Goal: Task Accomplishment & Management: Manage account settings

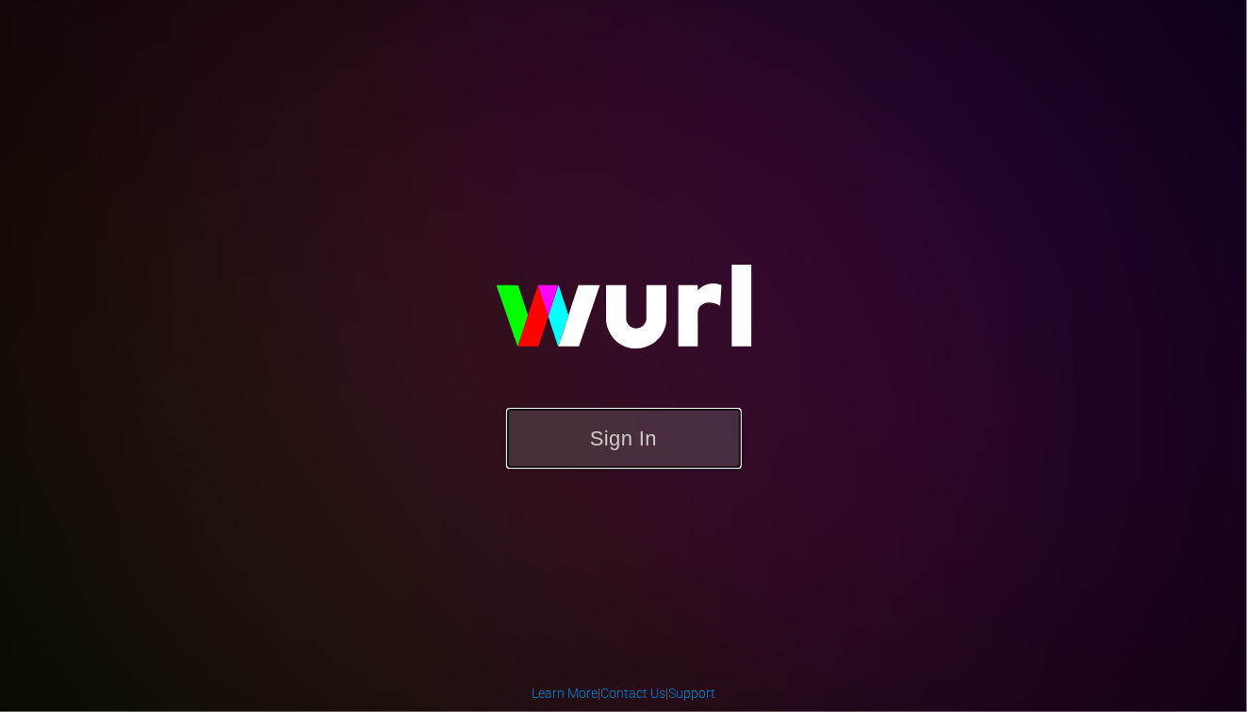
click at [581, 431] on button "Sign In" at bounding box center [624, 438] width 236 height 61
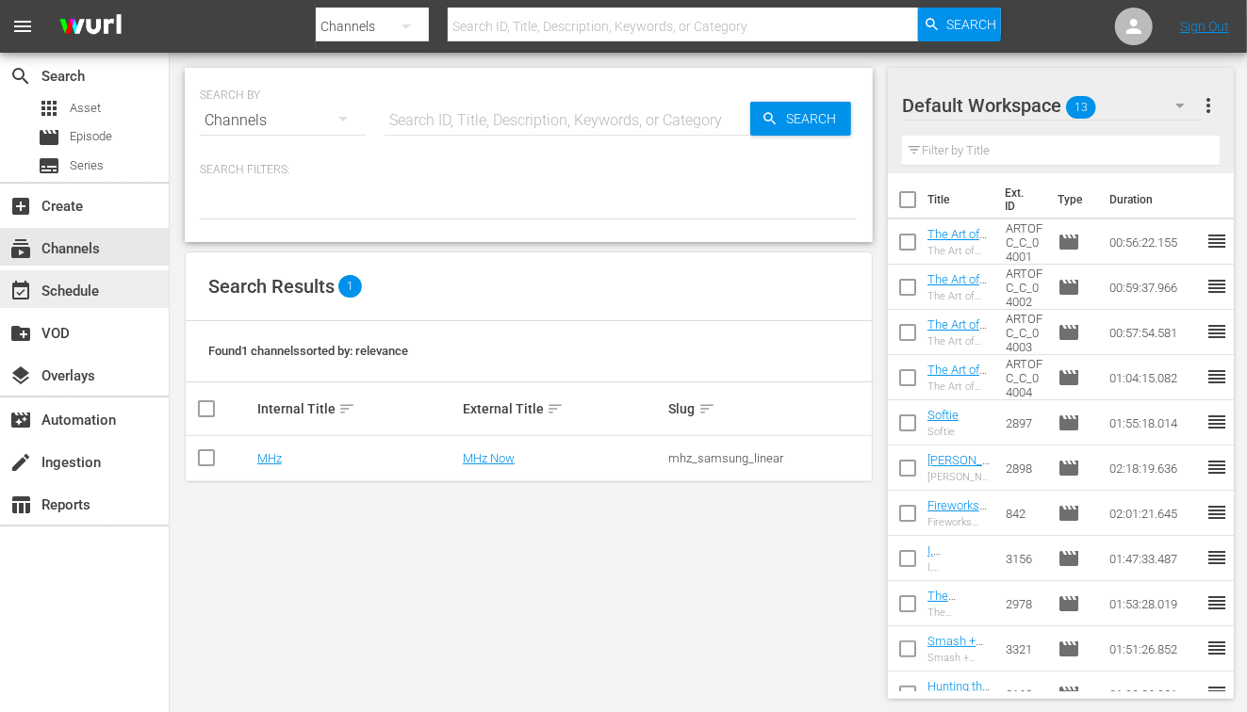
click at [58, 297] on div "event_available Schedule" at bounding box center [53, 288] width 106 height 17
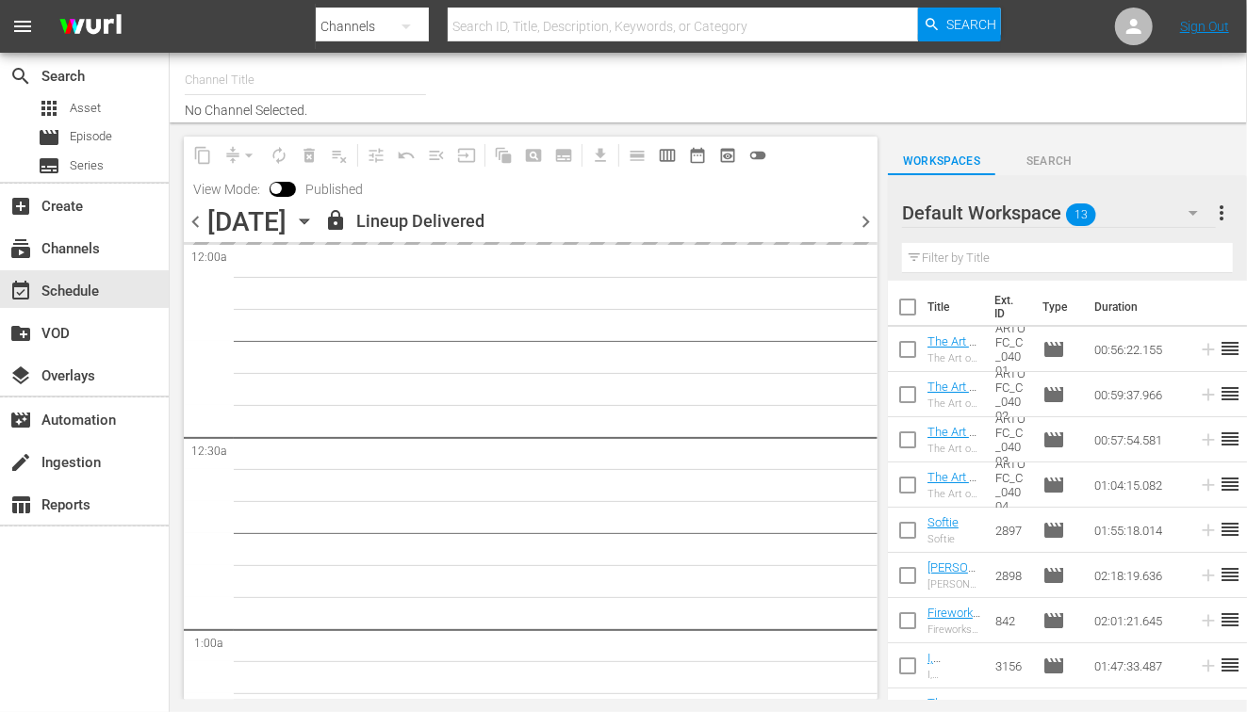
type input "MHz (278)"
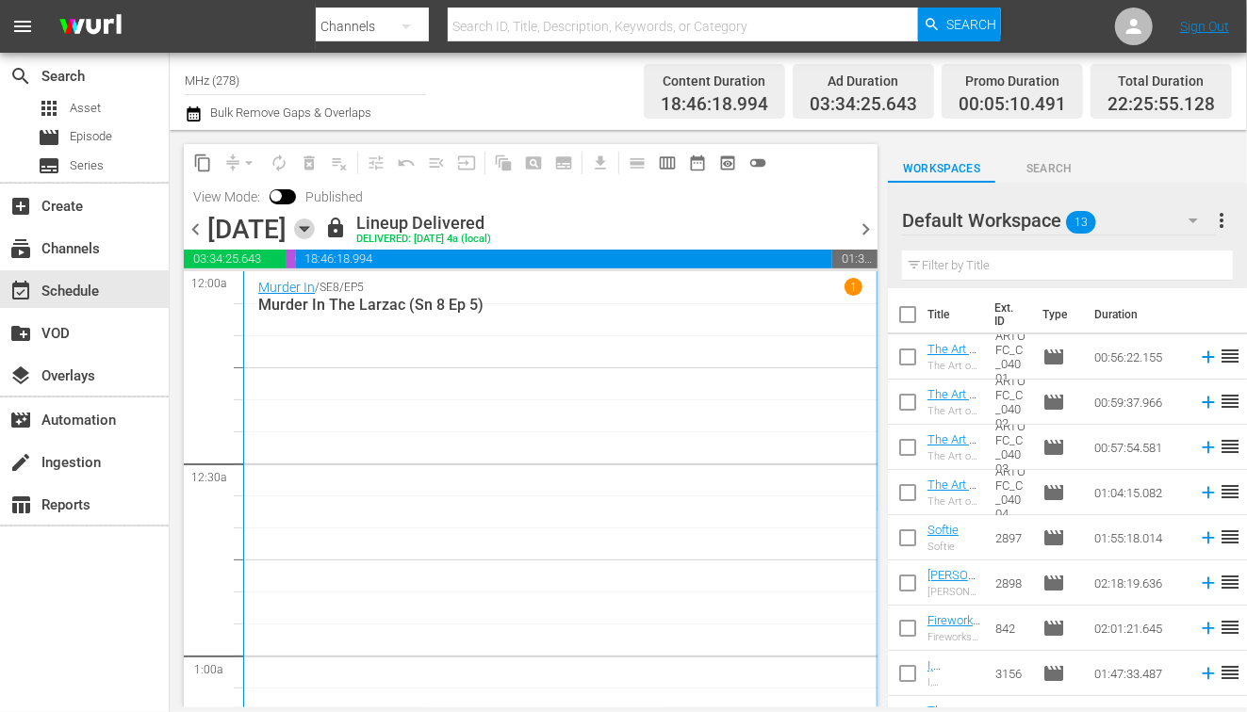
click at [315, 233] on icon "button" at bounding box center [304, 229] width 21 height 21
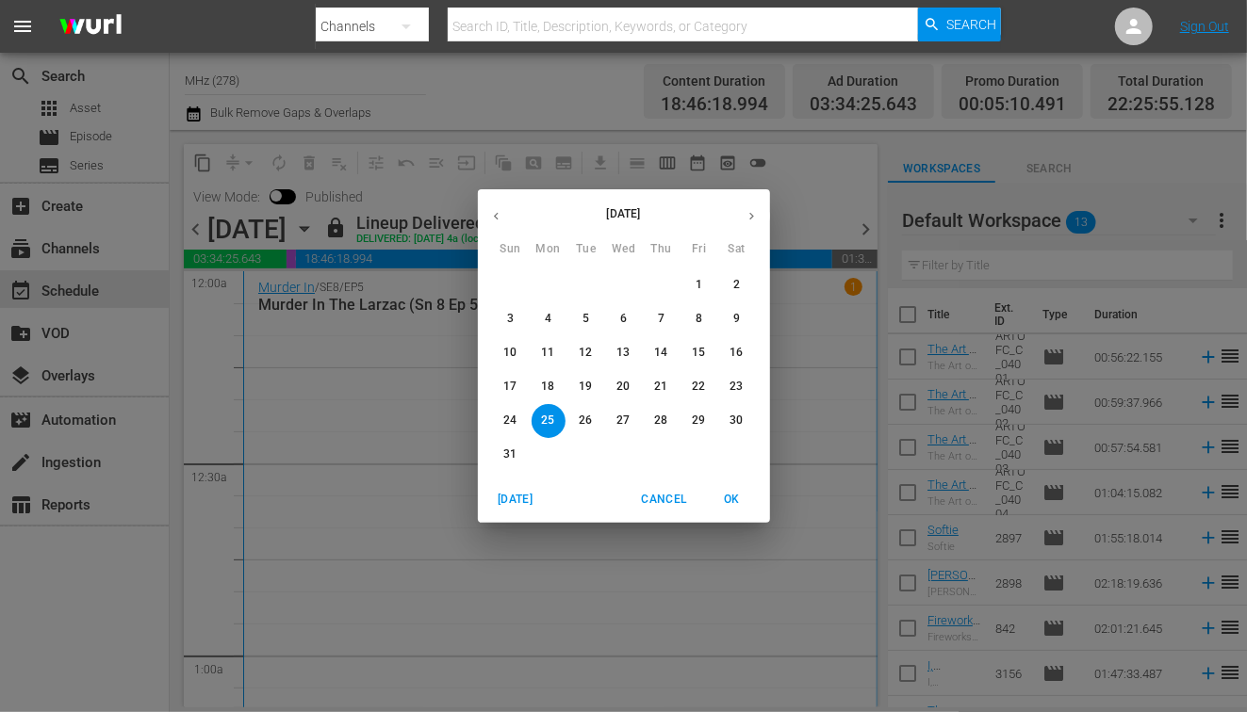
click at [499, 449] on span "31" at bounding box center [511, 455] width 34 height 16
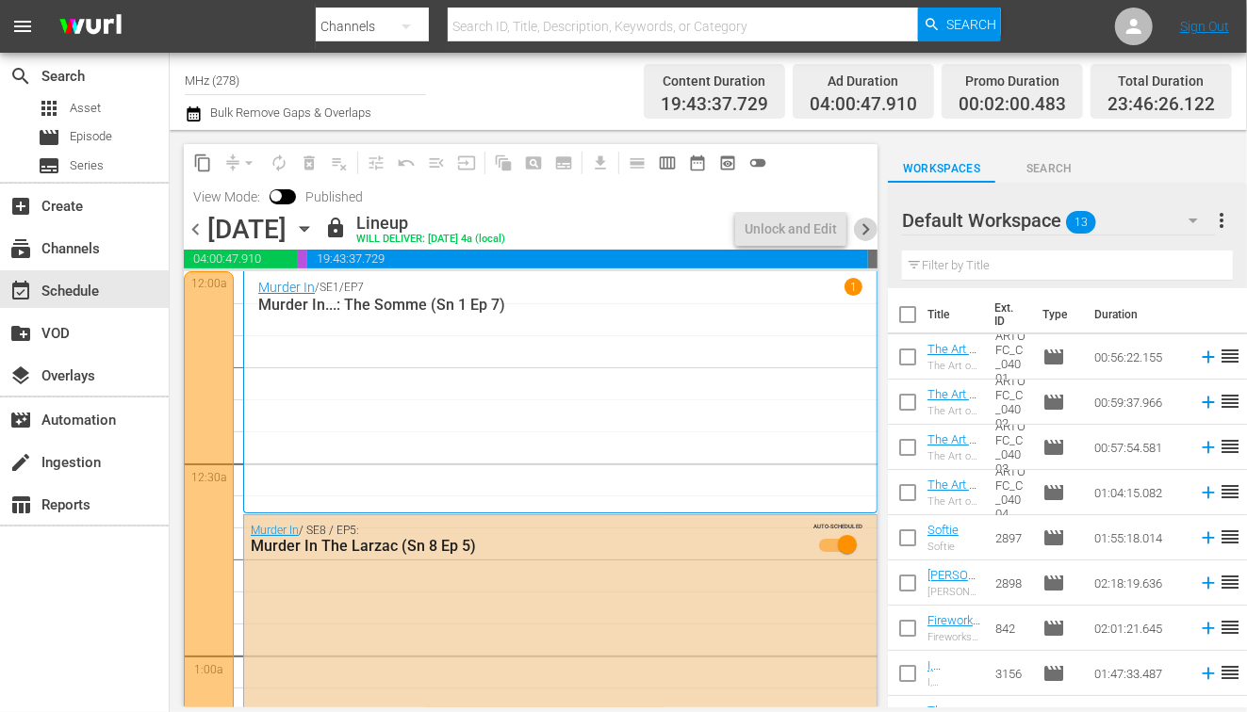
click at [866, 231] on span "chevron_right" at bounding box center [866, 230] width 24 height 24
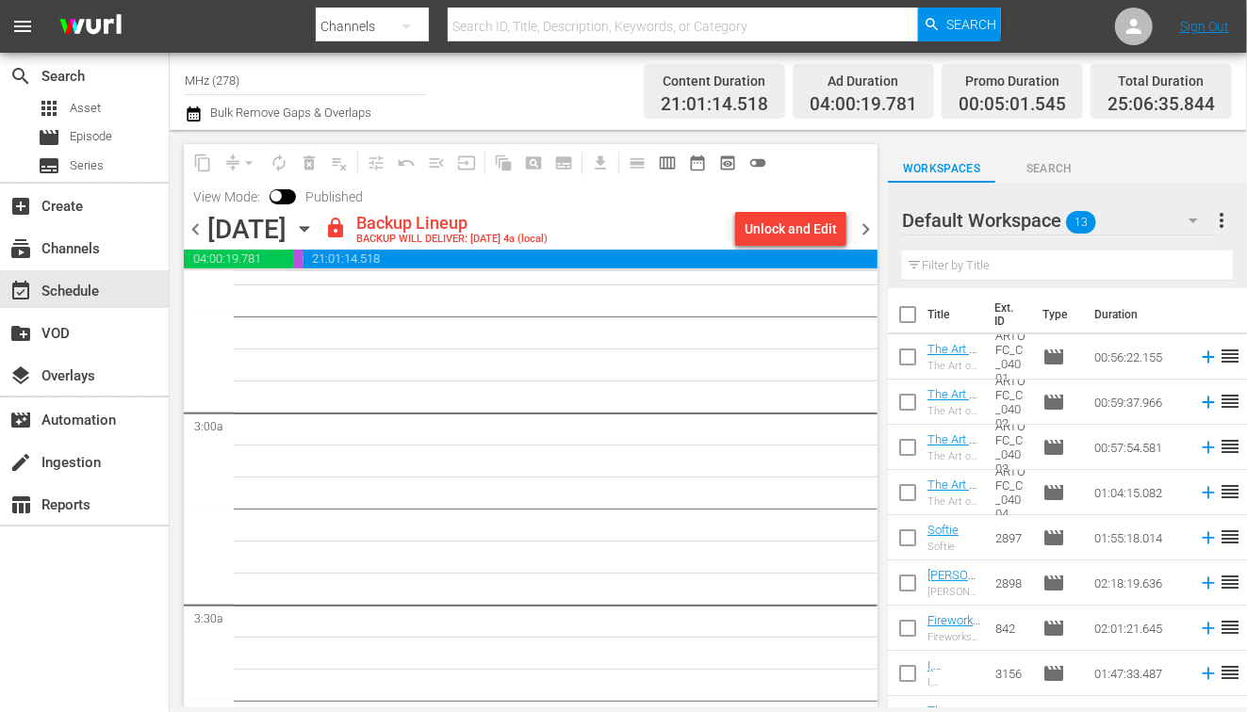
scroll to position [1029, 0]
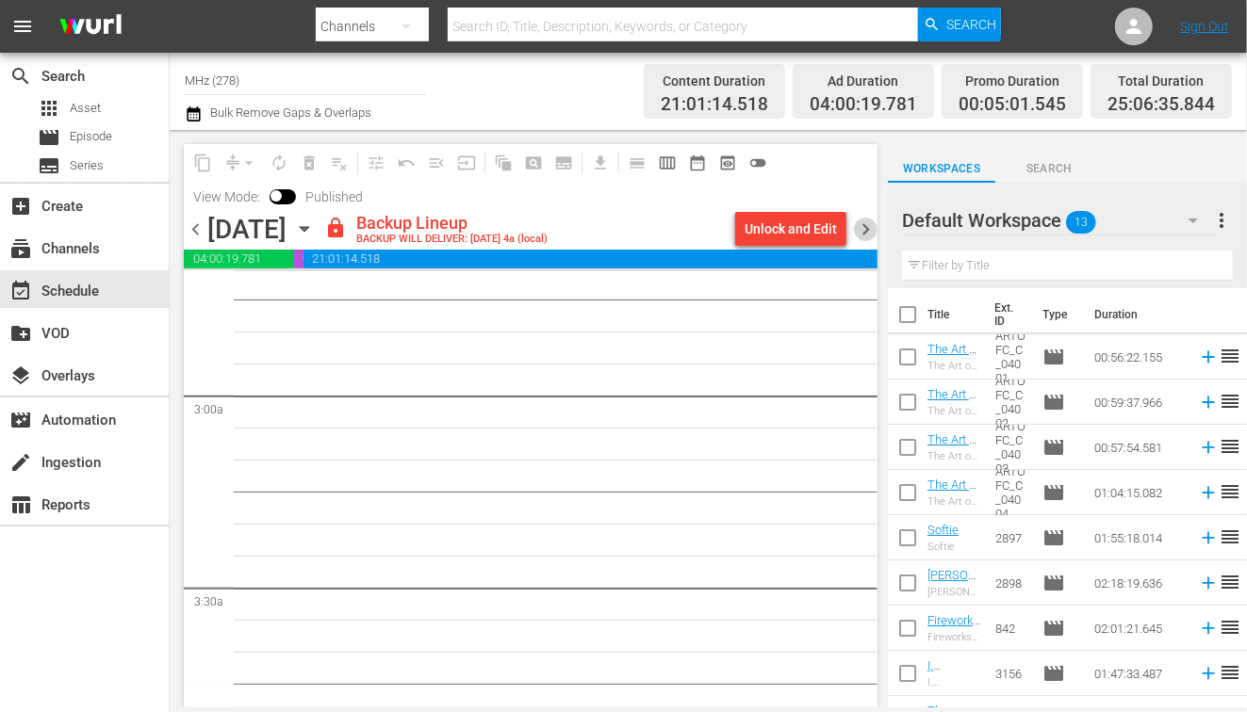
click at [875, 223] on span "chevron_right" at bounding box center [866, 230] width 24 height 24
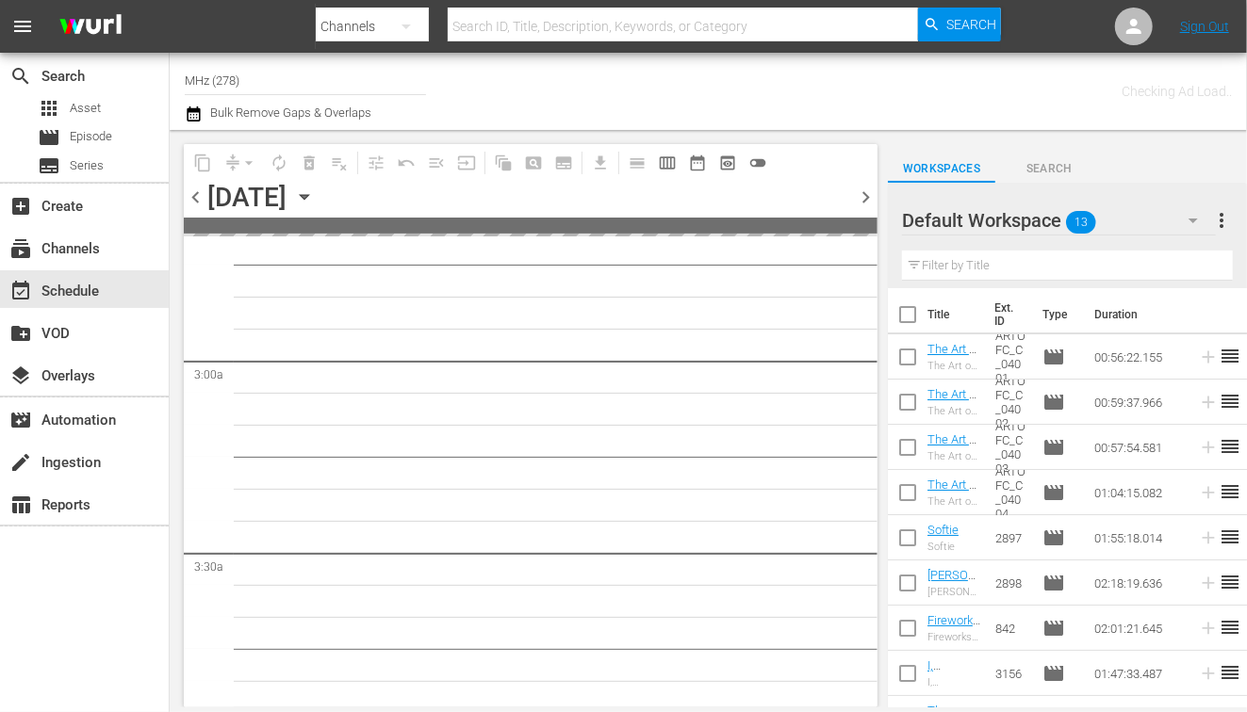
scroll to position [1061, 0]
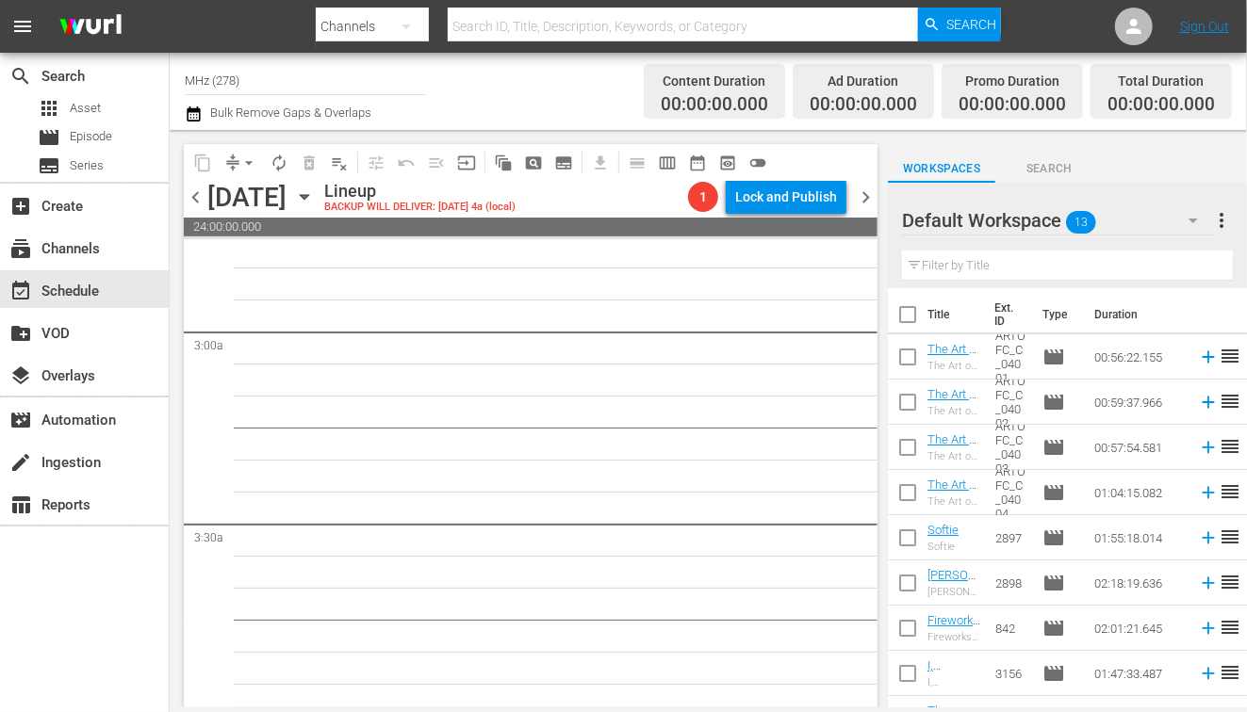
click at [193, 190] on span "chevron_left" at bounding box center [196, 198] width 24 height 24
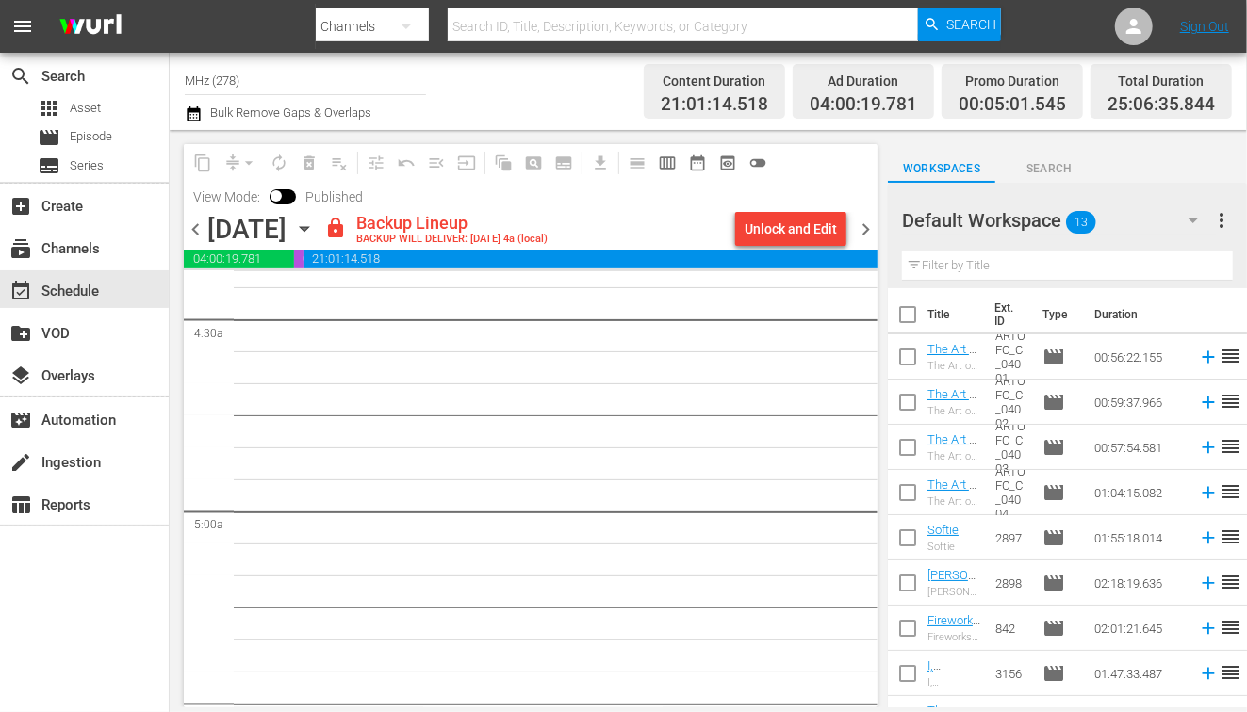
scroll to position [2073, 0]
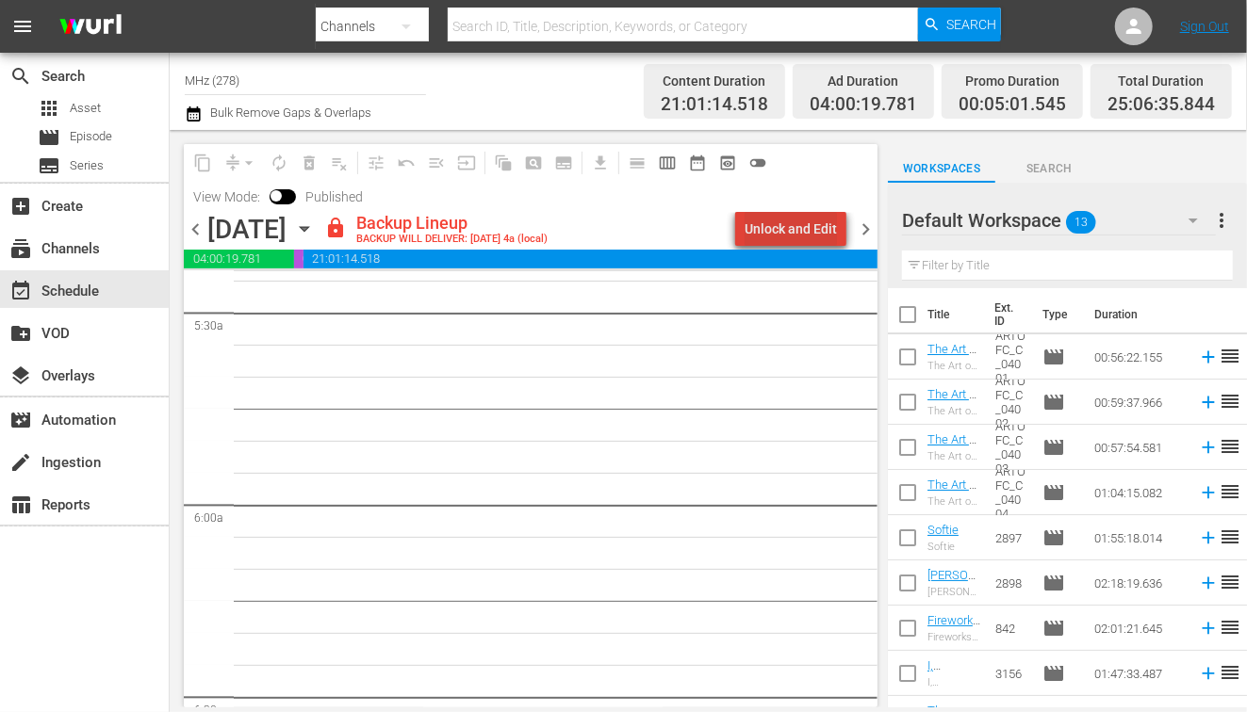
click at [803, 215] on div "Unlock and Edit" at bounding box center [790, 229] width 92 height 34
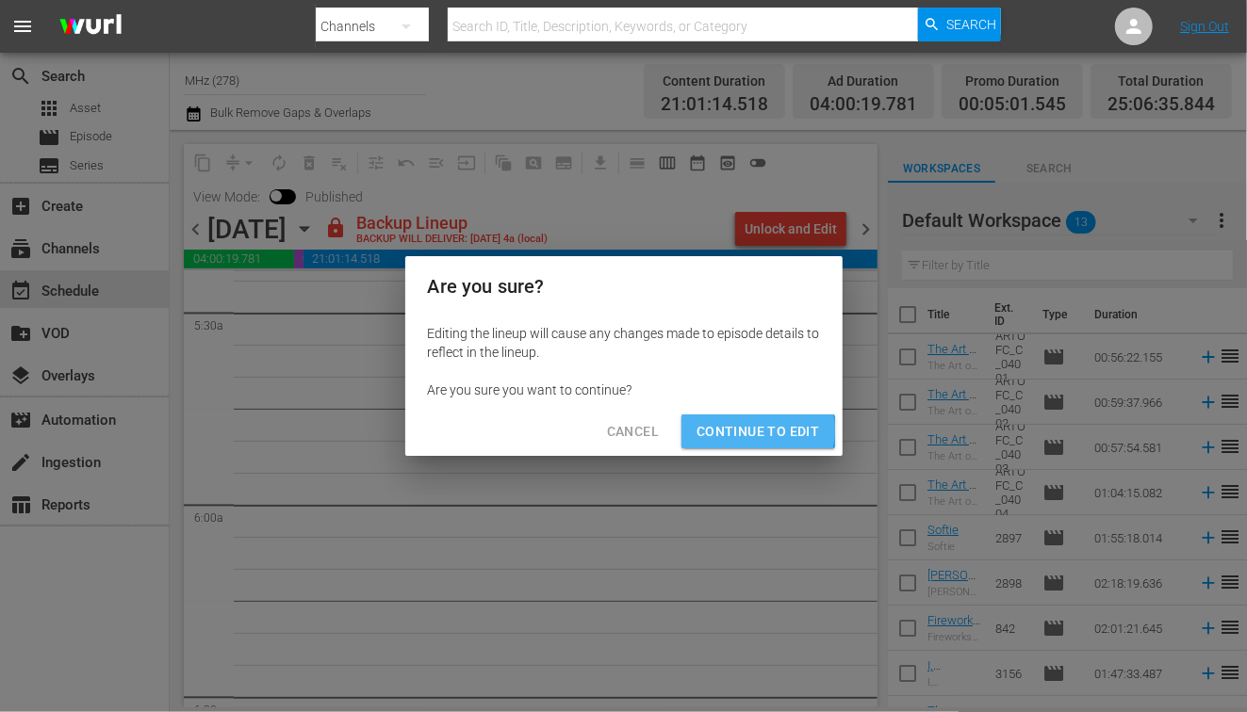
click at [744, 431] on span "Continue to Edit" at bounding box center [757, 432] width 123 height 24
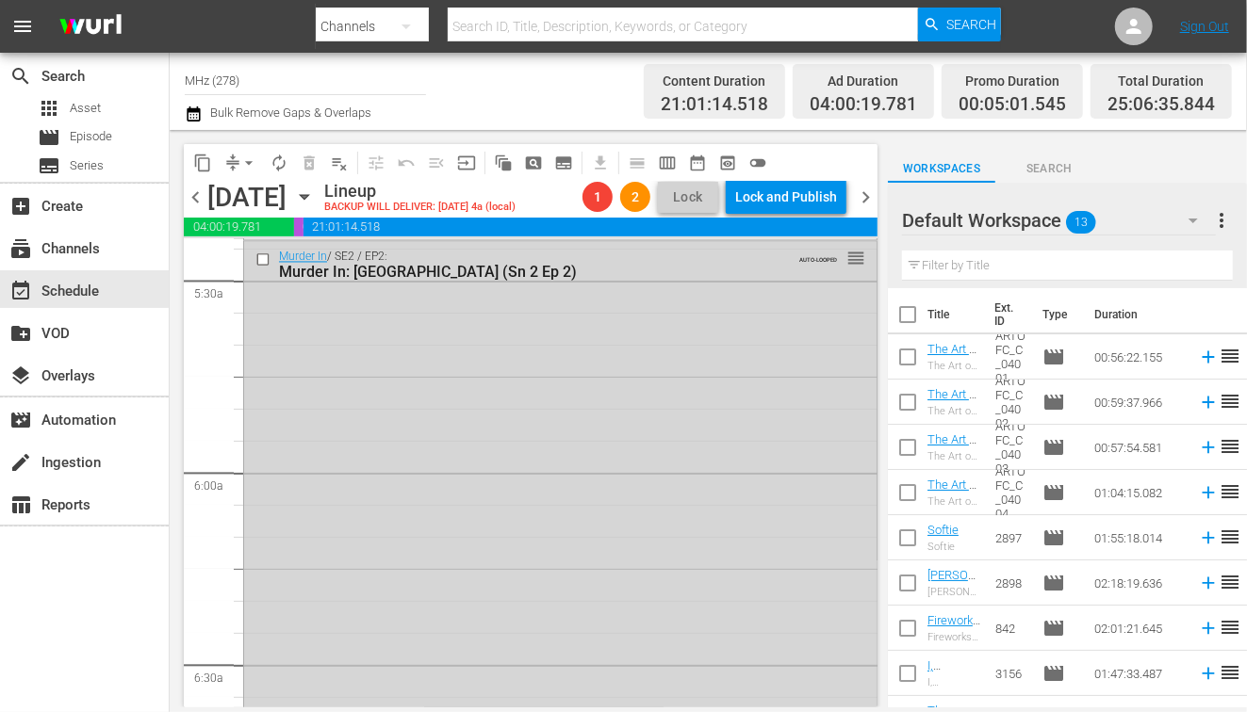
scroll to position [2041, 0]
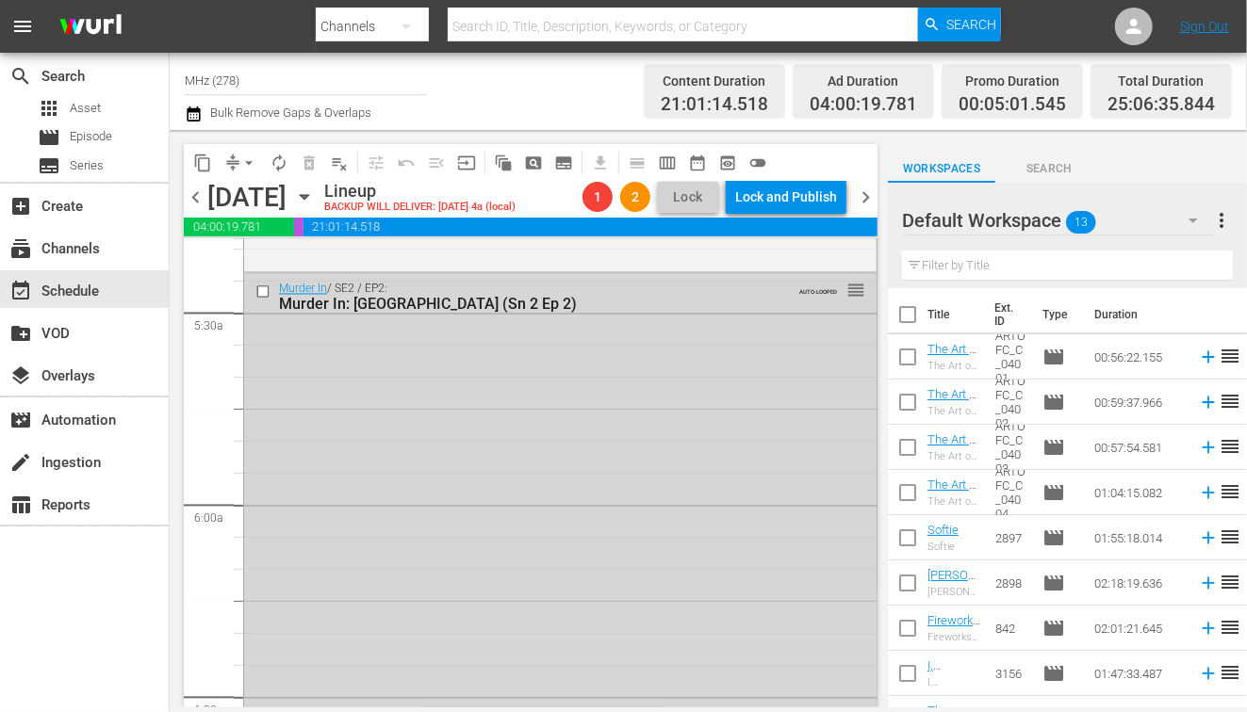
click at [189, 116] on icon "button" at bounding box center [194, 114] width 18 height 23
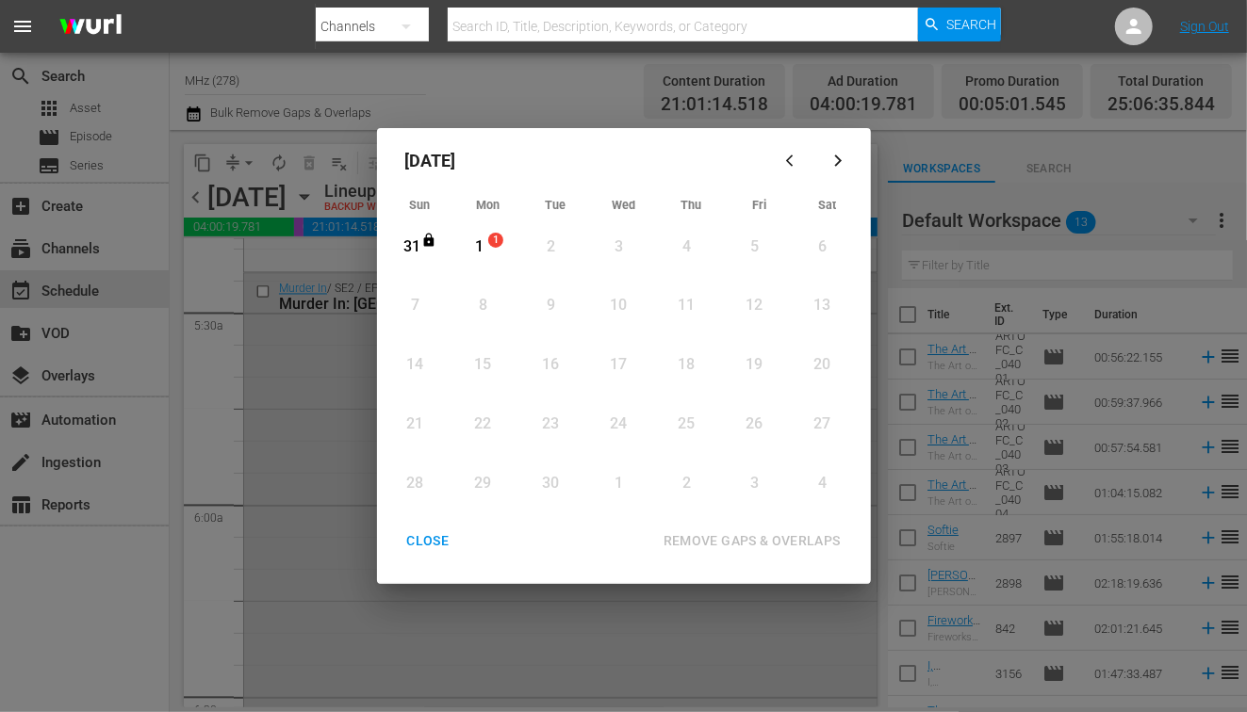
click at [417, 541] on div "CLOSE" at bounding box center [428, 542] width 73 height 24
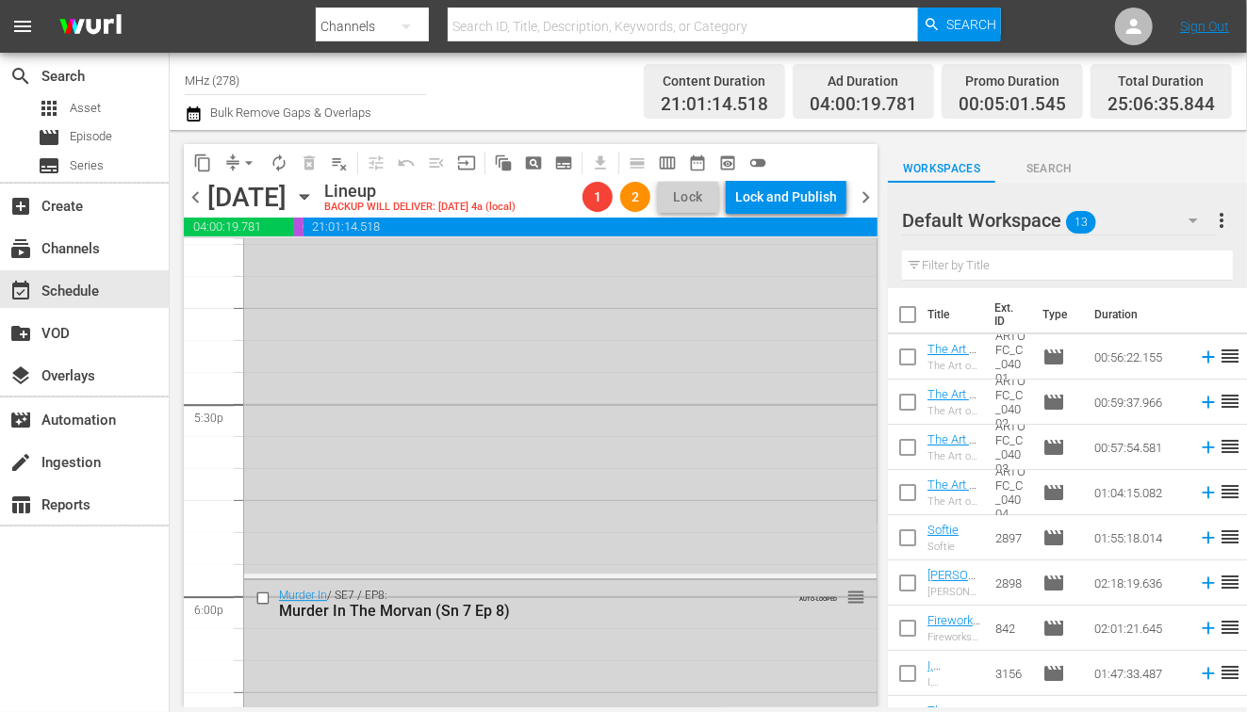
scroll to position [6251, 0]
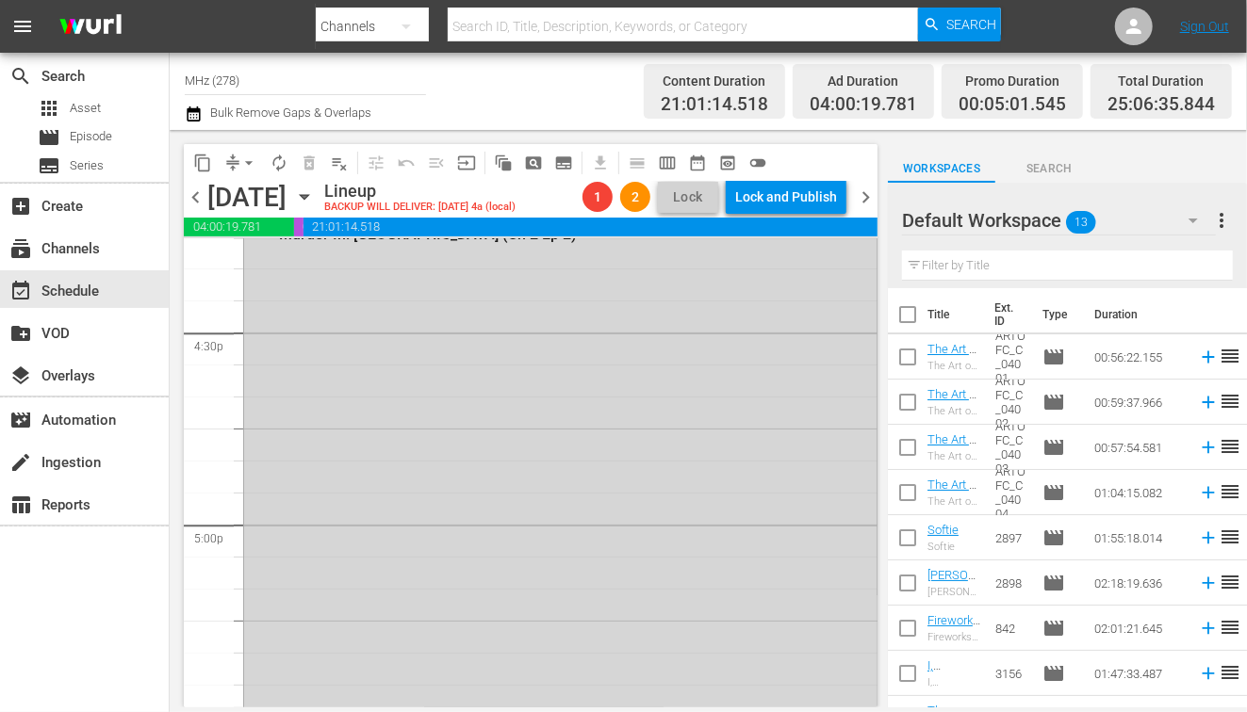
click at [198, 204] on span "chevron_left" at bounding box center [196, 198] width 24 height 24
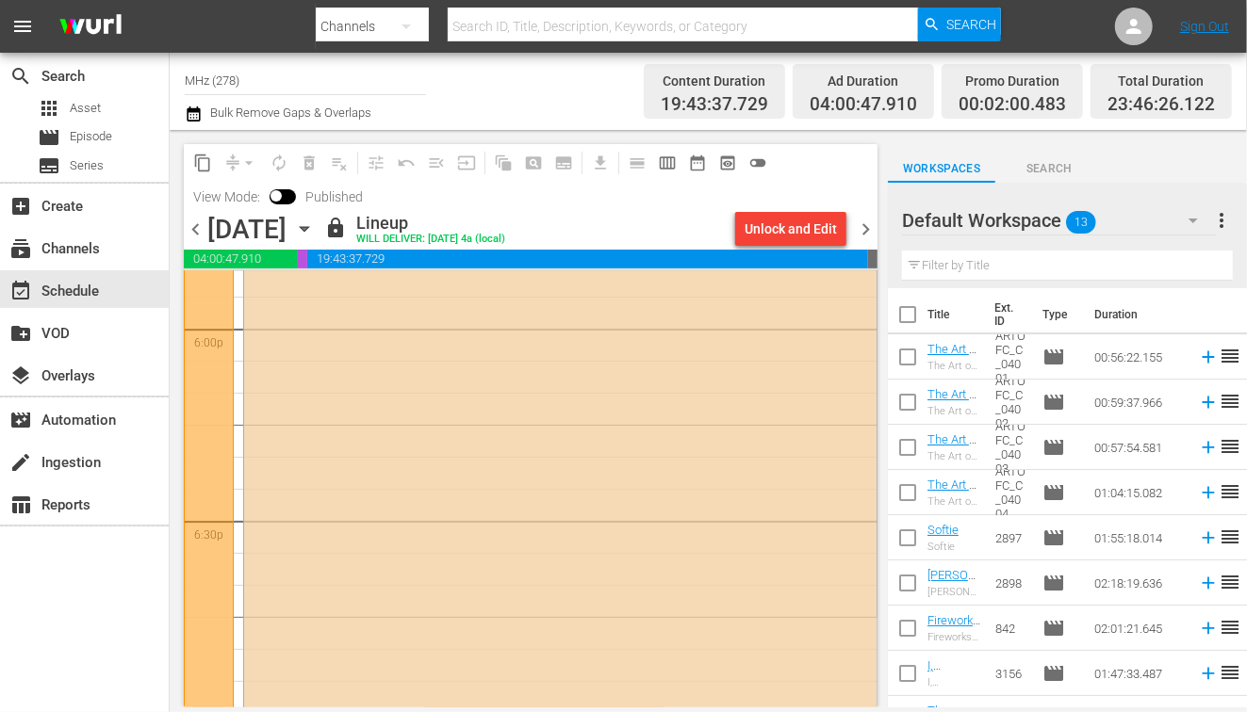
scroll to position [6859, 0]
click at [859, 228] on span "chevron_right" at bounding box center [866, 230] width 24 height 24
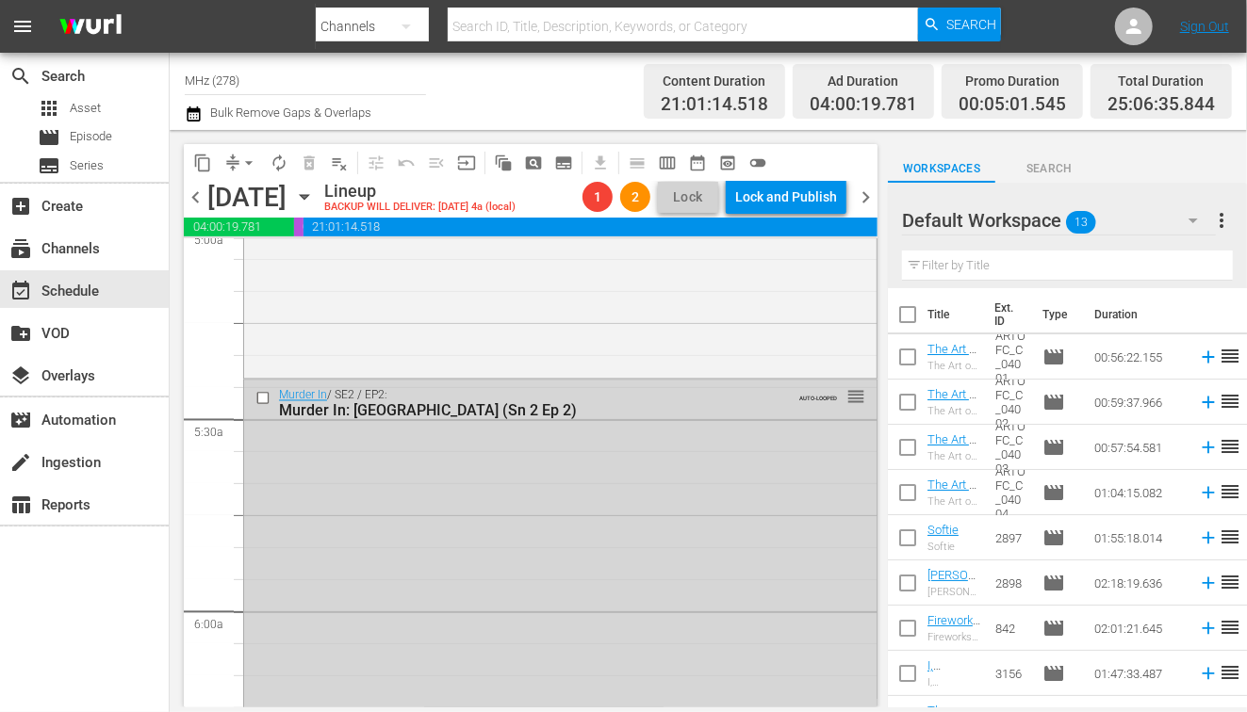
scroll to position [1937, 0]
click at [257, 399] on input "checkbox" at bounding box center [265, 396] width 20 height 16
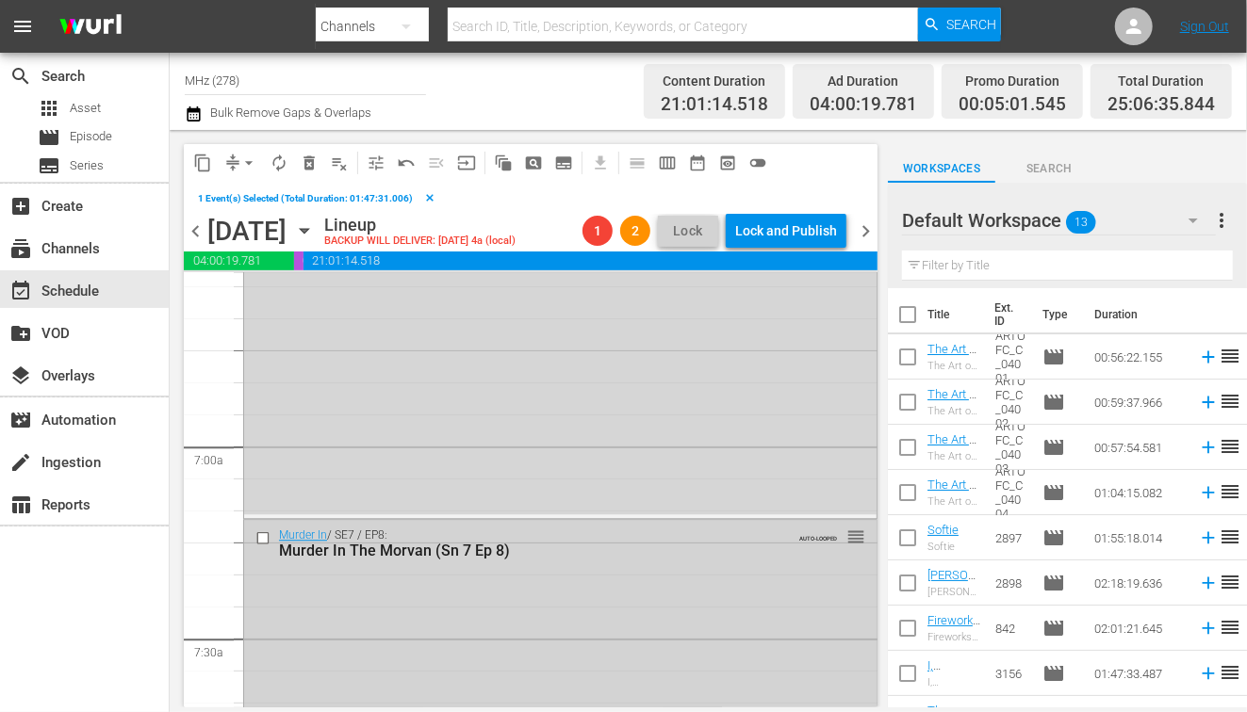
click at [259, 532] on input "checkbox" at bounding box center [265, 539] width 20 height 16
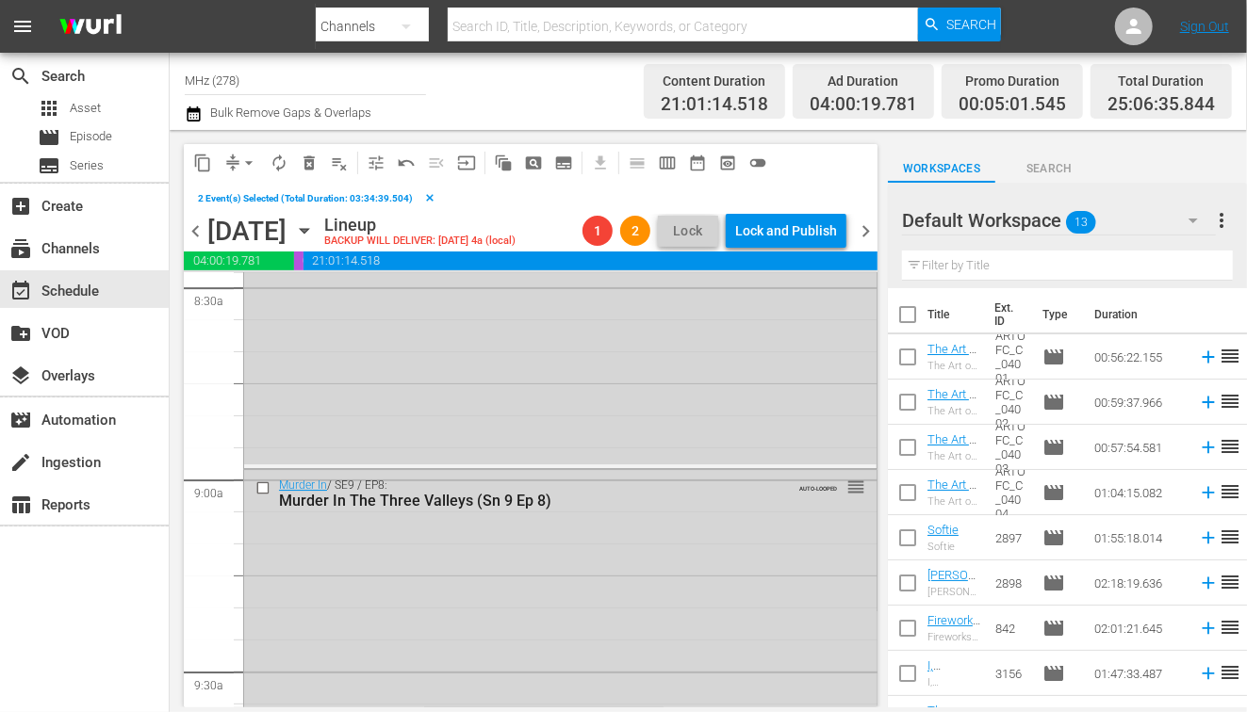
scroll to position [3275, 0]
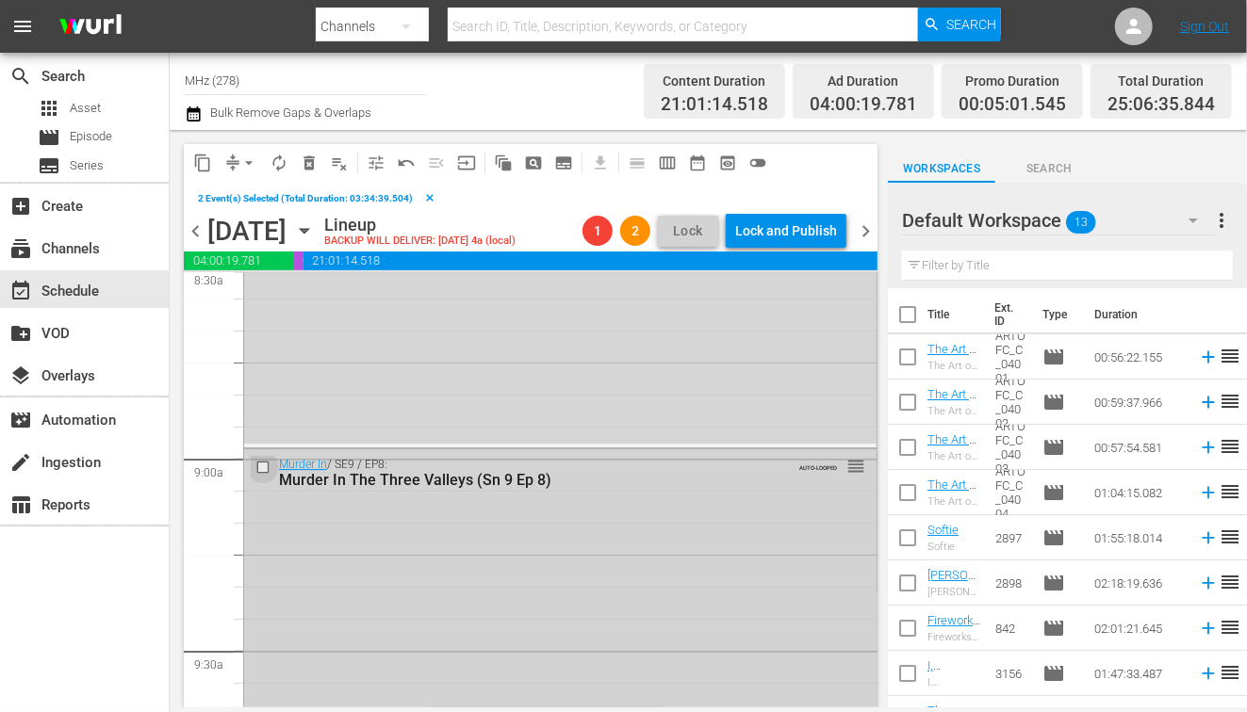
click at [264, 460] on input "checkbox" at bounding box center [265, 468] width 20 height 16
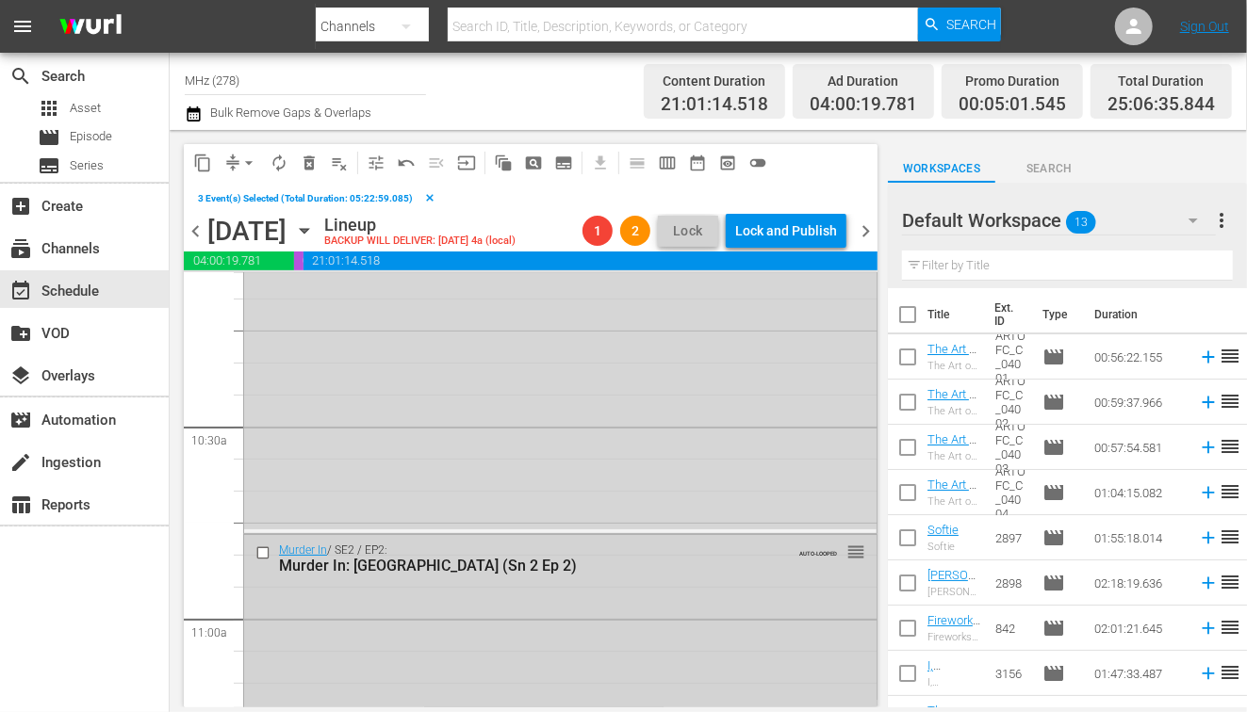
click at [260, 553] on input "checkbox" at bounding box center [265, 553] width 20 height 16
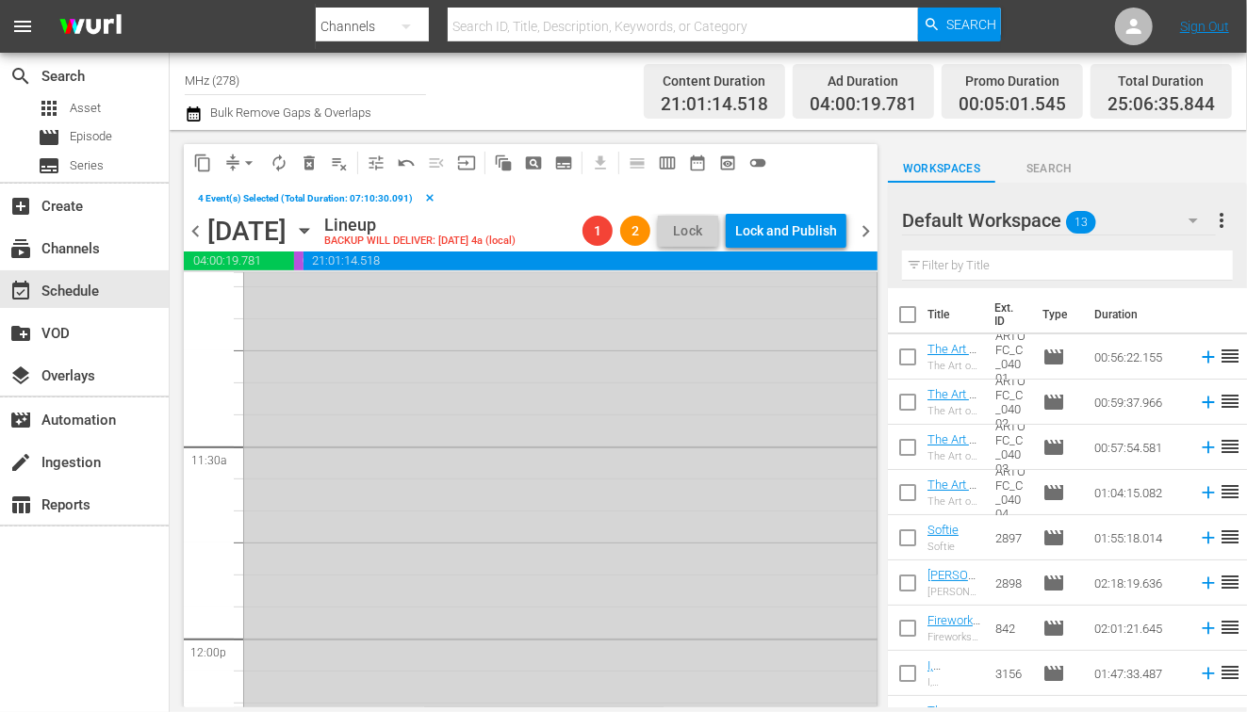
scroll to position [4442, 0]
click at [261, 676] on input "checkbox" at bounding box center [265, 684] width 20 height 16
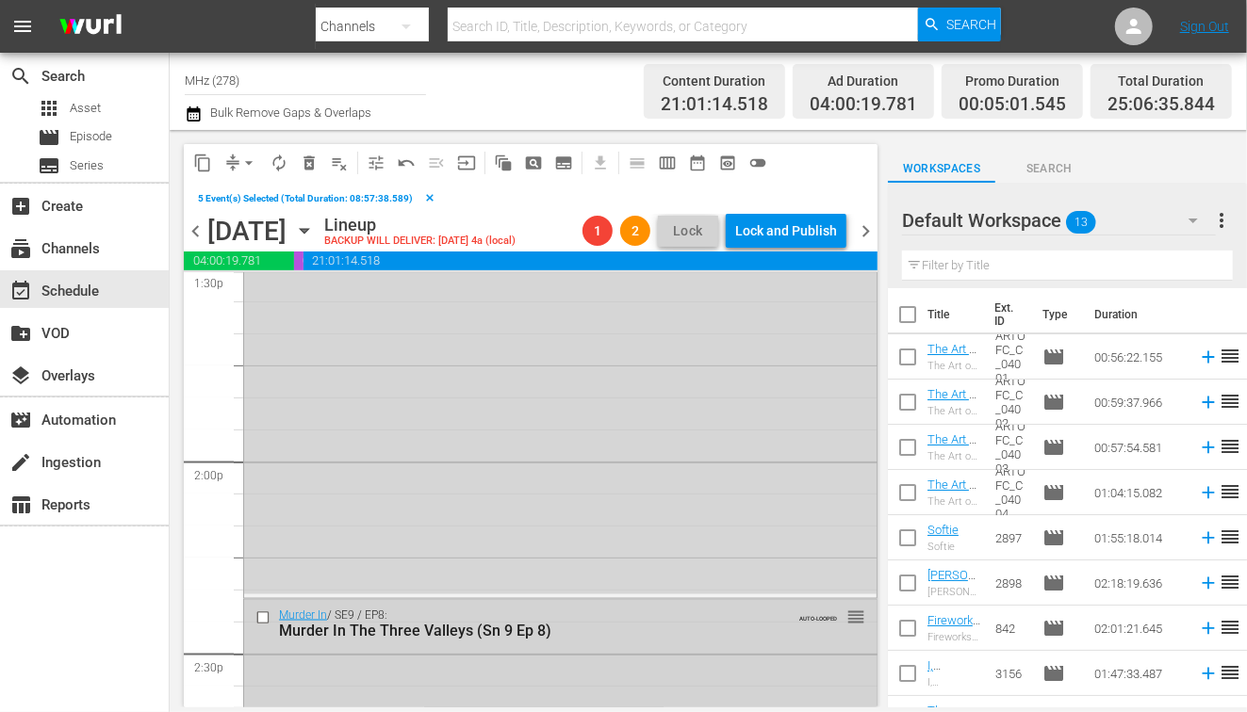
click at [262, 616] on input "checkbox" at bounding box center [265, 618] width 20 height 16
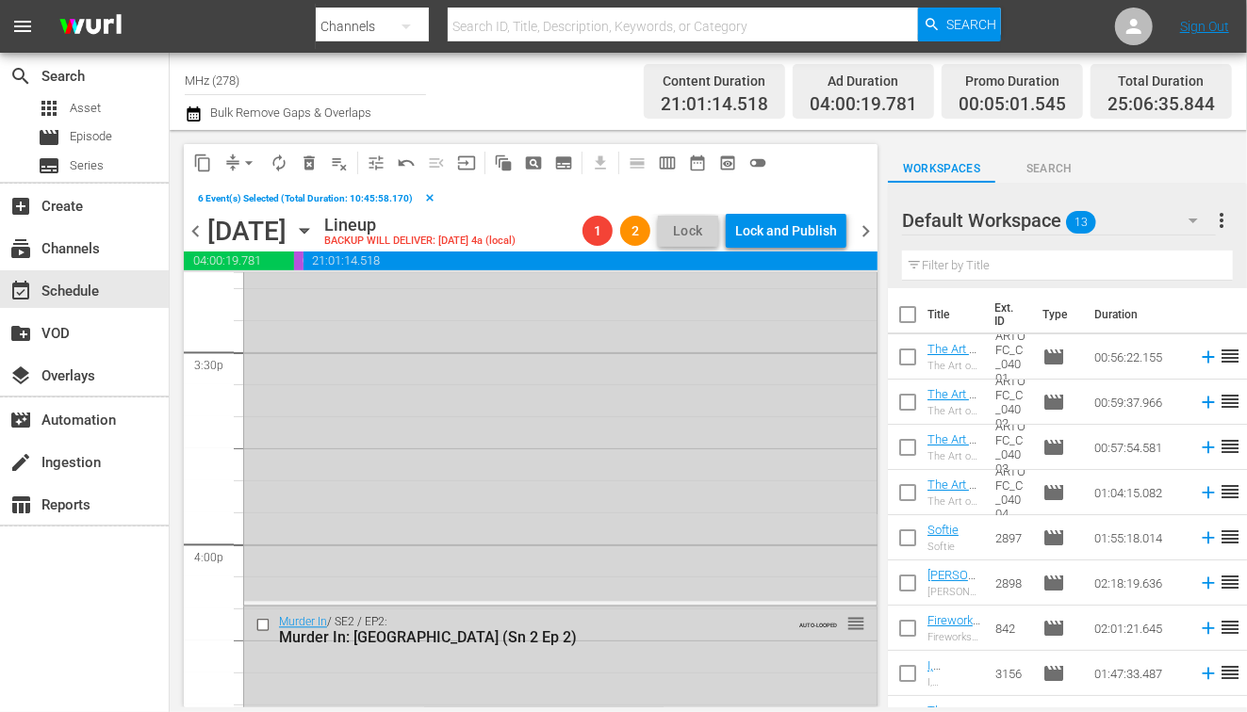
scroll to position [5893, 0]
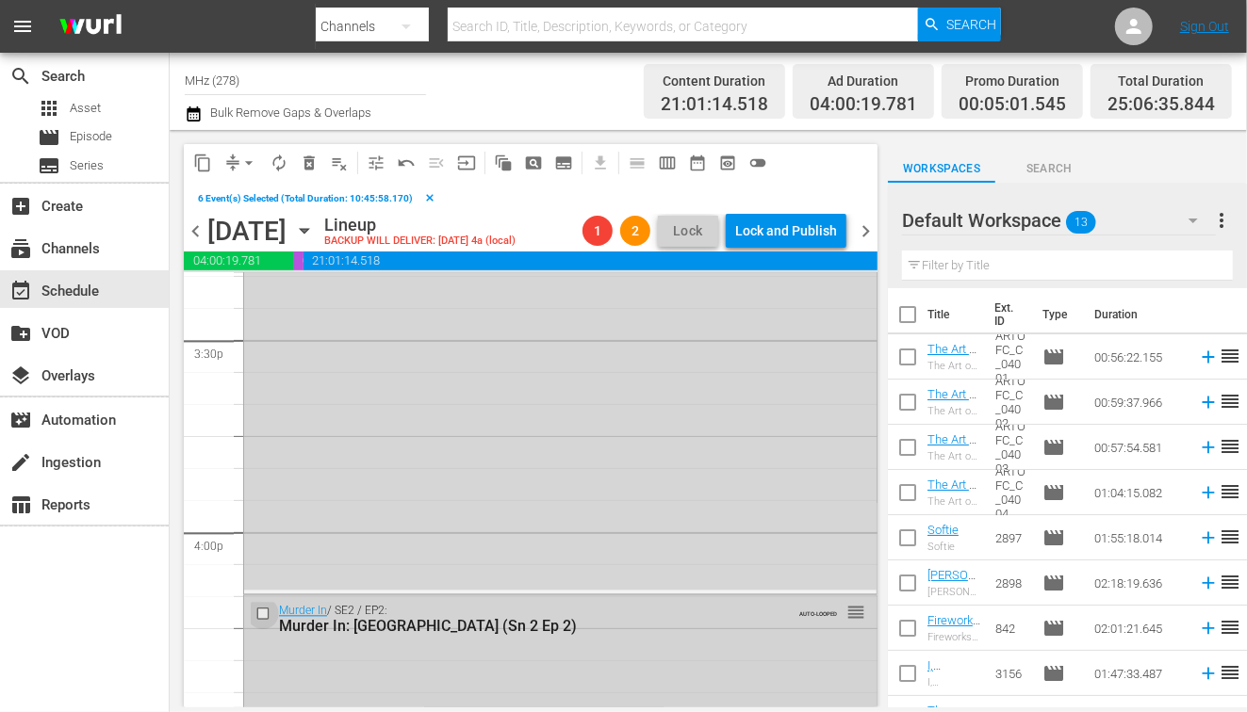
click at [262, 616] on input "checkbox" at bounding box center [265, 614] width 20 height 16
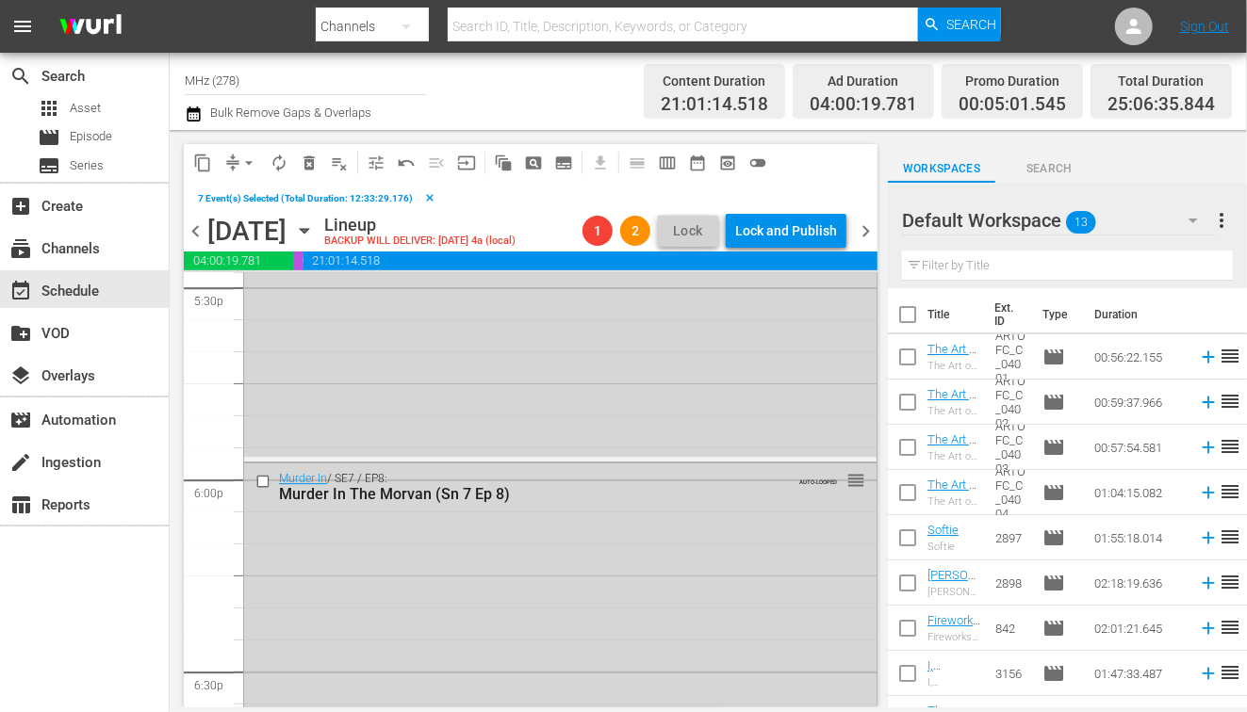
scroll to position [6873, 0]
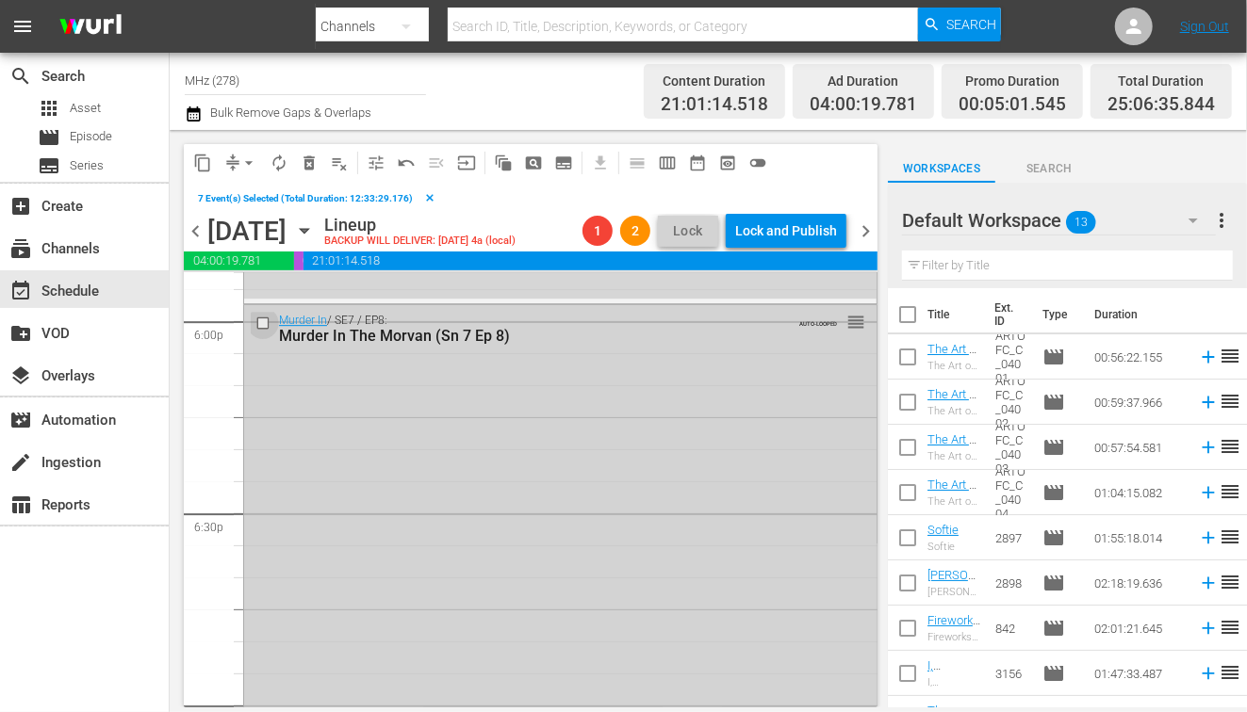
click at [262, 318] on input "checkbox" at bounding box center [265, 323] width 20 height 16
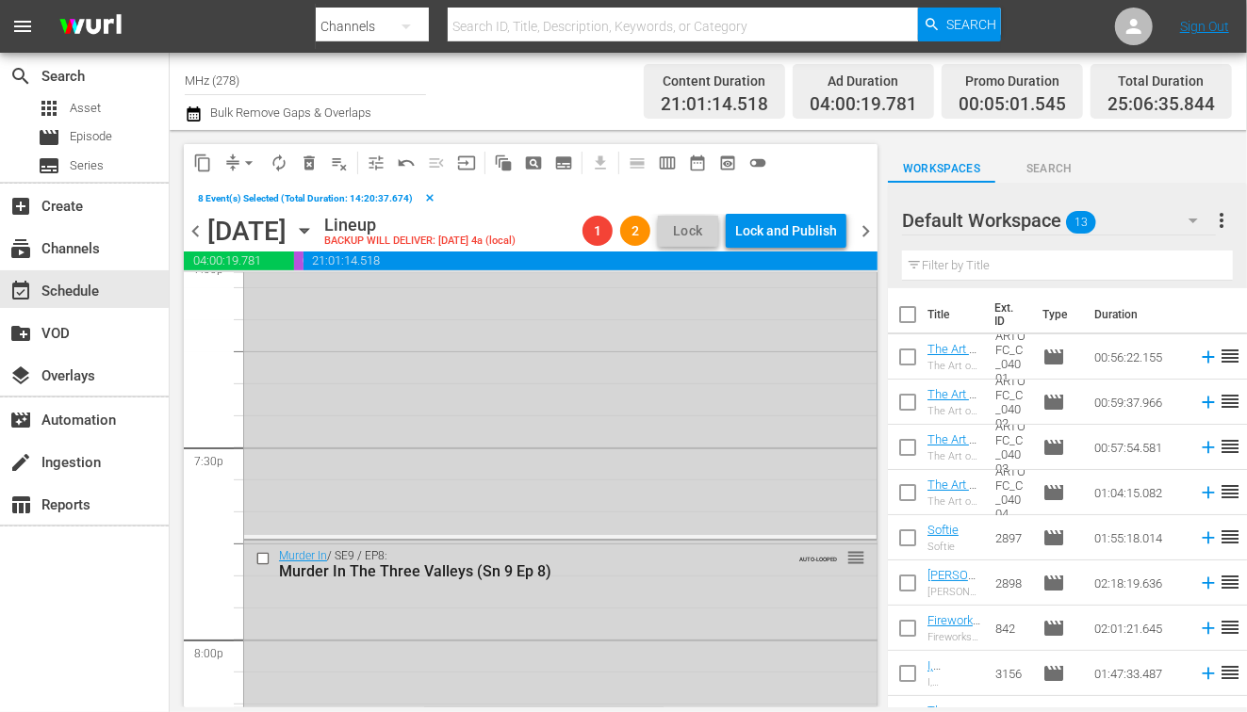
scroll to position [7563, 0]
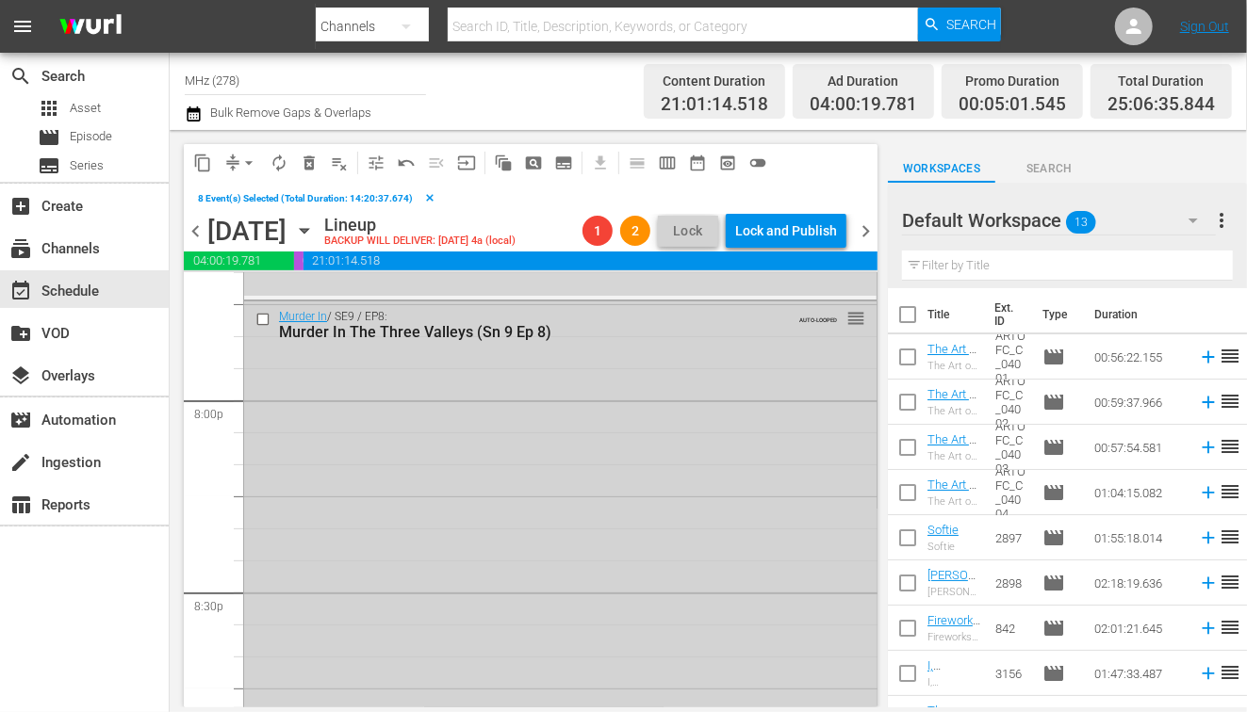
click at [262, 324] on input "checkbox" at bounding box center [265, 320] width 20 height 16
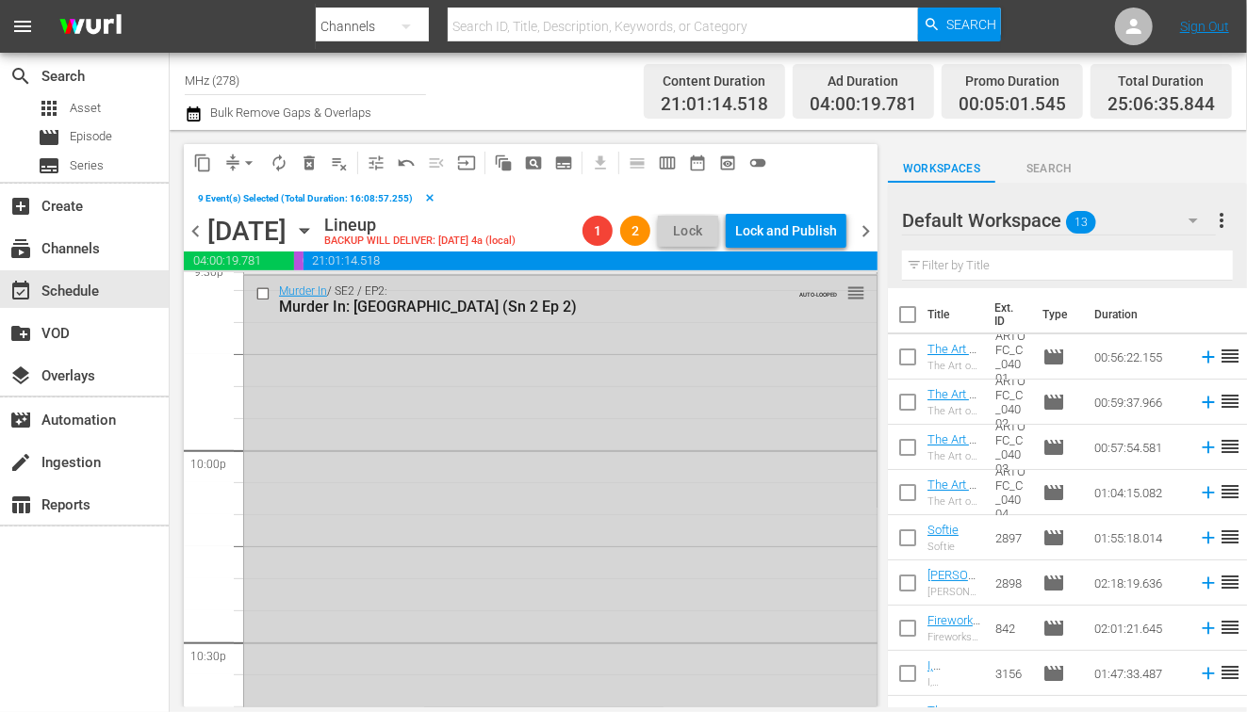
scroll to position [8297, 0]
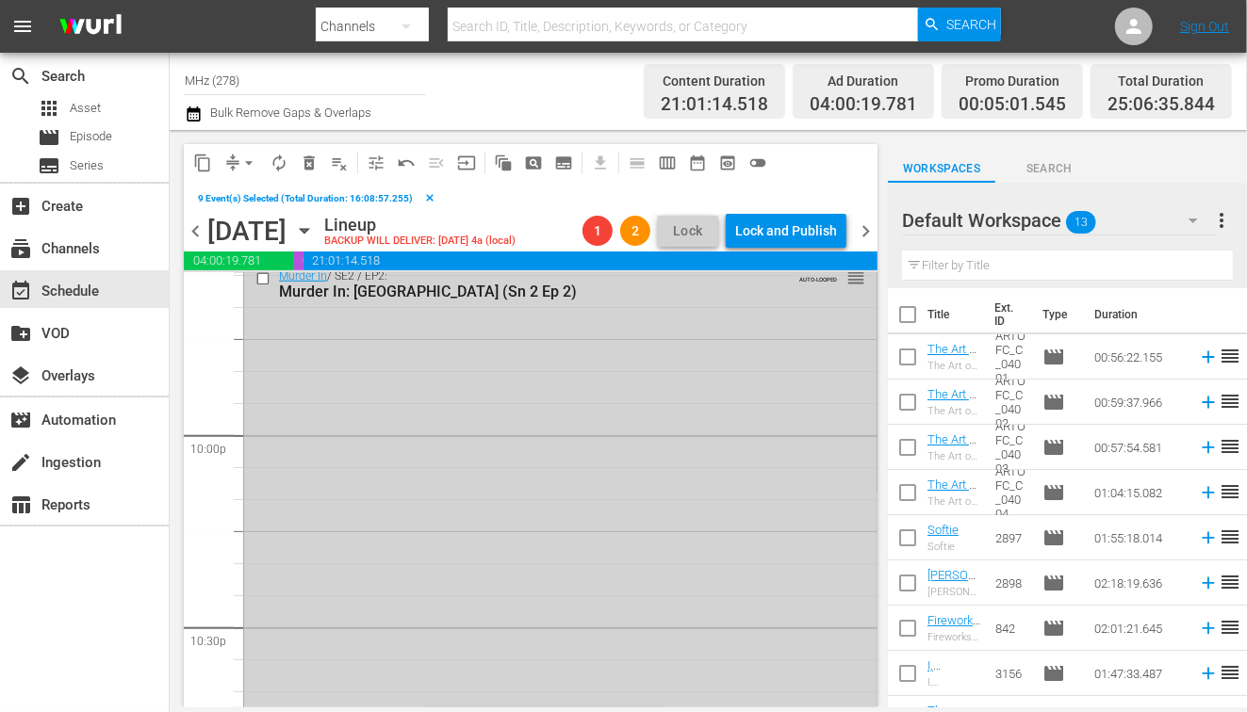
click at [264, 276] on input "checkbox" at bounding box center [265, 279] width 20 height 16
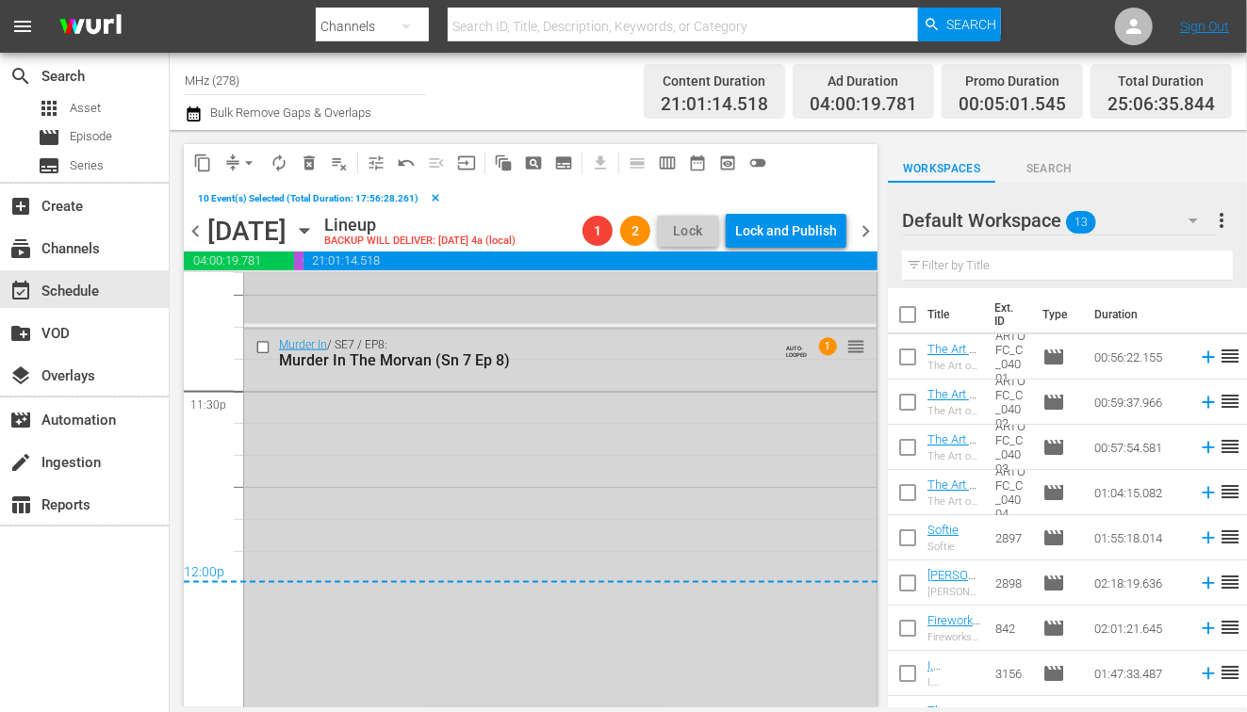
scroll to position [8943, 0]
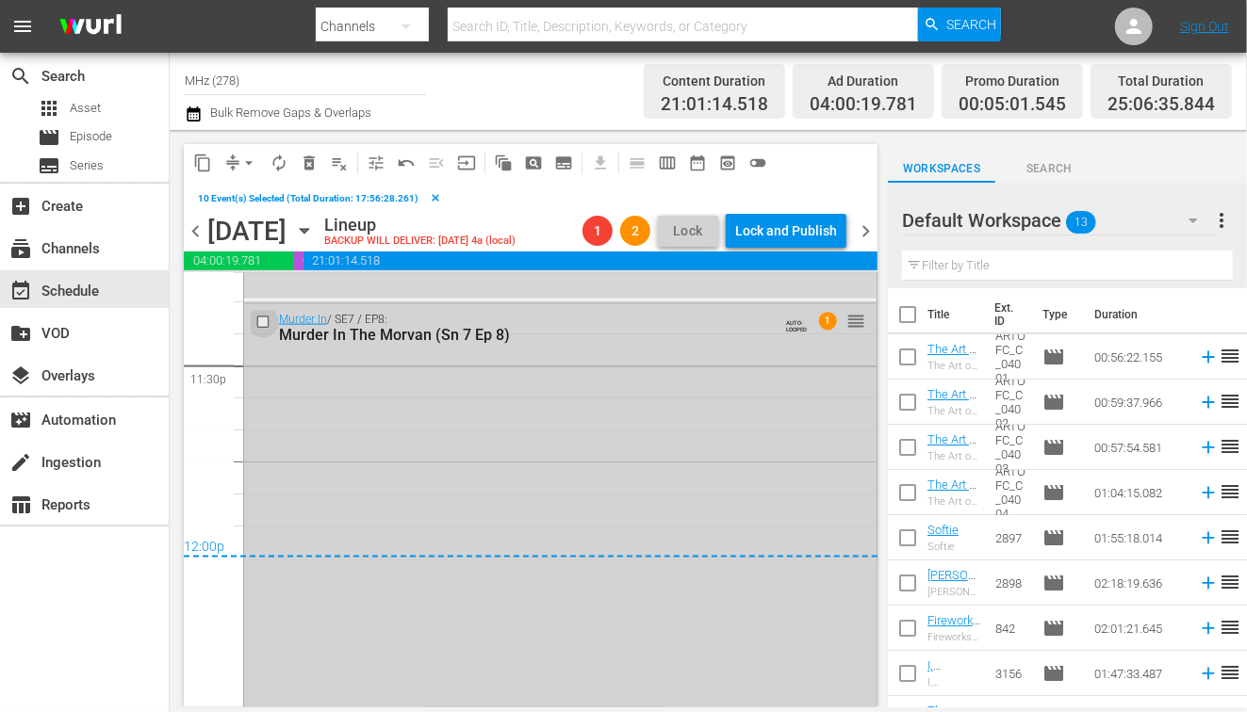
click at [262, 320] on input "checkbox" at bounding box center [265, 323] width 20 height 16
click at [307, 155] on span "delete_forever_outlined" at bounding box center [309, 163] width 19 height 19
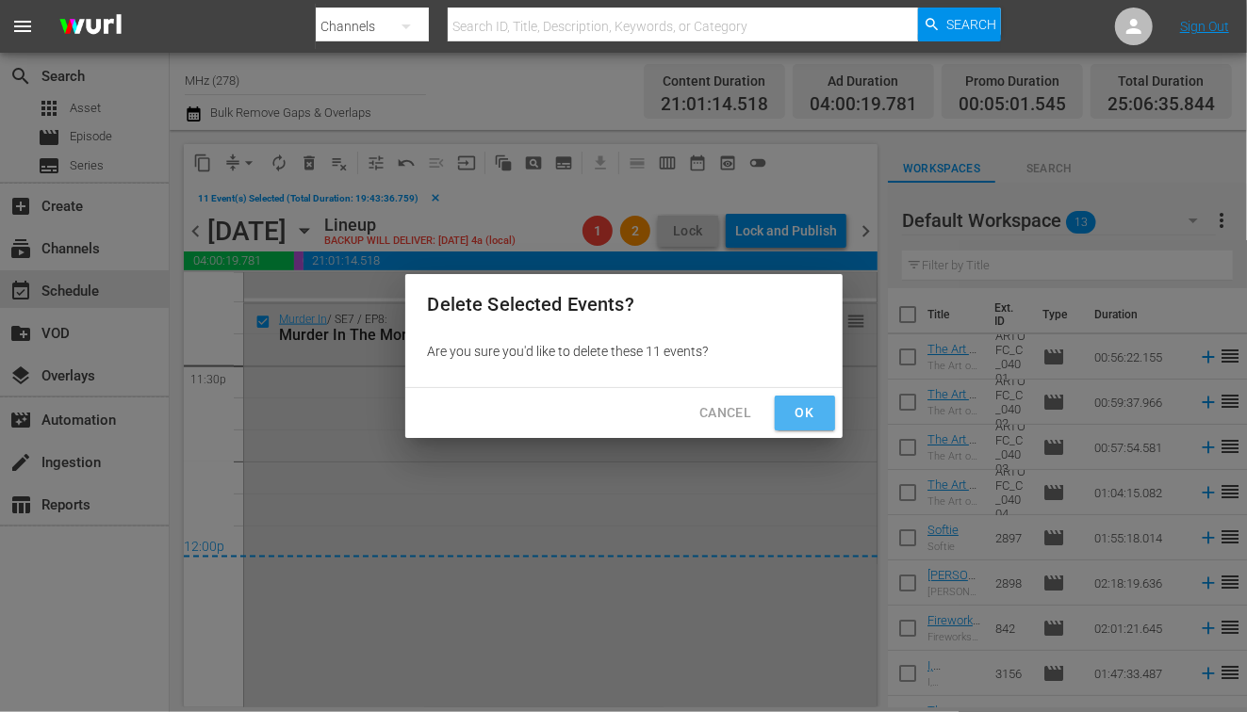
click at [779, 419] on button "Ok" at bounding box center [805, 413] width 60 height 35
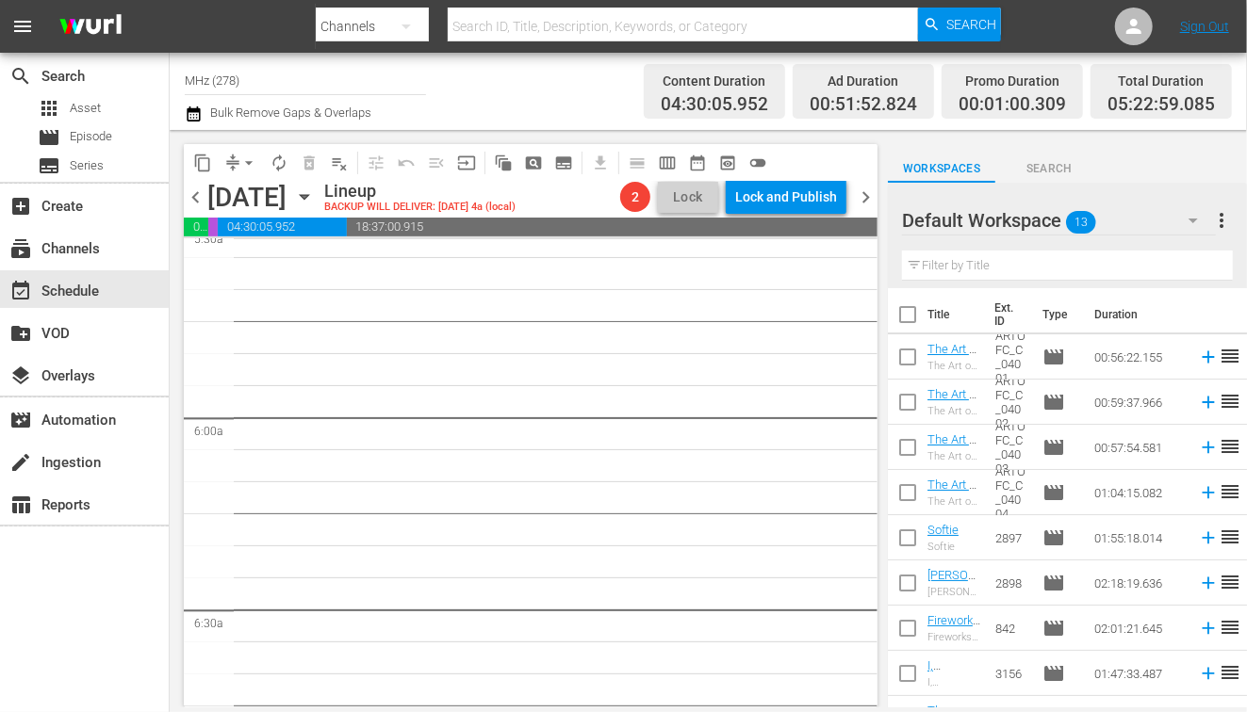
scroll to position [2166, 0]
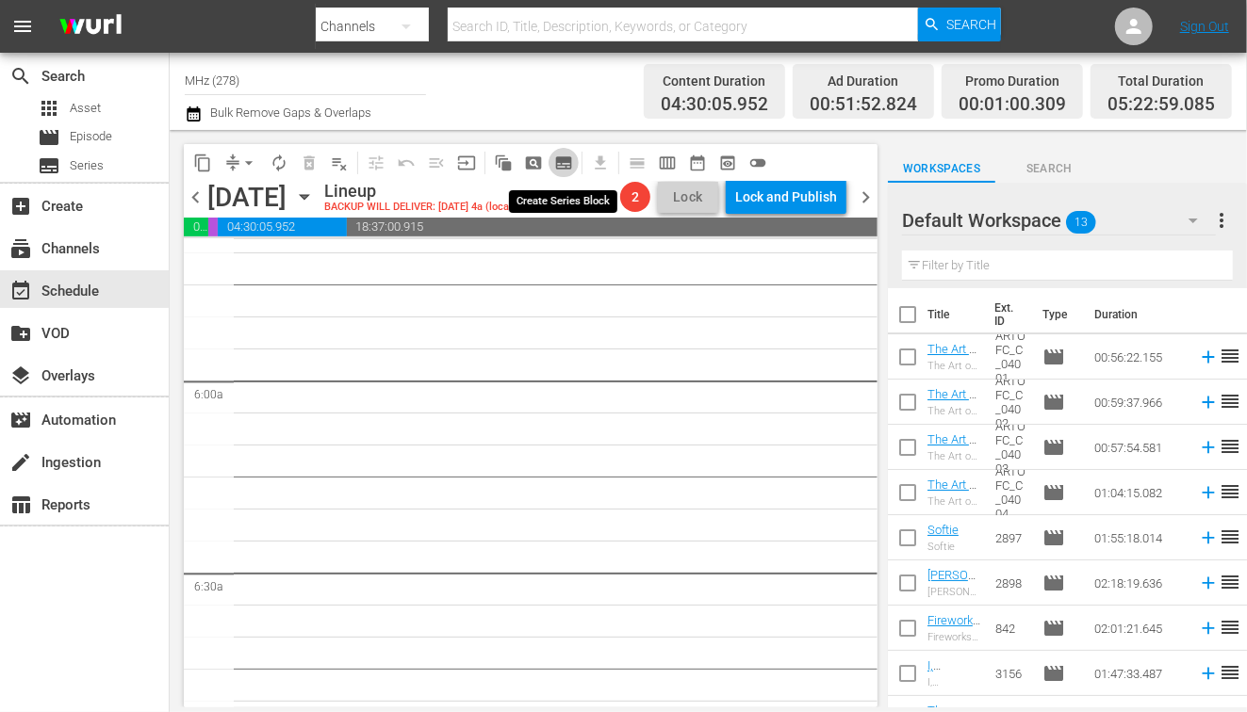
click at [569, 156] on span "subtitles_outlined" at bounding box center [563, 163] width 19 height 19
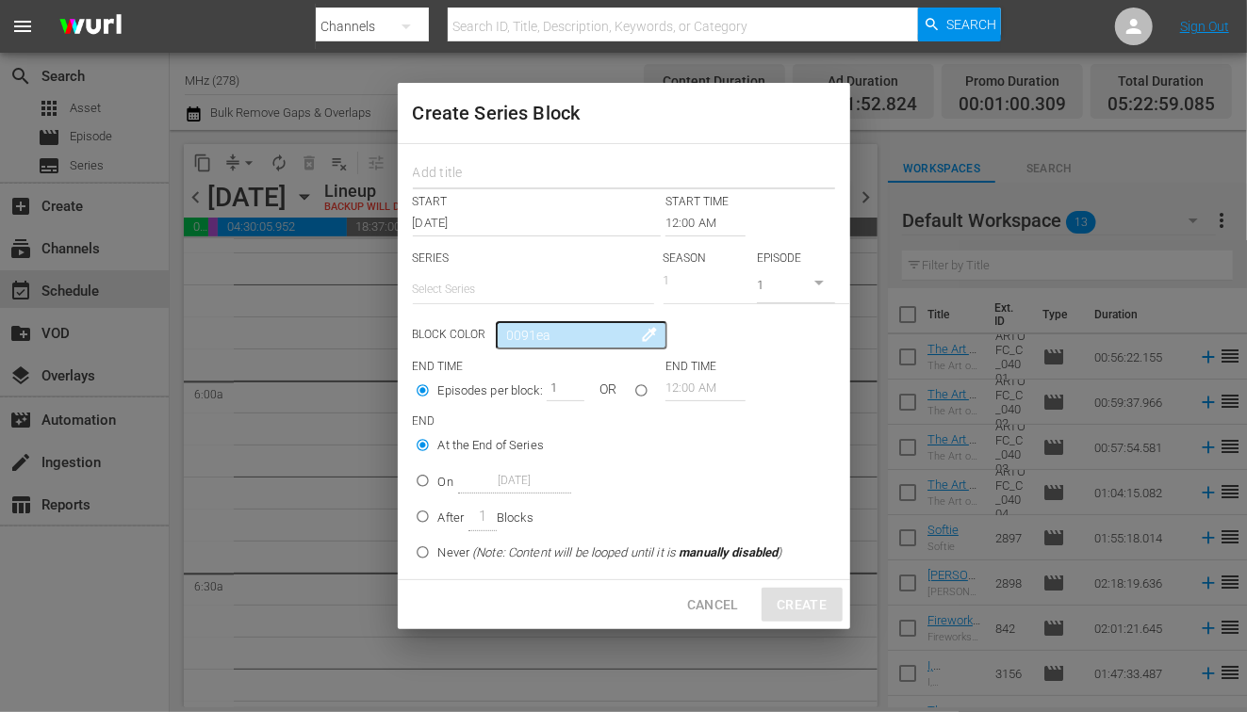
click at [504, 174] on input "text" at bounding box center [624, 174] width 422 height 29
type input "merk"
click at [701, 218] on input "12:00 AM" at bounding box center [705, 223] width 80 height 26
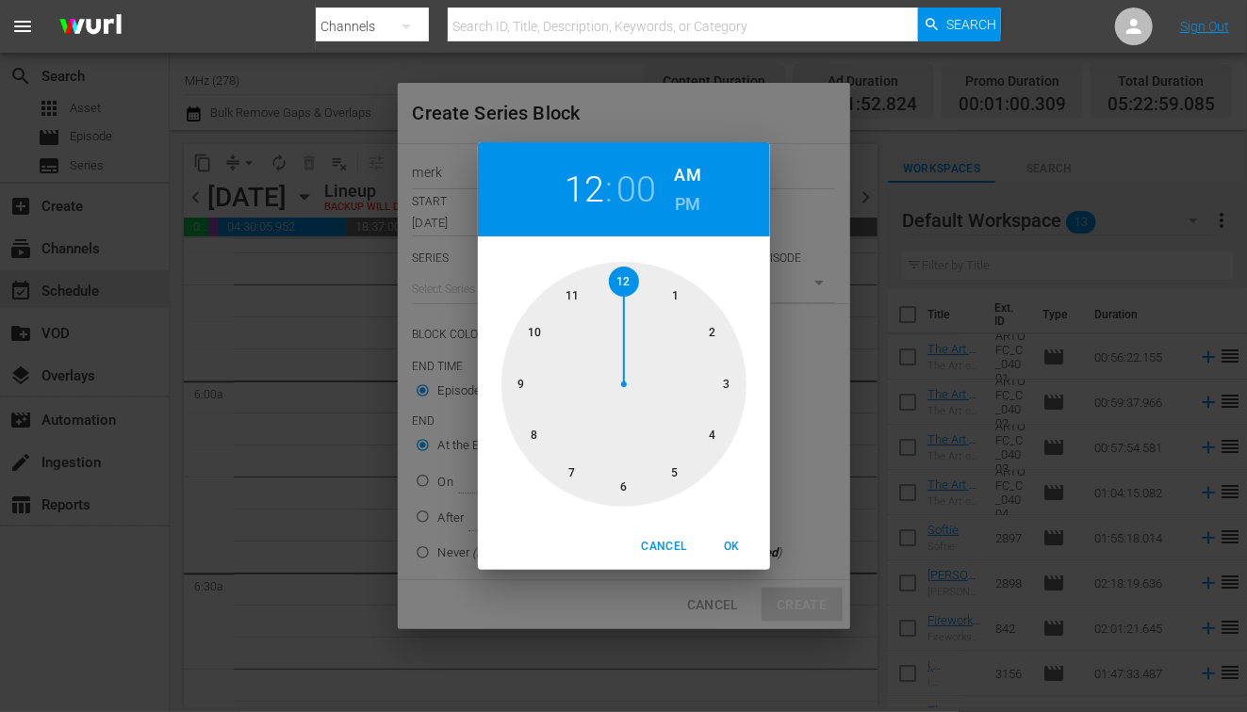
click at [534, 326] on div at bounding box center [623, 384] width 245 height 245
click at [695, 208] on h6 "PM" at bounding box center [687, 204] width 25 height 30
click at [738, 546] on span "OK" at bounding box center [732, 547] width 45 height 20
type input "10:00 PM"
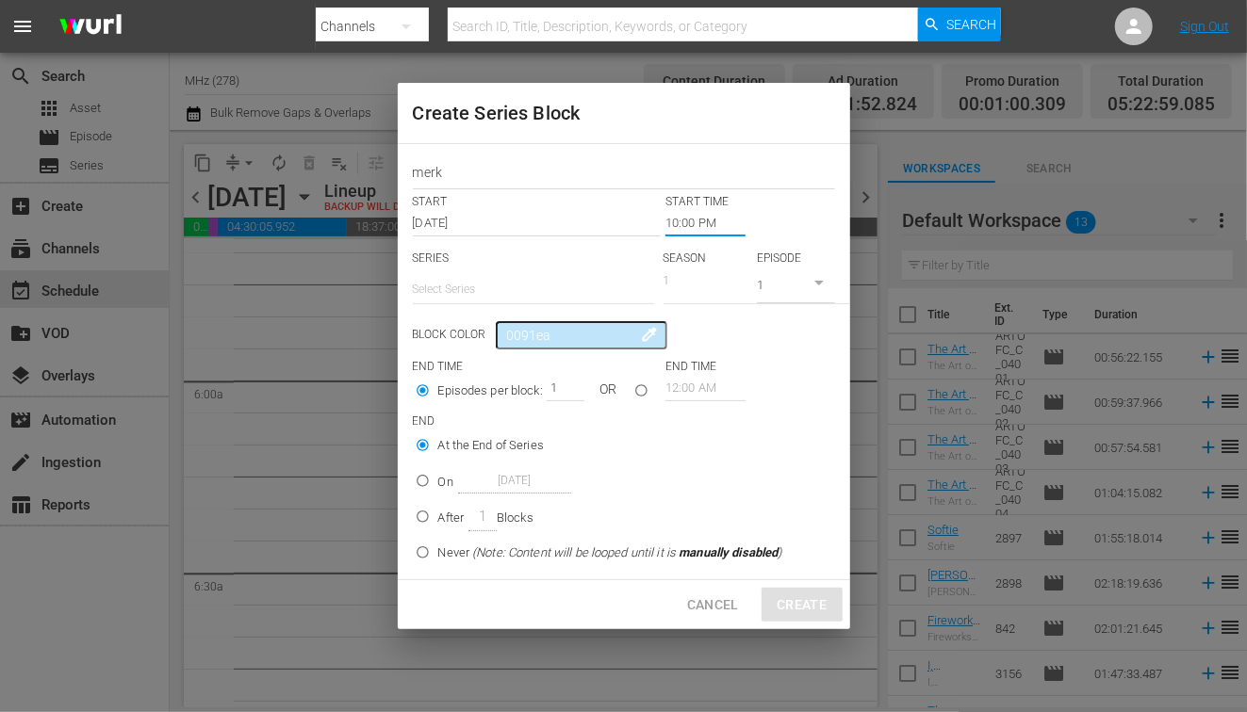
click at [511, 270] on input "text" at bounding box center [533, 289] width 241 height 45
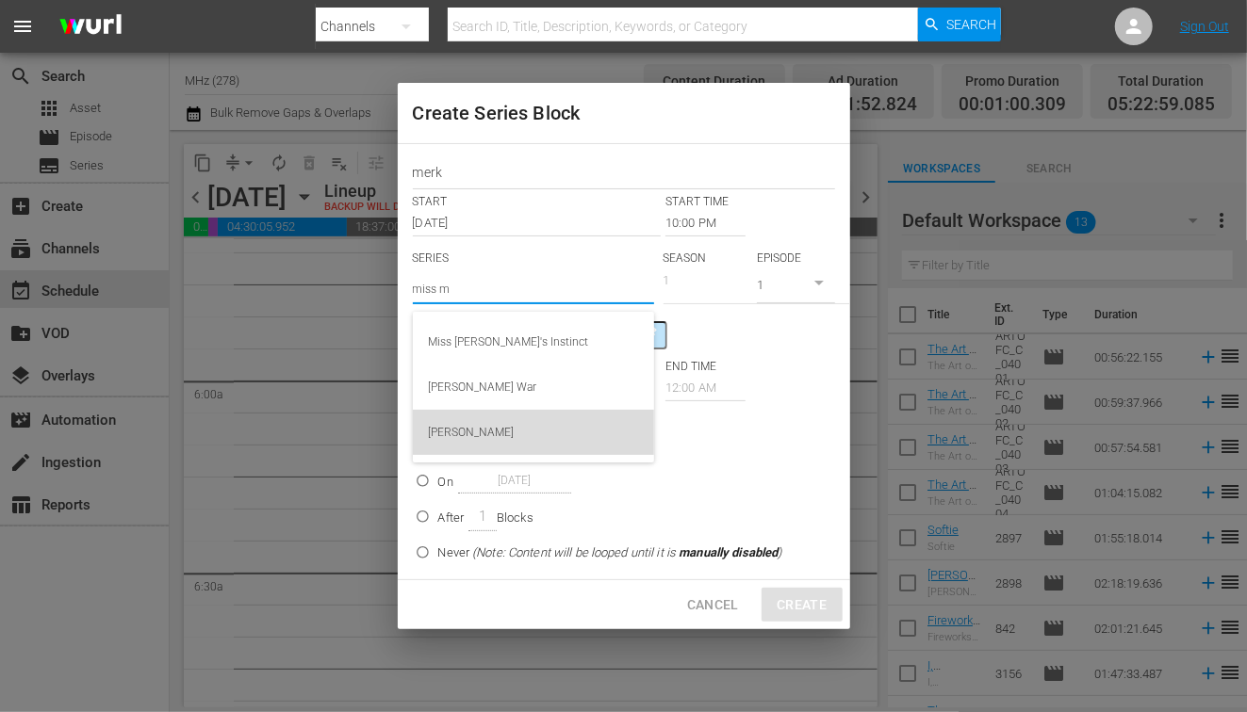
click at [493, 440] on div "[PERSON_NAME]" at bounding box center [533, 432] width 211 height 45
type input "[PERSON_NAME]"
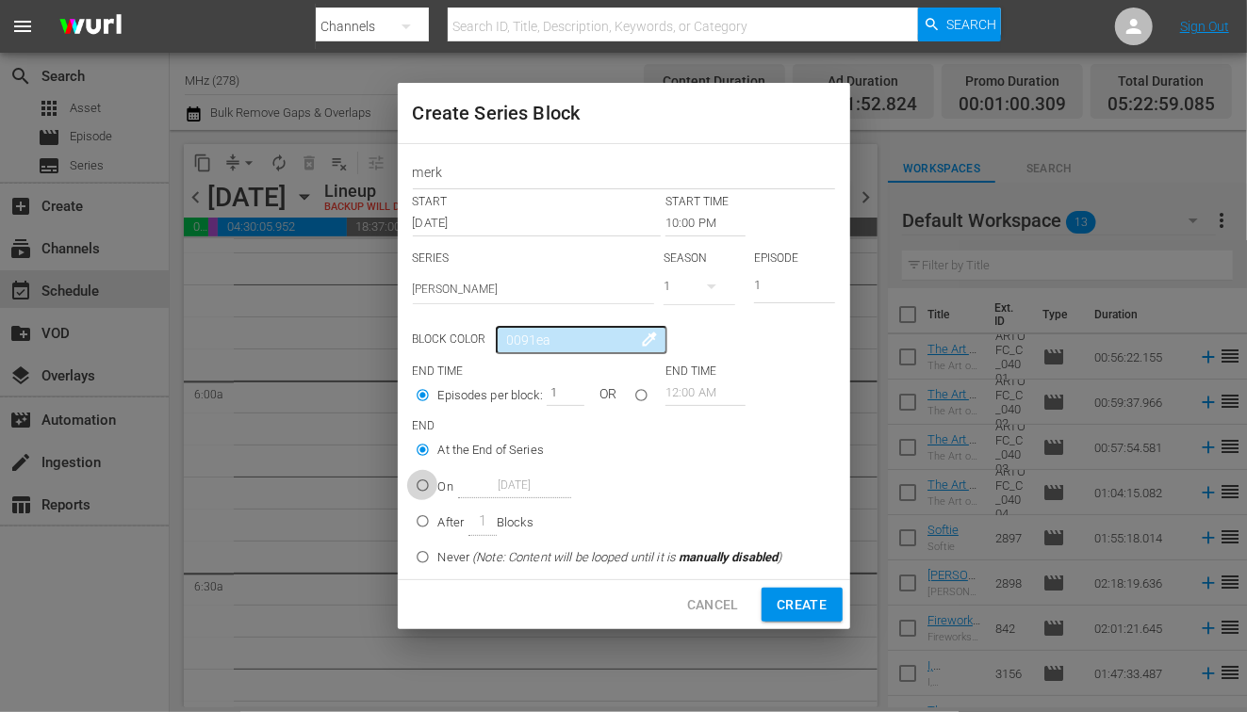
click at [416, 489] on input "On [DATE]" at bounding box center [422, 489] width 31 height 31
radio input "true"
click at [518, 488] on input "[DATE]" at bounding box center [514, 485] width 113 height 25
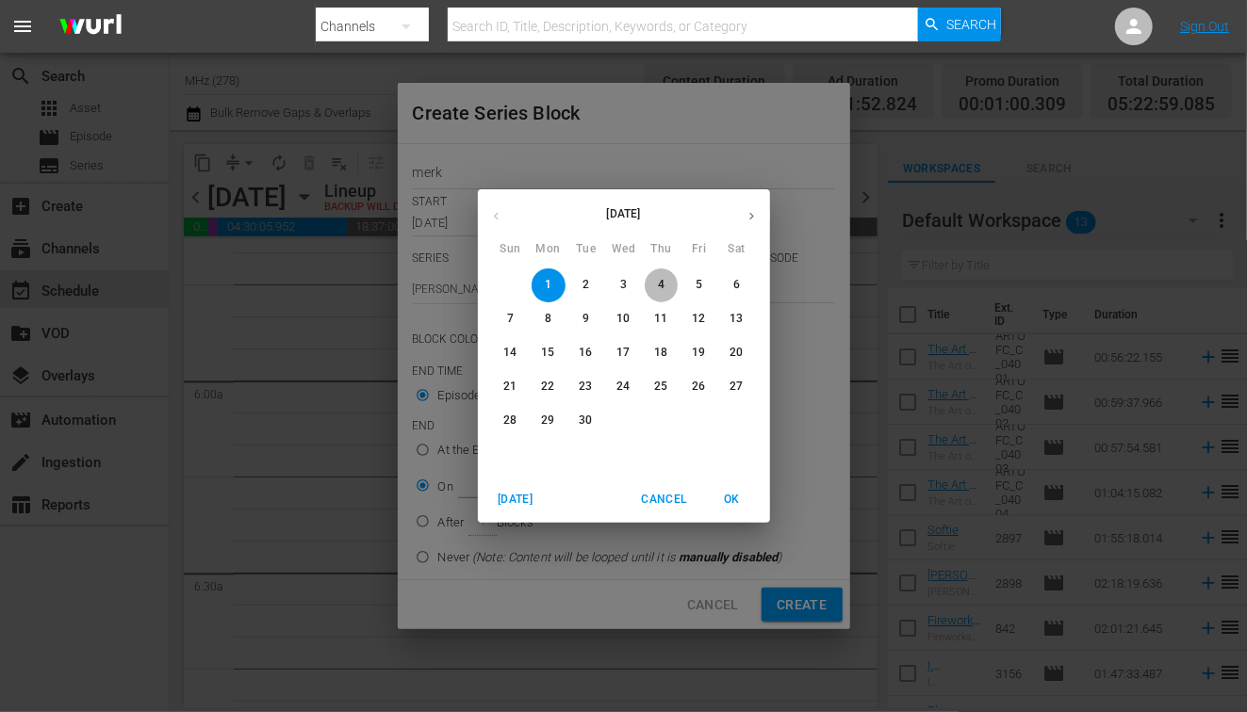
click at [672, 291] on span "4" at bounding box center [662, 285] width 34 height 16
type input "[DATE]"
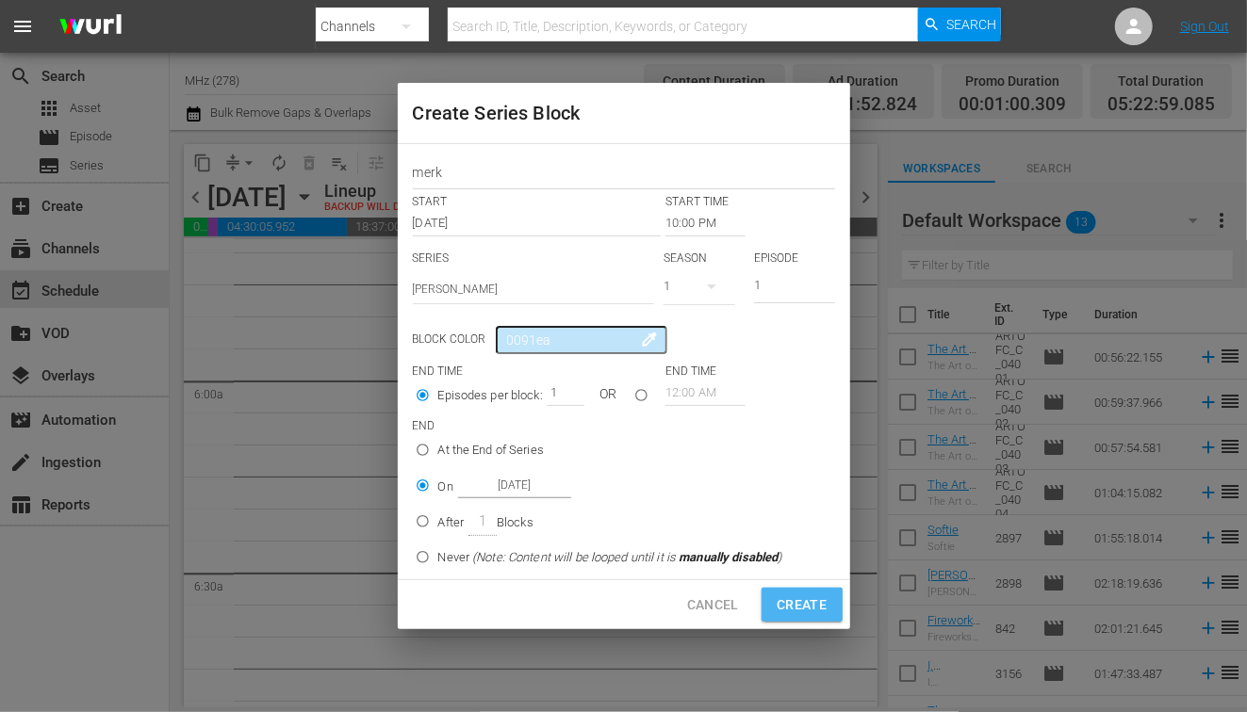
click at [832, 613] on button "Create" at bounding box center [801, 605] width 80 height 35
type input "12:00 AM"
radio input "true"
type input "[DATE]"
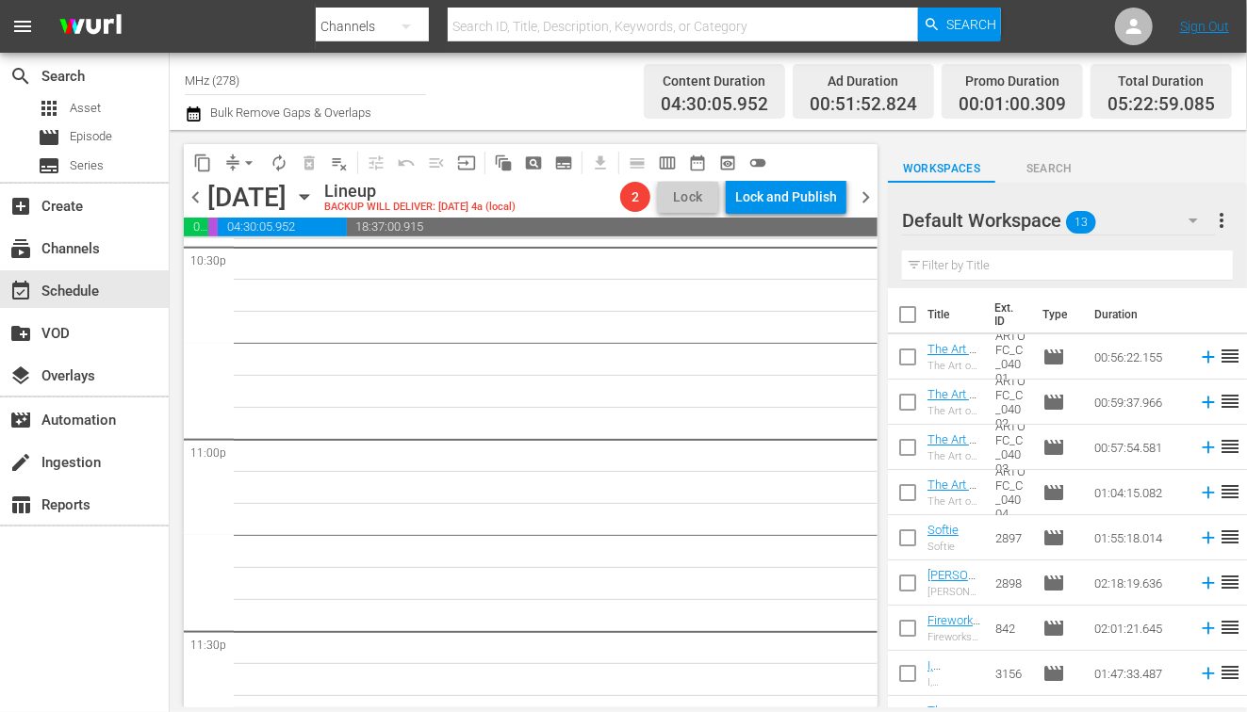
scroll to position [8646, 0]
click at [862, 191] on span "chevron_right" at bounding box center [866, 198] width 24 height 24
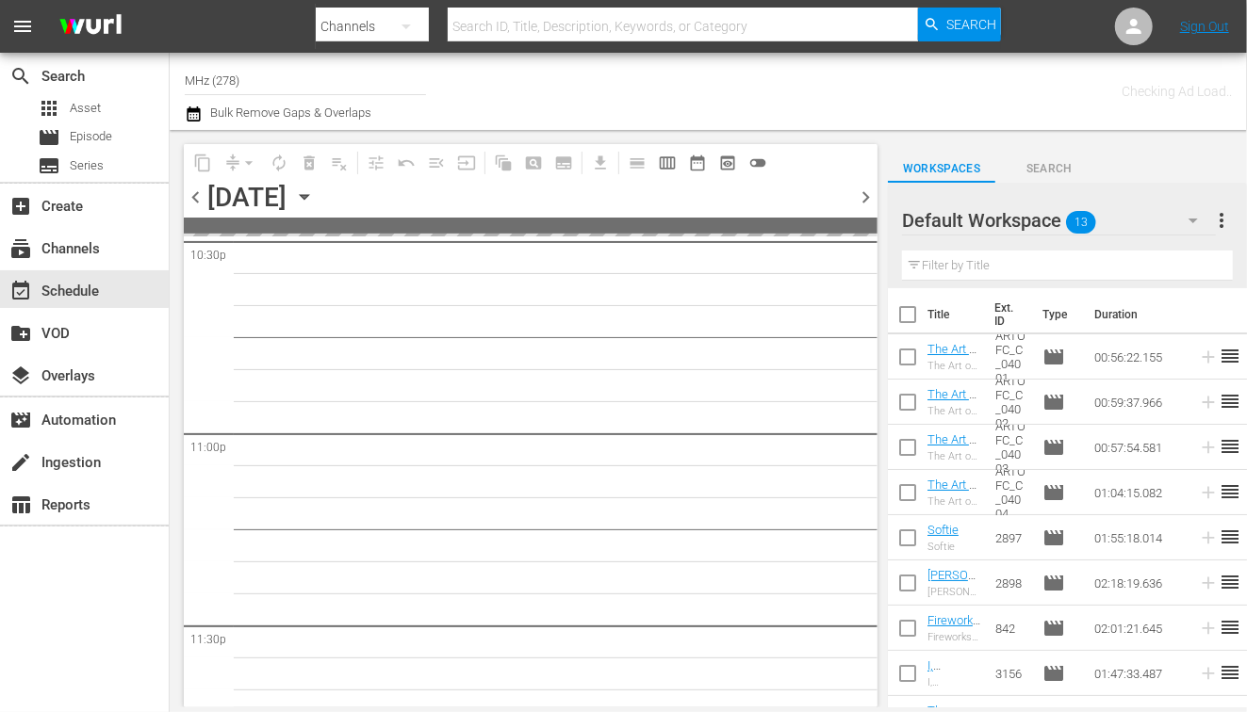
scroll to position [8743, 0]
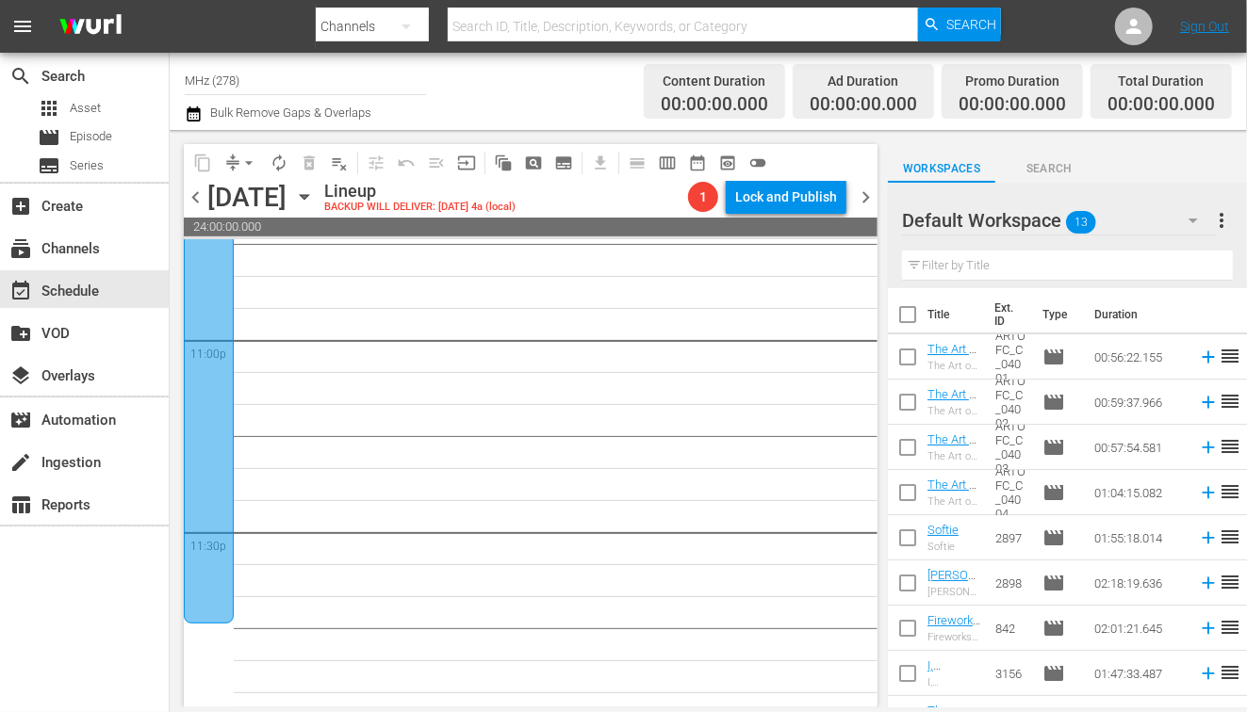
click at [191, 190] on span "chevron_left" at bounding box center [196, 198] width 24 height 24
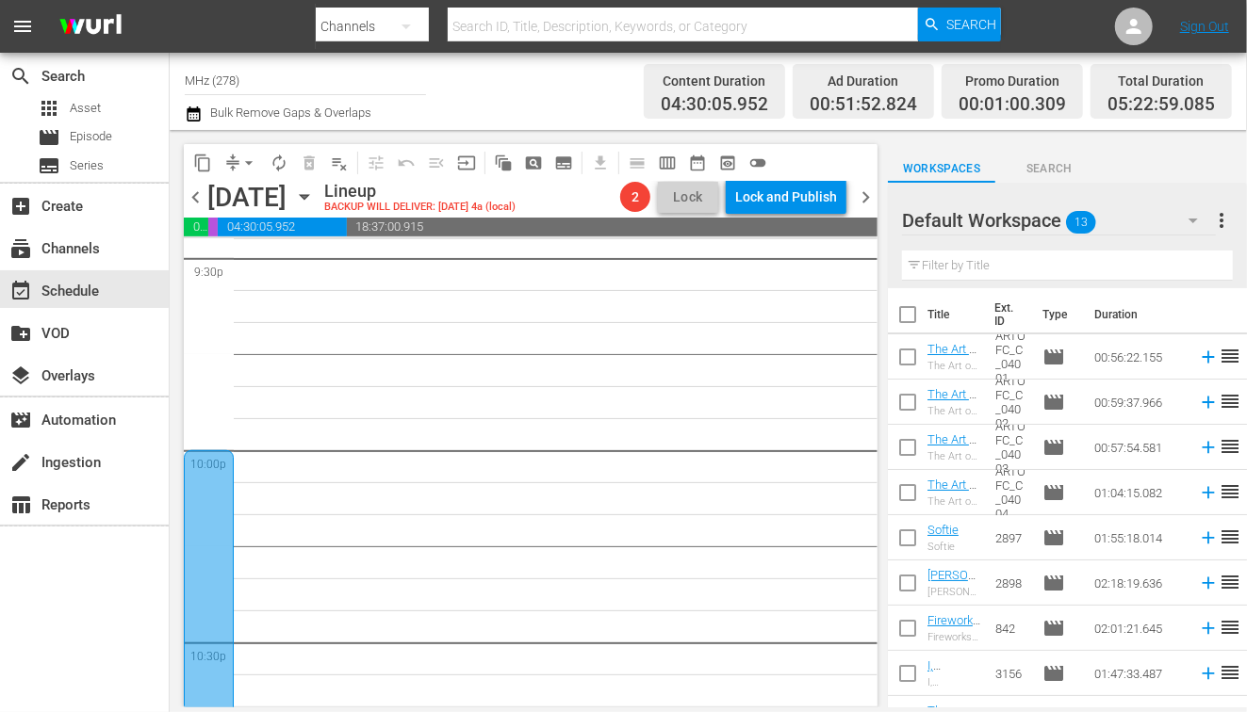
scroll to position [8759, 0]
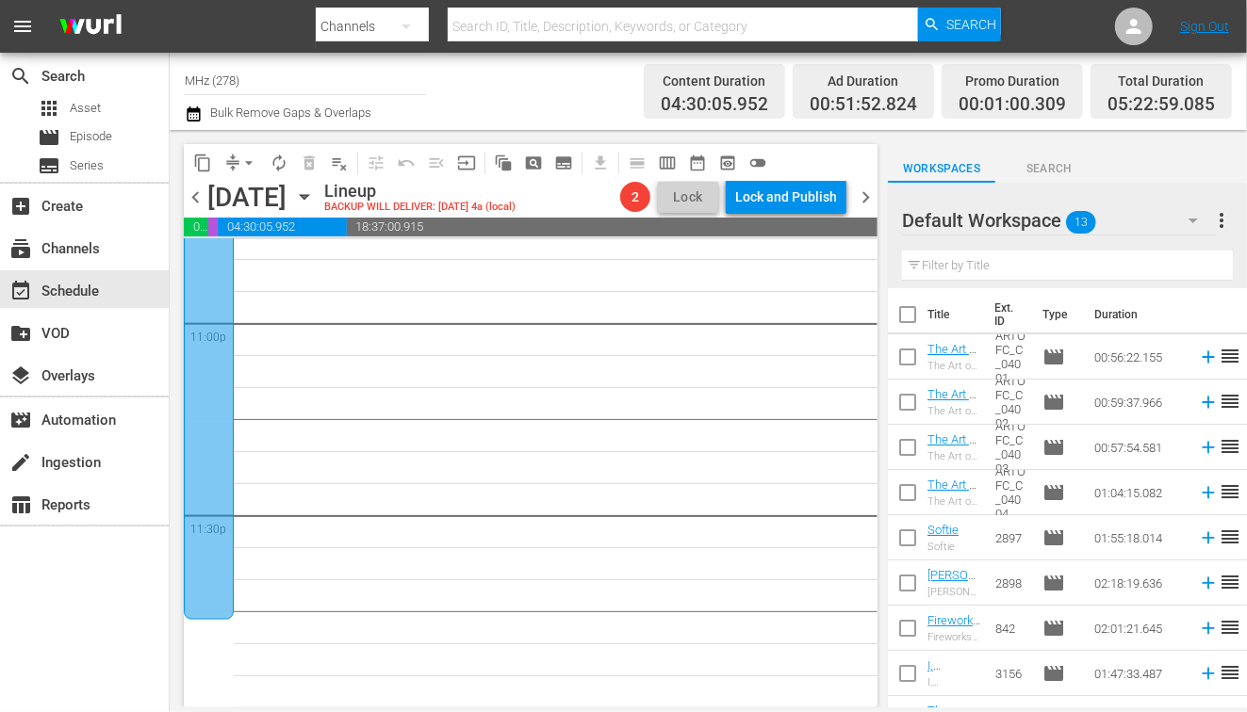
click at [207, 322] on div at bounding box center [209, 279] width 50 height 680
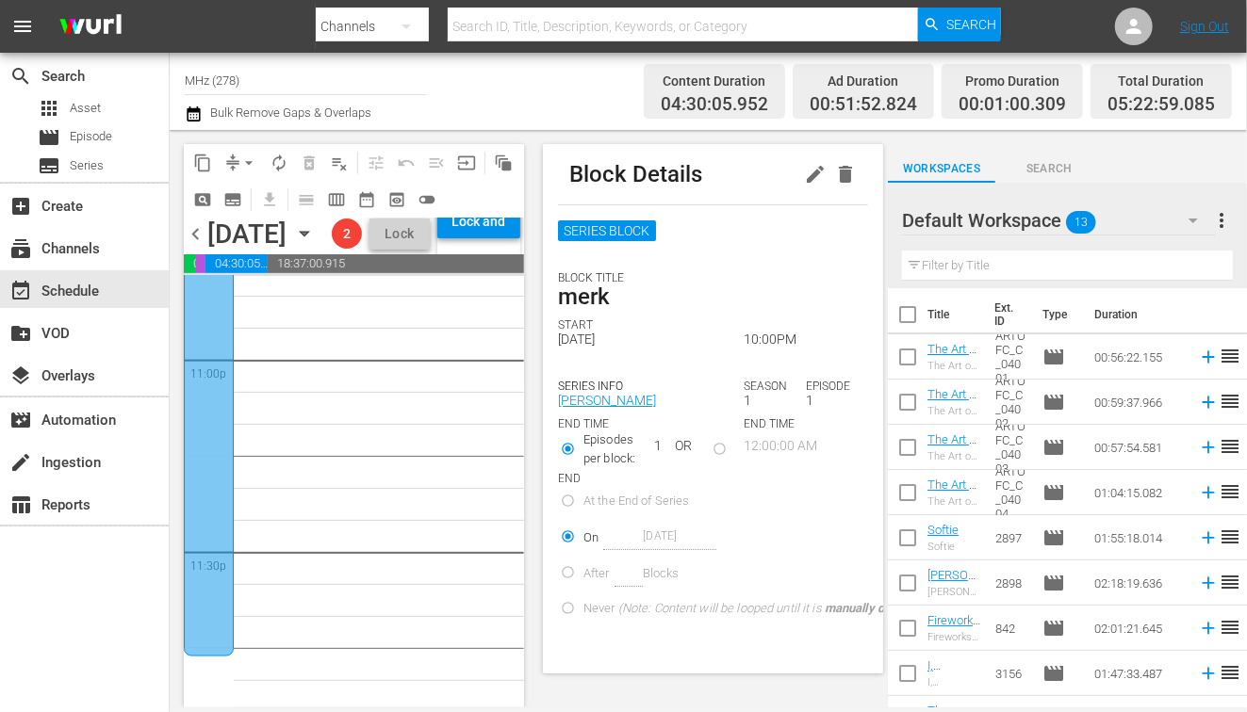
scroll to position [8856, 0]
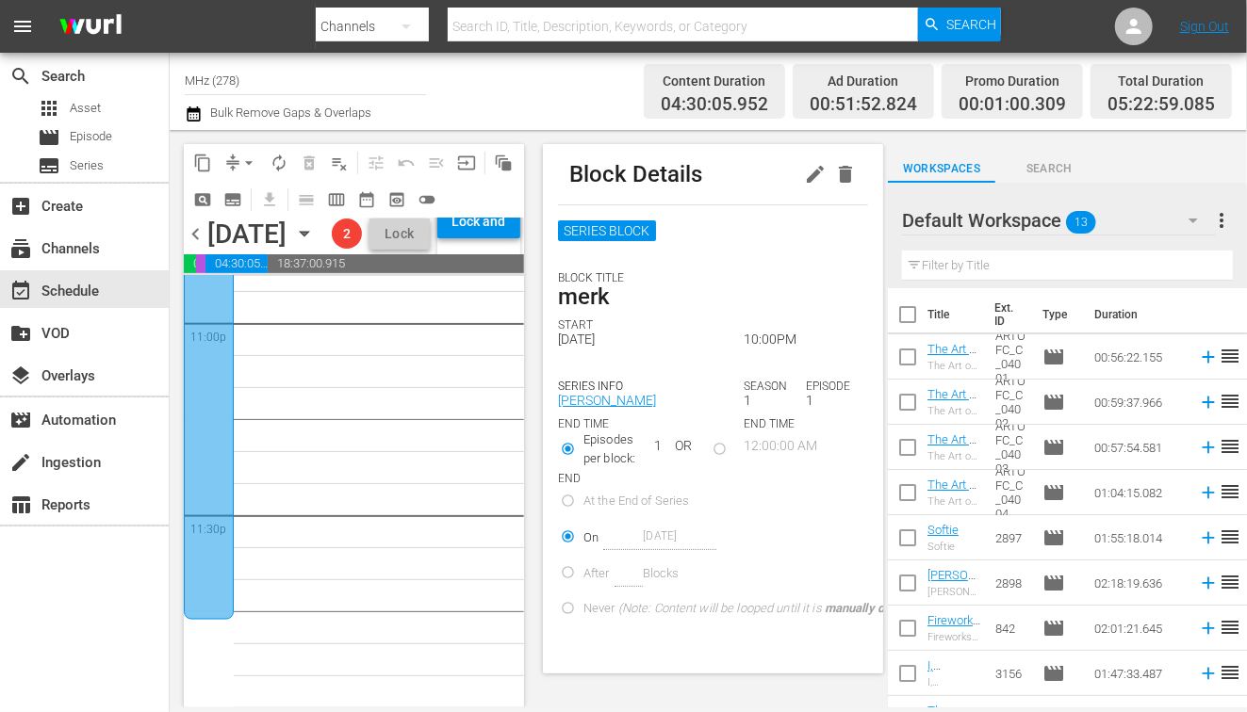
click at [315, 244] on icon "button" at bounding box center [304, 233] width 21 height 21
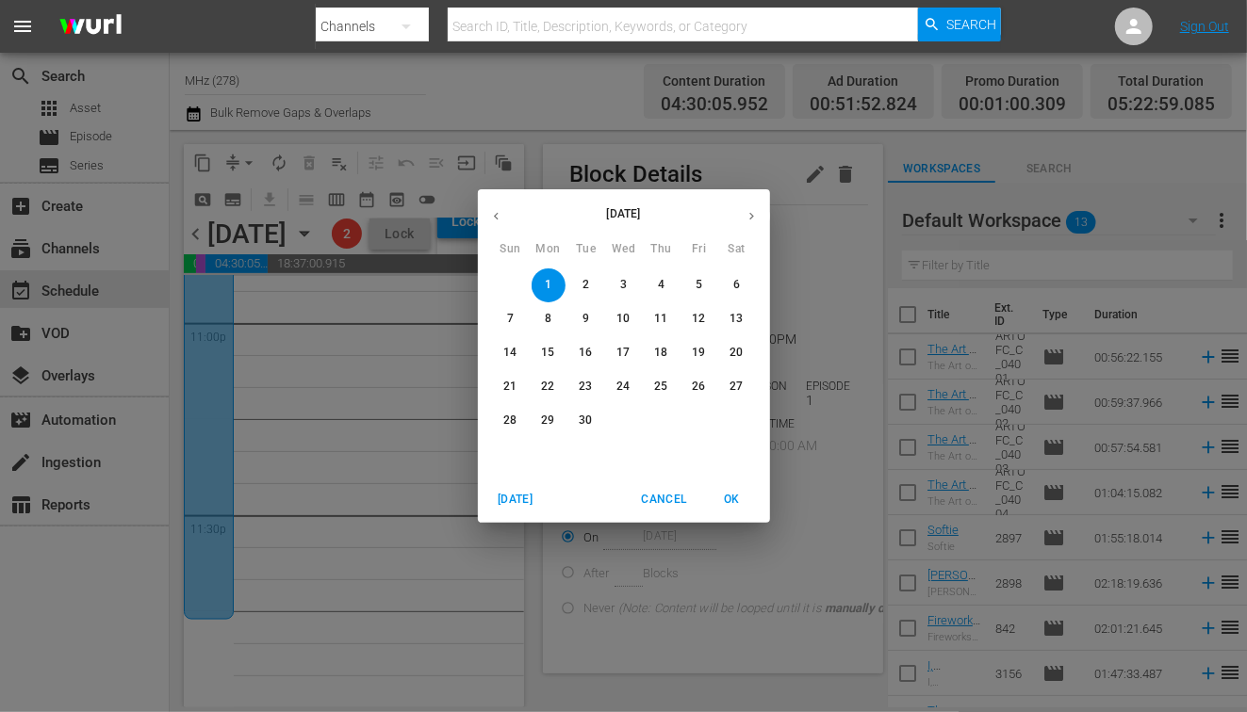
click at [576, 287] on span "2" at bounding box center [586, 285] width 34 height 16
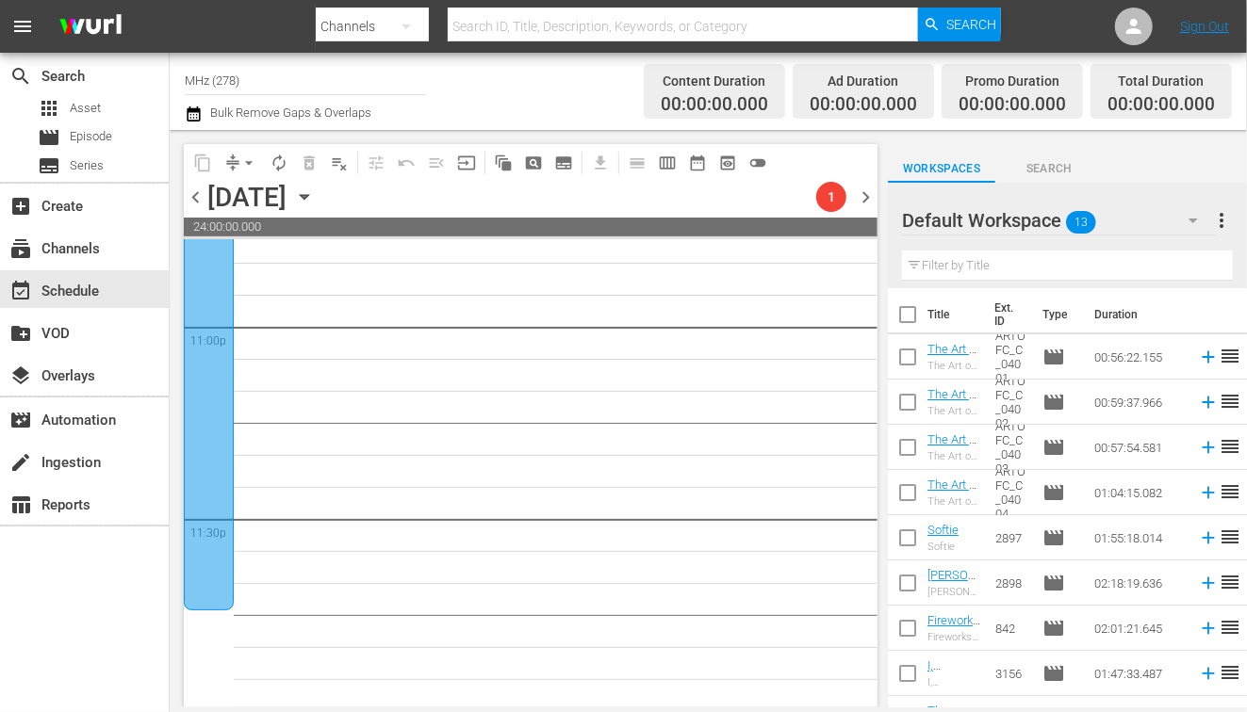
scroll to position [8759, 0]
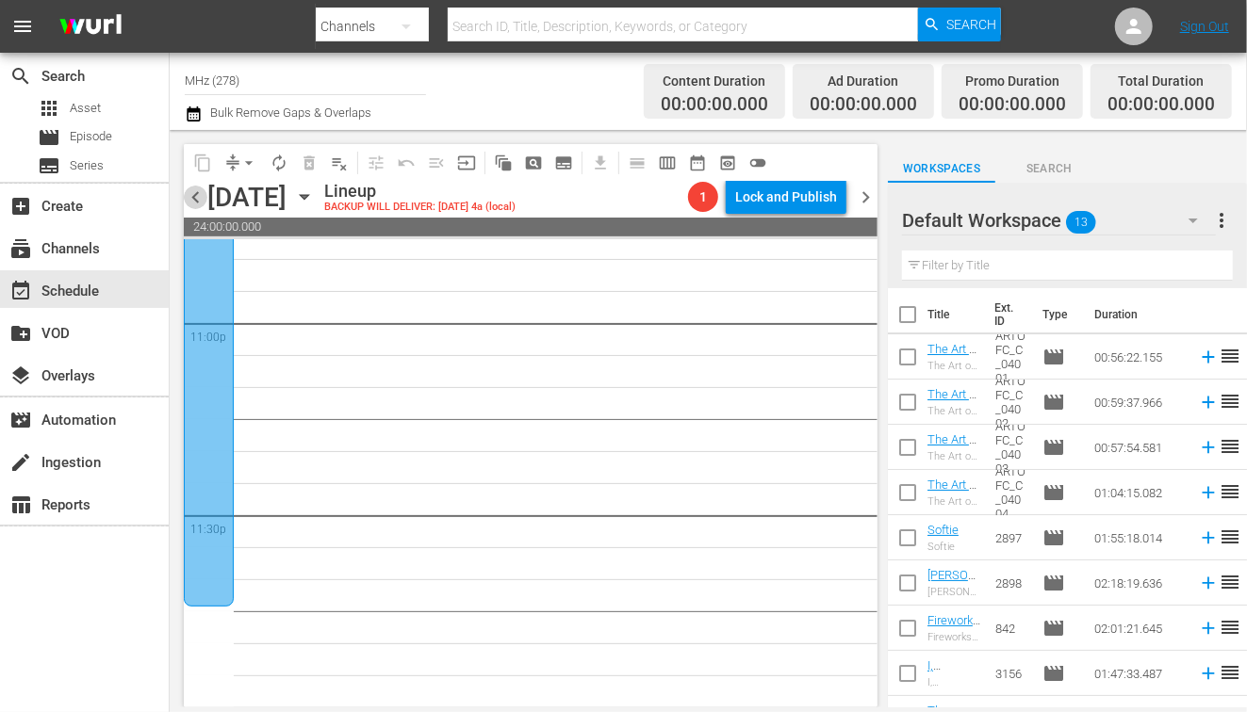
click at [193, 190] on span "chevron_left" at bounding box center [196, 198] width 24 height 24
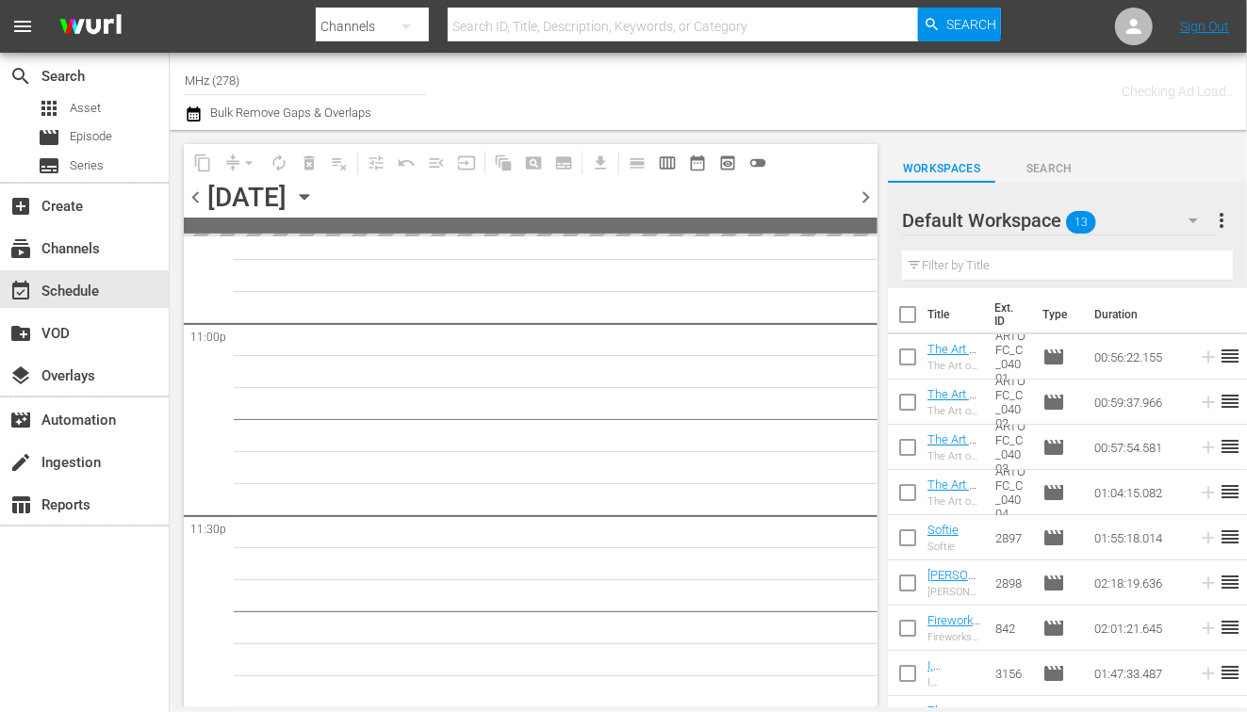
scroll to position [8756, 0]
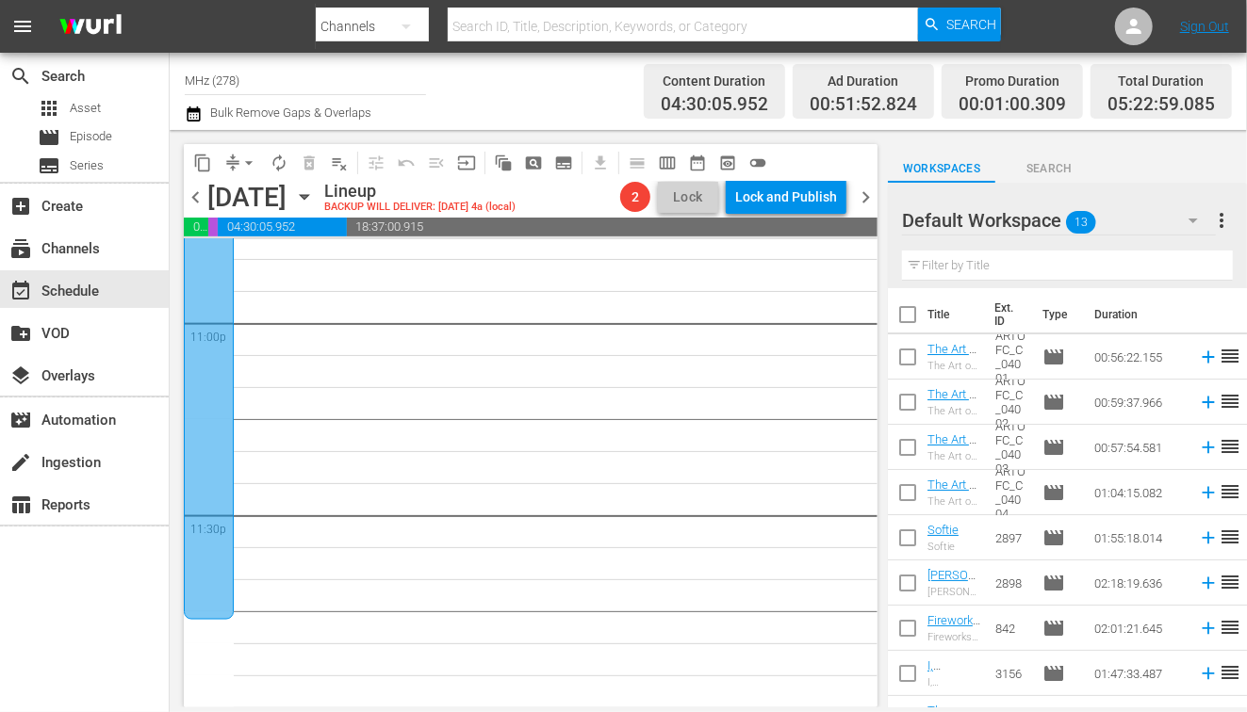
click at [219, 377] on div at bounding box center [209, 279] width 50 height 680
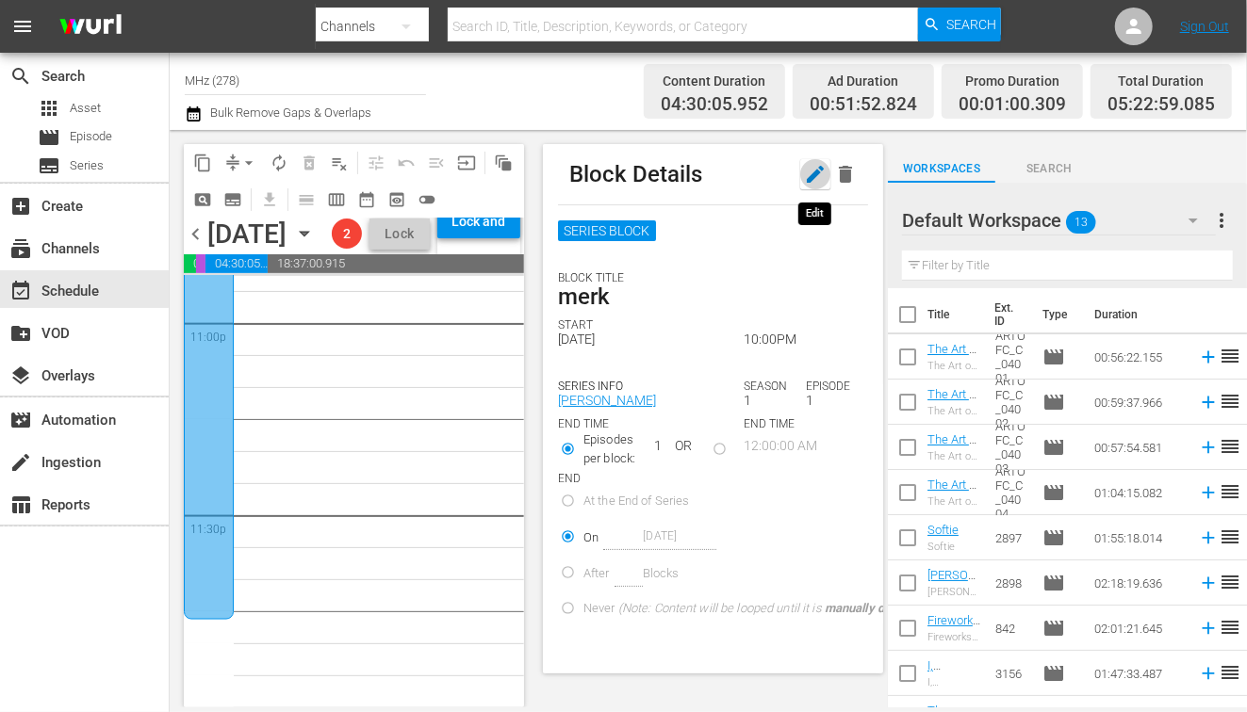
click at [817, 180] on icon "button" at bounding box center [815, 174] width 23 height 23
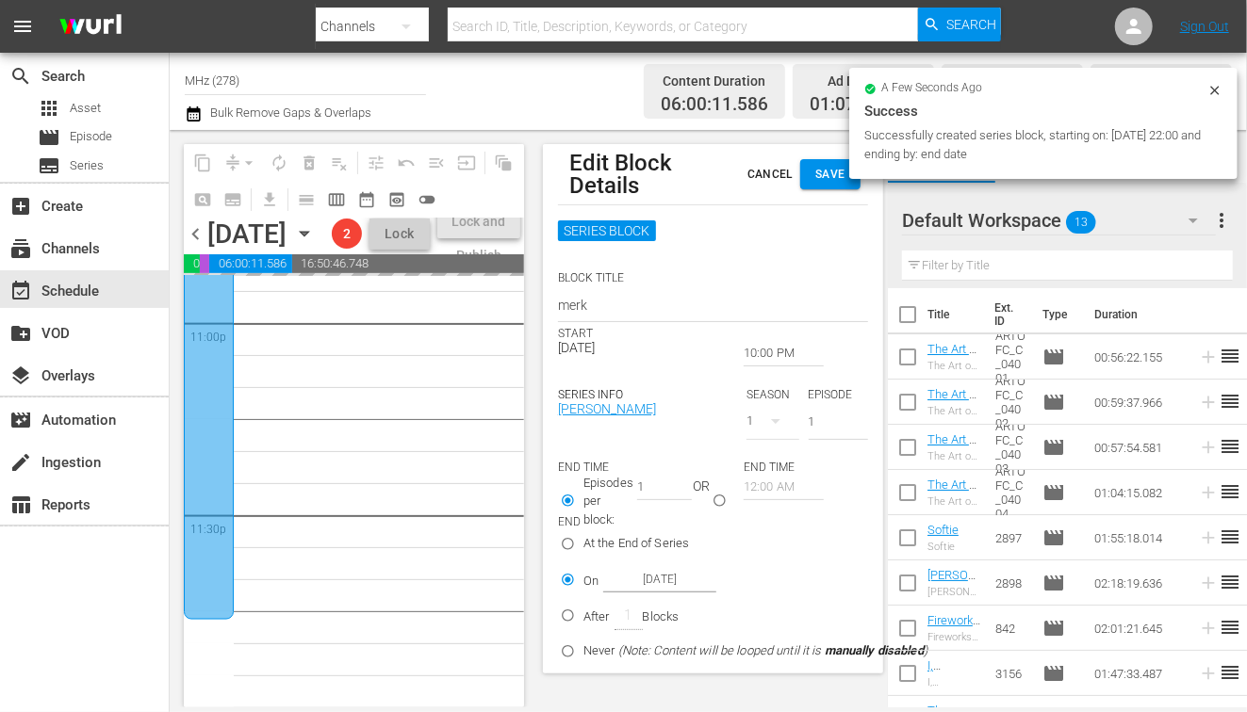
click at [743, 182] on button "Cancel" at bounding box center [770, 174] width 60 height 30
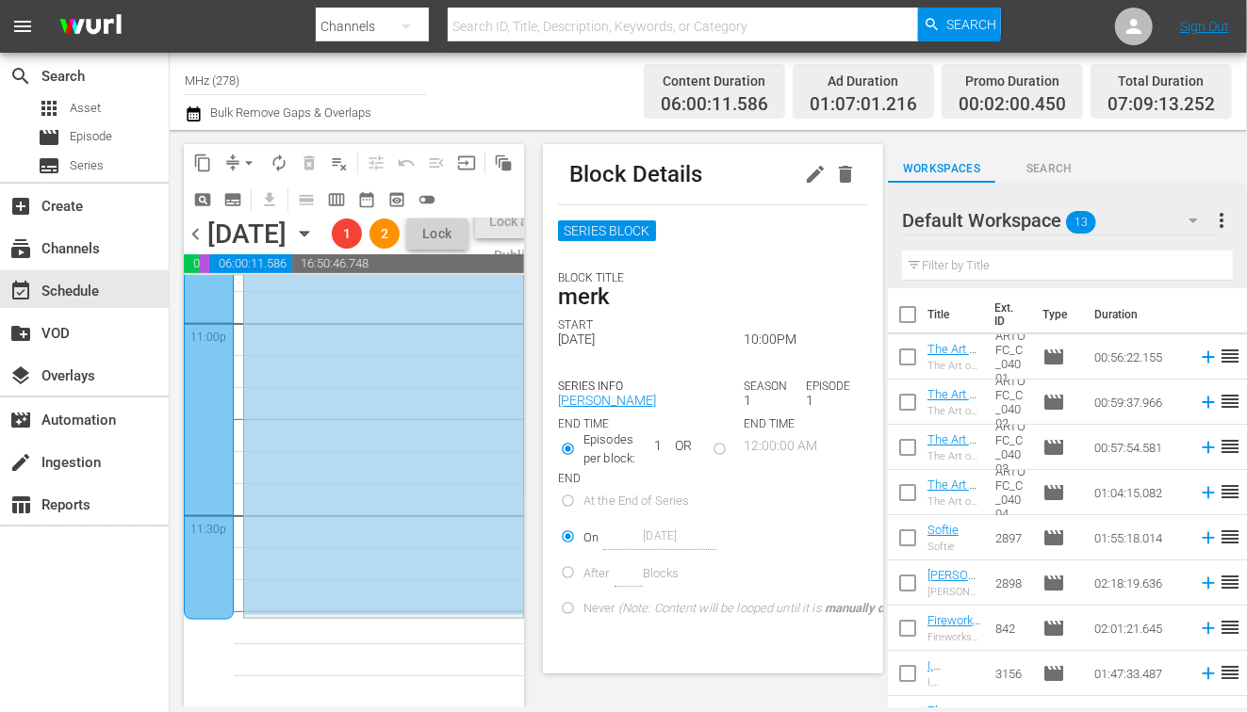
click at [209, 476] on div at bounding box center [209, 279] width 50 height 680
click at [197, 246] on span "chevron_left" at bounding box center [196, 234] width 24 height 24
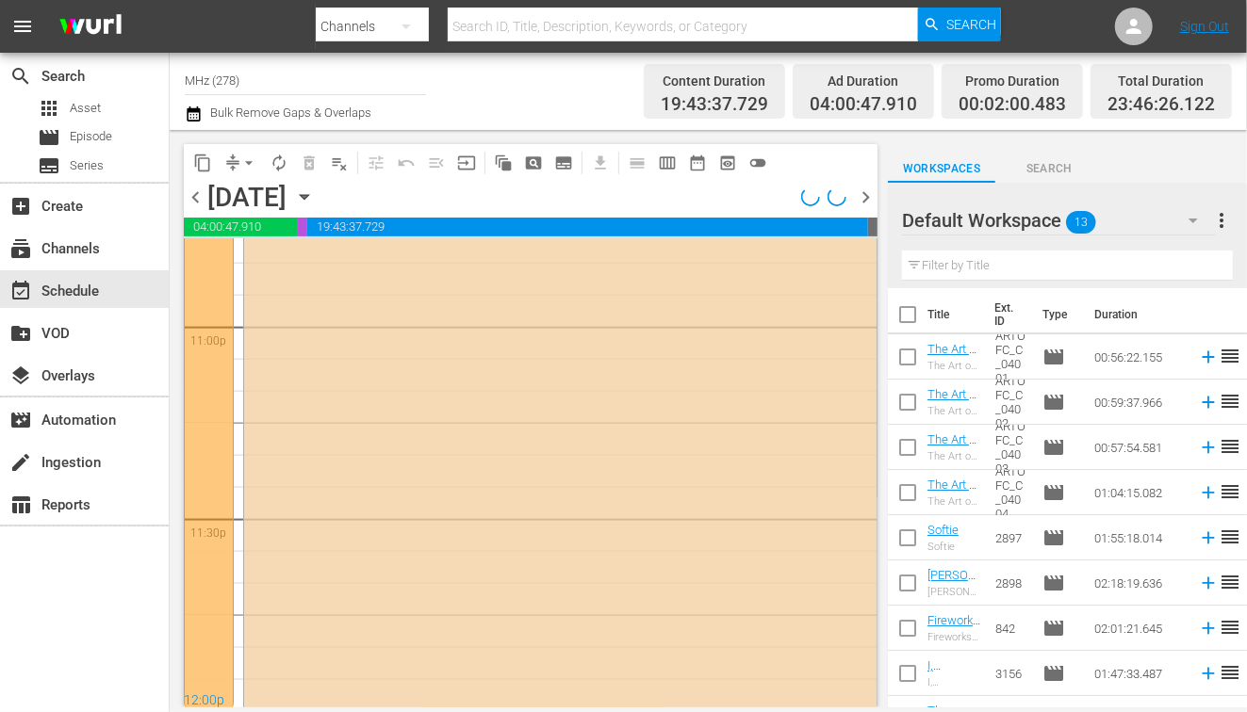
scroll to position [8759, 0]
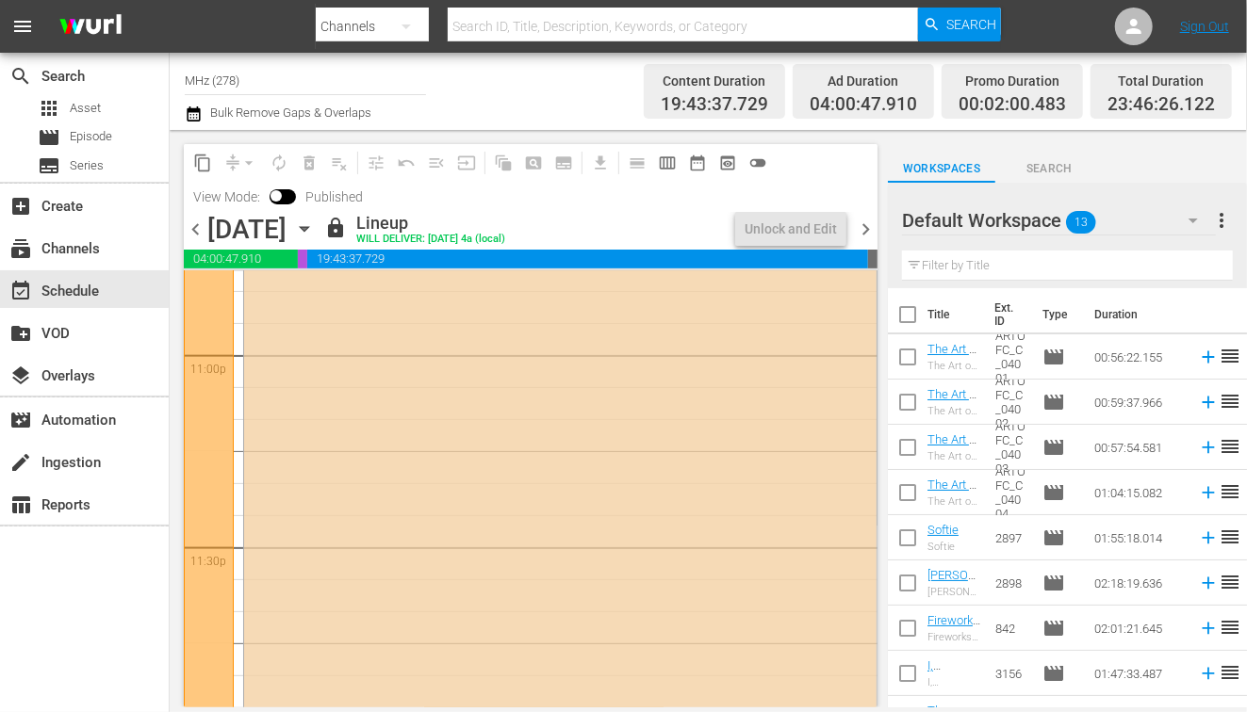
click at [861, 199] on div "content_copy compress arrow_drop_down autorenew_outlined delete_forever_outline…" at bounding box center [531, 178] width 694 height 69
click at [861, 226] on span "chevron_right" at bounding box center [866, 230] width 24 height 24
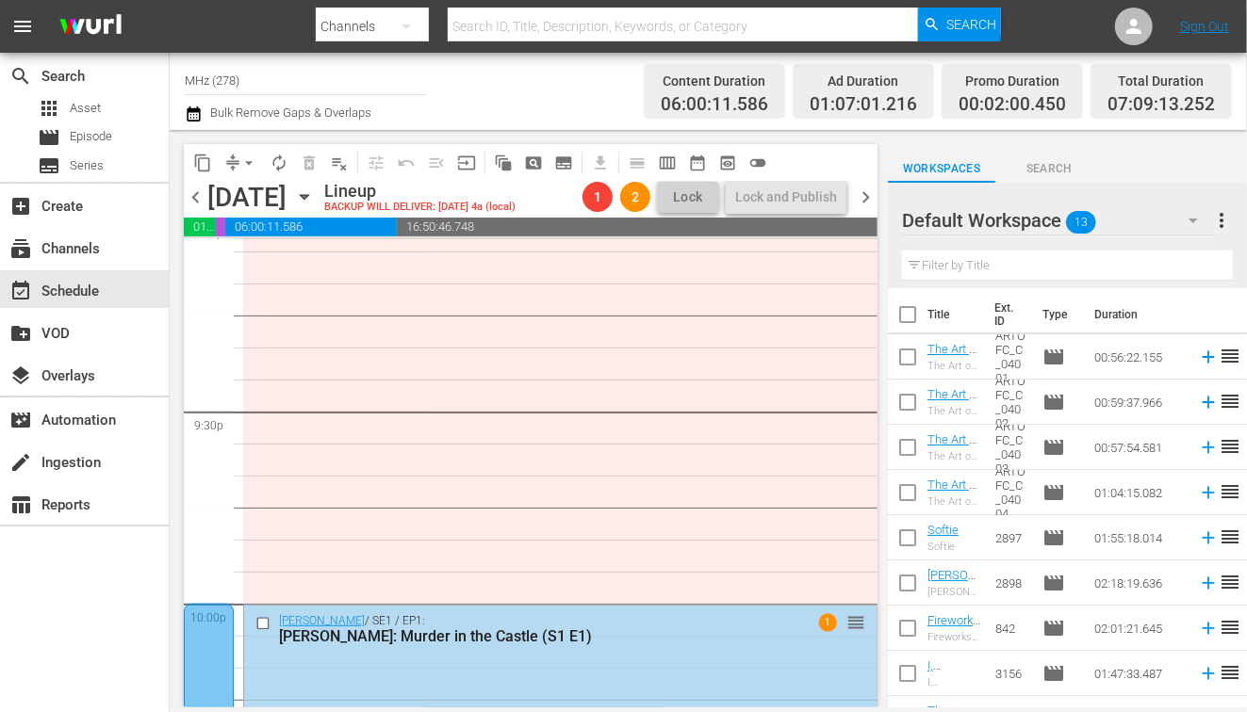
scroll to position [8100, 0]
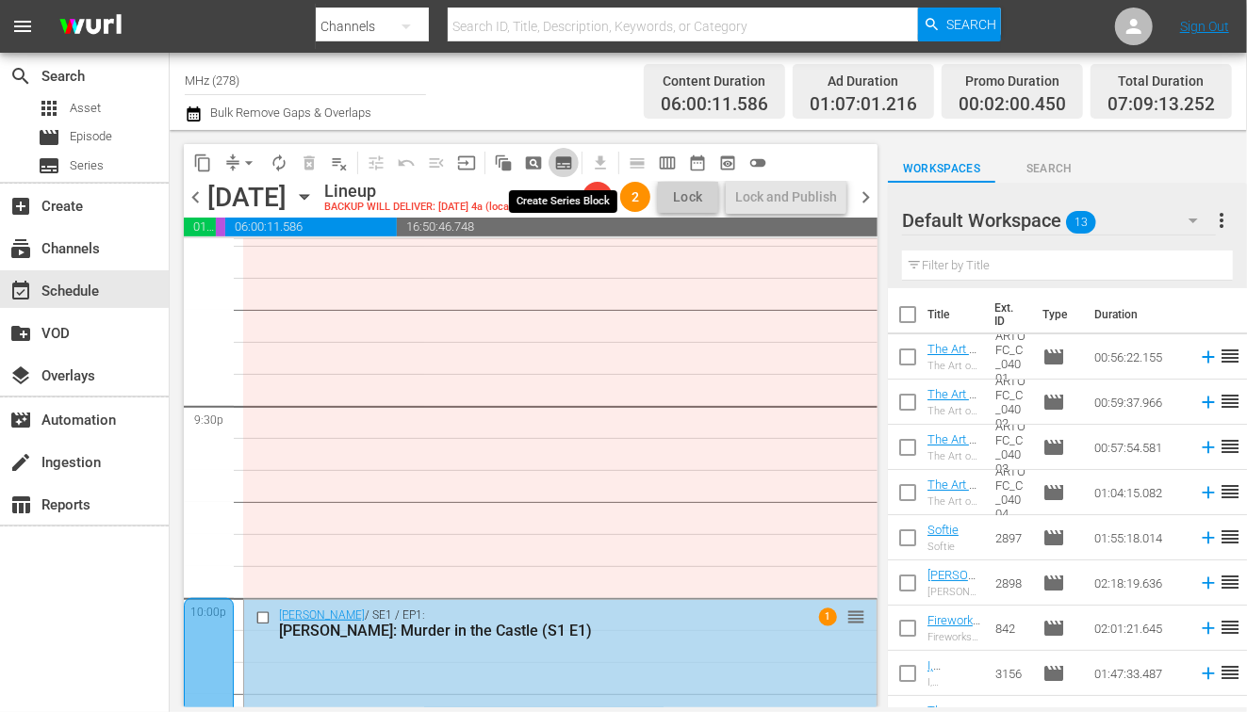
click at [572, 164] on span "subtitles_outlined" at bounding box center [563, 163] width 19 height 19
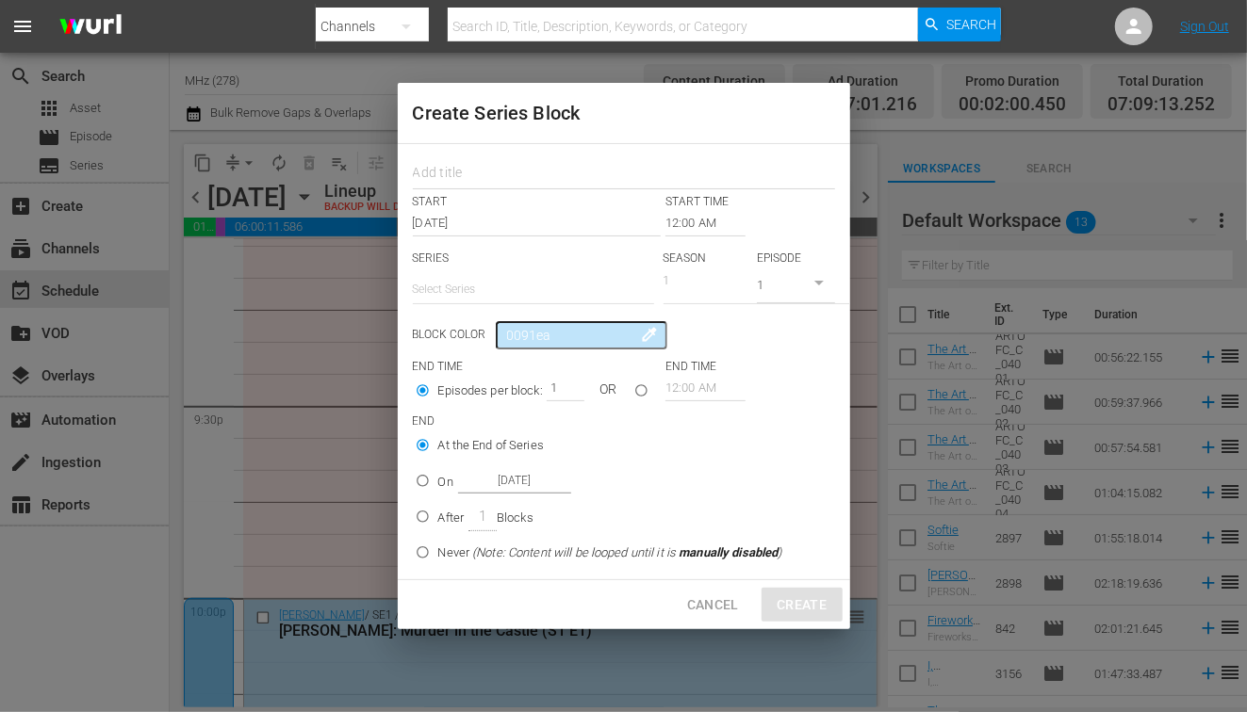
click at [572, 164] on input "text" at bounding box center [624, 174] width 422 height 29
type input "prof"
click at [704, 221] on input "12:00 AM" at bounding box center [705, 223] width 80 height 26
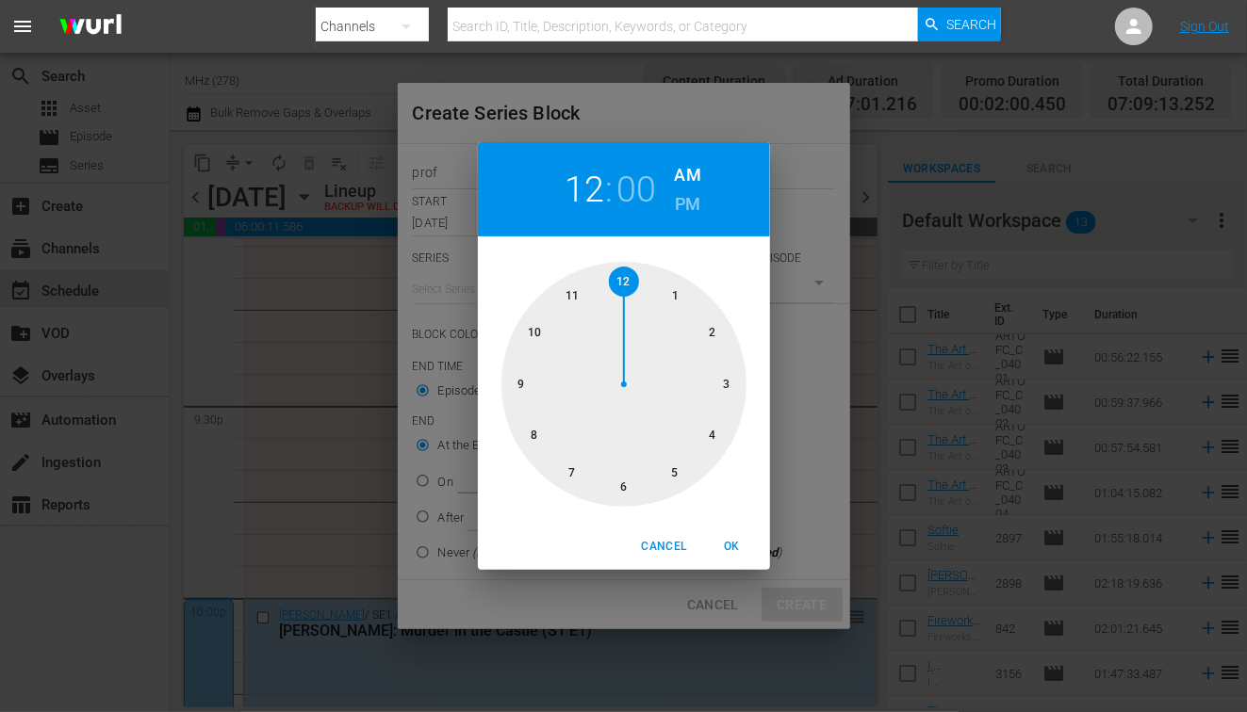
click at [686, 209] on h6 "PM" at bounding box center [687, 204] width 25 height 30
click at [527, 441] on div at bounding box center [623, 384] width 245 height 245
click at [741, 548] on span "OK" at bounding box center [732, 547] width 45 height 20
type input "08:00 PM"
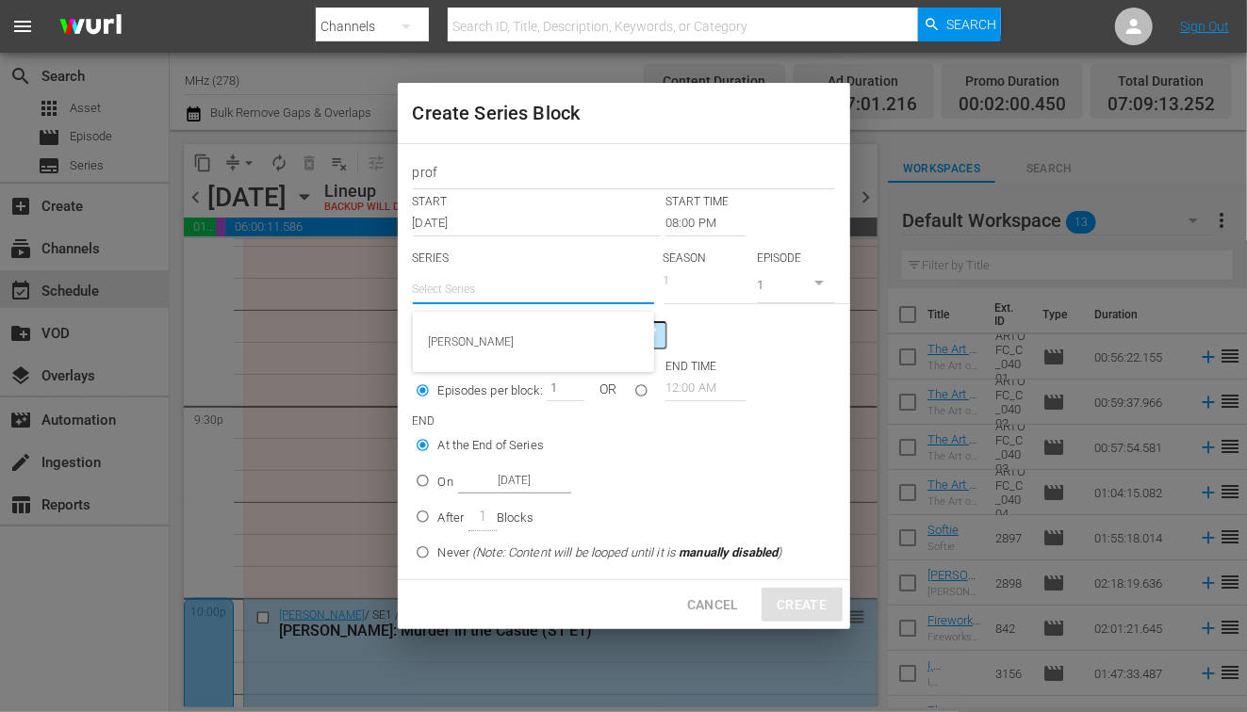
click at [507, 298] on input "text" at bounding box center [533, 289] width 241 height 45
click at [492, 335] on div "Professor T" at bounding box center [533, 341] width 211 height 45
type input "Professor T"
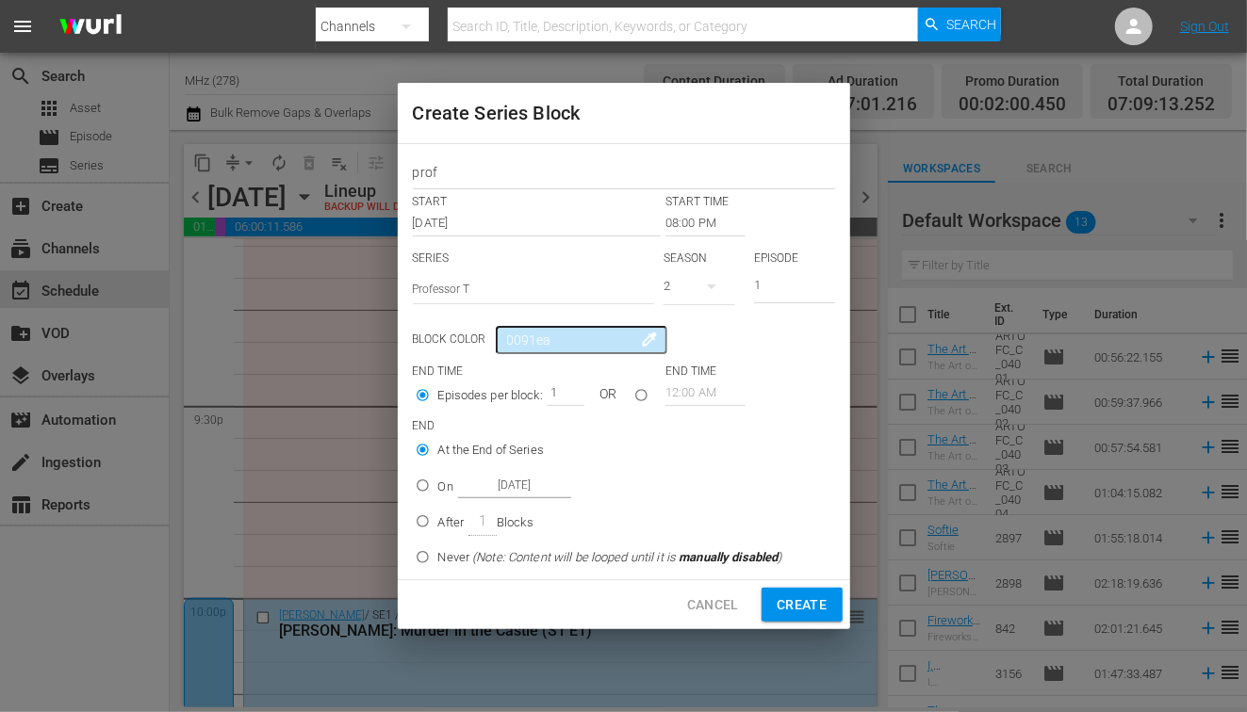
click at [433, 476] on input "On [DATE]" at bounding box center [422, 489] width 31 height 31
radio input "true"
click at [507, 477] on input "[DATE]" at bounding box center [514, 485] width 113 height 25
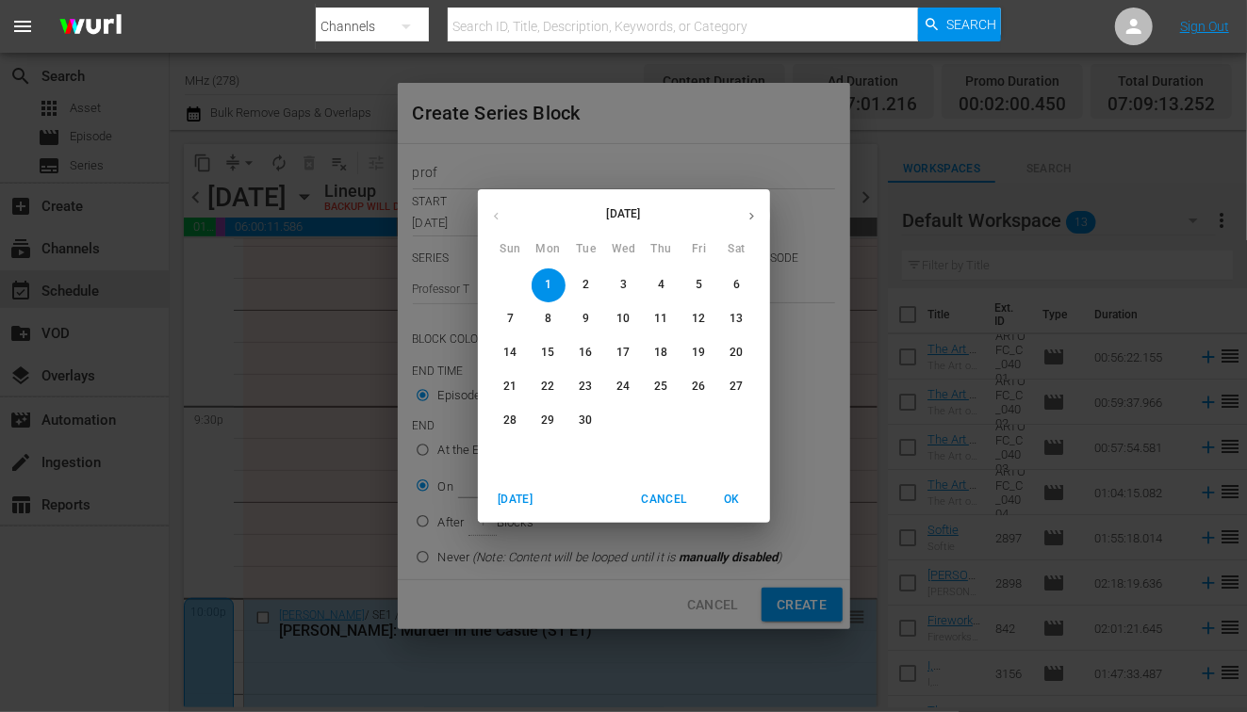
click at [672, 285] on span "4" at bounding box center [662, 285] width 34 height 16
type input "[DATE]"
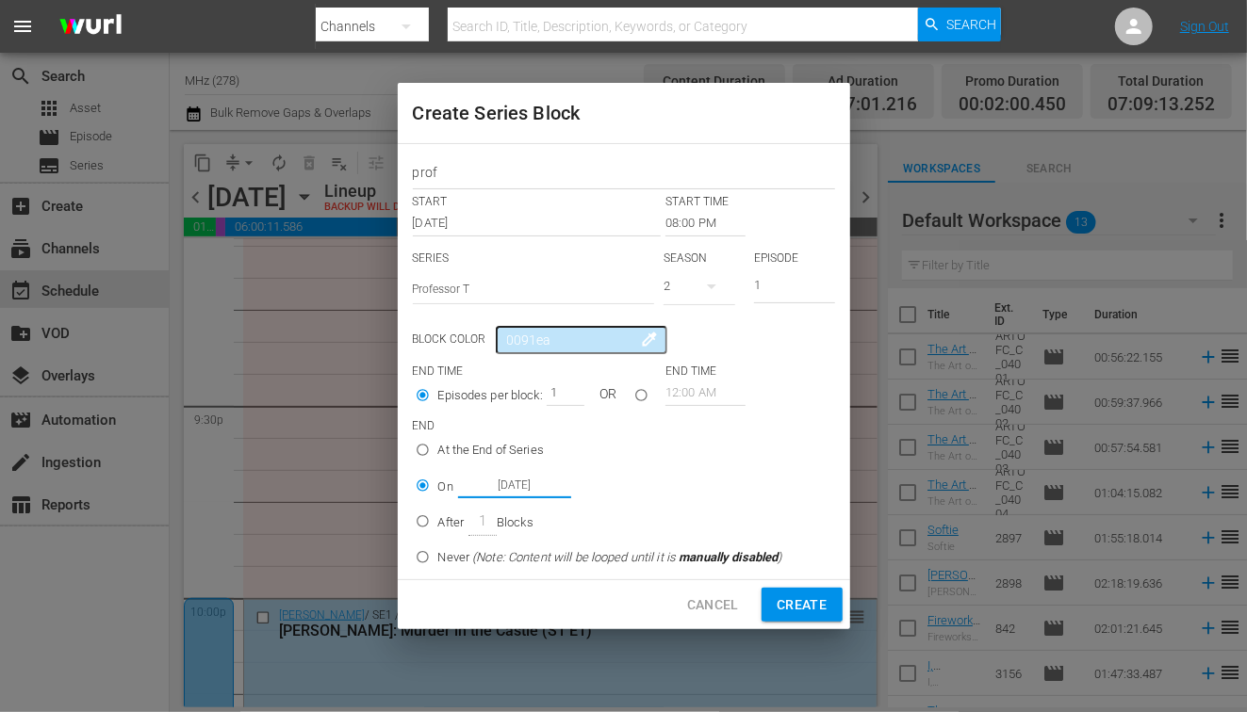
click at [803, 596] on span "Create" at bounding box center [802, 606] width 50 height 24
type input "12:00 AM"
radio input "true"
type input "[DATE]"
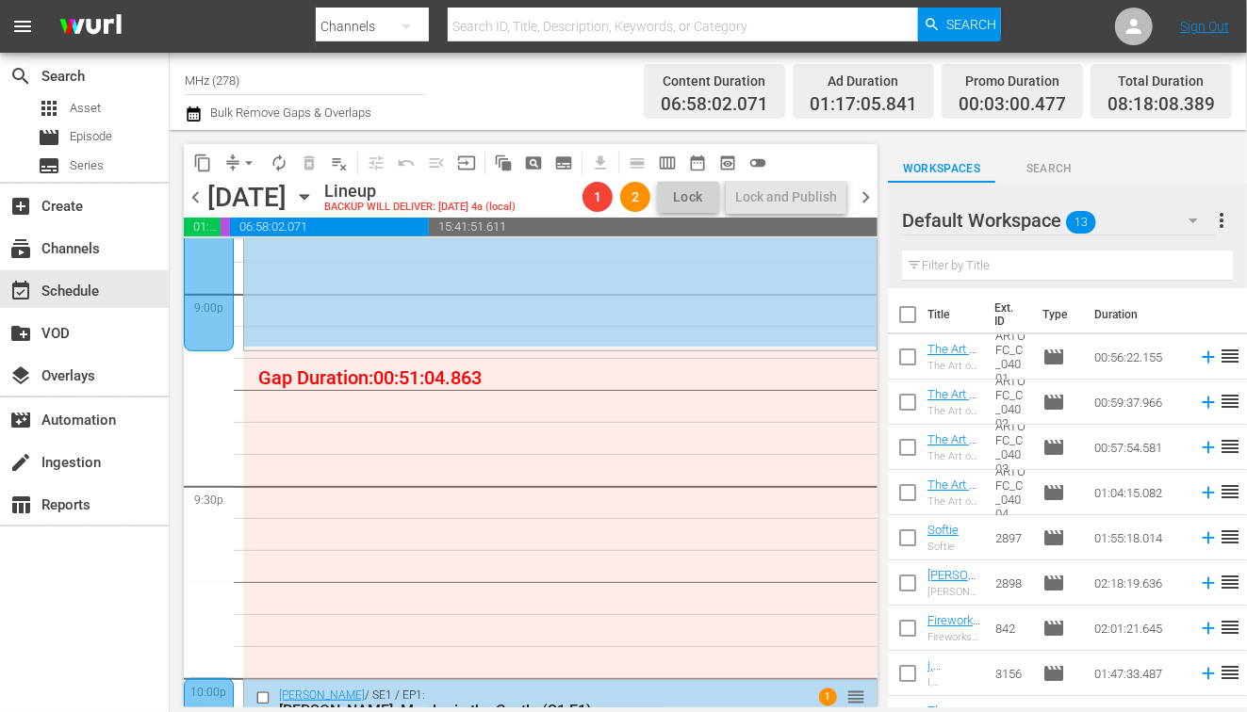
scroll to position [8012, 0]
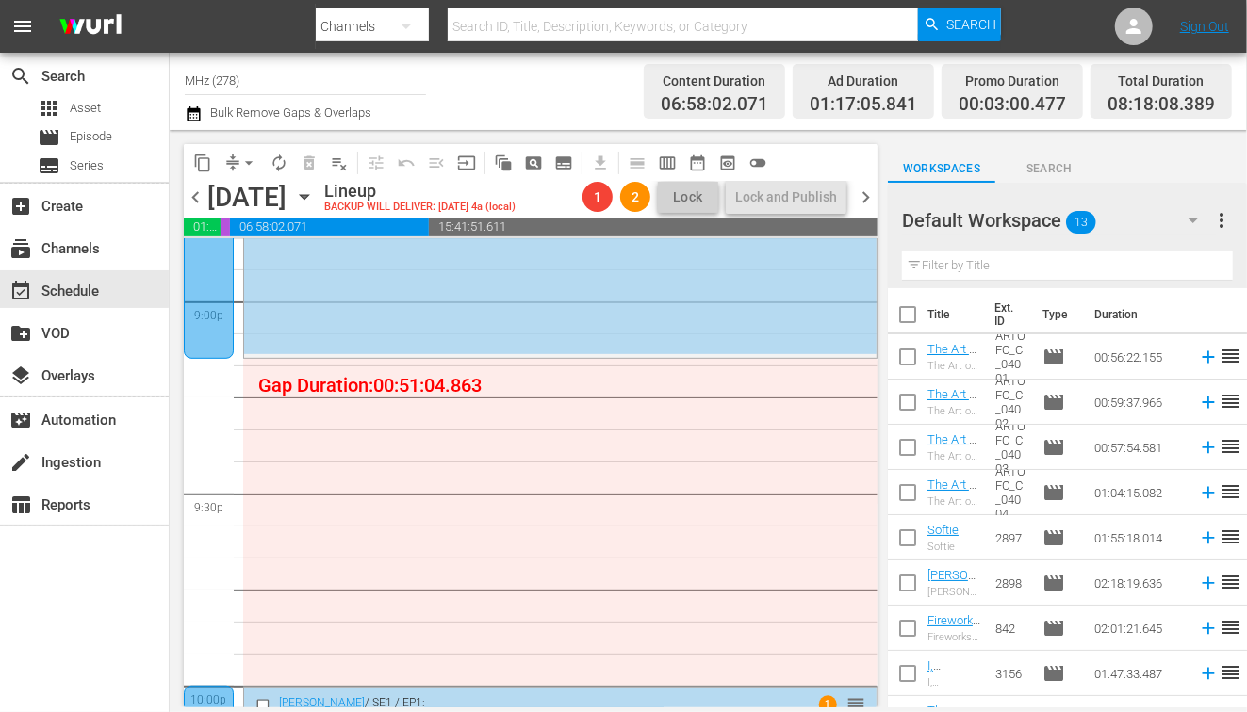
click at [217, 300] on div at bounding box center [209, 138] width 50 height 442
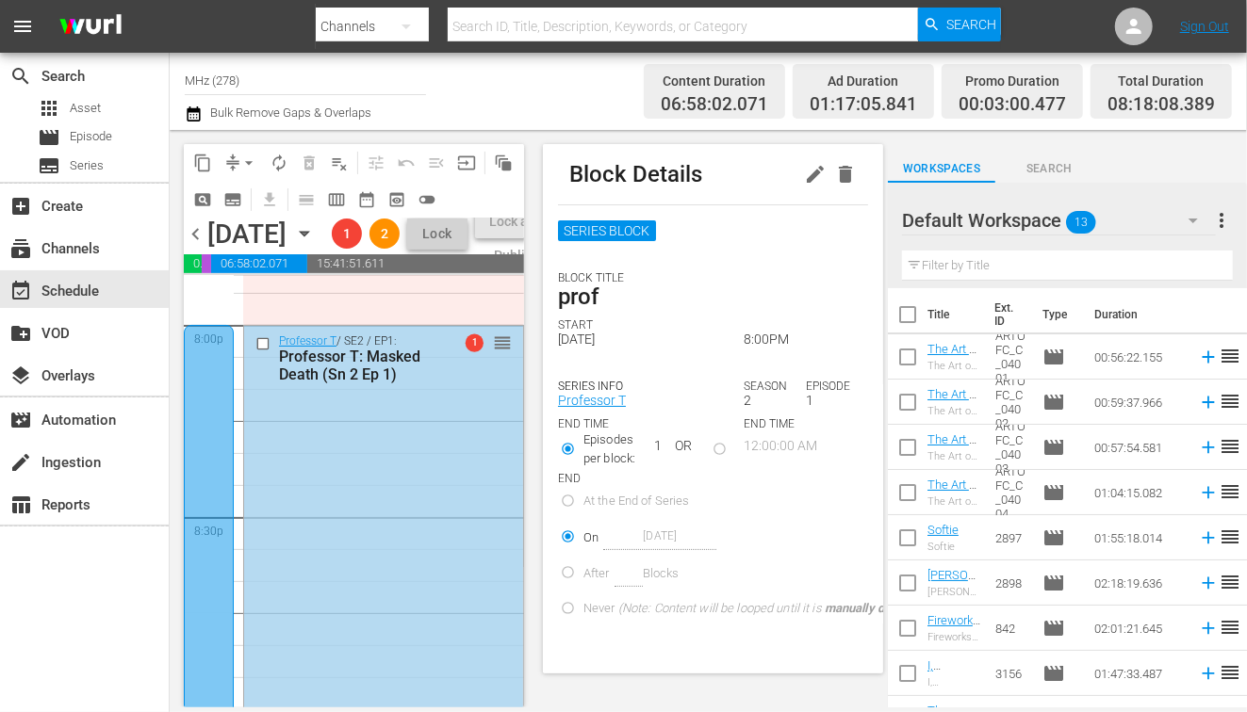
scroll to position [7622, 0]
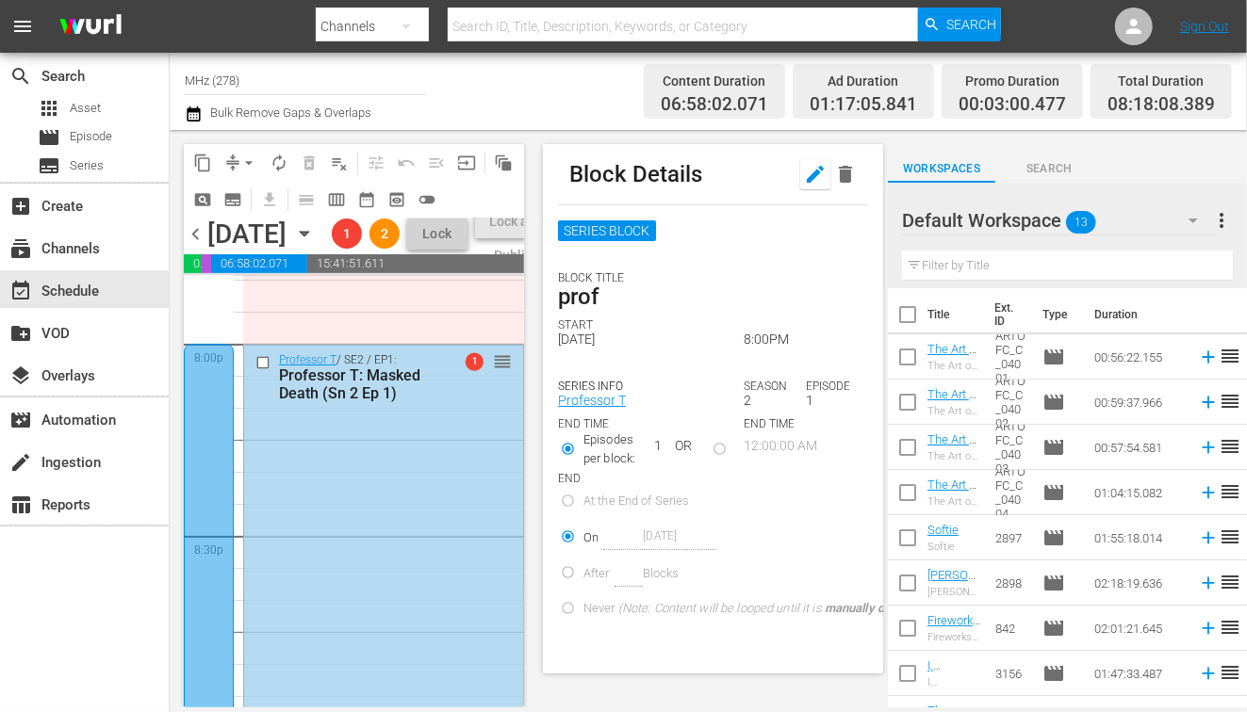
click at [805, 179] on icon "button" at bounding box center [815, 174] width 23 height 23
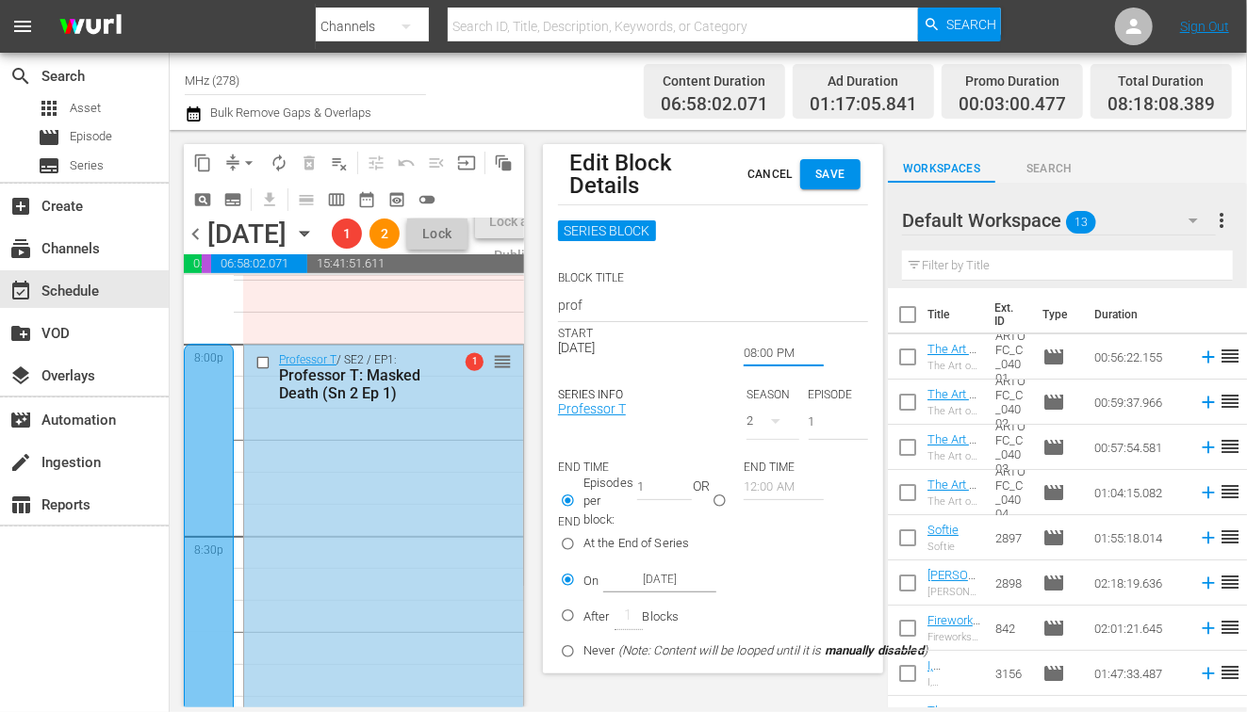
click at [768, 355] on input "08:00 PM" at bounding box center [784, 353] width 80 height 26
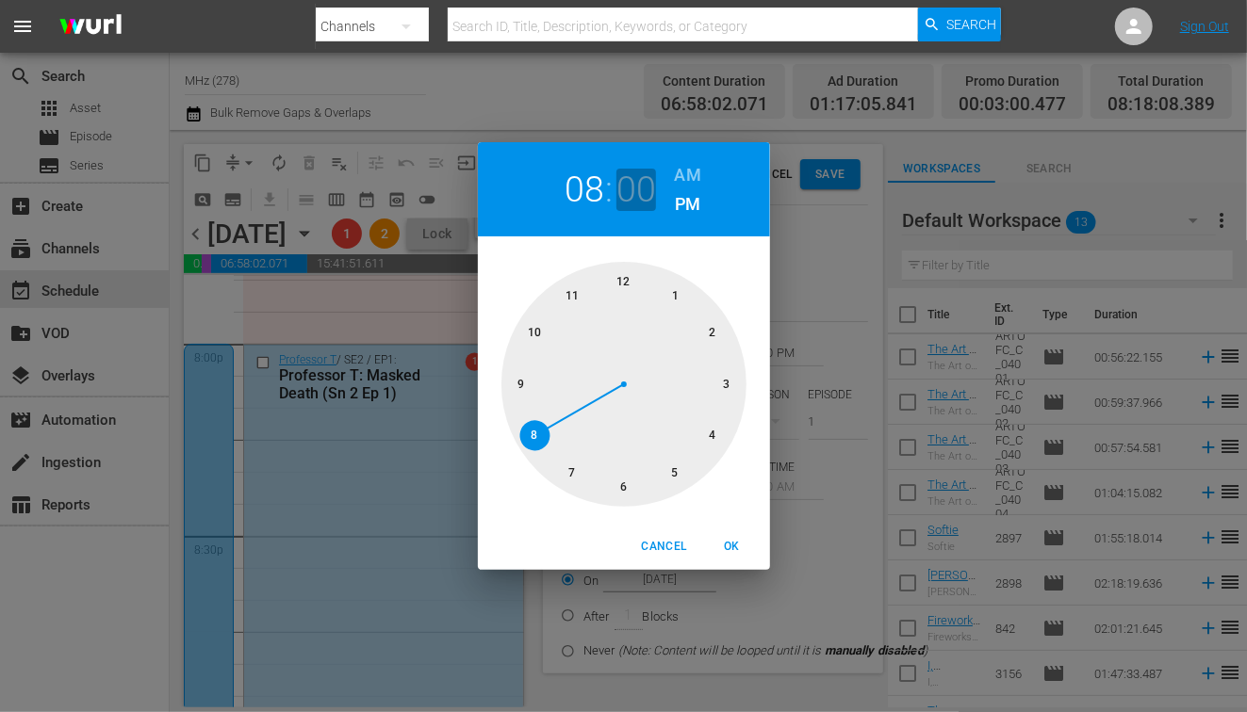
click at [626, 188] on h2 "00" at bounding box center [635, 190] width 39 height 42
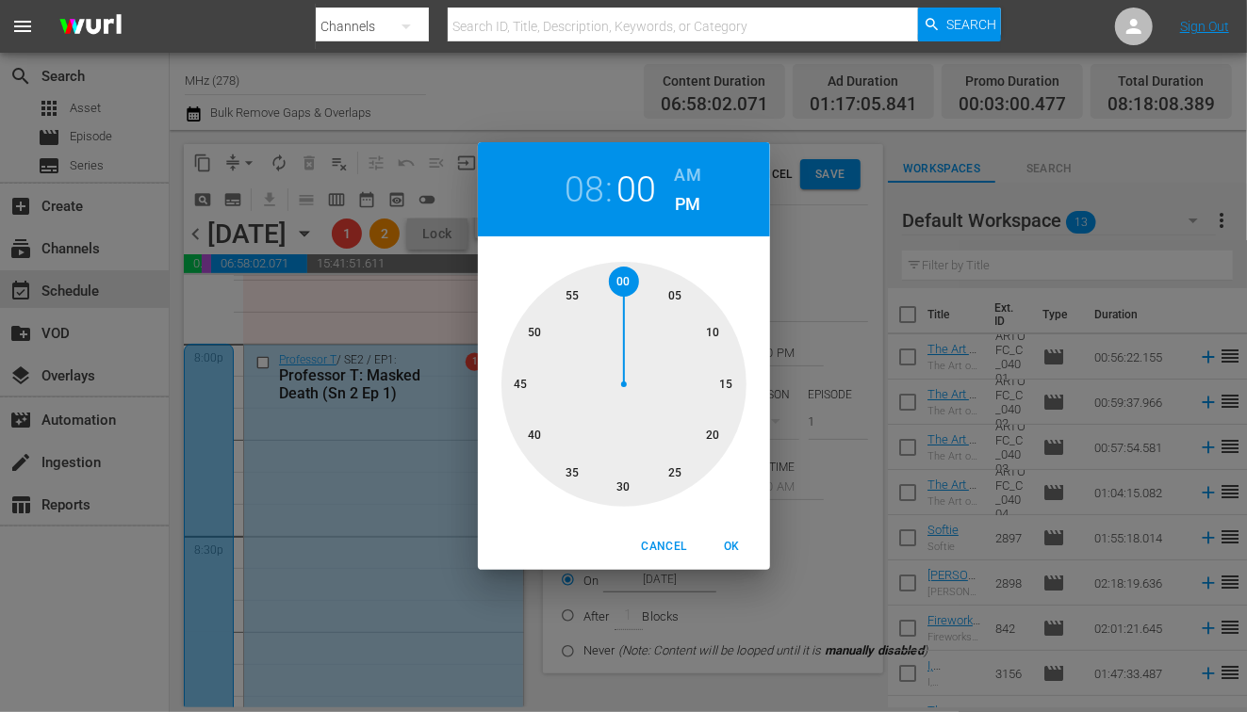
click at [519, 390] on div at bounding box center [623, 384] width 245 height 245
click at [518, 379] on div at bounding box center [623, 384] width 245 height 245
click at [730, 539] on span "OK" at bounding box center [732, 547] width 45 height 20
type input "08:45 PM"
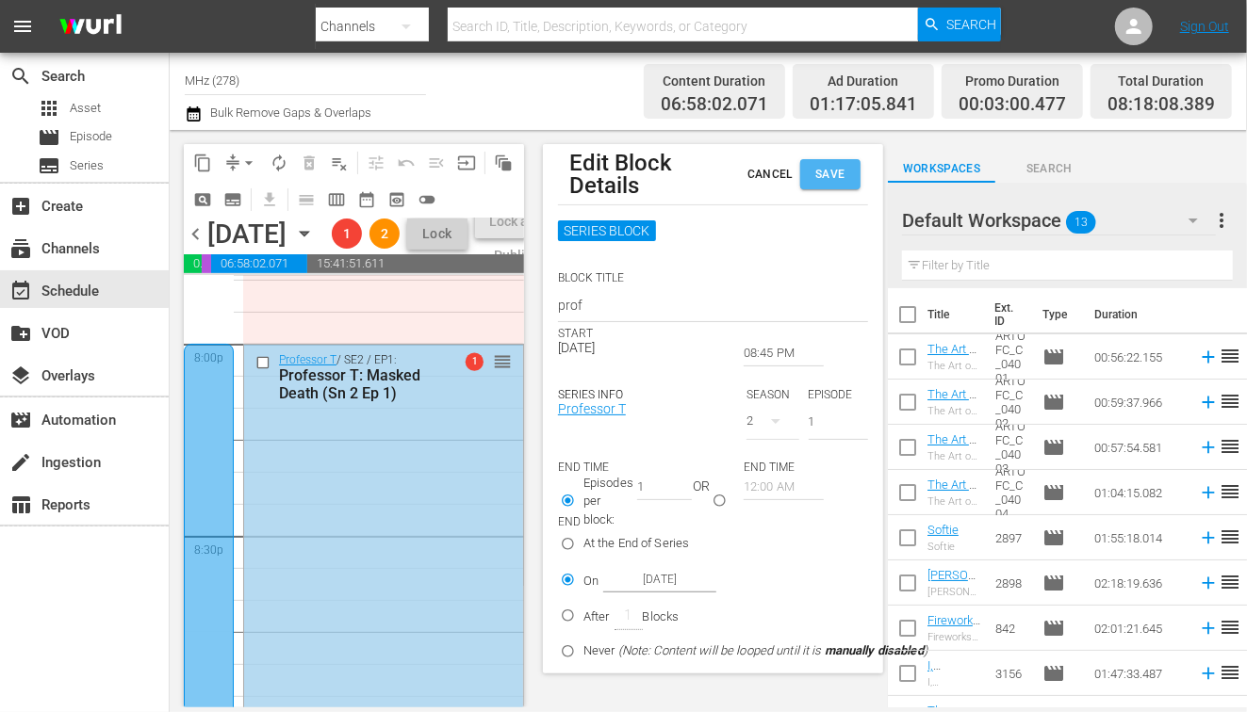
click at [844, 182] on span "Save" at bounding box center [830, 175] width 30 height 20
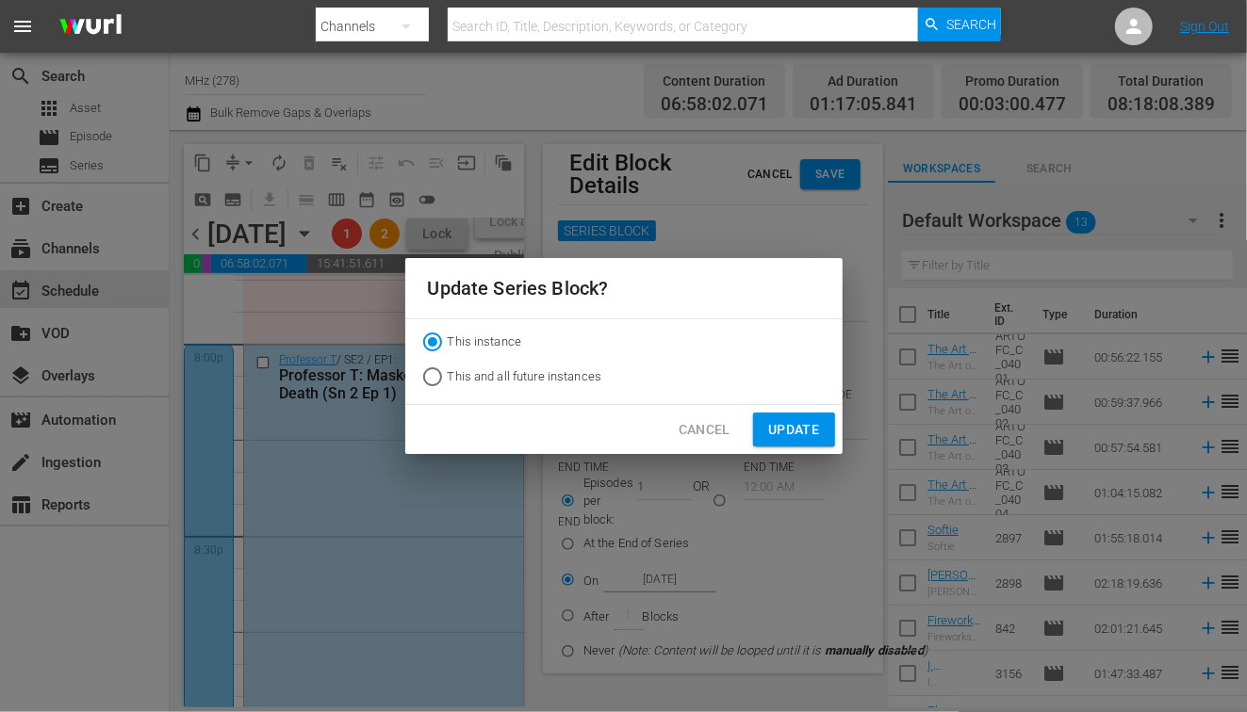
click at [549, 377] on span "This and all future instances" at bounding box center [525, 377] width 155 height 19
click at [448, 377] on input "This and all future instances" at bounding box center [432, 381] width 30 height 30
radio input "true"
click at [831, 425] on button "Update" at bounding box center [793, 430] width 81 height 35
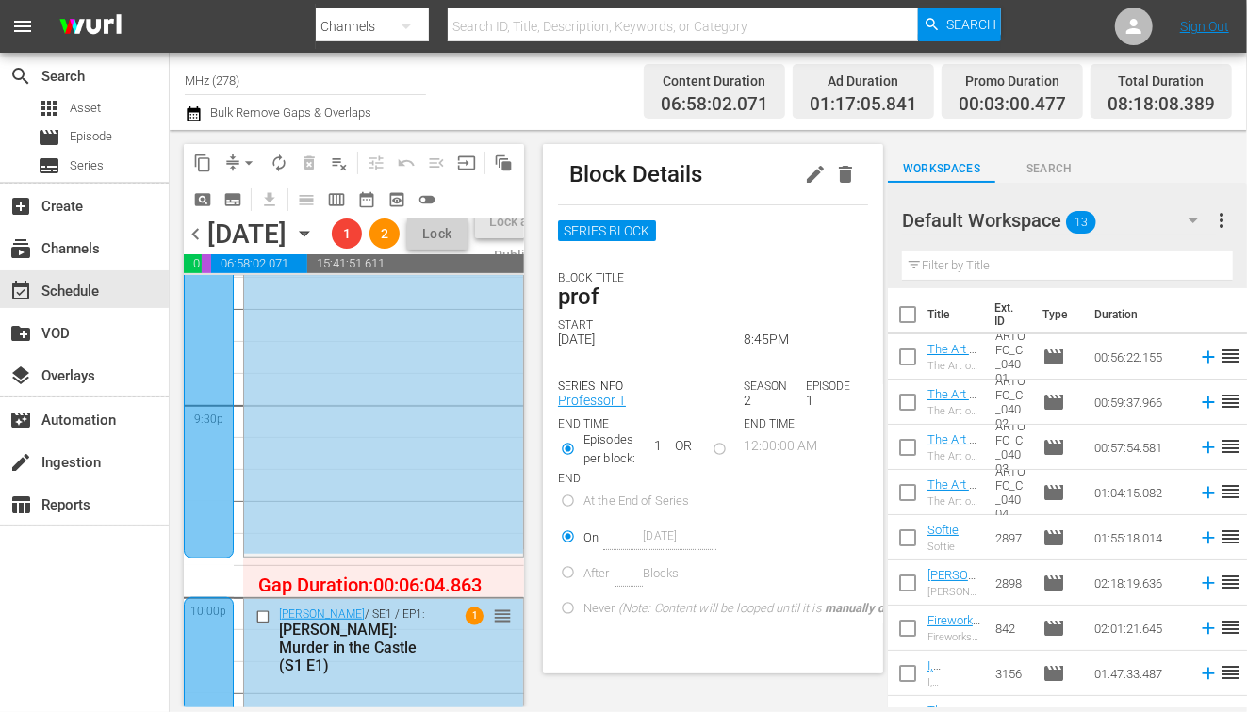
scroll to position [8119, 0]
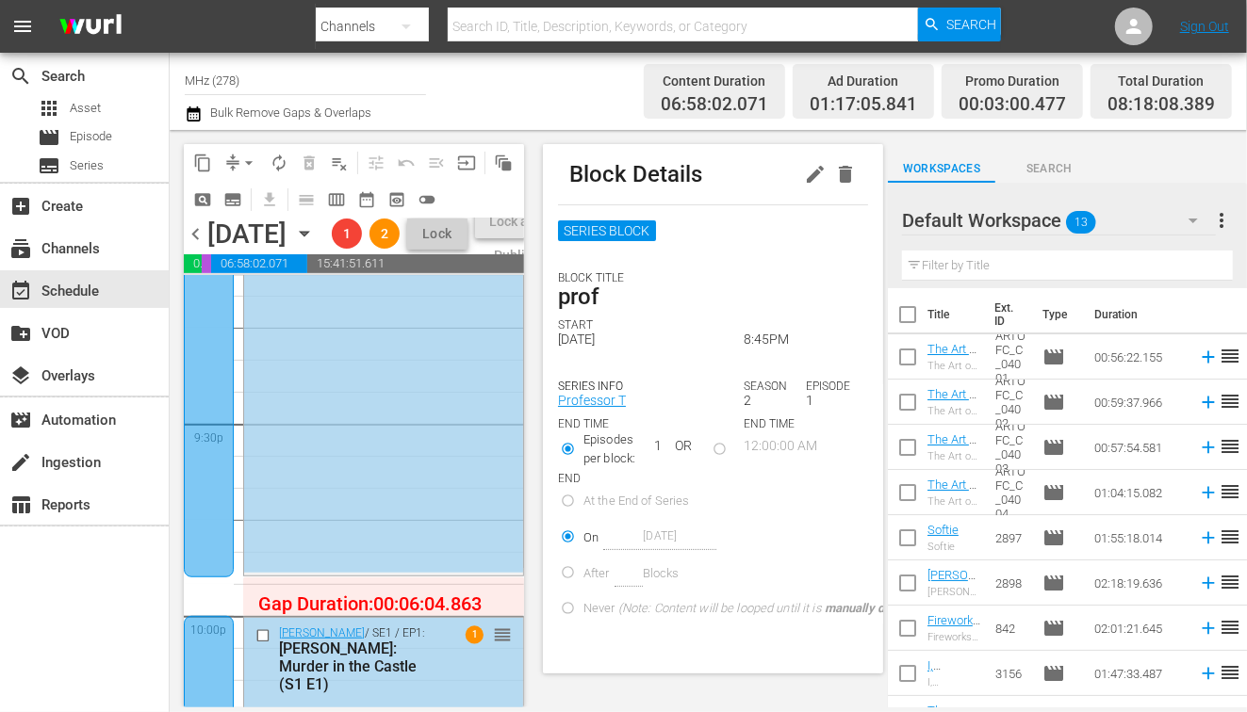
click at [197, 246] on span "chevron_left" at bounding box center [196, 234] width 24 height 24
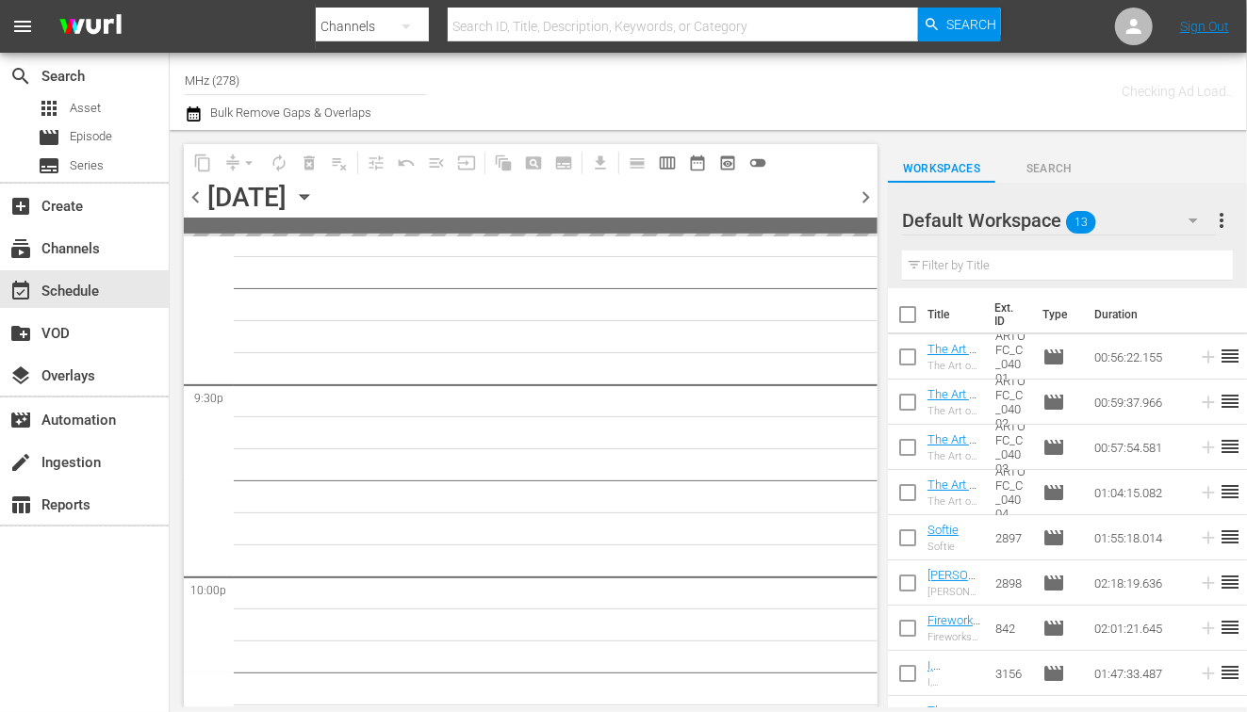
scroll to position [8215, 0]
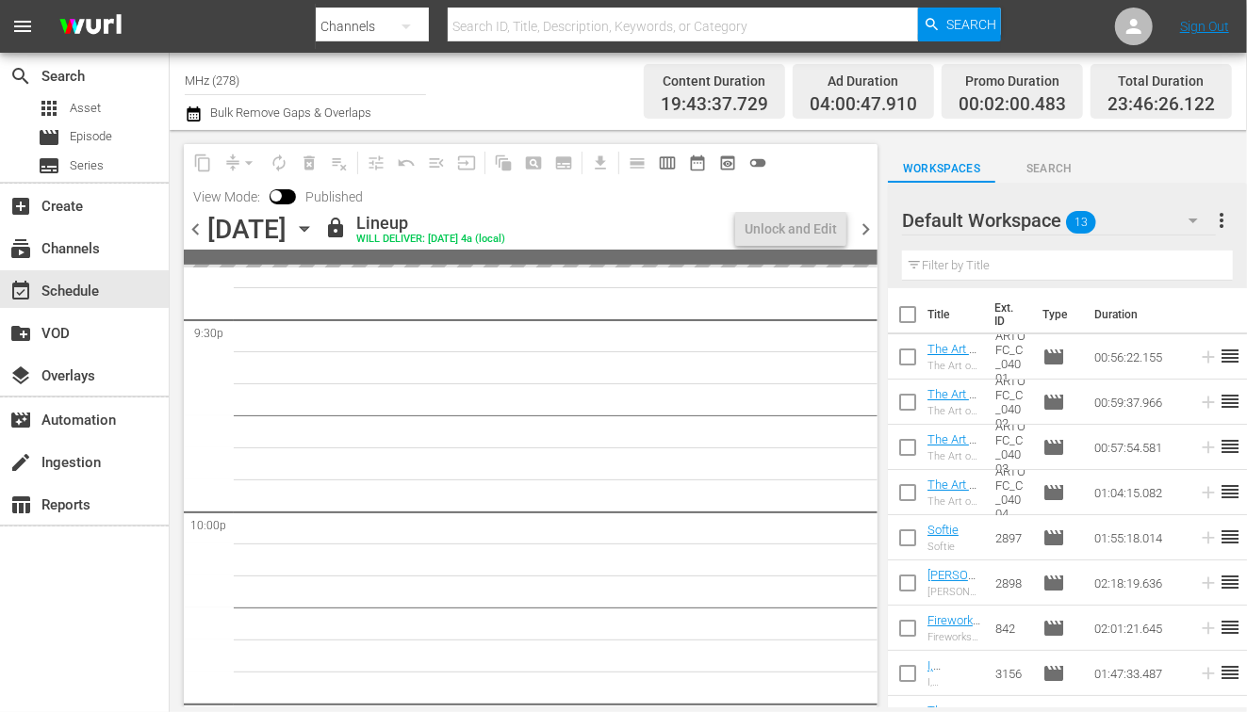
click at [866, 228] on span "chevron_right" at bounding box center [866, 230] width 24 height 24
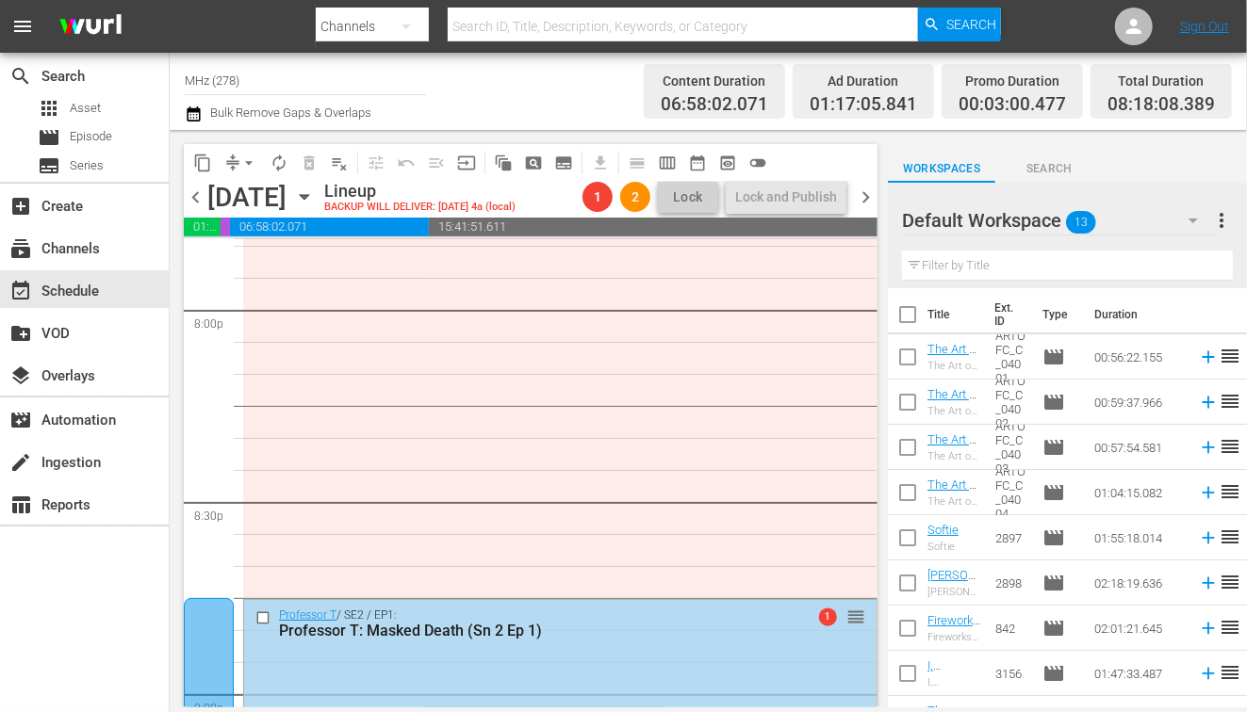
scroll to position [7626, 0]
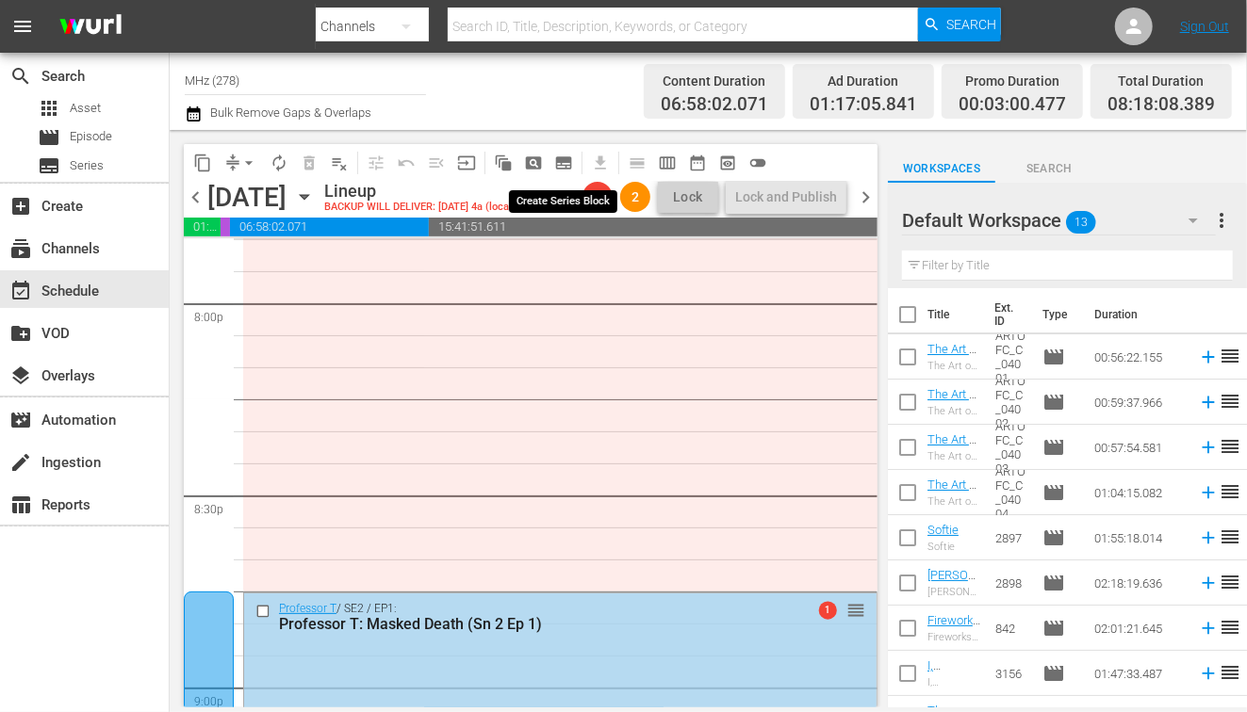
click at [556, 155] on span "subtitles_outlined" at bounding box center [563, 163] width 19 height 19
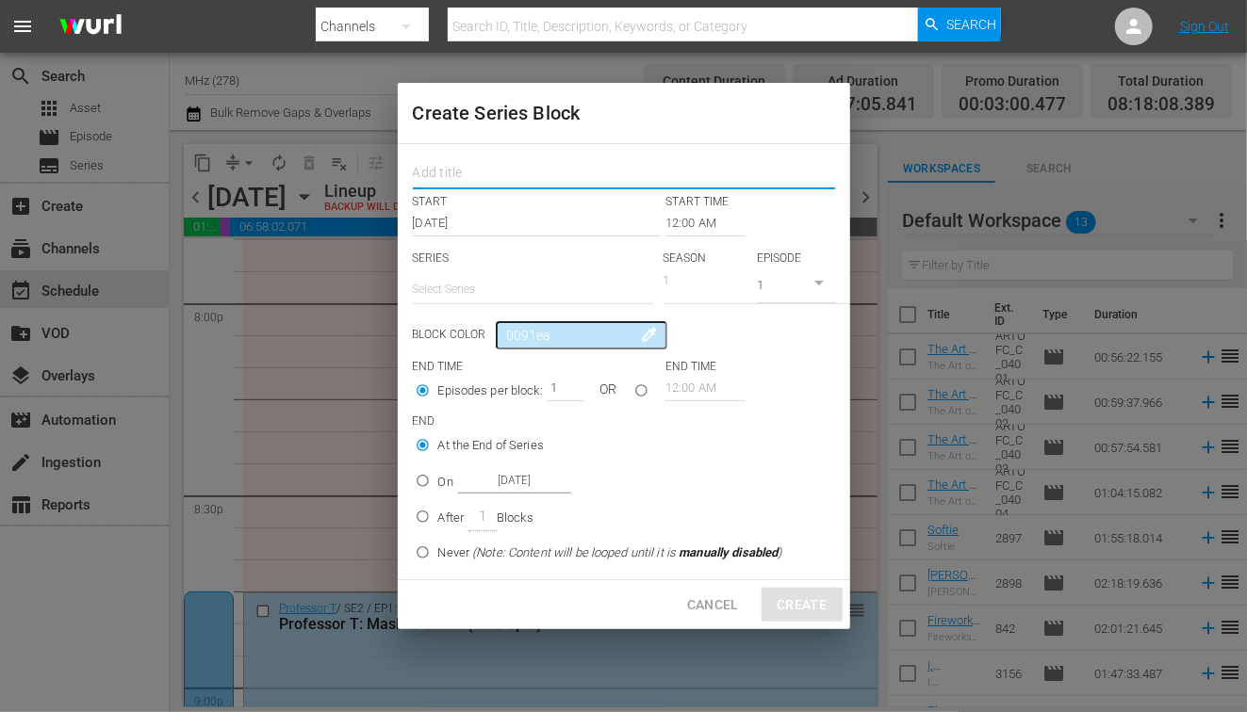
click at [559, 184] on input "text" at bounding box center [624, 174] width 422 height 29
type input "art"
click at [705, 219] on input "12:00 AM" at bounding box center [705, 223] width 80 height 26
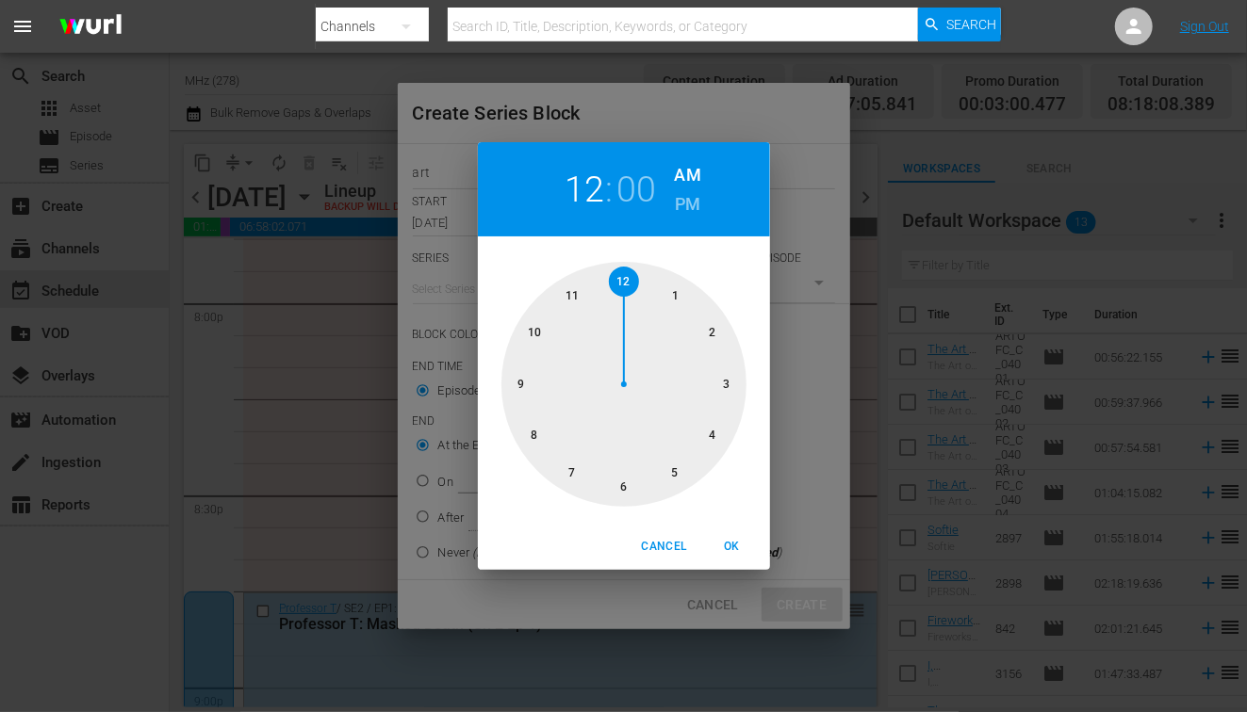
click at [681, 213] on h6 "PM" at bounding box center [687, 204] width 25 height 30
click at [620, 491] on div at bounding box center [623, 384] width 245 height 245
click at [620, 490] on div at bounding box center [623, 384] width 245 height 245
click at [737, 551] on span "OK" at bounding box center [732, 547] width 45 height 20
type input "06:30 PM"
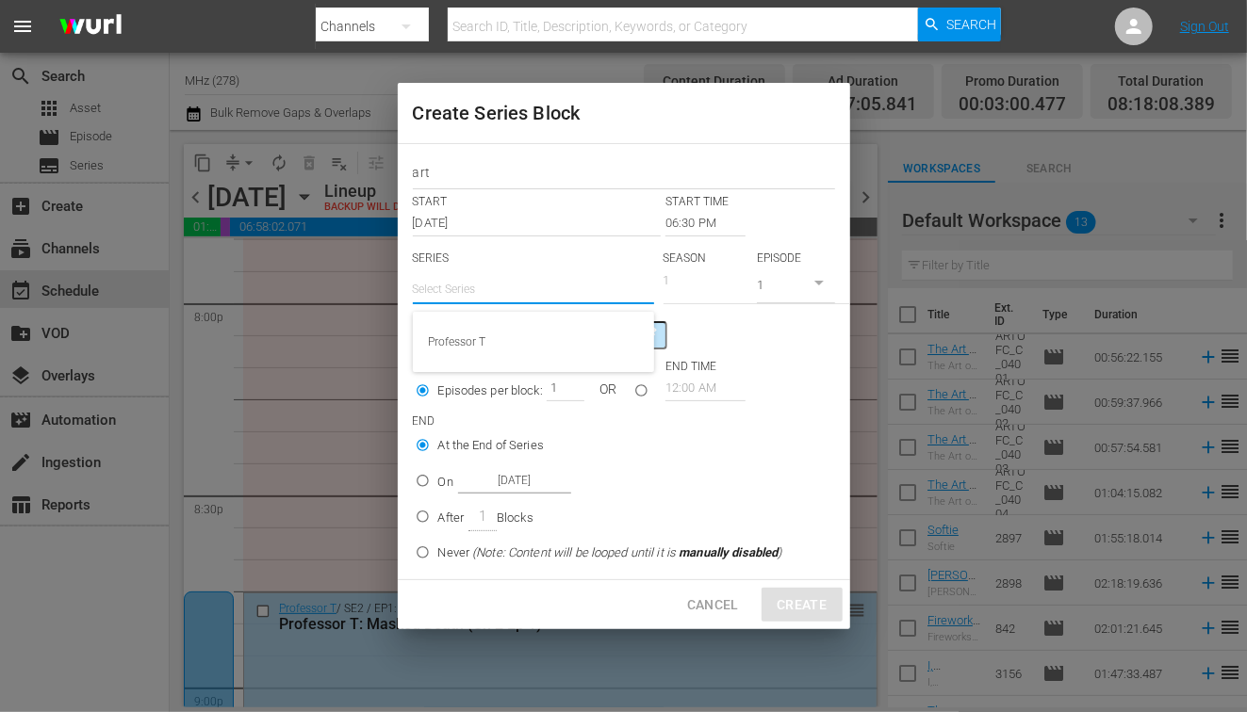
click at [523, 305] on input "text" at bounding box center [533, 289] width 241 height 45
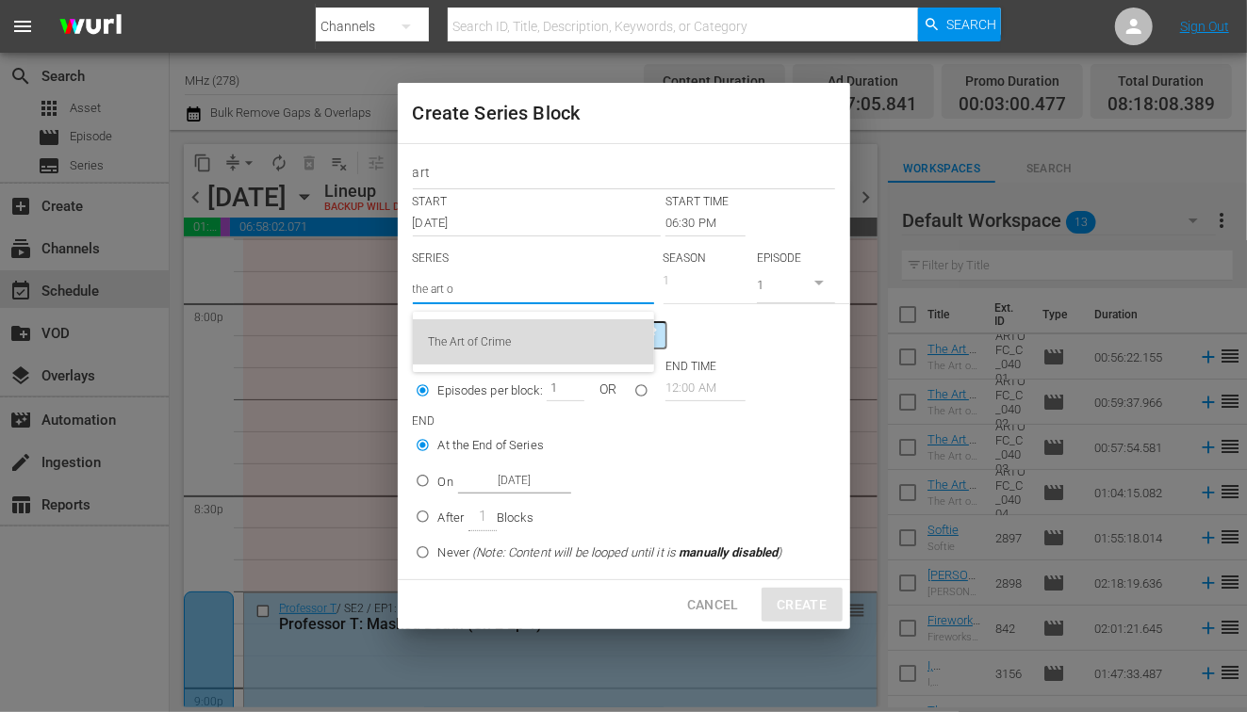
click at [505, 331] on div "The Art of Crime" at bounding box center [533, 341] width 211 height 45
type input "The Art of Crime"
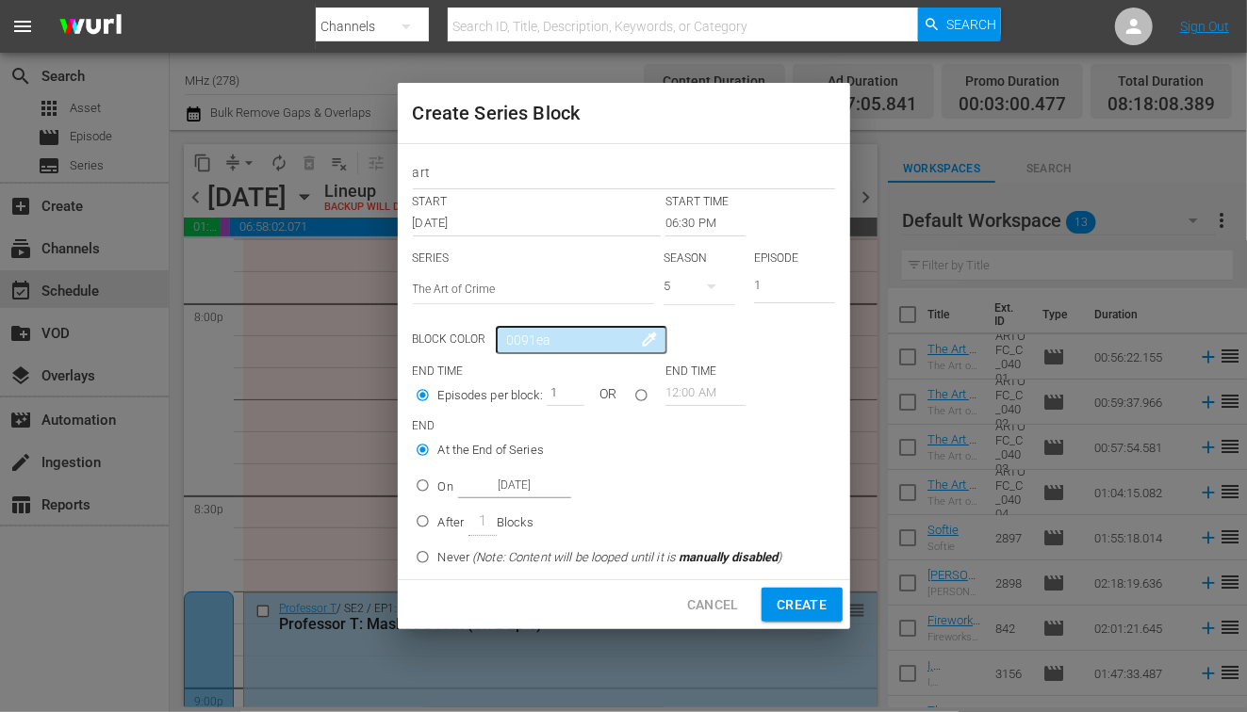
click at [434, 484] on input "On [DATE]" at bounding box center [422, 489] width 31 height 31
radio input "true"
click at [499, 485] on input "[DATE]" at bounding box center [514, 485] width 113 height 25
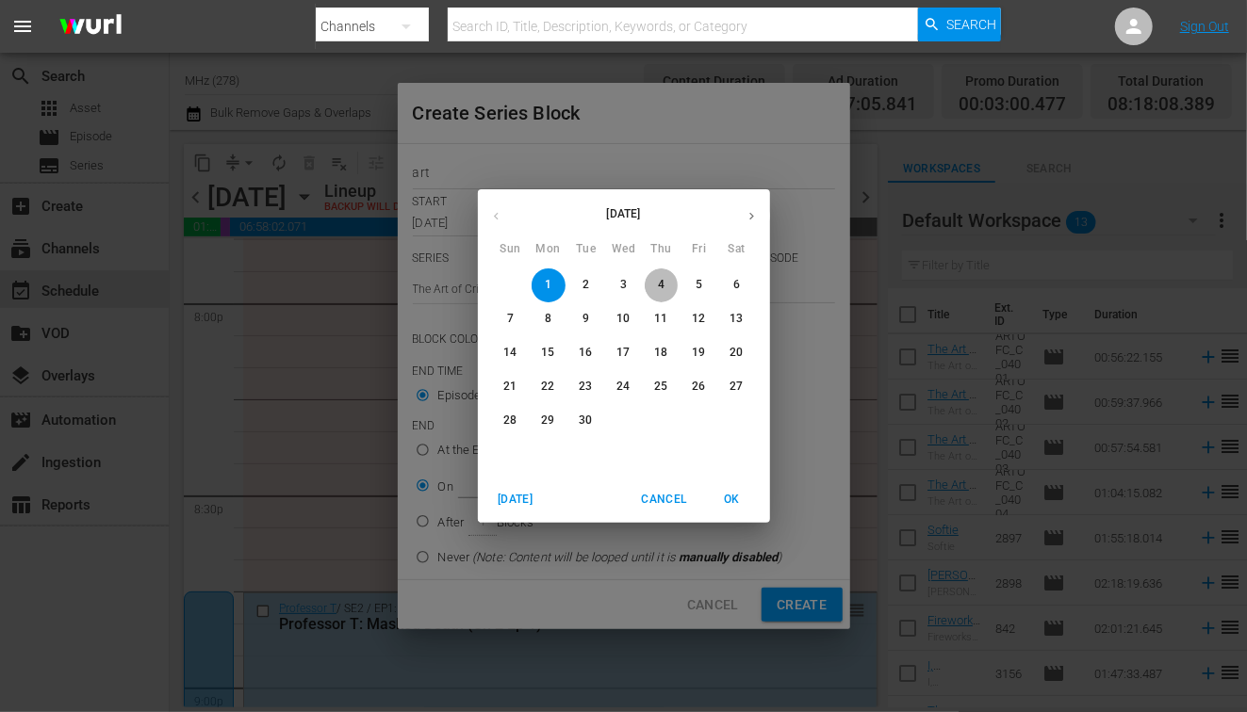
click at [663, 288] on p "4" at bounding box center [661, 285] width 7 height 16
type input "[DATE]"
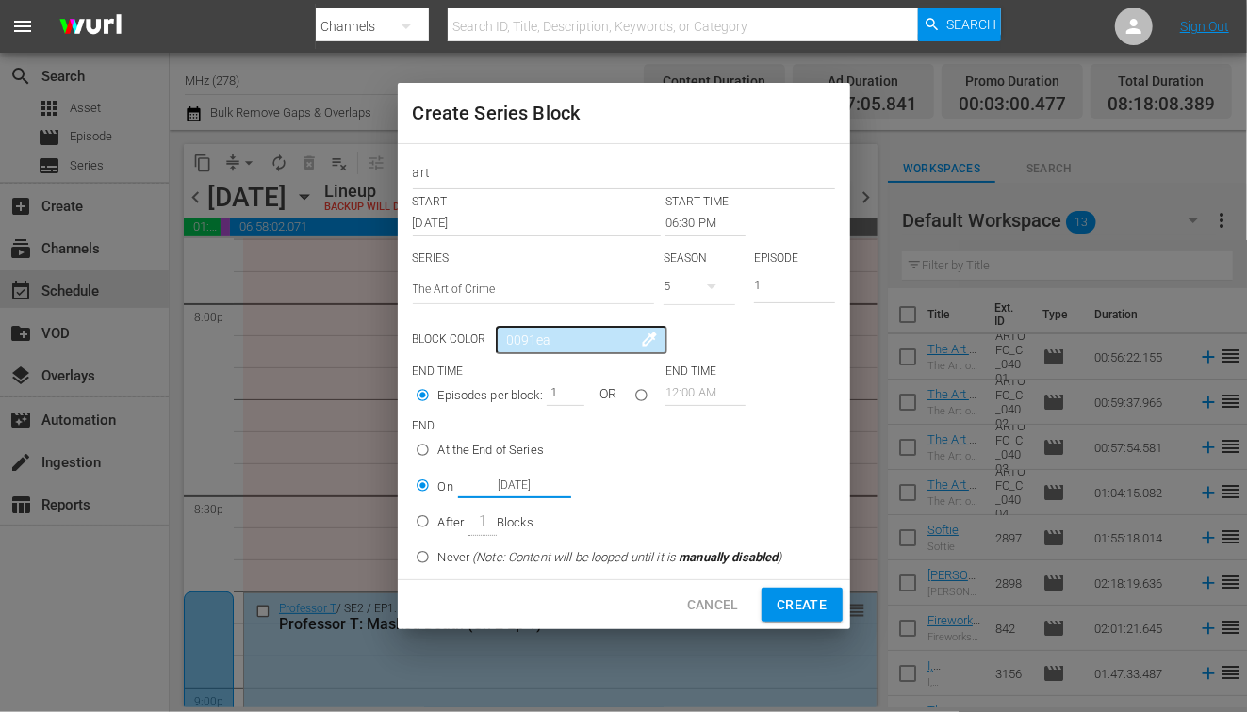
click at [829, 597] on button "Create" at bounding box center [801, 605] width 80 height 35
type input "12:00 AM"
radio input "true"
type input "[DATE]"
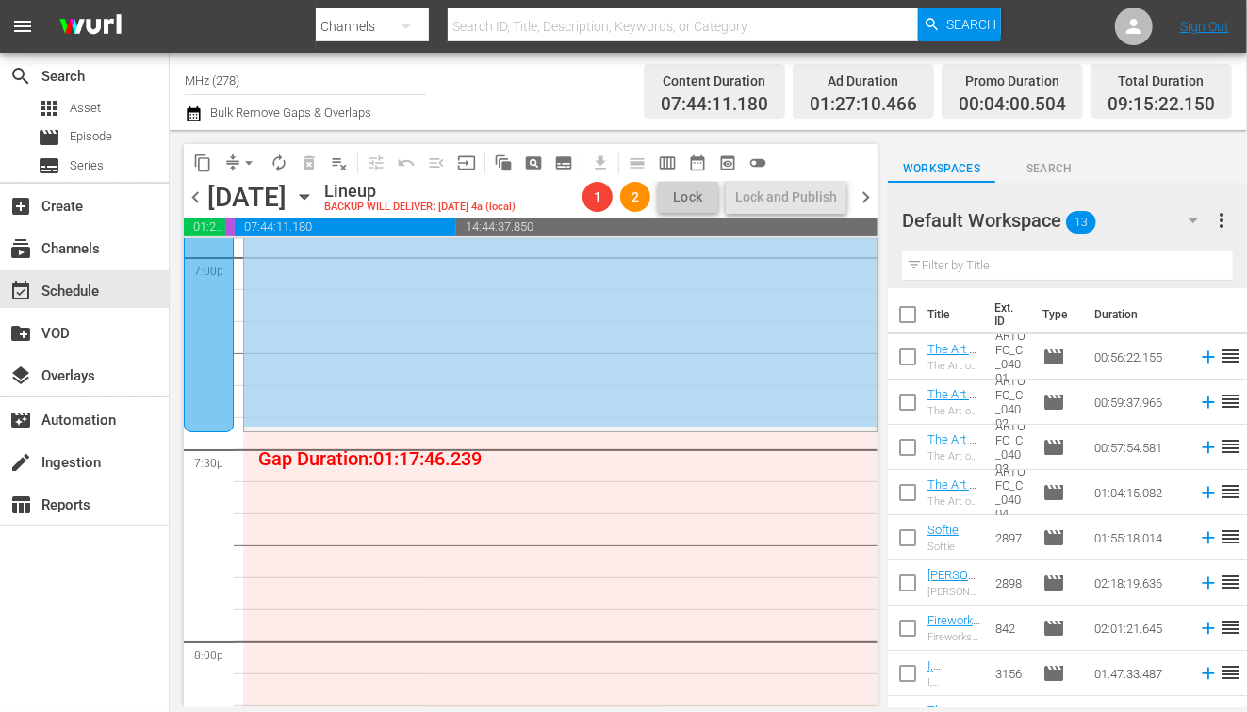
scroll to position [7188, 0]
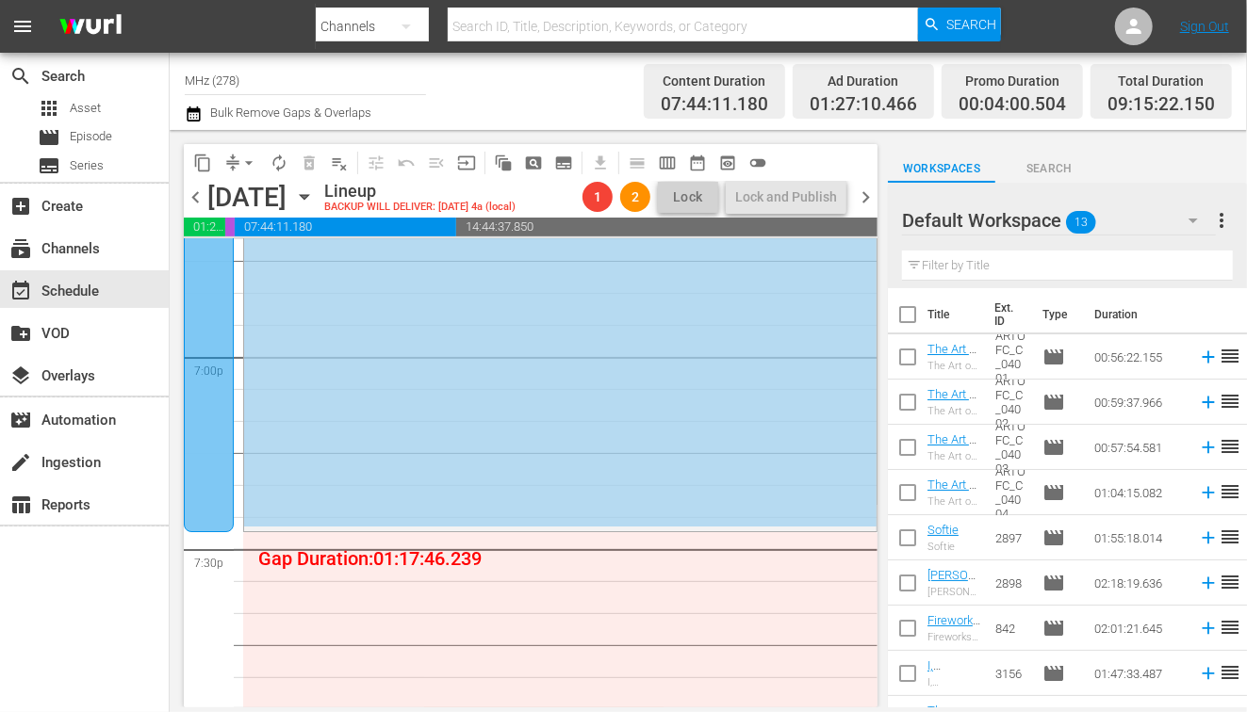
click at [211, 383] on div at bounding box center [209, 348] width 50 height 367
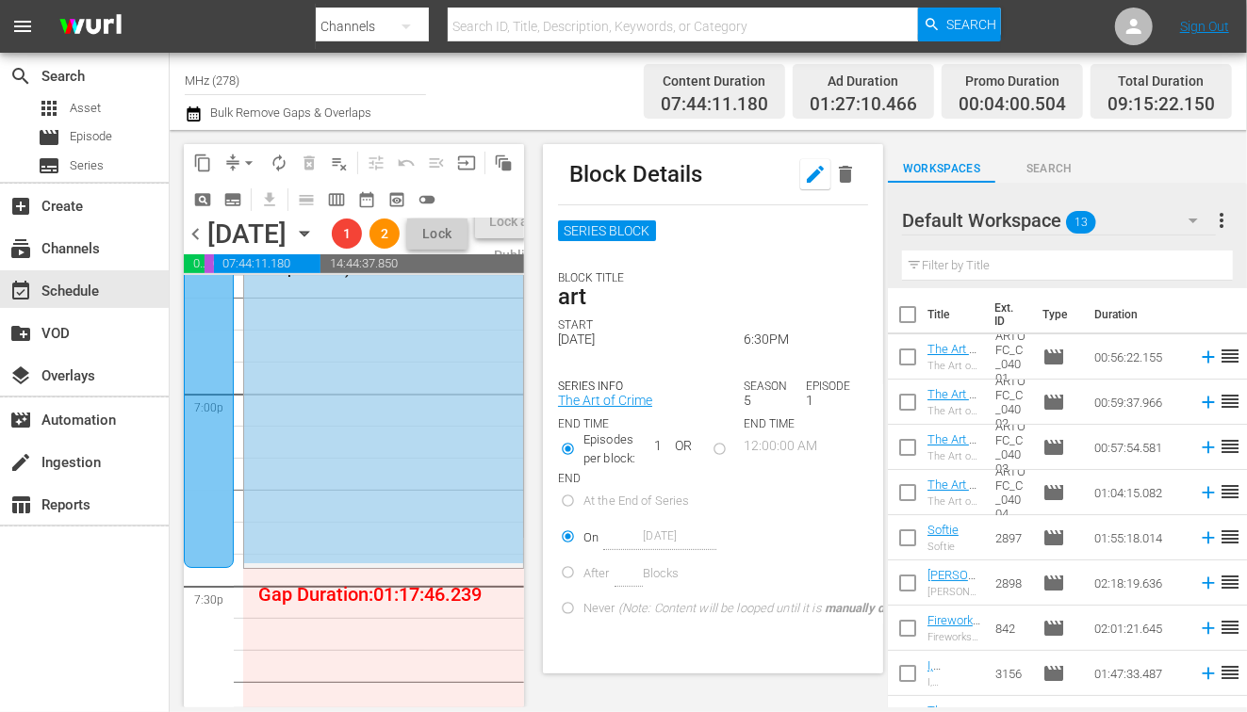
click at [817, 174] on icon "button" at bounding box center [815, 174] width 17 height 17
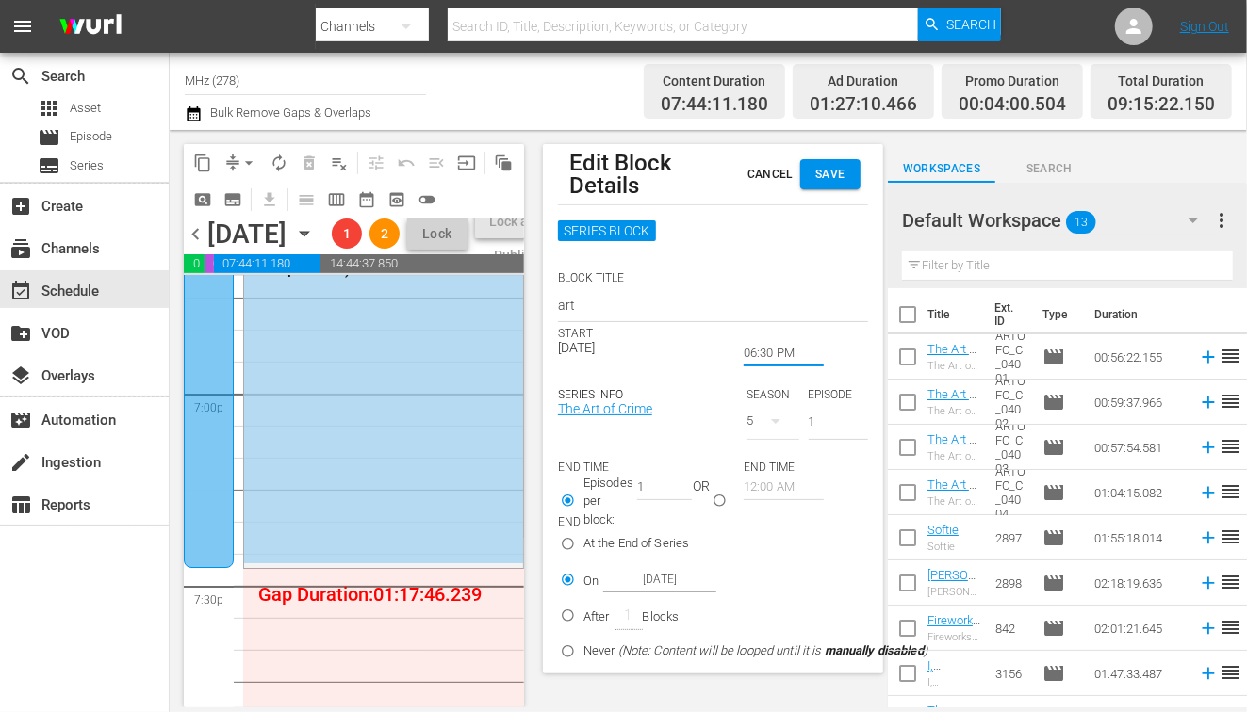
click at [761, 346] on input "06:30 PM" at bounding box center [784, 353] width 80 height 26
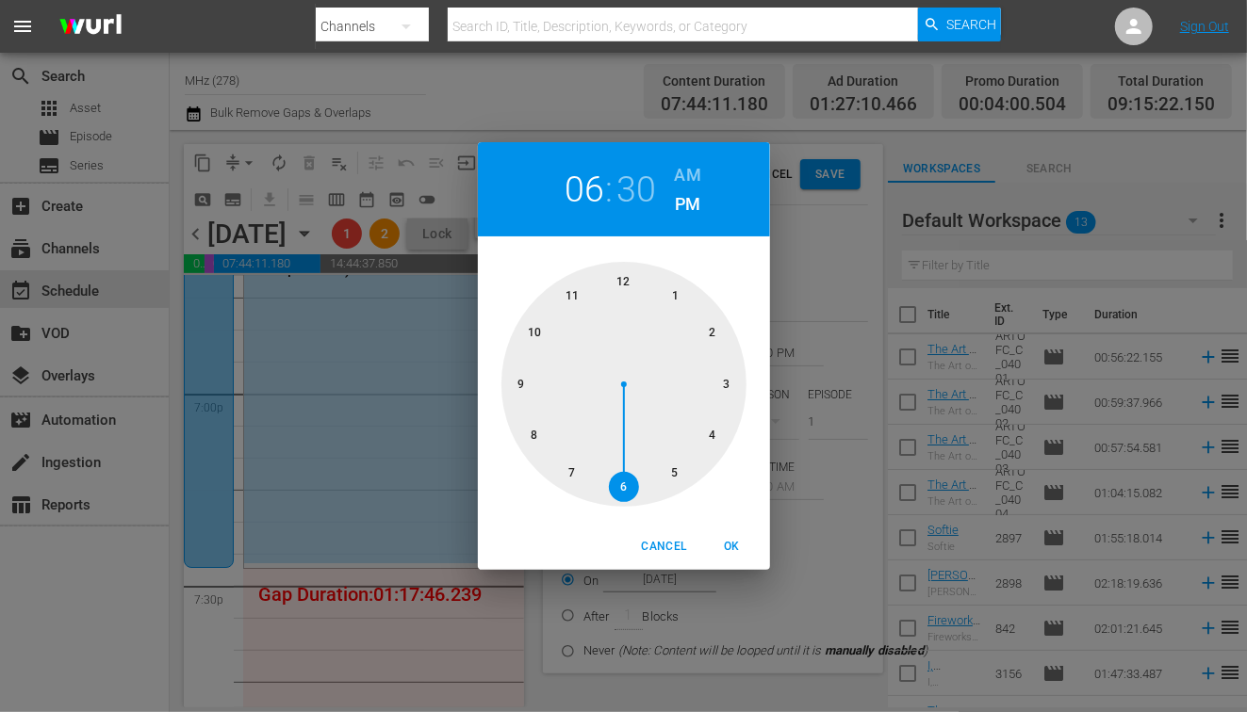
click at [575, 472] on div at bounding box center [623, 384] width 245 height 245
click at [528, 387] on div at bounding box center [623, 384] width 245 height 245
click at [532, 435] on div at bounding box center [623, 384] width 245 height 245
click at [721, 544] on span "OK" at bounding box center [732, 547] width 45 height 20
type input "07:40 PM"
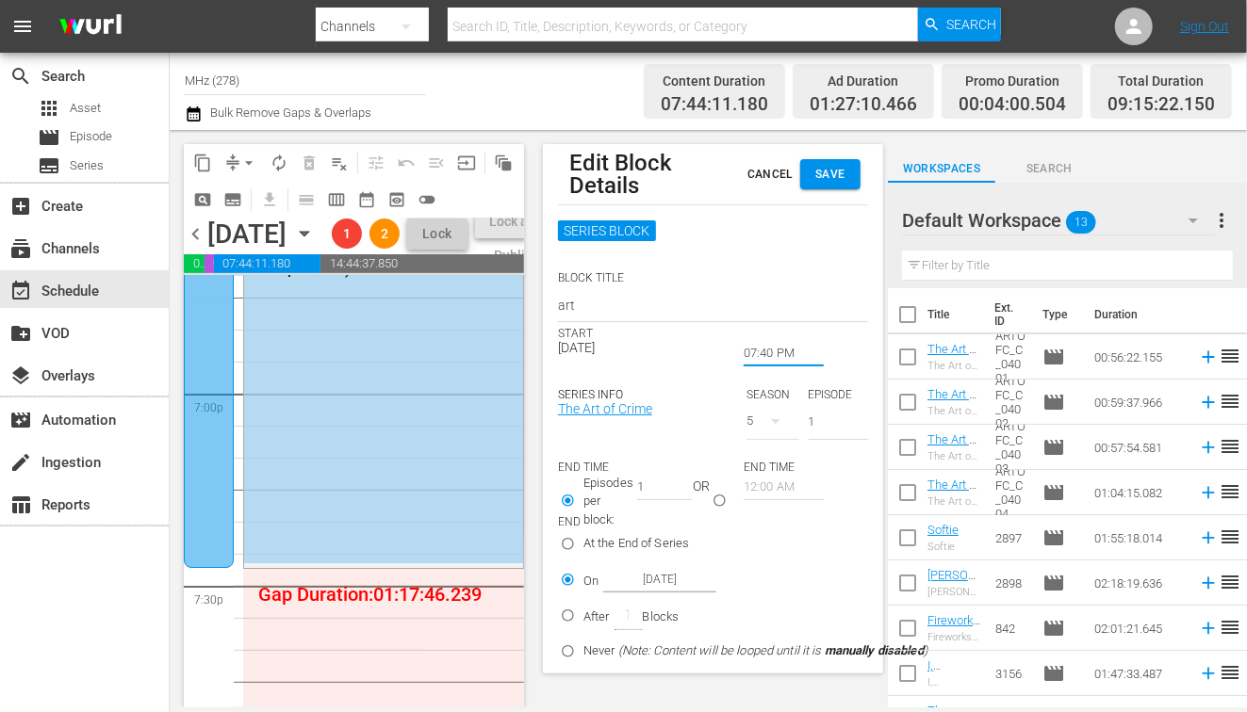
click at [847, 169] on button "Save" at bounding box center [830, 174] width 60 height 30
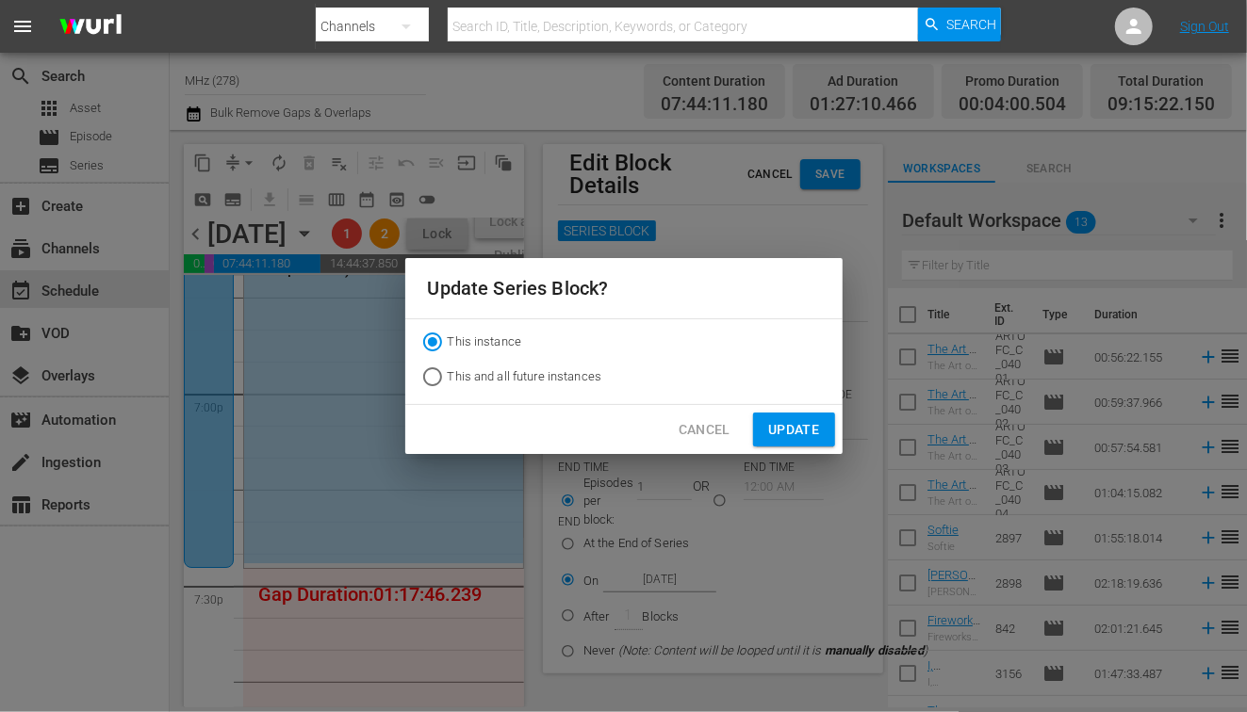
click at [568, 374] on span "This and all future instances" at bounding box center [525, 377] width 155 height 19
click at [448, 374] on input "This and all future instances" at bounding box center [432, 381] width 30 height 30
radio input "true"
click at [789, 417] on button "Update" at bounding box center [793, 430] width 81 height 35
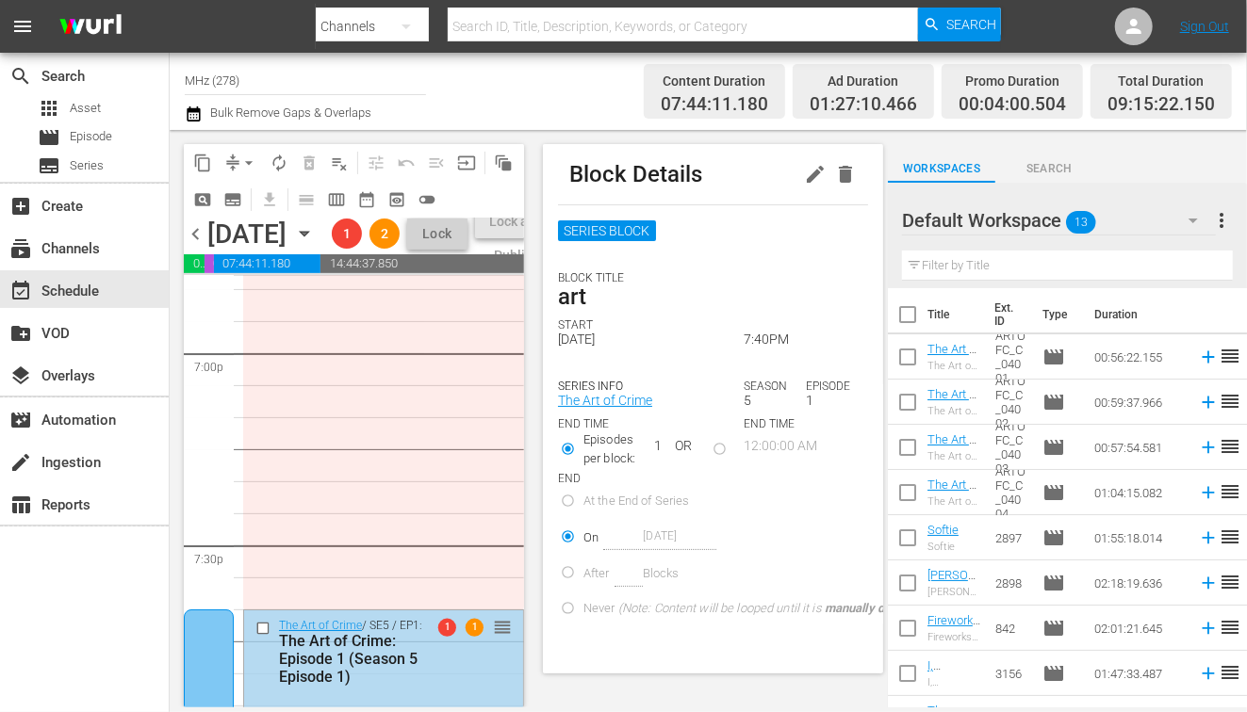
scroll to position [7281, 0]
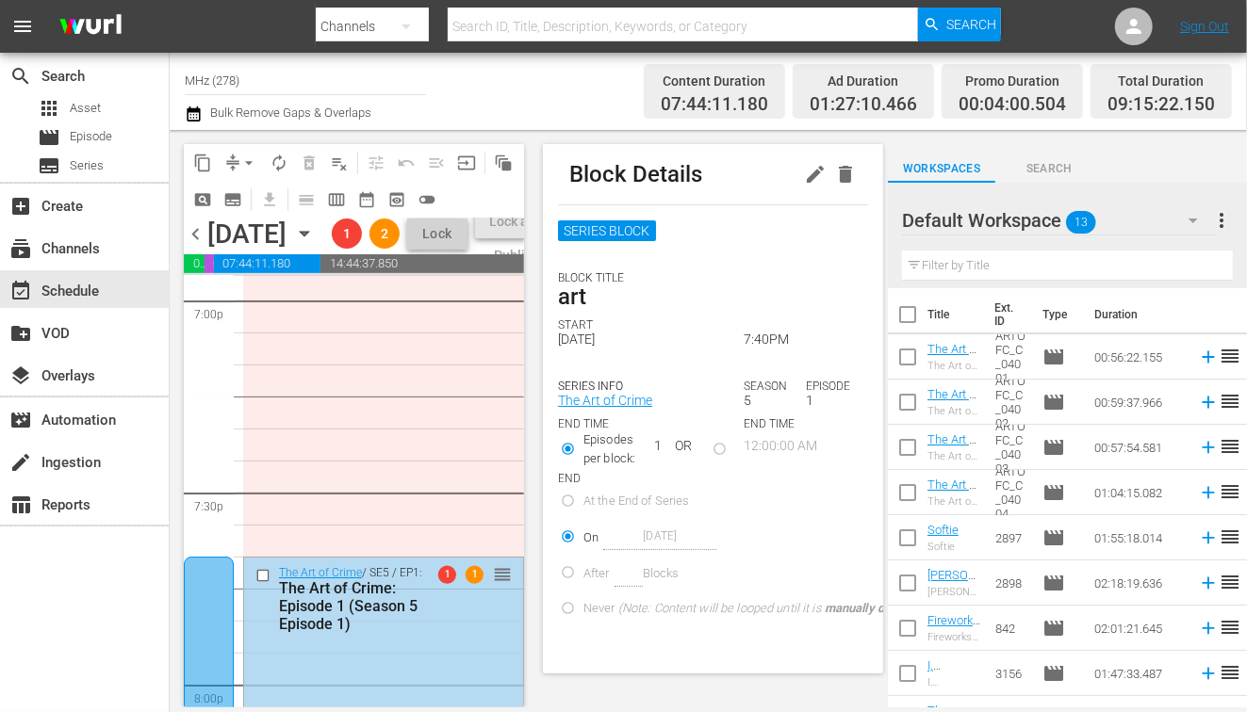
click at [810, 174] on icon "button" at bounding box center [815, 174] width 23 height 23
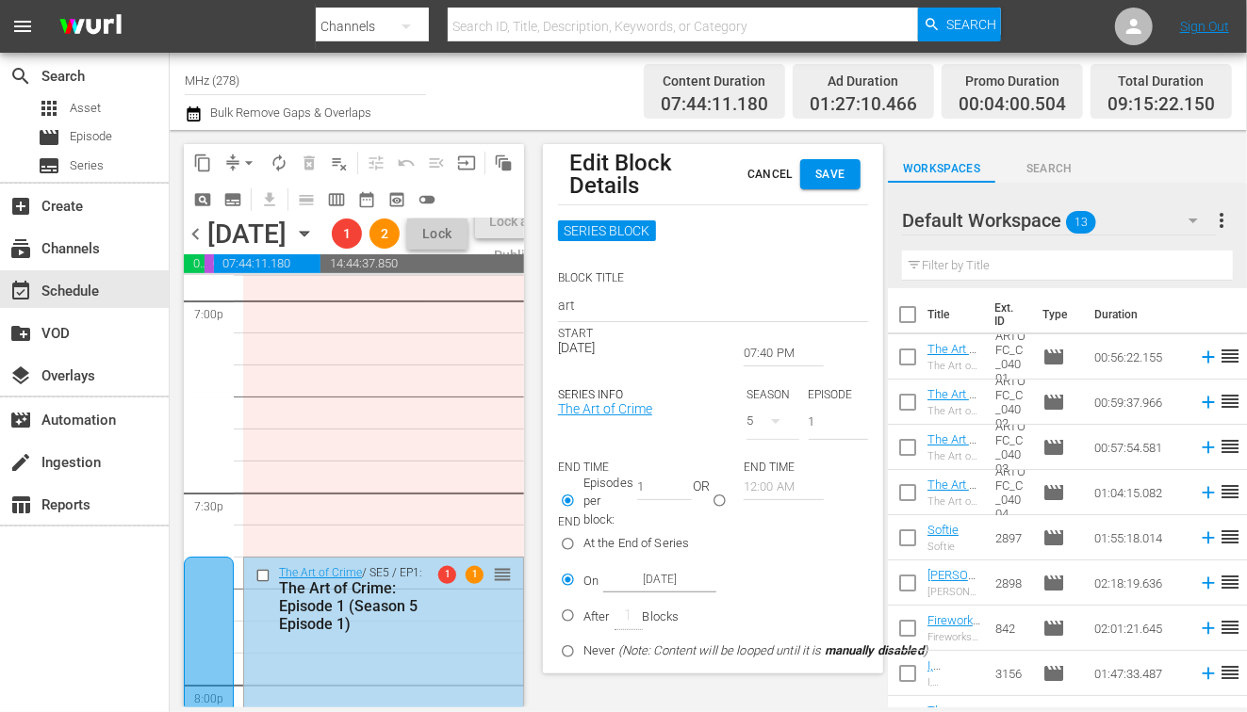
click at [750, 353] on input "07:40 PM" at bounding box center [784, 353] width 80 height 26
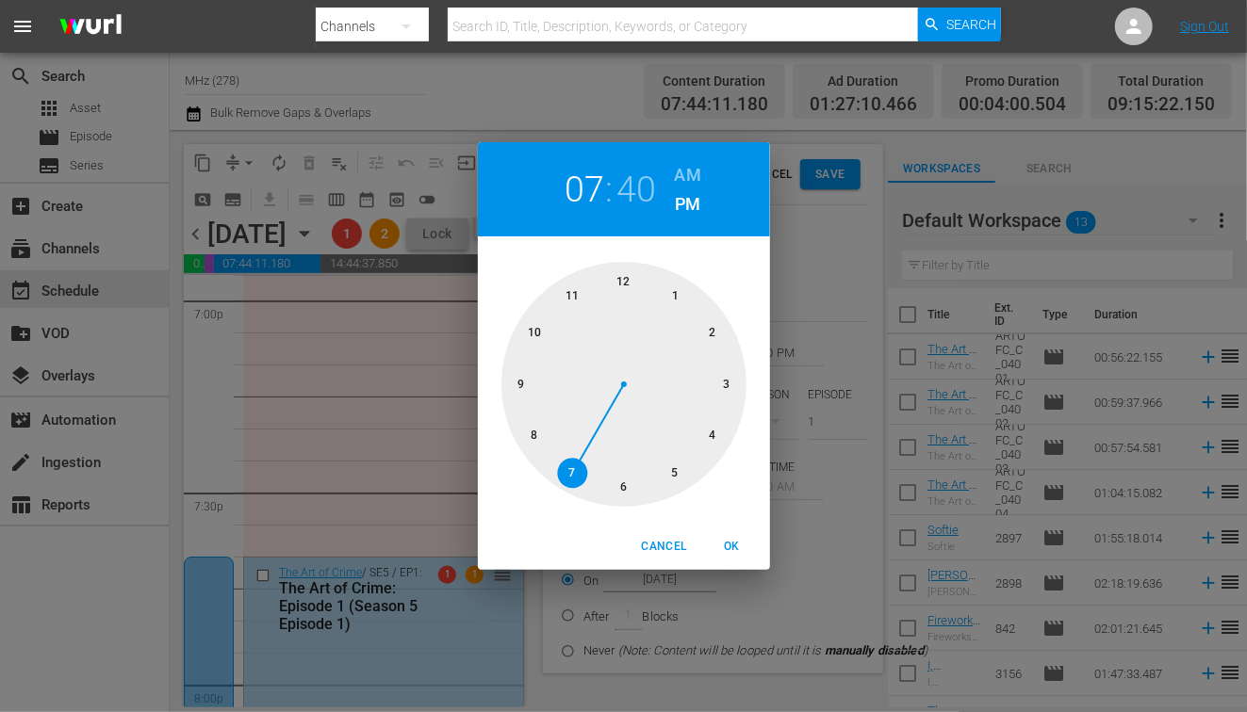
click at [629, 489] on div at bounding box center [623, 384] width 245 height 245
click at [618, 283] on div at bounding box center [623, 384] width 245 height 245
click at [741, 544] on span "OK" at bounding box center [732, 547] width 45 height 20
type input "06:00 PM"
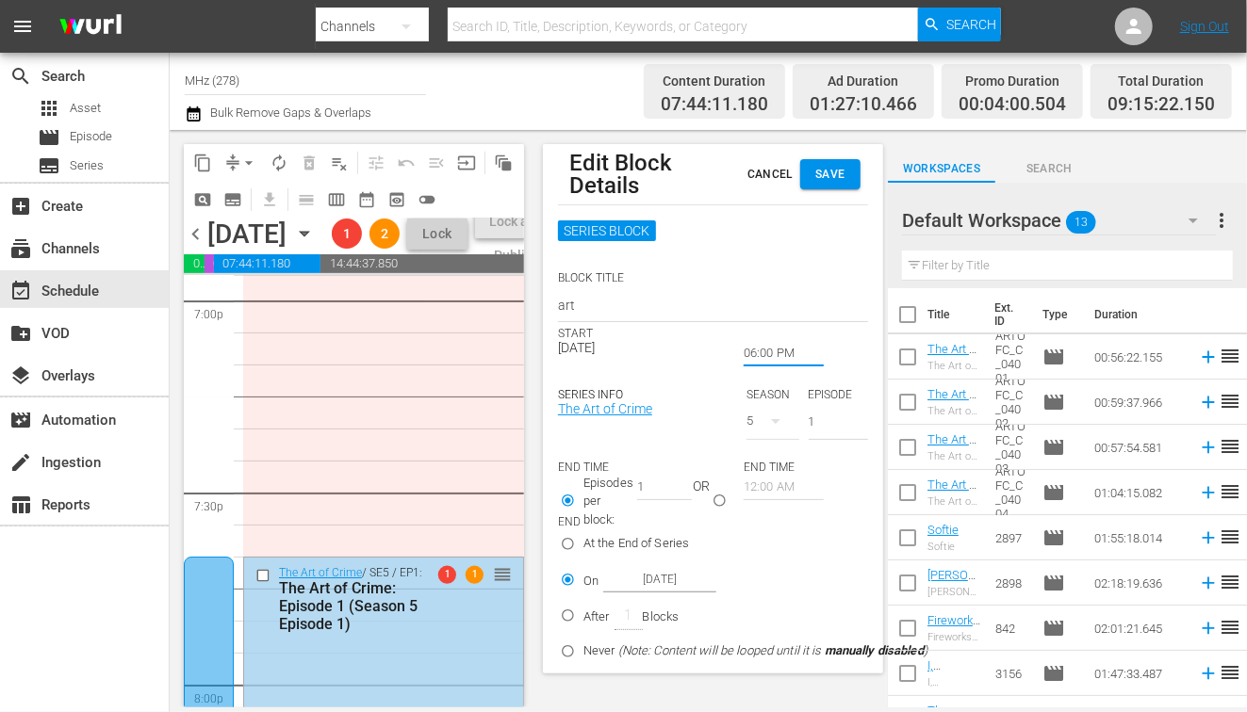
type input "2"
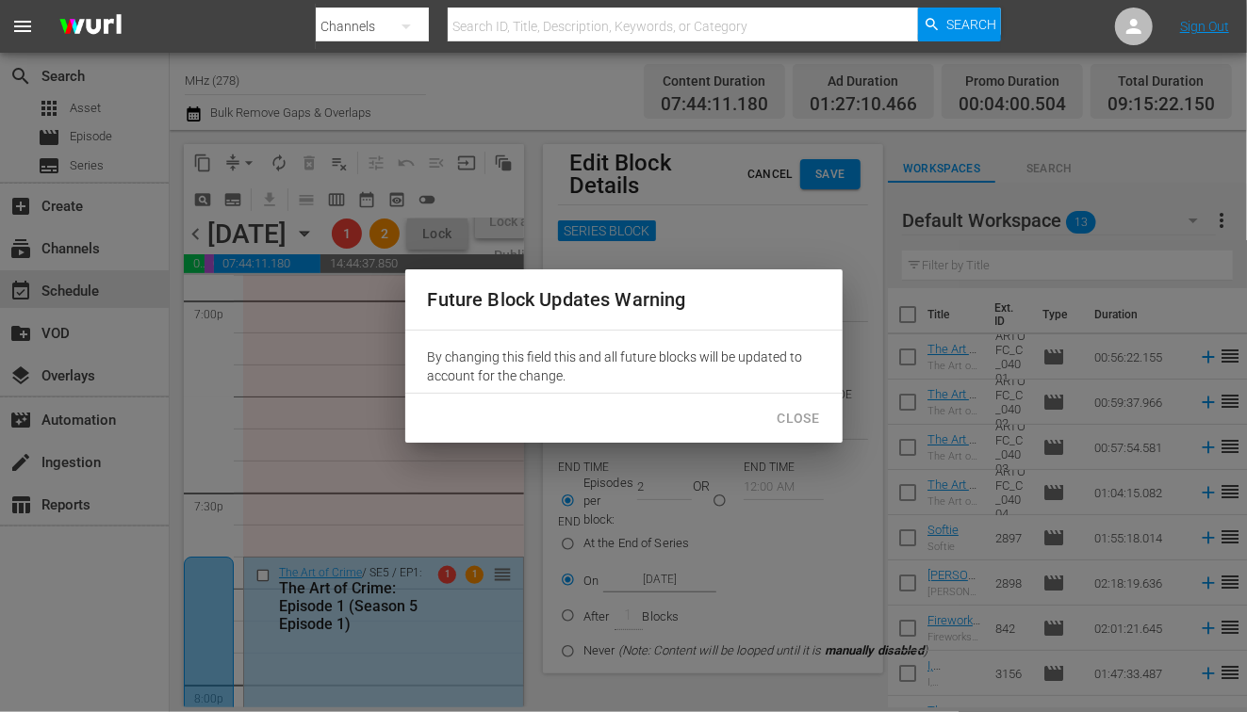
click at [680, 480] on input "2" at bounding box center [664, 487] width 55 height 26
click at [789, 407] on span "Close" at bounding box center [798, 419] width 42 height 24
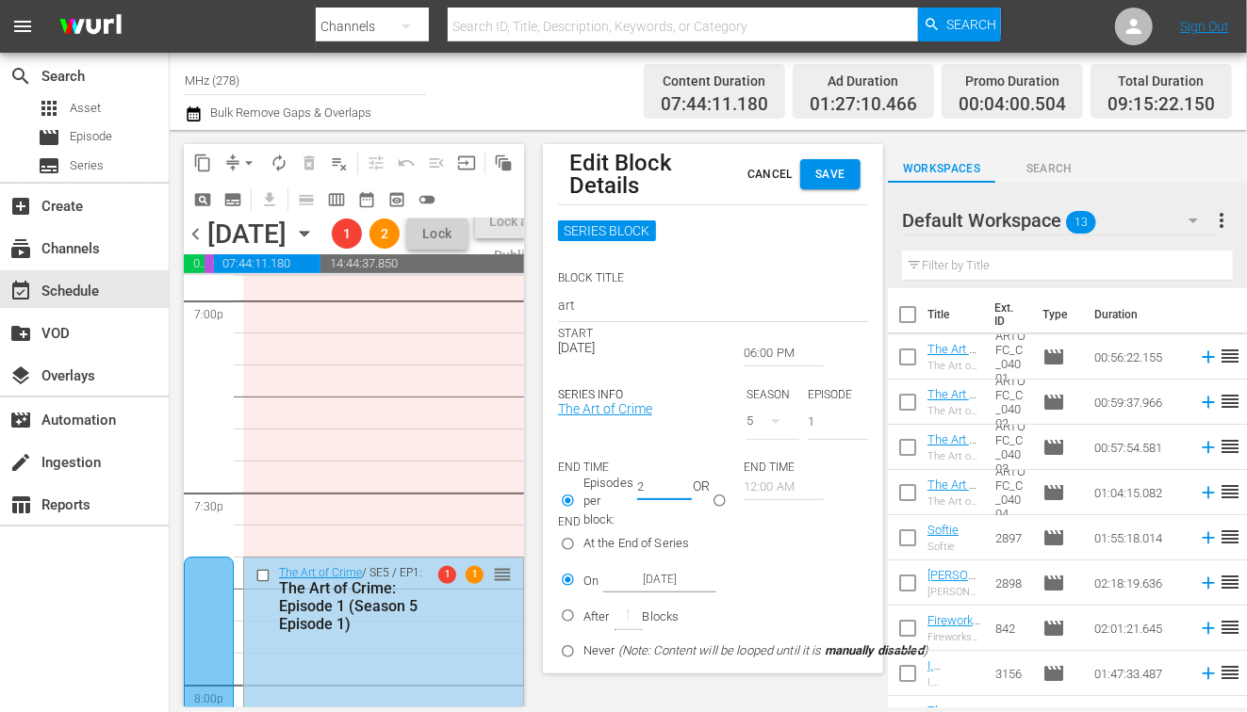
click at [847, 173] on button "Save" at bounding box center [830, 174] width 60 height 30
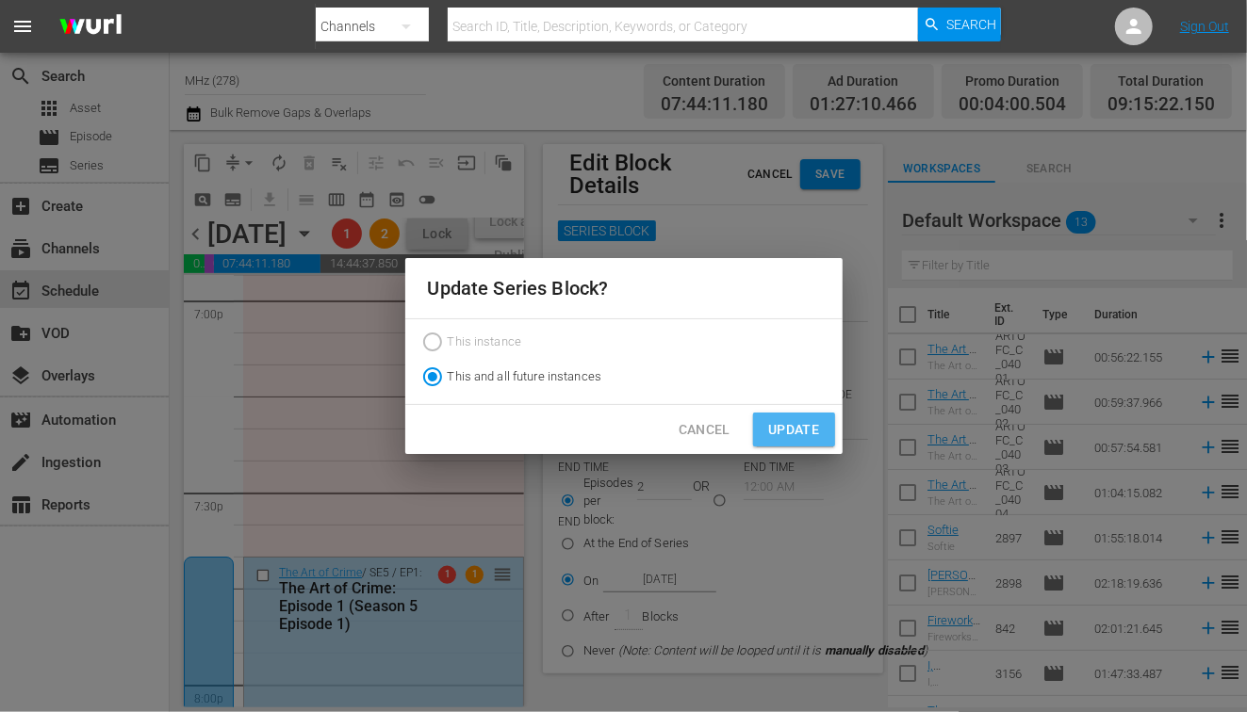
click at [812, 427] on span "Update" at bounding box center [793, 430] width 51 height 24
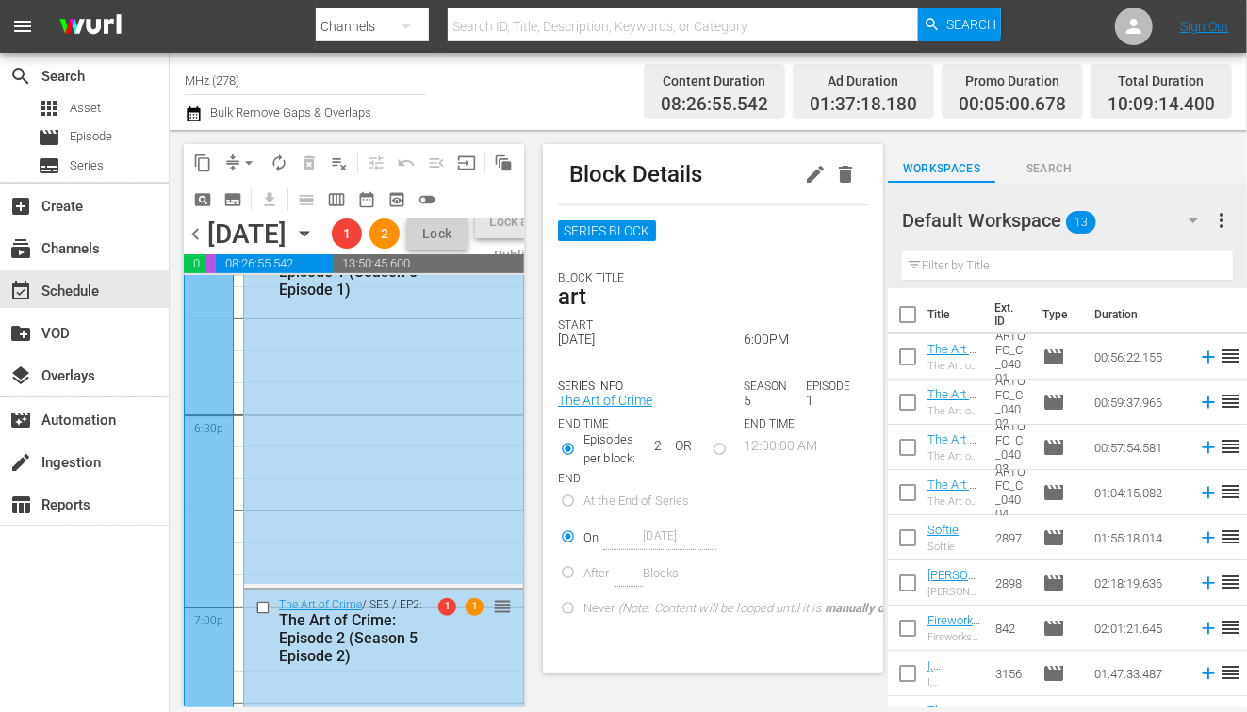
scroll to position [6840, 0]
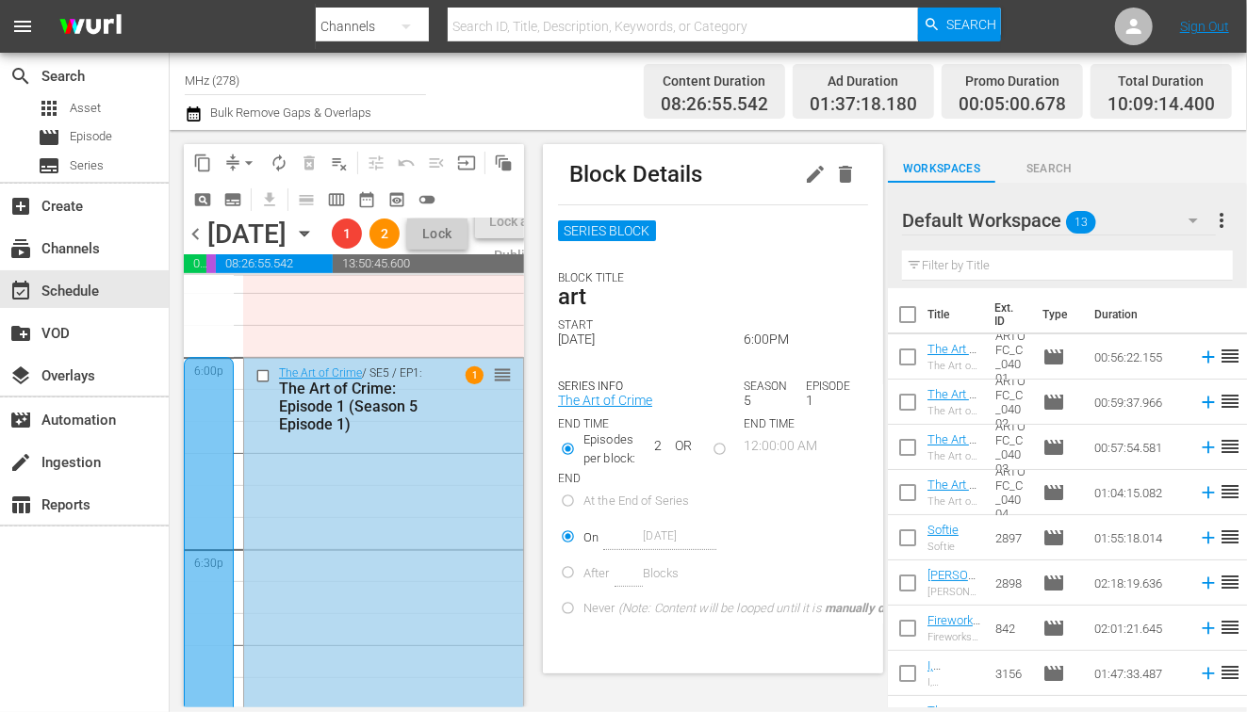
click at [216, 541] on div at bounding box center [209, 713] width 50 height 712
click at [801, 170] on button "button" at bounding box center [815, 174] width 30 height 30
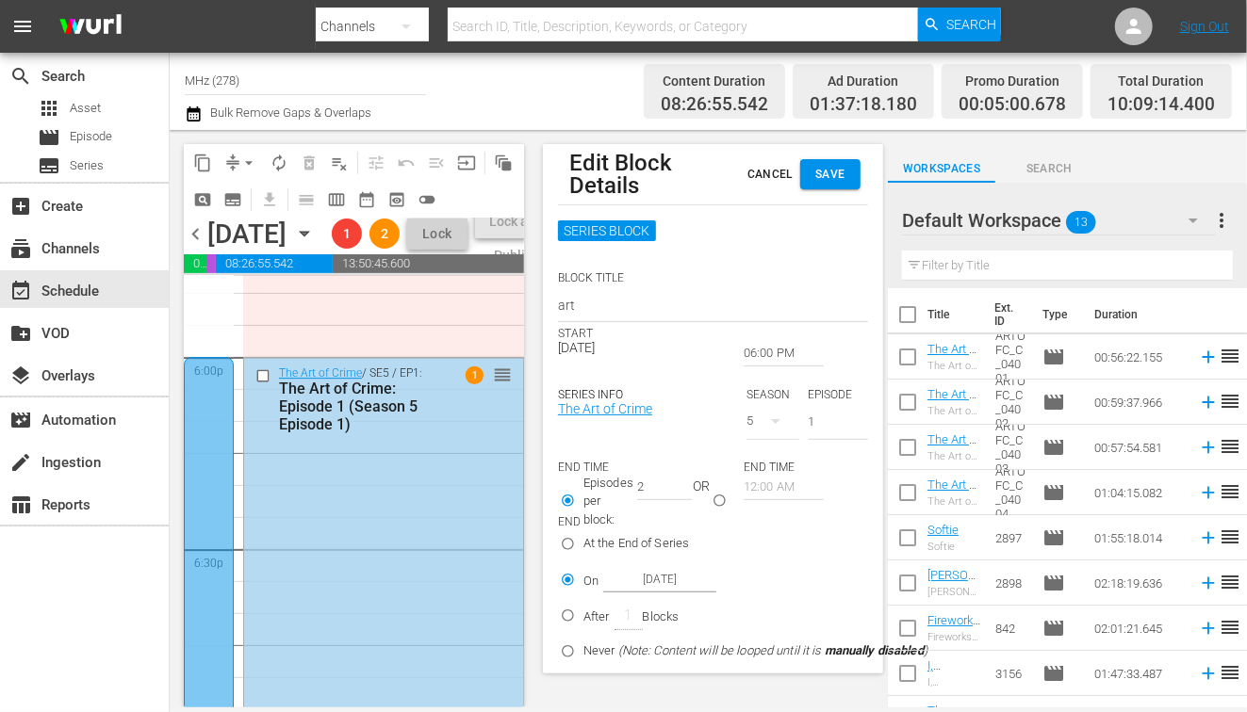
click at [768, 346] on input "06:00 PM" at bounding box center [784, 353] width 80 height 26
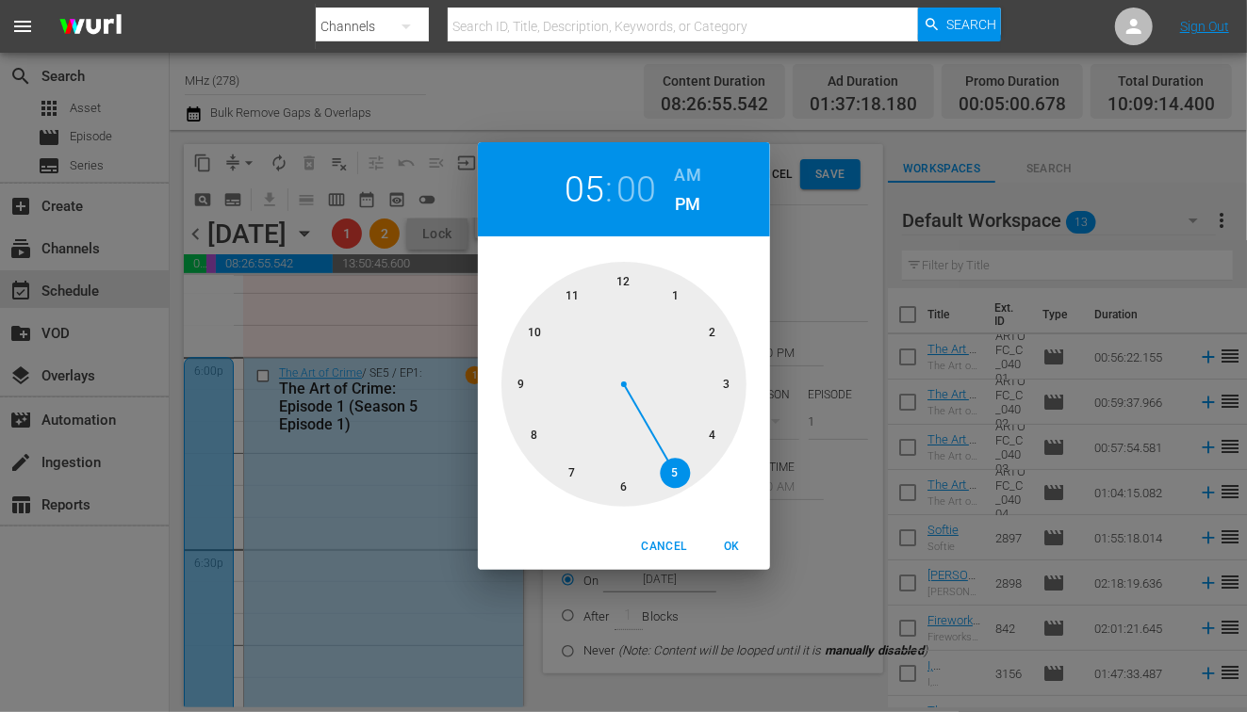
click at [675, 472] on div at bounding box center [623, 384] width 245 height 245
click at [517, 386] on div at bounding box center [623, 384] width 245 height 245
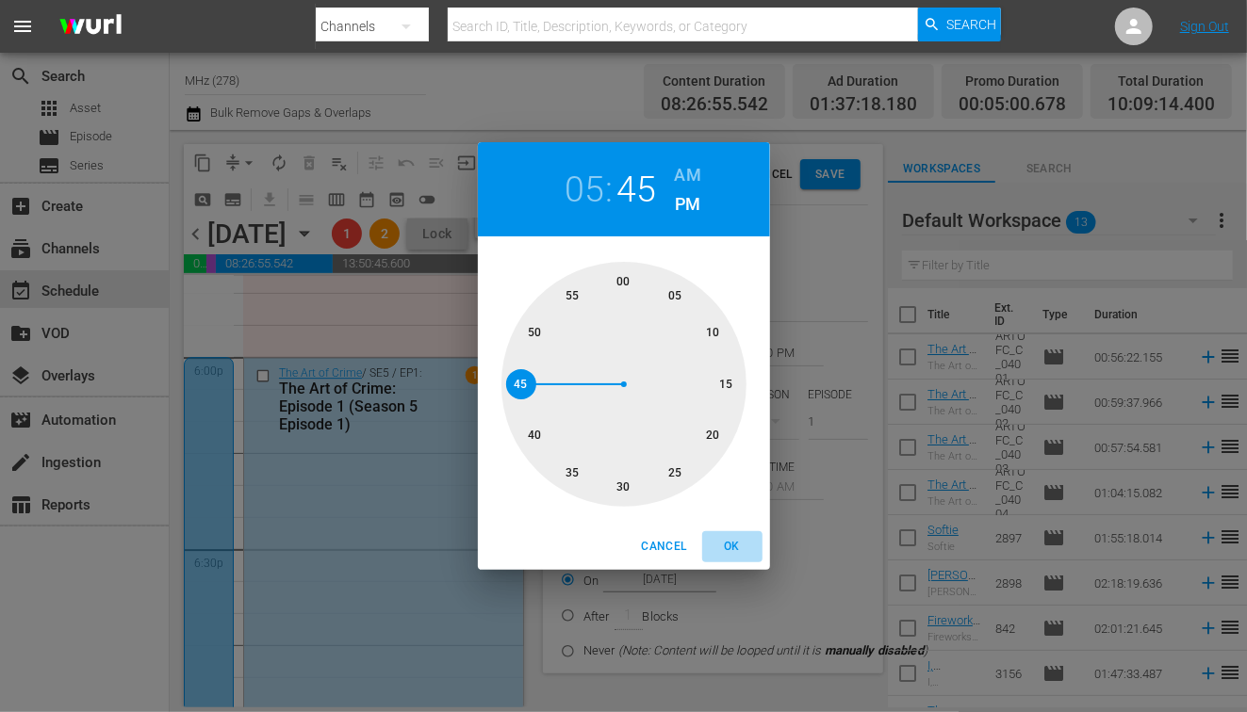
click at [728, 542] on span "OK" at bounding box center [732, 547] width 45 height 20
type input "05:45 PM"
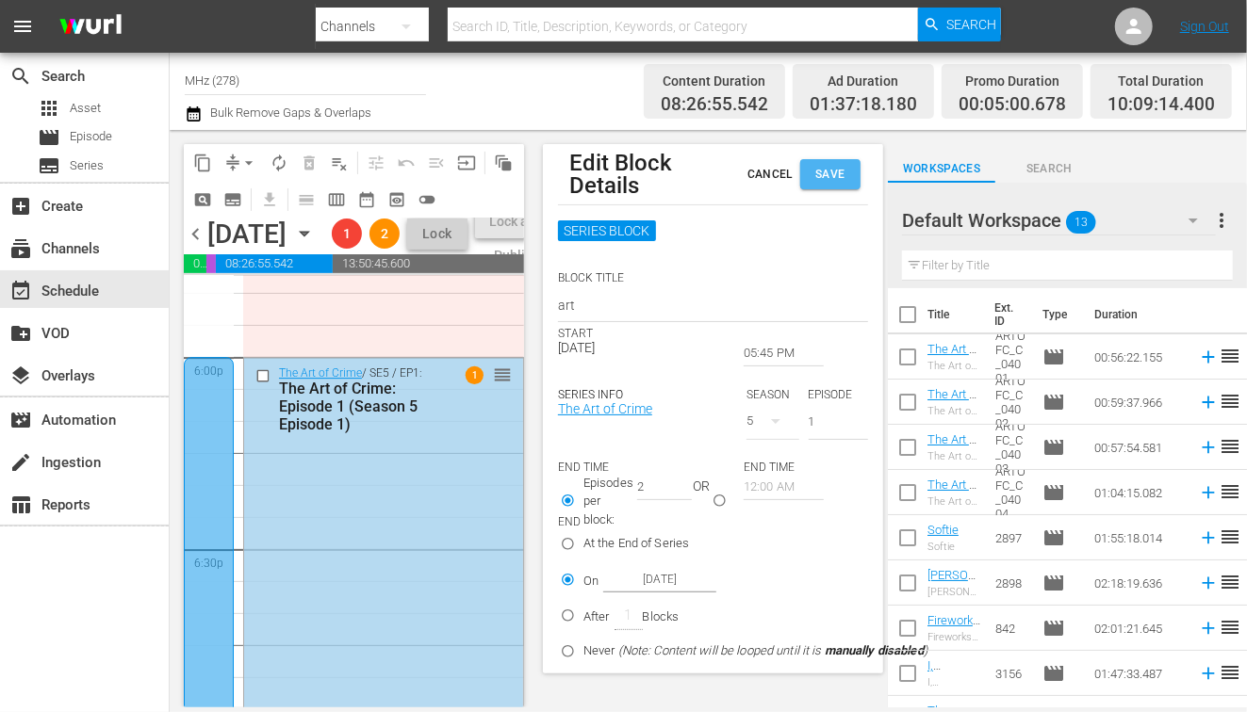
click at [829, 170] on span "Save" at bounding box center [830, 175] width 30 height 20
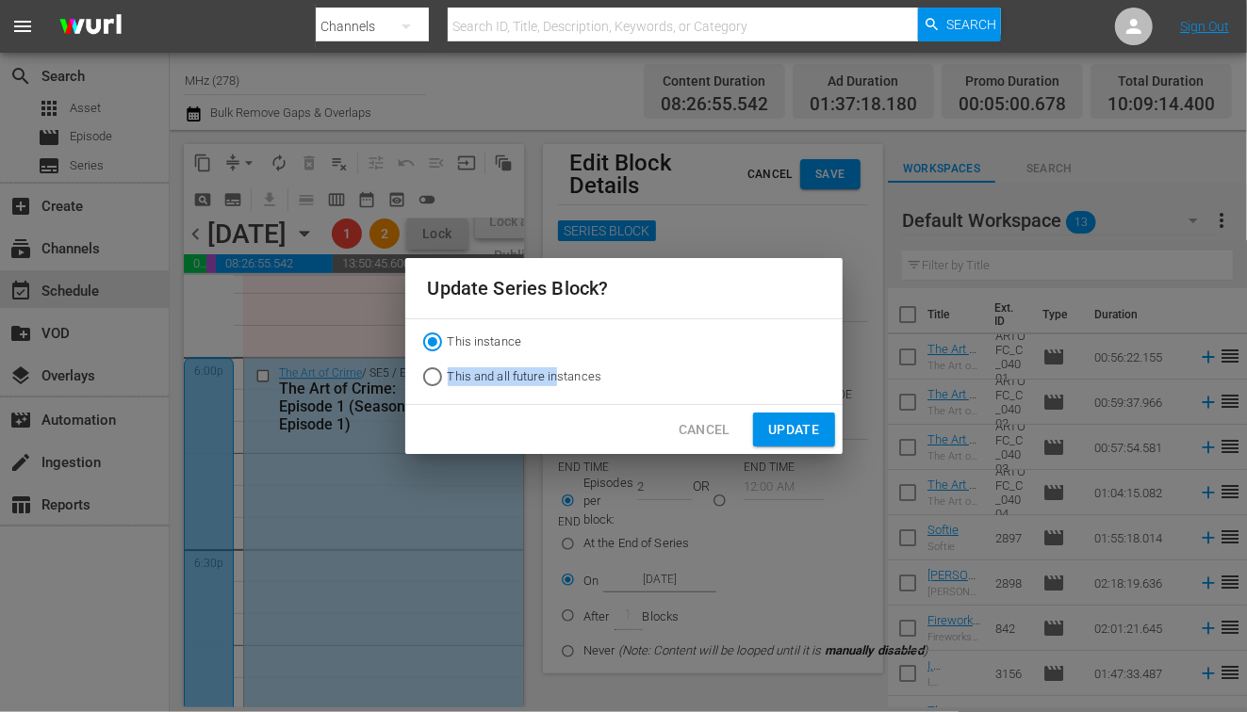
click at [557, 368] on span "This and all future instances" at bounding box center [525, 377] width 155 height 19
click at [520, 379] on span "This and all future instances" at bounding box center [525, 377] width 155 height 19
click at [448, 379] on input "This and all future instances" at bounding box center [432, 381] width 30 height 30
radio input "true"
click at [800, 432] on span "Update" at bounding box center [793, 430] width 51 height 24
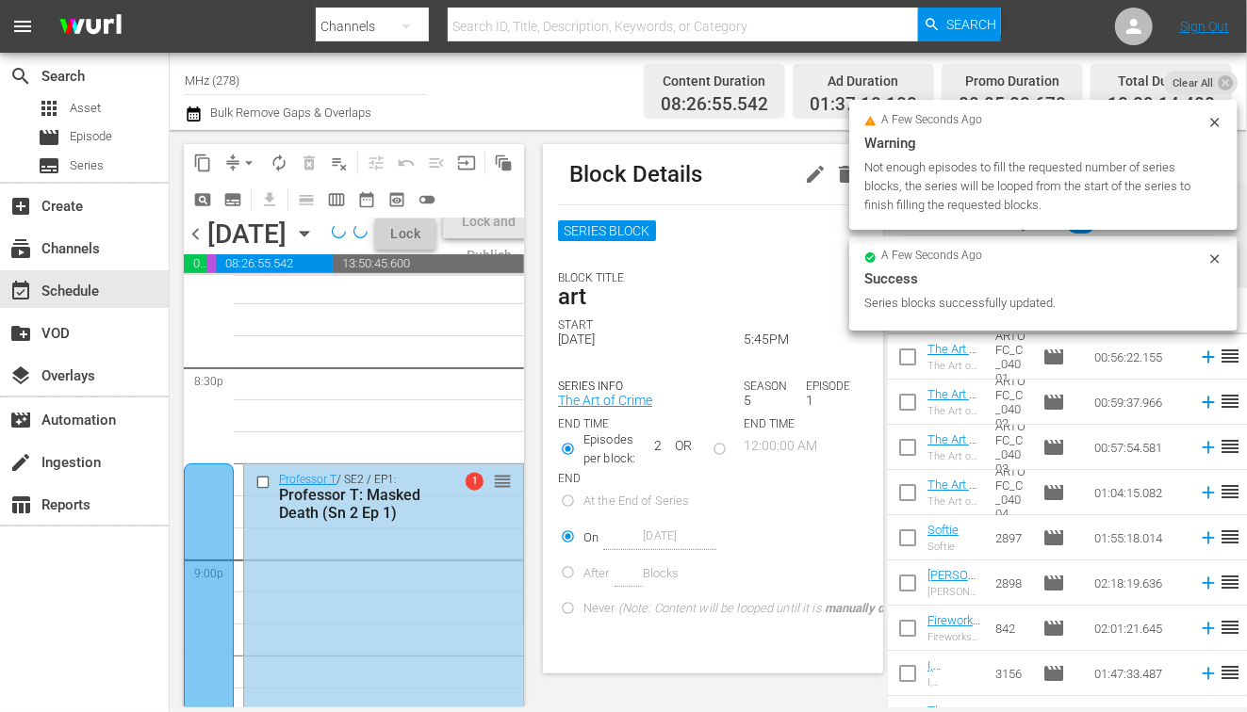
scroll to position [7946, 0]
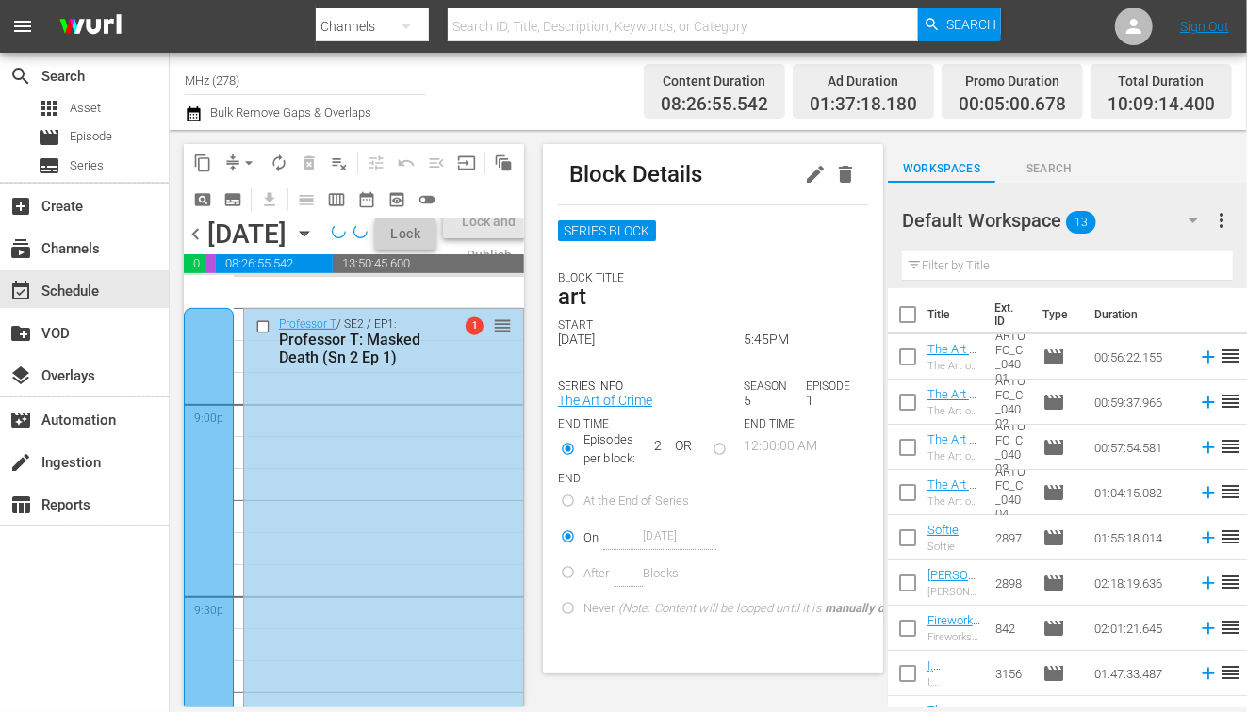
click at [207, 492] on div at bounding box center [209, 529] width 50 height 442
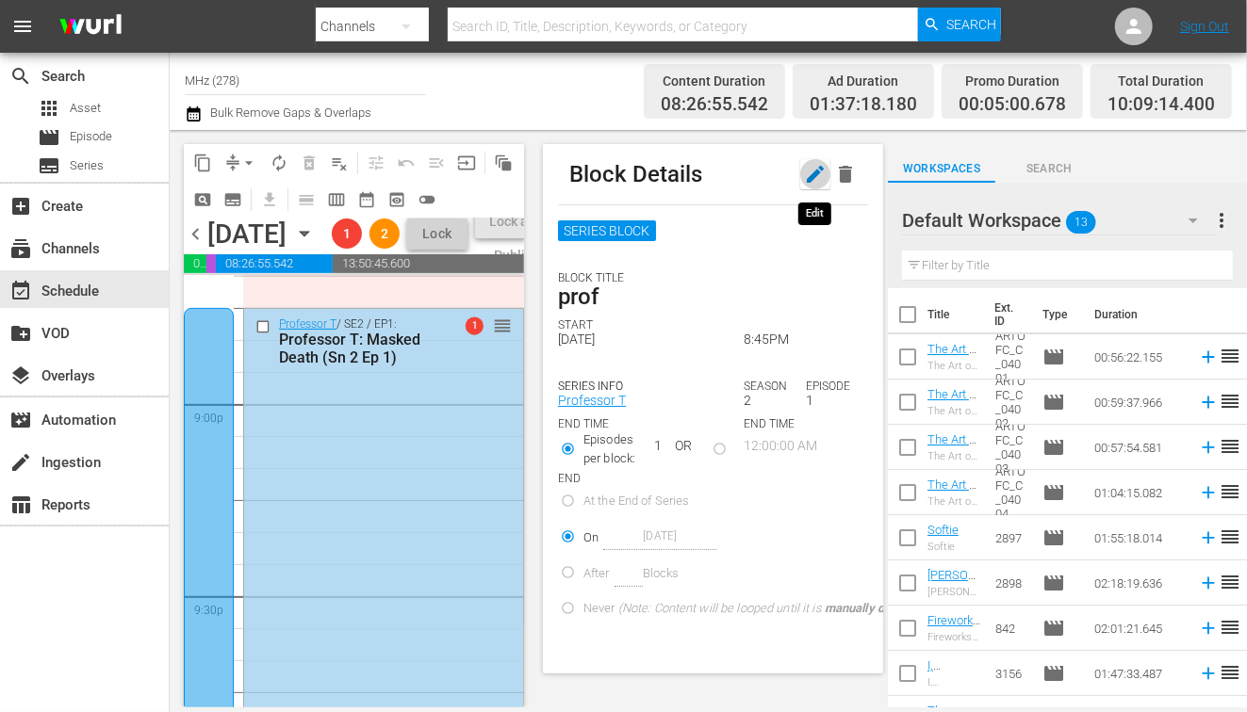
click at [813, 171] on icon "button" at bounding box center [815, 174] width 23 height 23
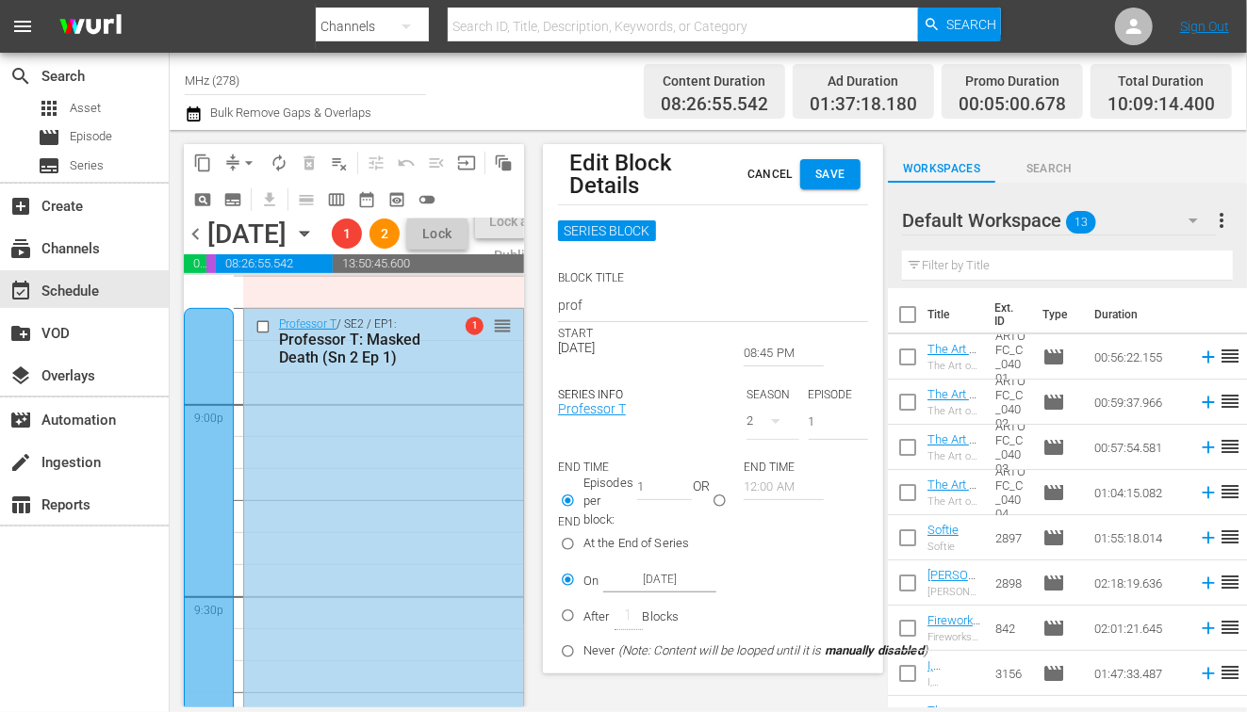
click at [758, 346] on input "08:45 PM" at bounding box center [784, 353] width 80 height 26
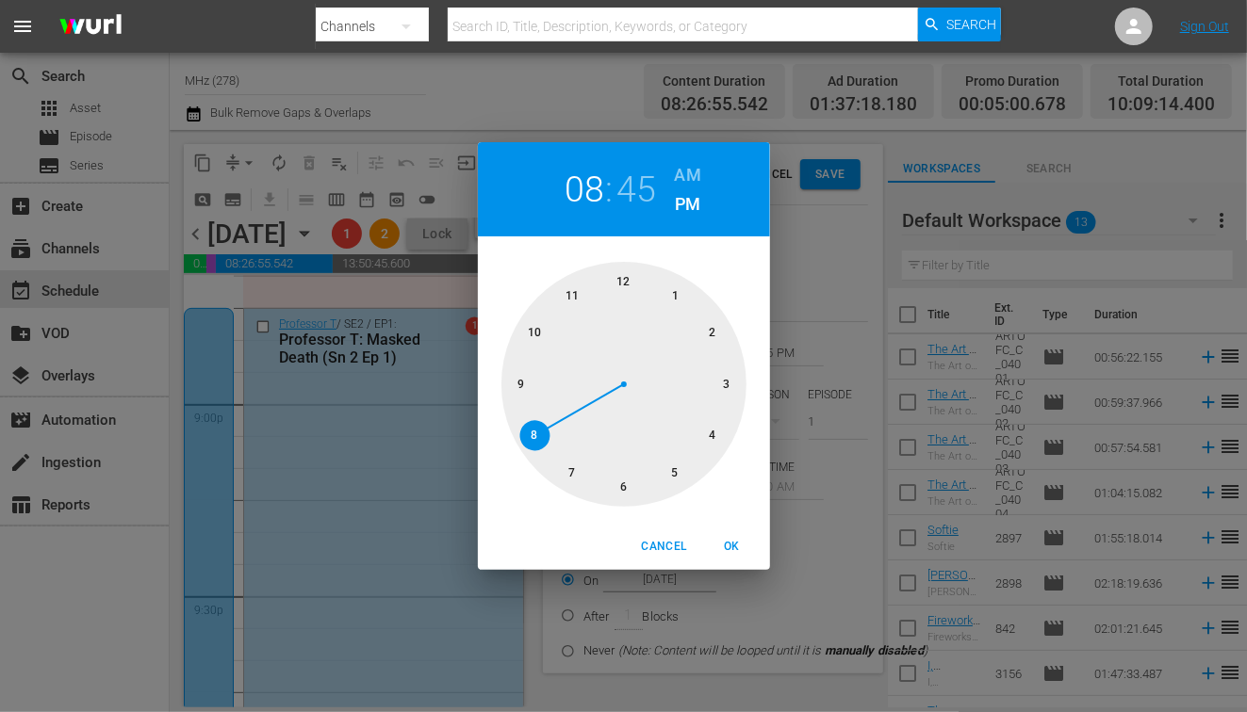
click at [573, 473] on div at bounding box center [623, 384] width 245 height 245
click at [717, 539] on span "OK" at bounding box center [732, 547] width 45 height 20
type input "07:45 PM"
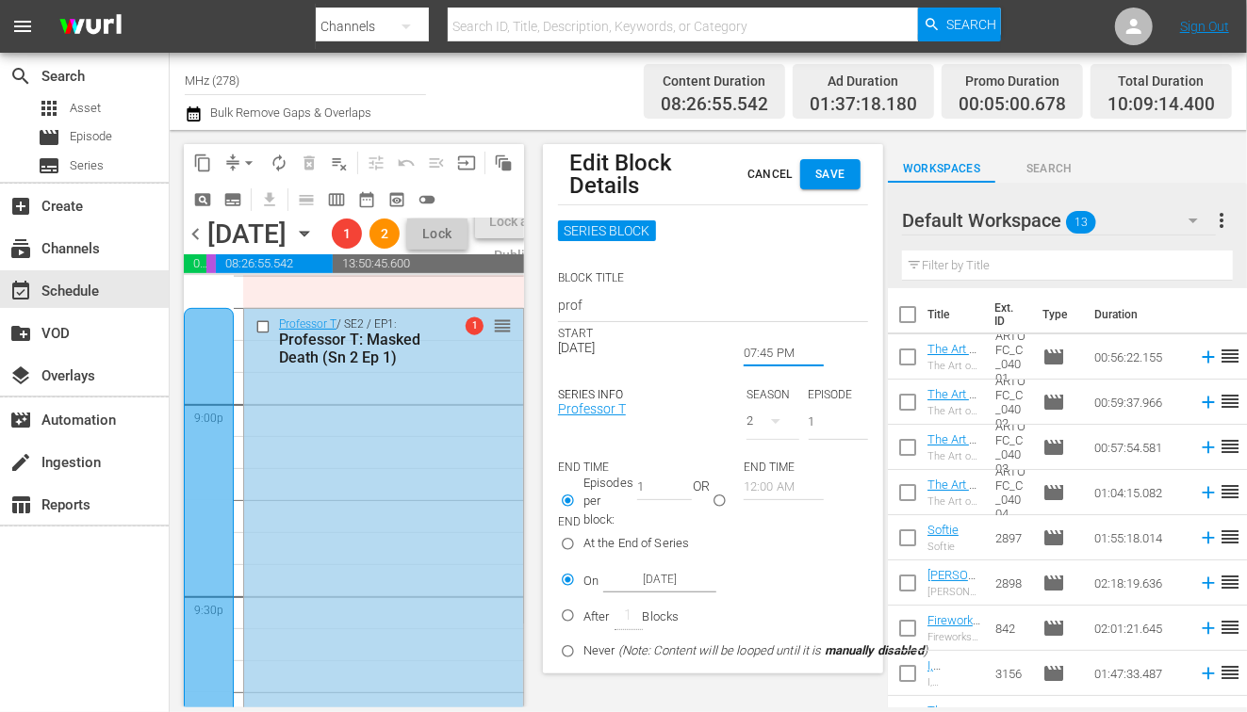
type input "2"
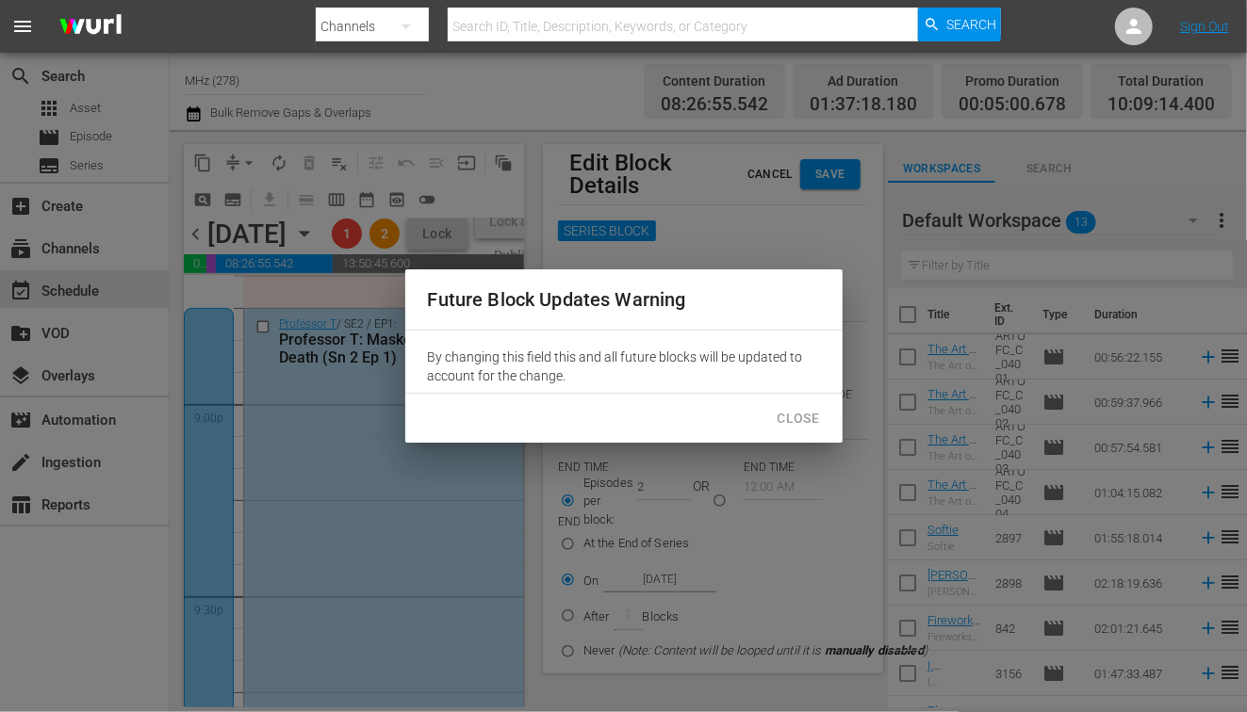
click at [680, 479] on input "2" at bounding box center [664, 487] width 55 height 26
click at [799, 416] on span "Close" at bounding box center [798, 419] width 42 height 24
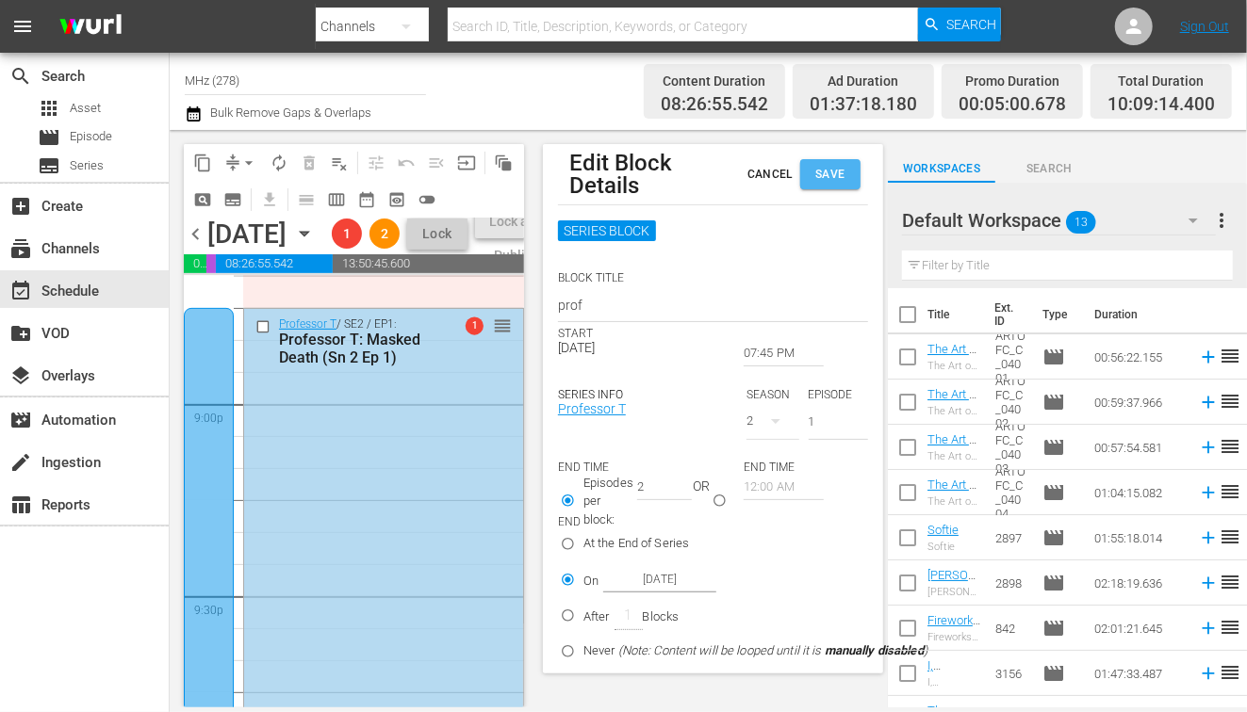
click at [822, 177] on span "Save" at bounding box center [830, 175] width 30 height 20
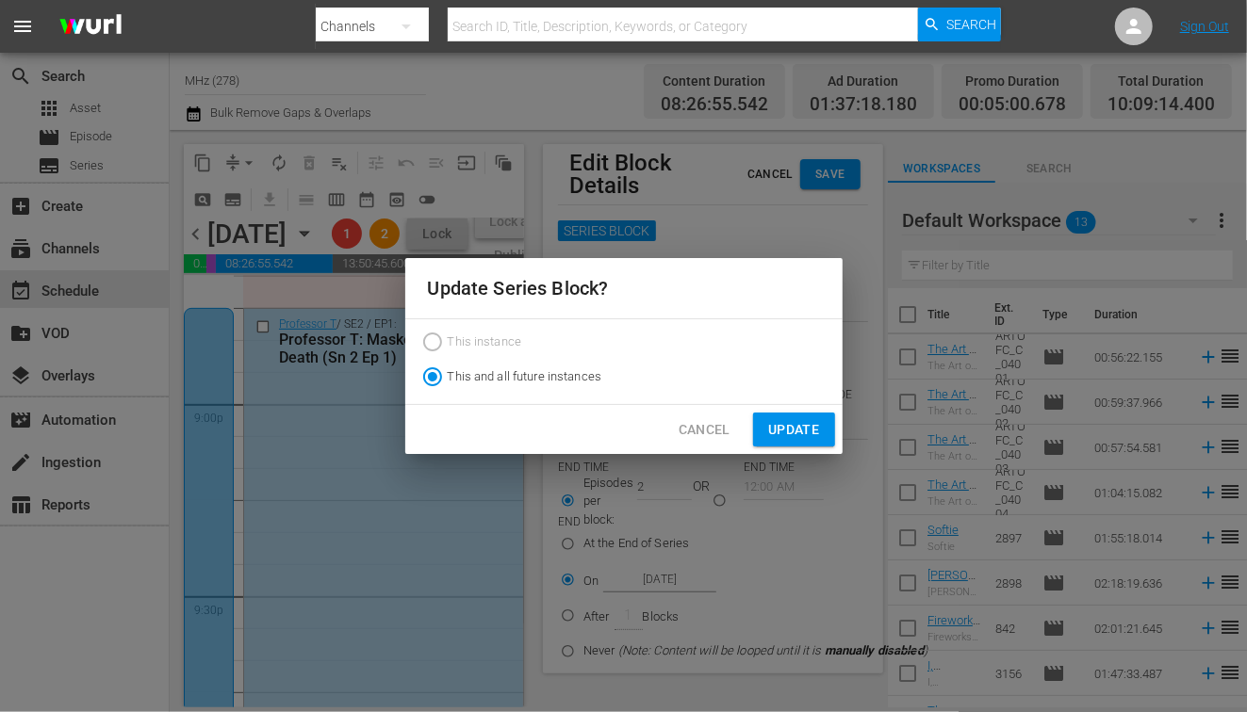
click at [791, 432] on span "Update" at bounding box center [793, 430] width 51 height 24
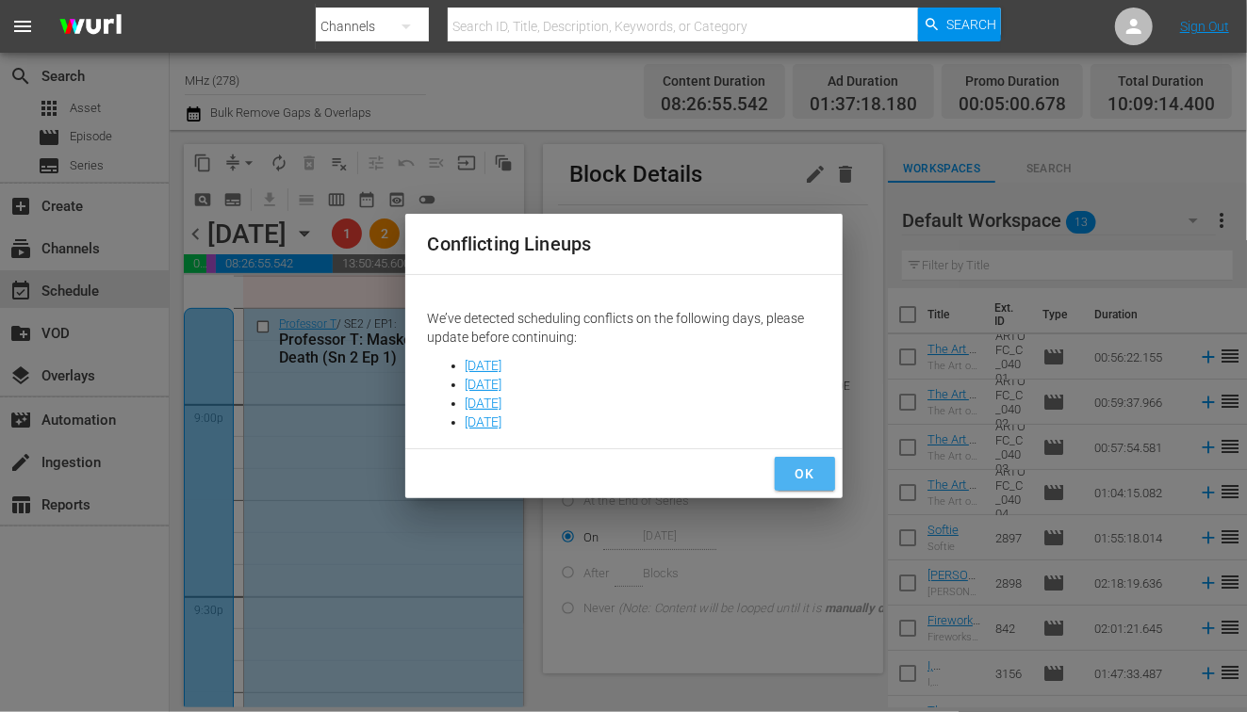
click at [790, 469] on span "OK" at bounding box center [805, 475] width 30 height 24
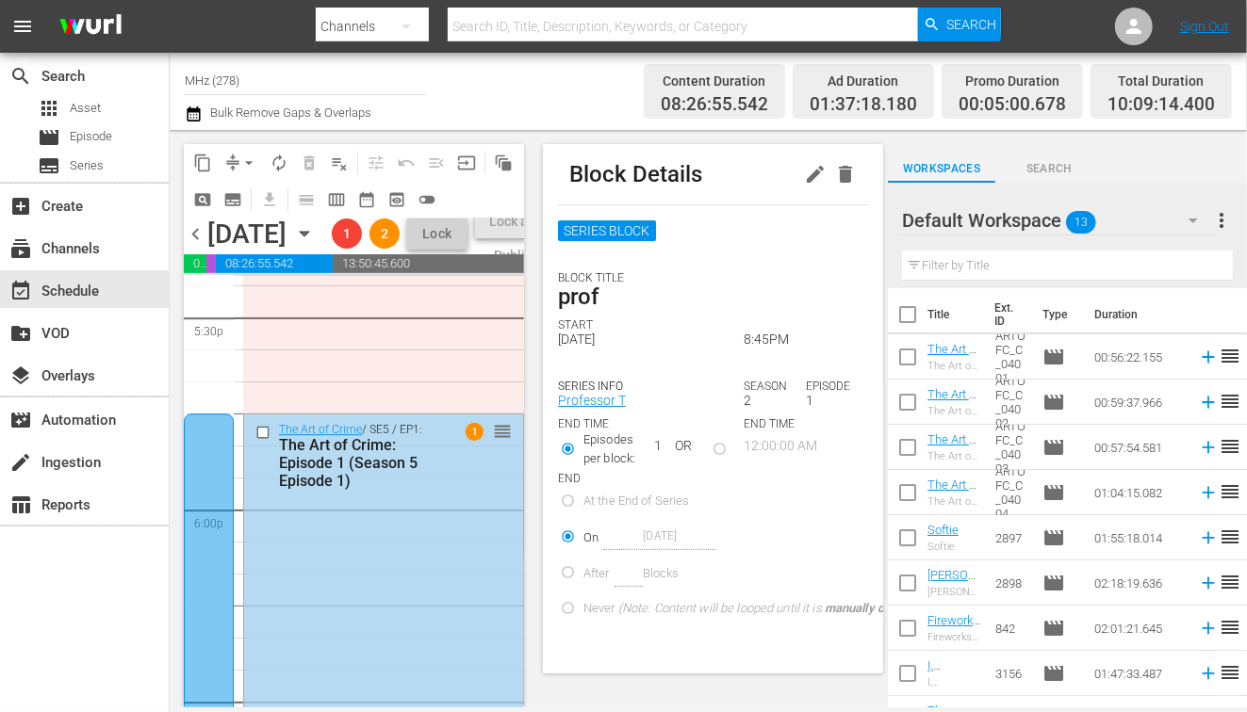
scroll to position [6669, 0]
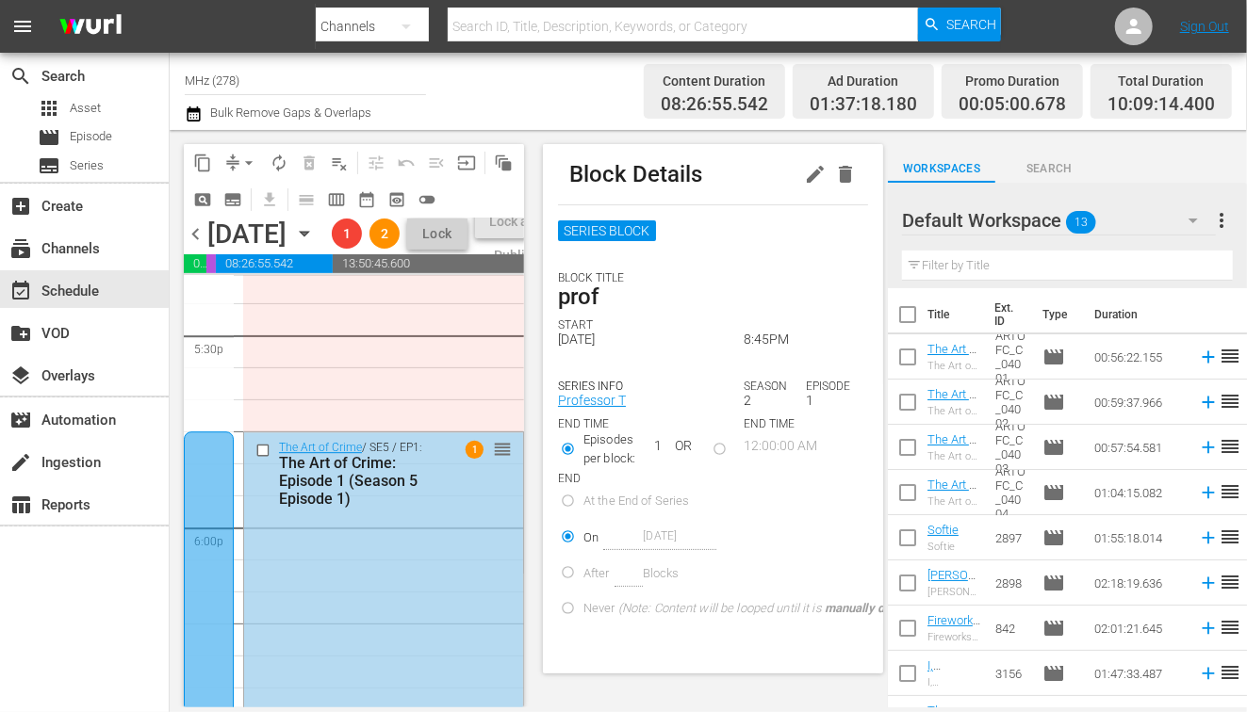
click at [814, 188] on button "button" at bounding box center [815, 174] width 30 height 30
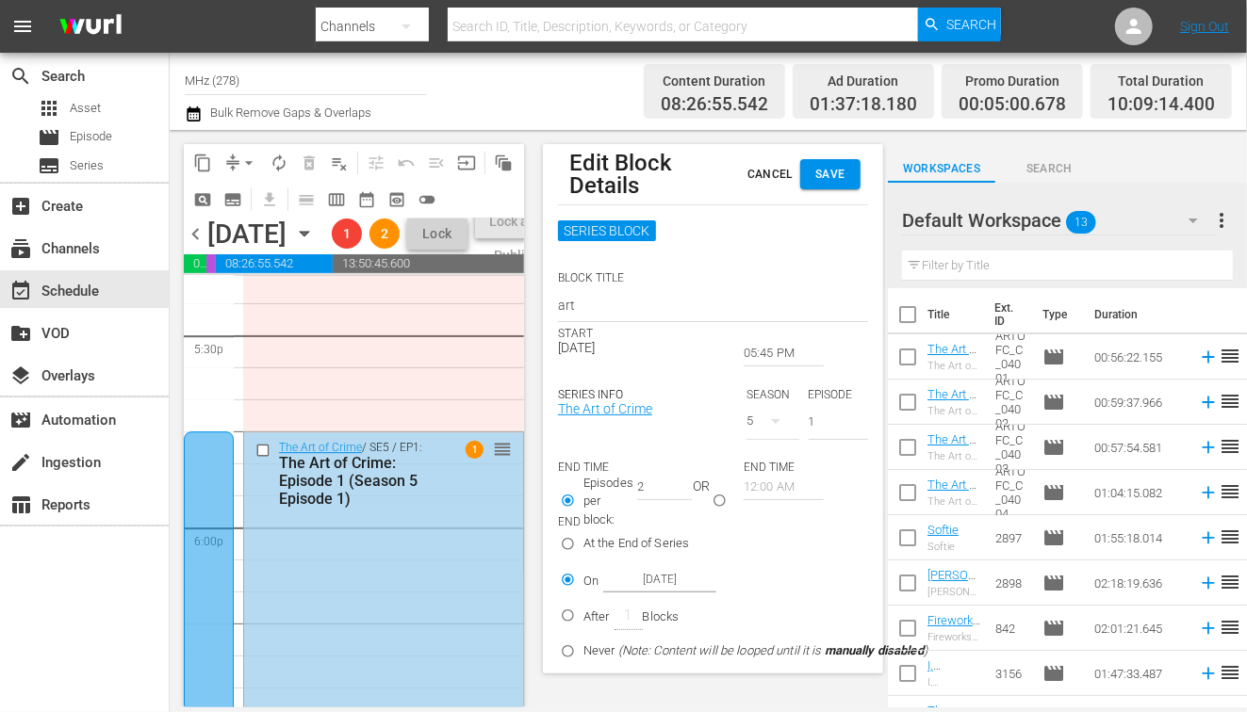
click at [763, 352] on input "05:45 PM" at bounding box center [784, 353] width 80 height 26
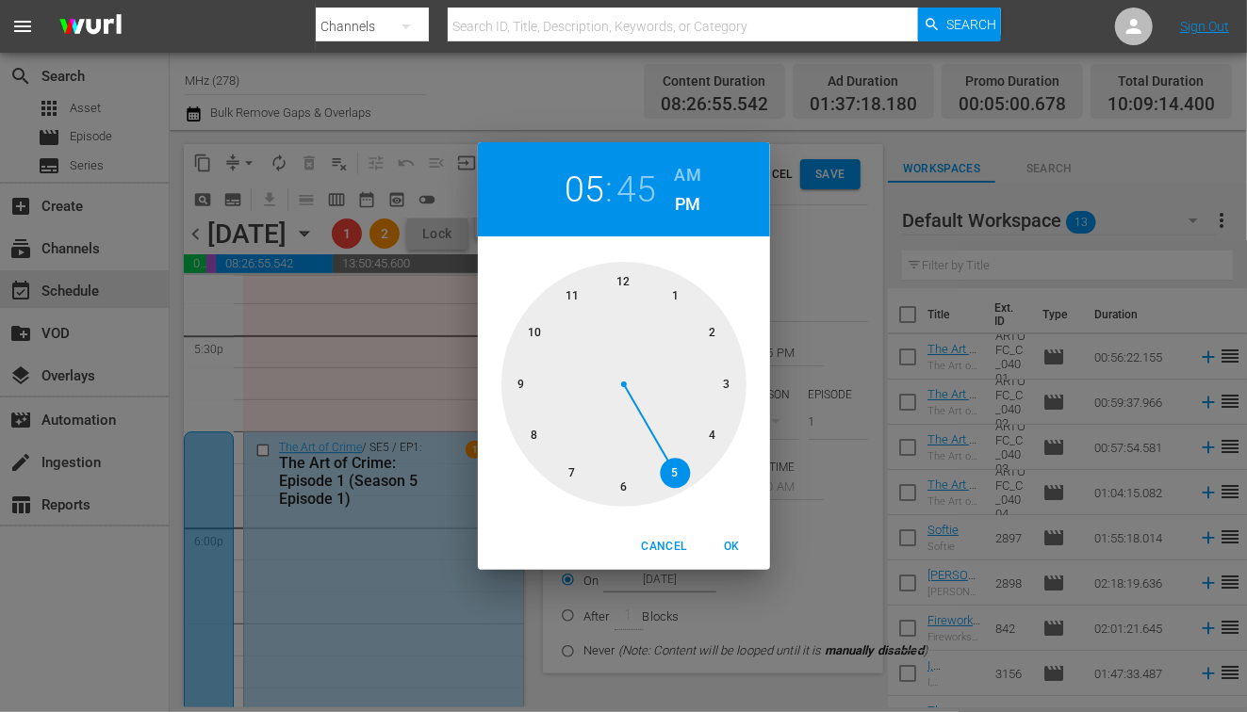
click at [628, 193] on h2 "45" at bounding box center [635, 190] width 39 height 42
click at [611, 482] on div at bounding box center [623, 384] width 245 height 245
click at [618, 485] on div at bounding box center [623, 384] width 245 height 245
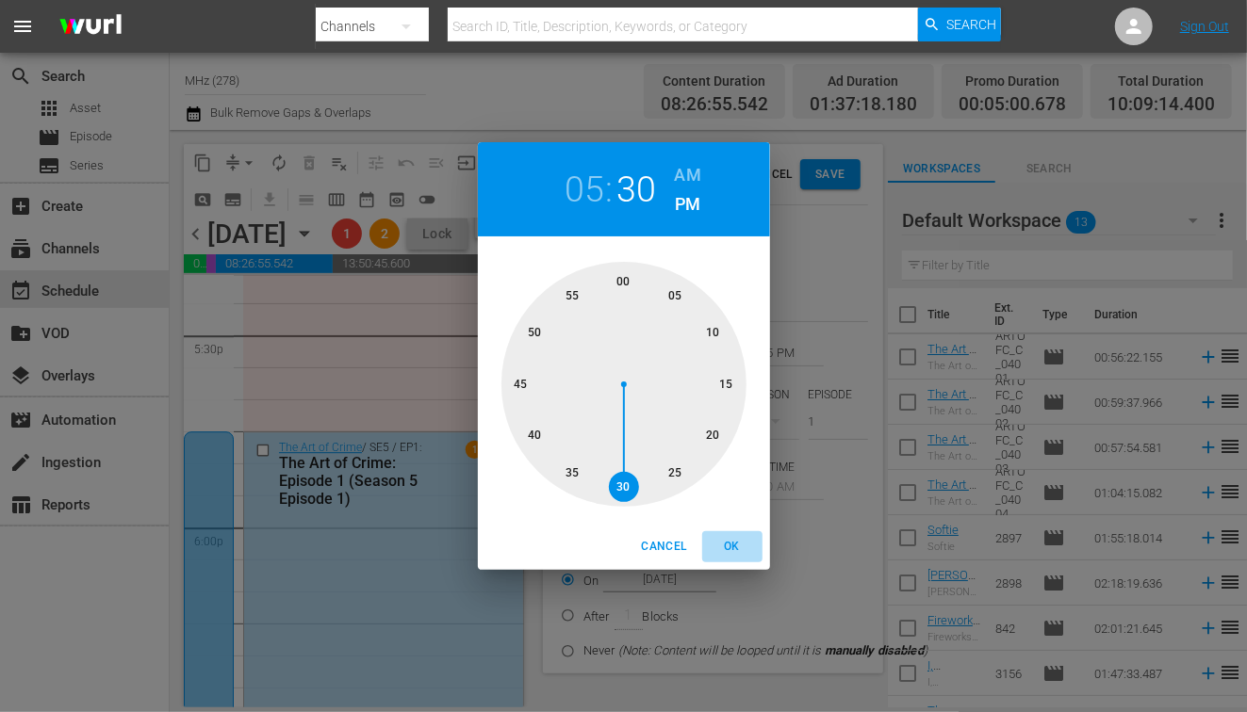
click at [728, 546] on span "OK" at bounding box center [732, 547] width 45 height 20
type input "05:30 PM"
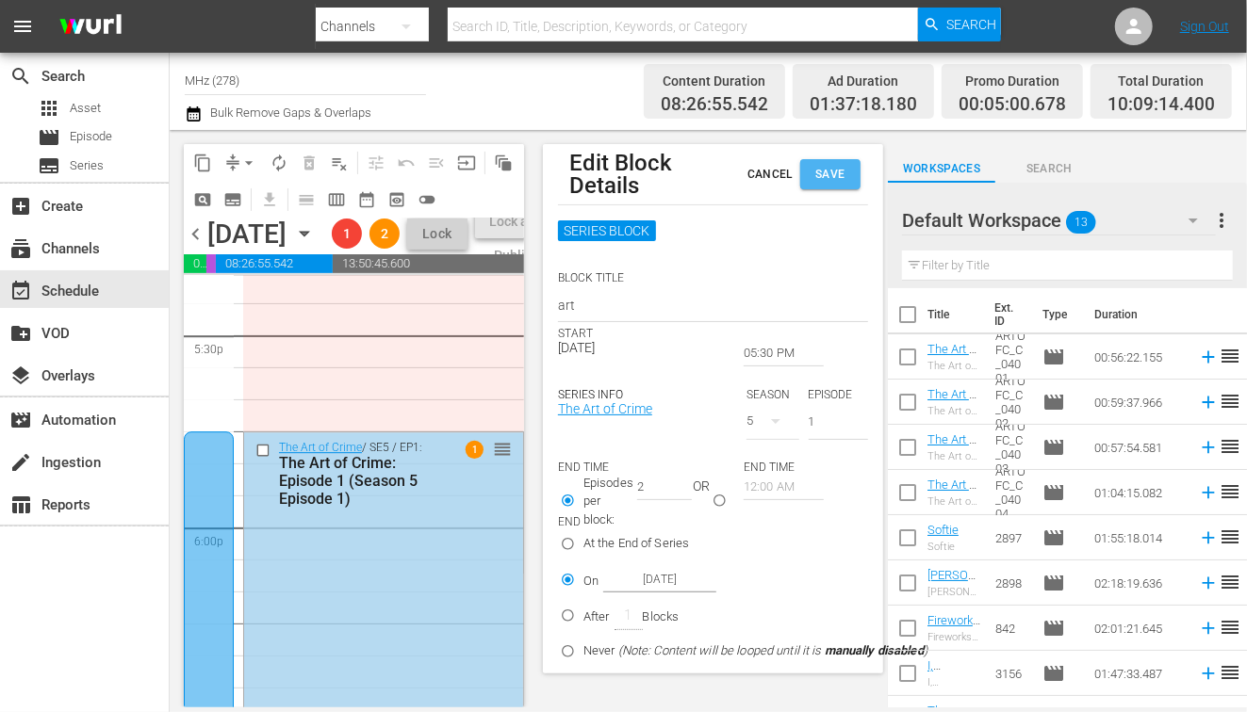
click at [836, 172] on span "Save" at bounding box center [830, 175] width 30 height 20
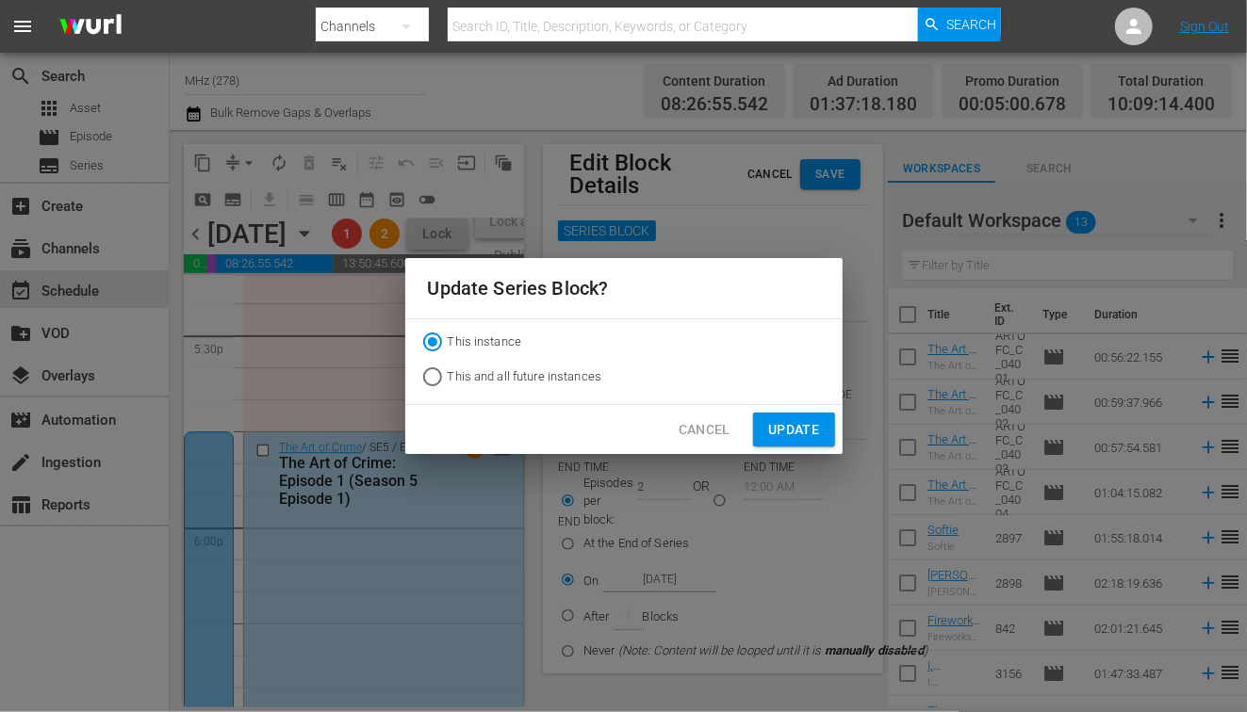
click at [577, 379] on span "This and all future instances" at bounding box center [525, 377] width 155 height 19
click at [448, 379] on input "This and all future instances" at bounding box center [432, 381] width 30 height 30
radio input "true"
click at [795, 430] on span "Update" at bounding box center [793, 430] width 51 height 24
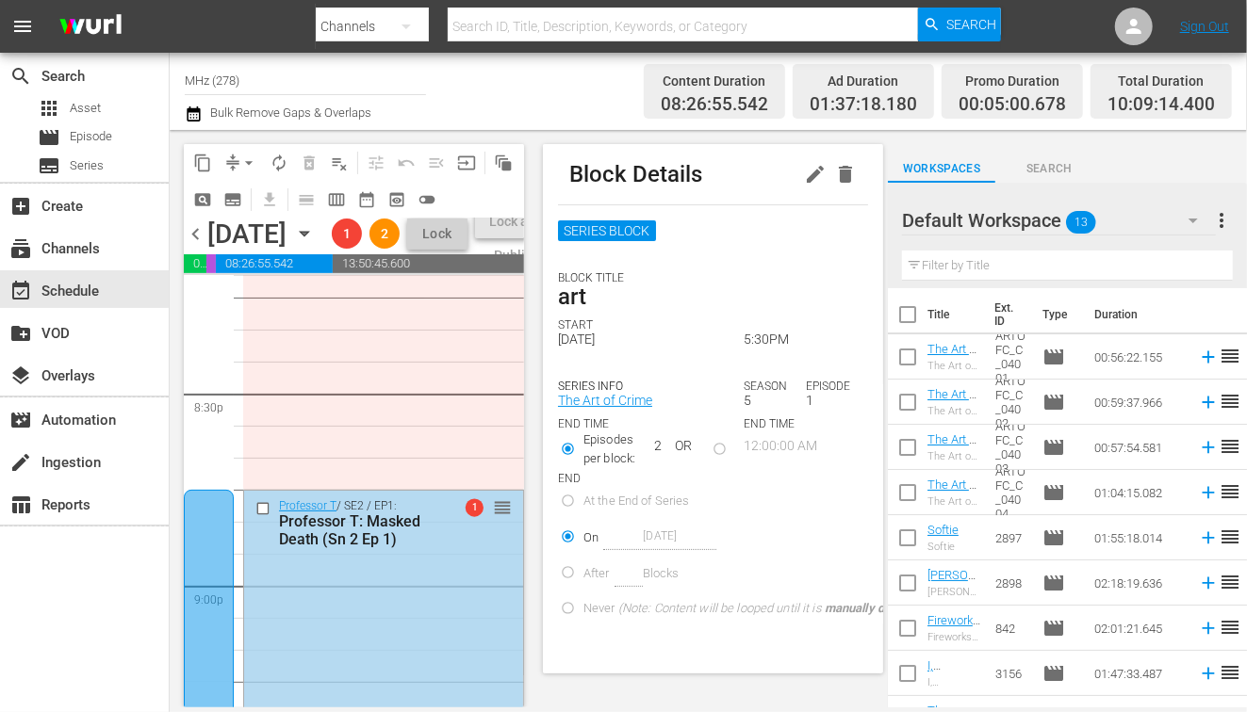
scroll to position [7848, 0]
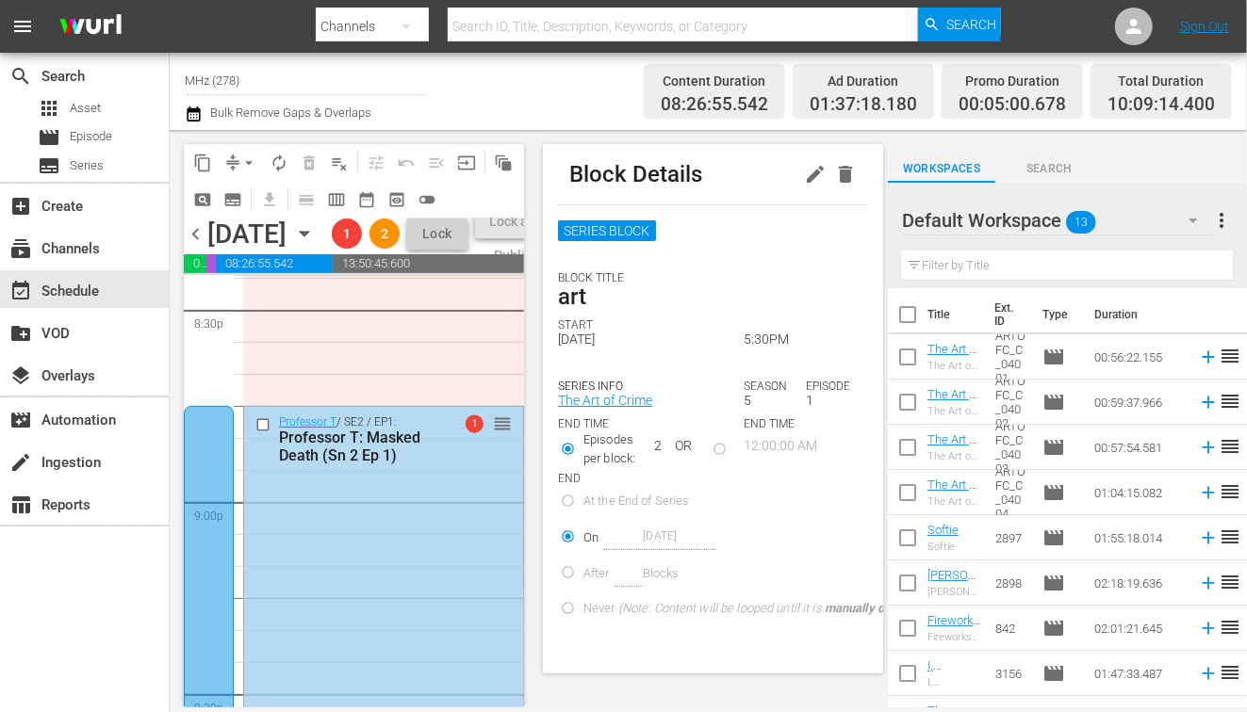
click at [217, 530] on div at bounding box center [209, 627] width 50 height 442
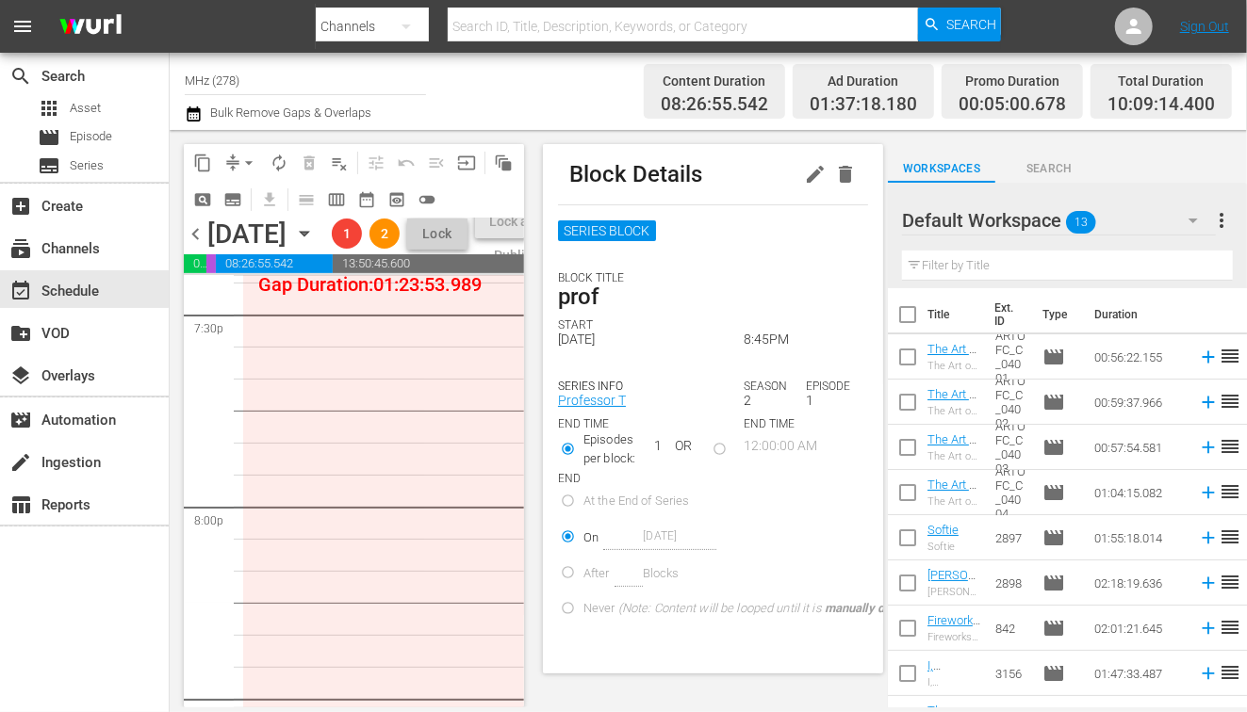
scroll to position [7365, 0]
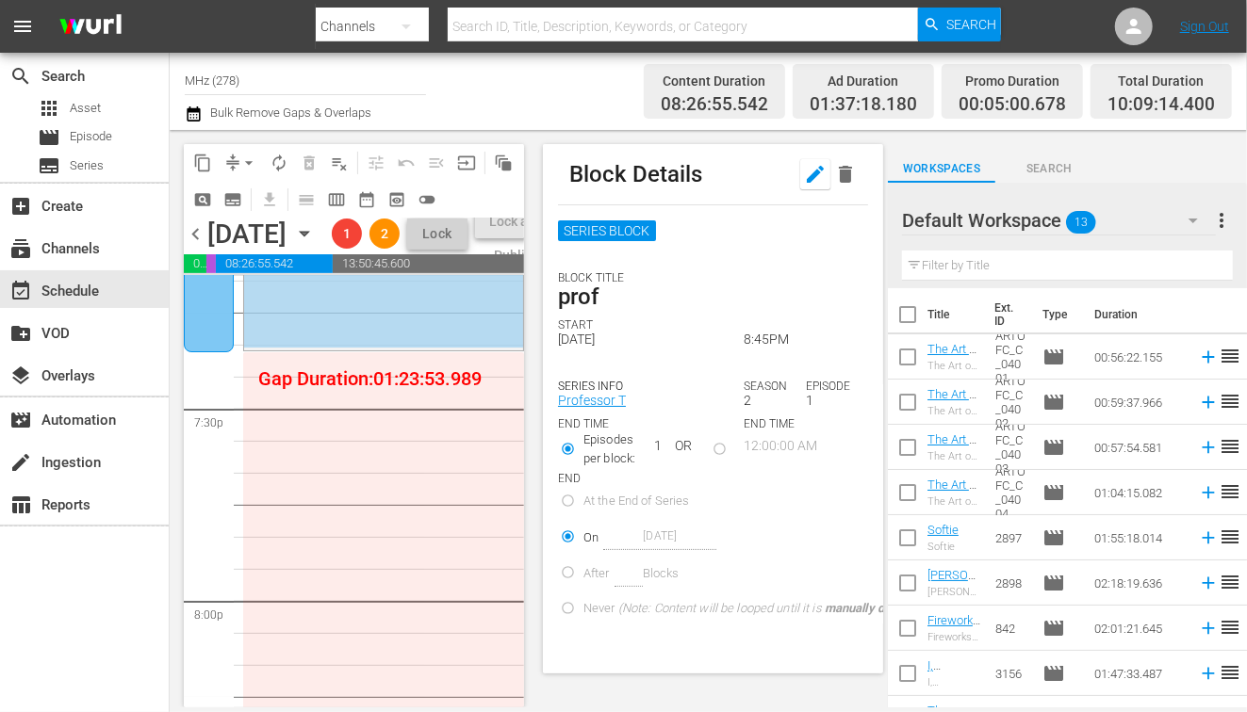
click at [820, 182] on icon "button" at bounding box center [815, 174] width 23 height 23
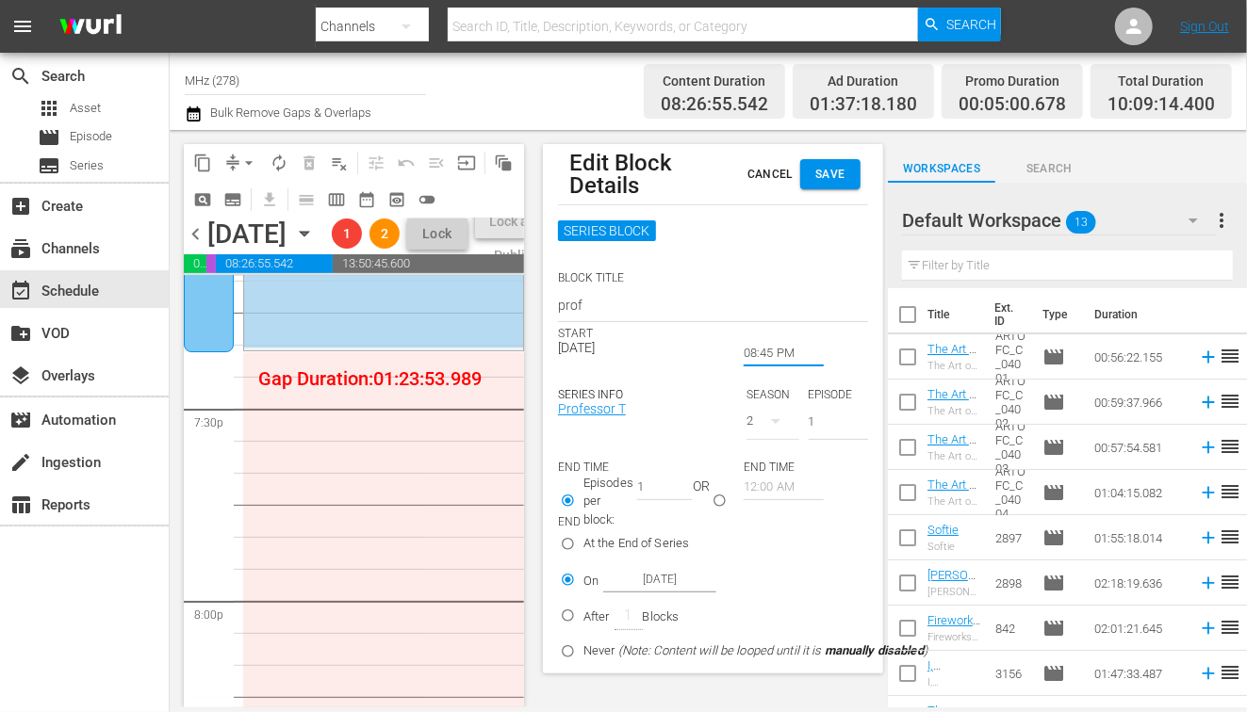
click at [748, 353] on input "08:45 PM" at bounding box center [784, 353] width 80 height 26
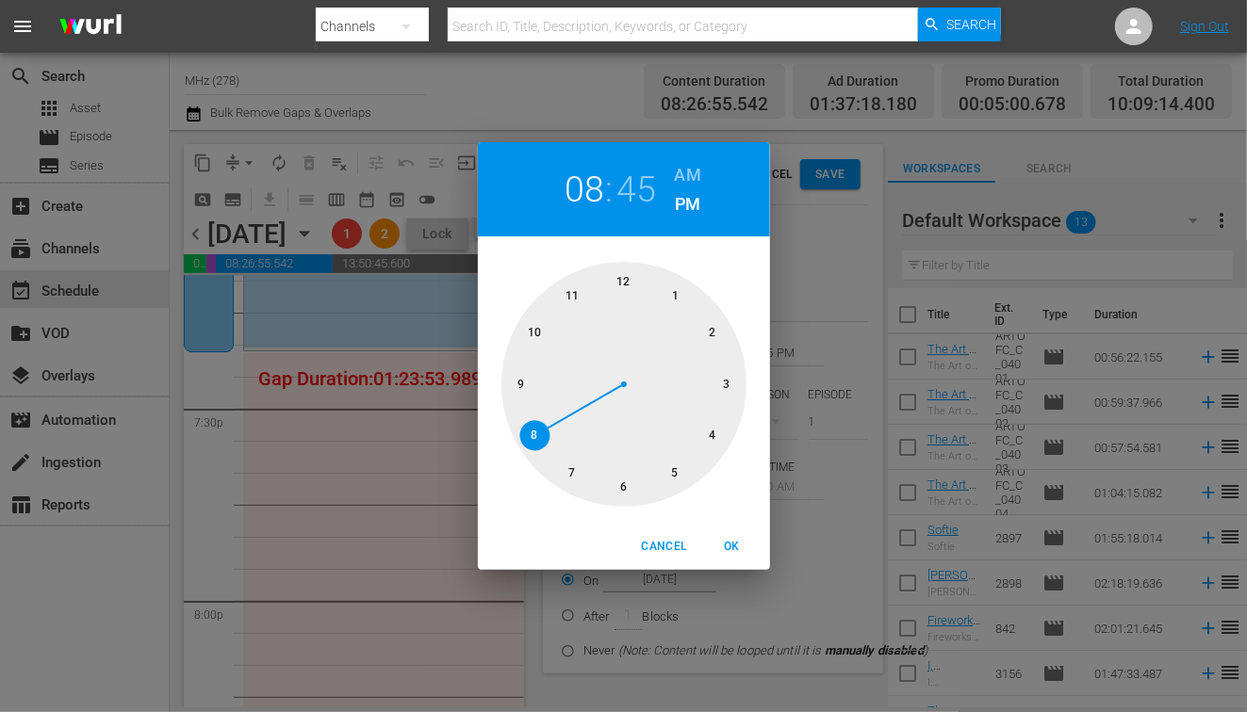
click at [564, 465] on div at bounding box center [623, 384] width 245 height 245
click at [621, 487] on div at bounding box center [623, 384] width 245 height 245
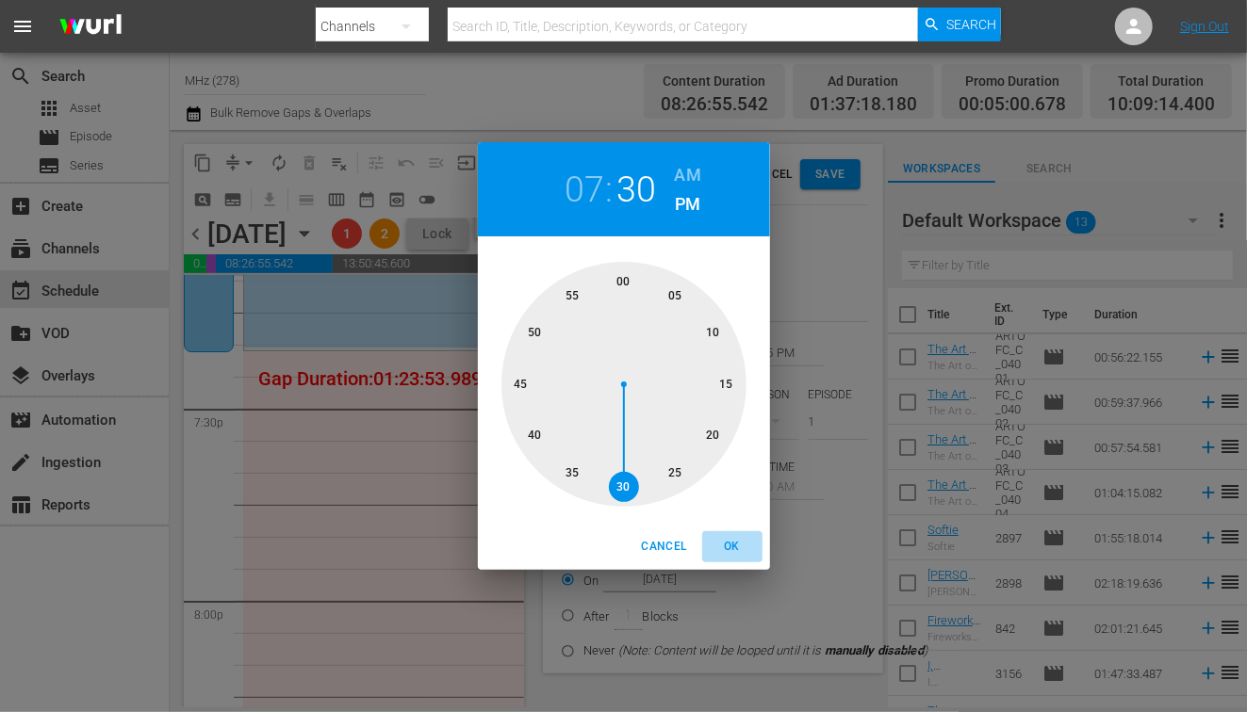
click at [751, 545] on span "OK" at bounding box center [732, 547] width 45 height 20
type input "07:30 PM"
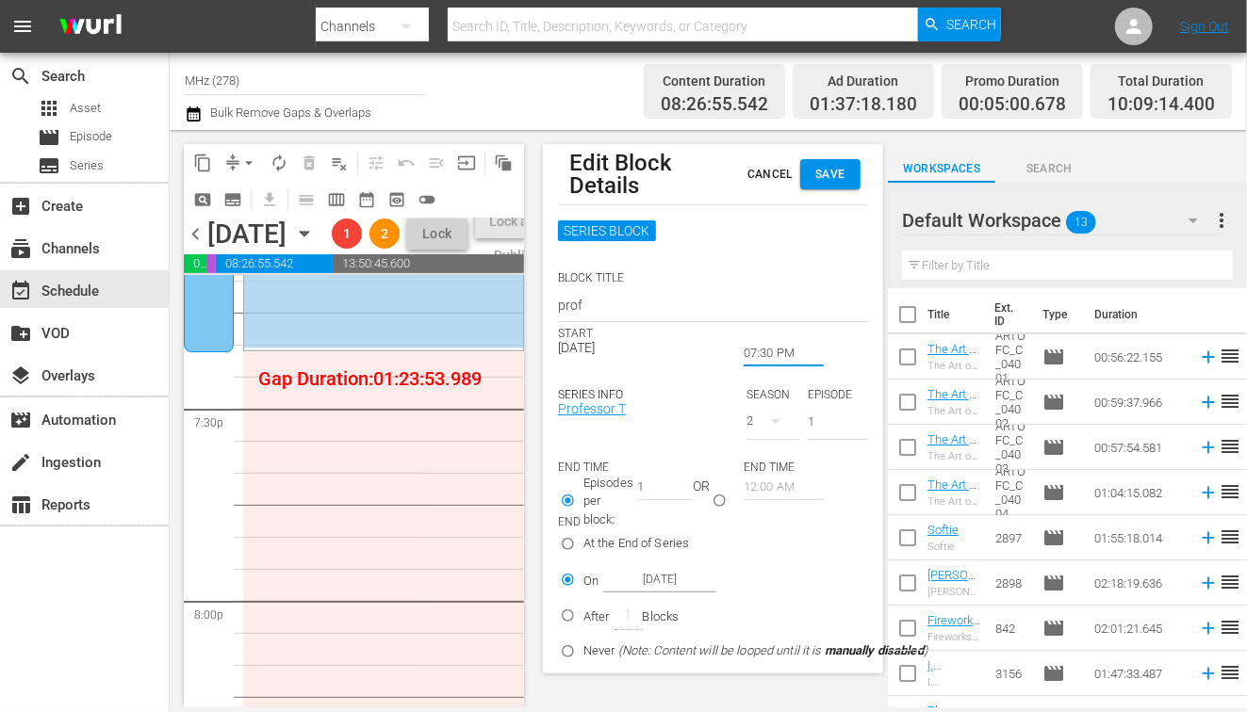
click at [686, 475] on input "1" at bounding box center [664, 487] width 55 height 26
type input "2"
click at [685, 483] on input "2" at bounding box center [664, 487] width 55 height 26
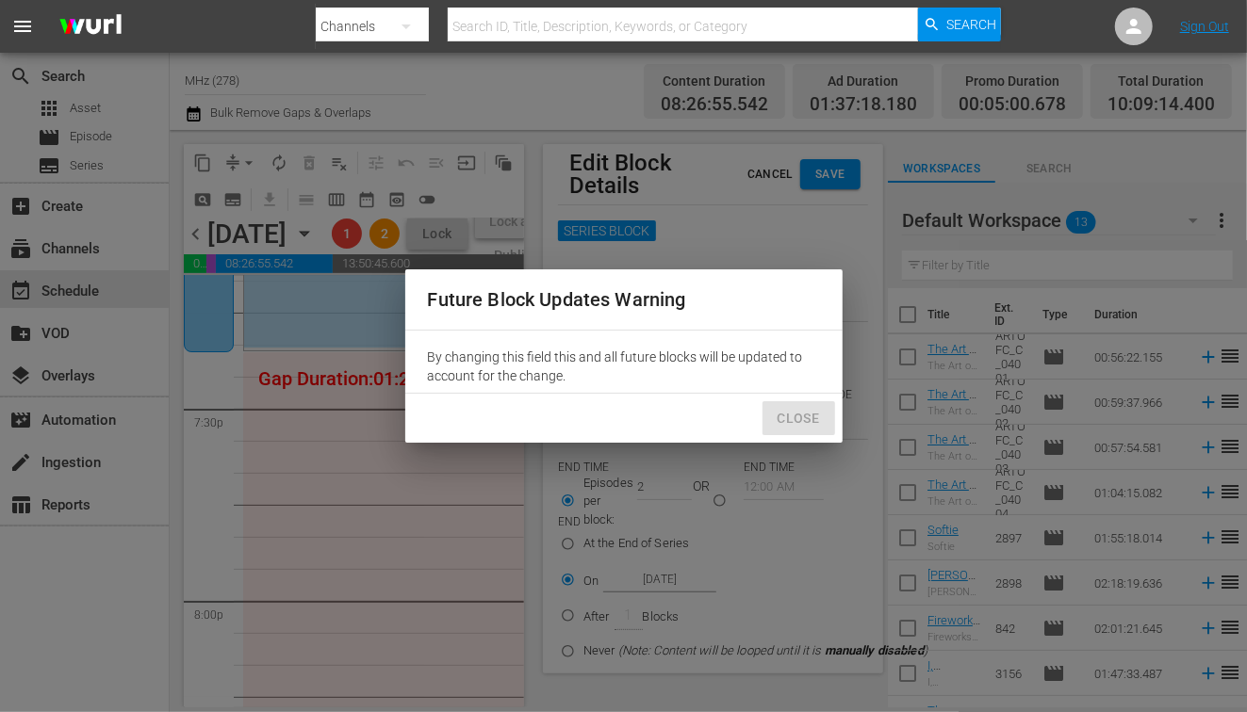
click at [824, 410] on button "Close" at bounding box center [798, 418] width 73 height 35
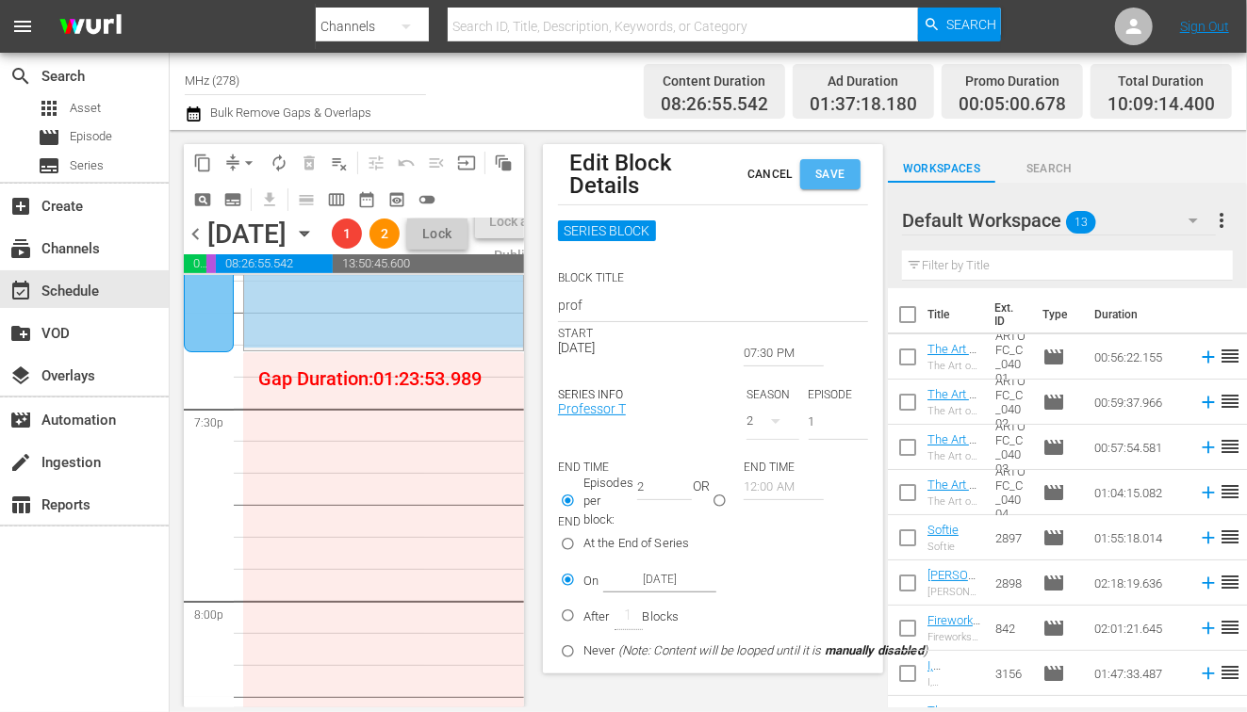
click at [857, 185] on button "Save" at bounding box center [830, 174] width 60 height 30
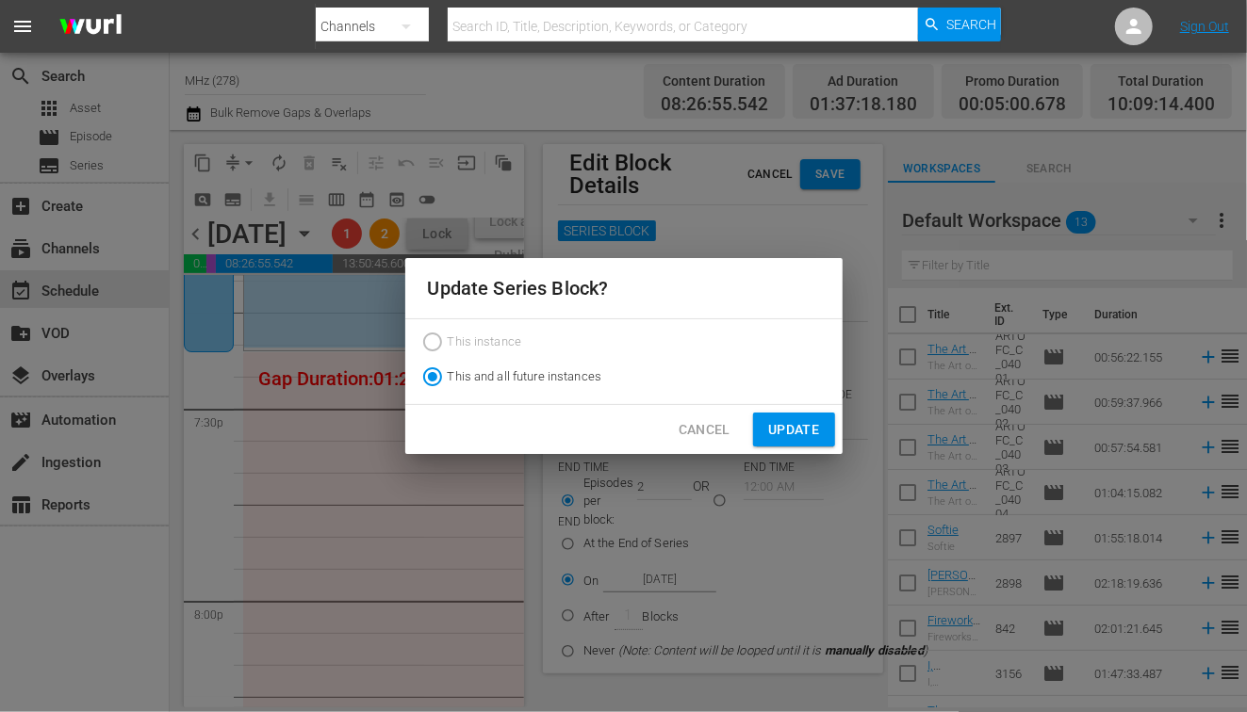
click at [793, 423] on span "Update" at bounding box center [793, 430] width 51 height 24
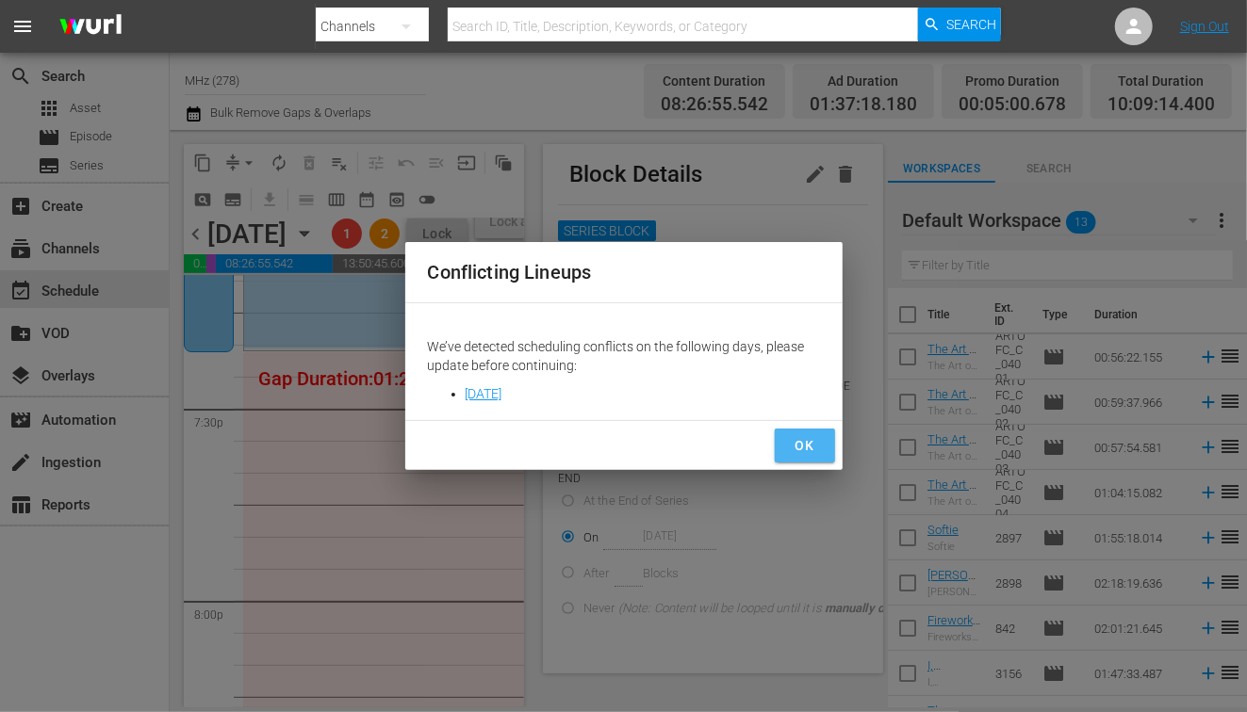
click at [796, 438] on span "OK" at bounding box center [805, 446] width 30 height 24
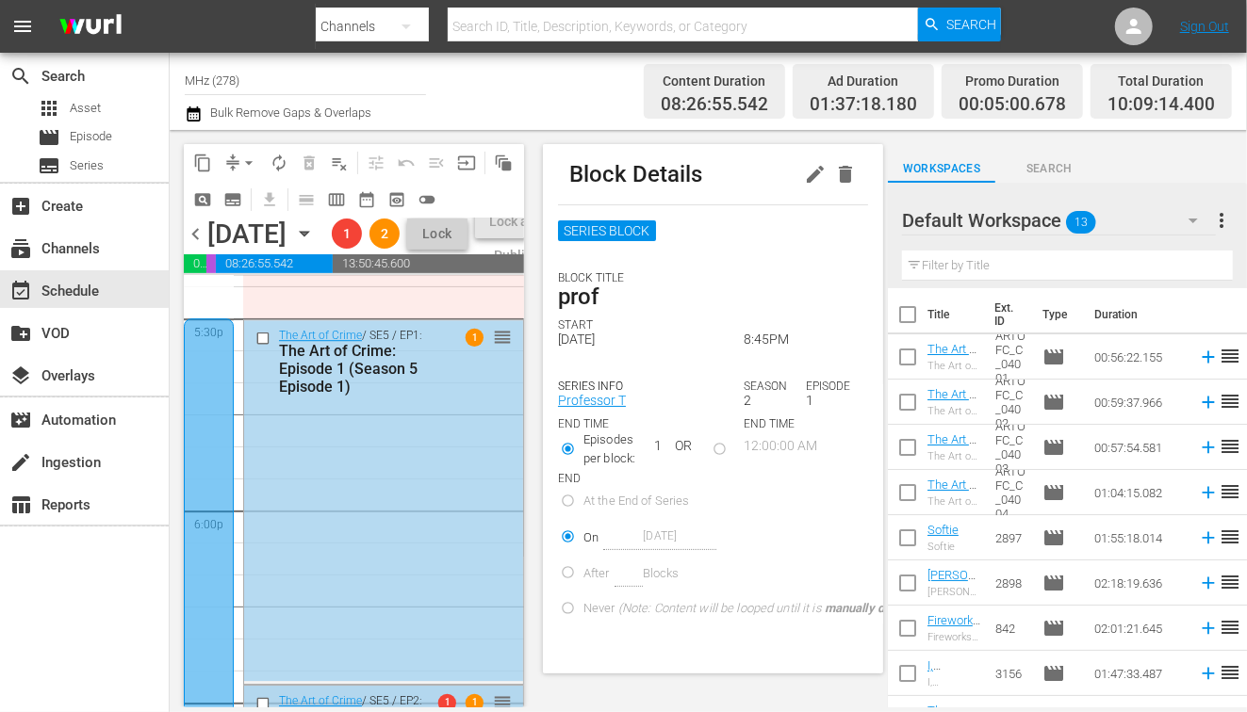
scroll to position [6656, 0]
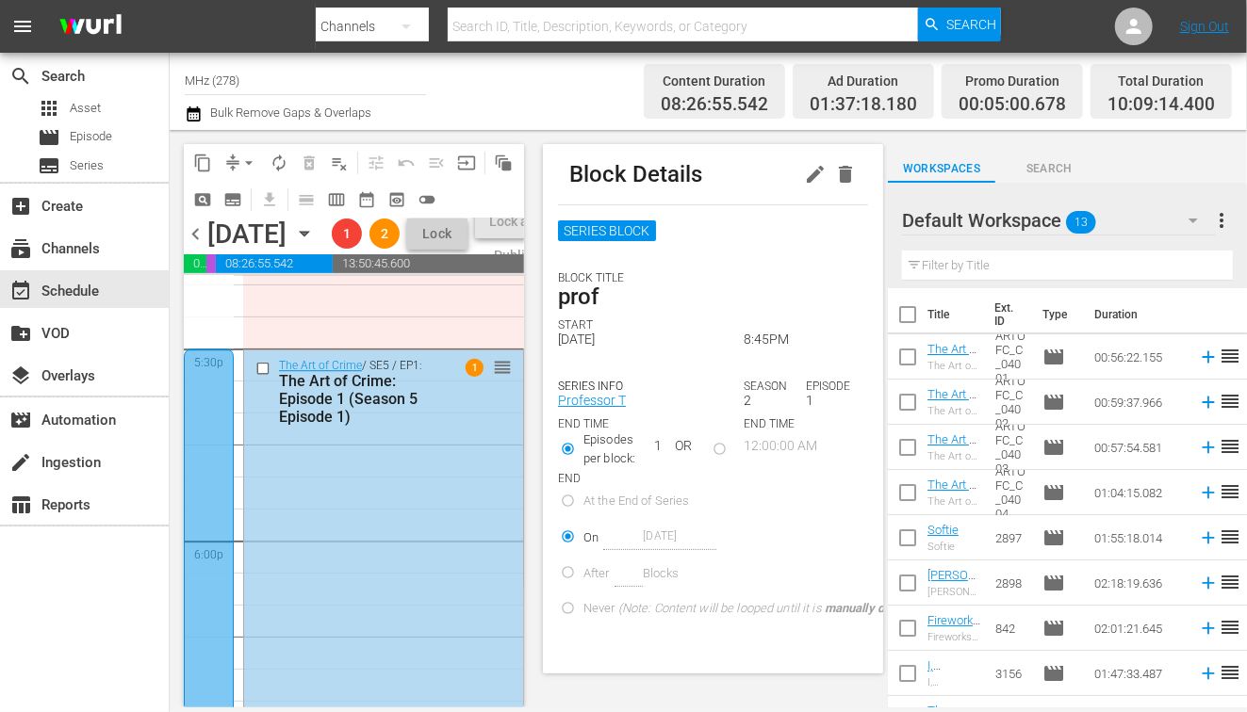
click at [201, 472] on div at bounding box center [209, 705] width 50 height 712
click at [814, 182] on icon "button" at bounding box center [815, 174] width 23 height 23
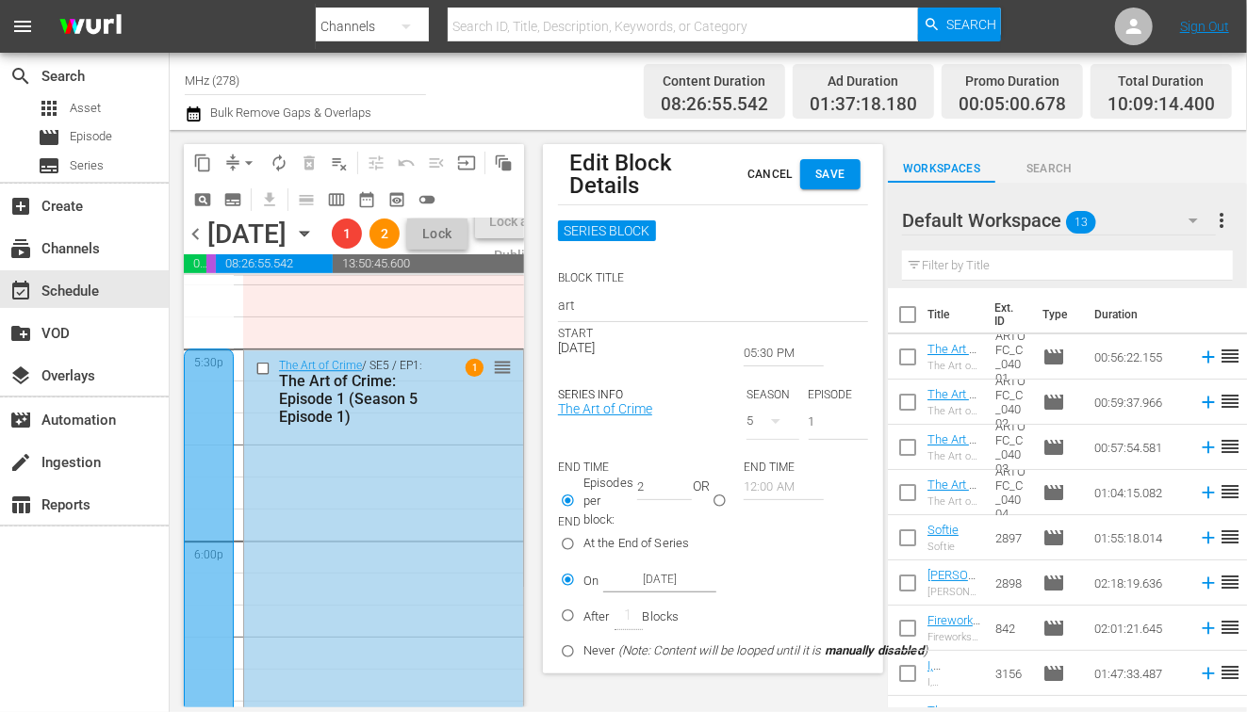
click at [779, 341] on input "05:30 PM" at bounding box center [784, 353] width 80 height 26
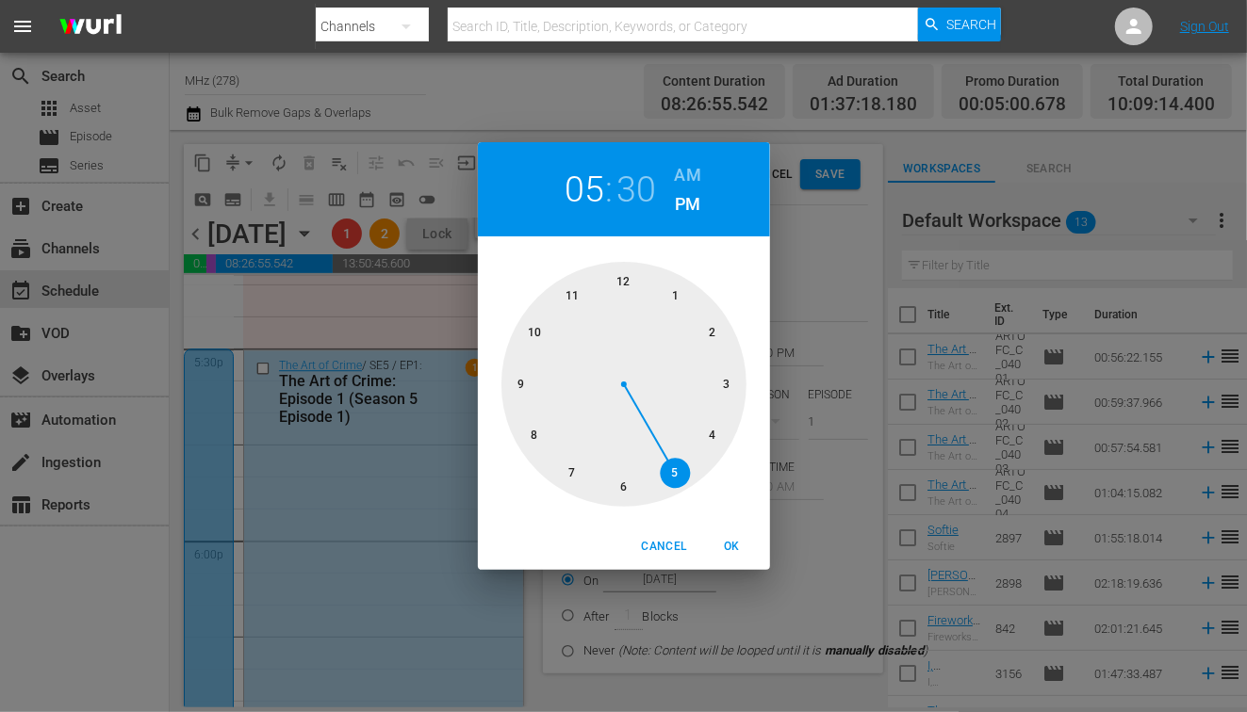
click at [636, 205] on h2 "30" at bounding box center [635, 190] width 39 height 42
click at [719, 435] on div at bounding box center [623, 384] width 245 height 245
click at [731, 562] on button "OK" at bounding box center [732, 547] width 60 height 31
type input "05:20 PM"
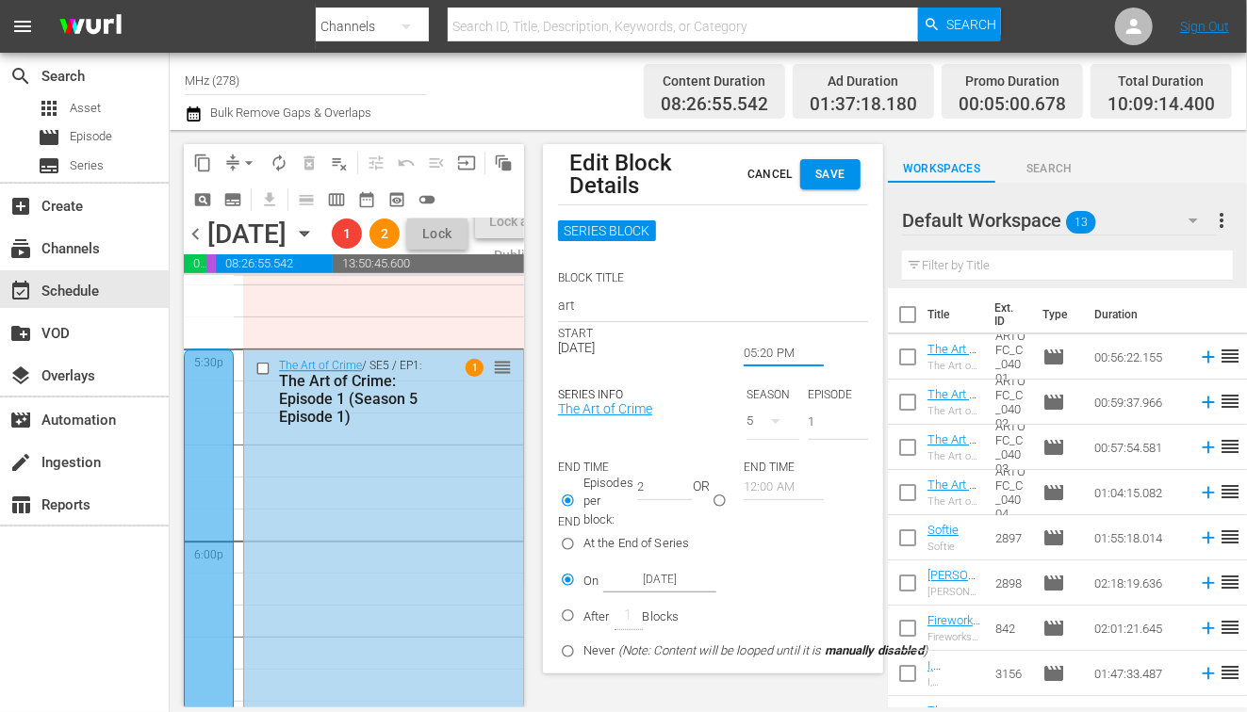
click at [836, 172] on span "Save" at bounding box center [830, 175] width 30 height 20
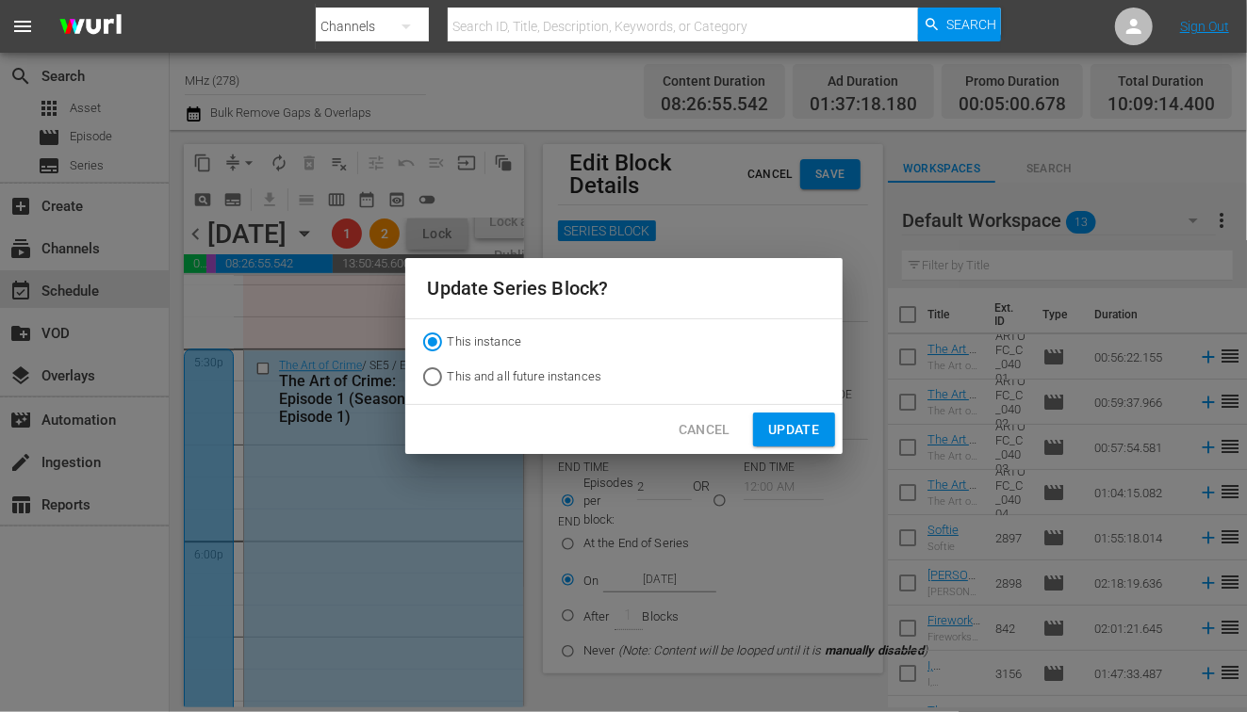
click at [561, 371] on span "This and all future instances" at bounding box center [525, 377] width 155 height 19
click at [448, 371] on input "This and all future instances" at bounding box center [432, 381] width 30 height 30
radio input "true"
click at [779, 424] on span "Update" at bounding box center [793, 430] width 51 height 24
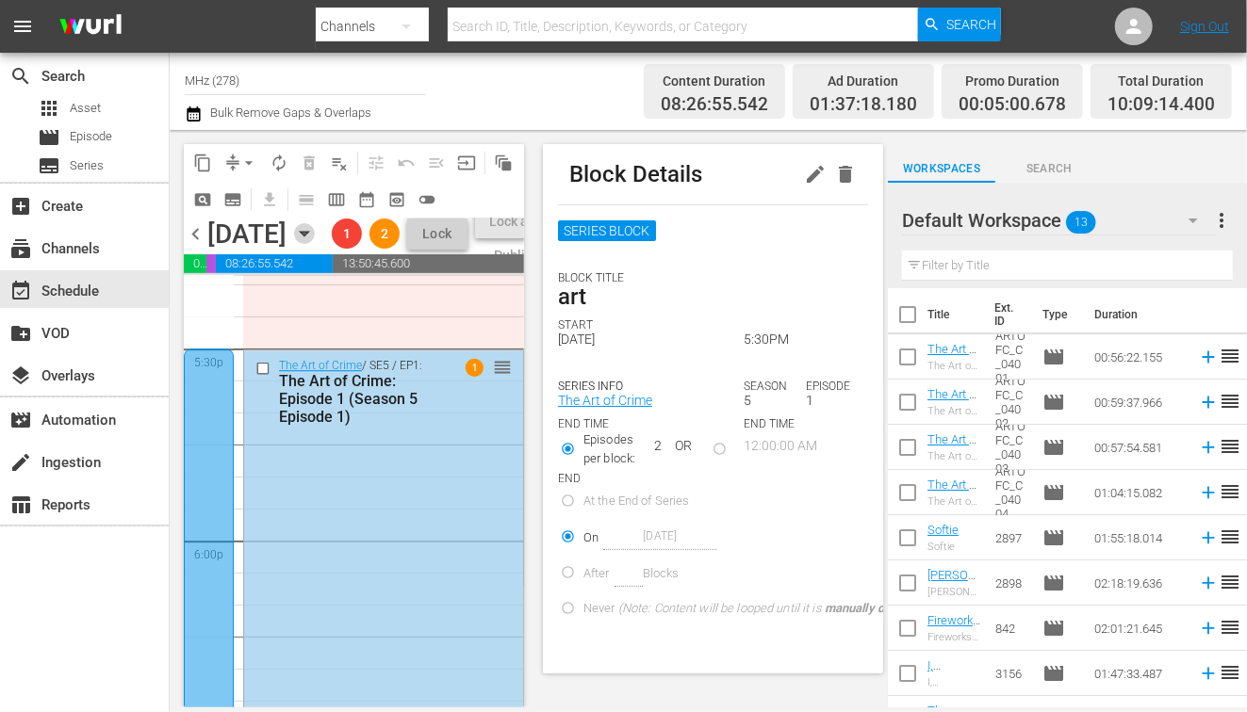
click at [315, 244] on icon "button" at bounding box center [304, 233] width 21 height 21
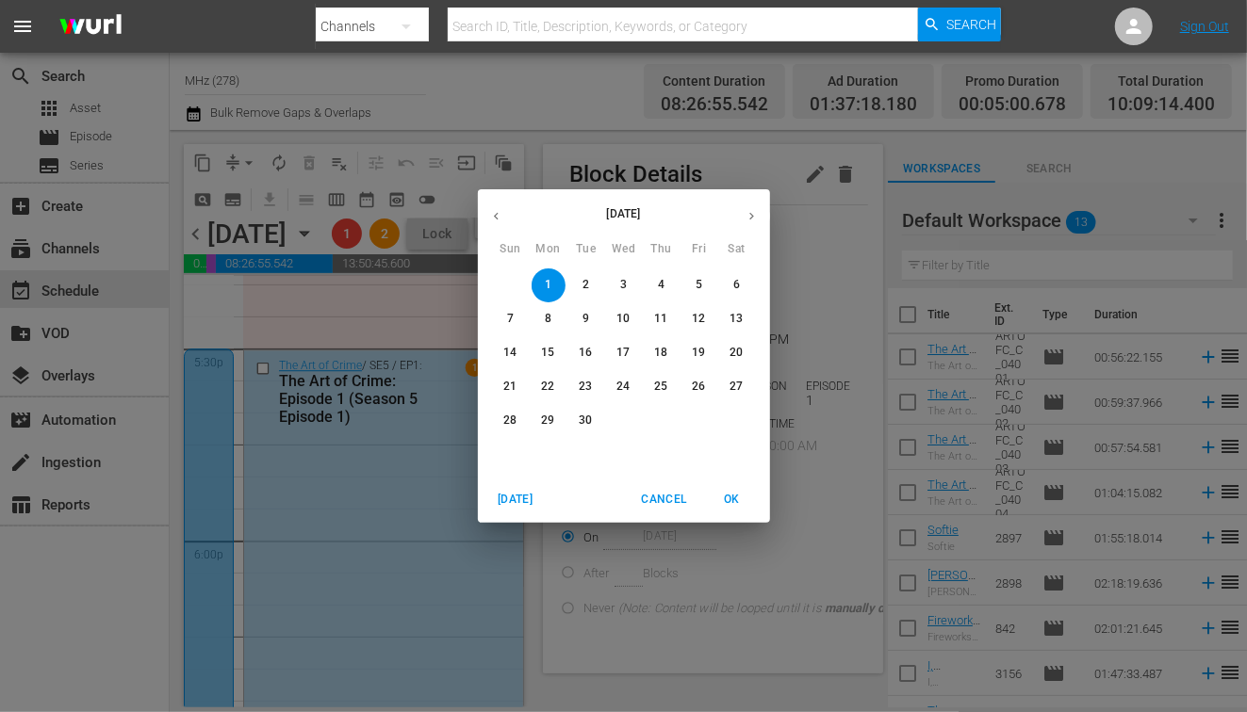
click at [642, 288] on div "3" at bounding box center [624, 286] width 38 height 34
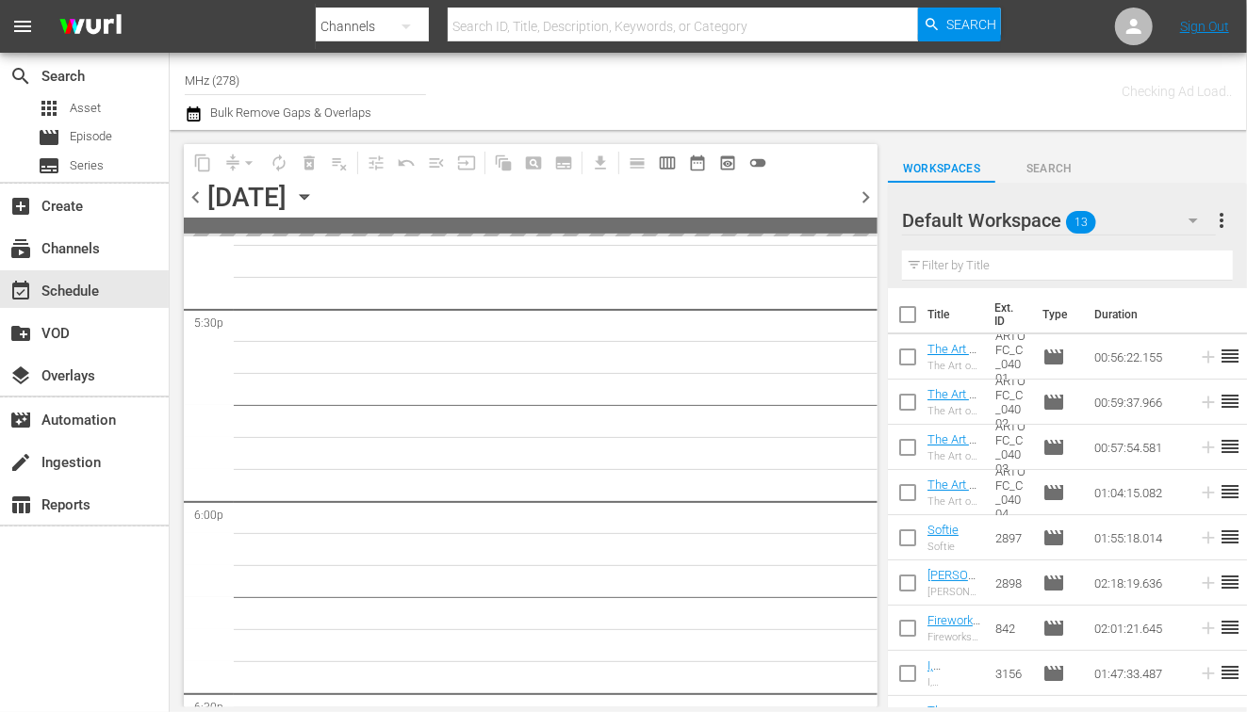
scroll to position [6752, 0]
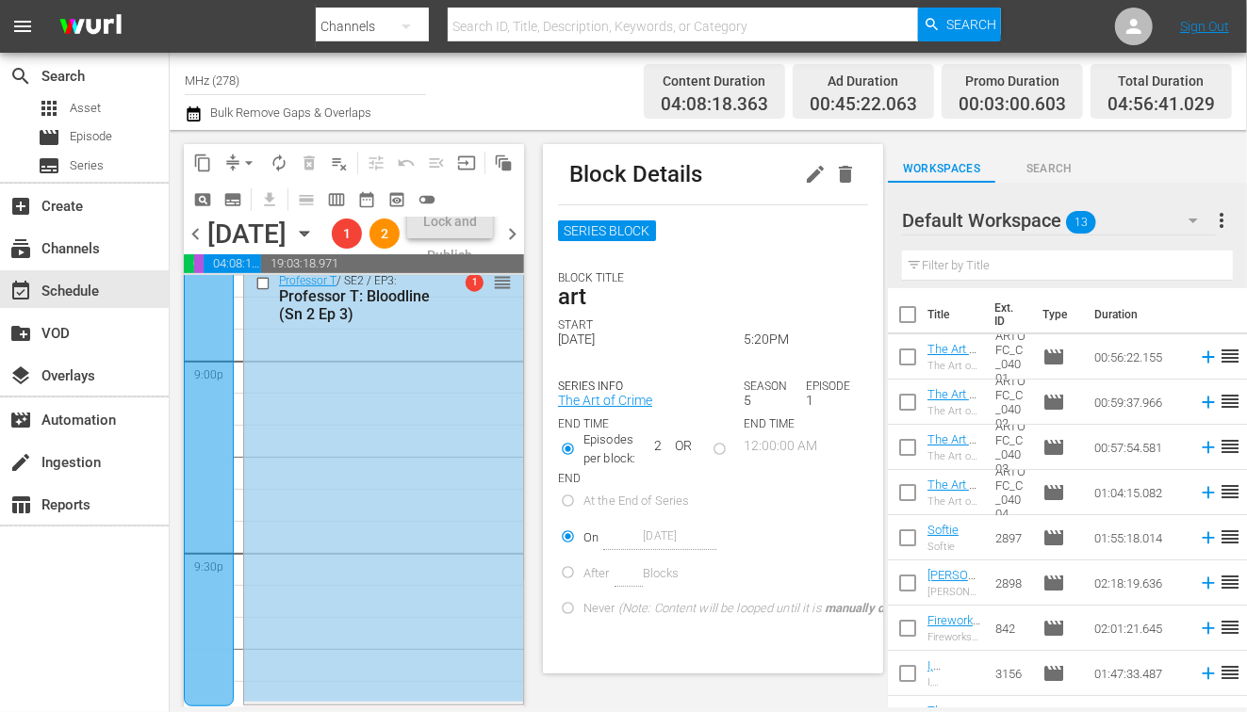
scroll to position [8203, 0]
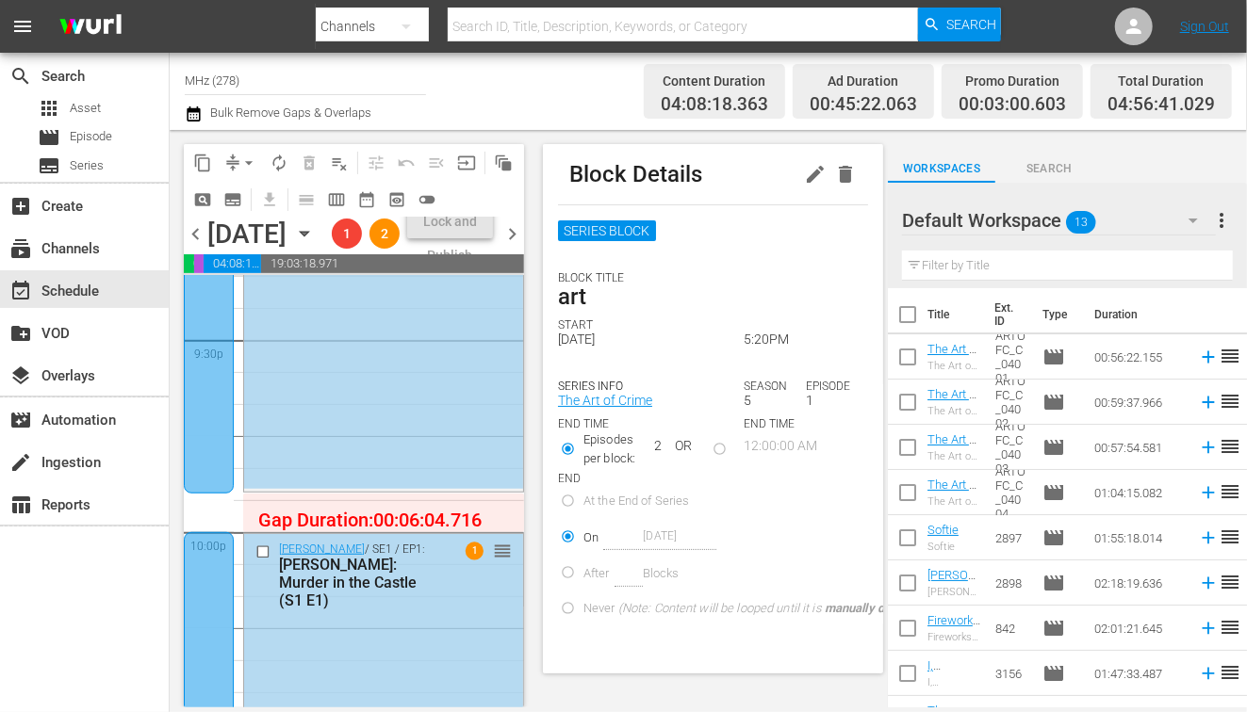
click at [190, 246] on span "chevron_left" at bounding box center [196, 234] width 24 height 24
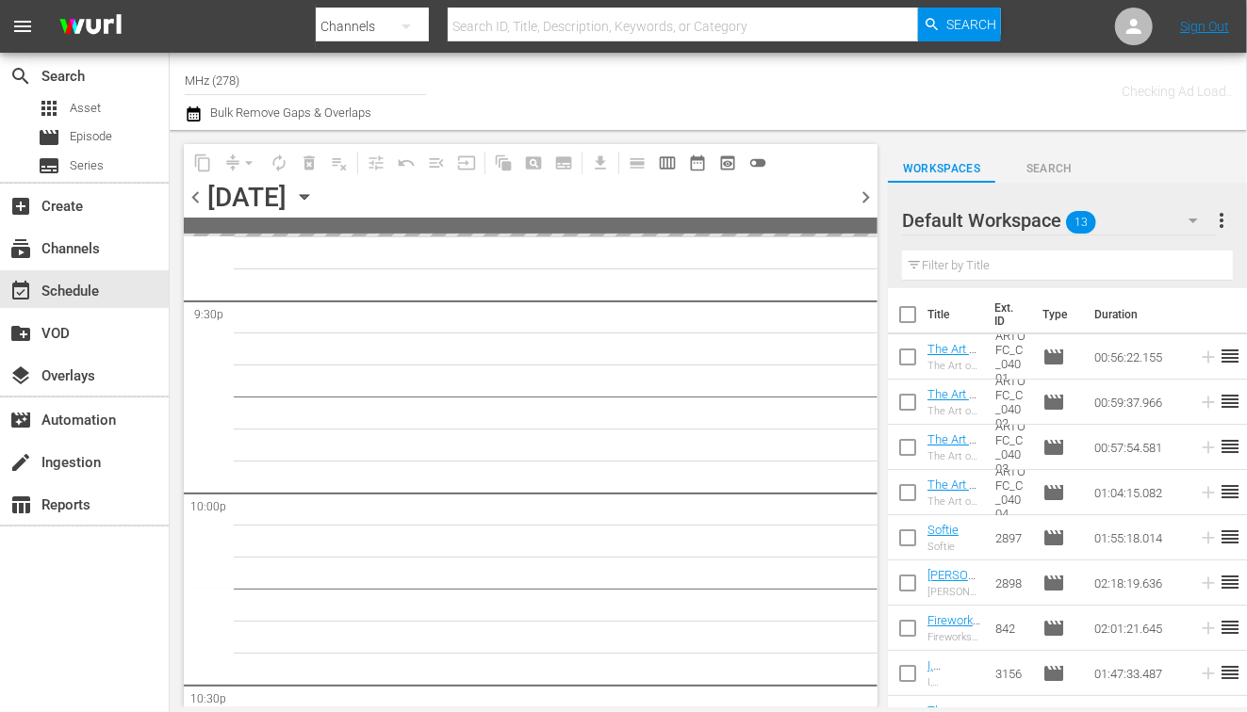
scroll to position [8235, 0]
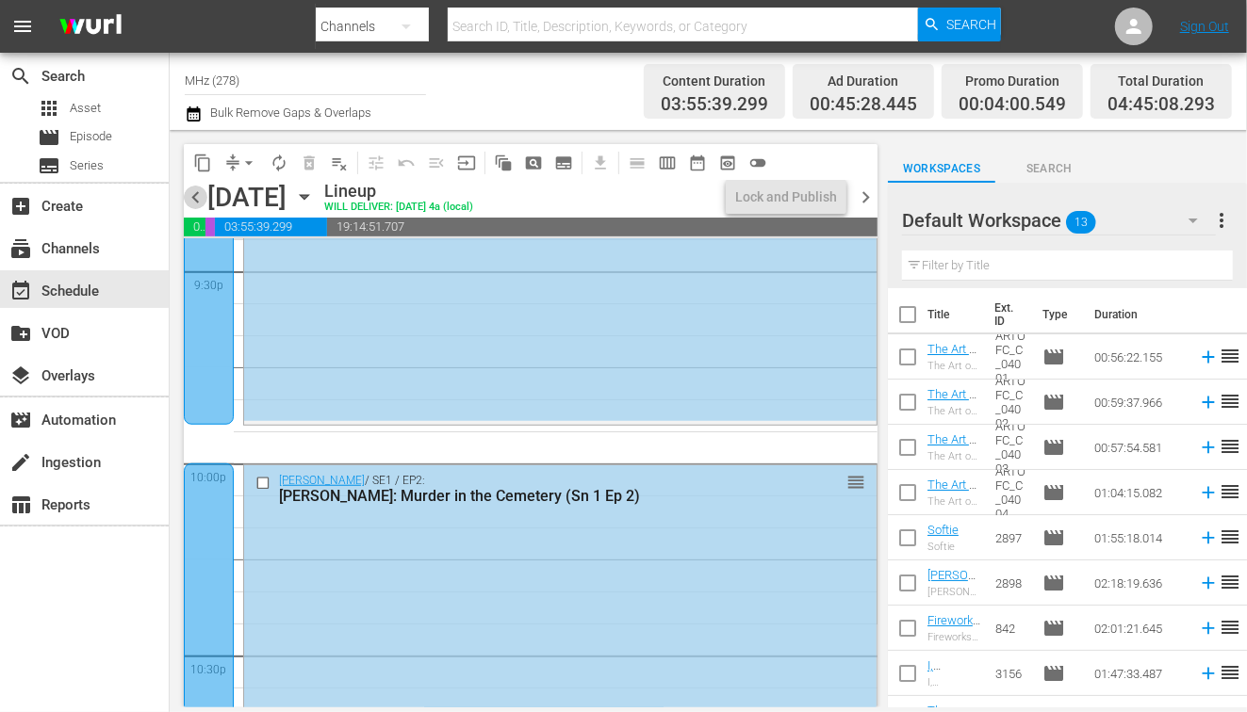
click at [191, 195] on span "chevron_left" at bounding box center [196, 198] width 24 height 24
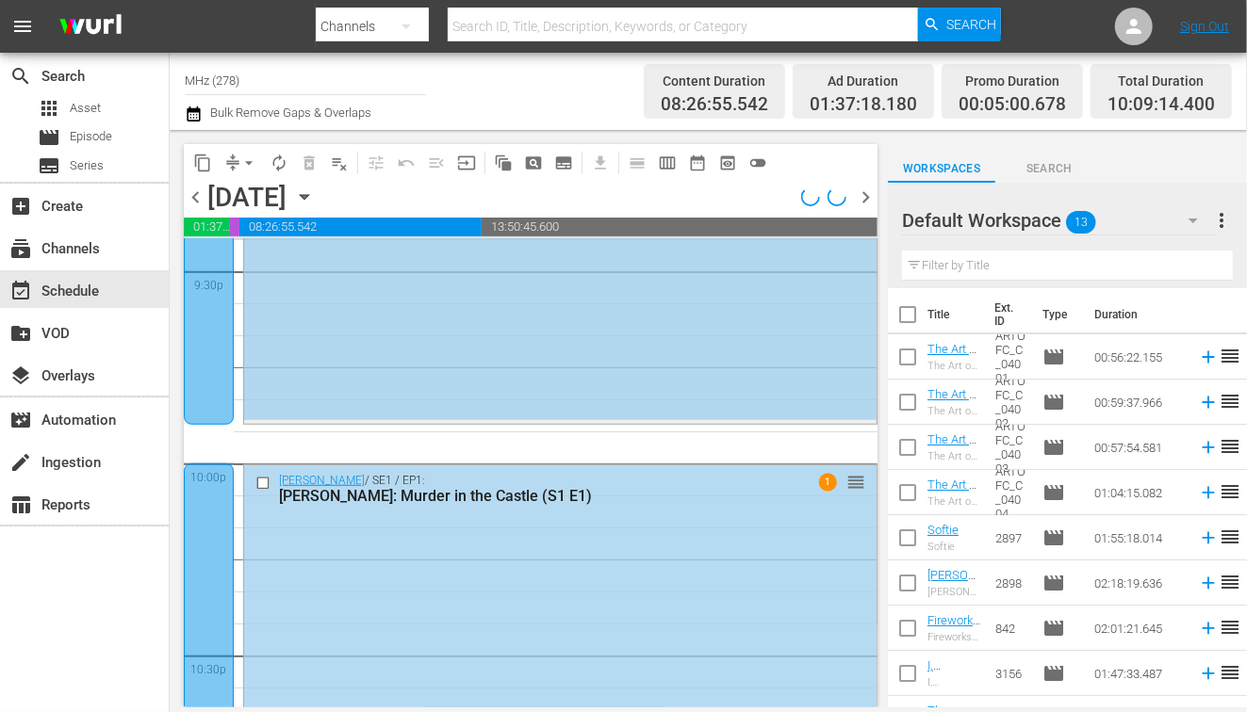
scroll to position [8074, 0]
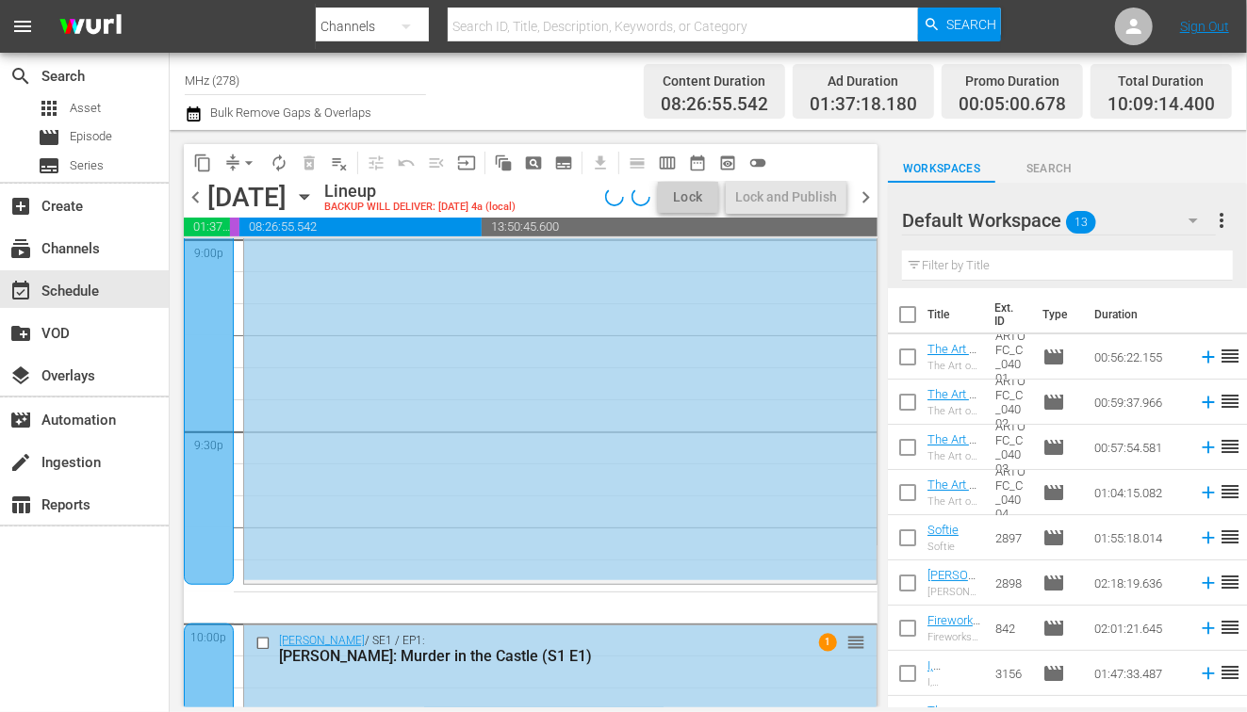
click at [209, 492] on div at bounding box center [209, 364] width 50 height 442
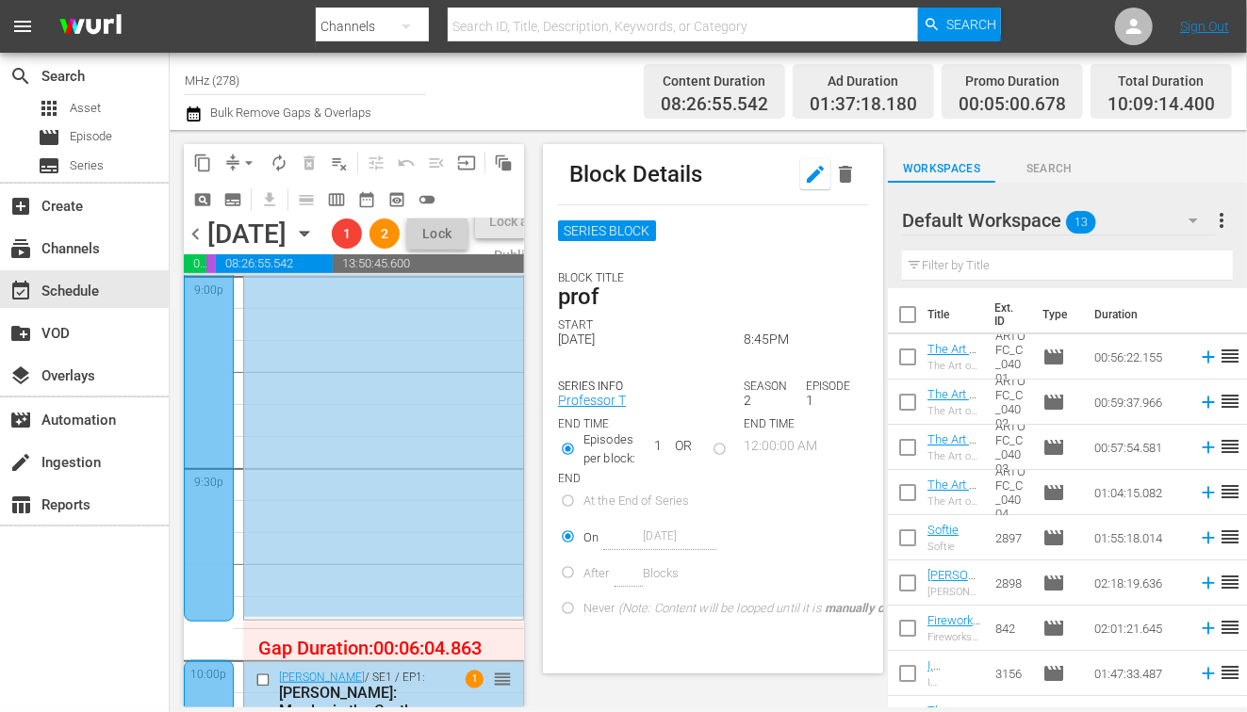
click at [806, 177] on icon "button" at bounding box center [815, 174] width 23 height 23
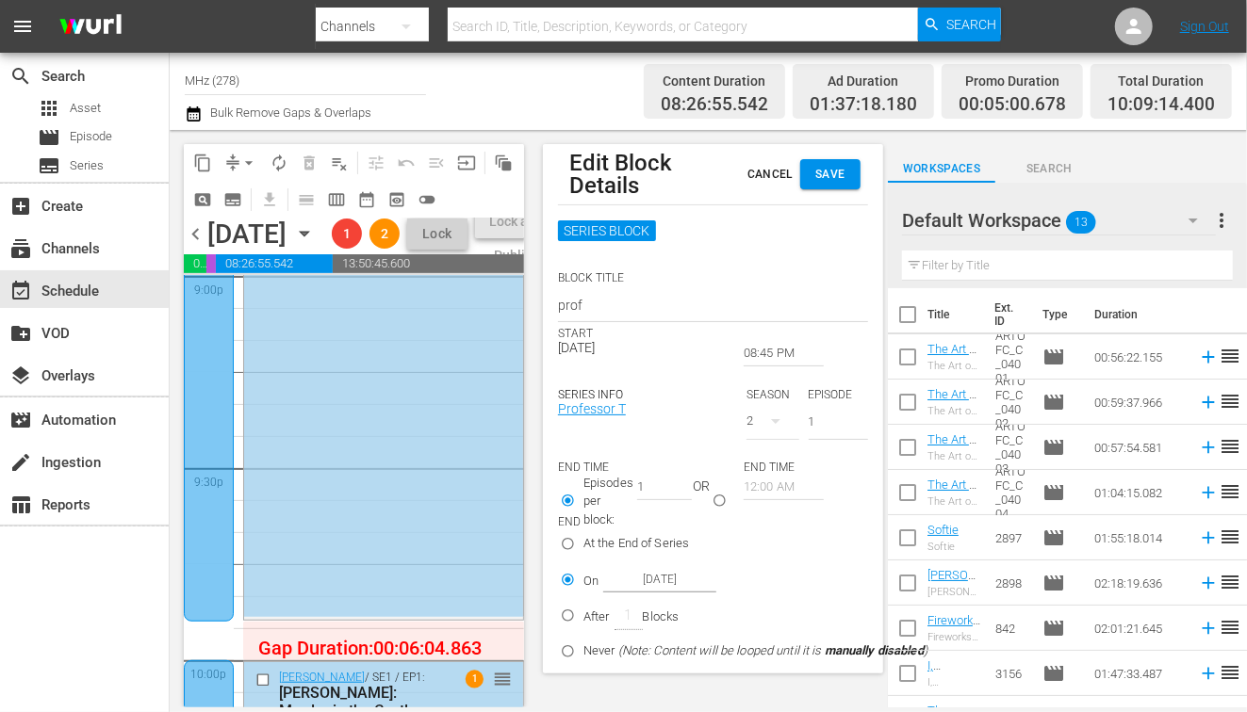
click at [746, 346] on input "08:45 PM" at bounding box center [784, 353] width 80 height 26
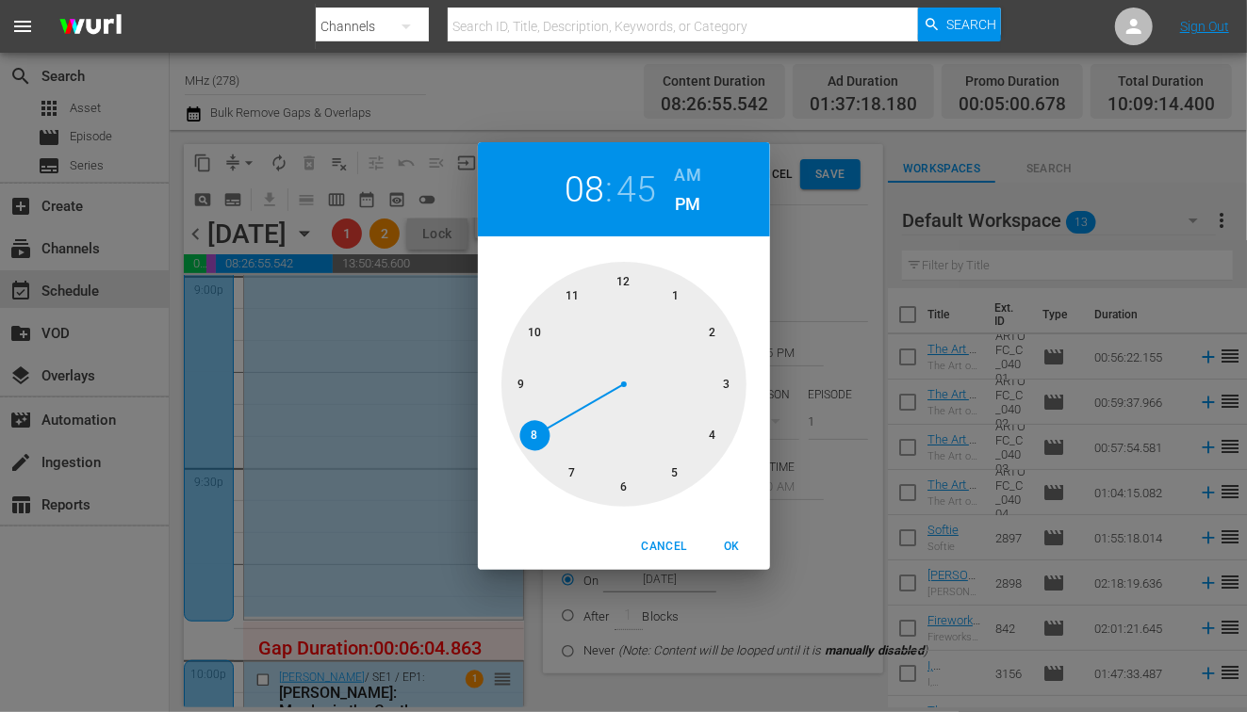
click at [578, 476] on div at bounding box center [623, 384] width 245 height 245
click at [622, 483] on div at bounding box center [623, 384] width 245 height 245
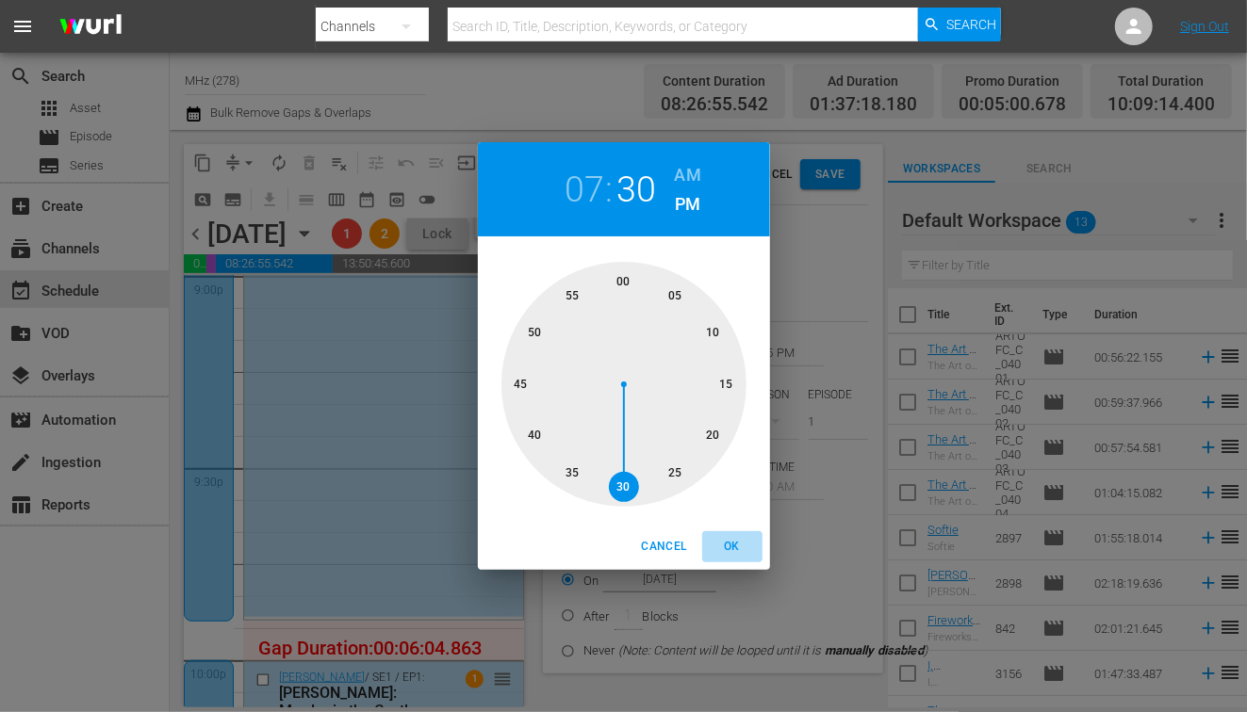
click at [730, 542] on span "OK" at bounding box center [732, 547] width 45 height 20
type input "07:30 PM"
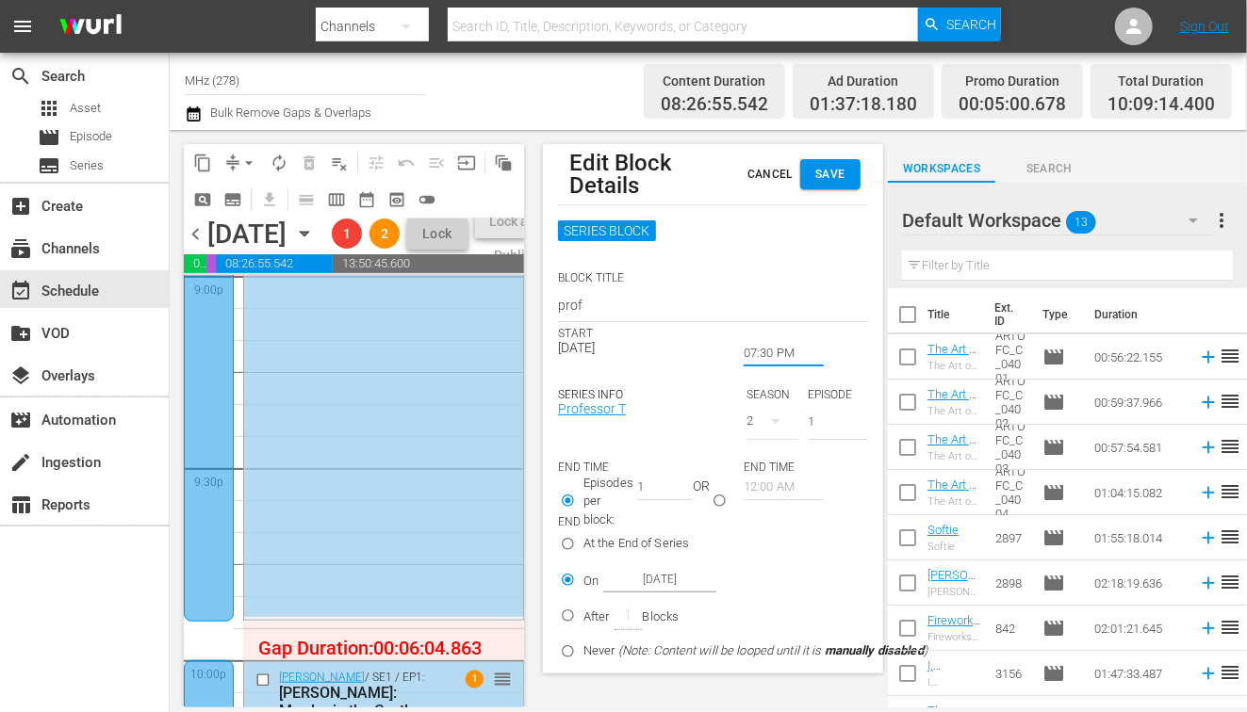
type input "2"
click at [688, 481] on input "2" at bounding box center [664, 487] width 55 height 26
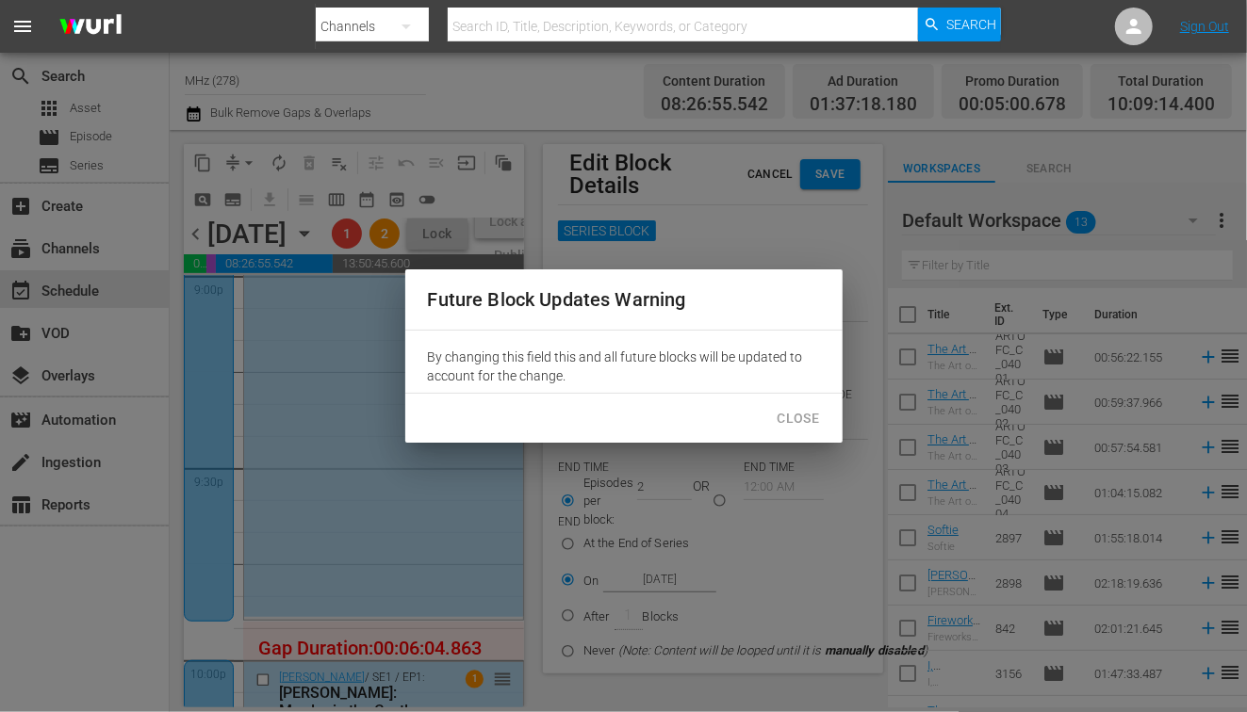
click at [785, 410] on span "Close" at bounding box center [798, 419] width 42 height 24
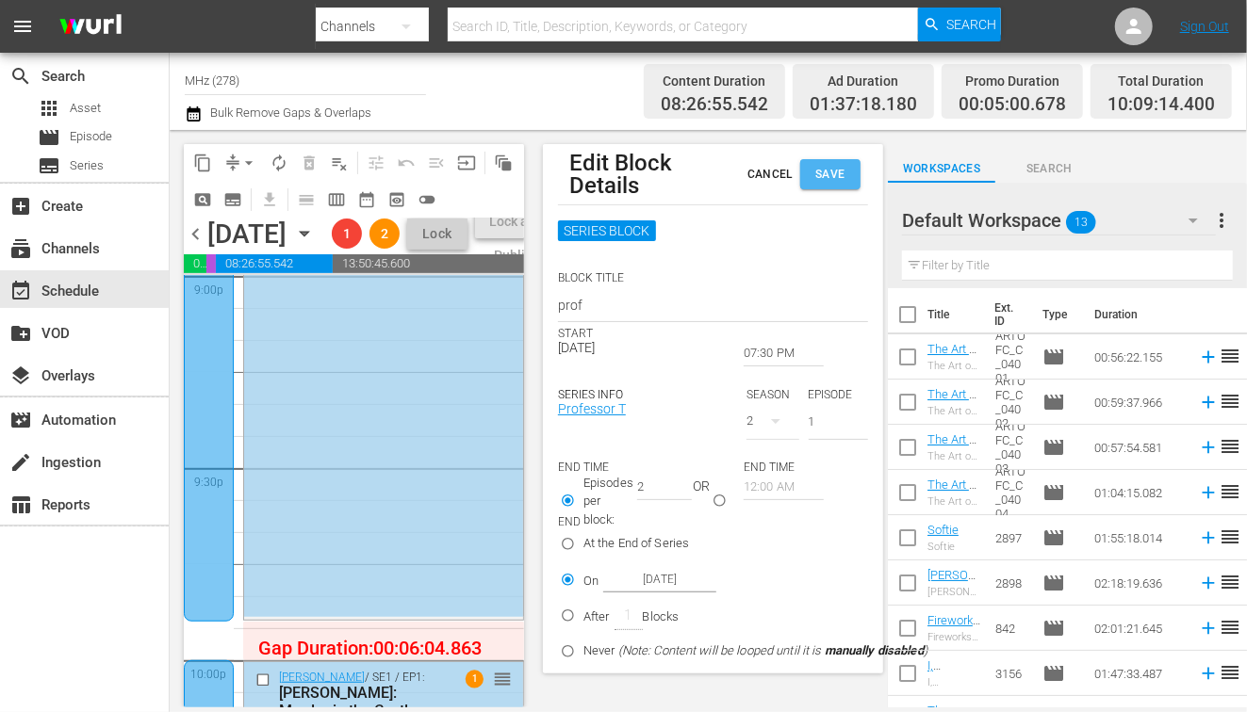
click at [848, 187] on button "Save" at bounding box center [830, 174] width 60 height 30
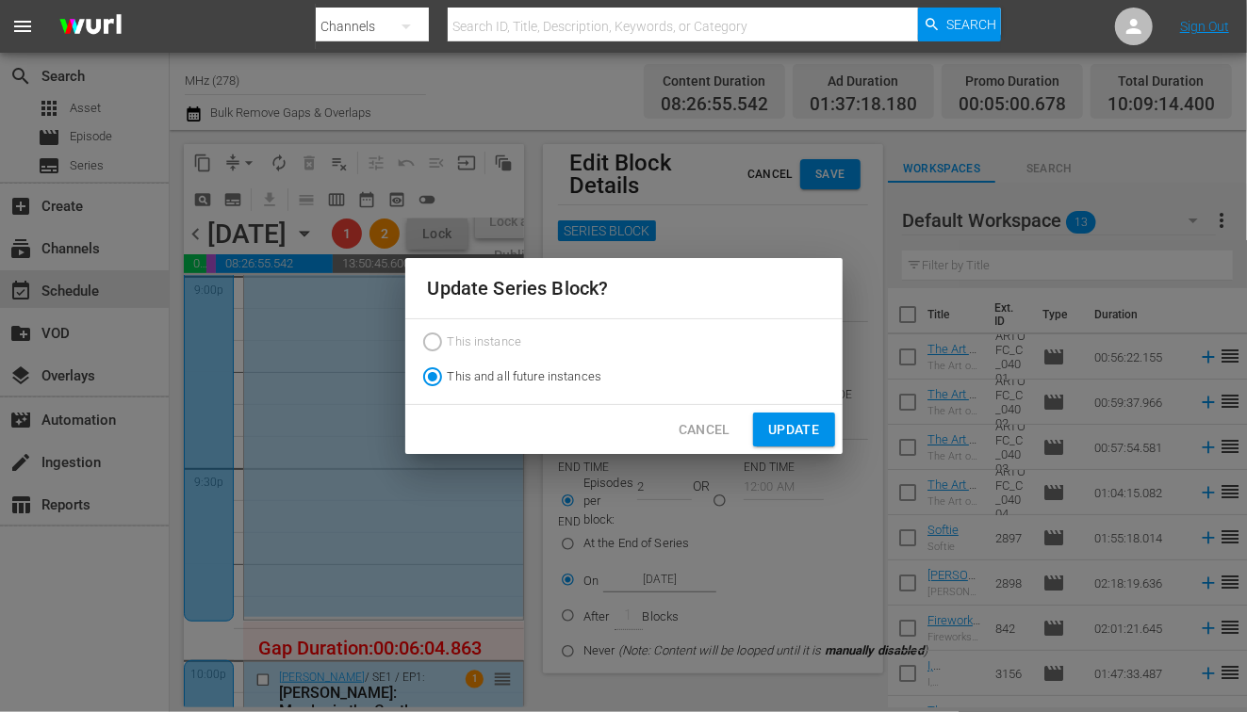
click at [804, 425] on span "Update" at bounding box center [793, 430] width 51 height 24
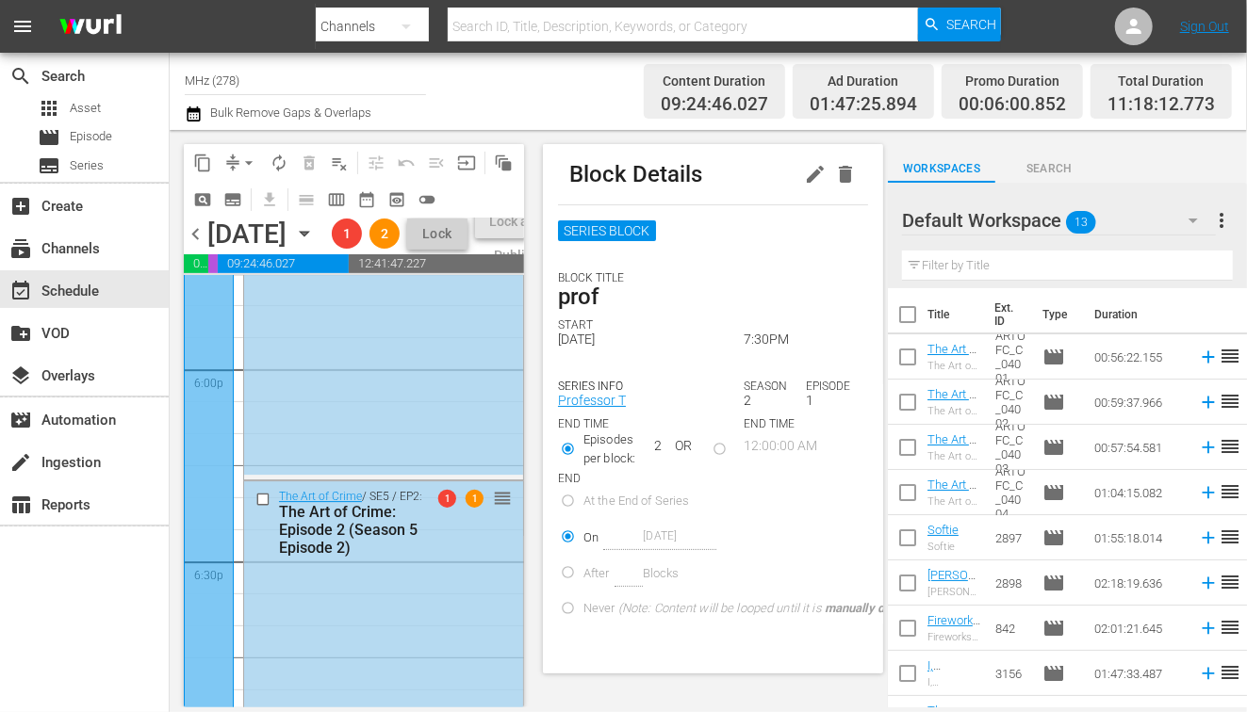
scroll to position [6821, 0]
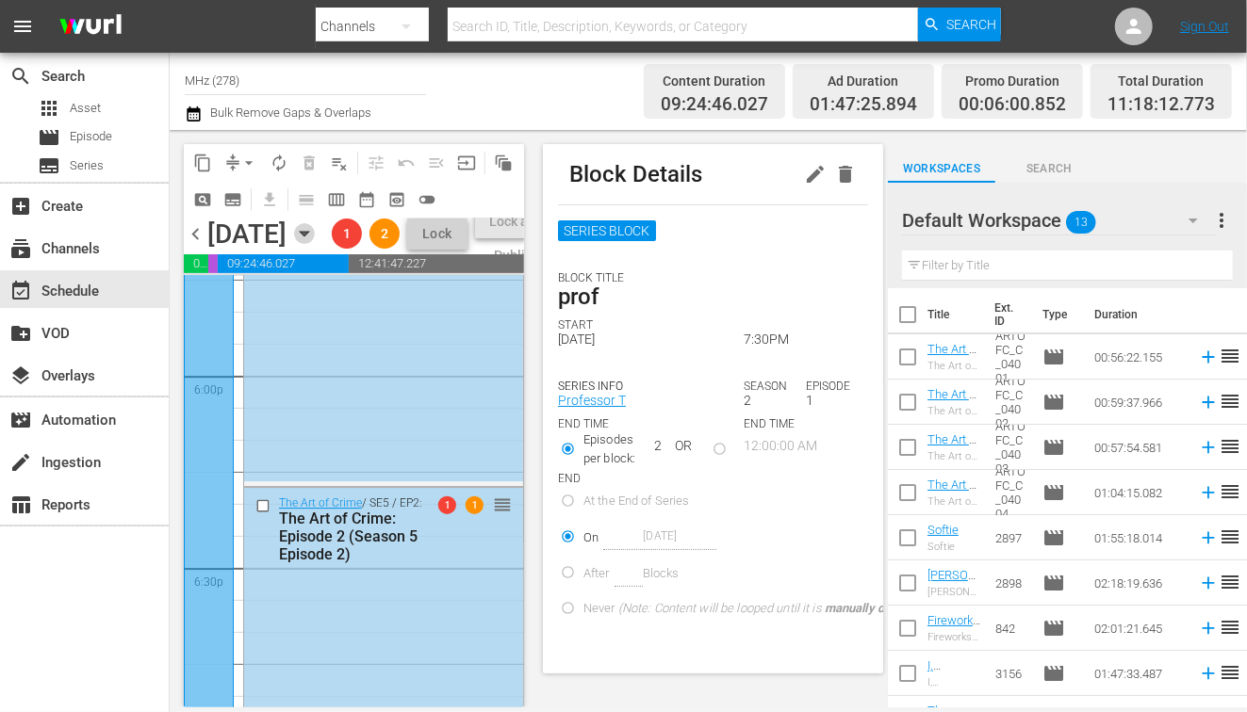
click at [315, 244] on icon "button" at bounding box center [304, 233] width 21 height 21
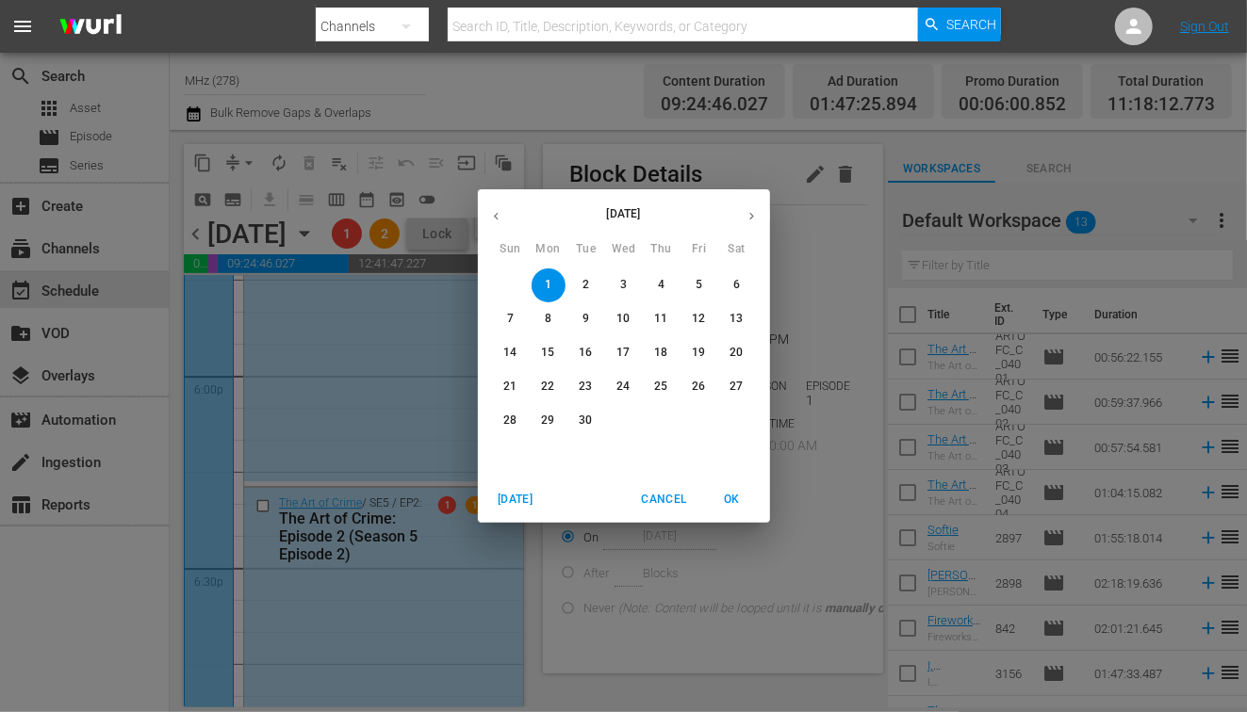
click at [685, 289] on span "5" at bounding box center [699, 285] width 34 height 16
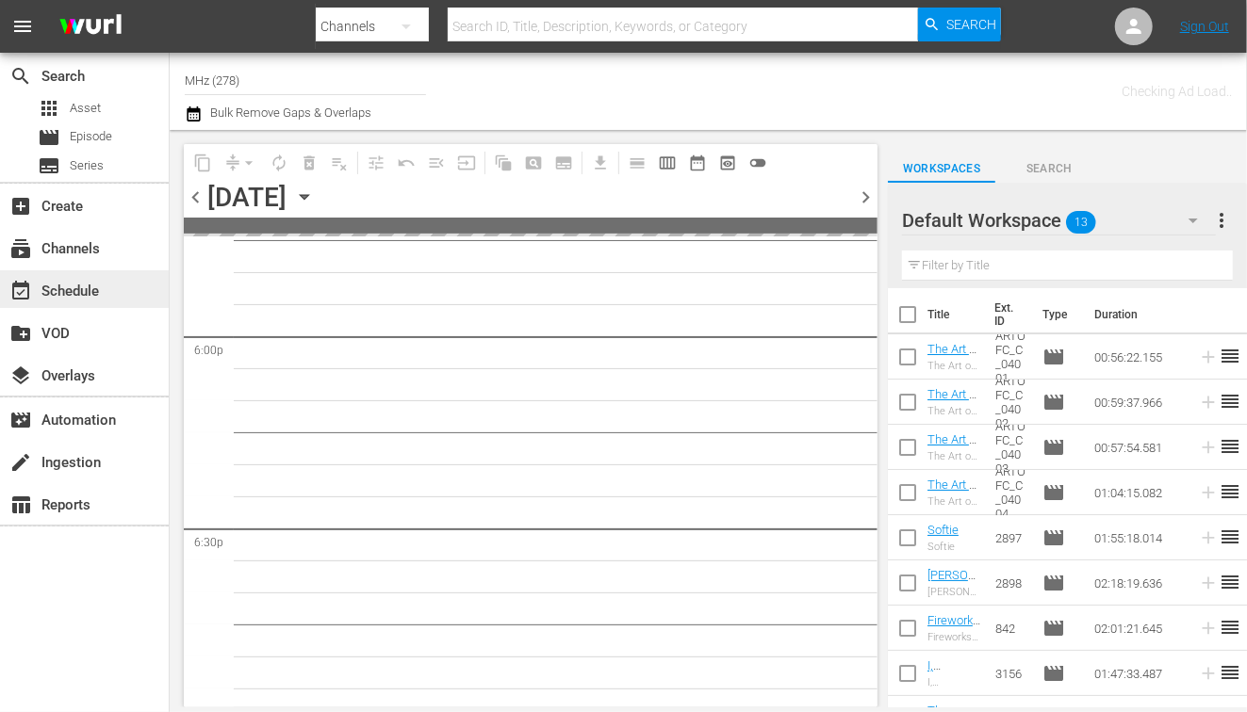
scroll to position [6917, 0]
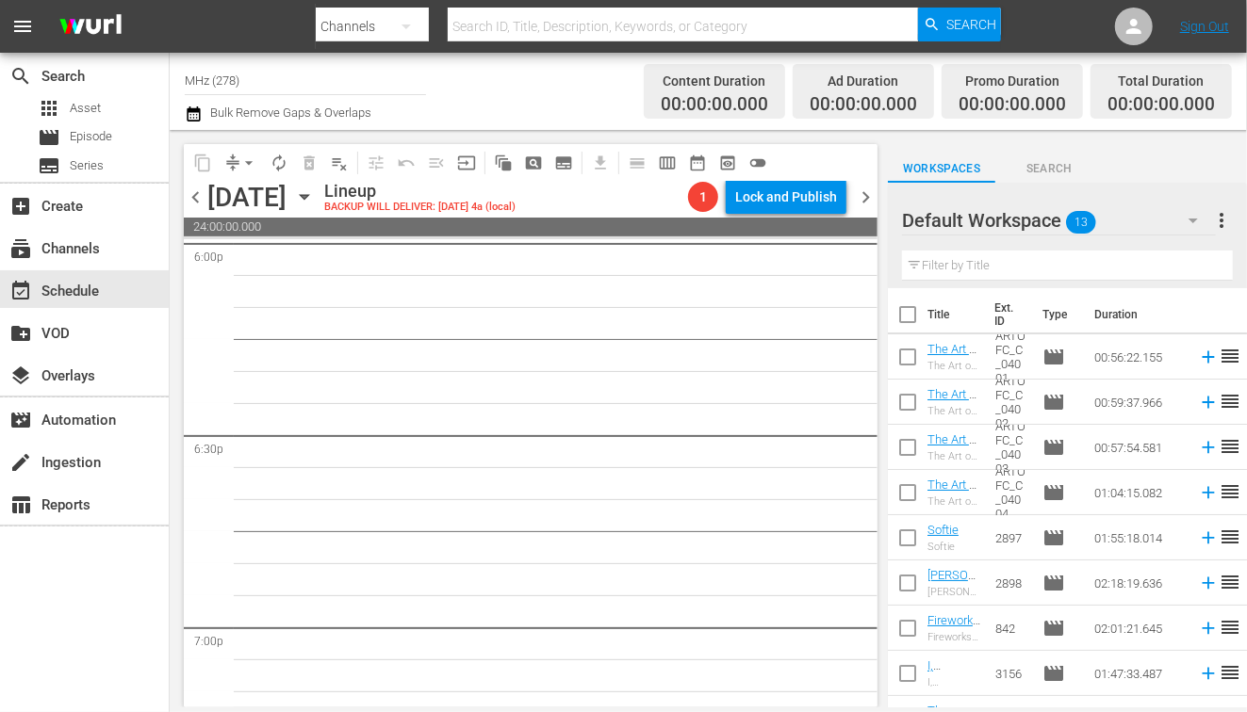
click at [563, 162] on span "subtitles_outlined" at bounding box center [563, 163] width 19 height 19
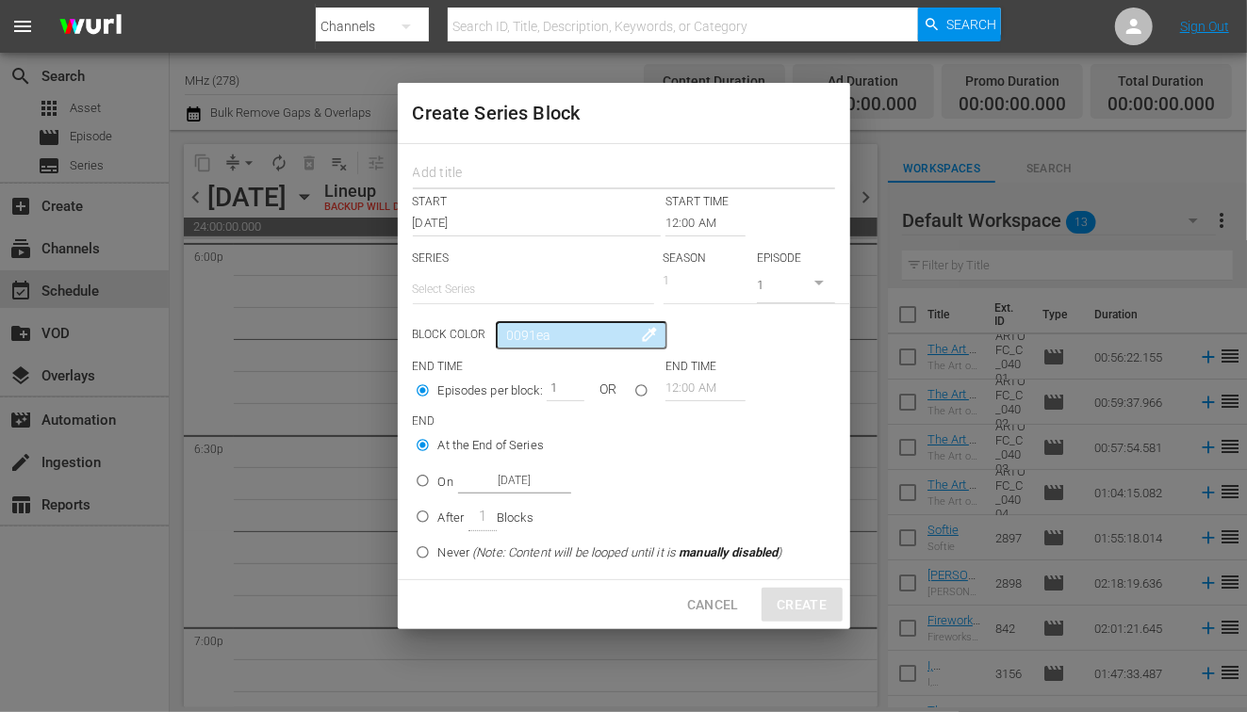
click at [538, 181] on input "text" at bounding box center [624, 174] width 422 height 29
type input "freezing"
click at [659, 222] on input "[DATE]" at bounding box center [537, 223] width 249 height 26
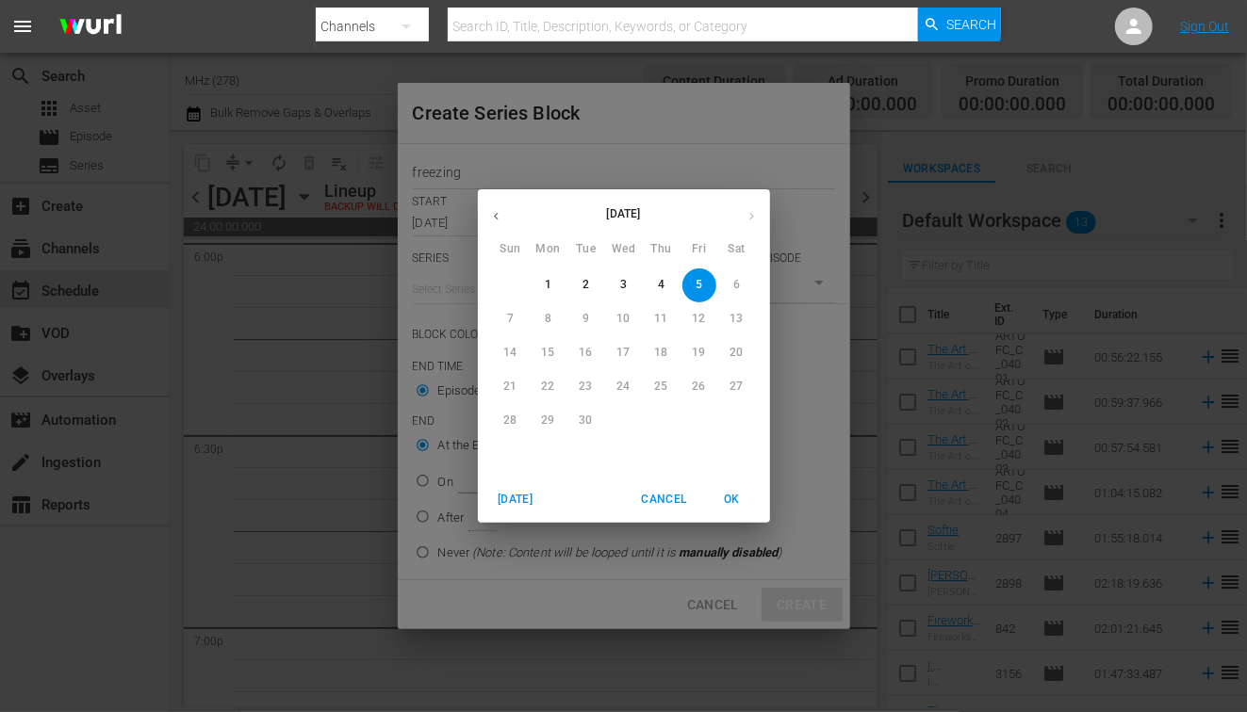
click at [666, 502] on span "Cancel" at bounding box center [663, 500] width 45 height 20
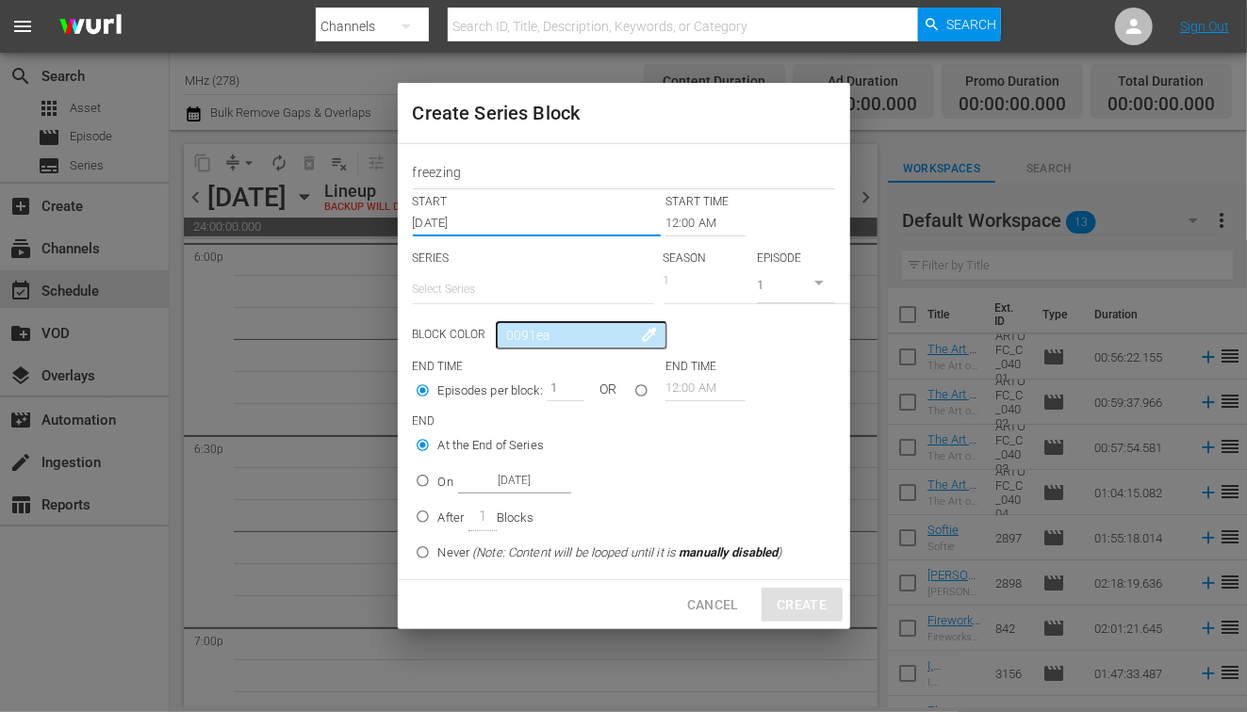
click at [717, 222] on input "12:00 AM" at bounding box center [705, 223] width 80 height 26
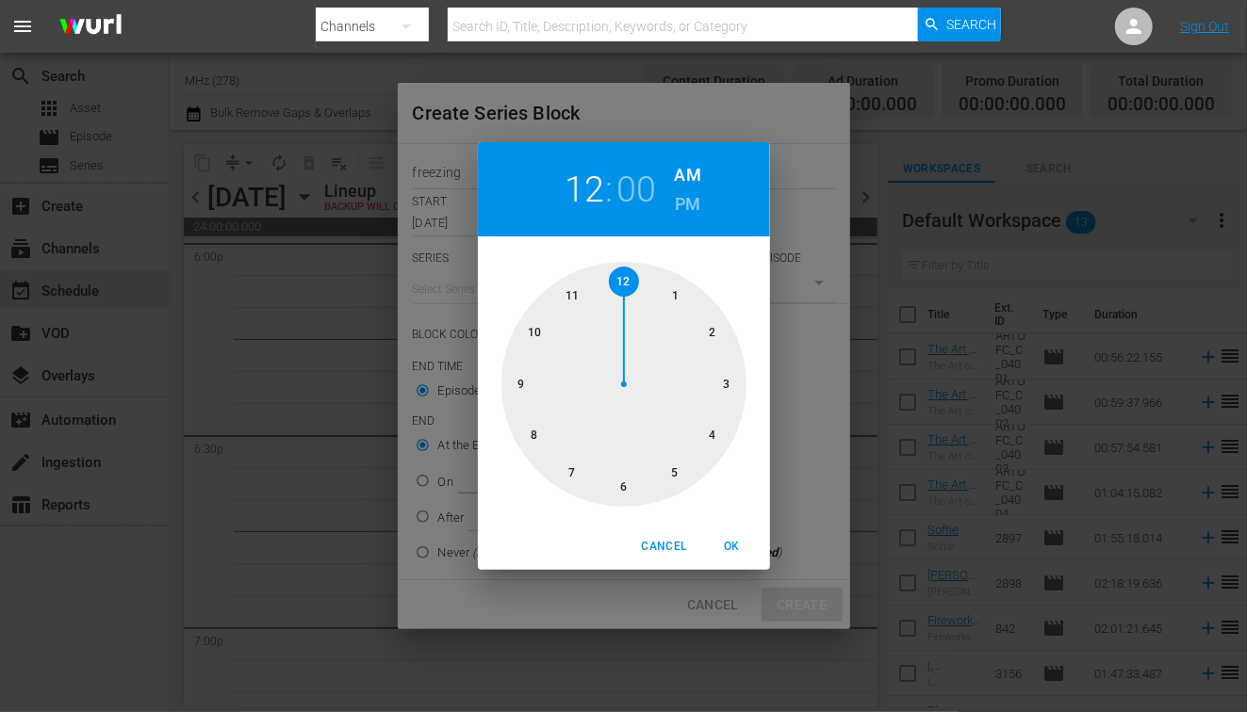
click at [680, 216] on h6 "PM" at bounding box center [687, 204] width 25 height 30
click at [620, 499] on div at bounding box center [623, 384] width 245 height 245
click at [759, 557] on button "OK" at bounding box center [732, 547] width 60 height 31
type input "06:00 PM"
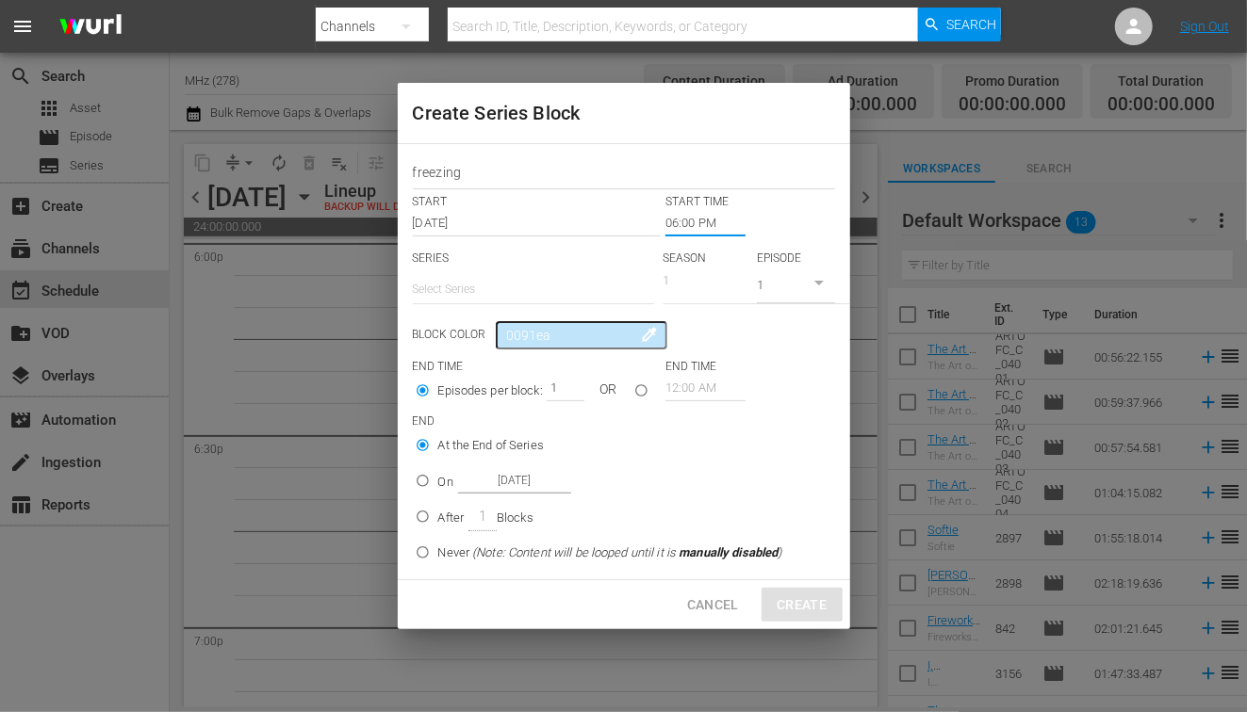
click at [532, 294] on input "text" at bounding box center [533, 289] width 241 height 45
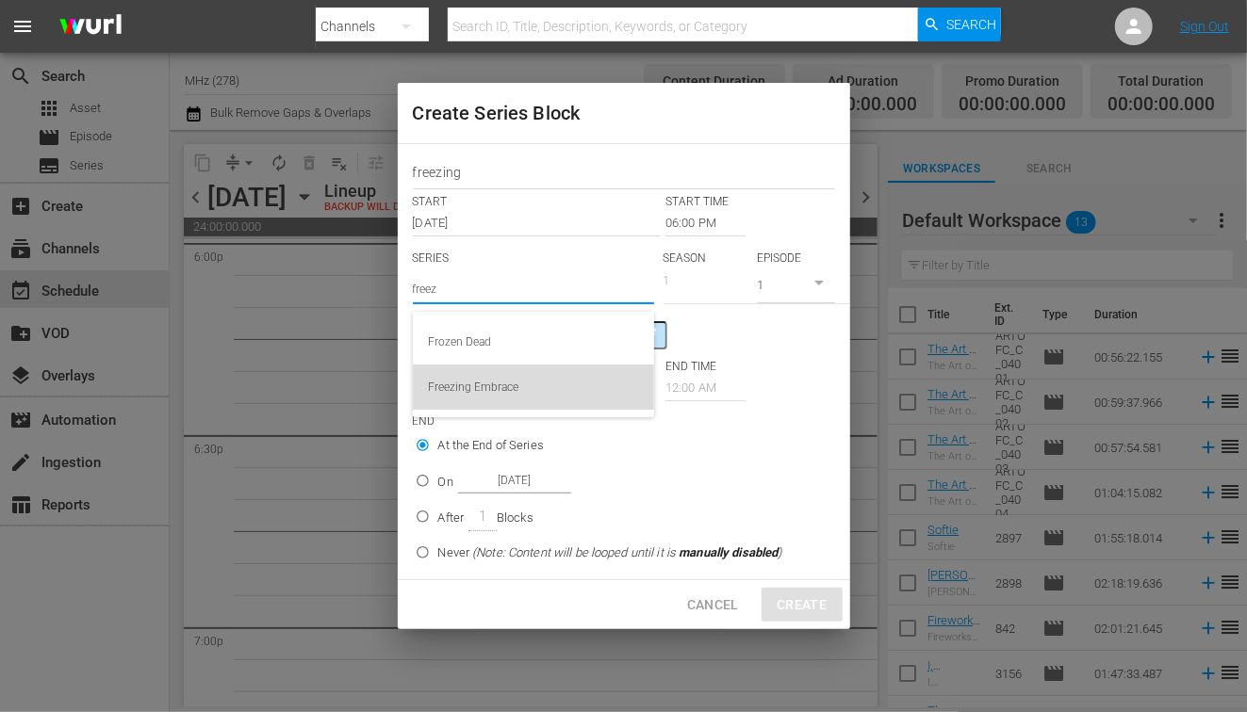
click at [499, 376] on div "Freezing Embrace" at bounding box center [533, 387] width 211 height 45
type input "Freezing Embrace"
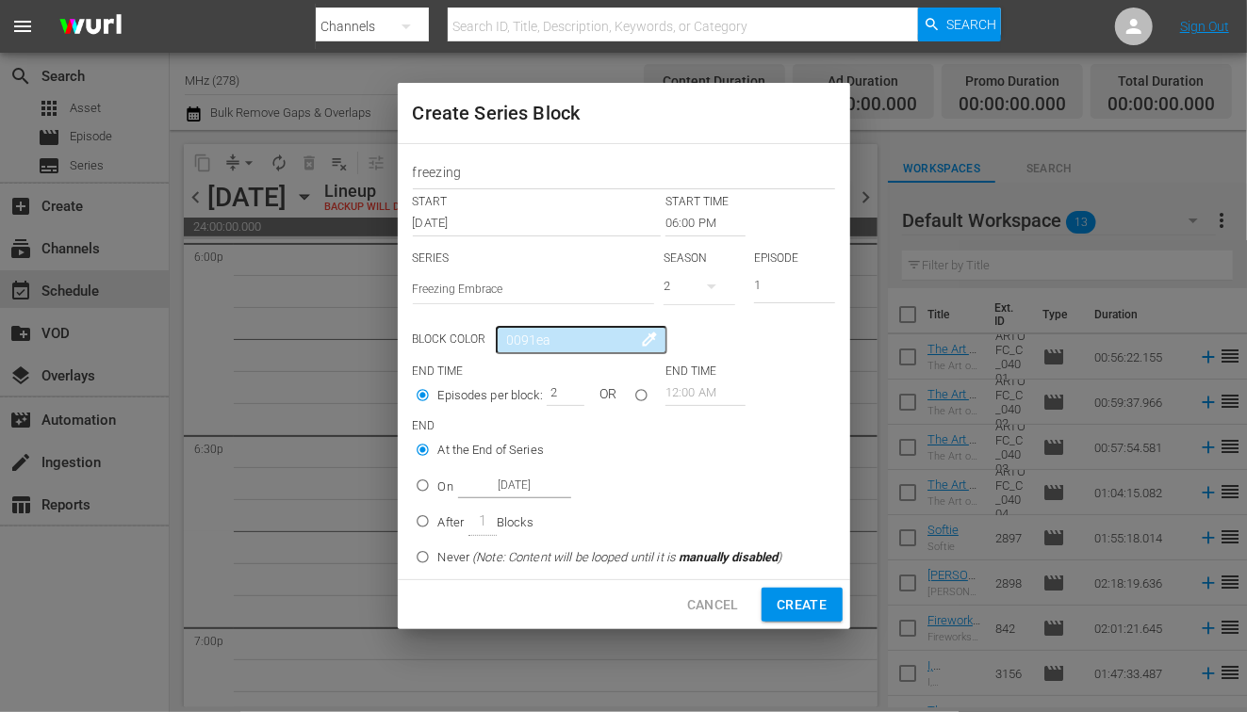
click at [571, 387] on input "2" at bounding box center [561, 393] width 28 height 26
click at [571, 388] on input "3" at bounding box center [561, 393] width 28 height 26
click at [571, 388] on input "4" at bounding box center [561, 393] width 28 height 26
click at [571, 388] on input "5" at bounding box center [561, 393] width 28 height 26
type input "6"
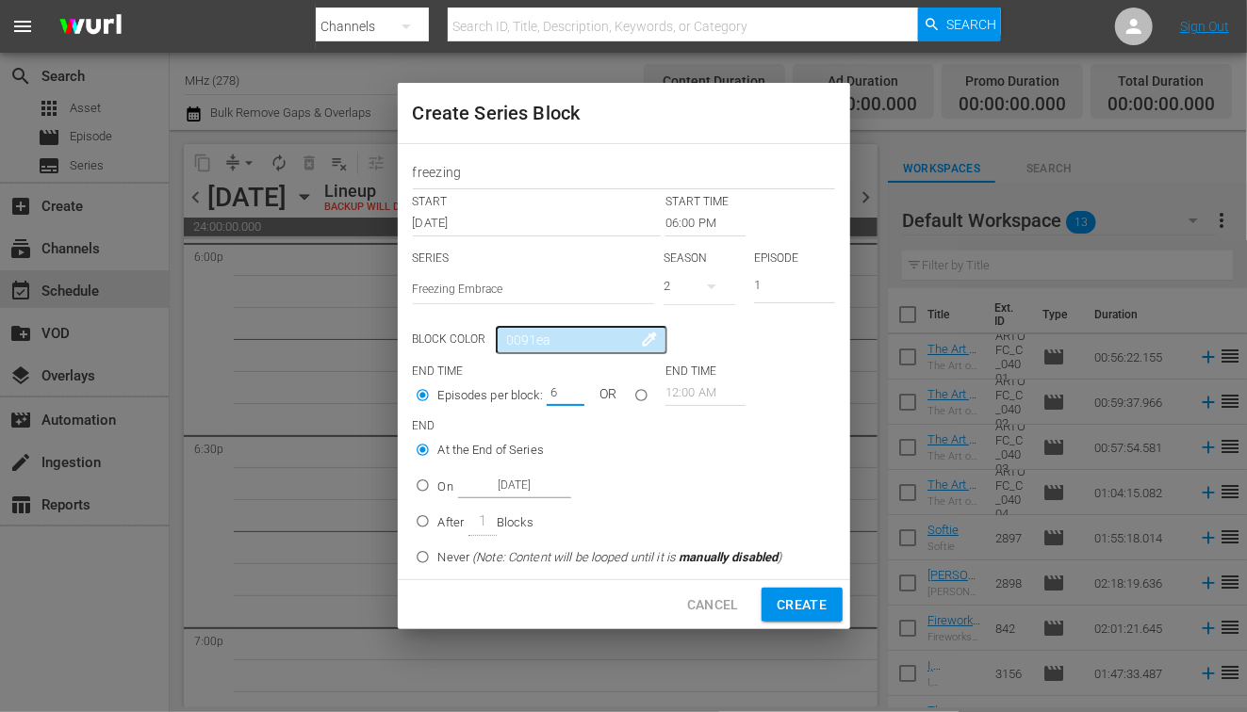
click at [571, 388] on input "6" at bounding box center [561, 393] width 28 height 26
click at [810, 601] on span "Create" at bounding box center [802, 606] width 50 height 24
type input "12:00 AM"
type input "1"
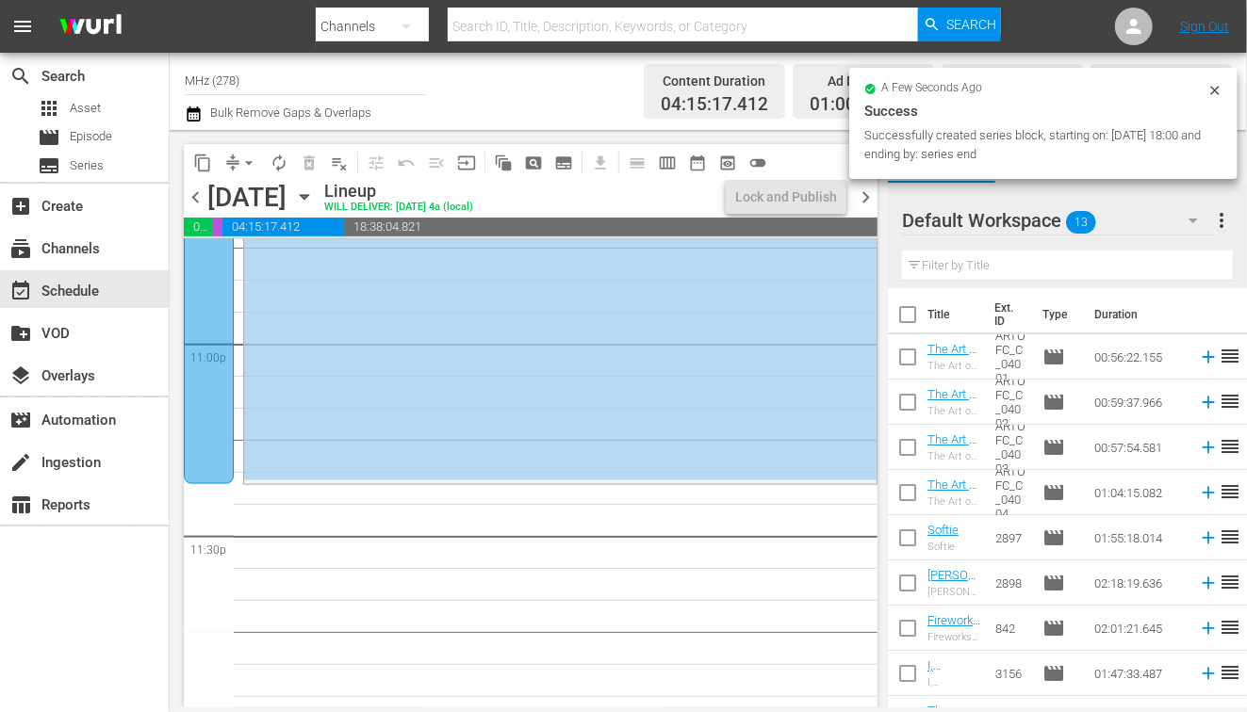
scroll to position [8759, 0]
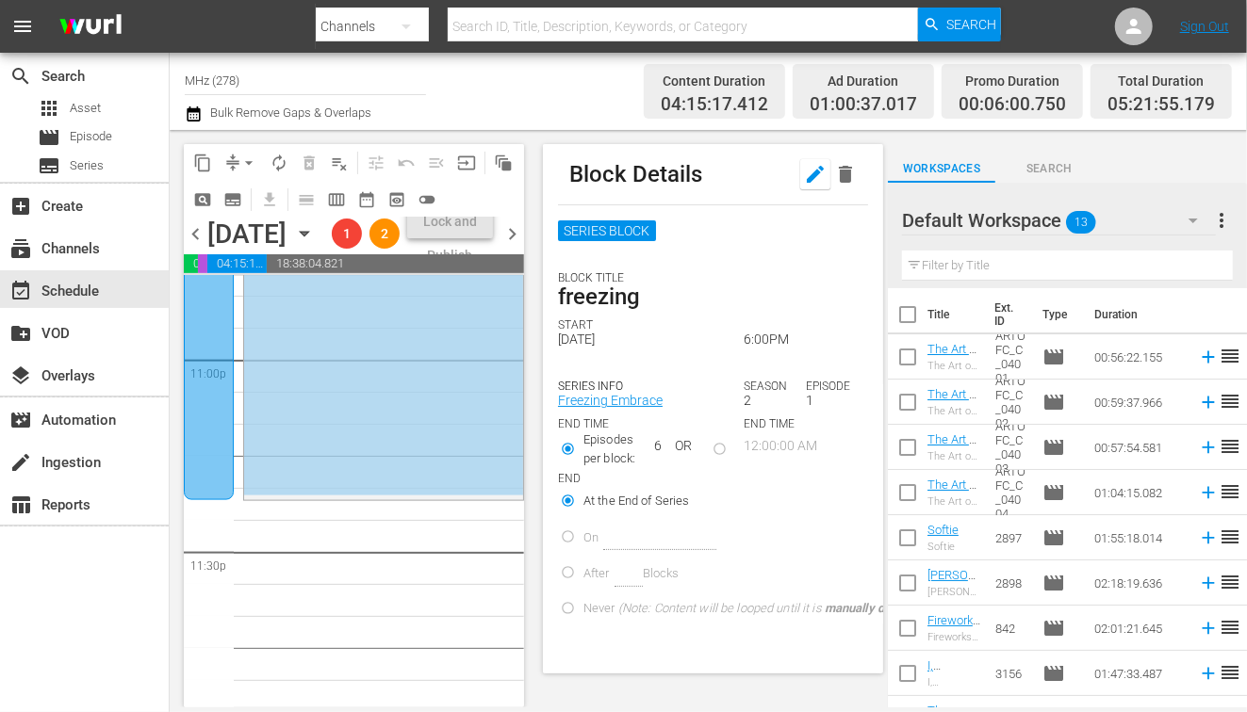
click at [816, 184] on icon "button" at bounding box center [815, 174] width 23 height 23
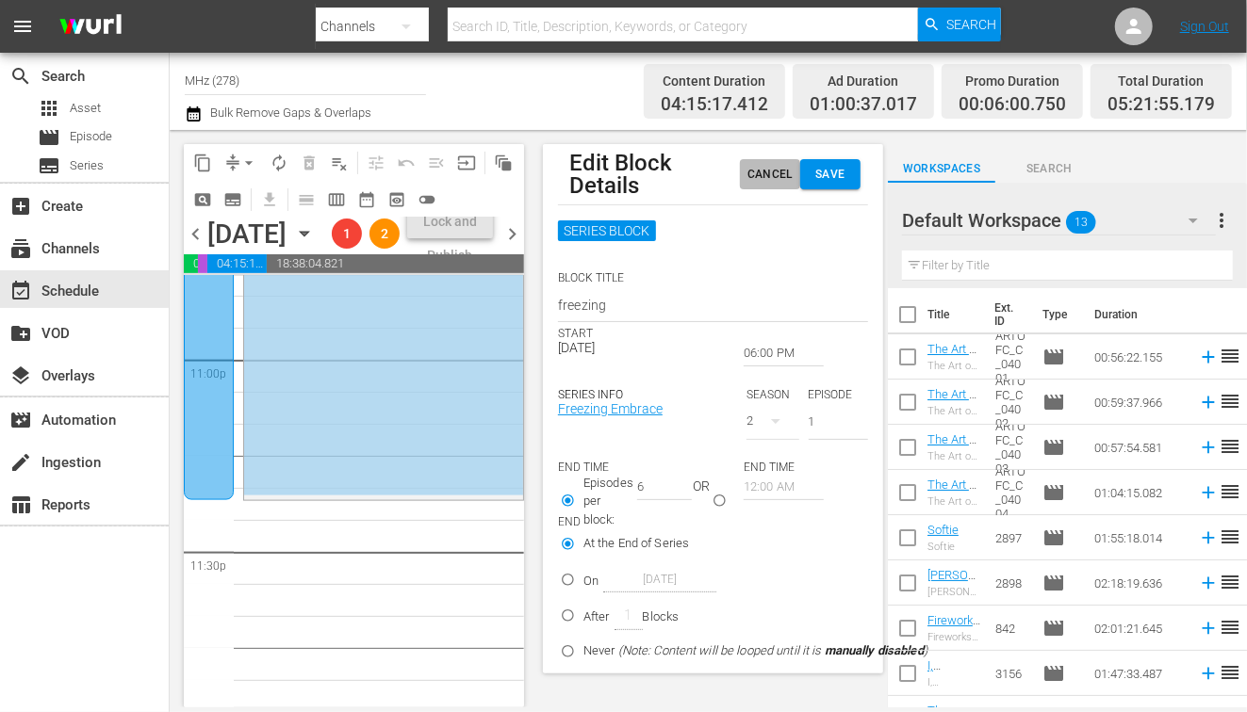
click at [789, 181] on span "Cancel" at bounding box center [769, 175] width 45 height 20
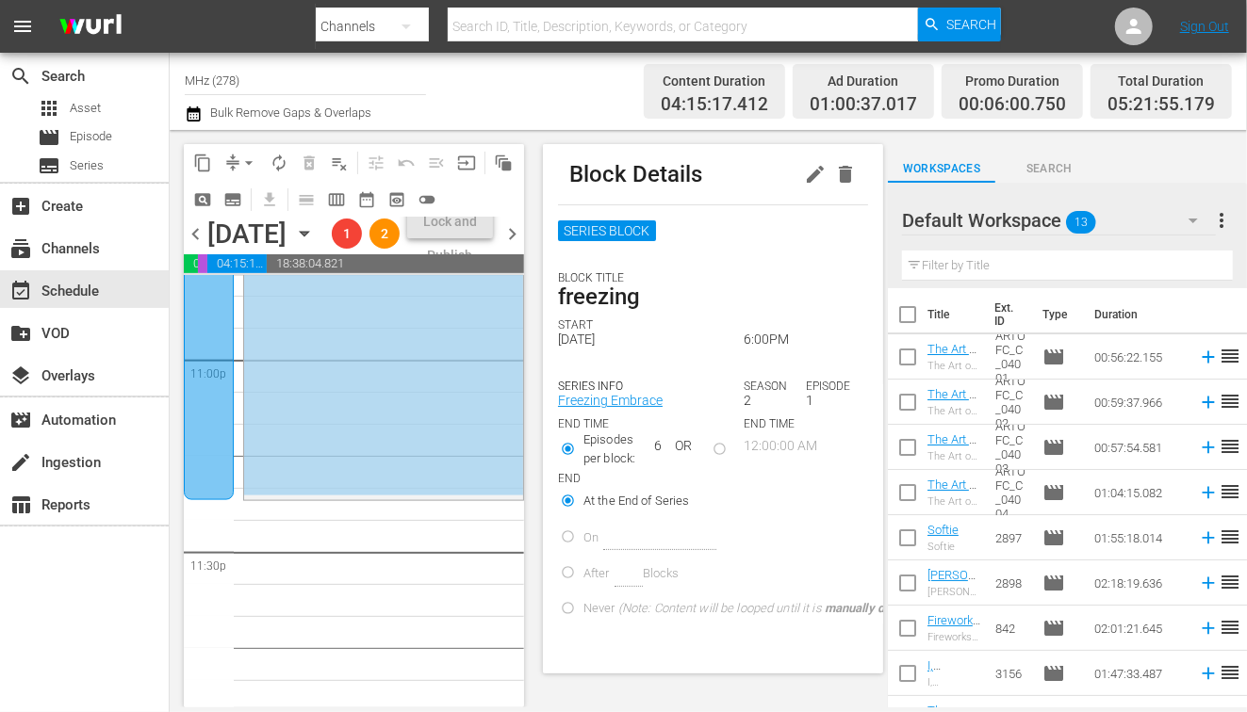
click at [315, 244] on icon "button" at bounding box center [304, 233] width 21 height 21
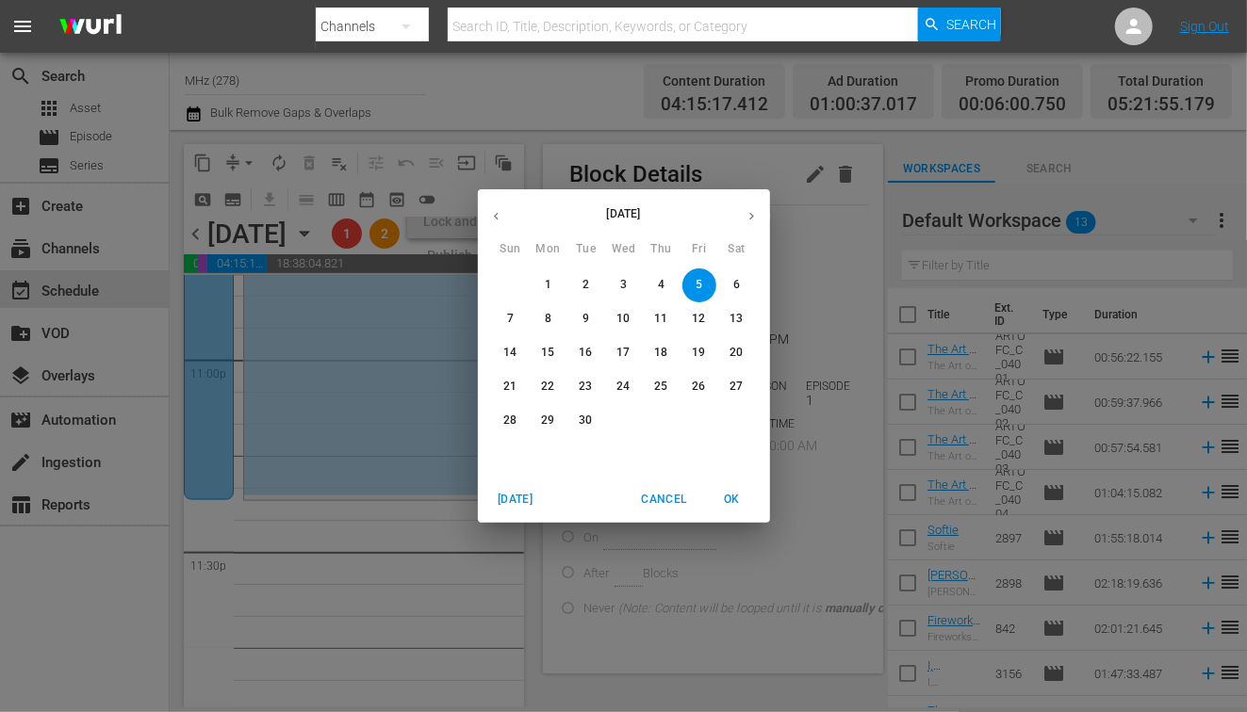
click at [540, 313] on span "8" at bounding box center [549, 319] width 34 height 16
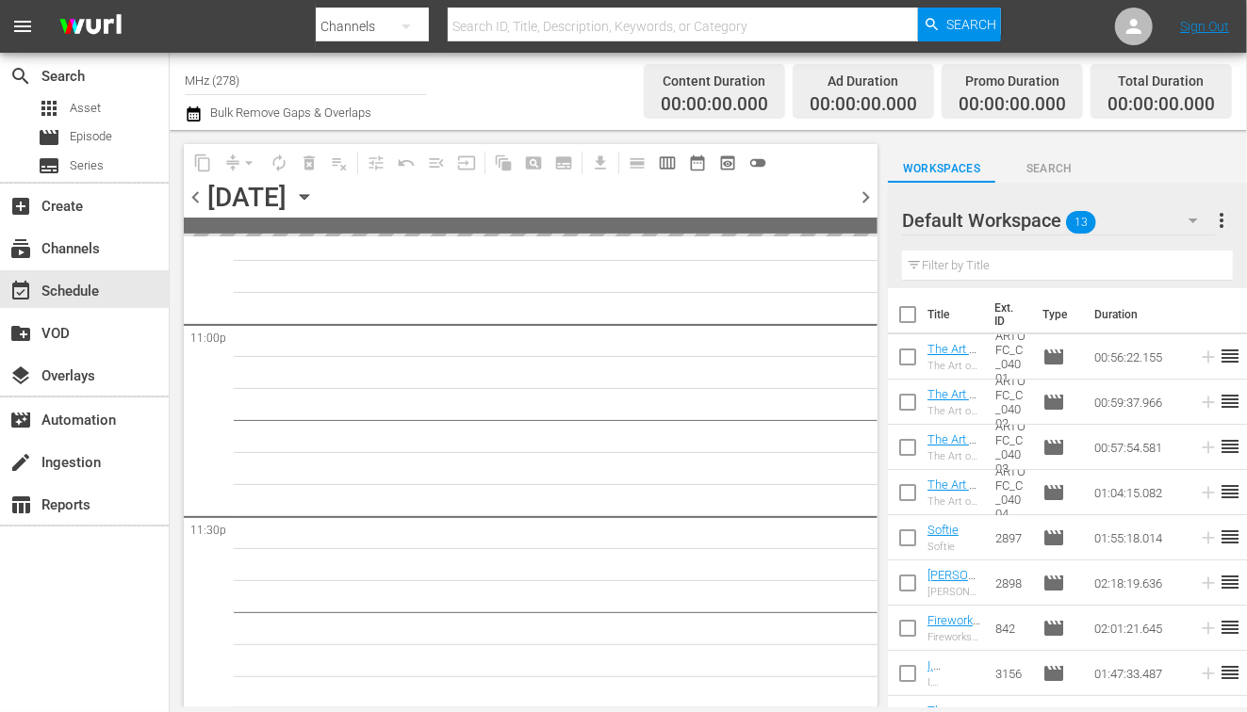
scroll to position [8759, 0]
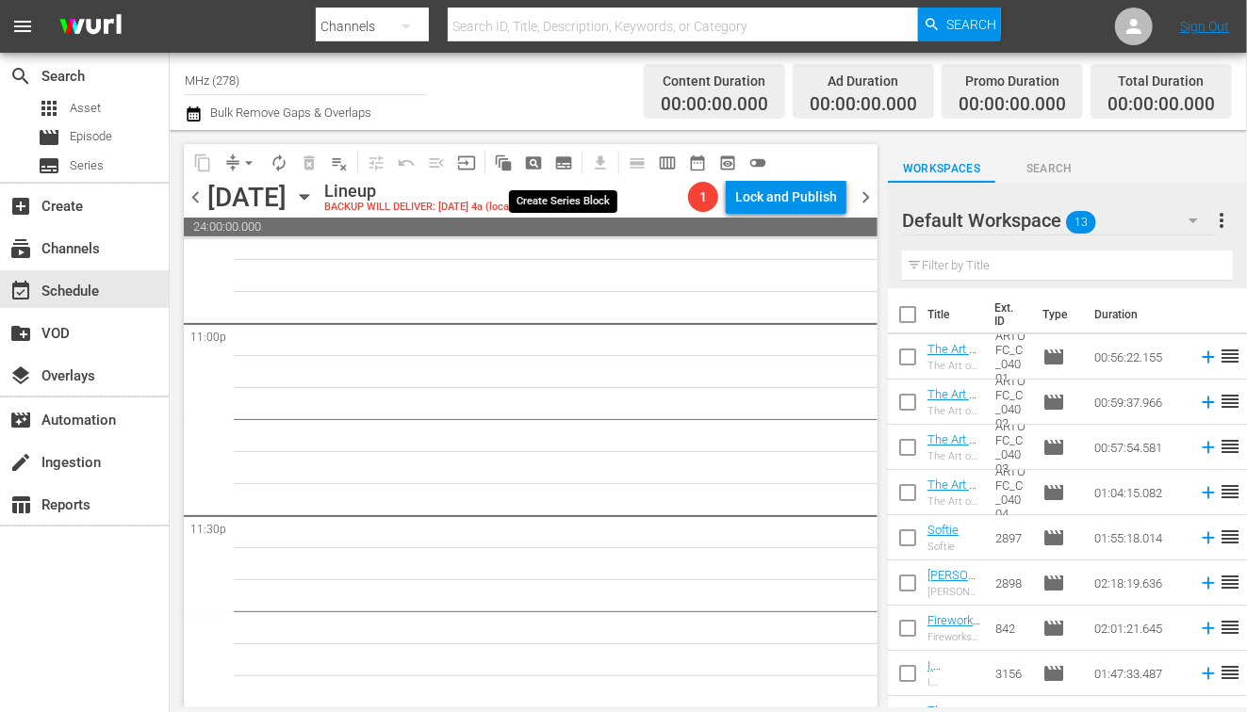
click at [564, 164] on span "subtitles_outlined" at bounding box center [563, 163] width 19 height 19
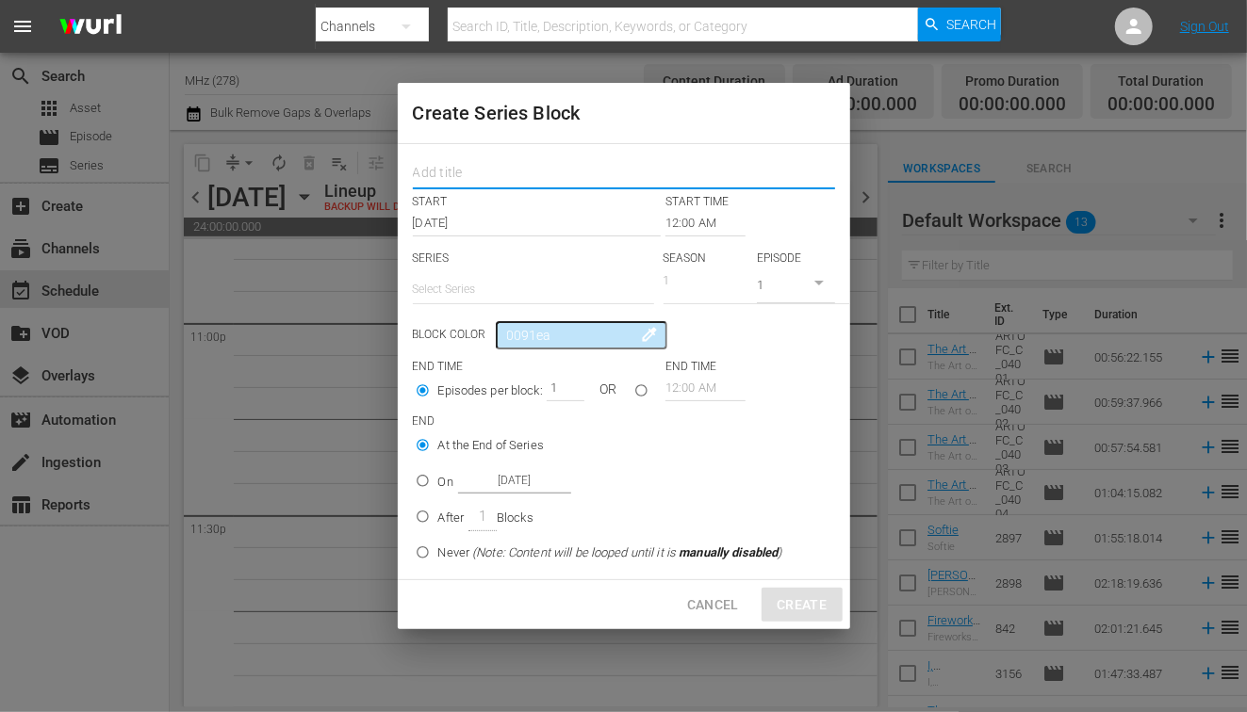
click at [524, 178] on input "text" at bounding box center [624, 174] width 422 height 29
type input "money"
click at [680, 219] on input "12:00 AM" at bounding box center [705, 223] width 80 height 26
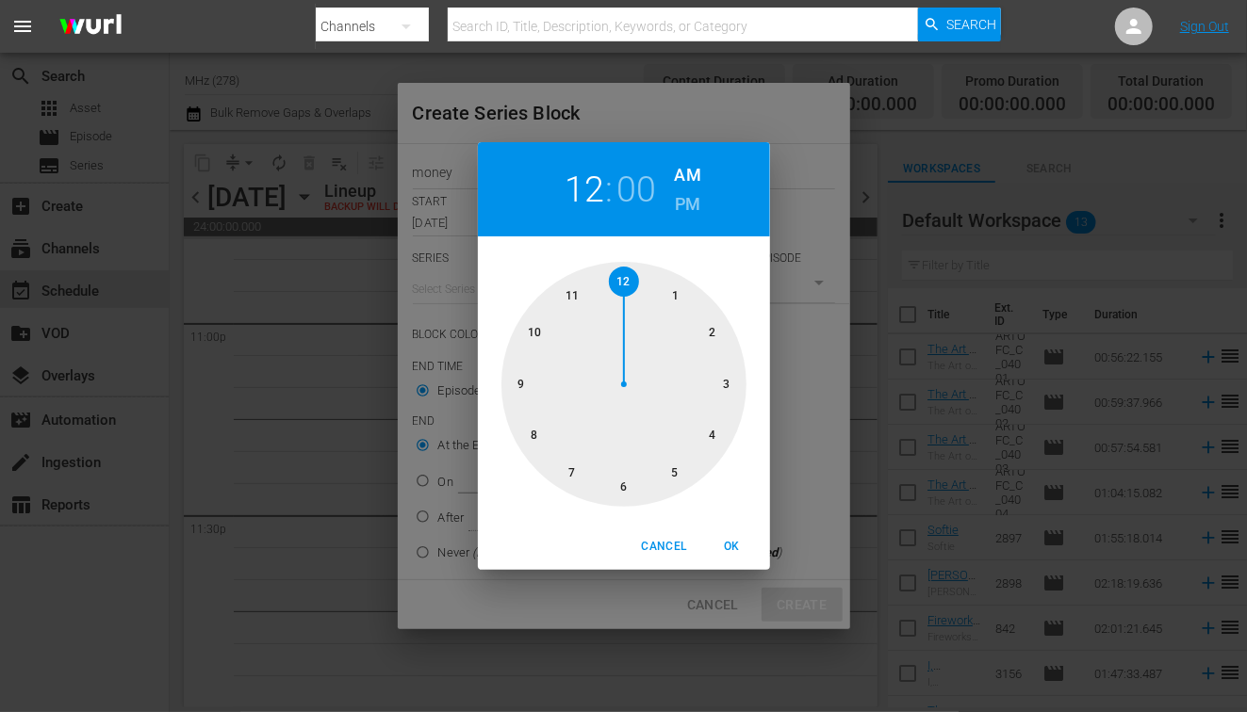
click at [686, 208] on h6 "PM" at bounding box center [687, 204] width 25 height 30
click at [539, 346] on div at bounding box center [623, 384] width 245 height 245
click at [736, 549] on span "OK" at bounding box center [732, 547] width 45 height 20
type input "10:00 PM"
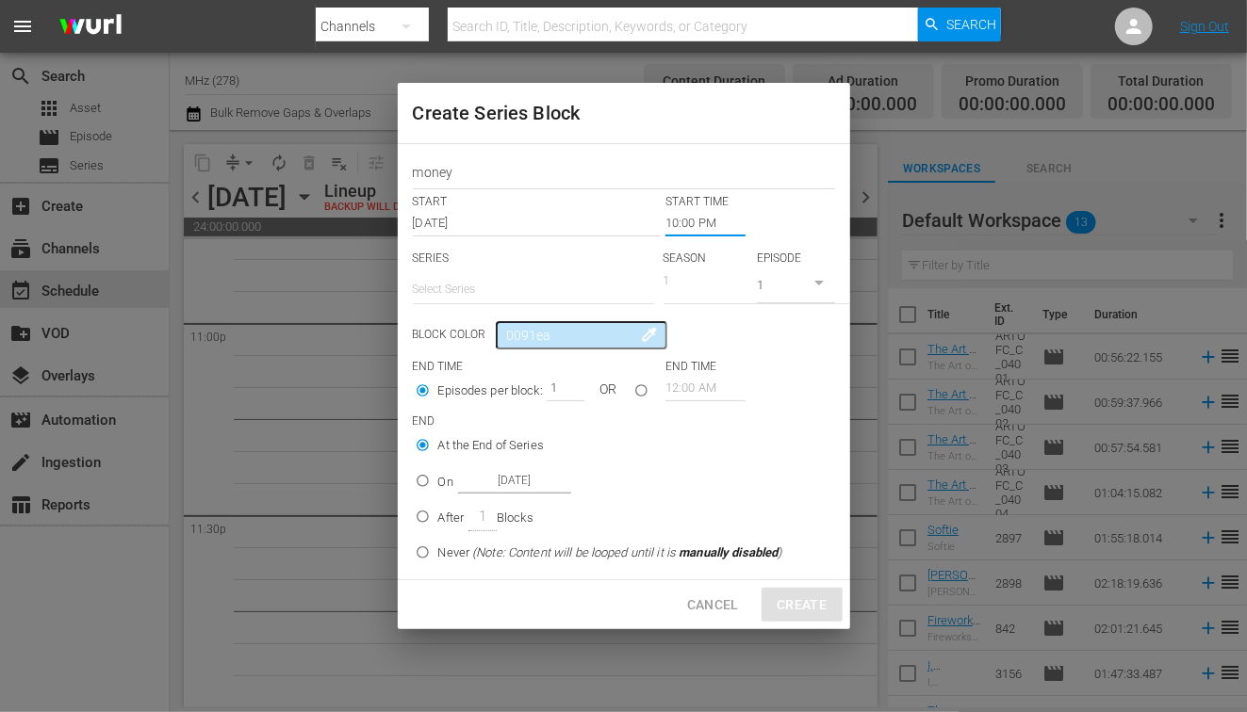
click at [473, 297] on input "text" at bounding box center [533, 289] width 241 height 45
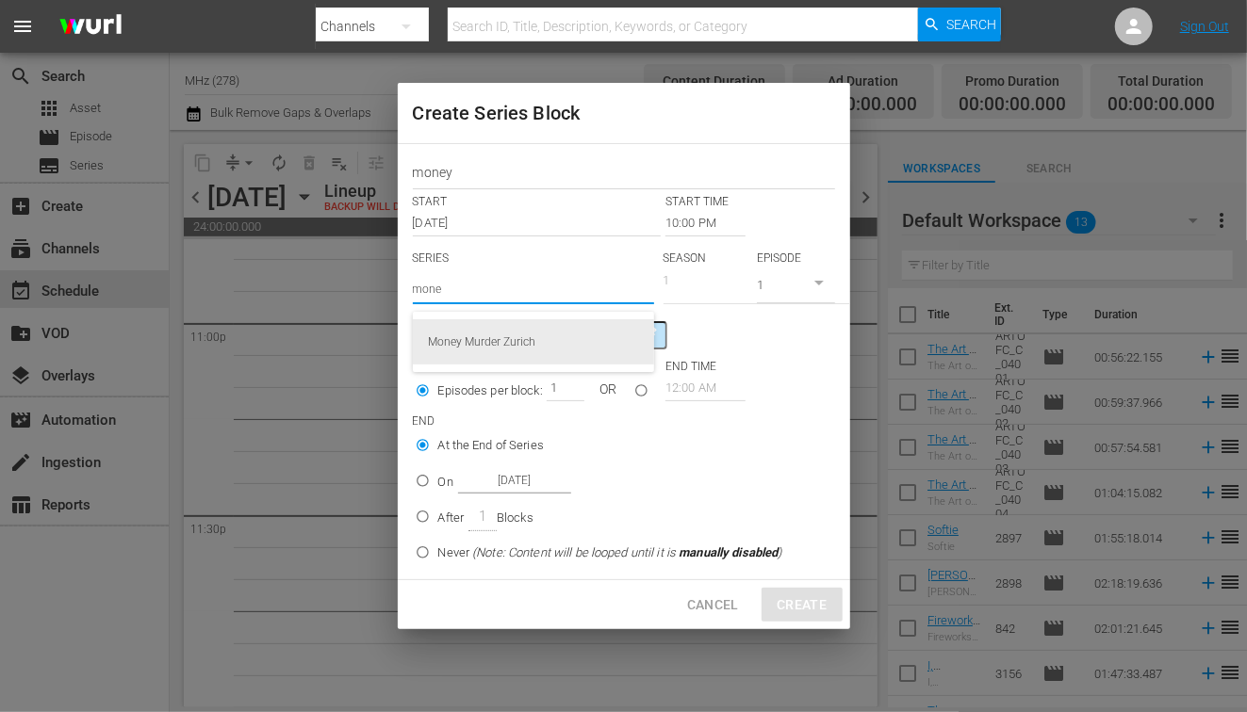
click at [505, 341] on div "Money Murder Zurich" at bounding box center [533, 341] width 211 height 45
type input "Money Murder Zurich"
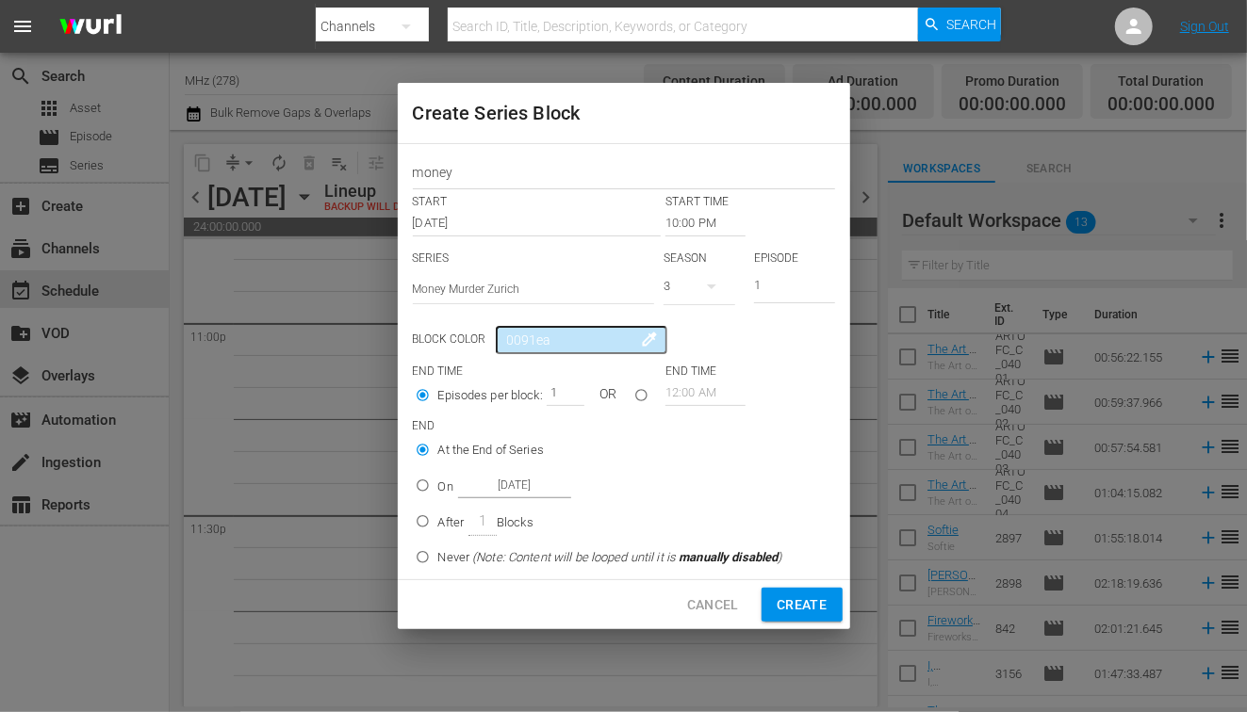
click at [714, 285] on icon "button" at bounding box center [711, 287] width 9 height 5
click at [613, 270] on div "3 2 1" at bounding box center [623, 356] width 1247 height 712
click at [430, 472] on span "seriesBlockEnd" at bounding box center [422, 485] width 31 height 31
click at [430, 474] on input "On [DATE]" at bounding box center [422, 489] width 31 height 31
radio input "false"
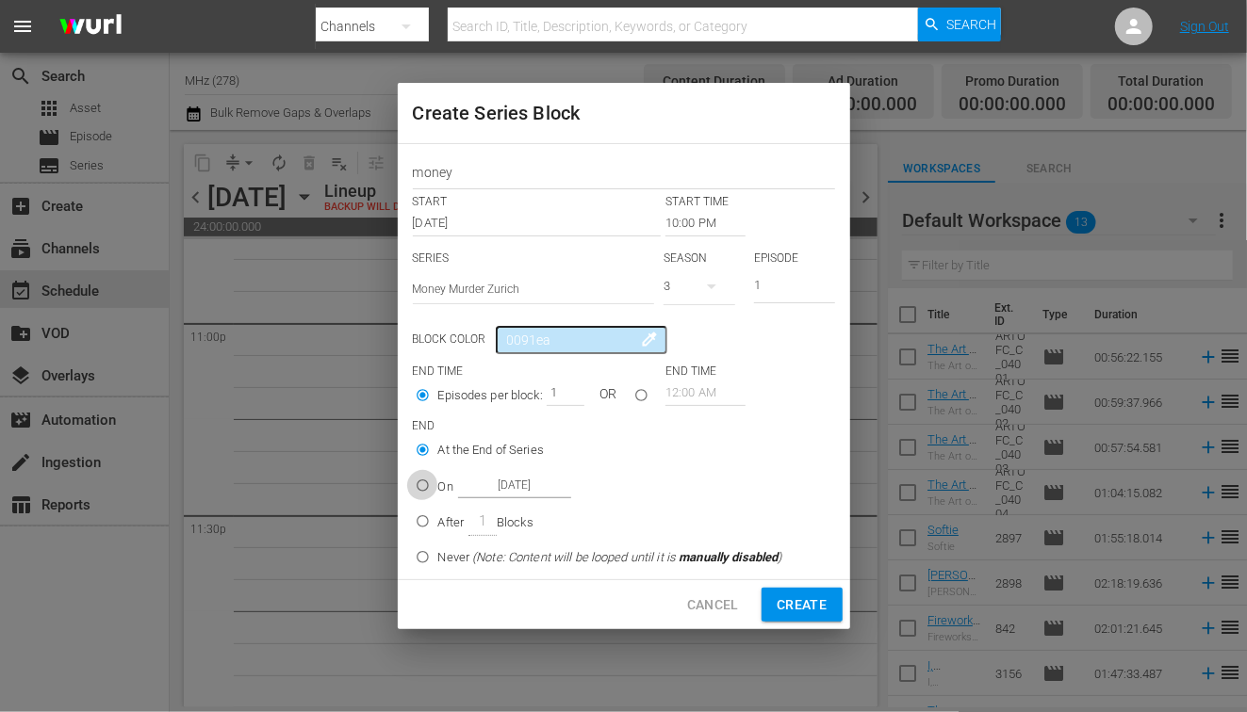
radio input "true"
click at [534, 481] on input "[DATE]" at bounding box center [514, 485] width 113 height 25
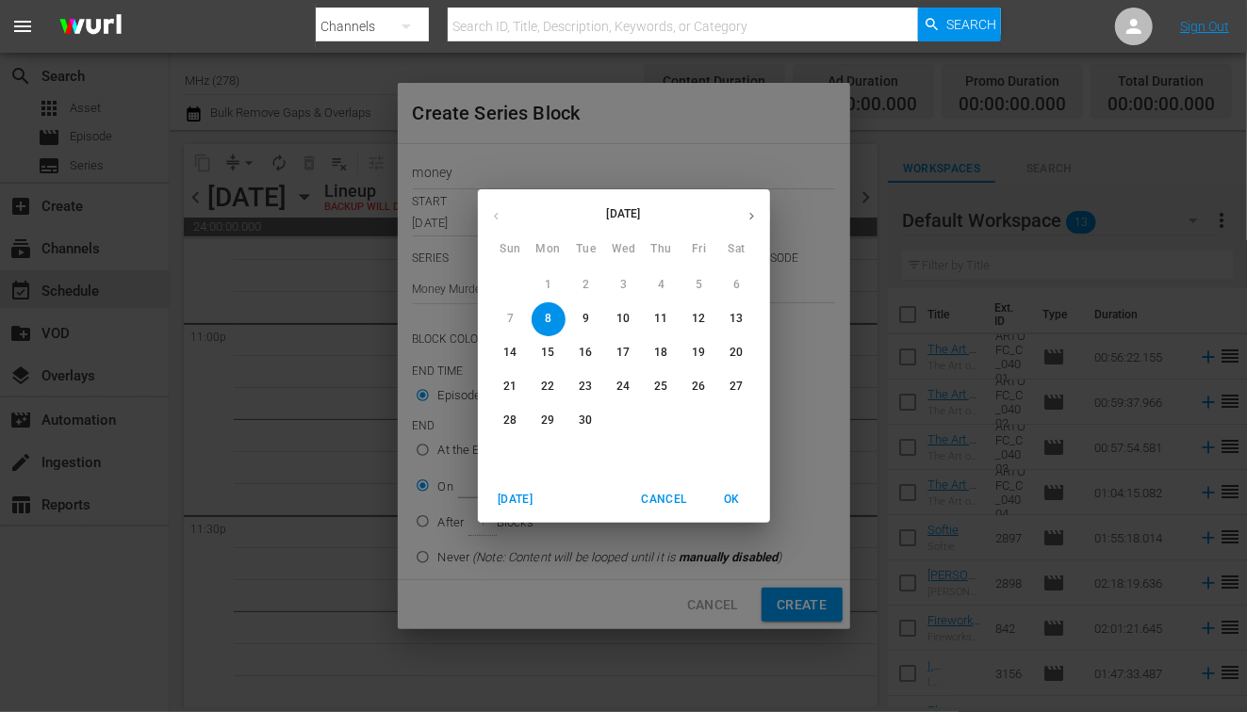
click at [661, 319] on p "11" at bounding box center [660, 319] width 13 height 16
type input "[DATE]"
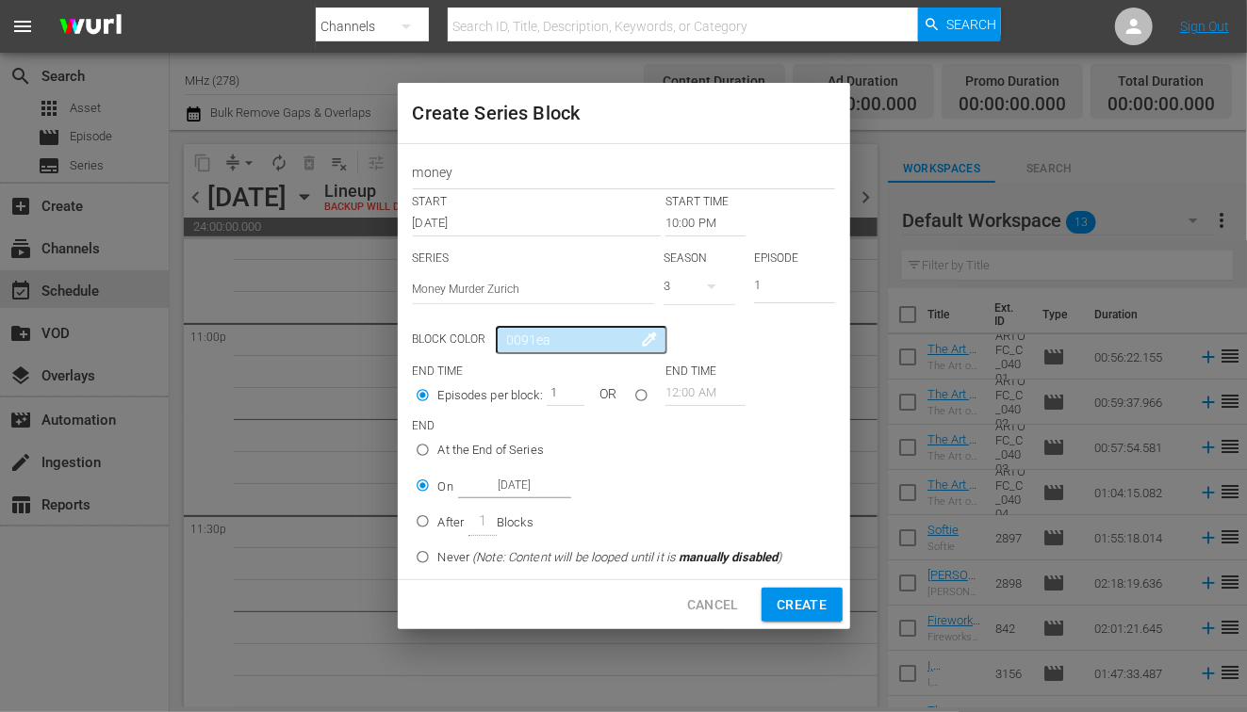
click at [809, 584] on div "Cancel Create" at bounding box center [624, 606] width 452 height 50
click at [808, 590] on button "Create" at bounding box center [801, 605] width 80 height 35
type input "12:00 AM"
radio input "true"
type input "[DATE]"
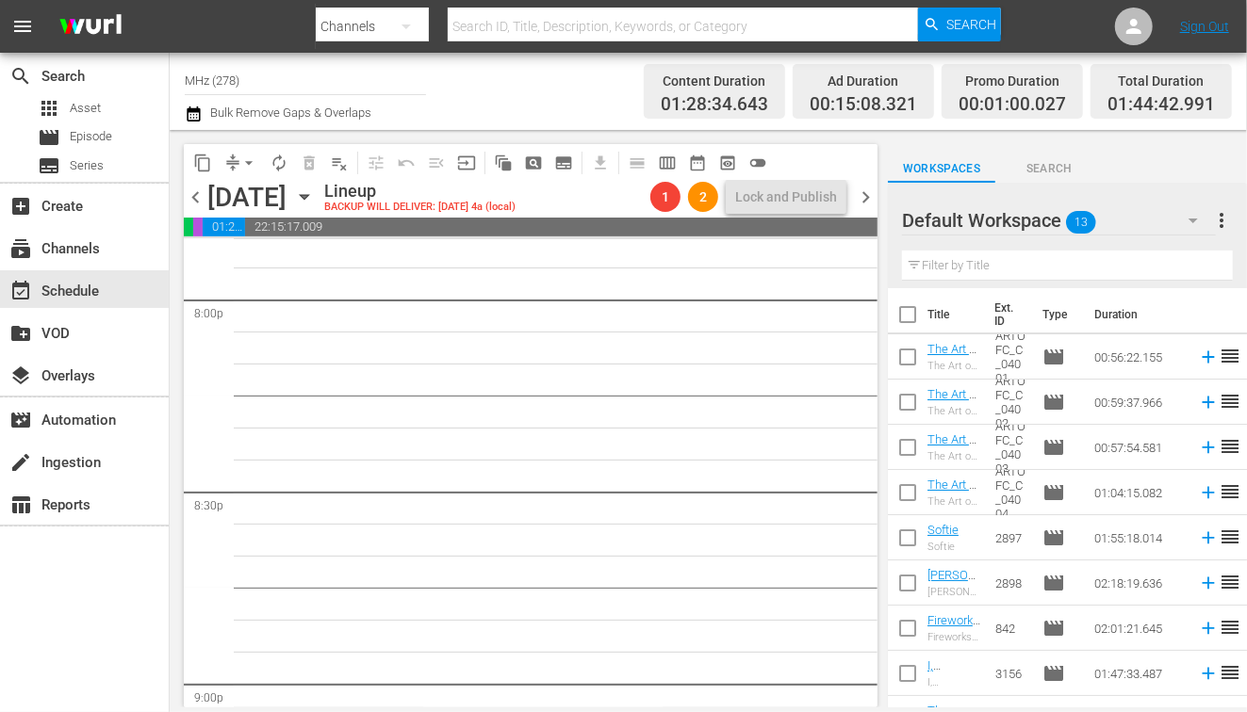
scroll to position [7629, 0]
click at [564, 158] on span "subtitles_outlined" at bounding box center [563, 163] width 19 height 19
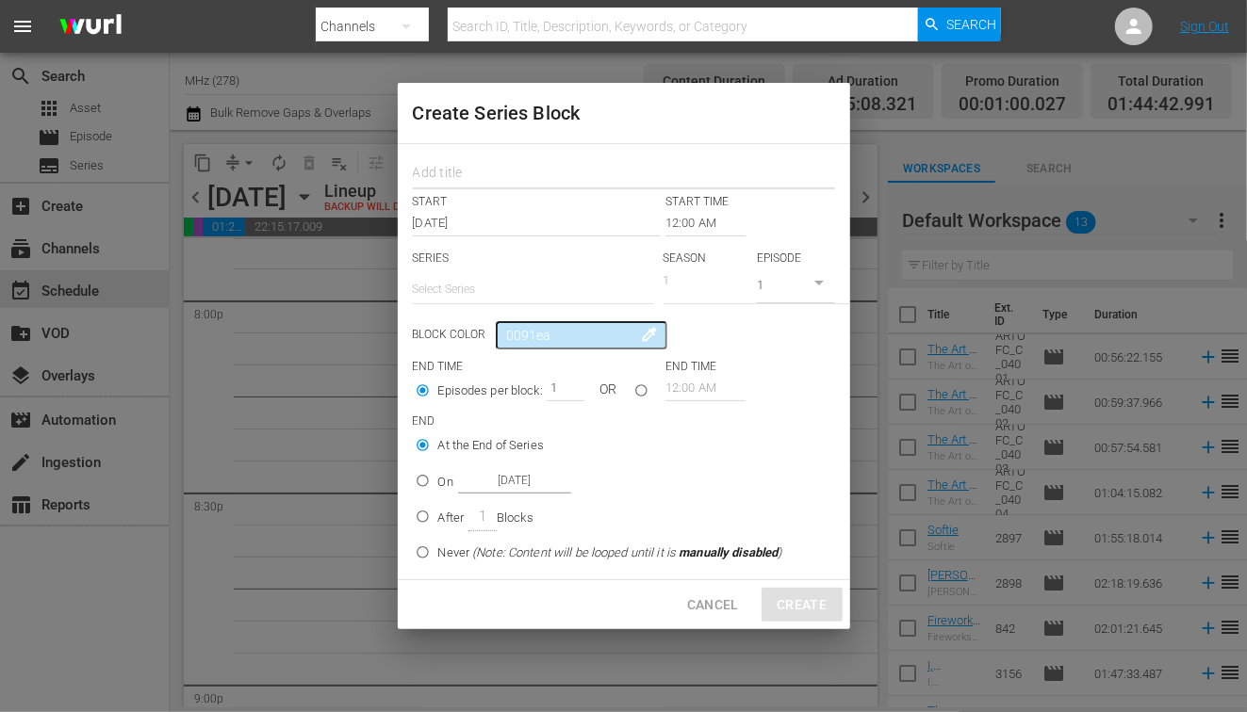
click at [521, 175] on input "text" at bounding box center [624, 174] width 422 height 29
type input "freezing"
click at [712, 226] on input "12:00 AM" at bounding box center [705, 223] width 80 height 26
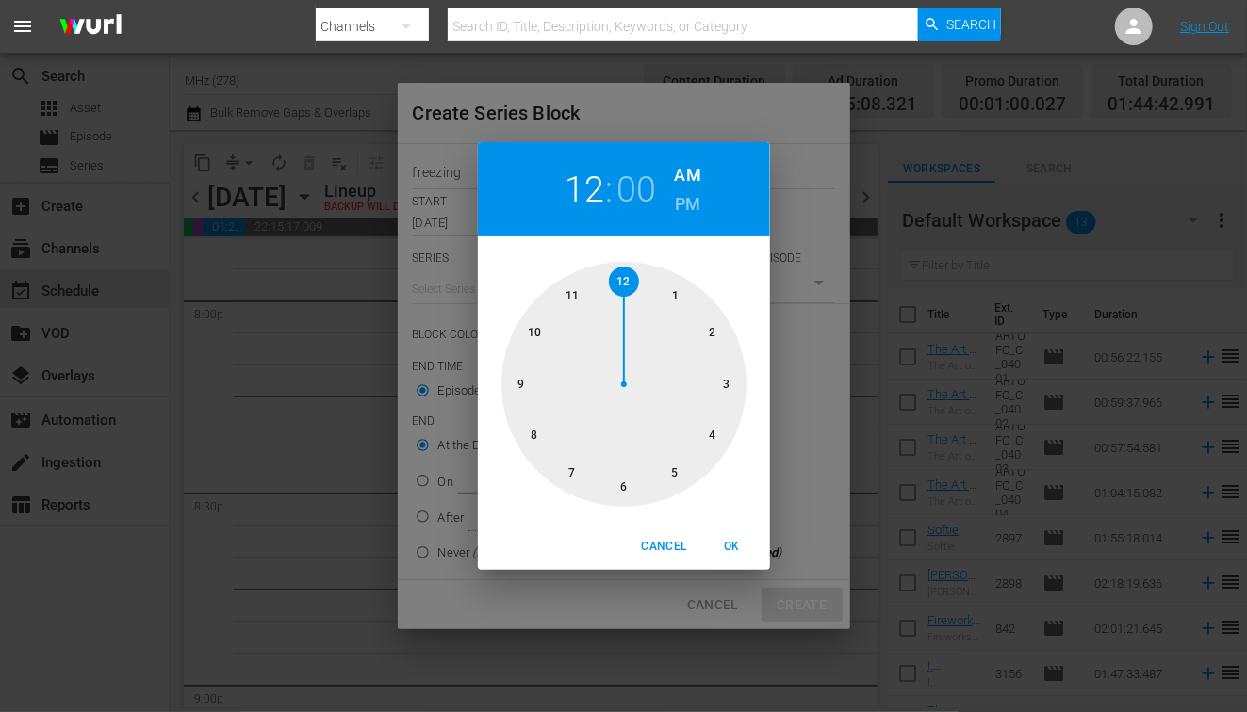
click at [696, 208] on h6 "PM" at bounding box center [687, 204] width 25 height 30
click at [573, 470] on div at bounding box center [623, 384] width 245 height 245
click at [618, 481] on div at bounding box center [623, 384] width 245 height 245
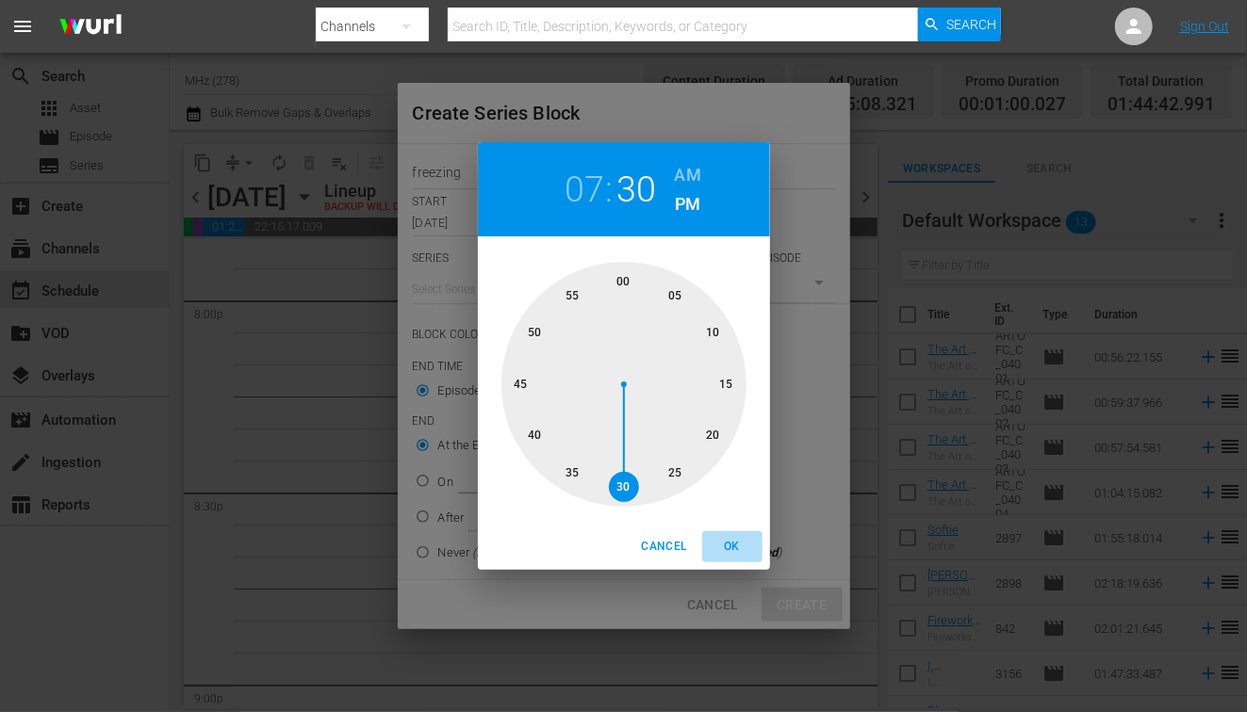
click at [733, 541] on span "OK" at bounding box center [732, 547] width 45 height 20
type input "07:30 PM"
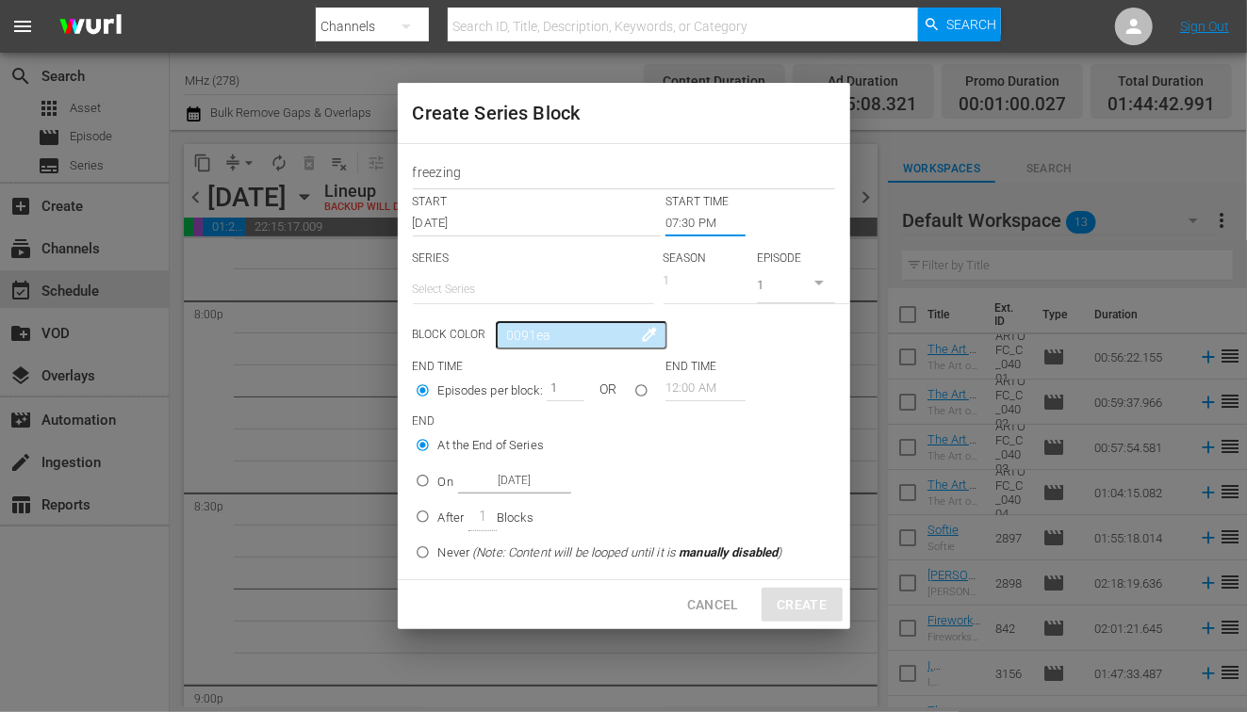
click at [485, 298] on input "text" at bounding box center [533, 289] width 241 height 45
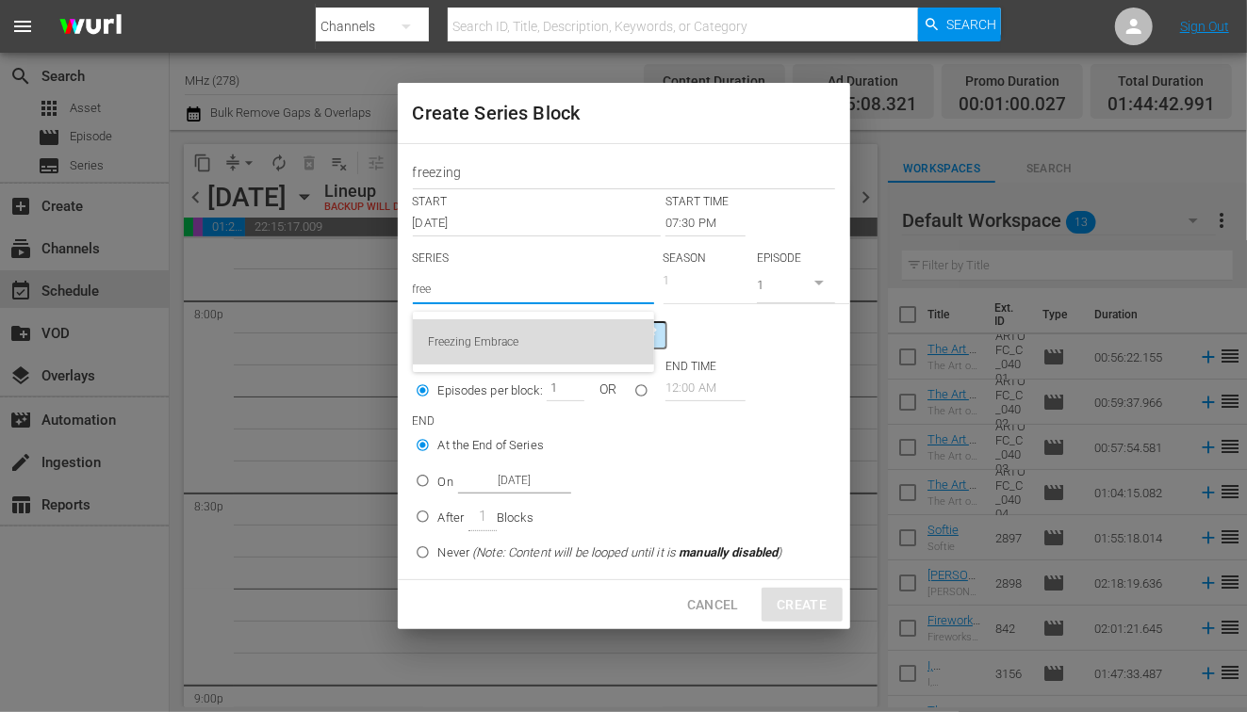
click at [518, 333] on div "Freezing Embrace" at bounding box center [533, 341] width 211 height 45
type input "Freezing Embrace"
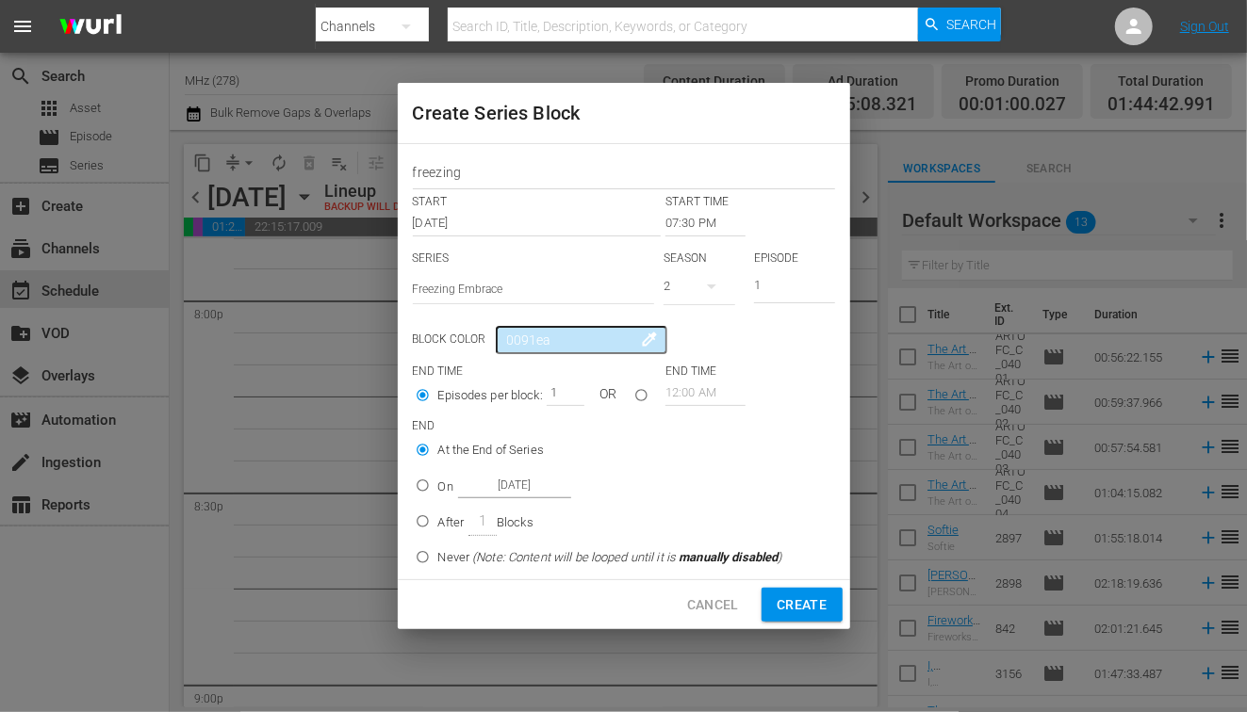
click at [581, 388] on div "1" at bounding box center [566, 393] width 38 height 26
type input "2"
click at [569, 388] on input "2" at bounding box center [561, 393] width 28 height 26
click at [449, 487] on p "On" at bounding box center [445, 487] width 15 height 19
click at [438, 487] on input "On [DATE]" at bounding box center [422, 489] width 31 height 31
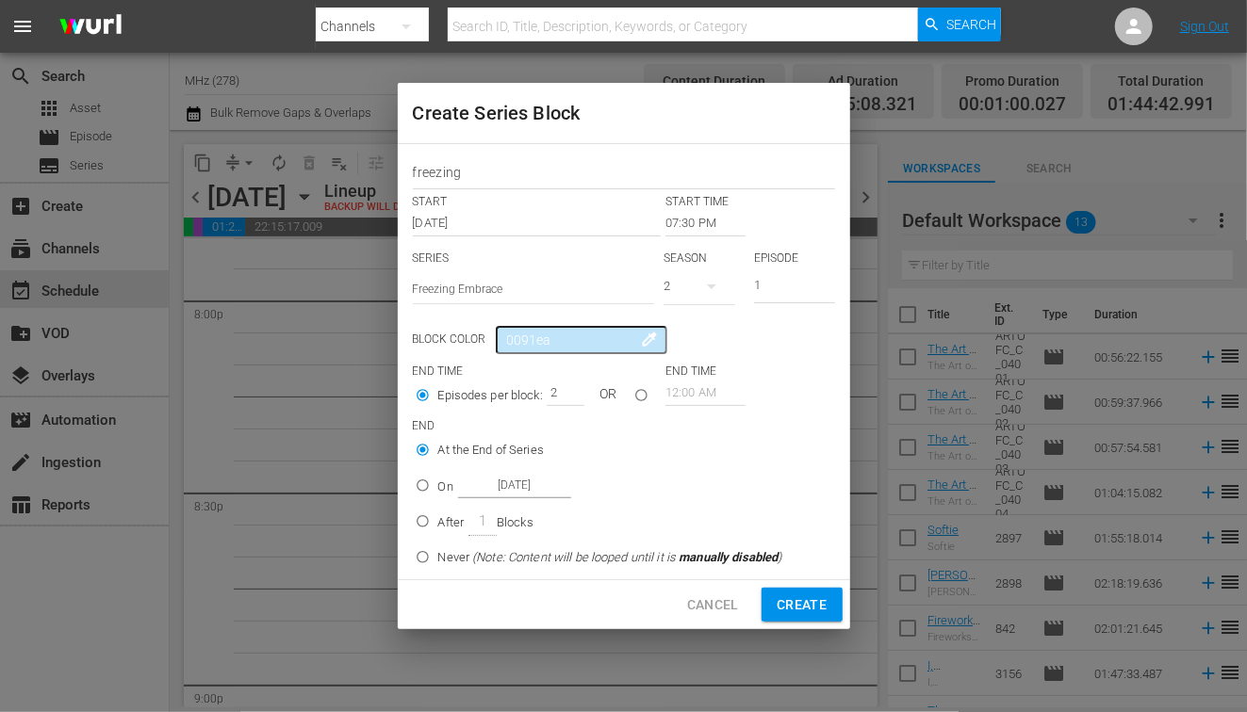
radio input "false"
radio input "true"
click at [511, 488] on input "[DATE]" at bounding box center [514, 485] width 113 height 25
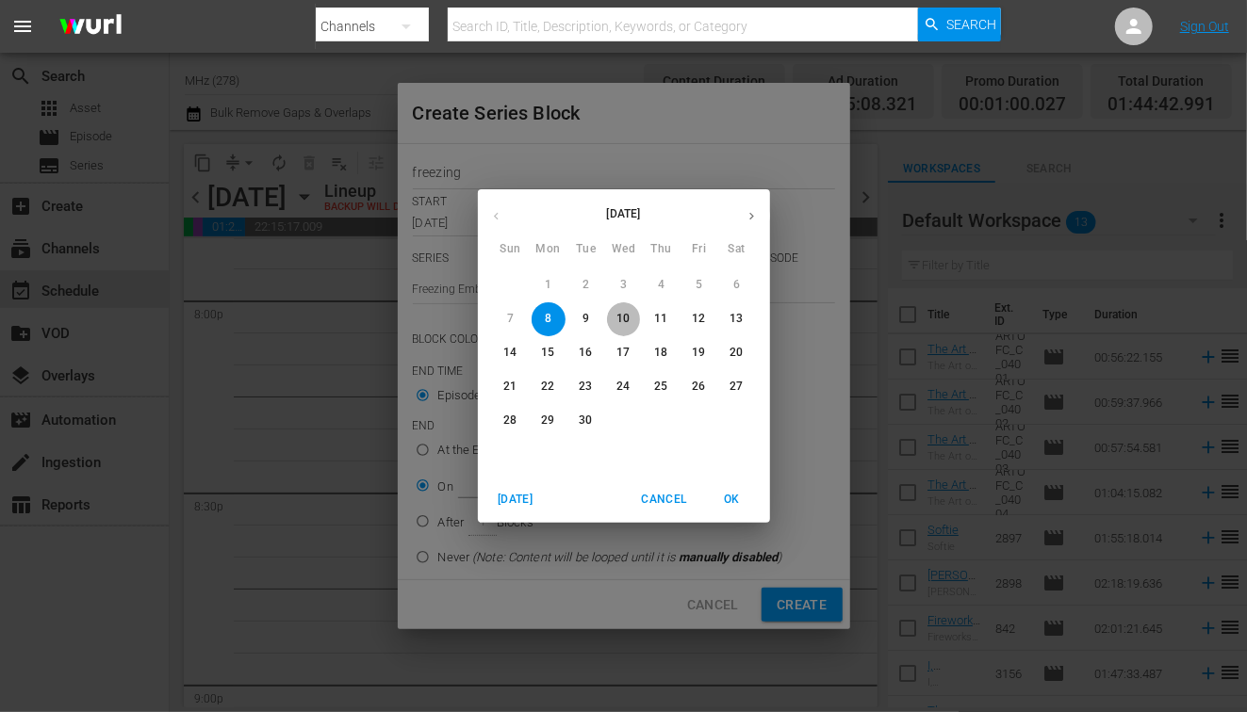
click at [627, 326] on p "10" at bounding box center [622, 319] width 13 height 16
type input "[DATE]"
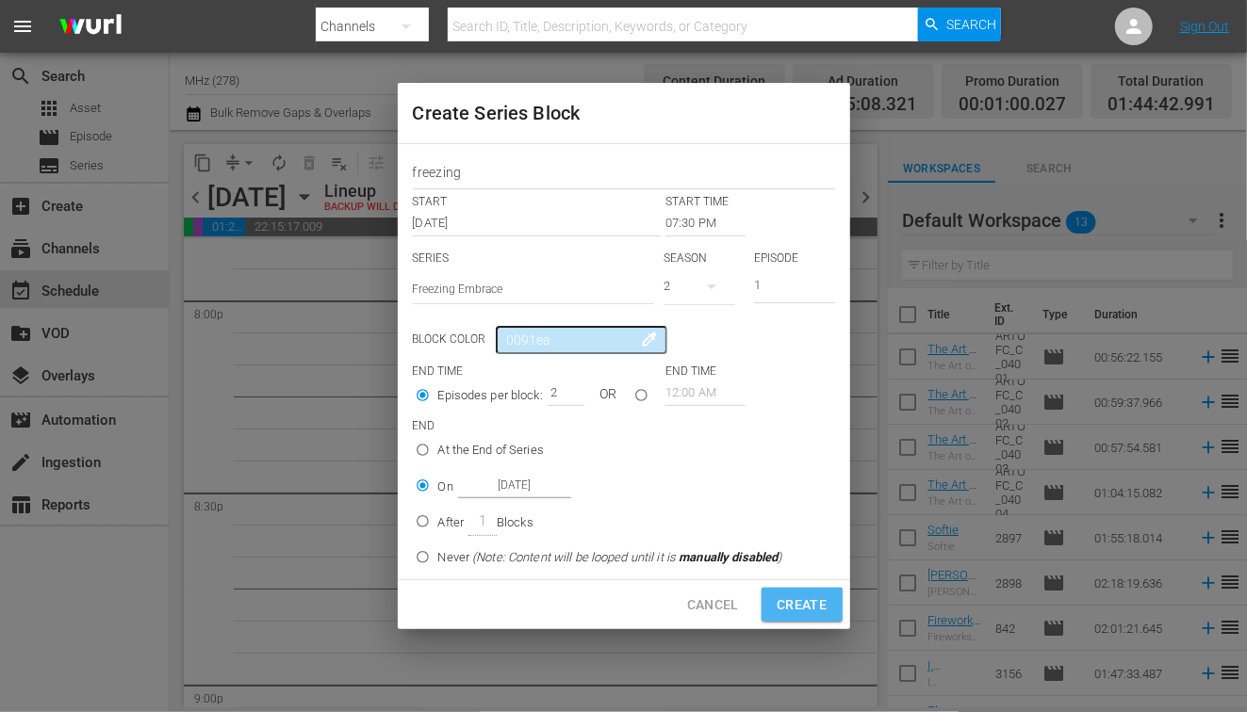
click at [791, 593] on button "Create" at bounding box center [801, 605] width 80 height 35
type input "12:00 AM"
type input "1"
radio input "true"
type input "[DATE]"
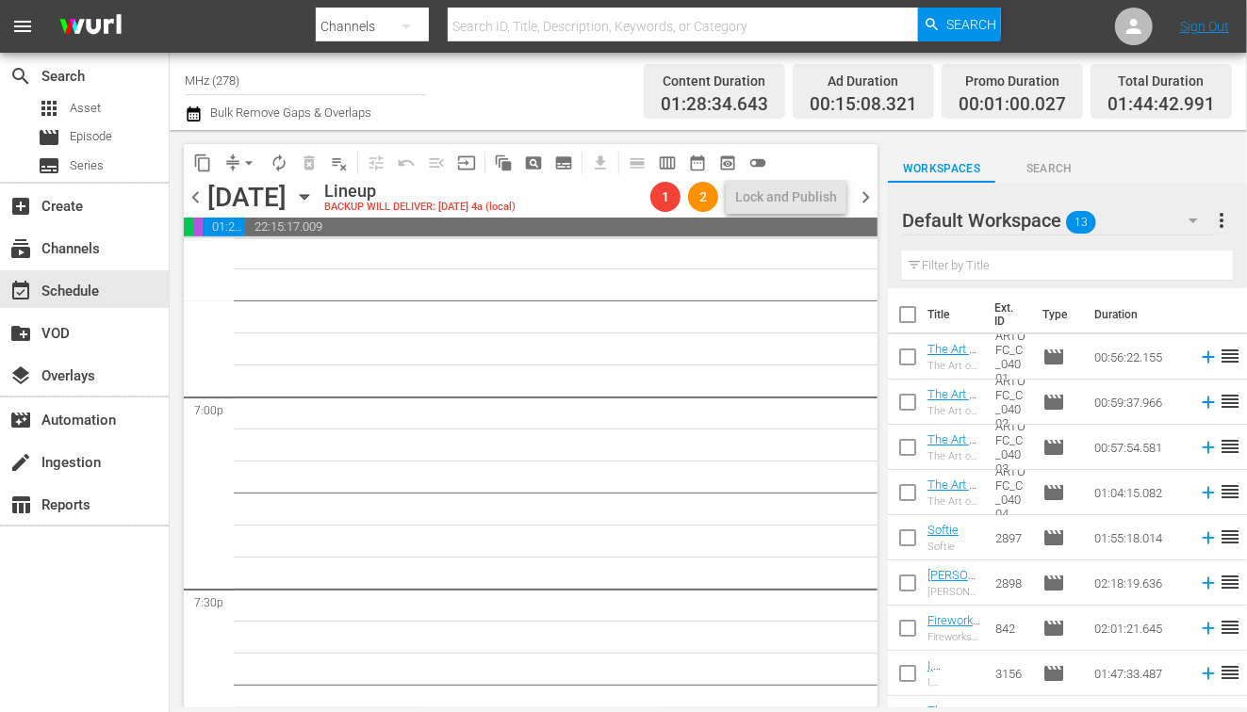
scroll to position [7078, 0]
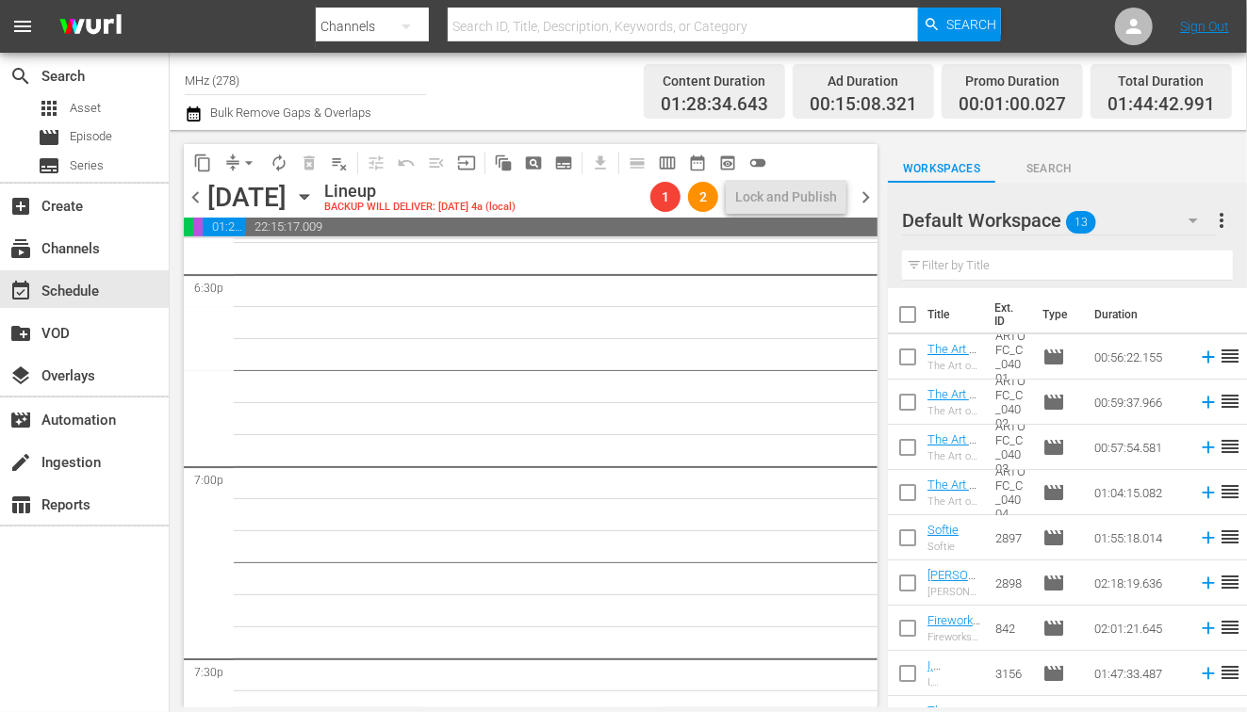
click at [861, 211] on div "chevron_left [DATE] [DATE] Lineup BACKUP WILL DELIVER: [DATE] 4a (local) 1 2 Lo…" at bounding box center [531, 199] width 694 height 37
click at [864, 203] on span "chevron_right" at bounding box center [866, 198] width 24 height 24
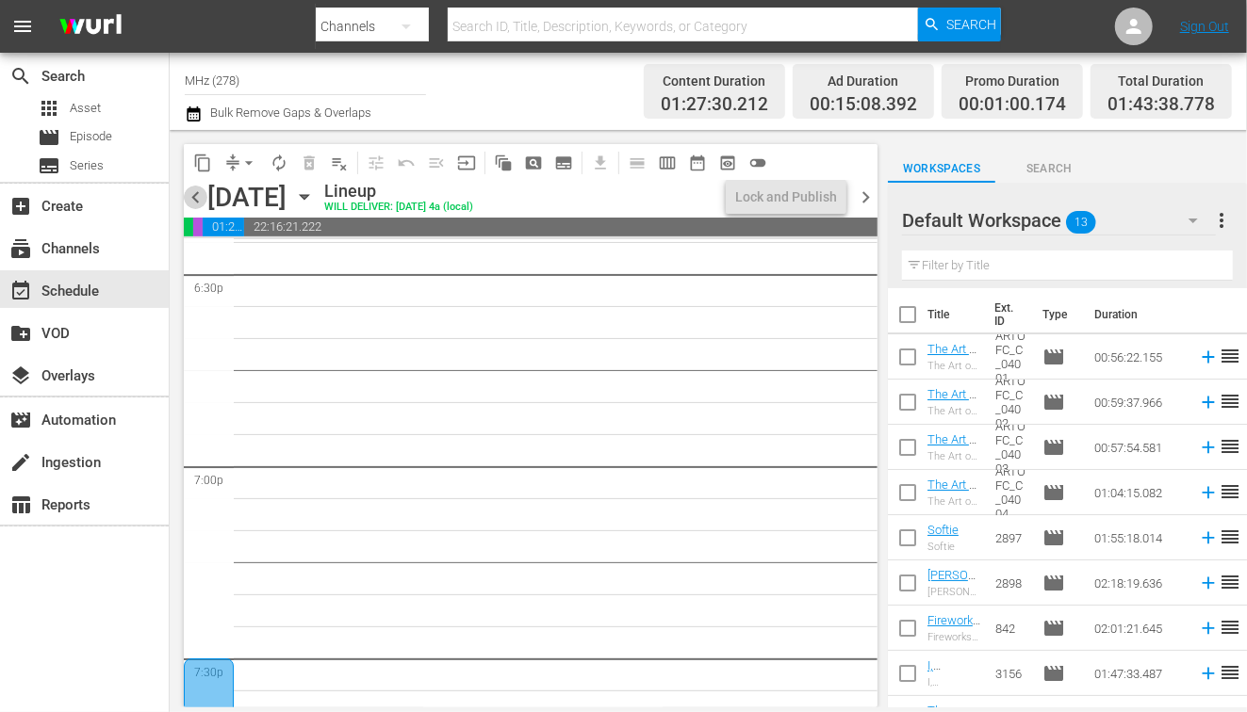
click at [193, 196] on span "chevron_left" at bounding box center [196, 198] width 24 height 24
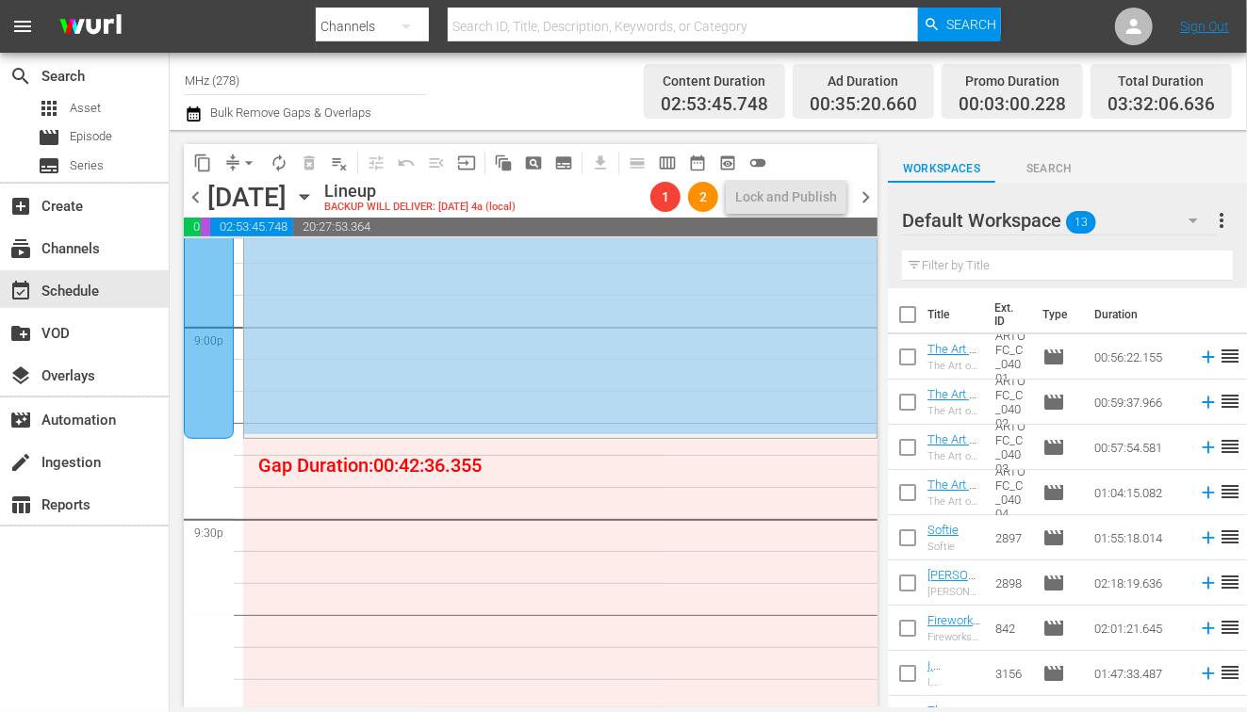
scroll to position [7981, 0]
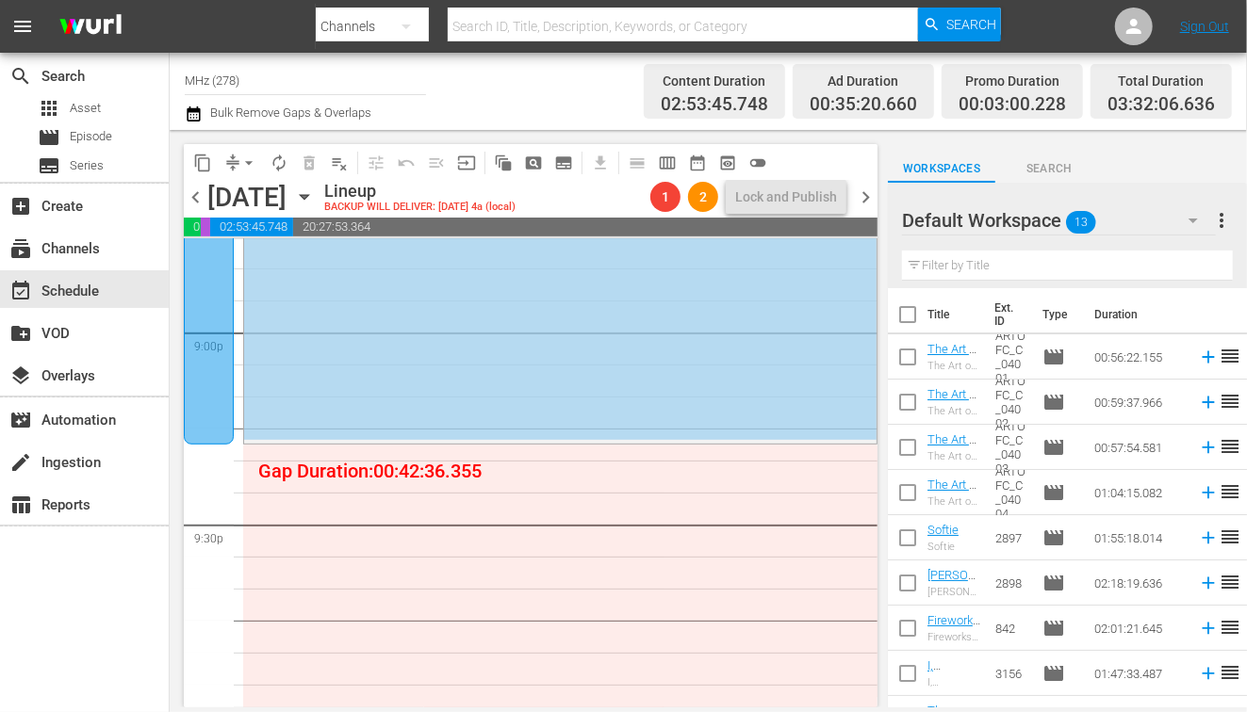
click at [208, 368] on div at bounding box center [209, 100] width 50 height 688
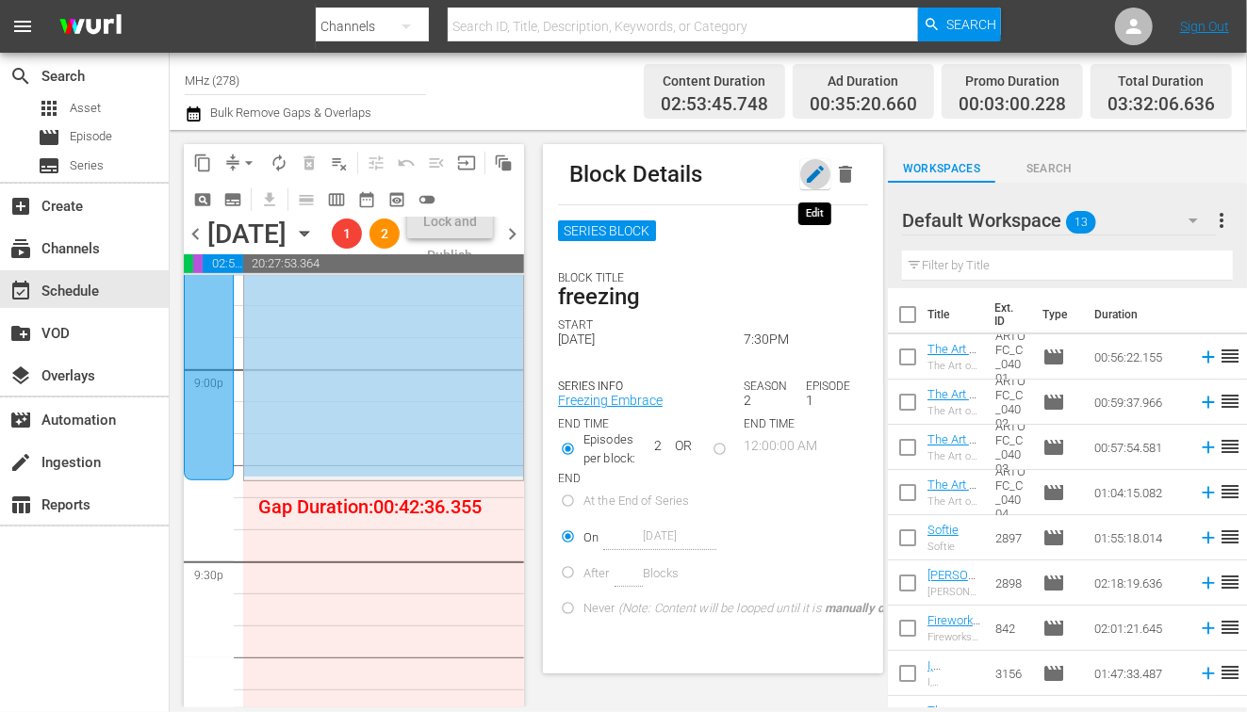
click at [809, 175] on icon "button" at bounding box center [815, 174] width 23 height 23
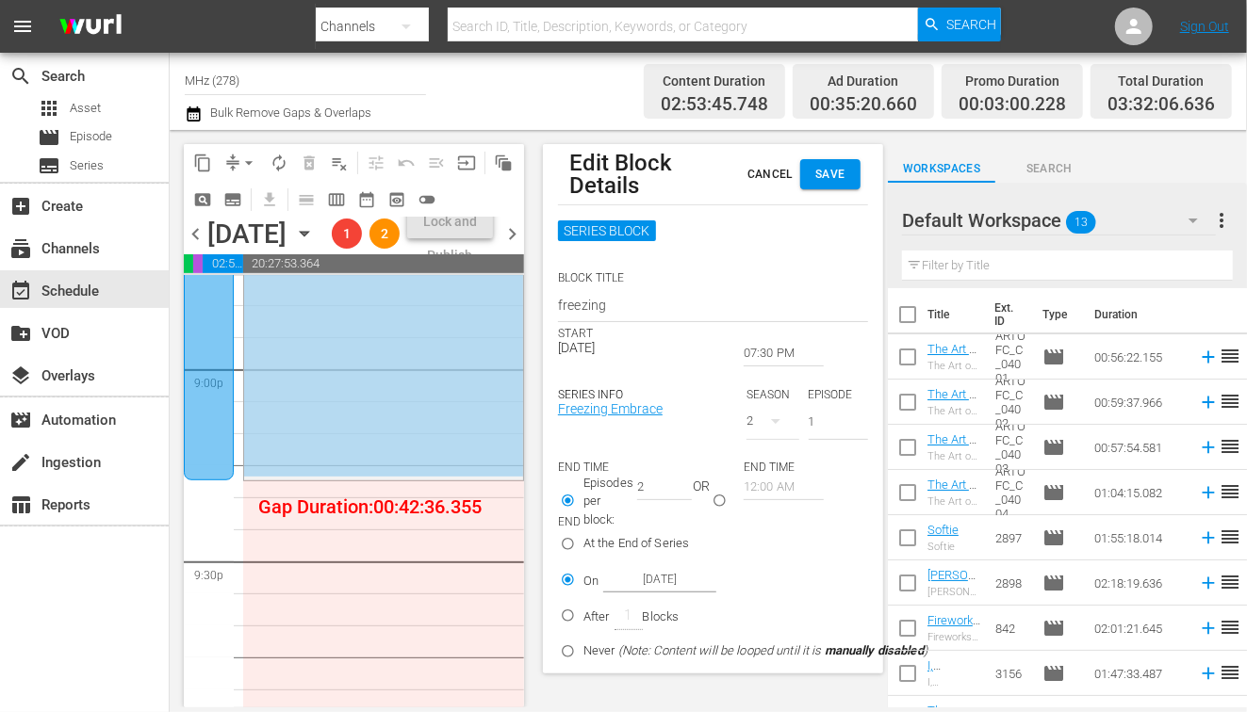
click at [744, 360] on input "07:30 PM" at bounding box center [784, 353] width 80 height 26
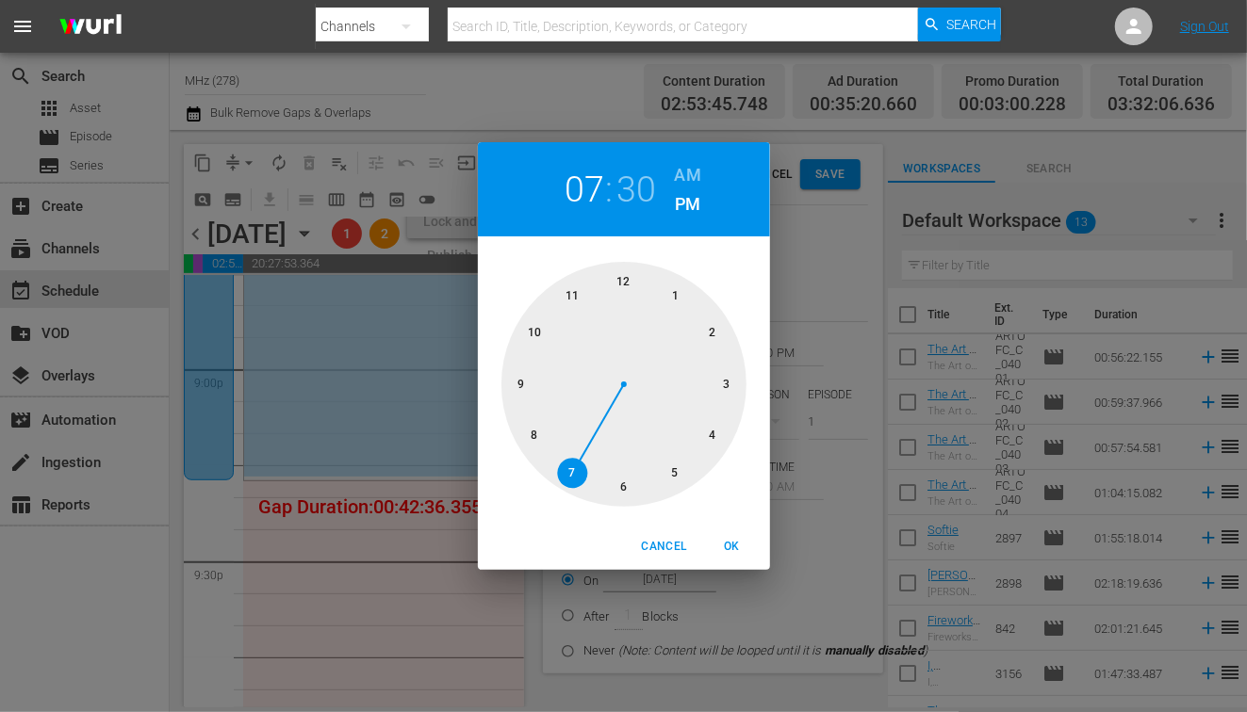
click at [536, 426] on div at bounding box center [623, 384] width 245 height 245
click at [614, 294] on div at bounding box center [623, 384] width 245 height 245
click at [620, 279] on div at bounding box center [623, 384] width 245 height 245
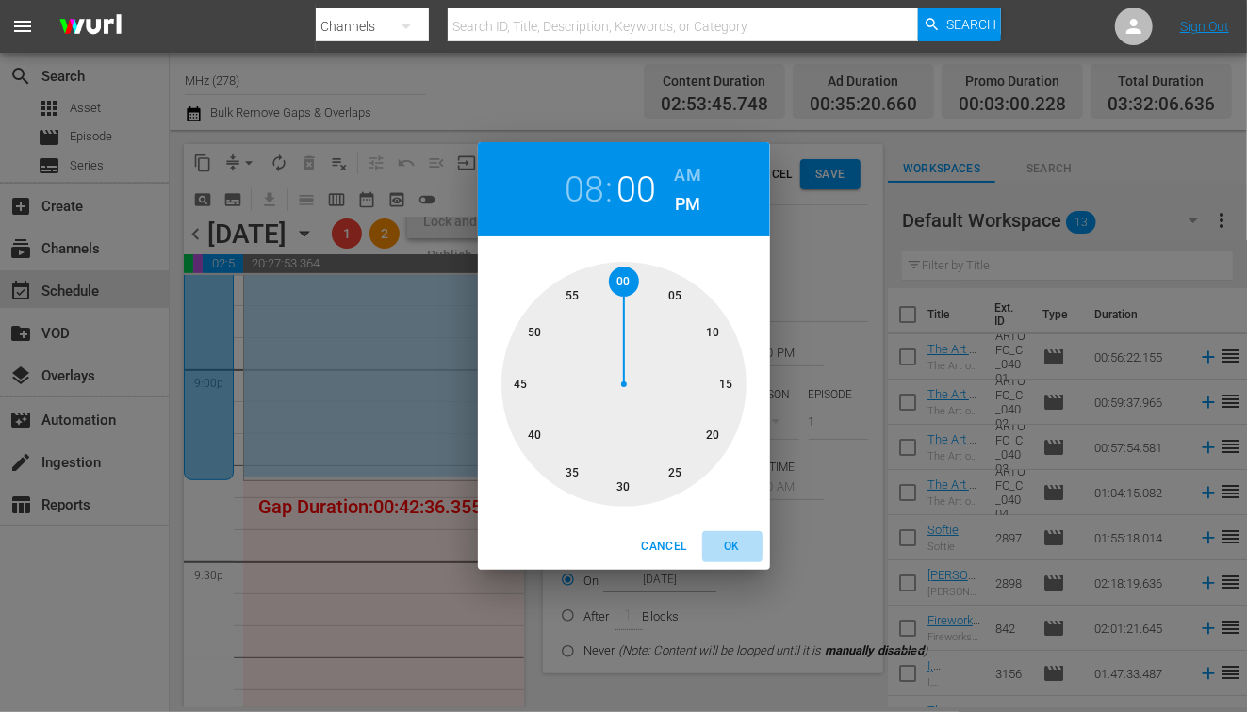
click at [738, 550] on span "OK" at bounding box center [732, 547] width 45 height 20
type input "08:00 PM"
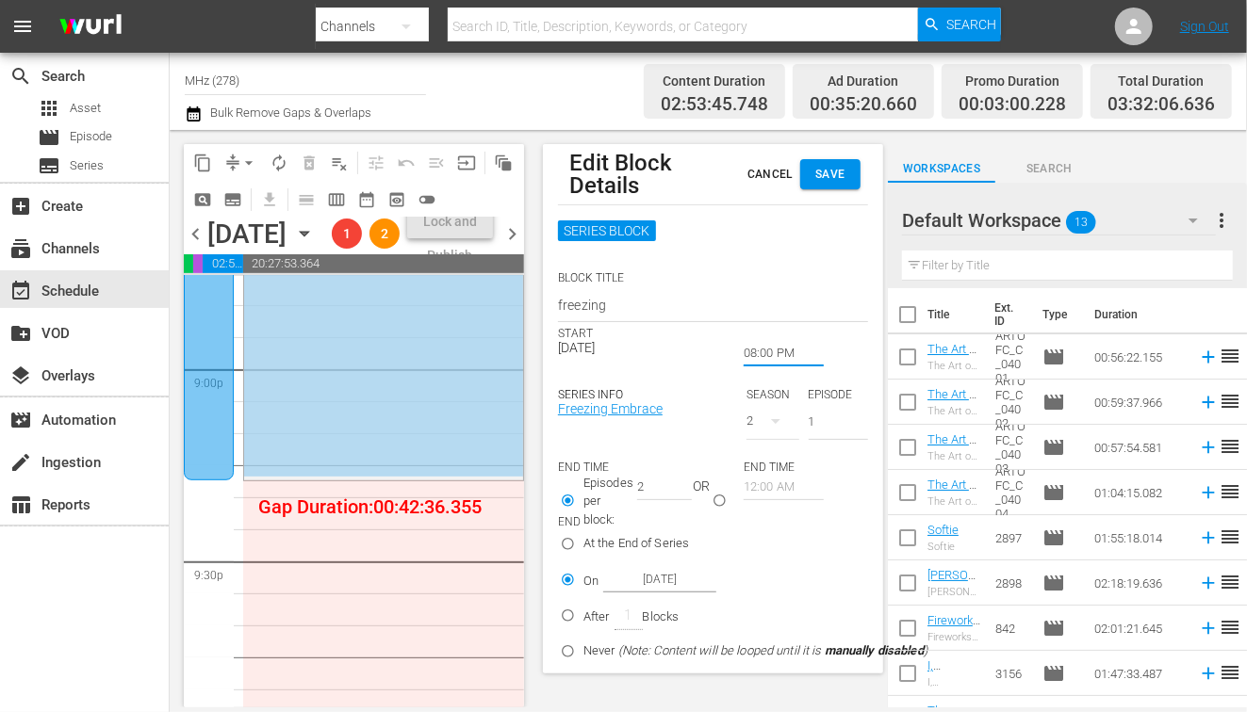
click at [834, 184] on button "Save" at bounding box center [830, 174] width 60 height 30
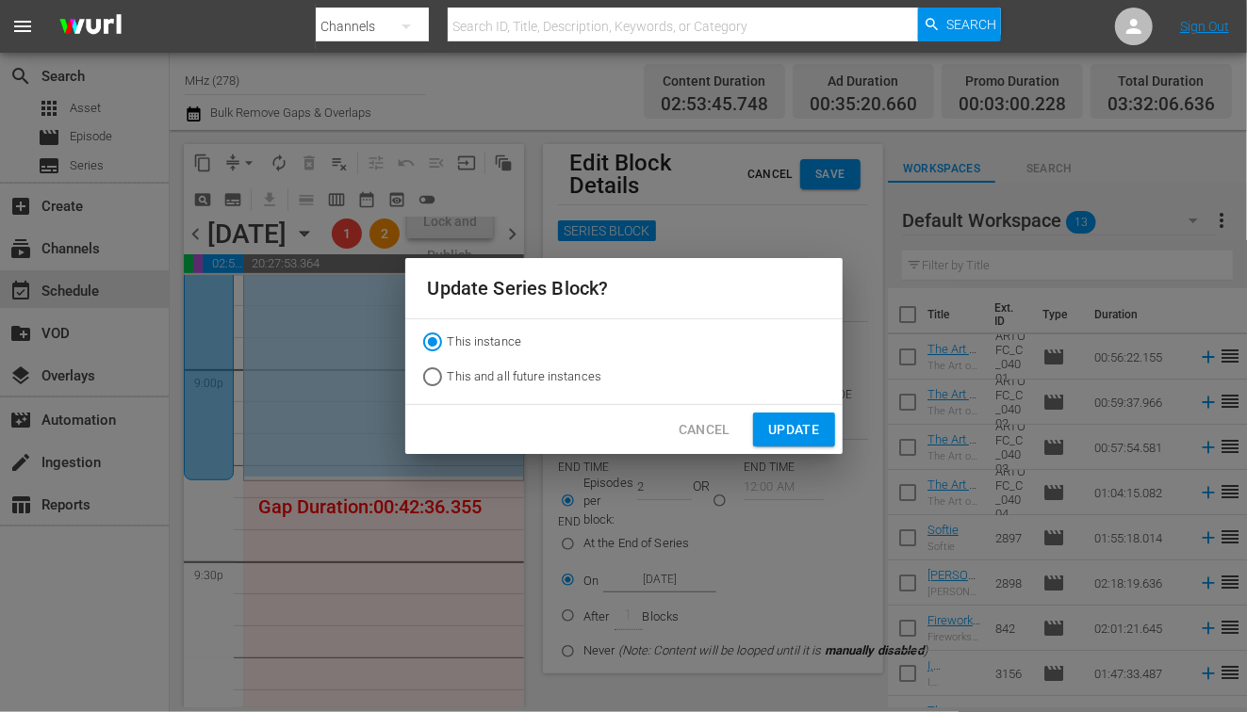
click at [550, 373] on span "This and all future instances" at bounding box center [525, 377] width 155 height 19
click at [448, 373] on input "This and all future instances" at bounding box center [432, 381] width 30 height 30
radio input "true"
click at [822, 443] on button "Update" at bounding box center [793, 430] width 81 height 35
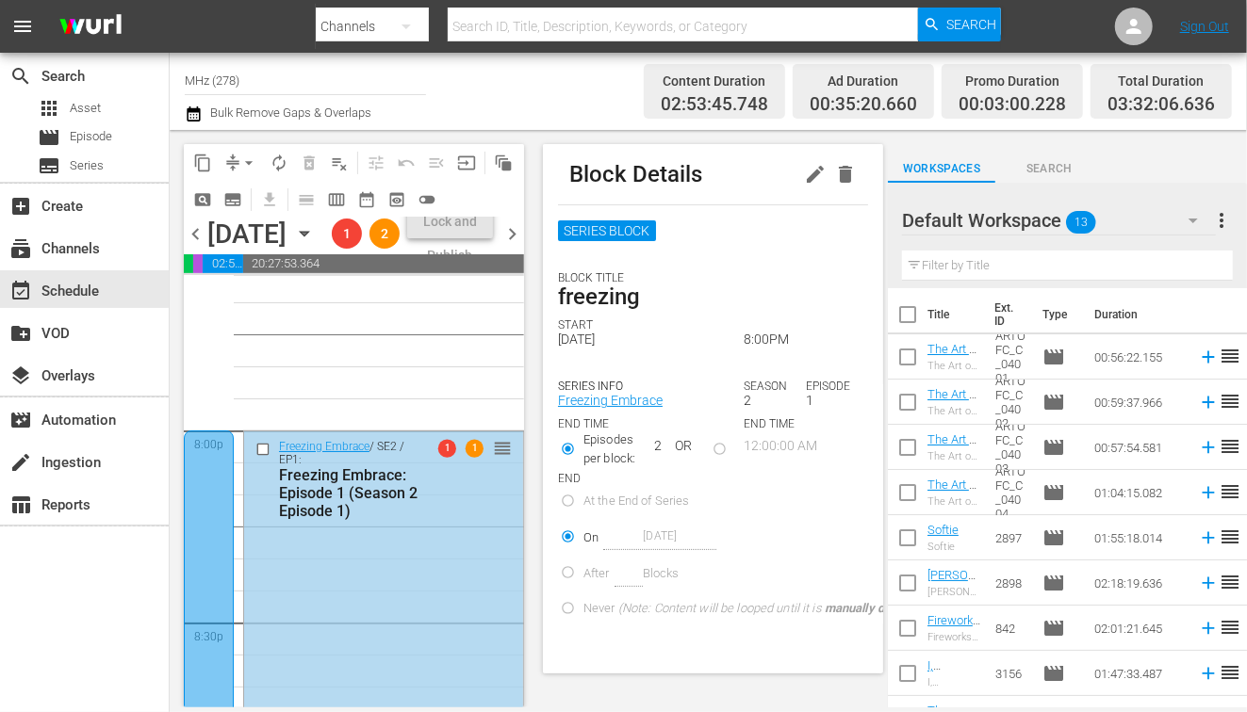
scroll to position [7521, 0]
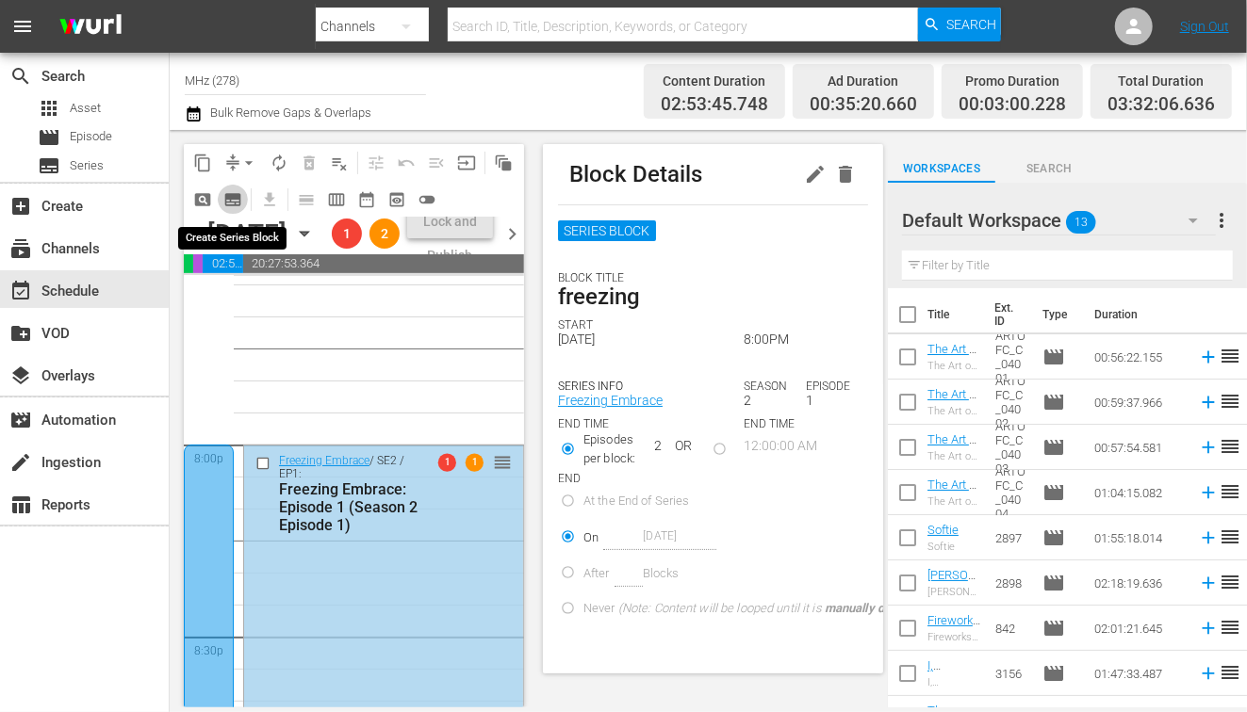
click at [240, 202] on span "subtitles_outlined" at bounding box center [232, 199] width 19 height 19
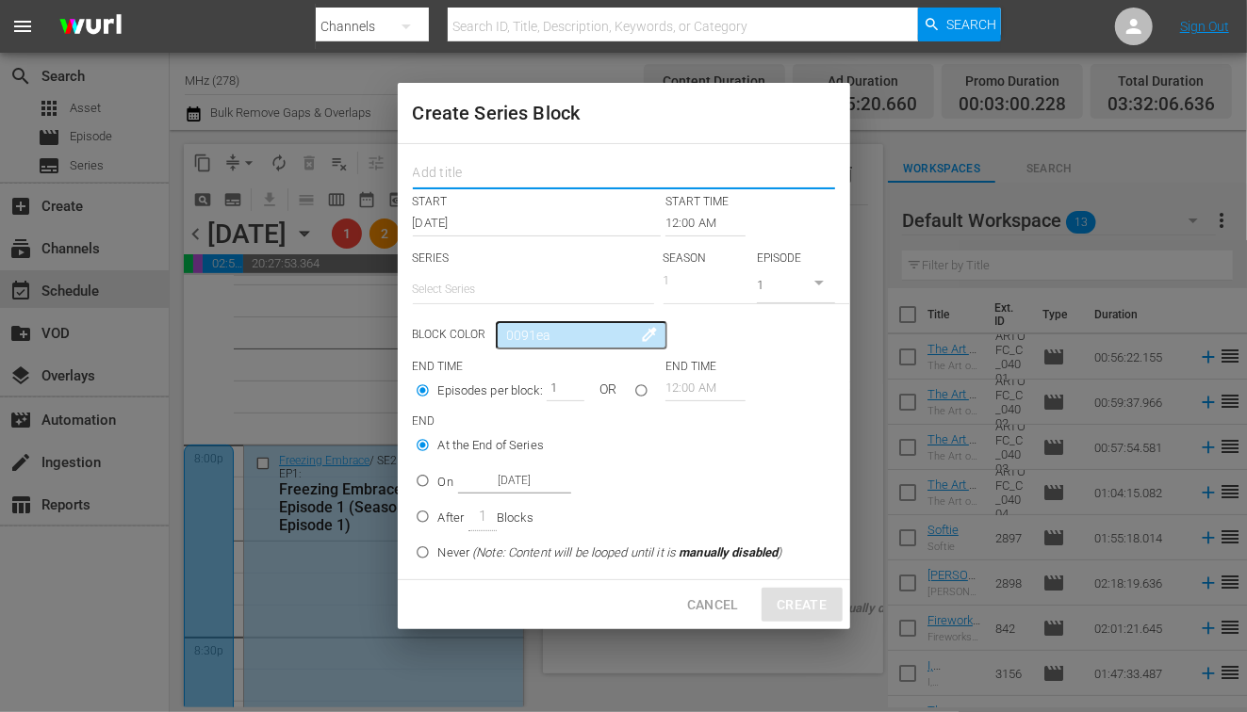
click at [618, 175] on input "text" at bounding box center [624, 174] width 422 height 29
type input "spring"
click at [691, 229] on input "12:00 AM" at bounding box center [705, 223] width 80 height 26
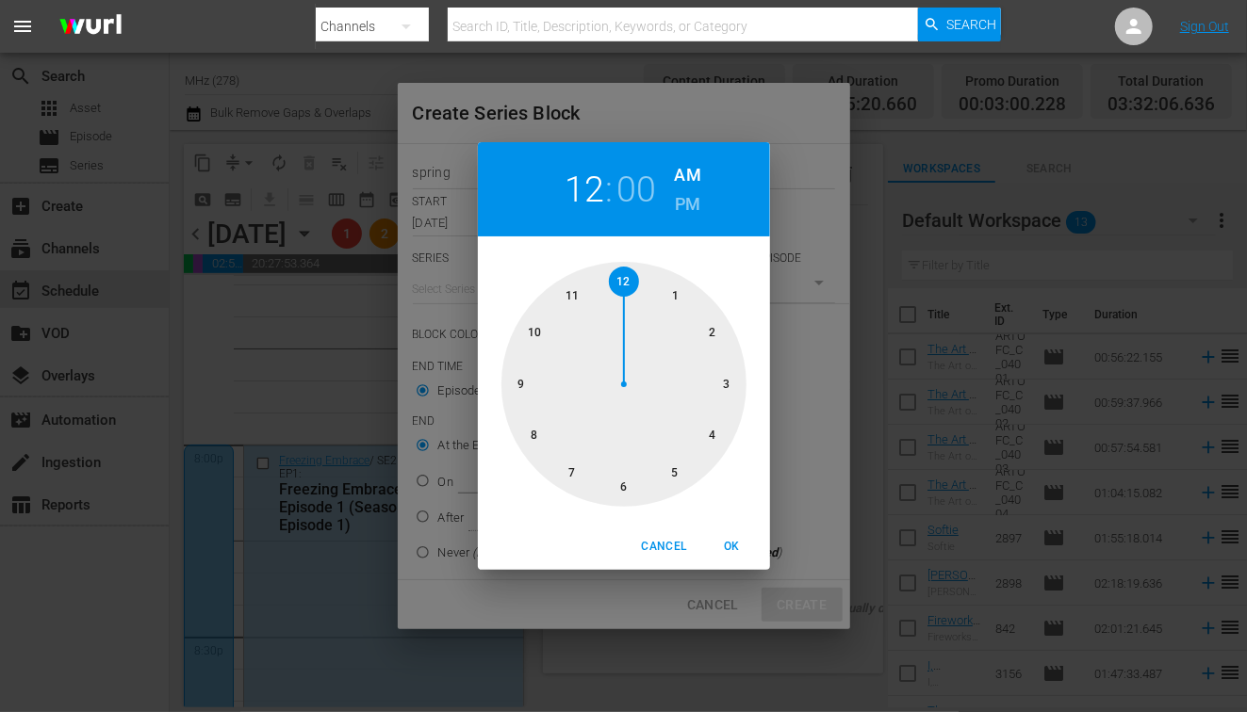
click at [683, 204] on h6 "PM" at bounding box center [687, 204] width 25 height 30
click at [627, 484] on div at bounding box center [623, 384] width 245 height 245
click at [738, 555] on span "OK" at bounding box center [732, 547] width 45 height 20
type input "06:00 PM"
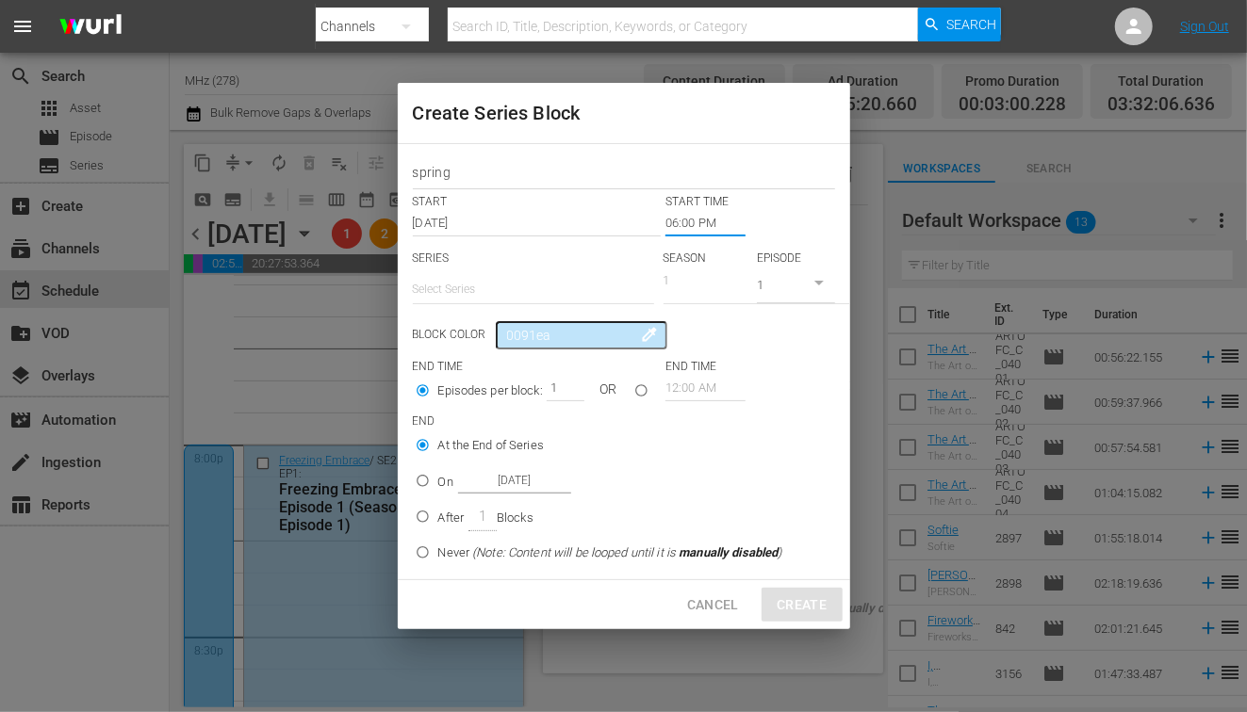
click at [530, 283] on input "text" at bounding box center [533, 289] width 241 height 45
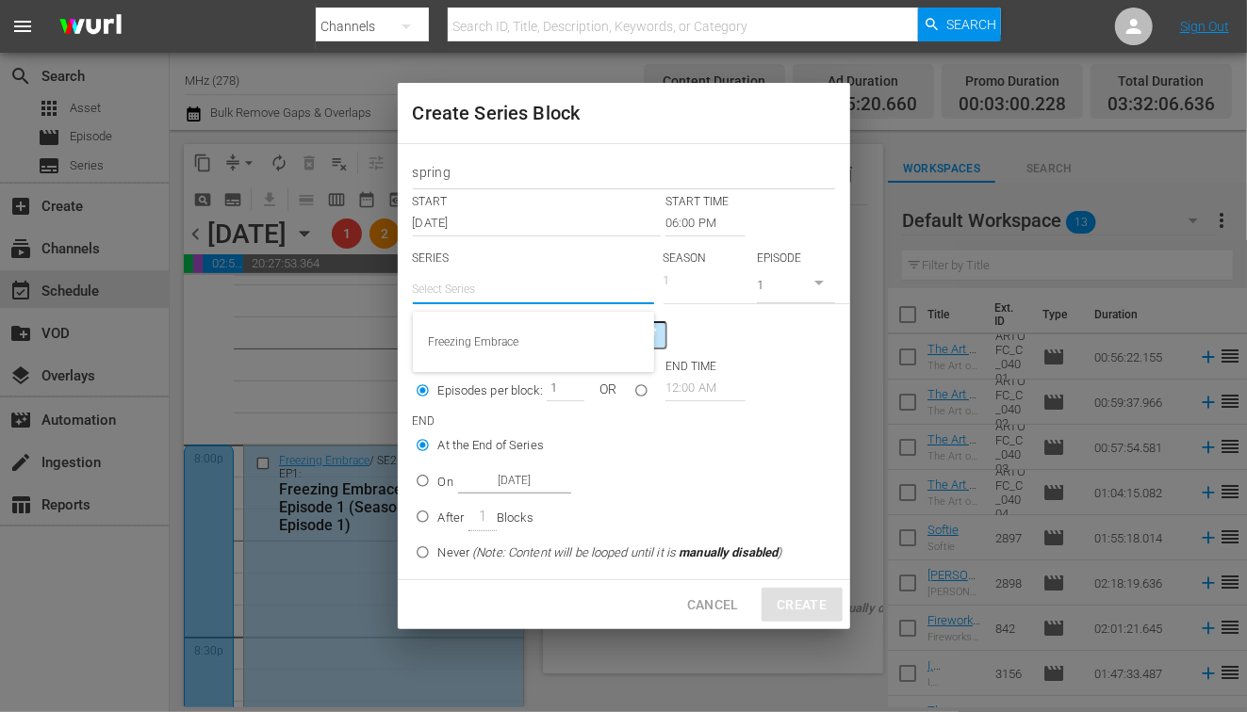
radio input "false"
type input "s"
radio input "false"
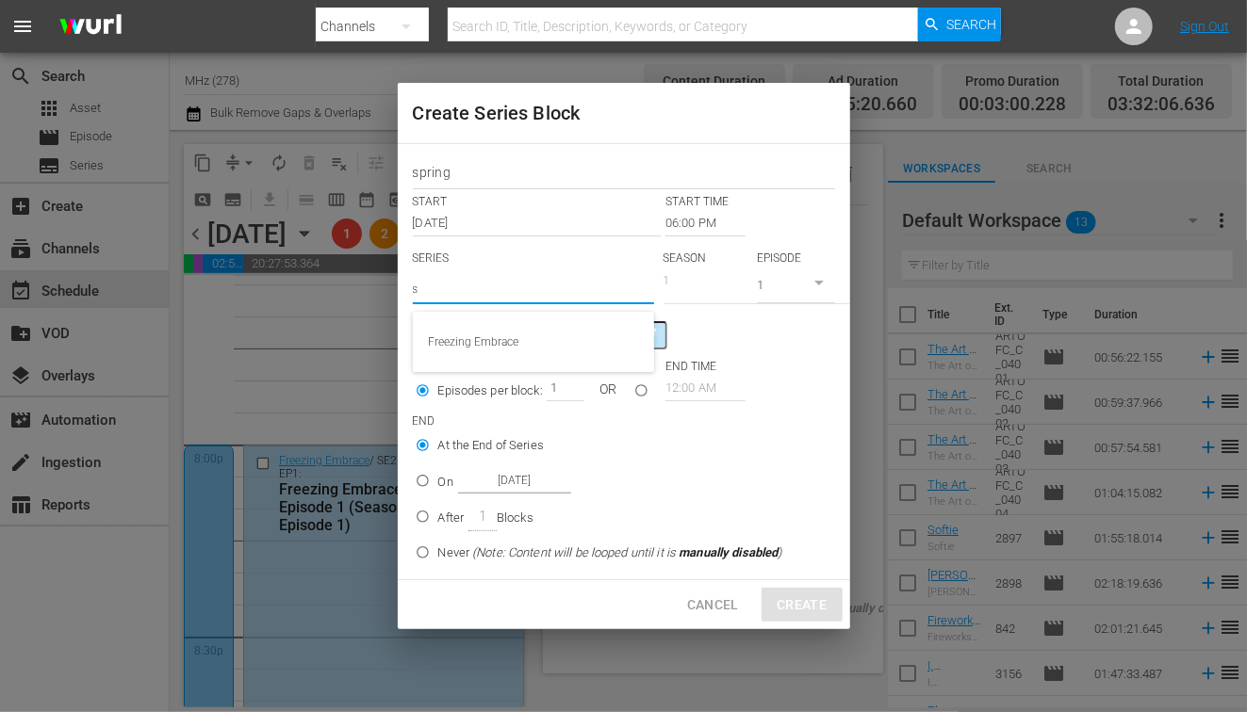
type input "sp"
radio input "false"
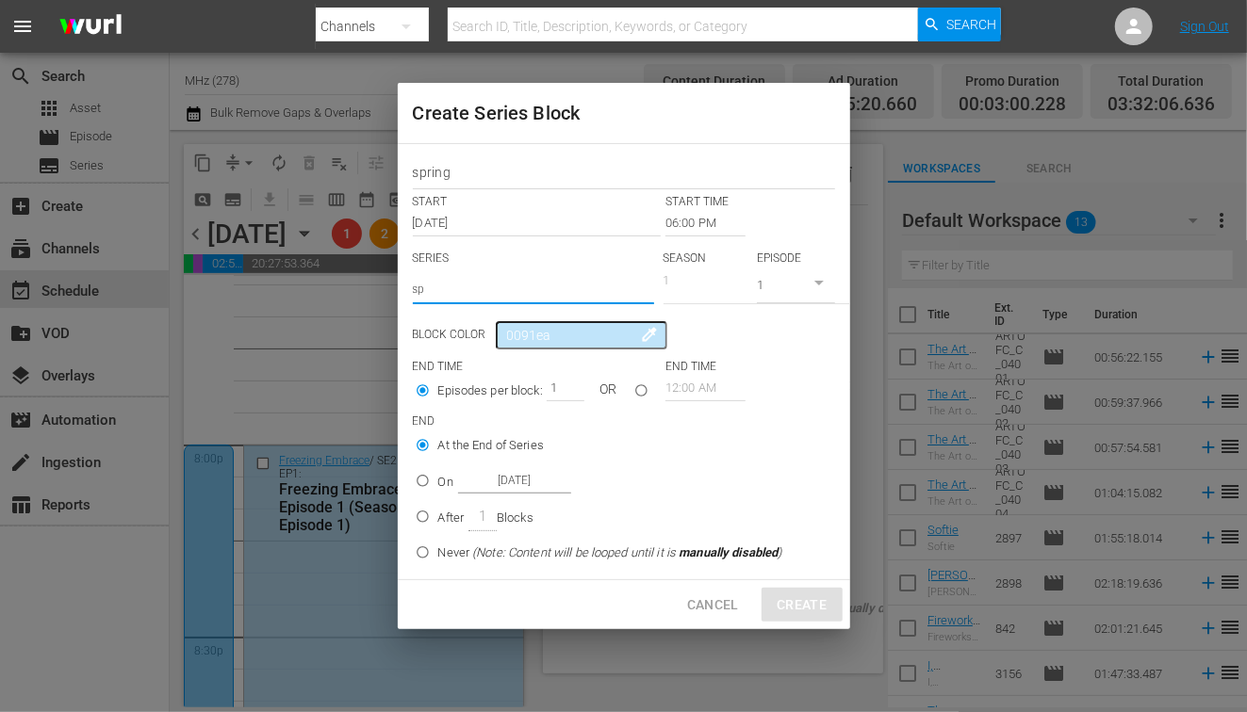
type input "spr"
radio input "false"
type input "spri"
radio input "false"
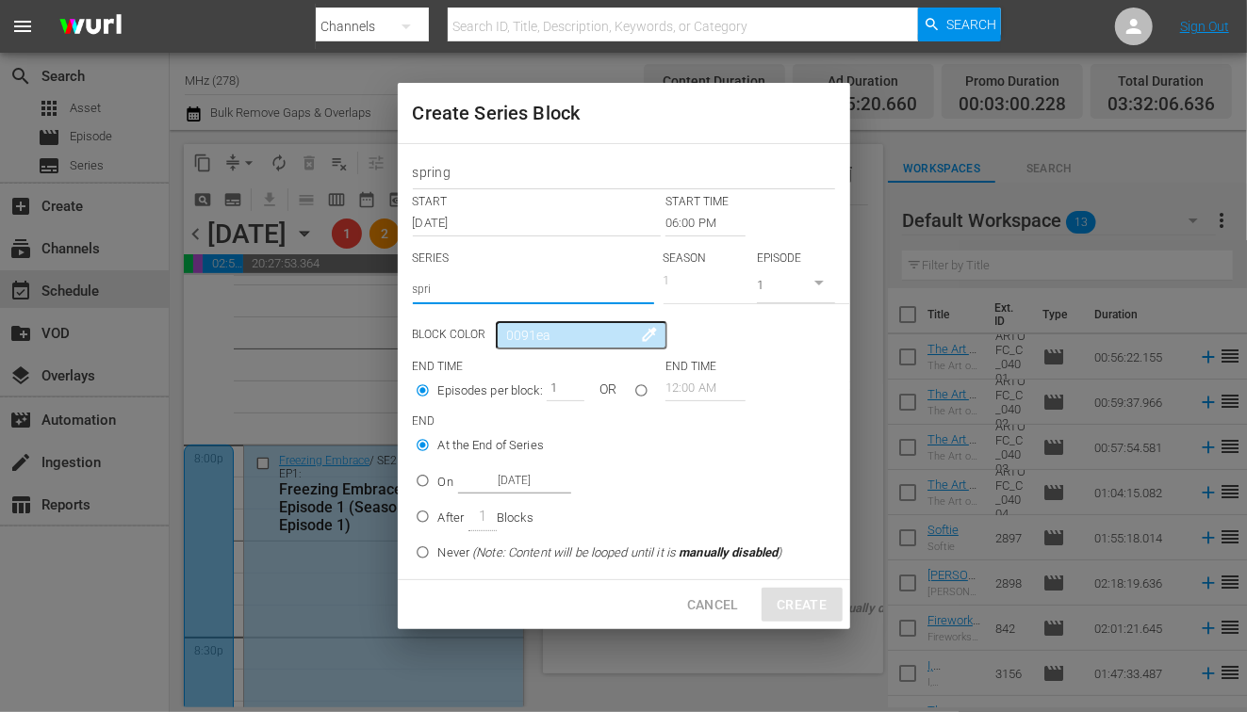
radio input "false"
type input "sprin"
radio input "false"
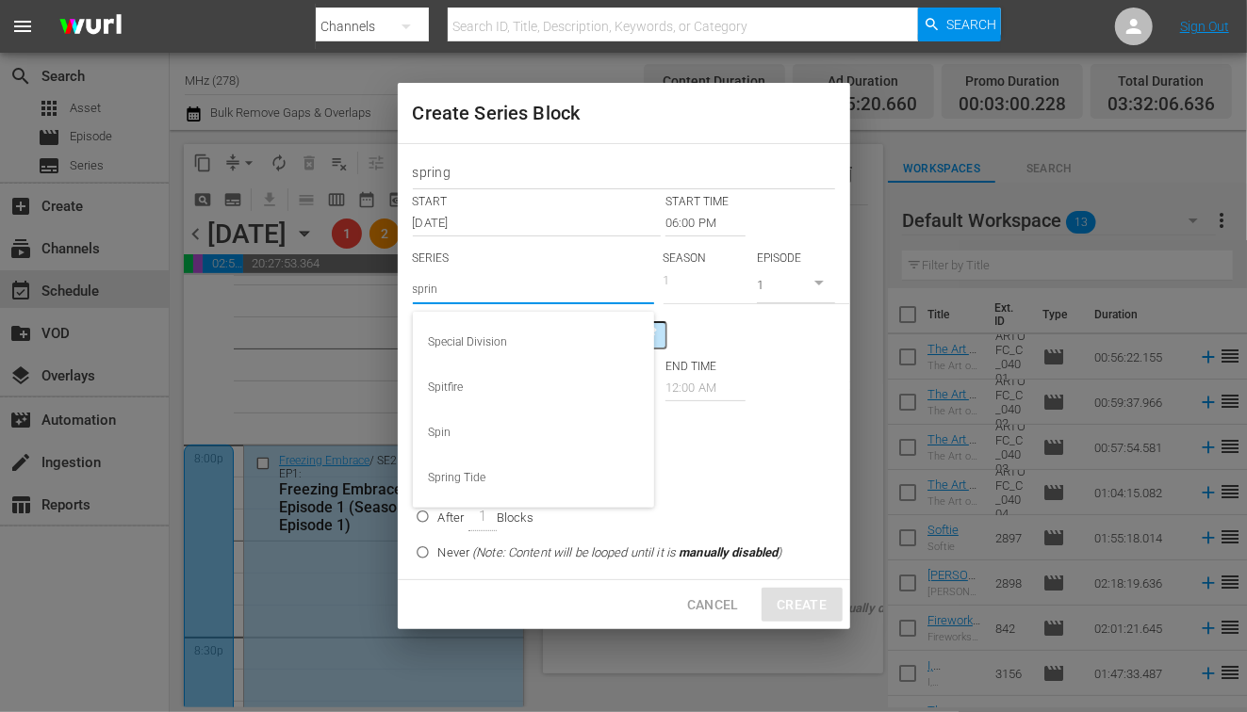
radio input "false"
type input "spring"
radio input "false"
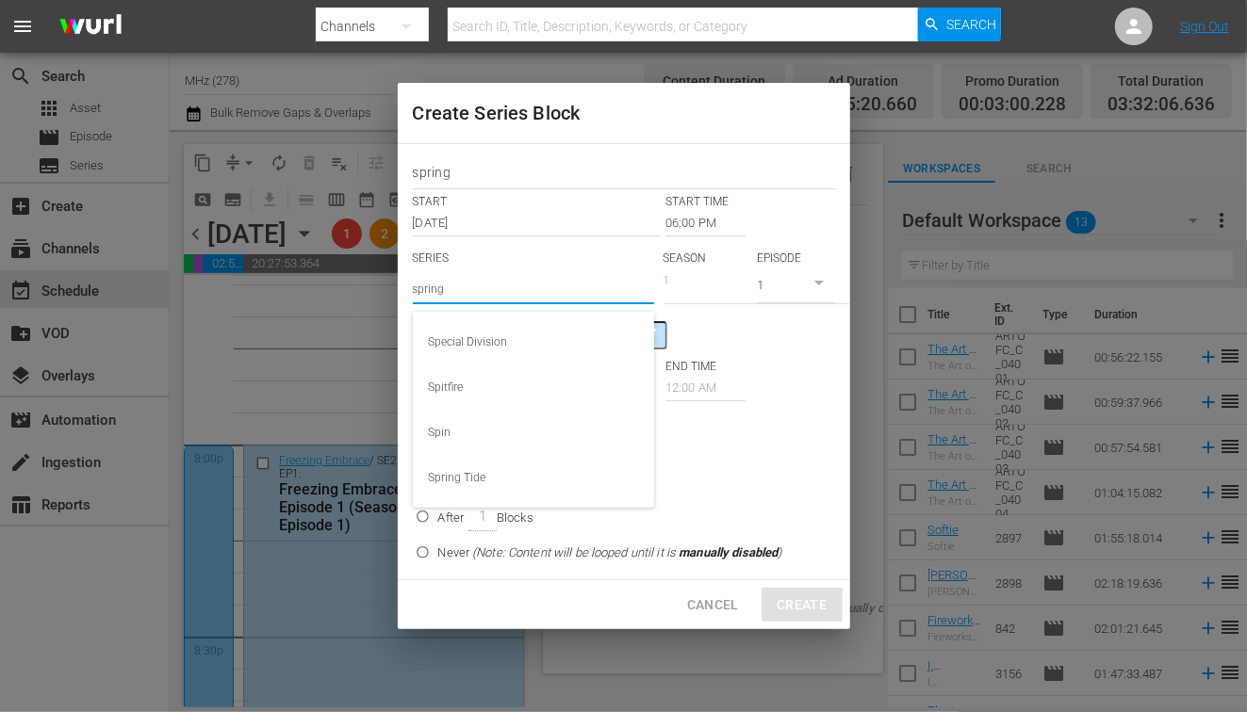
radio input "false"
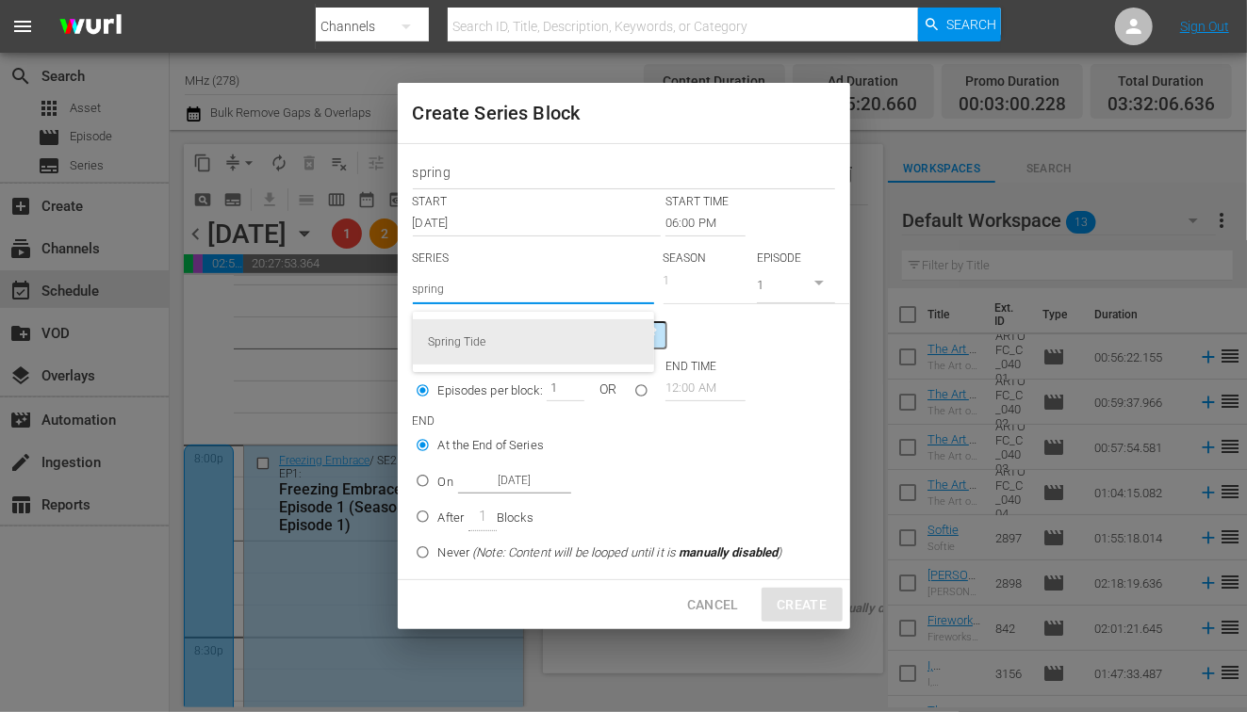
click at [503, 341] on div "Spring Tide" at bounding box center [533, 341] width 211 height 45
type input "spring"
radio input "false"
type input "Spring Tide"
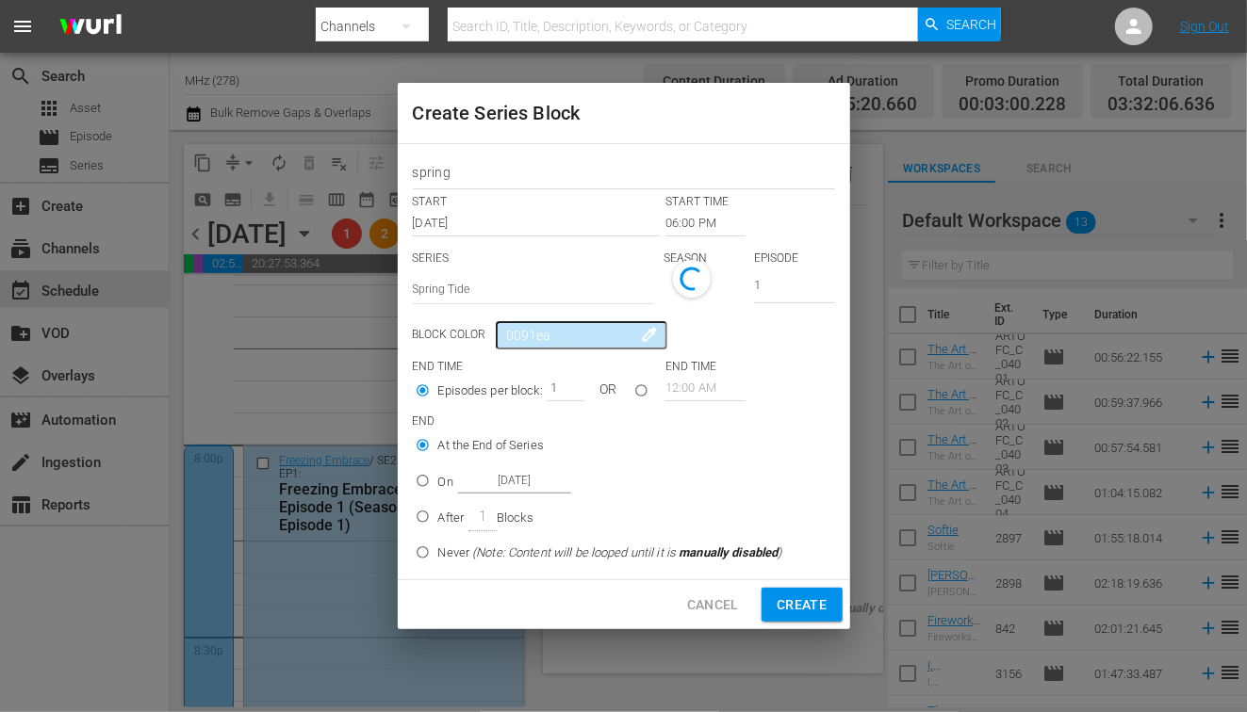
radio input "false"
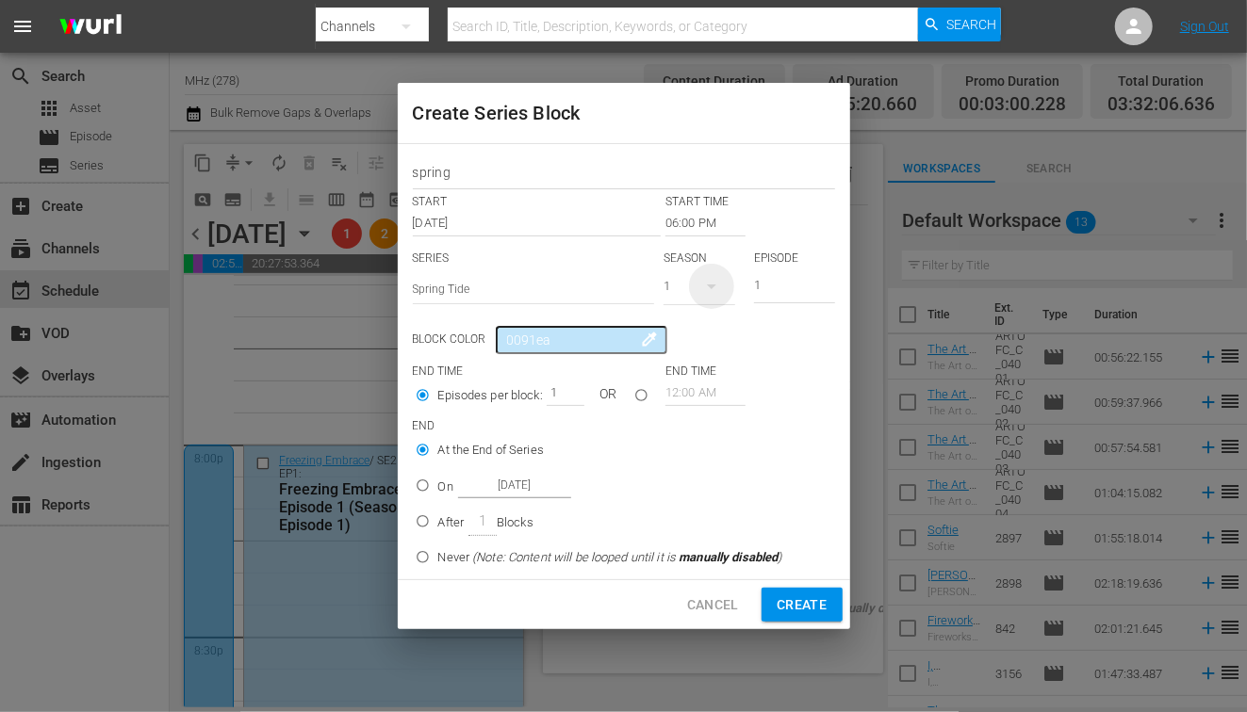
click at [702, 286] on icon "button" at bounding box center [711, 286] width 23 height 23
click at [597, 256] on div "1" at bounding box center [623, 356] width 1247 height 712
type input "2"
click at [572, 390] on input "2" at bounding box center [561, 393] width 28 height 26
click at [447, 487] on p "On" at bounding box center [445, 487] width 15 height 19
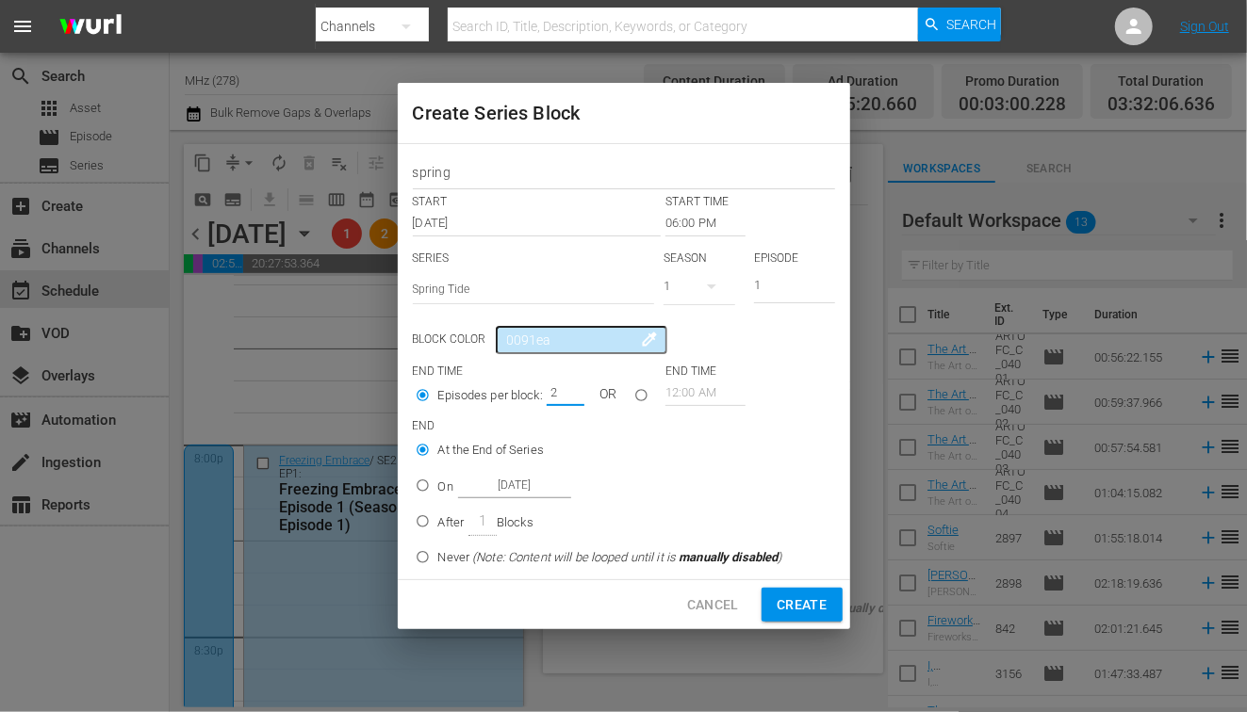
click at [438, 487] on input "On [DATE]" at bounding box center [422, 489] width 31 height 31
radio input "false"
radio input "true"
click at [500, 471] on label "On [DATE]" at bounding box center [594, 485] width 375 height 31
click at [438, 474] on input "On [DATE]" at bounding box center [422, 489] width 31 height 31
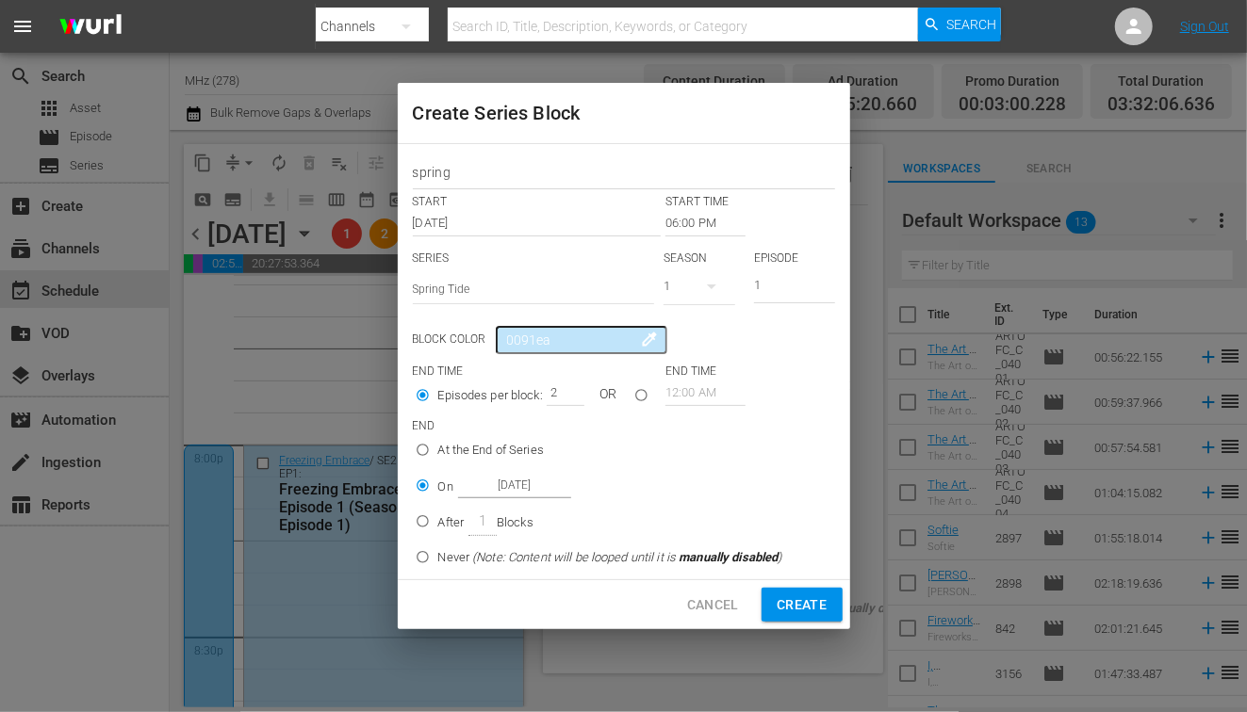
click at [523, 477] on input "[DATE]" at bounding box center [514, 485] width 113 height 25
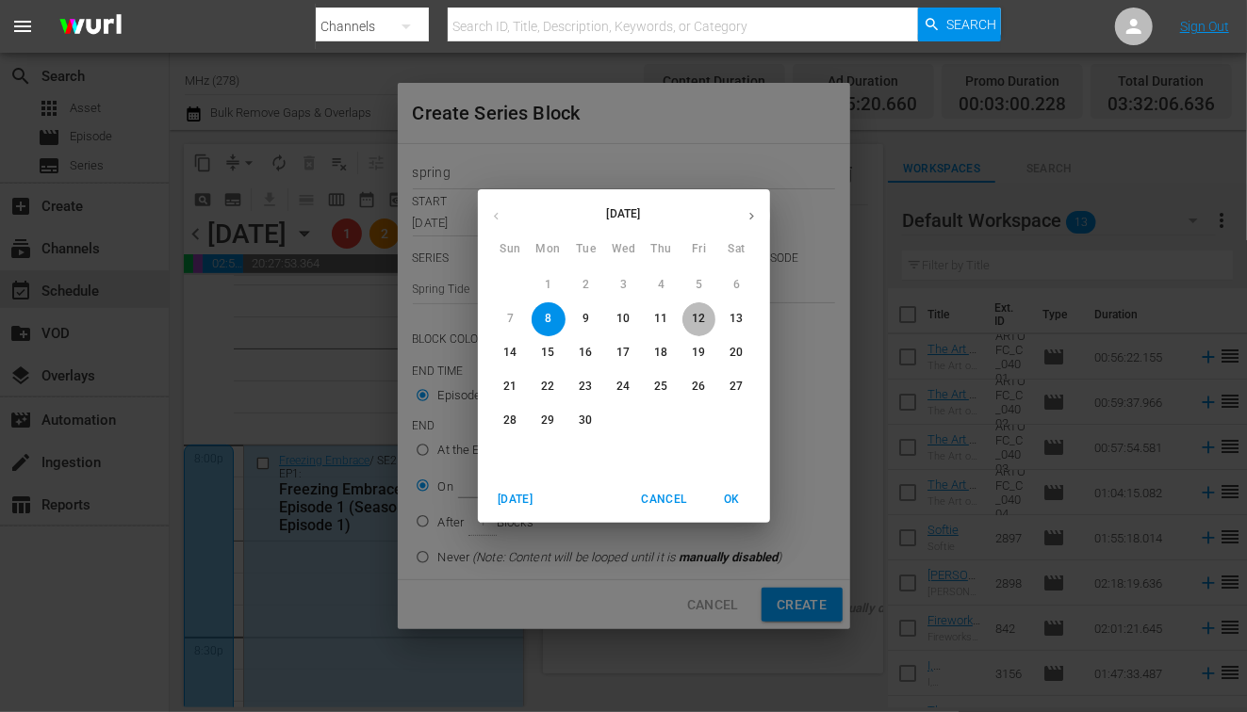
click at [694, 319] on p "12" at bounding box center [698, 319] width 13 height 16
type input "[DATE]"
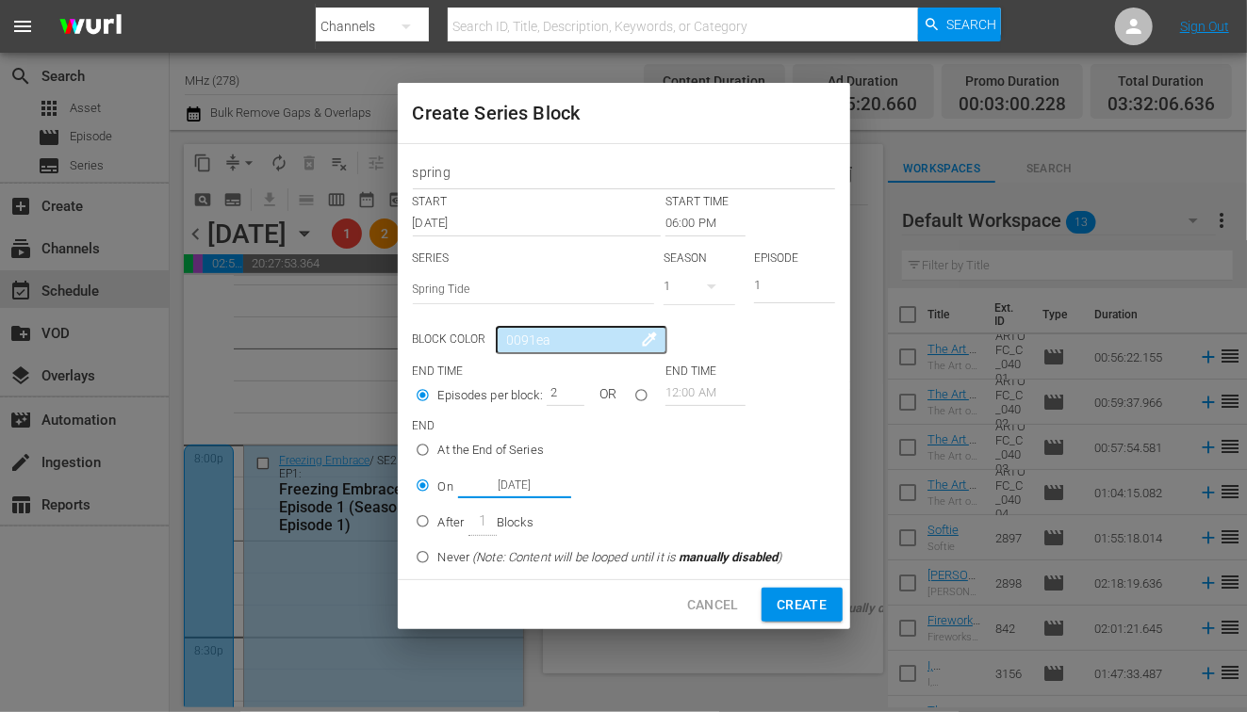
click at [782, 605] on span "Create" at bounding box center [802, 606] width 50 height 24
radio input "false"
type input "12:00 AM"
type input "1"
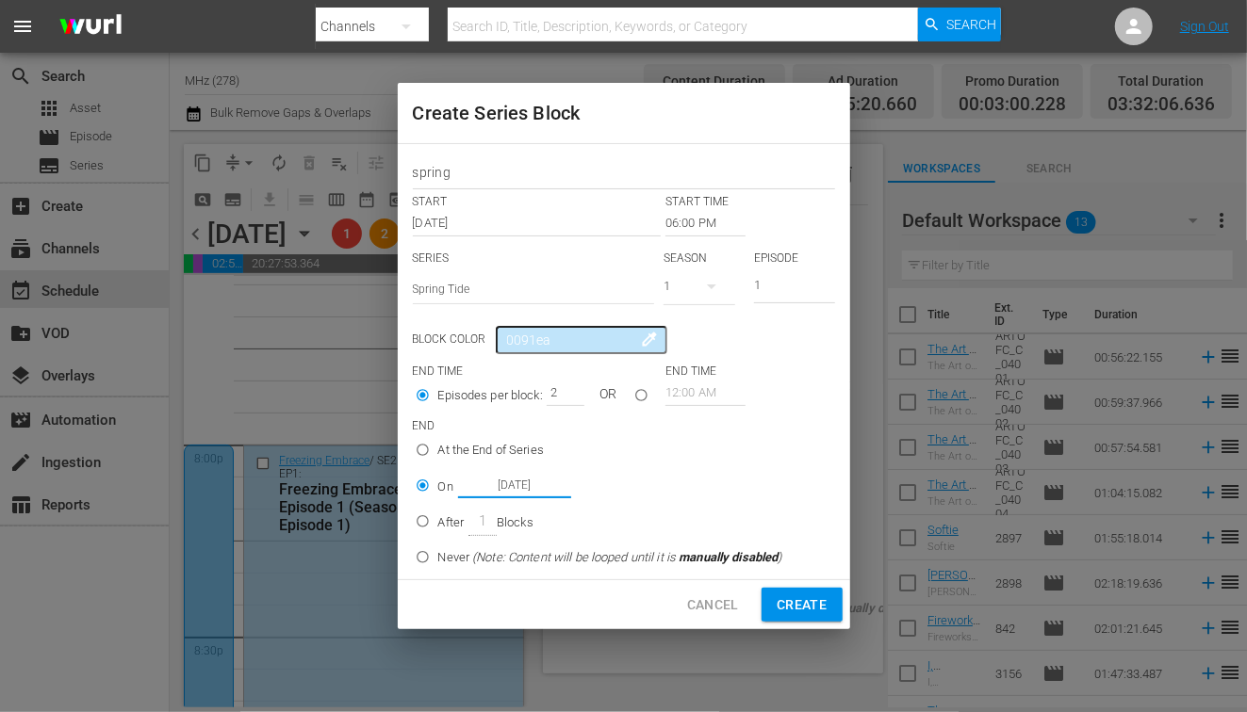
radio input "true"
type input "[DATE]"
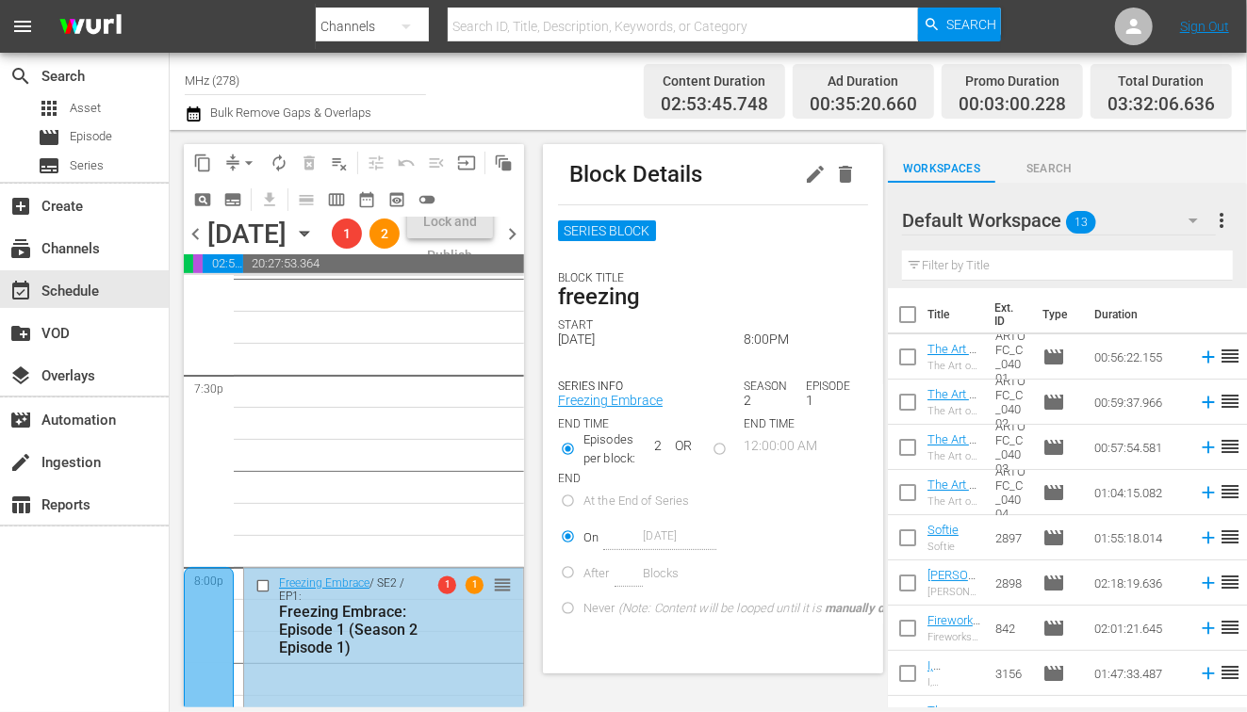
scroll to position [7393, 0]
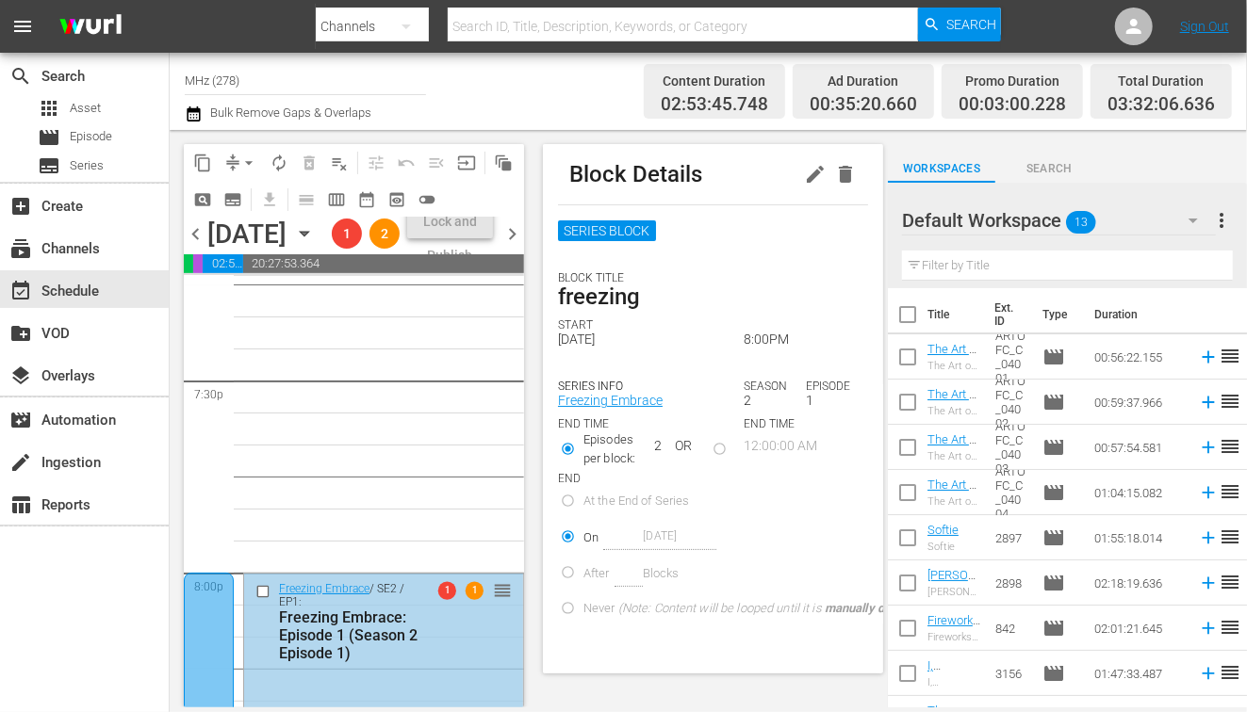
radio input "true"
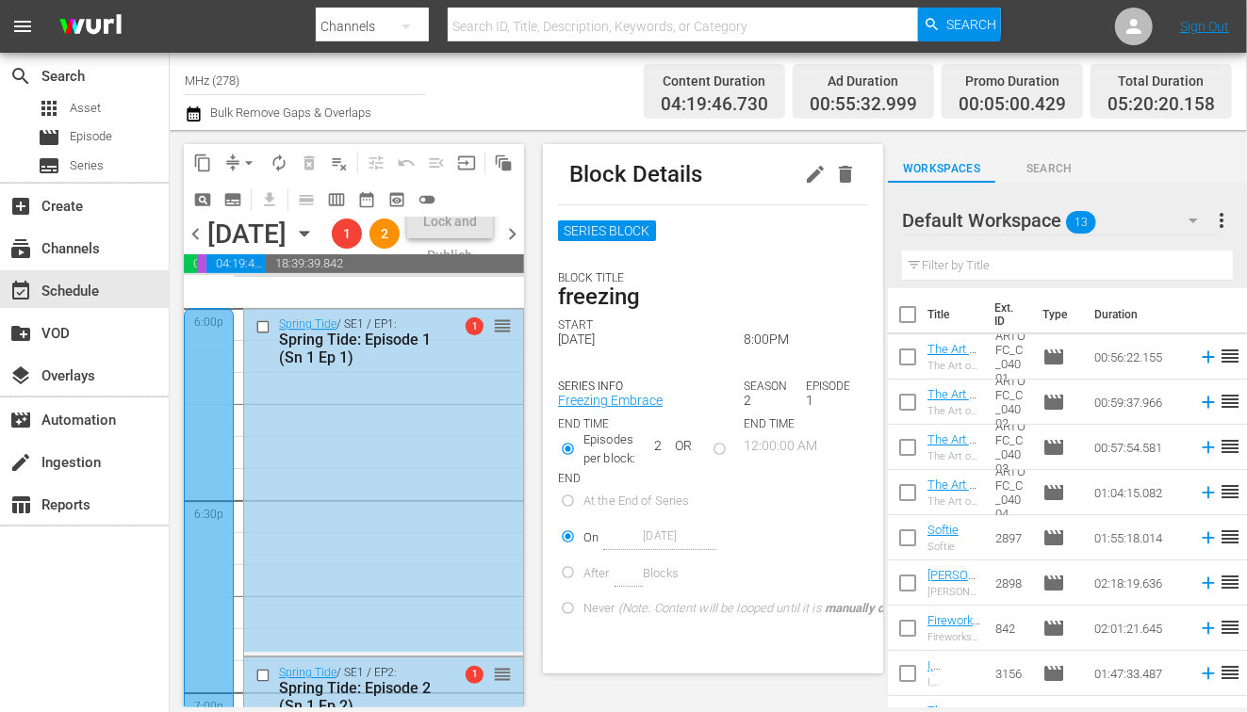
scroll to position [6872, 0]
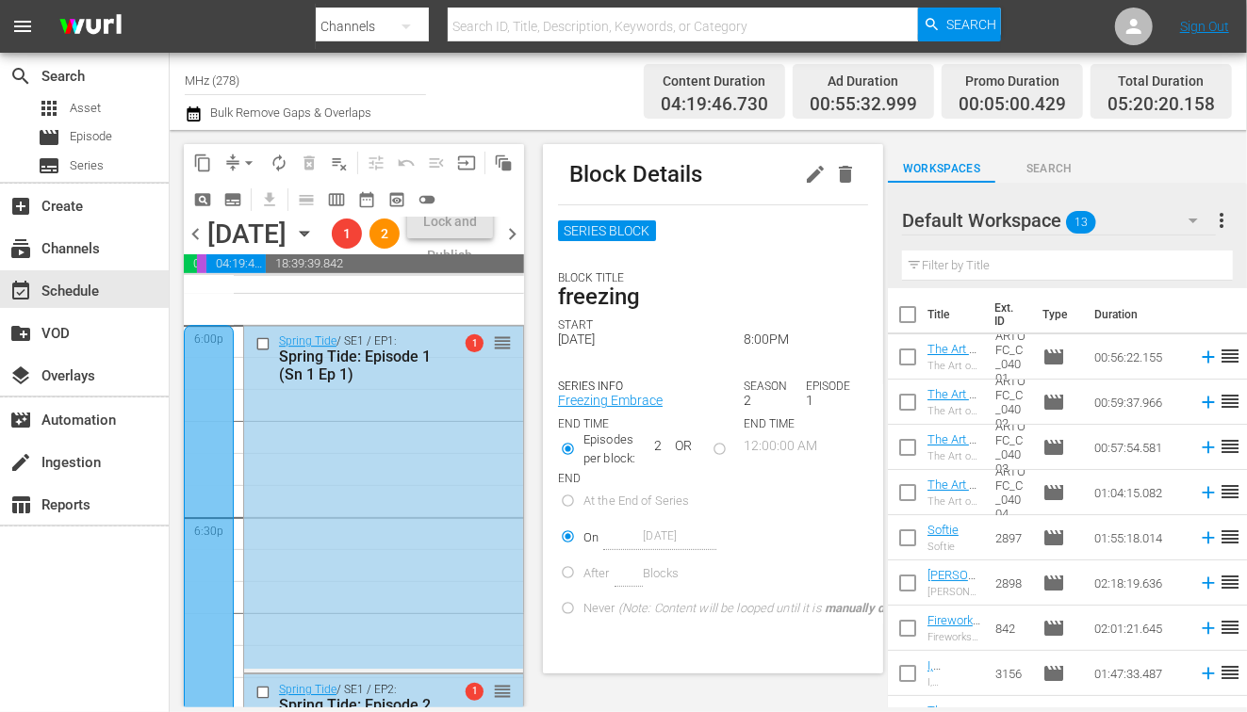
click at [315, 244] on icon "button" at bounding box center [304, 233] width 21 height 21
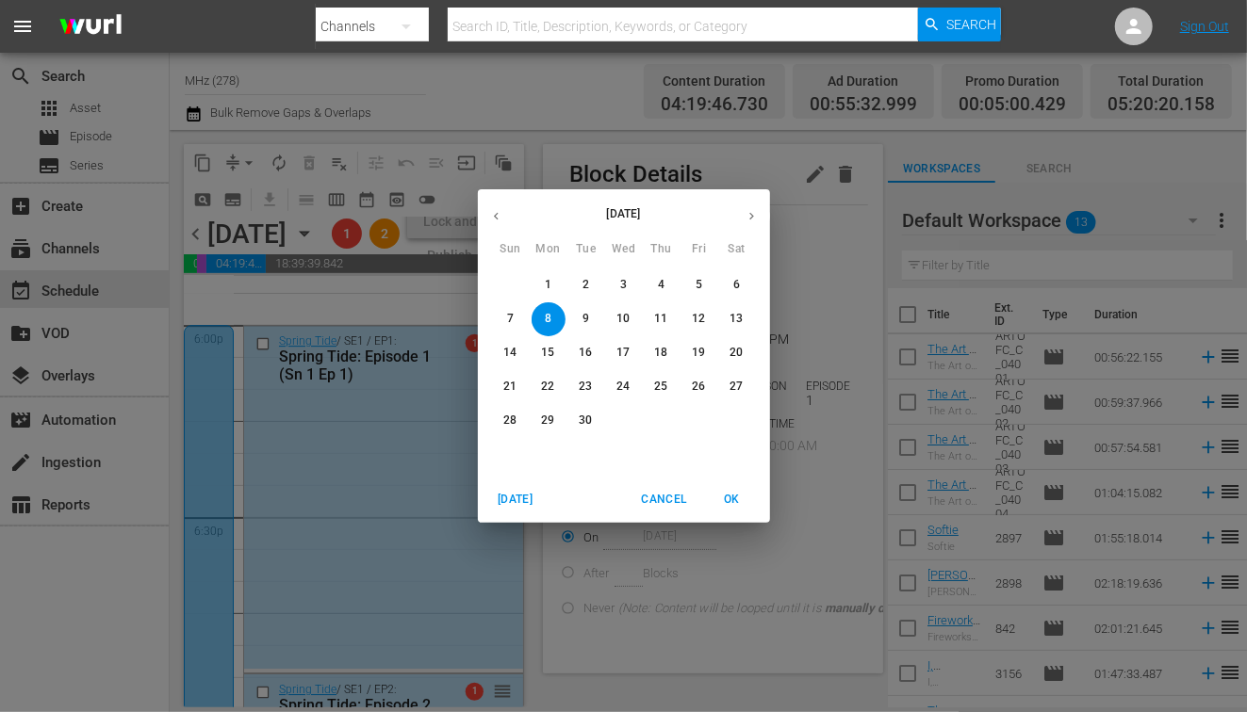
click at [672, 316] on span "11" at bounding box center [662, 319] width 34 height 16
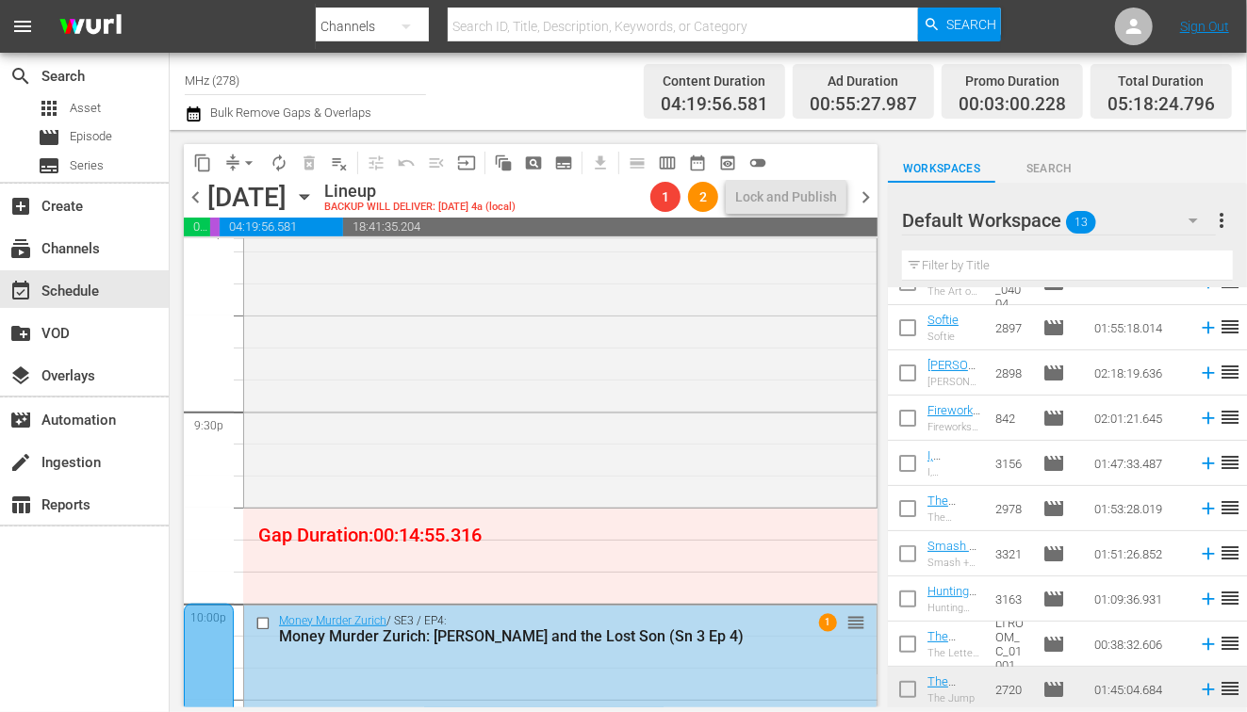
scroll to position [8096, 0]
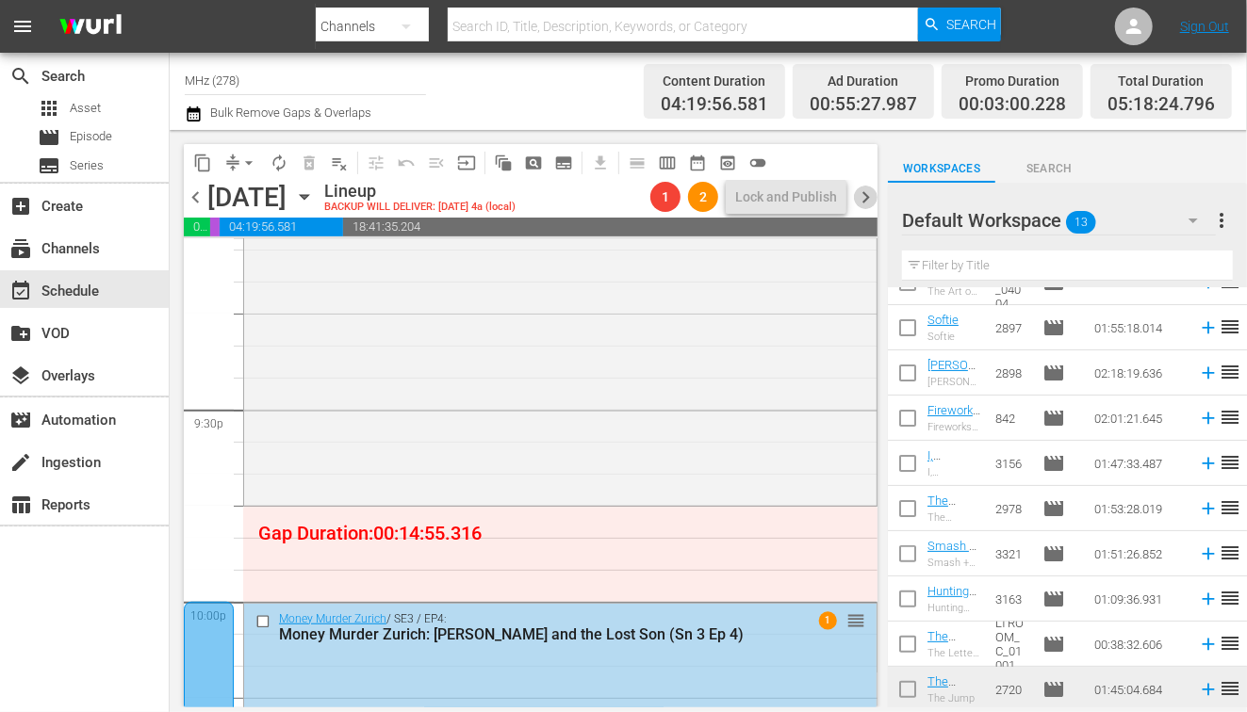
click at [871, 195] on span "chevron_right" at bounding box center [866, 198] width 24 height 24
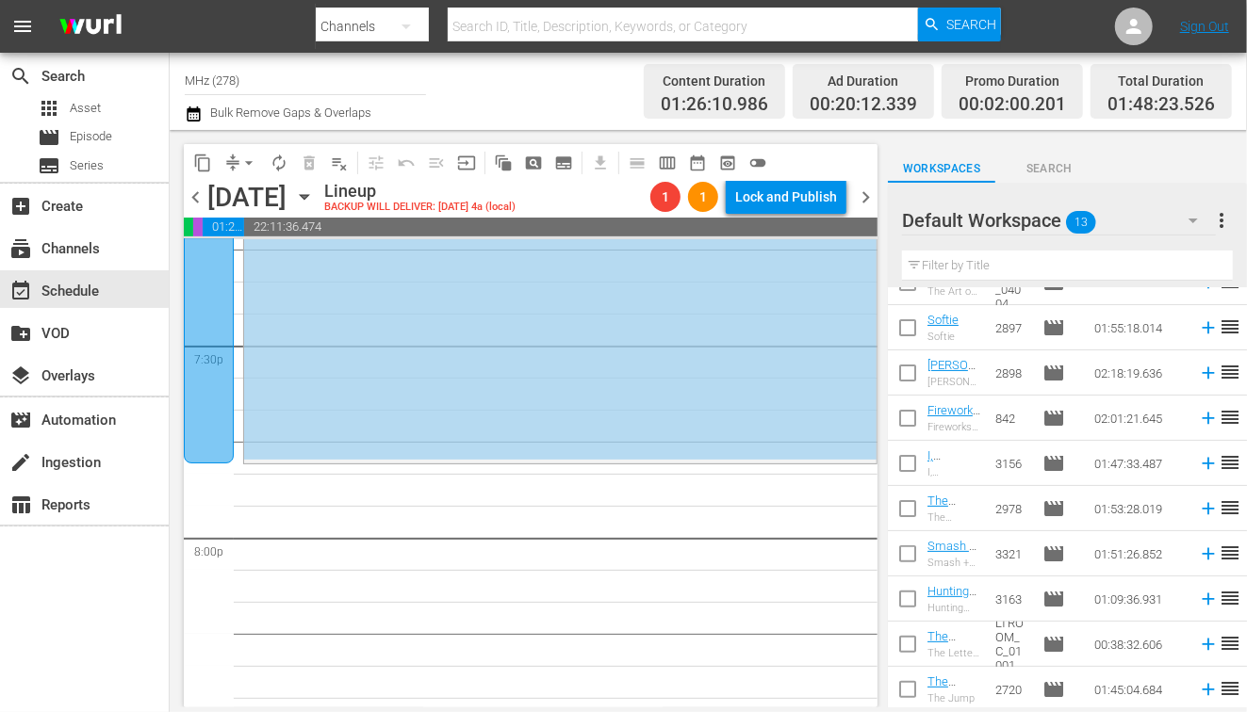
scroll to position [7394, 0]
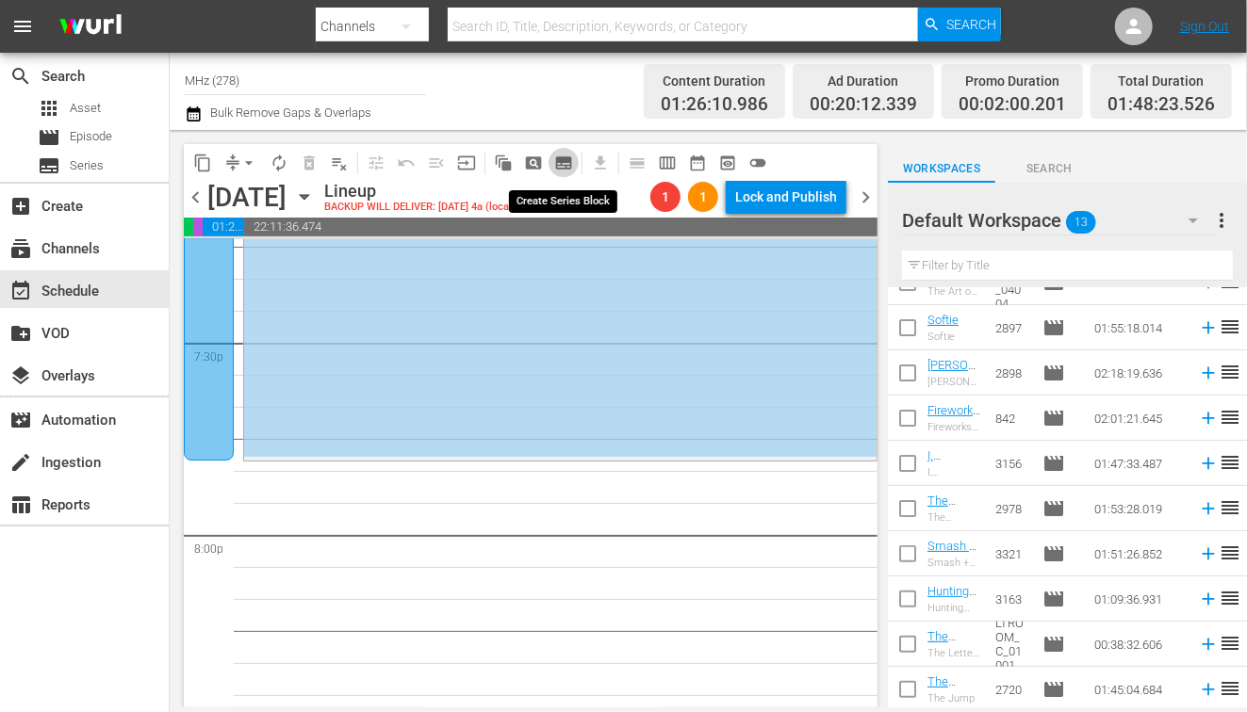
click at [567, 163] on span "subtitles_outlined" at bounding box center [563, 163] width 19 height 19
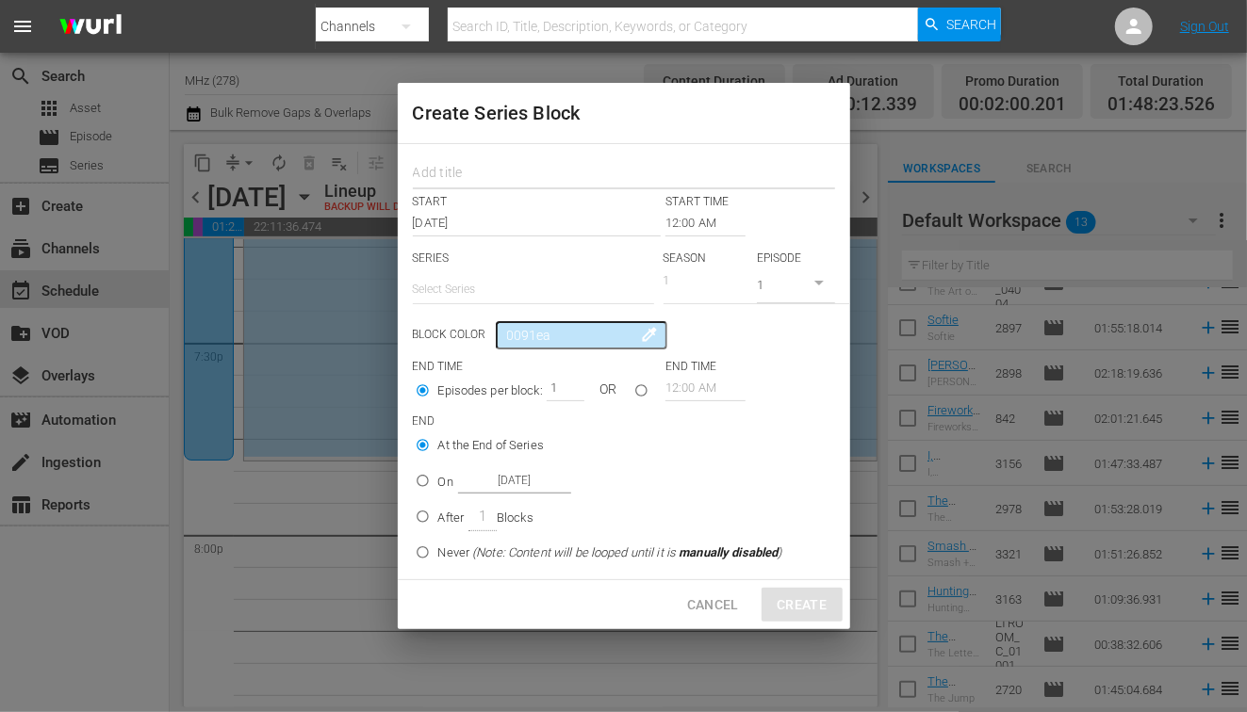
click at [556, 165] on input "text" at bounding box center [624, 174] width 422 height 29
type input "miss"
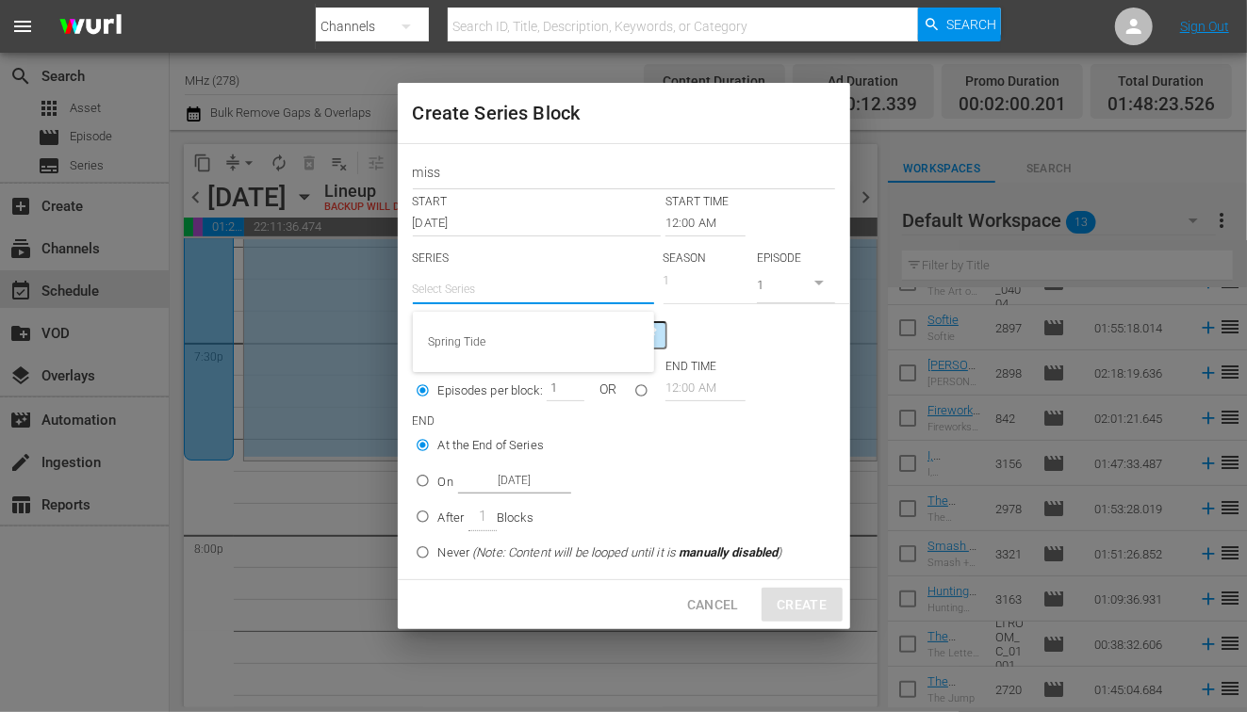
click at [545, 283] on input "text" at bounding box center [533, 289] width 241 height 45
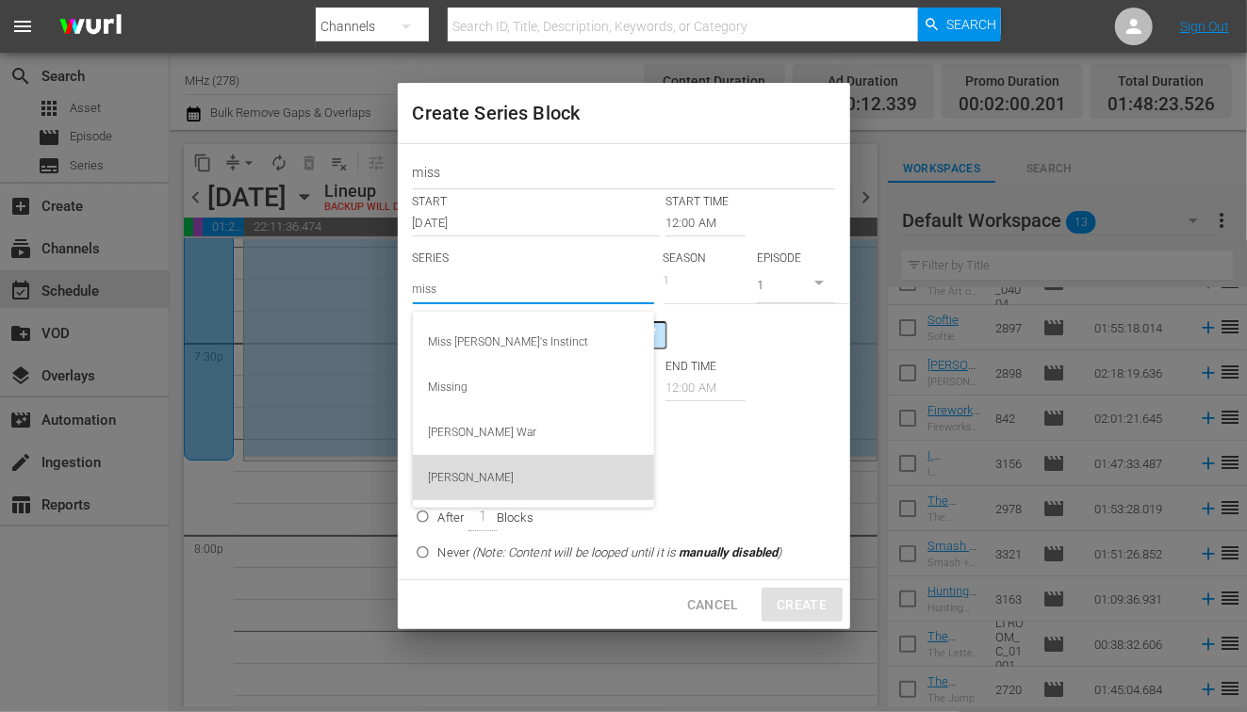
click at [473, 463] on div "[PERSON_NAME]" at bounding box center [533, 477] width 211 height 45
type input "[PERSON_NAME]"
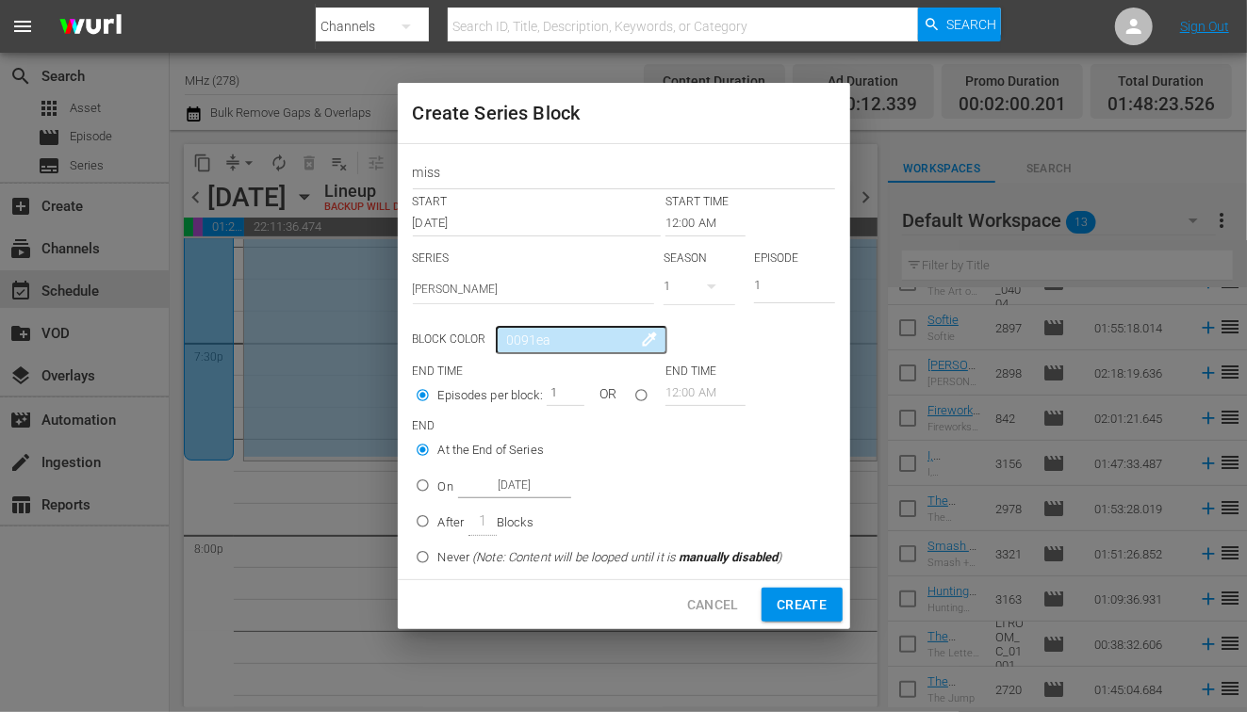
click at [713, 229] on input "12:00 AM" at bounding box center [705, 223] width 80 height 26
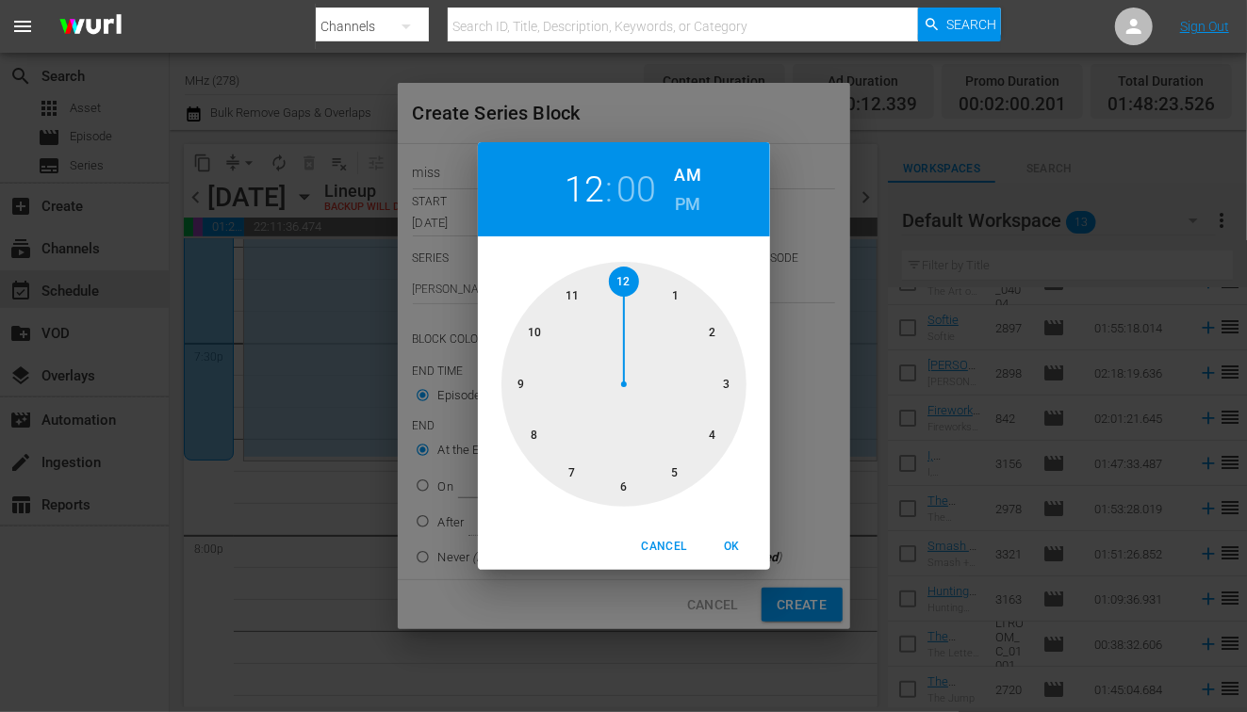
click at [694, 213] on h6 "PM" at bounding box center [687, 204] width 25 height 30
click at [530, 443] on div at bounding box center [623, 384] width 245 height 245
click at [721, 552] on span "OK" at bounding box center [732, 547] width 45 height 20
type input "08:00 PM"
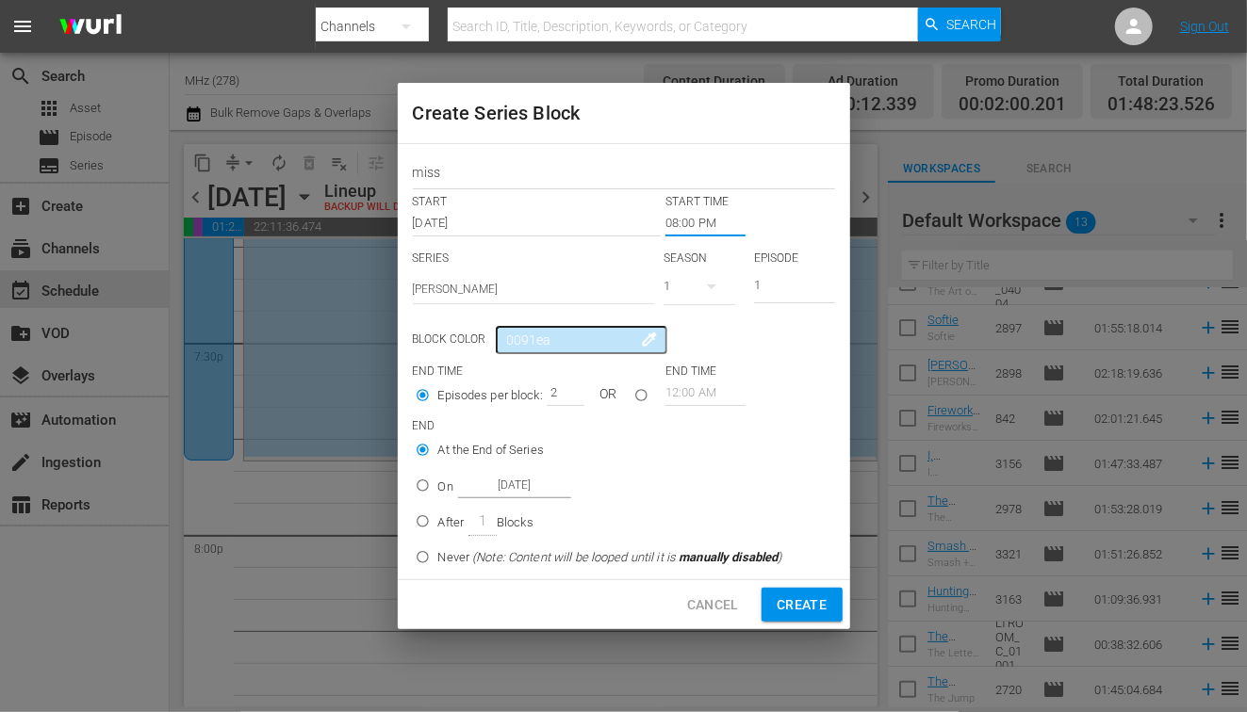
type input "2"
click at [574, 387] on input "2" at bounding box center [561, 393] width 28 height 26
click at [426, 483] on input "On [DATE]" at bounding box center [422, 489] width 31 height 31
radio input "true"
click at [810, 594] on span "Create" at bounding box center [802, 606] width 50 height 24
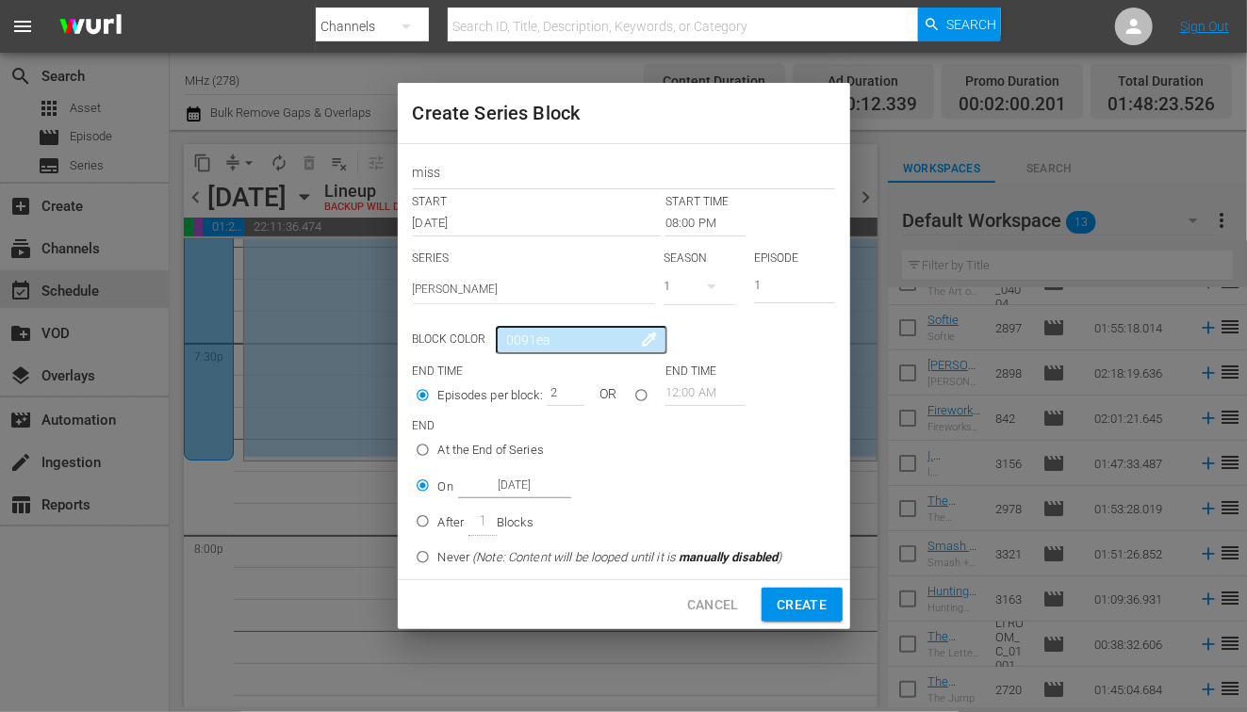
type input "12:00 AM"
type input "1"
radio input "true"
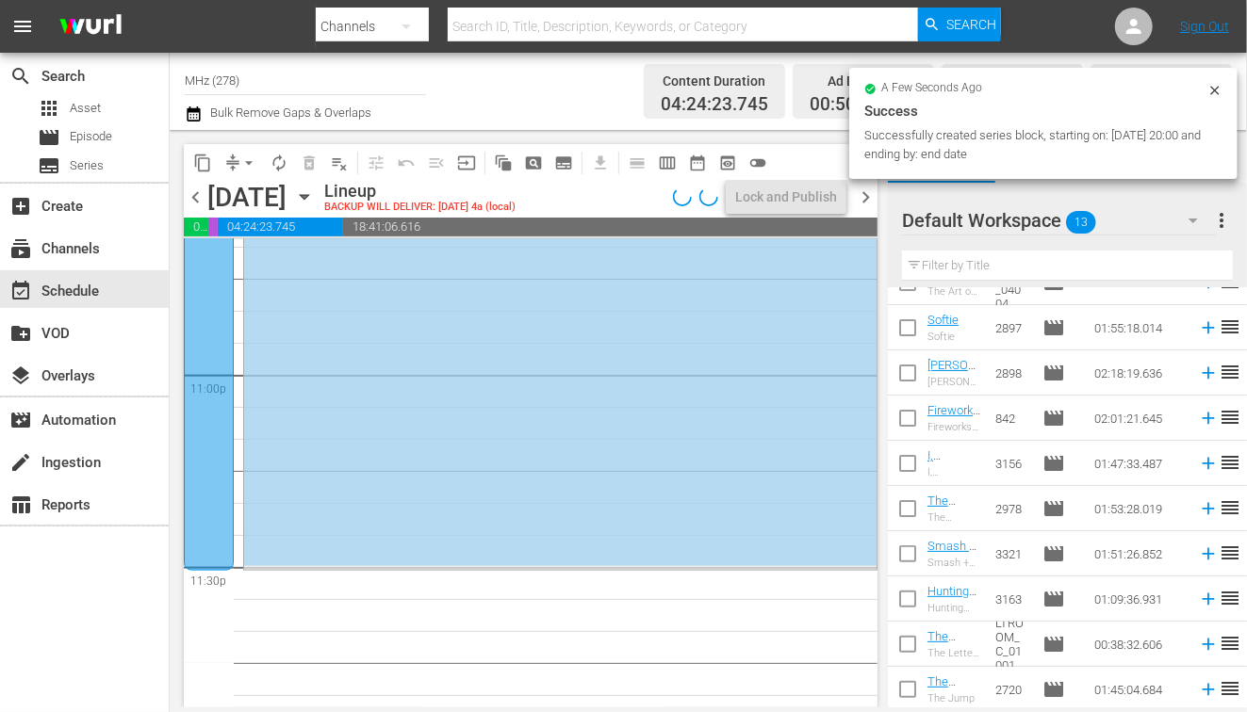
scroll to position [8759, 0]
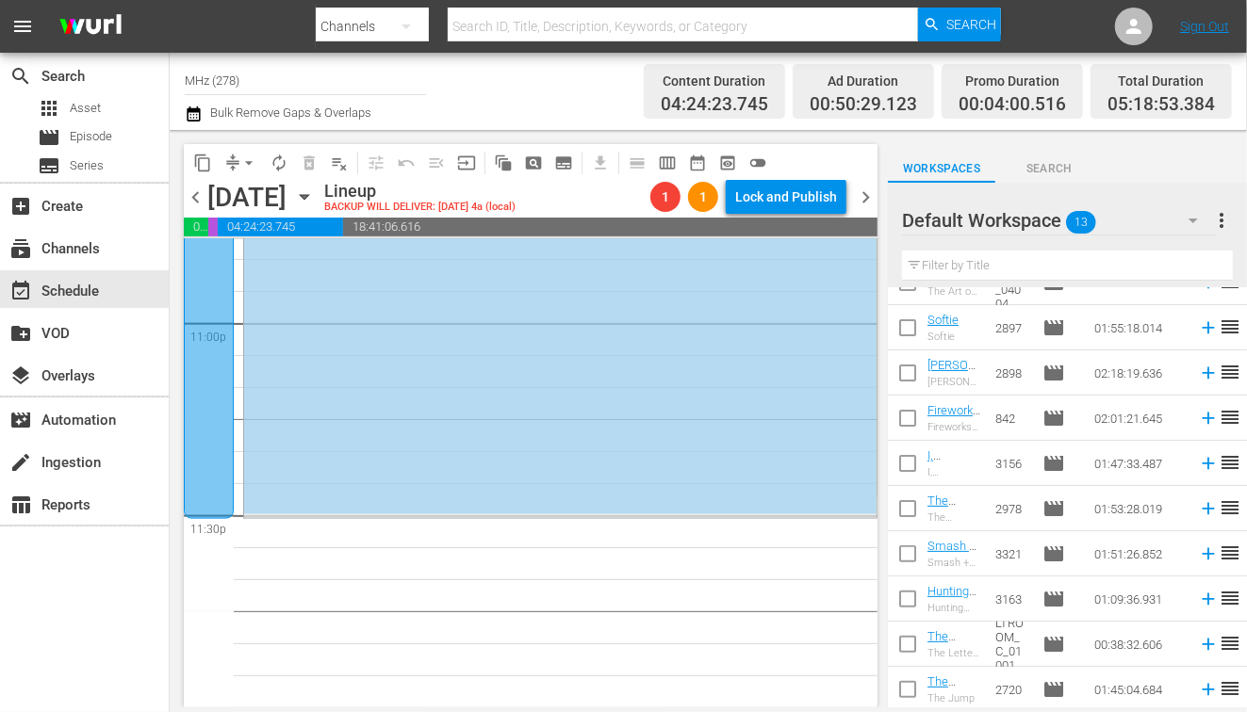
click at [315, 199] on icon "button" at bounding box center [304, 197] width 21 height 21
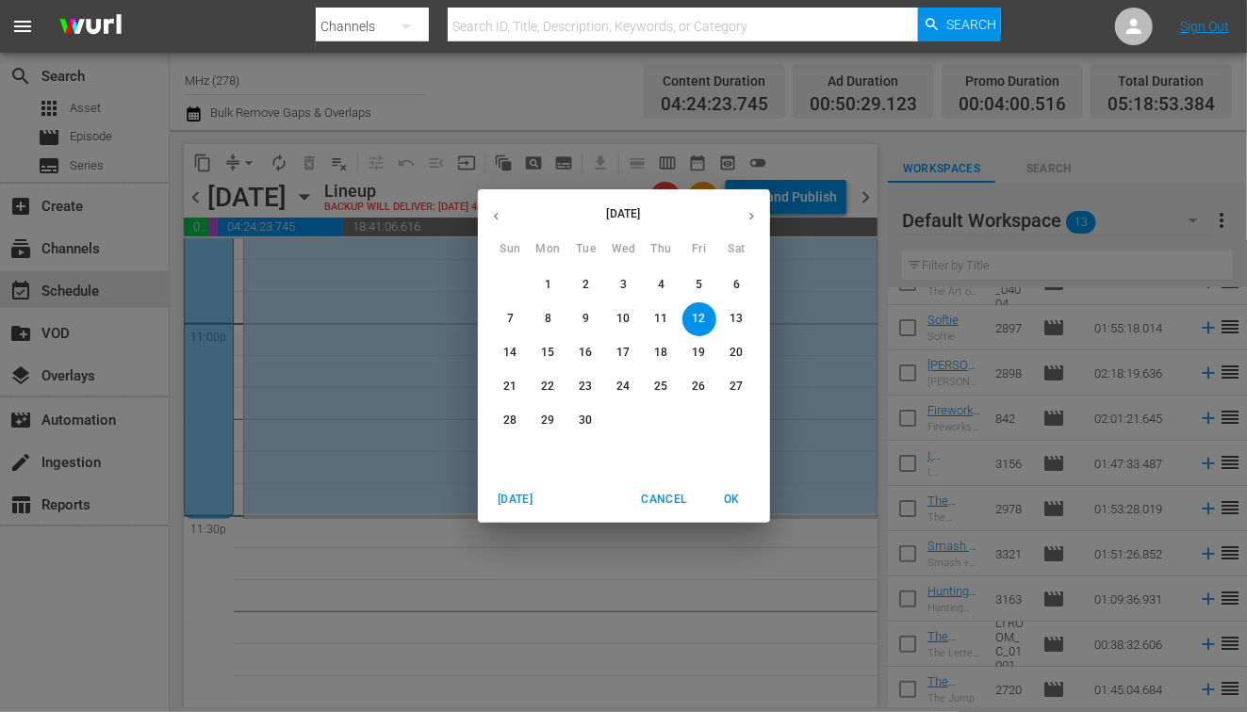
click at [548, 344] on button "15" at bounding box center [549, 353] width 34 height 34
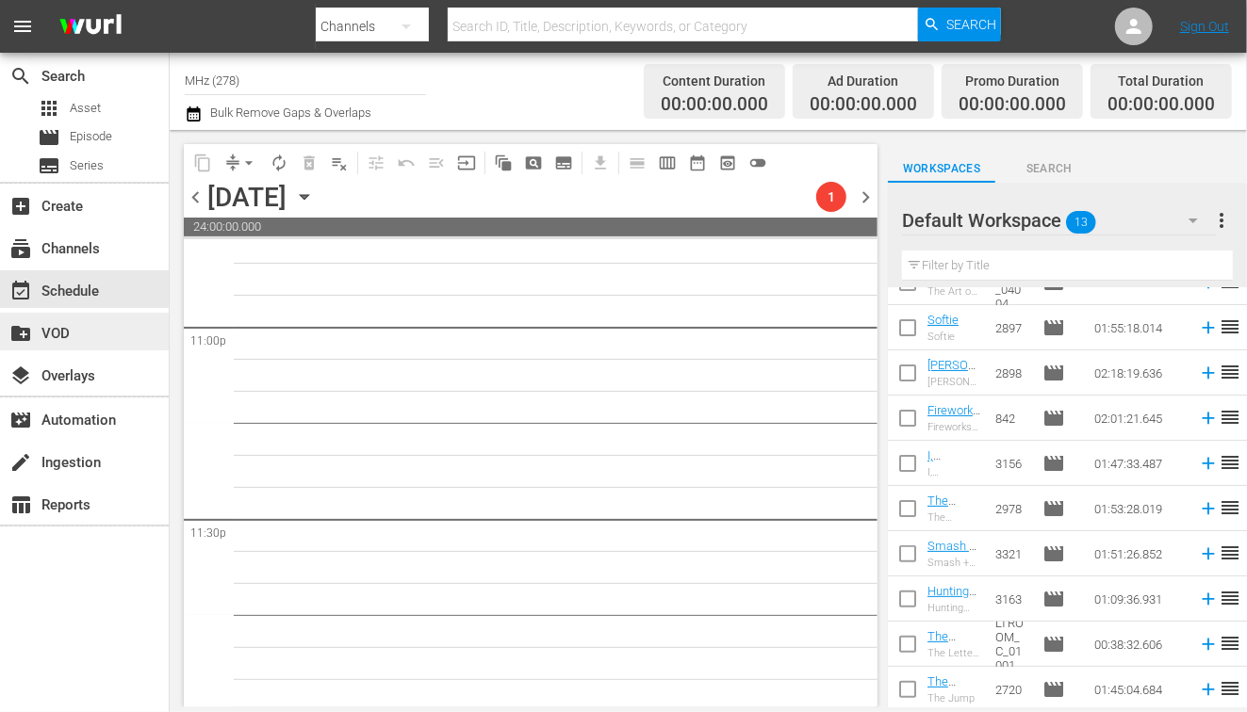
scroll to position [8759, 0]
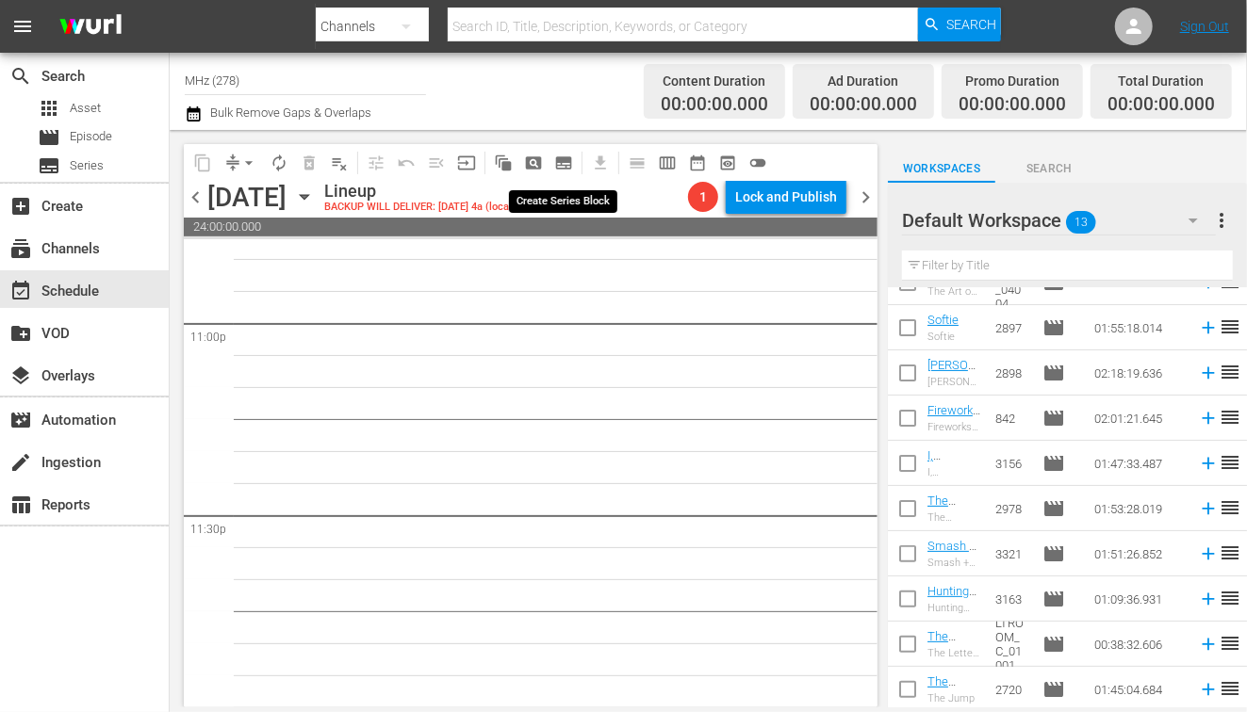
click at [564, 158] on span "subtitles_outlined" at bounding box center [563, 163] width 19 height 19
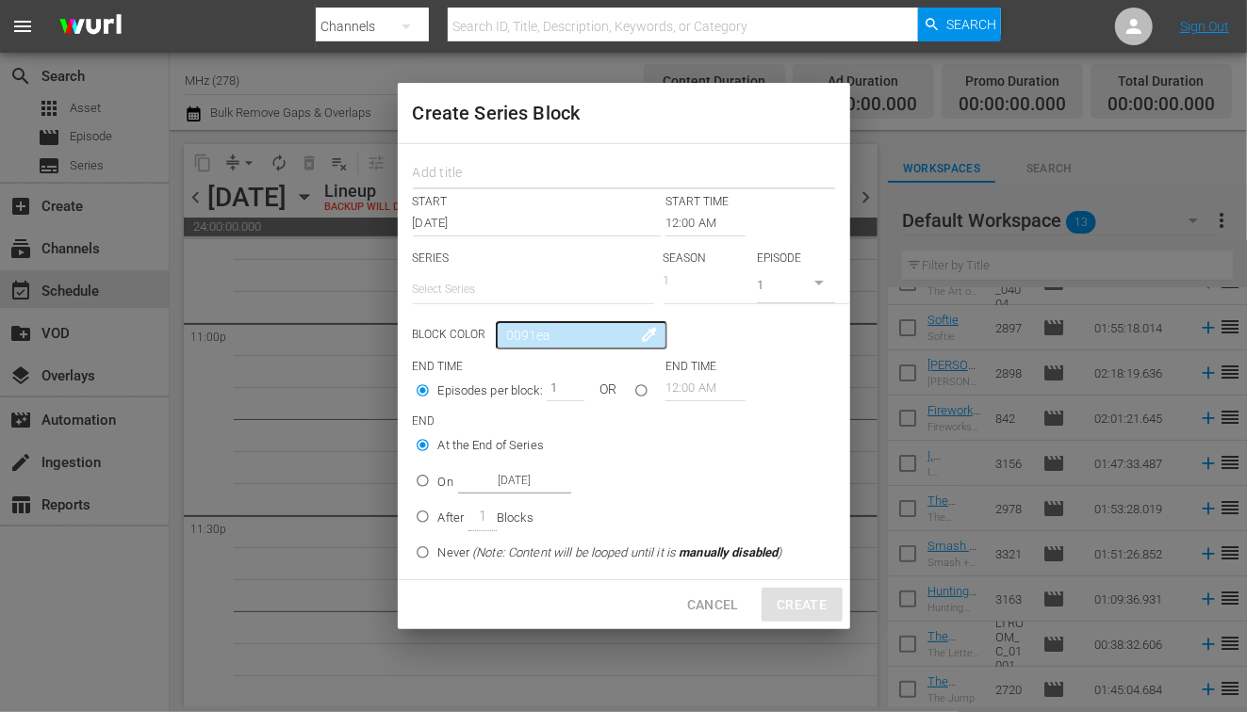
click at [509, 171] on input "text" at bounding box center [624, 174] width 422 height 29
type input "tand"
click at [705, 219] on input "12:00 AM" at bounding box center [705, 223] width 80 height 26
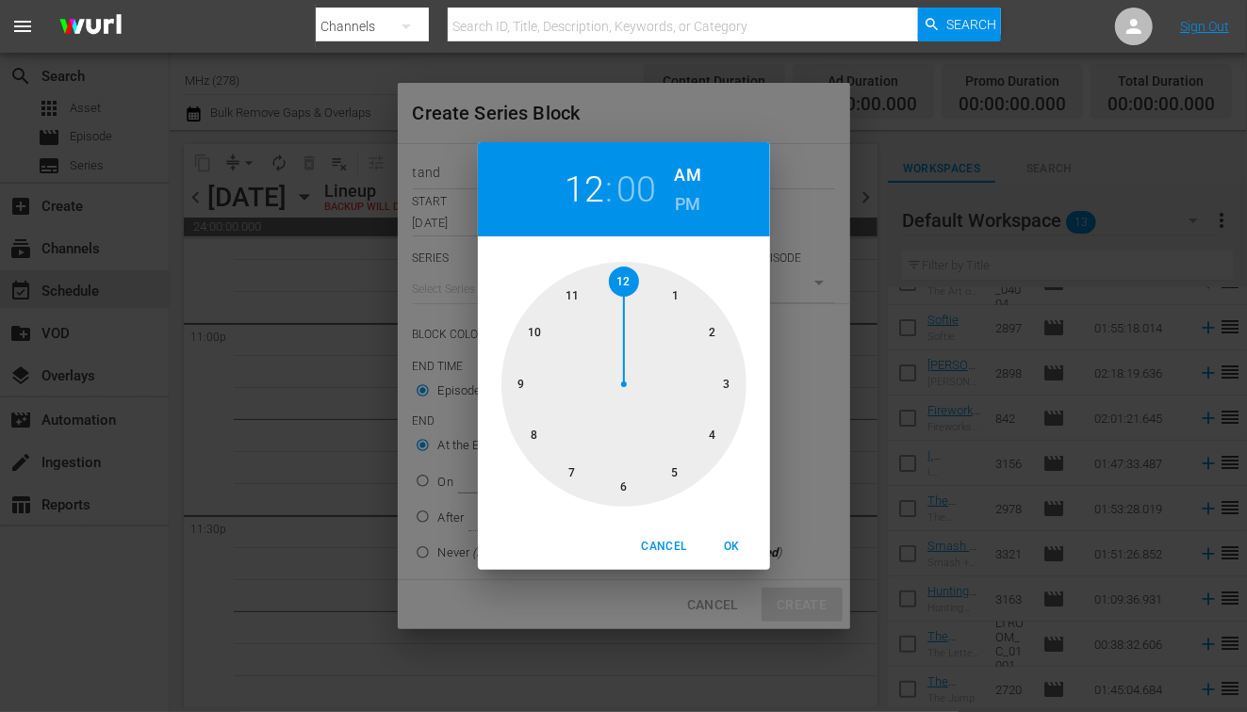
click at [686, 210] on h6 "PM" at bounding box center [687, 204] width 25 height 30
click at [539, 433] on div at bounding box center [623, 384] width 245 height 245
click at [740, 548] on span "OK" at bounding box center [732, 547] width 45 height 20
type input "08:00 PM"
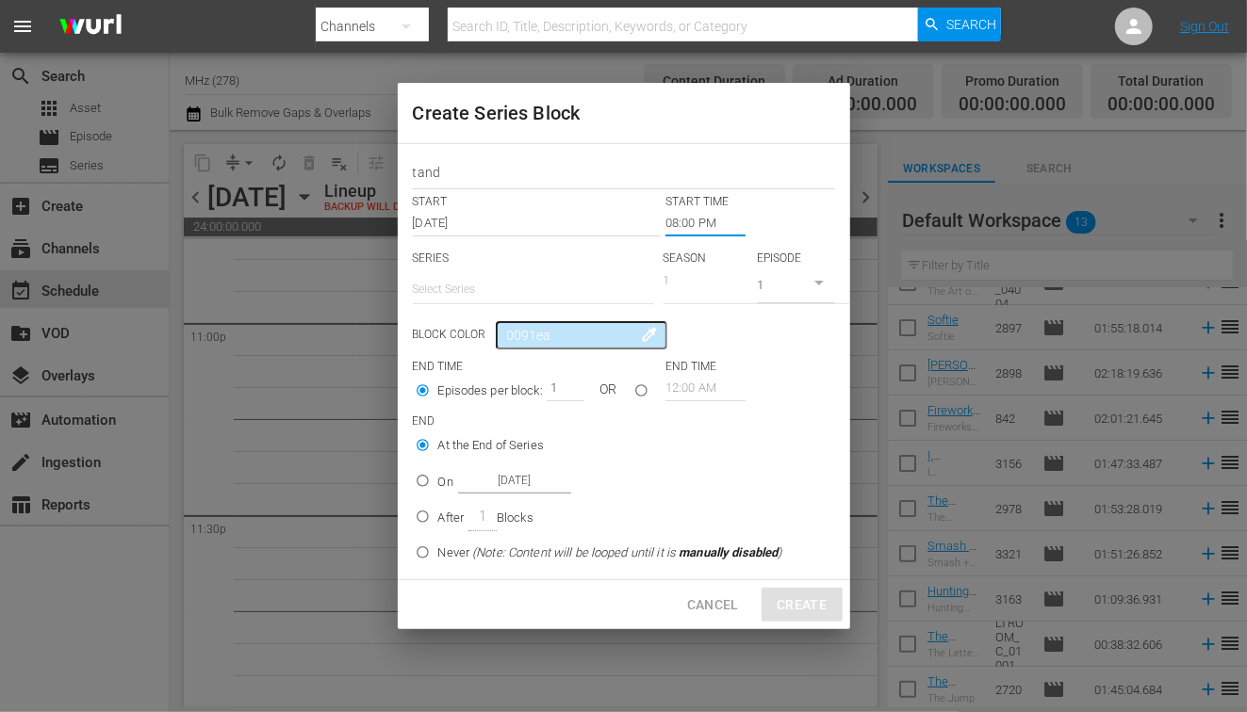
click at [483, 286] on input "text" at bounding box center [533, 289] width 241 height 45
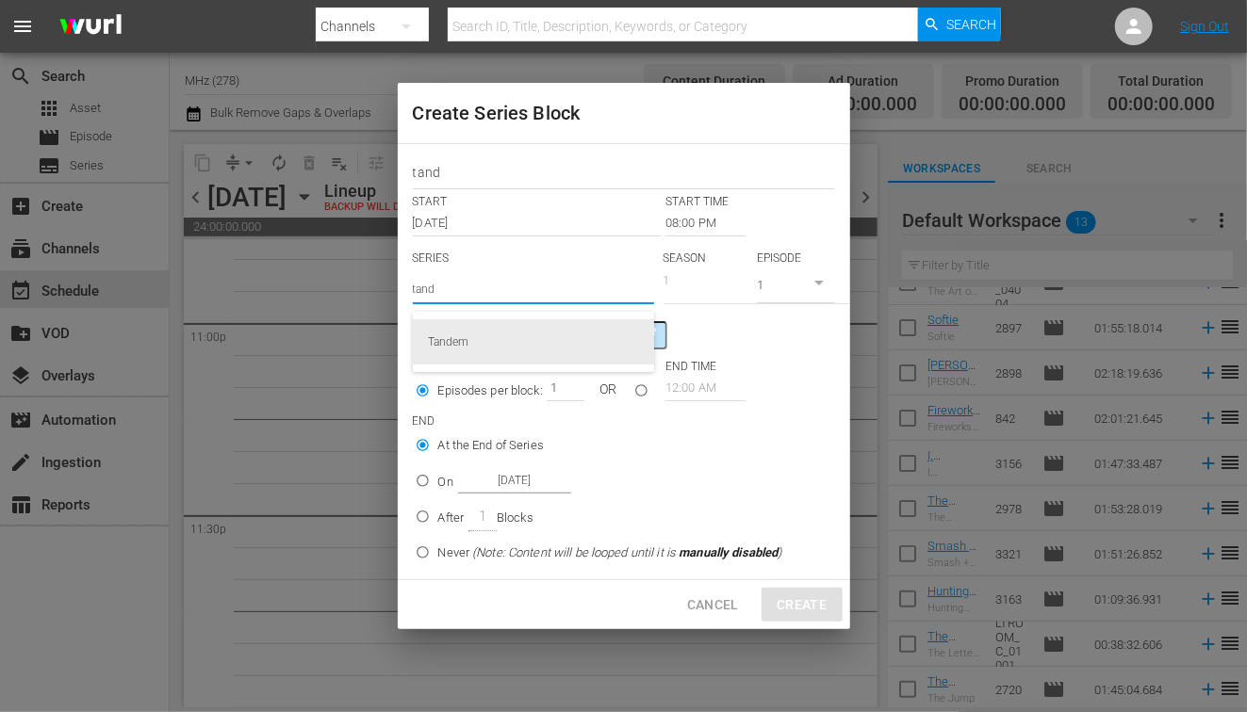
click at [542, 335] on div "Tandem" at bounding box center [533, 341] width 211 height 45
type input "Tandem"
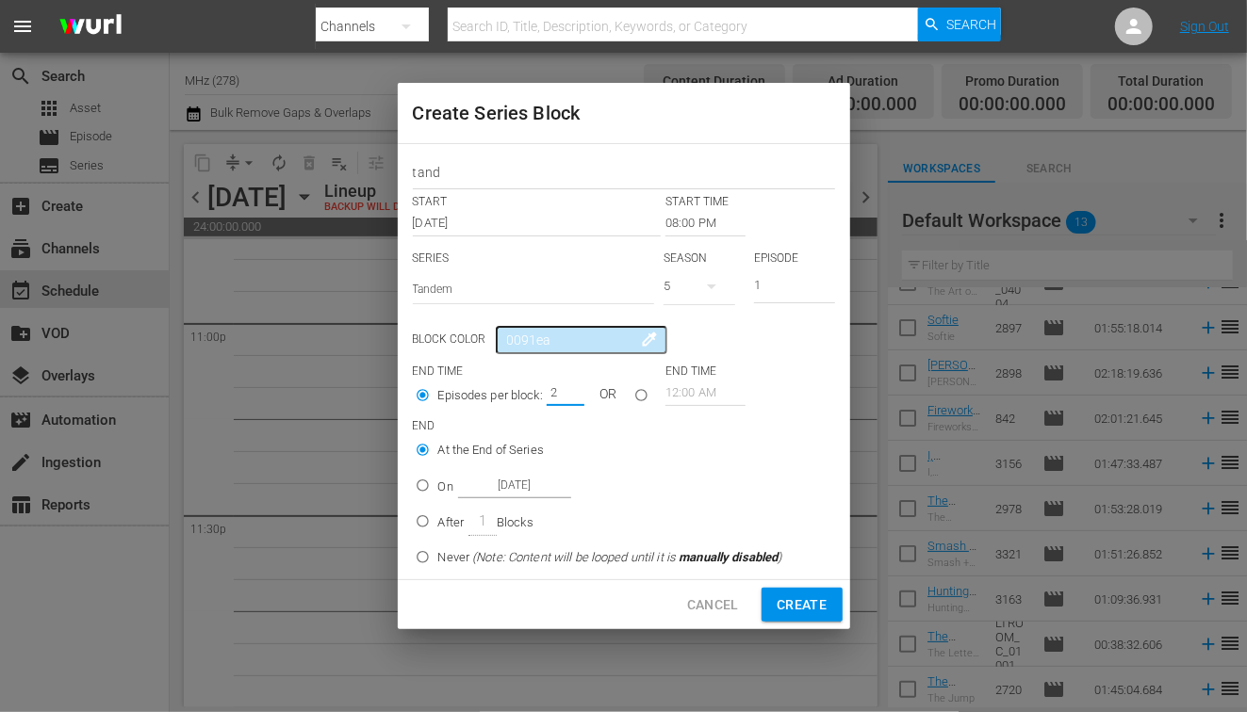
click at [569, 387] on input "2" at bounding box center [561, 393] width 28 height 26
type input "3"
click at [569, 387] on input "3" at bounding box center [561, 393] width 28 height 26
click at [428, 483] on input "On [DATE]" at bounding box center [422, 489] width 31 height 31
radio input "true"
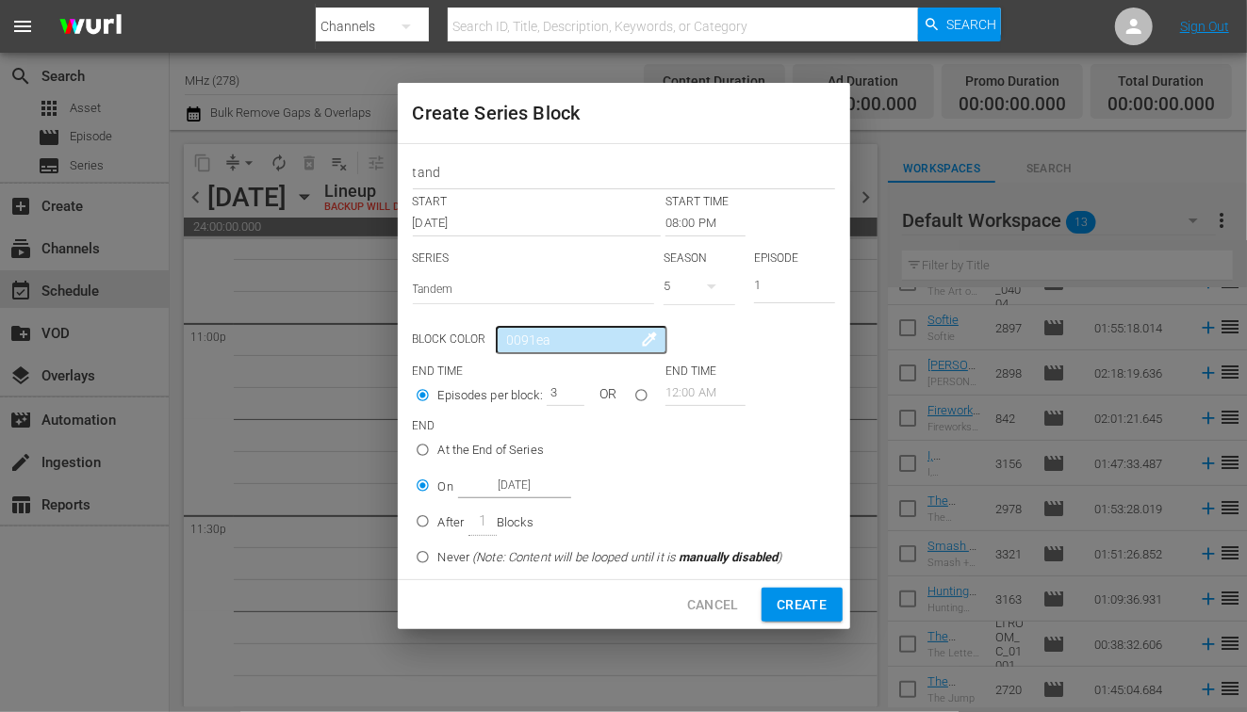
click at [533, 485] on input "[DATE]" at bounding box center [514, 485] width 113 height 25
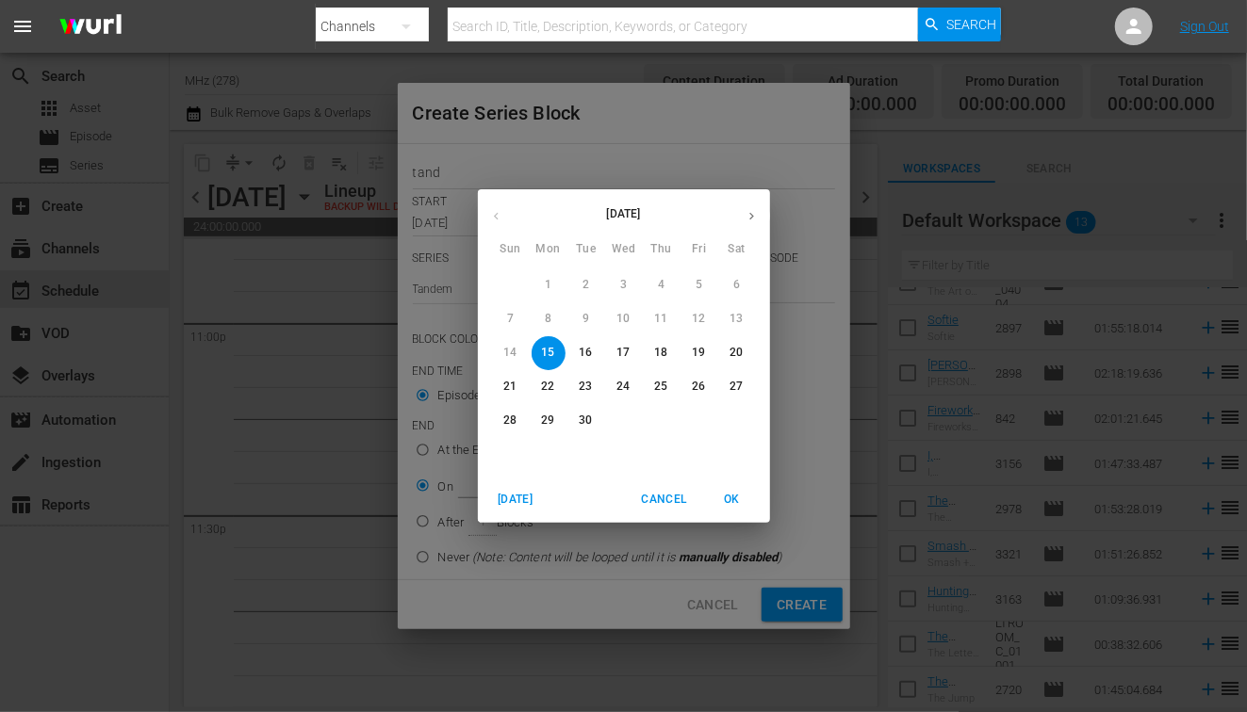
click at [662, 349] on p "18" at bounding box center [660, 353] width 13 height 16
type input "[DATE]"
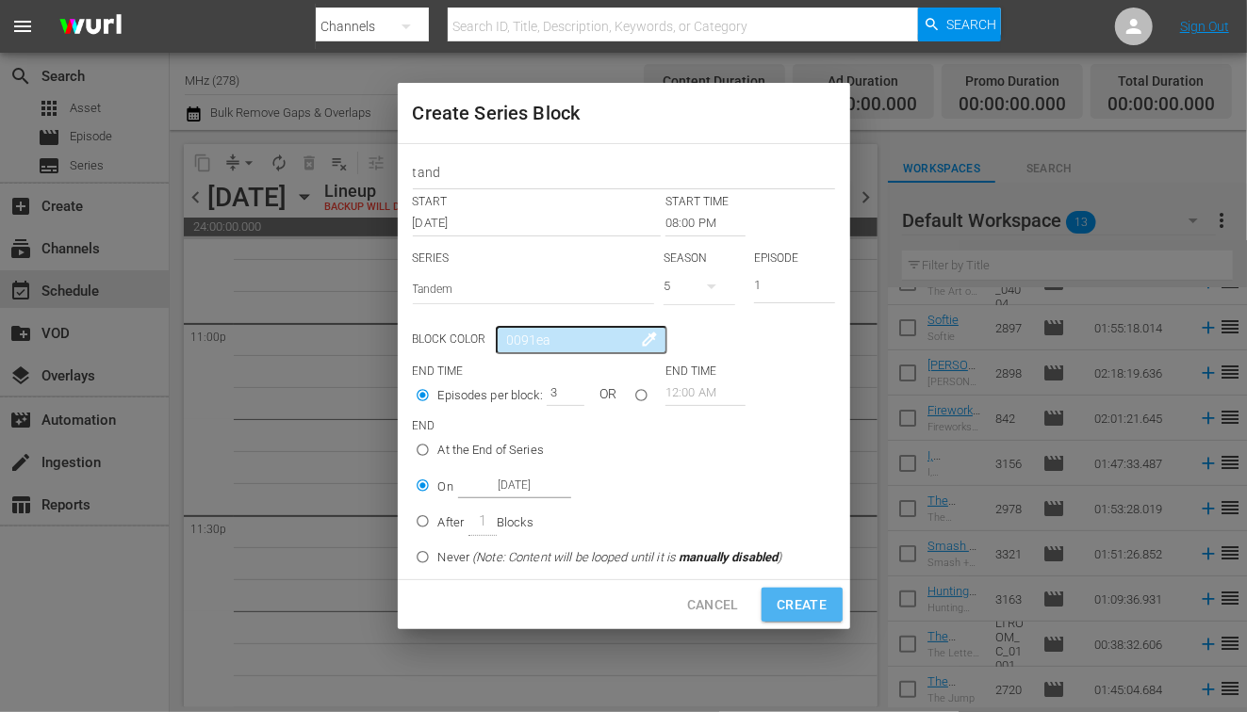
click at [803, 609] on span "Create" at bounding box center [802, 606] width 50 height 24
type input "12:00 AM"
type input "1"
radio input "true"
type input "[DATE]"
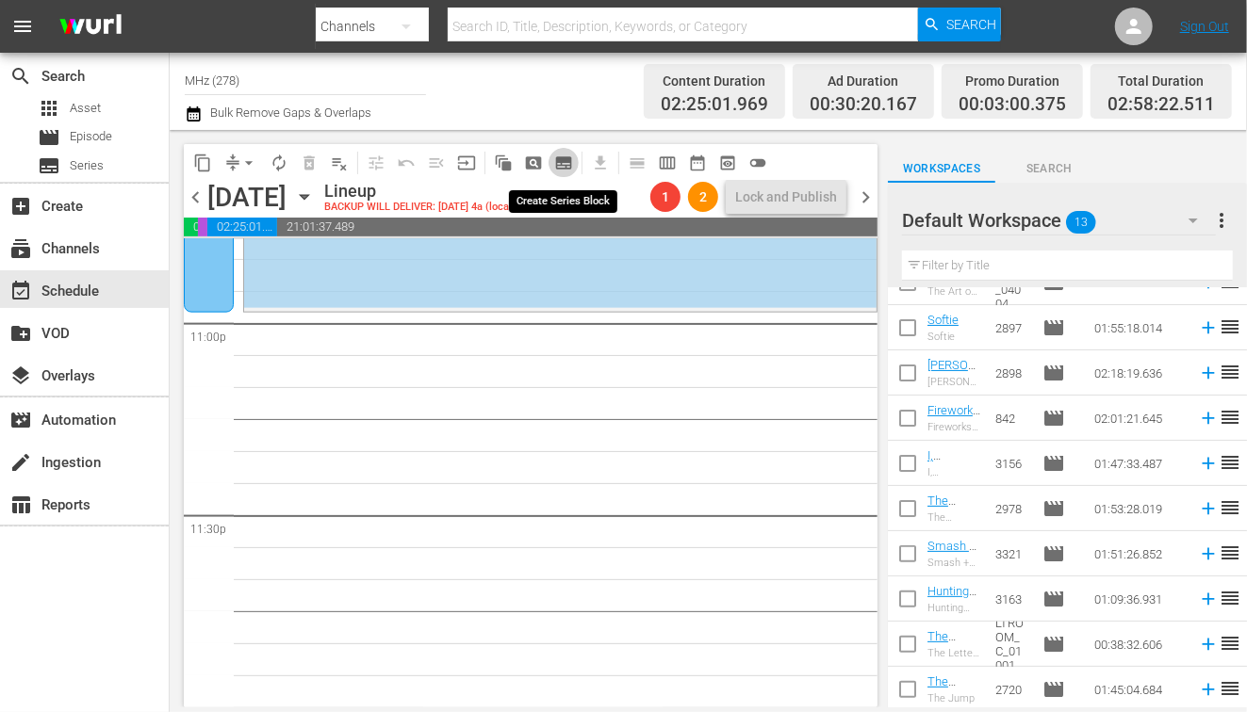
click at [560, 171] on span "subtitles_outlined" at bounding box center [563, 163] width 19 height 19
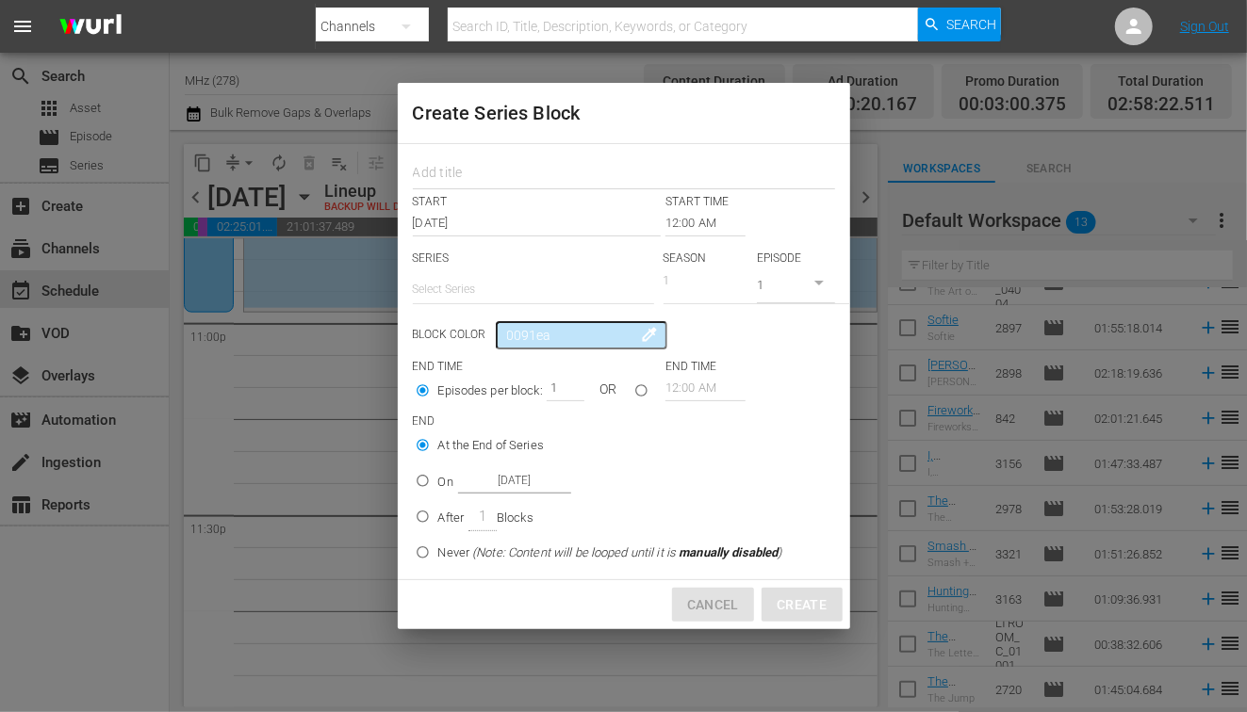
click at [724, 606] on span "Cancel" at bounding box center [713, 606] width 52 height 24
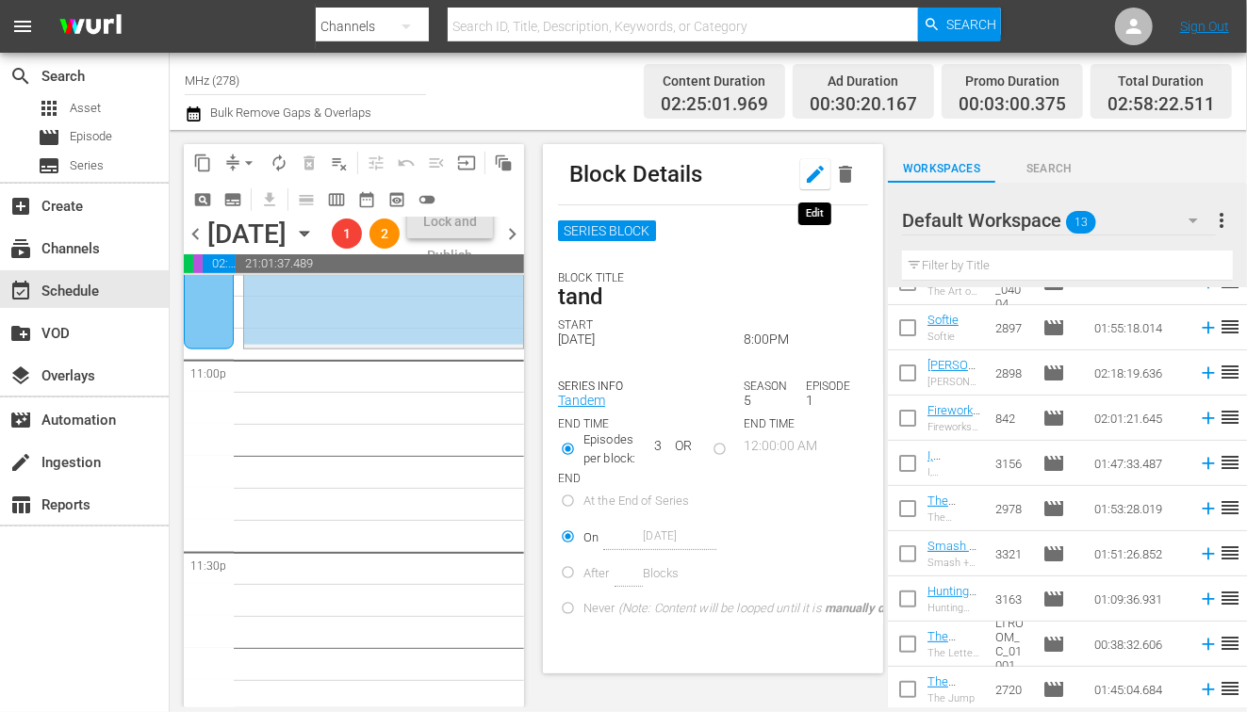
click at [811, 178] on icon "button" at bounding box center [815, 174] width 17 height 17
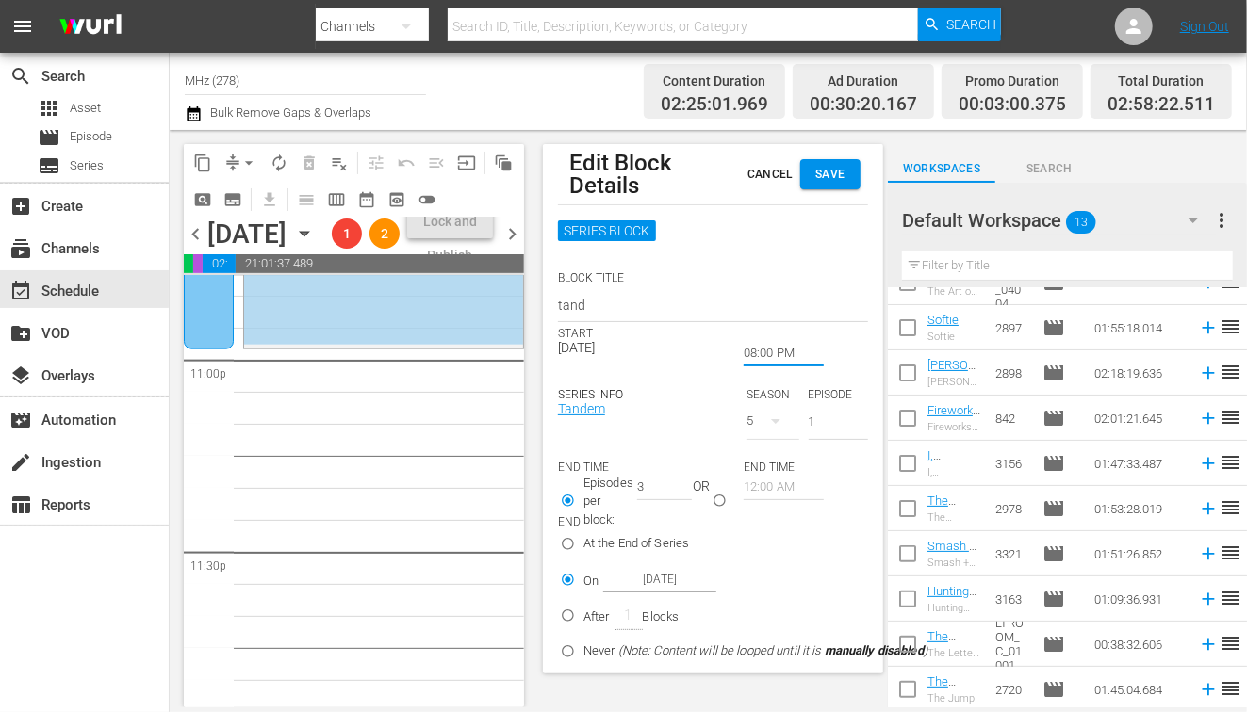
click at [760, 352] on input "08:00 PM" at bounding box center [784, 353] width 80 height 26
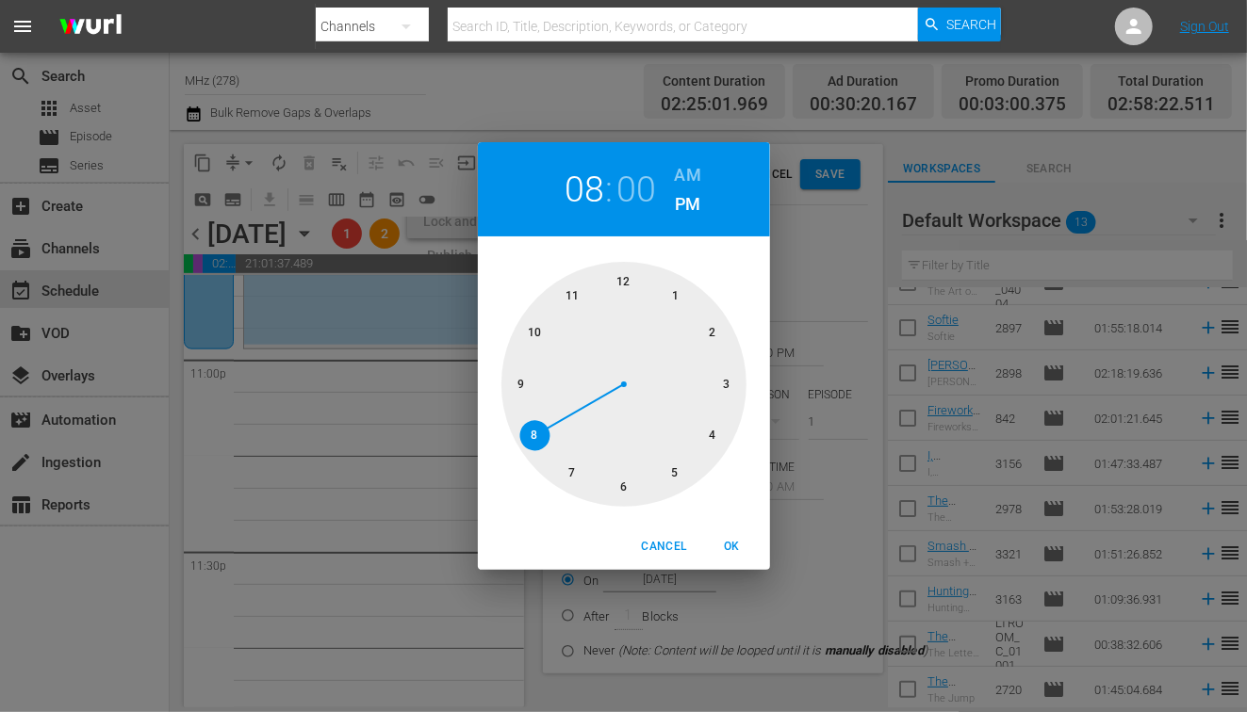
click at [635, 192] on h2 "00" at bounding box center [635, 190] width 39 height 42
click at [523, 382] on div at bounding box center [623, 384] width 245 height 245
click at [734, 556] on span "OK" at bounding box center [732, 547] width 45 height 20
type input "08:45 PM"
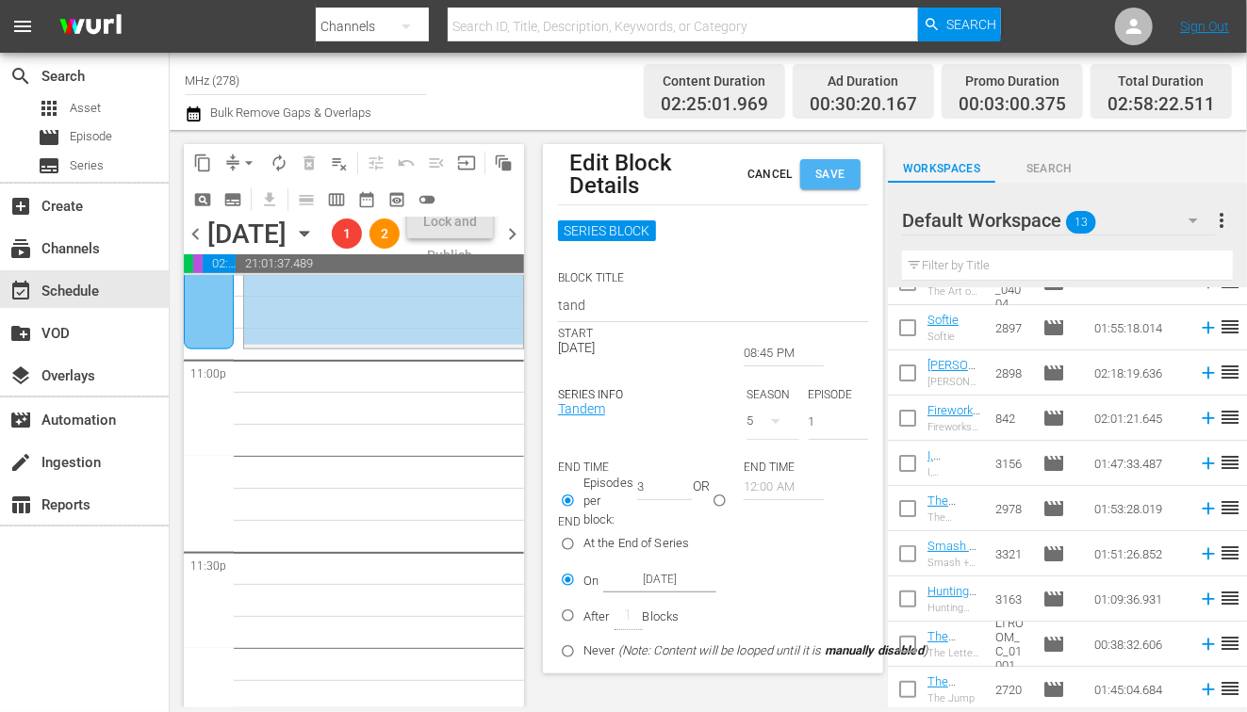
click at [812, 182] on button "Save" at bounding box center [830, 174] width 60 height 30
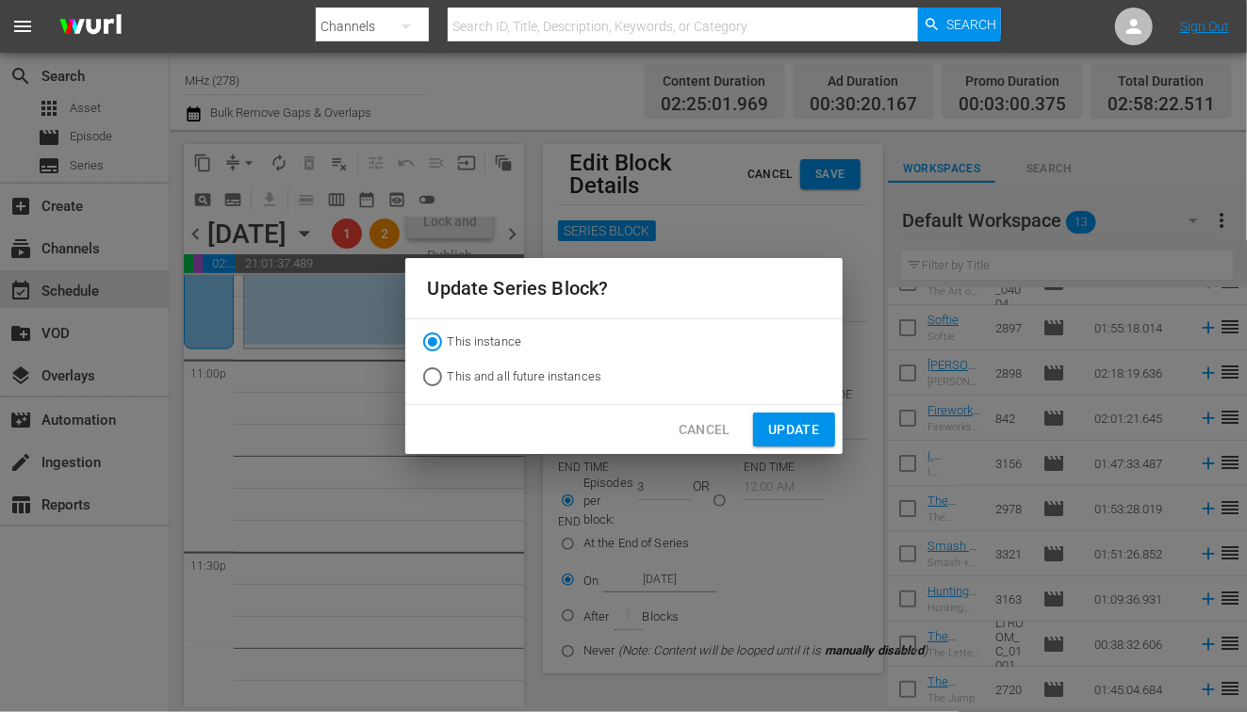
click at [555, 379] on span "This and all future instances" at bounding box center [525, 377] width 155 height 19
click at [448, 379] on input "This and all future instances" at bounding box center [432, 381] width 30 height 30
radio input "true"
click at [795, 445] on button "Update" at bounding box center [793, 430] width 81 height 35
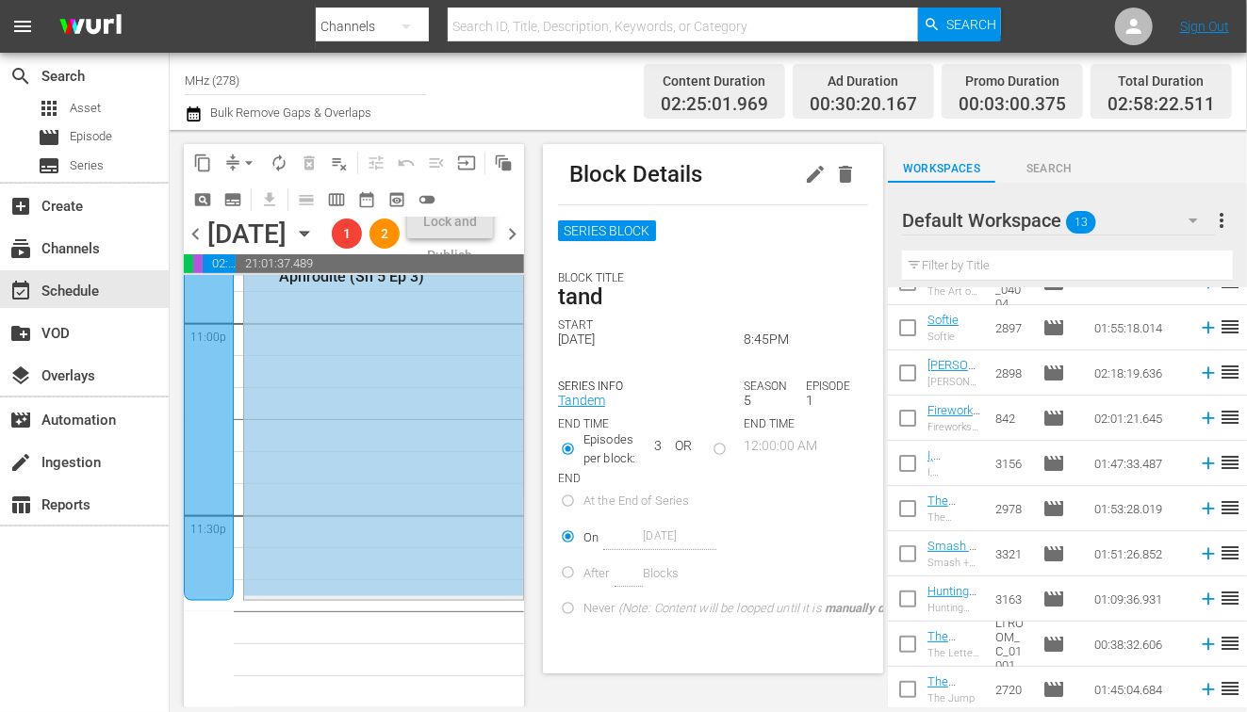
scroll to position [8856, 0]
click at [237, 196] on span "subtitles_outlined" at bounding box center [232, 199] width 19 height 19
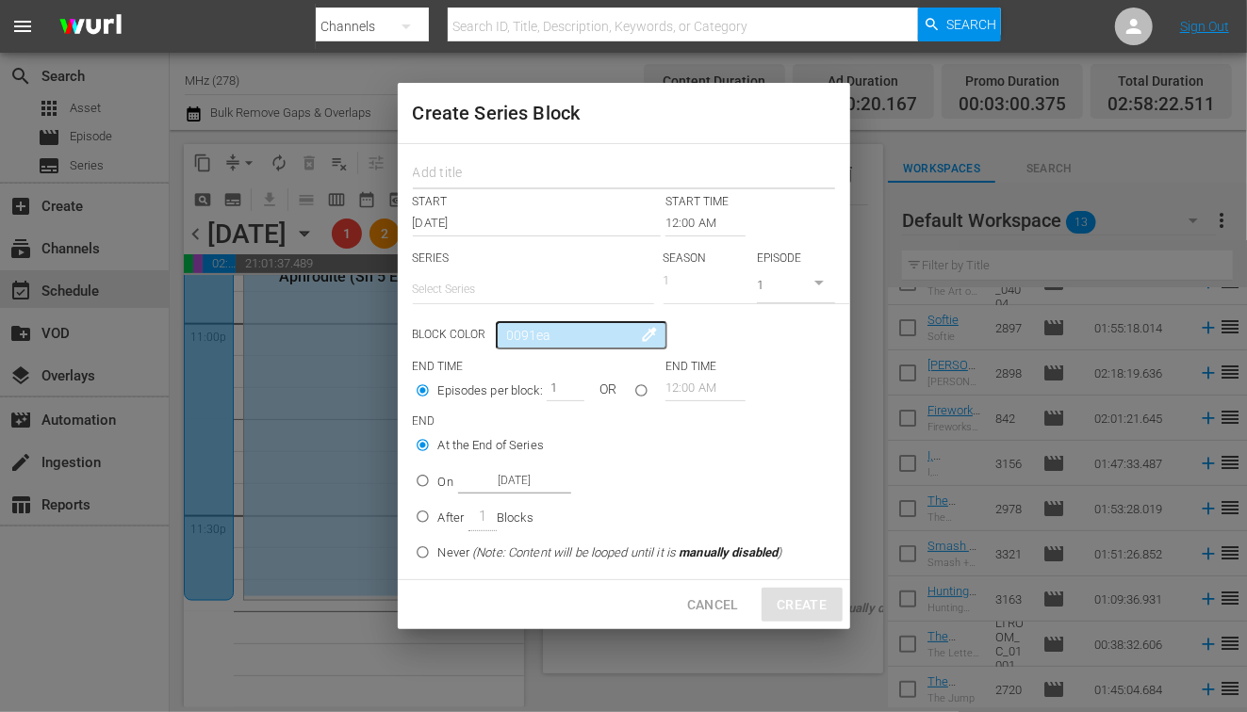
click at [580, 168] on input "text" at bounding box center [624, 174] width 422 height 29
type input "murder in"
click at [729, 201] on div "START START TIME" at bounding box center [624, 202] width 422 height 16
click at [699, 215] on input "12:00 AM" at bounding box center [705, 223] width 80 height 26
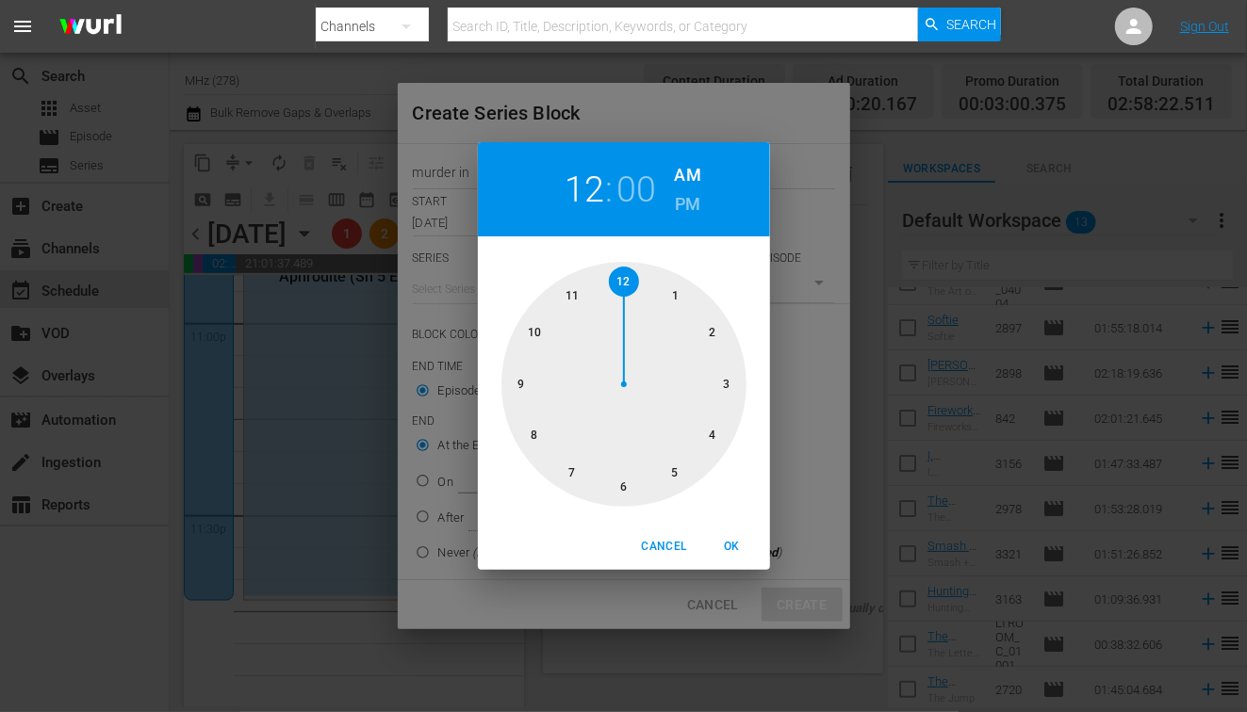
click at [692, 201] on h6 "PM" at bounding box center [687, 204] width 25 height 30
click at [623, 483] on div at bounding box center [623, 384] width 245 height 245
click at [737, 553] on span "OK" at bounding box center [732, 547] width 45 height 20
type input "06:30 PM"
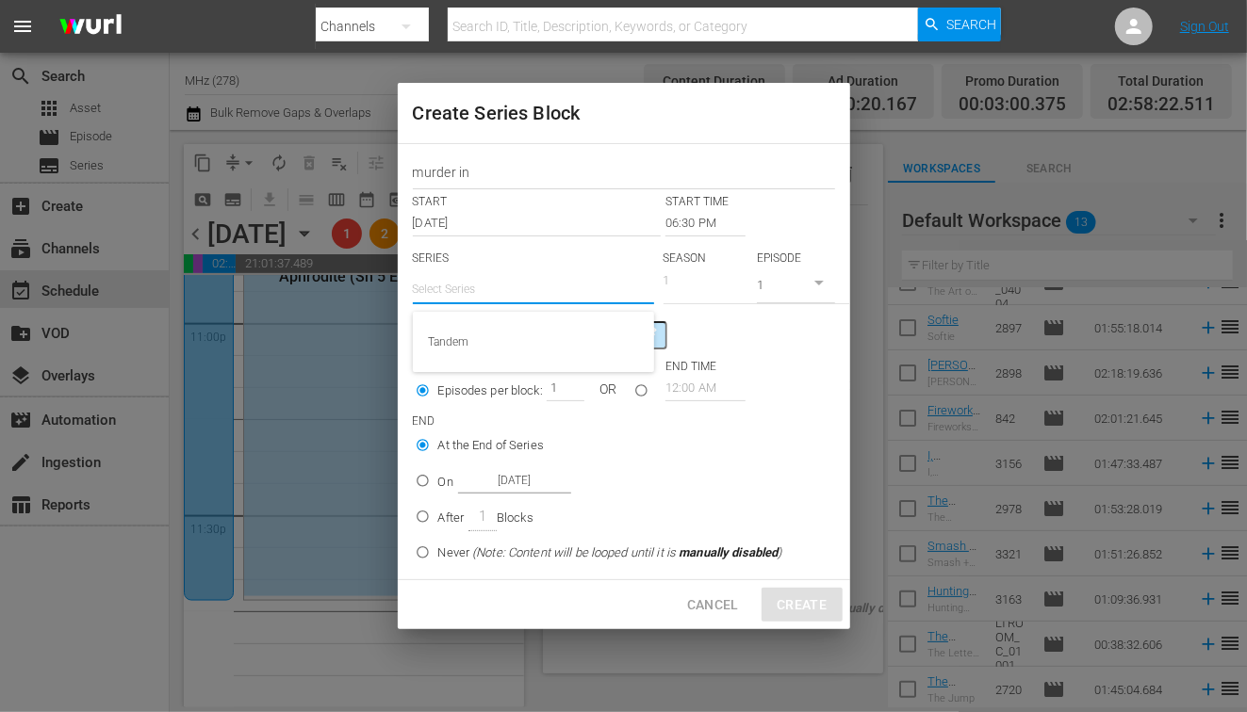
click at [437, 272] on input "text" at bounding box center [533, 289] width 241 height 45
radio input "false"
type input "mu"
radio input "false"
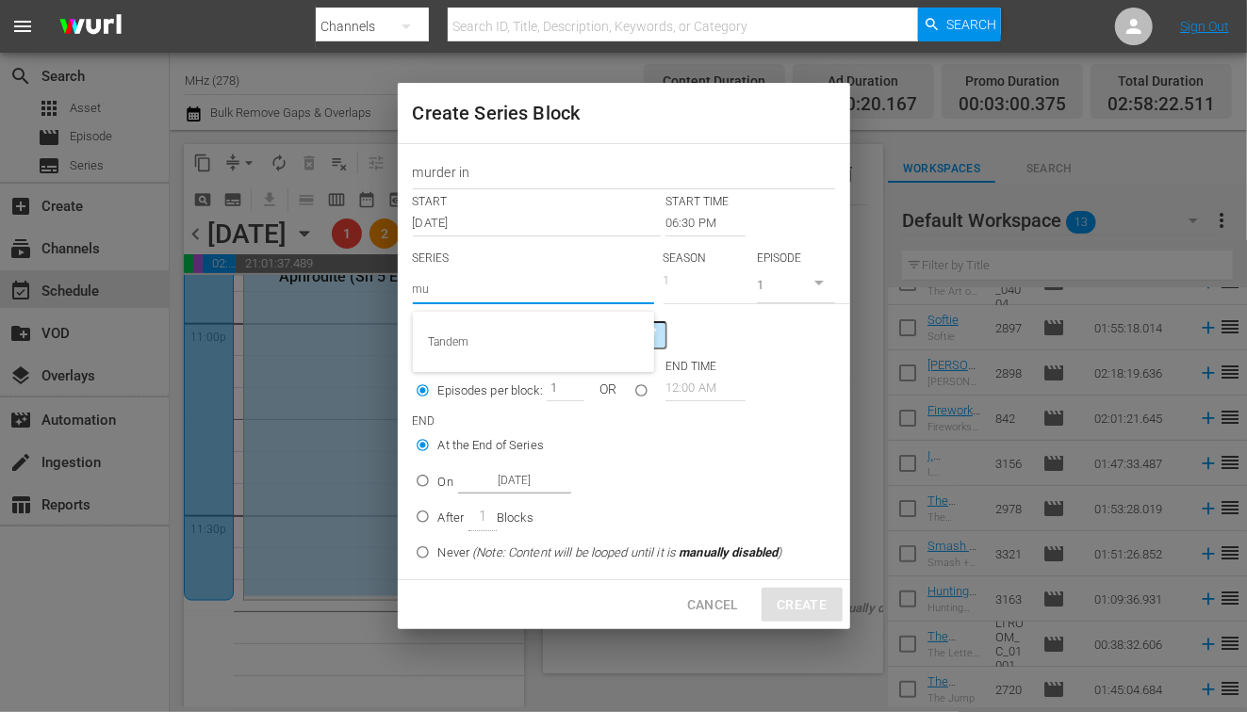
radio input "false"
type input "mur"
radio input "false"
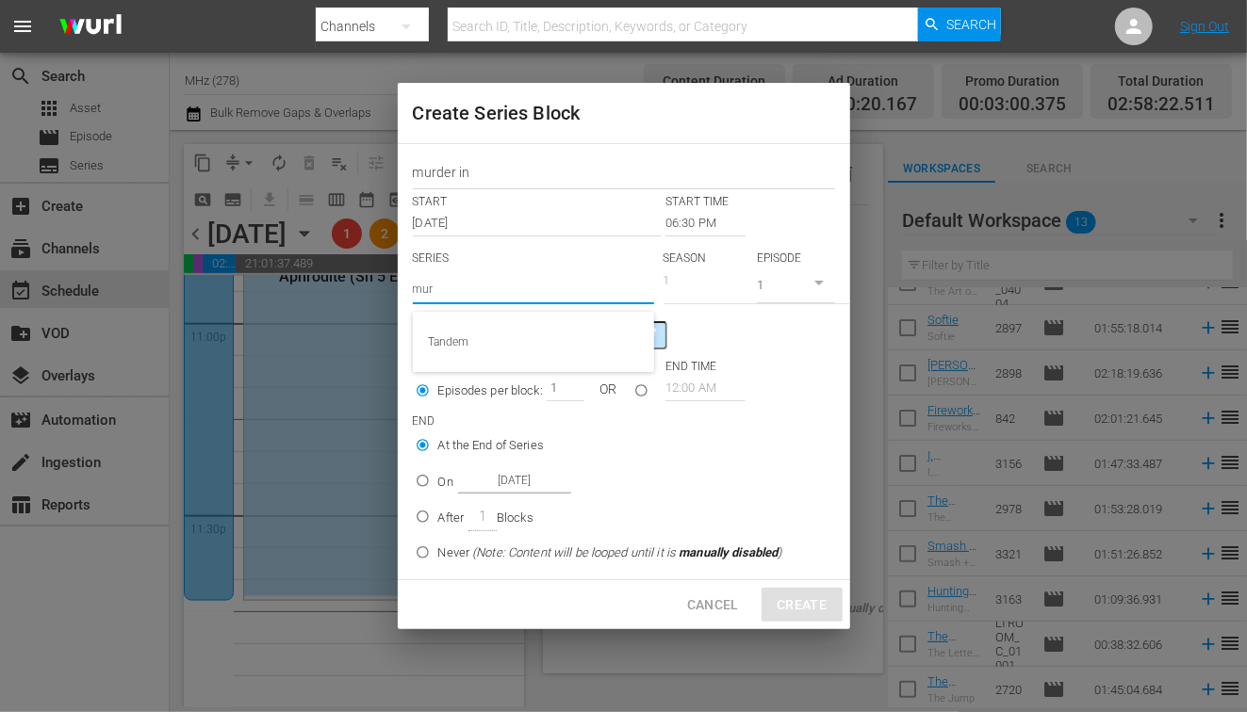
radio input "false"
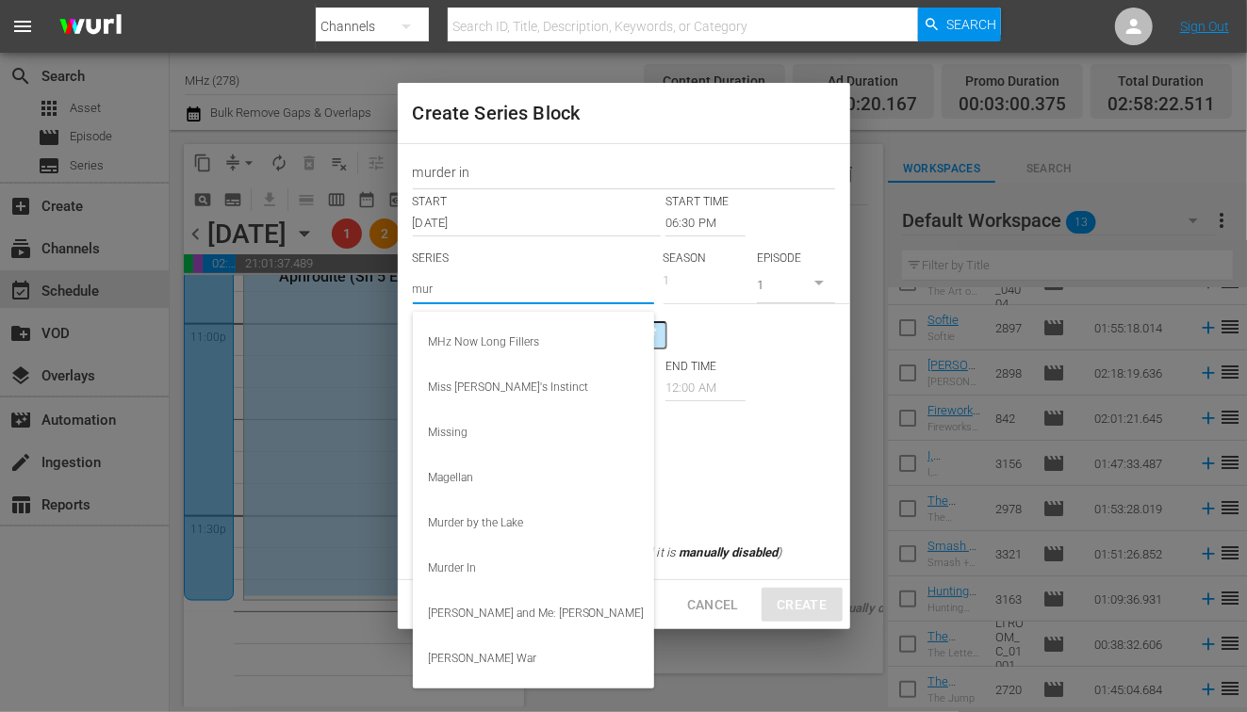
radio input "false"
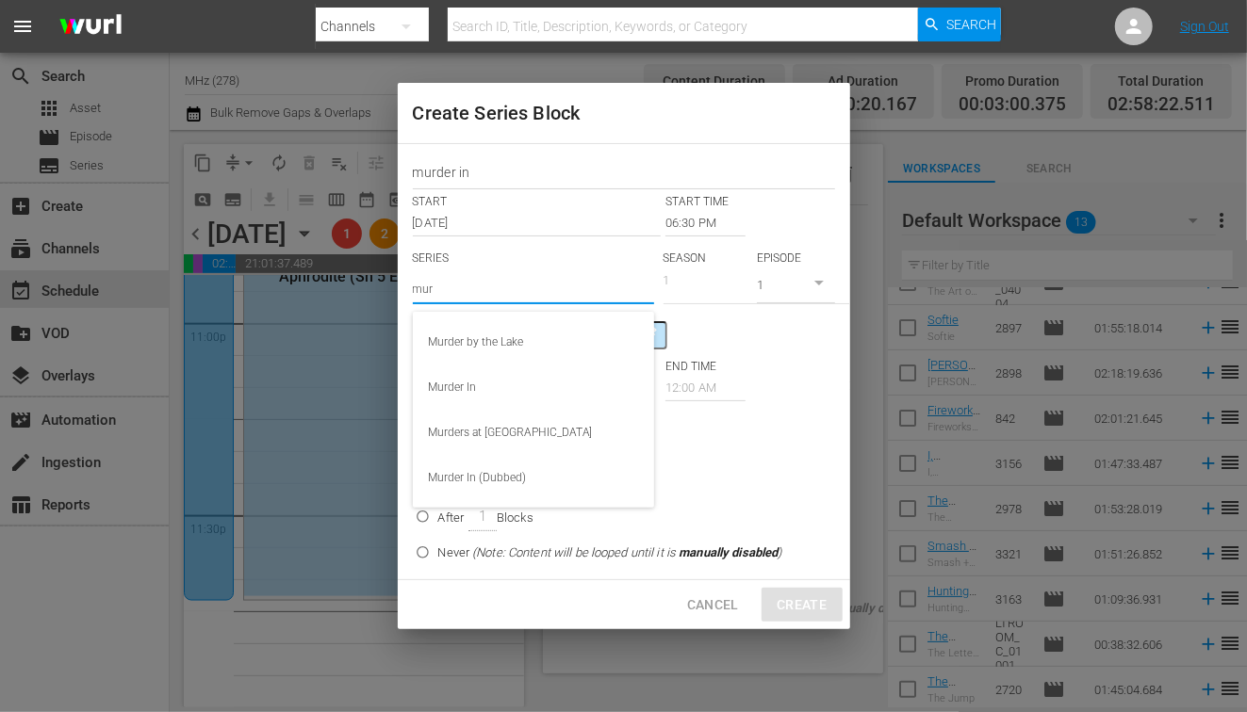
radio input "false"
type input "murd"
radio input "false"
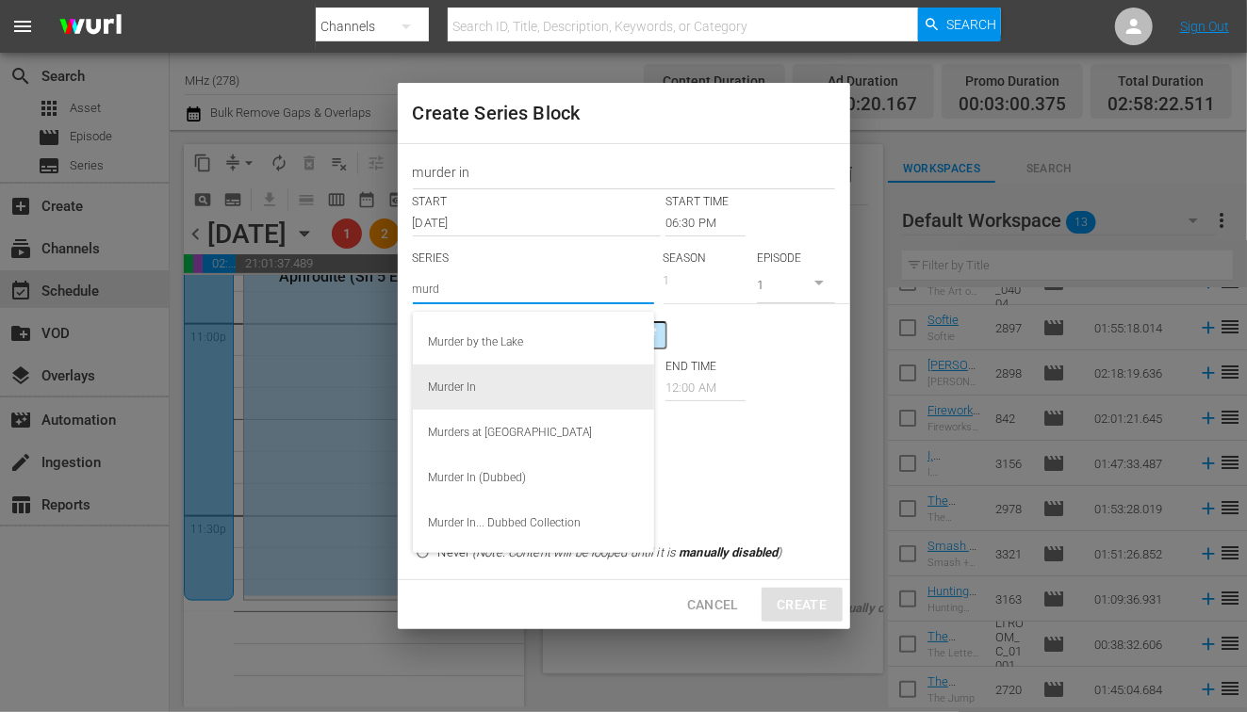
radio input "false"
click at [474, 384] on div "Murder In" at bounding box center [533, 387] width 211 height 45
type input "murd"
radio input "false"
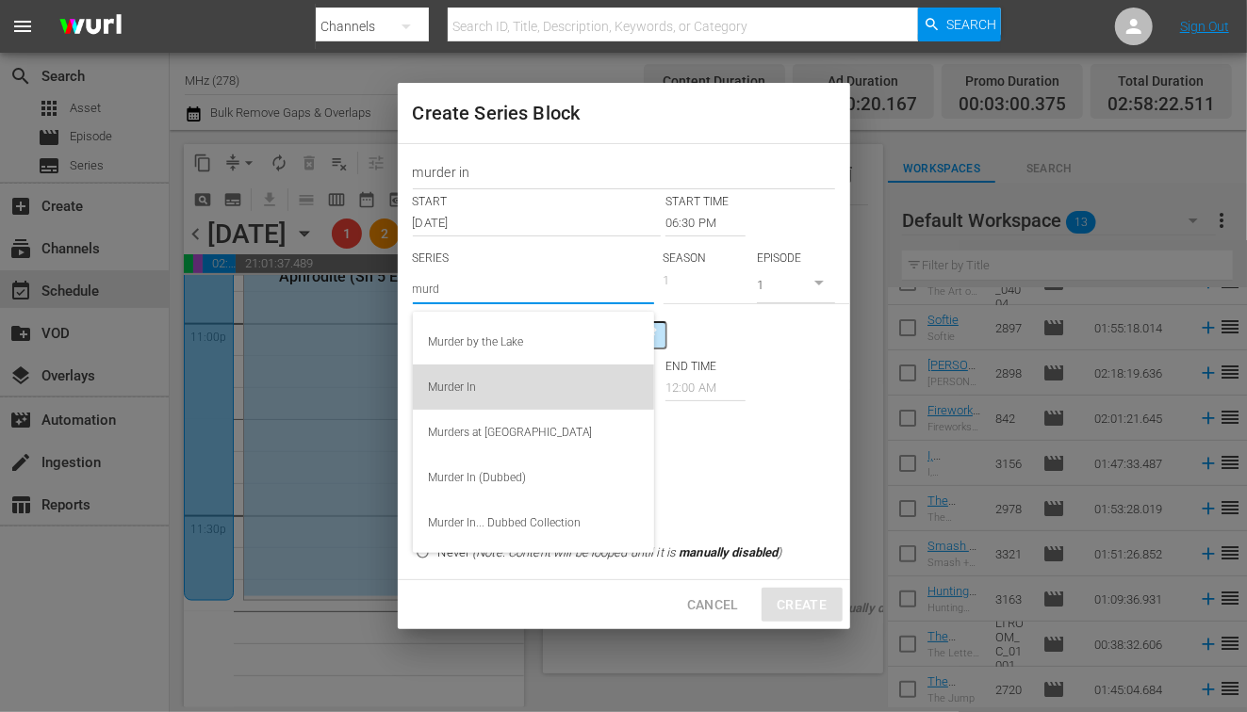
radio input "false"
type input "Murder In"
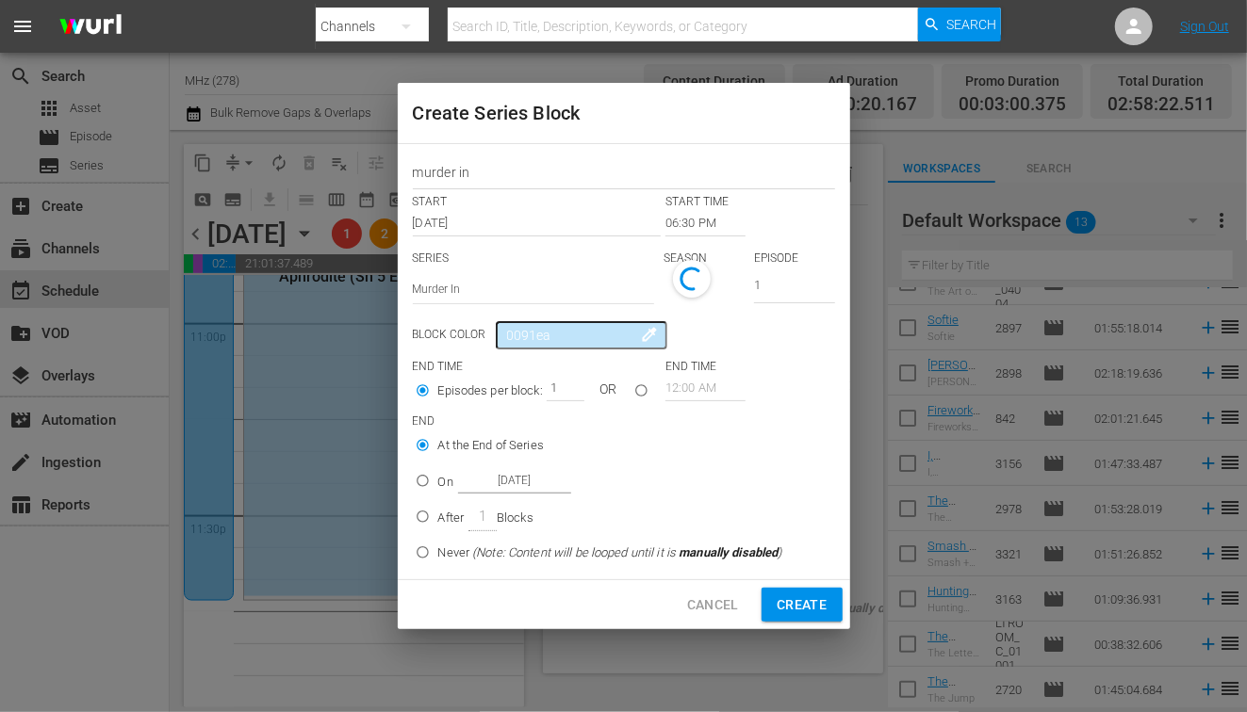
radio input "false"
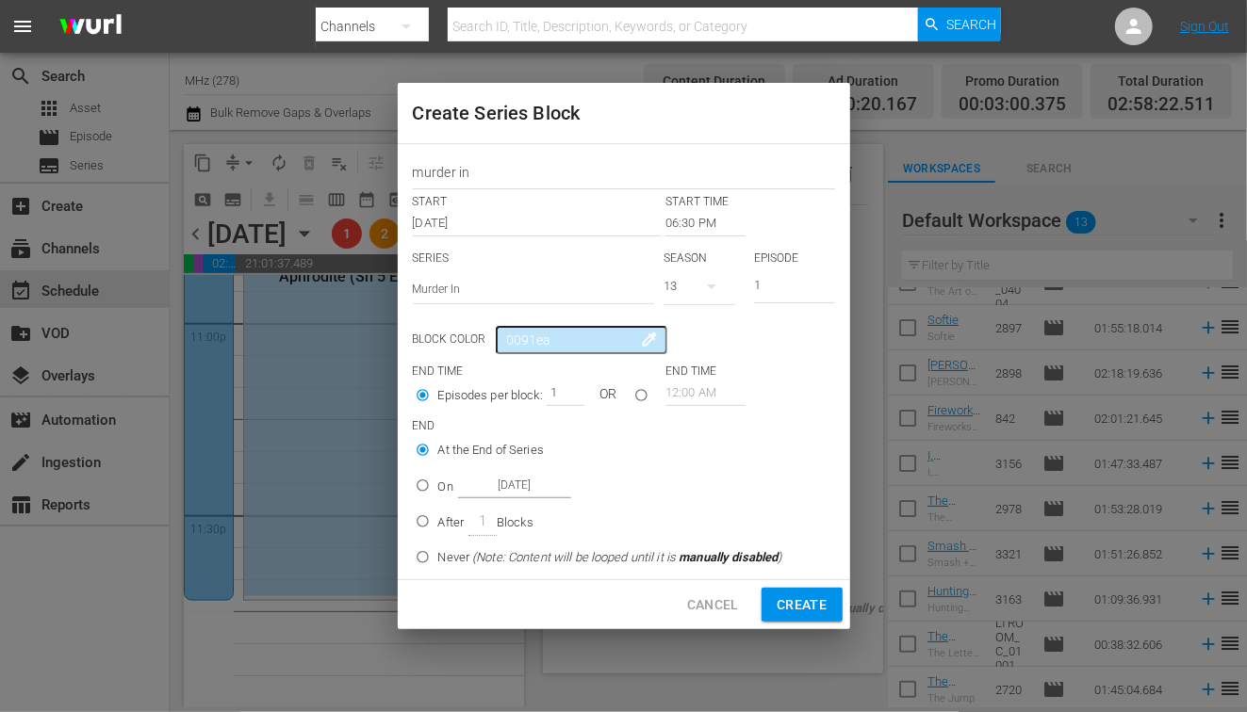
click at [711, 287] on icon "button" at bounding box center [711, 287] width 9 height 5
click at [712, 609] on div "13 12 11 10 9 8 7 6 5 4 3 2 1" at bounding box center [623, 356] width 1247 height 712
click at [718, 605] on span "Cancel" at bounding box center [713, 606] width 52 height 24
type input "12:00 AM"
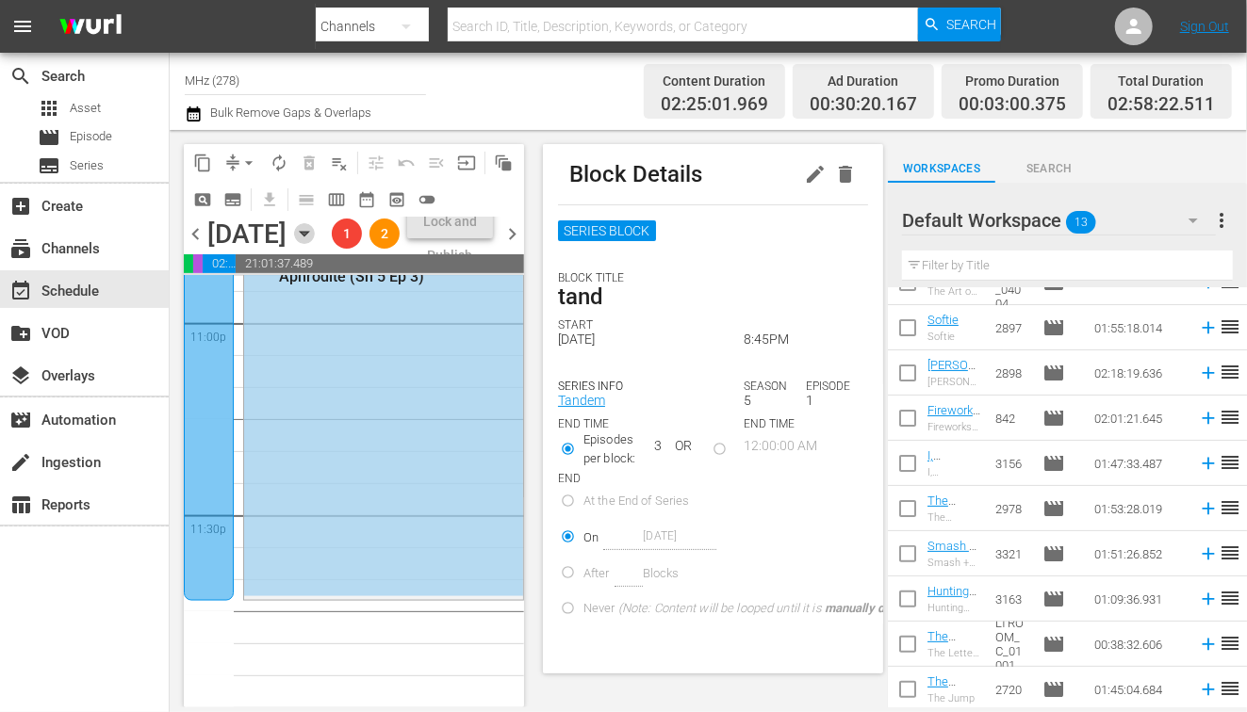
click at [315, 244] on icon "button" at bounding box center [304, 233] width 21 height 21
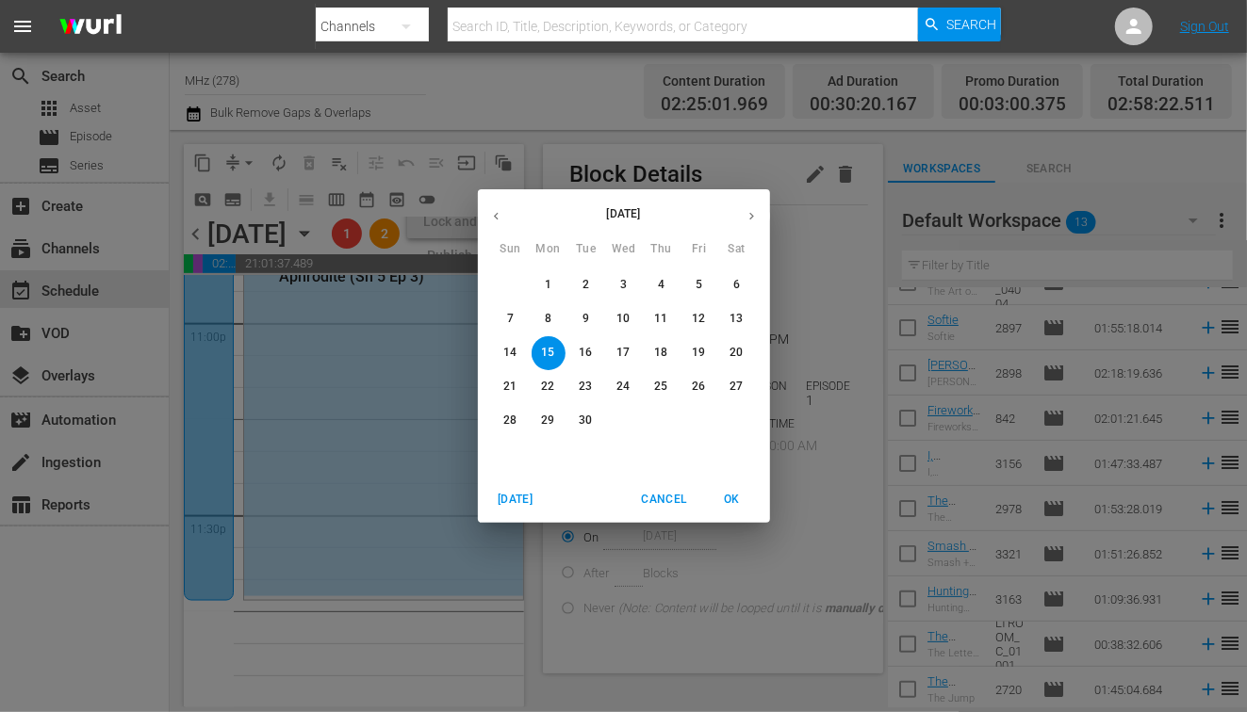
click at [695, 348] on p "19" at bounding box center [698, 353] width 13 height 16
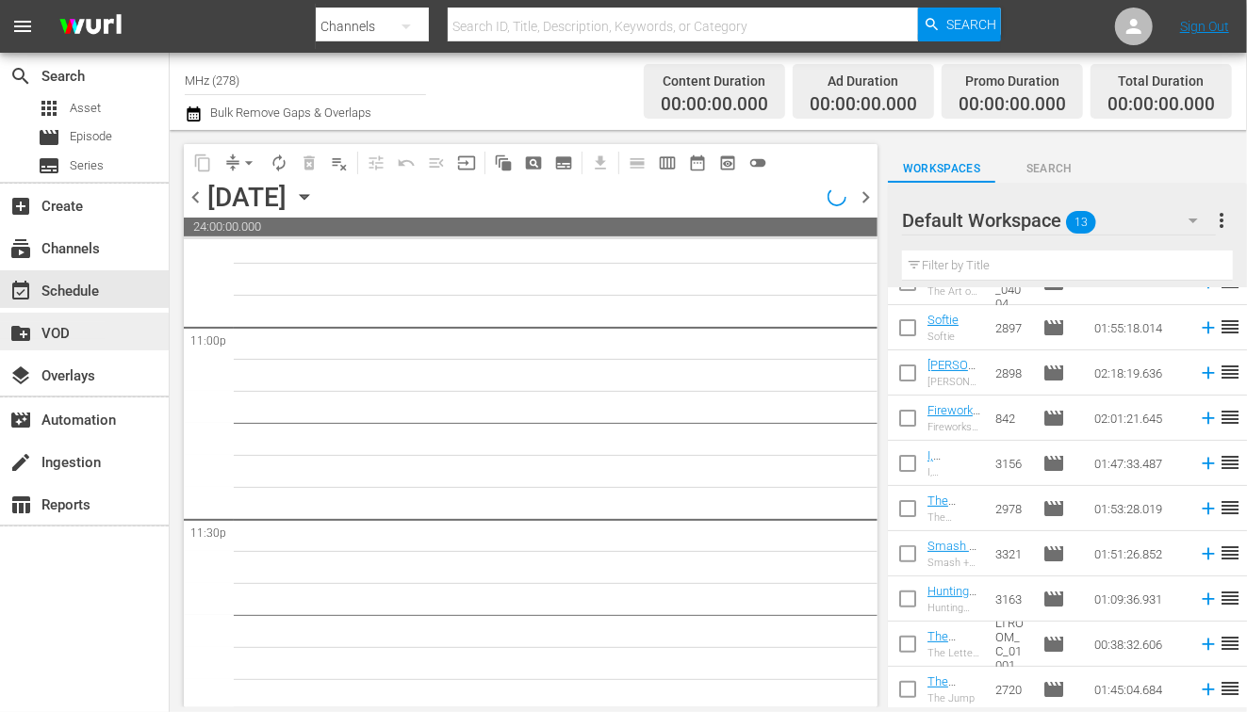
scroll to position [8759, 0]
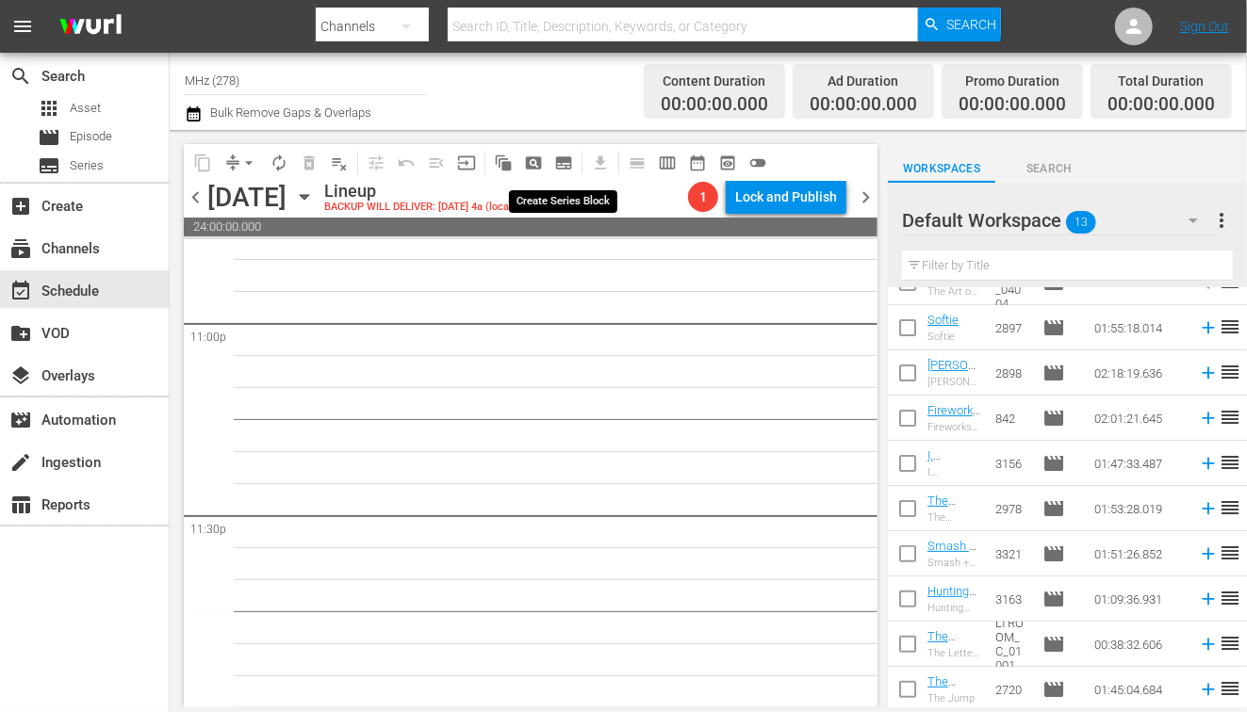
click at [559, 159] on span "subtitles_outlined" at bounding box center [563, 163] width 19 height 19
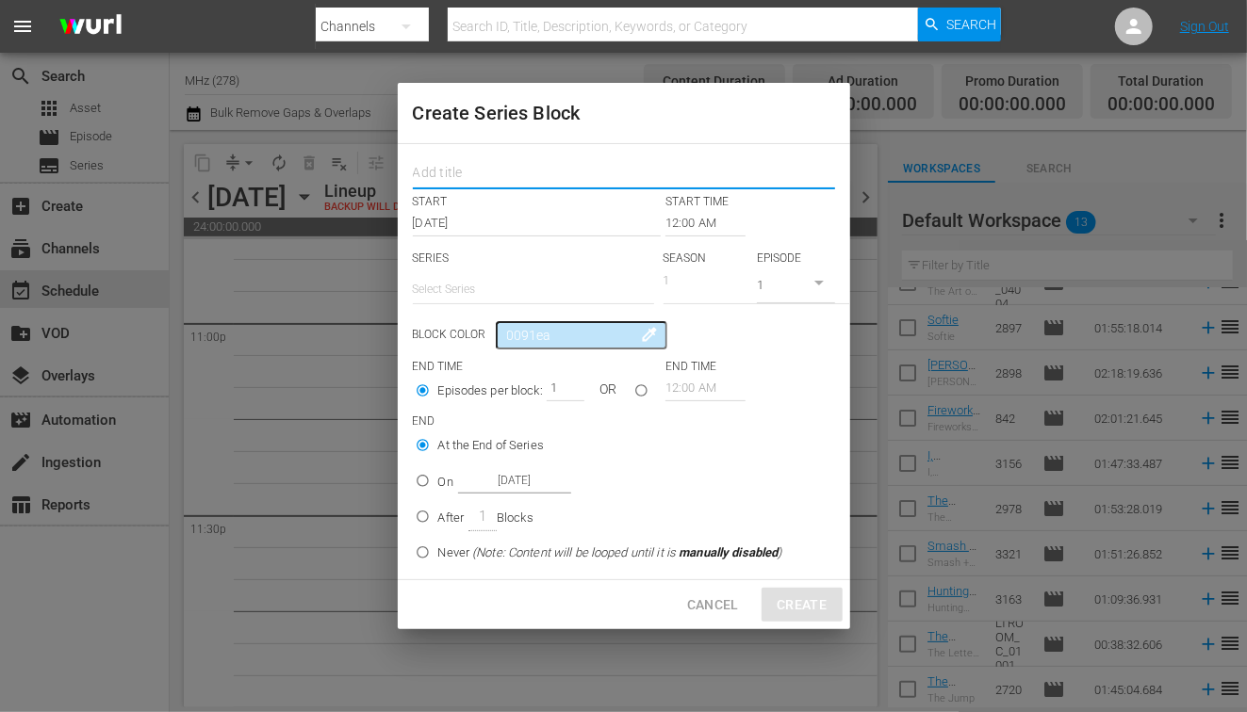
click at [497, 179] on input "text" at bounding box center [624, 174] width 422 height 29
type input "art"
click at [697, 228] on input "12:00 AM" at bounding box center [705, 223] width 80 height 26
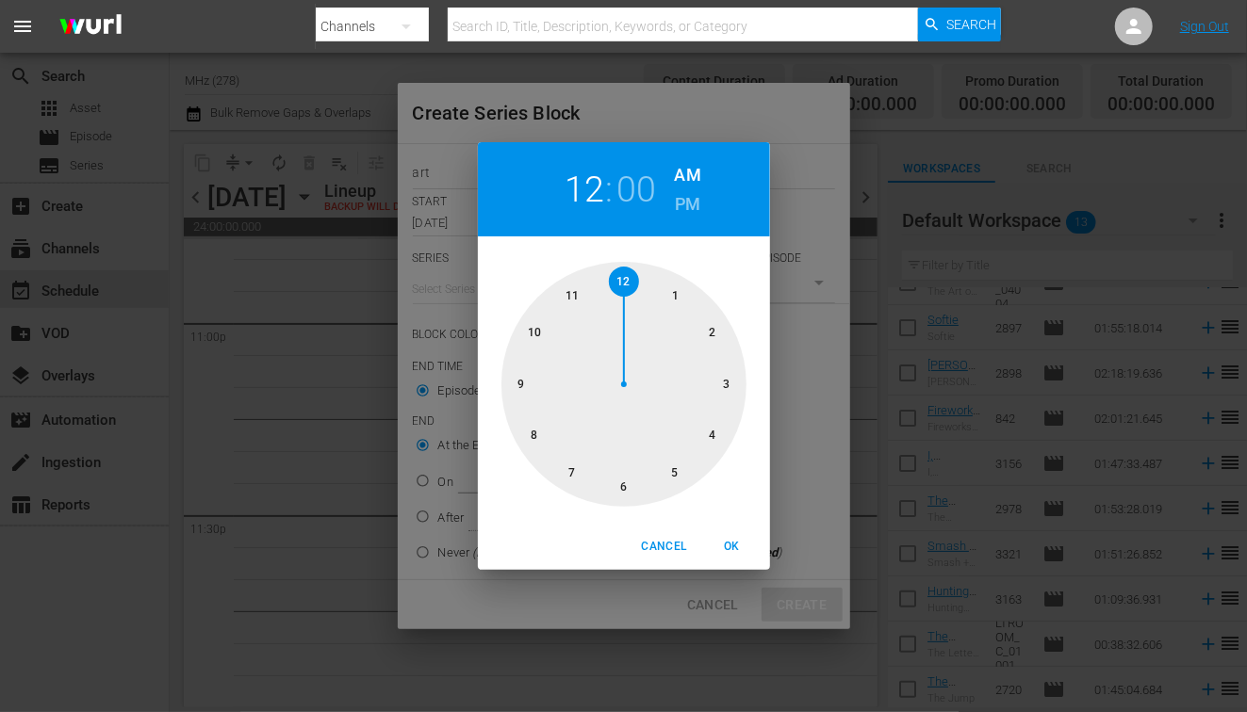
click at [687, 214] on h6 "PM" at bounding box center [687, 204] width 25 height 30
click at [586, 467] on div at bounding box center [623, 384] width 245 height 245
click at [719, 547] on span "OK" at bounding box center [732, 547] width 45 height 20
type input "07:00 PM"
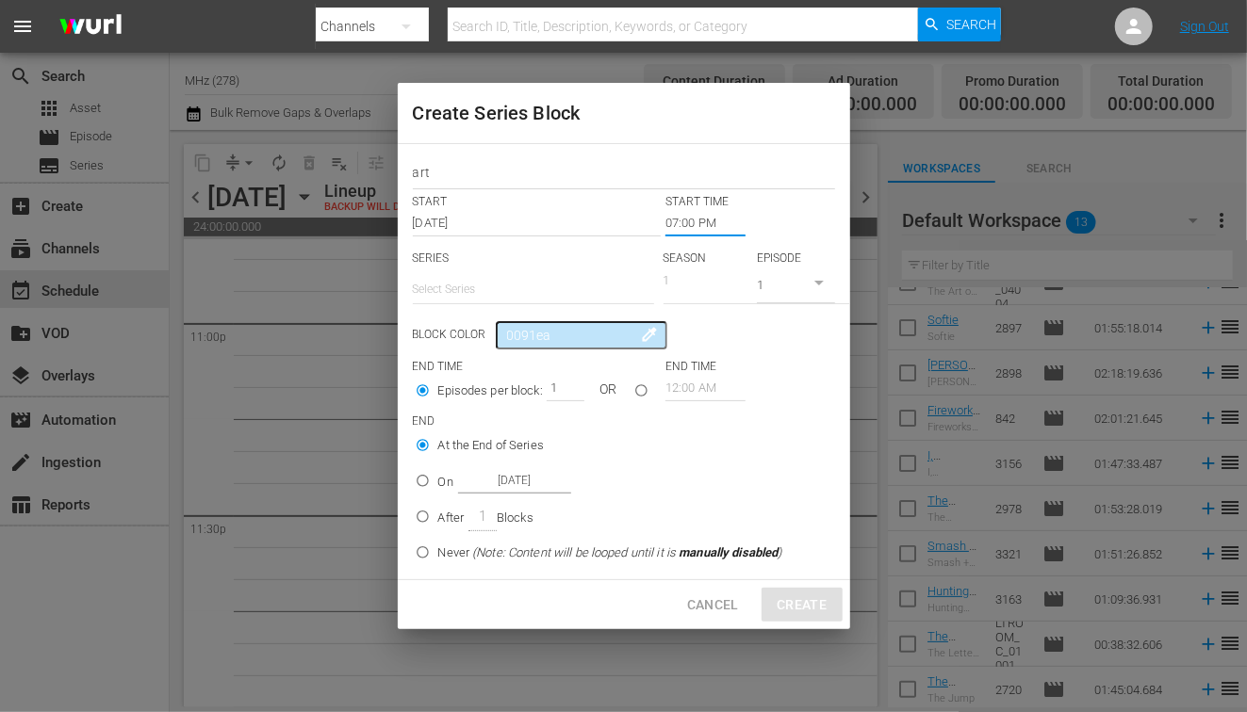
click at [499, 291] on input "text" at bounding box center [533, 289] width 241 height 45
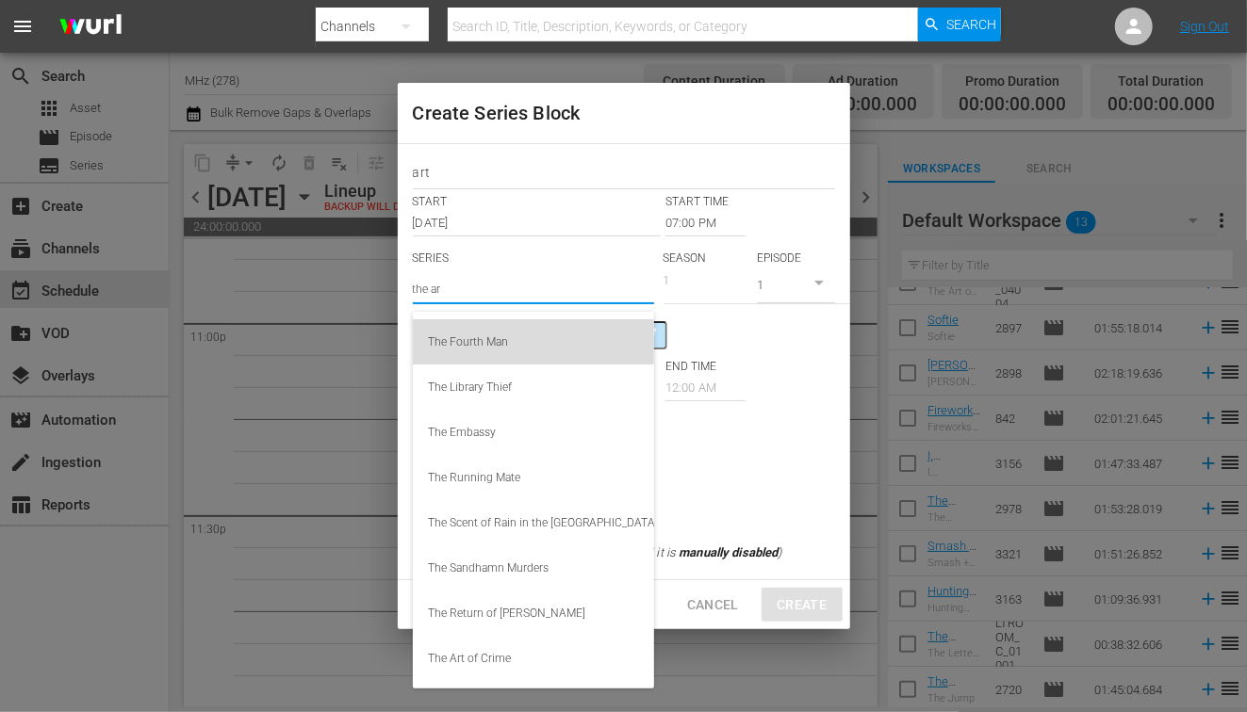
click at [509, 330] on div "The Fourth Man" at bounding box center [533, 341] width 211 height 45
type input "The Fourth Man"
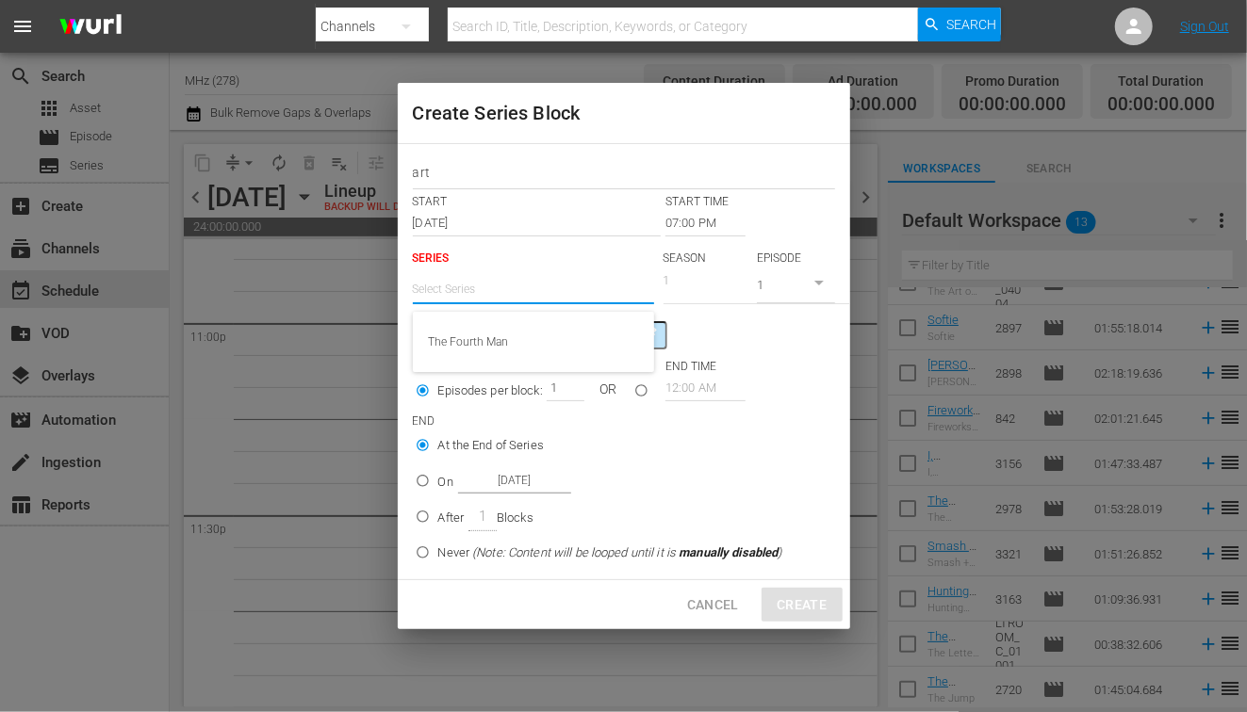
click at [448, 290] on input "text" at bounding box center [533, 289] width 241 height 45
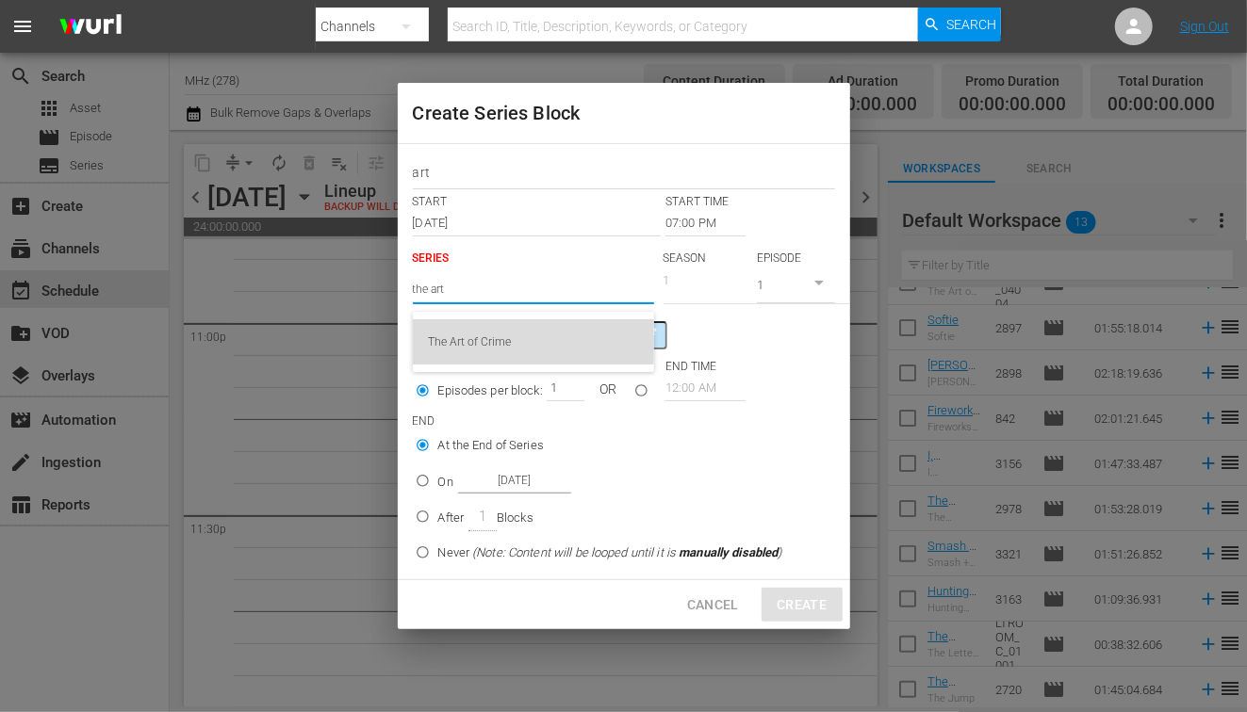
click at [478, 343] on div "The Art of Crime" at bounding box center [533, 341] width 211 height 45
type input "The Art of Crime"
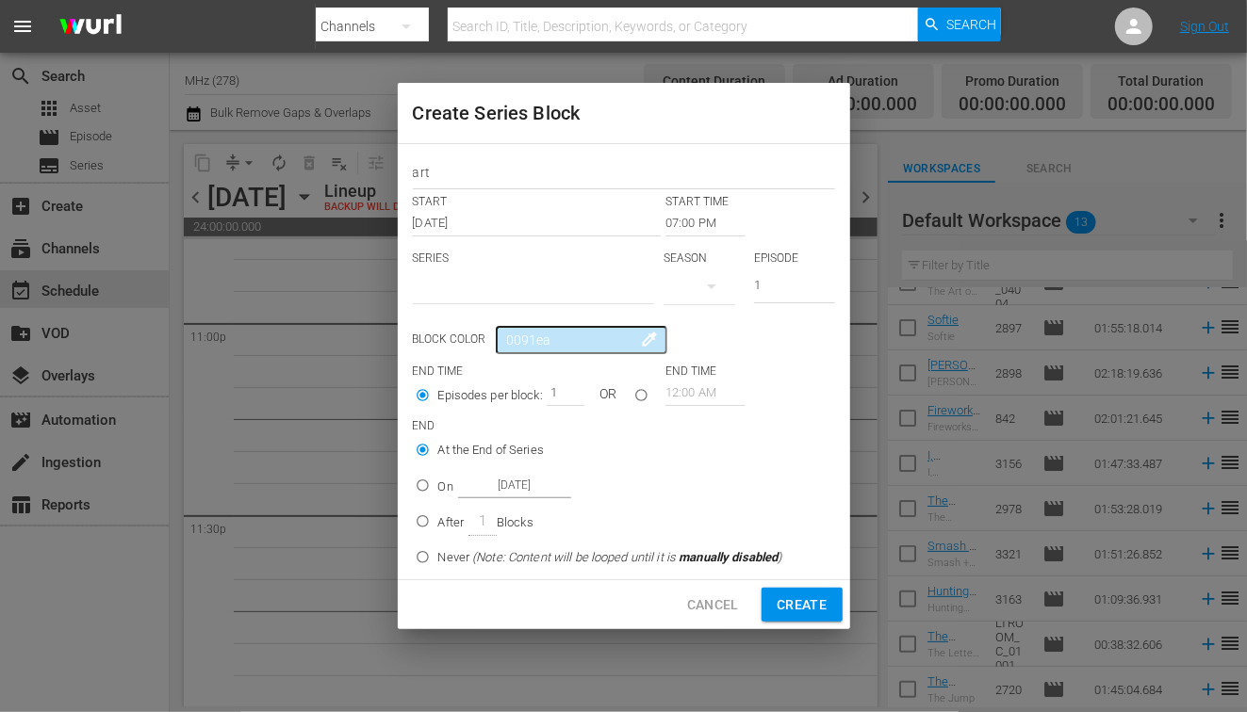
click at [587, 292] on input "text" at bounding box center [533, 289] width 241 height 45
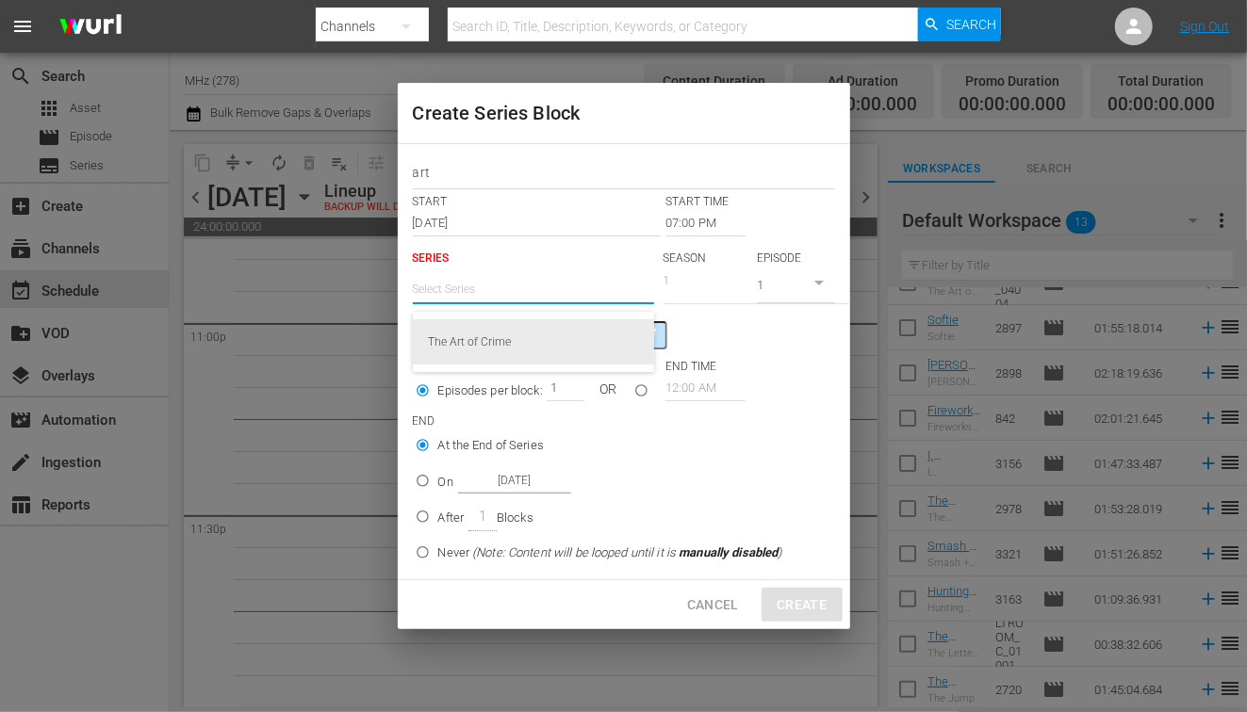
click at [504, 341] on div "The Art of Crime" at bounding box center [533, 341] width 211 height 45
type input "The Art of Crime"
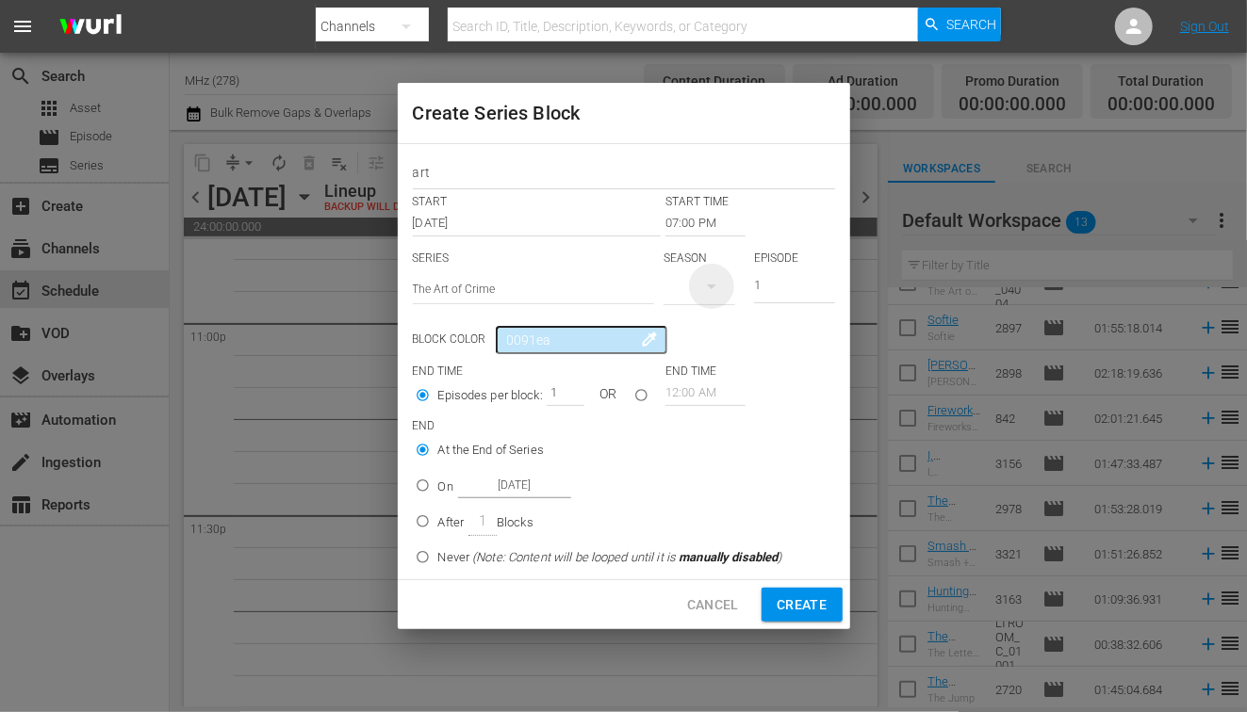
click at [708, 285] on icon "button" at bounding box center [711, 287] width 9 height 5
click at [697, 332] on div "5" at bounding box center [689, 335] width 52 height 19
click at [574, 386] on input "2" at bounding box center [561, 393] width 28 height 26
click at [574, 386] on input "3" at bounding box center [561, 393] width 28 height 26
type input "4"
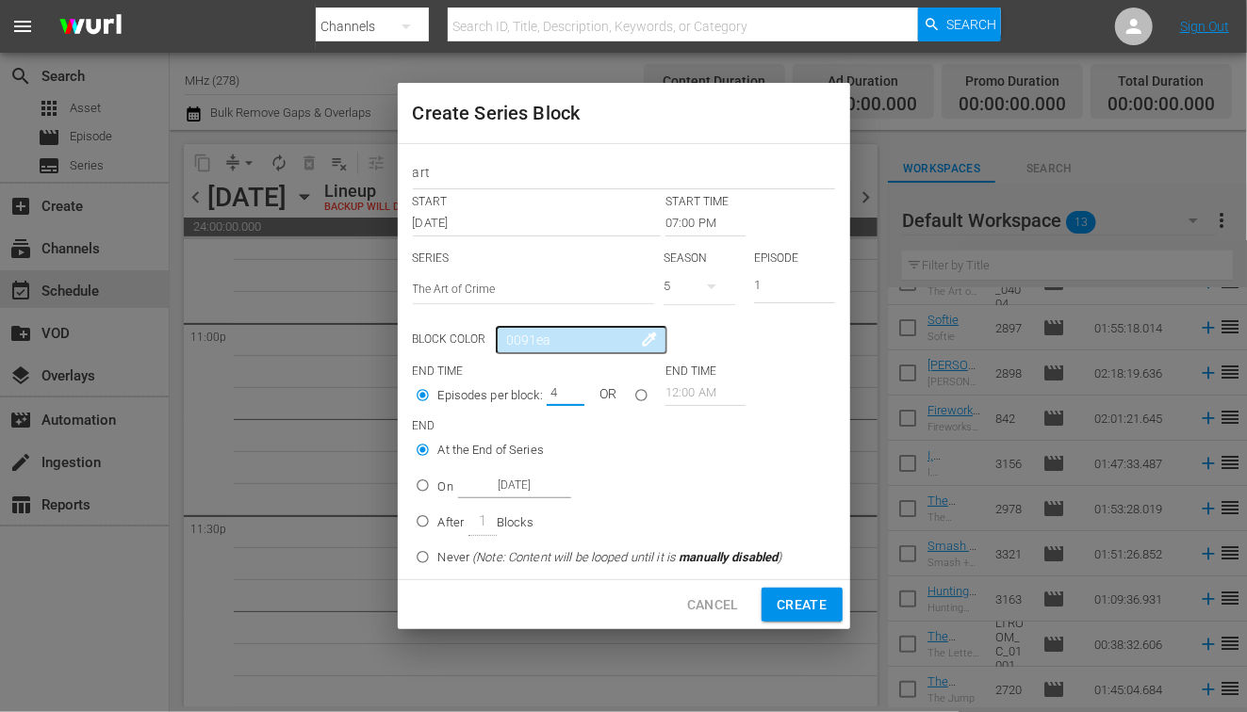
click at [574, 386] on input "4" at bounding box center [561, 393] width 28 height 26
click at [443, 476] on div "On [DATE]" at bounding box center [504, 485] width 133 height 25
click at [438, 476] on input "On [DATE]" at bounding box center [422, 489] width 31 height 31
radio input "false"
radio input "true"
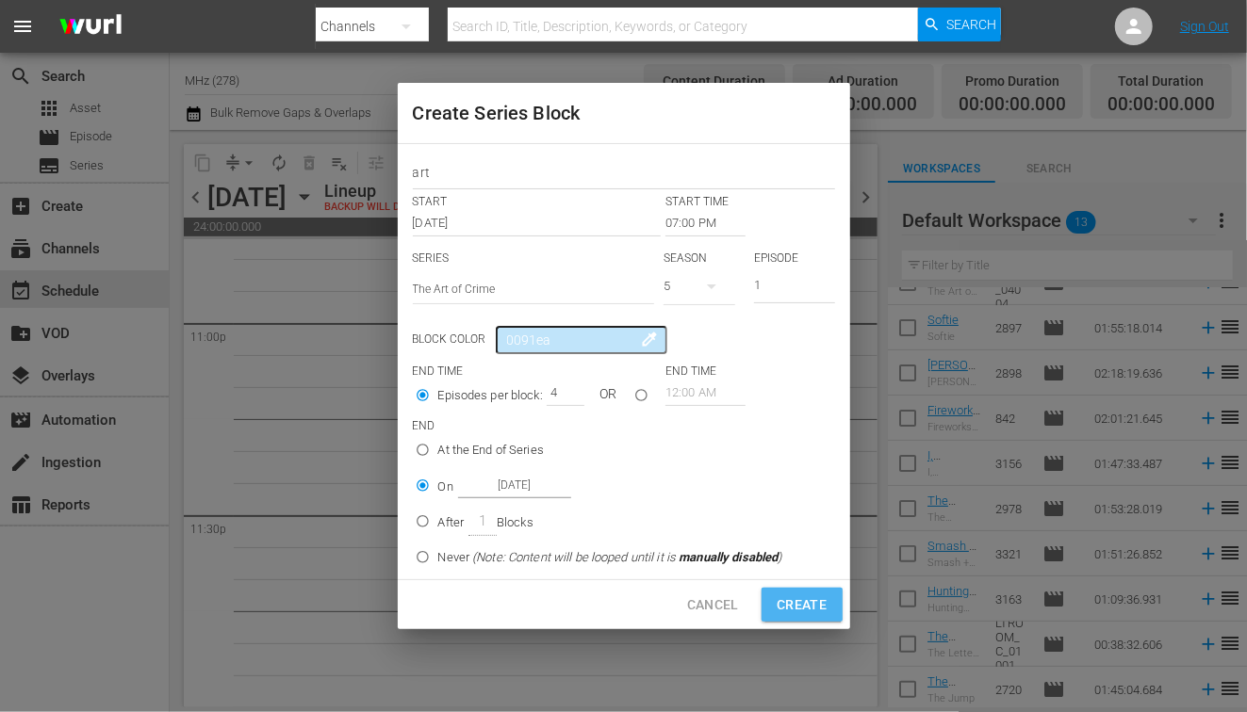
click at [797, 603] on span "Create" at bounding box center [802, 606] width 50 height 24
type input "12:00 AM"
type input "1"
radio input "true"
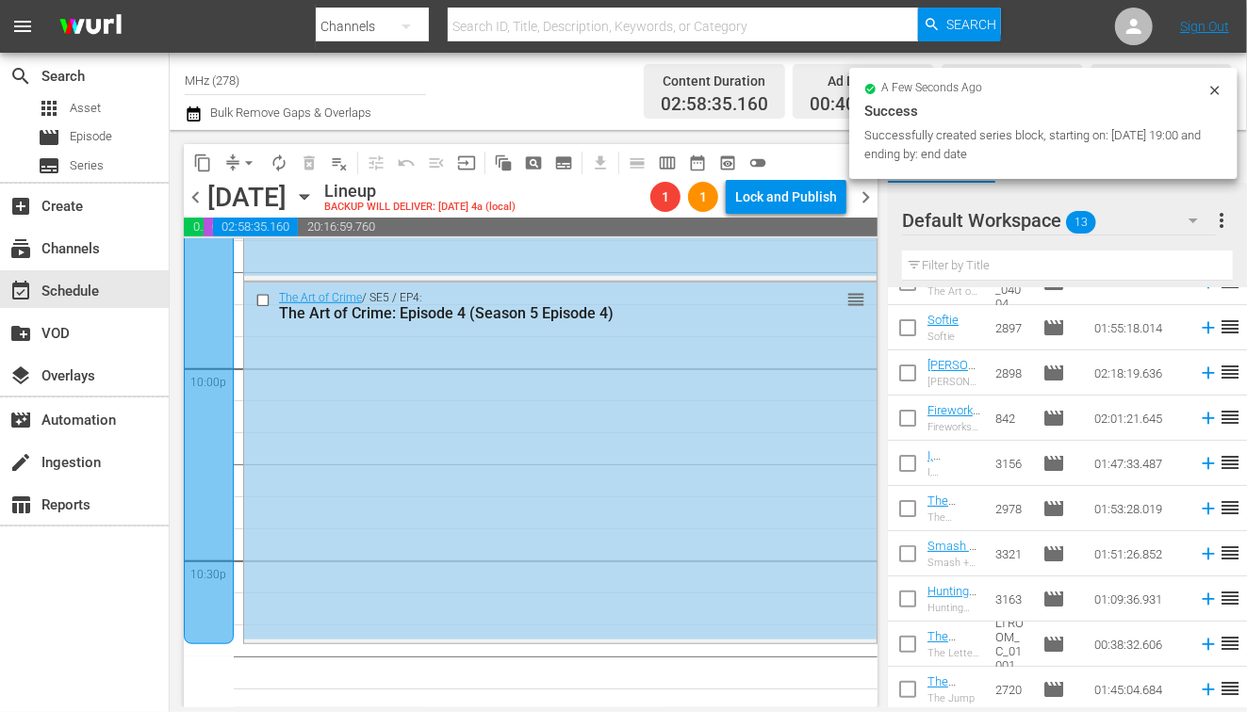
scroll to position [8333, 0]
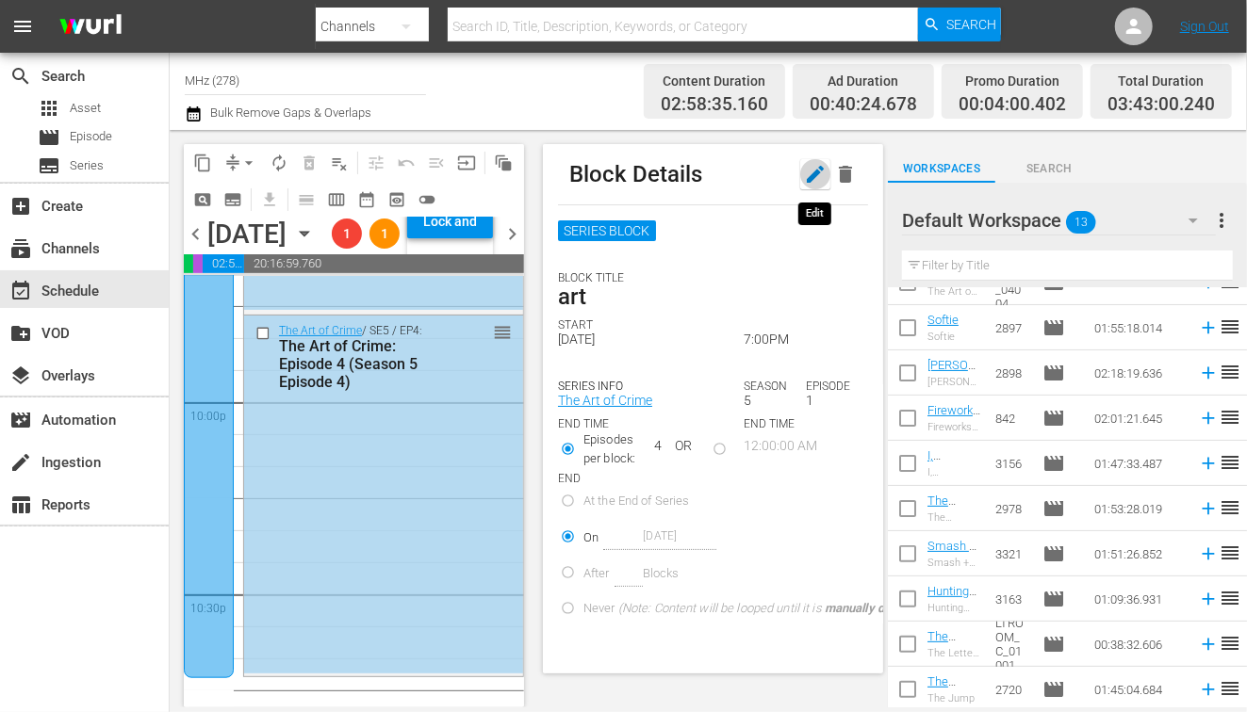
click at [814, 163] on icon "button" at bounding box center [815, 174] width 23 height 23
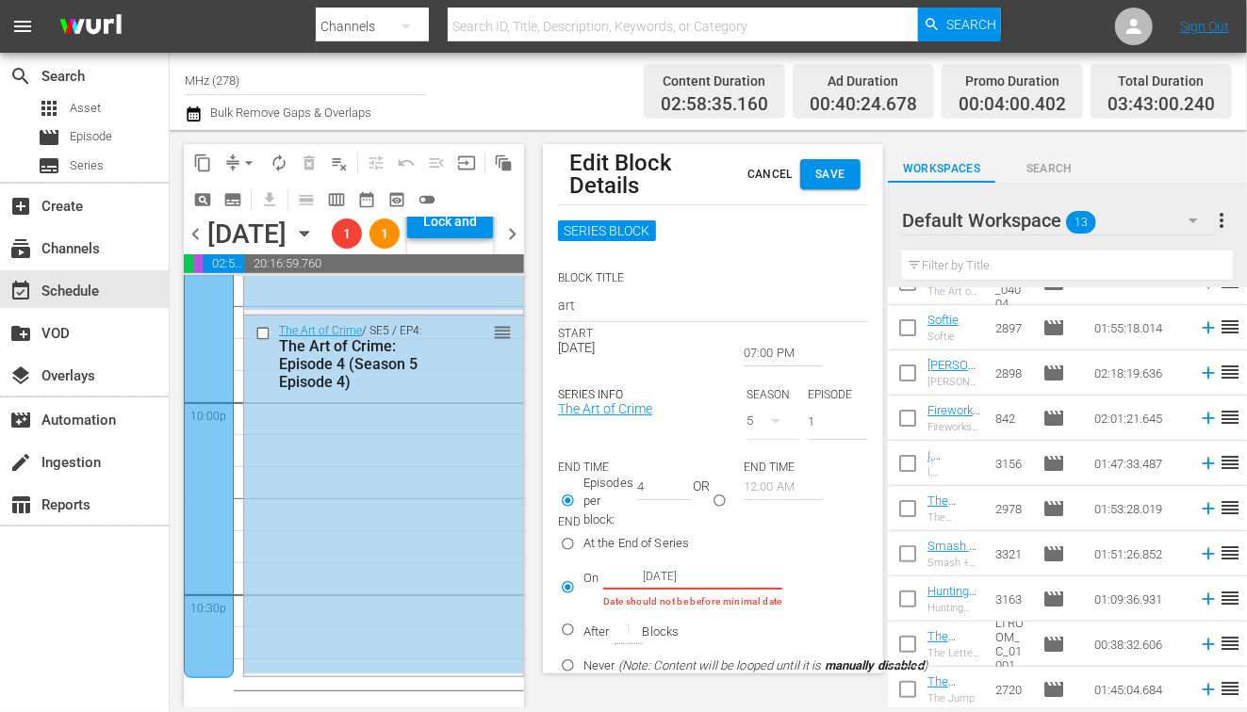
click at [752, 350] on input "07:00 PM" at bounding box center [784, 353] width 80 height 26
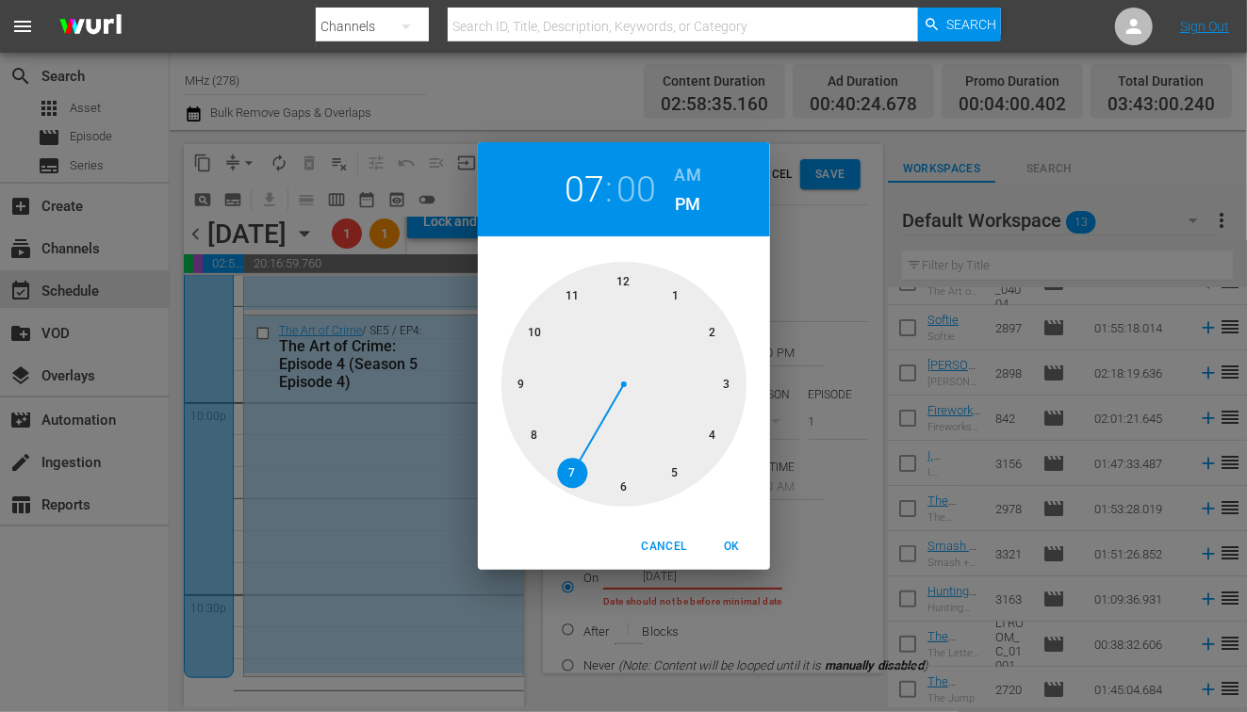
click at [533, 430] on div at bounding box center [623, 384] width 245 height 245
click at [806, 240] on div "08 : 00 AM PM 00 05 10 15 20 25 30 35 40 45 50 55 Cancel OK" at bounding box center [623, 356] width 1247 height 712
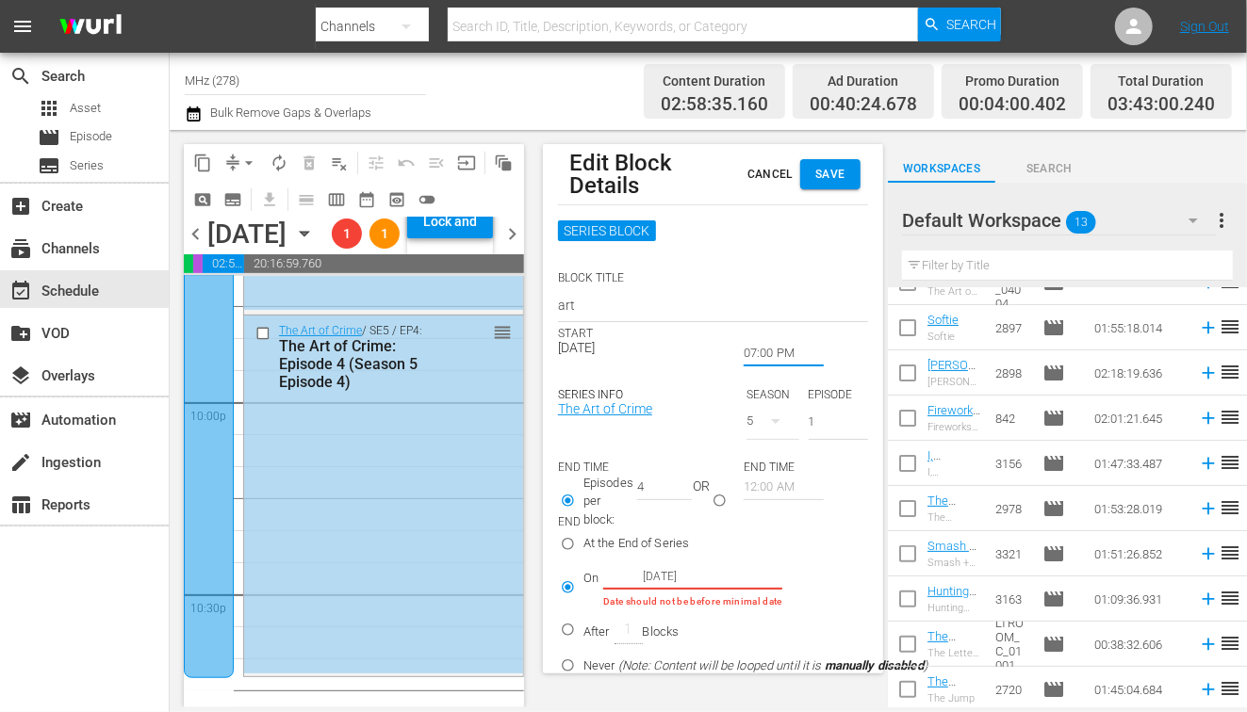
click at [836, 173] on span "Save" at bounding box center [830, 175] width 30 height 20
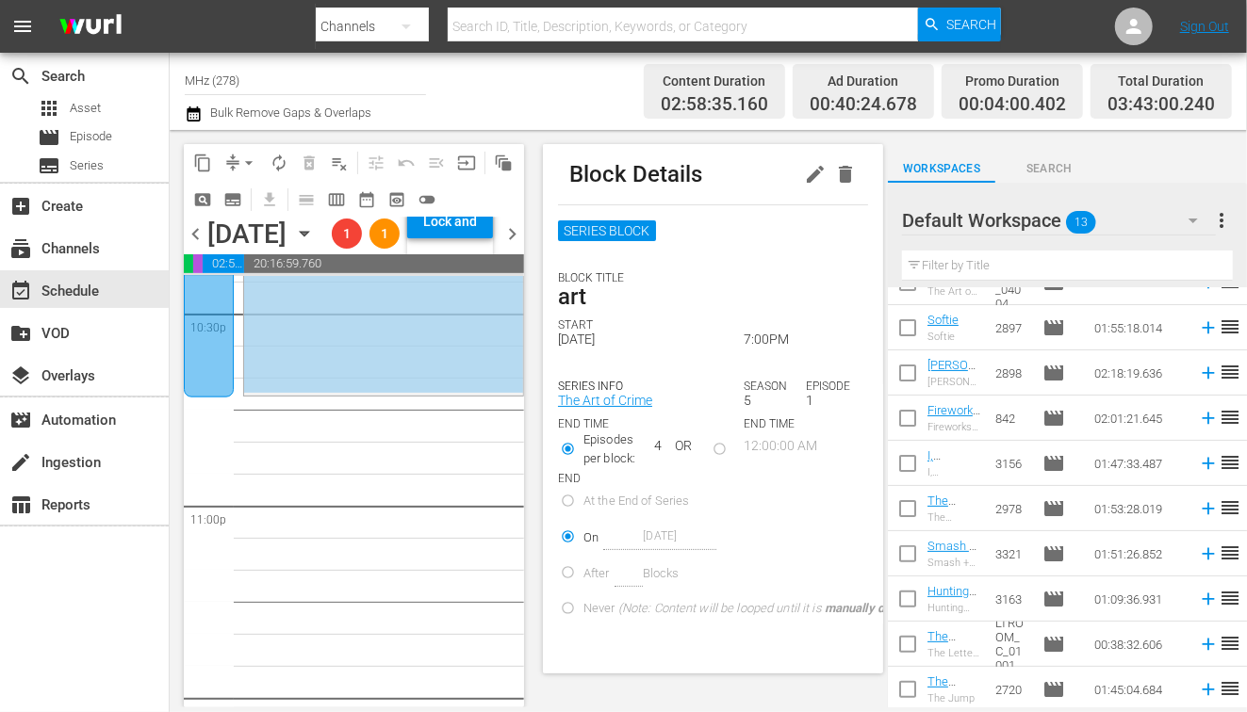
scroll to position [8856, 0]
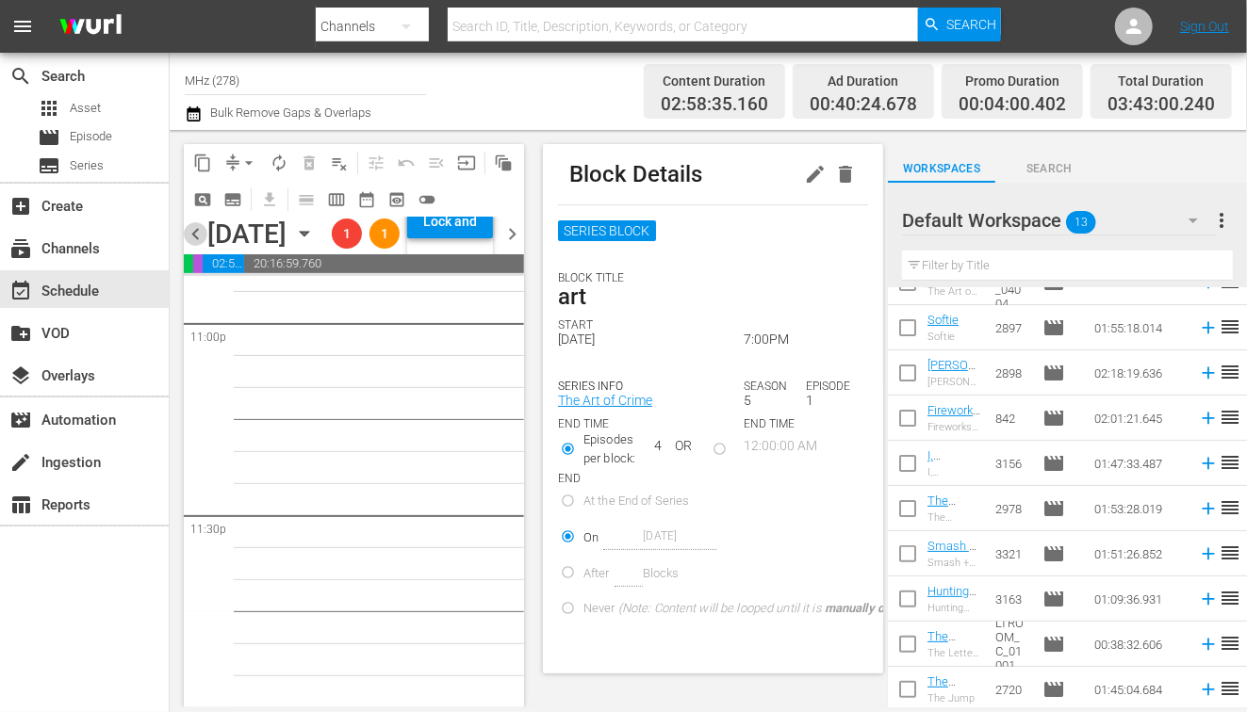
click at [191, 246] on span "chevron_left" at bounding box center [196, 234] width 24 height 24
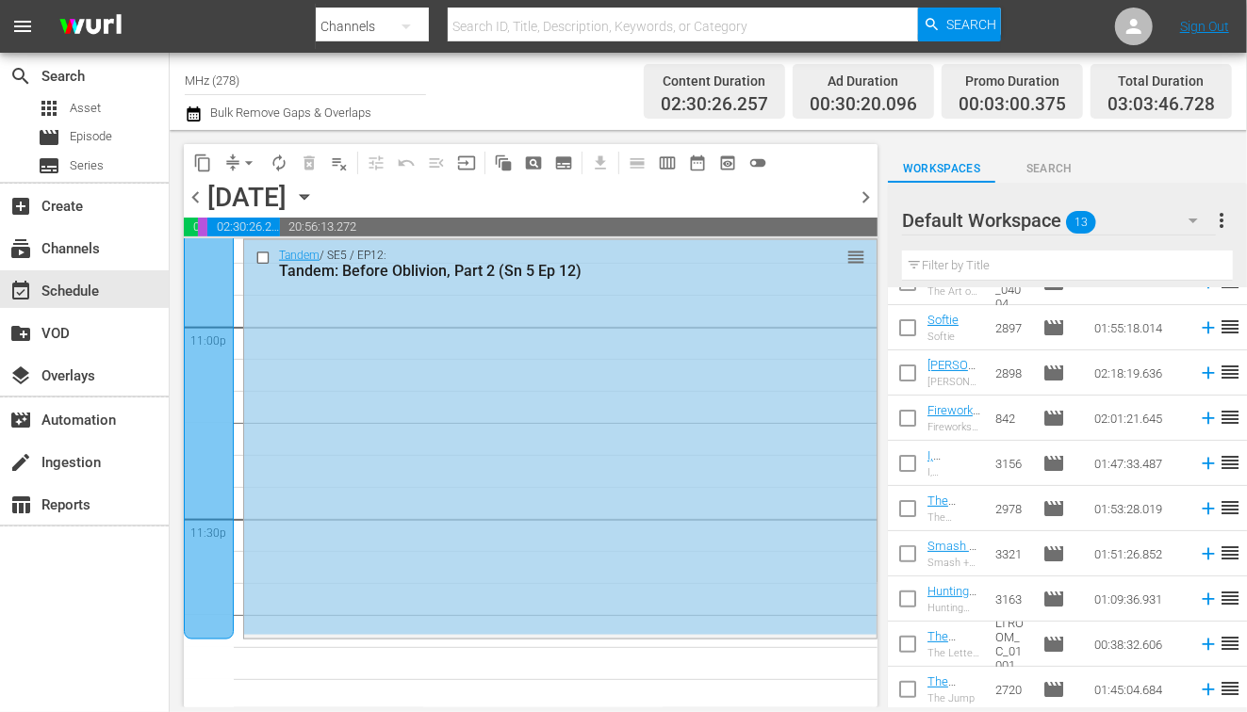
scroll to position [8759, 0]
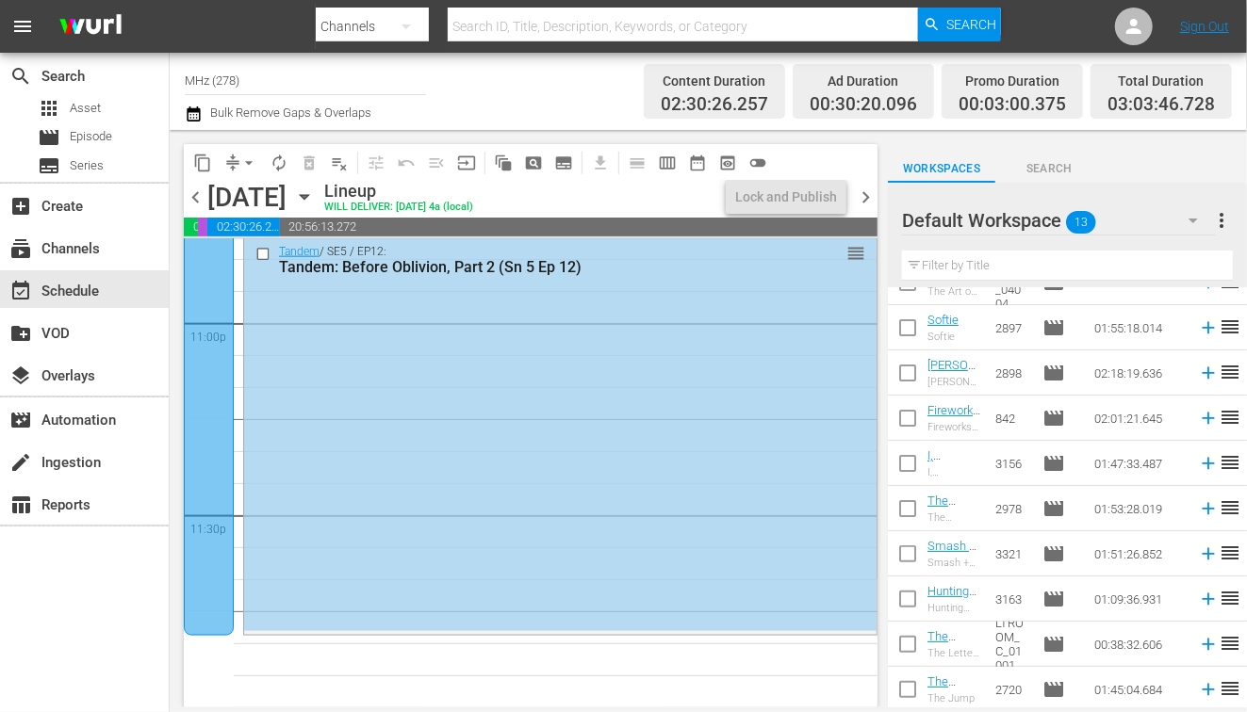
click at [872, 198] on span "chevron_right" at bounding box center [866, 198] width 24 height 24
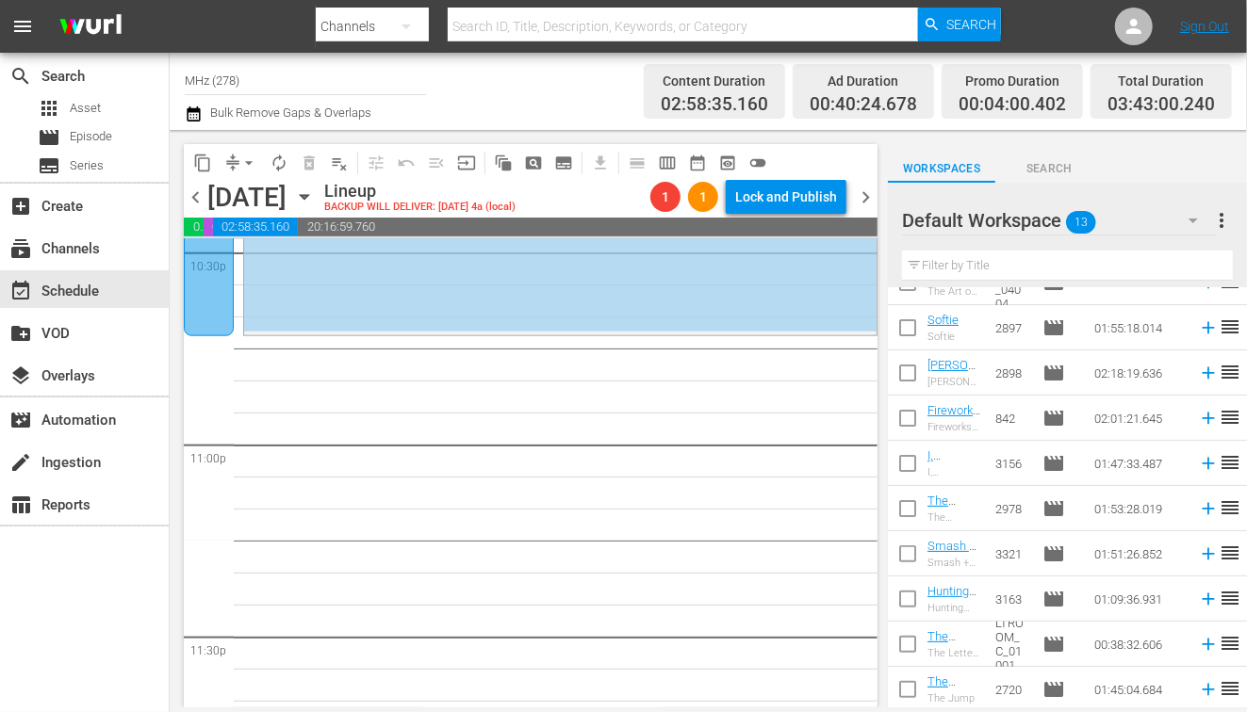
scroll to position [8524, 0]
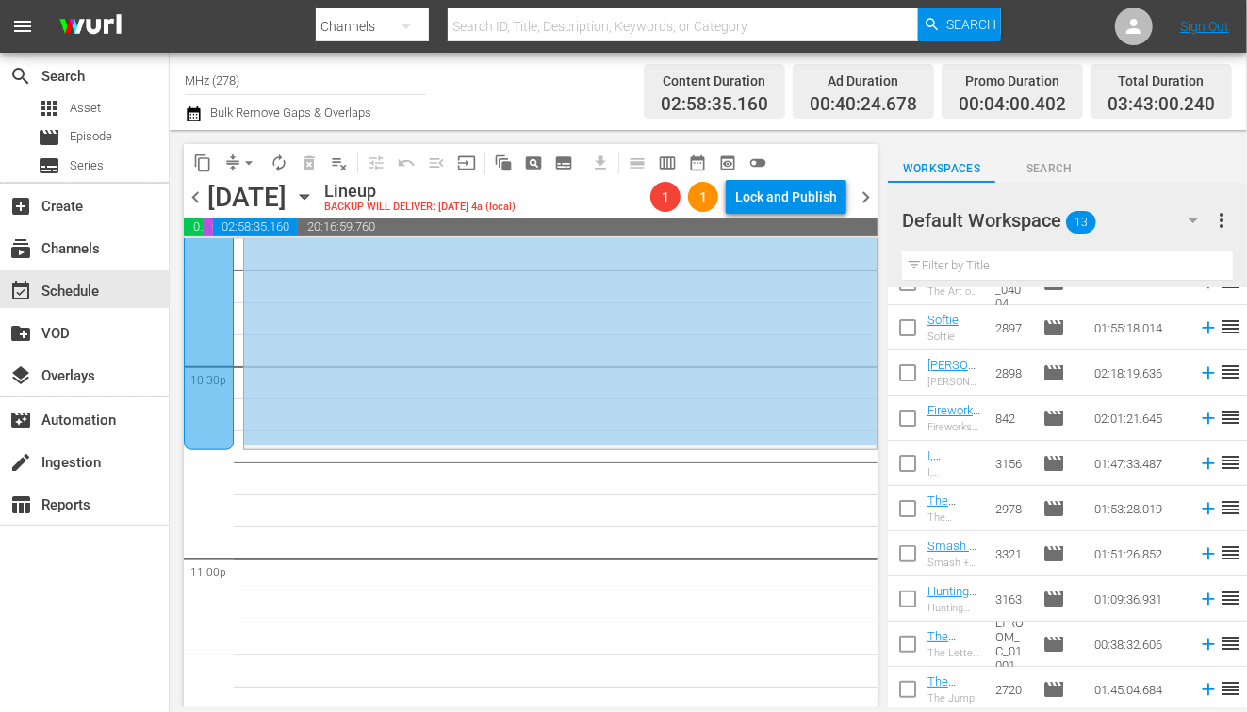
click at [179, 370] on div "content_copy compress arrow_drop_down autorenew_outlined delete_forever_outline…" at bounding box center [526, 419] width 712 height 578
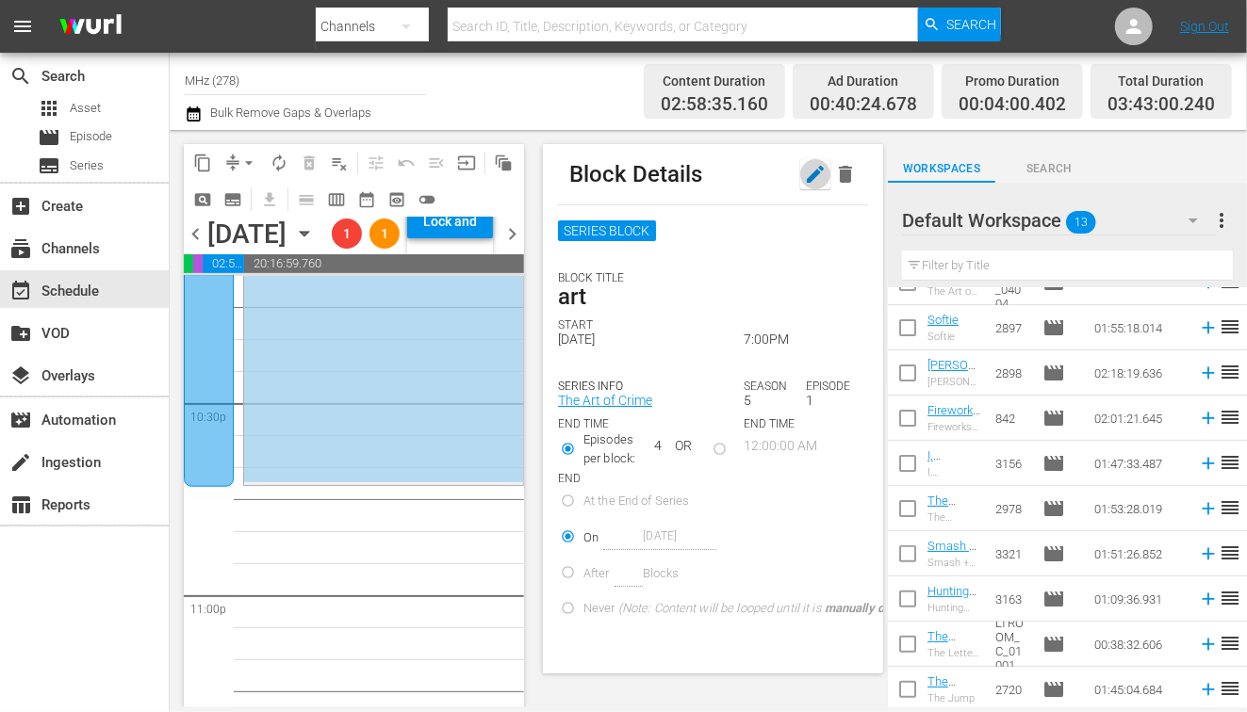
click at [822, 171] on icon "button" at bounding box center [815, 174] width 23 height 23
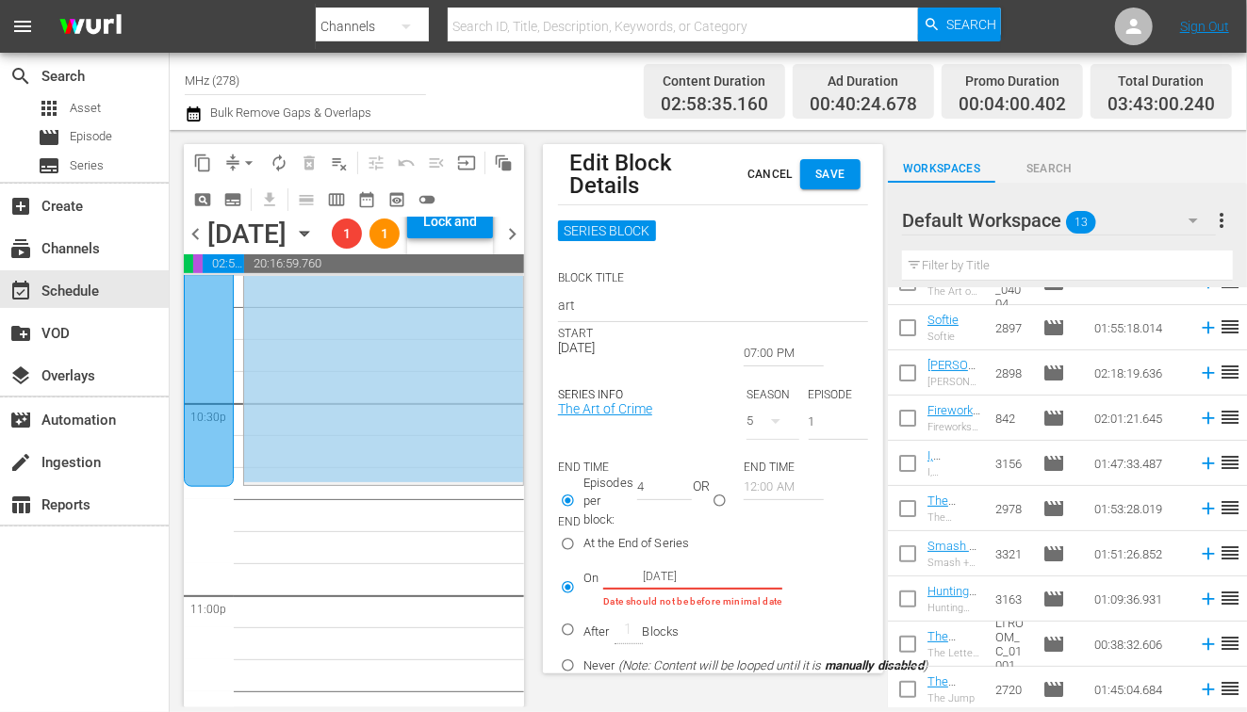
click at [762, 367] on div "SERIES INFO The Art of Crime SEASON 5 EPISODE 1" at bounding box center [713, 405] width 310 height 91
click at [749, 346] on input "07:00 PM" at bounding box center [784, 353] width 80 height 26
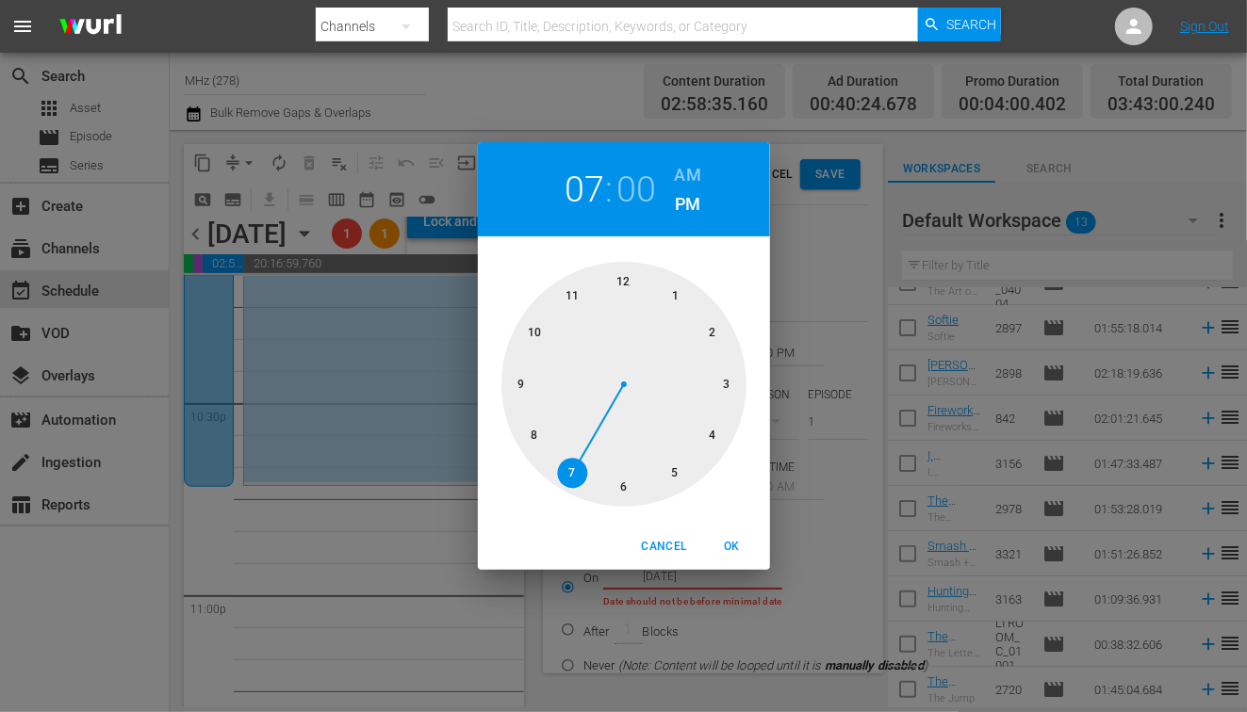
click at [532, 439] on div at bounding box center [623, 384] width 245 height 245
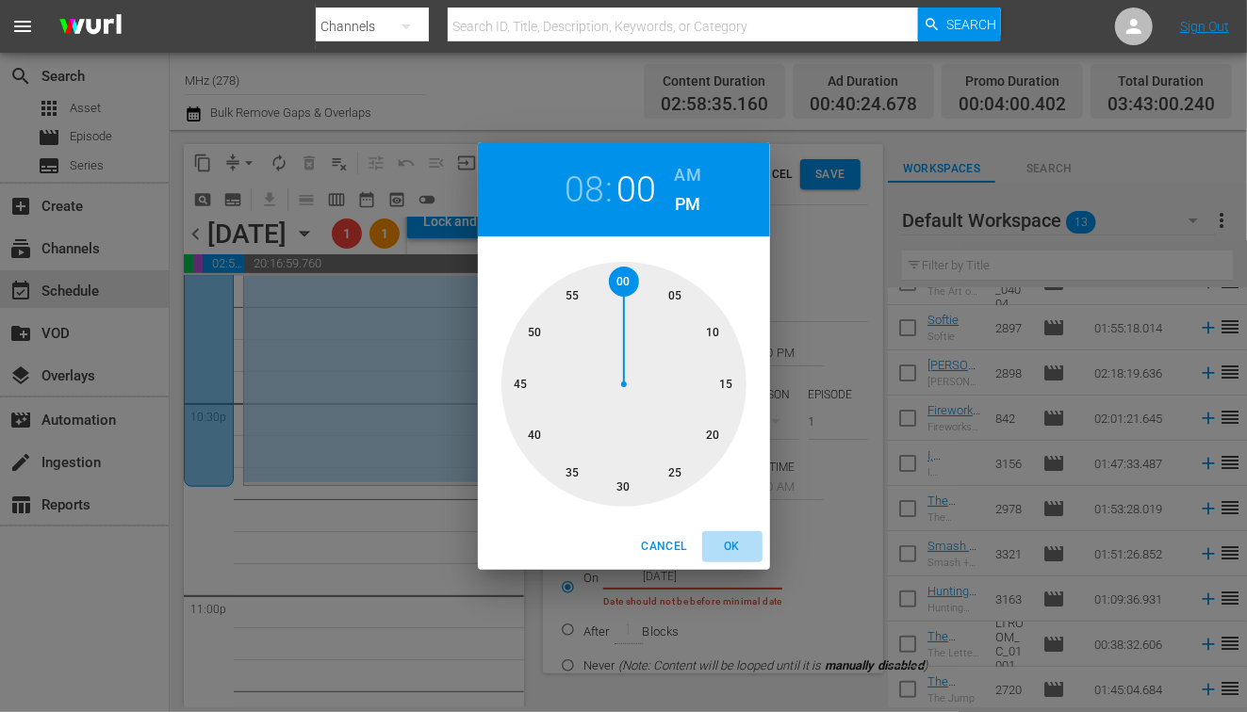
click at [741, 551] on span "OK" at bounding box center [732, 547] width 45 height 20
type input "08:00 PM"
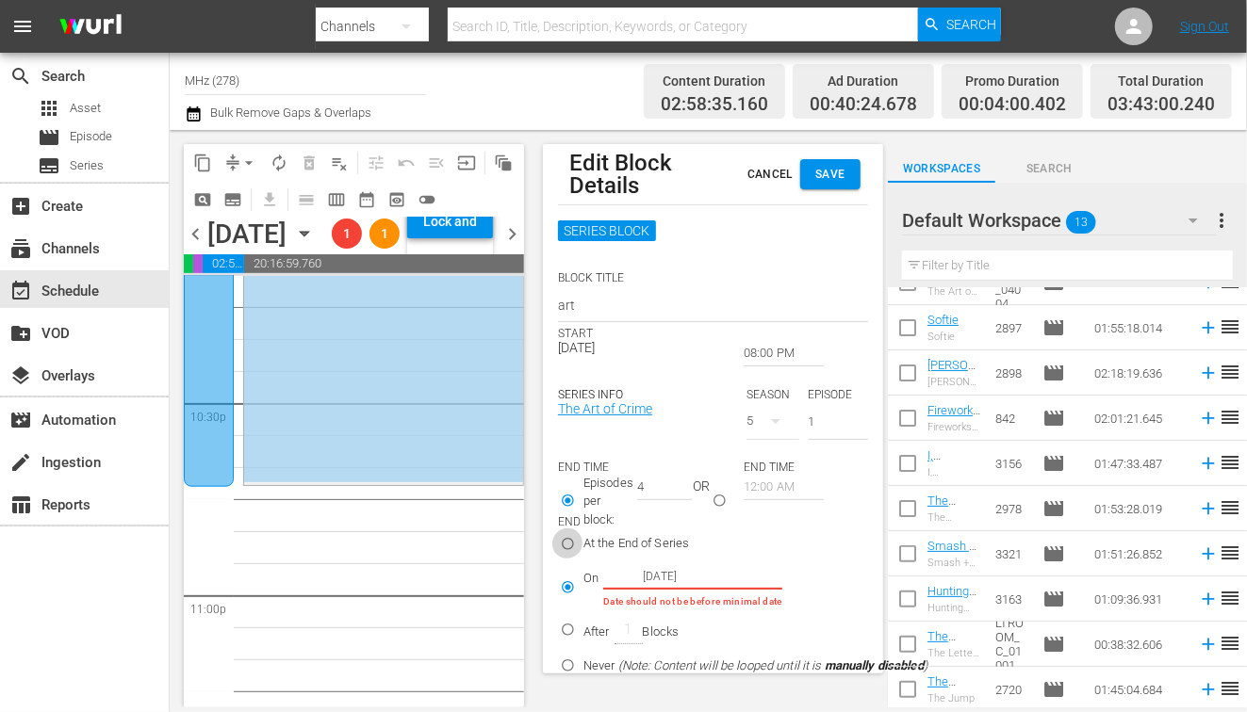
click at [563, 540] on input "At the End of Series" at bounding box center [567, 547] width 31 height 31
radio input "true"
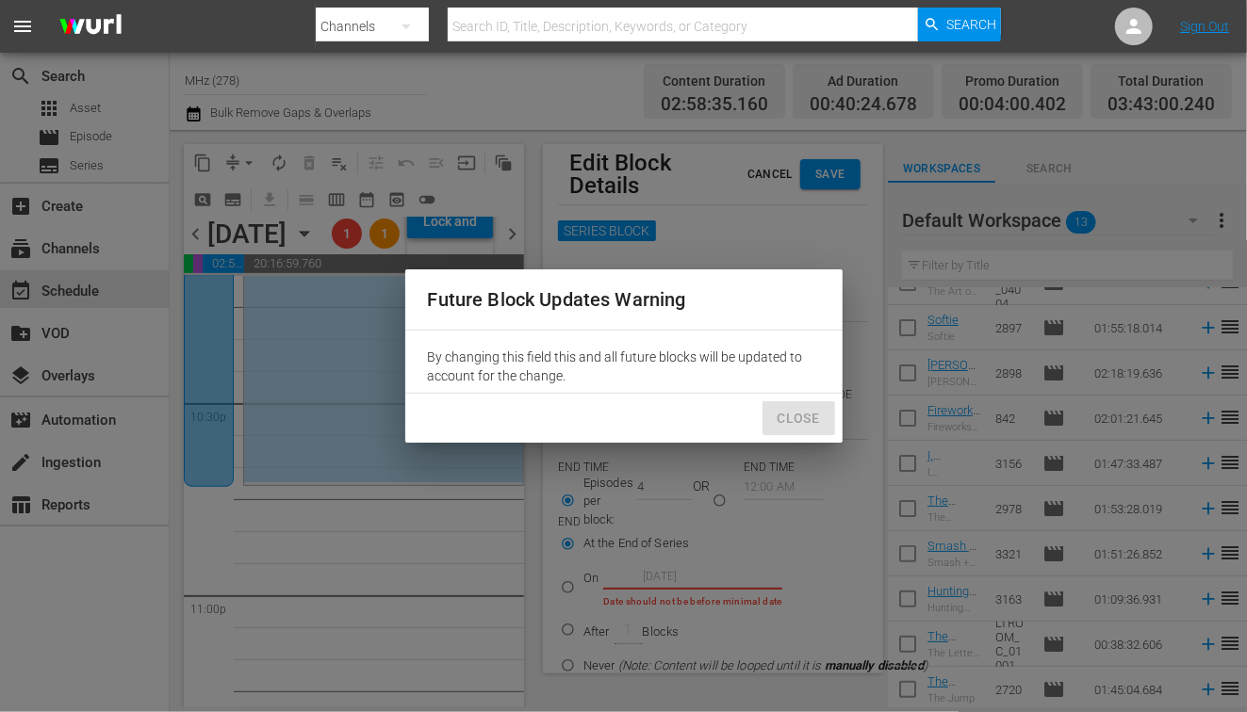
click at [818, 413] on span "Close" at bounding box center [798, 419] width 42 height 24
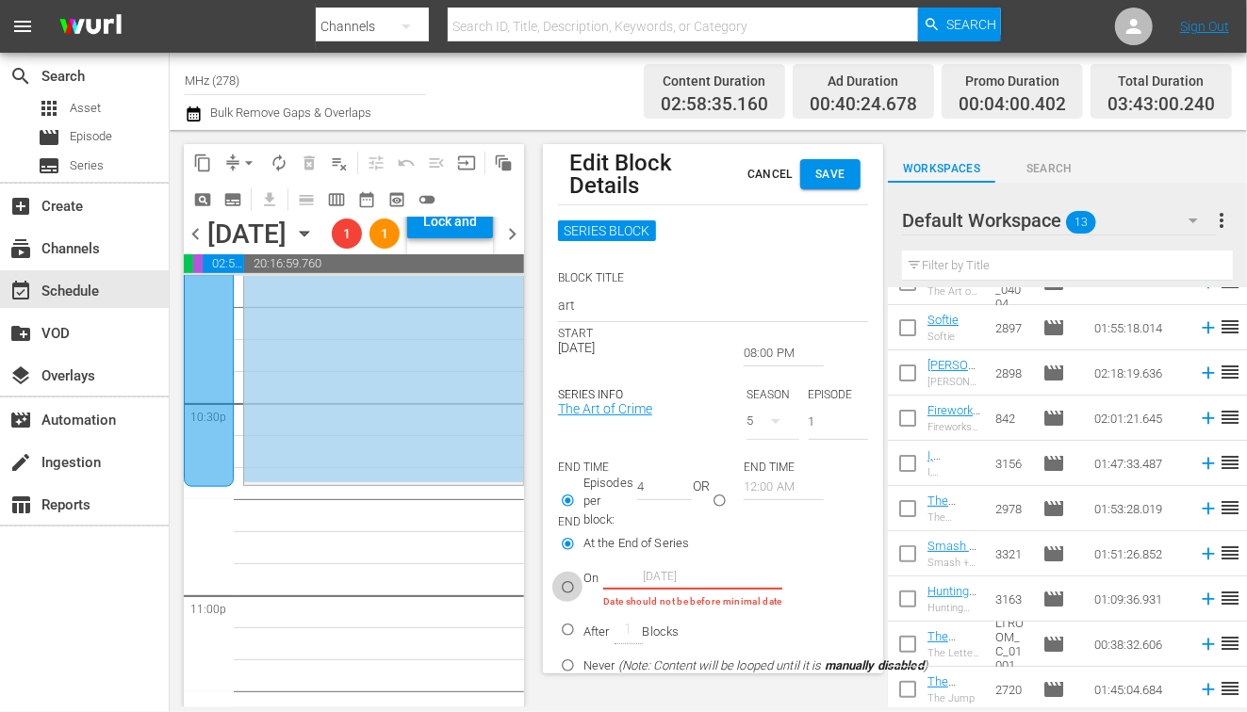
click at [571, 595] on input "On [DATE] Date should not be before minimal date" at bounding box center [567, 591] width 31 height 31
radio input "true"
click at [629, 536] on span "At the End of Series" at bounding box center [636, 543] width 106 height 19
click at [583, 536] on input "At the End of Series" at bounding box center [567, 547] width 31 height 31
radio input "true"
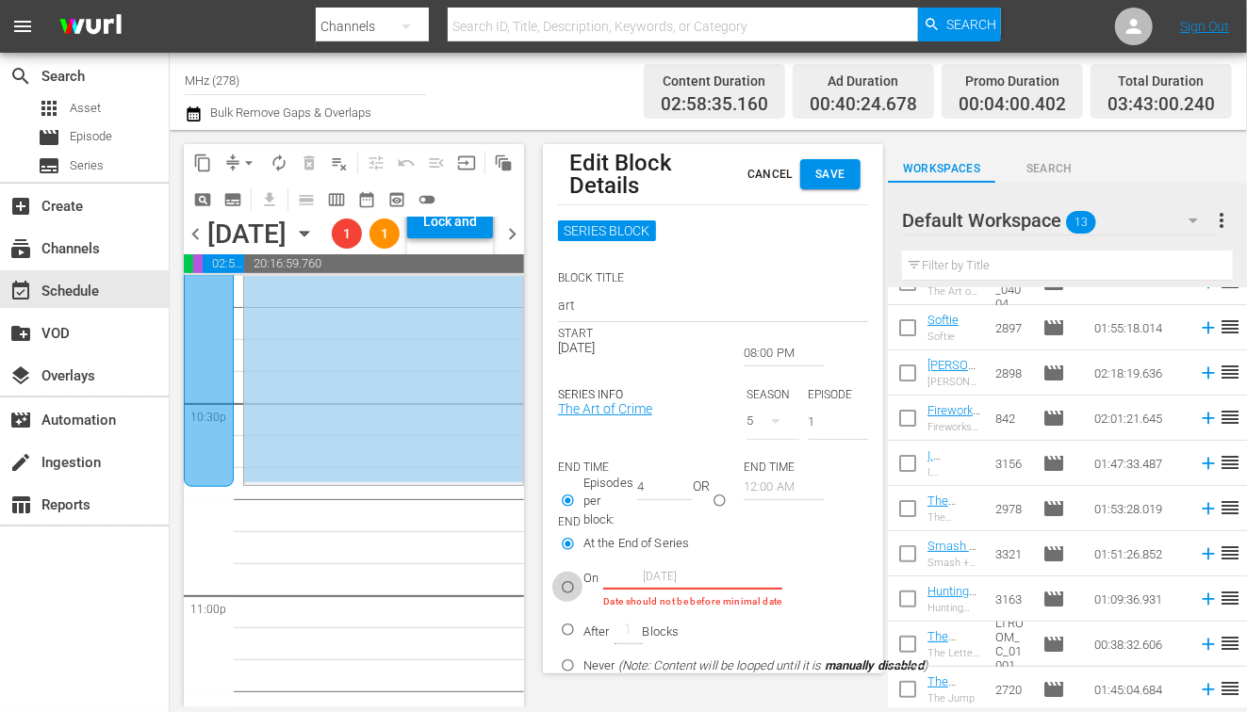
click at [568, 578] on input "On [DATE] Date should not be before minimal date" at bounding box center [567, 591] width 31 height 31
radio input "true"
click at [686, 580] on input "[DATE]" at bounding box center [659, 576] width 113 height 25
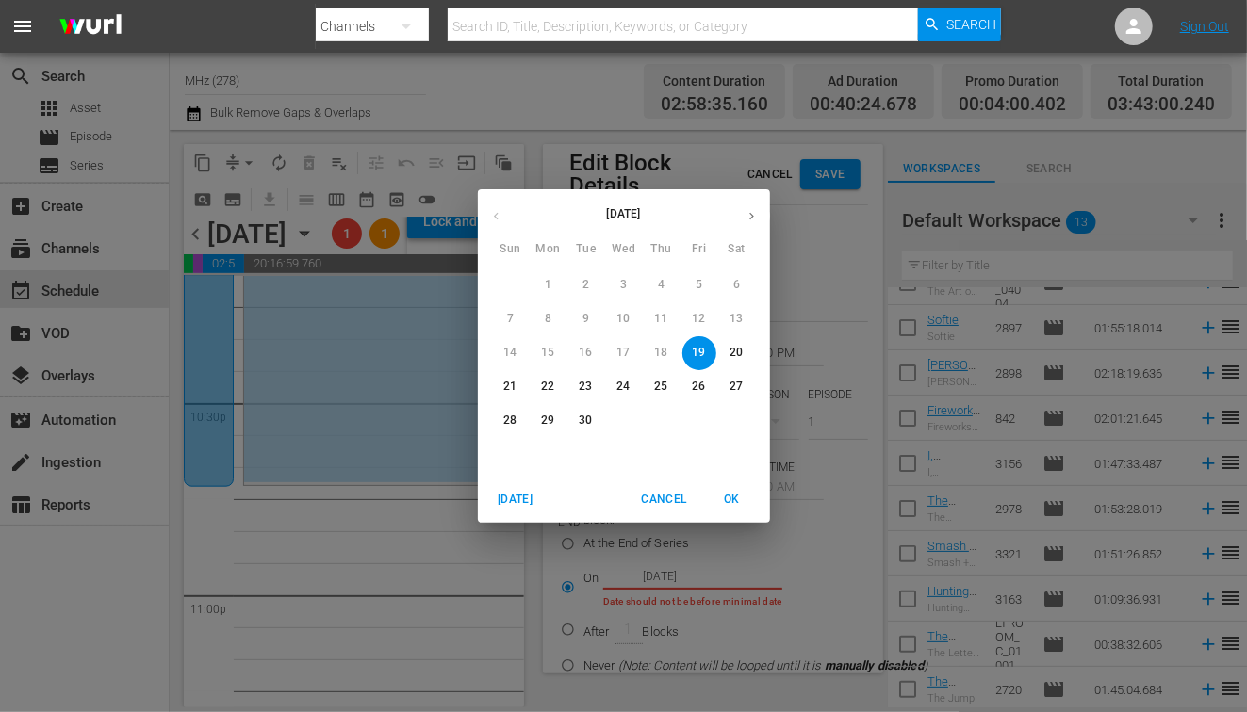
click at [703, 349] on p "19" at bounding box center [698, 353] width 13 height 16
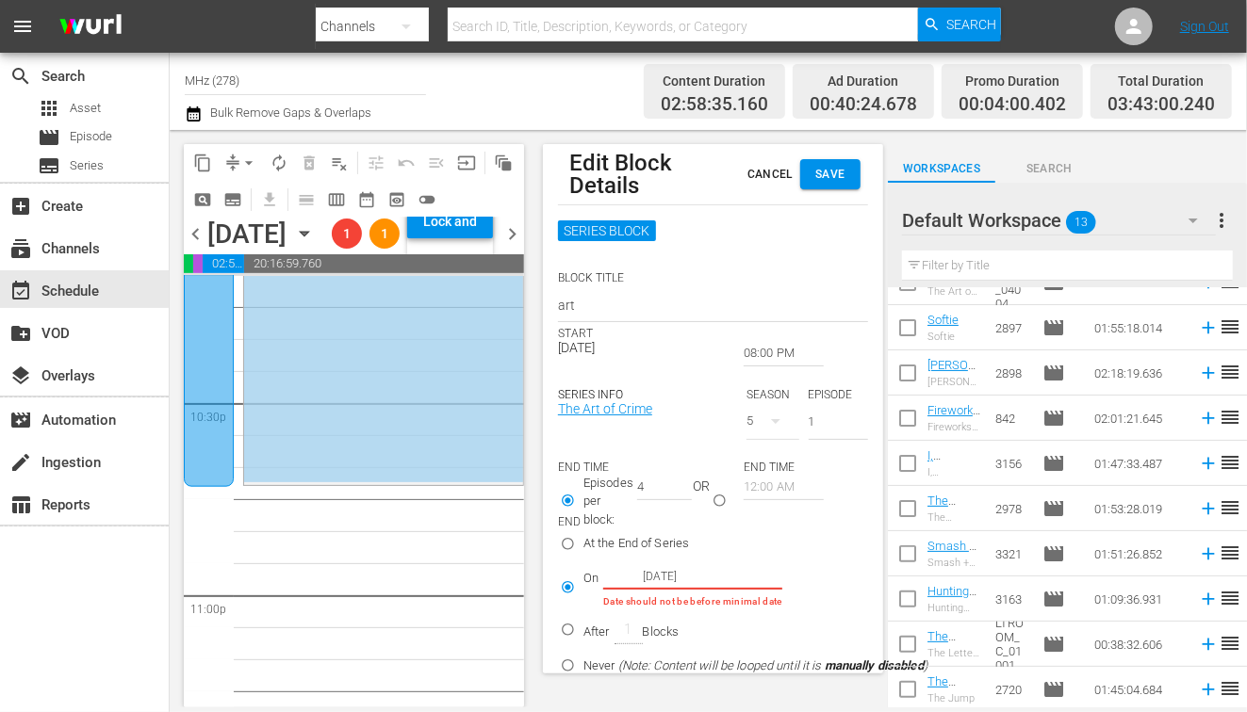
click at [832, 173] on span "Save" at bounding box center [830, 175] width 30 height 20
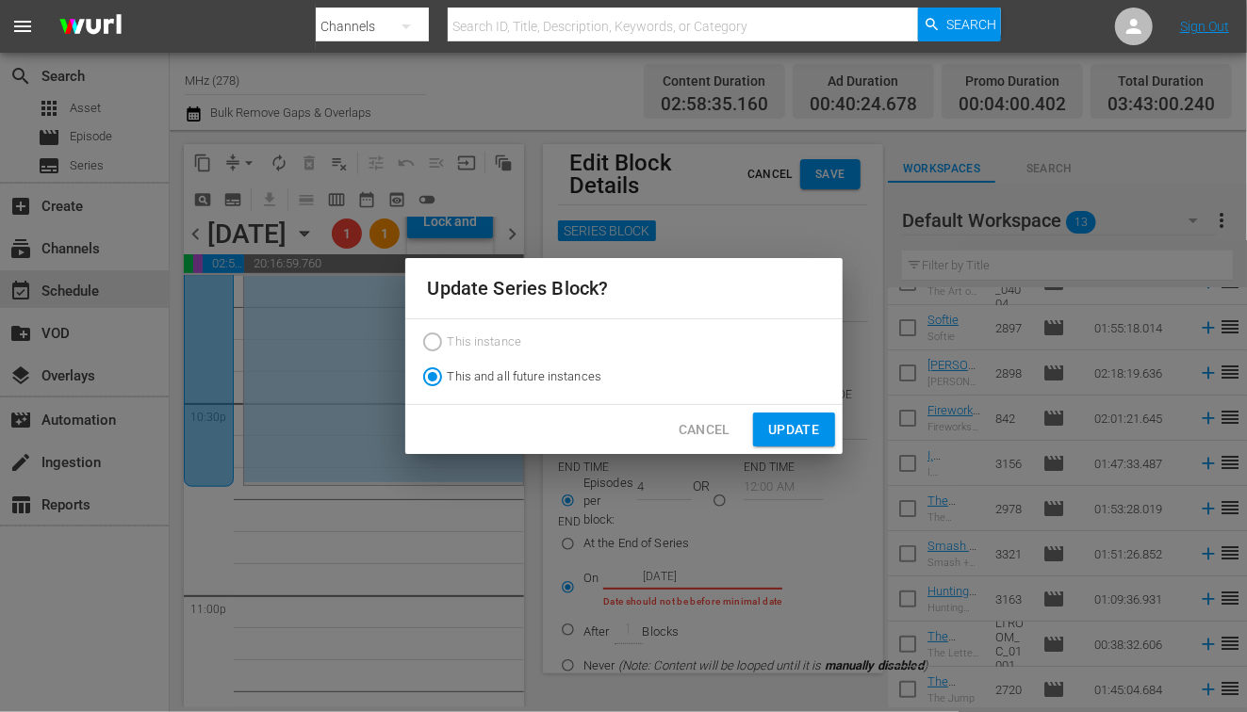
click at [793, 436] on span "Update" at bounding box center [793, 430] width 51 height 24
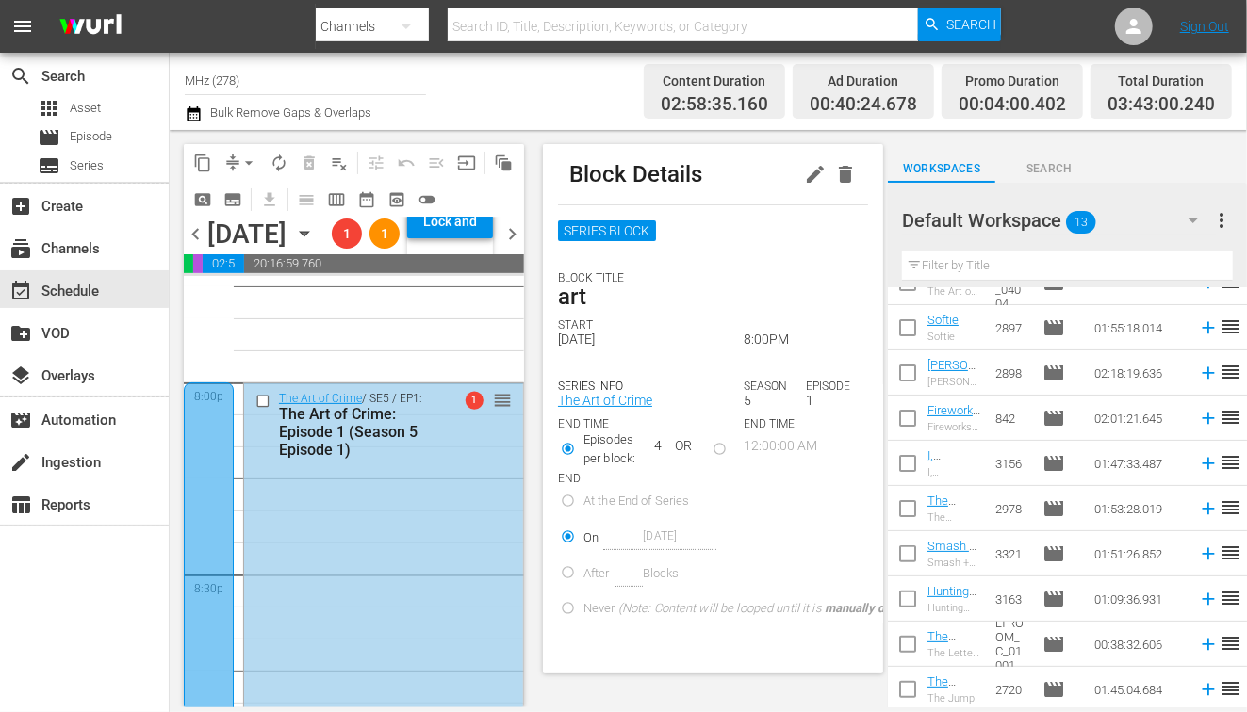
scroll to position [7465, 0]
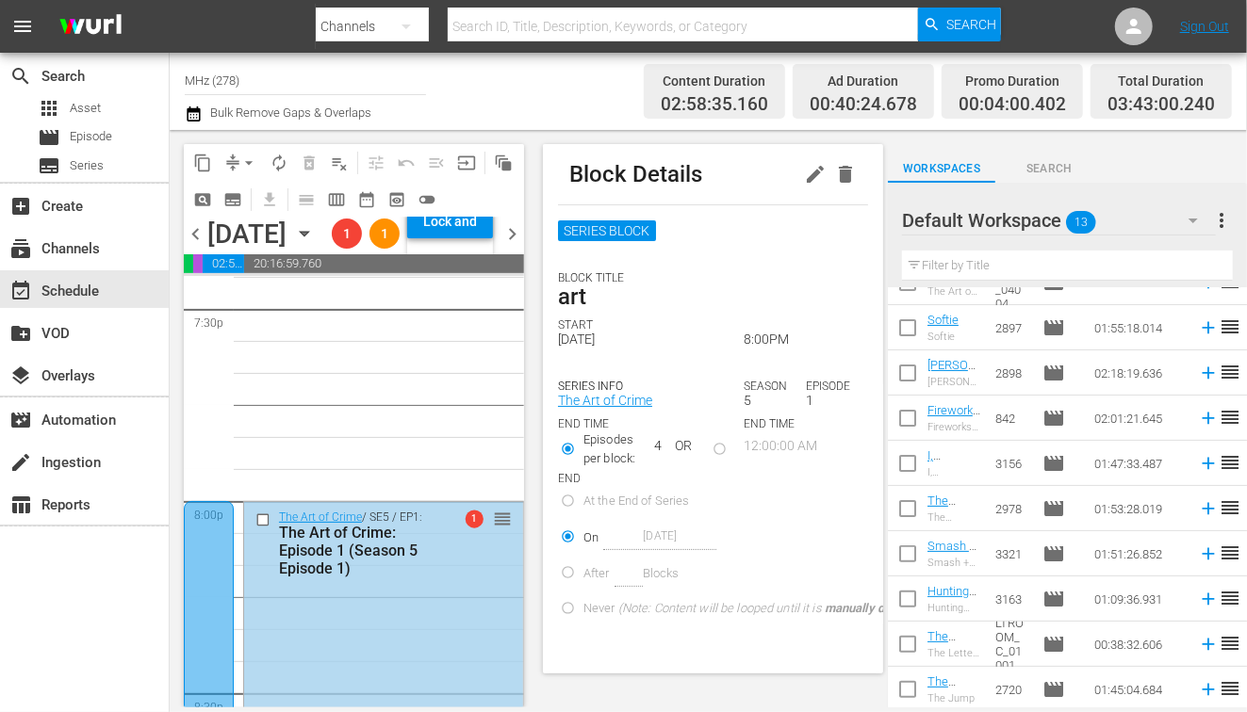
click at [202, 246] on span "chevron_left" at bounding box center [196, 234] width 24 height 24
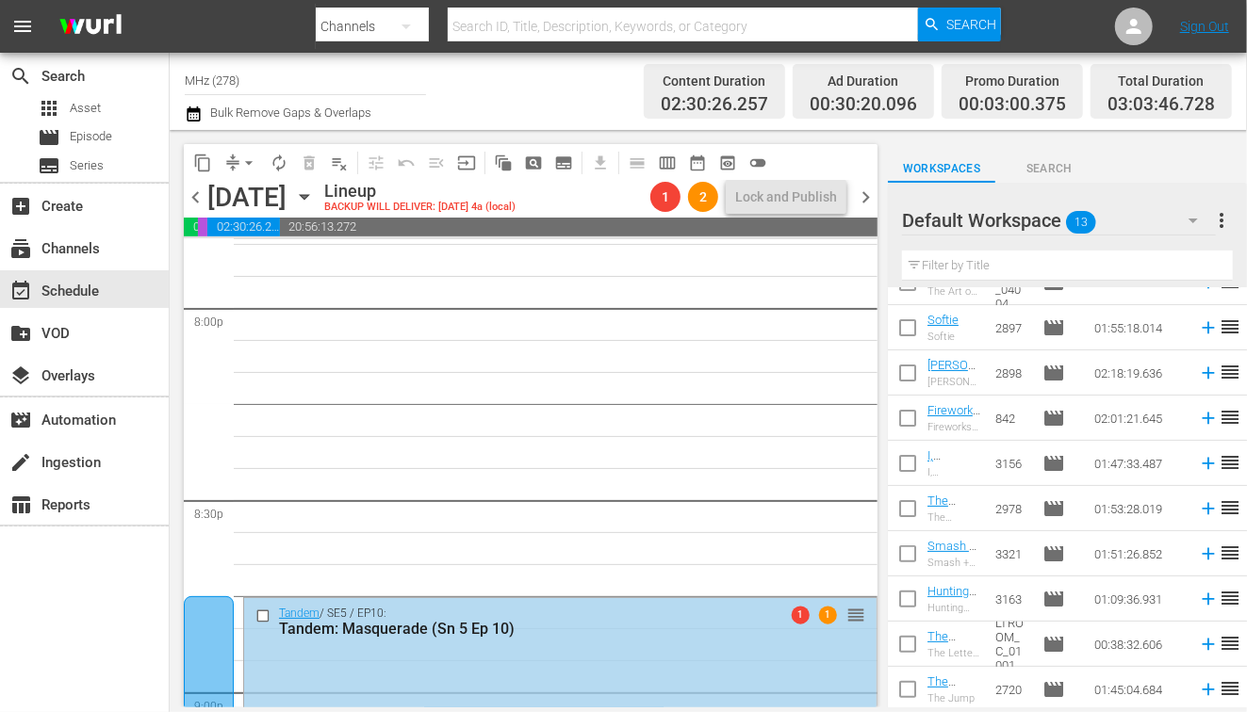
scroll to position [7640, 0]
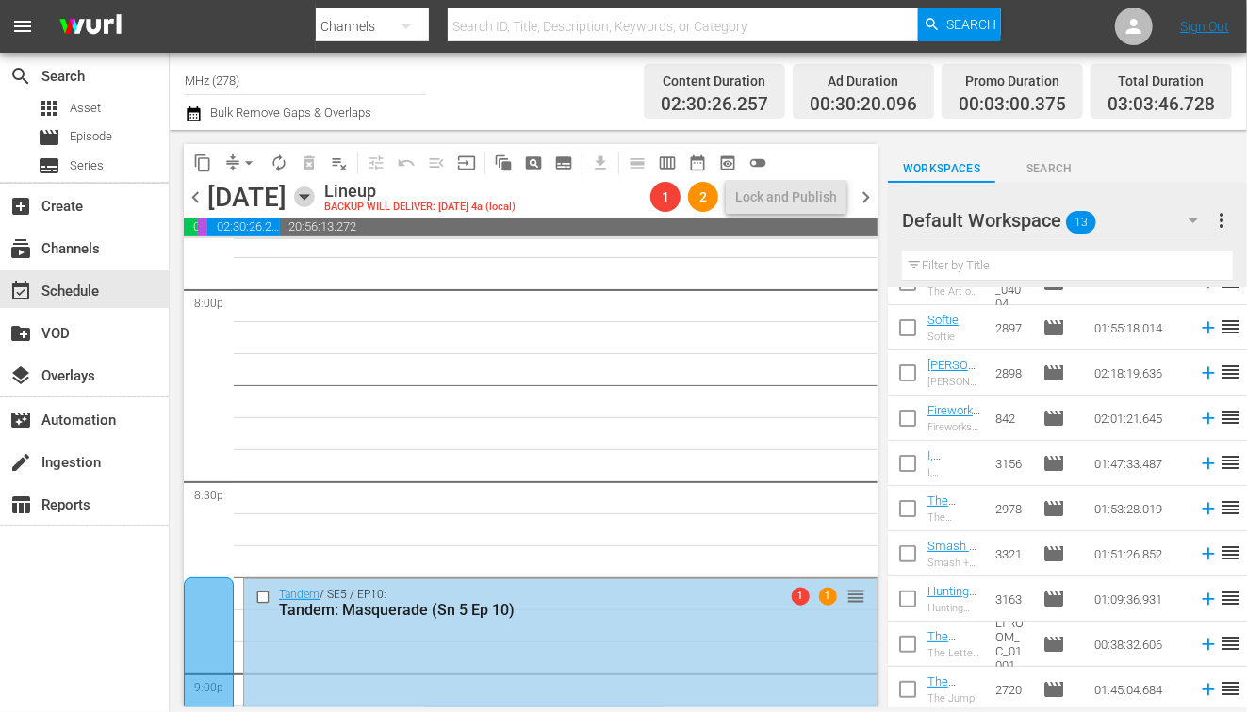
click at [315, 199] on icon "button" at bounding box center [304, 197] width 21 height 21
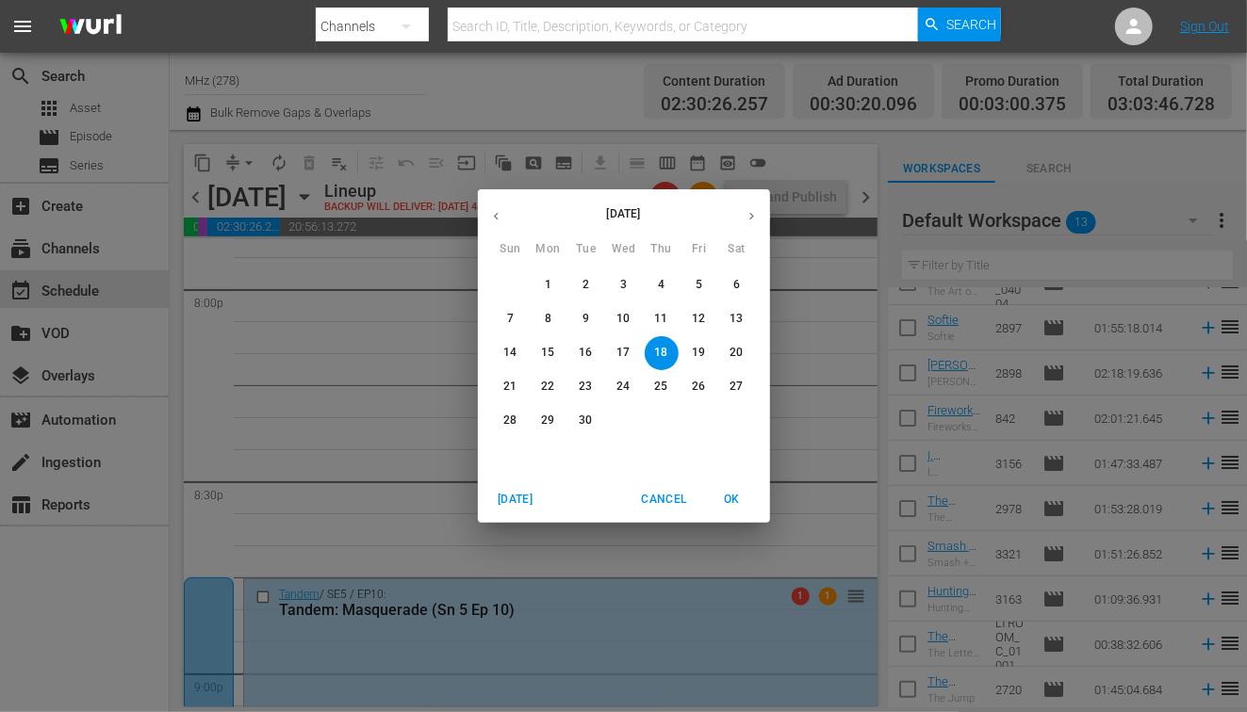
click at [541, 392] on p "22" at bounding box center [547, 387] width 13 height 16
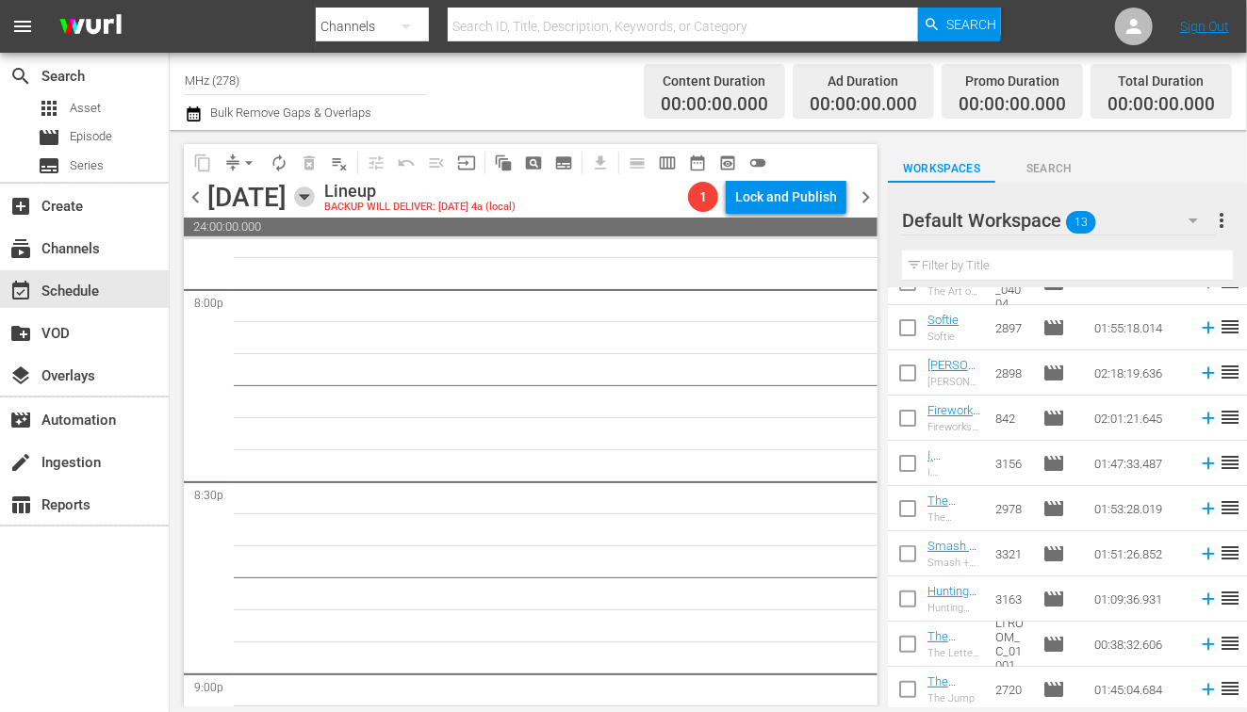
click at [308, 198] on icon "button" at bounding box center [304, 197] width 8 height 5
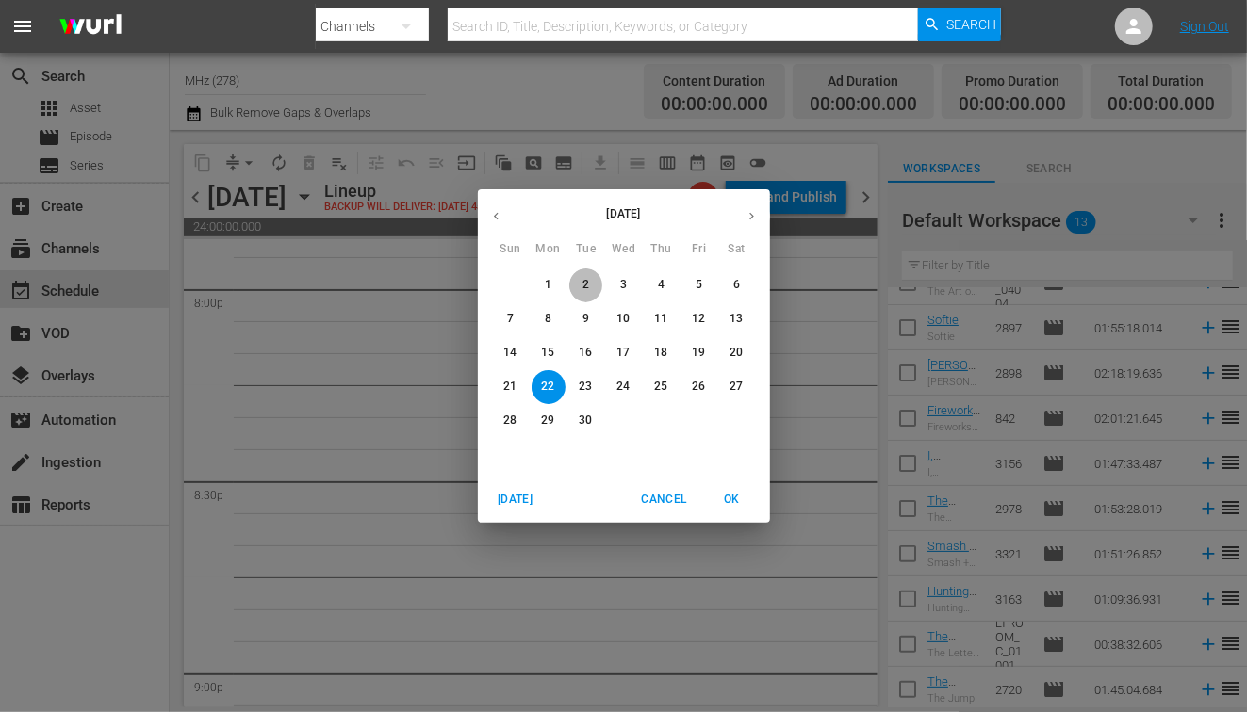
click at [597, 279] on span "2" at bounding box center [586, 285] width 34 height 16
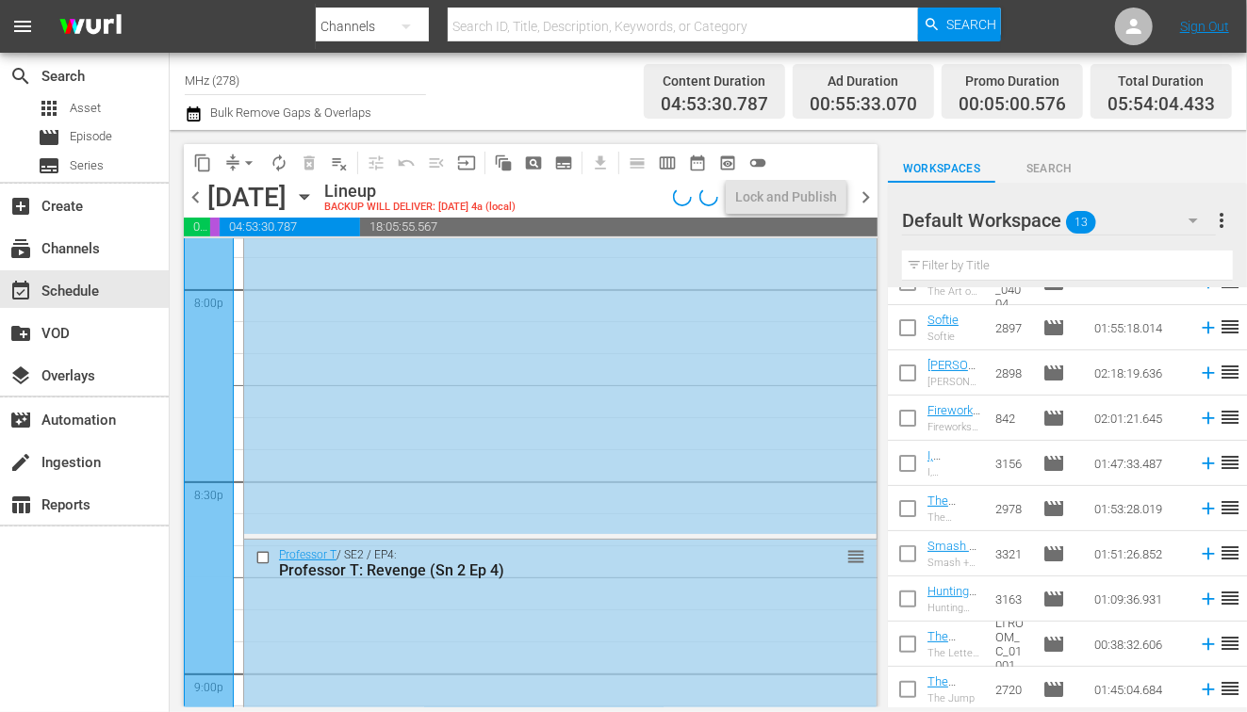
scroll to position [7607, 0]
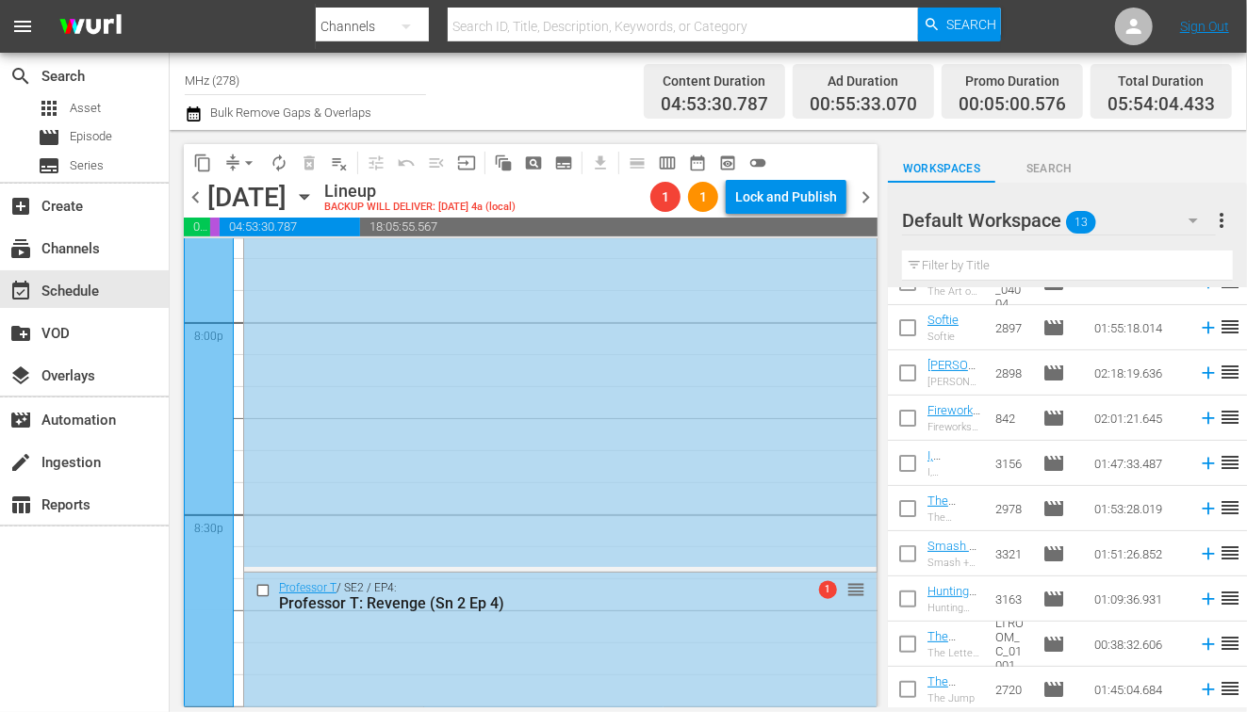
click at [315, 197] on icon "button" at bounding box center [304, 197] width 21 height 21
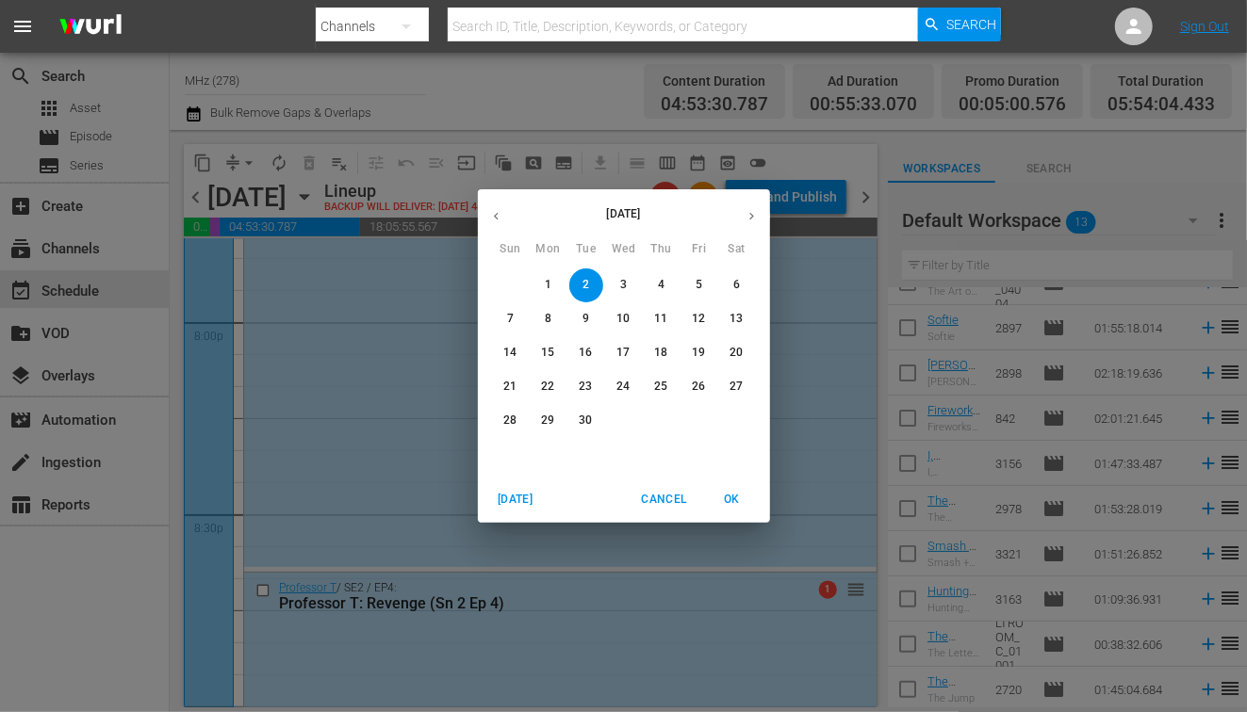
click at [702, 319] on p "12" at bounding box center [698, 319] width 13 height 16
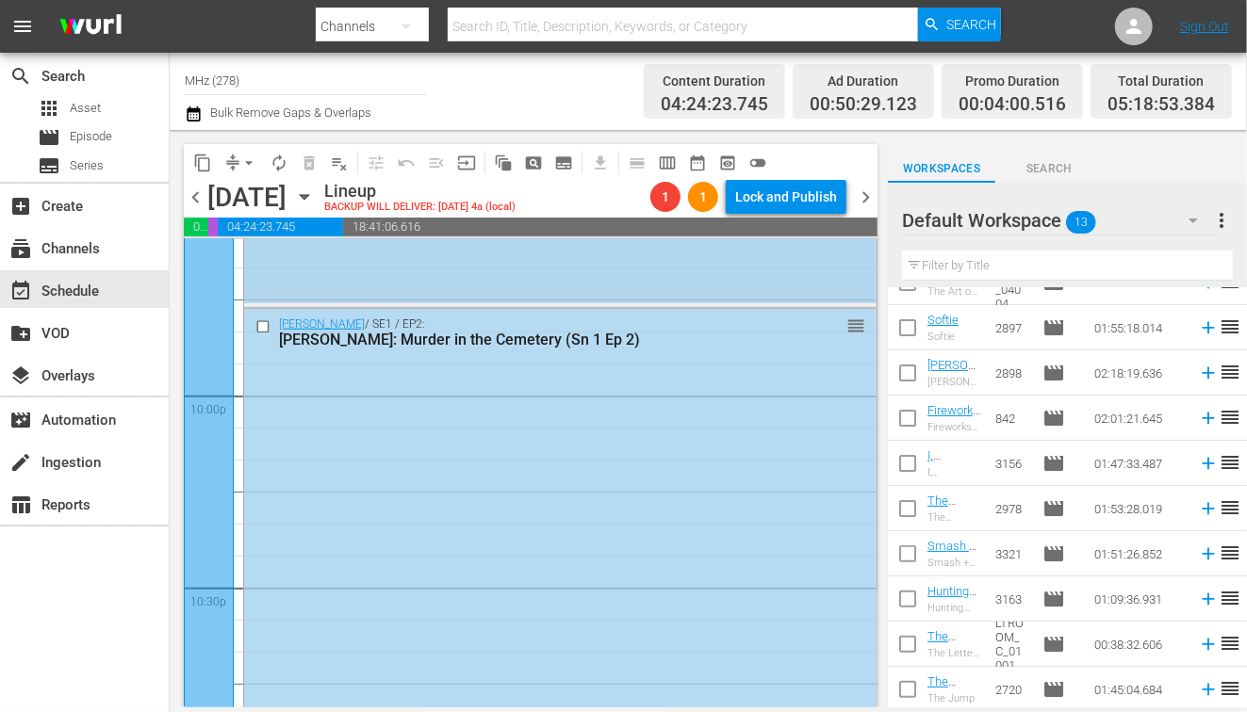
scroll to position [8759, 0]
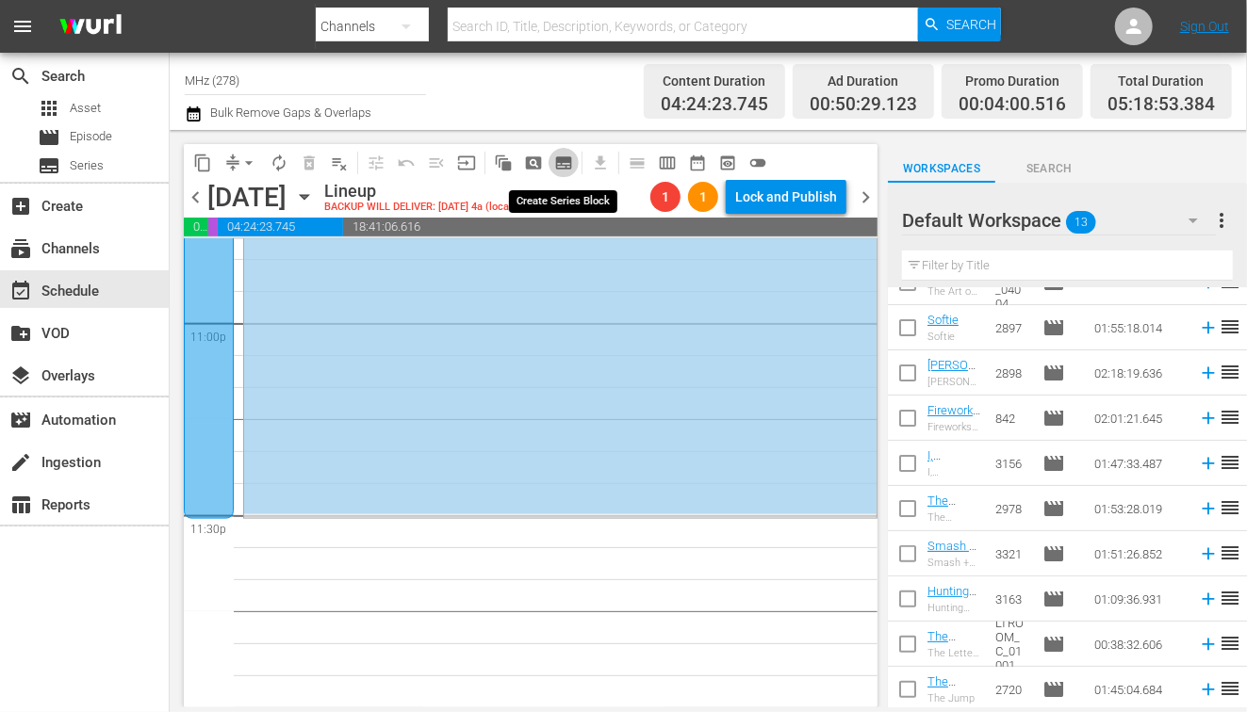
click at [567, 164] on span "subtitles_outlined" at bounding box center [563, 163] width 19 height 19
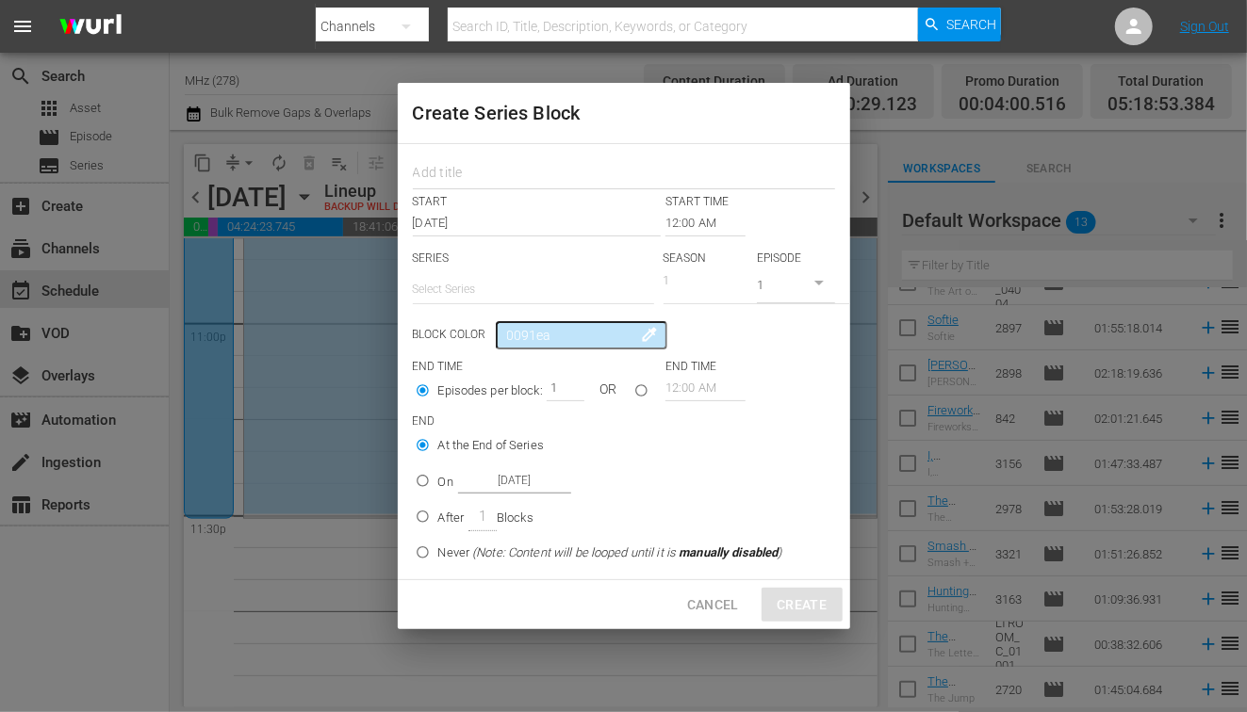
click at [709, 604] on span "Cancel" at bounding box center [713, 606] width 52 height 24
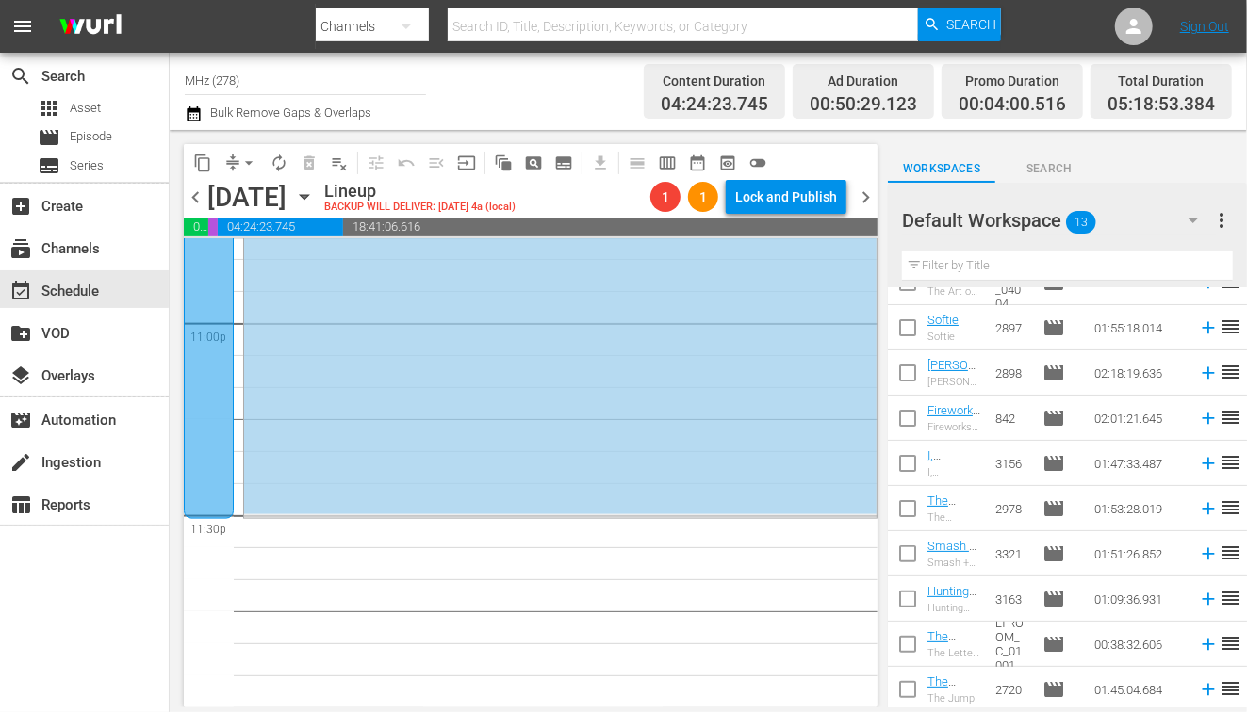
click at [315, 204] on icon "button" at bounding box center [304, 197] width 21 height 21
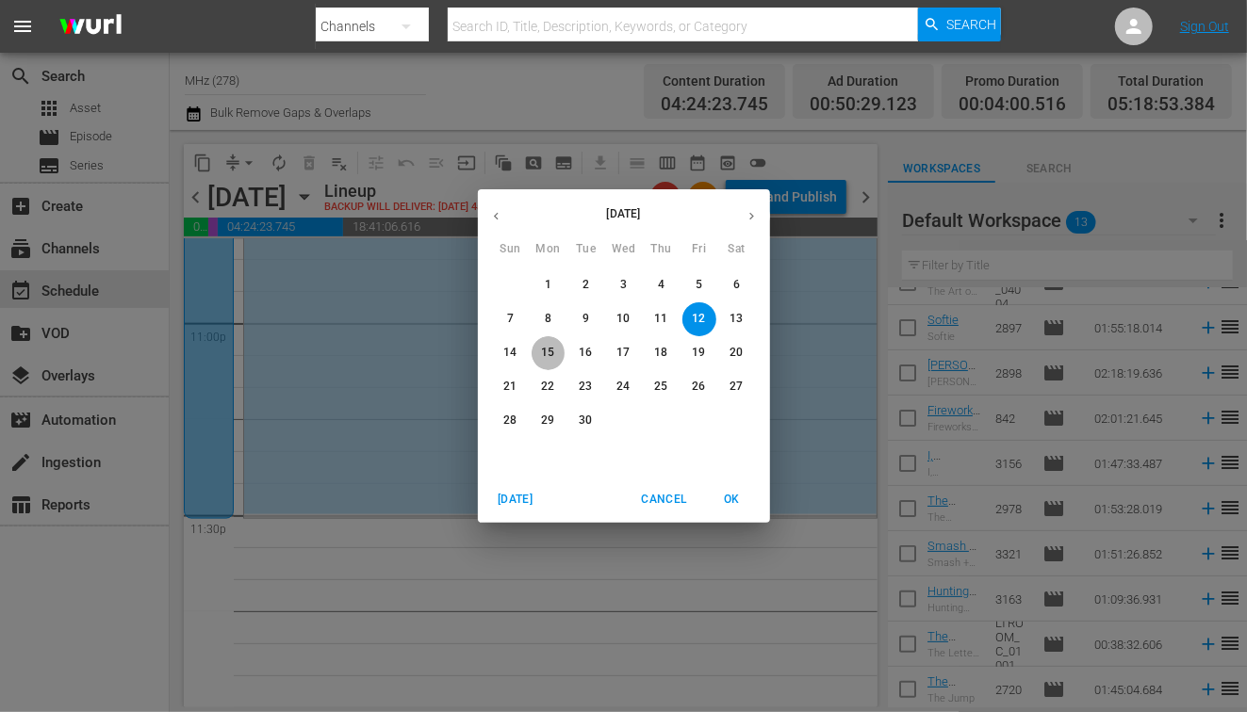
click at [554, 352] on p "15" at bounding box center [547, 353] width 13 height 16
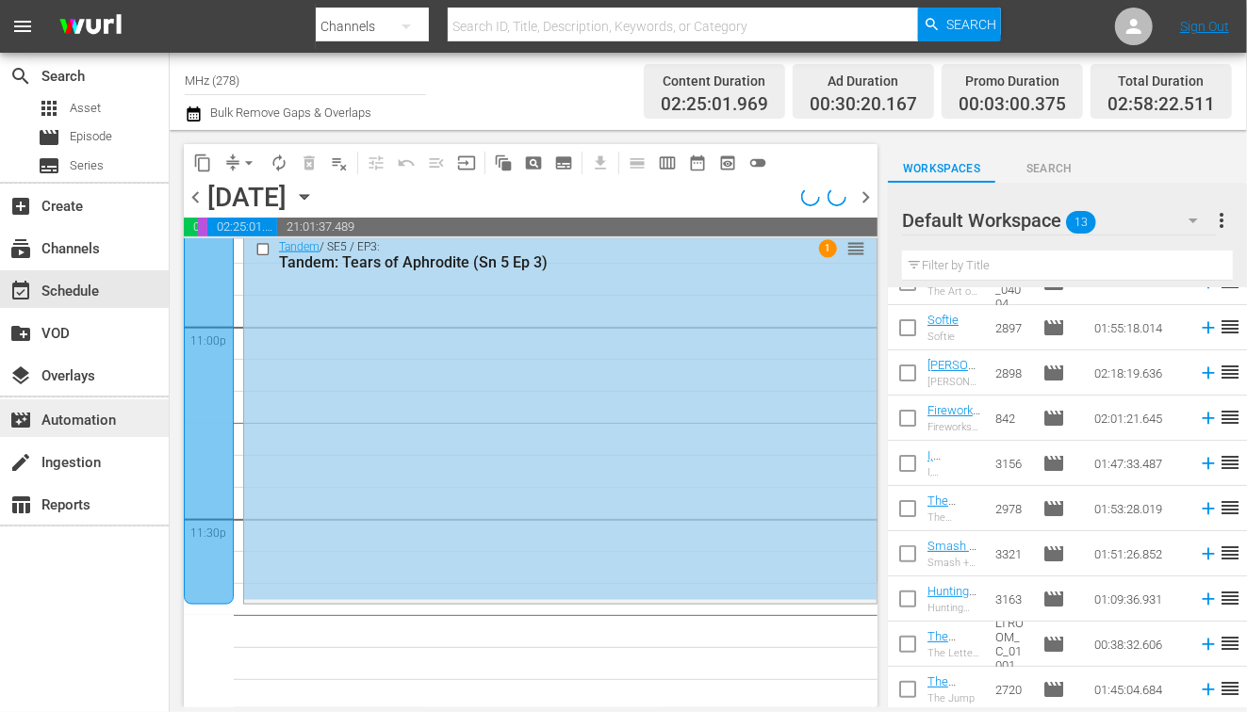
scroll to position [8759, 0]
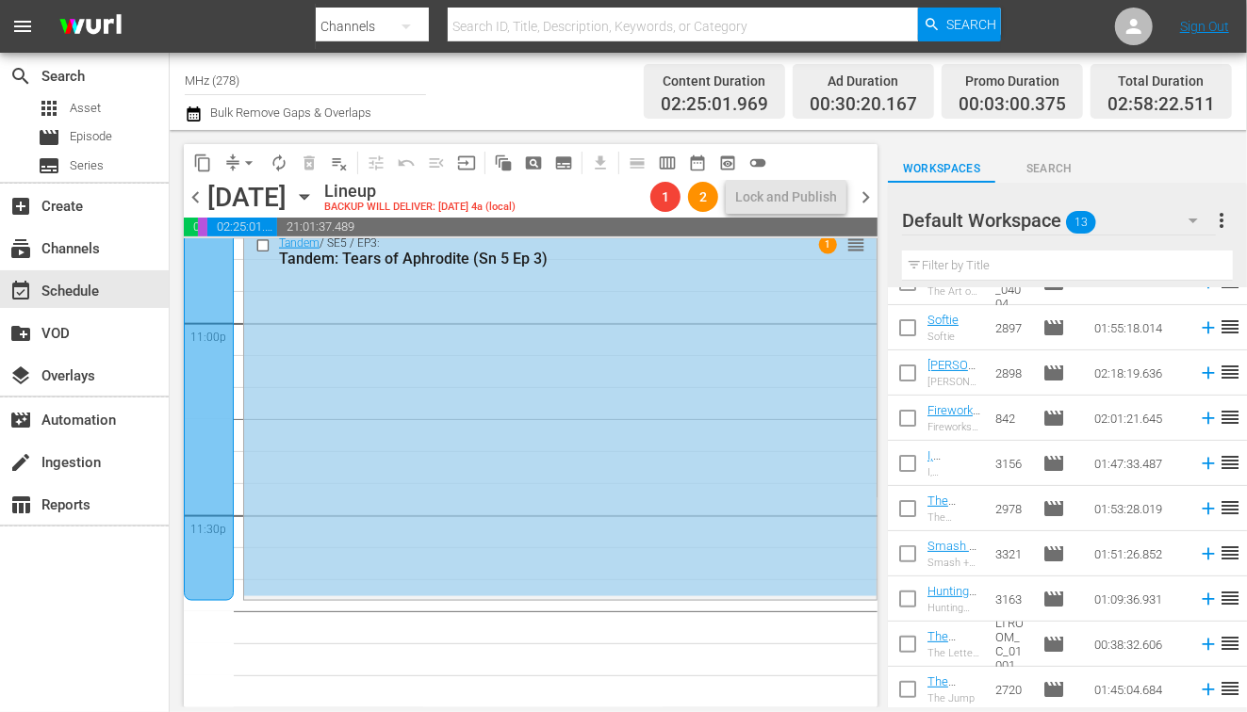
click at [315, 200] on icon "button" at bounding box center [304, 197] width 21 height 21
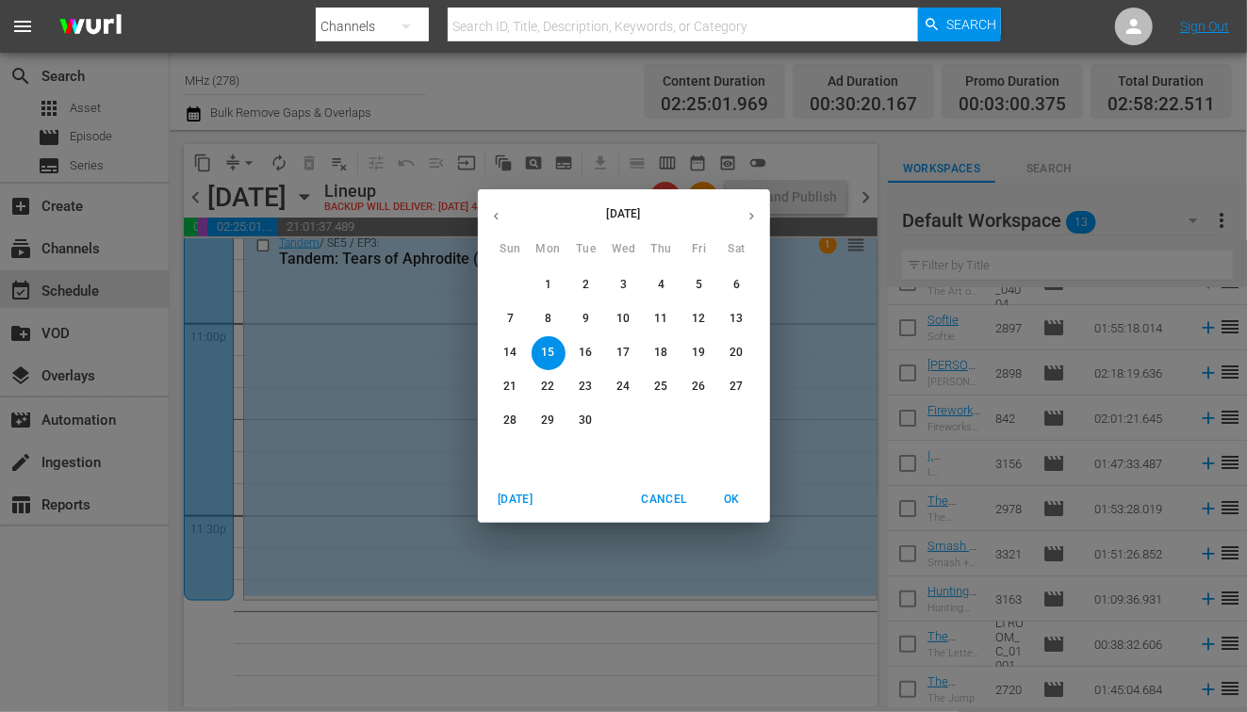
click at [554, 385] on span "22" at bounding box center [549, 387] width 34 height 16
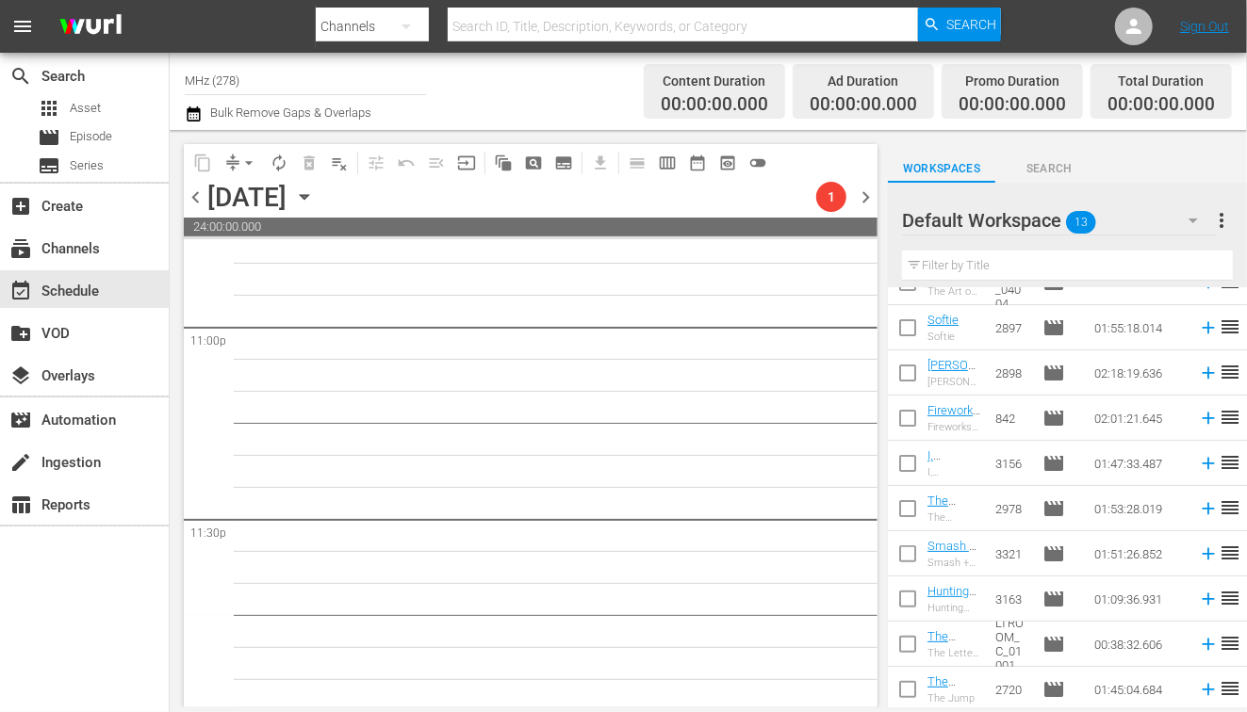
scroll to position [8759, 0]
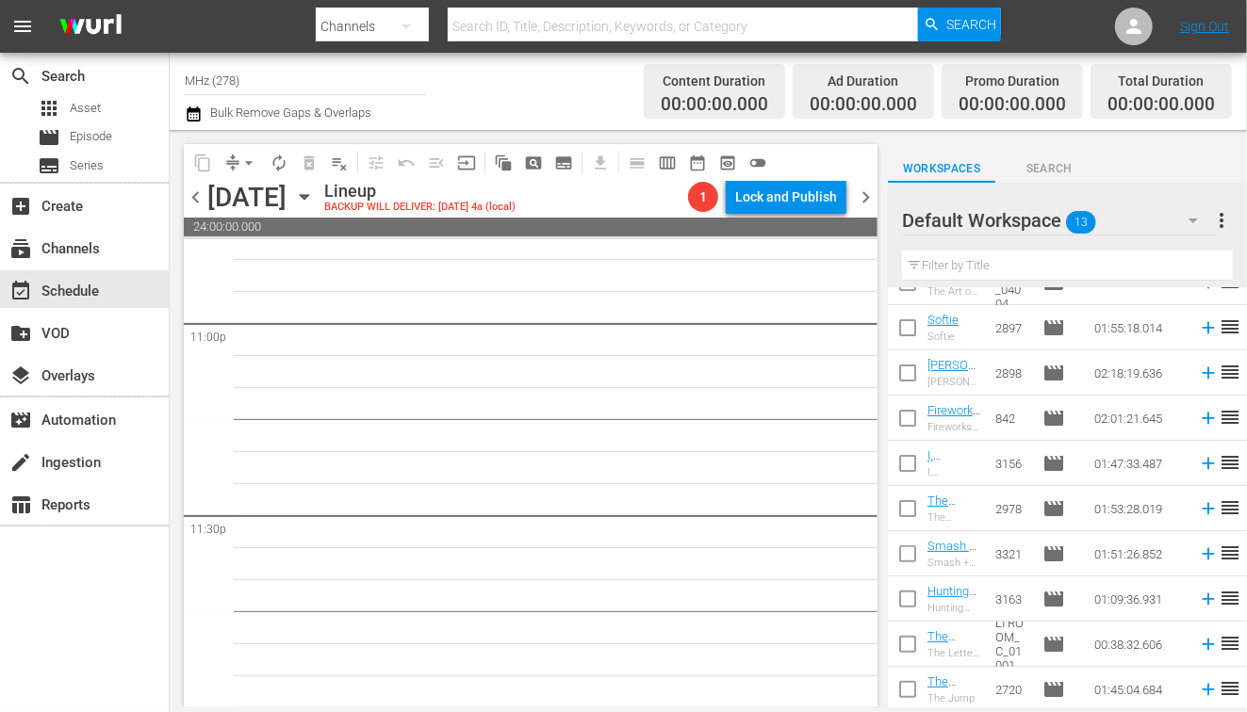
click at [571, 163] on span "subtitles_outlined" at bounding box center [563, 163] width 19 height 19
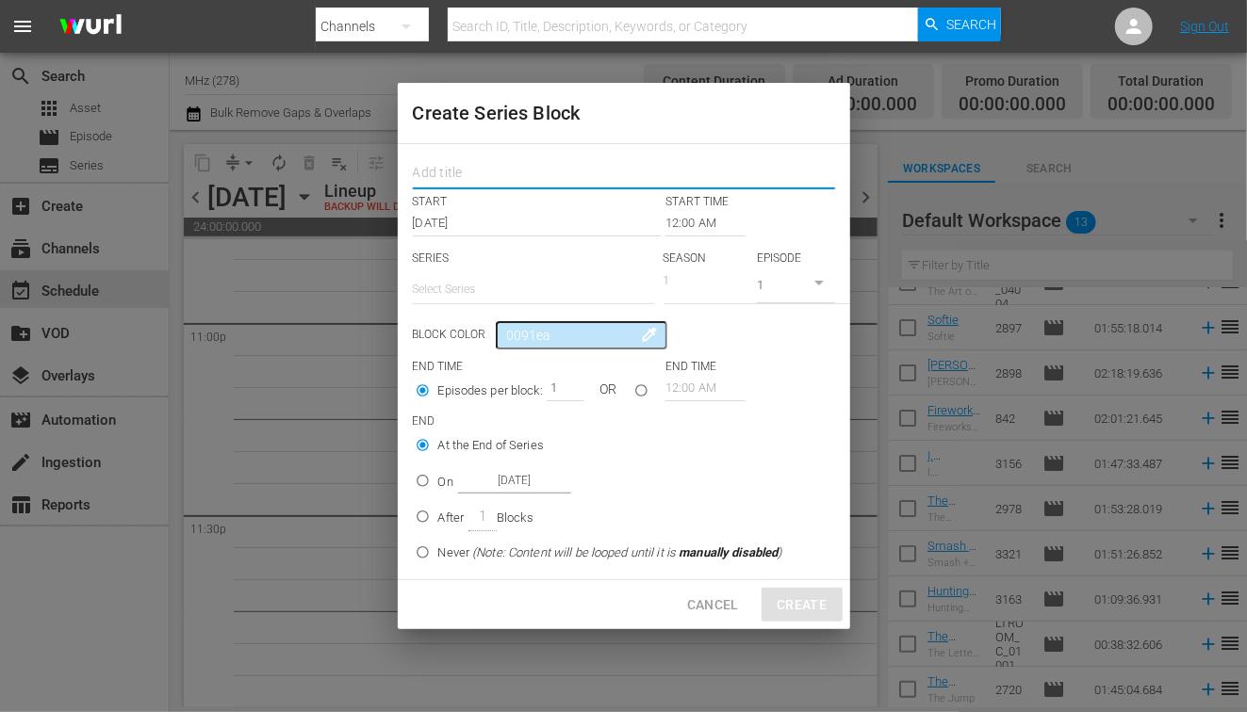
click at [499, 178] on input "text" at bounding box center [624, 174] width 422 height 29
type input "miss"
click at [694, 222] on input "12:00 AM" at bounding box center [705, 223] width 80 height 26
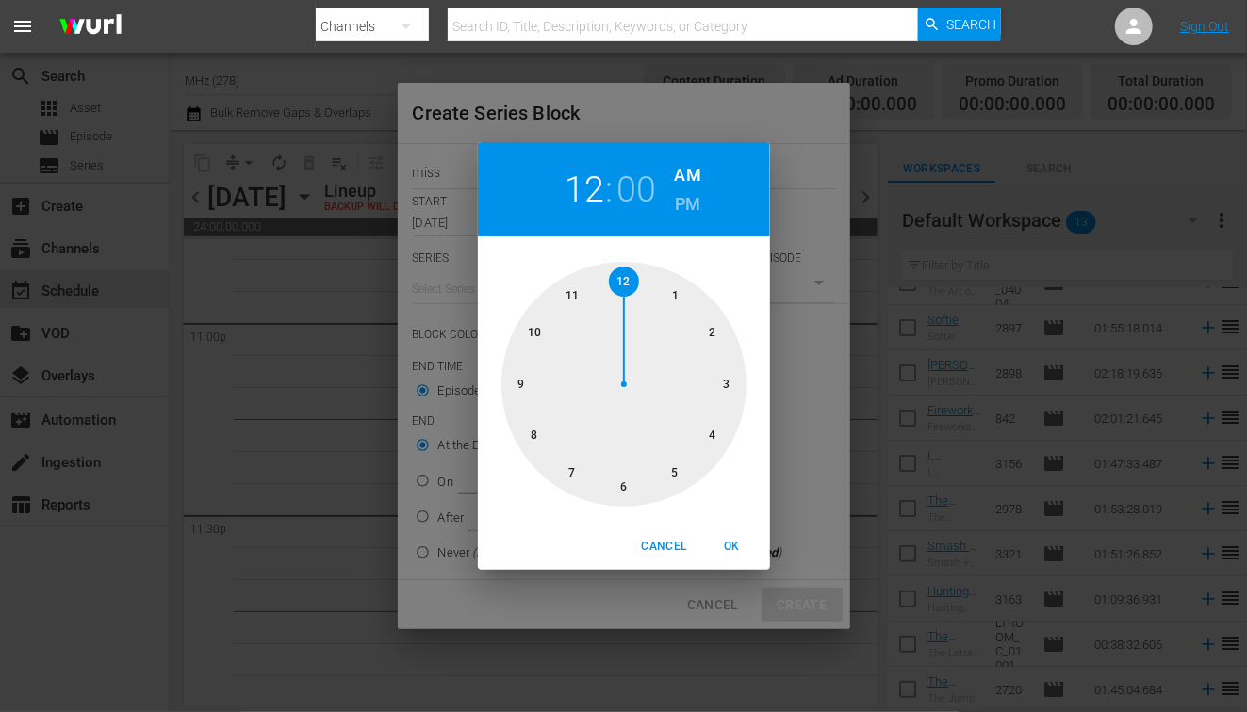
click at [681, 199] on h6 "PM" at bounding box center [687, 204] width 25 height 30
click at [532, 442] on div at bounding box center [623, 384] width 245 height 245
click at [746, 543] on span "OK" at bounding box center [732, 547] width 45 height 20
type input "08:00 PM"
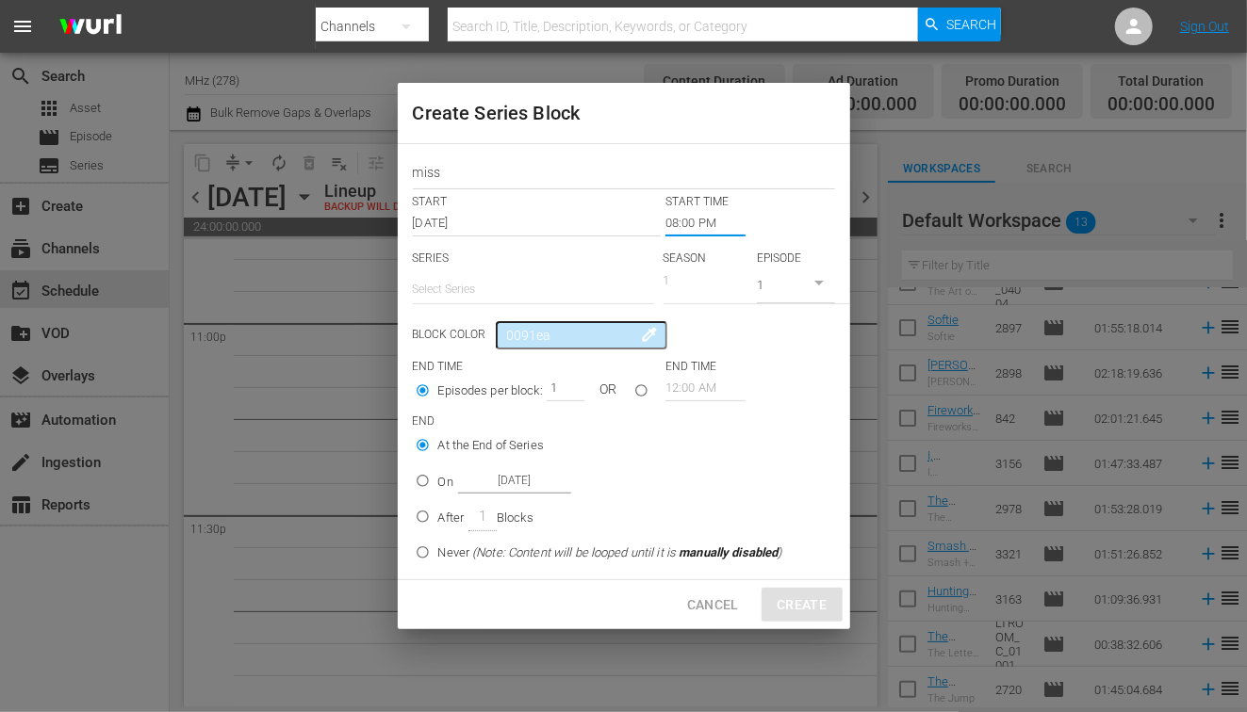
click at [520, 294] on input "text" at bounding box center [533, 289] width 241 height 45
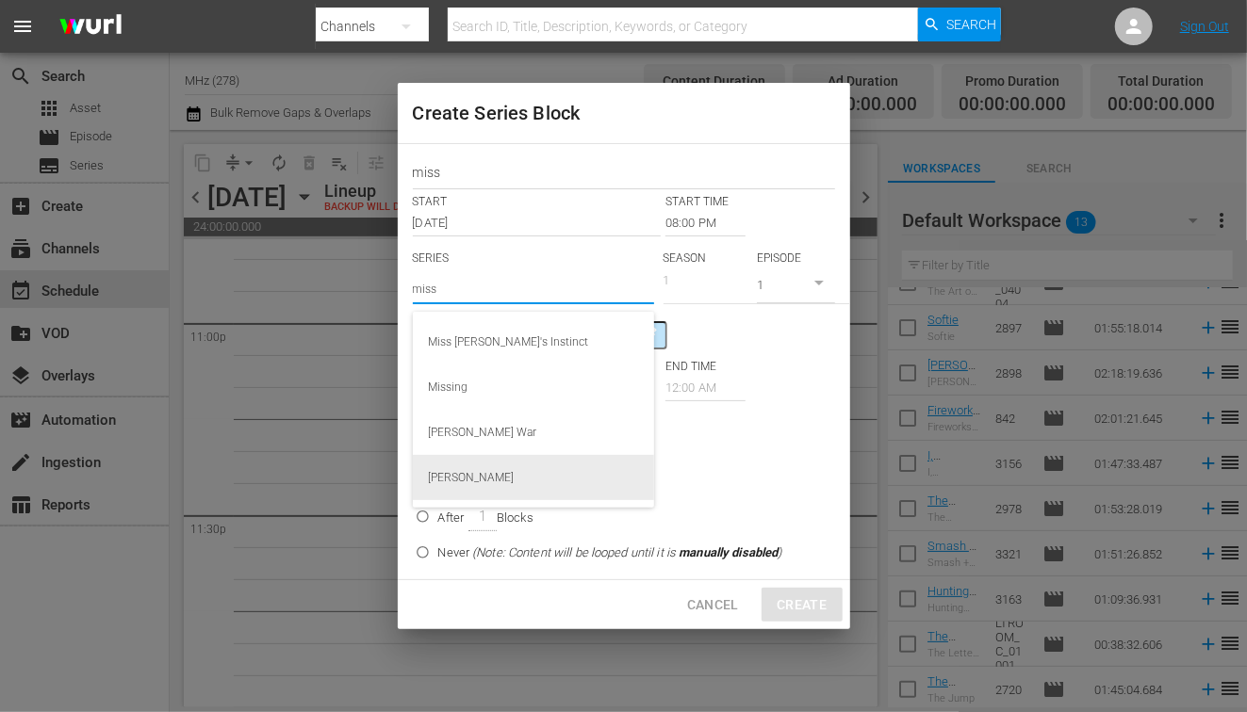
click at [499, 466] on div "[PERSON_NAME]" at bounding box center [533, 477] width 211 height 45
type input "[PERSON_NAME]"
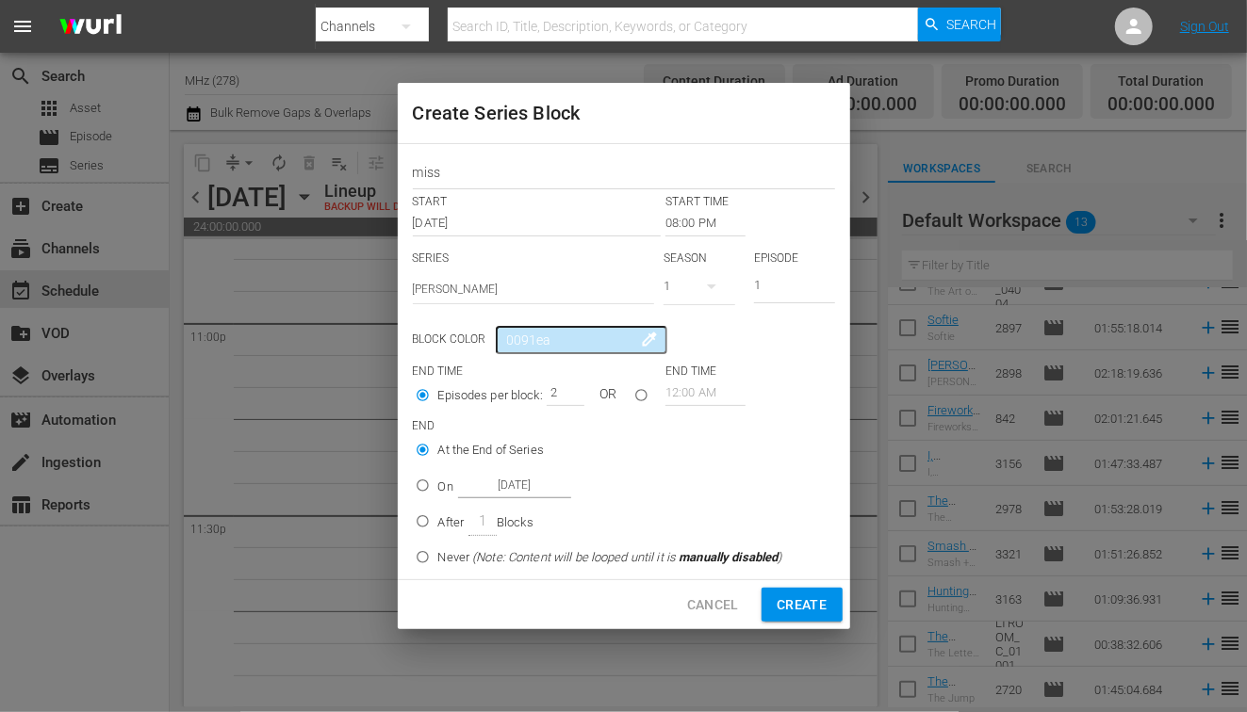
type input "2"
click at [566, 389] on input "2" at bounding box center [561, 393] width 28 height 26
click at [432, 484] on input "On [DATE]" at bounding box center [422, 489] width 31 height 31
radio input "true"
click at [493, 484] on input "[DATE]" at bounding box center [514, 485] width 113 height 25
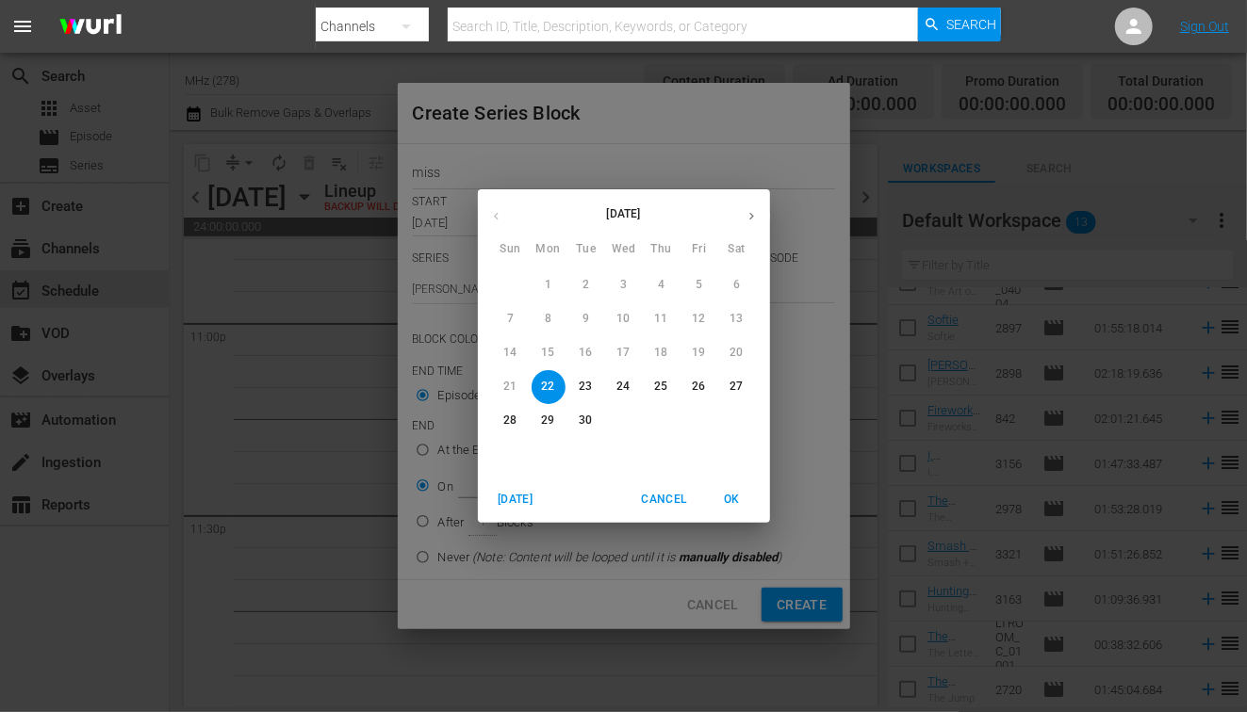
click at [657, 384] on p "25" at bounding box center [660, 387] width 13 height 16
type input "[DATE]"
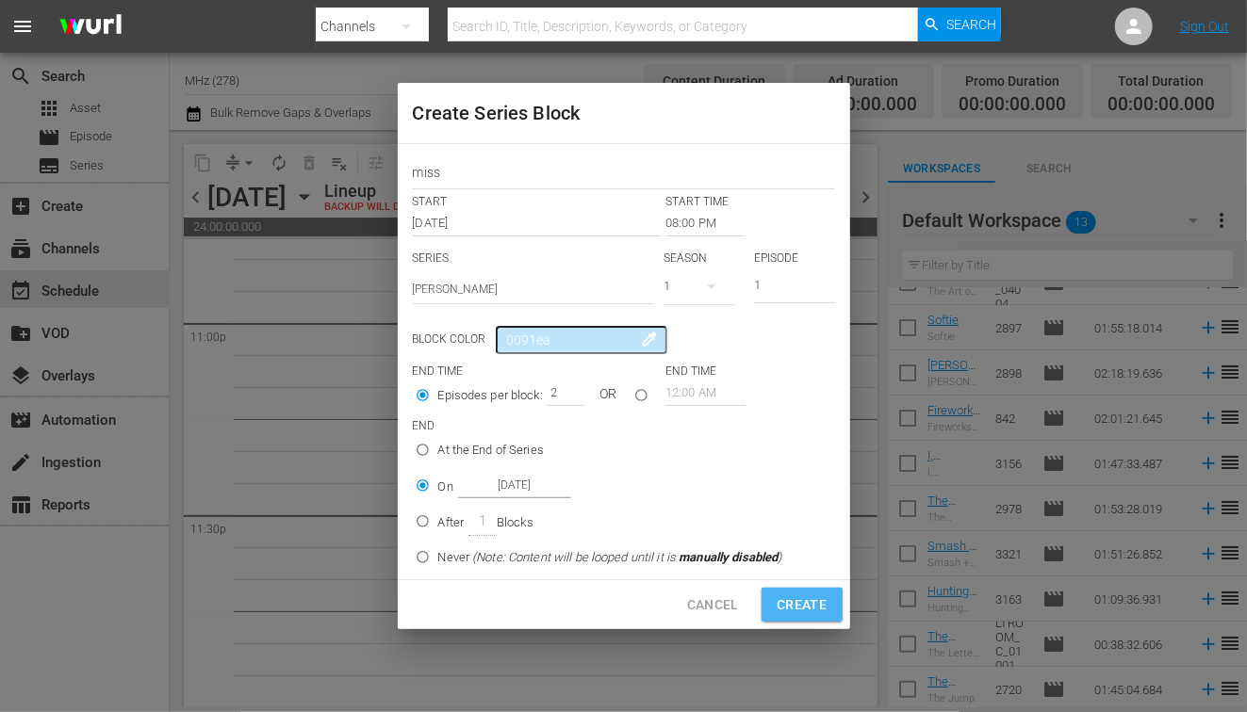
click at [785, 596] on span "Create" at bounding box center [802, 606] width 50 height 24
type input "12:00 AM"
type input "1"
radio input "true"
type input "[DATE]"
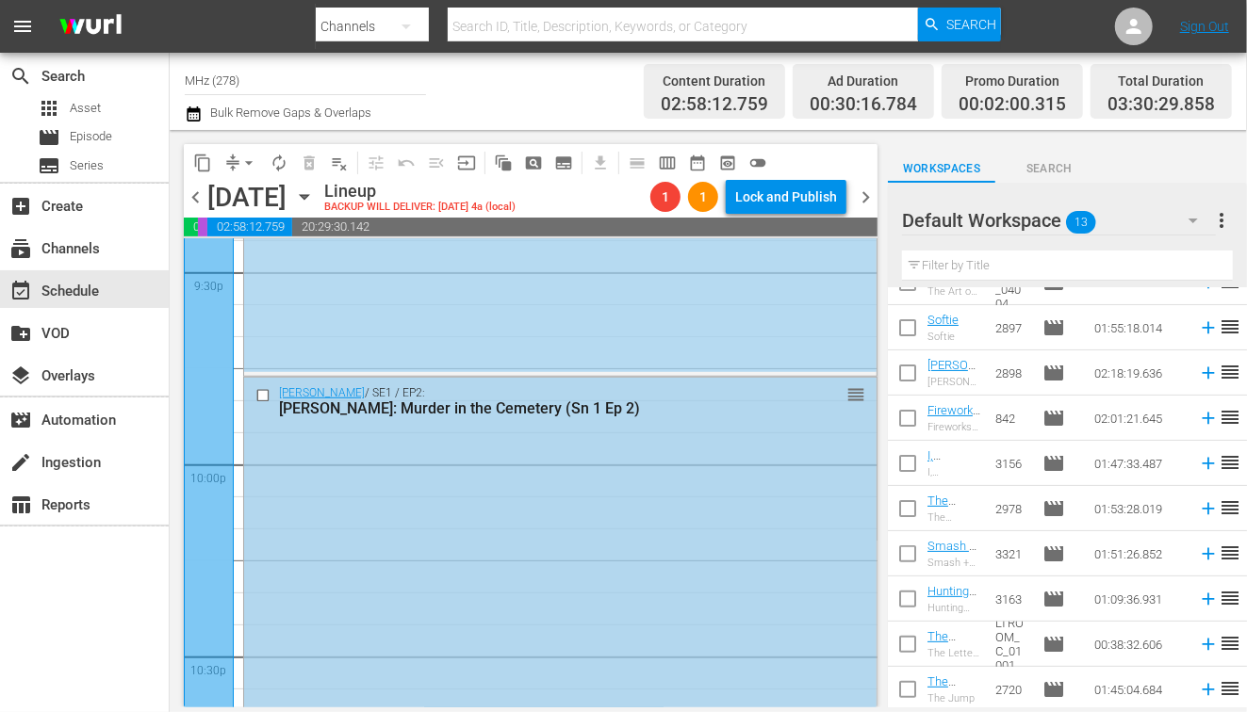
scroll to position [8224, 0]
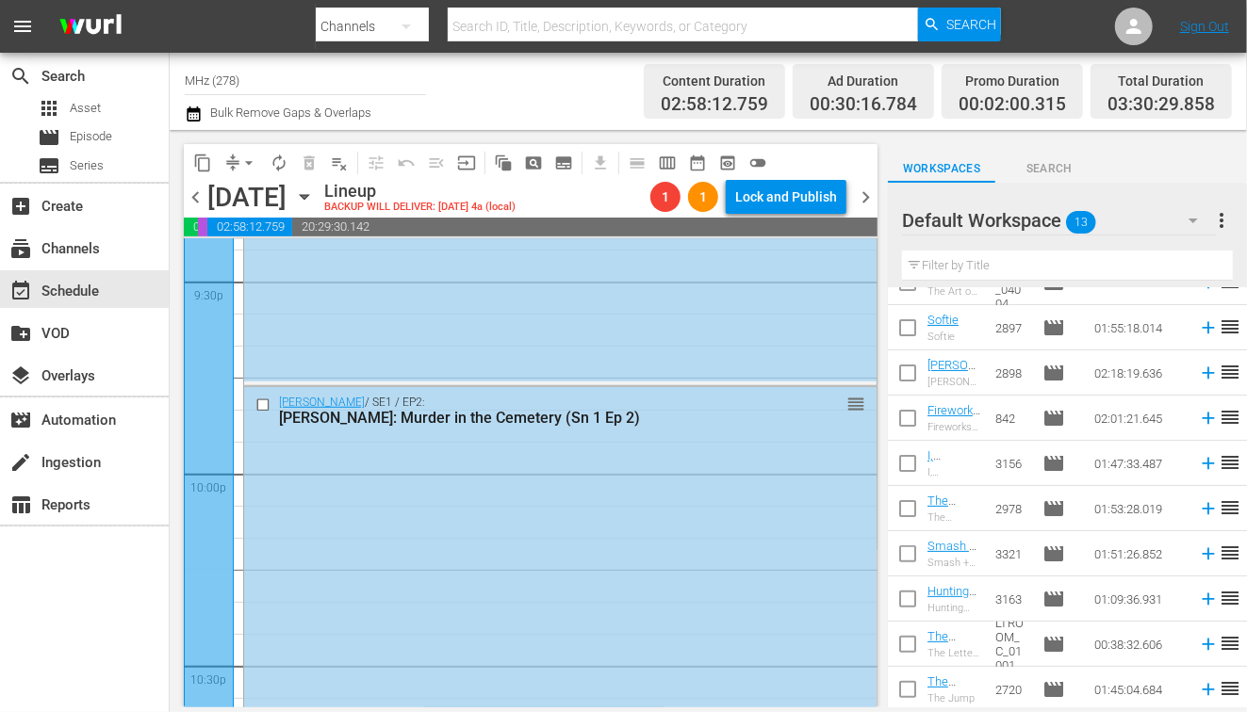
click at [315, 196] on icon "button" at bounding box center [304, 197] width 21 height 21
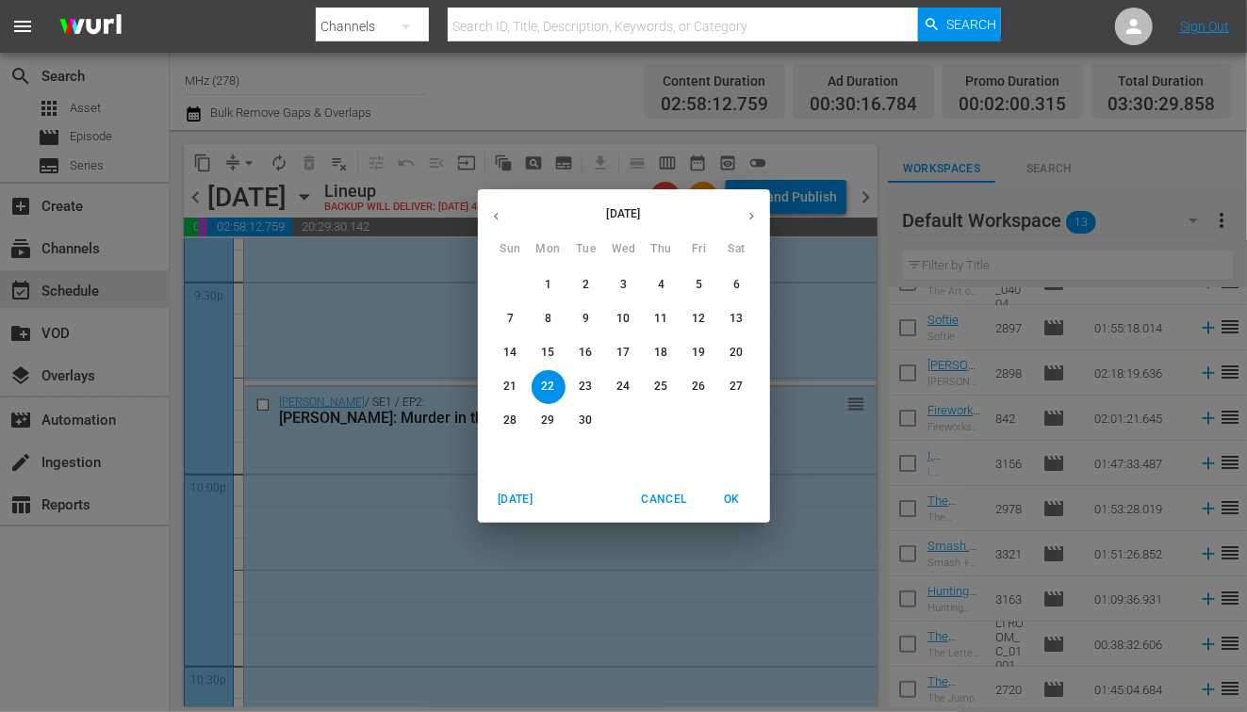
click at [689, 387] on span "26" at bounding box center [699, 387] width 34 height 16
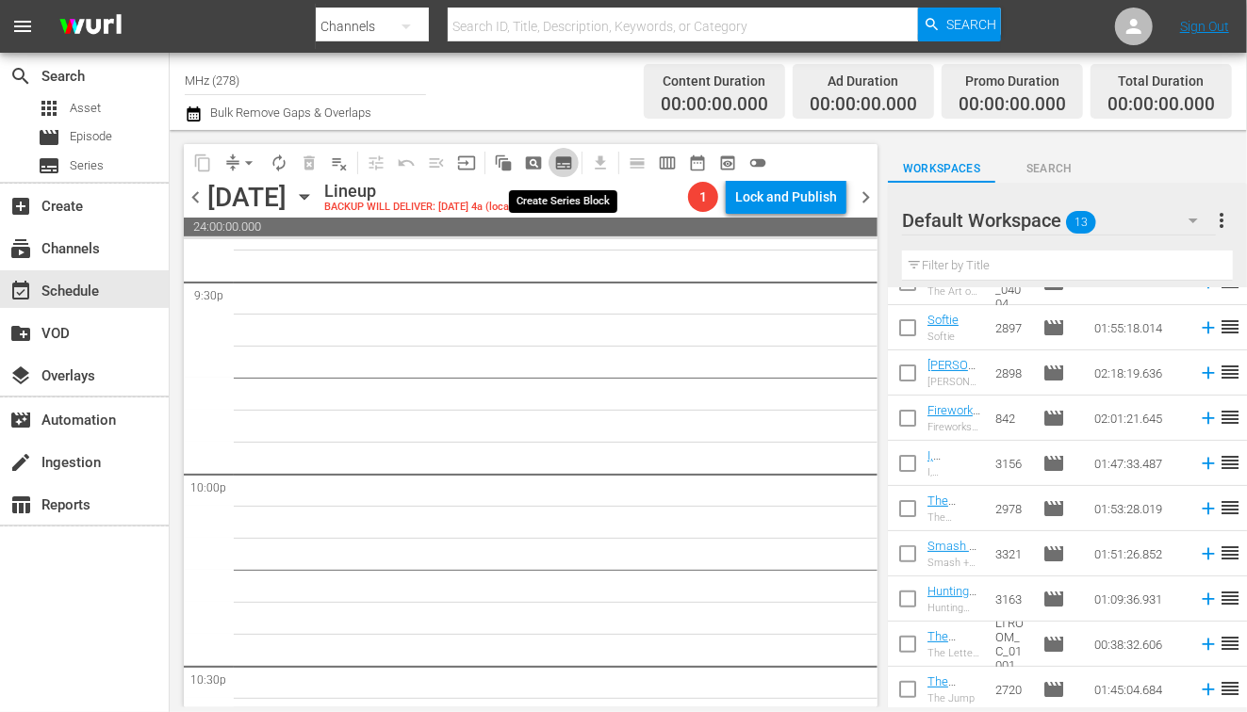
click at [568, 166] on span "subtitles_outlined" at bounding box center [563, 163] width 19 height 19
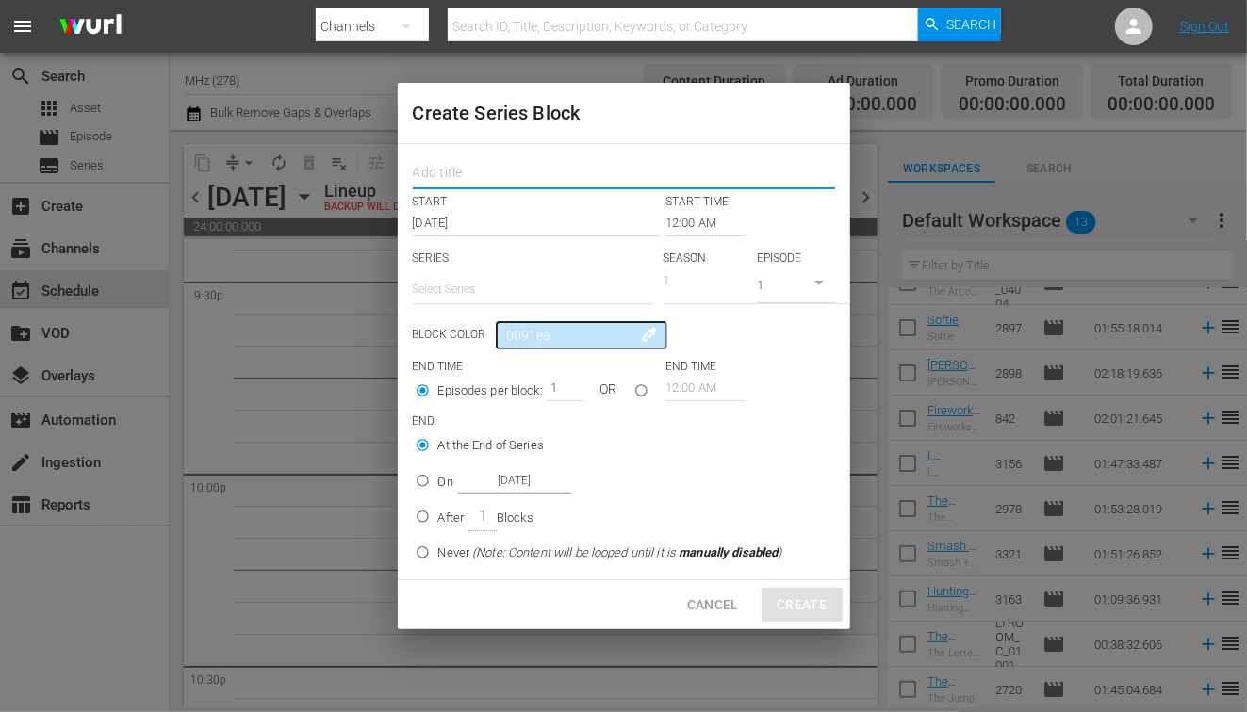
click at [551, 178] on input "text" at bounding box center [624, 174] width 422 height 29
type input "prof"
click at [686, 237] on div "prof START START TIME [DATE] 12:00 AM SERIES Select Series SEASON 1 EPISODE 1 B…" at bounding box center [624, 361] width 452 height 435
click at [699, 226] on input "12:00 AM" at bounding box center [705, 223] width 80 height 26
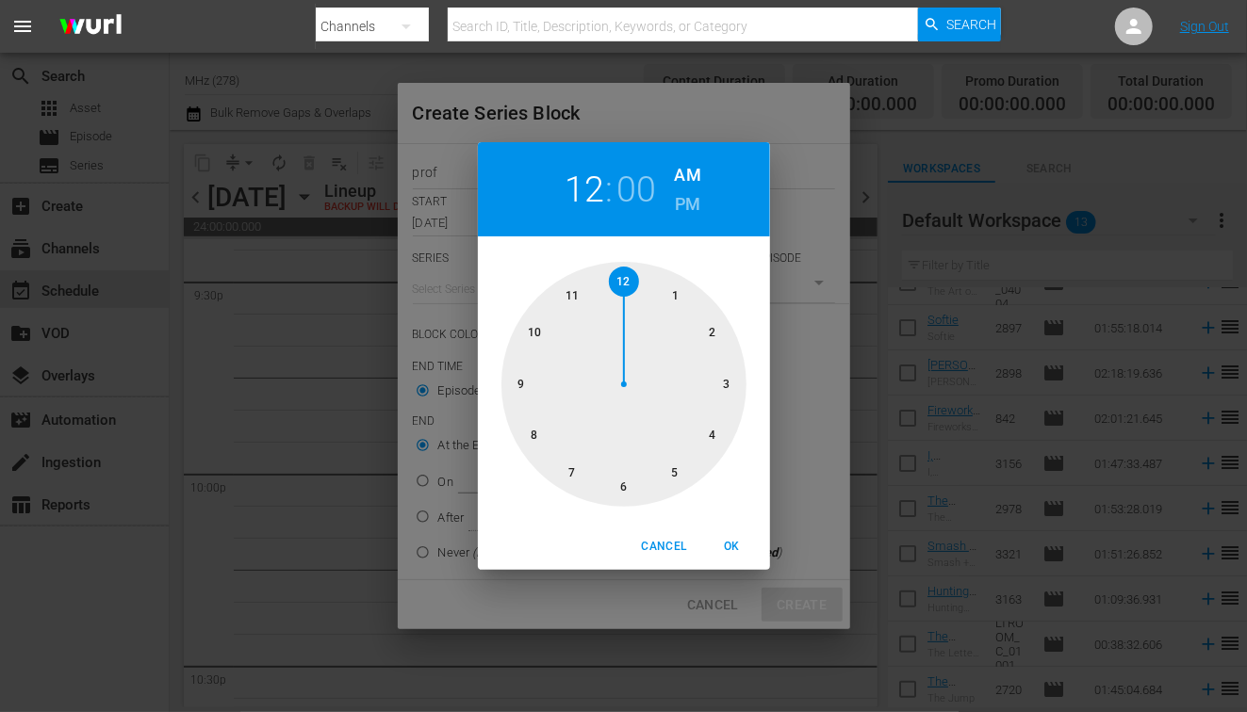
click at [692, 196] on h6 "PM" at bounding box center [687, 204] width 25 height 30
click at [568, 463] on div at bounding box center [623, 384] width 245 height 245
click at [722, 541] on span "OK" at bounding box center [732, 547] width 45 height 20
type input "07:00 PM"
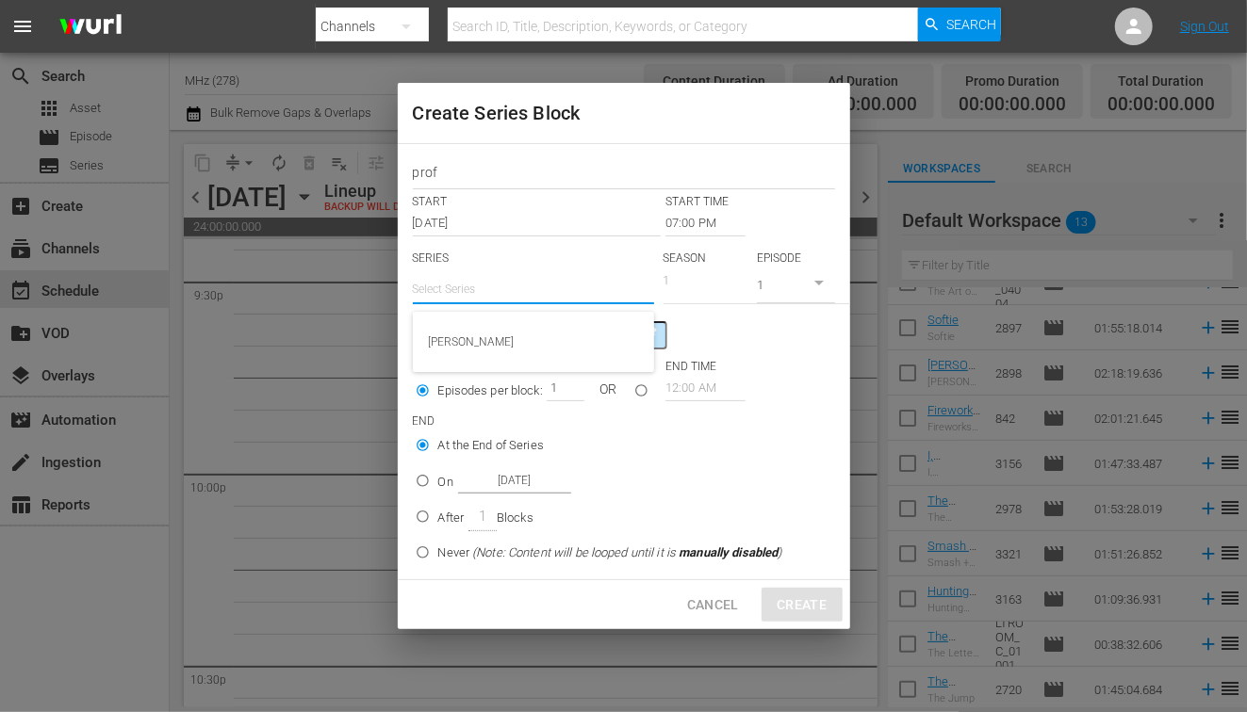
click at [521, 277] on input "text" at bounding box center [533, 289] width 241 height 45
click at [516, 344] on div "Professor T" at bounding box center [533, 341] width 211 height 45
type input "Professor T"
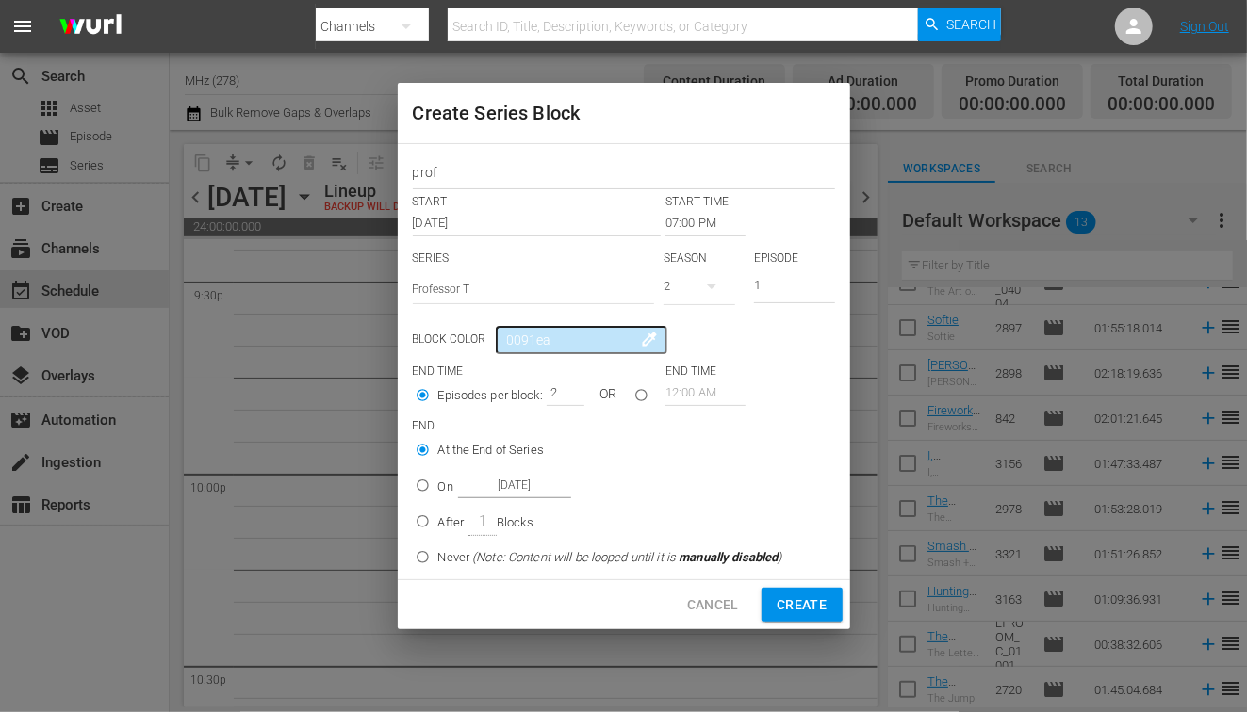
click at [570, 390] on input "2" at bounding box center [561, 393] width 28 height 26
click at [570, 390] on input "3" at bounding box center [561, 393] width 28 height 26
type input "4"
click at [570, 390] on input "4" at bounding box center [561, 393] width 28 height 26
click at [437, 495] on input "On [DATE]" at bounding box center [422, 489] width 31 height 31
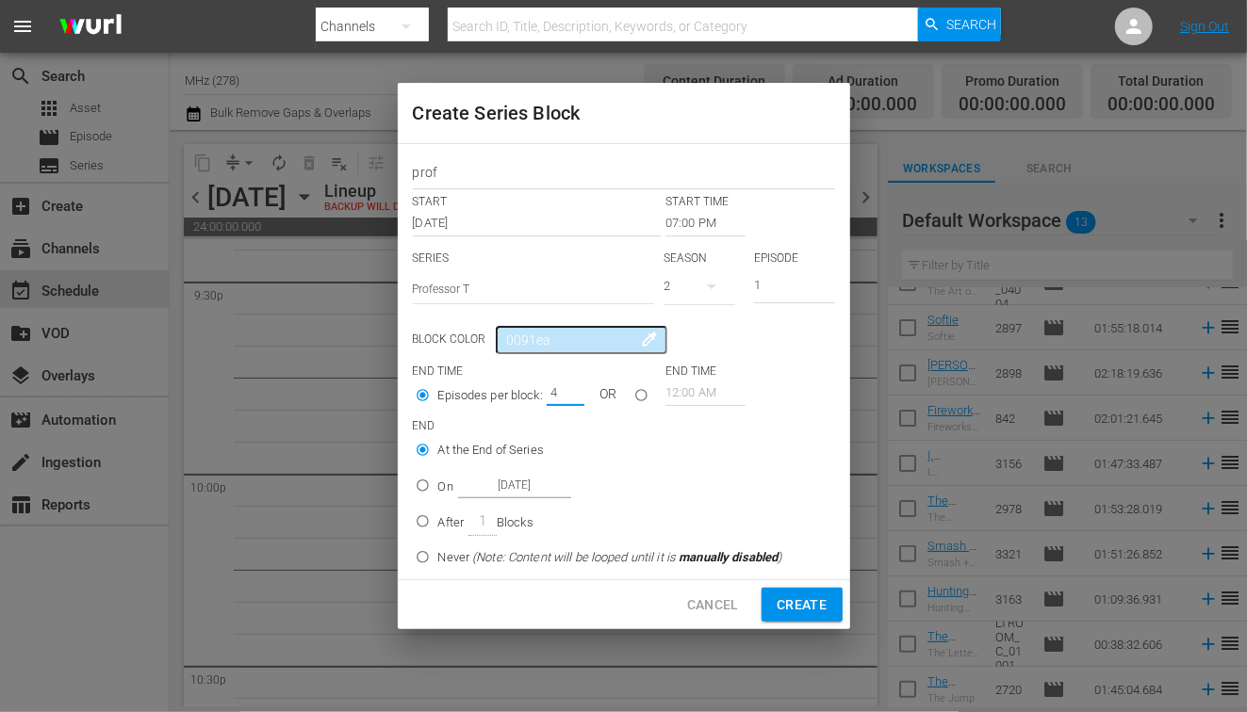
radio input "true"
click at [810, 607] on span "Create" at bounding box center [802, 606] width 50 height 24
type input "12:00 AM"
type input "1"
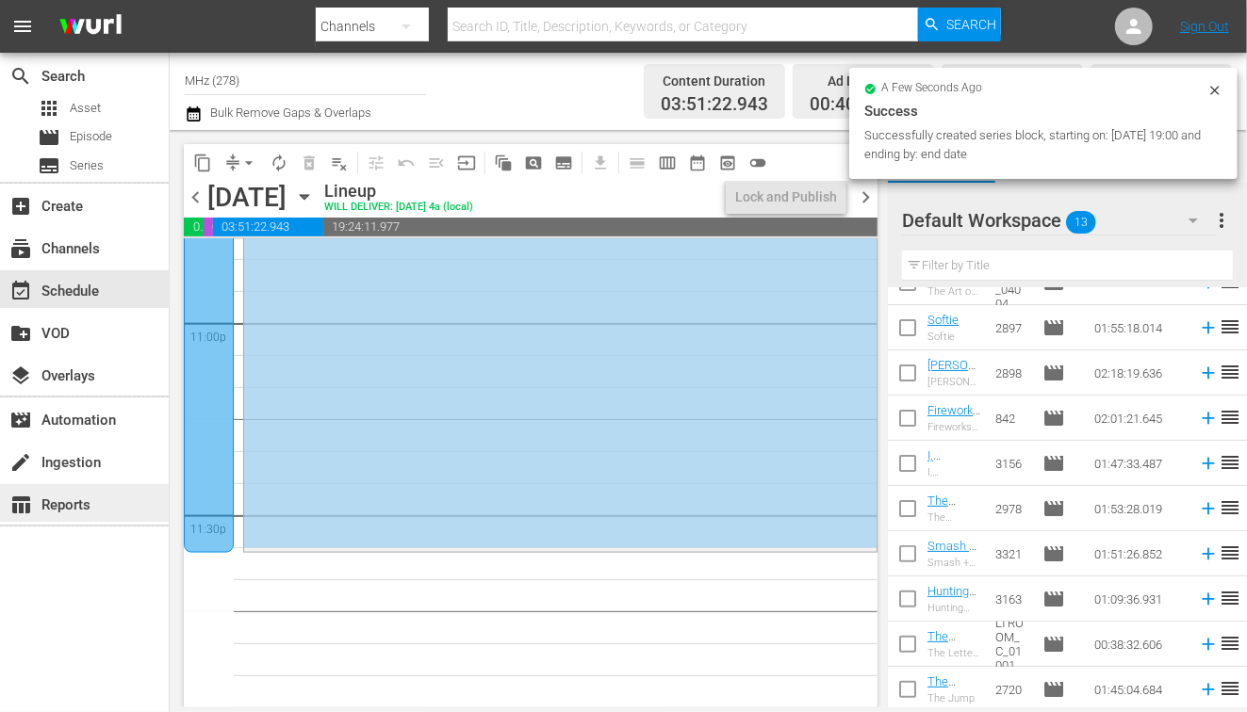
scroll to position [8663, 0]
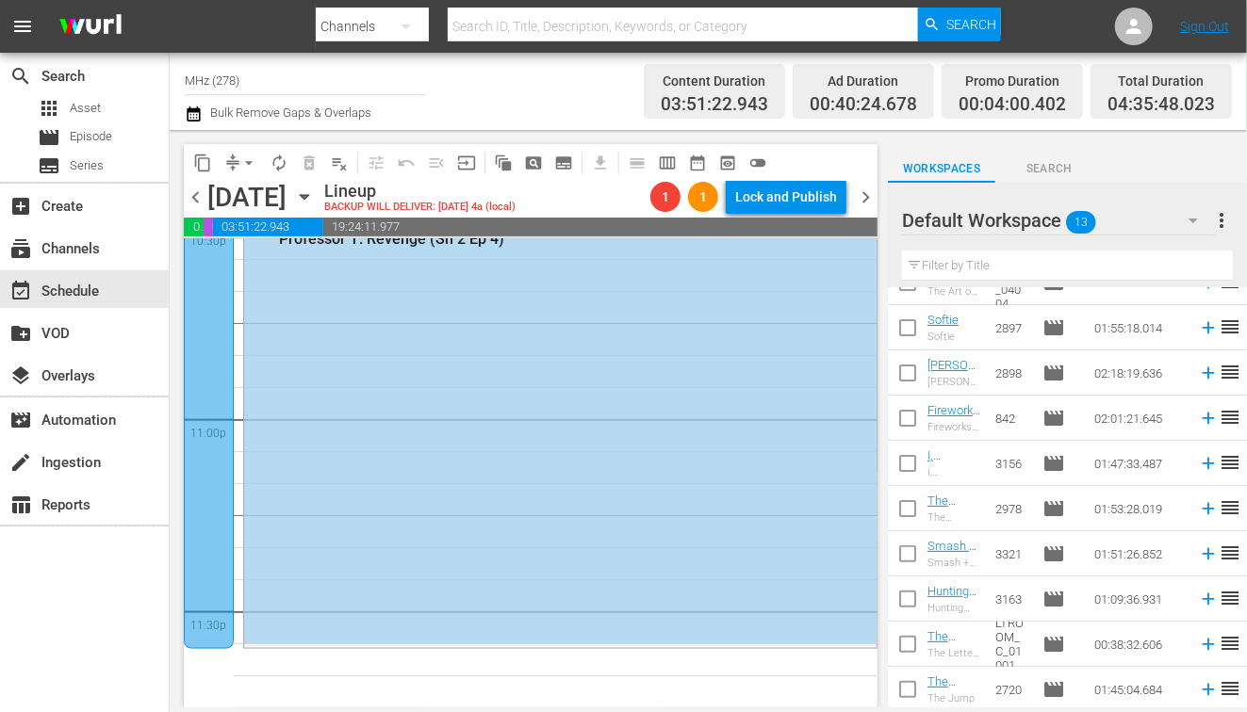
click at [315, 195] on icon "button" at bounding box center [304, 197] width 21 height 21
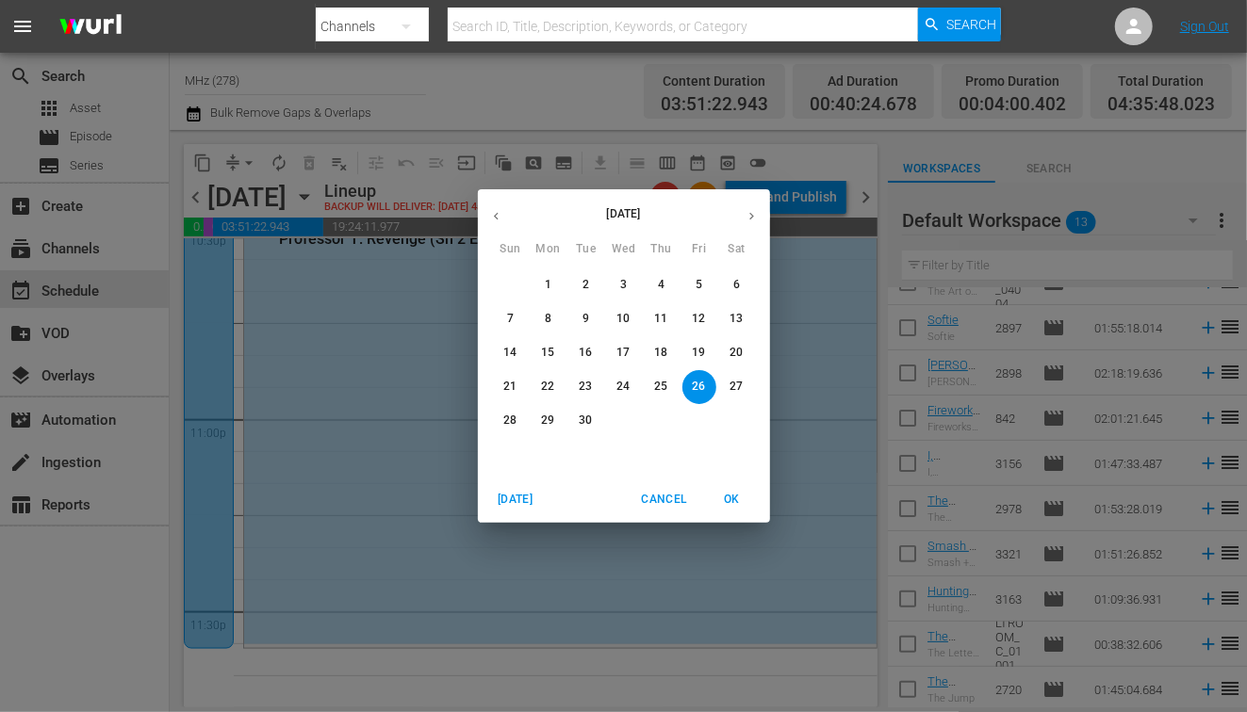
click at [551, 326] on span "8" at bounding box center [549, 319] width 34 height 16
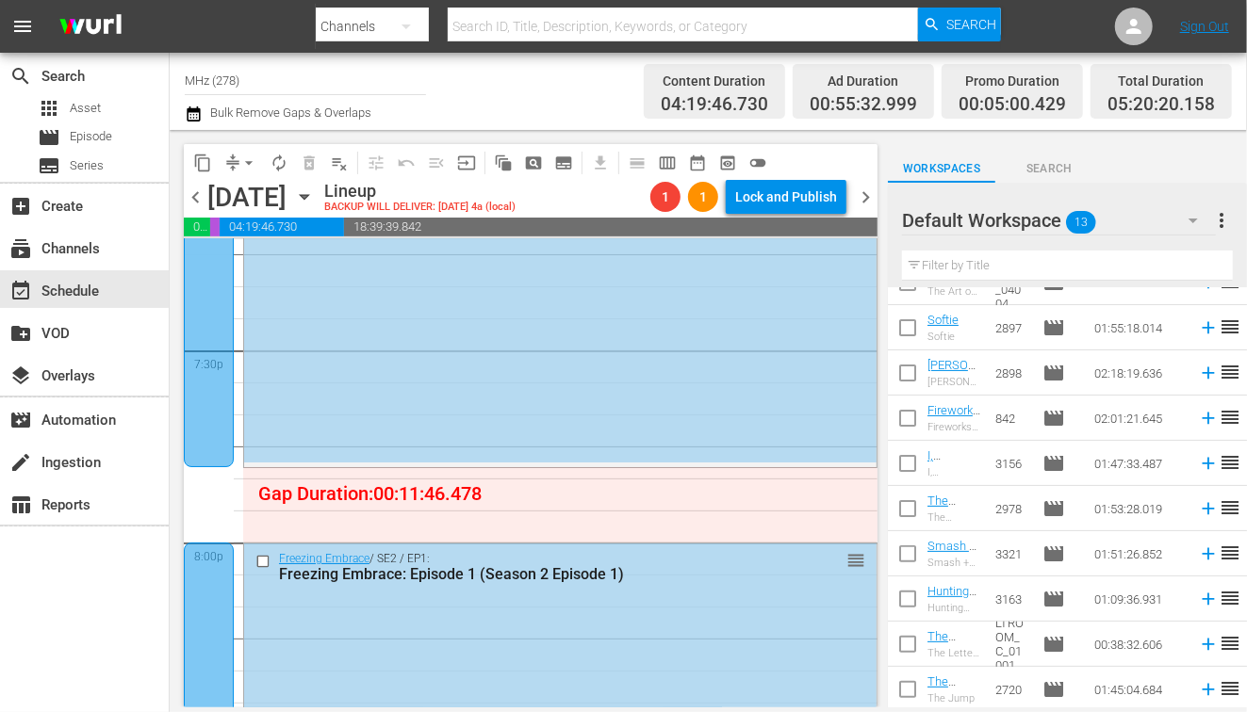
scroll to position [7390, 0]
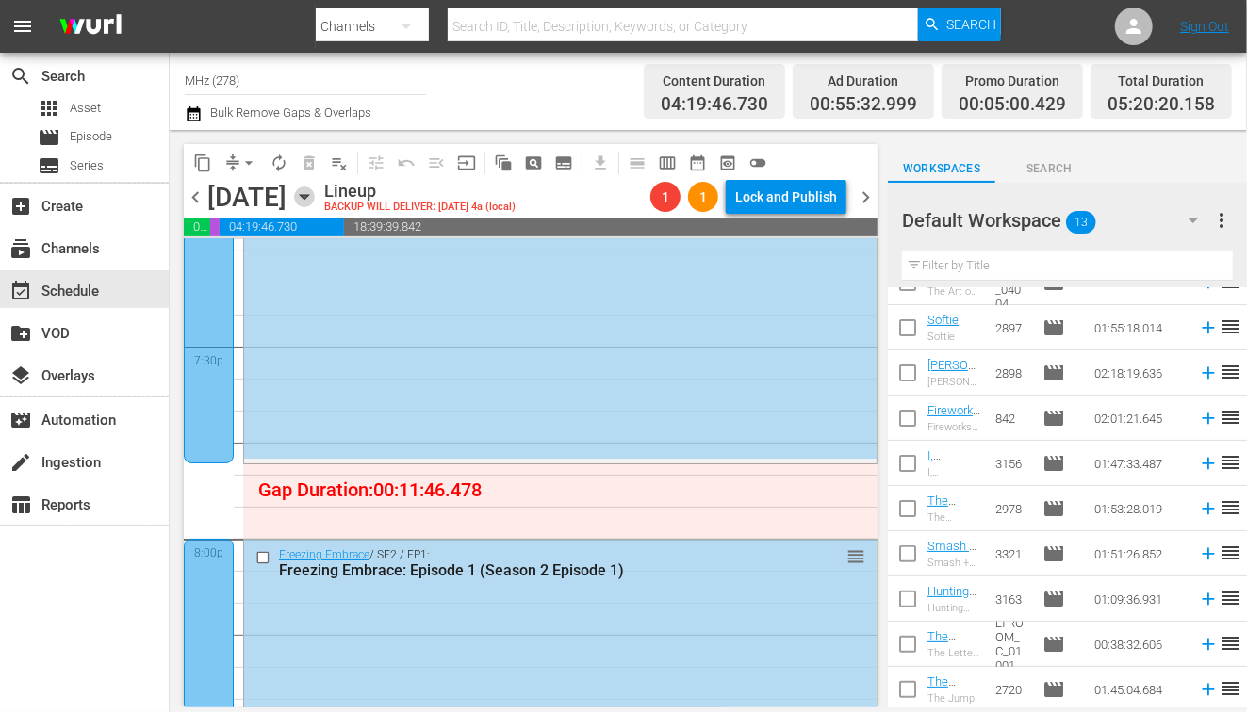
click at [308, 198] on icon "button" at bounding box center [304, 197] width 8 height 5
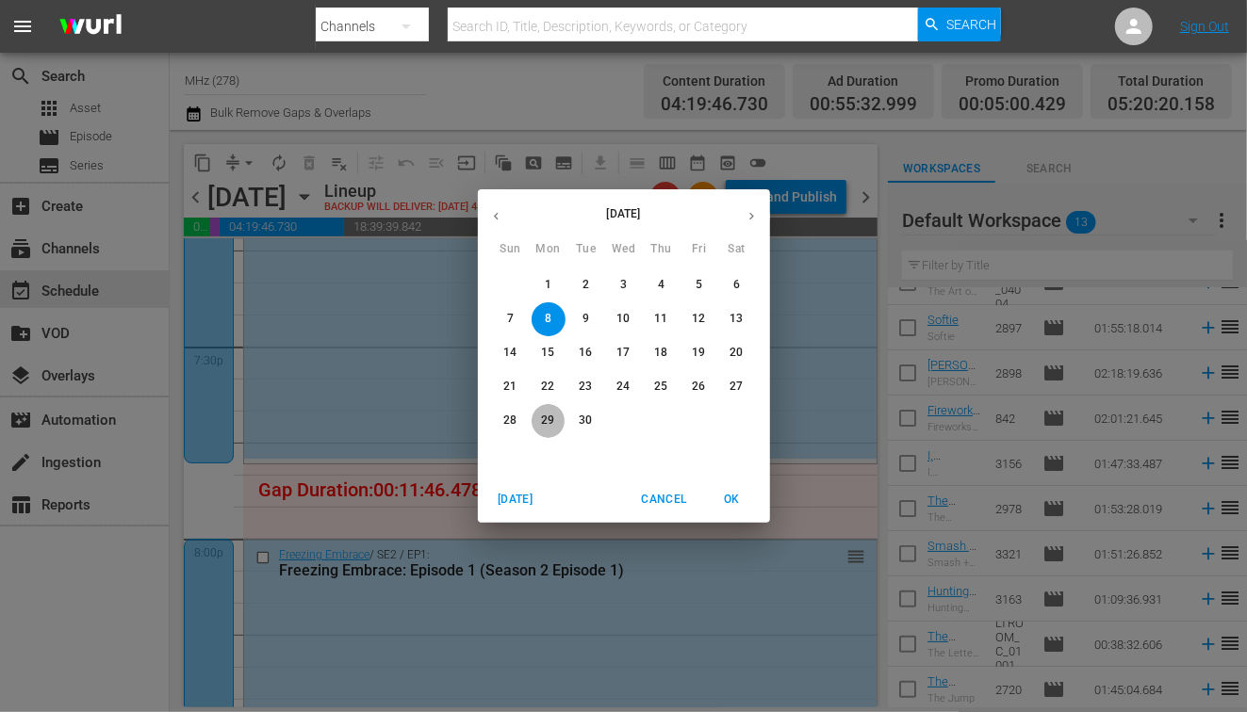
click at [550, 421] on p "29" at bounding box center [547, 421] width 13 height 16
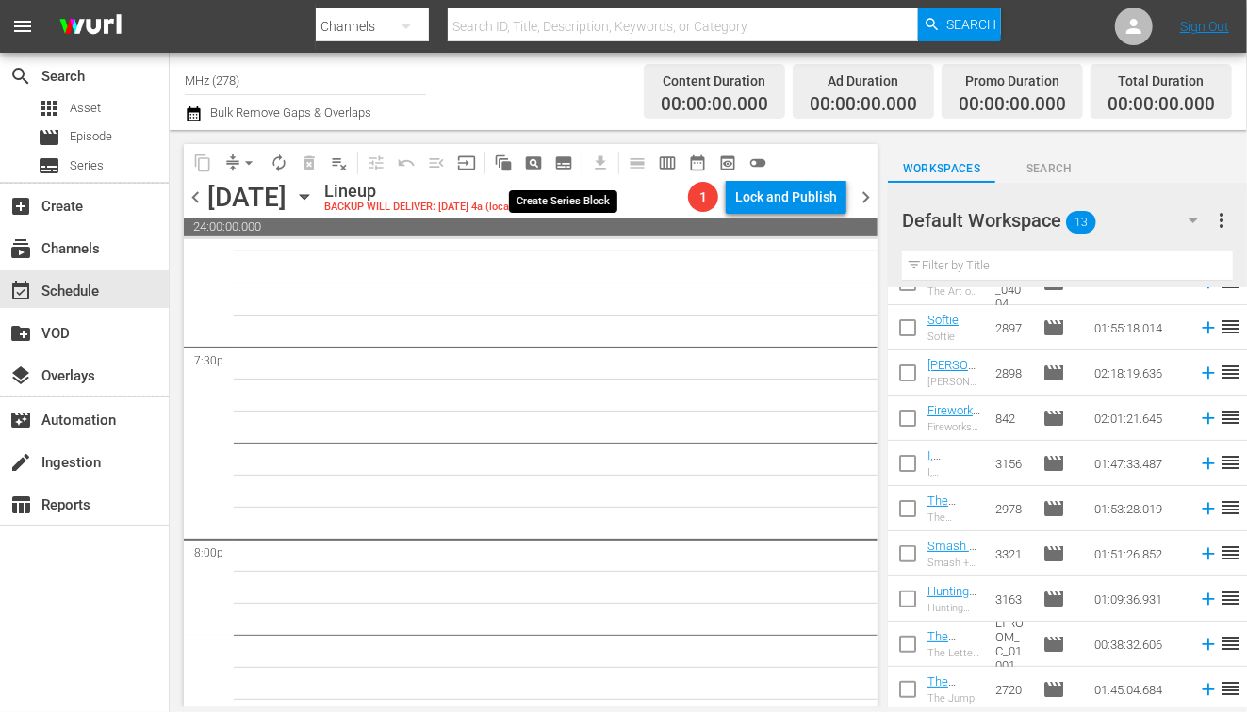
click at [566, 159] on span "subtitles_outlined" at bounding box center [563, 163] width 19 height 19
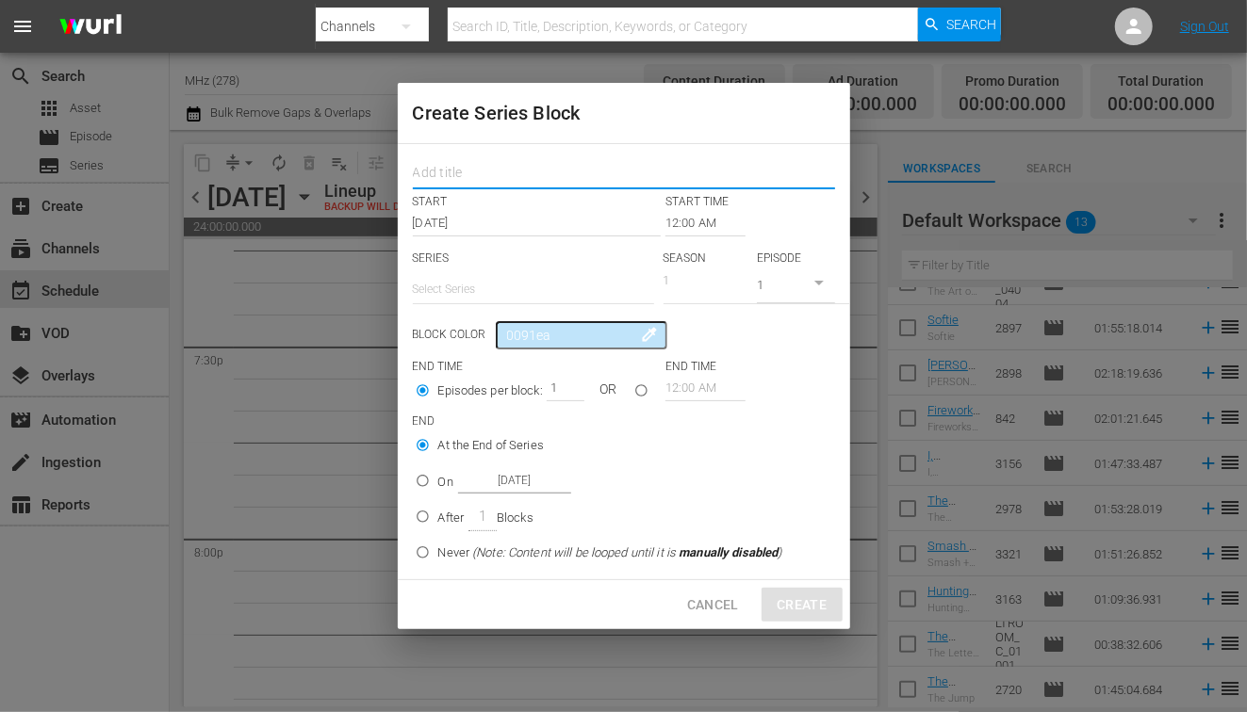
click at [493, 172] on input "text" at bounding box center [624, 174] width 422 height 29
click at [696, 212] on input "12:00 AM" at bounding box center [705, 223] width 80 height 26
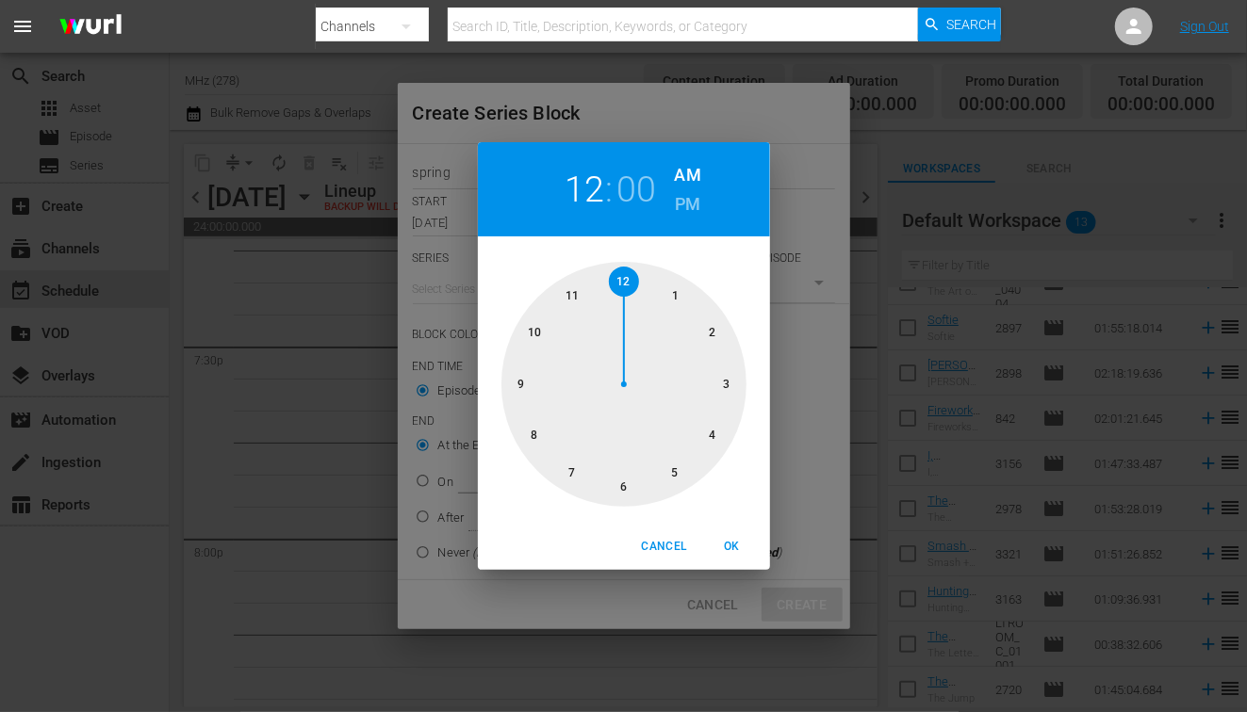
click at [701, 204] on div "12 : 00 AM PM" at bounding box center [624, 189] width 292 height 94
click at [523, 328] on div at bounding box center [623, 384] width 245 height 245
click at [678, 213] on h6 "PM" at bounding box center [687, 204] width 25 height 30
click at [733, 540] on span "OK" at bounding box center [732, 547] width 45 height 20
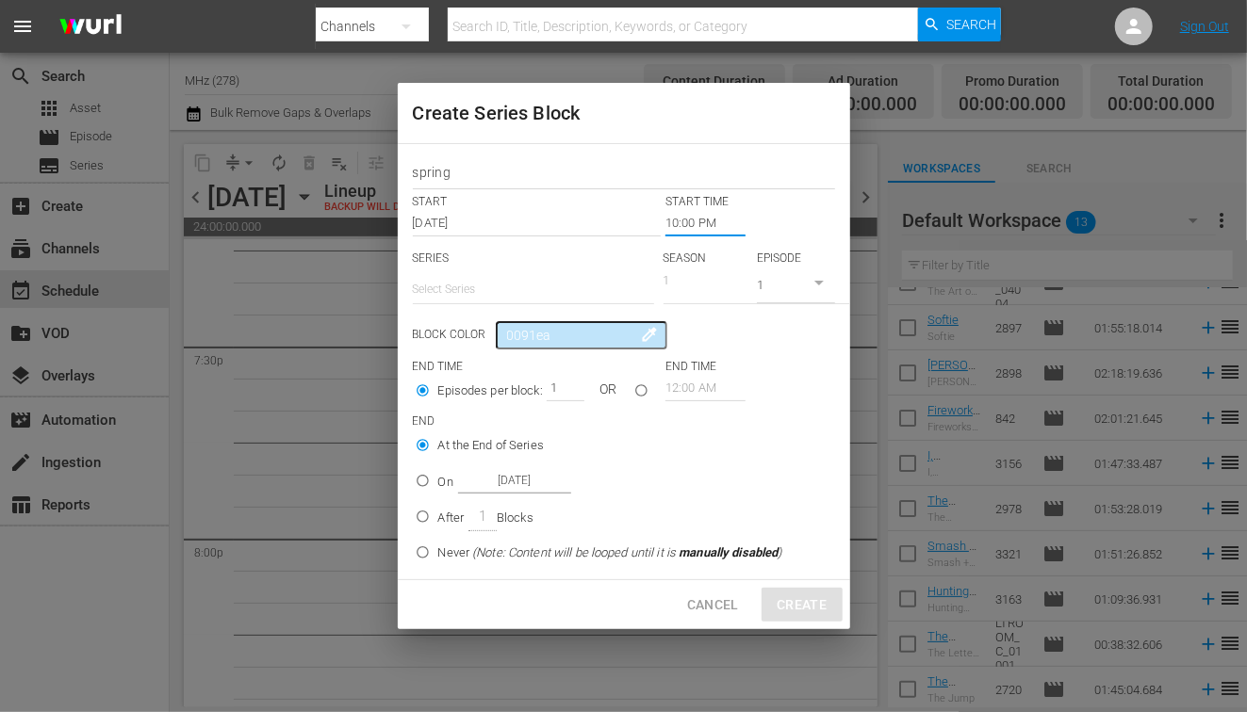
click at [521, 284] on input "text" at bounding box center [533, 289] width 241 height 45
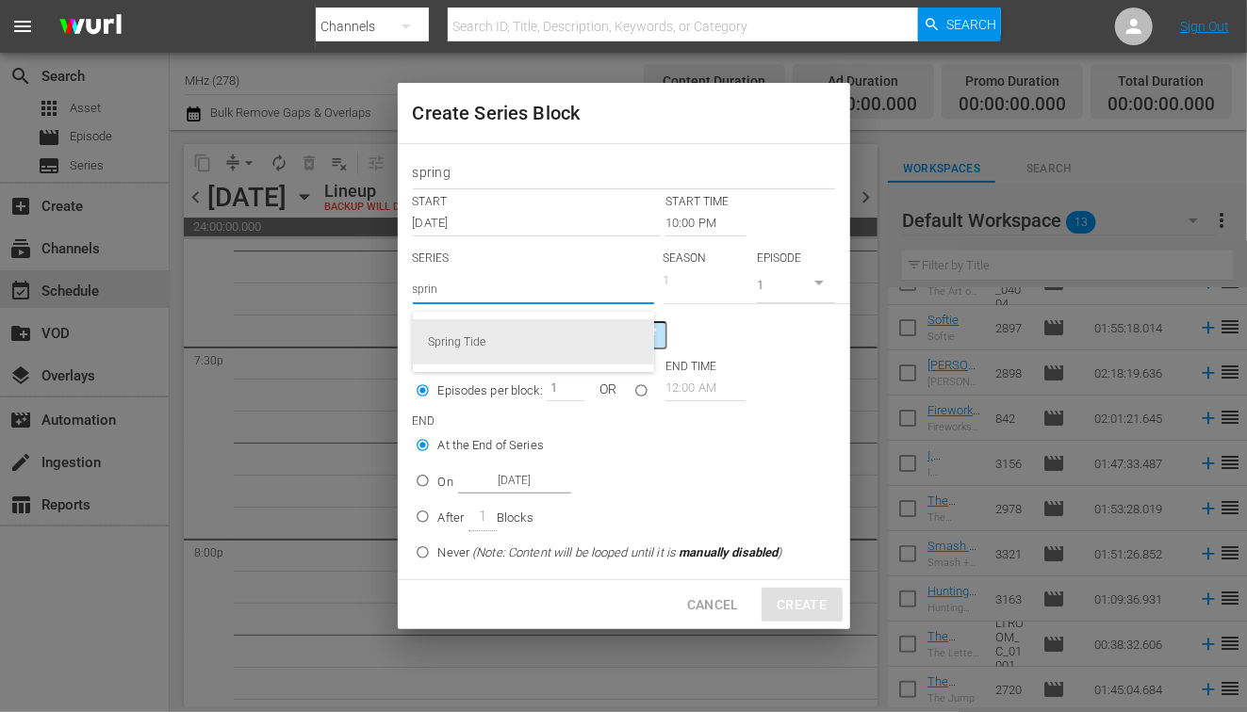
click at [498, 344] on div "Spring Tide" at bounding box center [533, 341] width 211 height 45
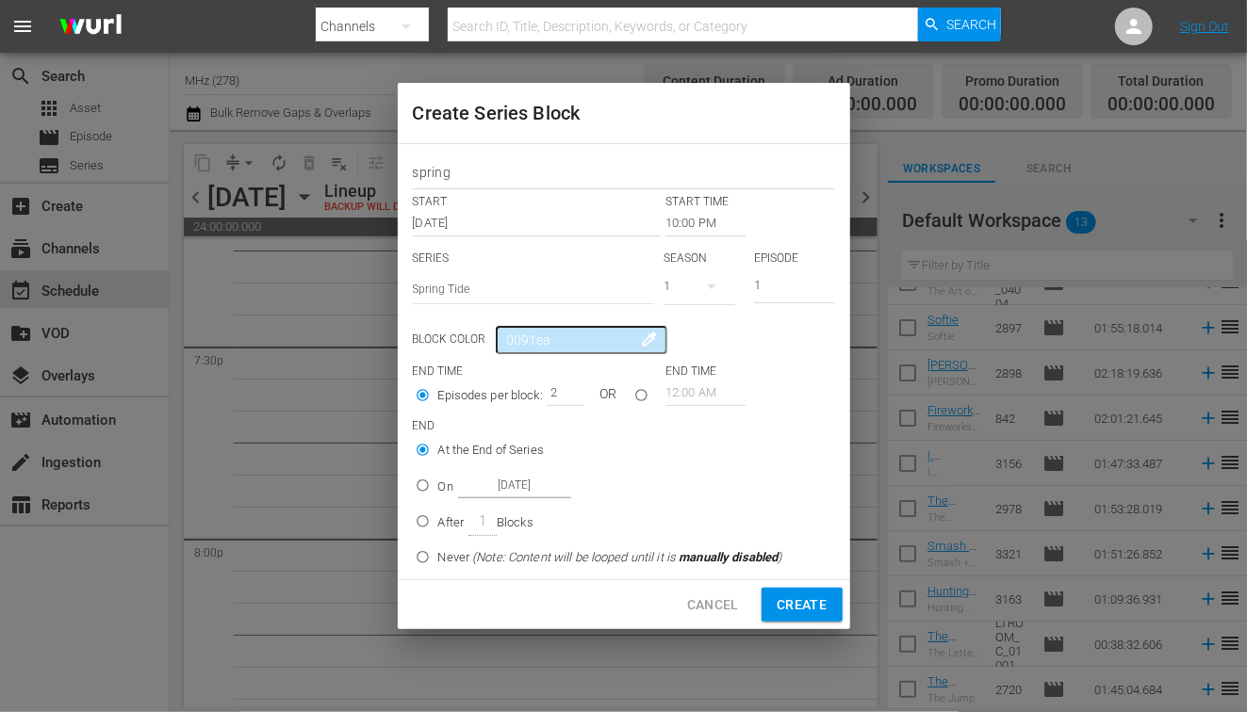
click at [565, 385] on input "2" at bounding box center [561, 393] width 28 height 26
click at [435, 480] on input "On [DATE]" at bounding box center [422, 489] width 31 height 31
click at [503, 492] on input "[DATE]" at bounding box center [514, 485] width 113 height 25
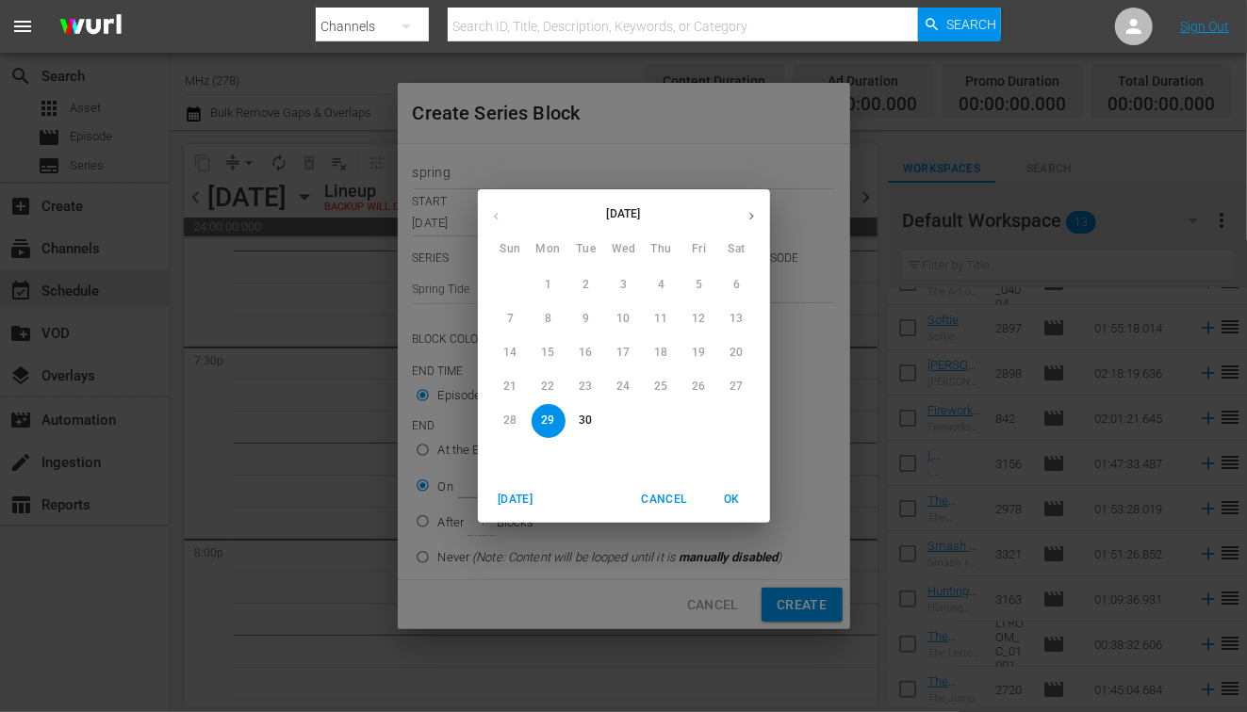
click at [756, 211] on icon "button" at bounding box center [751, 216] width 14 height 14
click at [694, 291] on span "3" at bounding box center [699, 285] width 34 height 16
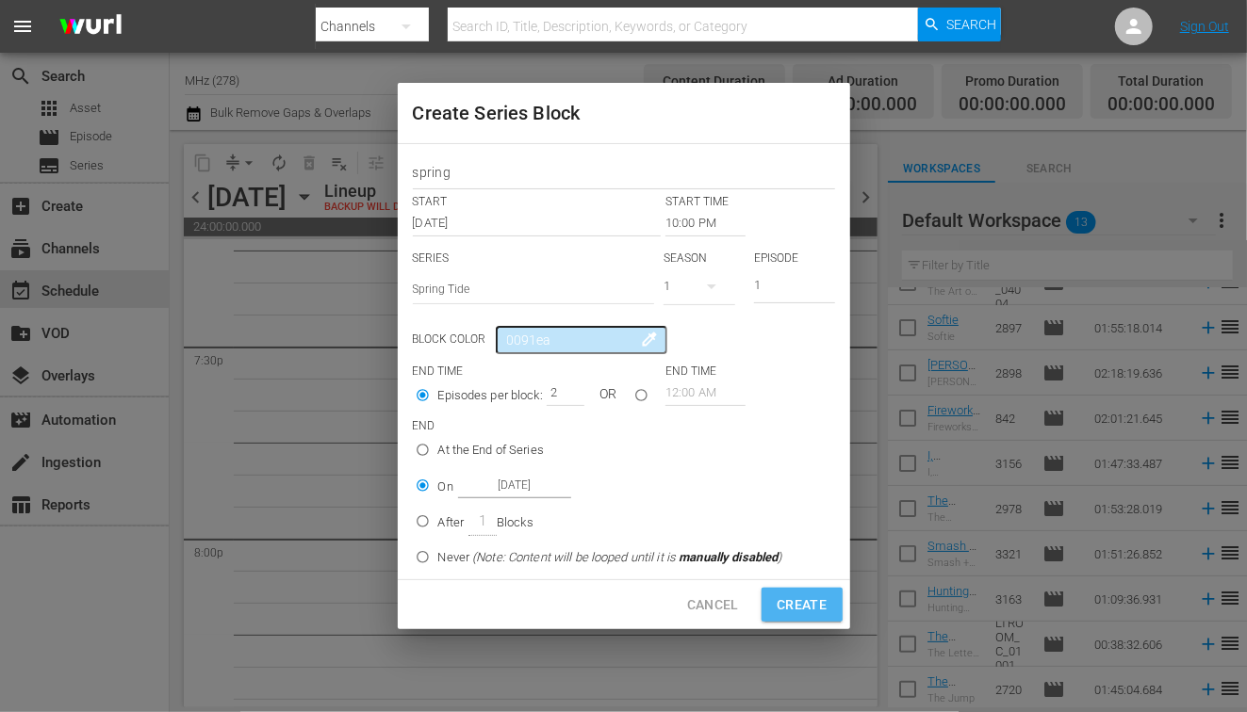
click at [793, 601] on span "Create" at bounding box center [802, 606] width 50 height 24
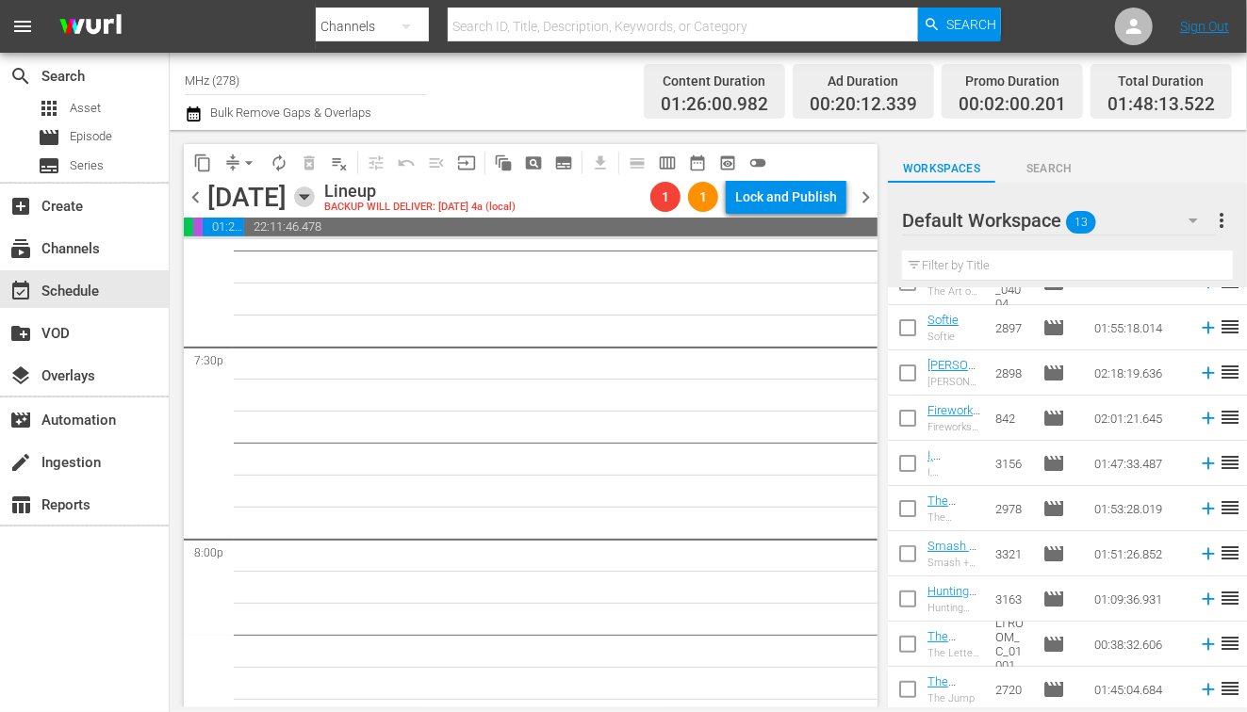
click at [315, 197] on icon "button" at bounding box center [304, 197] width 21 height 21
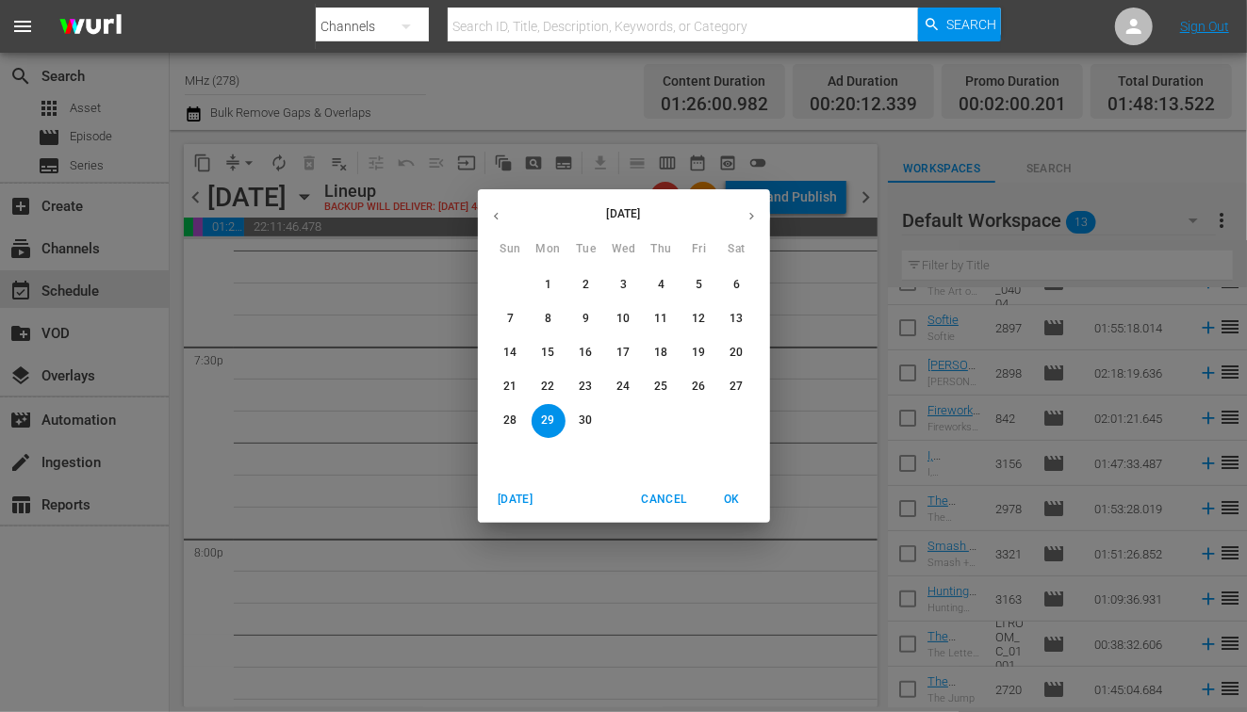
click at [590, 288] on span "2" at bounding box center [586, 285] width 34 height 16
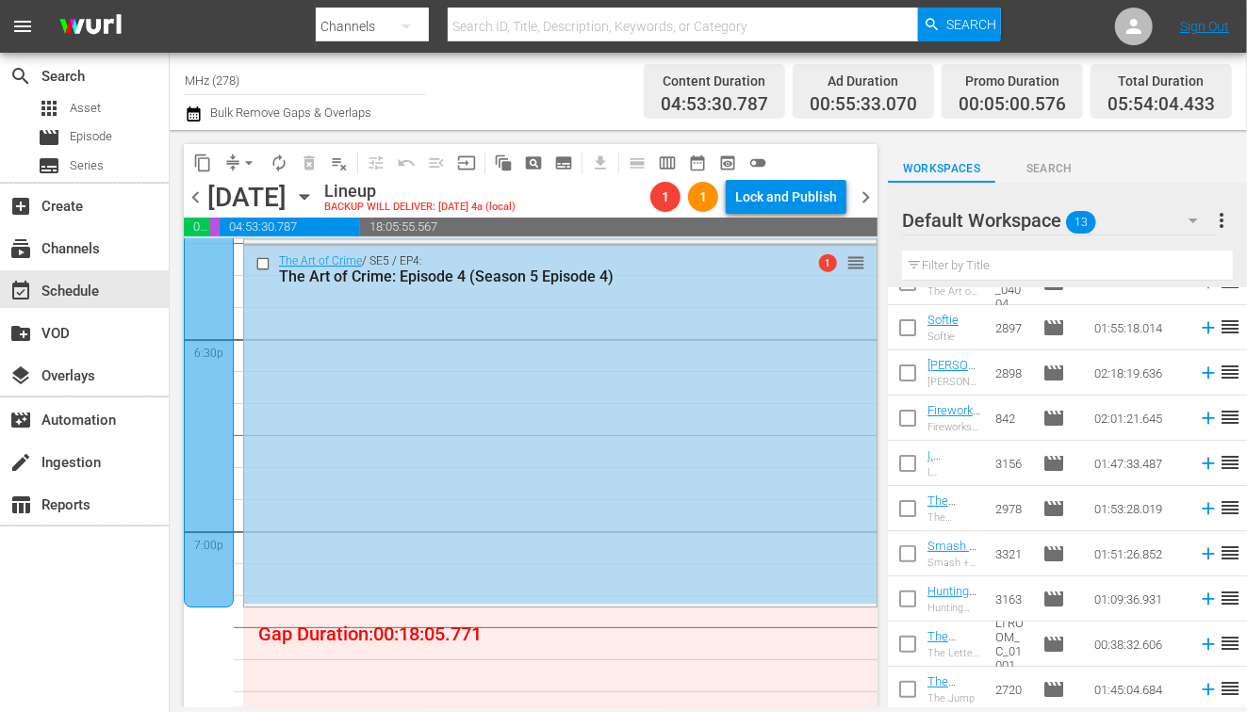
scroll to position [6891, 0]
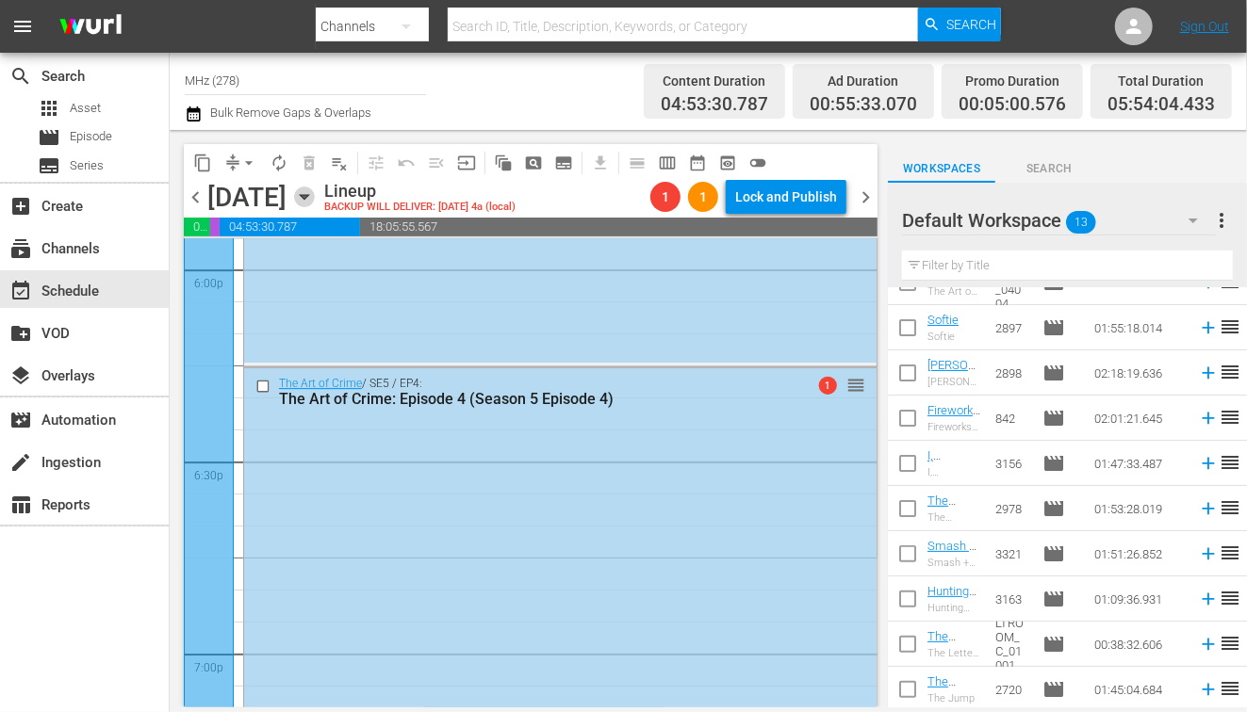
click at [315, 193] on icon "button" at bounding box center [304, 197] width 21 height 21
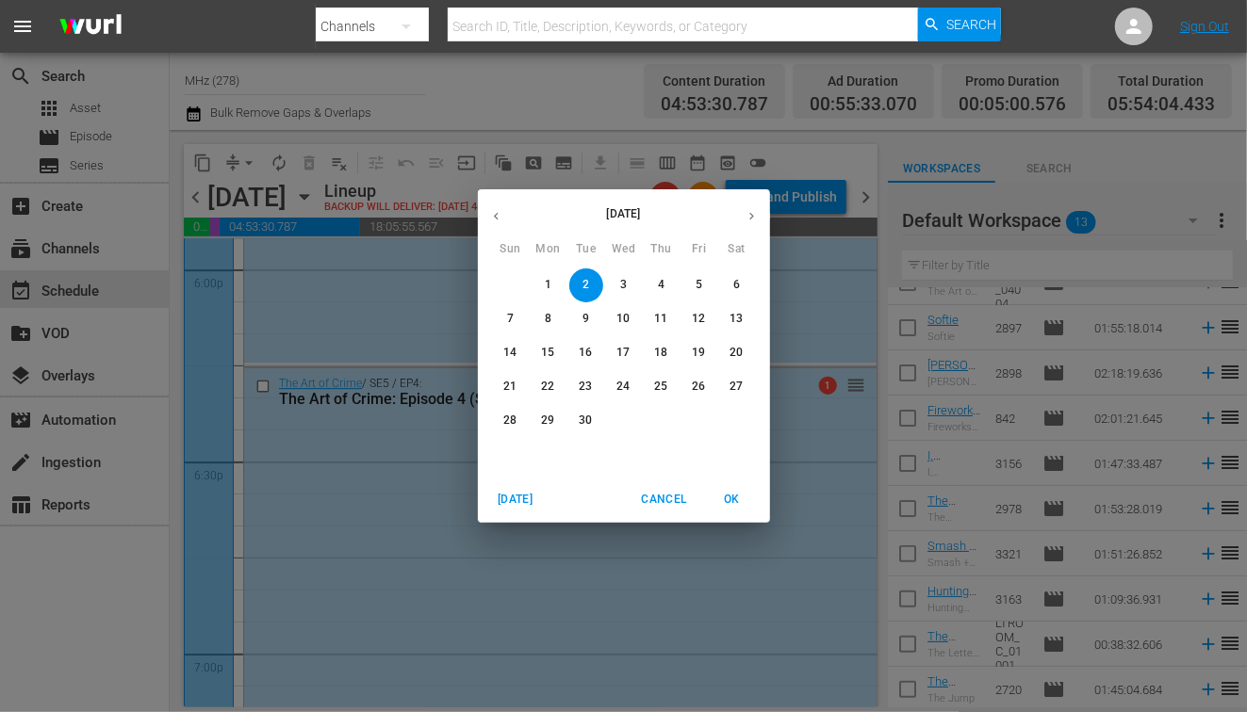
click at [591, 323] on span "9" at bounding box center [586, 319] width 34 height 16
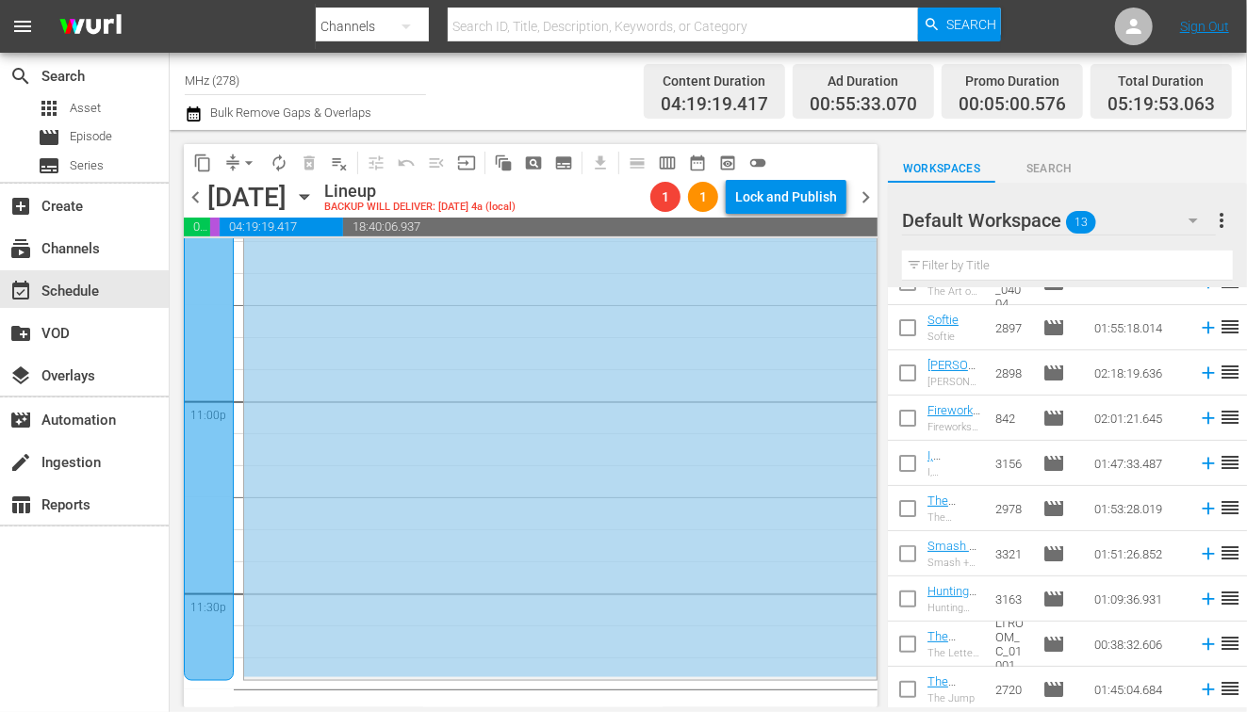
scroll to position [8759, 0]
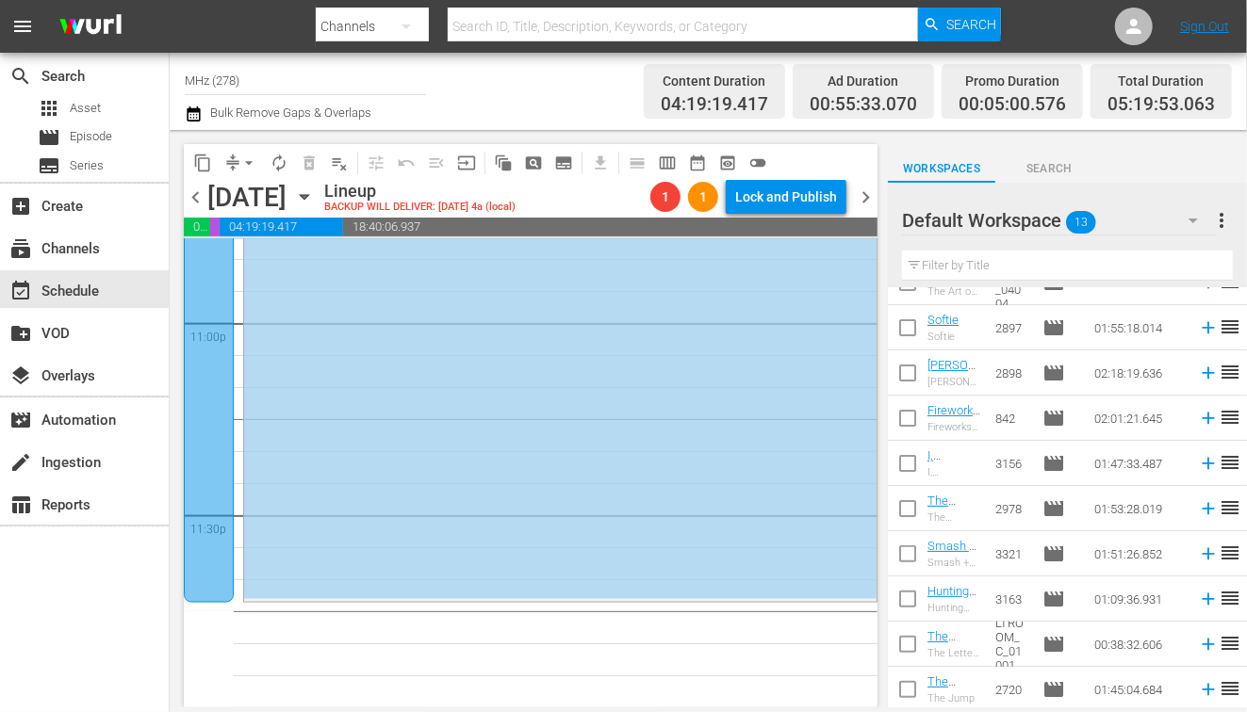
click at [315, 191] on icon "button" at bounding box center [304, 197] width 21 height 21
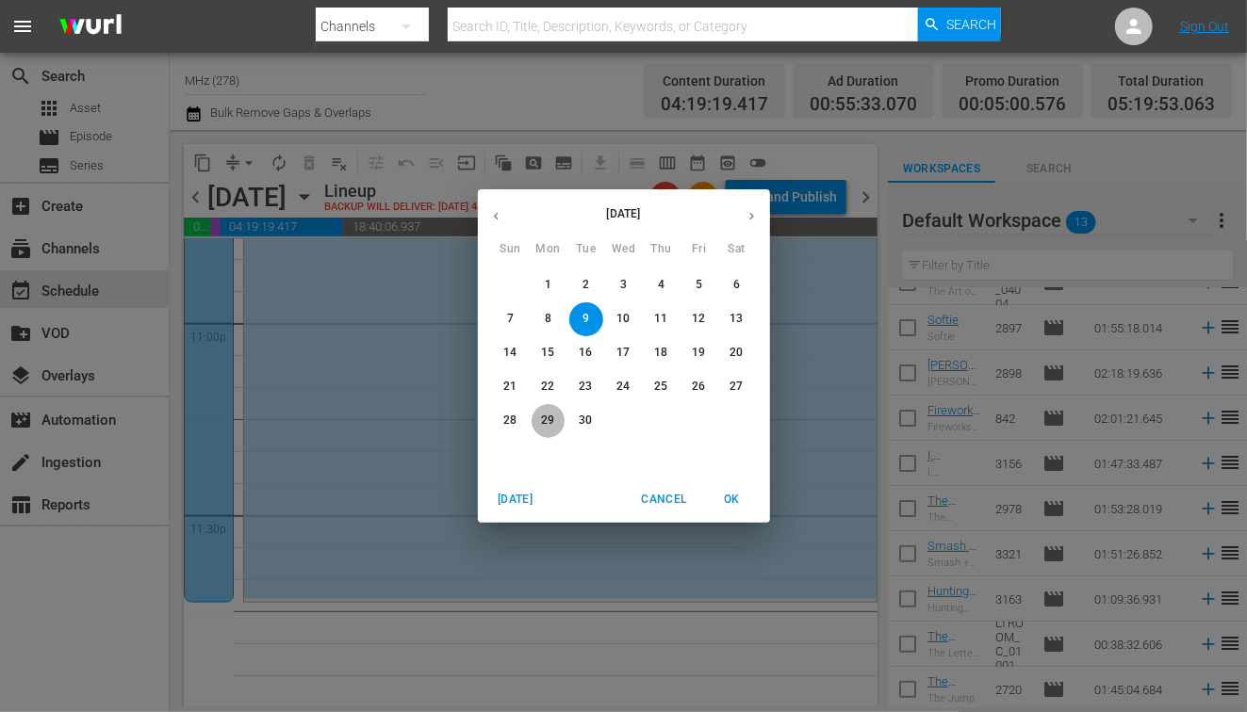
click at [555, 417] on span "29" at bounding box center [549, 421] width 34 height 16
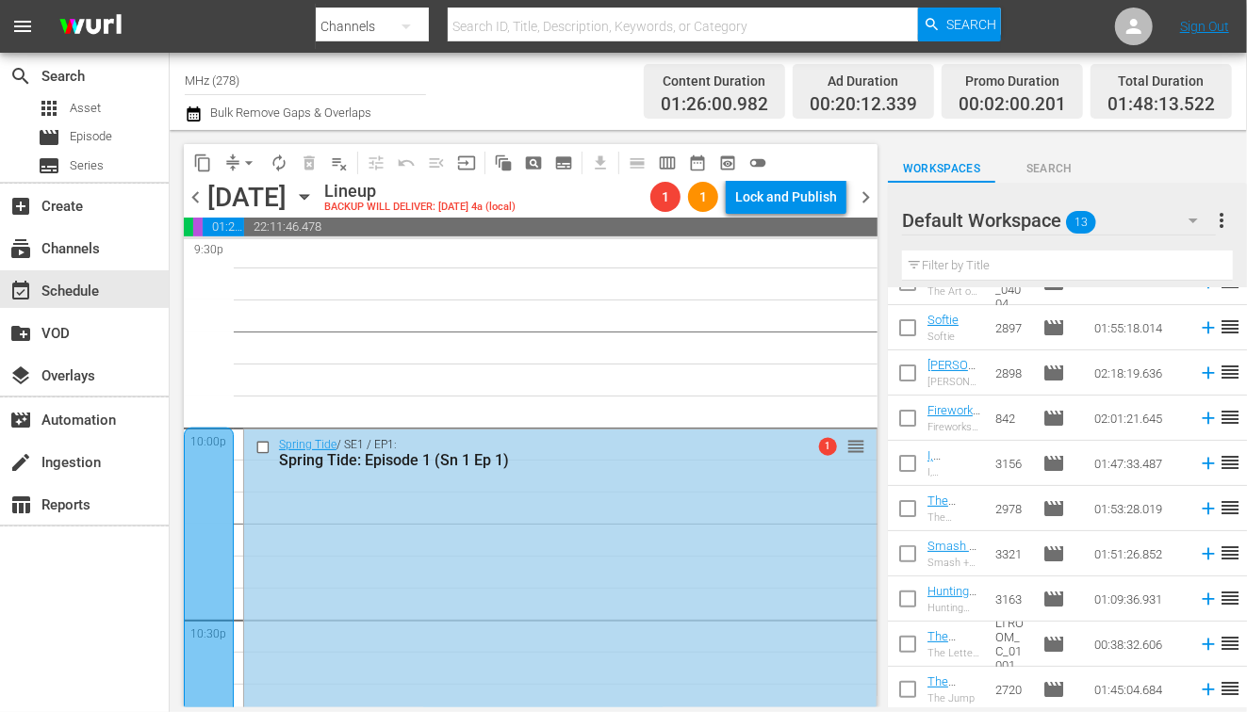
scroll to position [8233, 0]
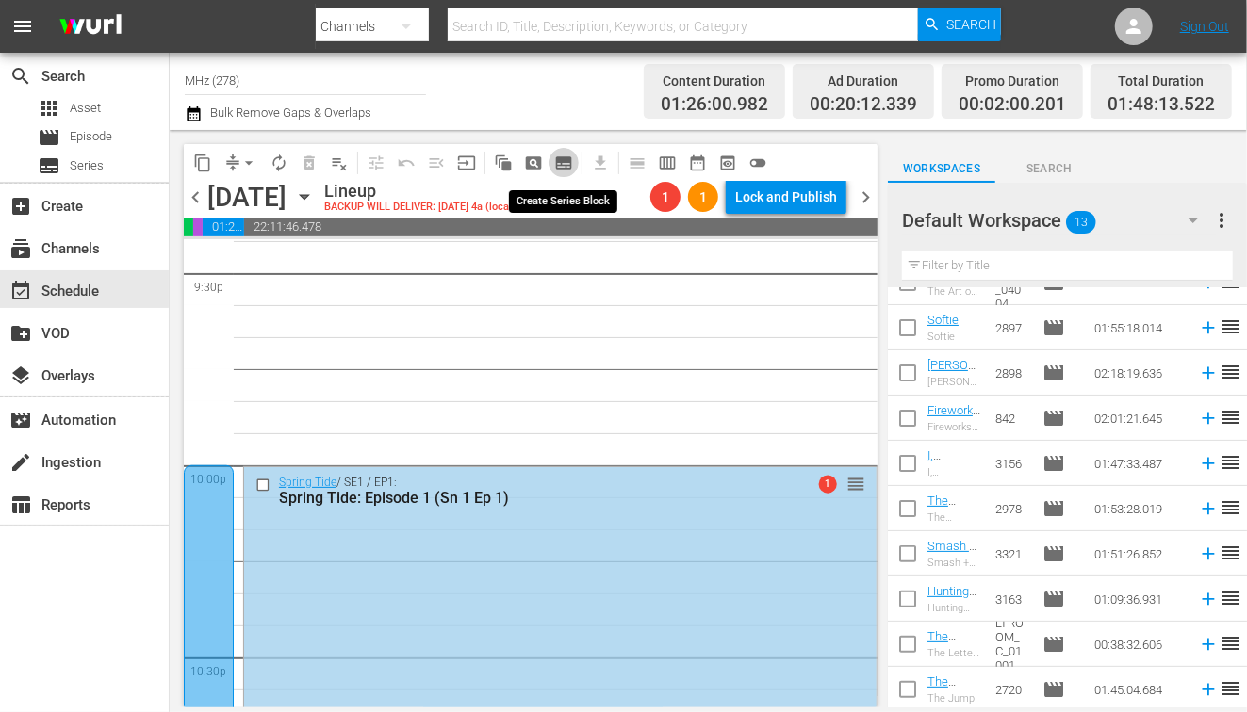
click at [566, 168] on span "subtitles_outlined" at bounding box center [563, 163] width 19 height 19
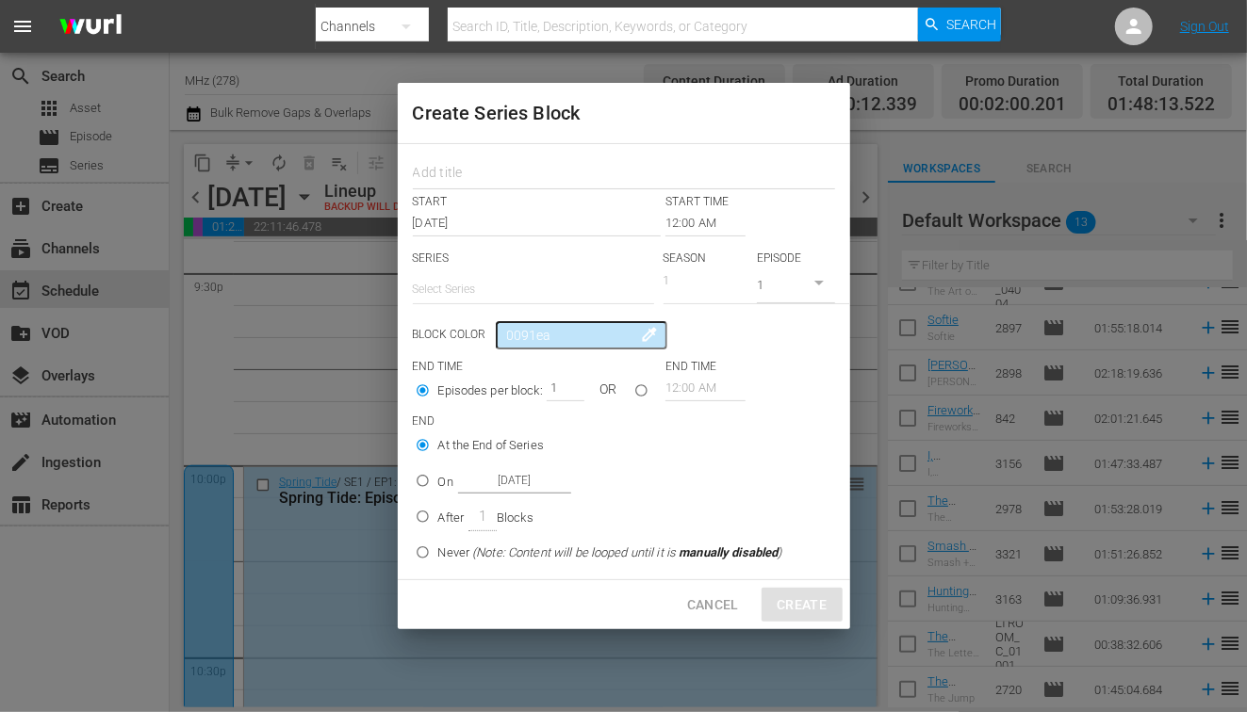
click at [671, 223] on input "12:00 AM" at bounding box center [705, 223] width 80 height 26
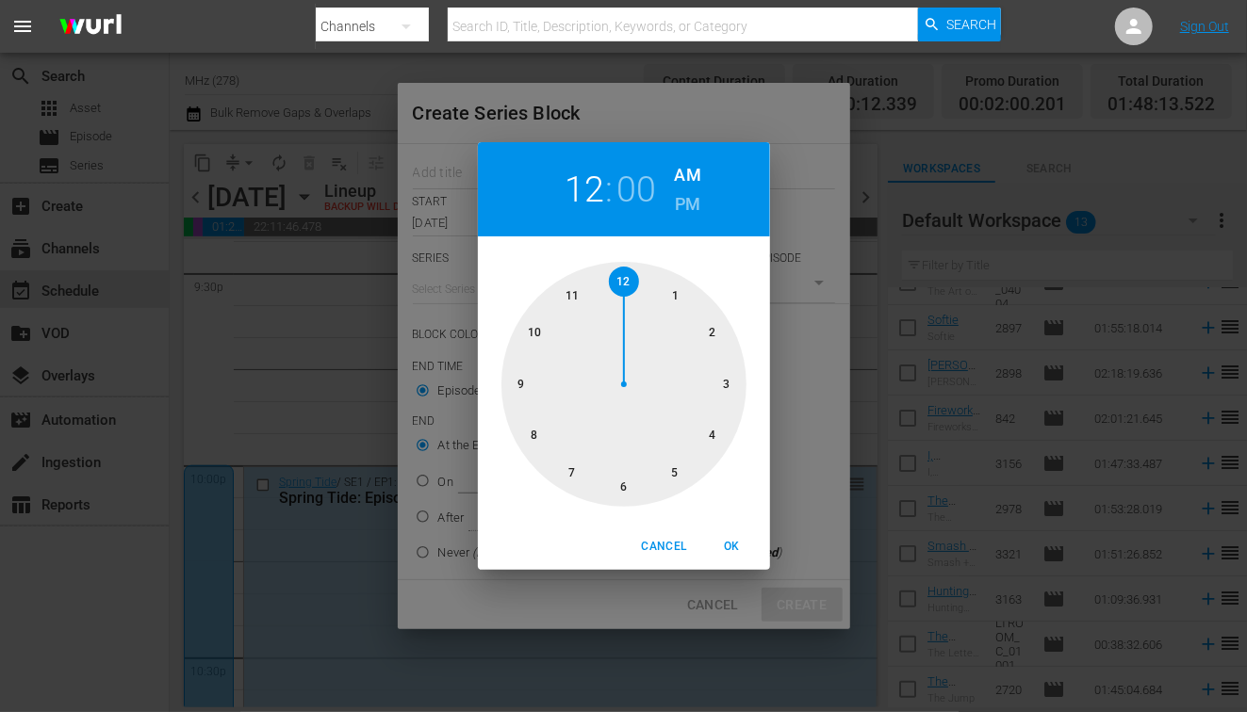
click at [699, 210] on h6 "PM" at bounding box center [687, 204] width 25 height 30
click at [537, 438] on div at bounding box center [623, 384] width 245 height 245
click at [721, 545] on span "OK" at bounding box center [732, 547] width 45 height 20
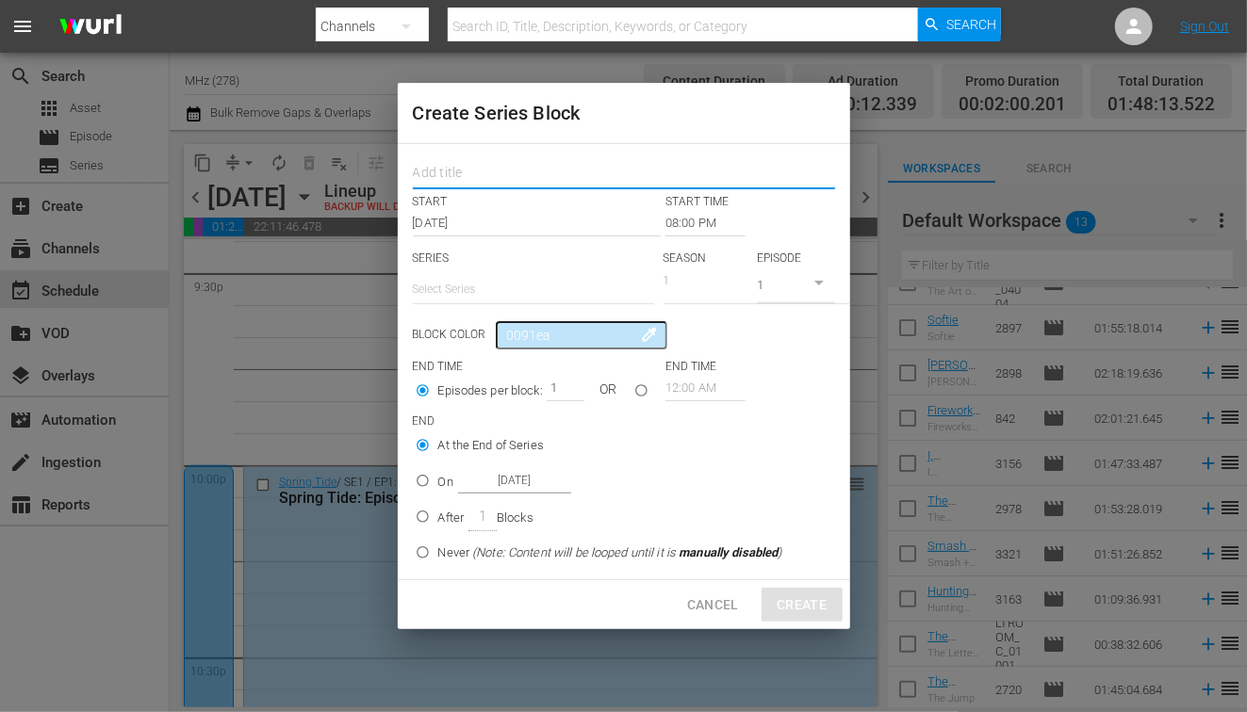
click at [488, 184] on input "text" at bounding box center [624, 174] width 422 height 29
click at [499, 280] on input "text" at bounding box center [533, 289] width 241 height 45
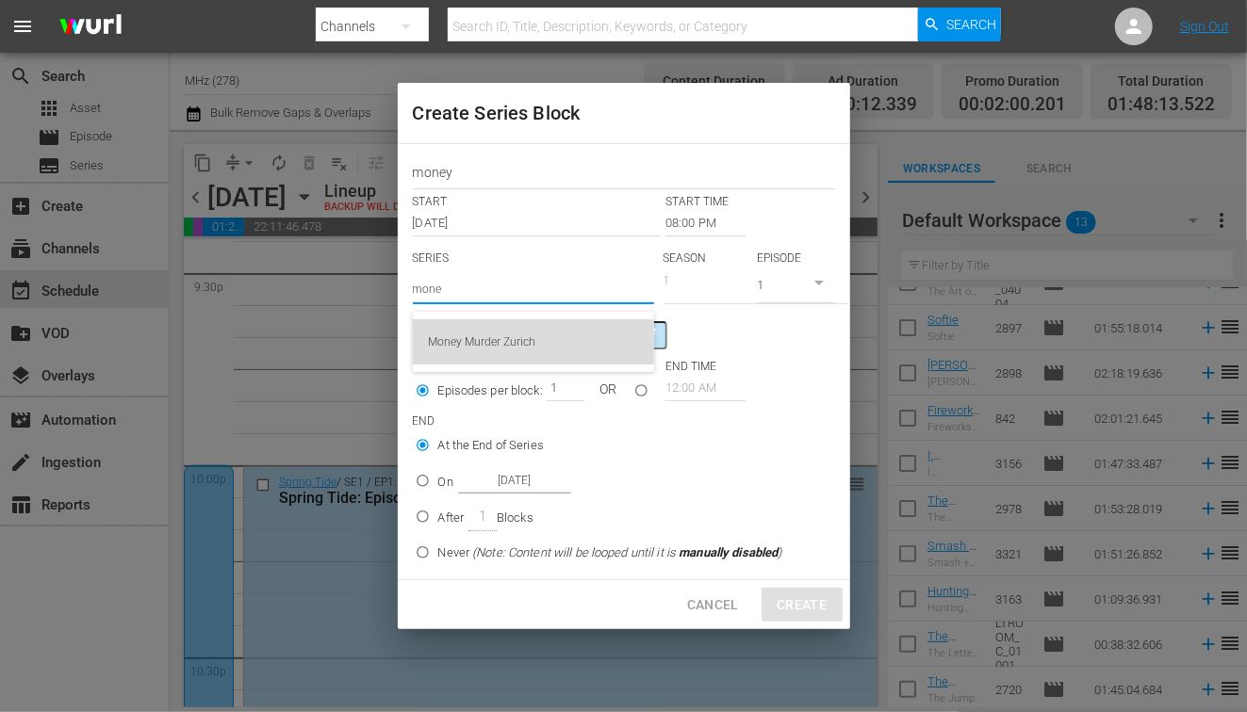
click at [495, 344] on div "Money Murder Zurich" at bounding box center [533, 341] width 211 height 45
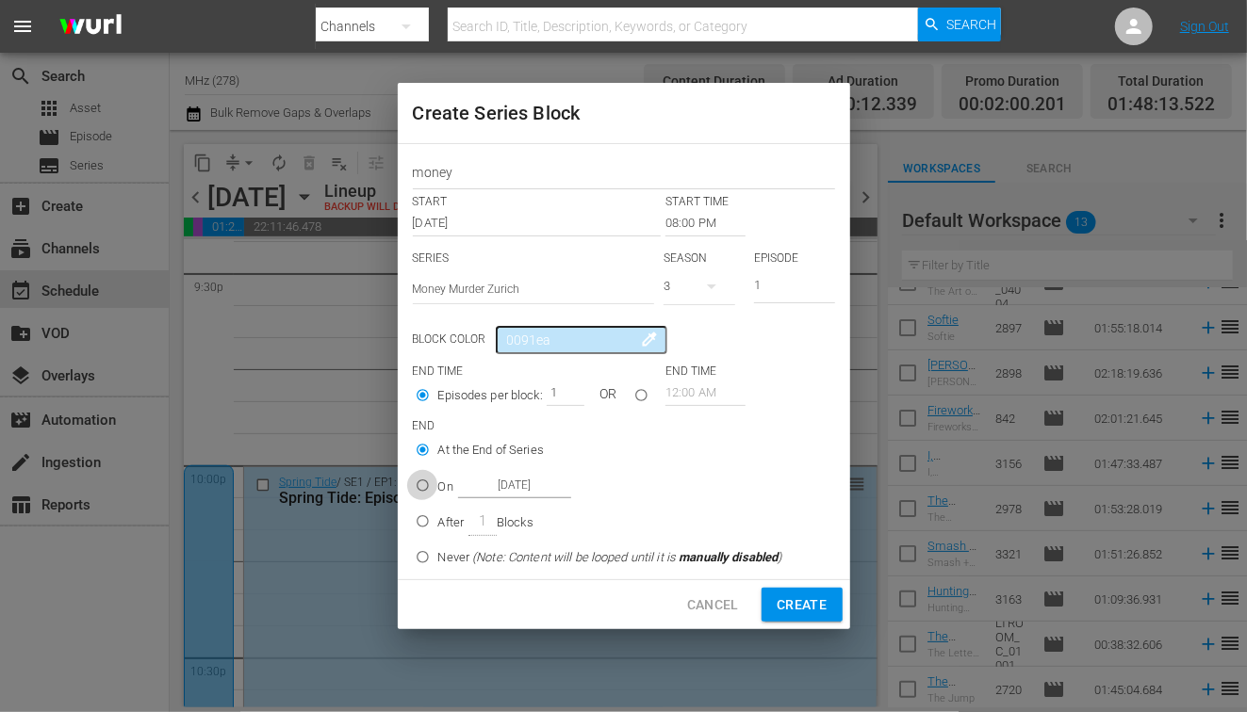
click at [419, 485] on input "On [DATE]" at bounding box center [422, 489] width 31 height 31
click at [496, 481] on input "[DATE]" at bounding box center [514, 485] width 113 height 25
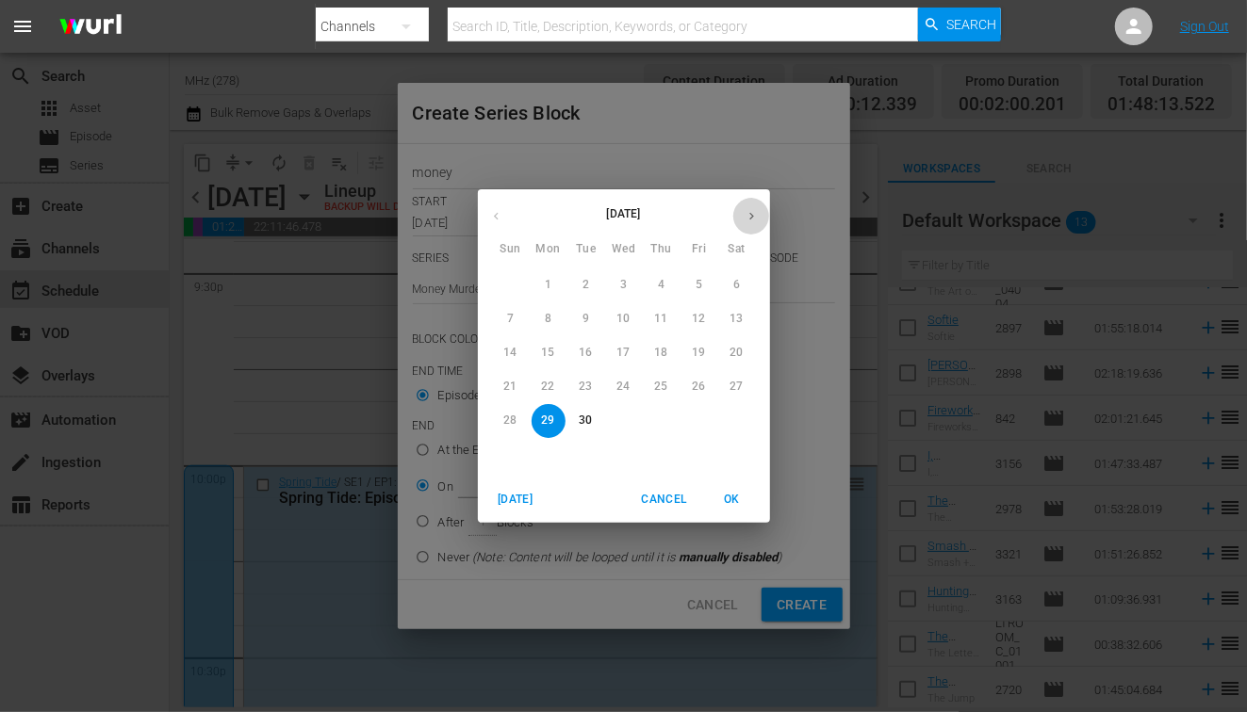
click at [754, 220] on icon "button" at bounding box center [751, 216] width 14 height 14
click at [699, 279] on p "3" at bounding box center [698, 285] width 7 height 16
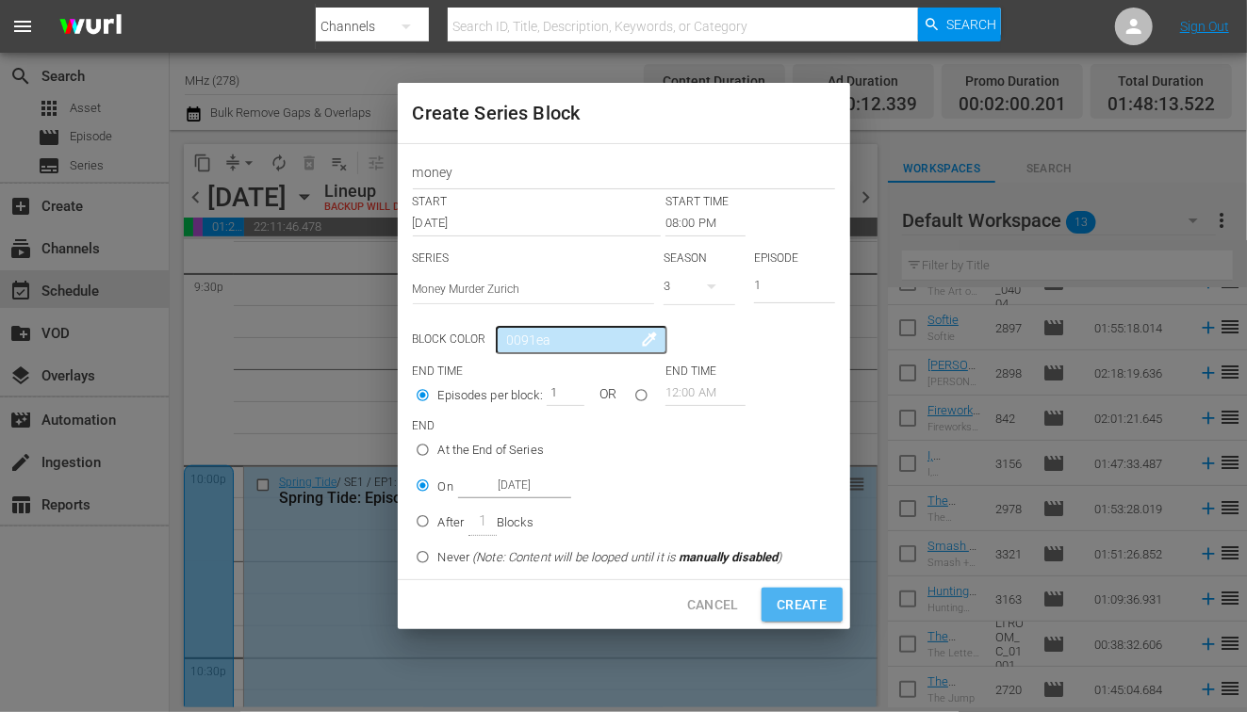
click at [778, 594] on span "Create" at bounding box center [802, 606] width 50 height 24
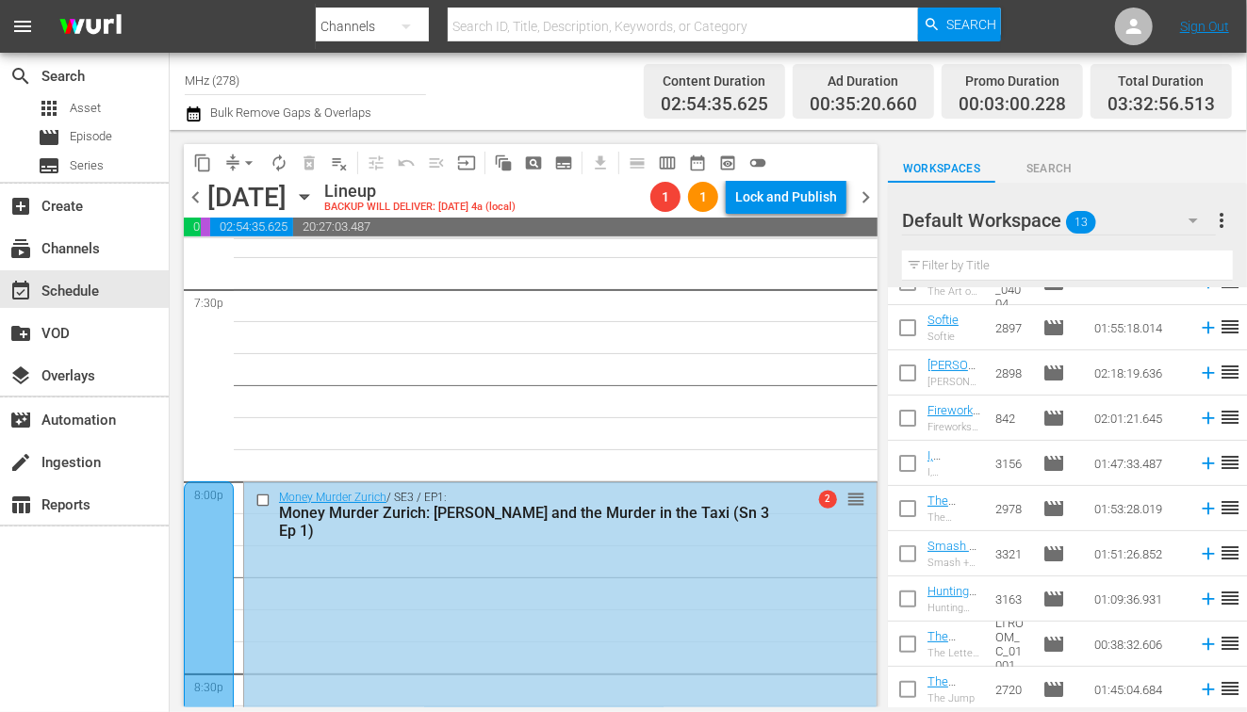
scroll to position [7432, 0]
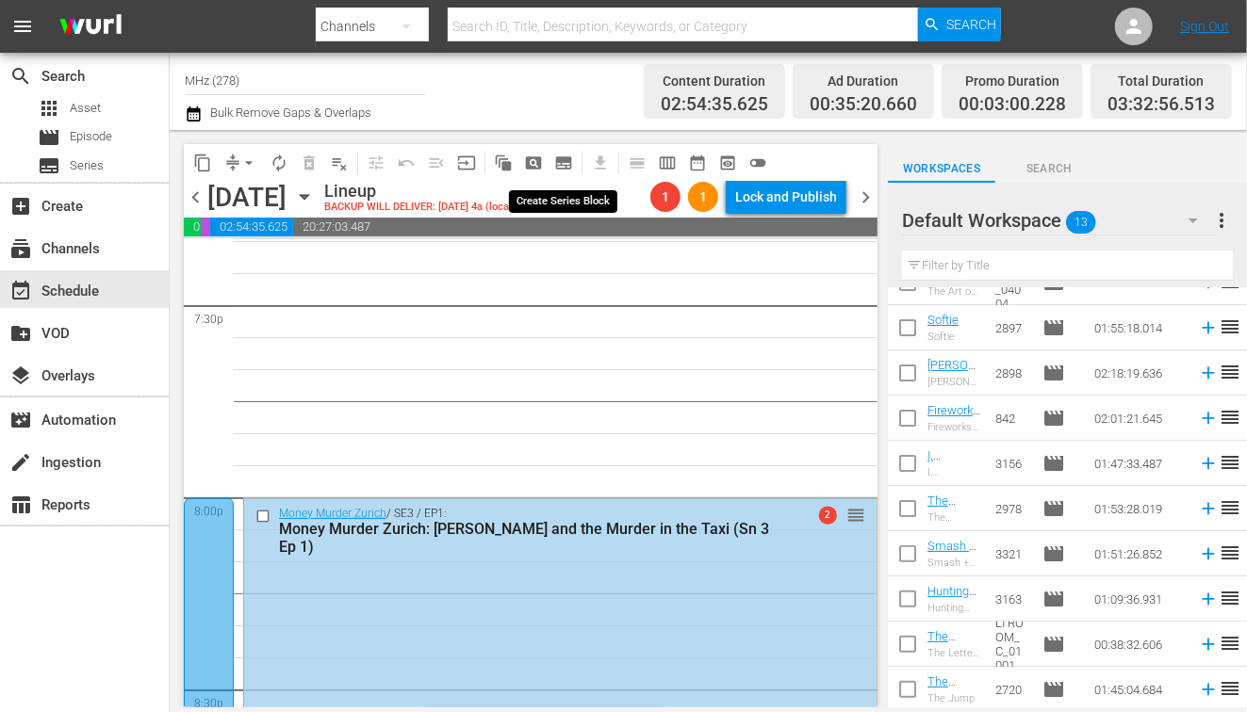
click at [562, 154] on span "subtitles_outlined" at bounding box center [563, 163] width 19 height 19
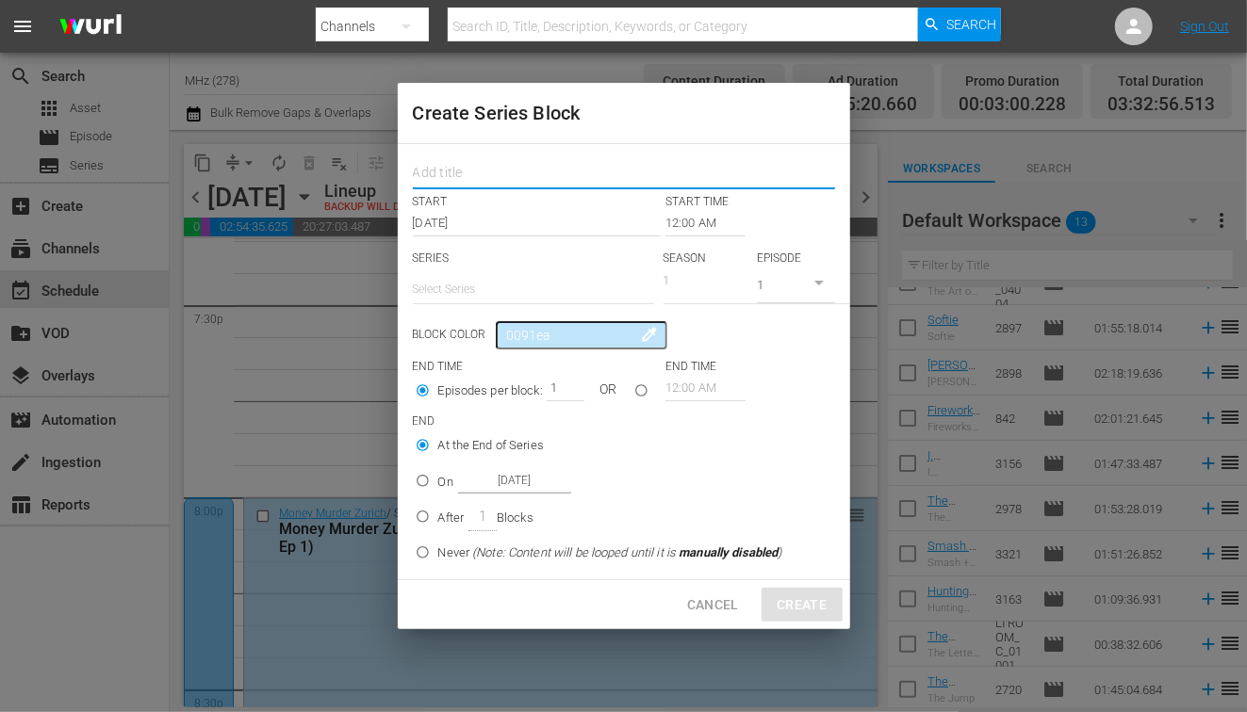
click at [521, 168] on input "text" at bounding box center [624, 174] width 422 height 29
click at [515, 262] on p "SERIES" at bounding box center [533, 259] width 241 height 16
click at [517, 283] on input "text" at bounding box center [533, 289] width 241 height 45
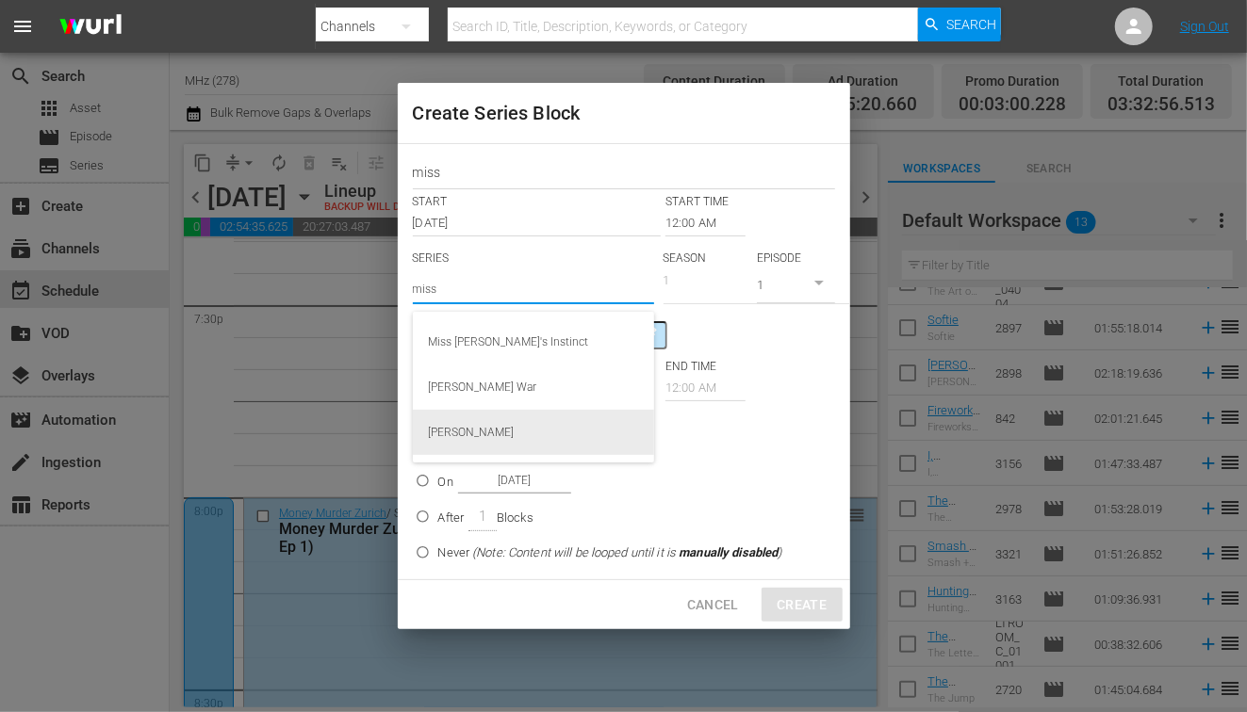
click at [494, 438] on div "[PERSON_NAME]" at bounding box center [533, 432] width 211 height 45
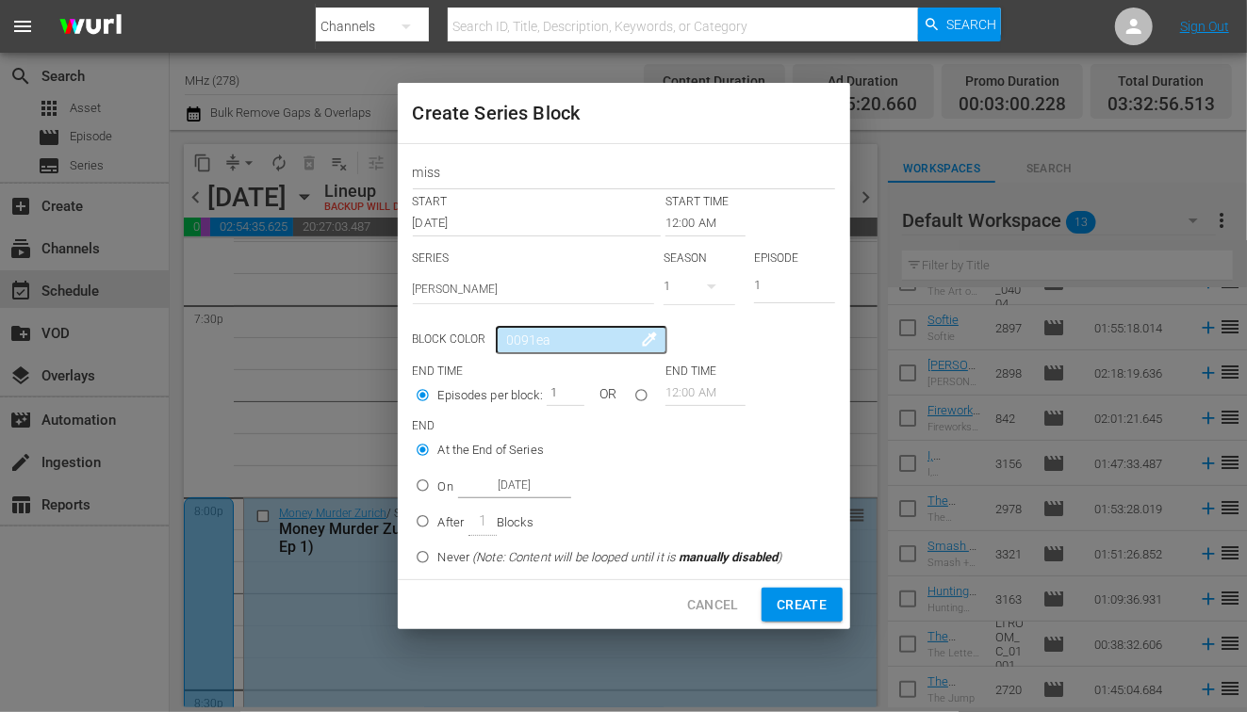
click at [692, 221] on input "12:00 AM" at bounding box center [705, 223] width 80 height 26
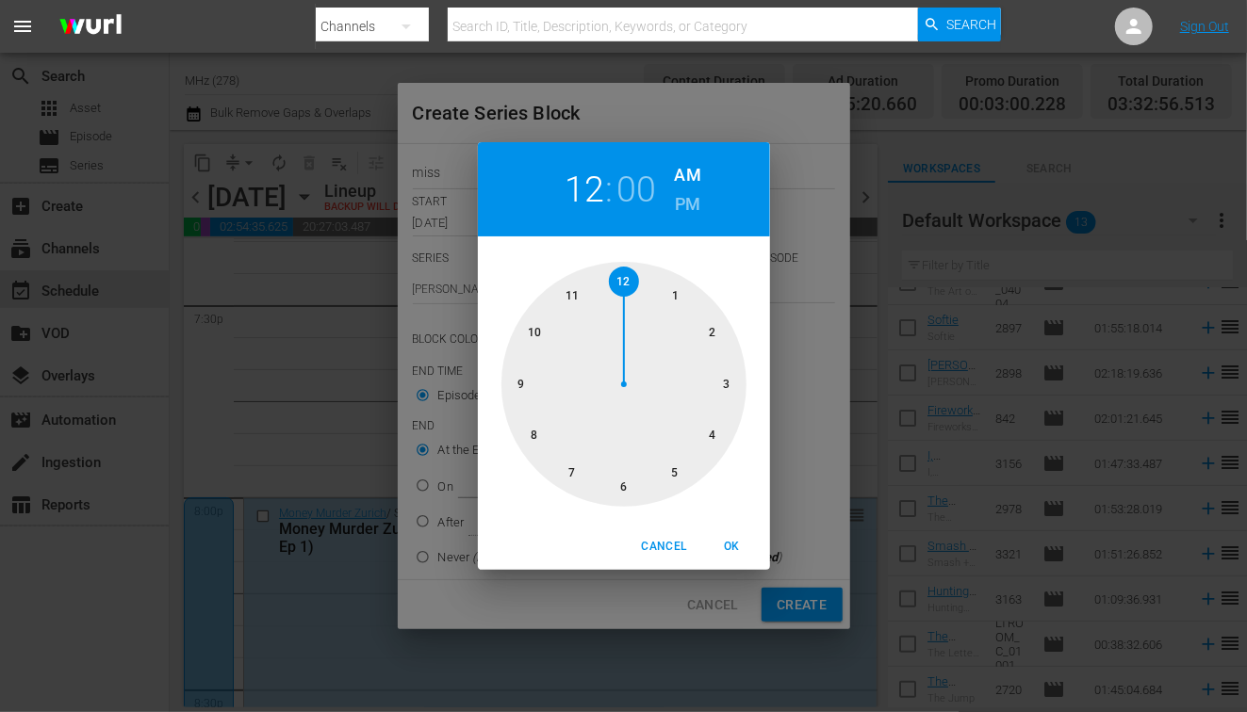
click at [689, 208] on h6 "PM" at bounding box center [687, 204] width 25 height 30
click at [620, 495] on div at bounding box center [623, 384] width 245 height 245
click at [738, 550] on span "OK" at bounding box center [732, 547] width 45 height 20
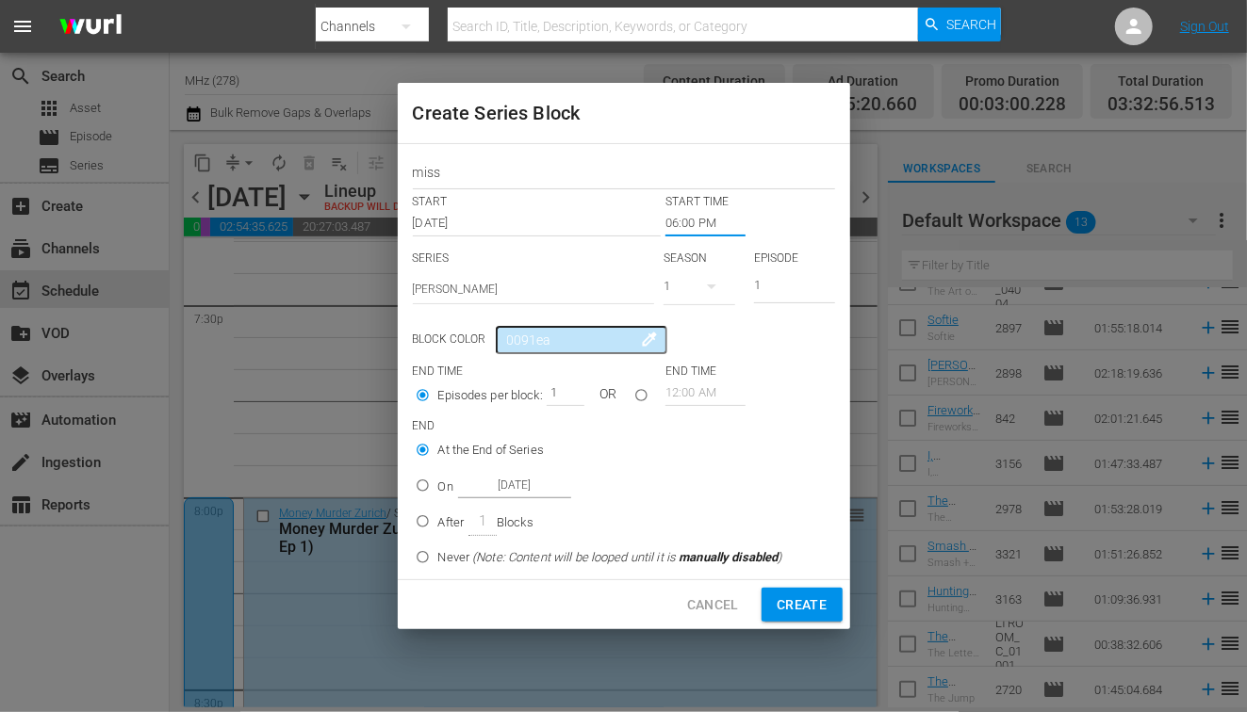
click at [435, 481] on input "On [DATE]" at bounding box center [422, 489] width 31 height 31
click at [524, 483] on input "[DATE]" at bounding box center [514, 485] width 113 height 25
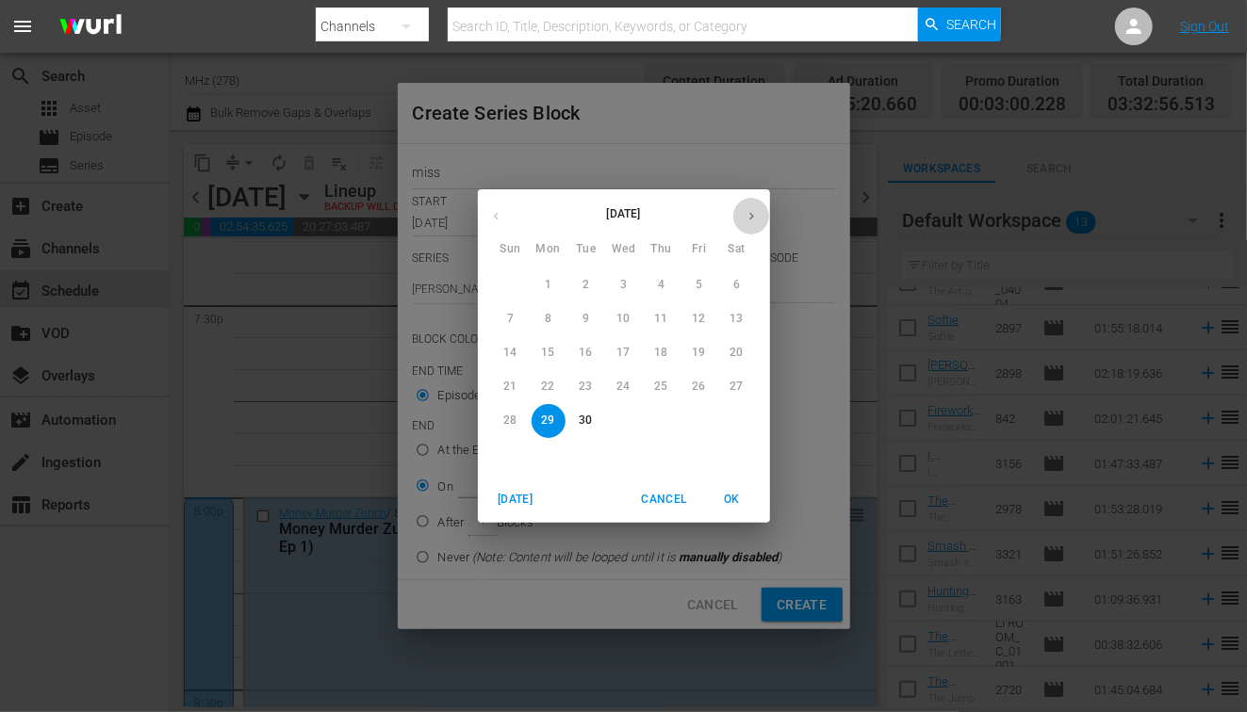
click at [755, 214] on icon "button" at bounding box center [751, 216] width 14 height 14
click at [667, 284] on span "2" at bounding box center [662, 285] width 34 height 16
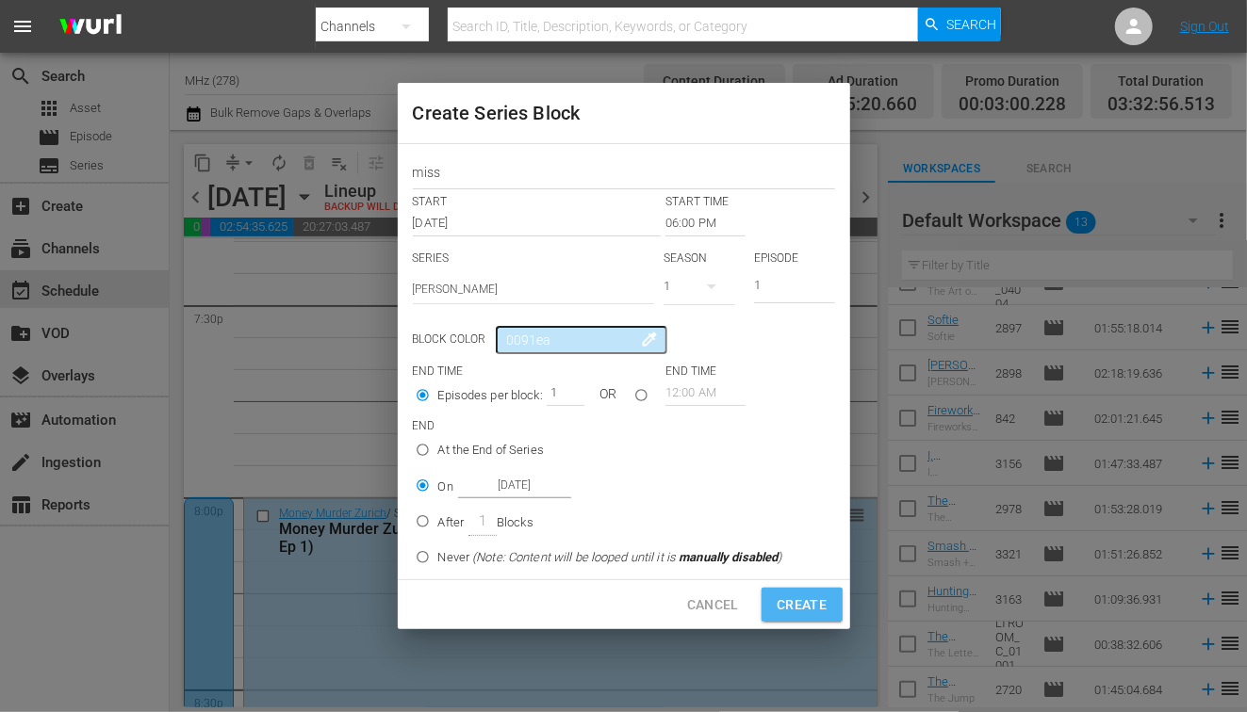
click at [806, 609] on span "Create" at bounding box center [802, 606] width 50 height 24
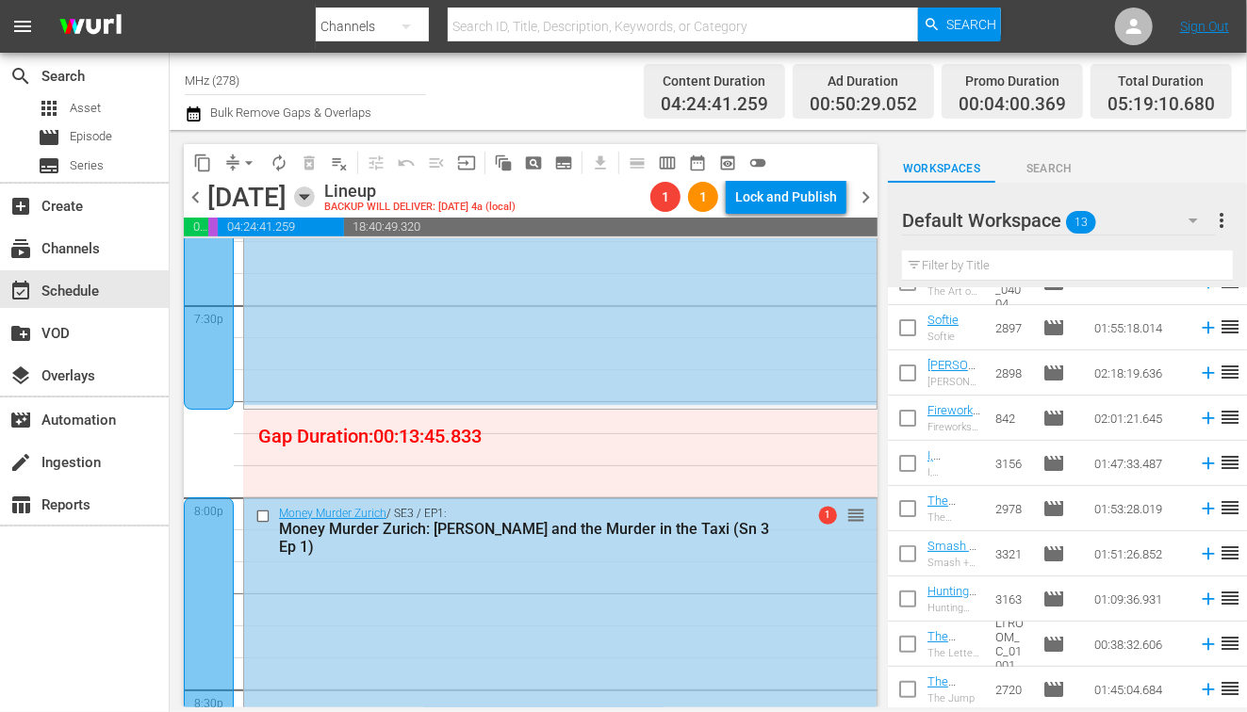
click at [315, 201] on icon "button" at bounding box center [304, 197] width 21 height 21
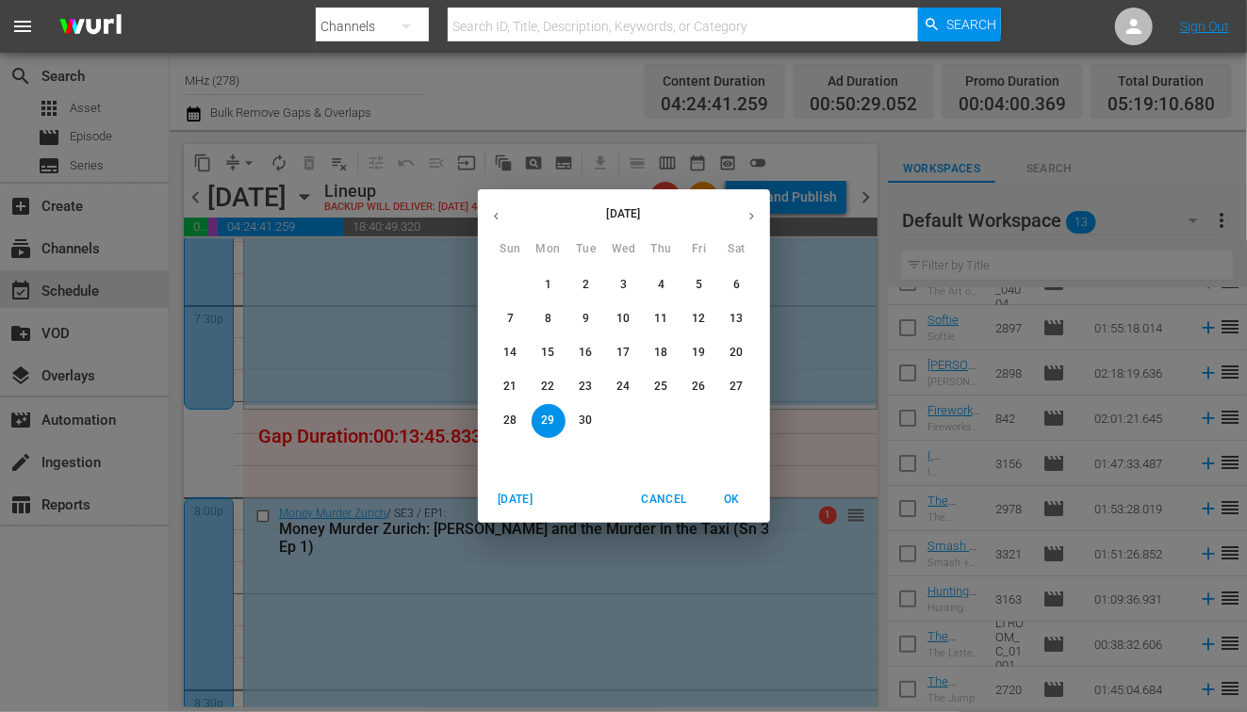
click at [761, 220] on button "button" at bounding box center [751, 216] width 37 height 37
click at [697, 281] on p "3" at bounding box center [698, 285] width 7 height 16
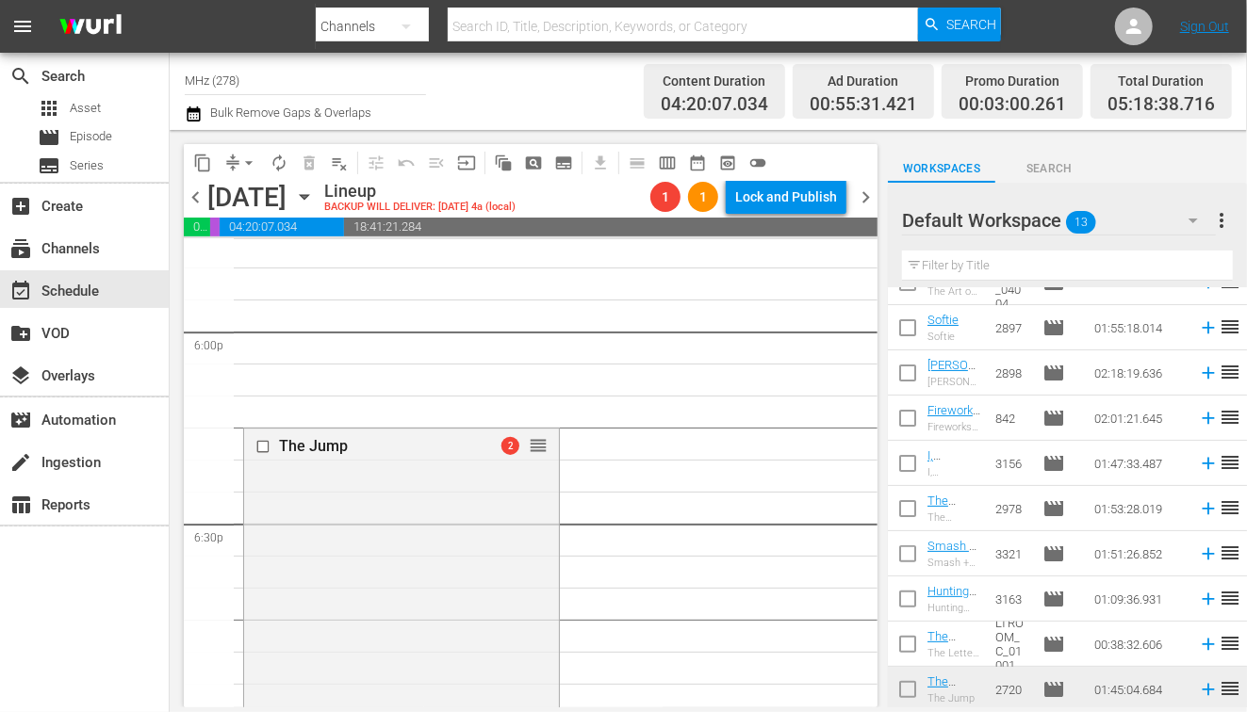
scroll to position [6807, 0]
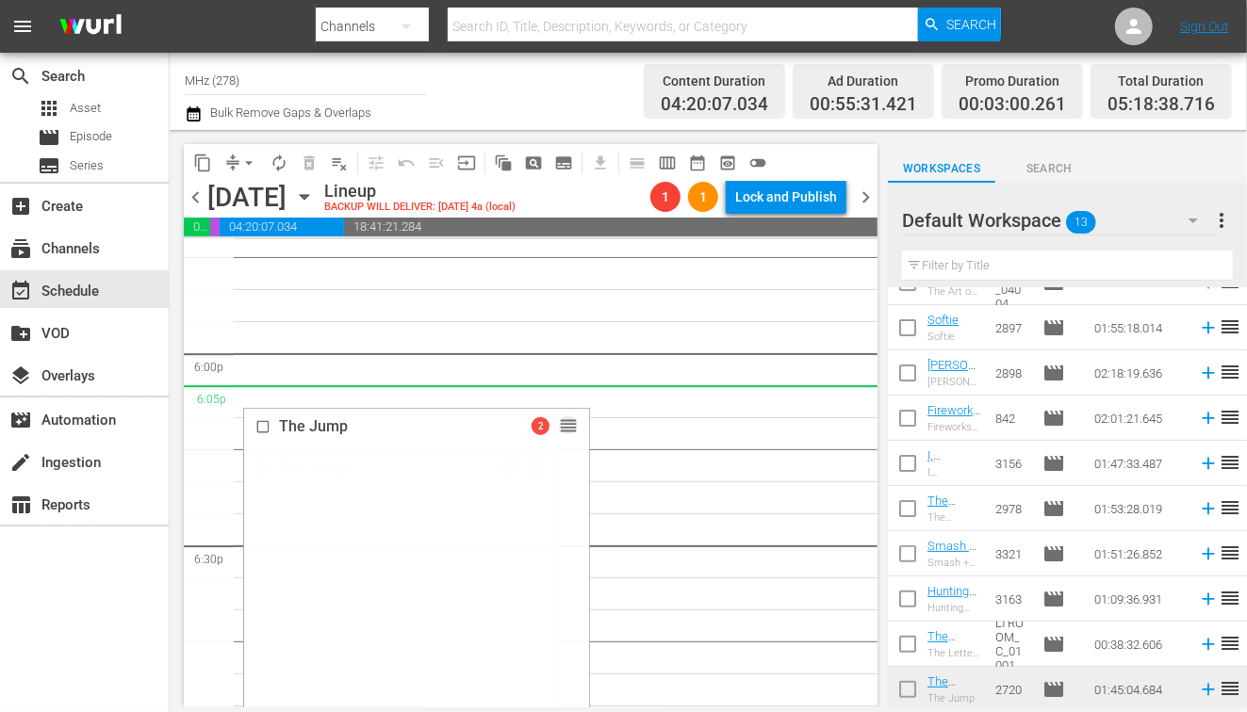
drag, startPoint x: 541, startPoint y: 468, endPoint x: 541, endPoint y: 388, distance: 80.1
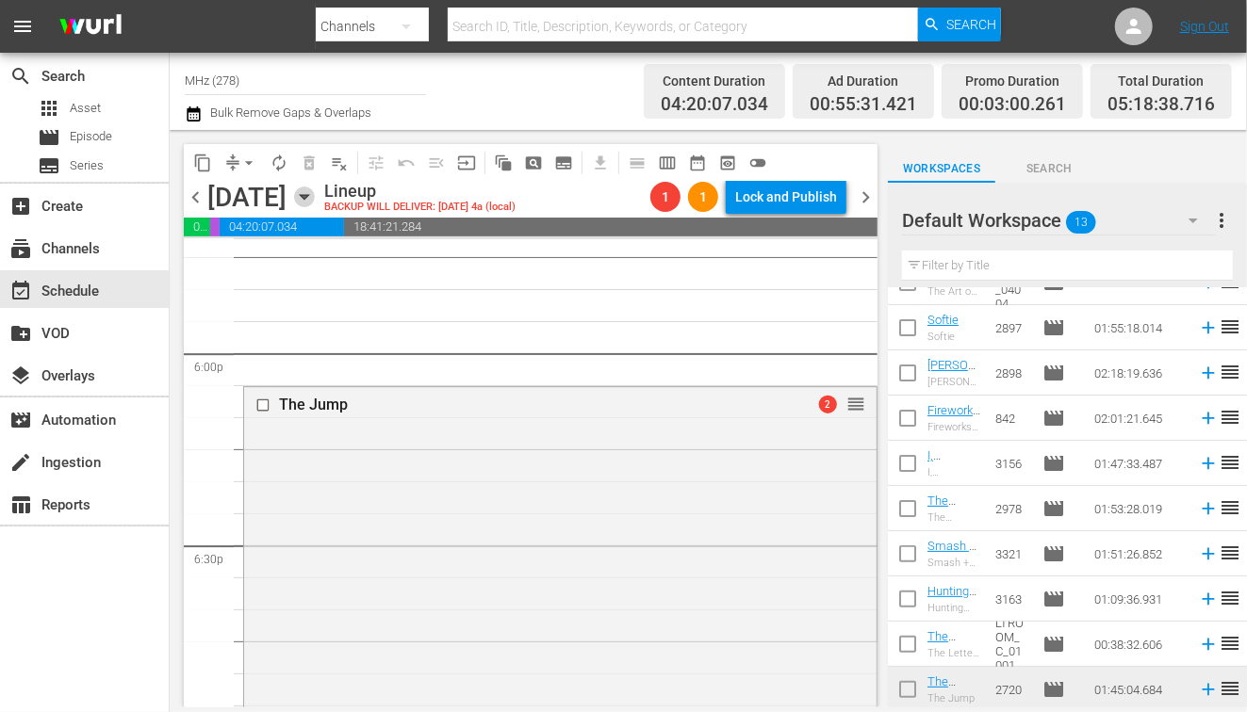
click at [315, 191] on icon "button" at bounding box center [304, 197] width 21 height 21
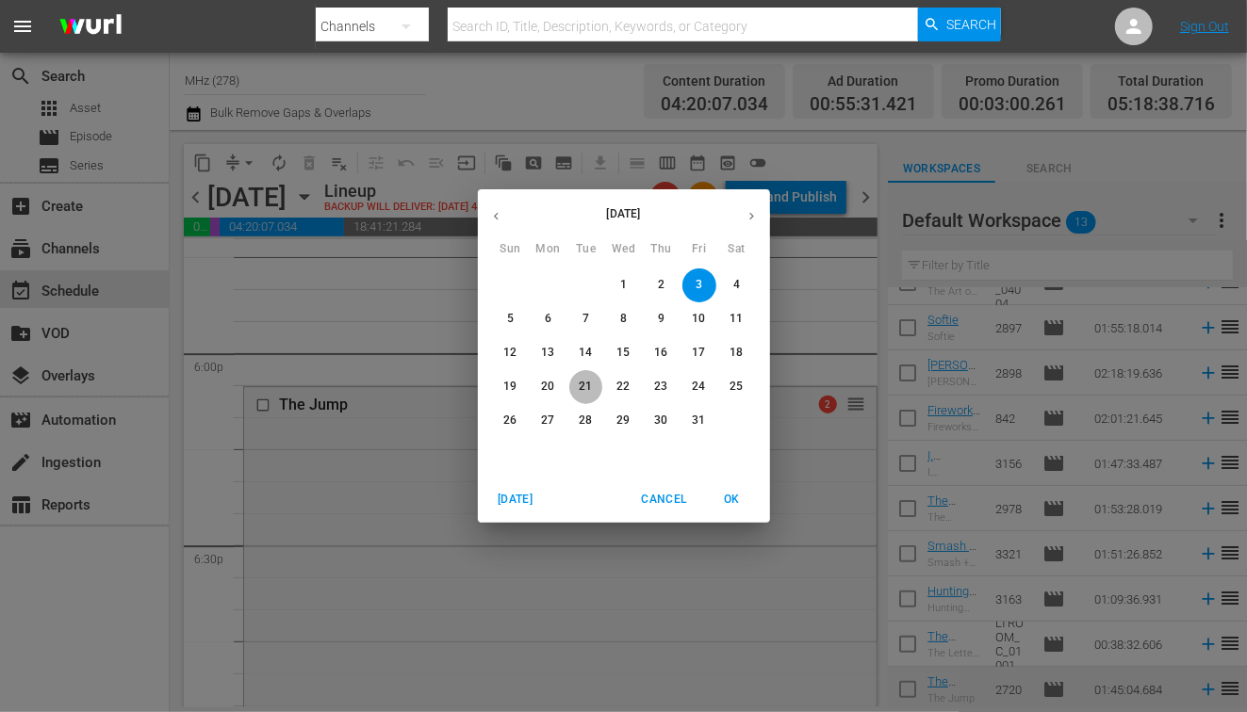
click at [570, 384] on span "21" at bounding box center [586, 387] width 34 height 16
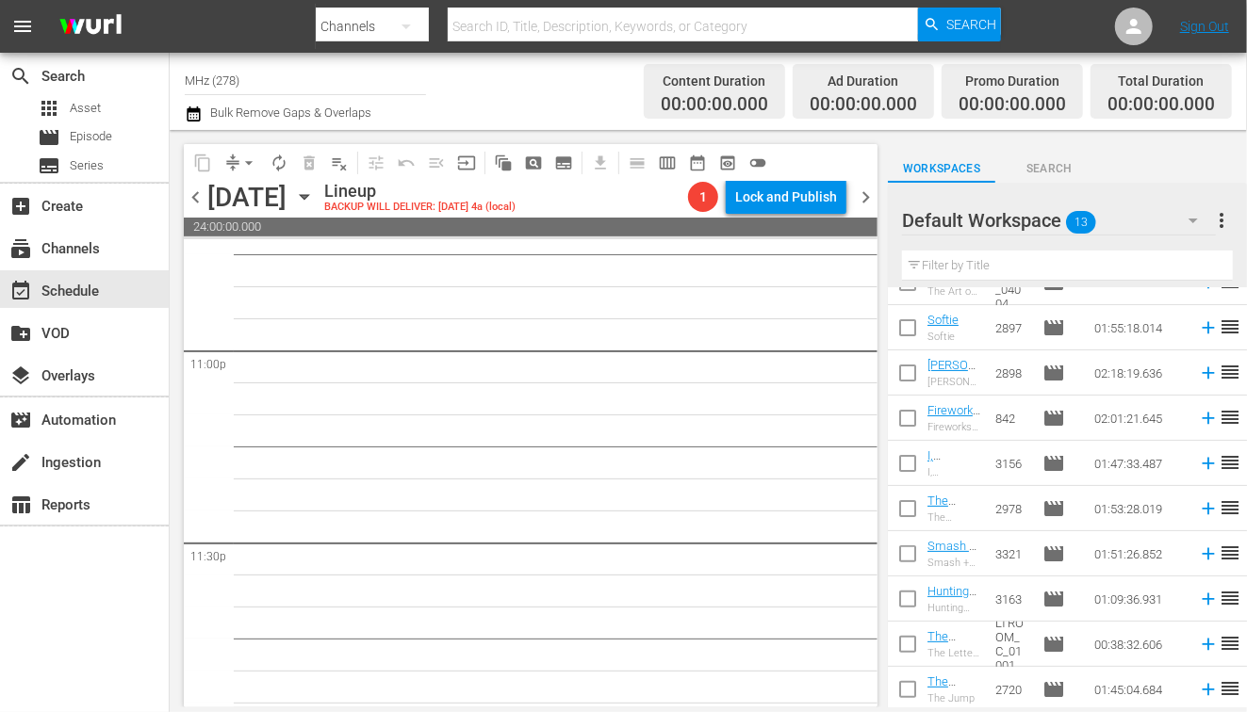
scroll to position [8759, 0]
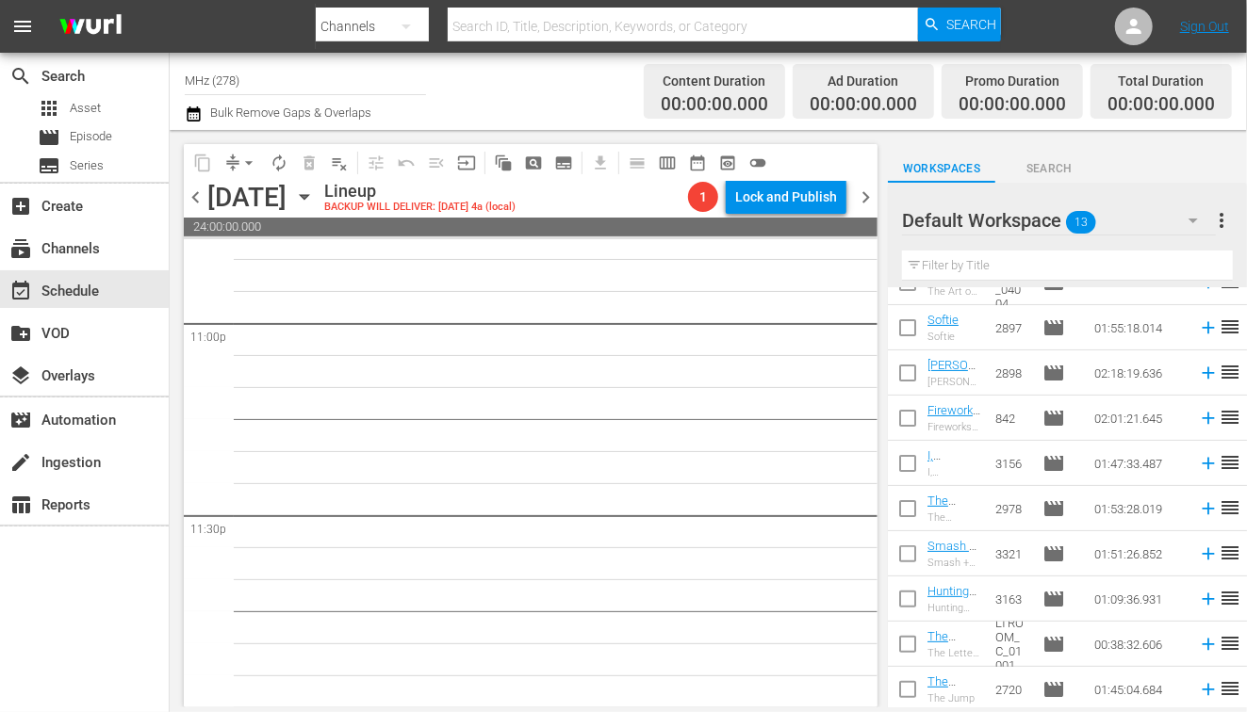
click at [315, 191] on icon "button" at bounding box center [304, 197] width 21 height 21
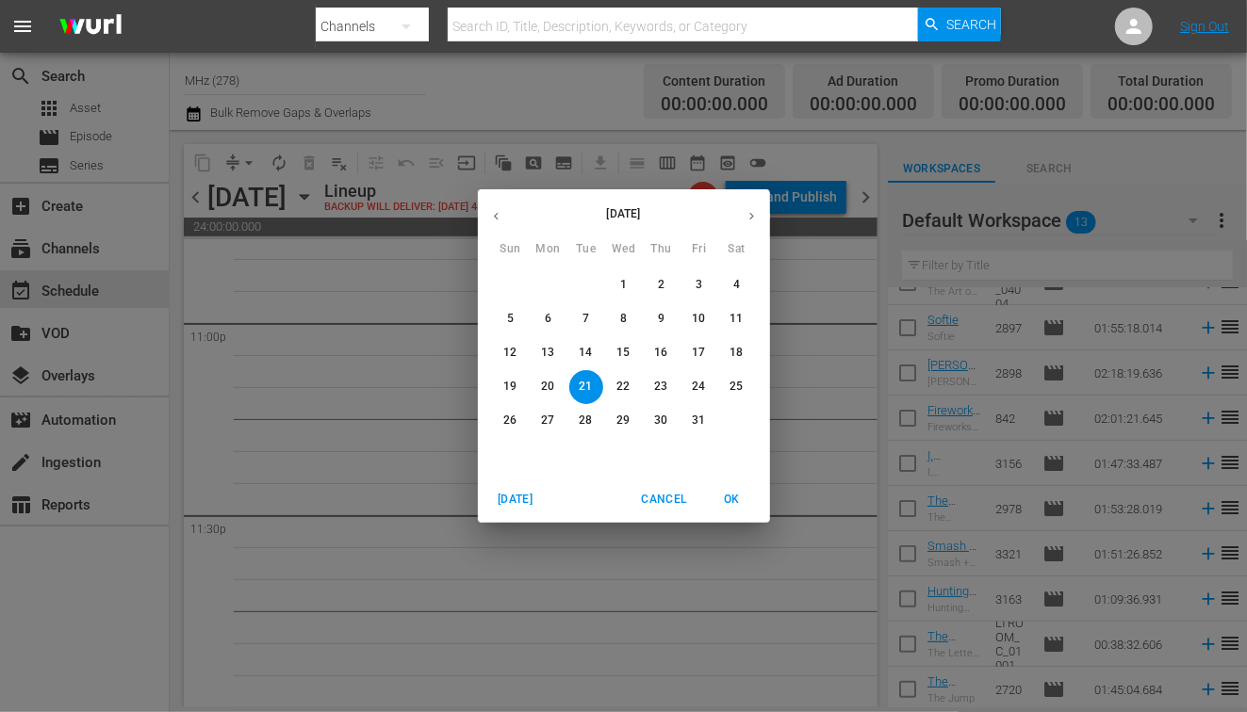
click at [505, 217] on button "button" at bounding box center [496, 216] width 37 height 37
click at [581, 381] on p "23" at bounding box center [585, 387] width 13 height 16
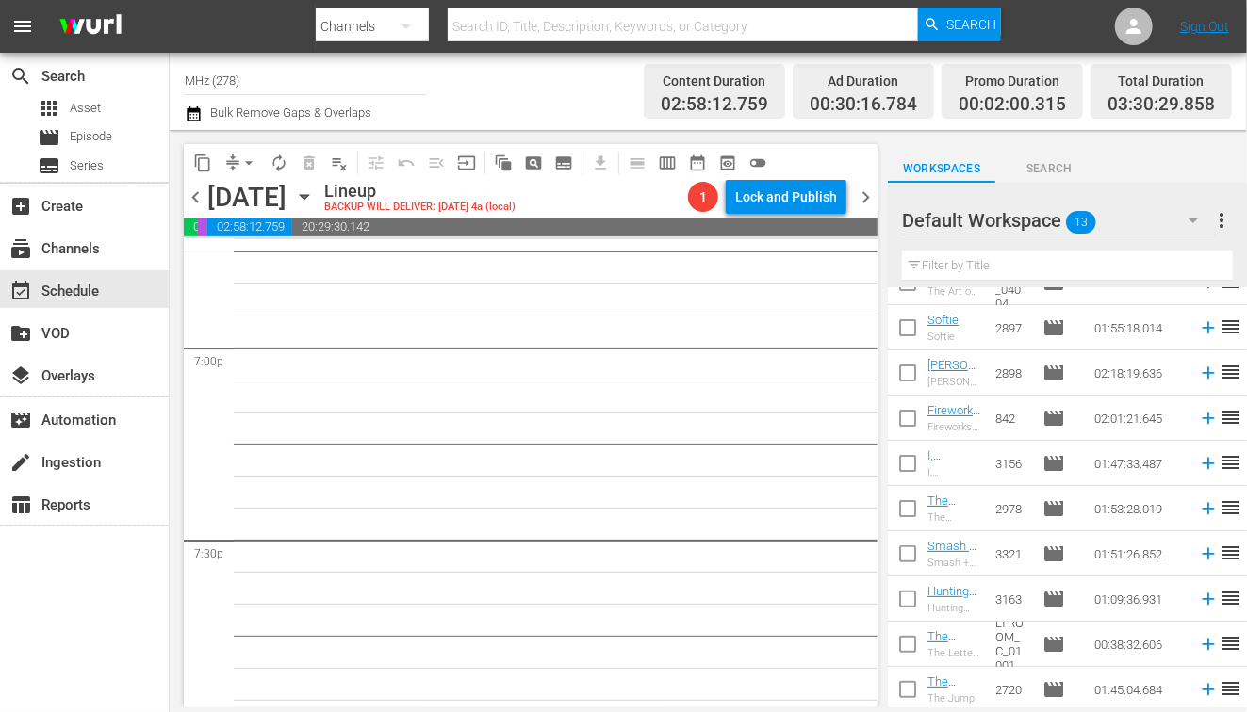
scroll to position [7122, 0]
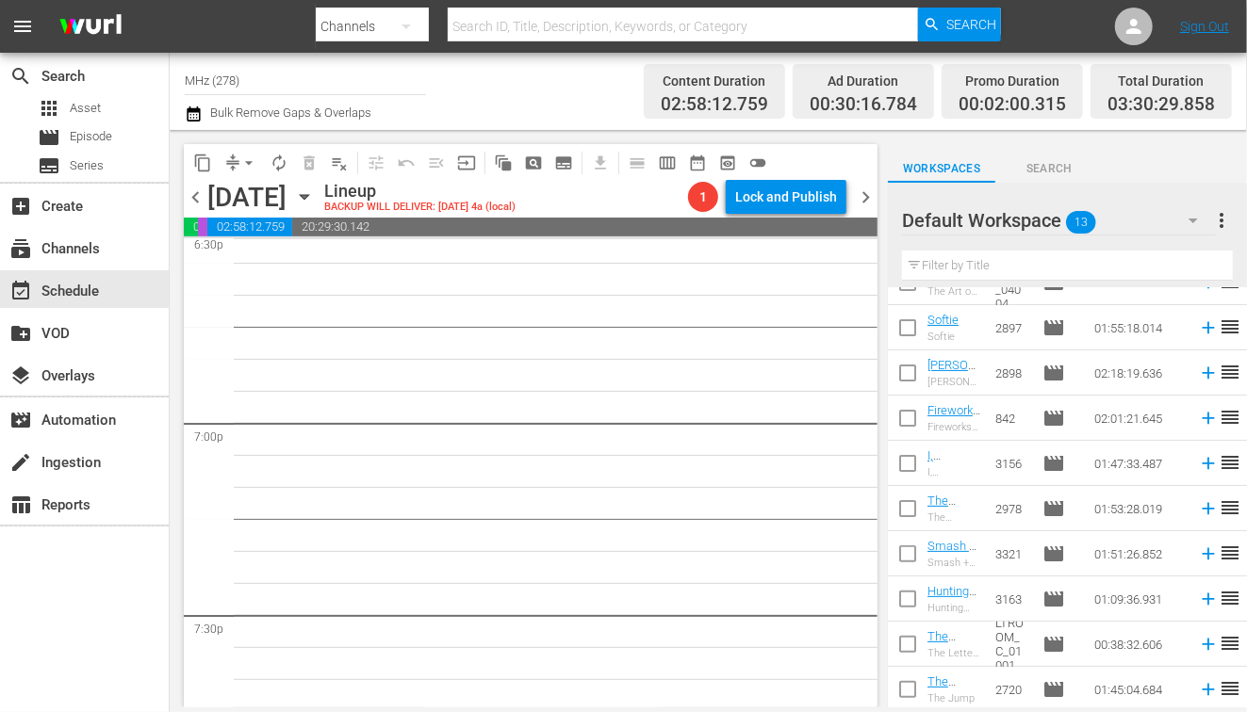
click at [315, 204] on icon "button" at bounding box center [304, 197] width 21 height 21
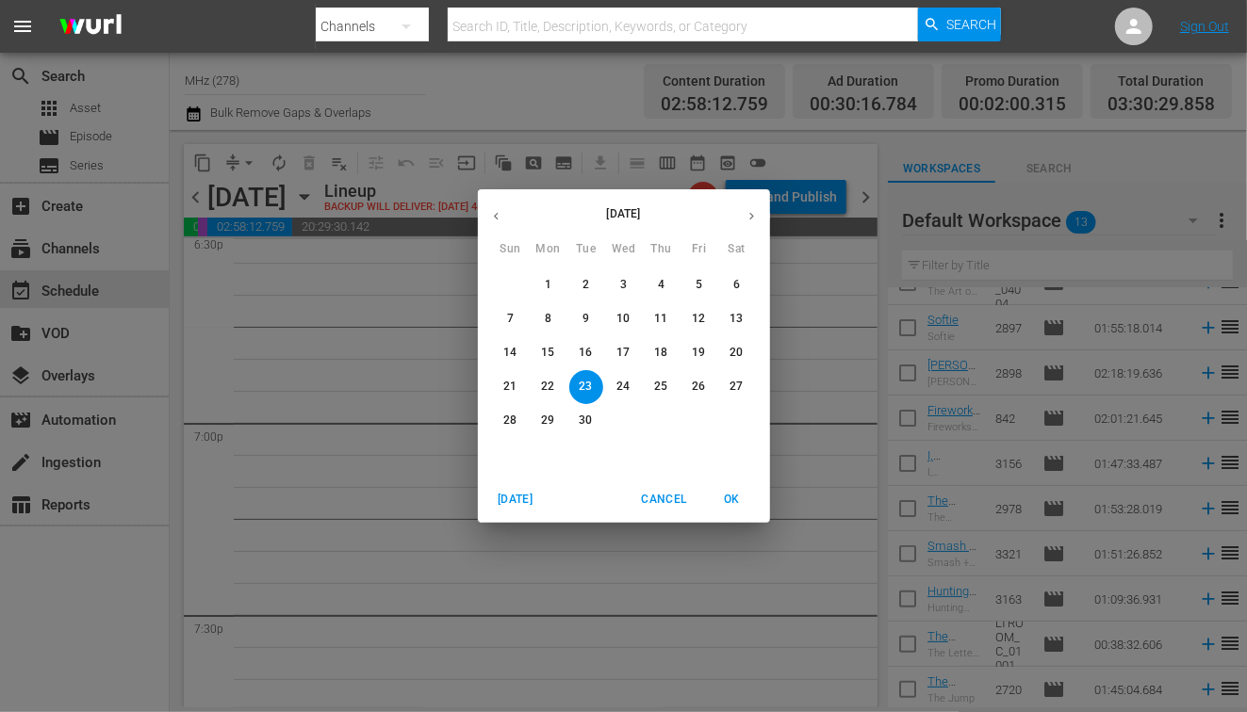
click at [735, 283] on p "6" at bounding box center [736, 285] width 7 height 16
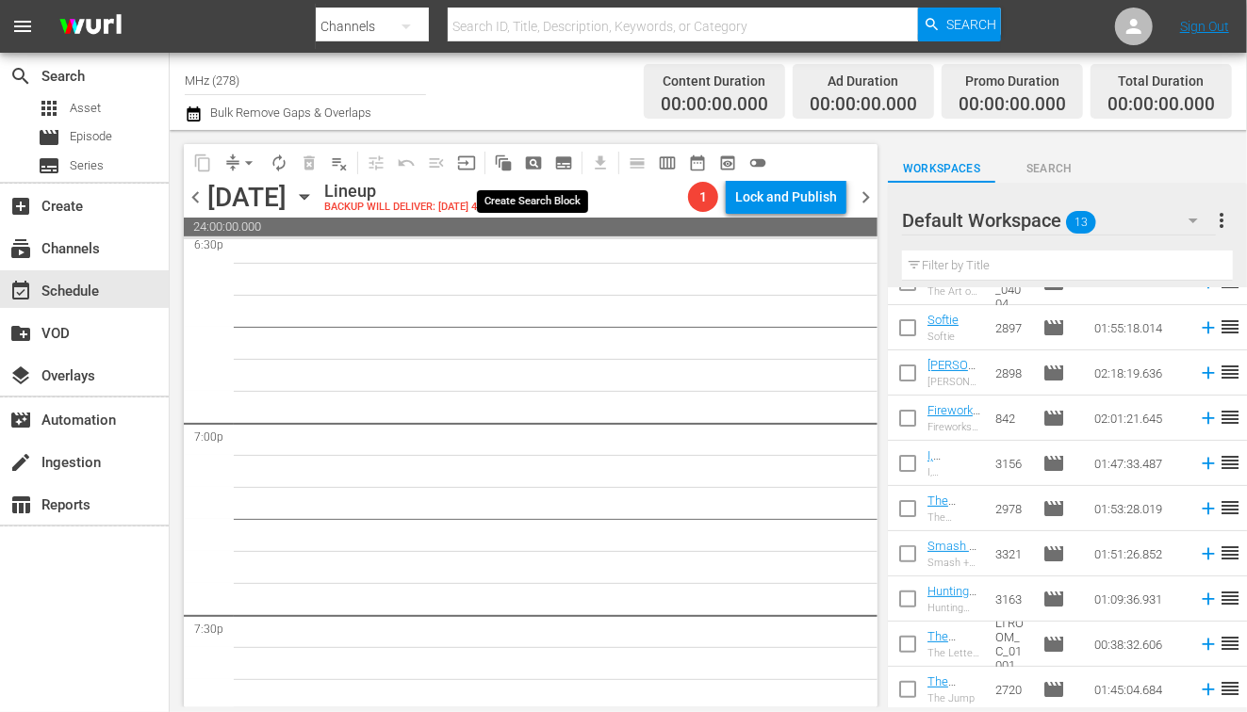
click at [533, 172] on span "pageview_outlined" at bounding box center [533, 163] width 19 height 19
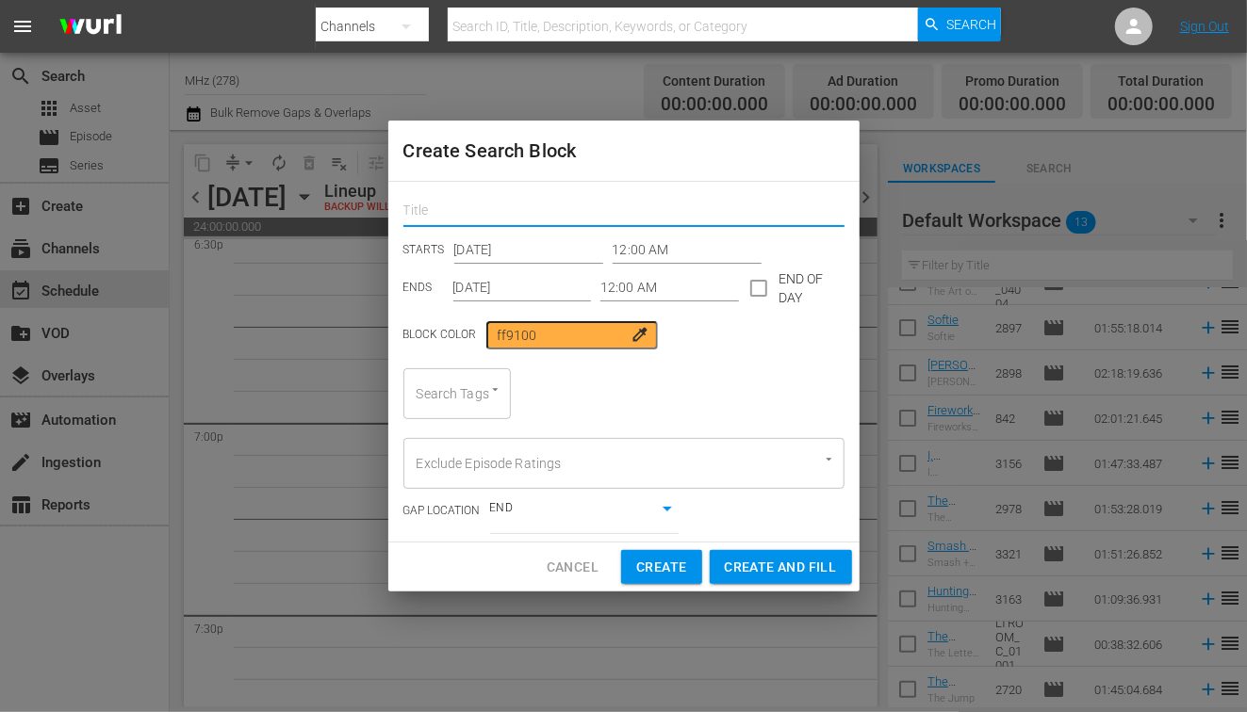
click at [497, 214] on input "text" at bounding box center [623, 212] width 441 height 29
click at [748, 290] on input "checkbox" at bounding box center [759, 292] width 40 height 40
click at [475, 286] on input "[DATE]" at bounding box center [522, 288] width 139 height 28
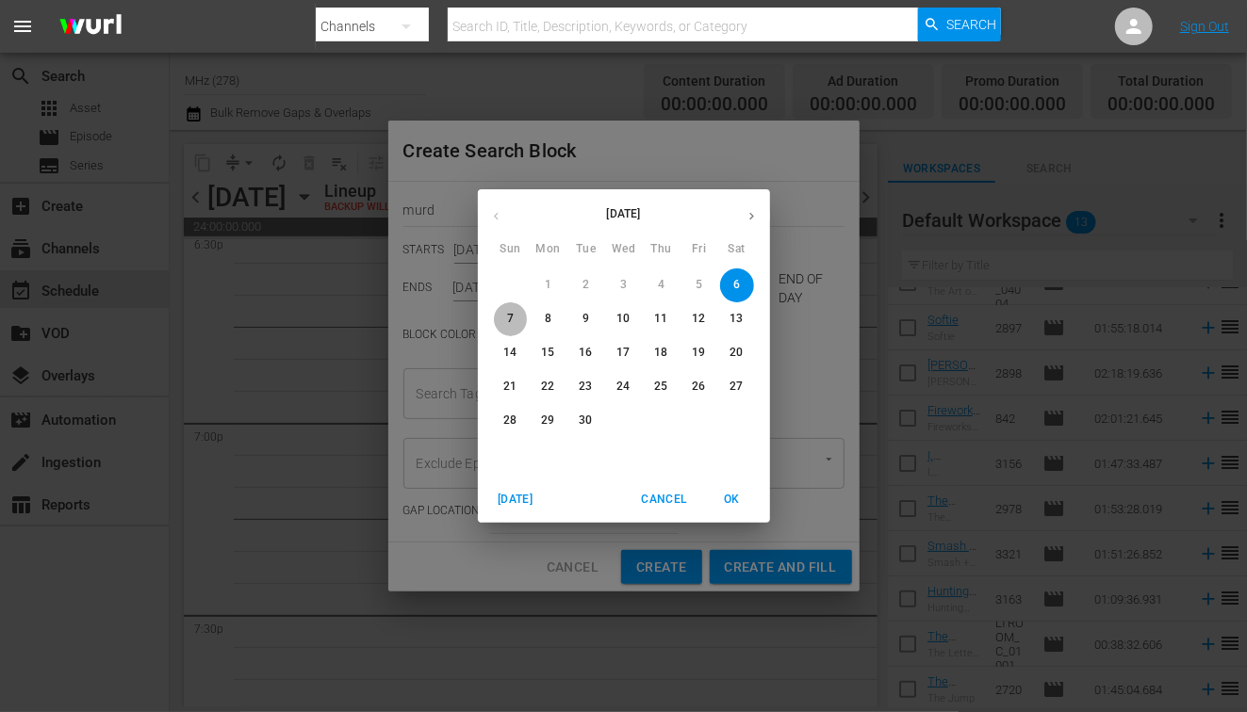
click at [515, 318] on span "7" at bounding box center [511, 319] width 34 height 16
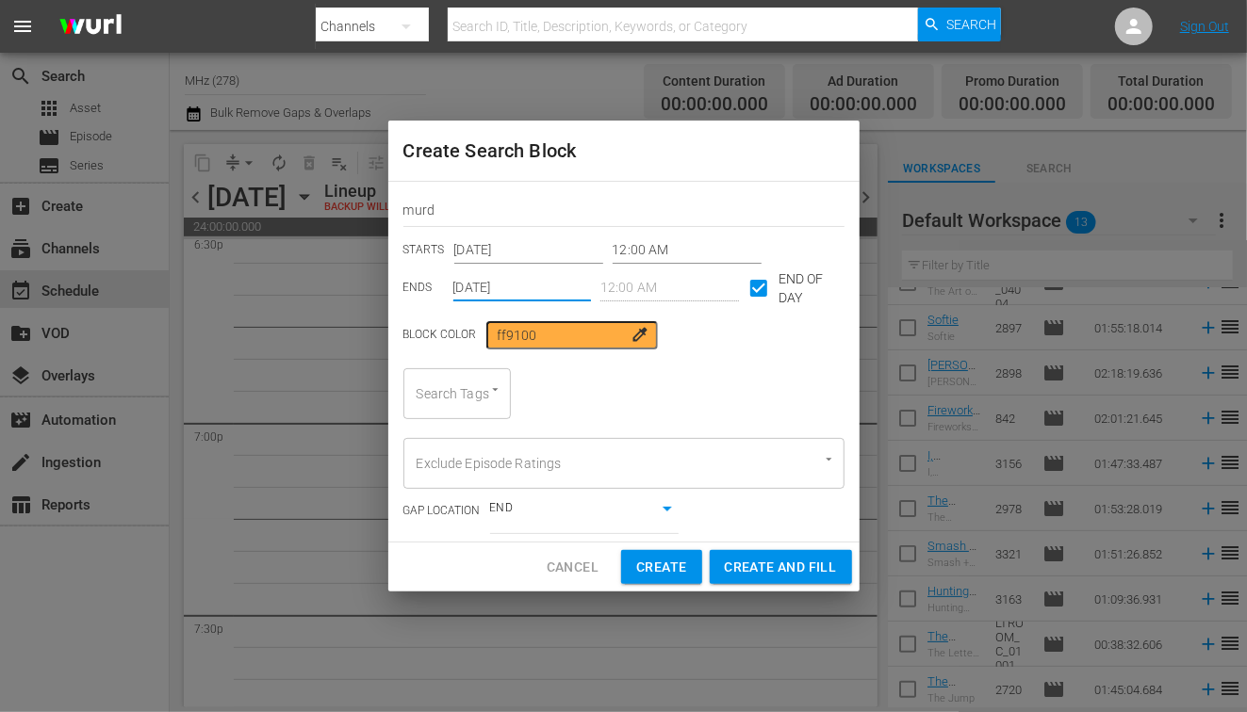
click at [459, 394] on div "Search Tags" at bounding box center [456, 393] width 107 height 51
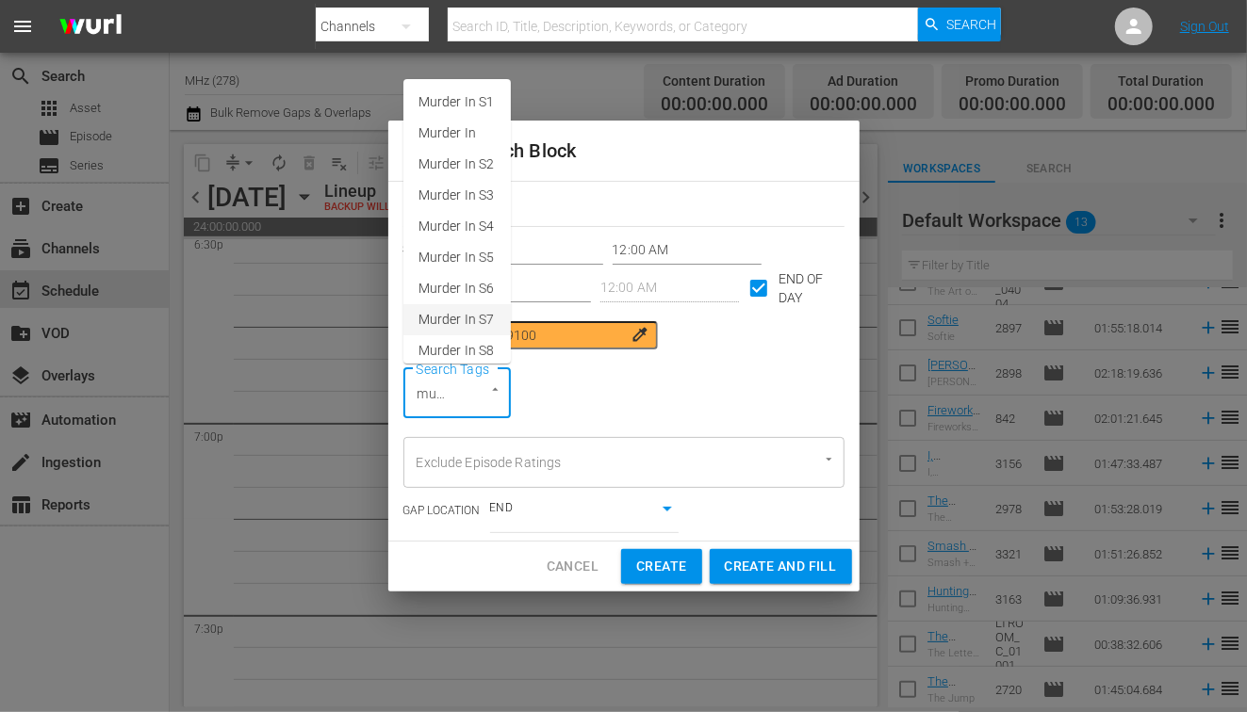
scroll to position [0, 2]
click at [483, 136] on li "Murder In" at bounding box center [456, 133] width 107 height 31
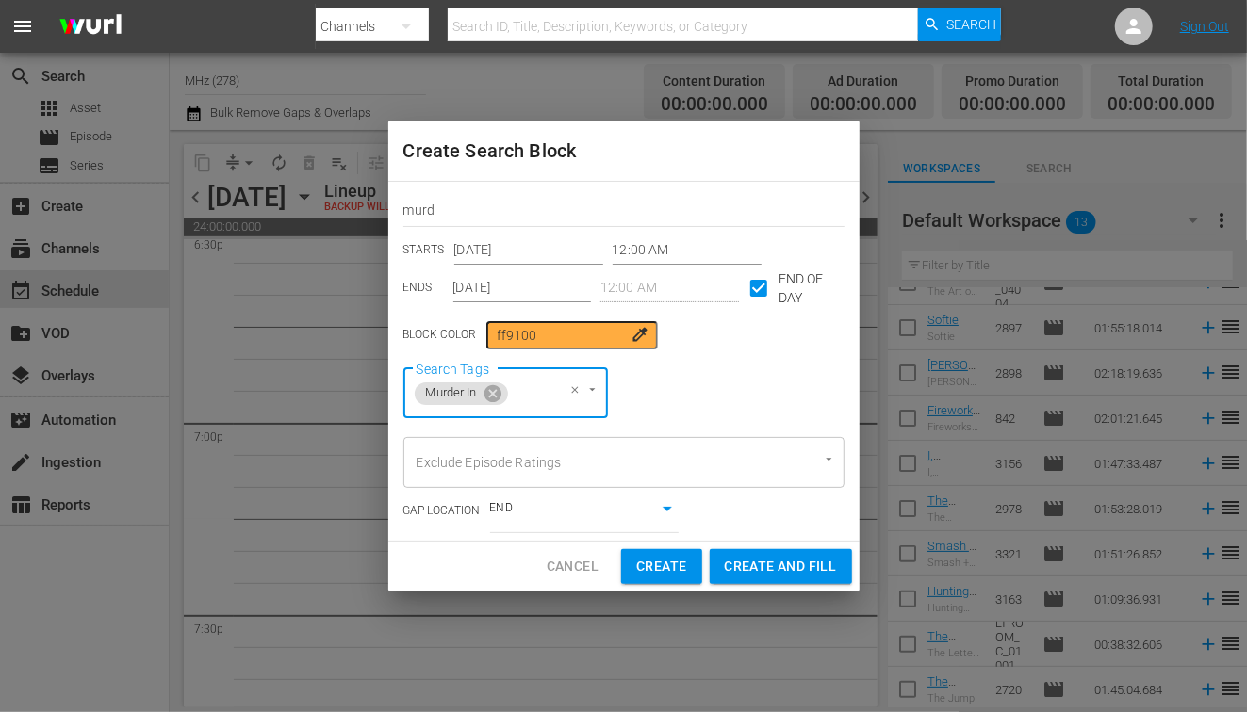
click at [753, 412] on div "Search Tags Murder In Search Tags" at bounding box center [623, 393] width 441 height 51
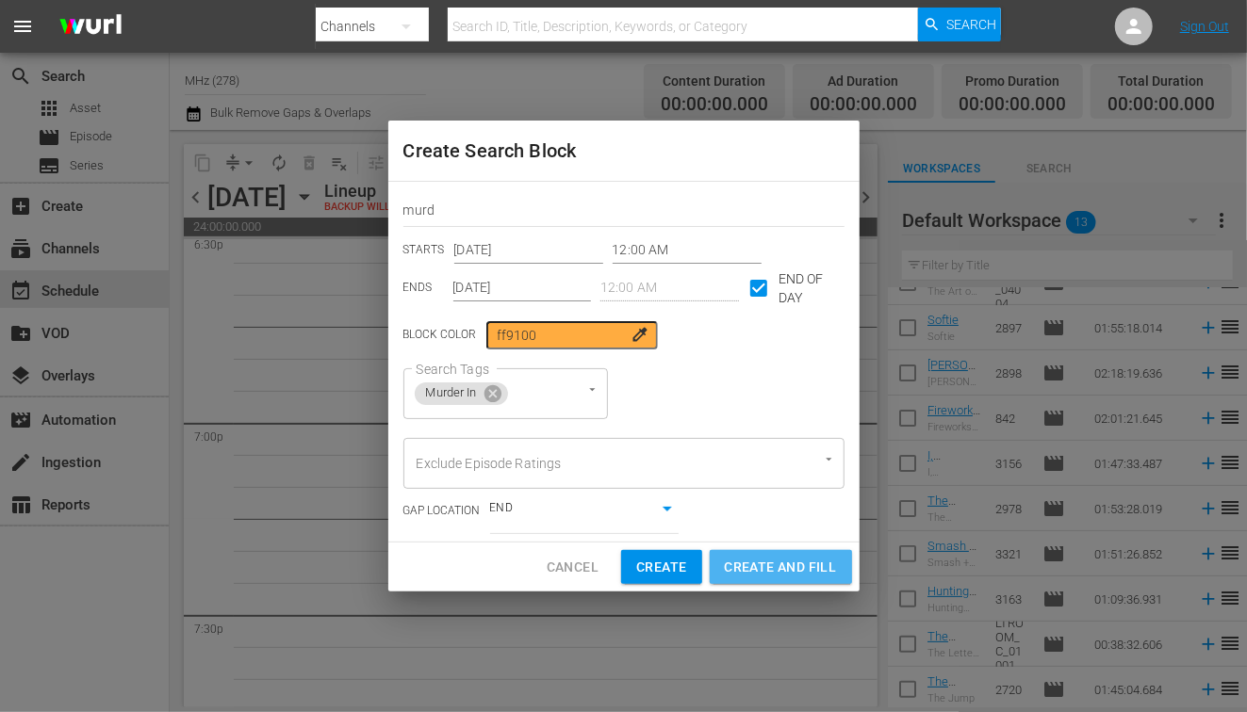
click at [753, 556] on span "Create and Fill" at bounding box center [781, 568] width 112 height 24
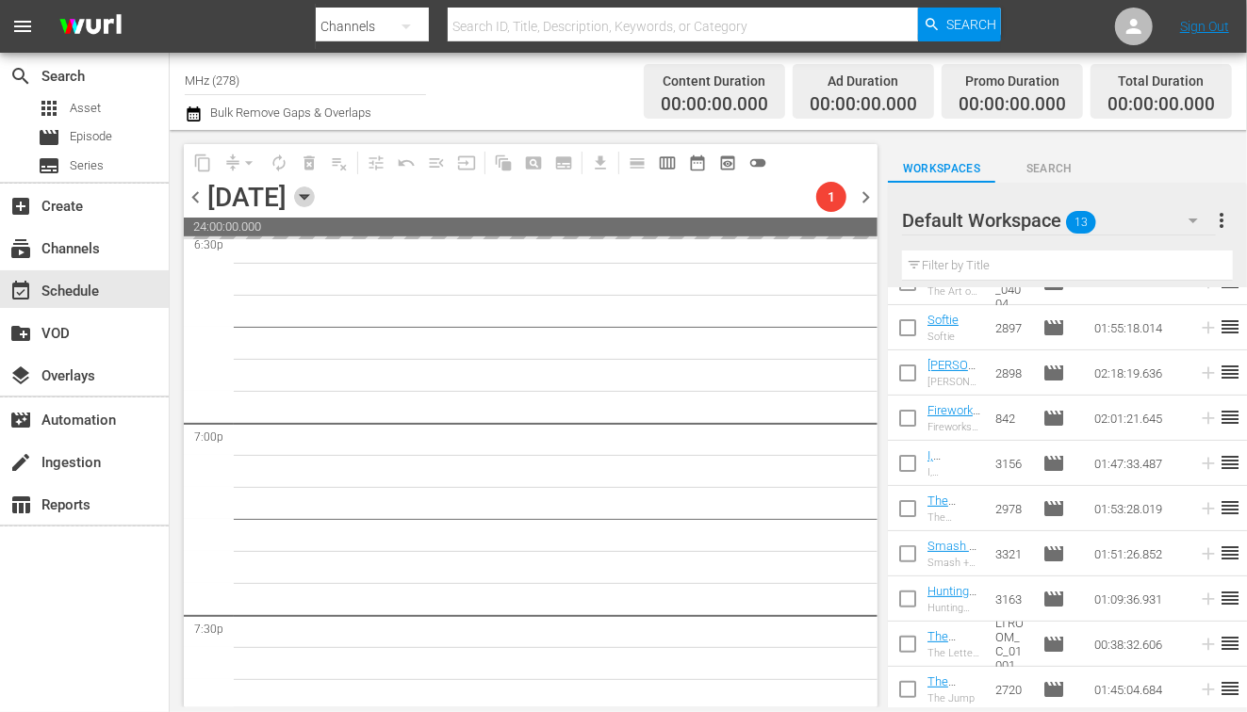
click at [315, 203] on icon "button" at bounding box center [304, 197] width 21 height 21
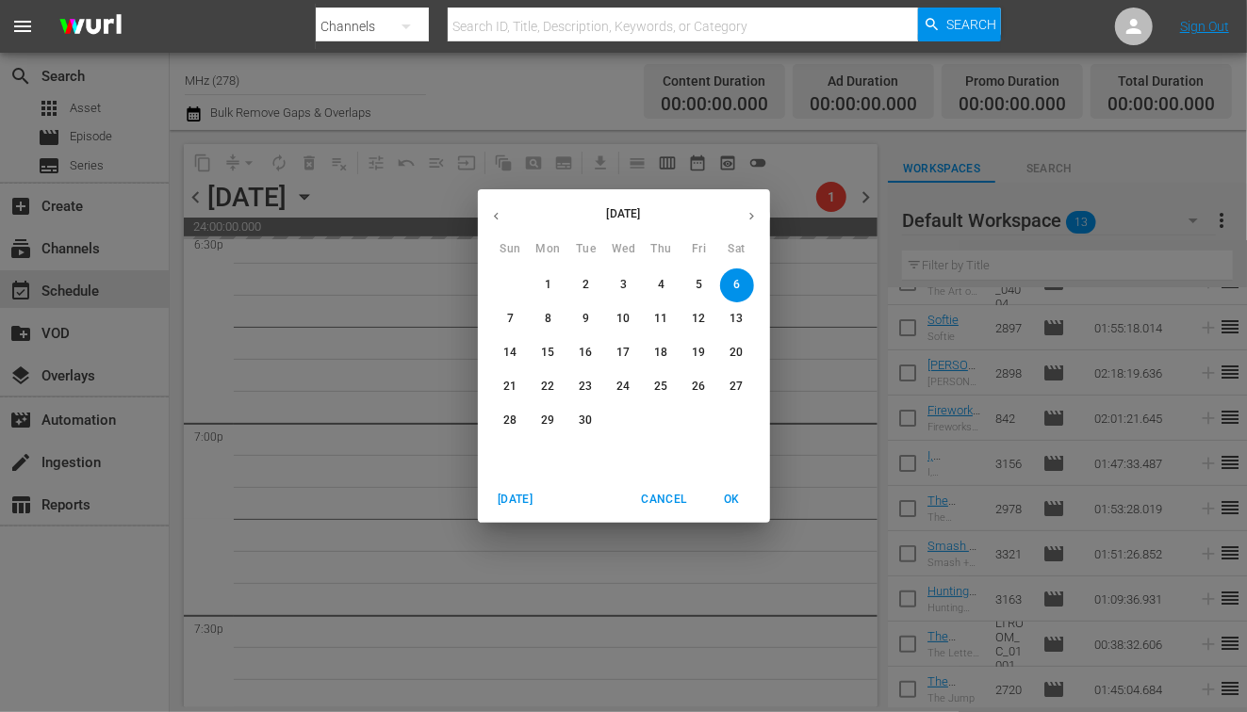
click at [742, 321] on p "13" at bounding box center [735, 319] width 13 height 16
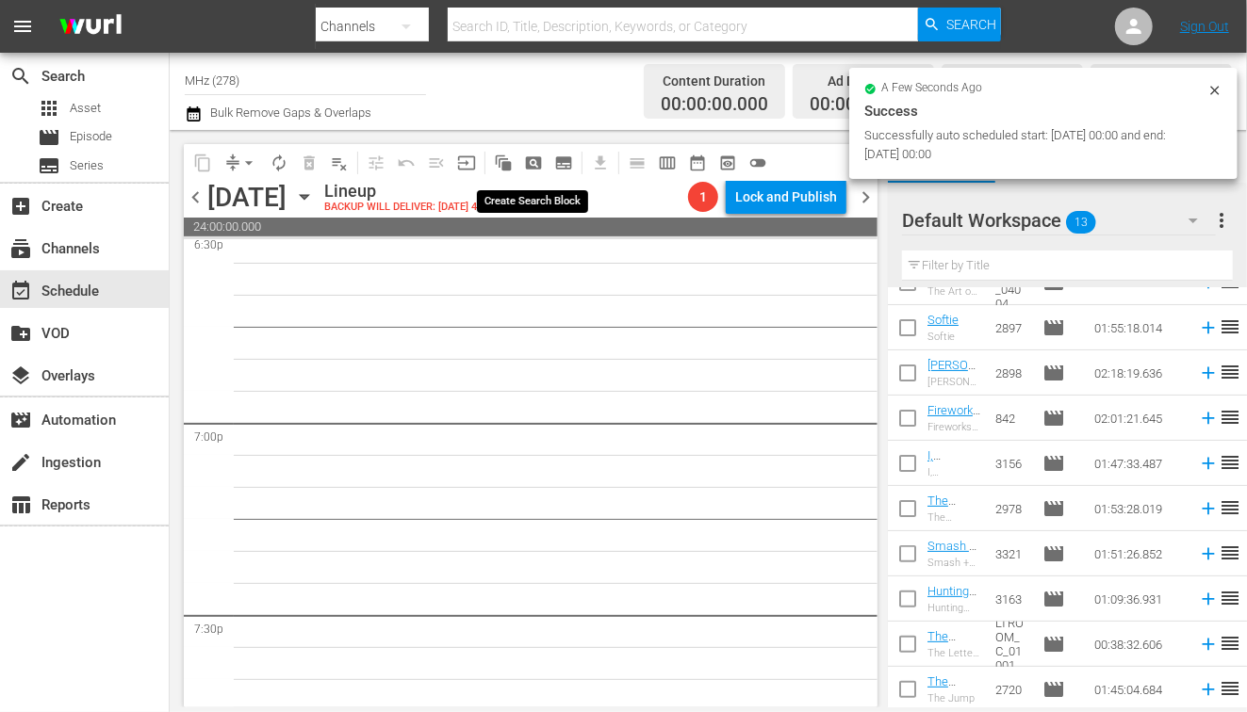
click at [532, 163] on span "pageview_outlined" at bounding box center [533, 163] width 19 height 19
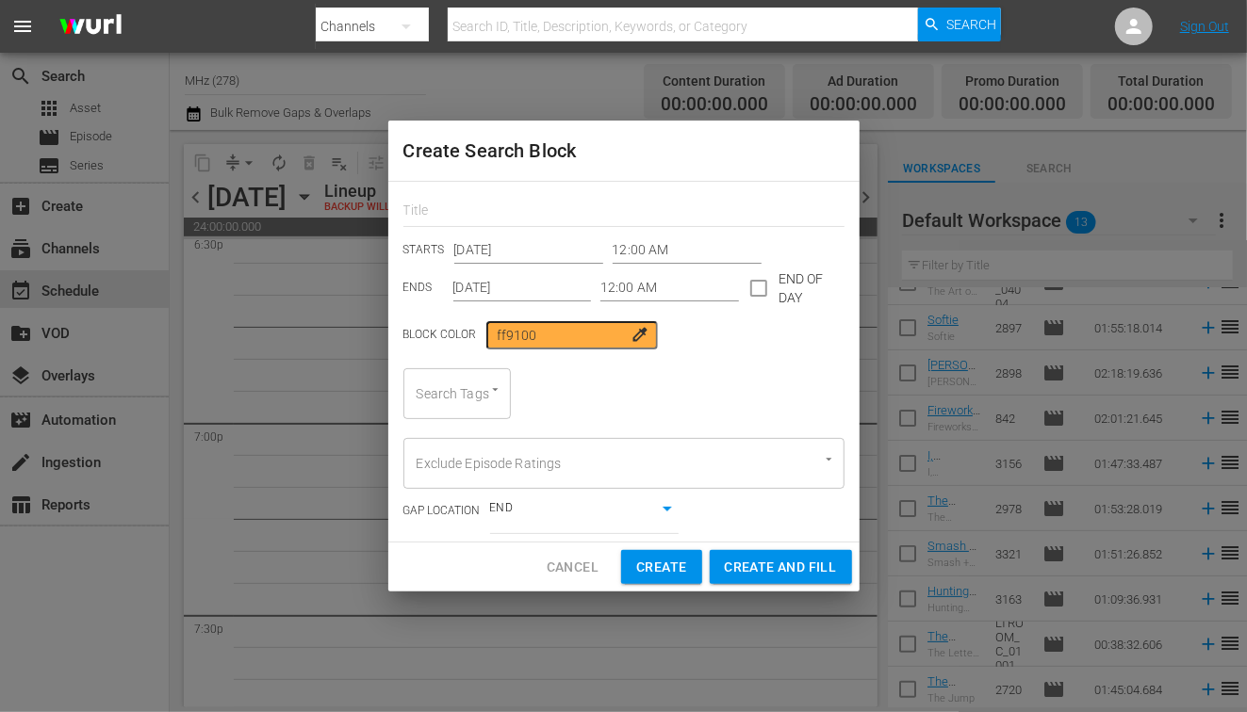
click at [755, 280] on input "checkbox" at bounding box center [759, 292] width 40 height 40
click at [518, 292] on input "[DATE]" at bounding box center [522, 288] width 139 height 28
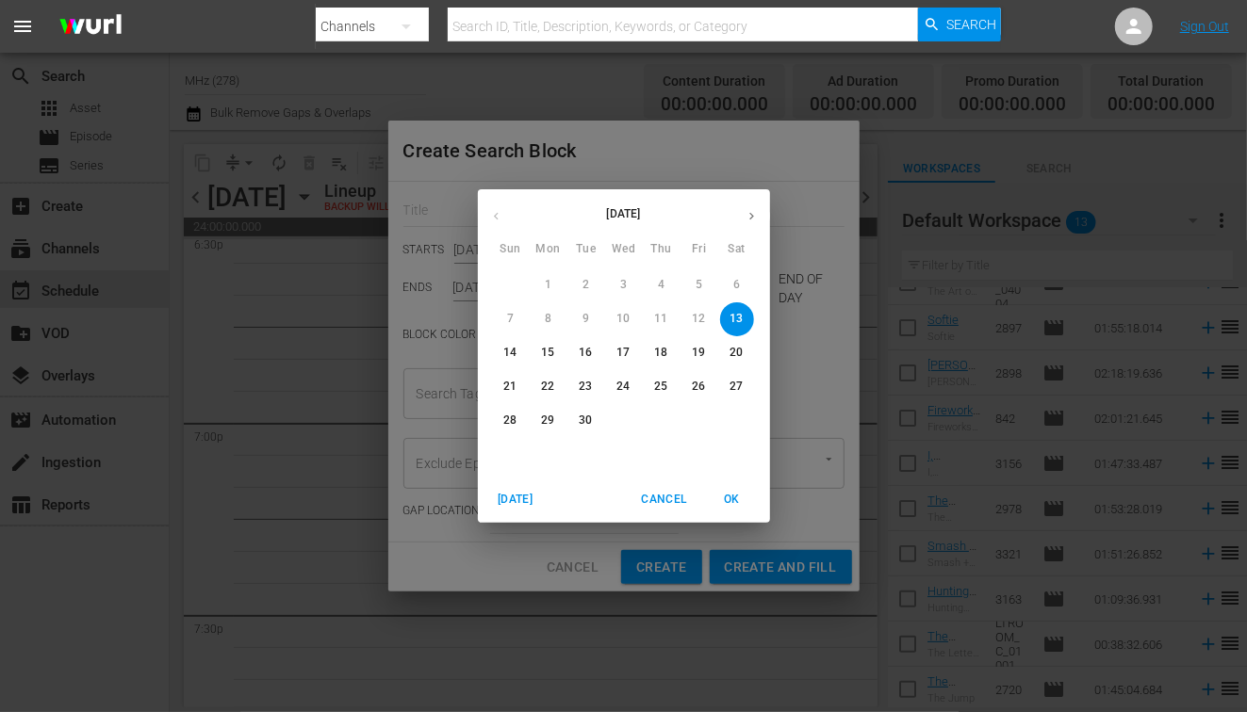
click at [514, 355] on p "14" at bounding box center [509, 353] width 13 height 16
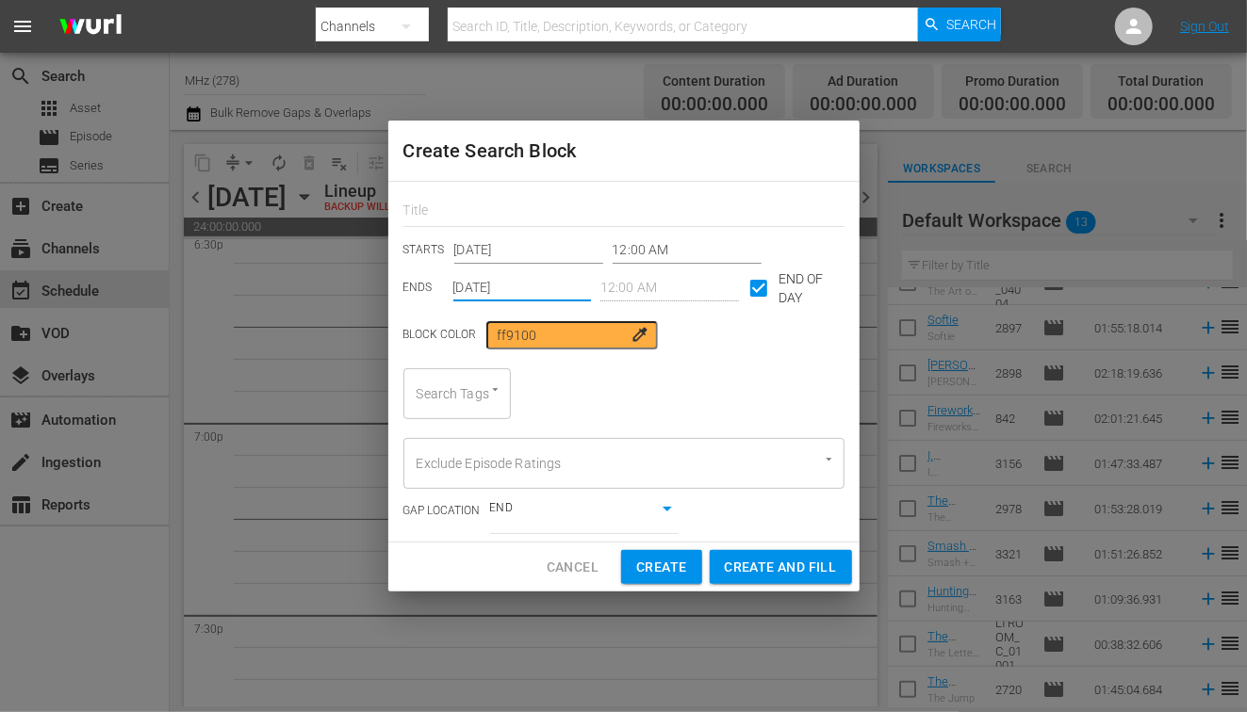
click at [454, 399] on div "Search Tags" at bounding box center [456, 393] width 107 height 51
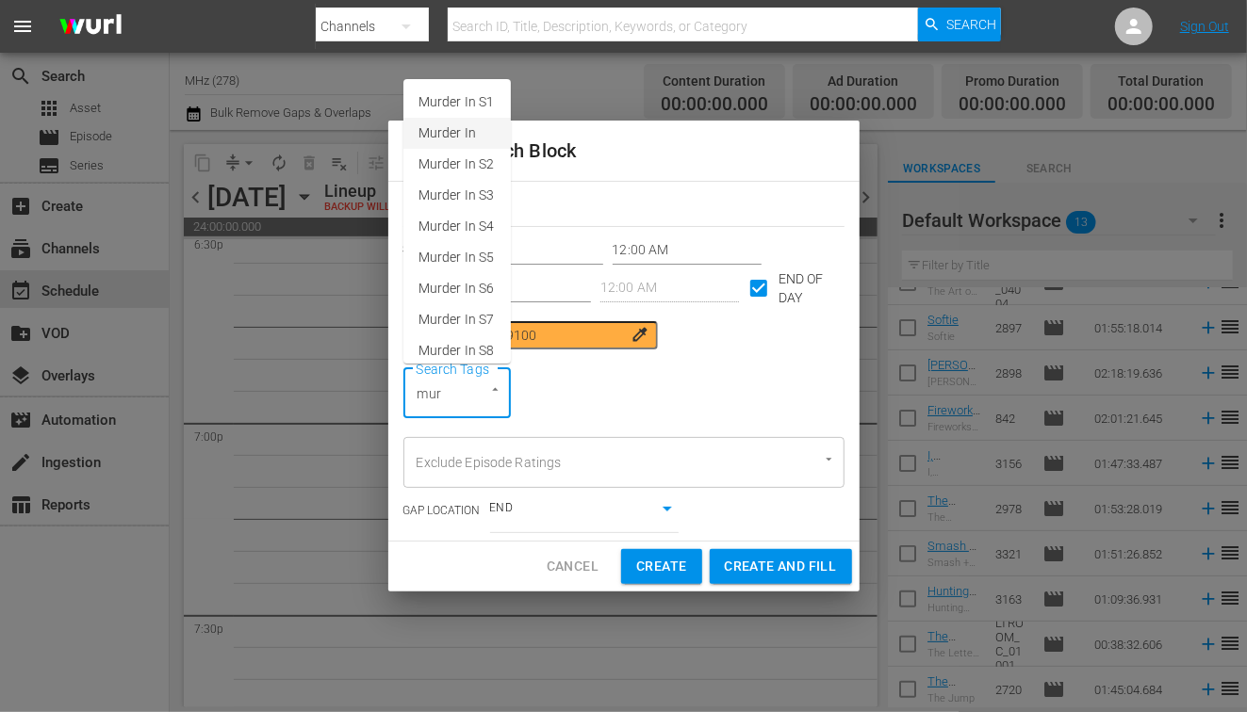
click at [460, 127] on span "Murder In" at bounding box center [446, 133] width 57 height 20
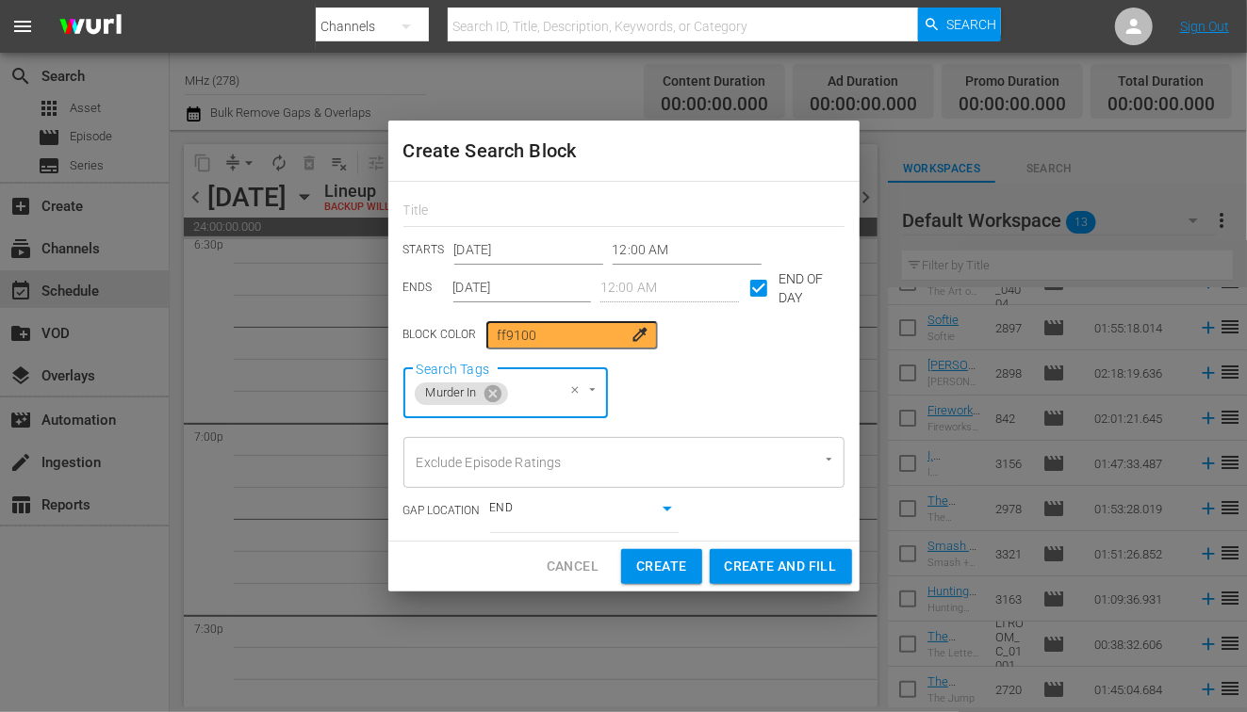
click at [796, 571] on span "Create and Fill" at bounding box center [781, 567] width 112 height 24
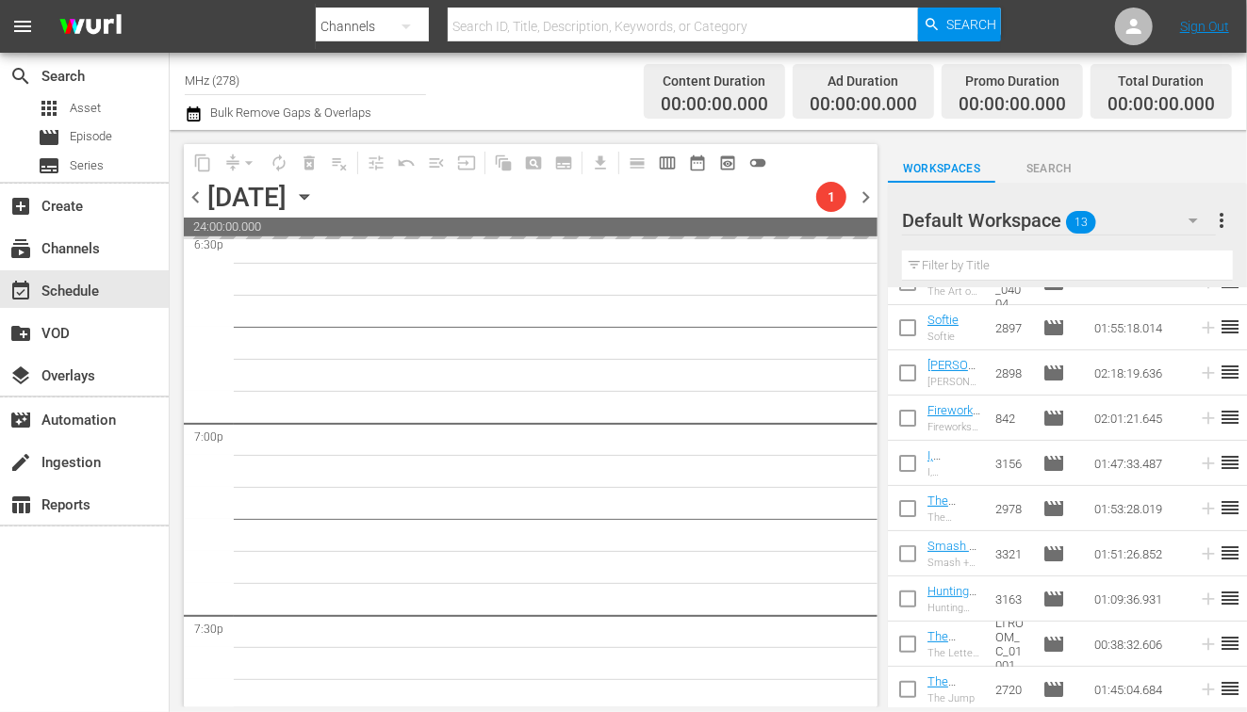
click at [315, 202] on icon "button" at bounding box center [304, 197] width 21 height 21
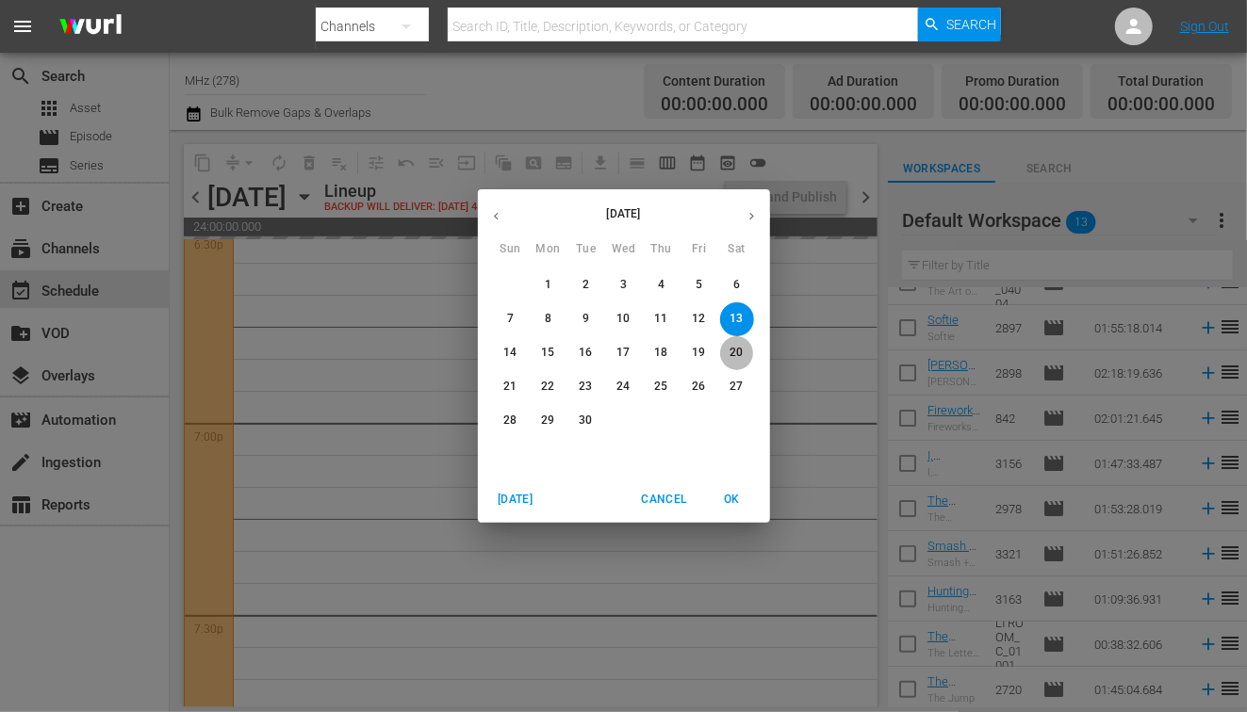
click at [742, 356] on p "20" at bounding box center [735, 353] width 13 height 16
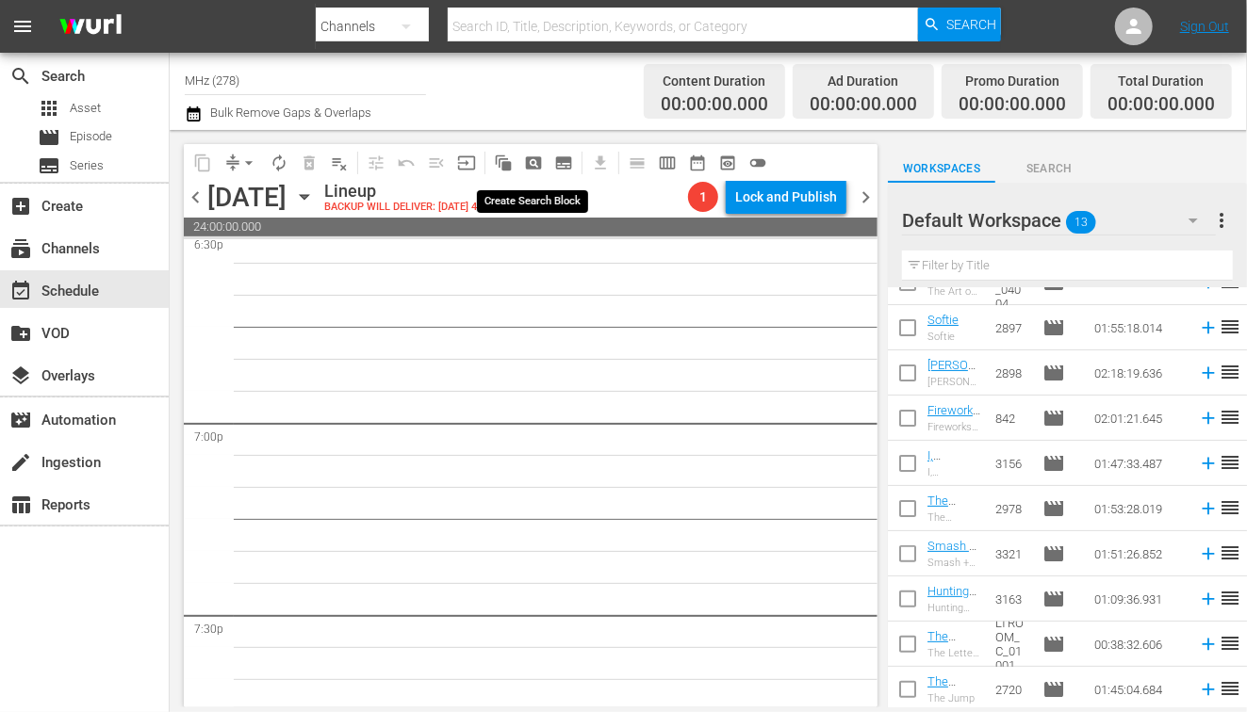
click at [537, 173] on button "pageview_outlined" at bounding box center [533, 163] width 30 height 30
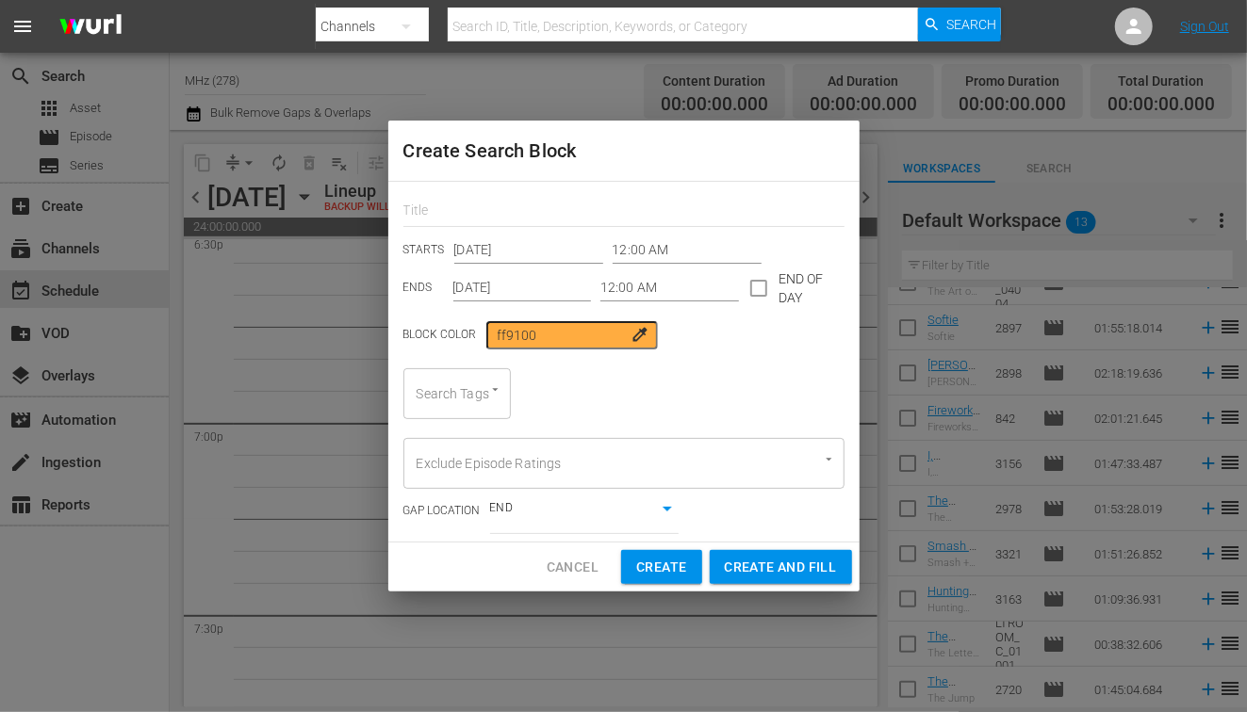
click at [587, 197] on div at bounding box center [623, 208] width 441 height 38
click at [577, 213] on input "text" at bounding box center [623, 212] width 441 height 29
click at [760, 297] on input "checkbox" at bounding box center [759, 292] width 40 height 40
click at [487, 297] on input "[DATE]" at bounding box center [522, 288] width 139 height 28
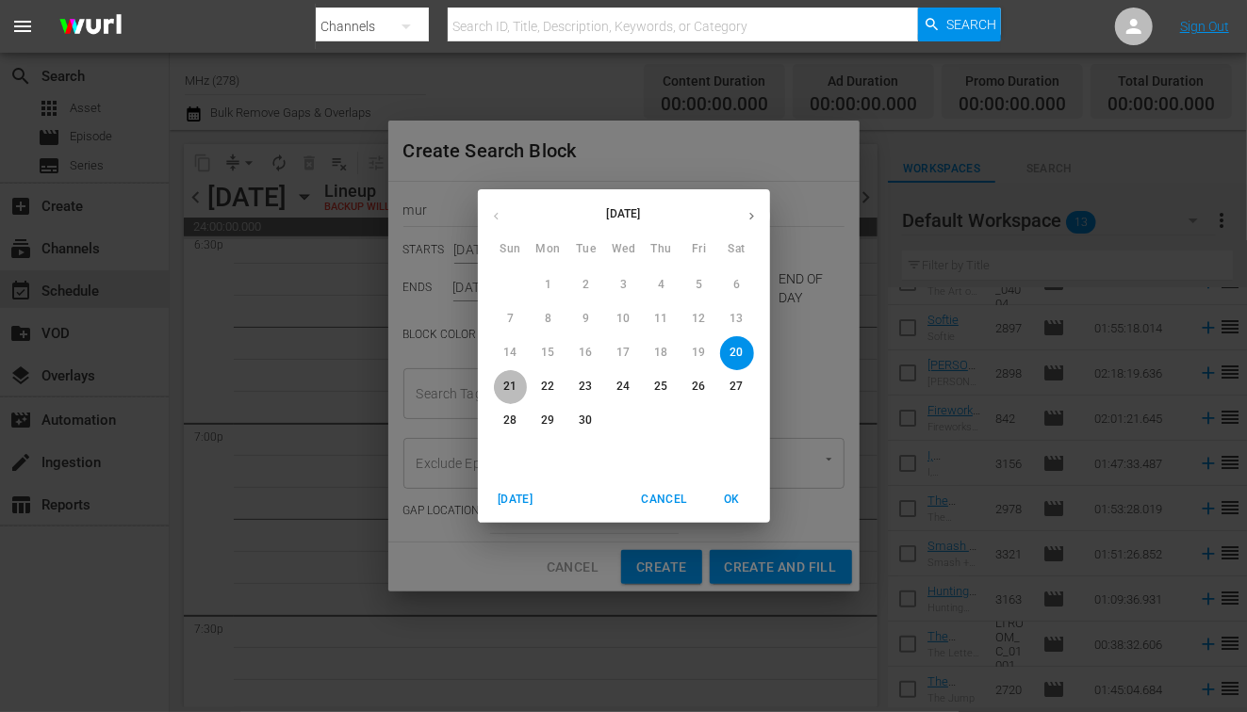
click at [513, 382] on p "21" at bounding box center [509, 387] width 13 height 16
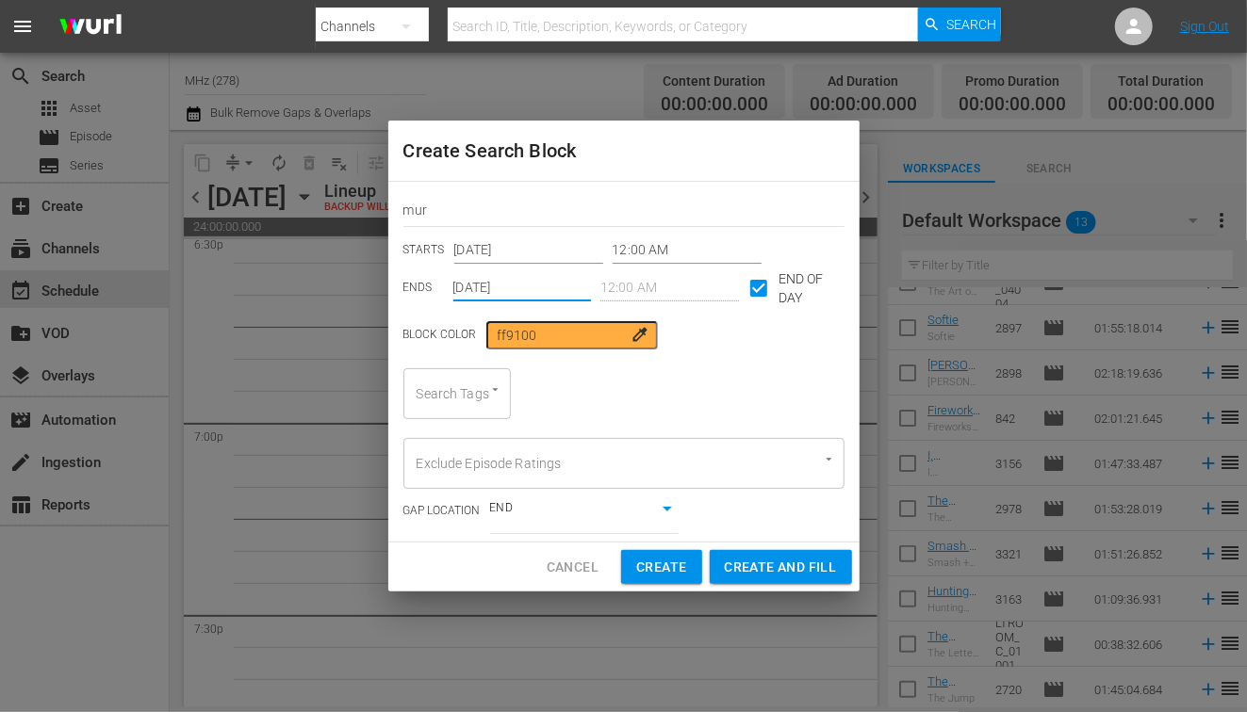
click at [408, 417] on div "Search Tags" at bounding box center [456, 393] width 107 height 51
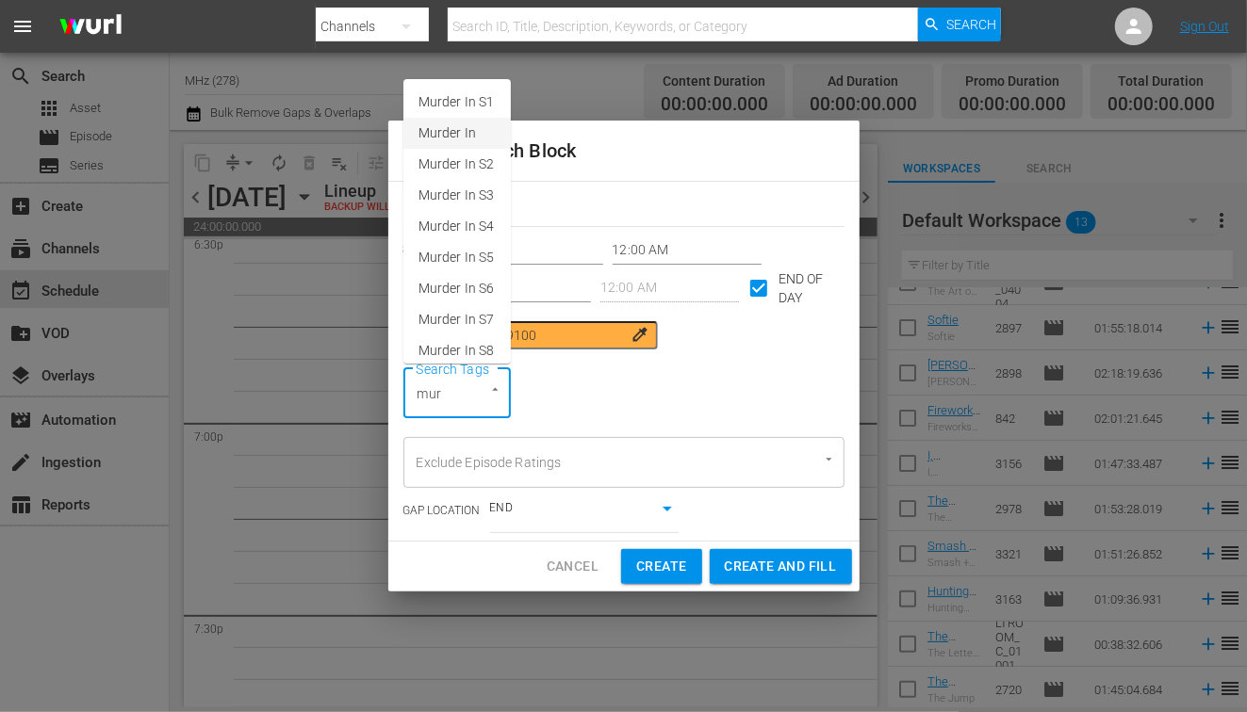
click at [471, 139] on span "Murder In" at bounding box center [446, 133] width 57 height 20
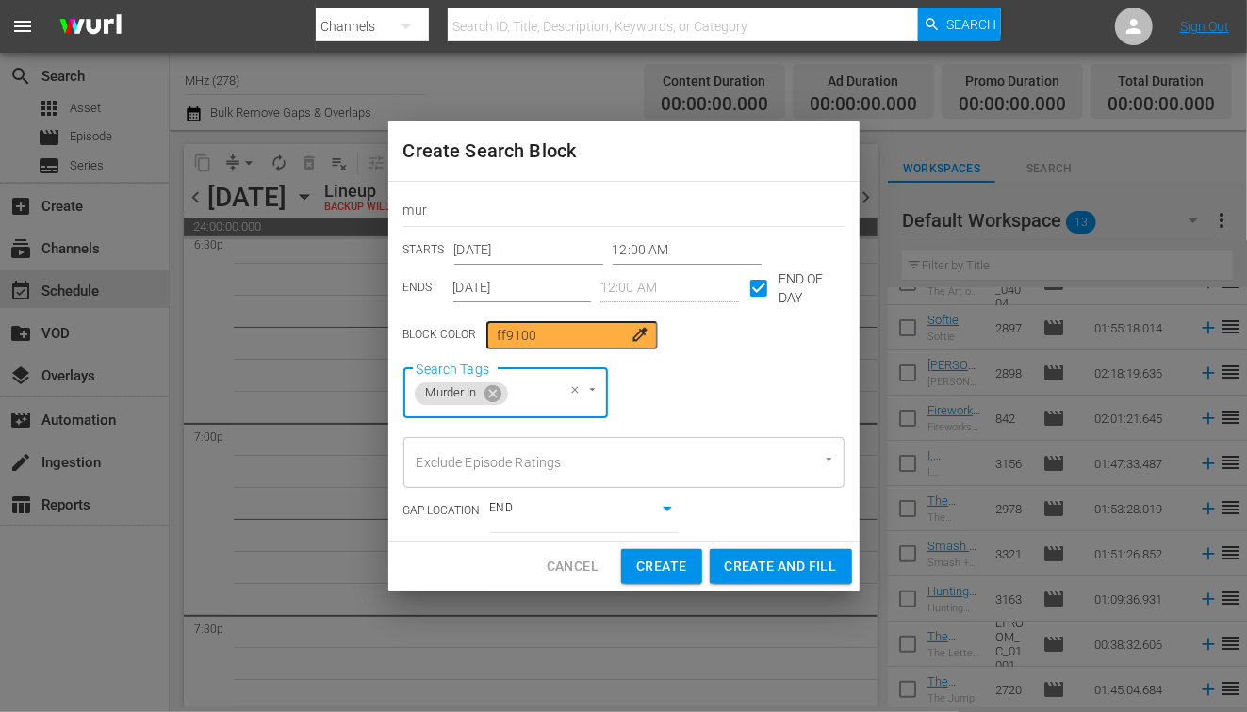
click at [750, 566] on span "Create and Fill" at bounding box center [781, 567] width 112 height 24
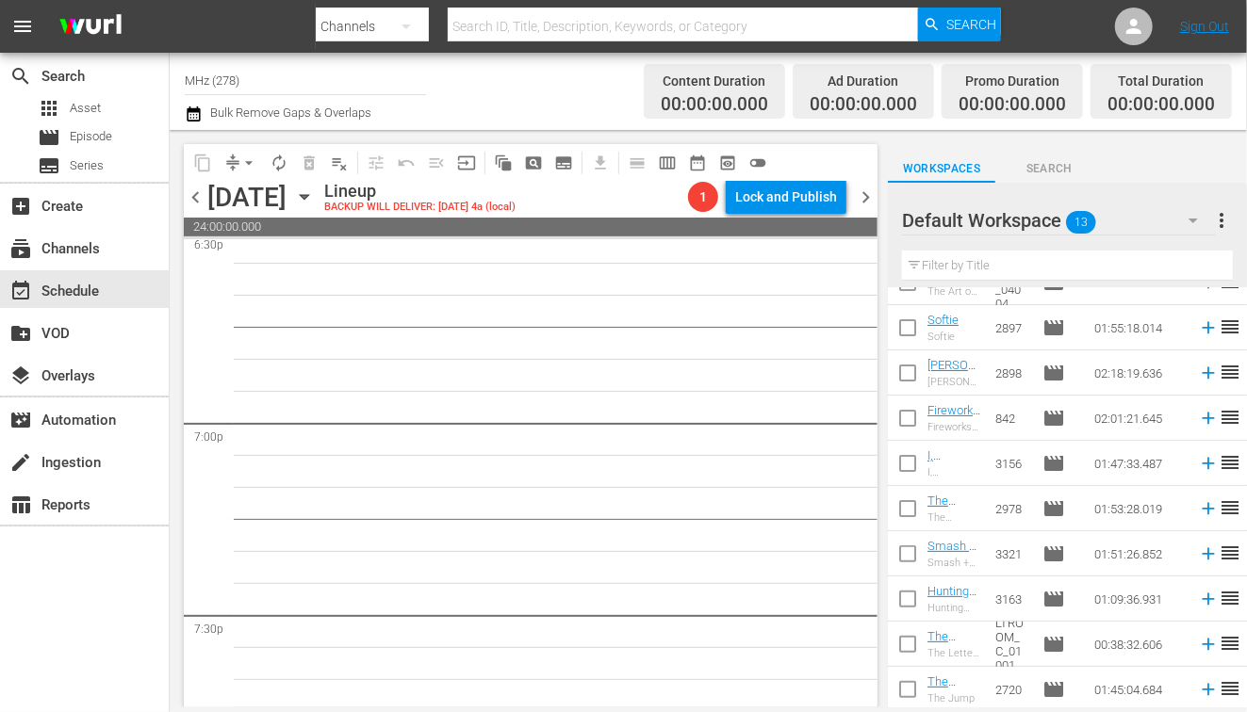
click at [315, 201] on icon "button" at bounding box center [304, 197] width 21 height 21
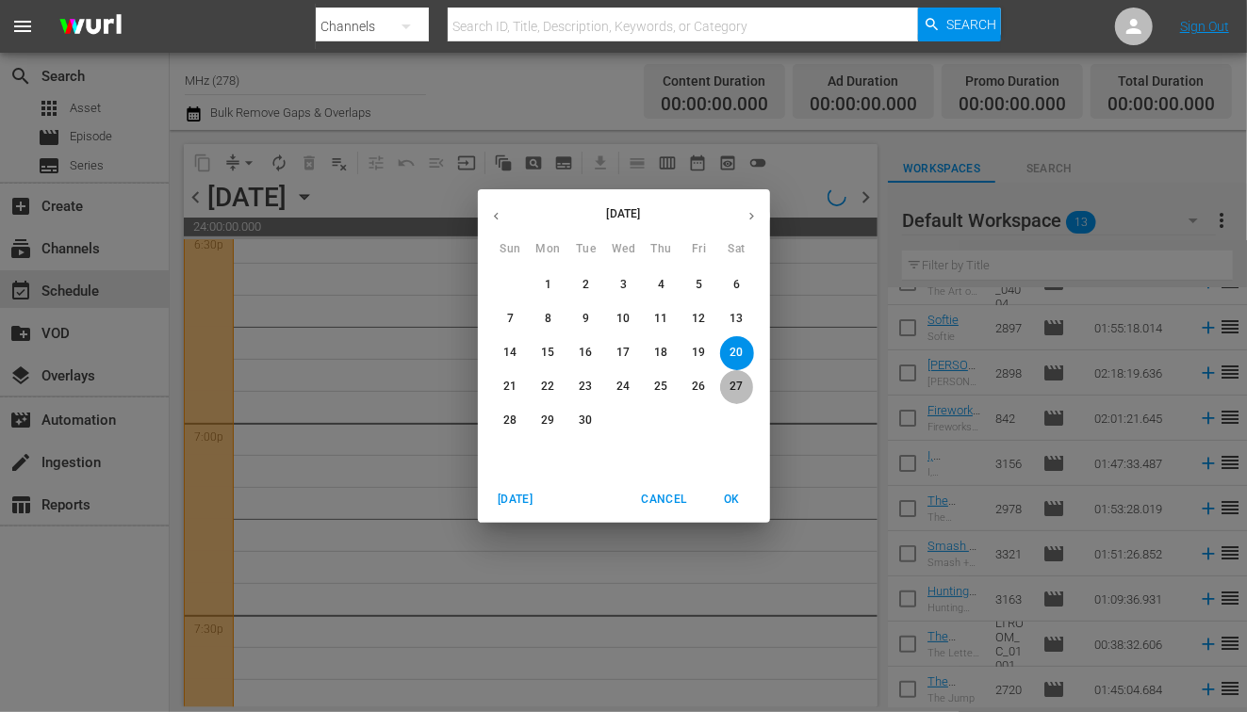
click at [736, 390] on p "27" at bounding box center [735, 387] width 13 height 16
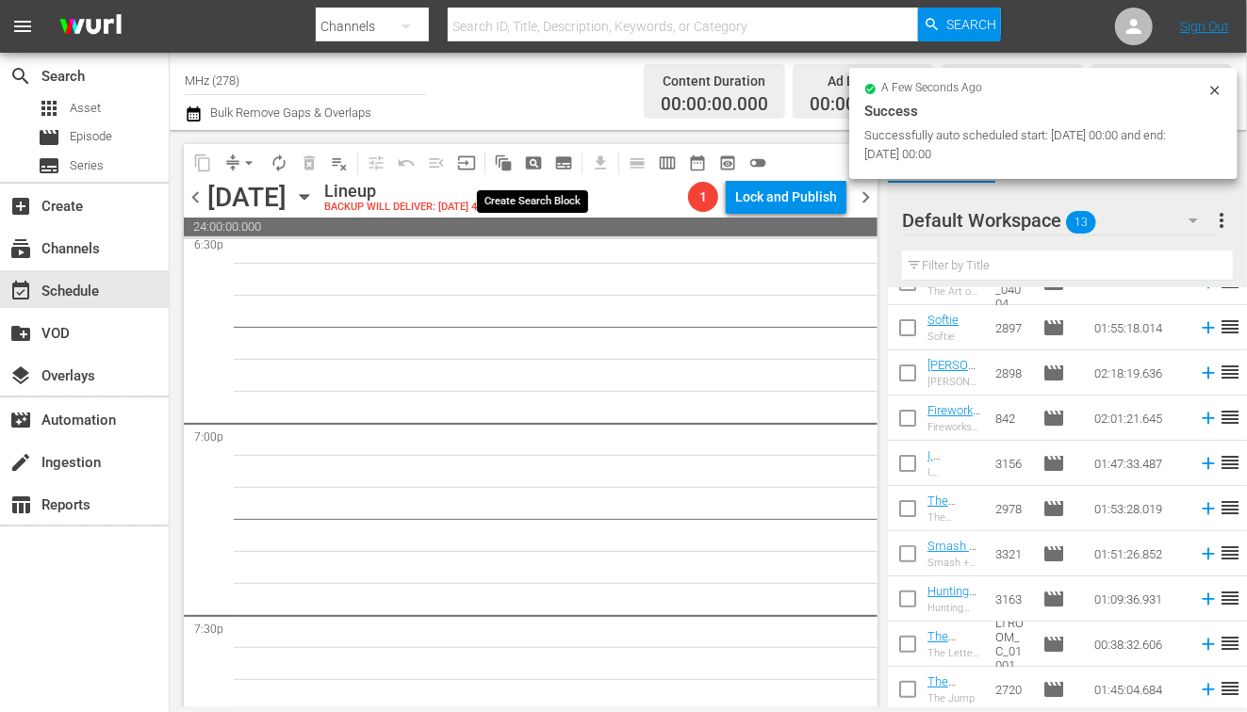
click at [536, 163] on span "pageview_outlined" at bounding box center [533, 163] width 19 height 19
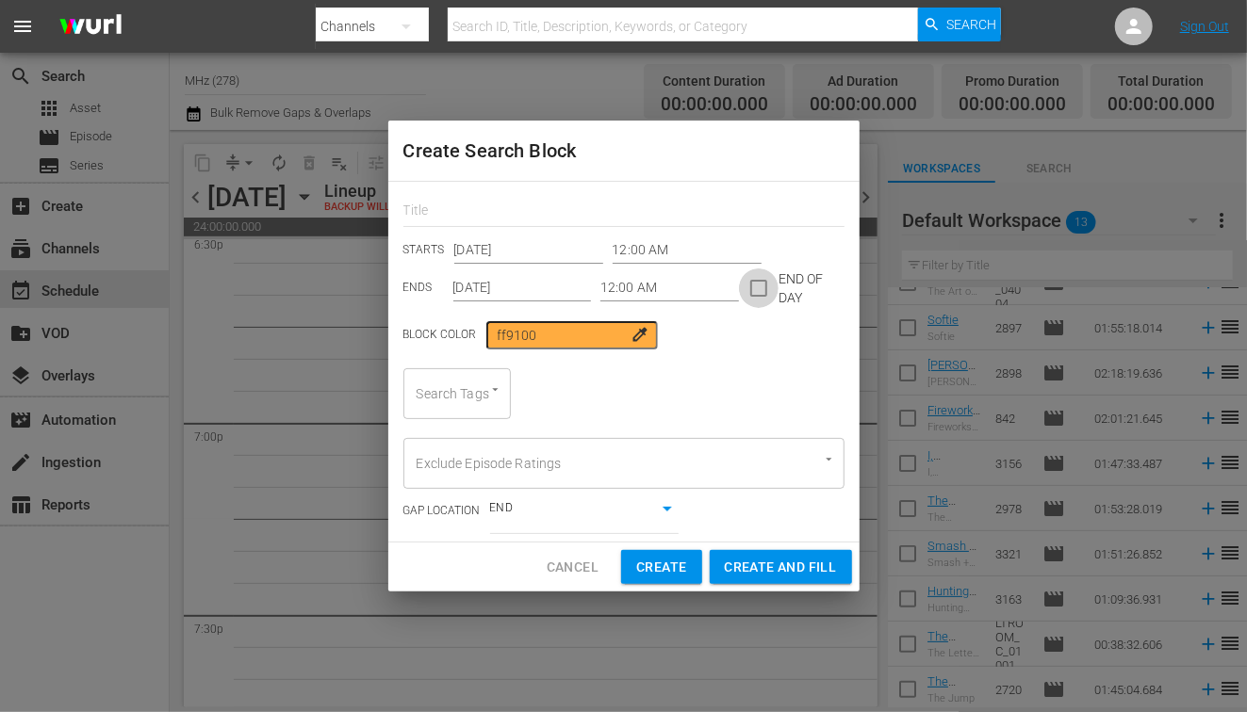
click at [751, 297] on input "checkbox" at bounding box center [759, 292] width 40 height 40
click at [483, 285] on input "[DATE]" at bounding box center [522, 288] width 139 height 28
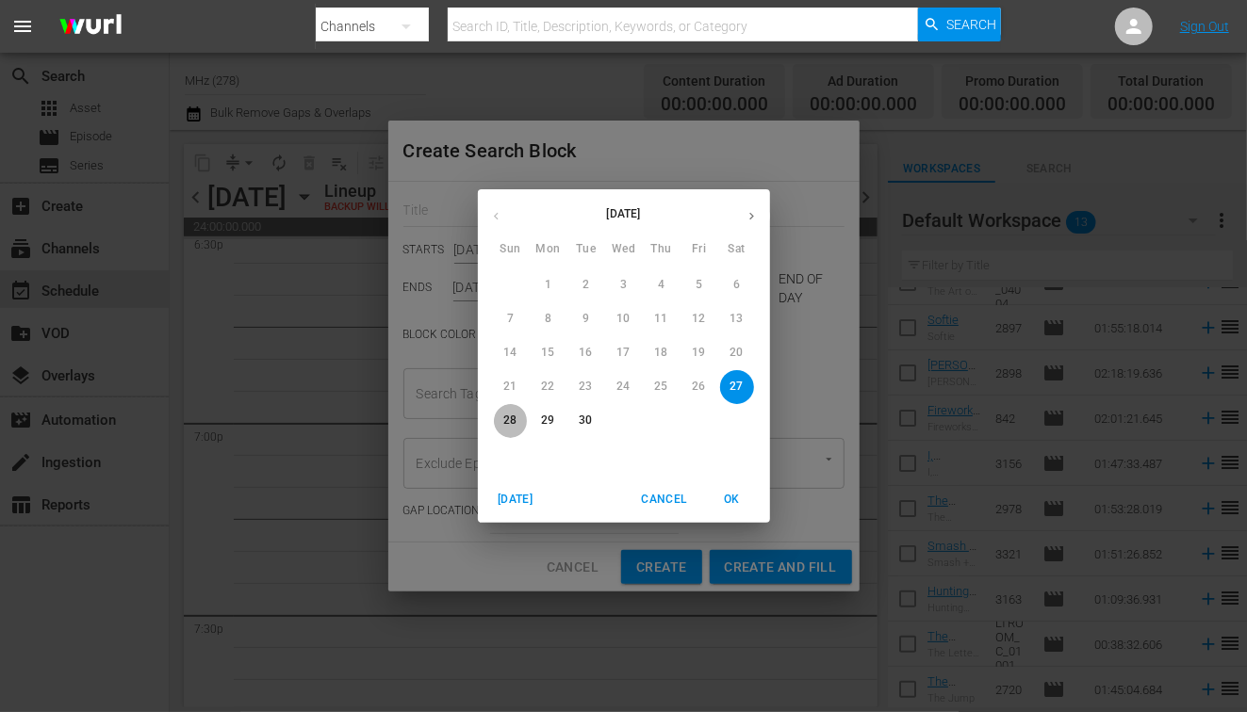
click at [514, 421] on p "28" at bounding box center [509, 421] width 13 height 16
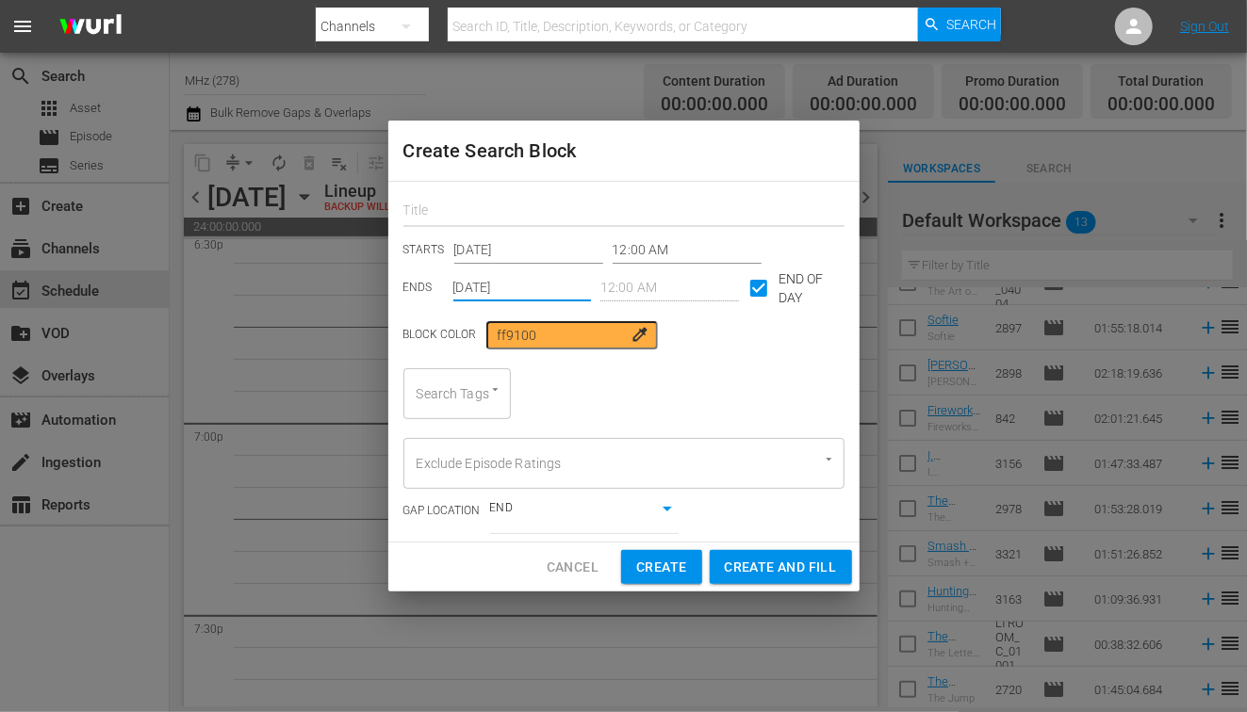
click at [498, 208] on input "text" at bounding box center [623, 212] width 441 height 29
click at [454, 401] on div "Search Tags" at bounding box center [456, 393] width 107 height 51
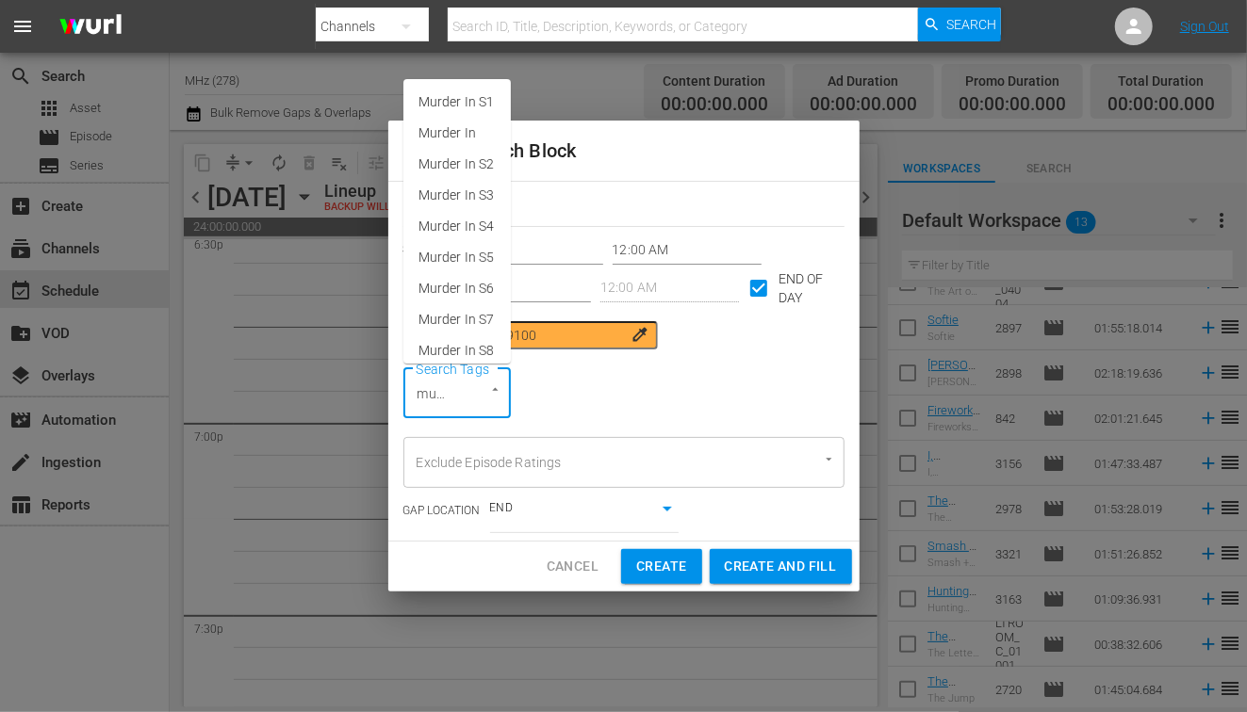
scroll to position [0, 2]
click at [466, 133] on span "Murder In" at bounding box center [446, 133] width 57 height 20
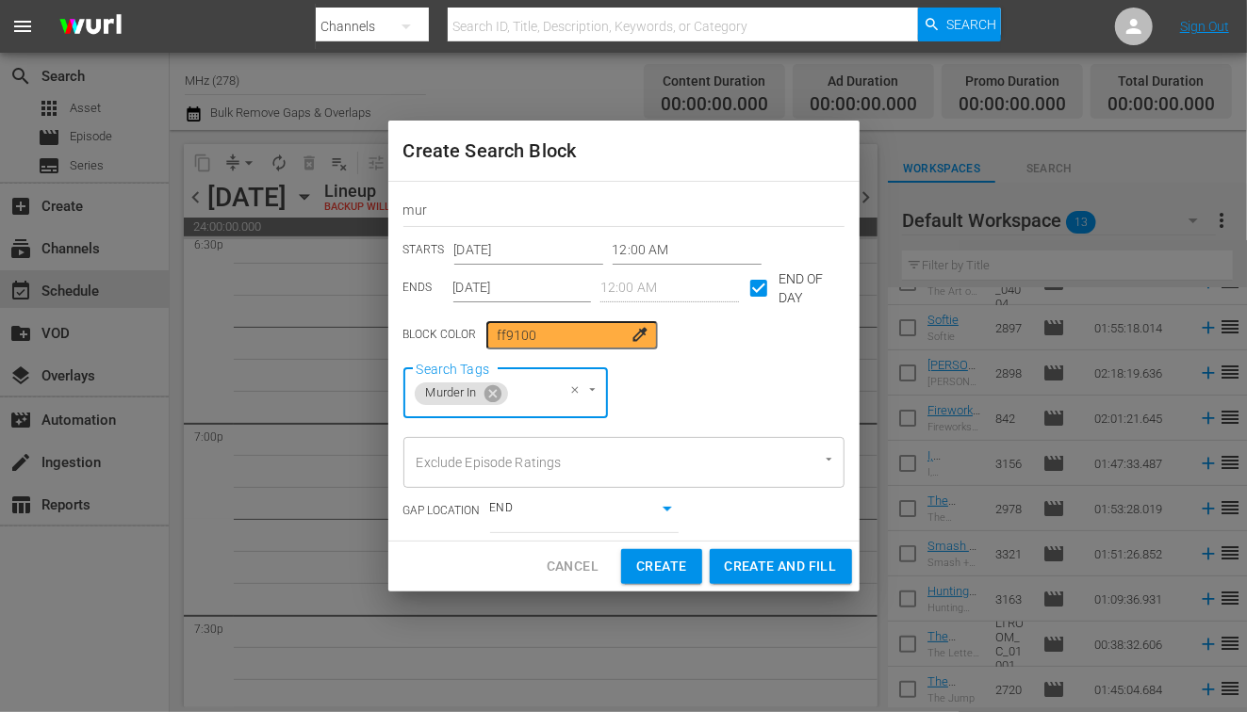
scroll to position [0, 0]
click at [799, 567] on span "Create and Fill" at bounding box center [781, 567] width 112 height 24
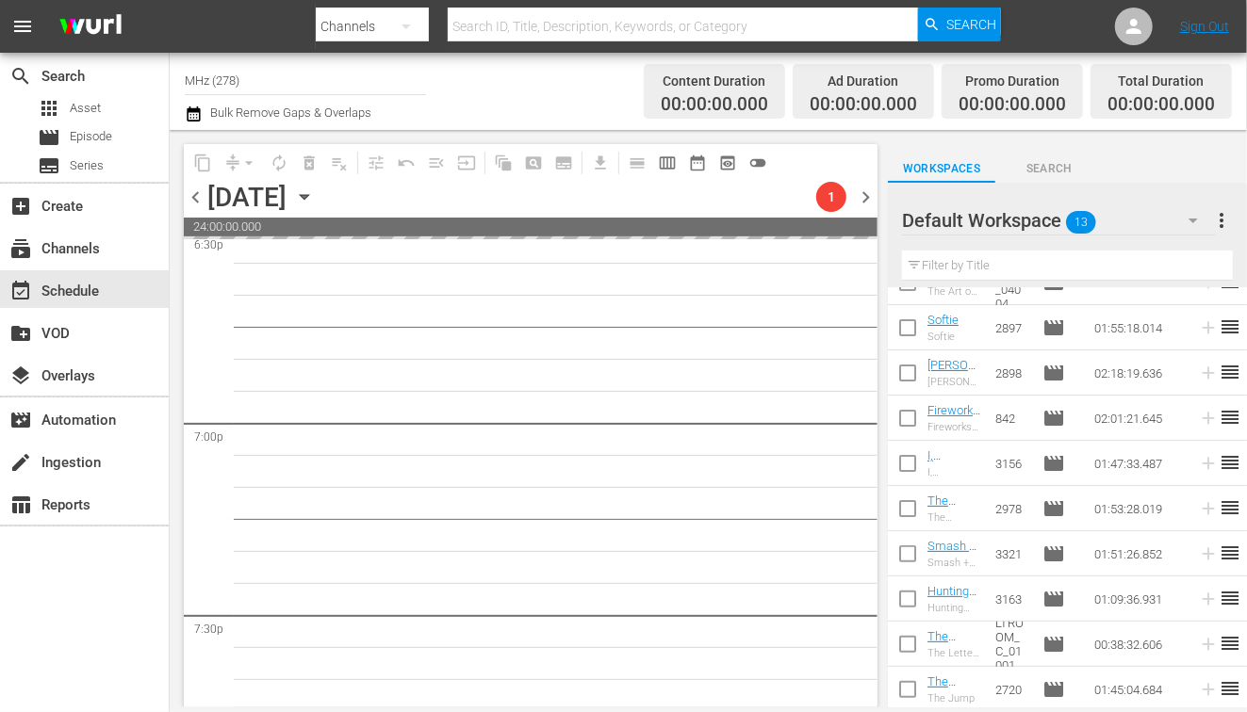
click at [315, 197] on icon "button" at bounding box center [304, 197] width 21 height 21
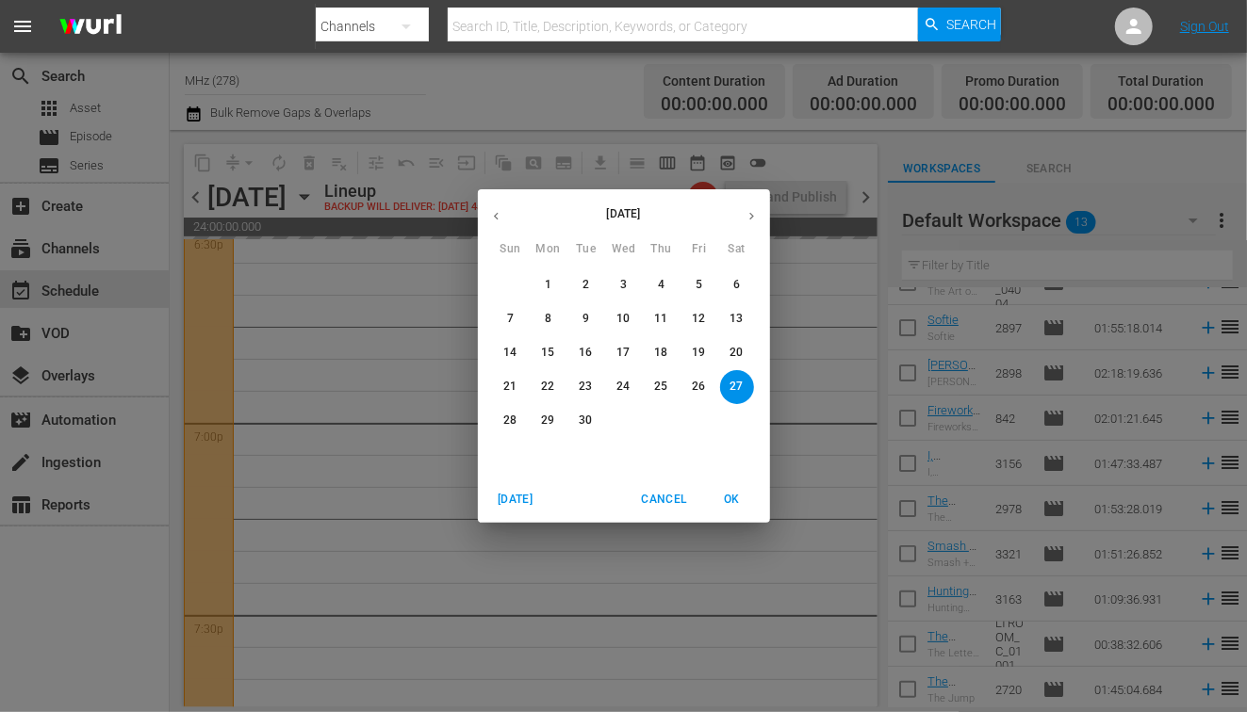
click at [750, 221] on icon "button" at bounding box center [751, 216] width 14 height 14
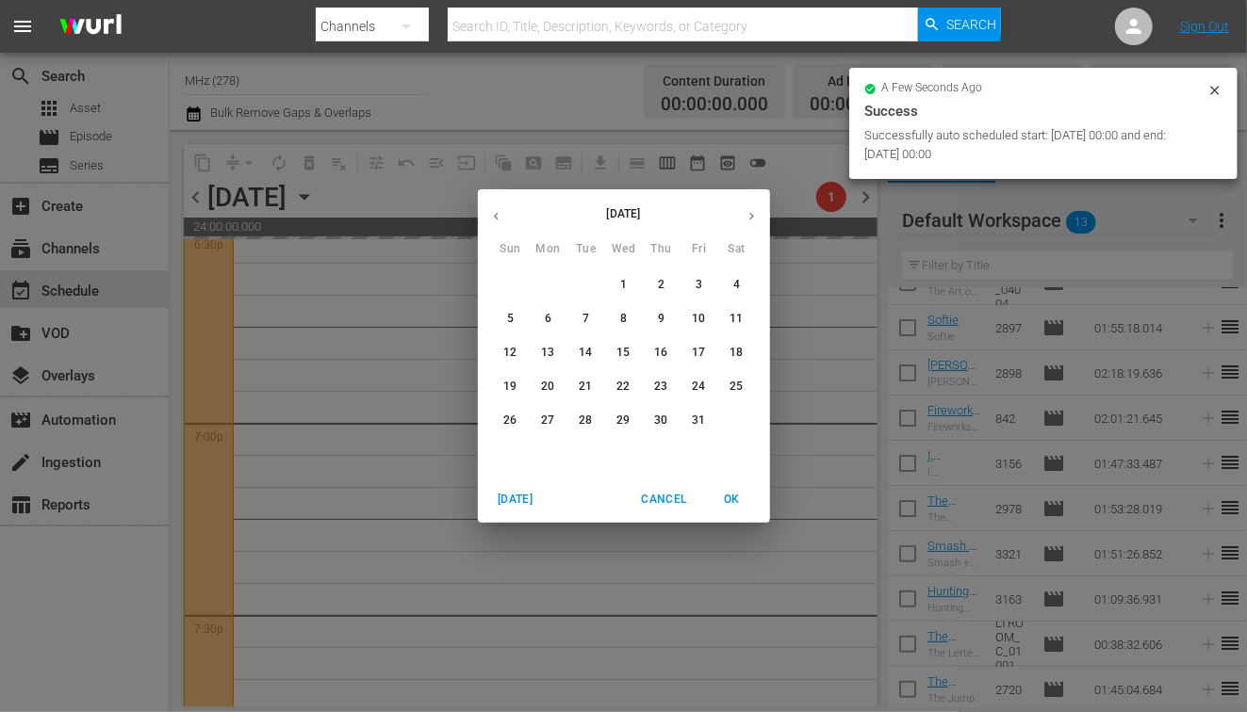
click at [734, 287] on p "4" at bounding box center [736, 285] width 7 height 16
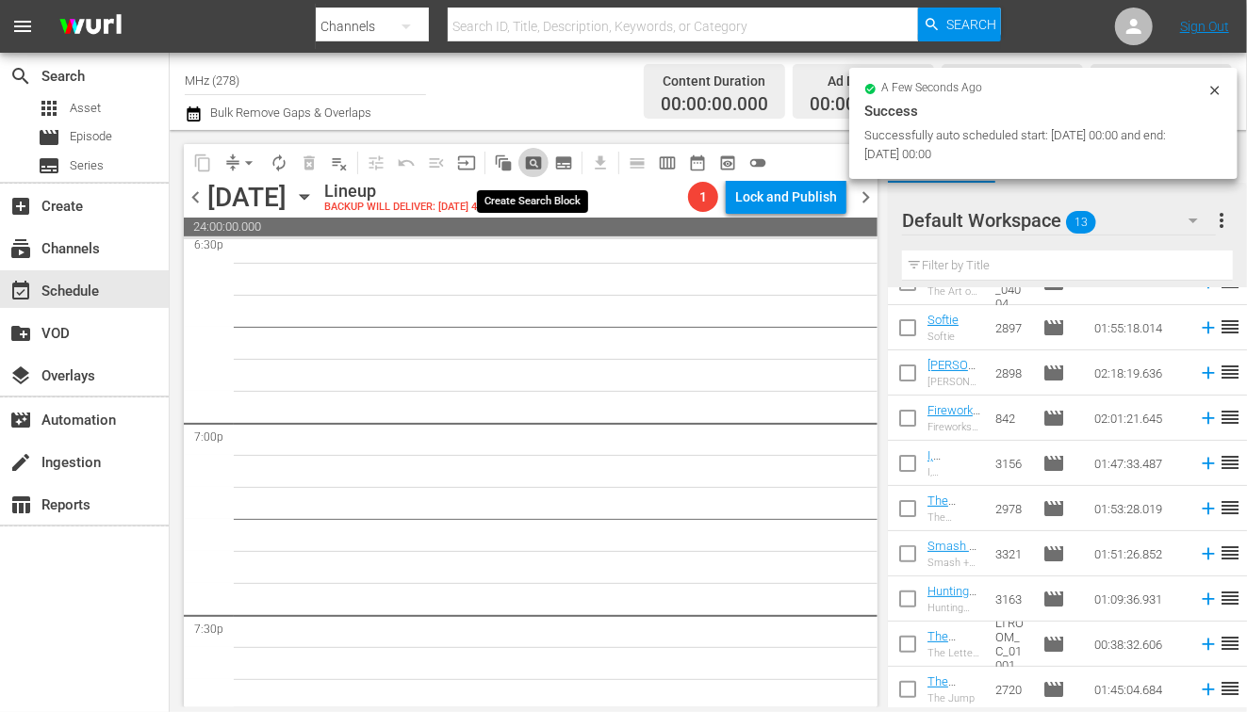
click at [533, 164] on span "pageview_outlined" at bounding box center [533, 163] width 19 height 19
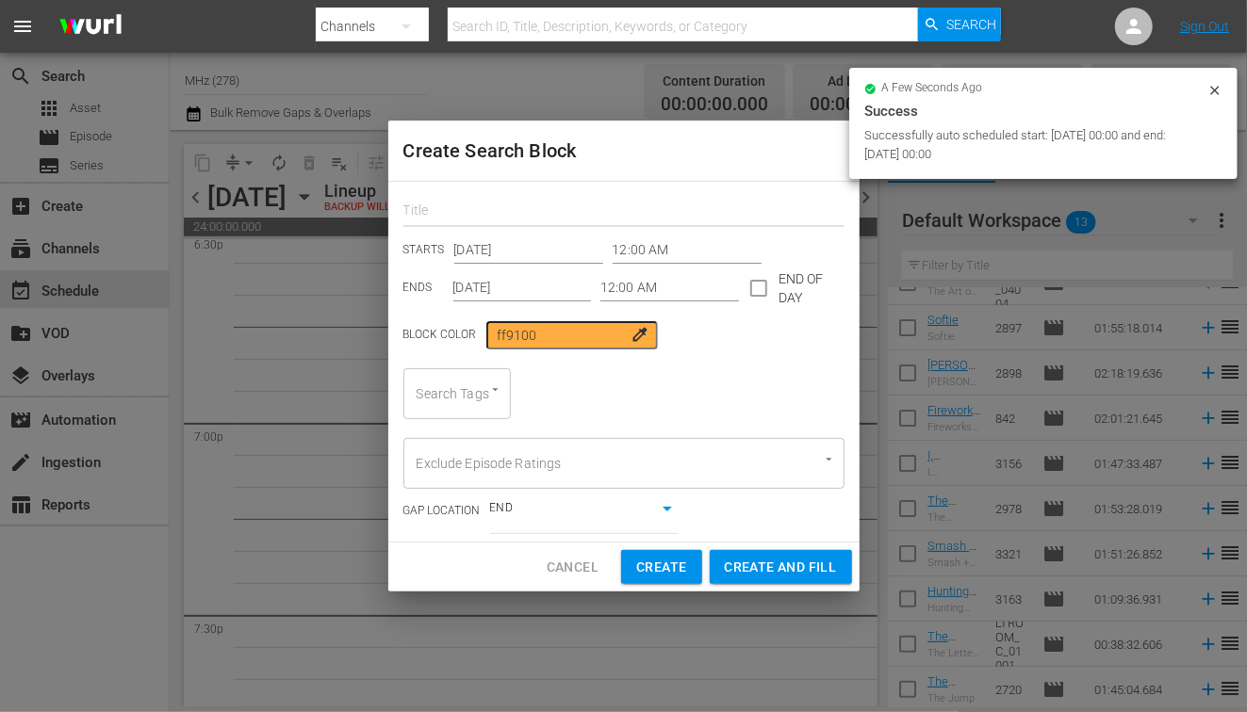
click at [514, 203] on input "text" at bounding box center [623, 212] width 441 height 29
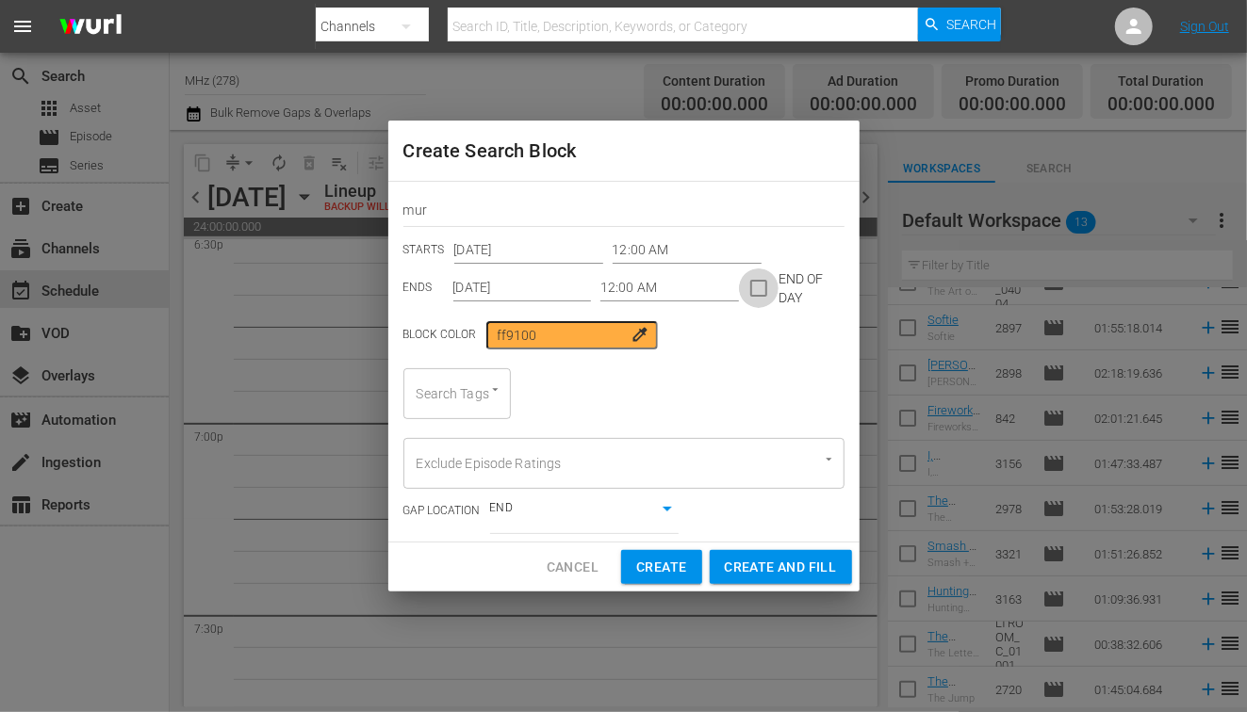
click at [757, 287] on input "checkbox" at bounding box center [759, 292] width 40 height 40
click at [494, 289] on input "[DATE]" at bounding box center [522, 288] width 139 height 28
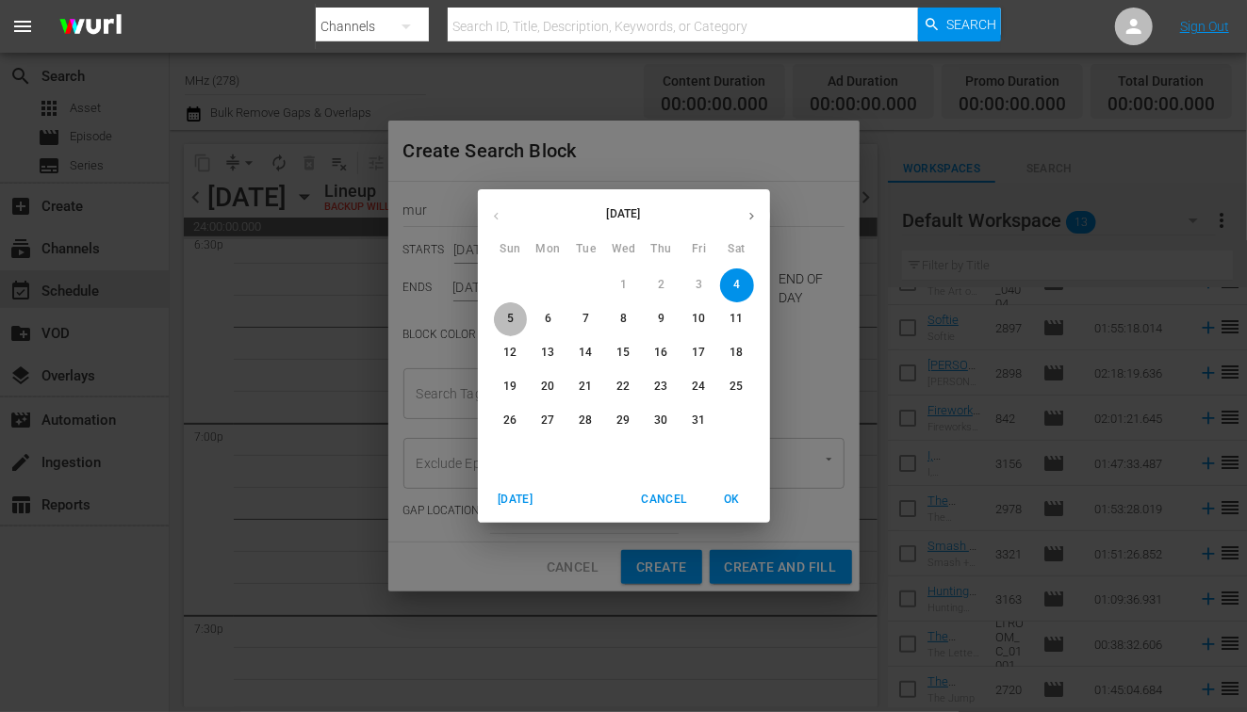
click at [515, 324] on span "5" at bounding box center [511, 319] width 34 height 16
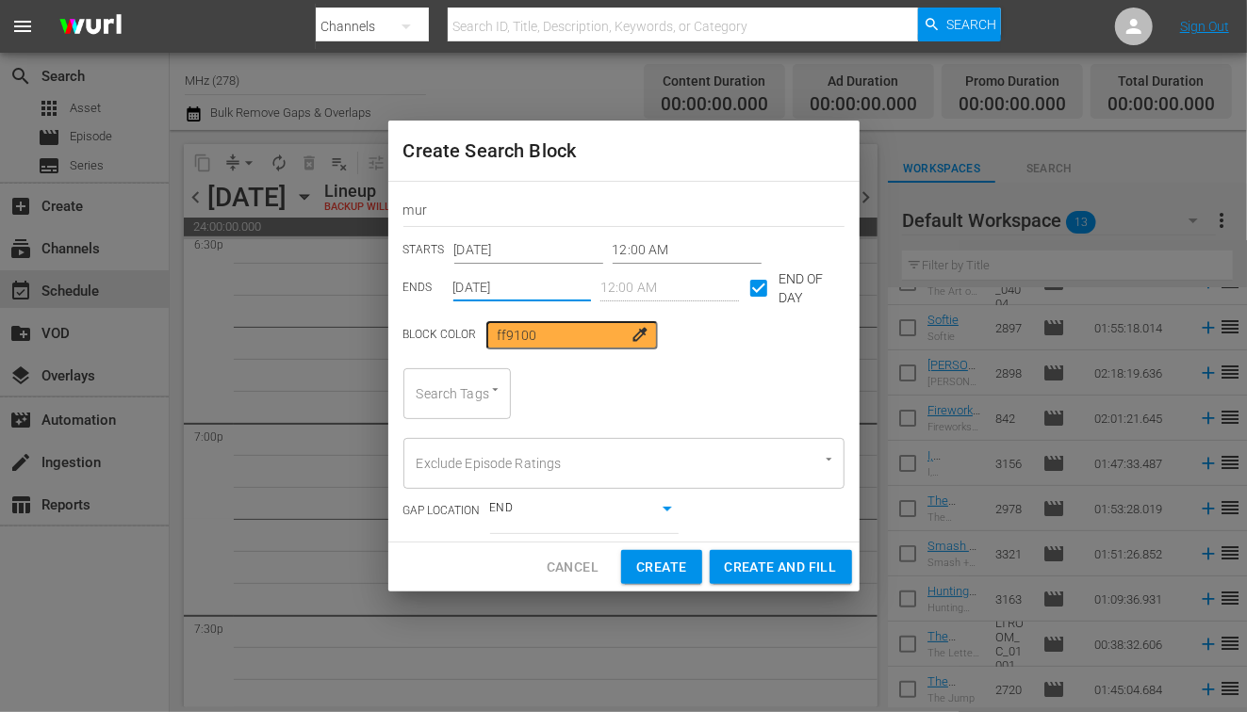
click at [469, 398] on div at bounding box center [485, 391] width 34 height 20
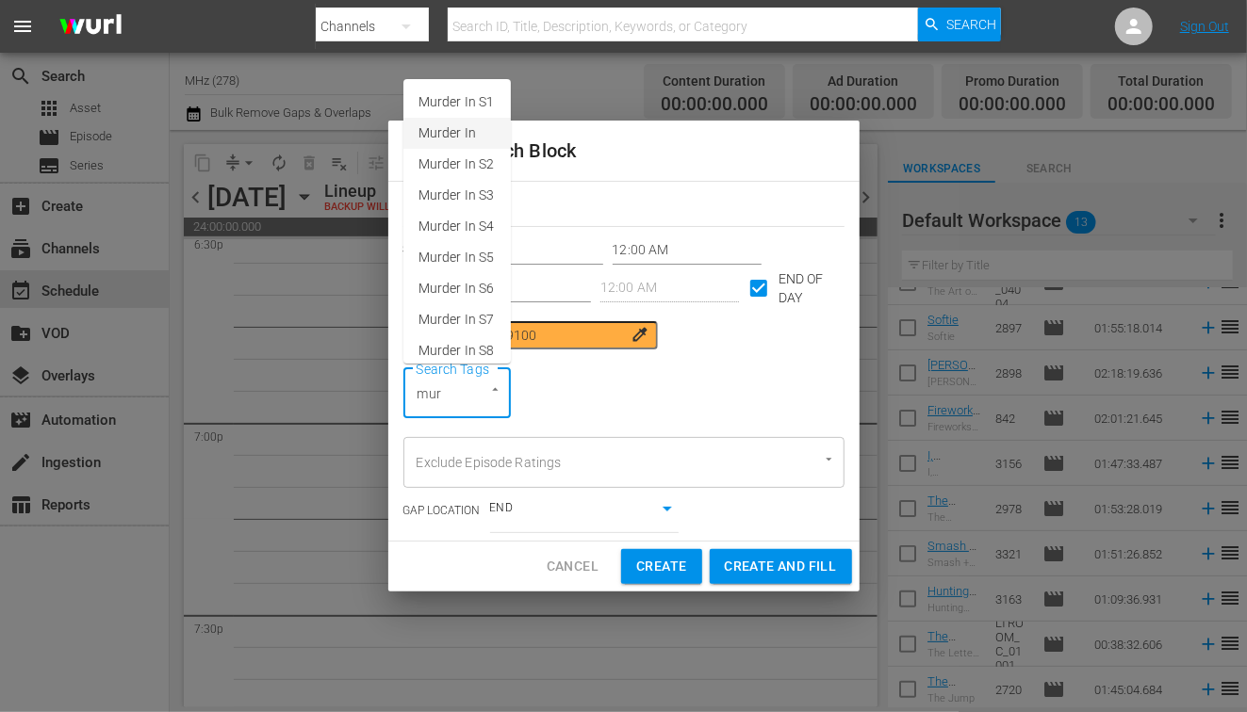
drag, startPoint x: 459, startPoint y: 115, endPoint x: 454, endPoint y: 131, distance: 16.7
click at [454, 131] on ul "Murder In S1 Murder In Murder In S2 Murder In S3 Murder In S4 Murder In S5 Murd…" at bounding box center [456, 221] width 107 height 285
click at [454, 131] on span "Murder In" at bounding box center [446, 133] width 57 height 20
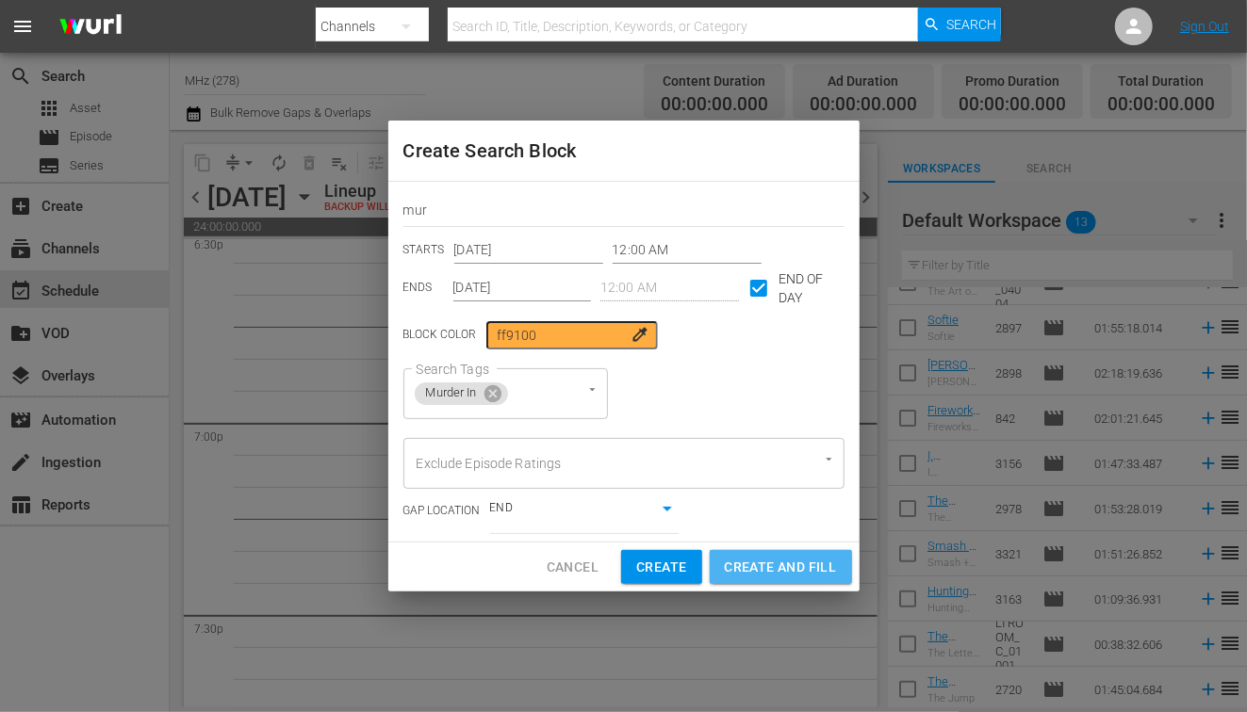
click at [791, 575] on span "Create and Fill" at bounding box center [781, 568] width 112 height 24
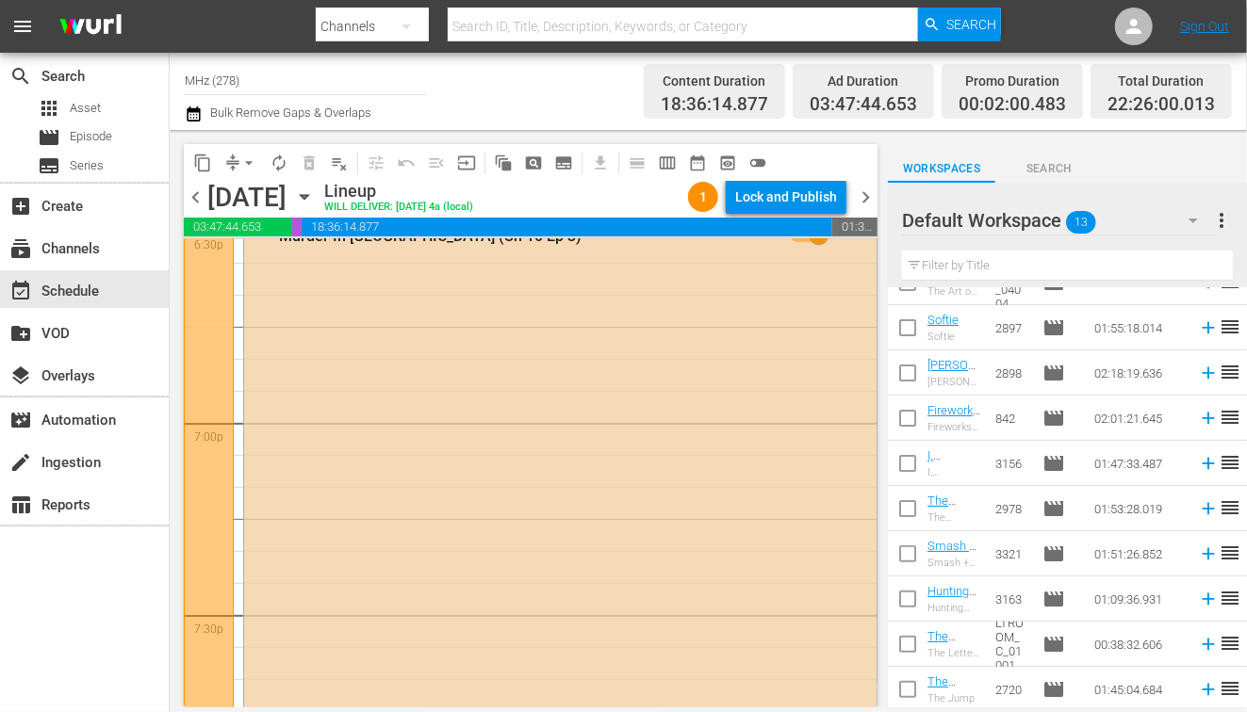
click at [315, 190] on icon "button" at bounding box center [304, 197] width 21 height 21
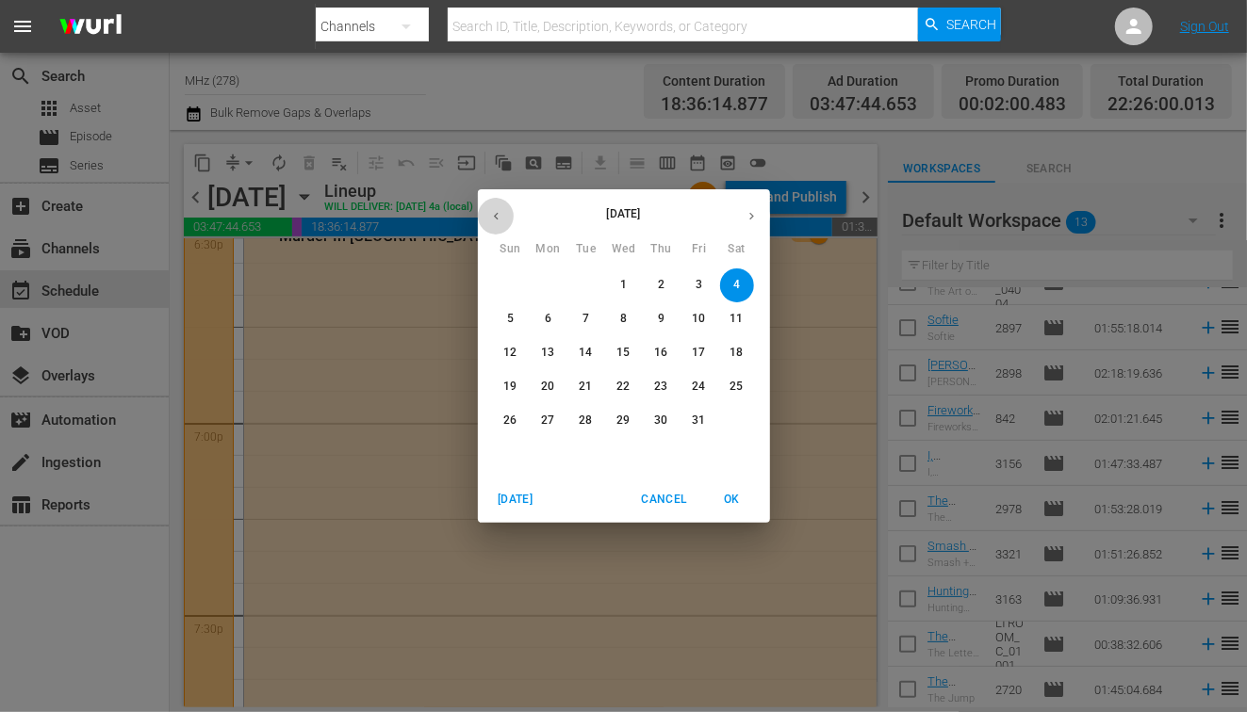
click at [507, 213] on button "button" at bounding box center [496, 216] width 37 height 37
click at [547, 286] on p "1" at bounding box center [548, 285] width 7 height 16
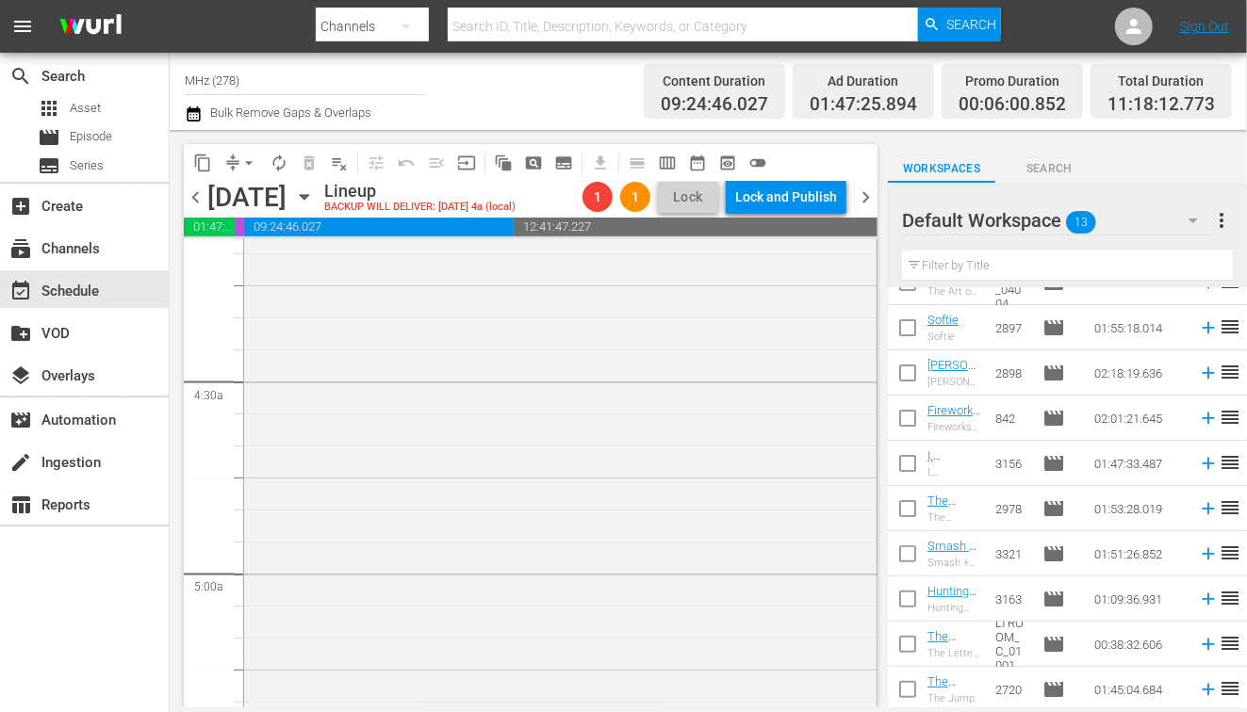
scroll to position [1622, 0]
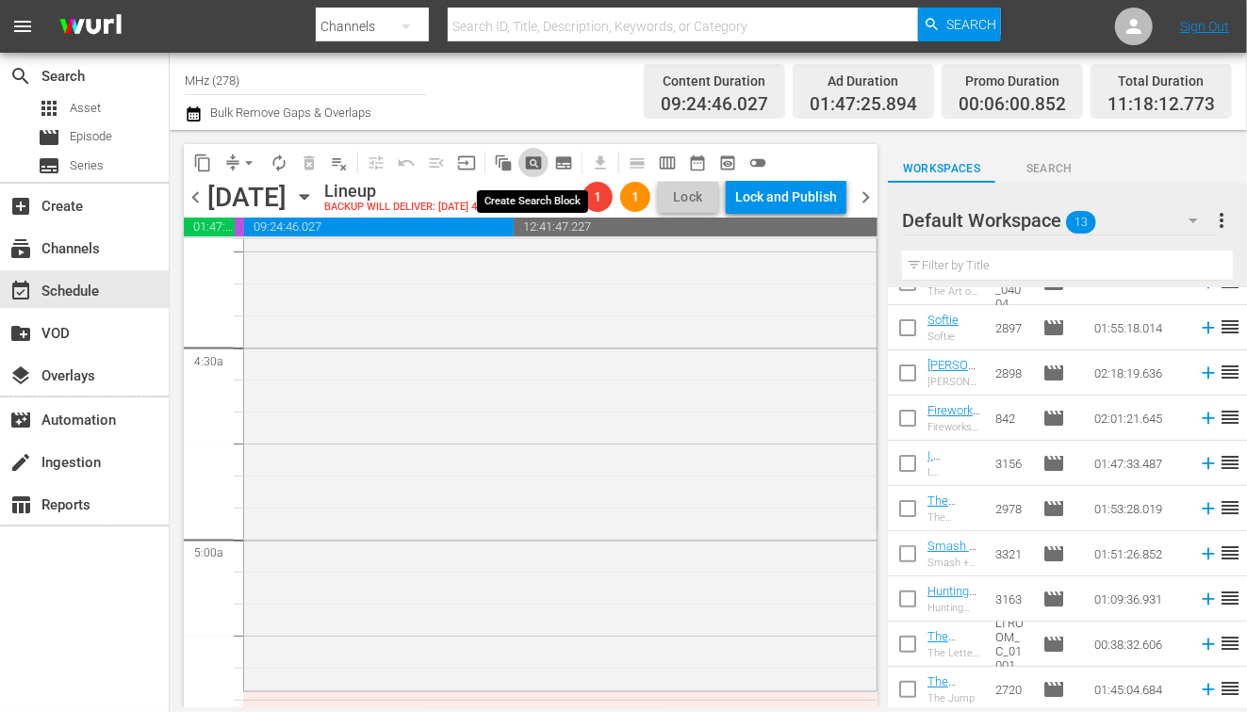
click at [533, 165] on span "pageview_outlined" at bounding box center [533, 163] width 19 height 19
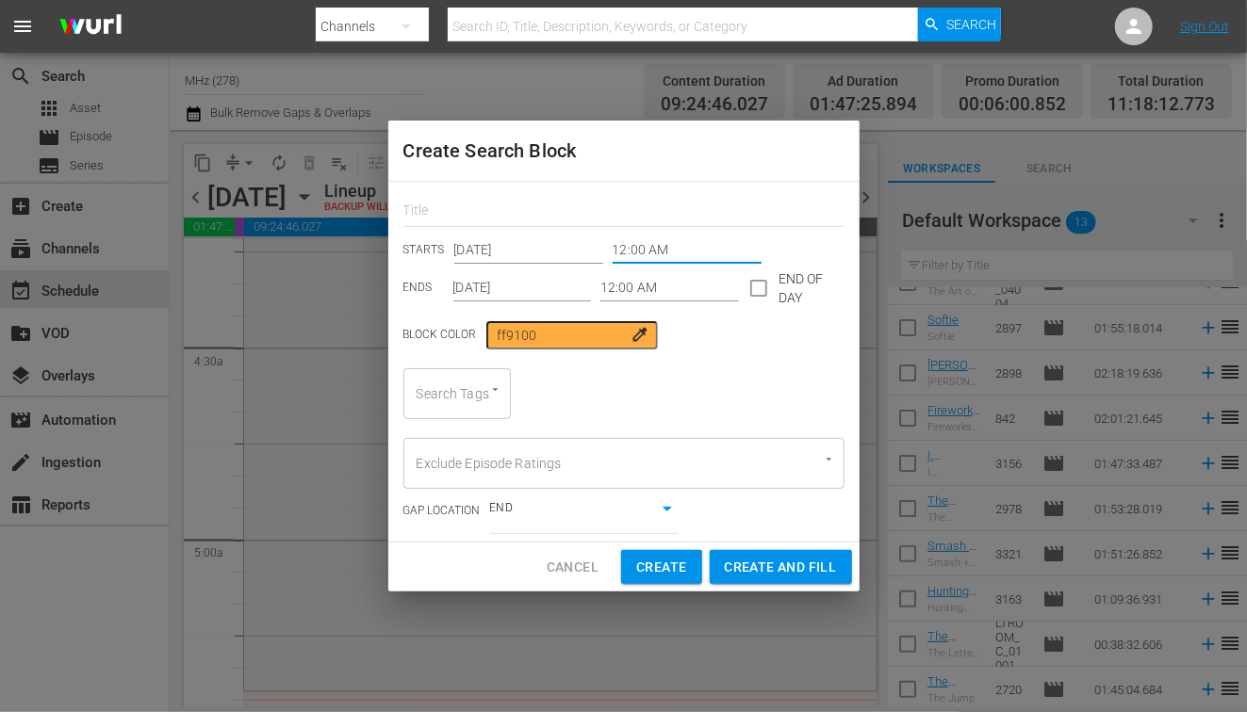
click at [635, 242] on input "12:00 AM" at bounding box center [687, 251] width 149 height 28
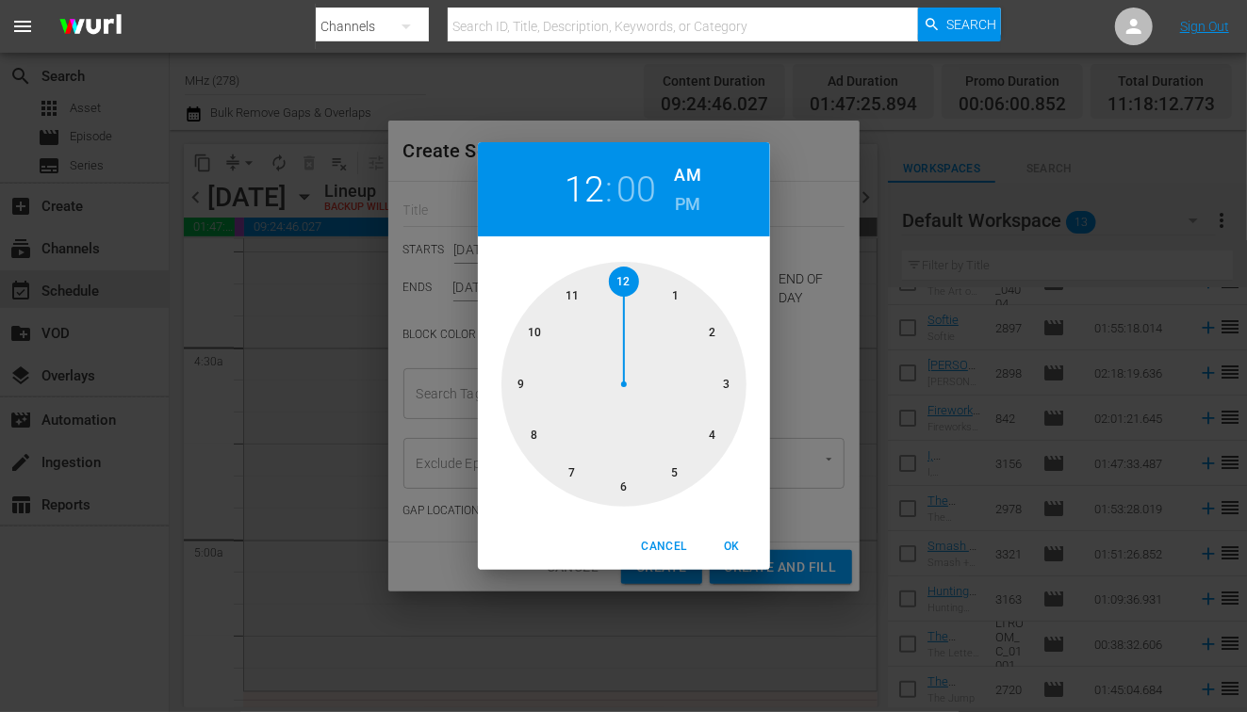
click at [718, 433] on div at bounding box center [623, 384] width 245 height 245
click at [725, 547] on span "OK" at bounding box center [732, 547] width 45 height 20
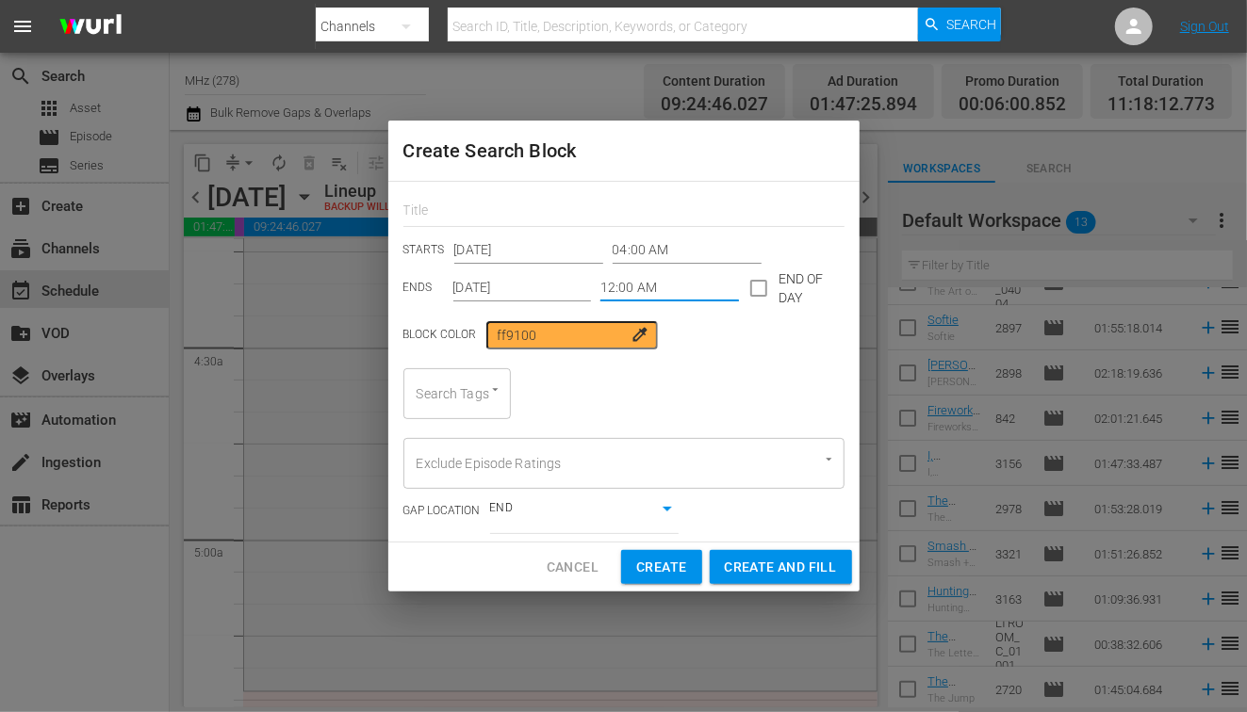
click at [630, 295] on input "12:00 AM" at bounding box center [669, 288] width 139 height 28
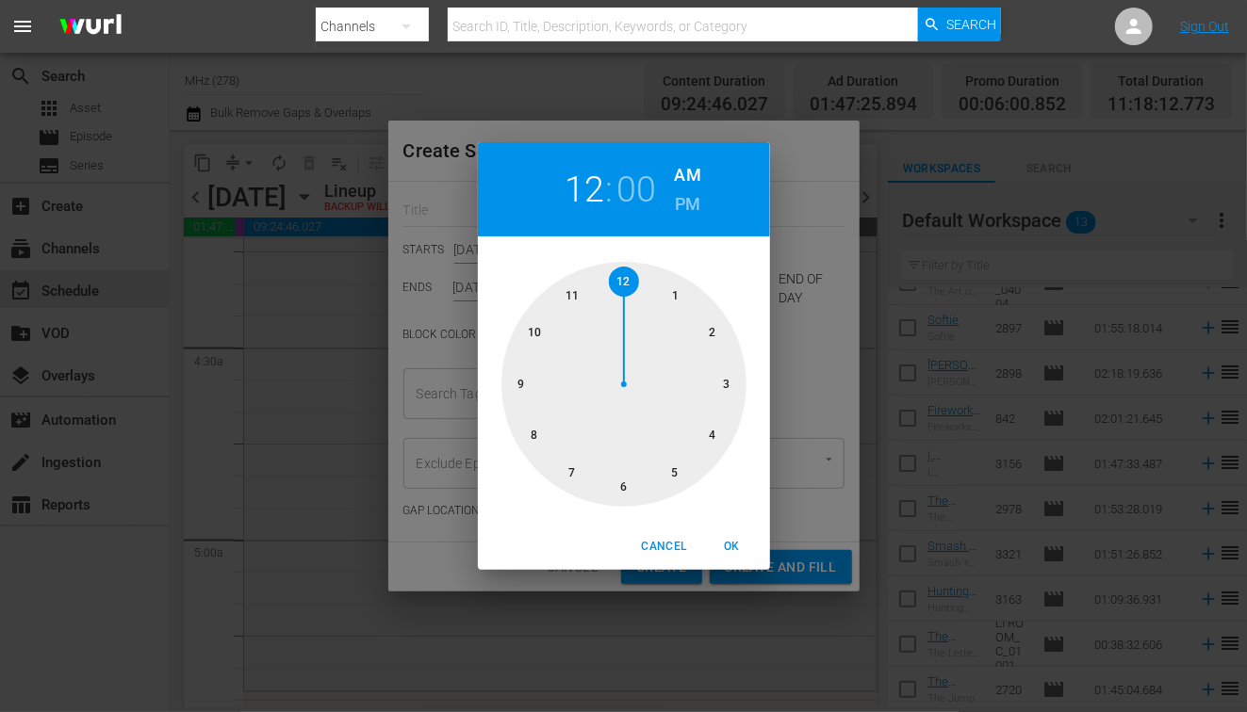
click at [695, 209] on h6 "PM" at bounding box center [687, 204] width 25 height 30
click at [684, 478] on div at bounding box center [623, 384] width 245 height 245
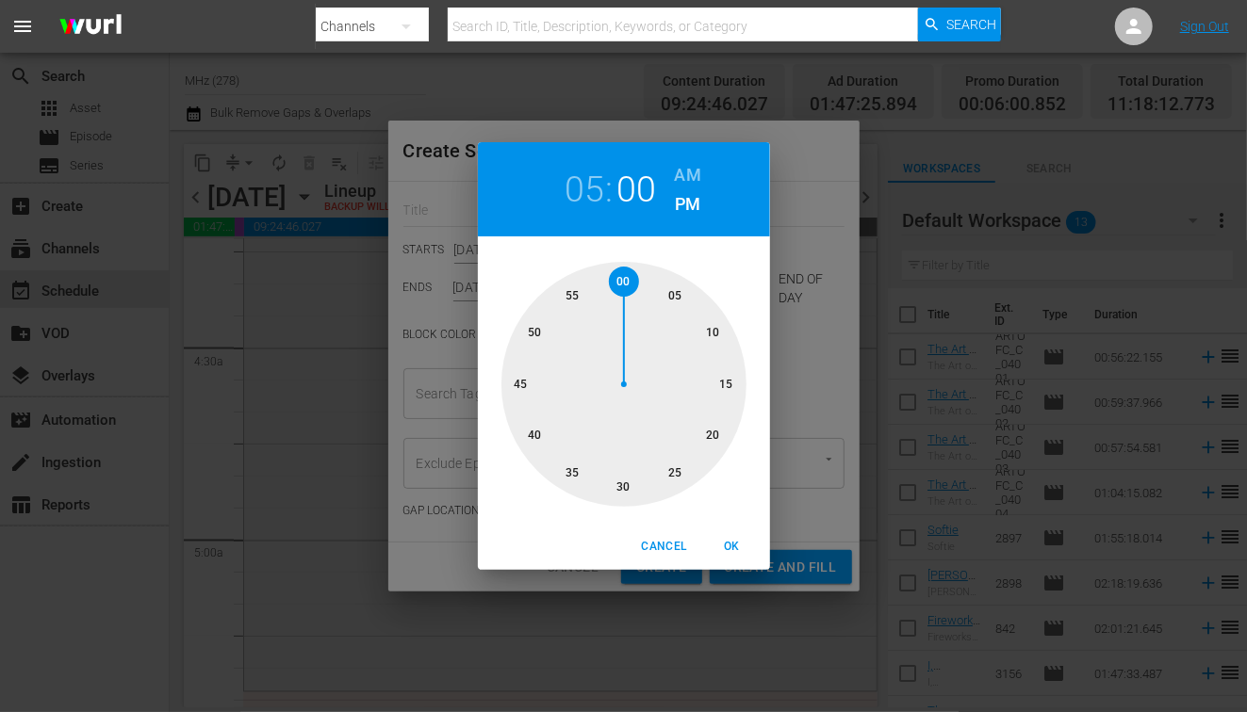
scroll to position [210, 0]
click at [720, 529] on div "Cancel OK" at bounding box center [624, 547] width 292 height 46
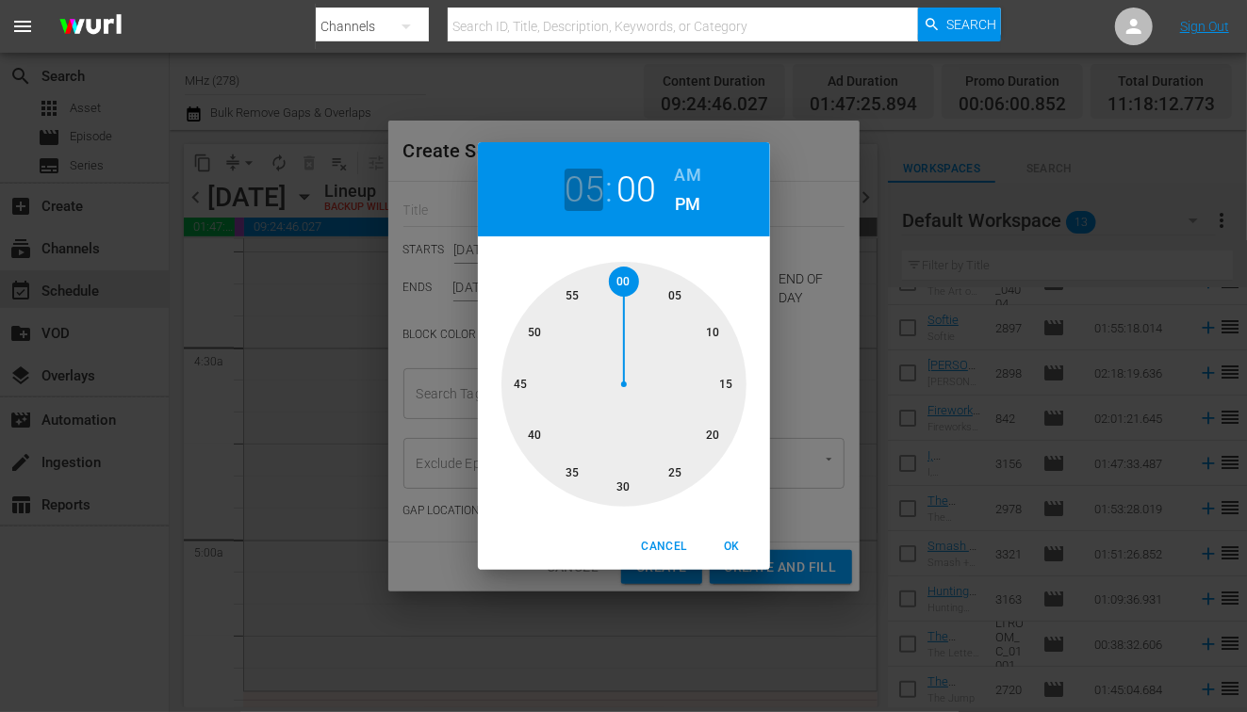
click at [591, 202] on h2 "05" at bounding box center [583, 190] width 39 height 42
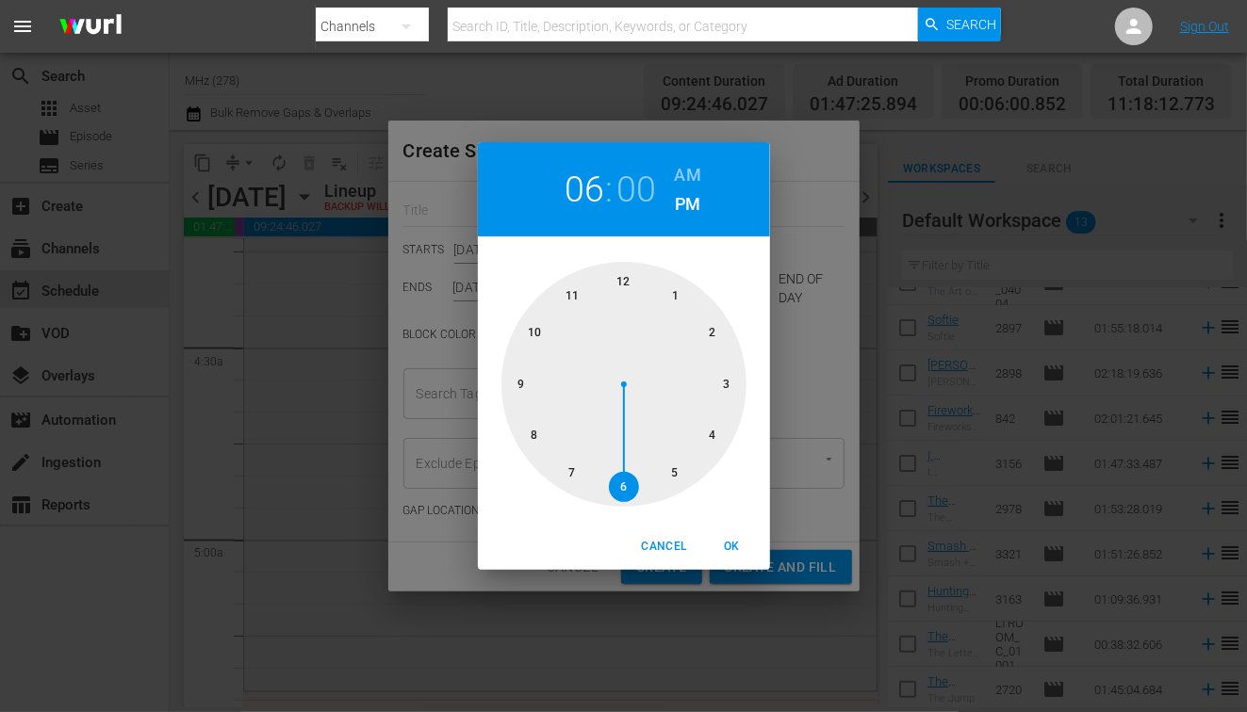
click at [628, 480] on div at bounding box center [623, 384] width 245 height 245
click at [744, 550] on span "OK" at bounding box center [732, 547] width 45 height 20
type input "06:00 PM"
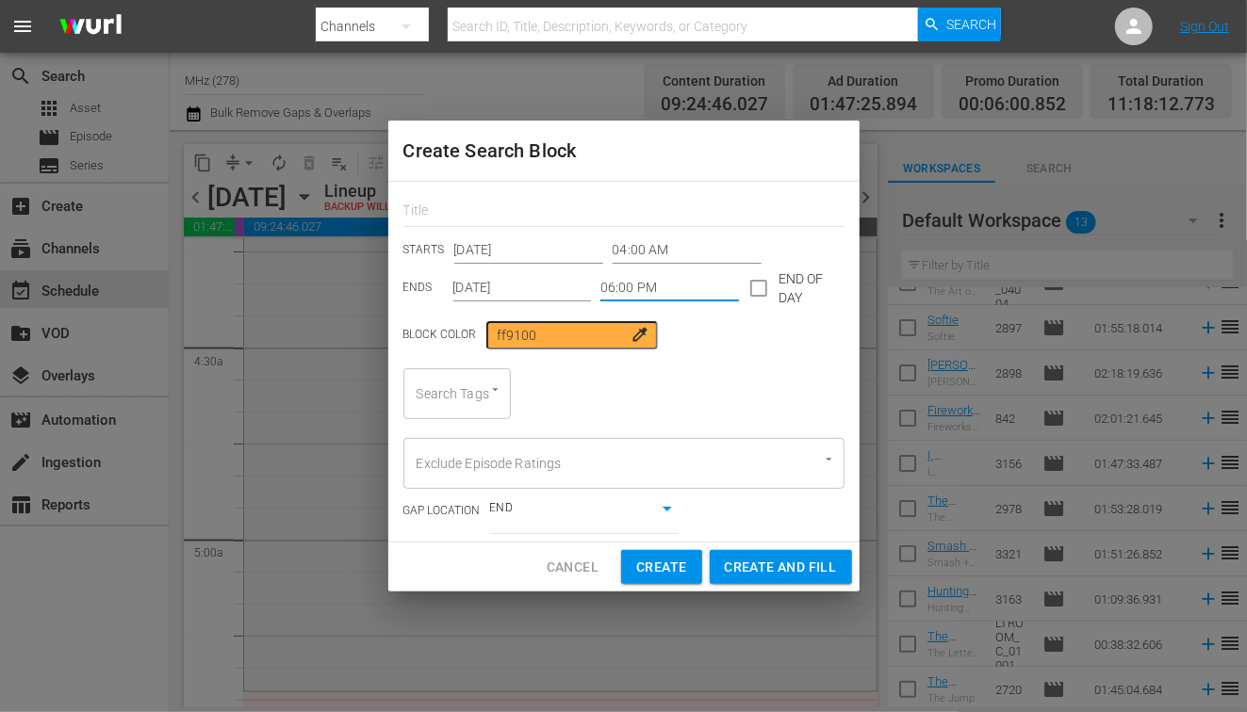
click at [505, 283] on input "[DATE]" at bounding box center [522, 288] width 139 height 28
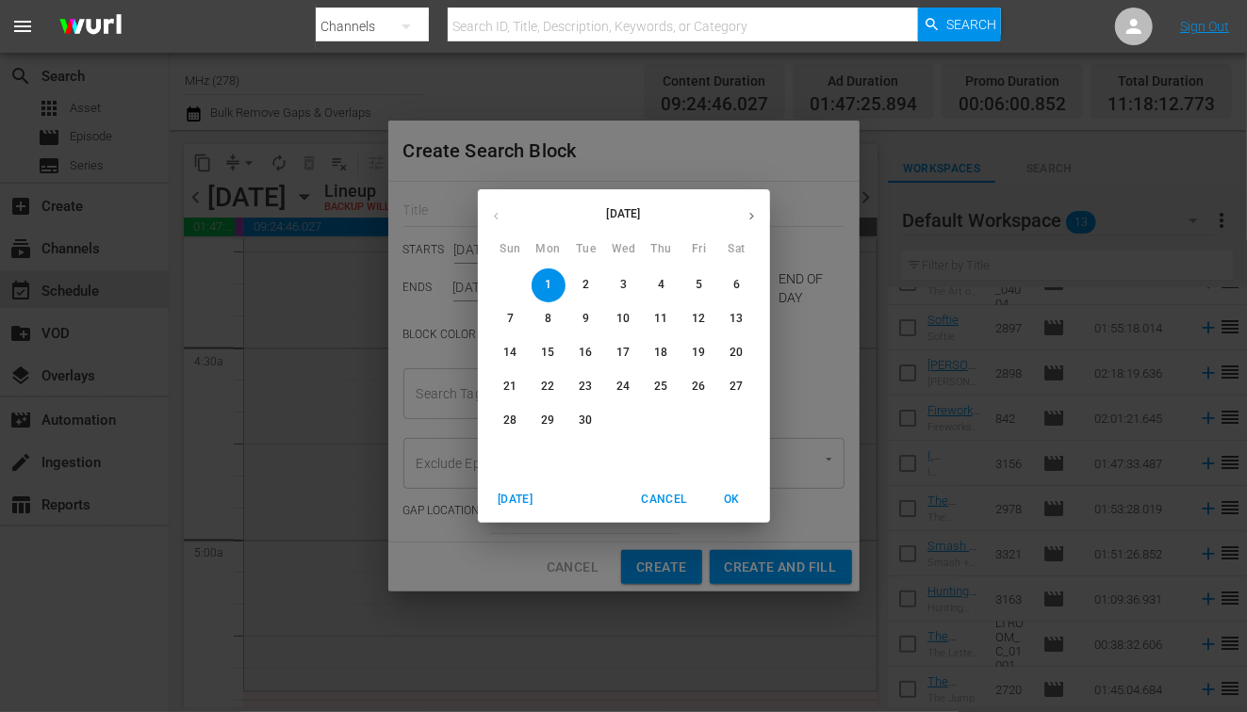
click at [701, 285] on p "5" at bounding box center [698, 285] width 7 height 16
type input "[DATE]"
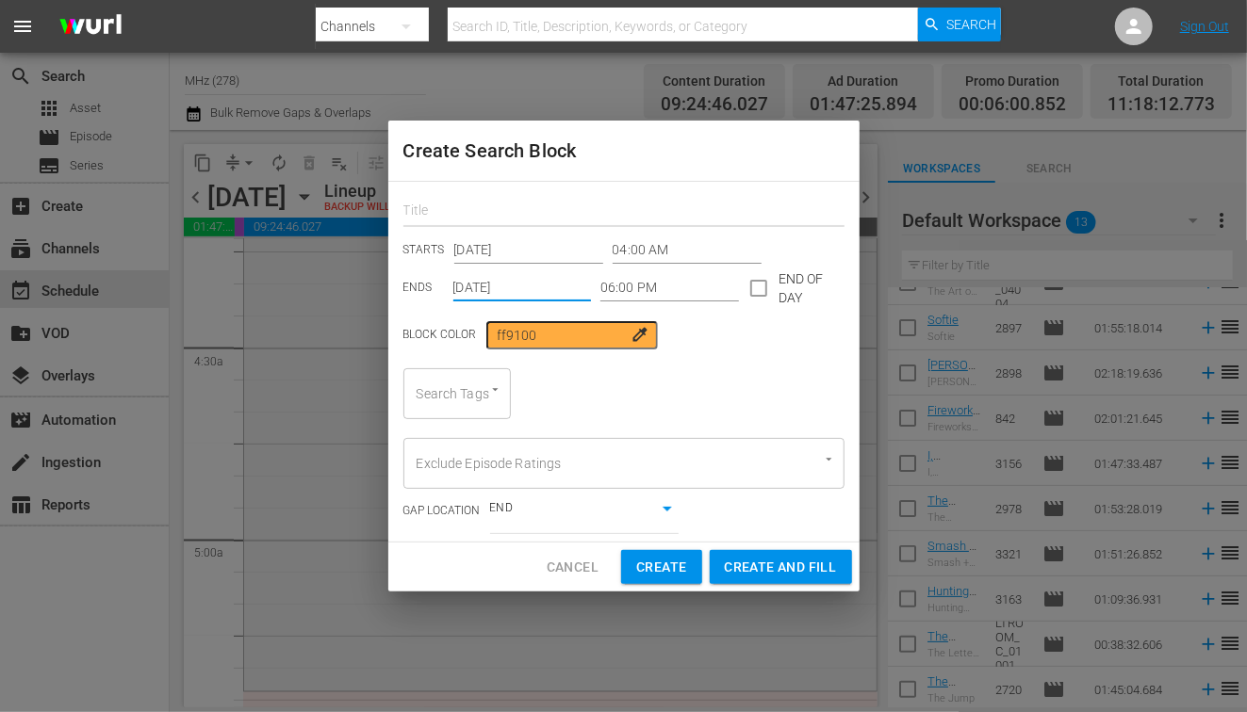
click at [491, 215] on input "text" at bounding box center [623, 212] width 441 height 29
type input "ev"
click at [418, 387] on input "Search Tags" at bounding box center [431, 394] width 38 height 34
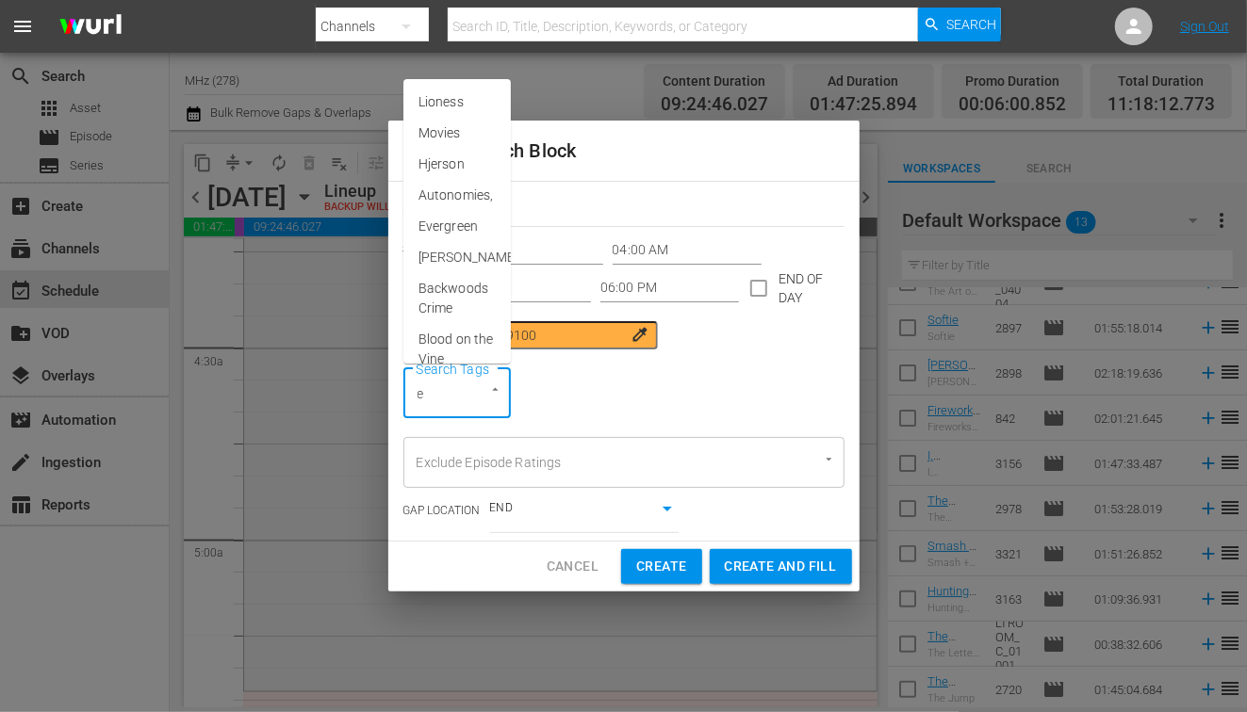
type input "ev"
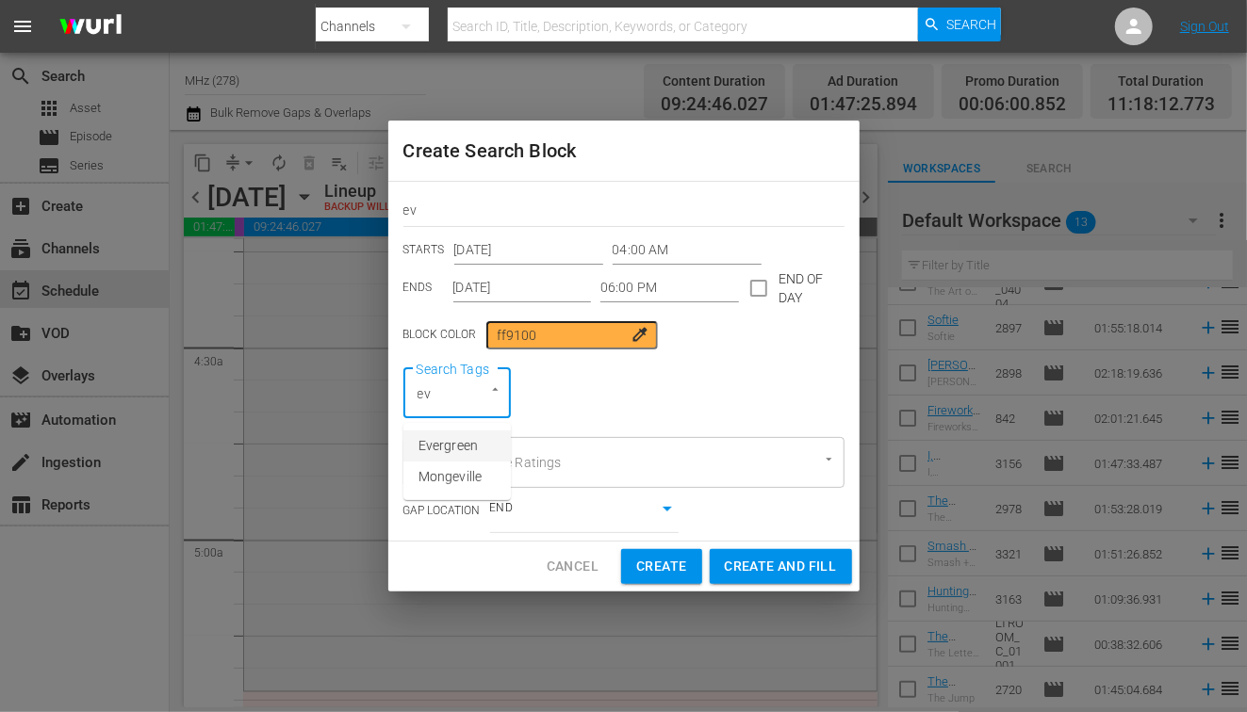
click at [444, 439] on span "Evergreen" at bounding box center [447, 446] width 59 height 20
click at [771, 563] on span "Create and Fill" at bounding box center [781, 567] width 112 height 24
type input "12:00 AM"
type input "[DATE]"
type input "12:00 AM"
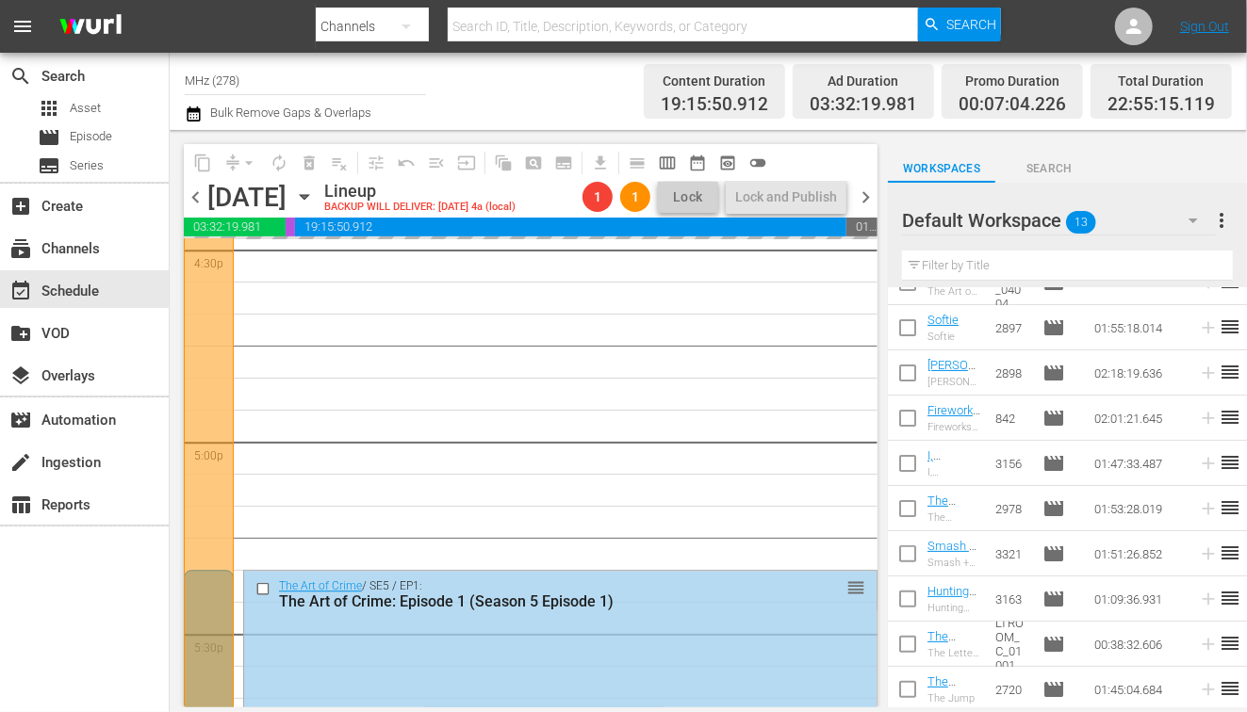
scroll to position [6336, 0]
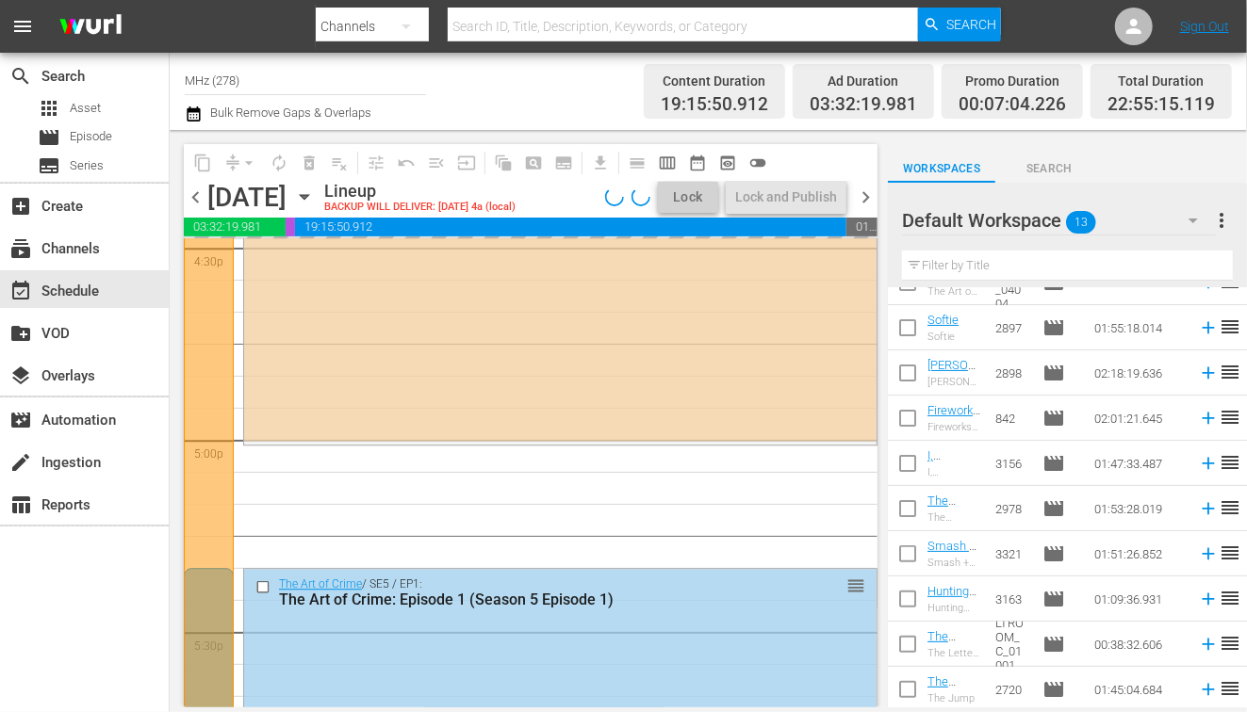
click at [315, 192] on icon "button" at bounding box center [304, 197] width 21 height 21
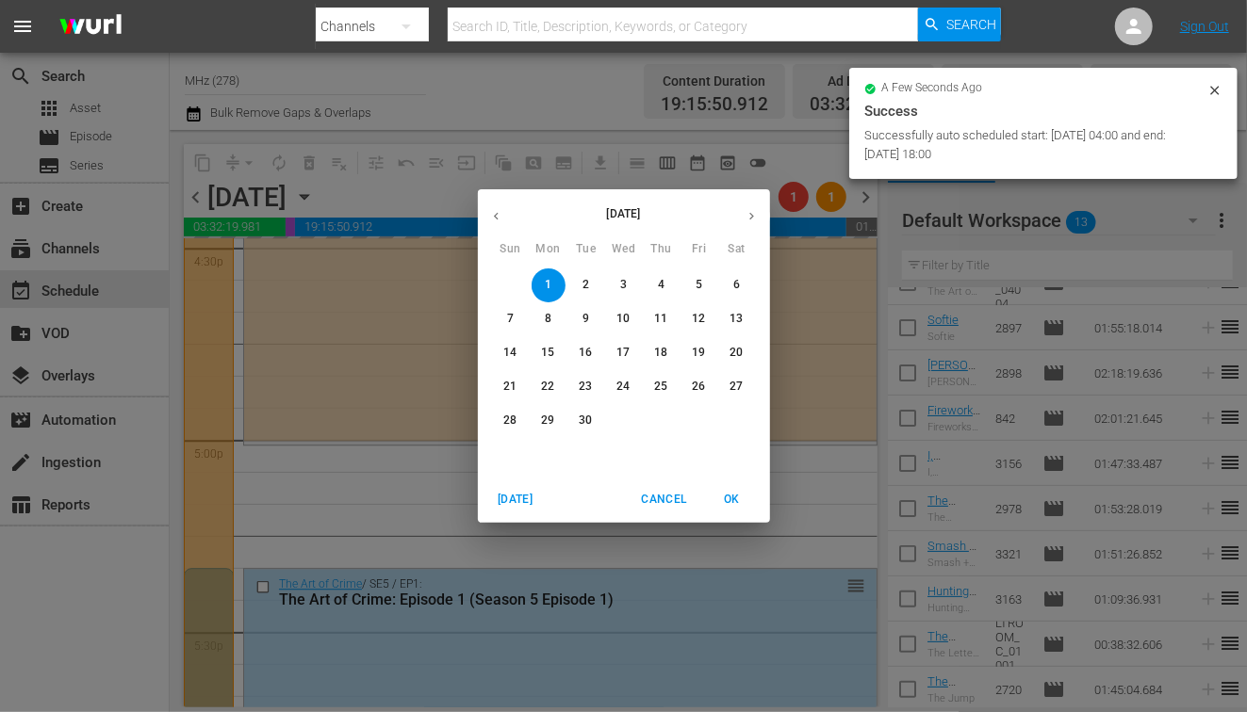
click at [549, 318] on p "8" at bounding box center [548, 319] width 7 height 16
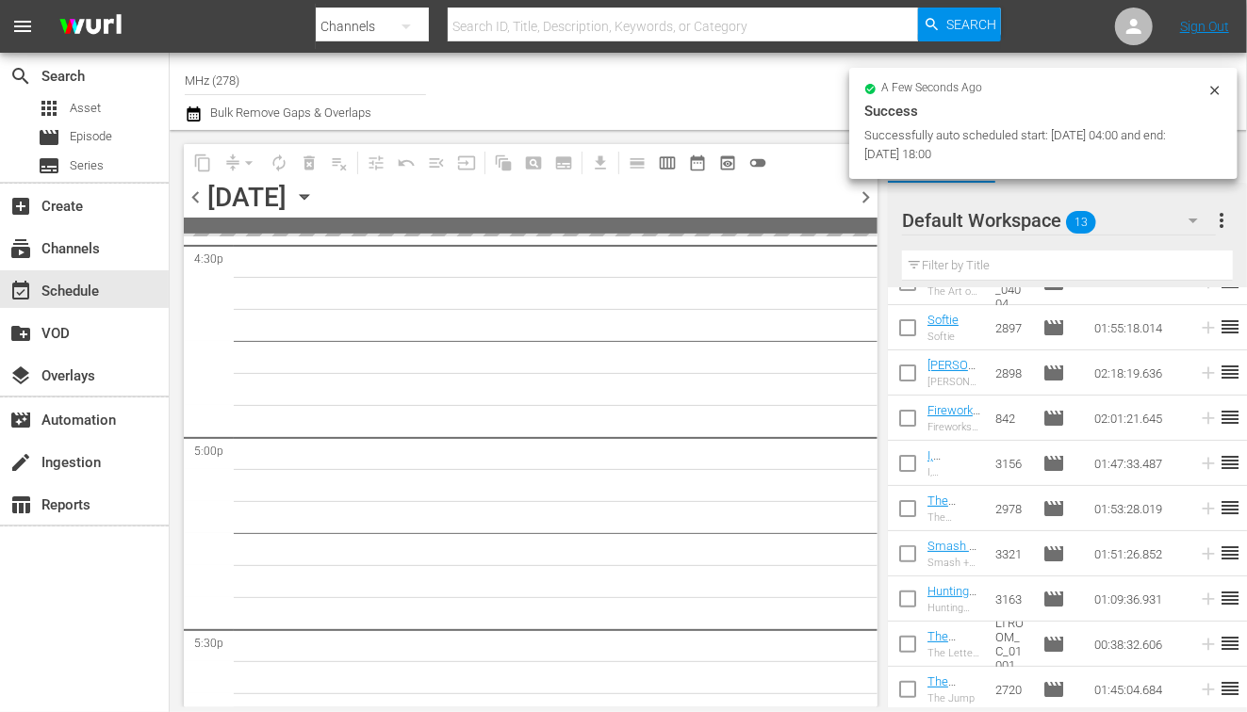
scroll to position [6560, 0]
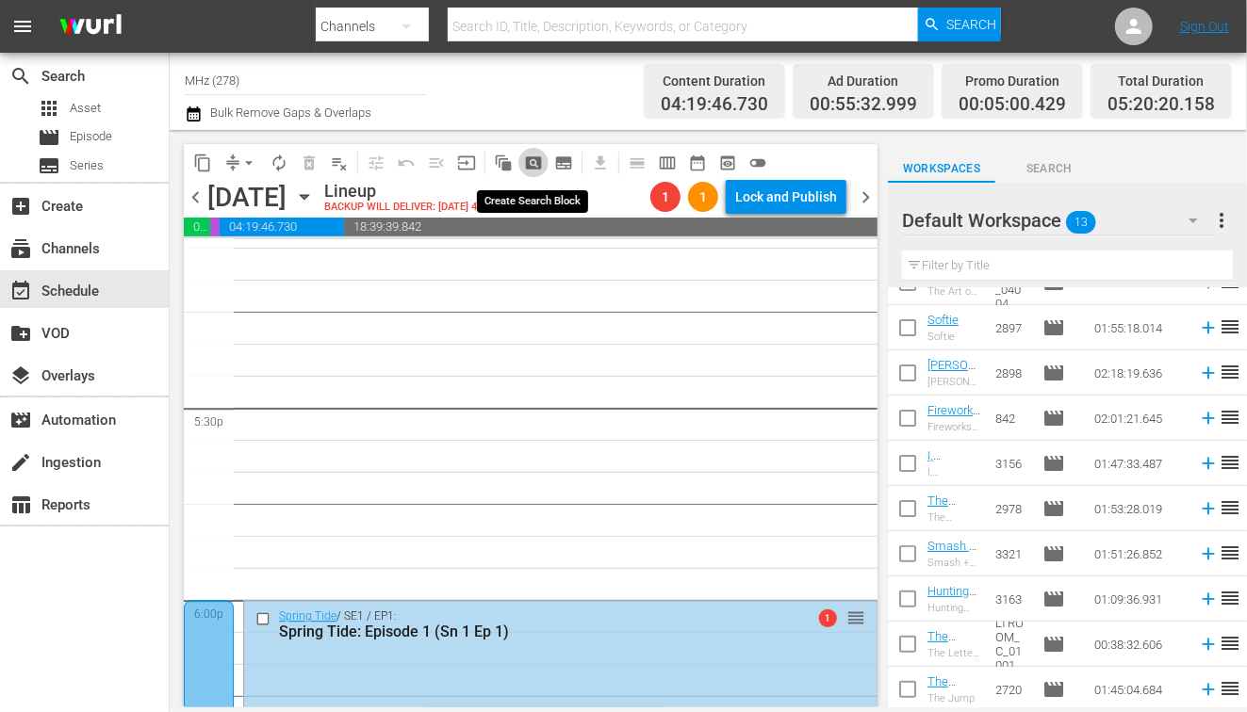
click at [541, 160] on span "pageview_outlined" at bounding box center [533, 163] width 19 height 19
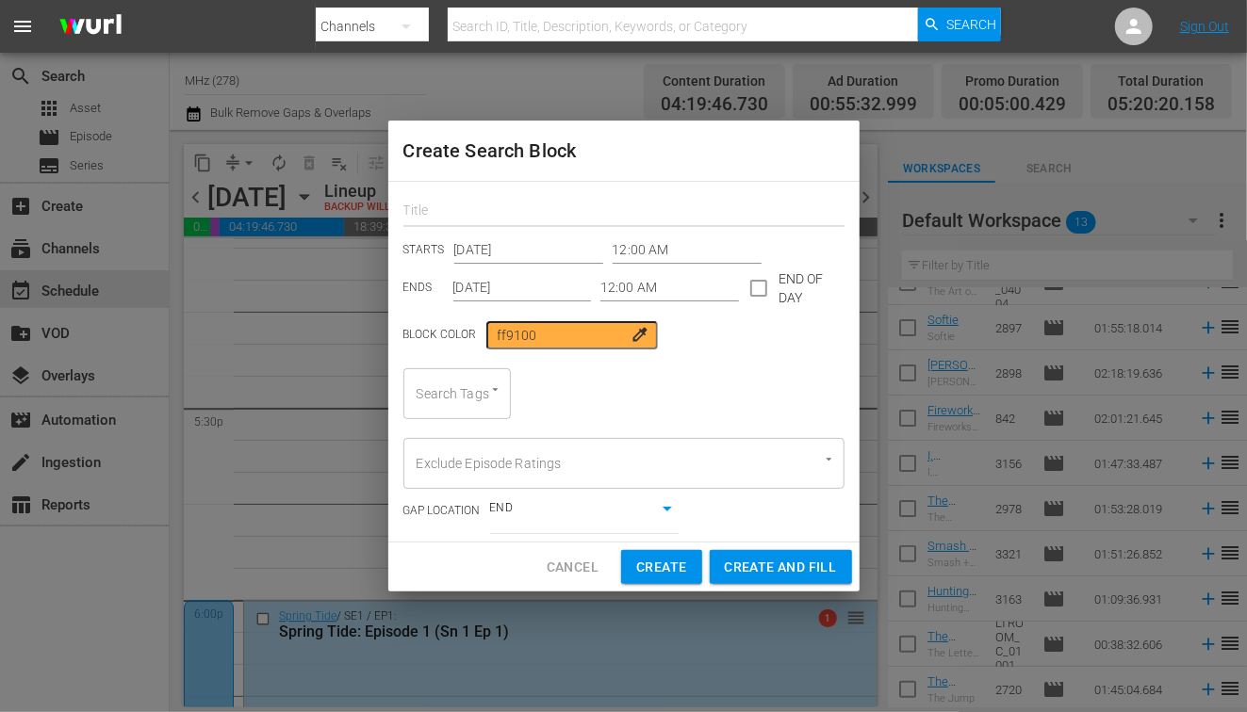
click at [514, 202] on input "text" at bounding box center [623, 212] width 441 height 29
type input "ev"
click at [482, 388] on div at bounding box center [485, 391] width 34 height 20
type input "ev"
click at [447, 433] on li "Evergreen" at bounding box center [456, 446] width 107 height 31
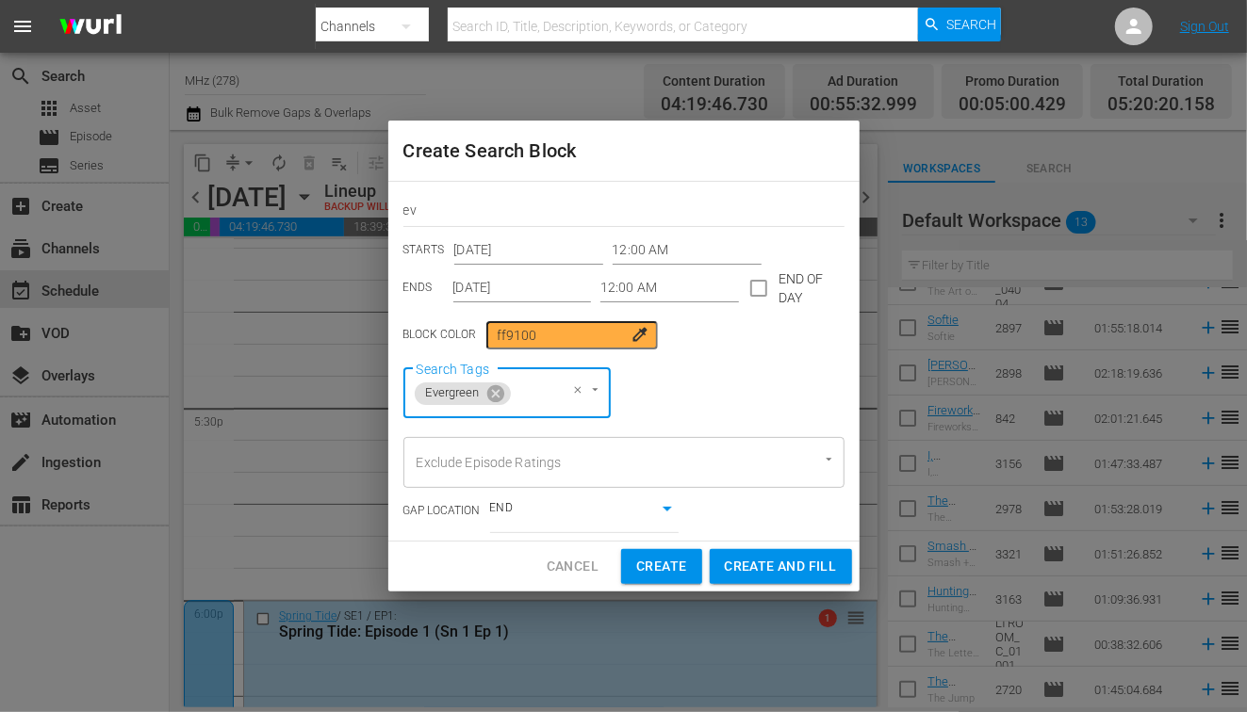
click at [613, 252] on input "12:00 AM" at bounding box center [687, 251] width 149 height 28
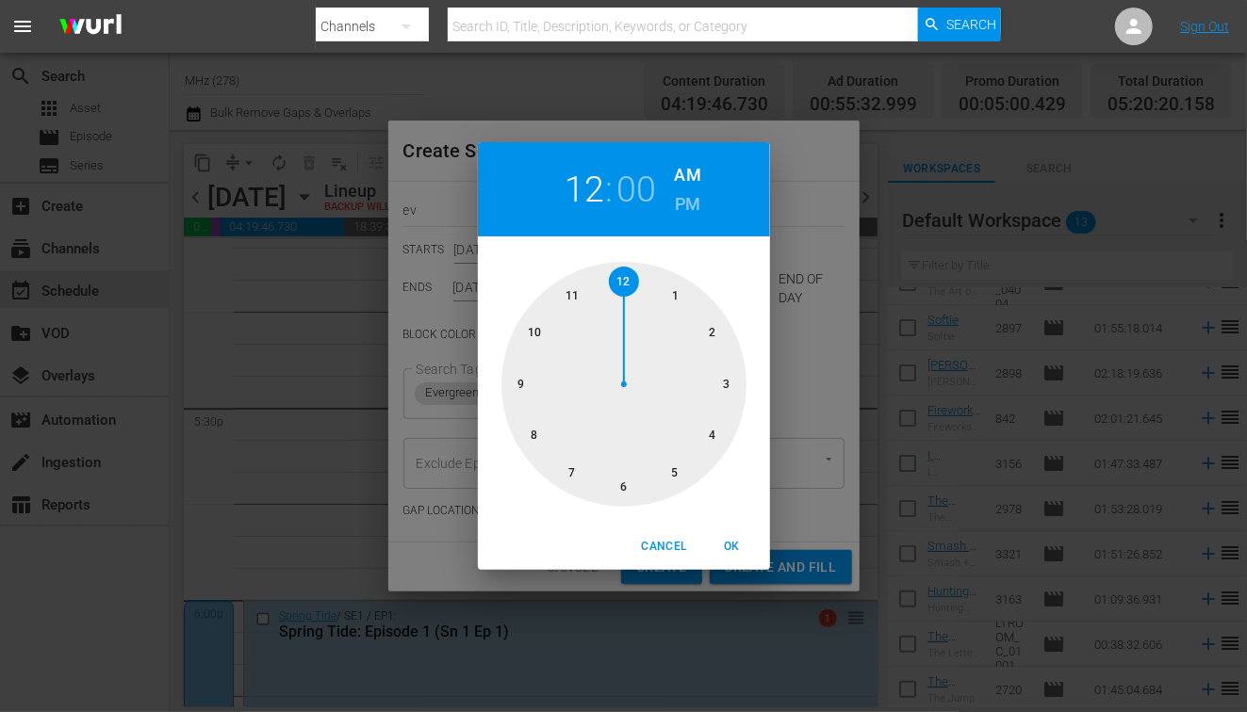
click at [709, 438] on div at bounding box center [623, 384] width 245 height 245
click at [720, 550] on span "OK" at bounding box center [732, 547] width 45 height 20
type input "04:00 AM"
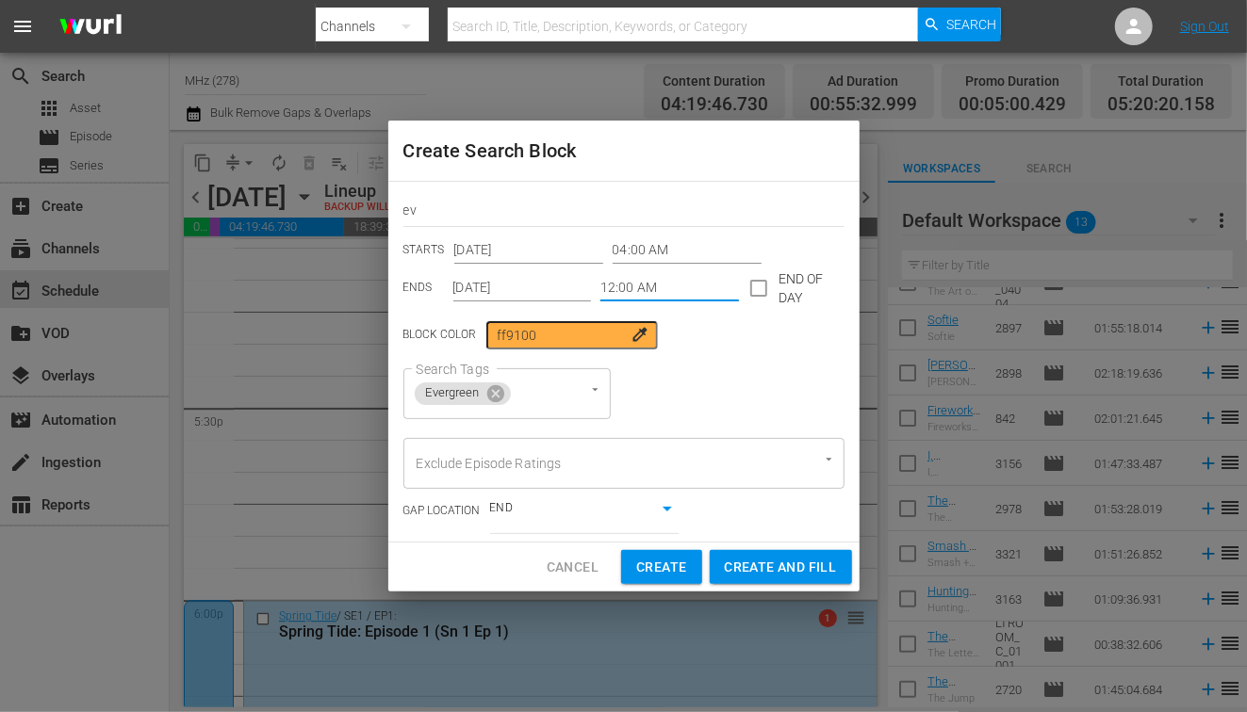
click at [613, 285] on input "12:00 AM" at bounding box center [669, 288] width 139 height 28
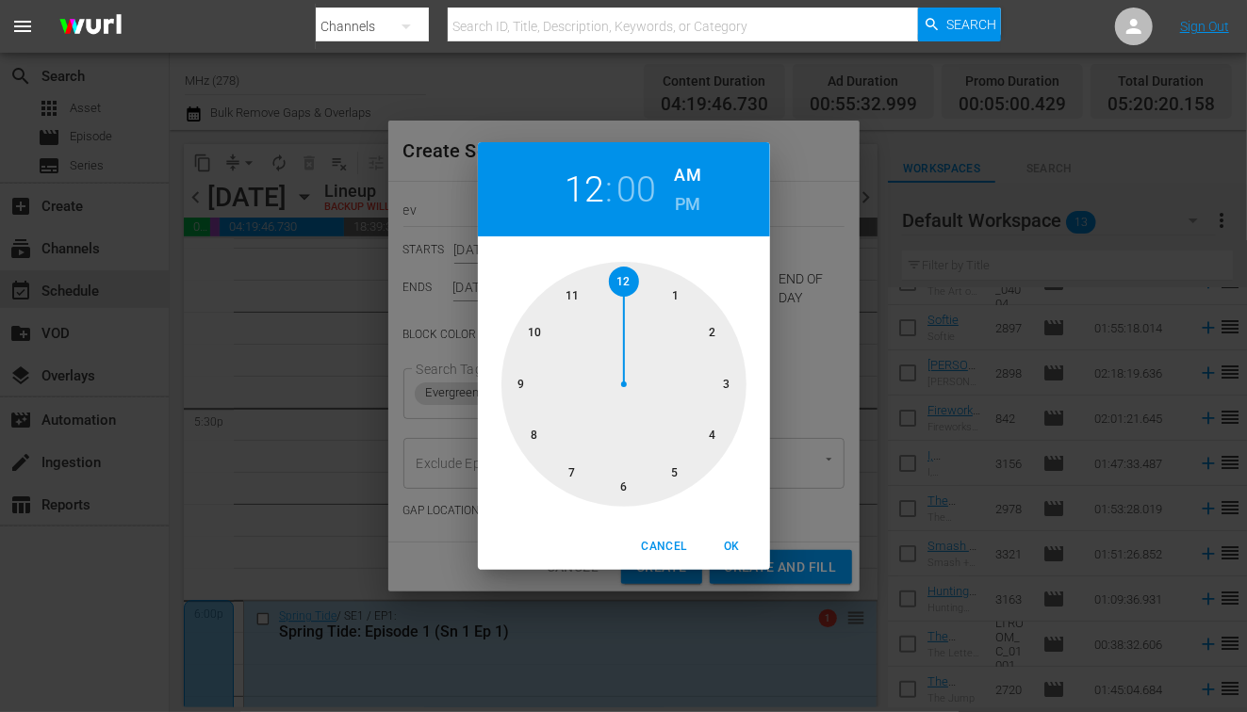
click at [680, 203] on h6 "PM" at bounding box center [687, 204] width 25 height 30
click at [625, 494] on div at bounding box center [623, 384] width 245 height 245
click at [724, 547] on span "OK" at bounding box center [732, 547] width 45 height 20
type input "06:00 PM"
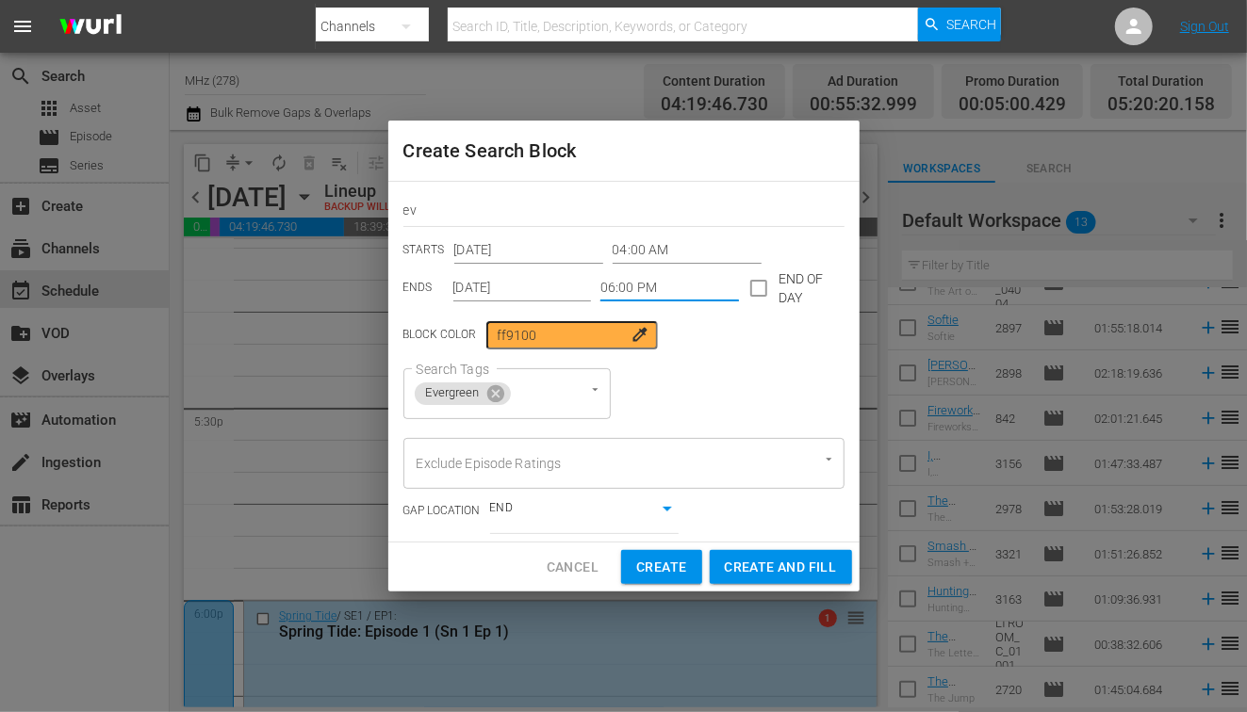
click at [488, 299] on input "[DATE]" at bounding box center [522, 288] width 139 height 28
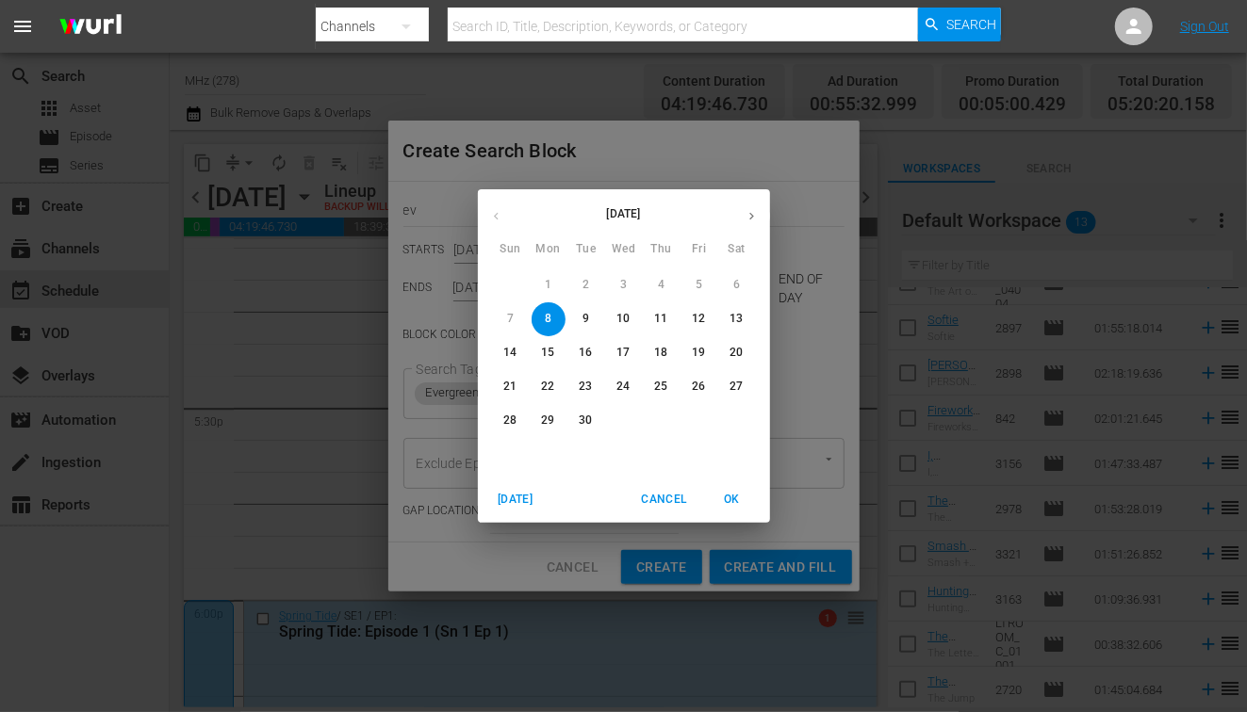
click at [692, 317] on p "12" at bounding box center [698, 319] width 13 height 16
type input "[DATE]"
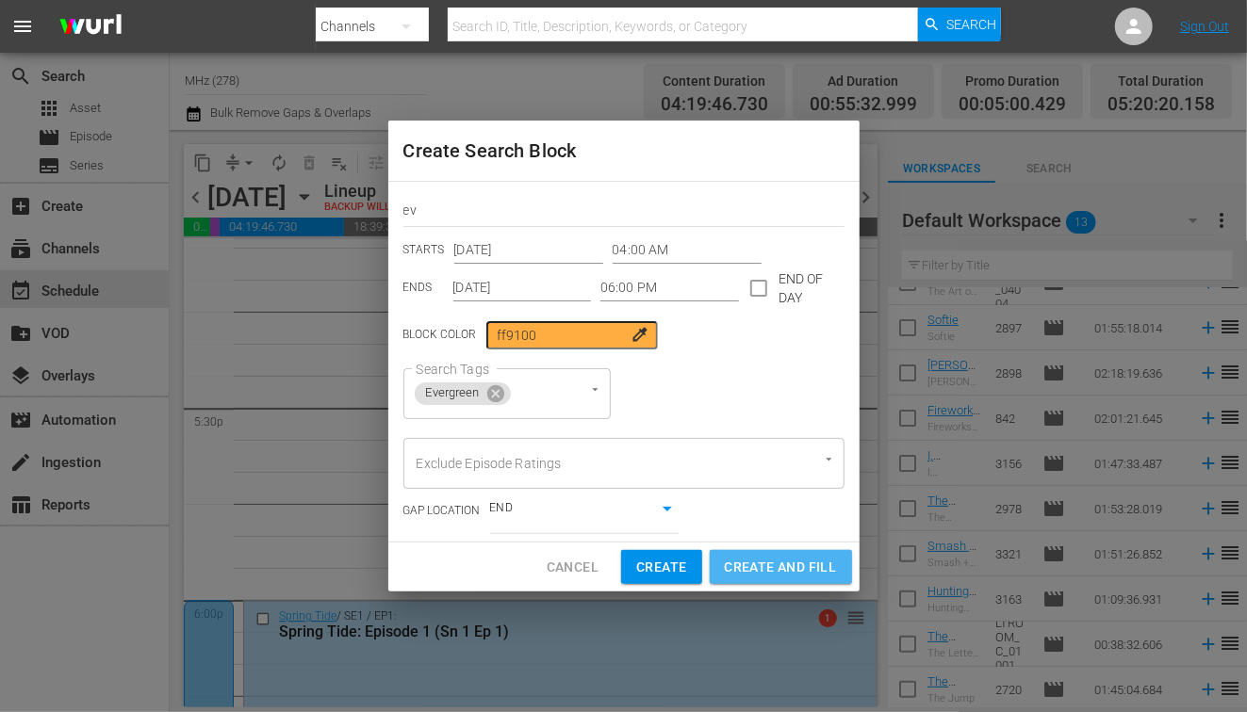
click at [780, 573] on span "Create and Fill" at bounding box center [781, 568] width 112 height 24
type input "12:00 AM"
type input "[DATE]"
type input "12:00 AM"
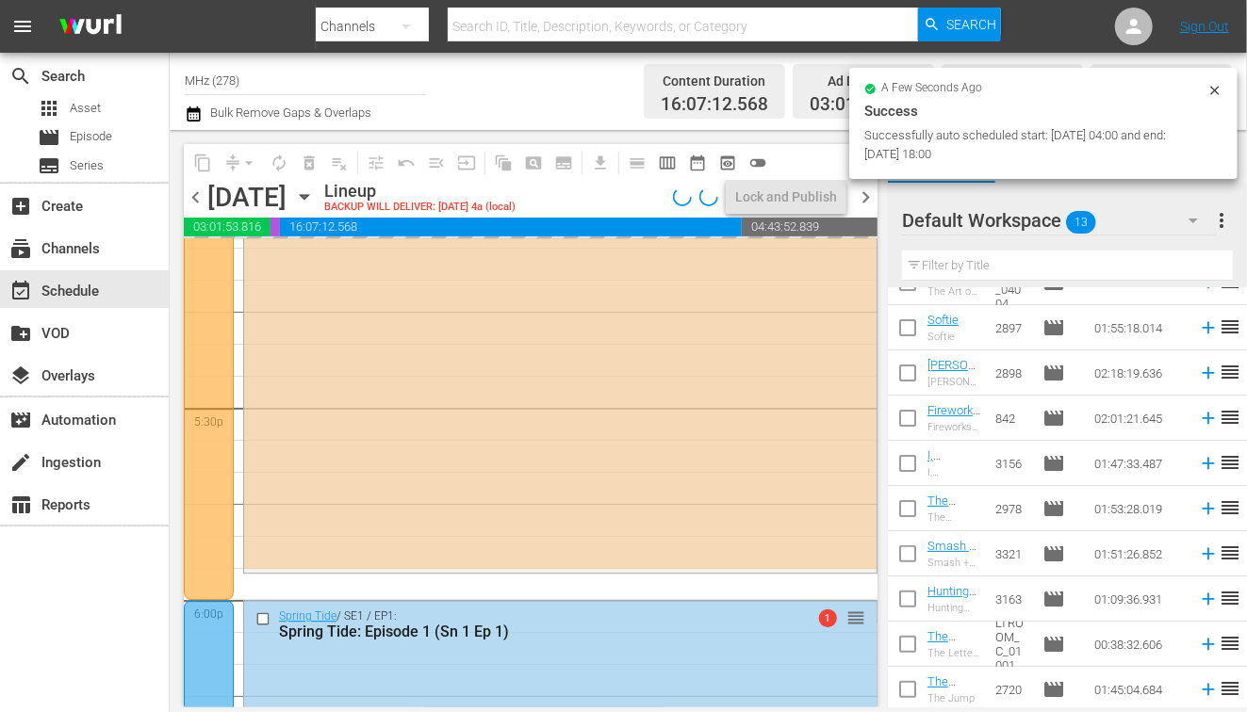
scroll to position [6465, 0]
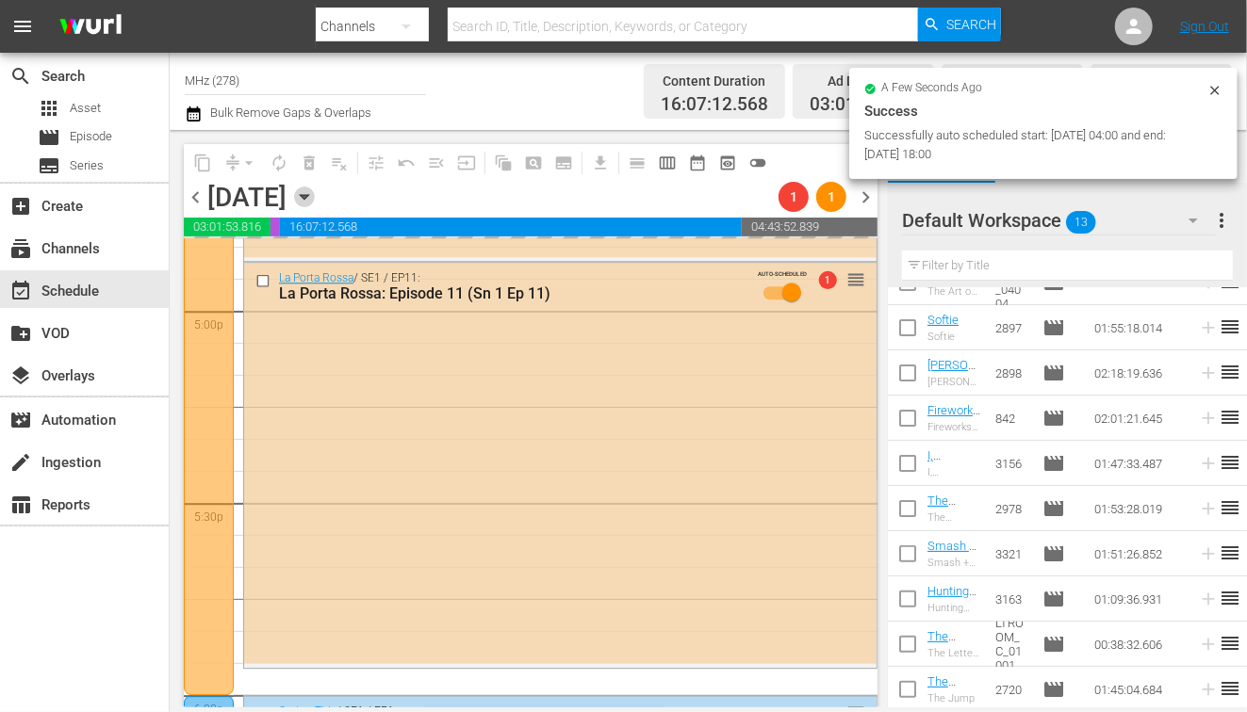
click at [315, 191] on icon "button" at bounding box center [304, 197] width 21 height 21
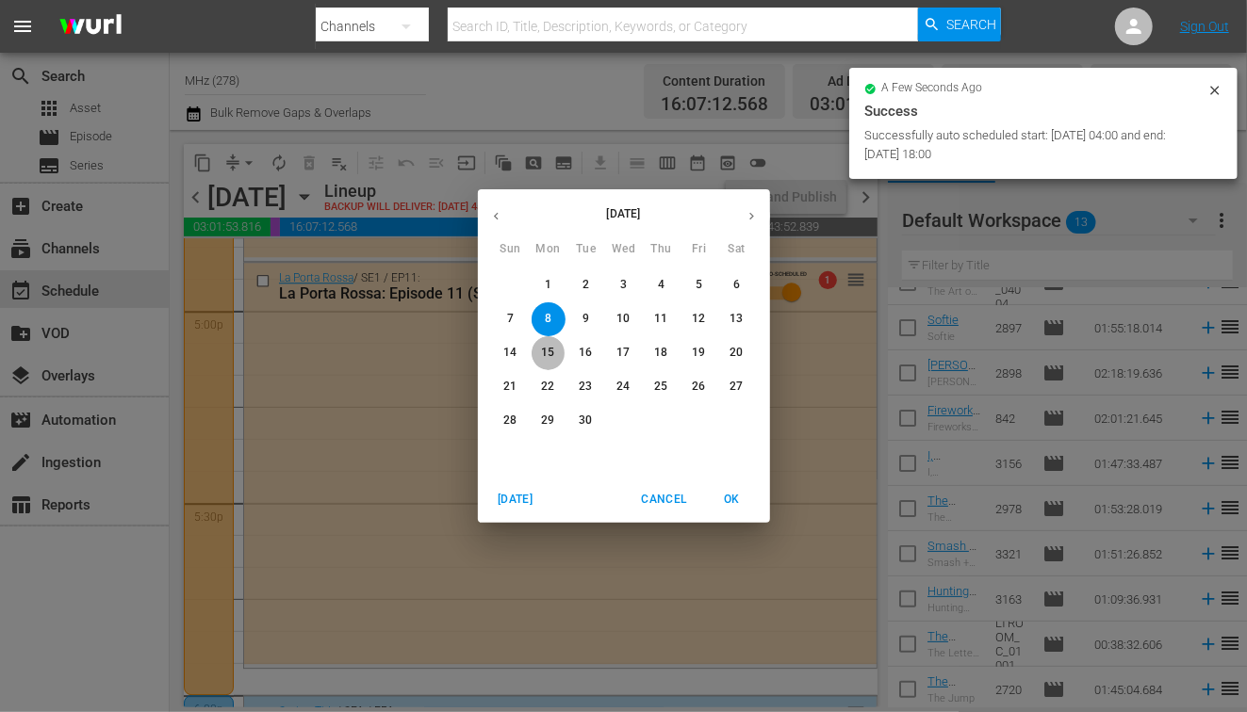
click at [555, 355] on span "15" at bounding box center [549, 353] width 34 height 16
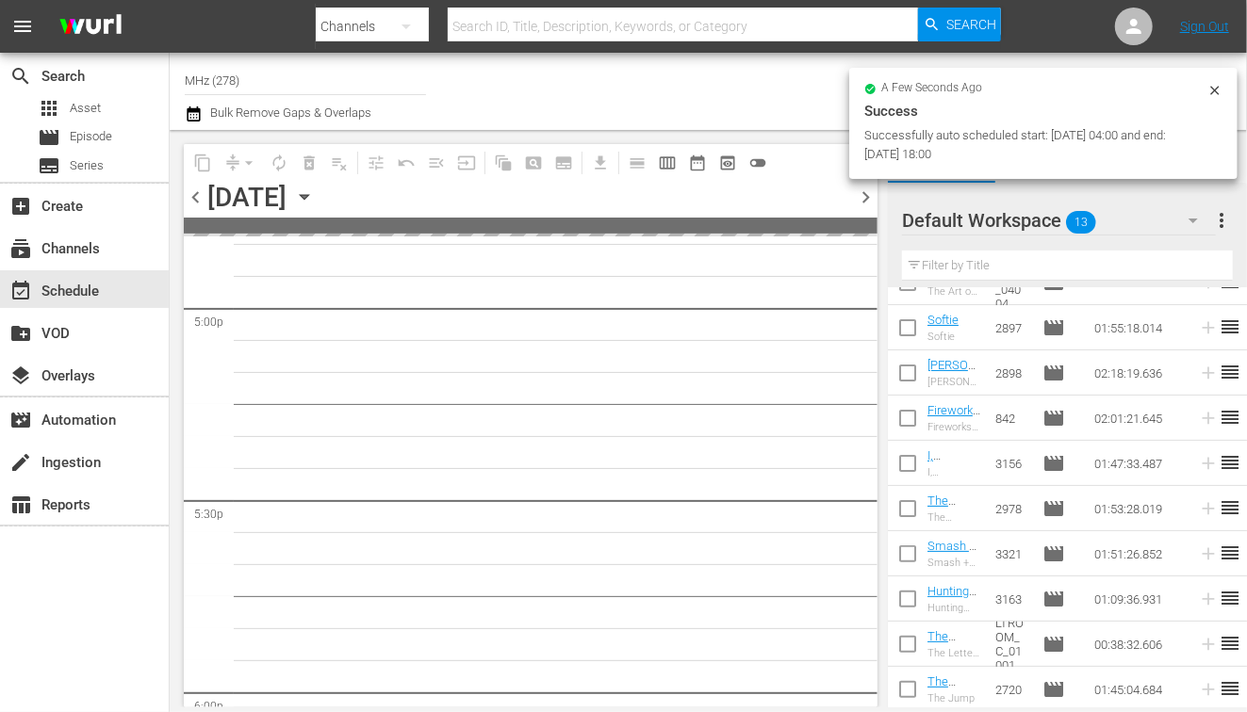
scroll to position [6560, 0]
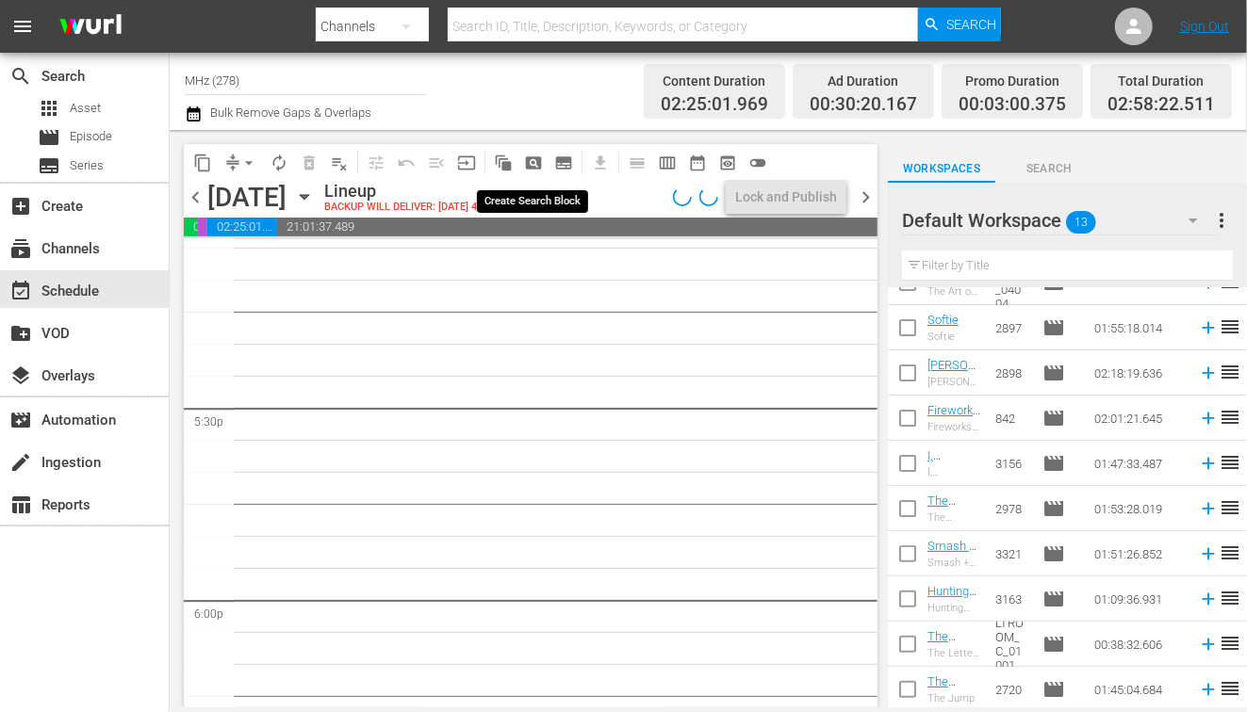
click at [532, 167] on span "pageview_outlined" at bounding box center [533, 163] width 19 height 19
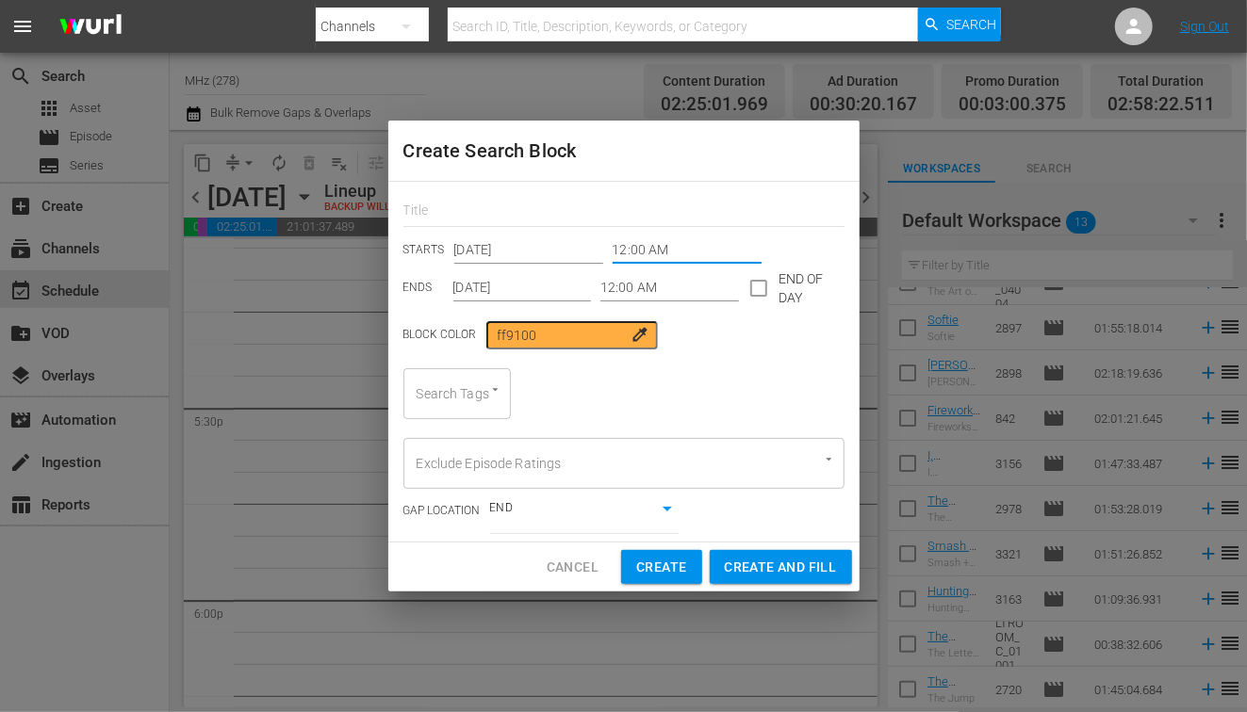
click at [624, 247] on input "12:00 AM" at bounding box center [687, 251] width 149 height 28
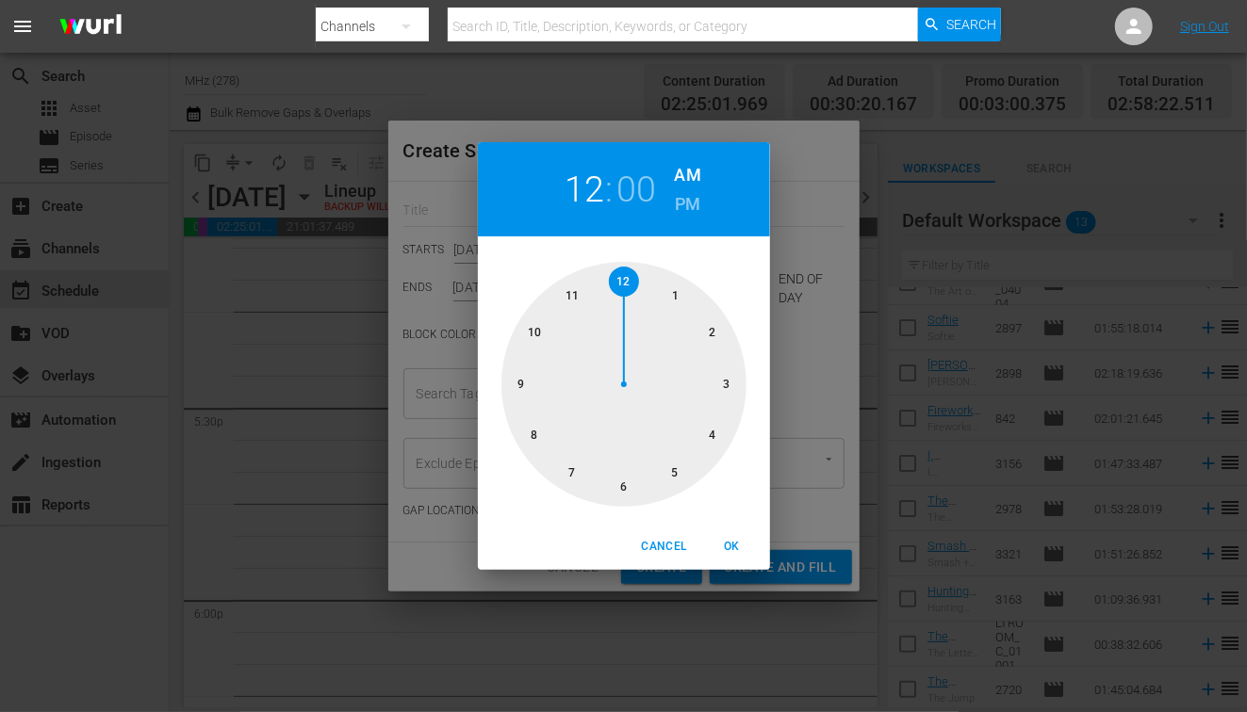
click at [702, 437] on div at bounding box center [623, 384] width 245 height 245
click at [730, 554] on span "OK" at bounding box center [732, 547] width 45 height 20
type input "04:00 AM"
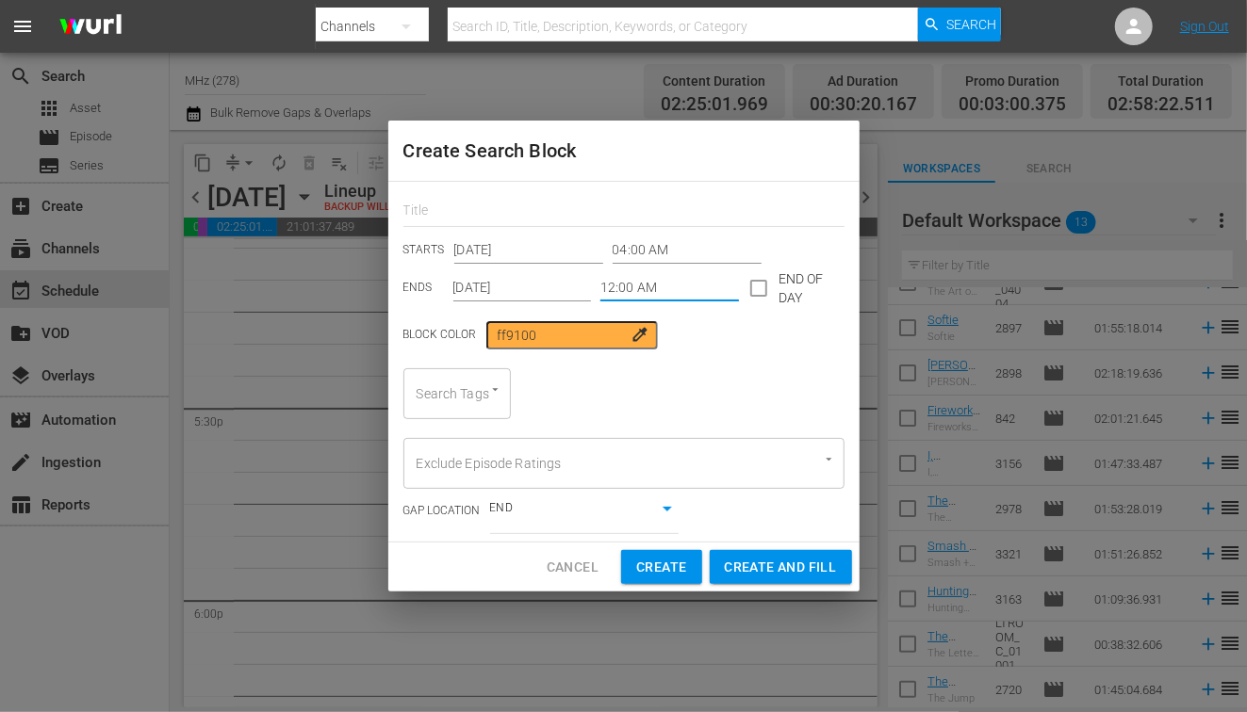
click at [624, 286] on input "12:00 AM" at bounding box center [669, 288] width 139 height 28
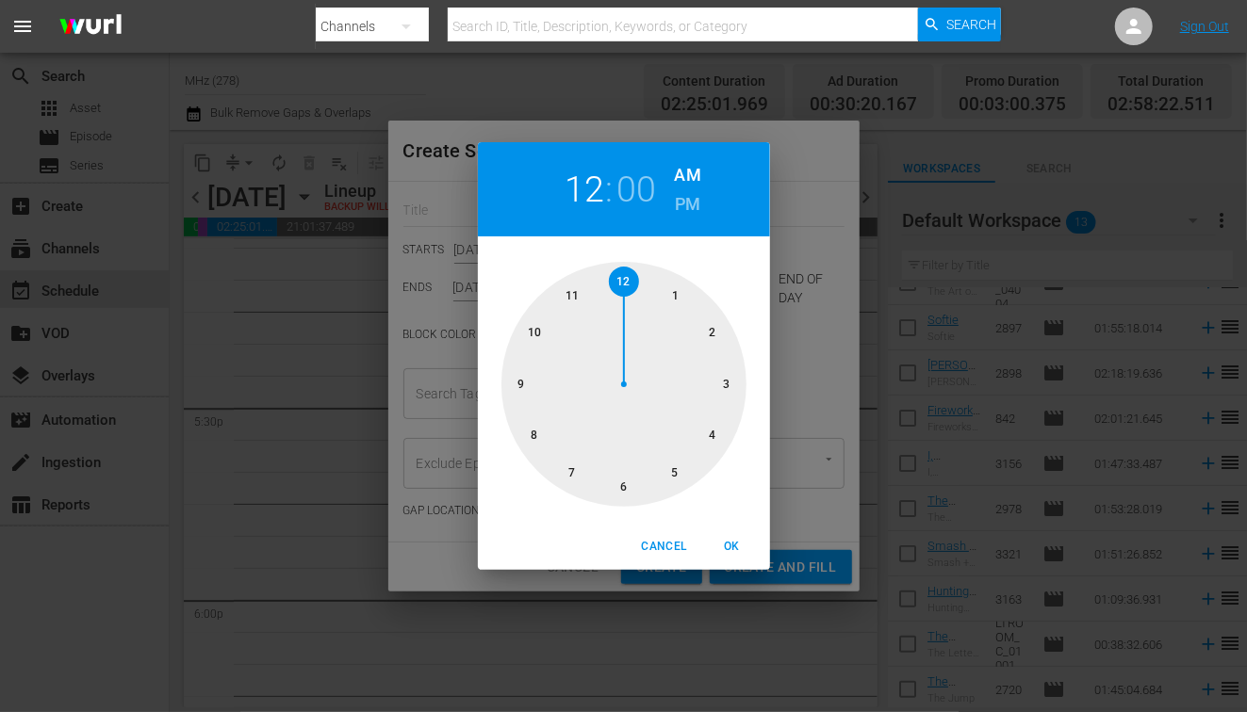
click at [687, 204] on h6 "PM" at bounding box center [687, 204] width 25 height 30
click at [631, 475] on div at bounding box center [623, 384] width 245 height 245
click at [753, 549] on span "OK" at bounding box center [732, 547] width 45 height 20
type input "06:00 PM"
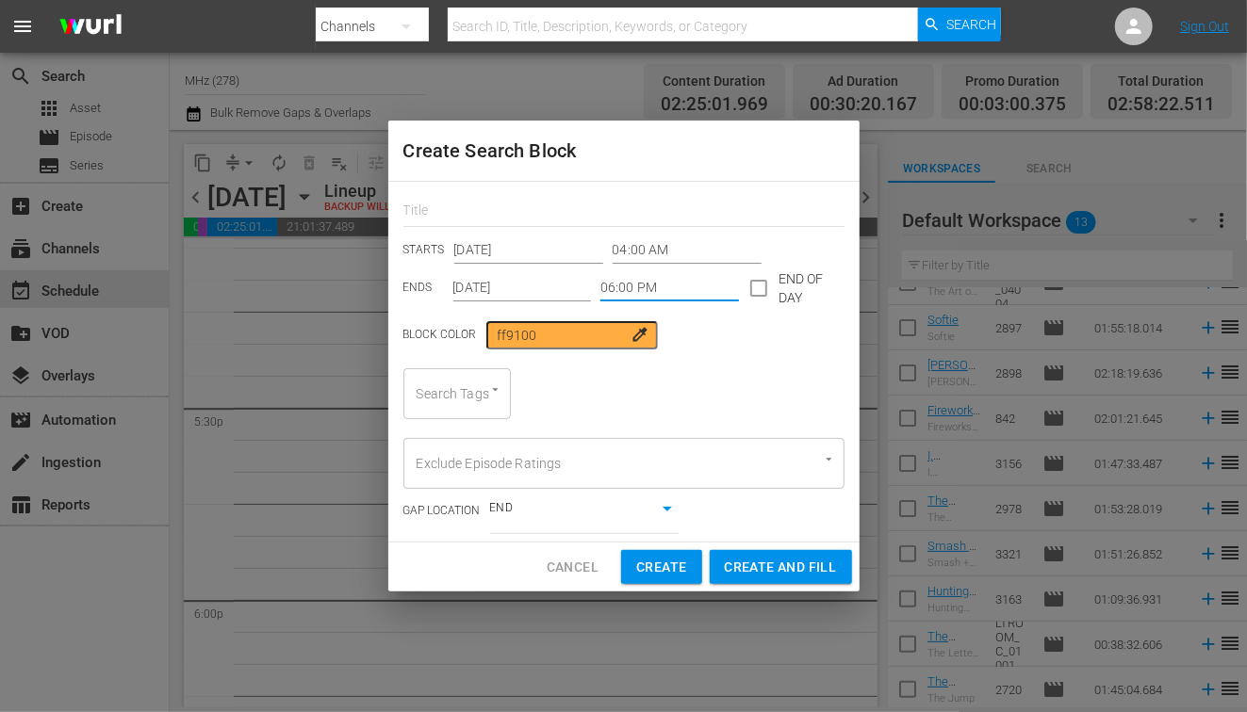
click at [495, 281] on input "[DATE]" at bounding box center [522, 288] width 139 height 28
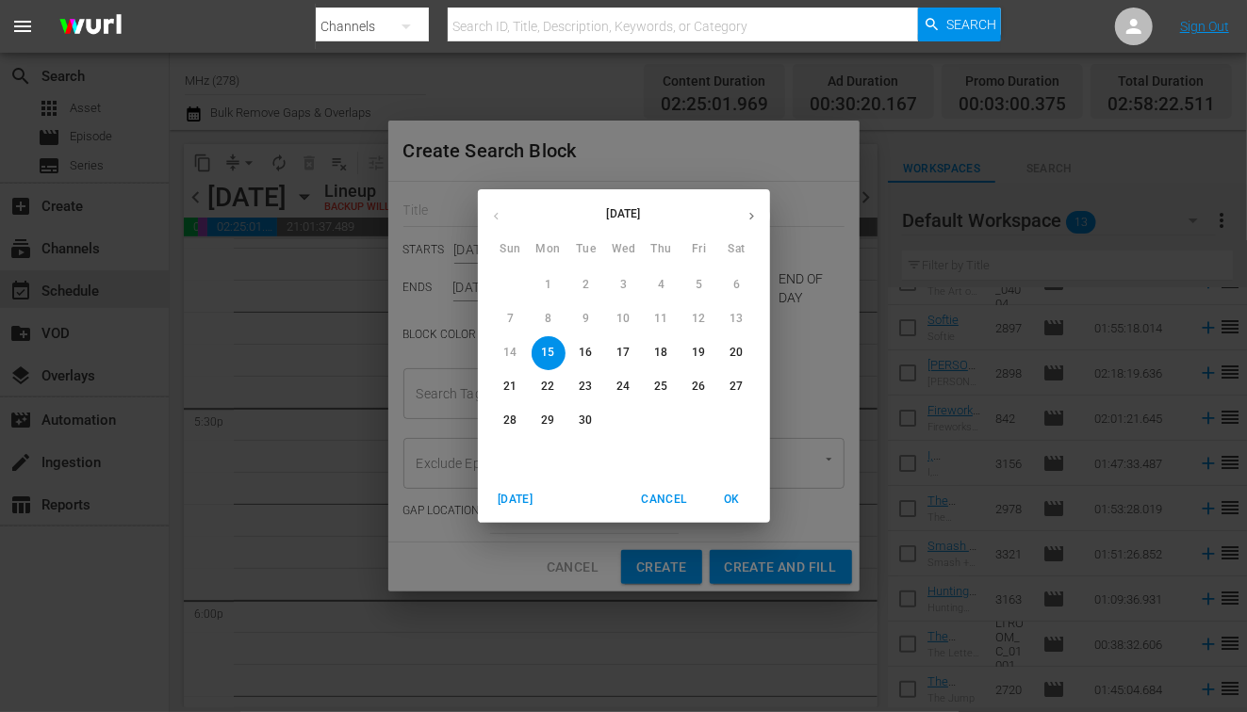
click at [692, 361] on p "19" at bounding box center [698, 353] width 13 height 16
type input "[DATE]"
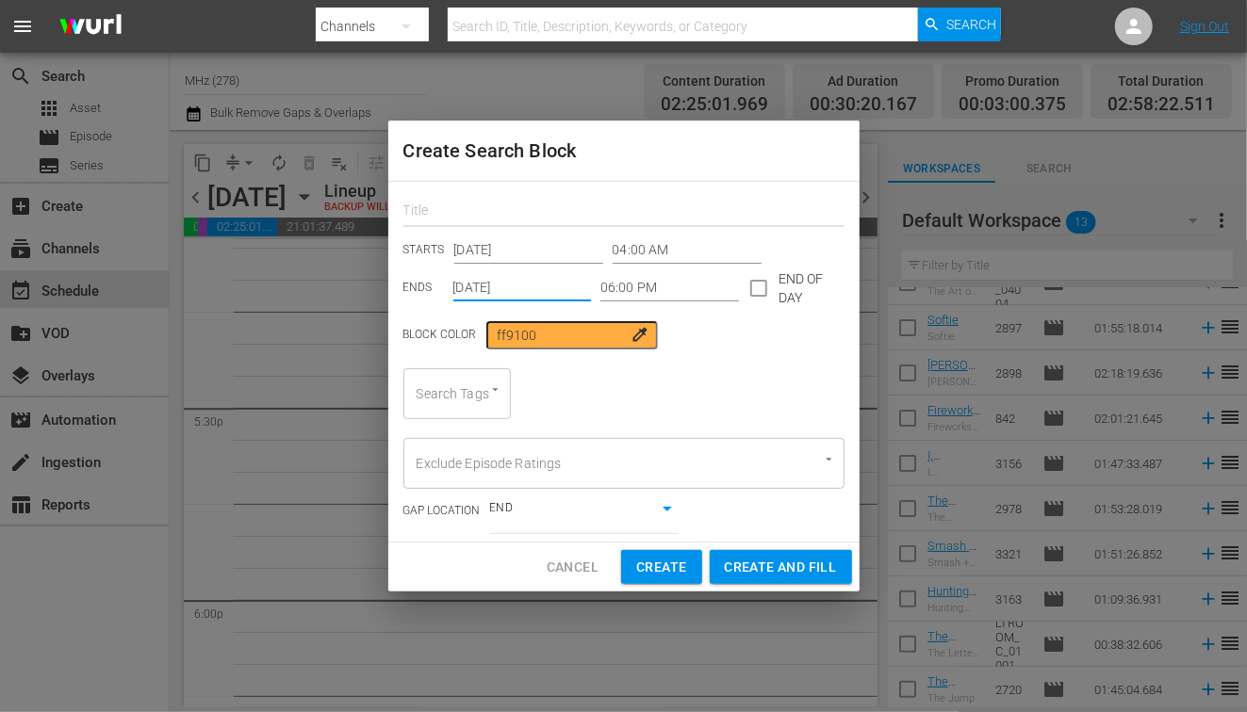
click at [542, 204] on input "text" at bounding box center [623, 212] width 441 height 29
type input "ev"
click at [451, 384] on div "Search Tags" at bounding box center [456, 393] width 107 height 51
type input "e"
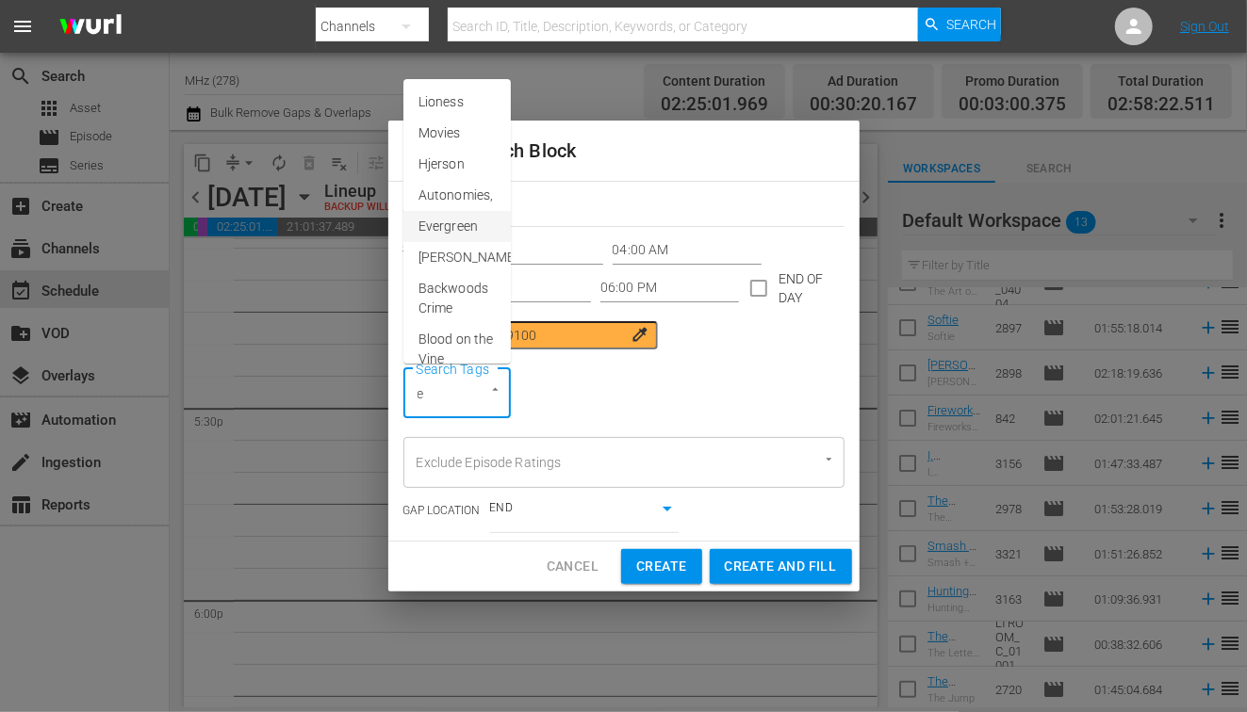
click at [459, 226] on span "Evergreen" at bounding box center [447, 227] width 59 height 20
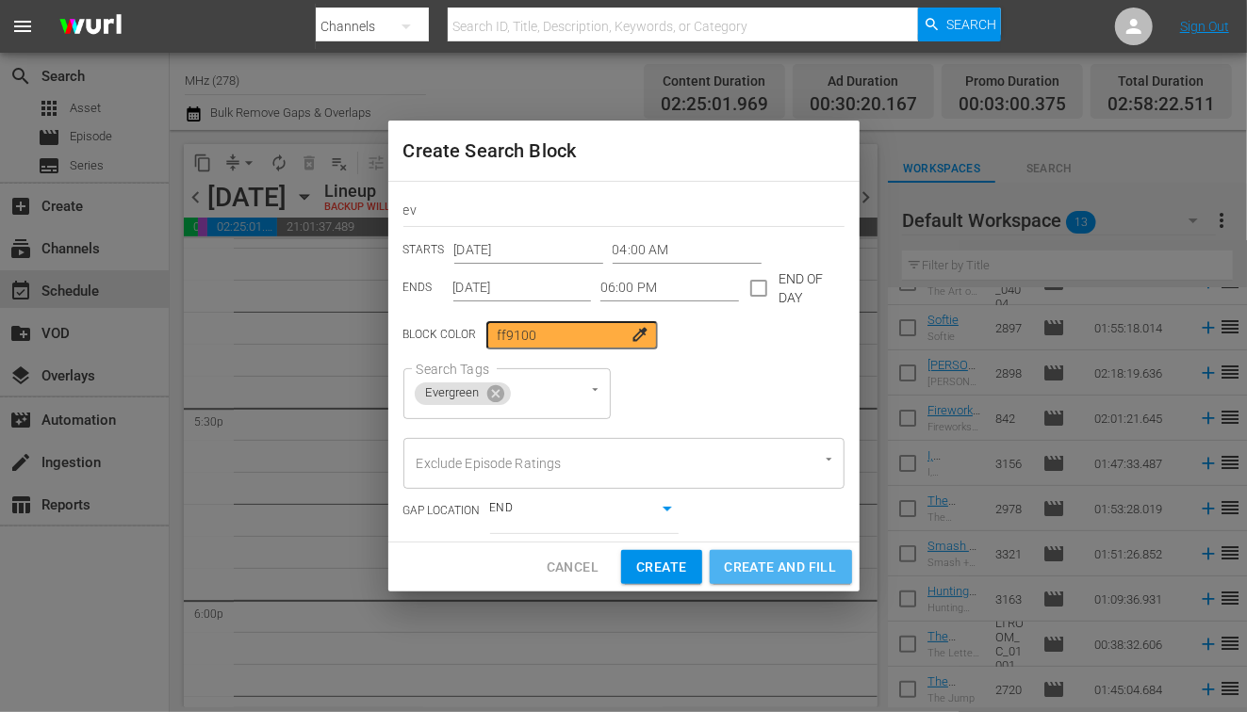
click at [762, 565] on span "Create and Fill" at bounding box center [781, 568] width 112 height 24
type input "12:00 AM"
type input "[DATE]"
type input "12:00 AM"
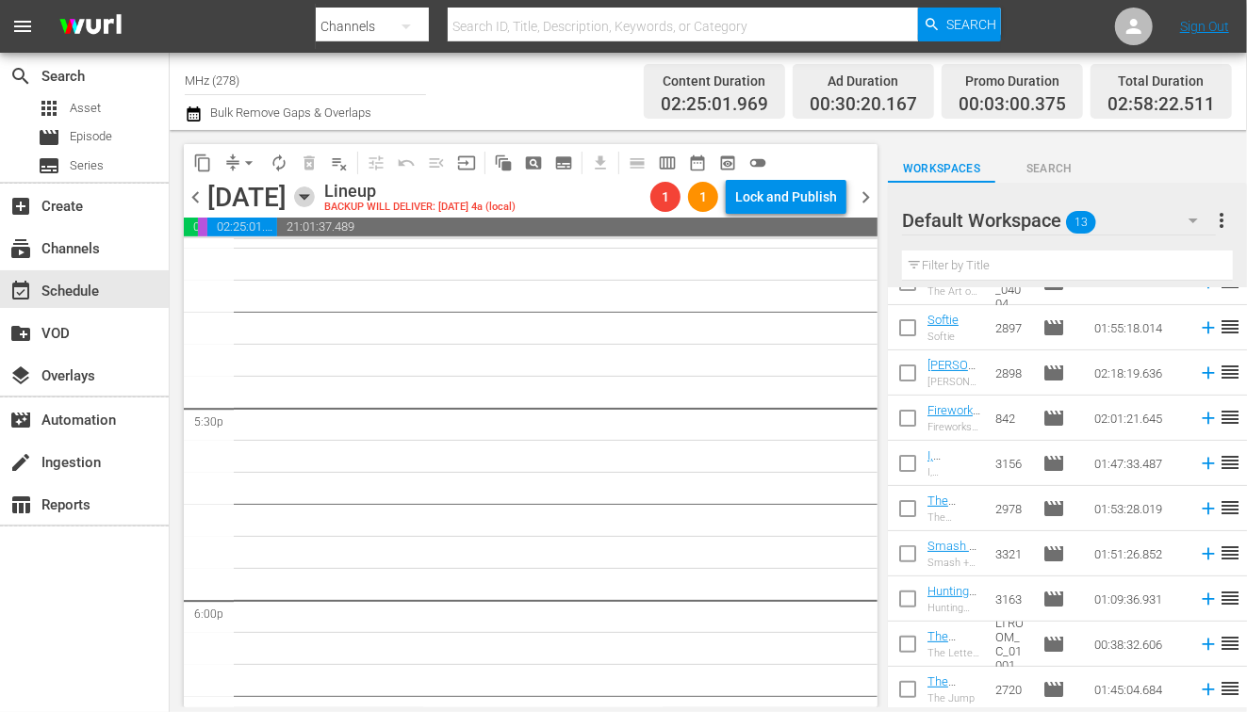
click at [315, 199] on icon "button" at bounding box center [304, 197] width 21 height 21
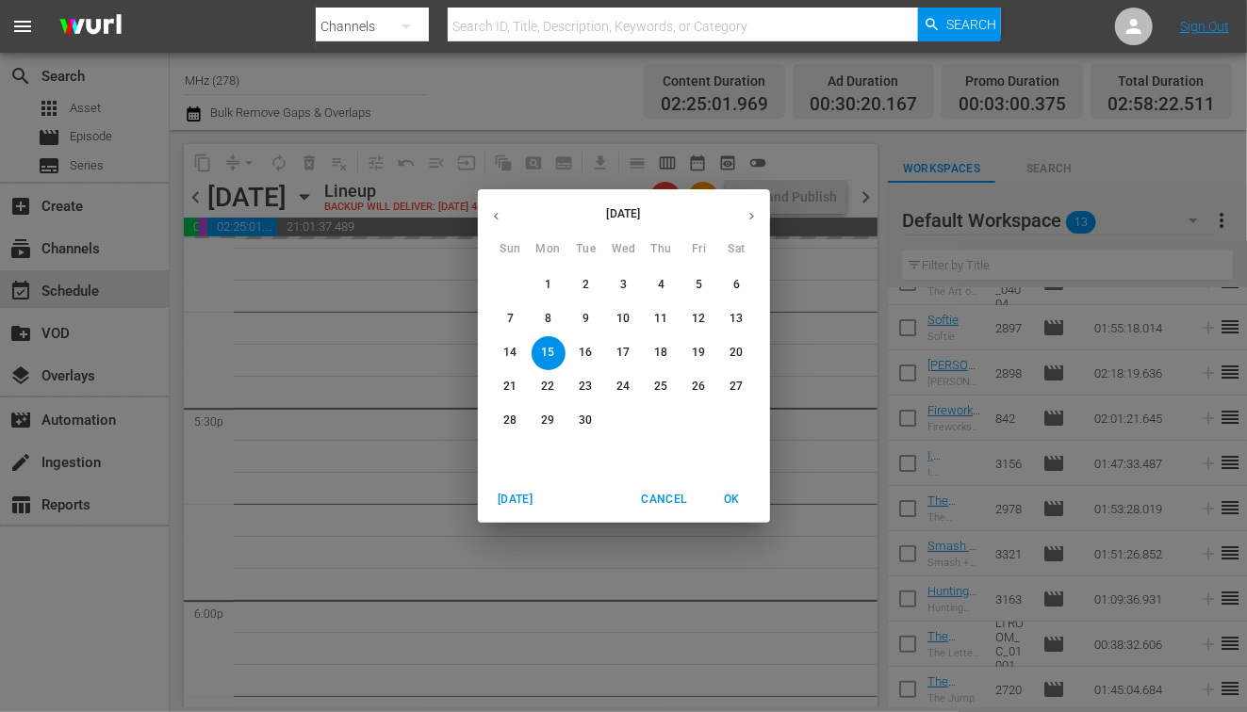
click at [543, 385] on p "22" at bounding box center [547, 387] width 13 height 16
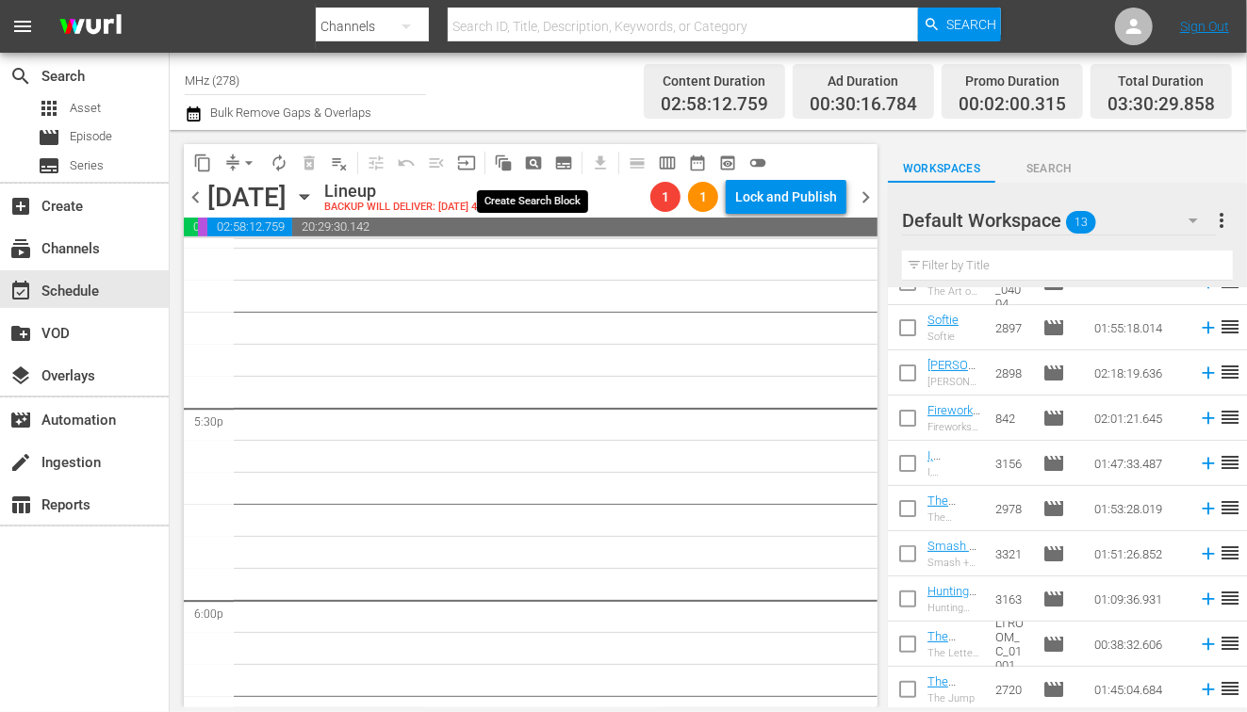
click at [541, 167] on span "pageview_outlined" at bounding box center [533, 163] width 19 height 19
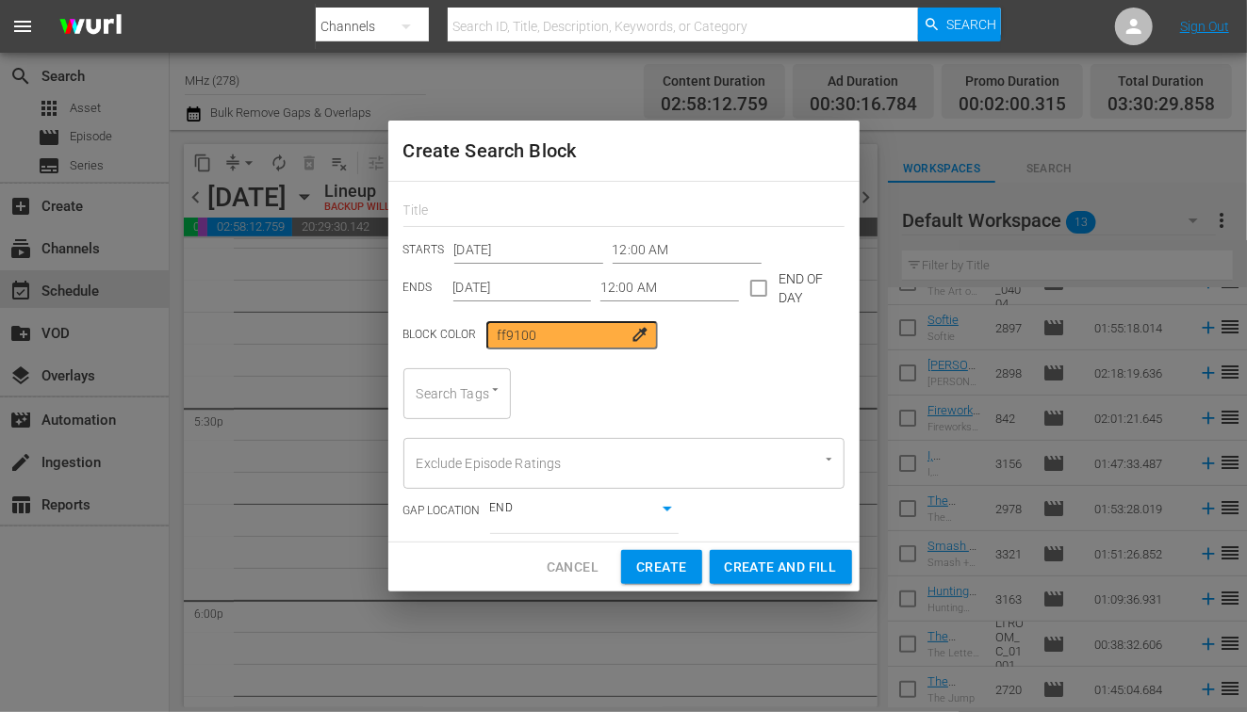
click at [651, 252] on input "12:00 AM" at bounding box center [687, 251] width 149 height 28
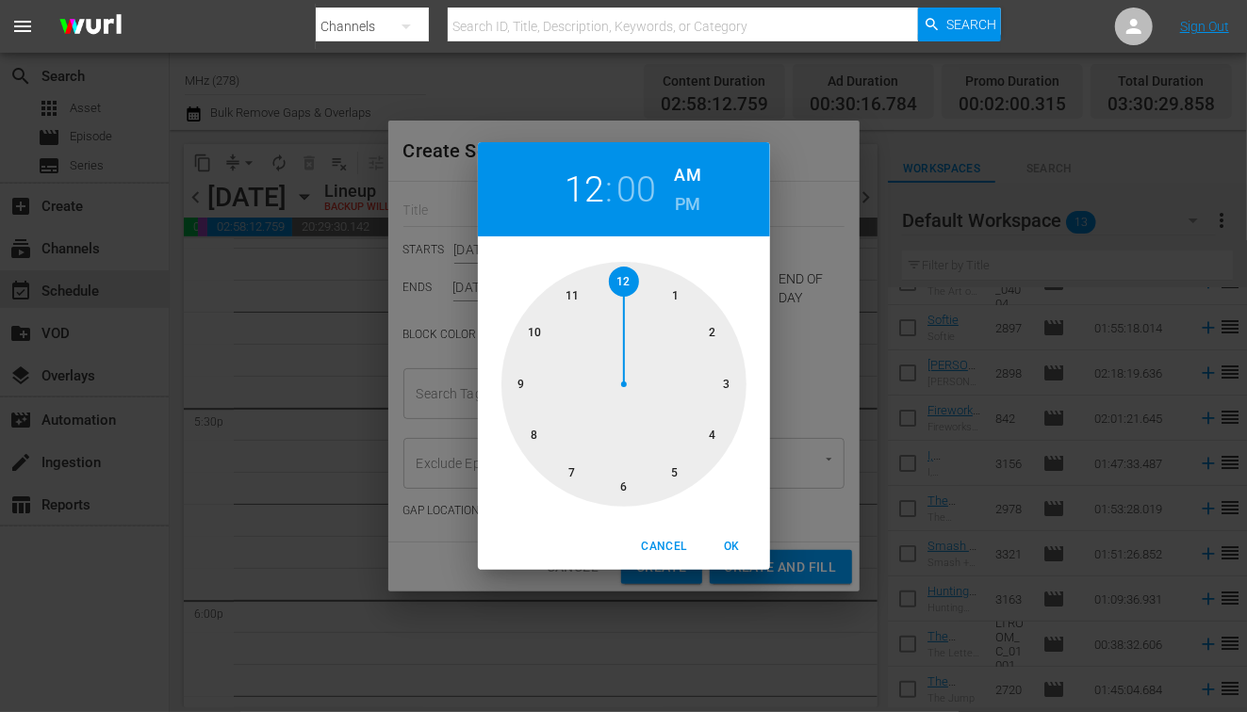
click at [706, 433] on div at bounding box center [623, 384] width 245 height 245
click at [729, 550] on span "OK" at bounding box center [732, 547] width 45 height 20
type input "04:00 AM"
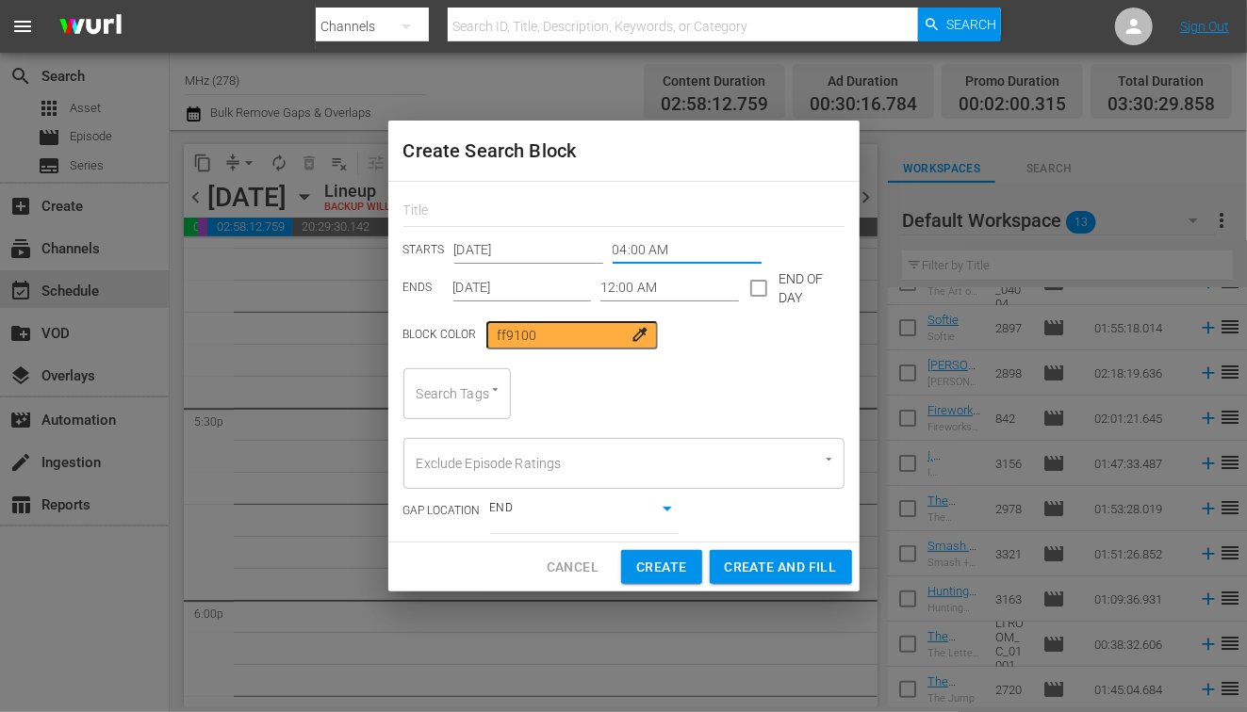
click at [614, 276] on input "12:00 AM" at bounding box center [669, 288] width 139 height 28
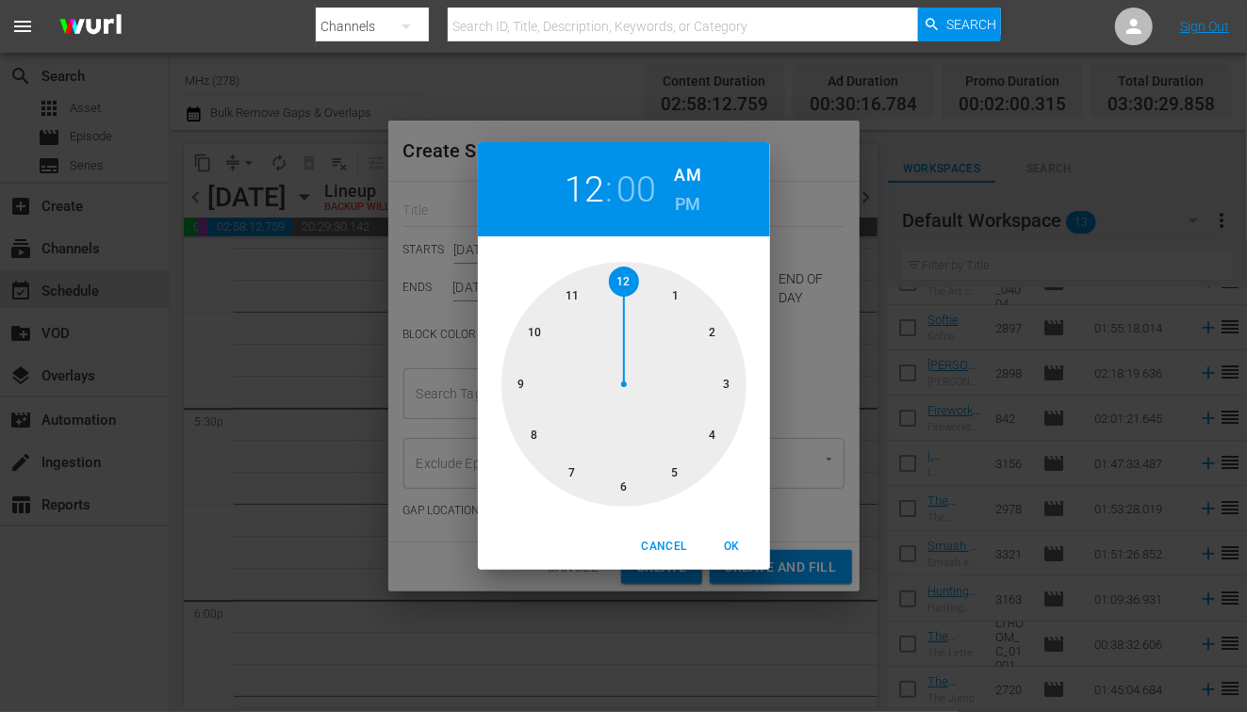
click at [679, 191] on h6 "PM" at bounding box center [687, 204] width 25 height 30
click at [635, 484] on div at bounding box center [623, 384] width 245 height 245
click at [721, 545] on span "OK" at bounding box center [732, 547] width 45 height 20
type input "06:00 PM"
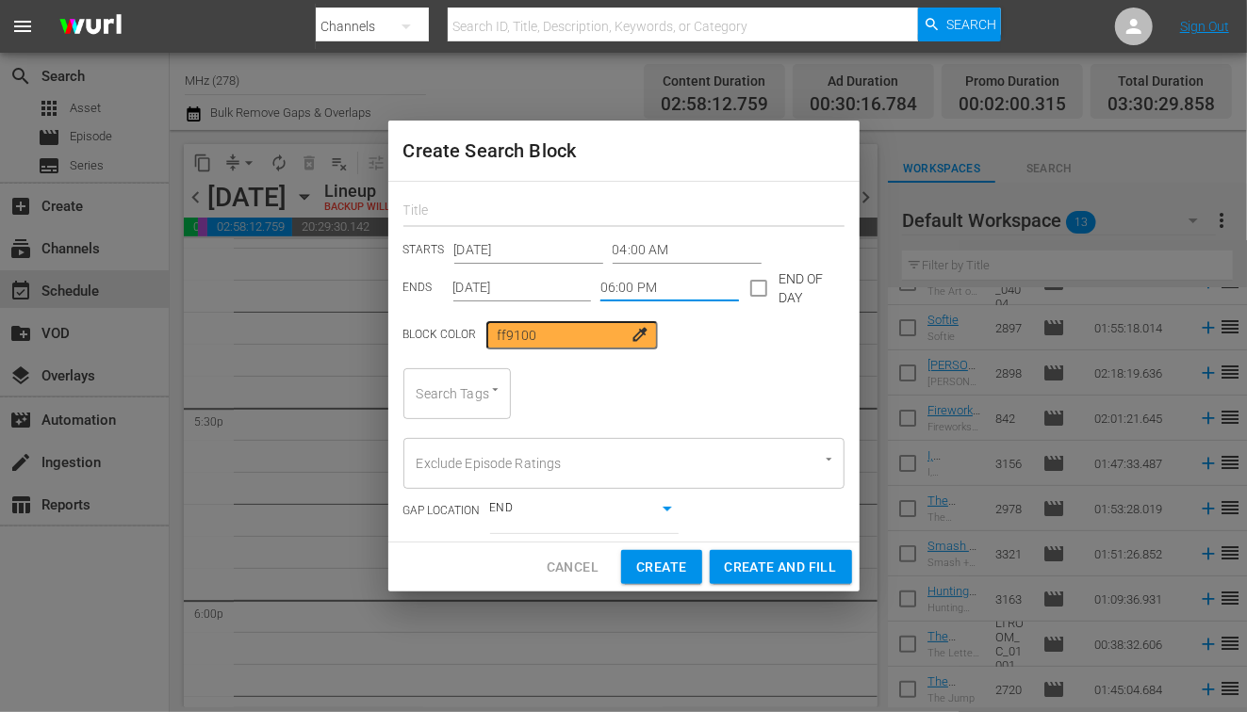
click at [562, 215] on input "text" at bounding box center [623, 212] width 441 height 29
type input "eve"
click at [514, 280] on input "[DATE]" at bounding box center [522, 288] width 139 height 28
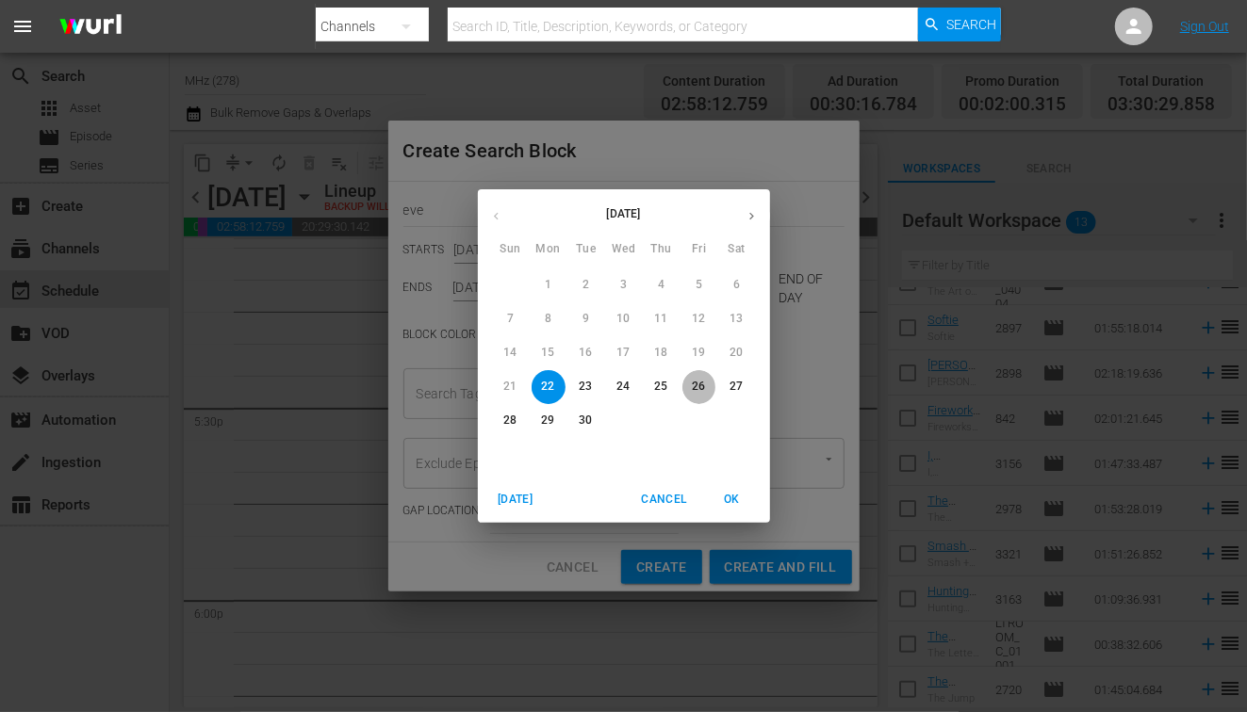
click at [709, 382] on span "26" at bounding box center [699, 387] width 34 height 16
type input "[DATE]"
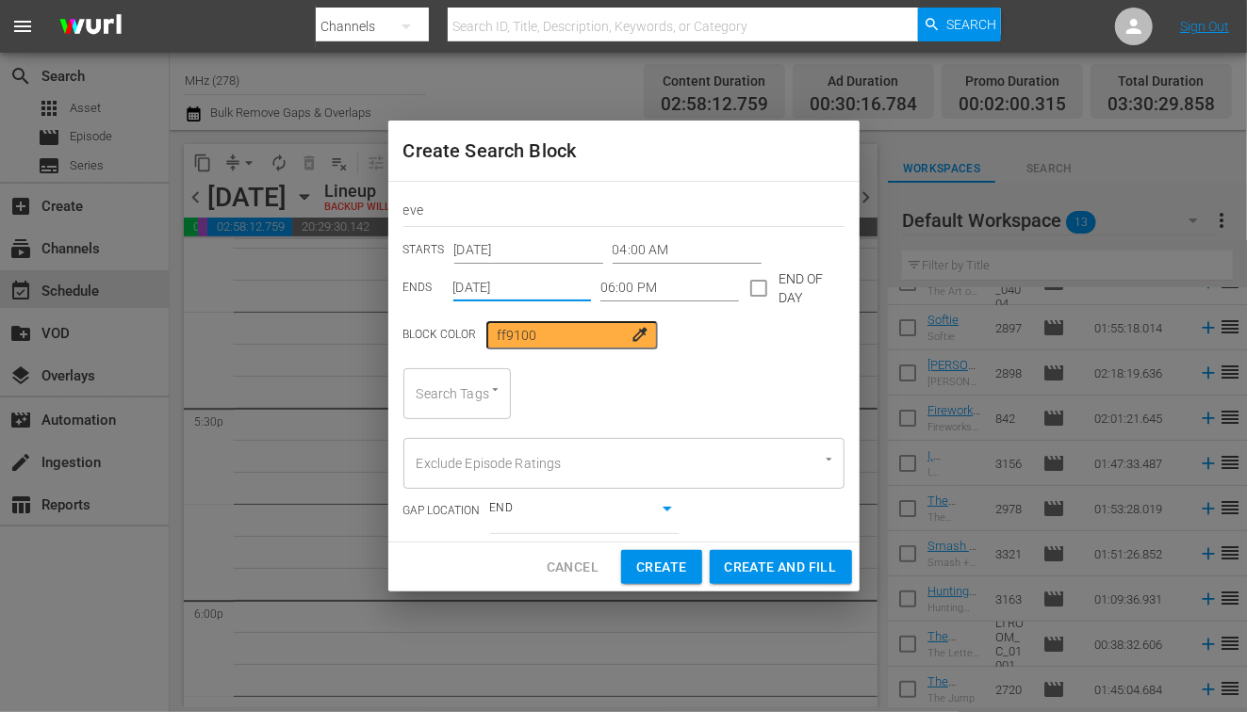
click at [466, 398] on div "Search Tags" at bounding box center [456, 393] width 107 height 51
type input "e"
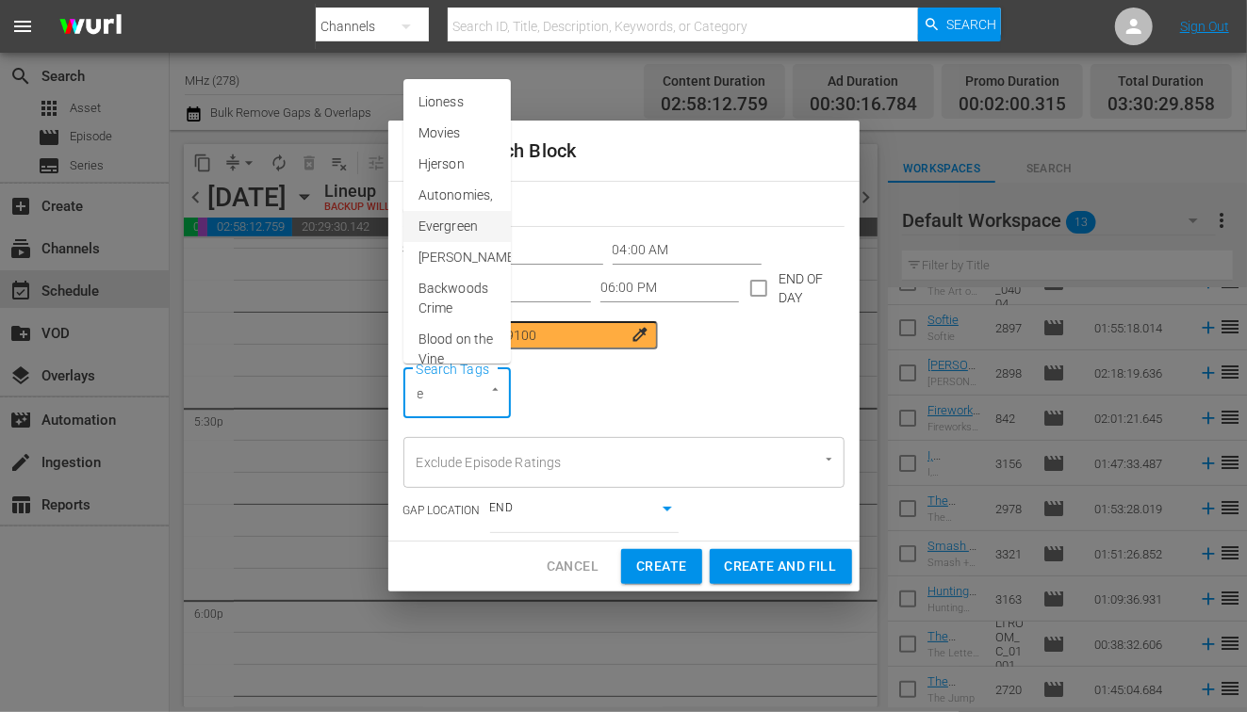
click at [468, 227] on span "Evergreen" at bounding box center [447, 227] width 59 height 20
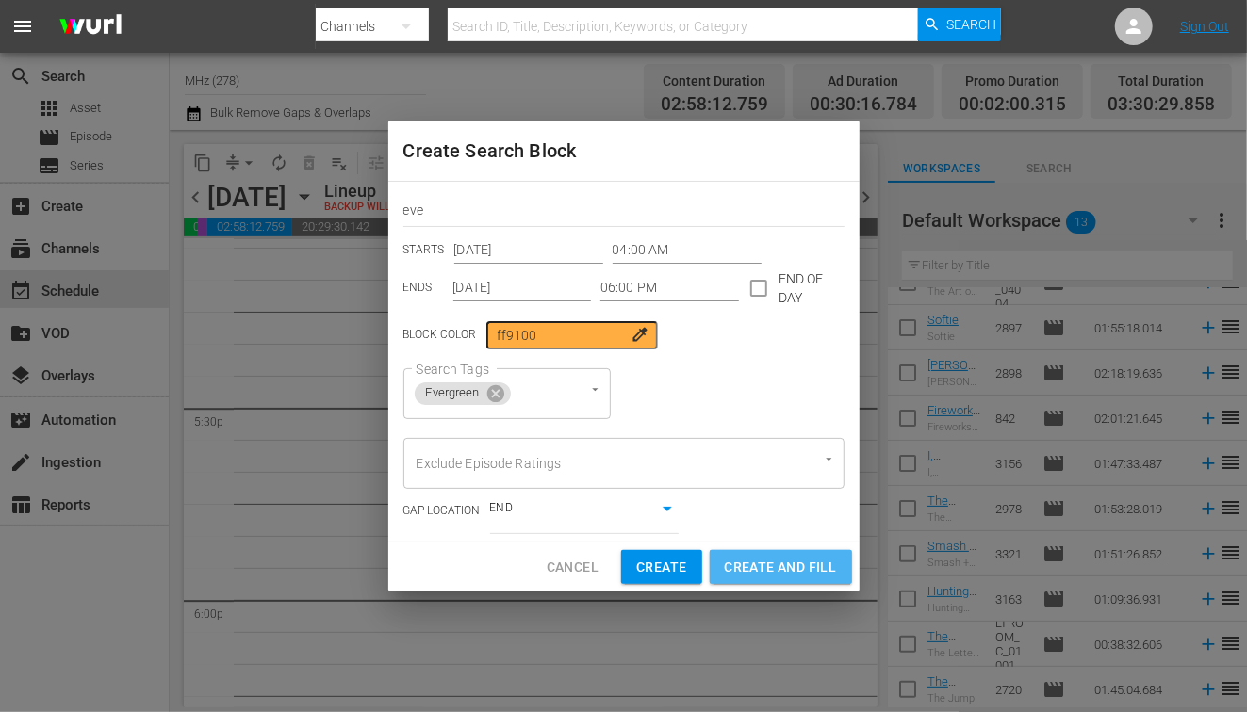
click at [793, 567] on span "Create and Fill" at bounding box center [781, 568] width 112 height 24
type input "12:00 AM"
type input "[DATE]"
type input "12:00 AM"
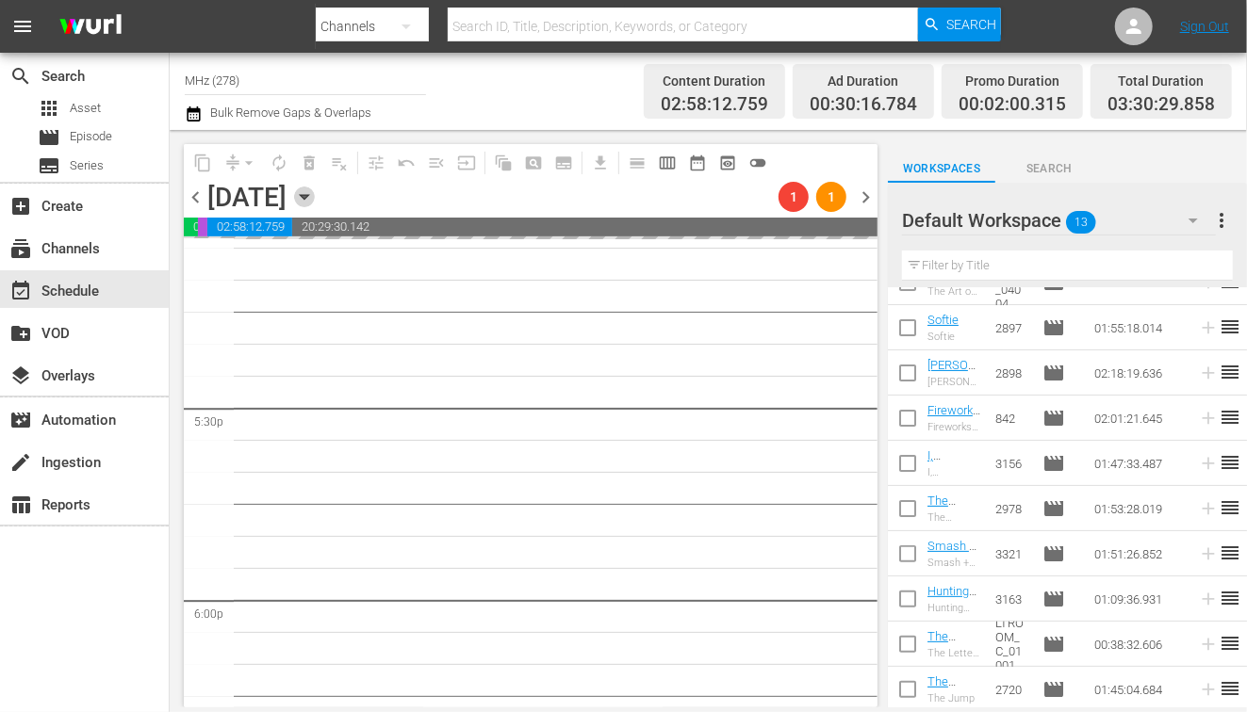
click at [315, 200] on icon "button" at bounding box center [304, 197] width 21 height 21
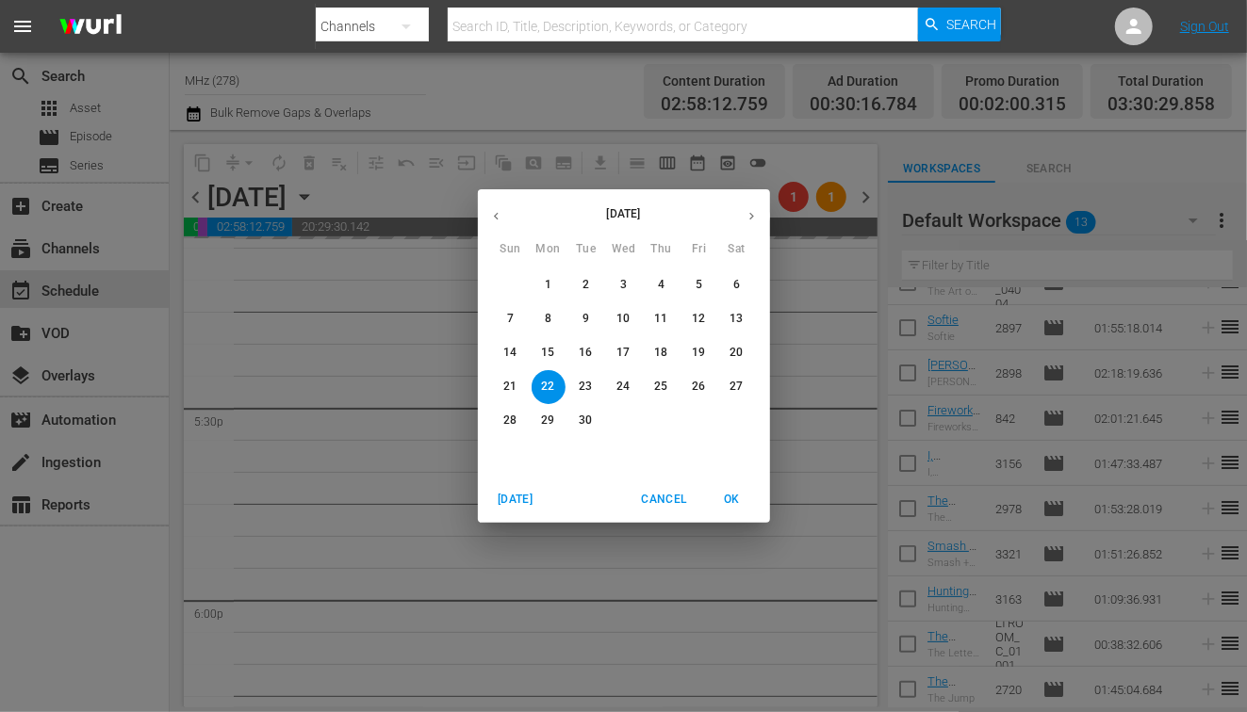
click at [541, 420] on p "29" at bounding box center [547, 421] width 13 height 16
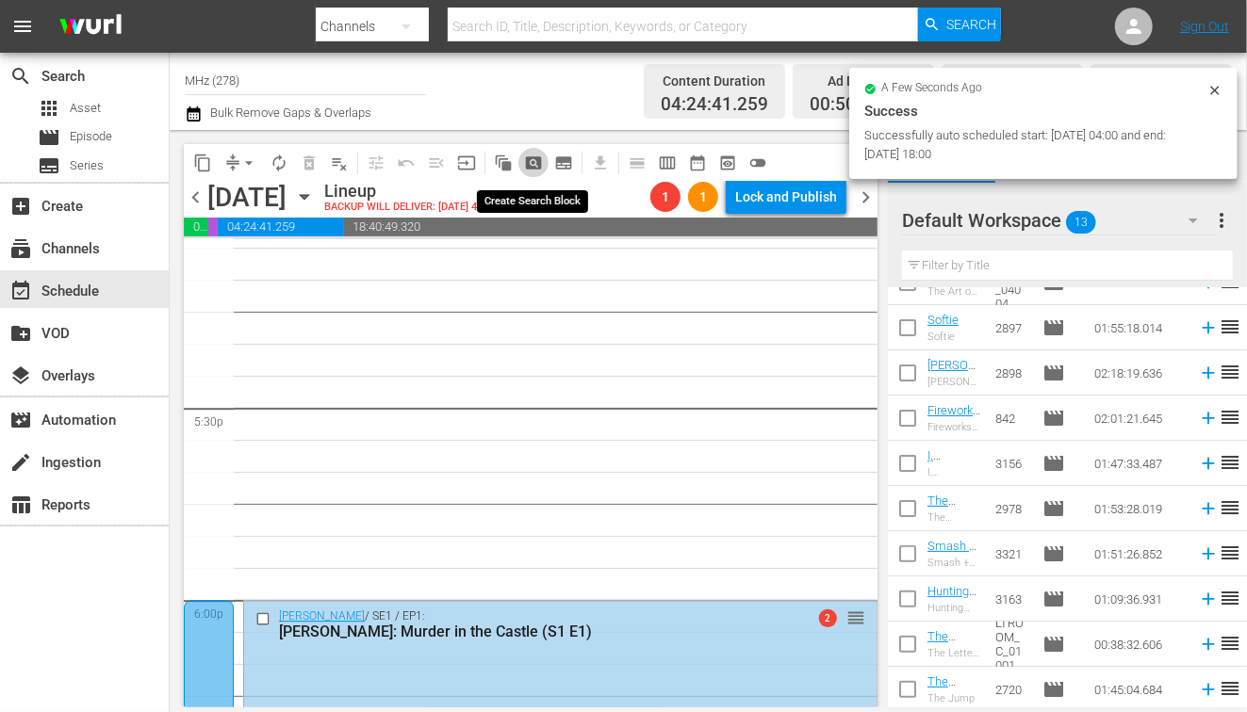
click at [535, 158] on span "pageview_outlined" at bounding box center [533, 163] width 19 height 19
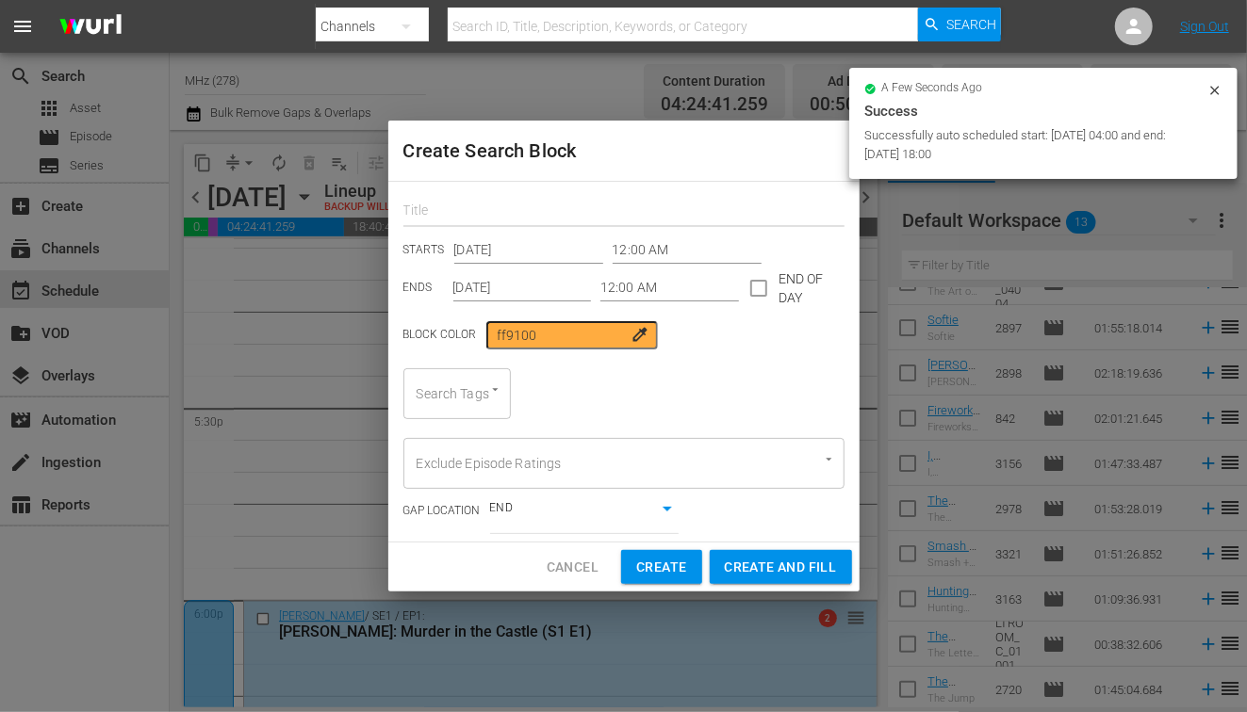
click at [485, 207] on input "text" at bounding box center [623, 212] width 441 height 29
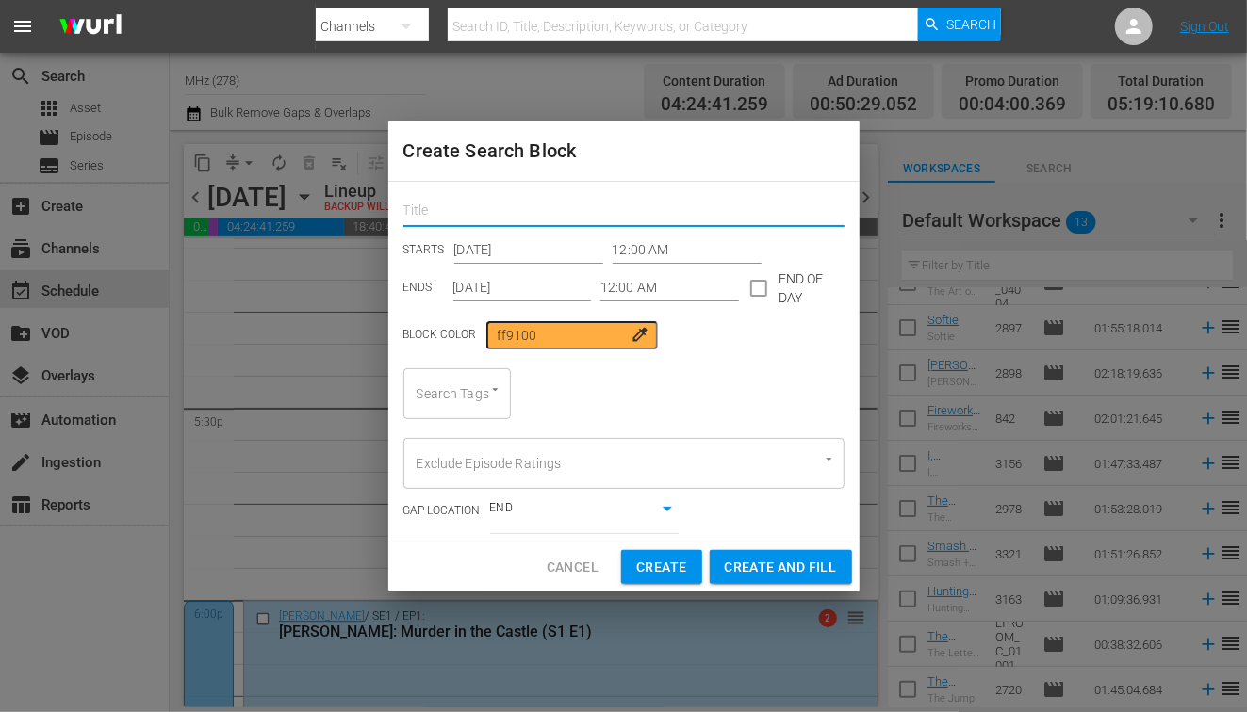
type input "ev"
click at [527, 275] on input "[DATE]" at bounding box center [522, 288] width 139 height 28
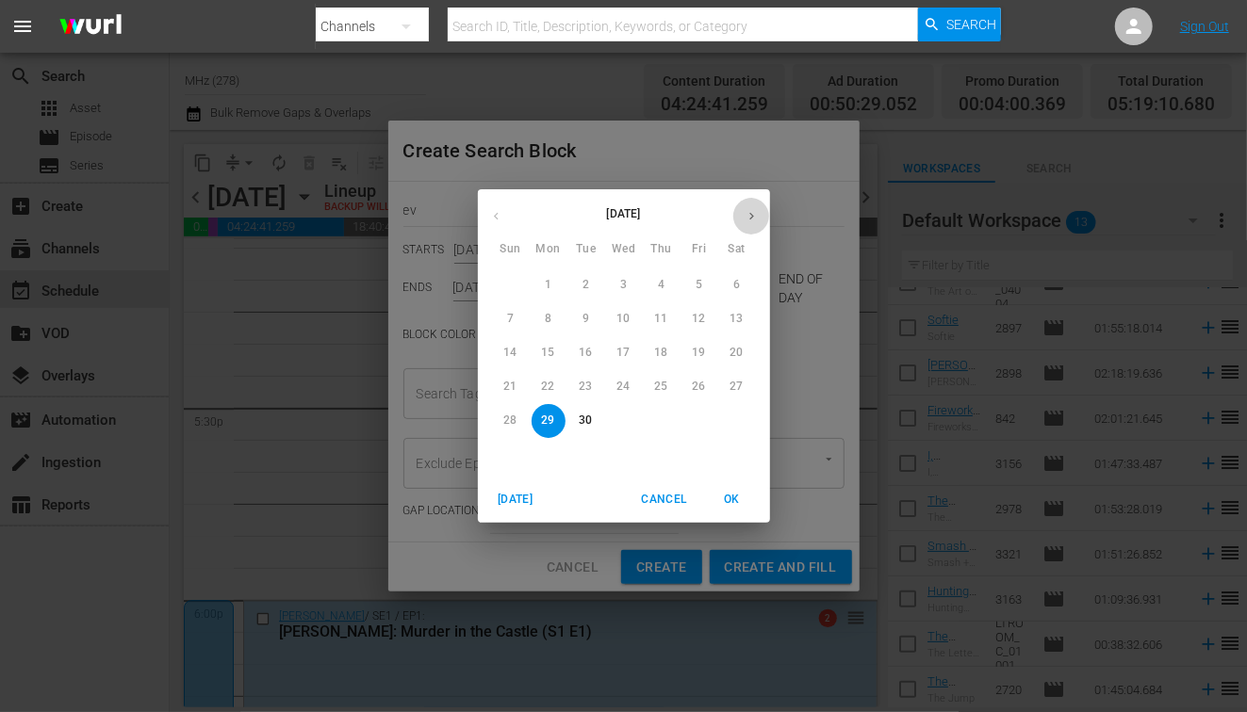
click at [754, 219] on icon "button" at bounding box center [751, 216] width 14 height 14
click at [698, 286] on p "3" at bounding box center [698, 285] width 7 height 16
type input "[DATE]"
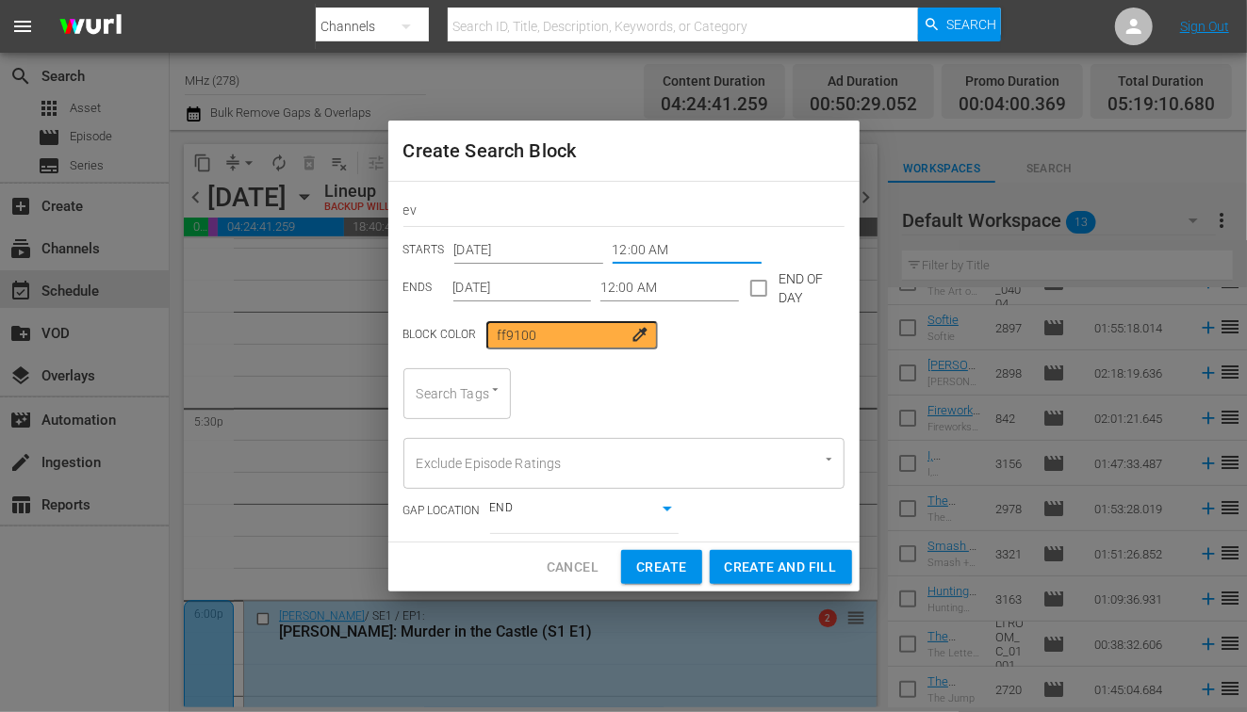
click at [630, 260] on input "12:00 AM" at bounding box center [687, 251] width 149 height 28
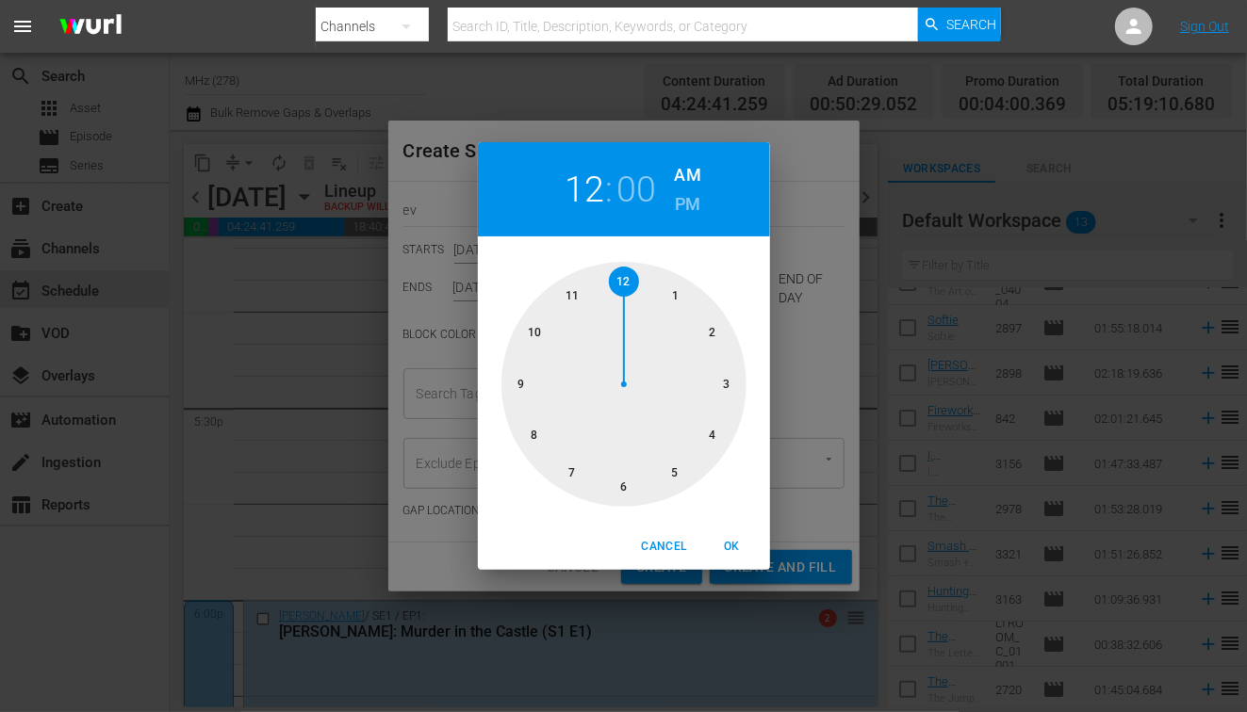
click at [720, 429] on div at bounding box center [623, 384] width 245 height 245
click at [730, 543] on span "OK" at bounding box center [732, 547] width 45 height 20
type input "04:00 AM"
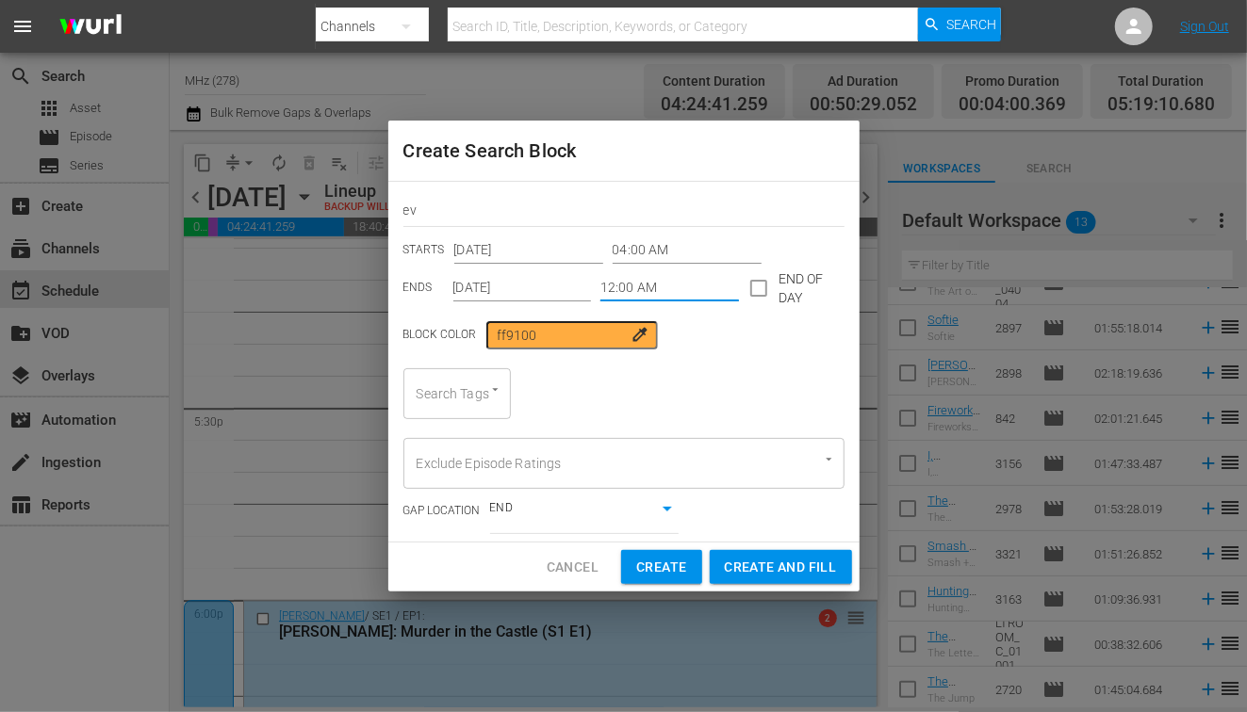
click at [630, 286] on input "12:00 AM" at bounding box center [669, 288] width 139 height 28
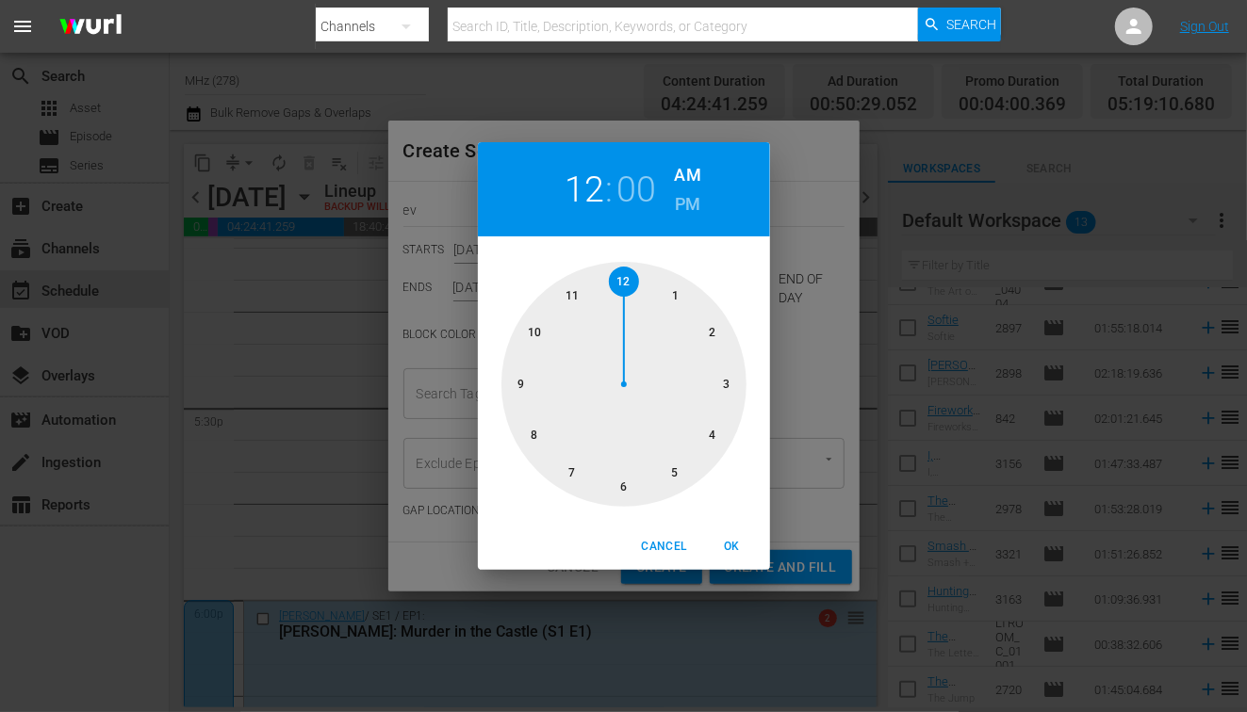
click at [693, 204] on h6 "PM" at bounding box center [687, 204] width 25 height 30
click at [625, 485] on div at bounding box center [623, 384] width 245 height 245
click at [738, 550] on span "OK" at bounding box center [732, 547] width 45 height 20
type input "06:00 PM"
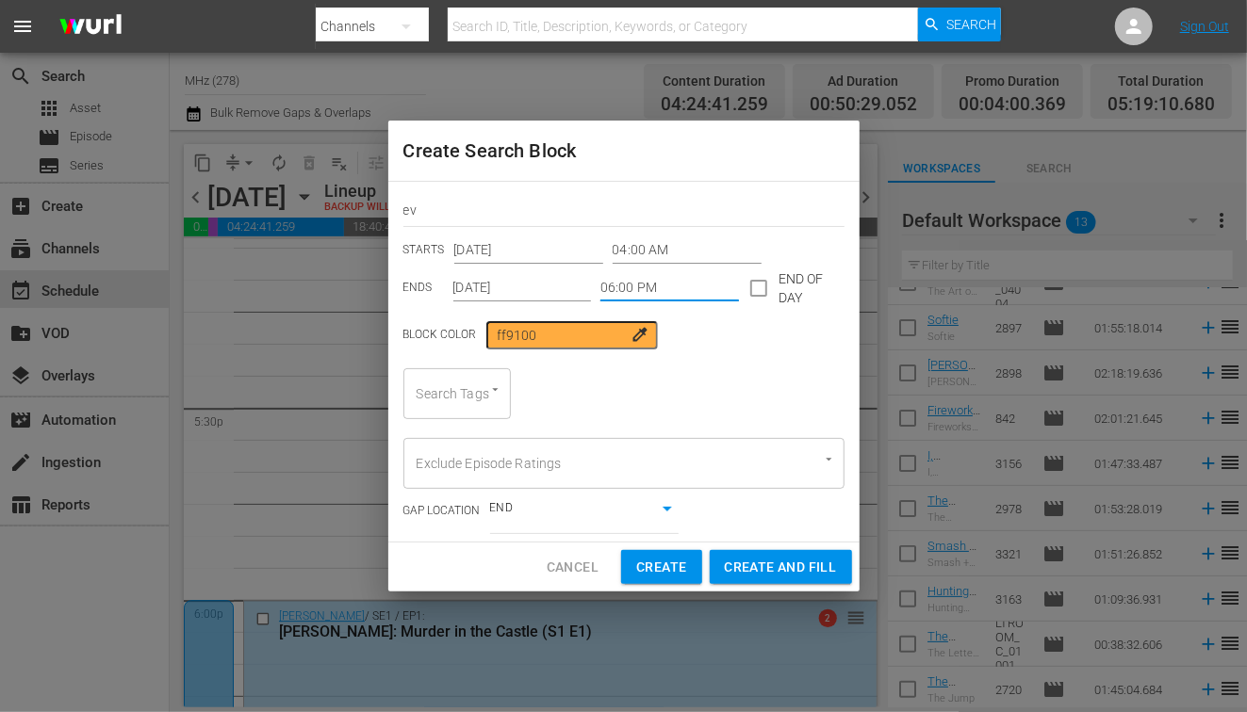
click at [464, 397] on div "Search Tags" at bounding box center [456, 393] width 107 height 51
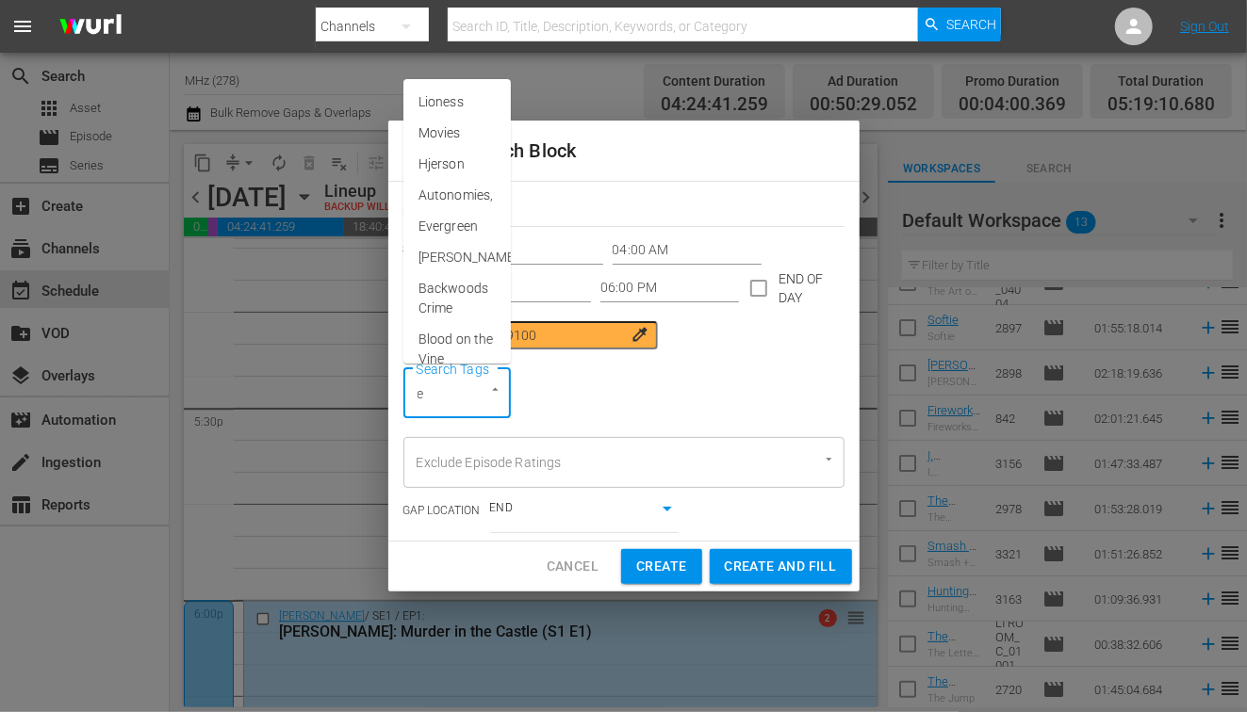
type input "ev"
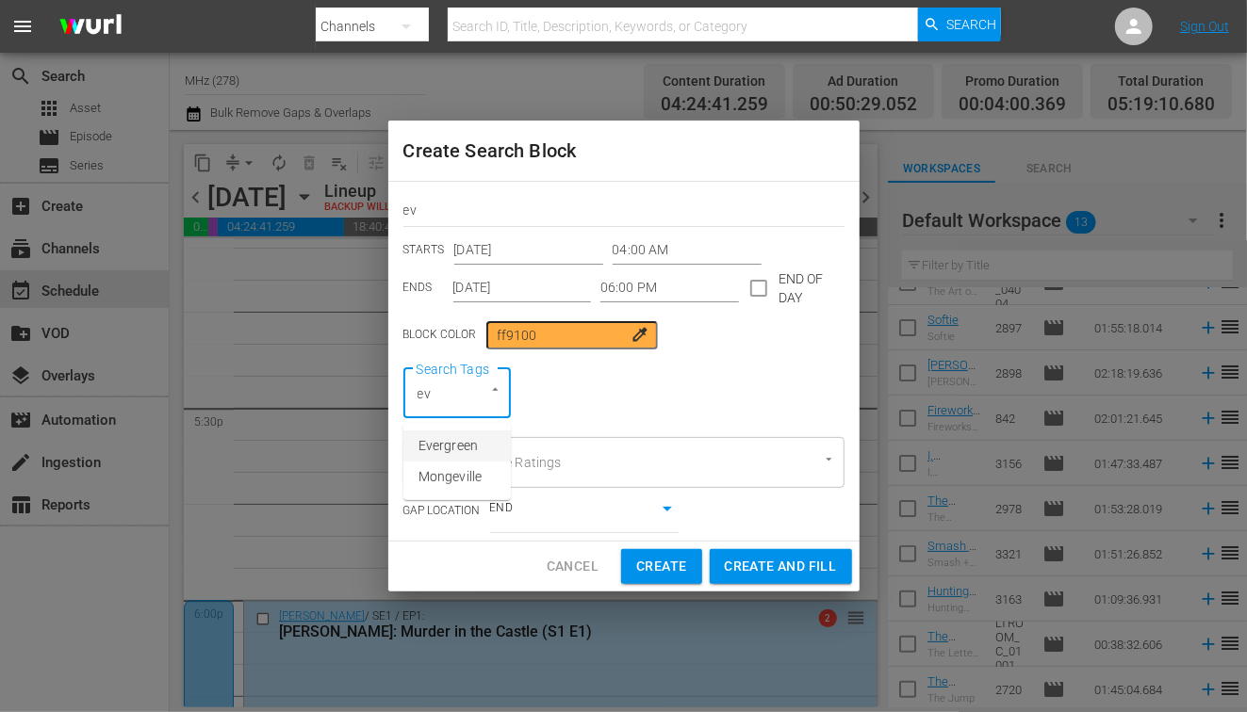
click at [450, 455] on span "Evergreen" at bounding box center [447, 446] width 59 height 20
click at [756, 563] on span "Create and Fill" at bounding box center [781, 567] width 112 height 24
type input "12:00 AM"
type input "[DATE]"
type input "12:00 AM"
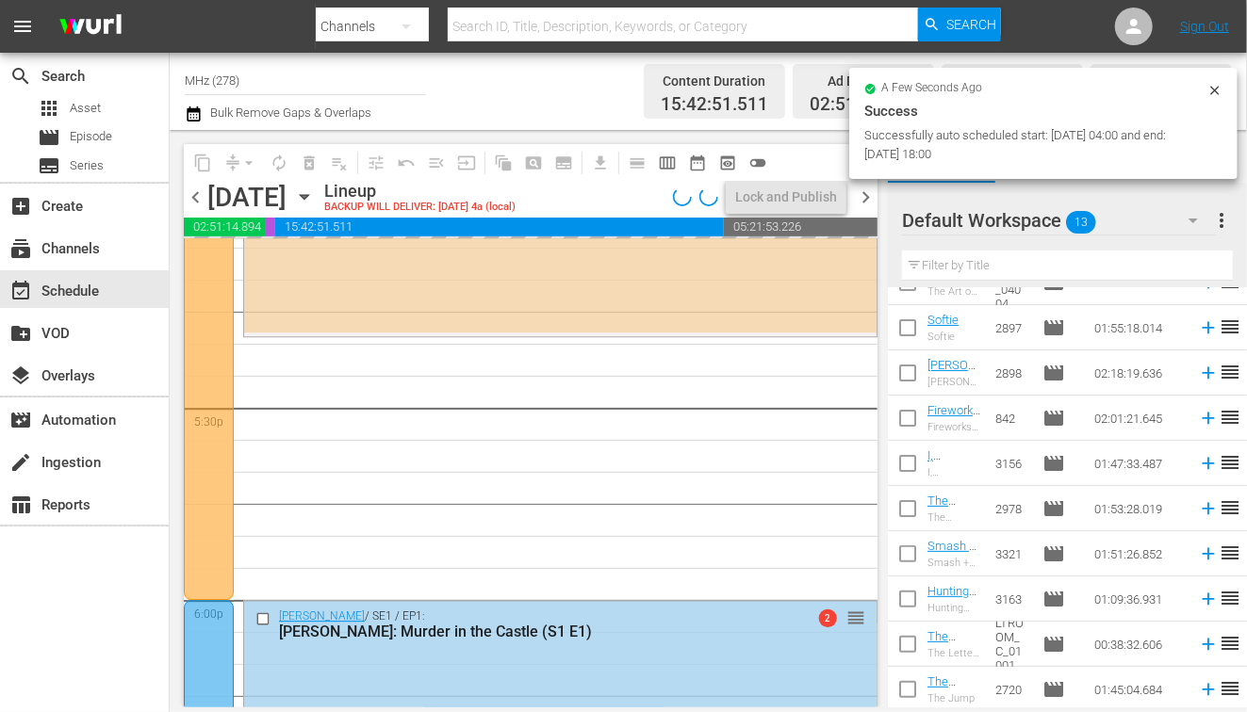
scroll to position [6400, 0]
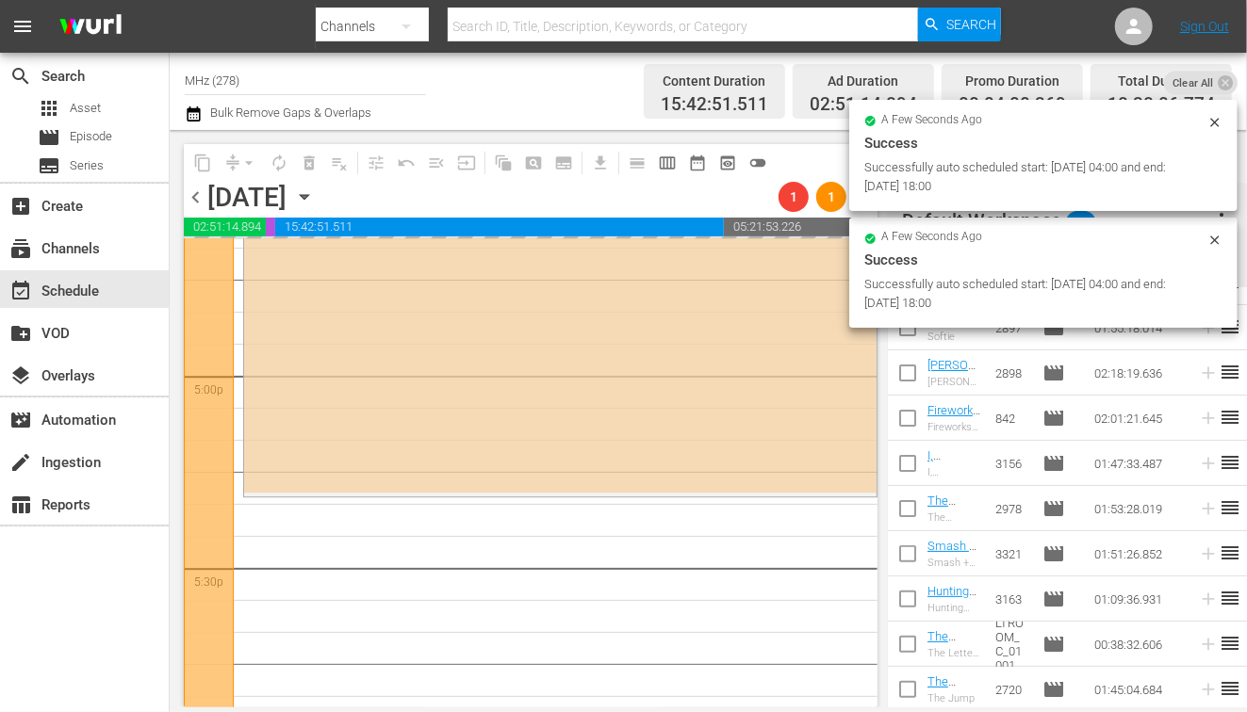
click at [862, 197] on div "a few seconds ago Success Successfully auto scheduled start: 2025-10-03 04:00 a…" at bounding box center [1043, 155] width 388 height 111
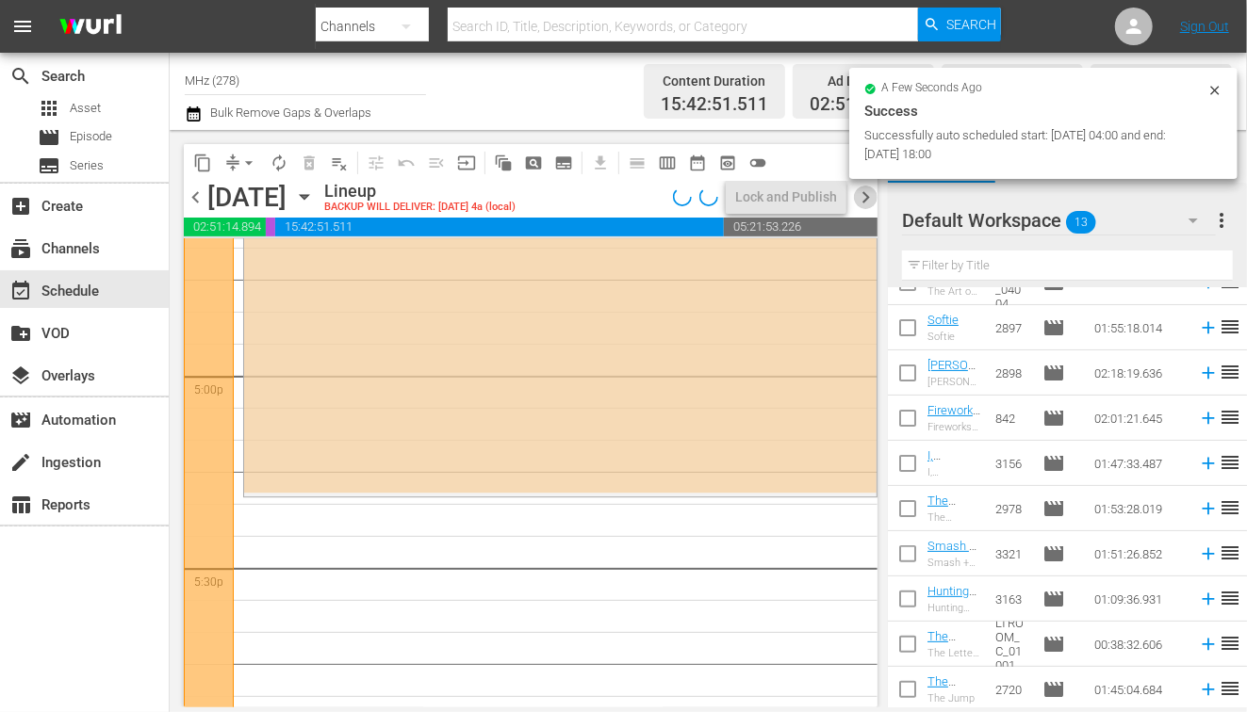
click at [862, 197] on span "chevron_right" at bounding box center [866, 198] width 24 height 24
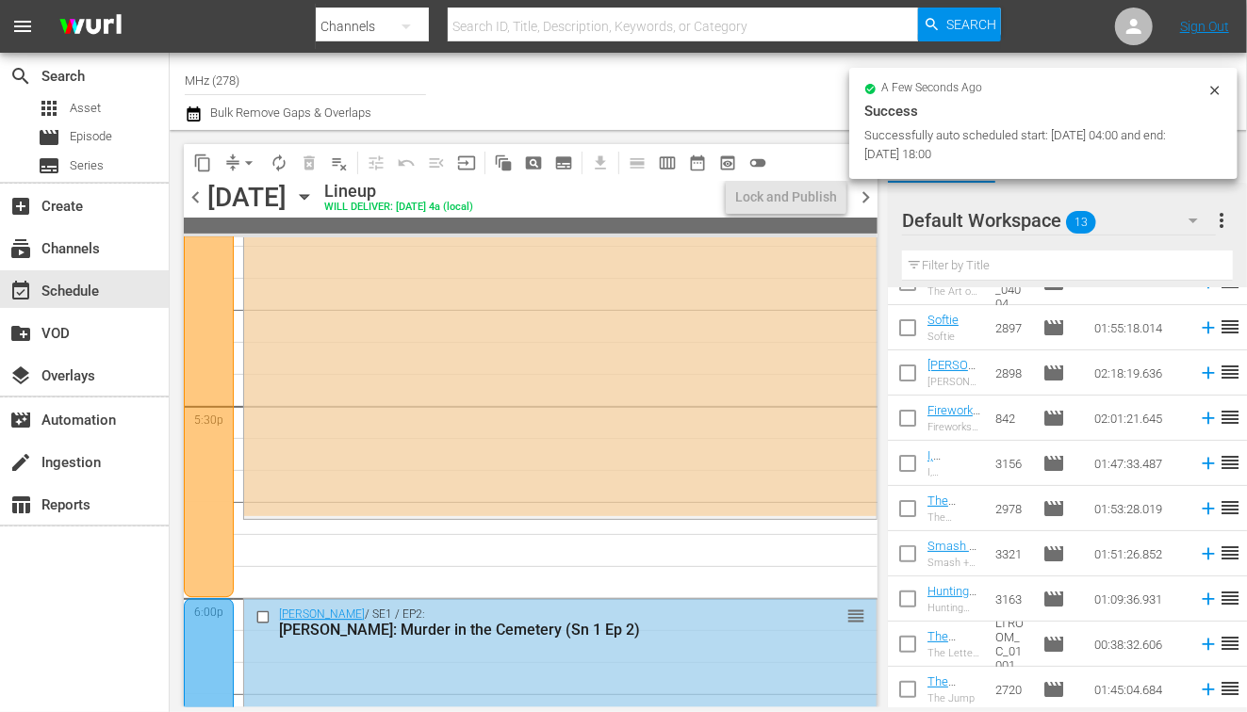
scroll to position [6336, 0]
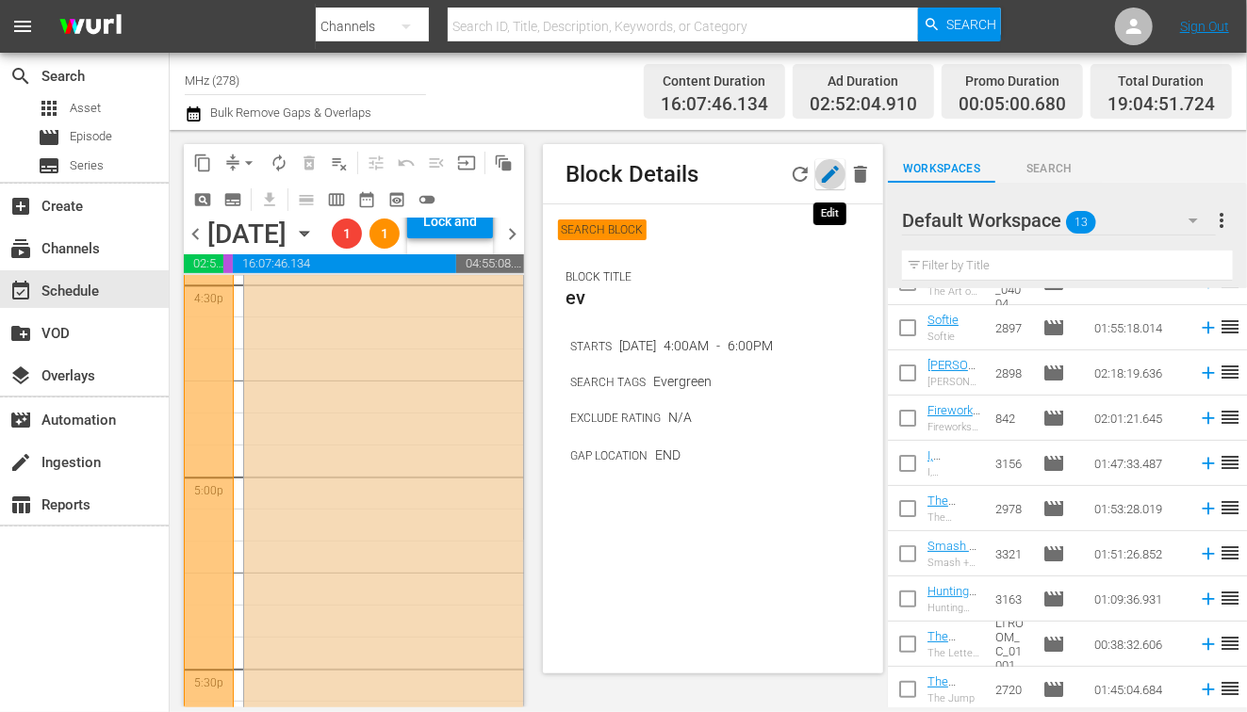
click at [827, 179] on icon "button" at bounding box center [830, 174] width 17 height 17
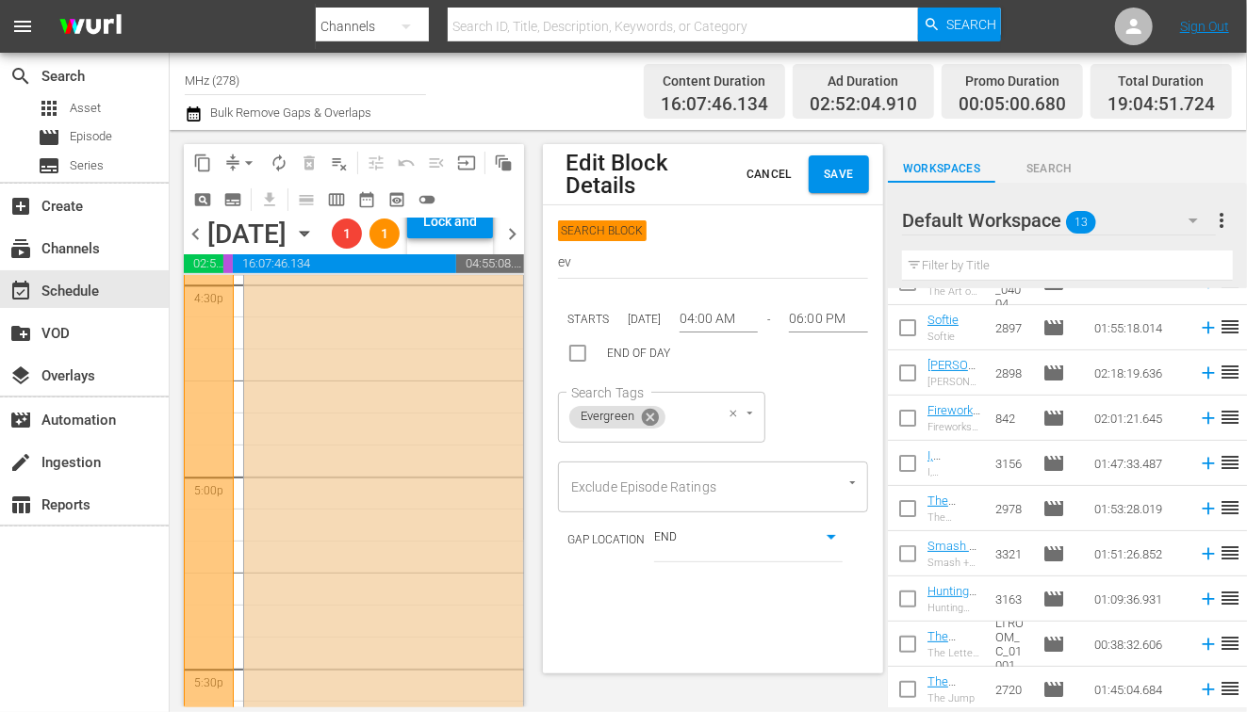
click at [653, 417] on icon at bounding box center [650, 416] width 17 height 17
click at [614, 423] on div "Search Tags" at bounding box center [611, 417] width 107 height 51
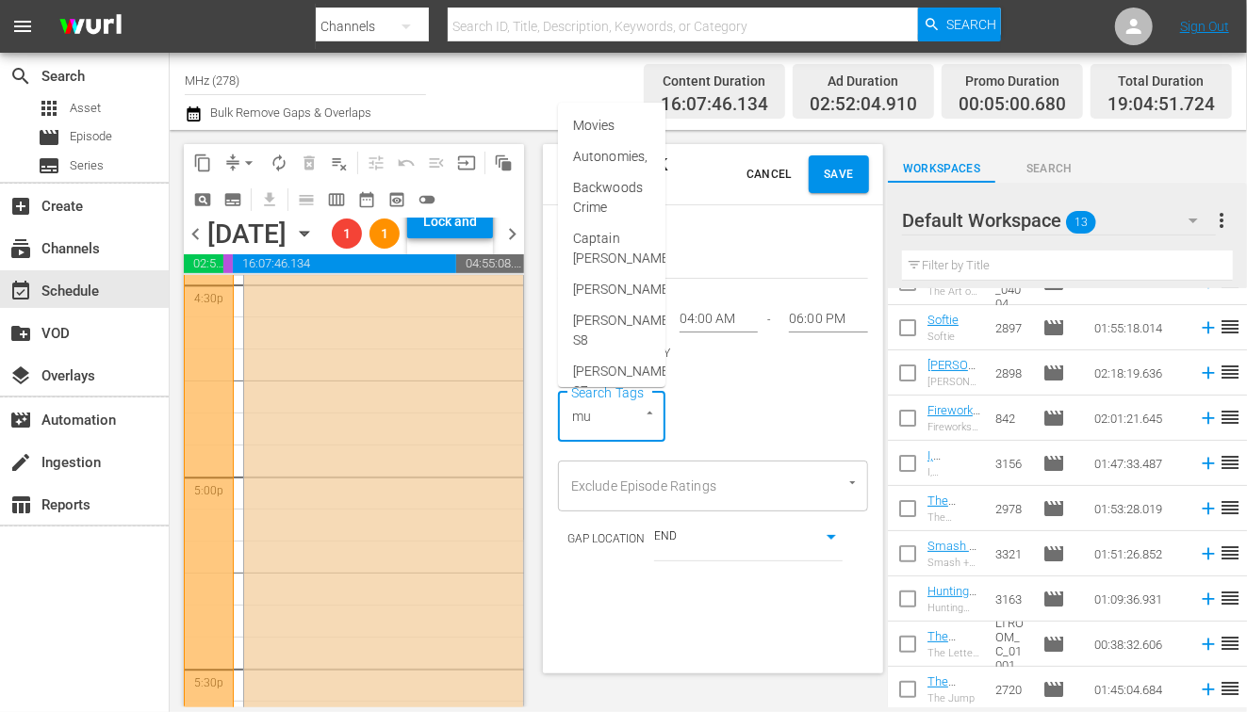
type input "mur"
click at [614, 172] on li "Murder In S2" at bounding box center [611, 187] width 107 height 31
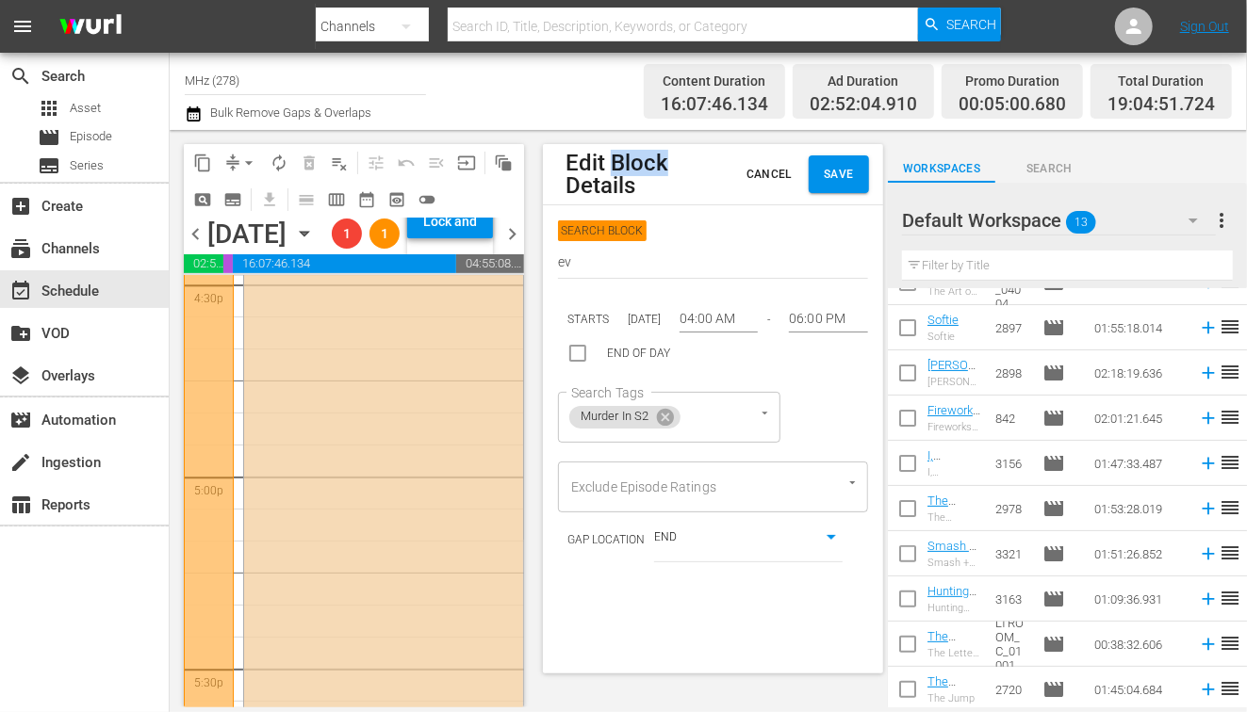
click at [614, 172] on h1 "Edit Block Details" at bounding box center [651, 174] width 173 height 45
click at [666, 417] on icon at bounding box center [665, 417] width 21 height 21
click at [625, 424] on div "Search Tags" at bounding box center [611, 417] width 107 height 51
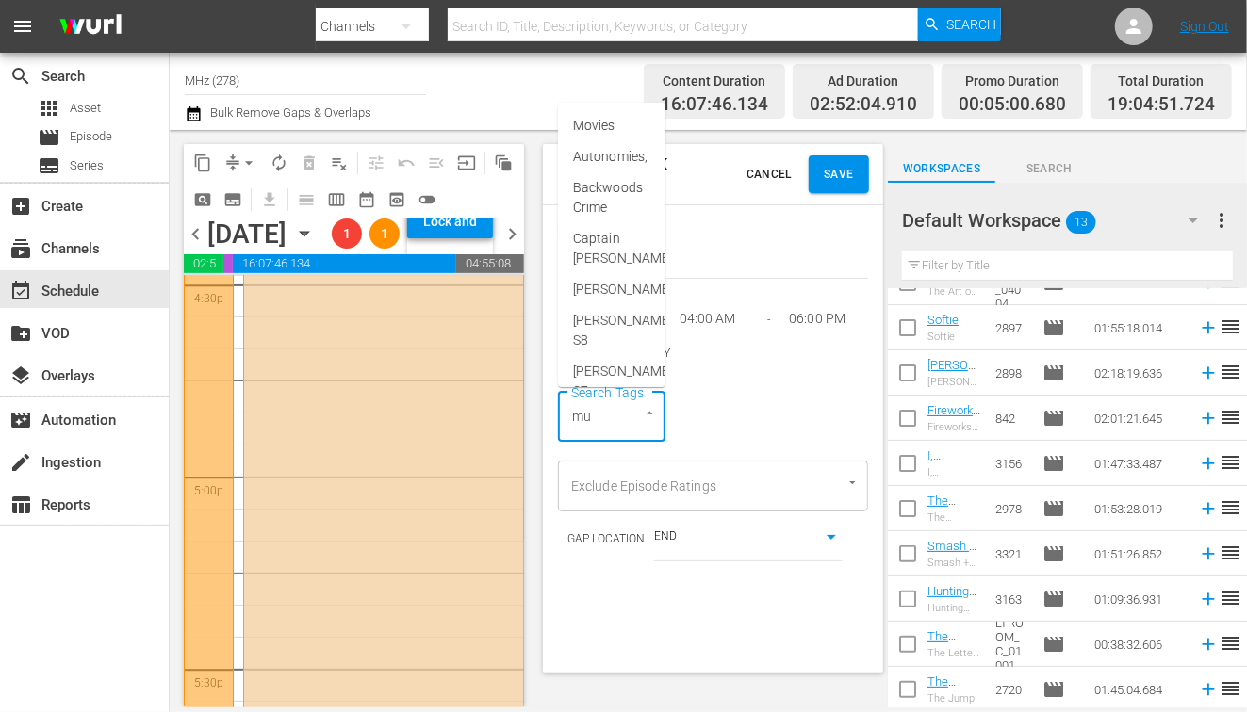
type input "mur"
click at [608, 154] on span "Murder In" at bounding box center [601, 157] width 57 height 20
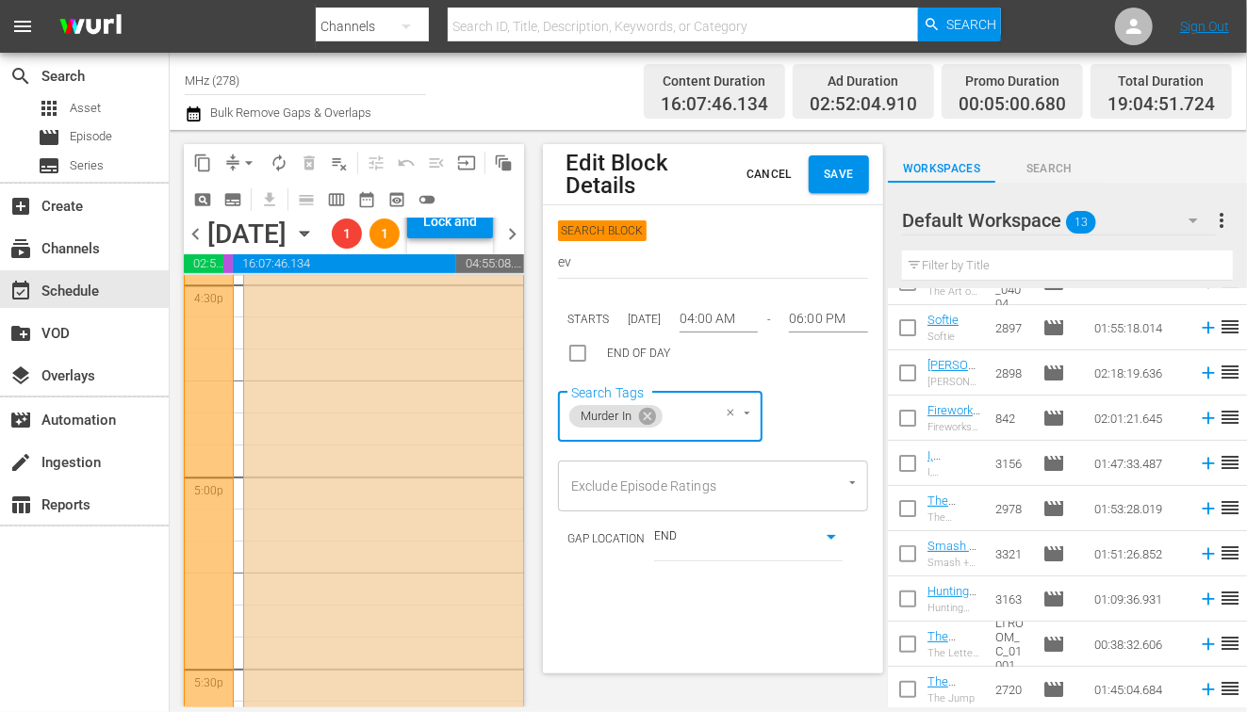
click at [842, 171] on span "Save" at bounding box center [839, 175] width 30 height 20
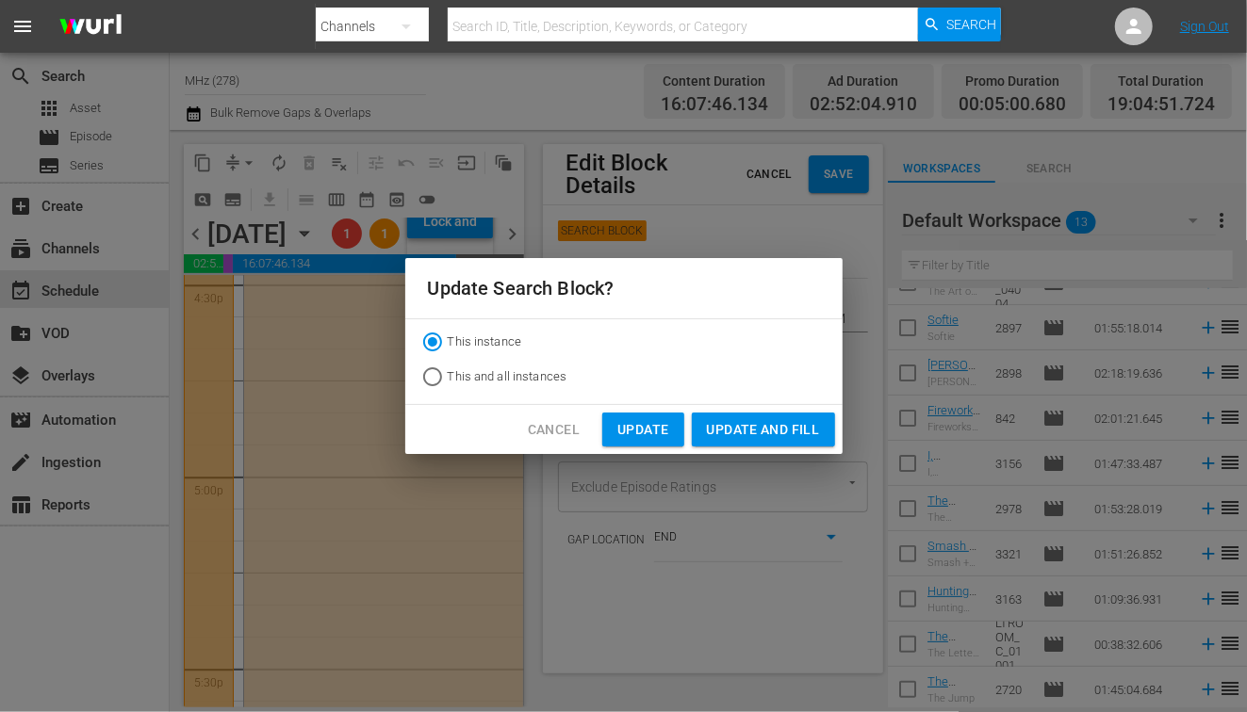
click at [739, 432] on span "Update and Fill" at bounding box center [763, 430] width 113 height 24
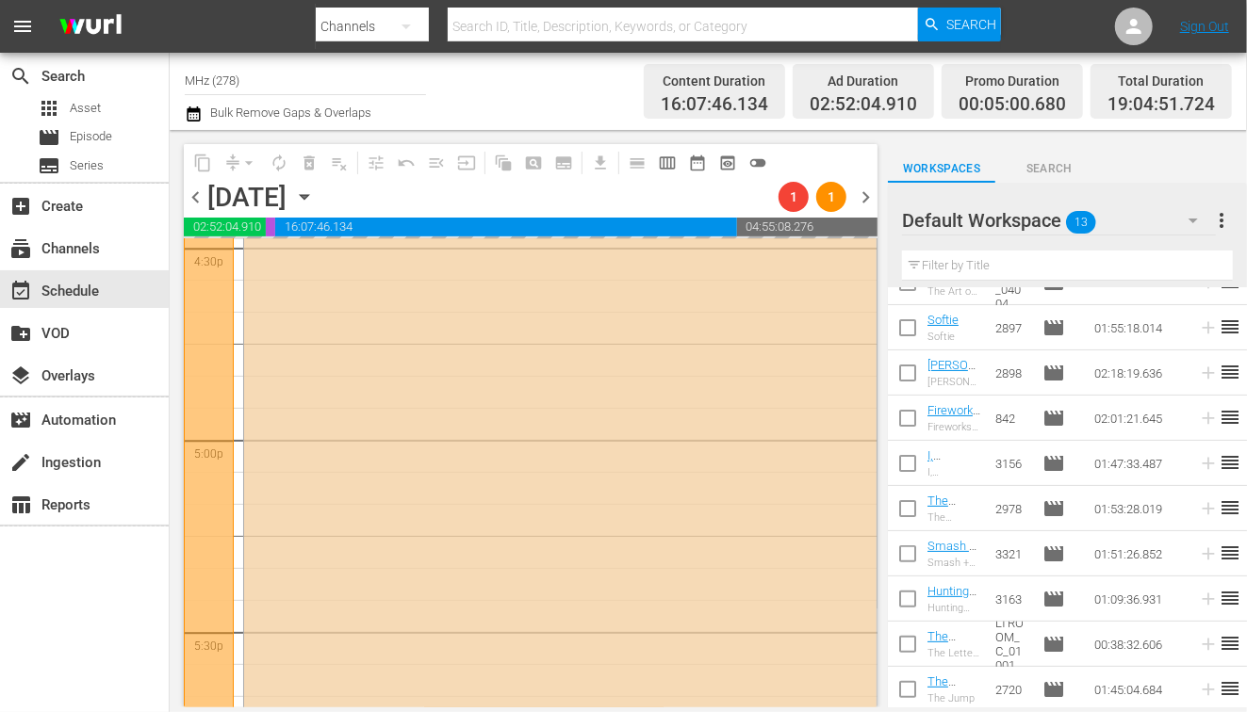
click at [315, 188] on icon "button" at bounding box center [304, 197] width 21 height 21
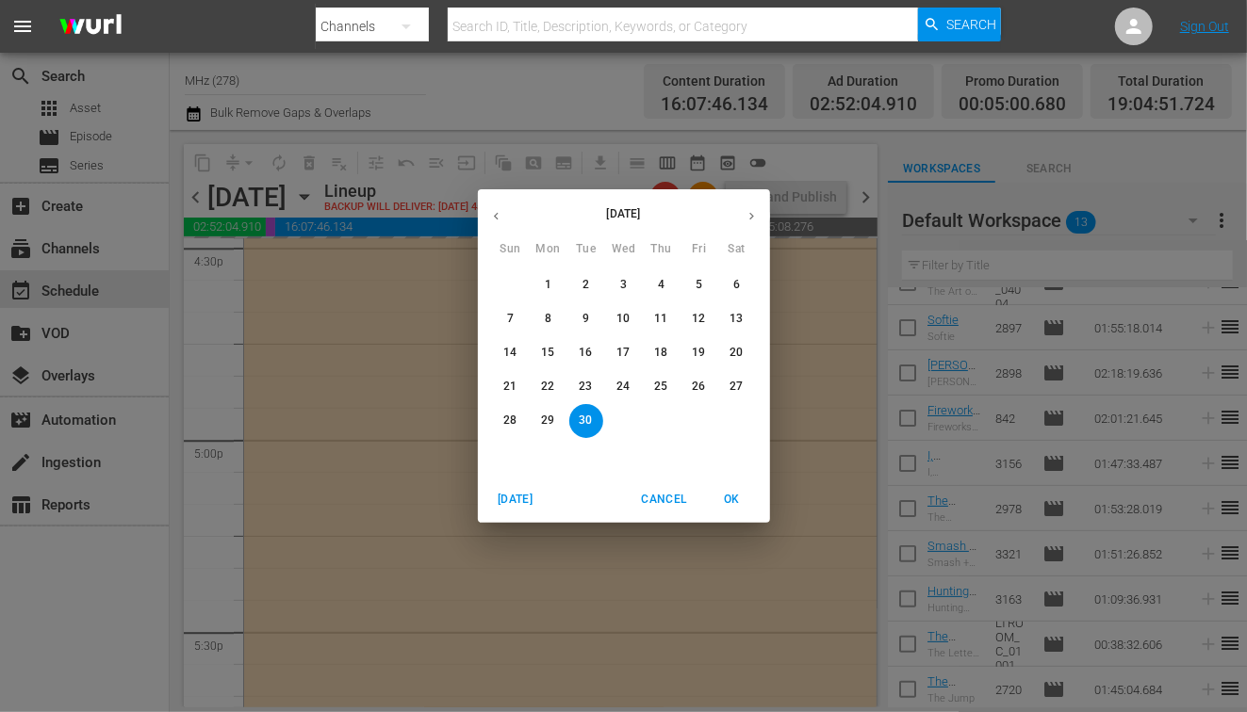
click at [588, 378] on button "23" at bounding box center [586, 387] width 34 height 34
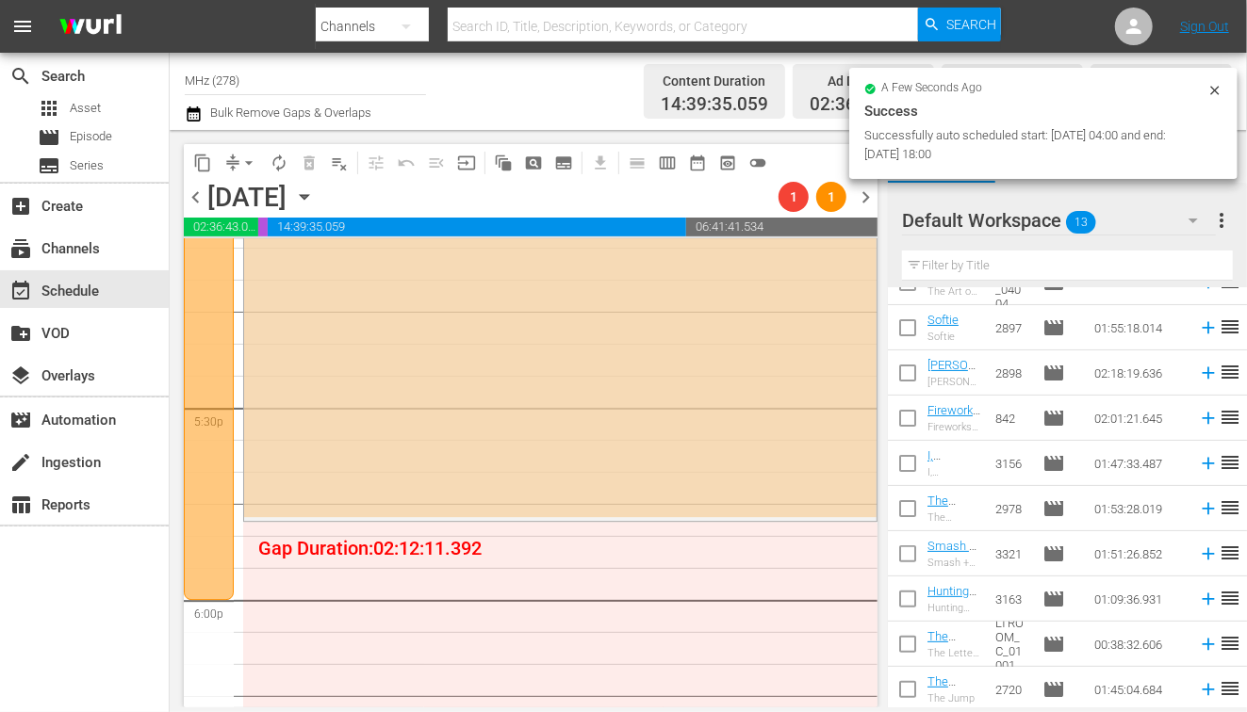
scroll to position [6433, 0]
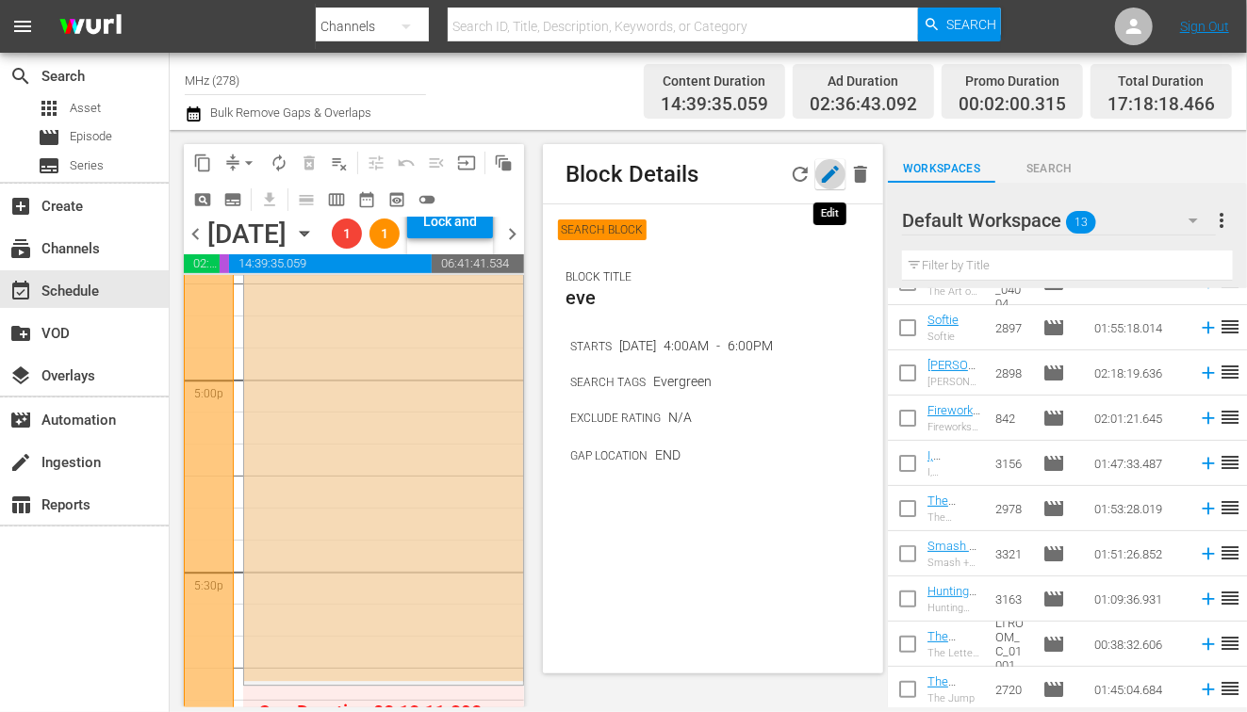
click at [821, 172] on icon "button" at bounding box center [830, 174] width 23 height 23
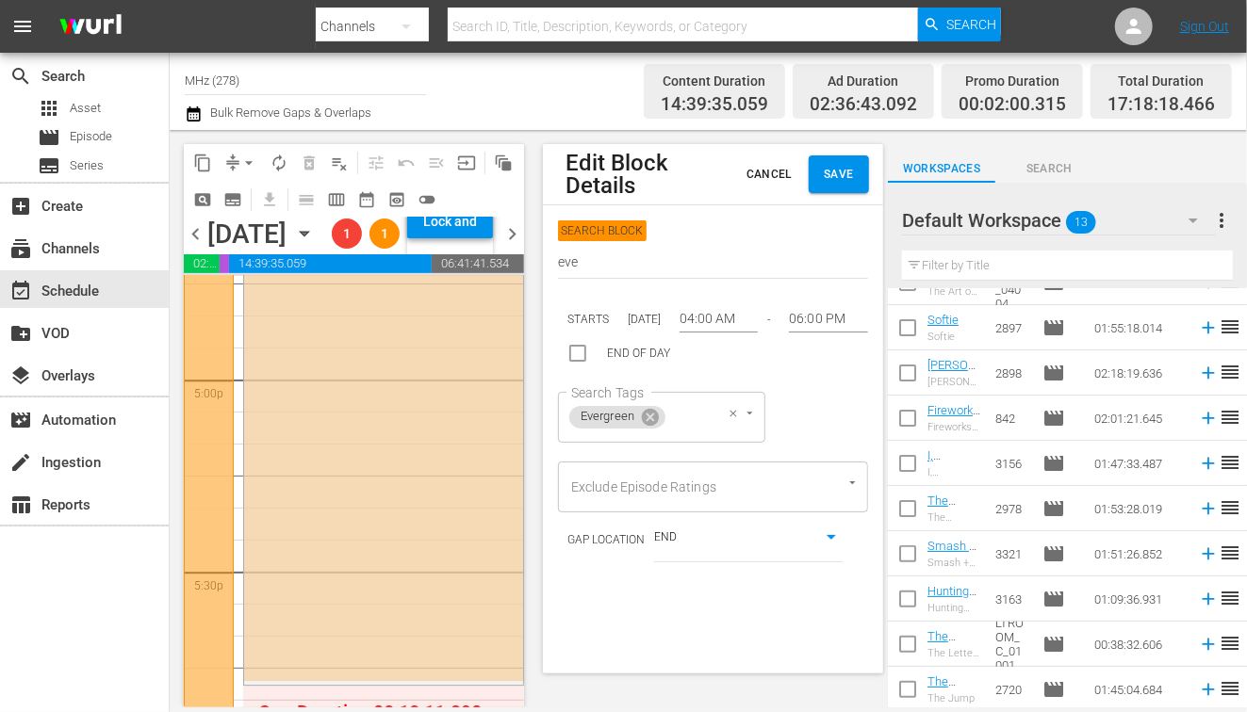
click at [649, 420] on icon at bounding box center [650, 416] width 17 height 17
click at [627, 423] on div "Search Tags" at bounding box center [611, 417] width 107 height 51
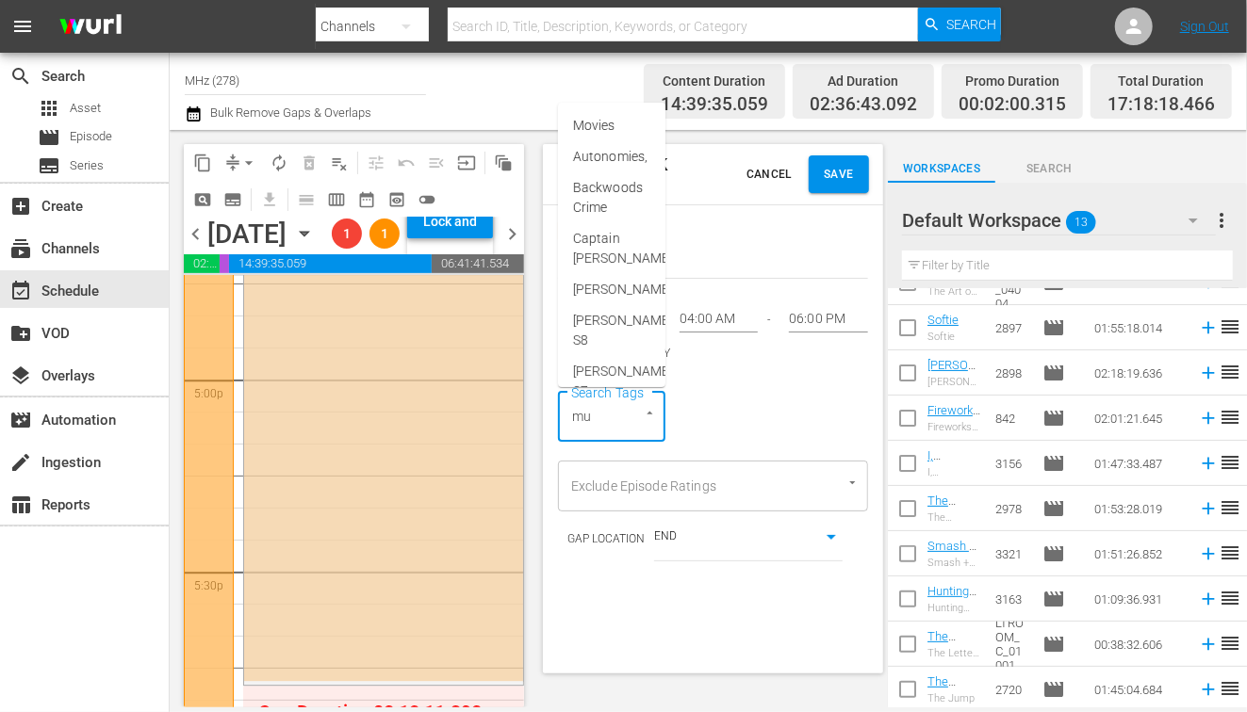
type input "mur"
click at [621, 147] on span "Murder In" at bounding box center [601, 157] width 57 height 20
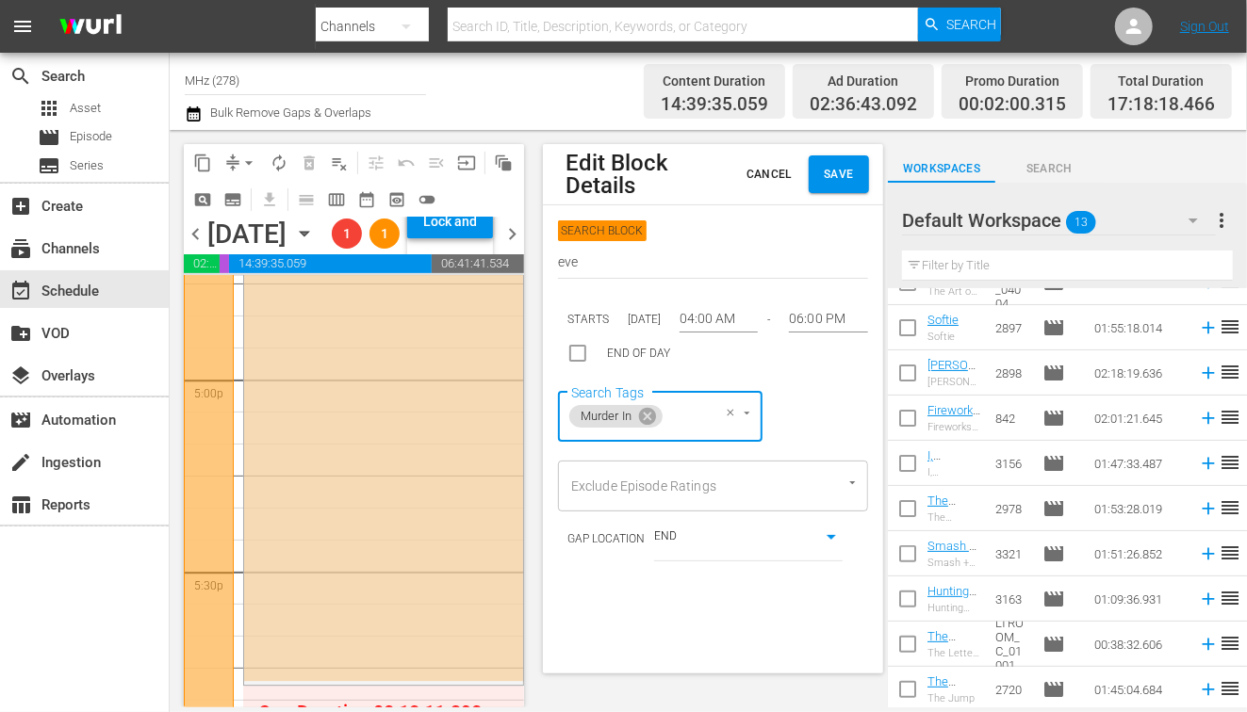
click at [884, 161] on span "Edit Block Details Cancel Save SEARCH BLOCK eve STARTS Sep 23, 2025 04:00 AM - …" at bounding box center [708, 419] width 359 height 578
click at [837, 184] on span "Save" at bounding box center [839, 175] width 30 height 20
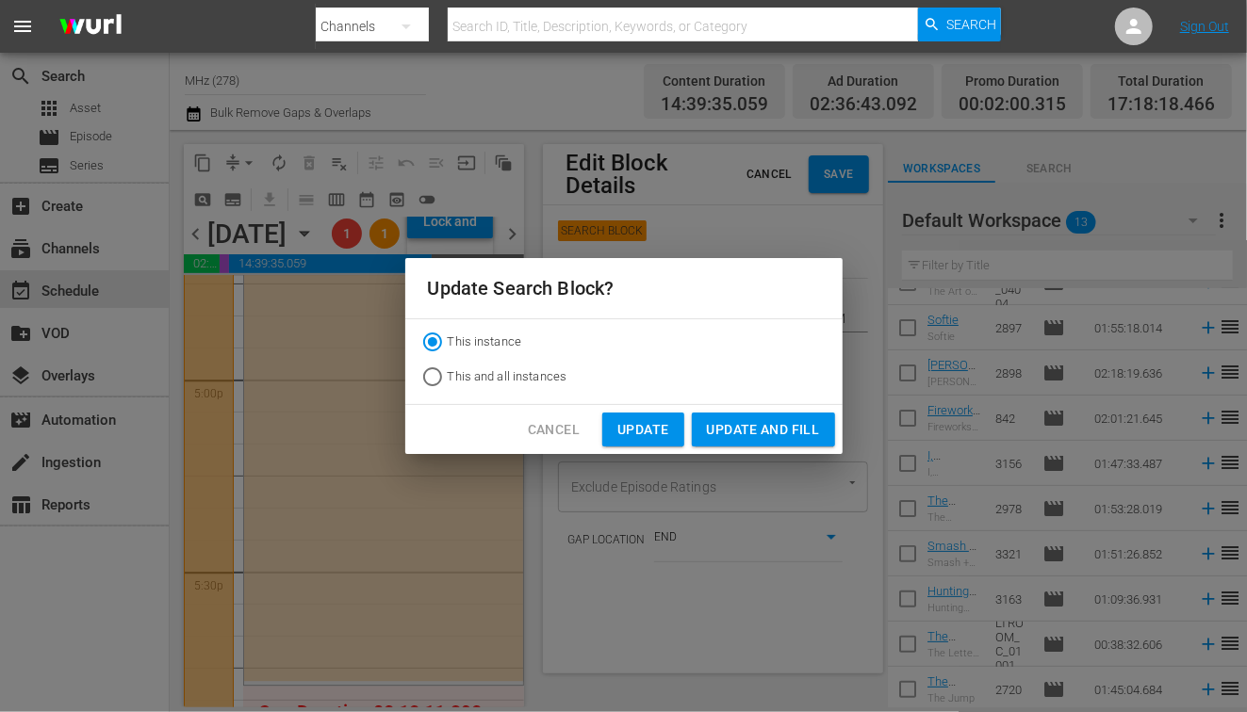
click at [782, 427] on span "Update and Fill" at bounding box center [763, 430] width 113 height 24
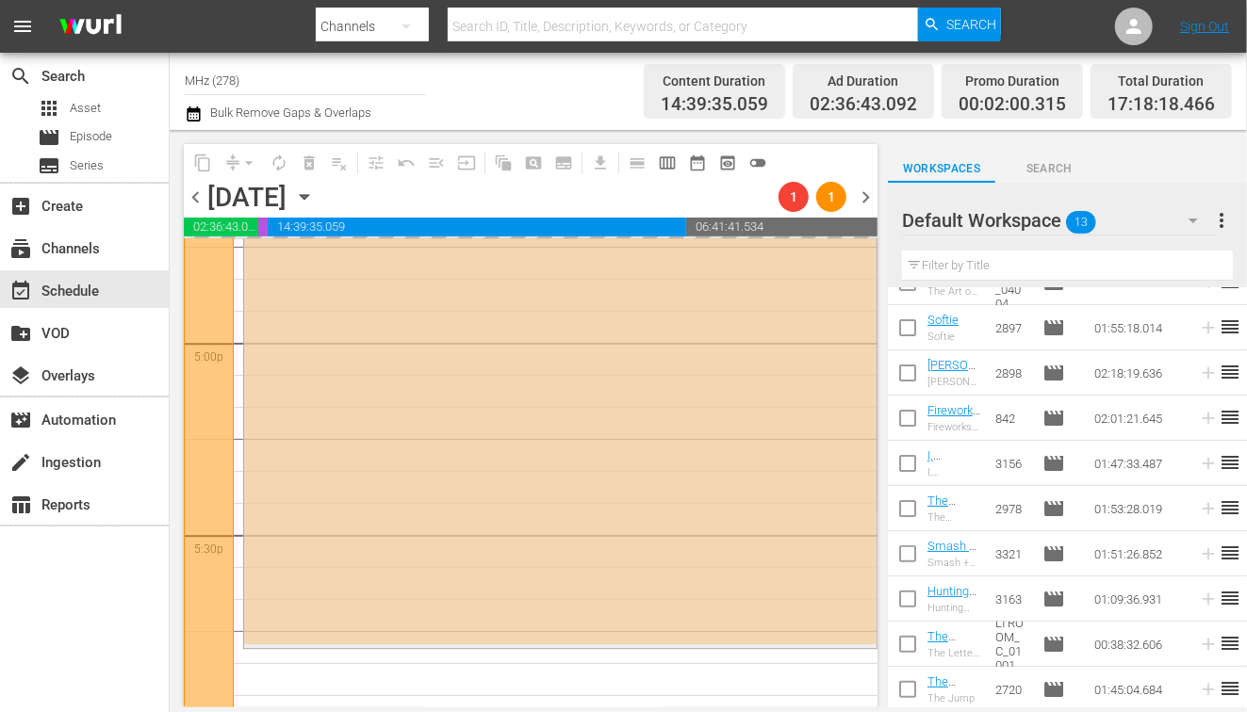
click at [358, 261] on div "Magellan / SE2 / EP3: Magellan: Stars of Saignac (Sn 2 Ep 3) AUTO-SCHEDULED 1 r…" at bounding box center [560, 302] width 632 height 685
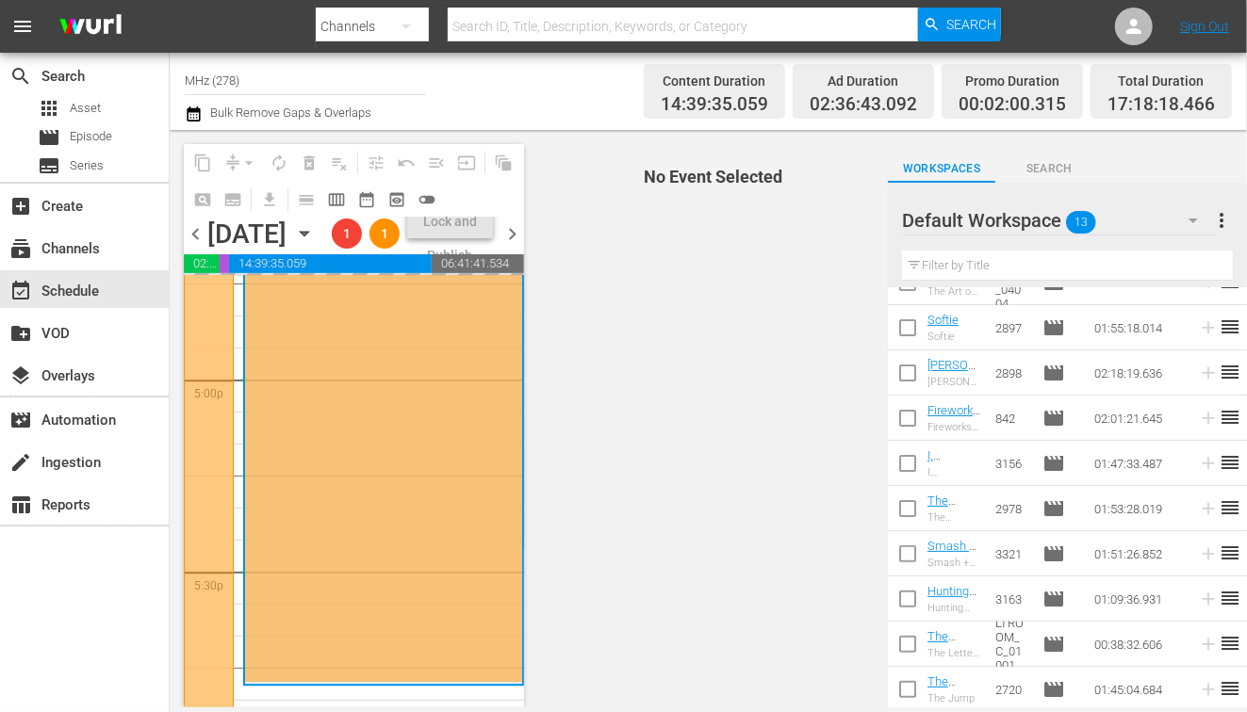
click at [315, 244] on icon "button" at bounding box center [304, 233] width 21 height 21
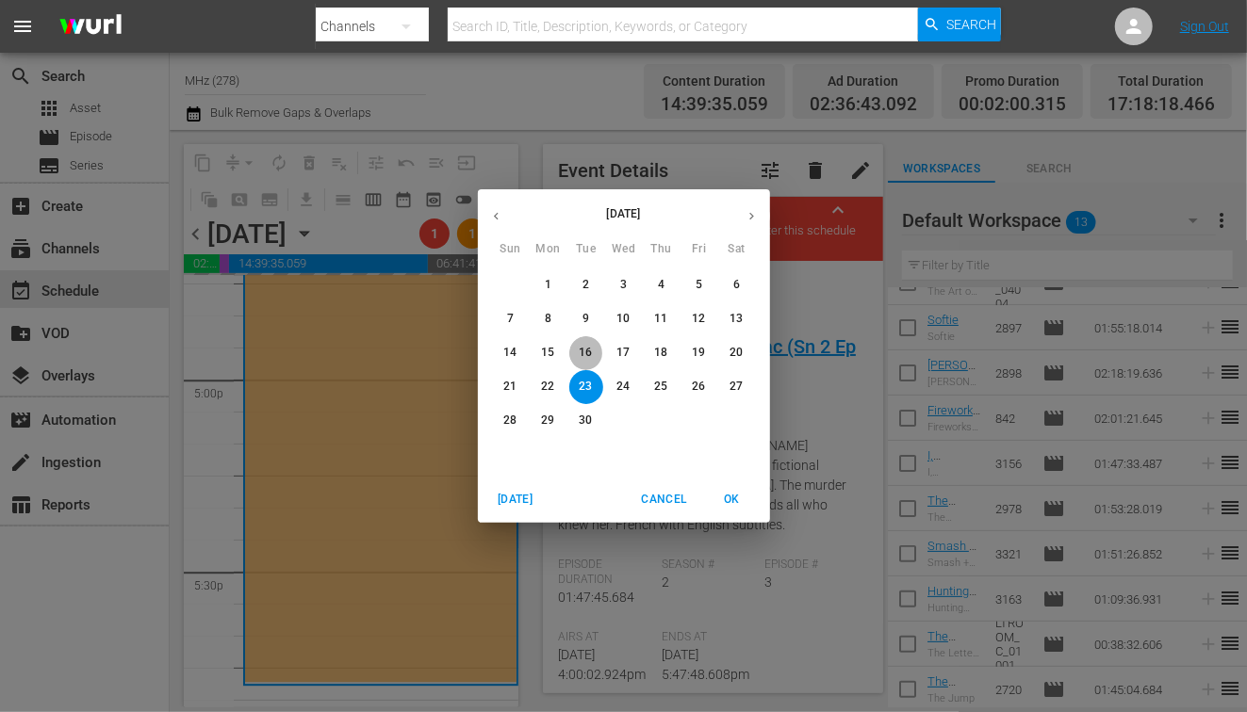
click at [580, 357] on p "16" at bounding box center [585, 353] width 13 height 16
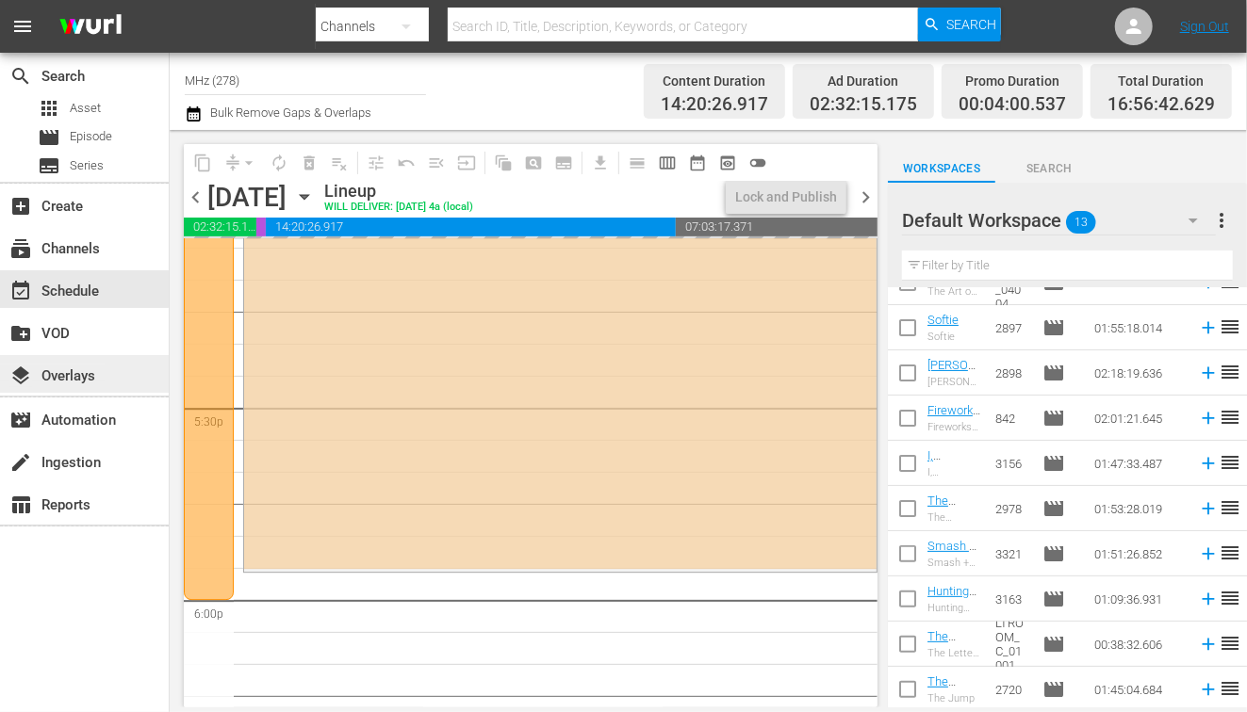
scroll to position [6465, 0]
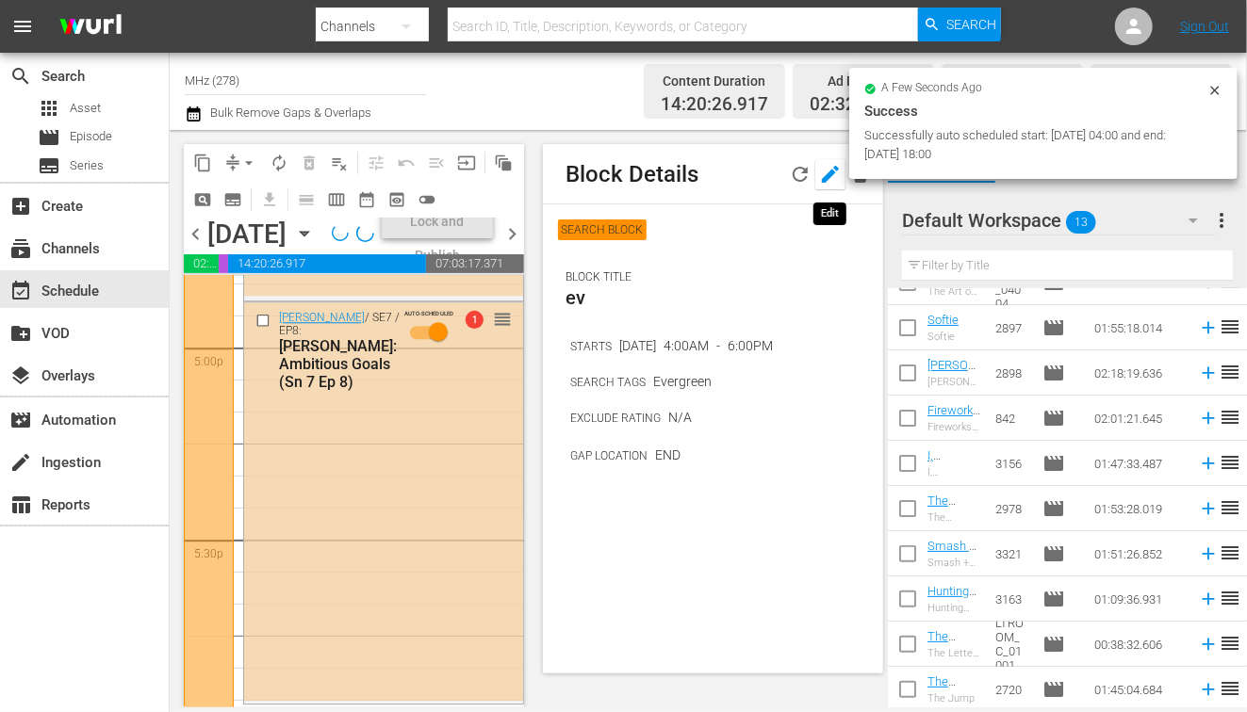
click at [824, 181] on icon "button" at bounding box center [830, 174] width 17 height 17
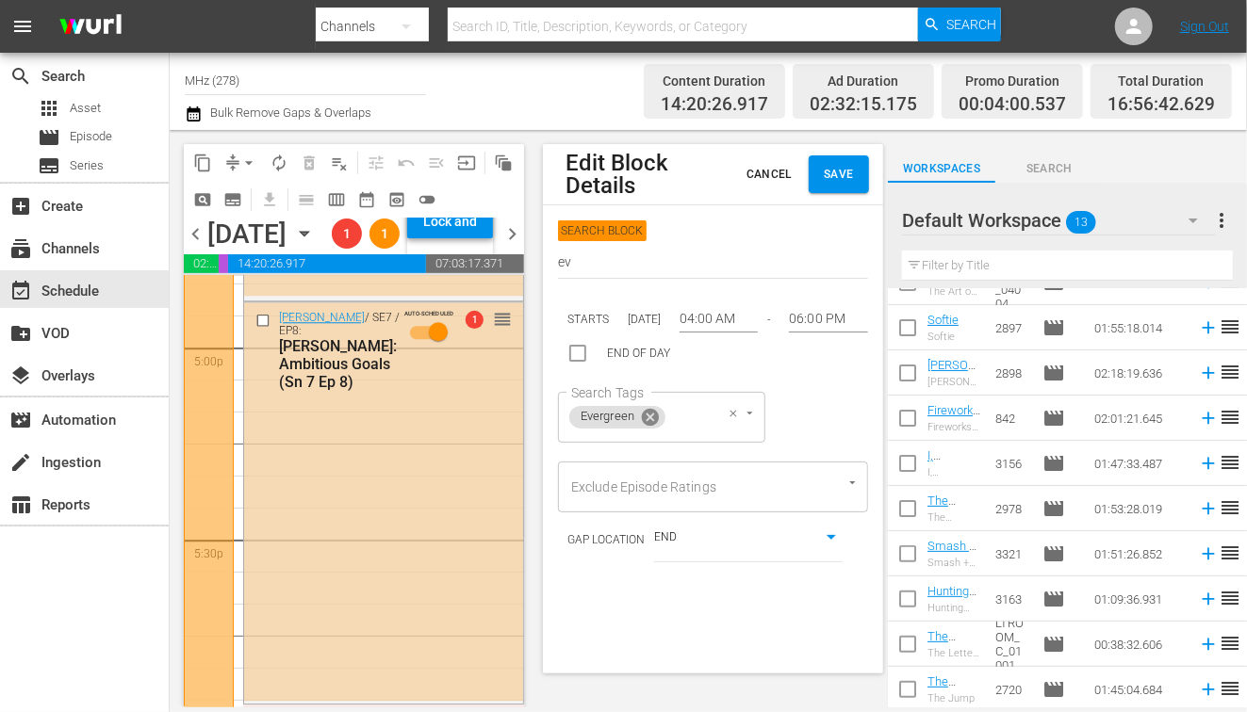
click at [655, 411] on icon at bounding box center [650, 416] width 17 height 17
click at [618, 422] on div "Search Tags" at bounding box center [611, 417] width 107 height 51
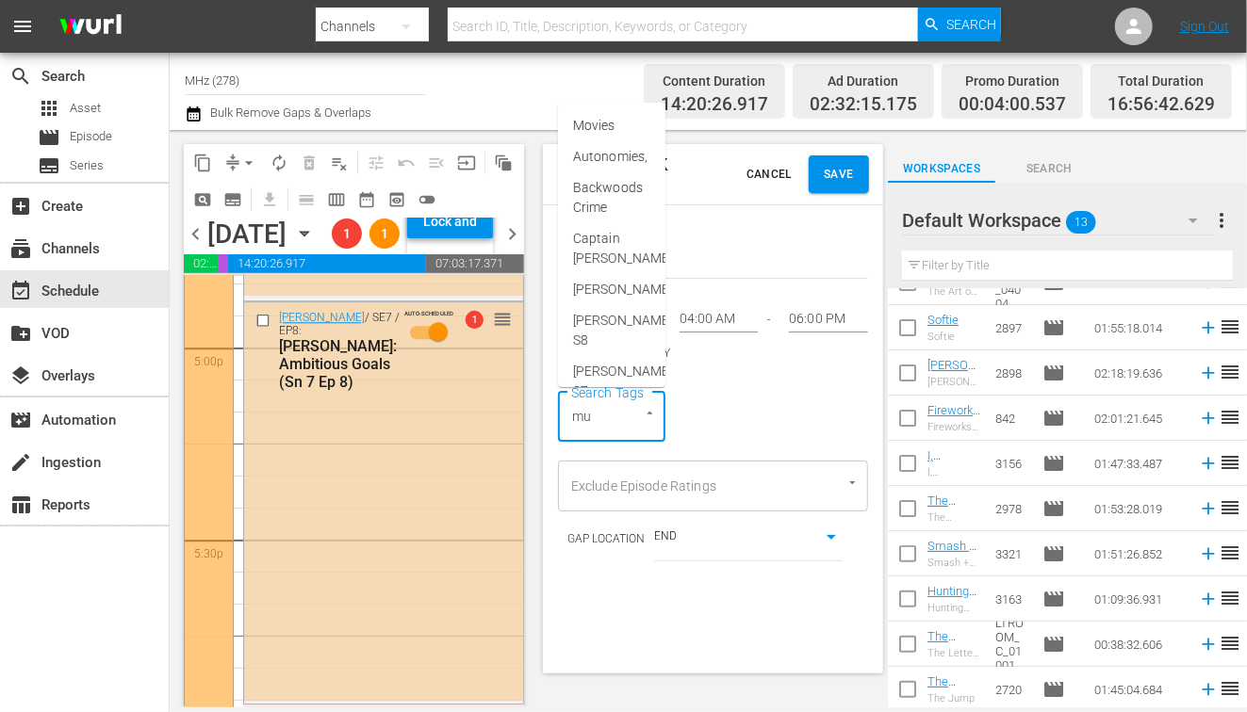
type input "mur"
click at [620, 150] on span "Murder In" at bounding box center [601, 157] width 57 height 20
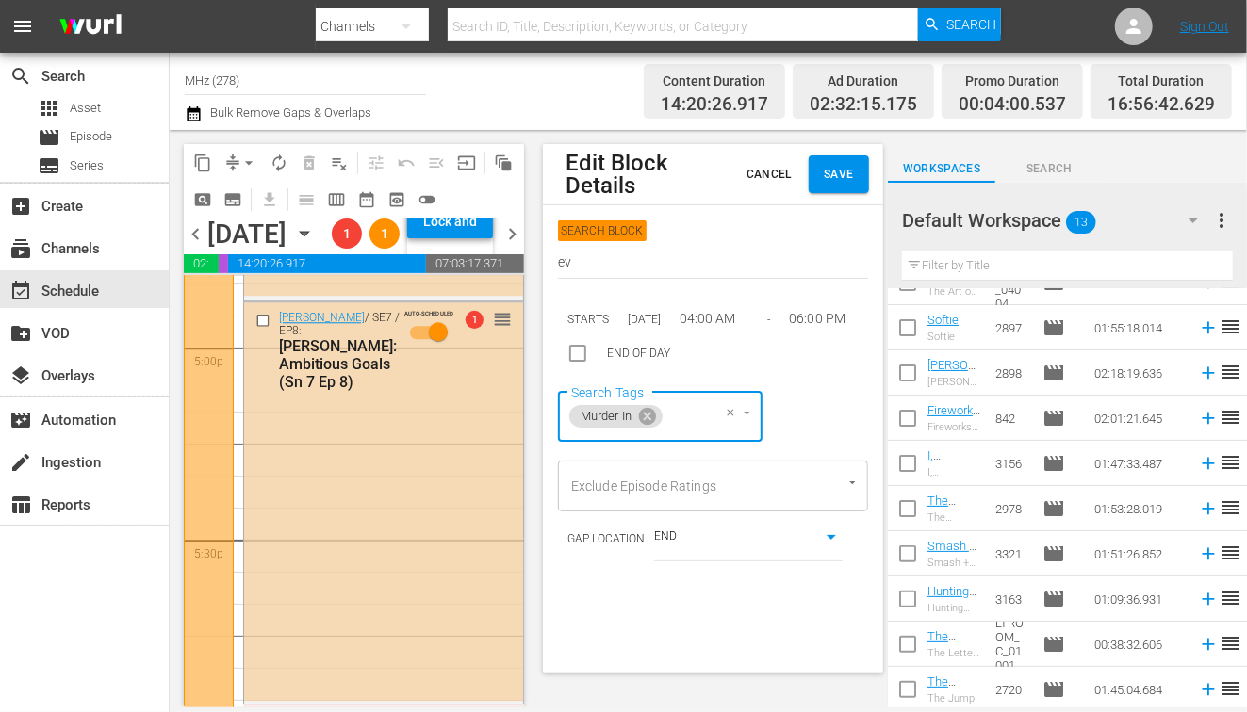
click at [852, 177] on span "Save" at bounding box center [839, 175] width 30 height 20
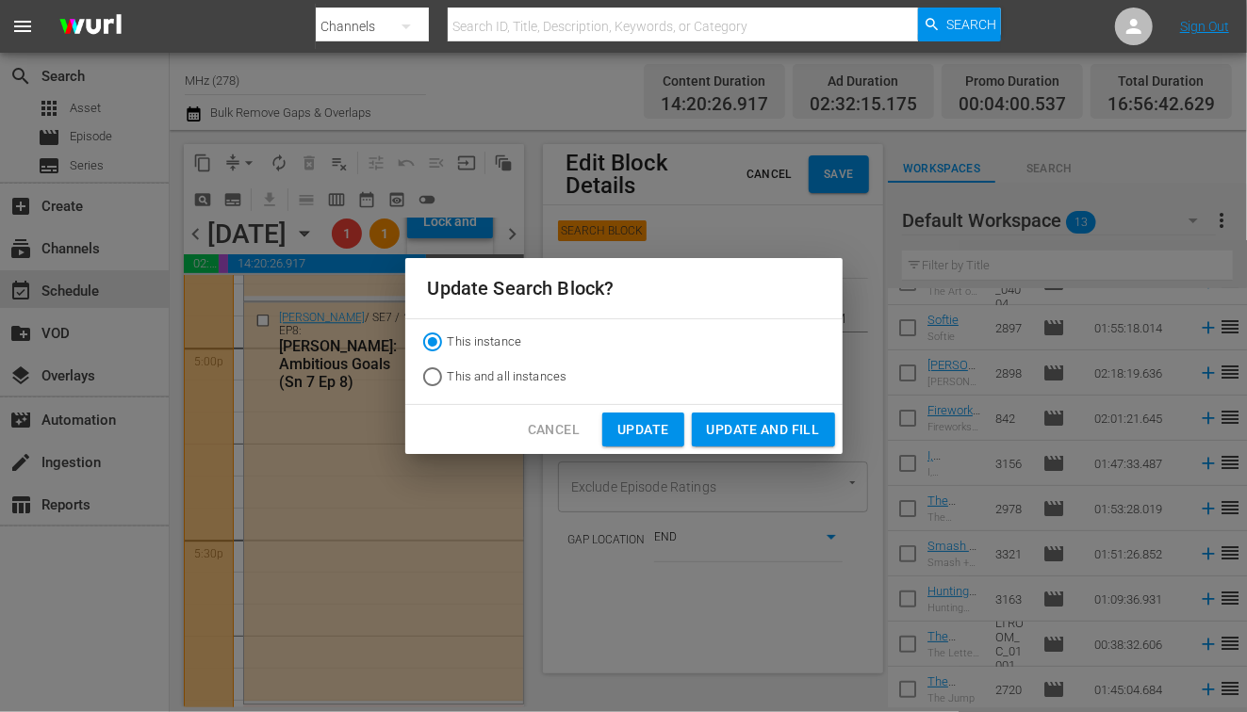
click at [752, 432] on span "Update and Fill" at bounding box center [763, 430] width 113 height 24
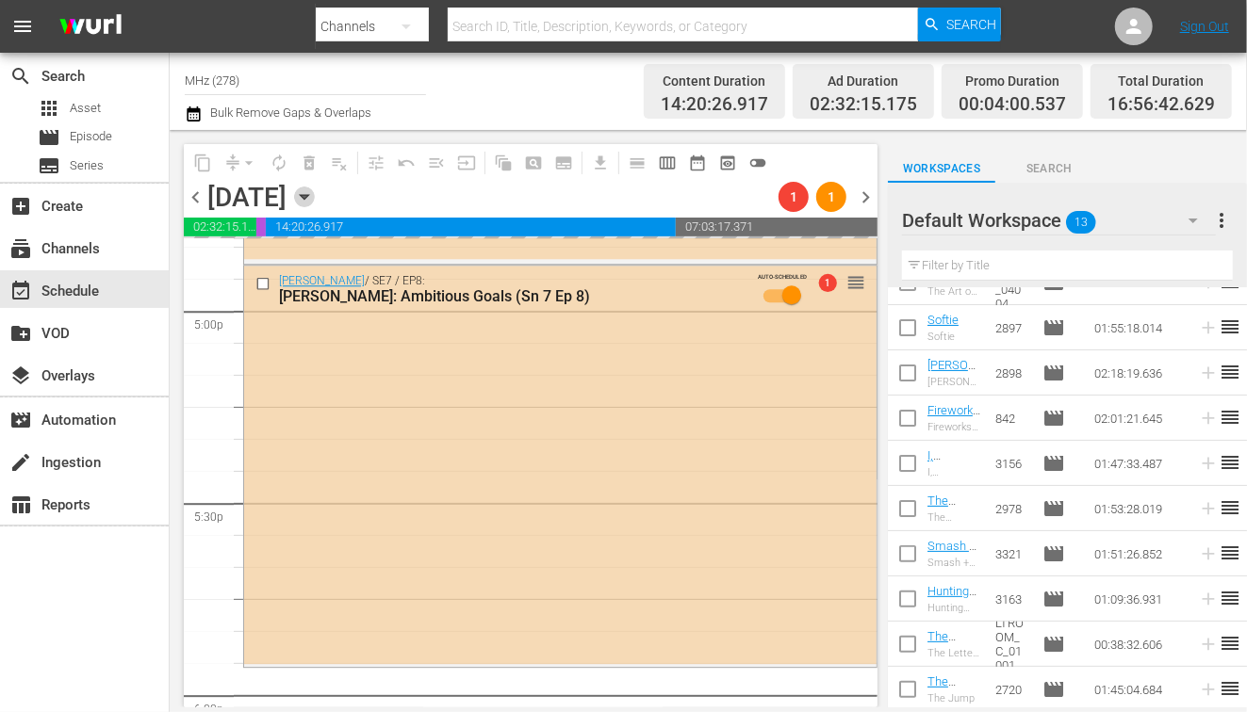
click at [308, 195] on icon "button" at bounding box center [304, 197] width 8 height 5
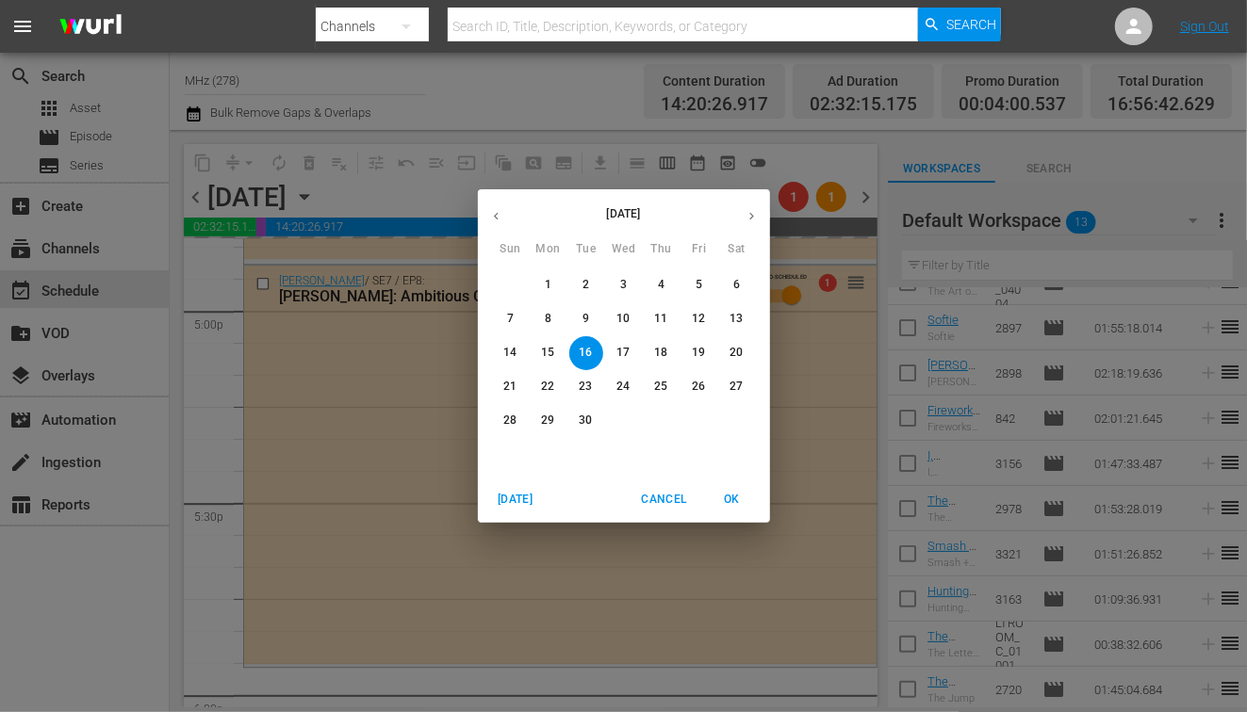
click at [585, 320] on p "9" at bounding box center [585, 319] width 7 height 16
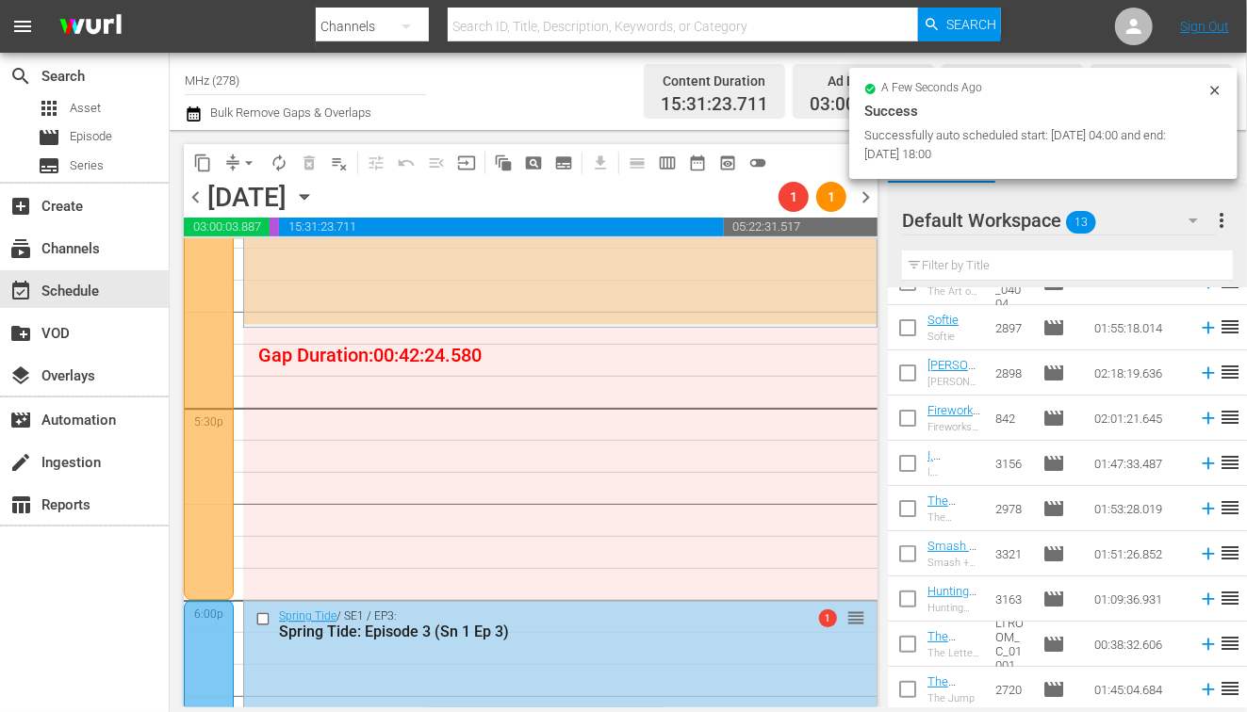
scroll to position [6368, 0]
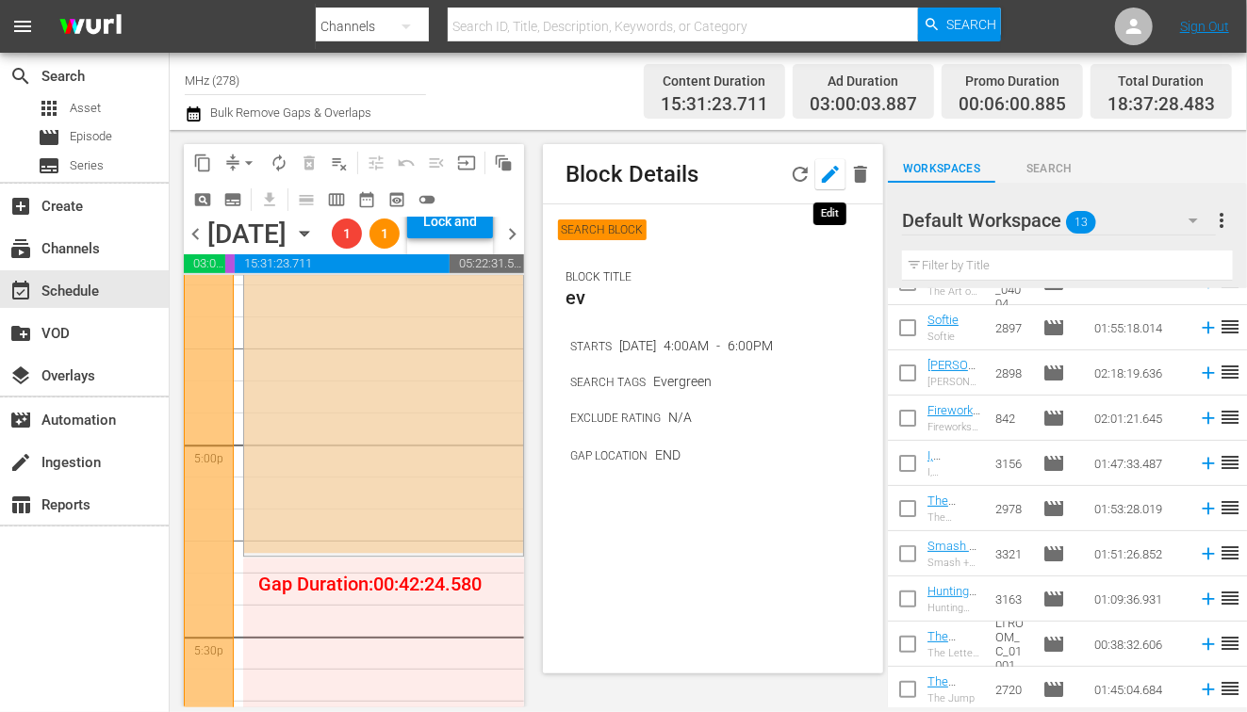
click at [824, 173] on icon "button" at bounding box center [830, 174] width 23 height 23
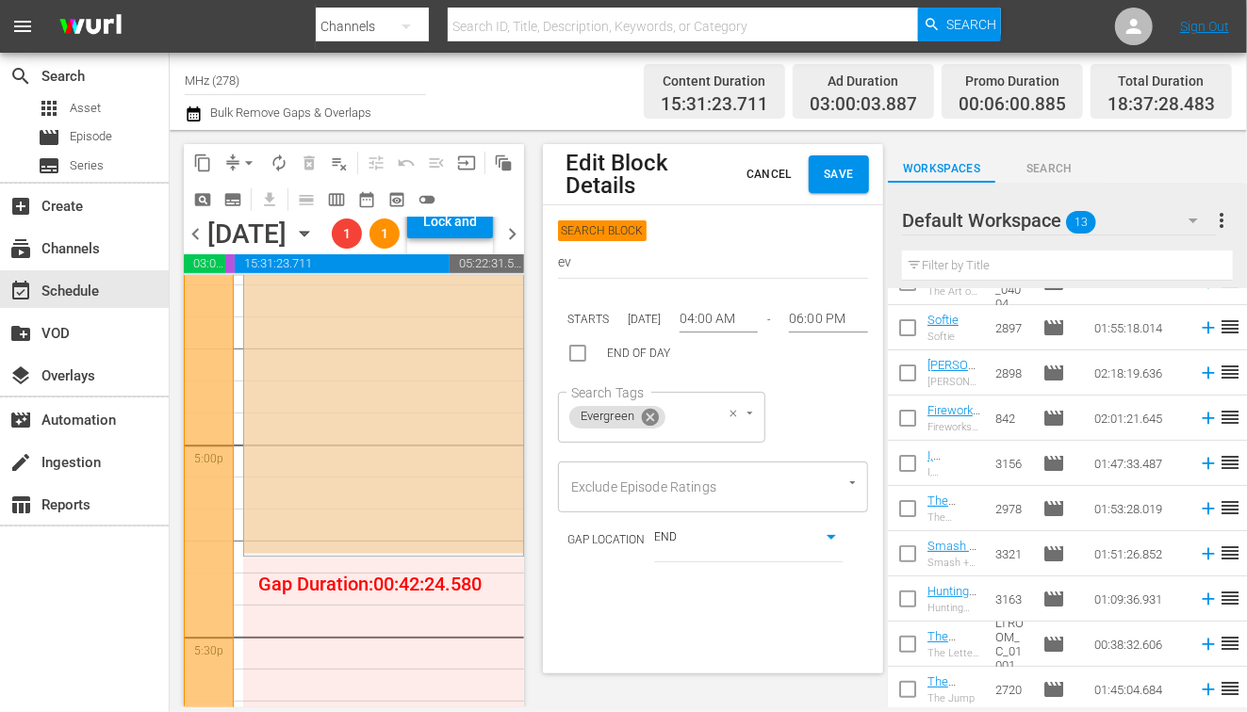
click at [648, 417] on icon at bounding box center [650, 416] width 17 height 17
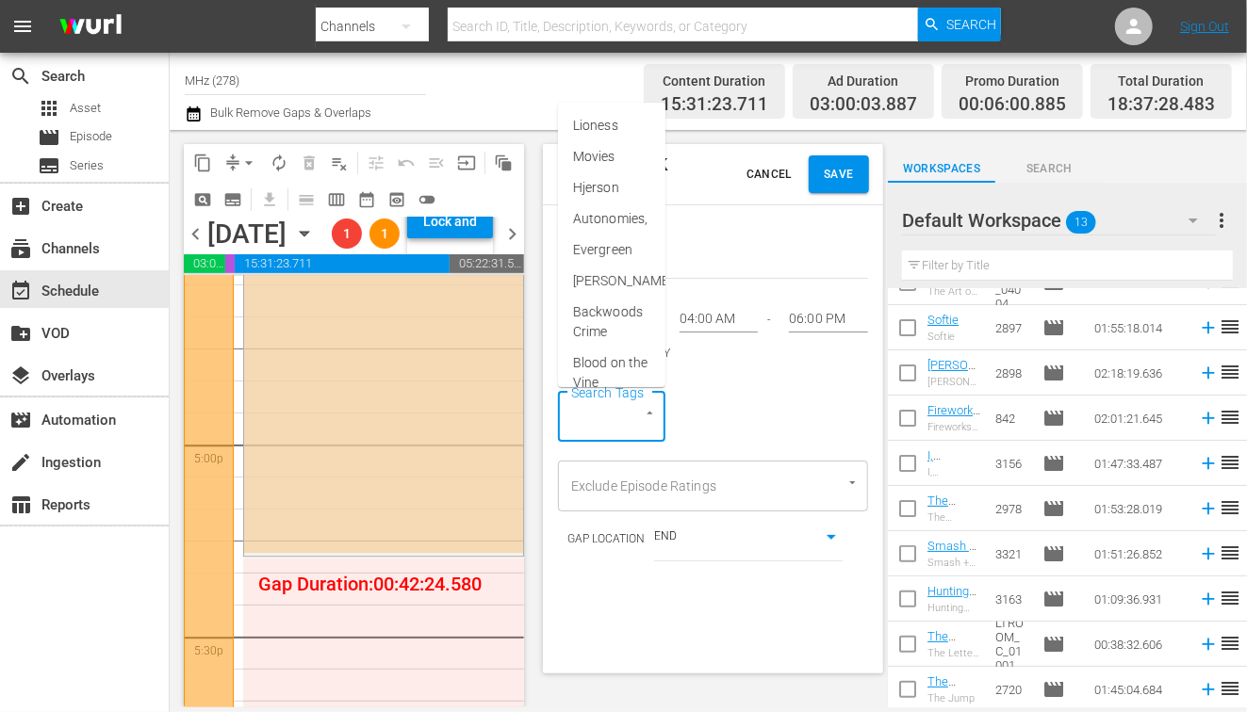
click at [597, 422] on input "Search Tags" at bounding box center [585, 418] width 38 height 34
type input "mur"
click at [625, 143] on li "Murder In" at bounding box center [611, 156] width 107 height 31
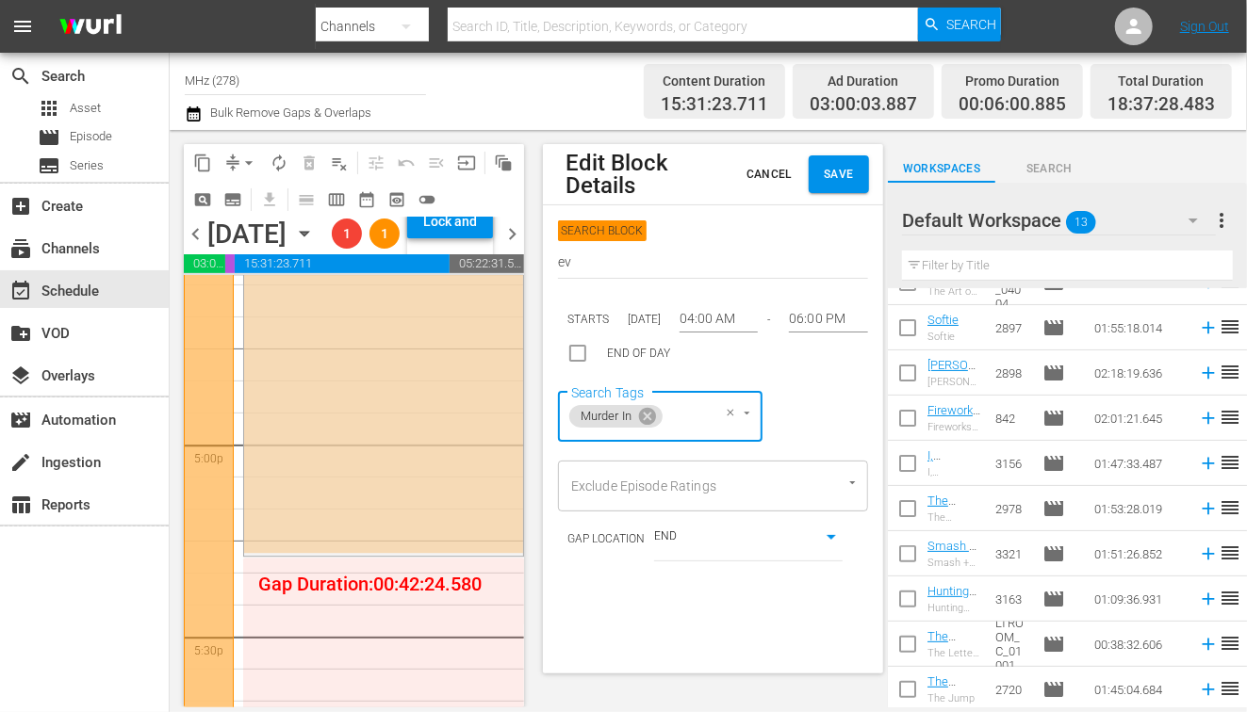
click at [847, 179] on span "Save" at bounding box center [839, 175] width 30 height 20
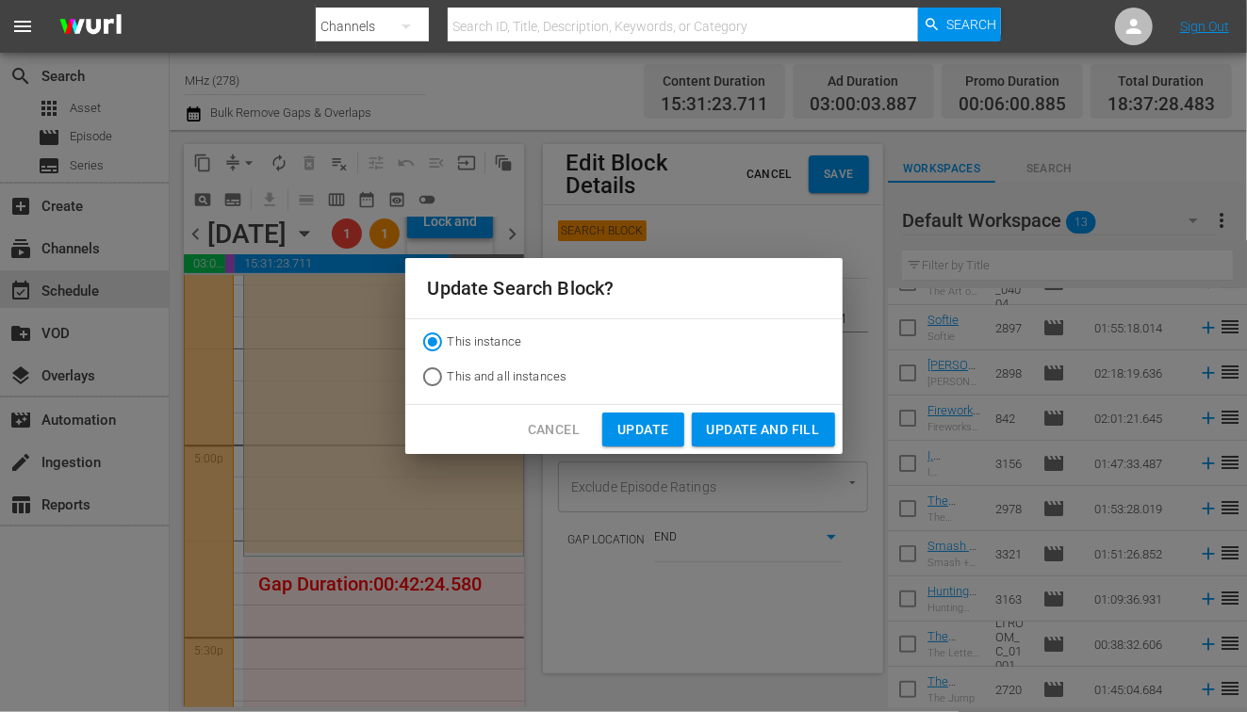
click at [739, 431] on span "Update and Fill" at bounding box center [763, 430] width 113 height 24
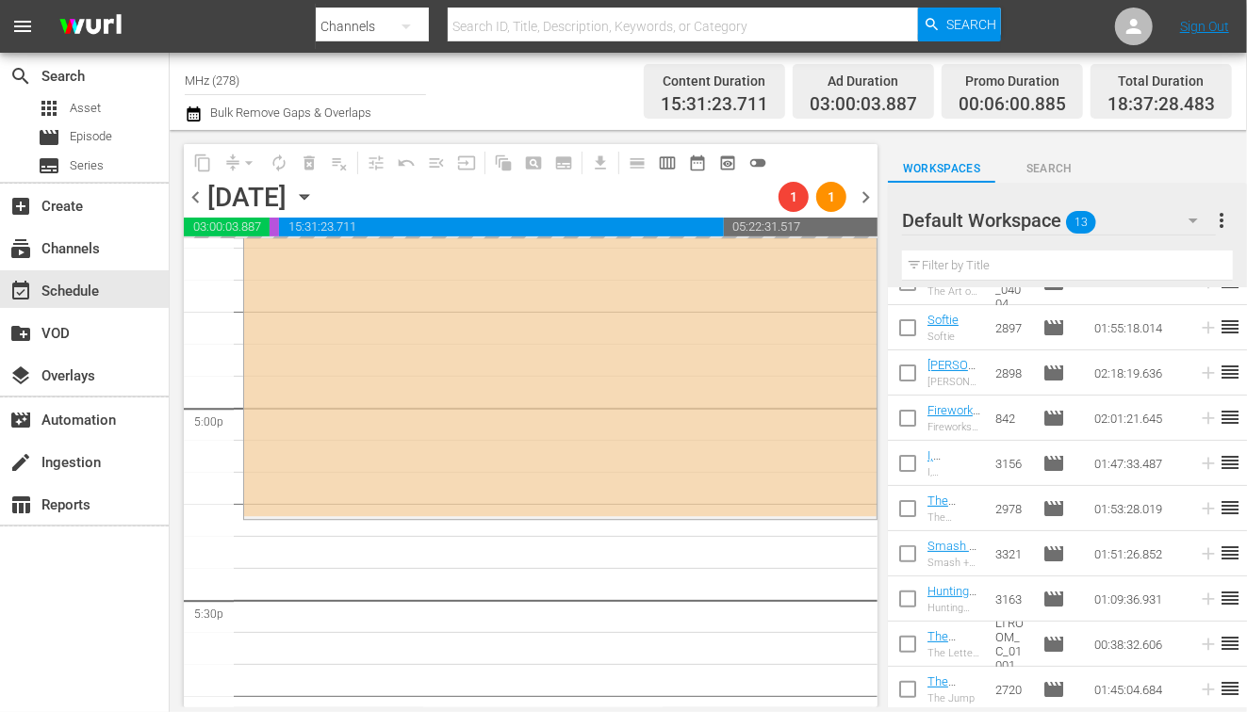
click at [315, 193] on icon "button" at bounding box center [304, 197] width 21 height 21
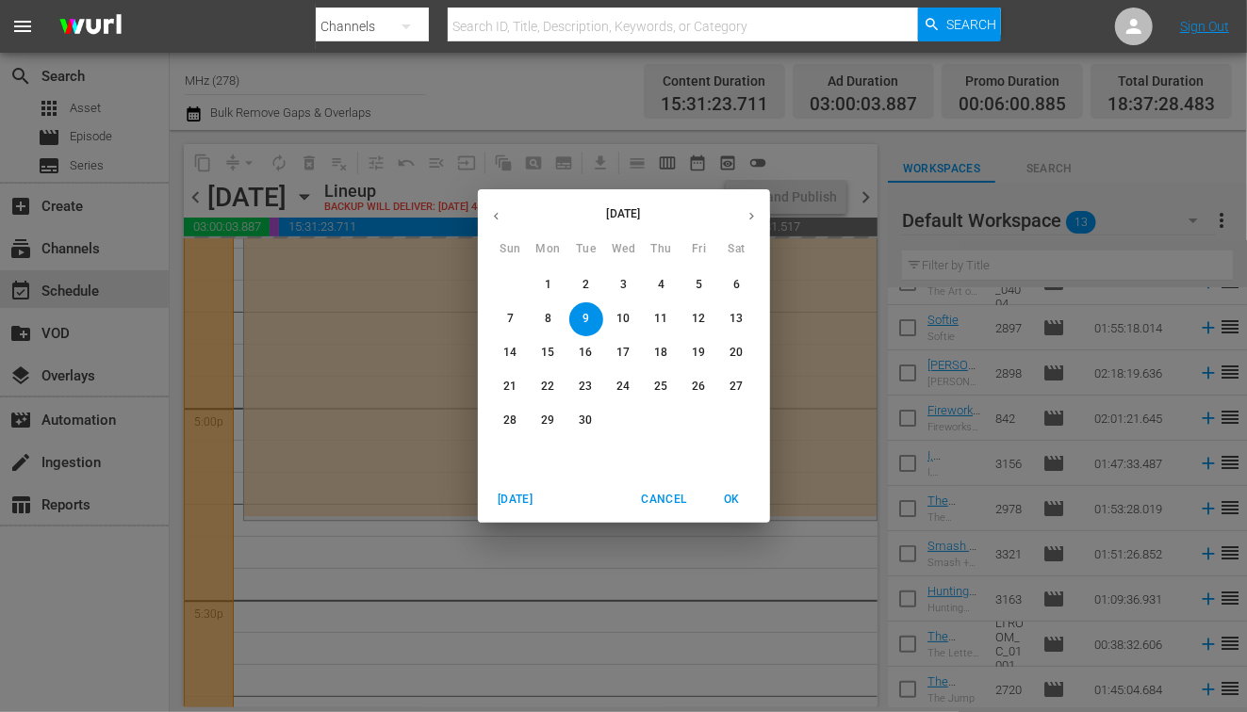
click at [593, 283] on span "2" at bounding box center [586, 285] width 34 height 16
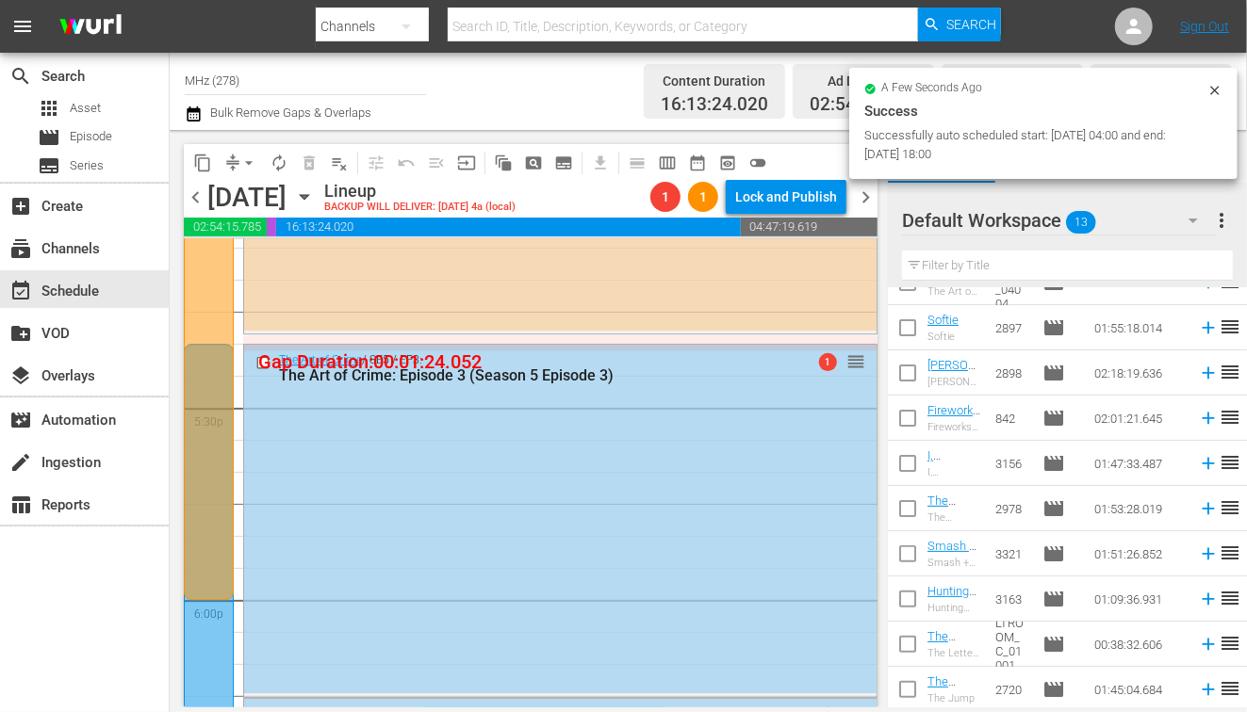
scroll to position [6433, 0]
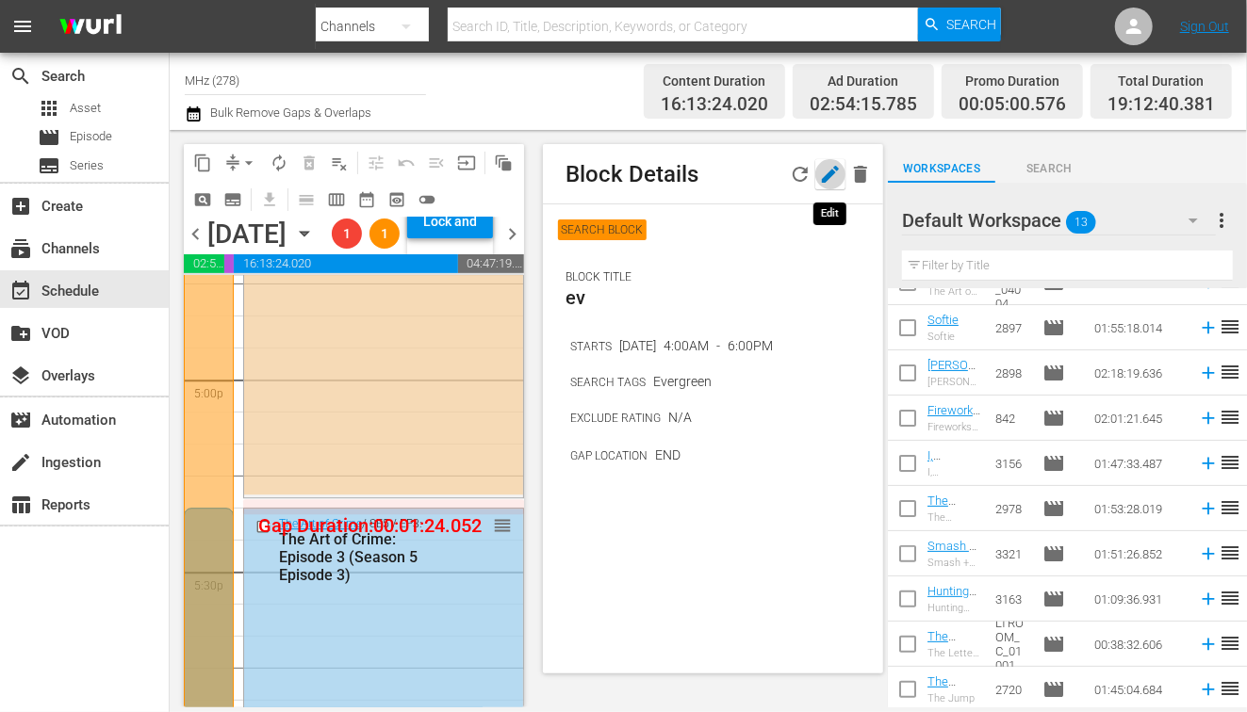
click at [826, 175] on icon "button" at bounding box center [830, 174] width 17 height 17
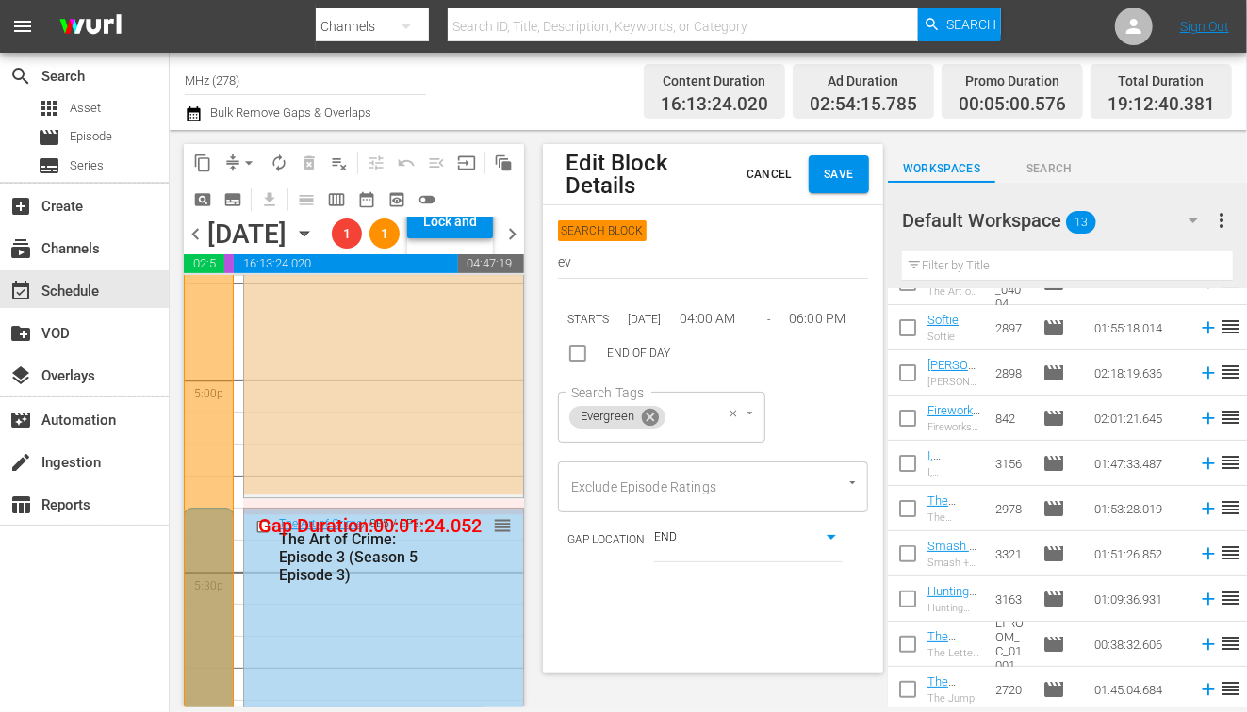
click at [650, 416] on icon at bounding box center [650, 417] width 21 height 21
click at [606, 425] on div "Search Tags" at bounding box center [611, 417] width 107 height 51
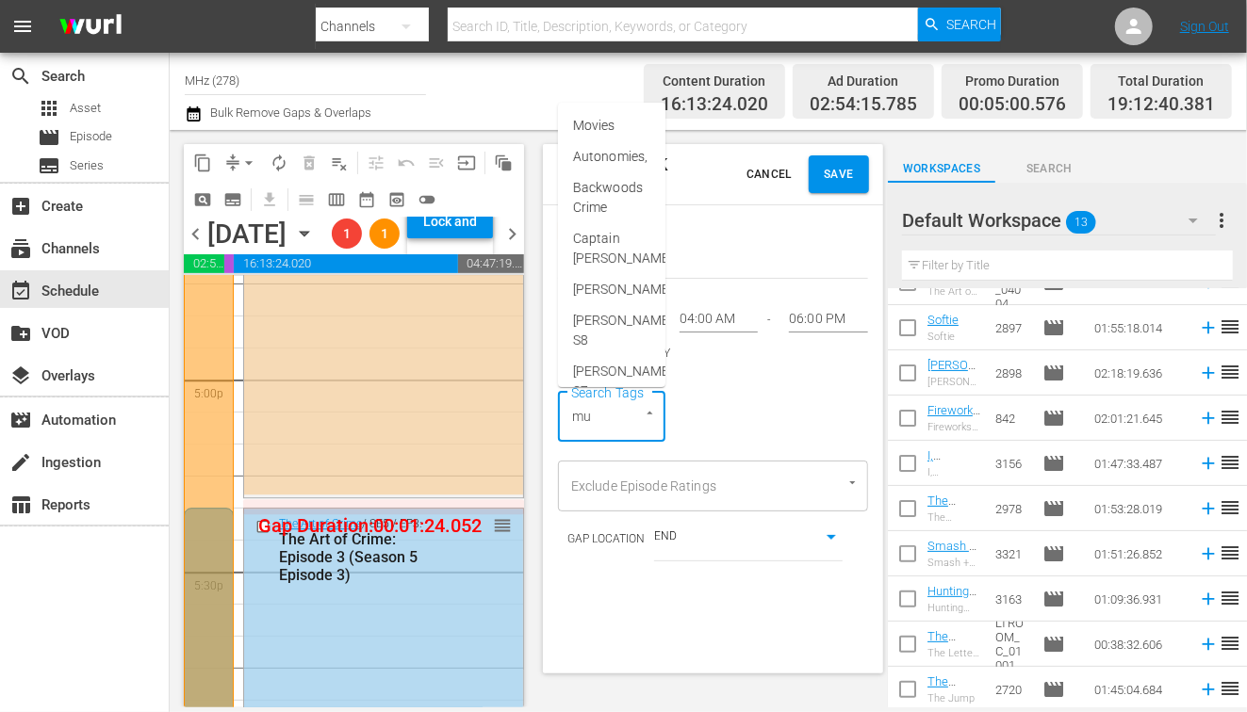
type input "mur"
click at [611, 154] on span "Murder In" at bounding box center [601, 157] width 57 height 20
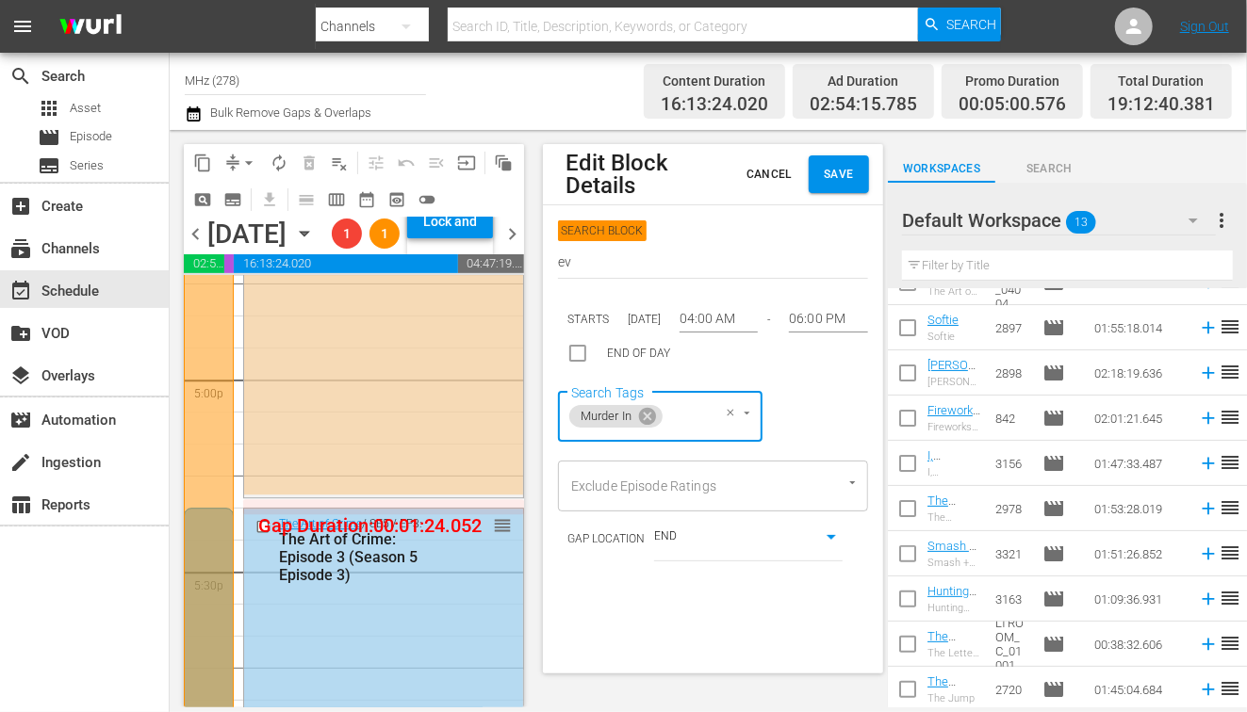
click at [842, 169] on span "Save" at bounding box center [839, 175] width 30 height 20
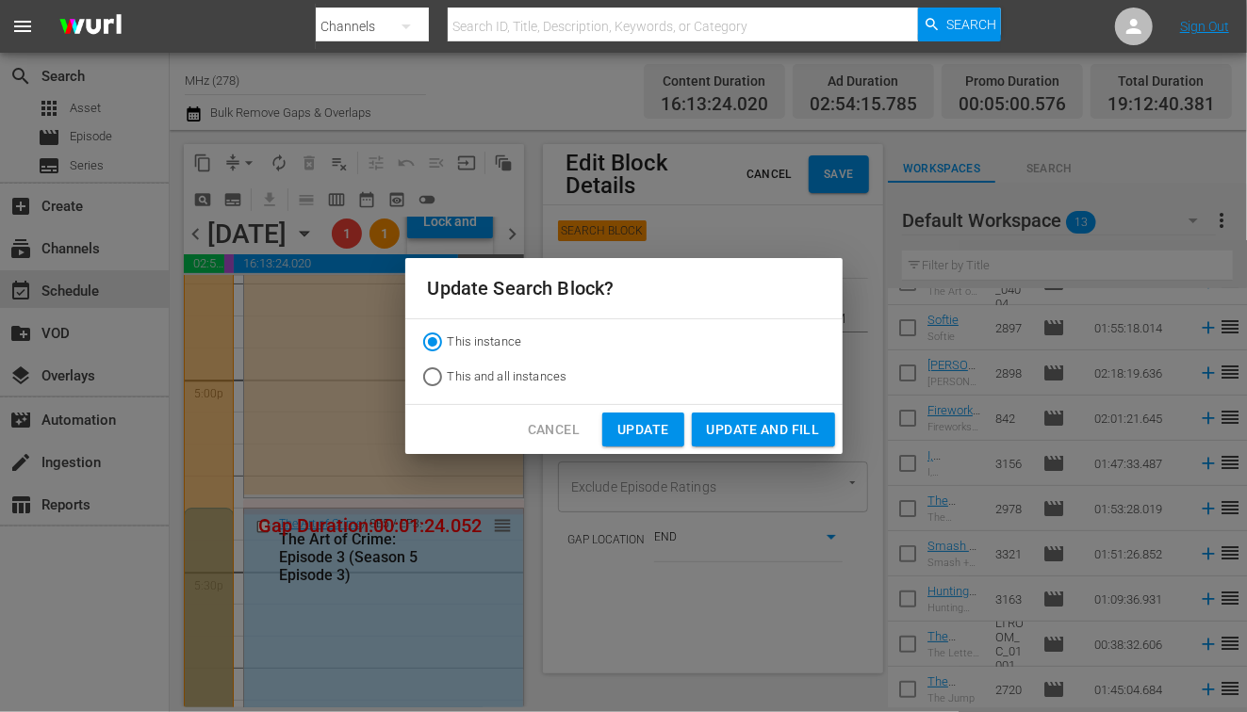
click at [775, 421] on span "Update and Fill" at bounding box center [763, 430] width 113 height 24
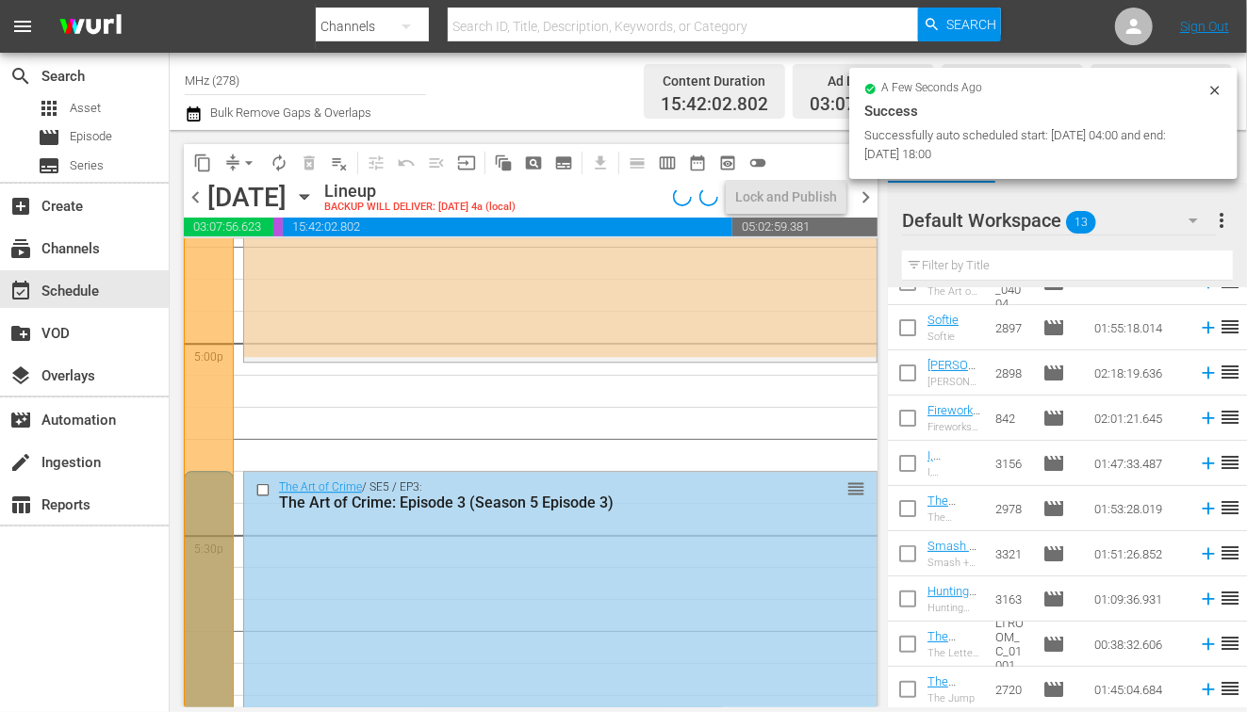
scroll to position [6496, 0]
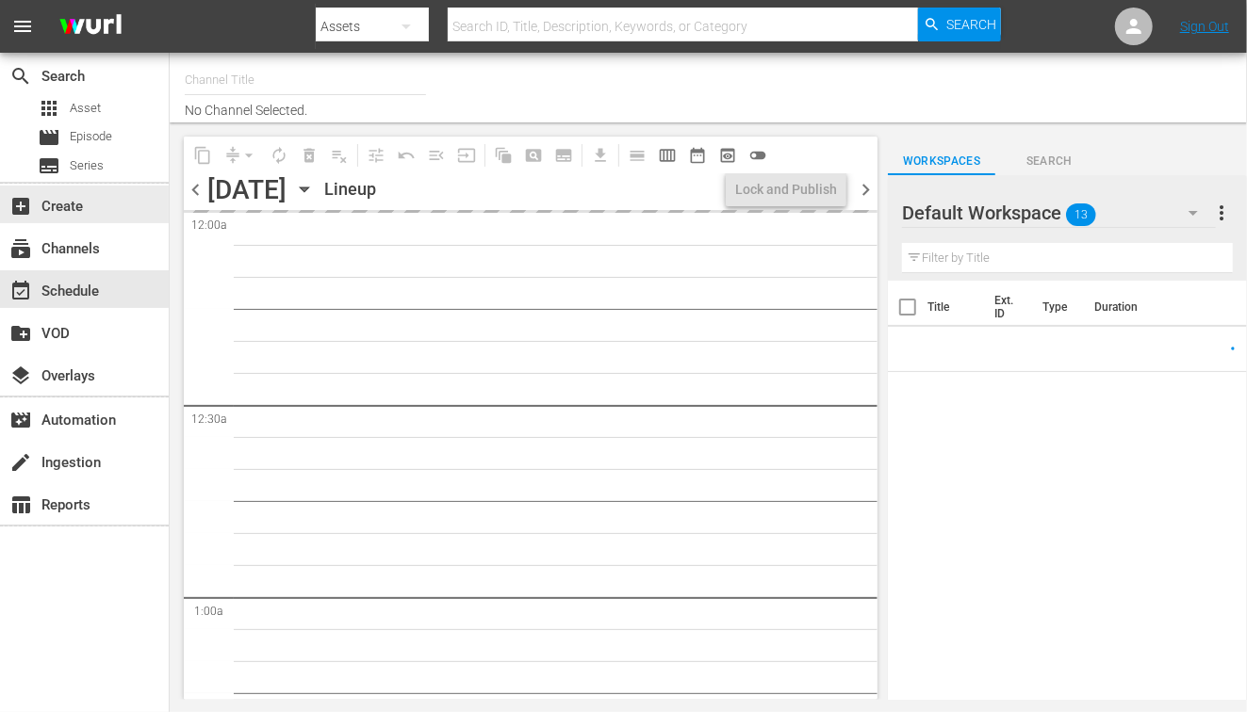
type input "MHz (278)"
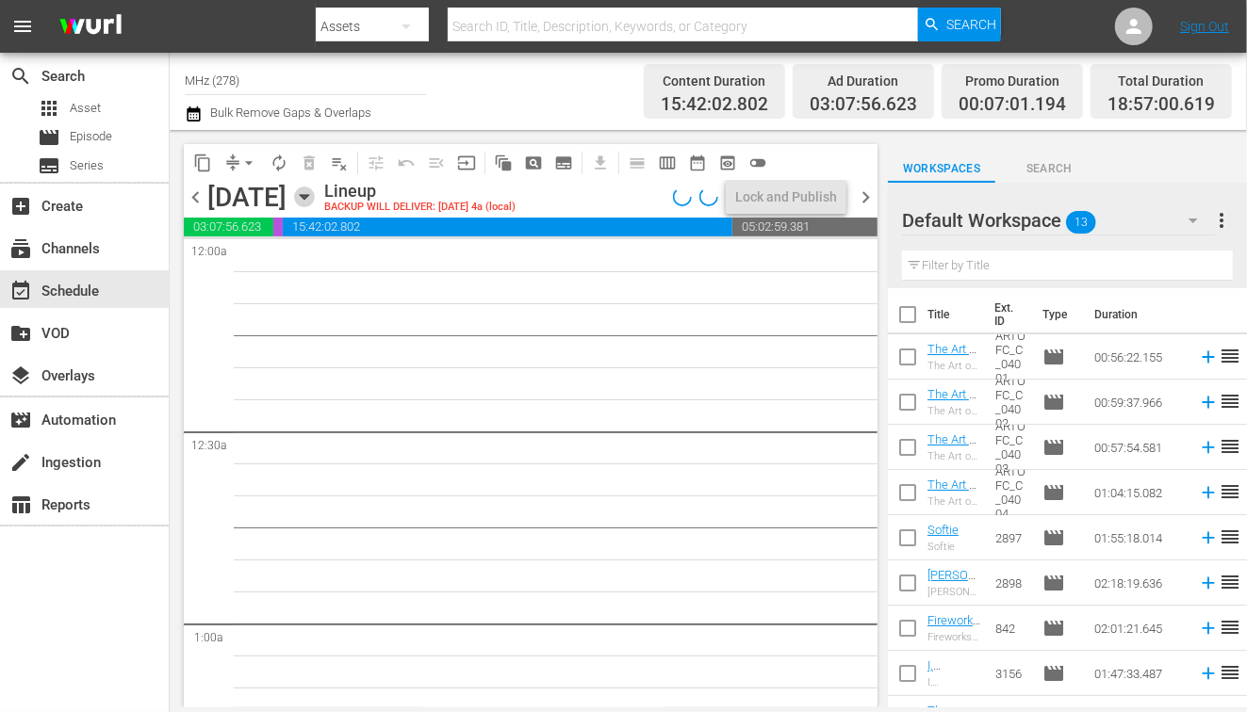
click at [315, 201] on icon "button" at bounding box center [304, 197] width 21 height 21
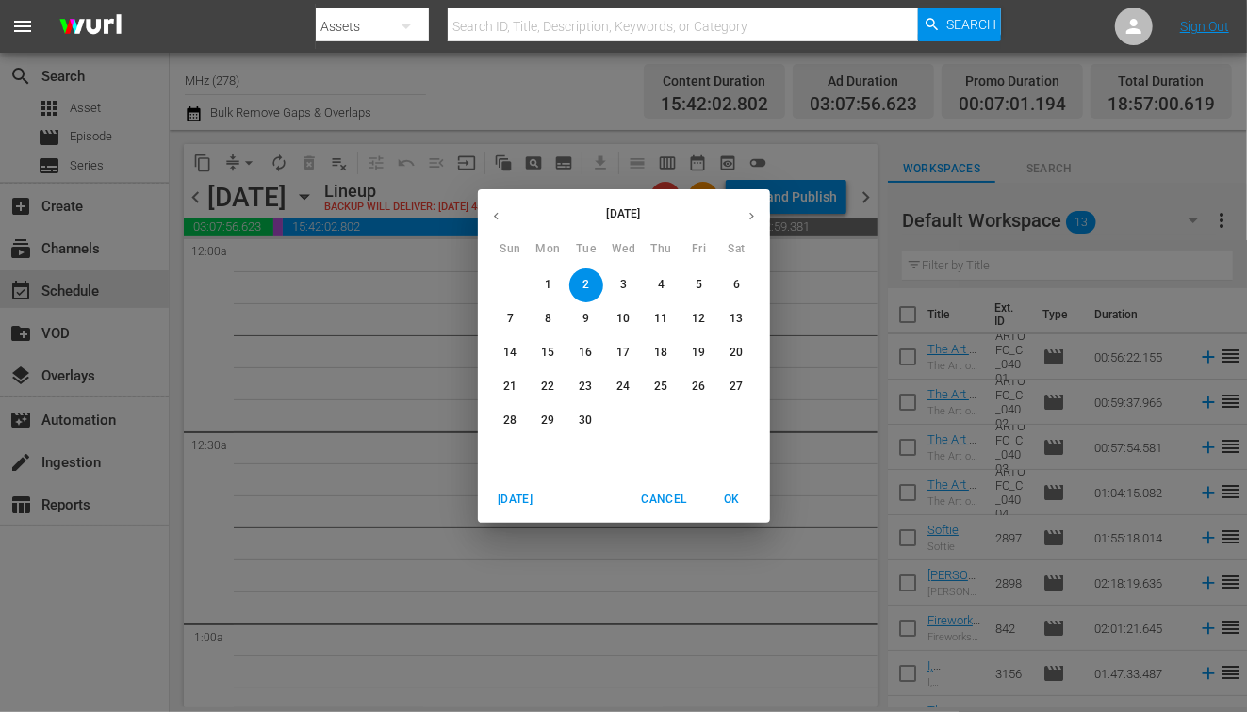
click at [544, 360] on p "15" at bounding box center [547, 353] width 13 height 16
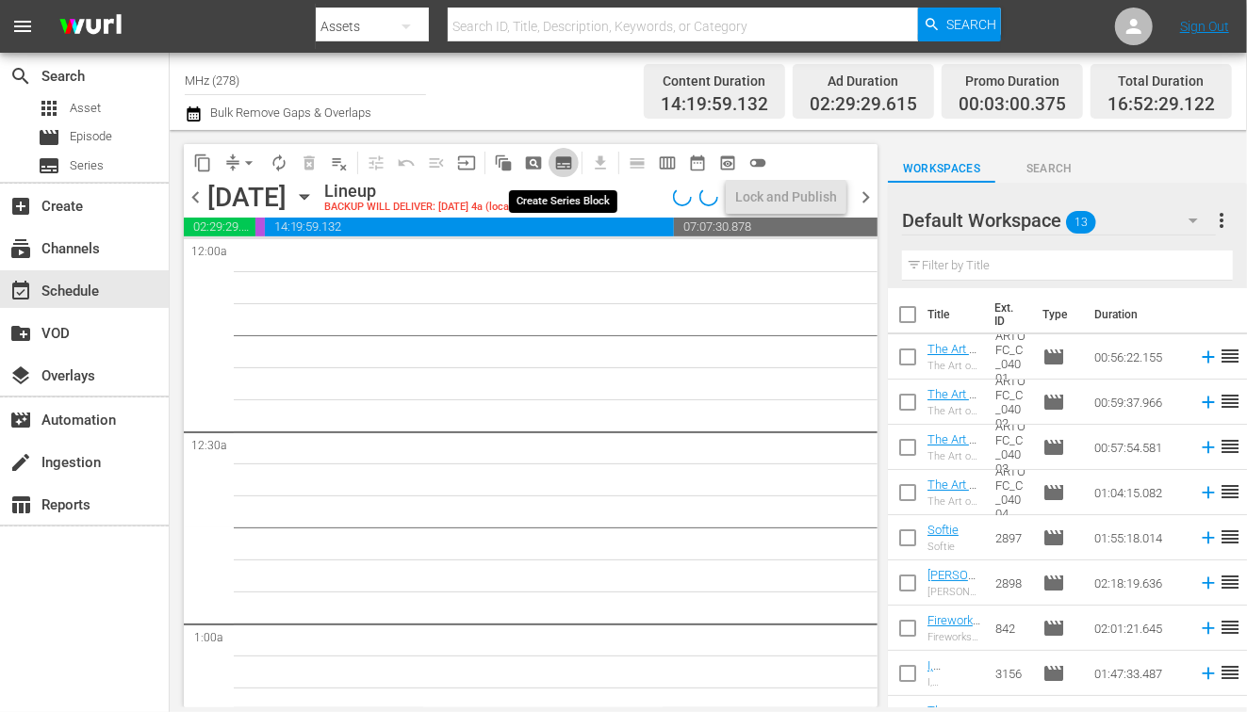
click at [563, 172] on button "subtitles_outlined" at bounding box center [563, 163] width 30 height 30
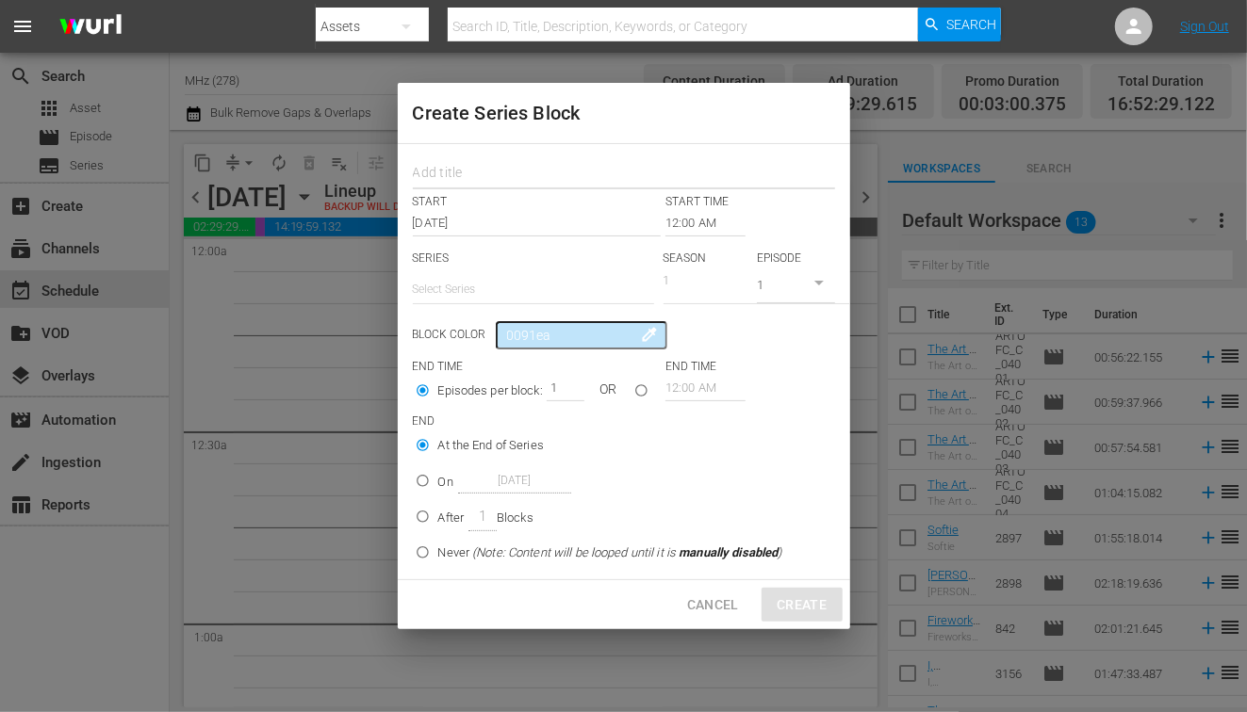
click at [537, 173] on input "text" at bounding box center [624, 174] width 422 height 29
click at [637, 75] on div "Create Series Block START START TIME Sep 15th 2025 12:00 AM SERIES Select Serie…" at bounding box center [623, 356] width 1247 height 712
click at [577, 163] on input "text" at bounding box center [624, 174] width 422 height 29
type input "murd"
click at [462, 306] on input "text" at bounding box center [533, 289] width 241 height 45
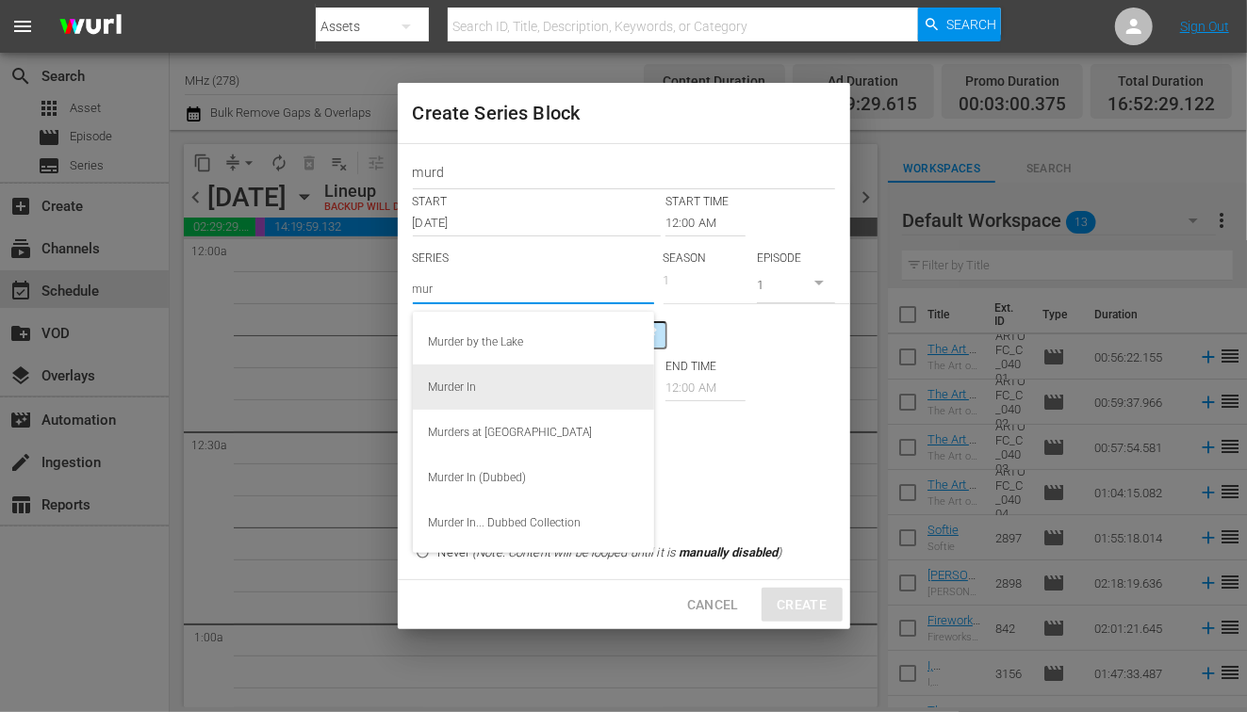
click at [453, 377] on div "Murder In" at bounding box center [533, 387] width 211 height 45
type input "Murder In"
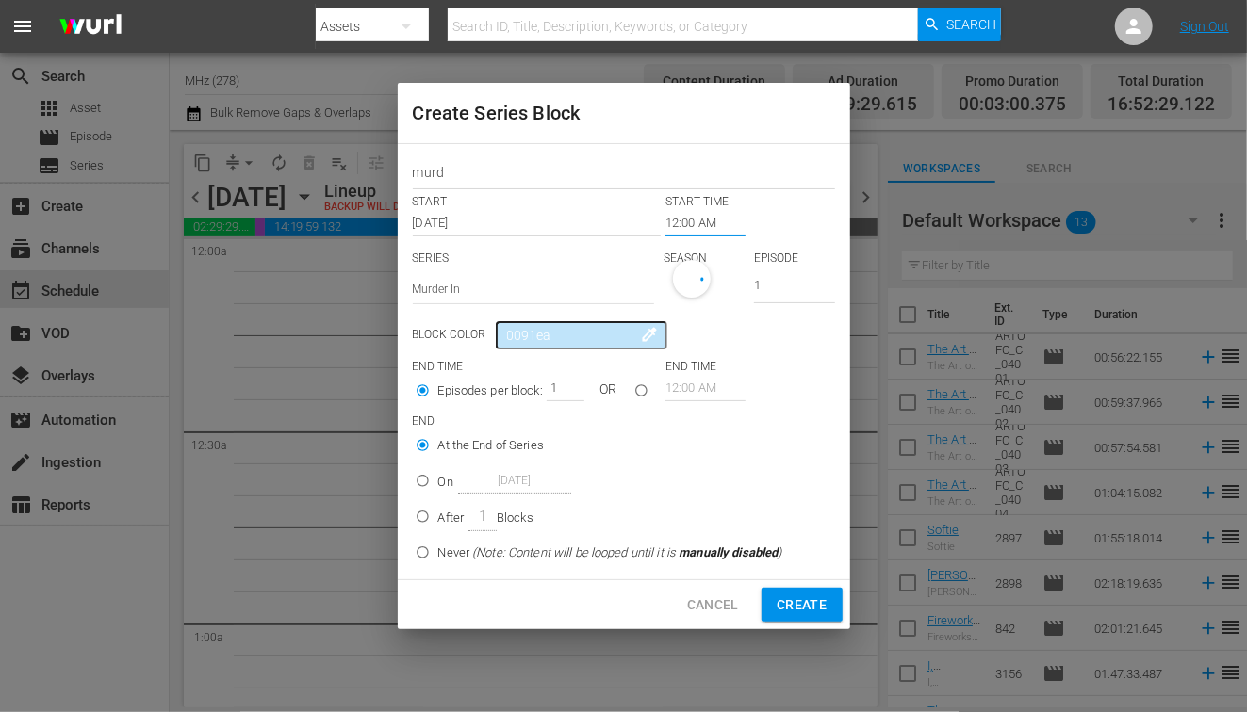
click at [688, 226] on input "12:00 AM" at bounding box center [705, 223] width 80 height 26
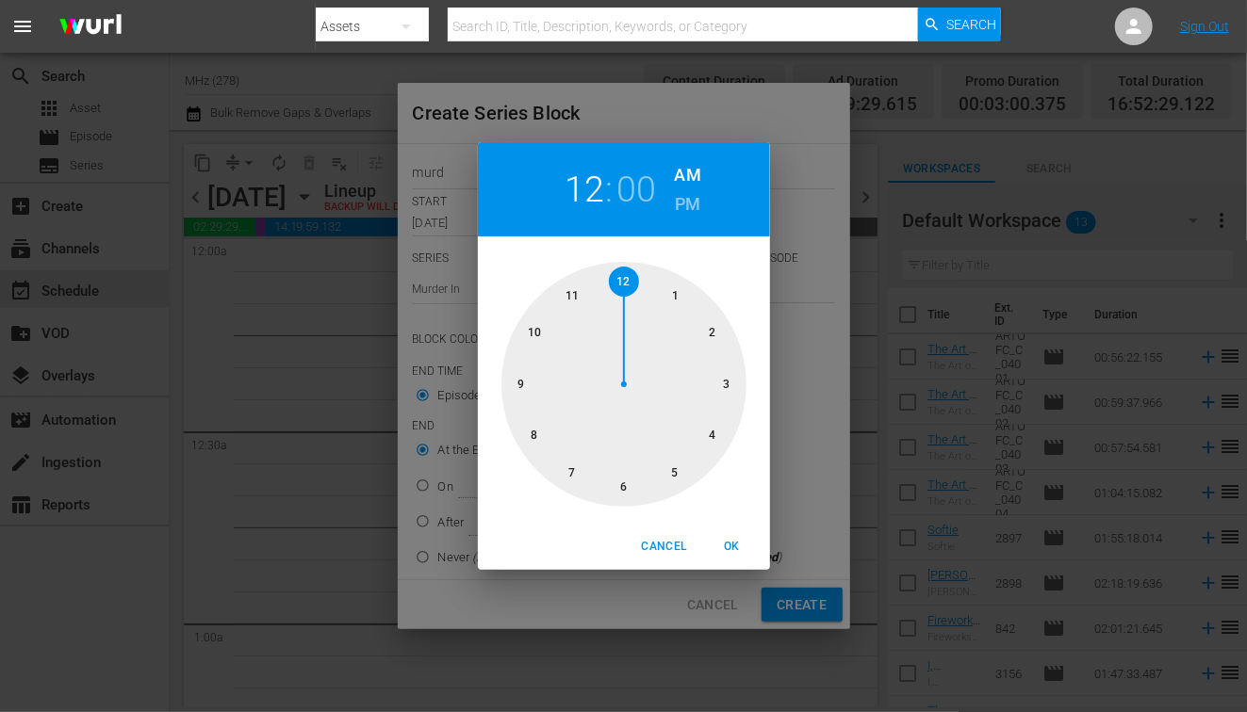
click at [686, 208] on h6 "PM" at bounding box center [687, 204] width 25 height 30
click at [623, 488] on div at bounding box center [623, 384] width 245 height 245
click at [725, 543] on span "OK" at bounding box center [732, 547] width 45 height 20
type input "06:00 PM"
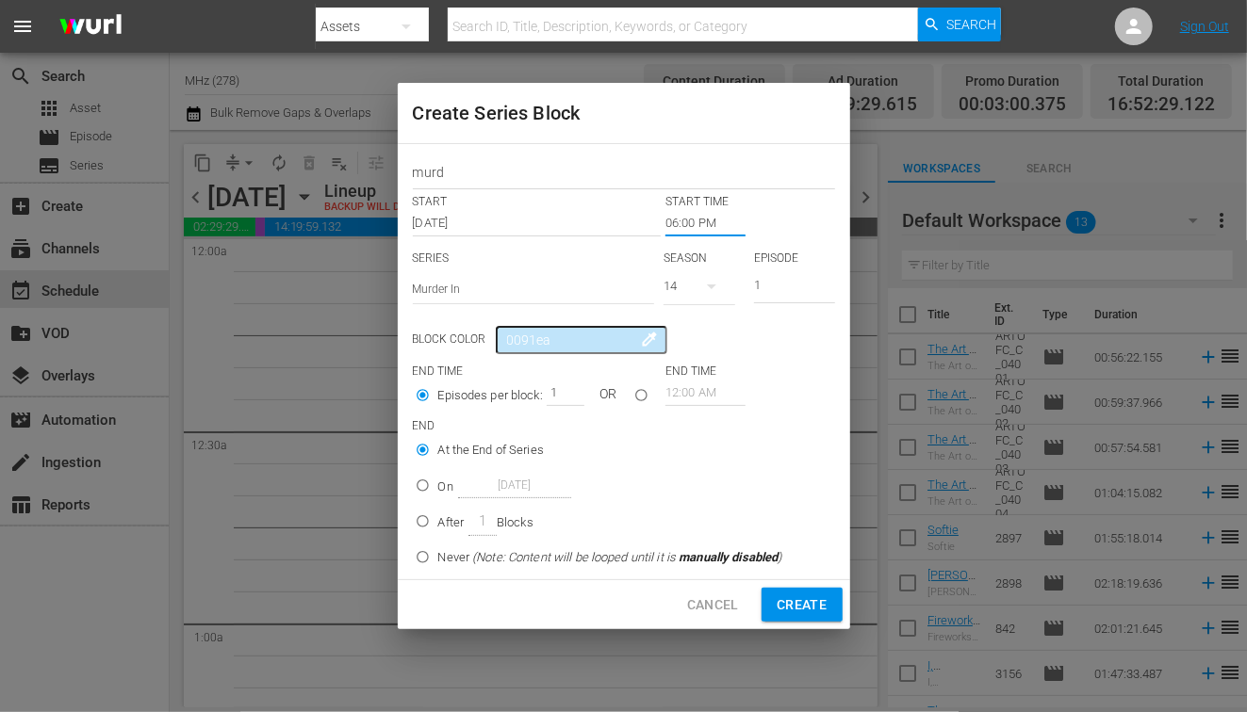
click at [422, 485] on input "On [DATE]" at bounding box center [422, 489] width 31 height 31
radio input "true"
click at [545, 490] on input "[DATE]" at bounding box center [514, 485] width 113 height 25
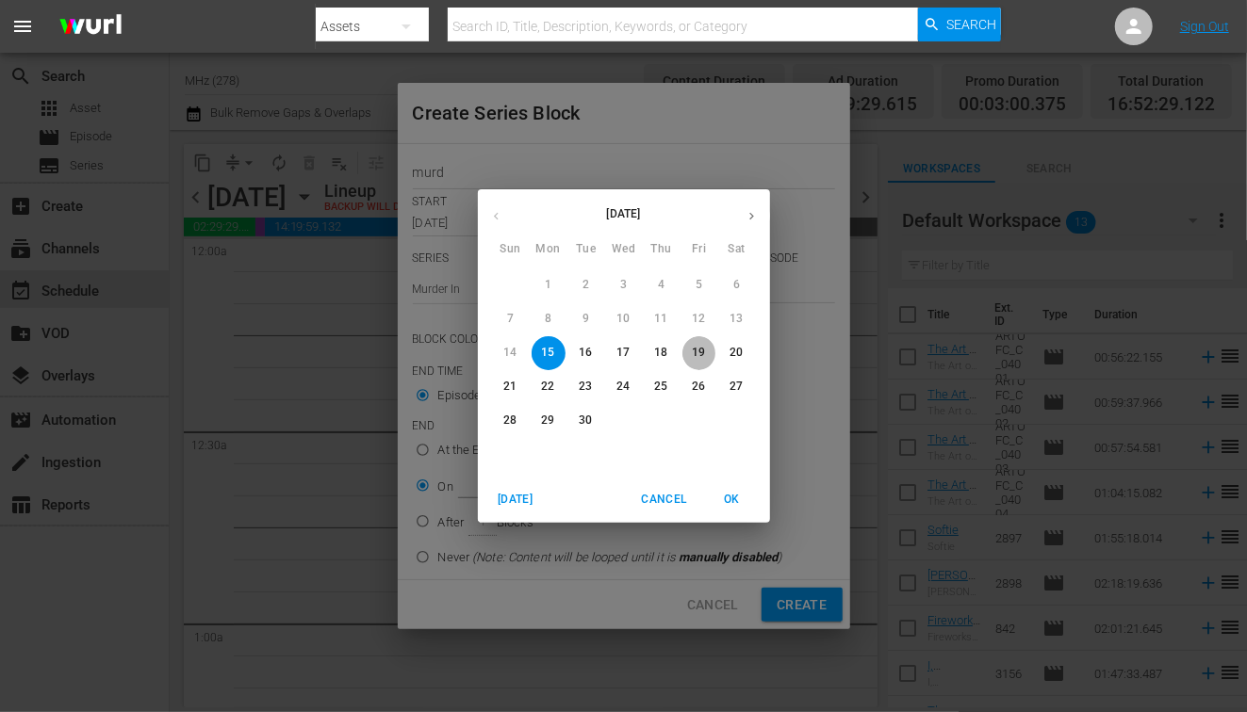
click at [694, 344] on button "19" at bounding box center [699, 353] width 34 height 34
type input "[DATE]"
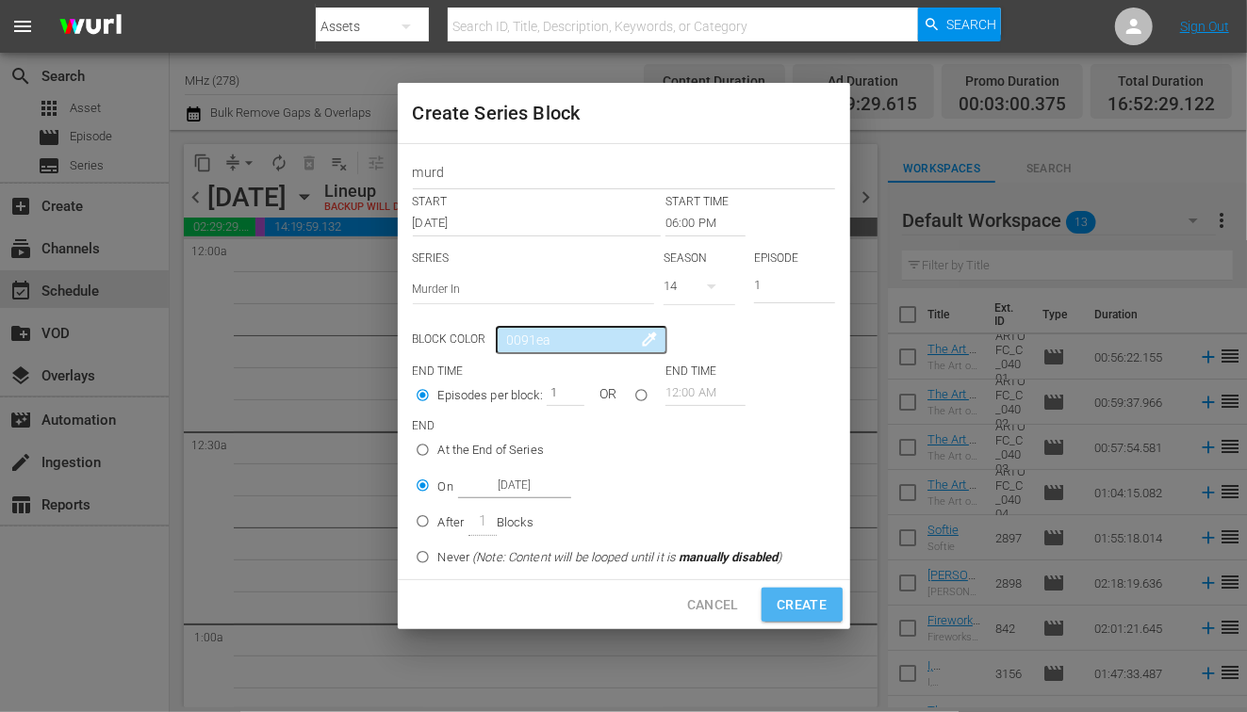
click at [793, 589] on button "Create" at bounding box center [801, 605] width 80 height 35
type input "12:00 AM"
radio input "true"
type input "[DATE]"
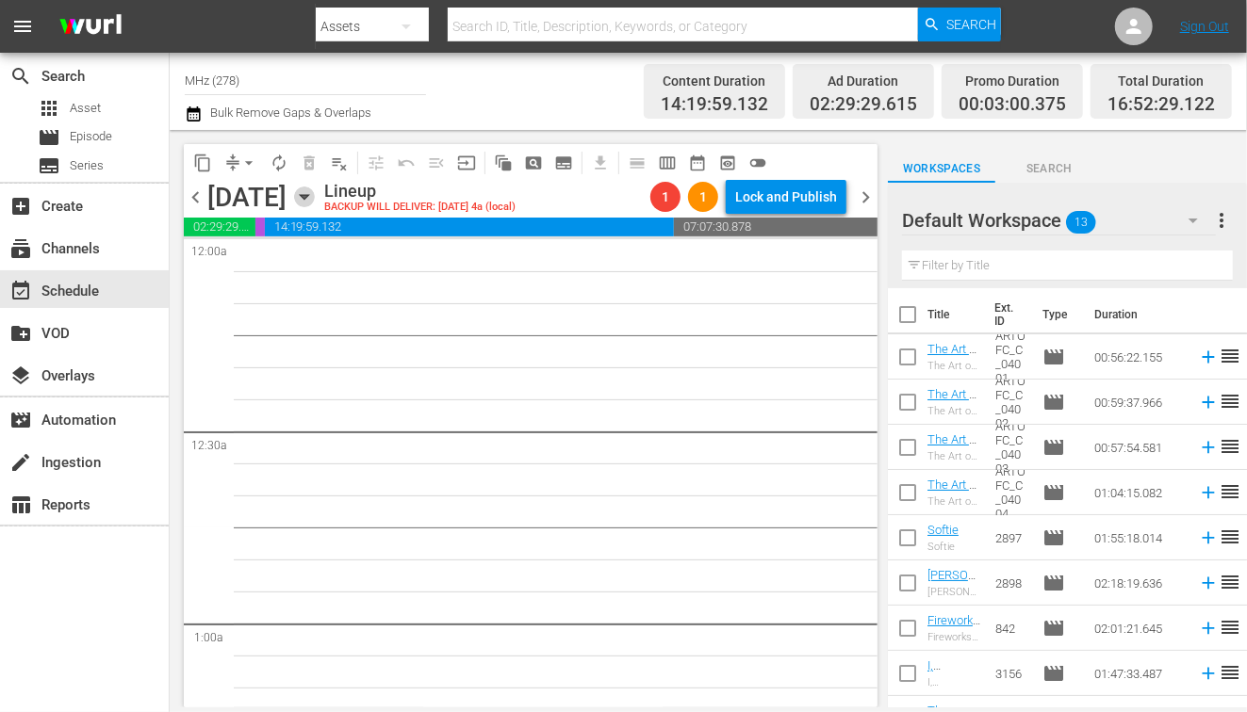
click at [315, 203] on icon "button" at bounding box center [304, 197] width 21 height 21
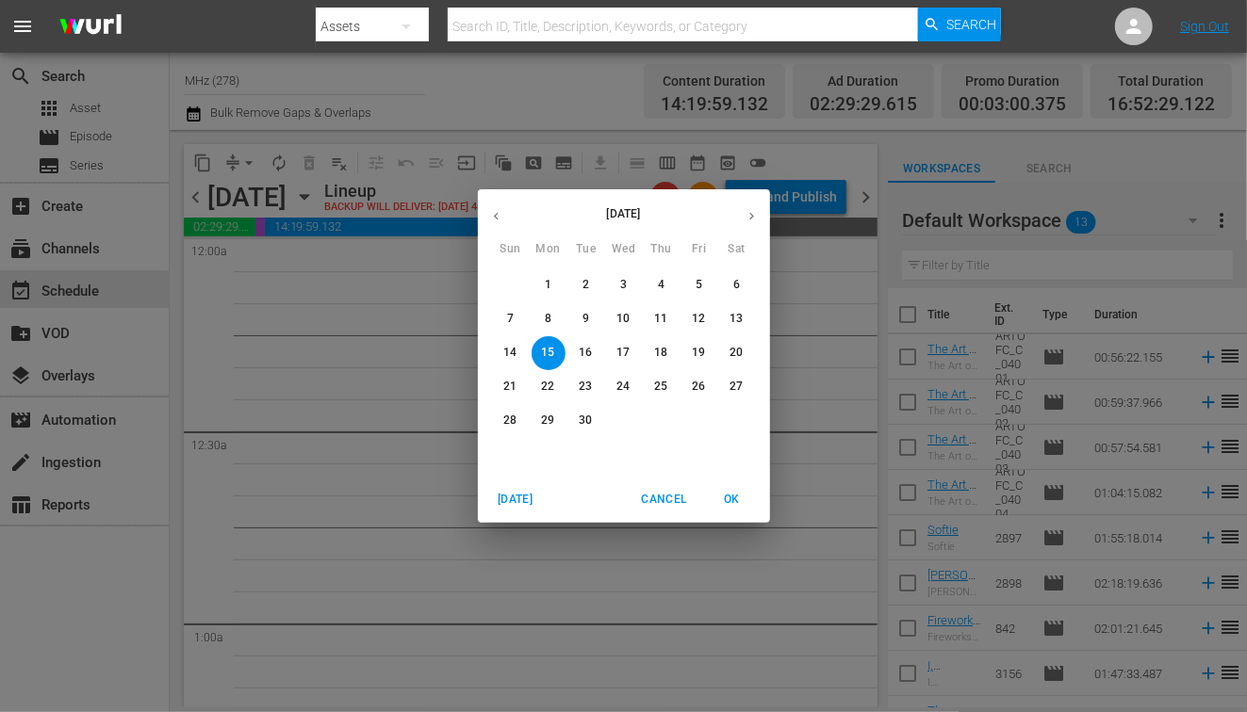
click at [548, 389] on p "22" at bounding box center [547, 387] width 13 height 16
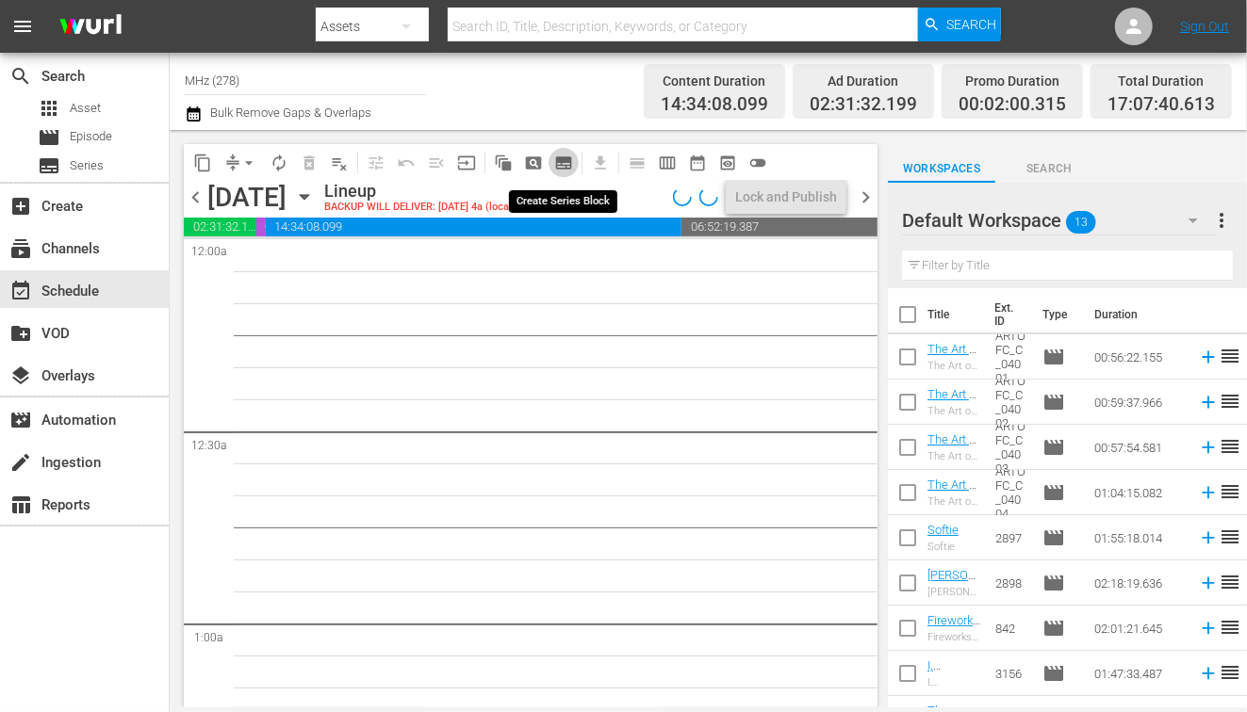
click at [570, 171] on span "subtitles_outlined" at bounding box center [563, 163] width 19 height 19
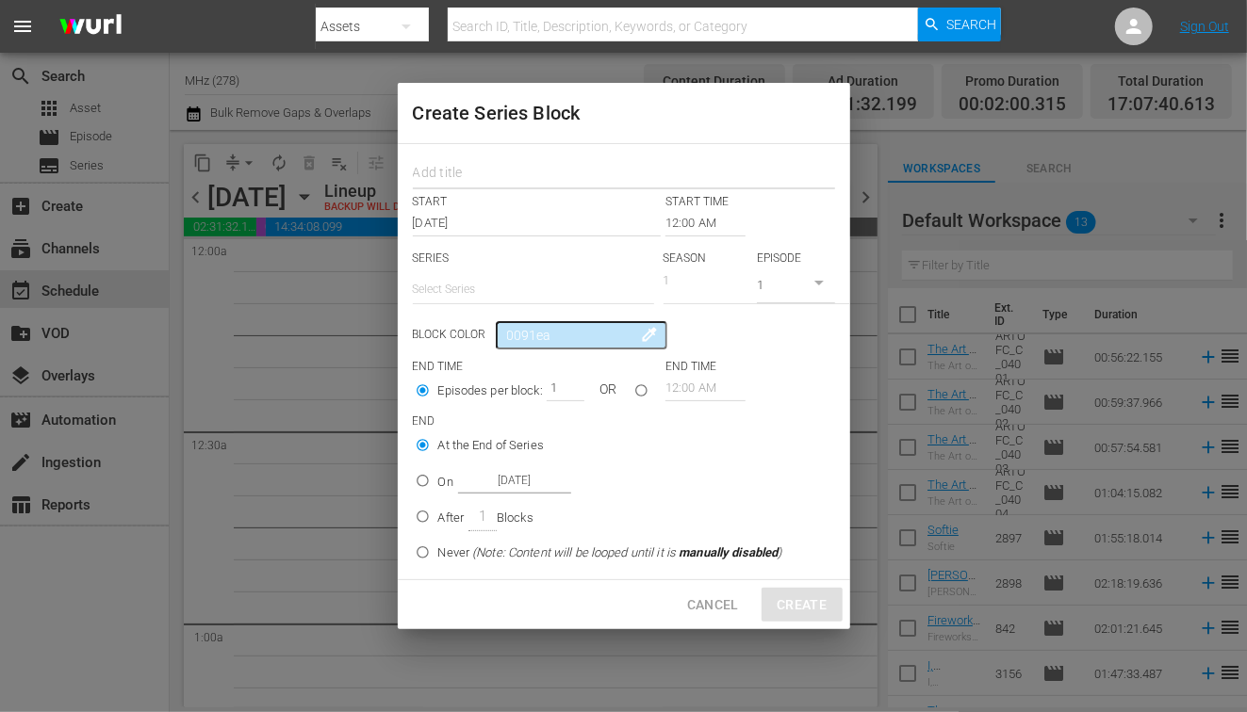
click at [540, 175] on input "text" at bounding box center [624, 174] width 422 height 29
type input "murd"
click at [669, 221] on input "12:00 AM" at bounding box center [705, 223] width 80 height 26
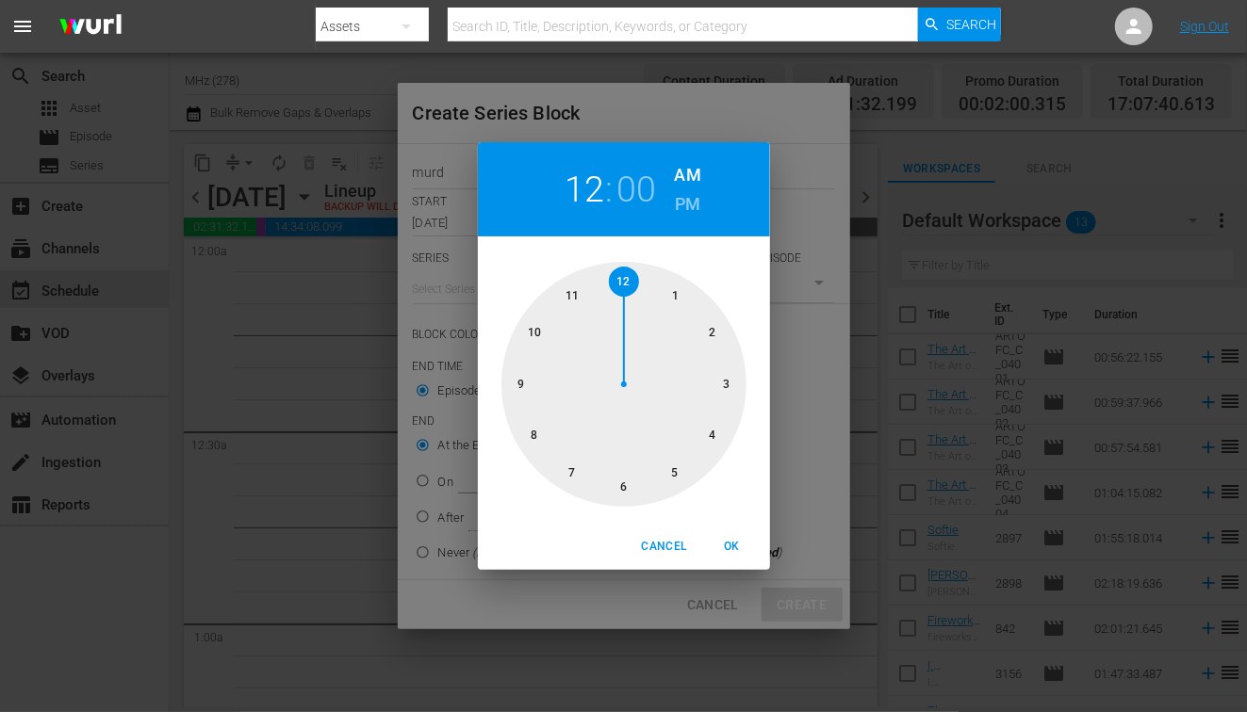
click at [703, 201] on div "12 : 00 AM PM" at bounding box center [624, 189] width 292 height 94
click at [687, 196] on h6 "PM" at bounding box center [687, 204] width 25 height 30
click at [621, 477] on div at bounding box center [623, 384] width 245 height 245
click at [738, 548] on span "OK" at bounding box center [732, 547] width 45 height 20
type input "06:00 PM"
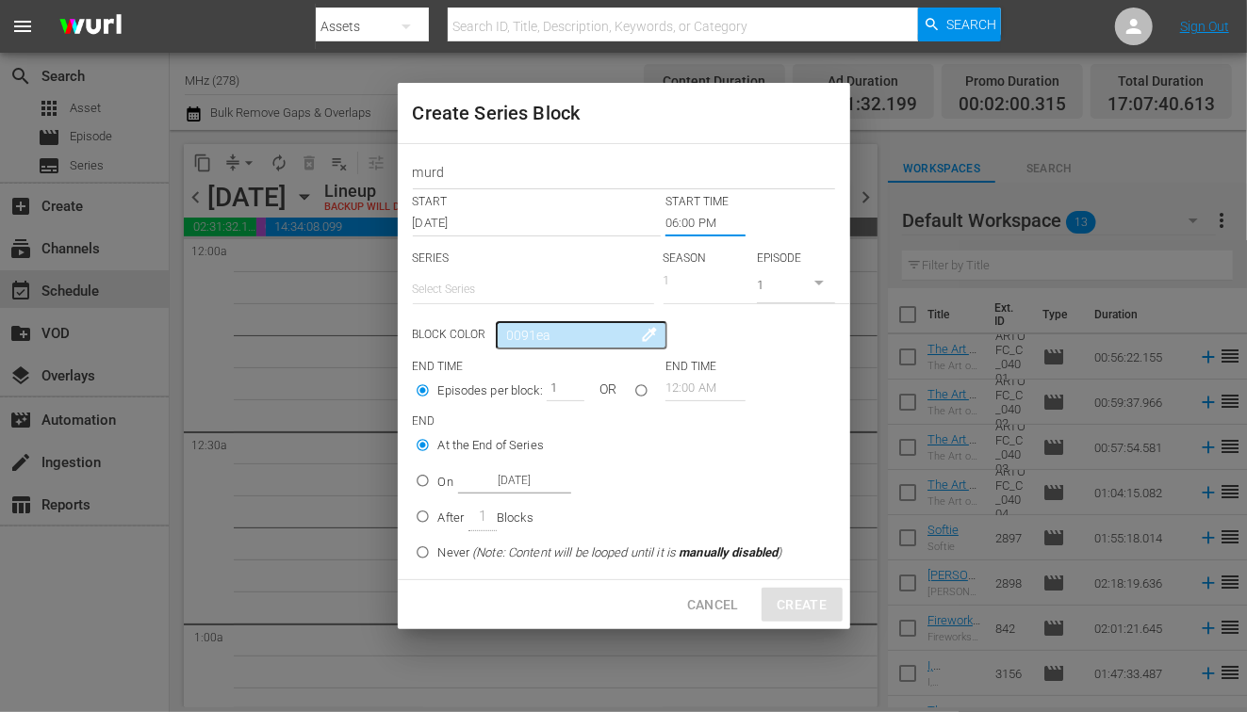
click at [498, 299] on input "text" at bounding box center [533, 289] width 241 height 45
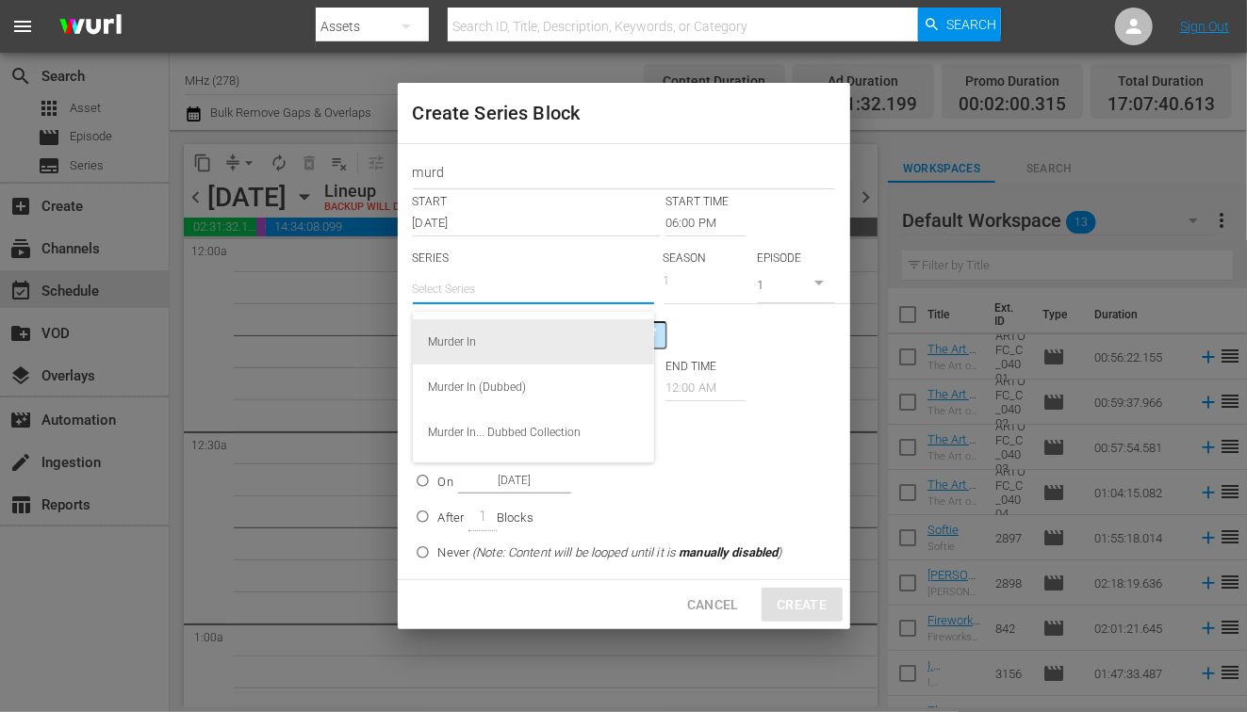
click at [492, 336] on div "Murder In" at bounding box center [533, 341] width 211 height 45
type input "Murder In"
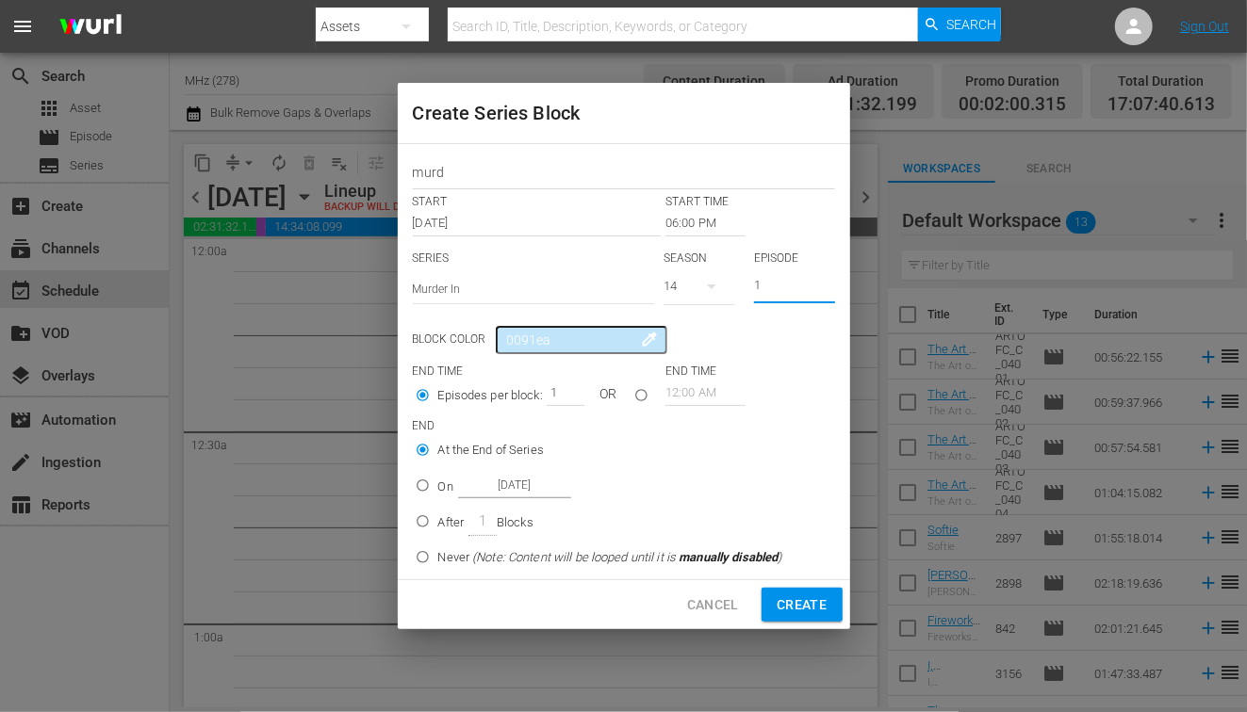
click at [777, 279] on input "1" at bounding box center [794, 287] width 81 height 31
type input "6"
click at [443, 483] on p "On" at bounding box center [445, 487] width 15 height 19
click at [438, 483] on input "On [DATE]" at bounding box center [422, 489] width 31 height 31
radio input "false"
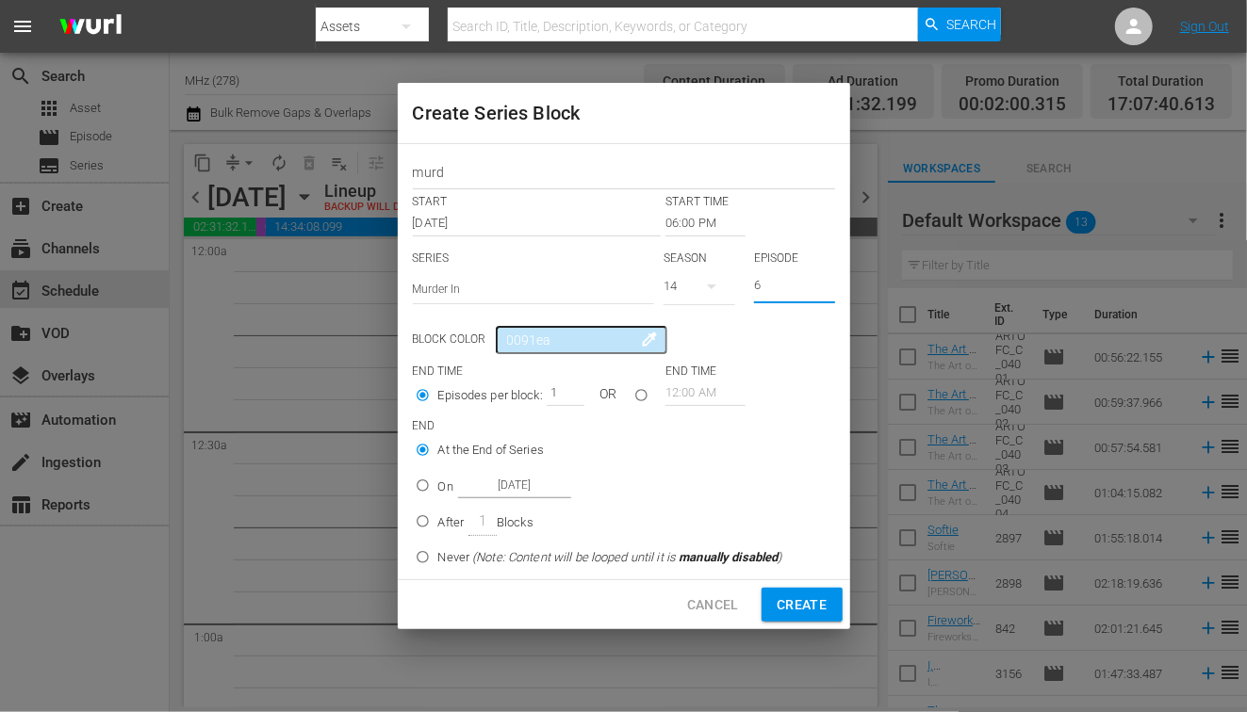
radio input "true"
click at [526, 484] on input "[DATE]" at bounding box center [514, 485] width 113 height 25
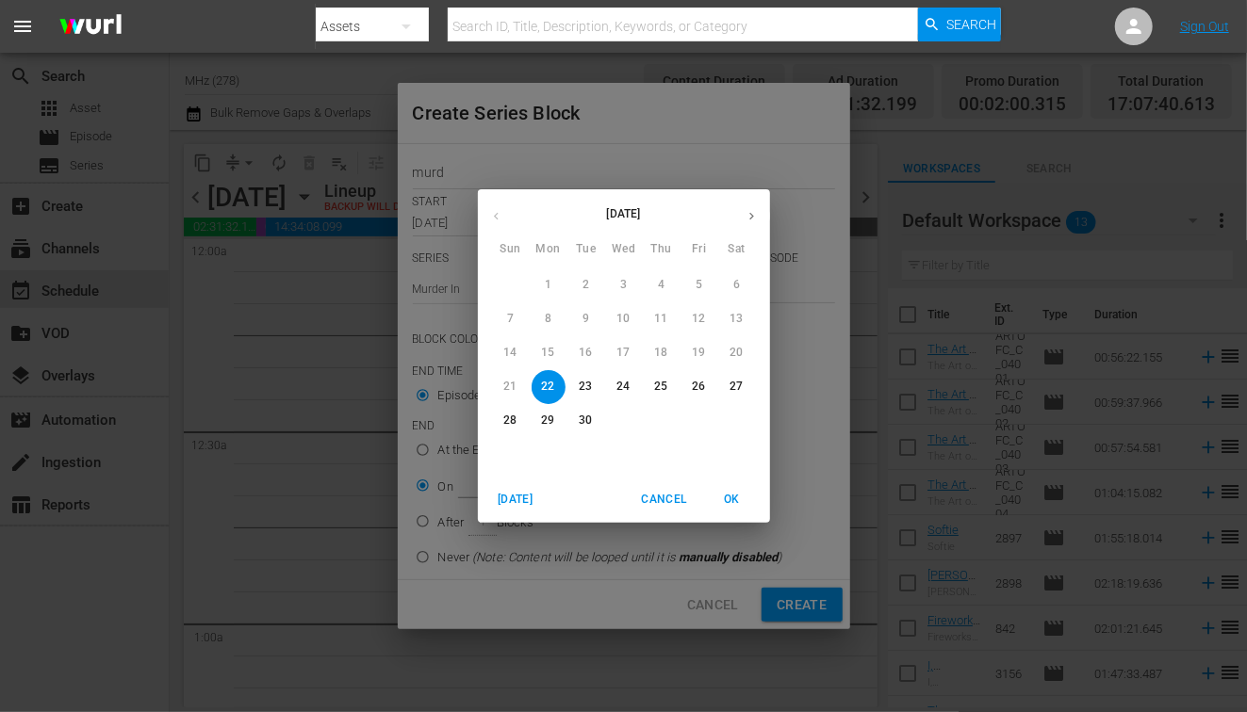
click at [695, 394] on p "26" at bounding box center [698, 387] width 13 height 16
type input "[DATE]"
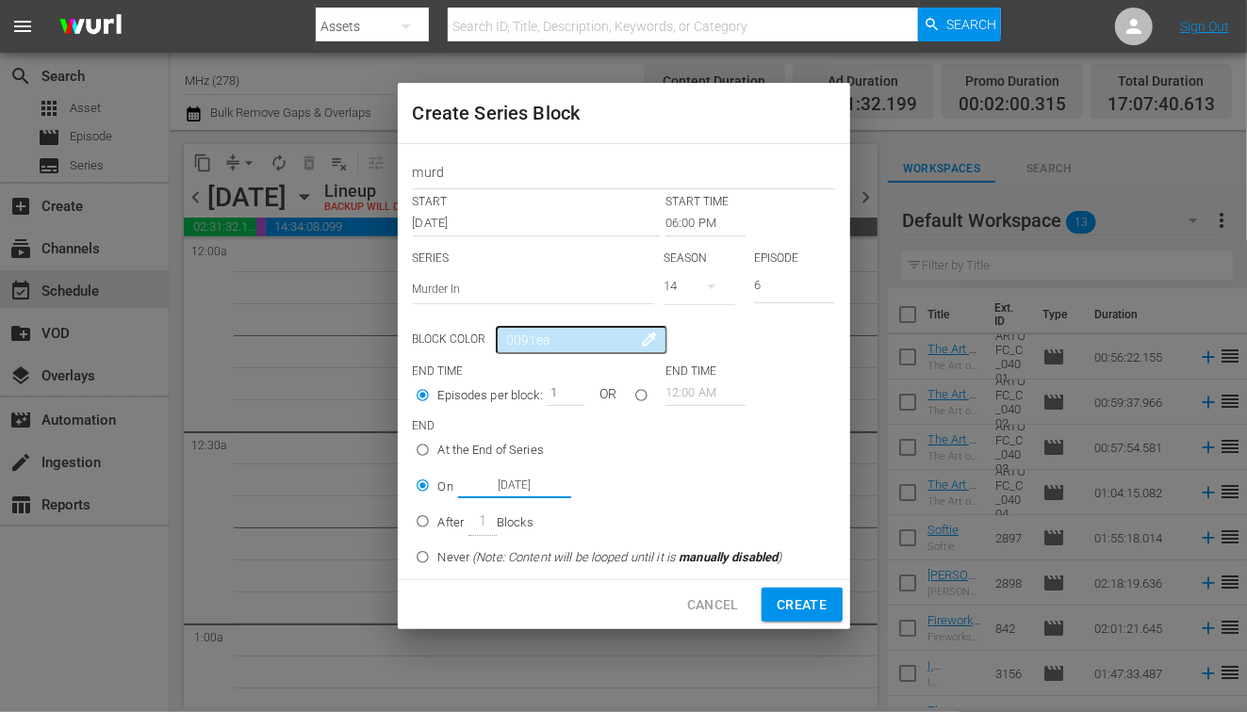
click at [813, 595] on span "Create" at bounding box center [802, 606] width 50 height 24
type input "12:00 AM"
type input "1"
radio input "true"
type input "[DATE]"
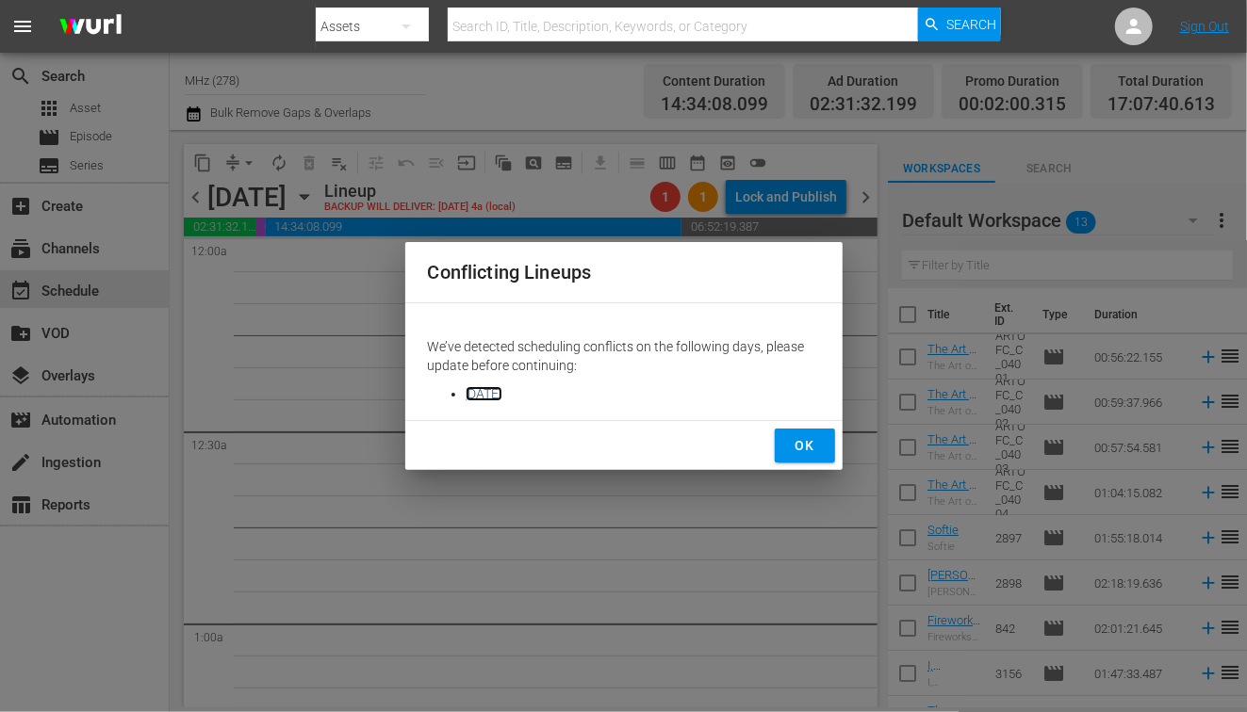
click at [502, 396] on link "Friday, September 26, 2025" at bounding box center [484, 393] width 37 height 15
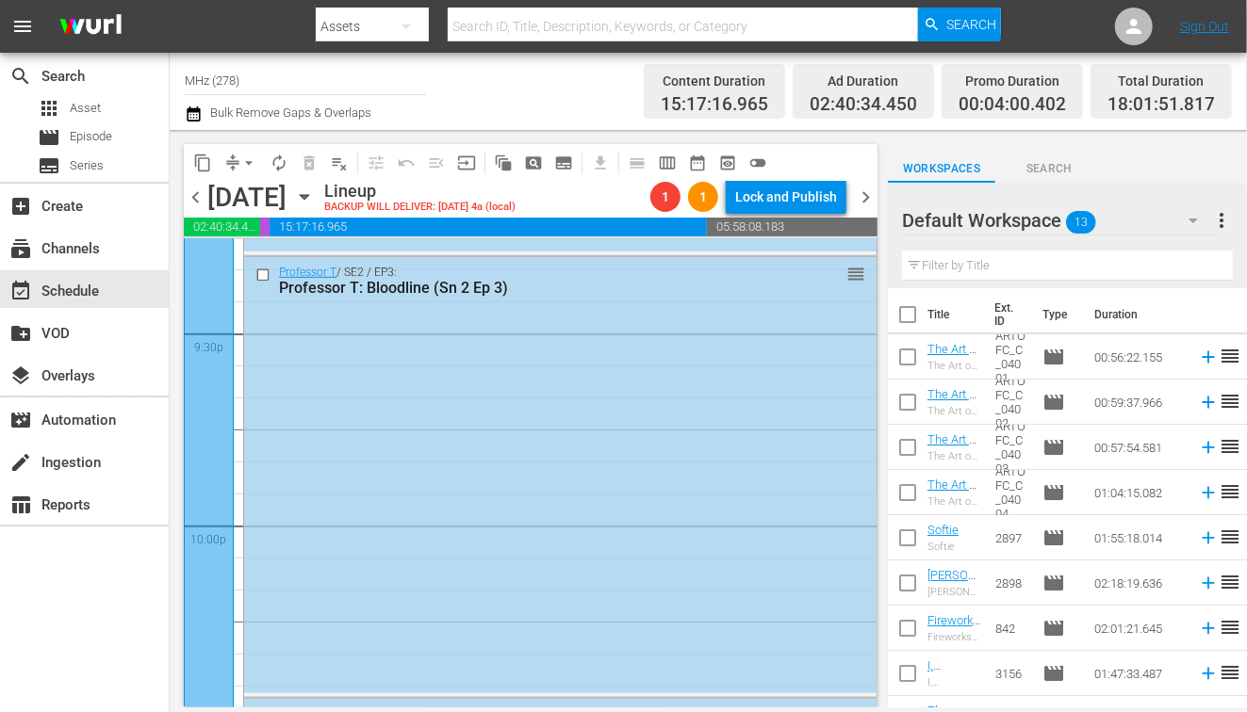
scroll to position [8057, 0]
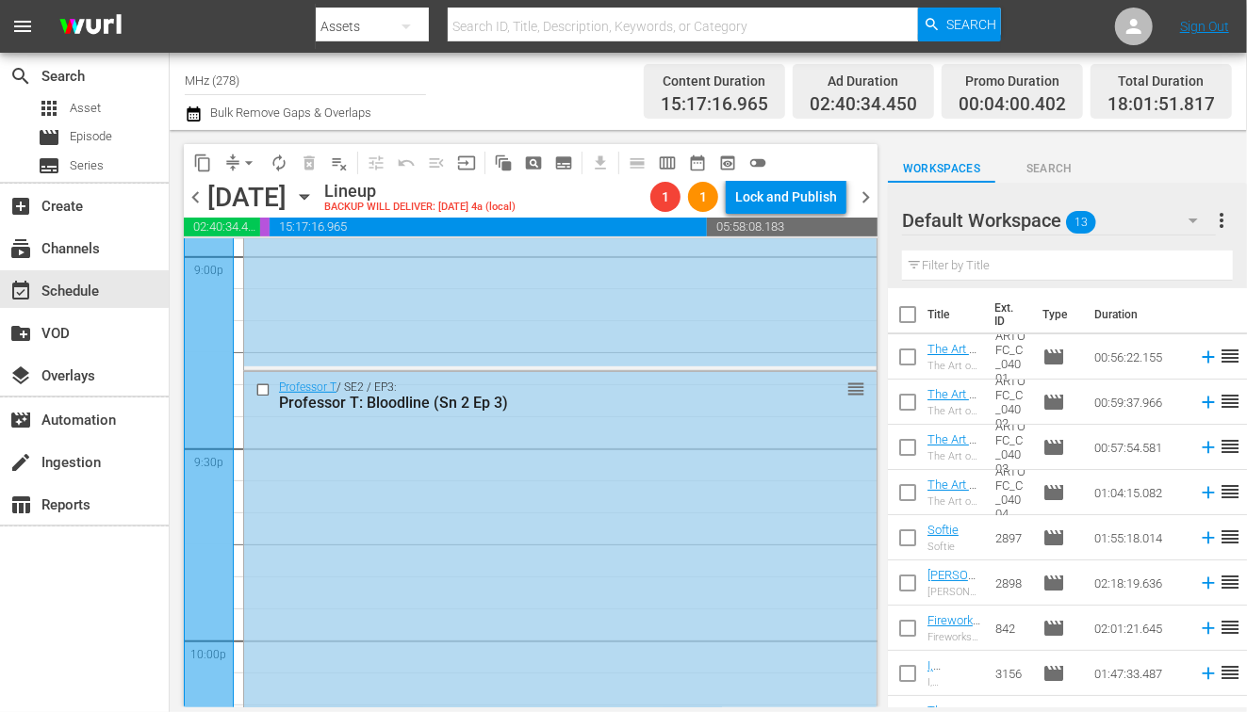
click at [210, 333] on div at bounding box center [209, 370] width 50 height 1767
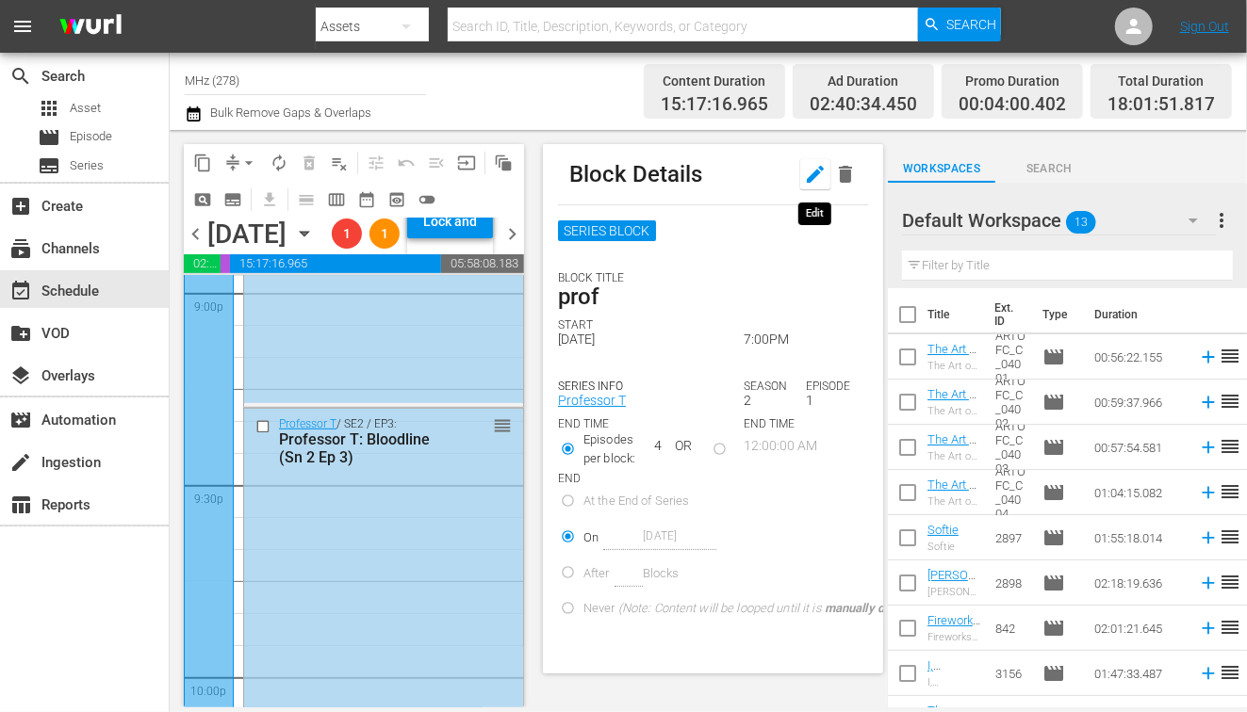
click at [809, 175] on icon "button" at bounding box center [815, 174] width 23 height 23
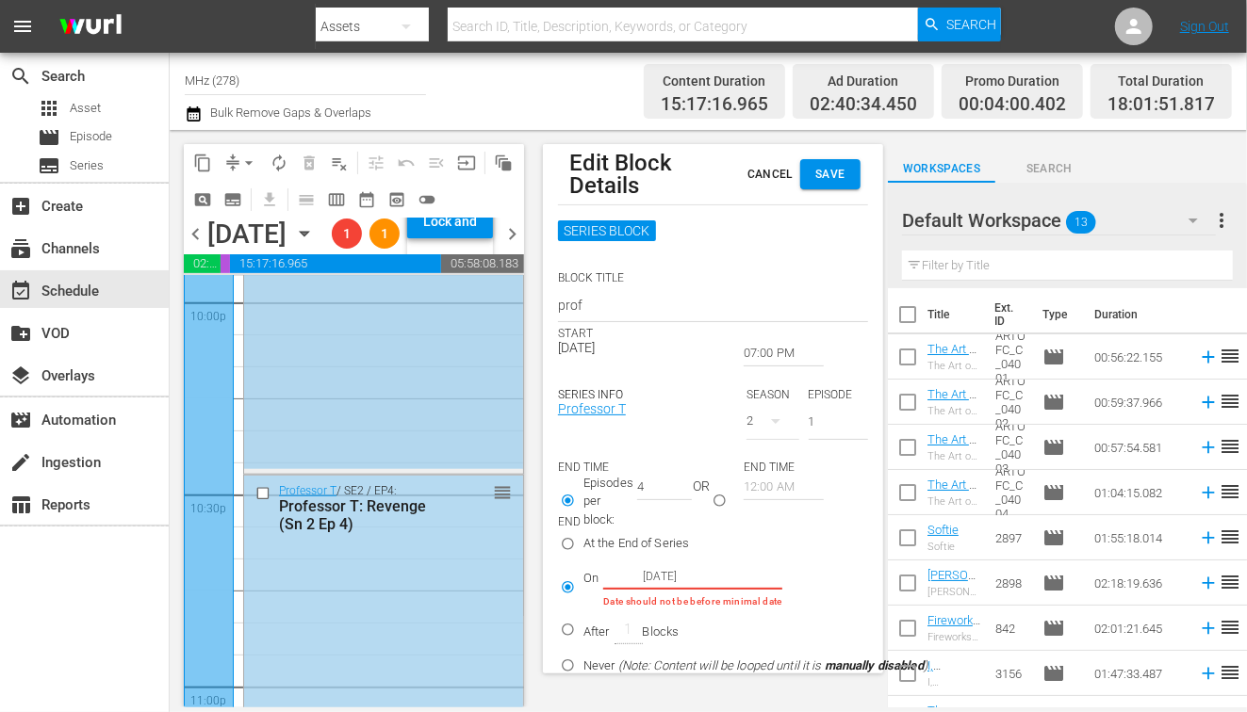
scroll to position [8856, 0]
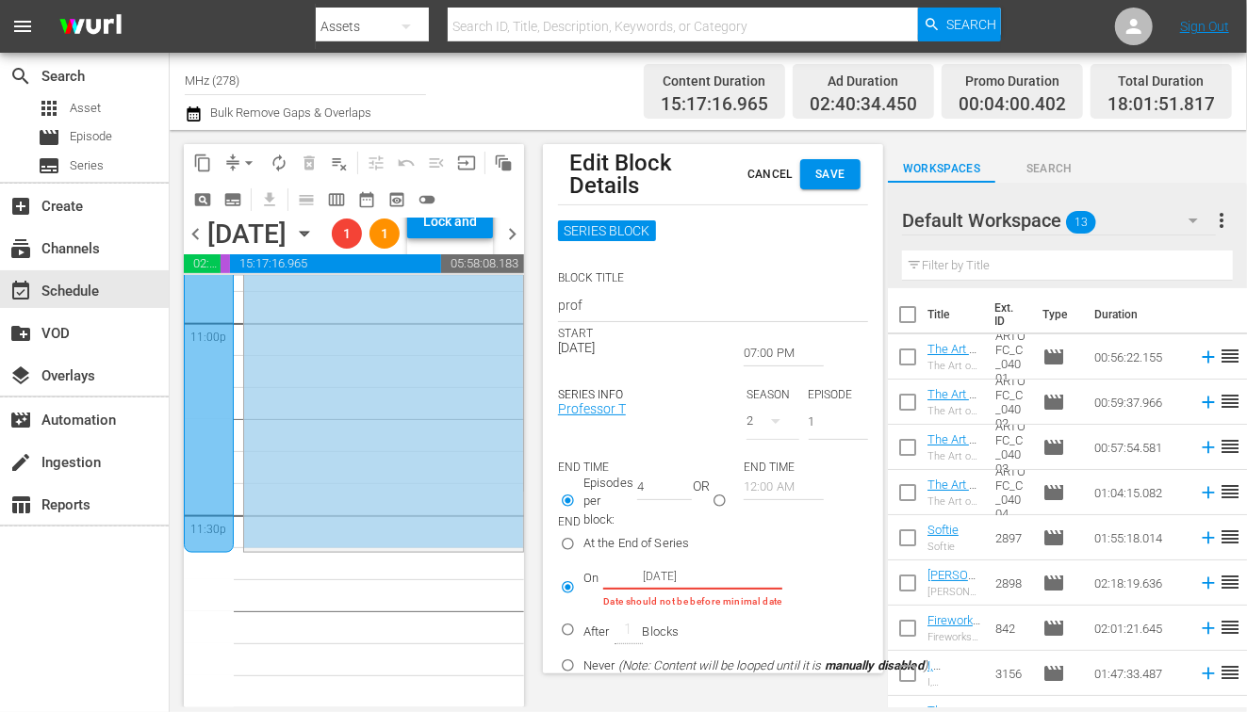
click at [761, 352] on input "07:00 PM" at bounding box center [784, 353] width 80 height 26
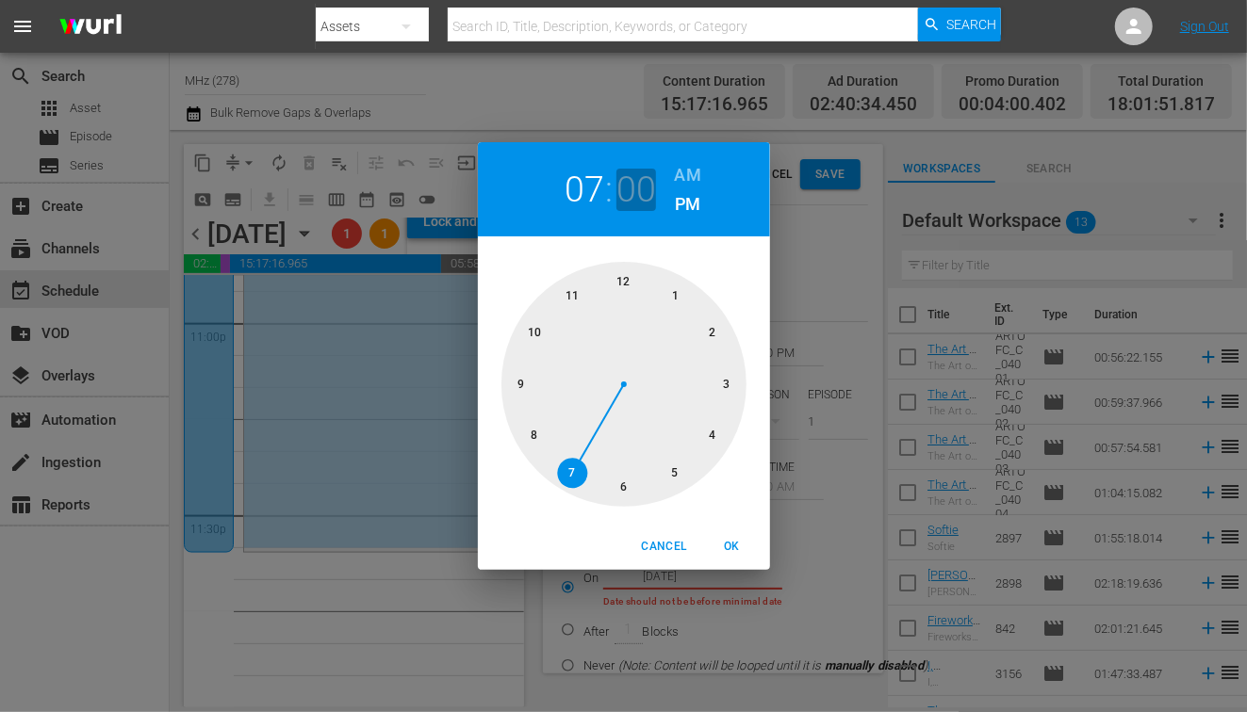
click at [642, 191] on h2 "00" at bounding box center [635, 190] width 39 height 42
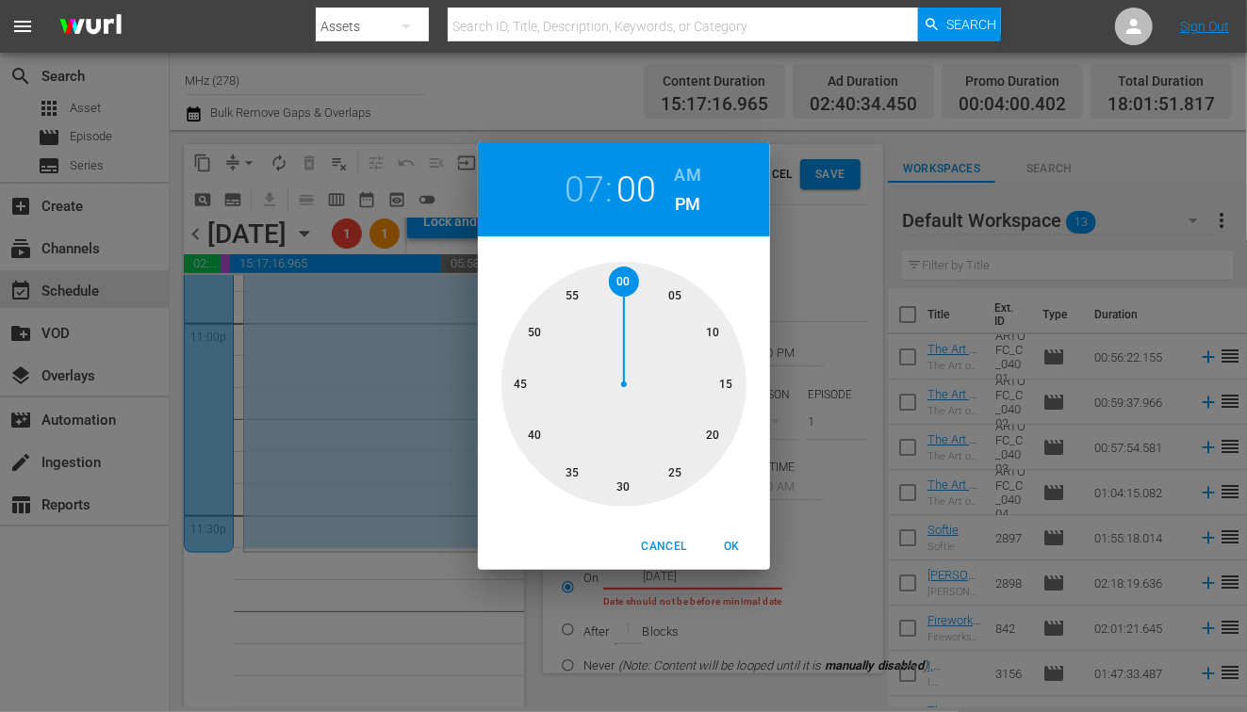
click at [672, 552] on span "Cancel" at bounding box center [663, 547] width 45 height 20
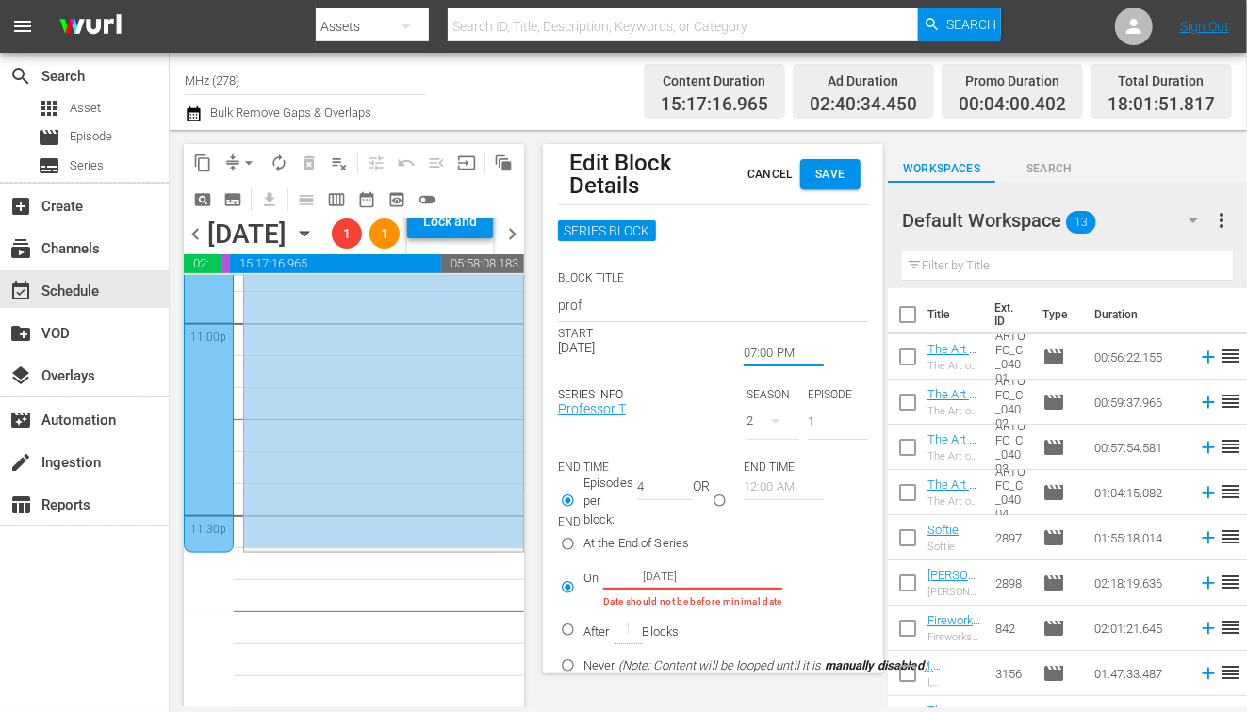
click at [759, 166] on span "Cancel" at bounding box center [769, 175] width 45 height 20
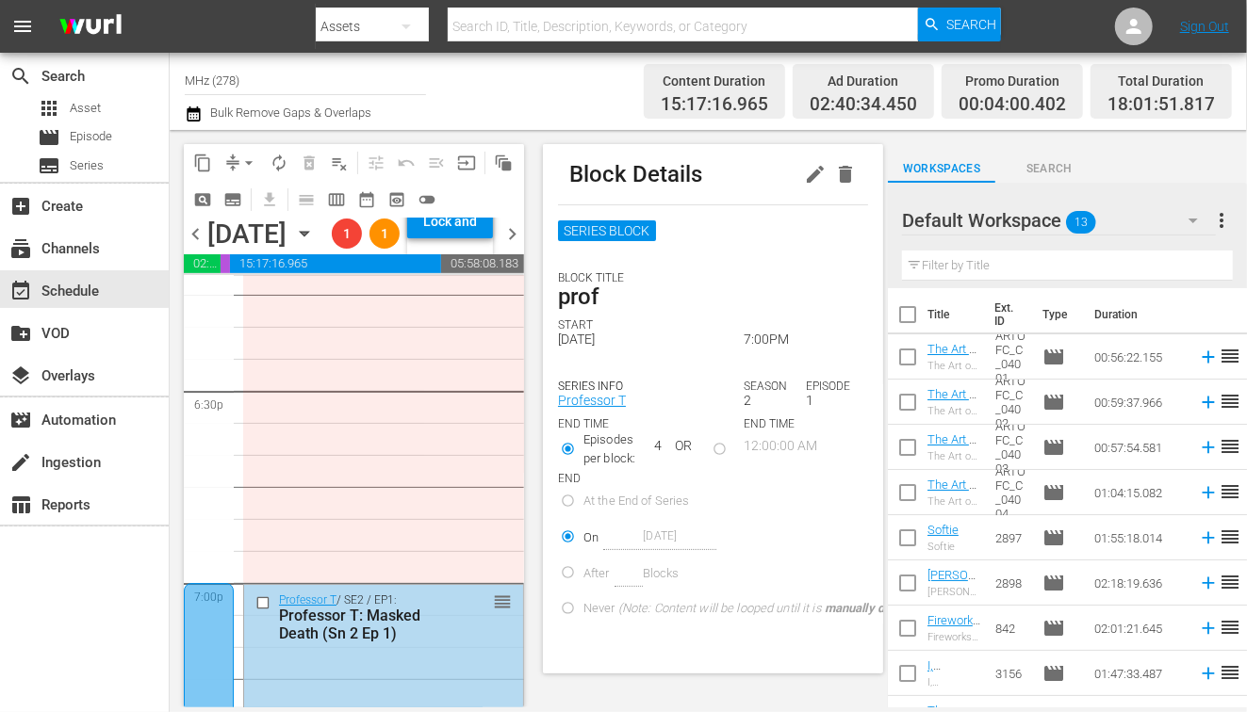
scroll to position [7173, 0]
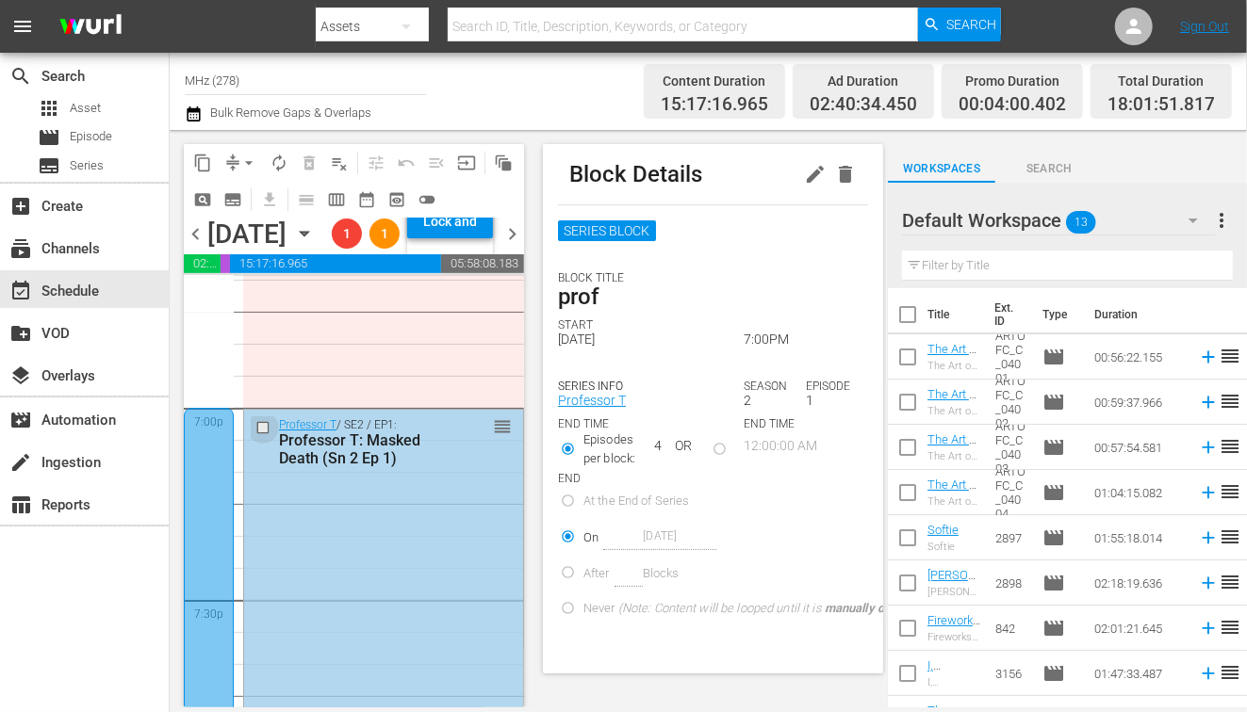
click at [261, 435] on input "checkbox" at bounding box center [265, 427] width 20 height 16
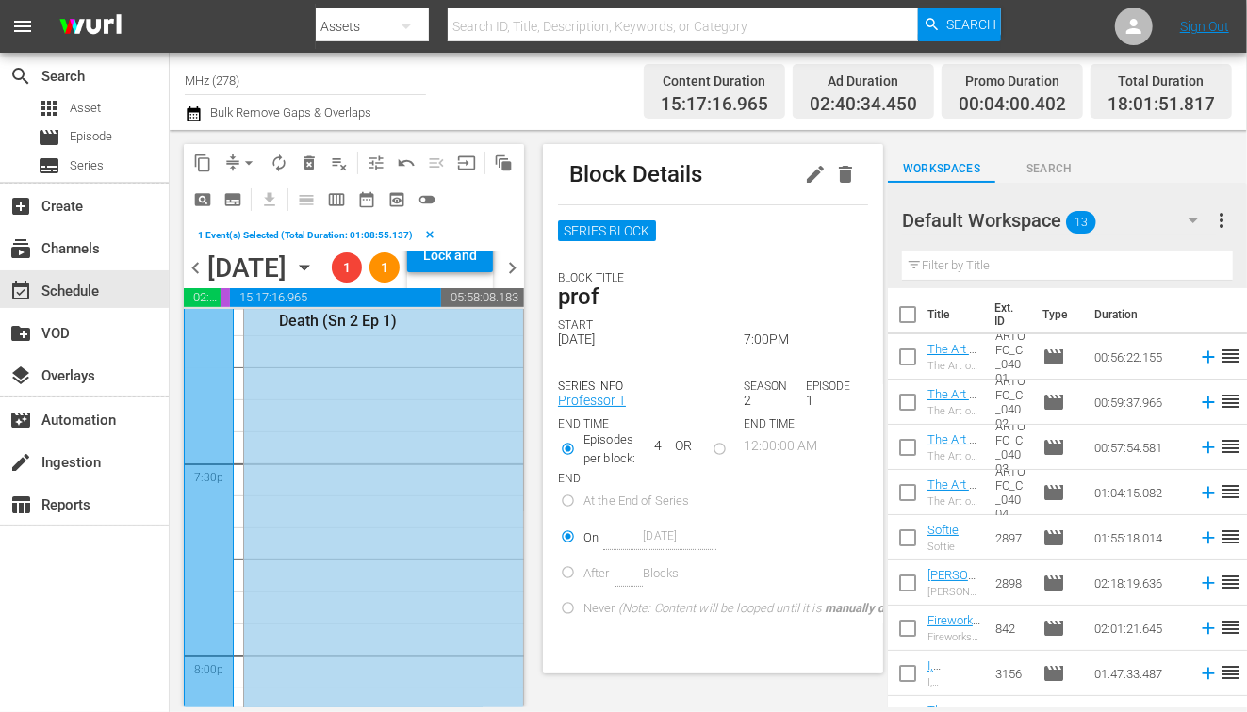
scroll to position [7372, 0]
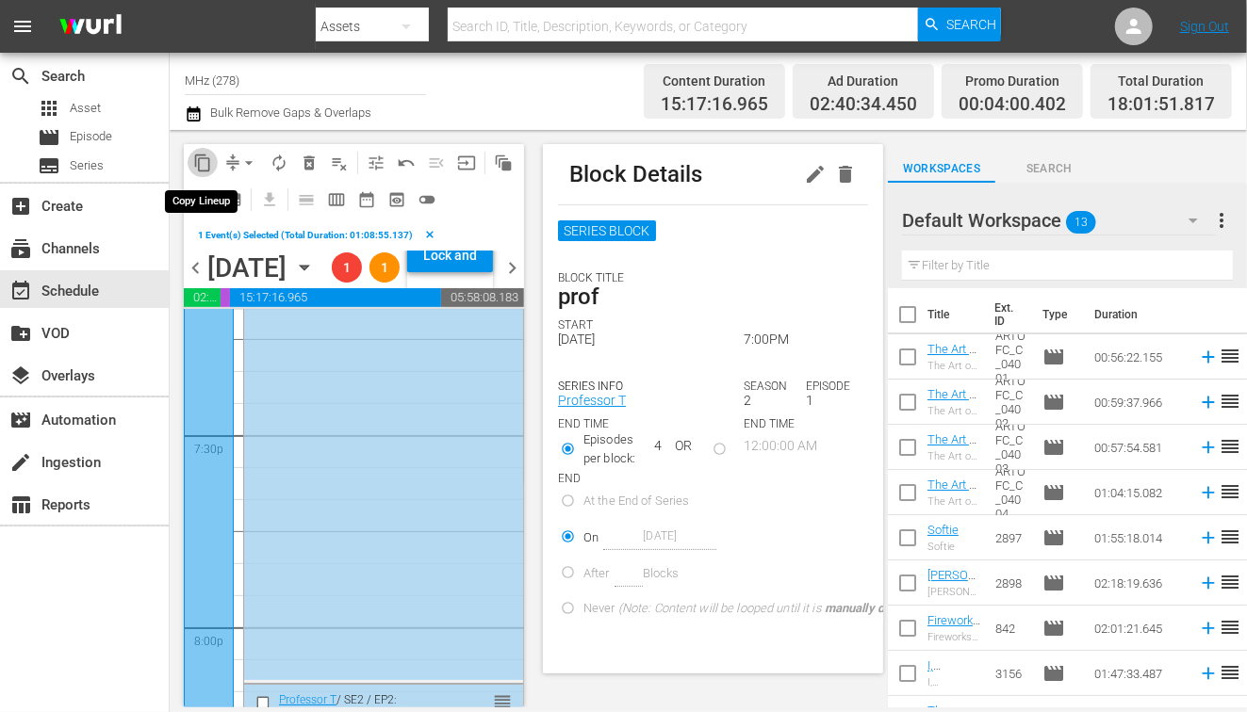
click at [203, 161] on span "content_copy" at bounding box center [202, 163] width 19 height 19
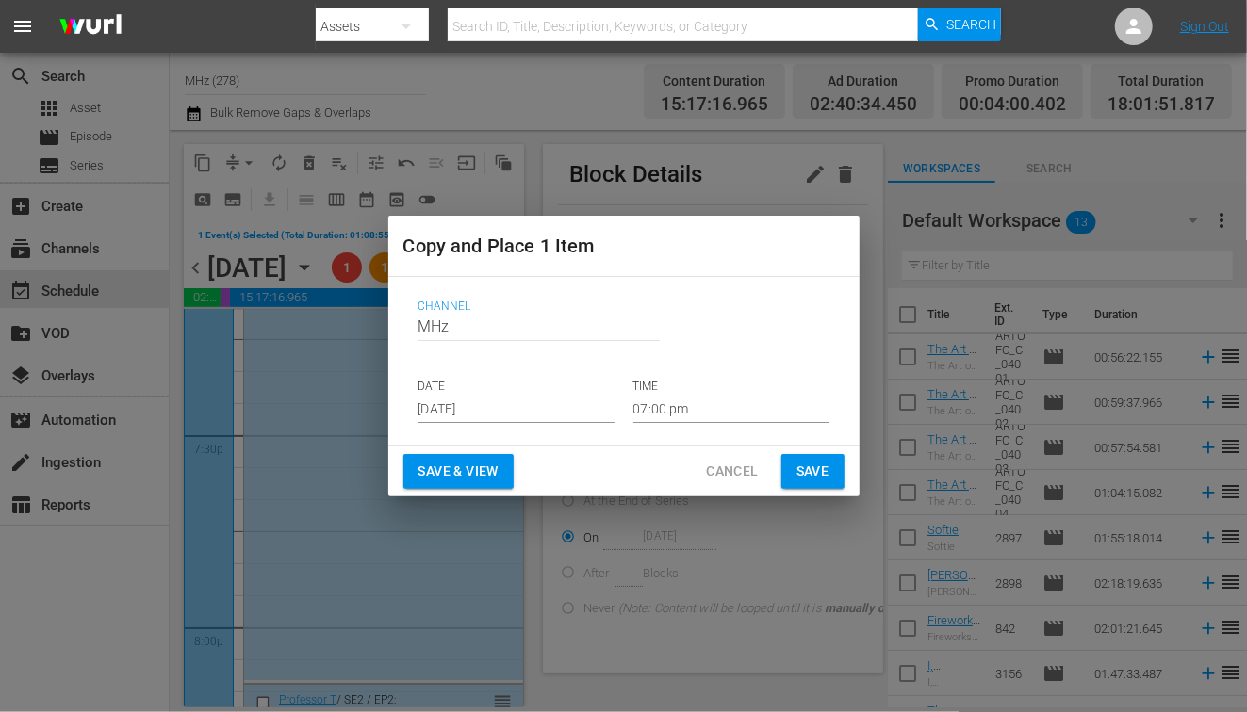
click at [503, 406] on input "Aug 27th 2025" at bounding box center [516, 409] width 196 height 28
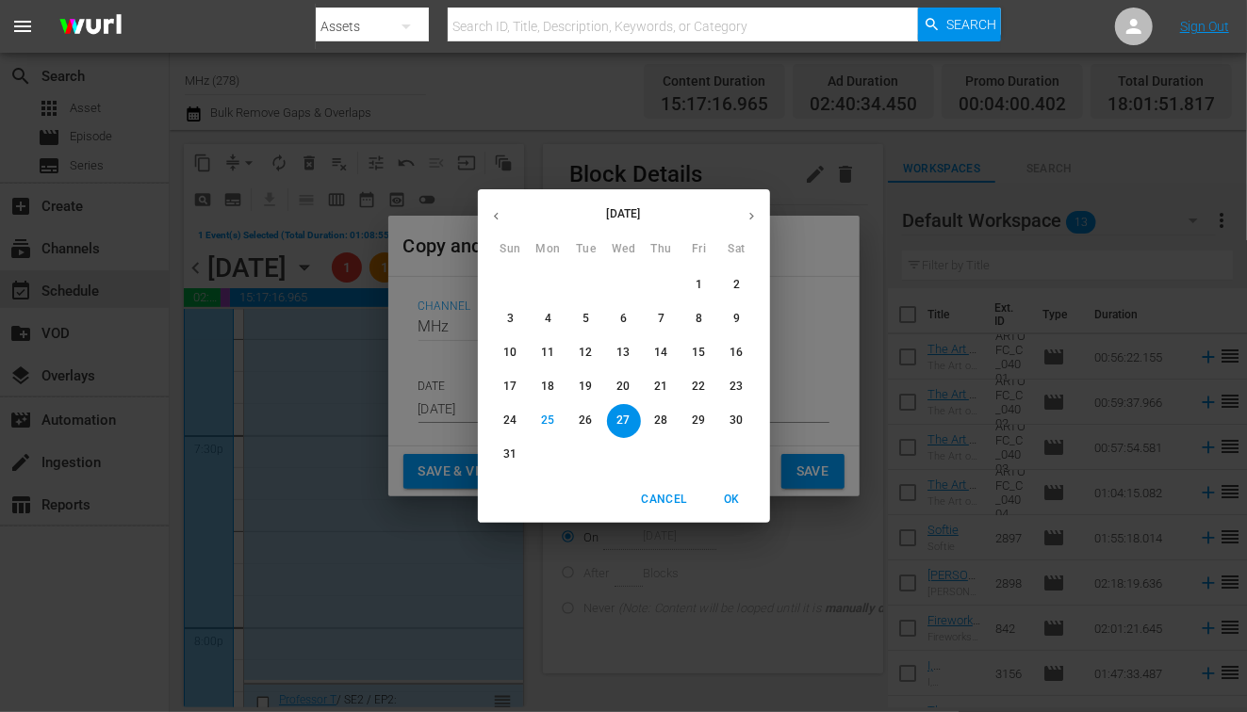
click at [756, 221] on icon "button" at bounding box center [751, 216] width 14 height 14
click at [700, 392] on p "26" at bounding box center [698, 387] width 13 height 16
type input "[DATE]"
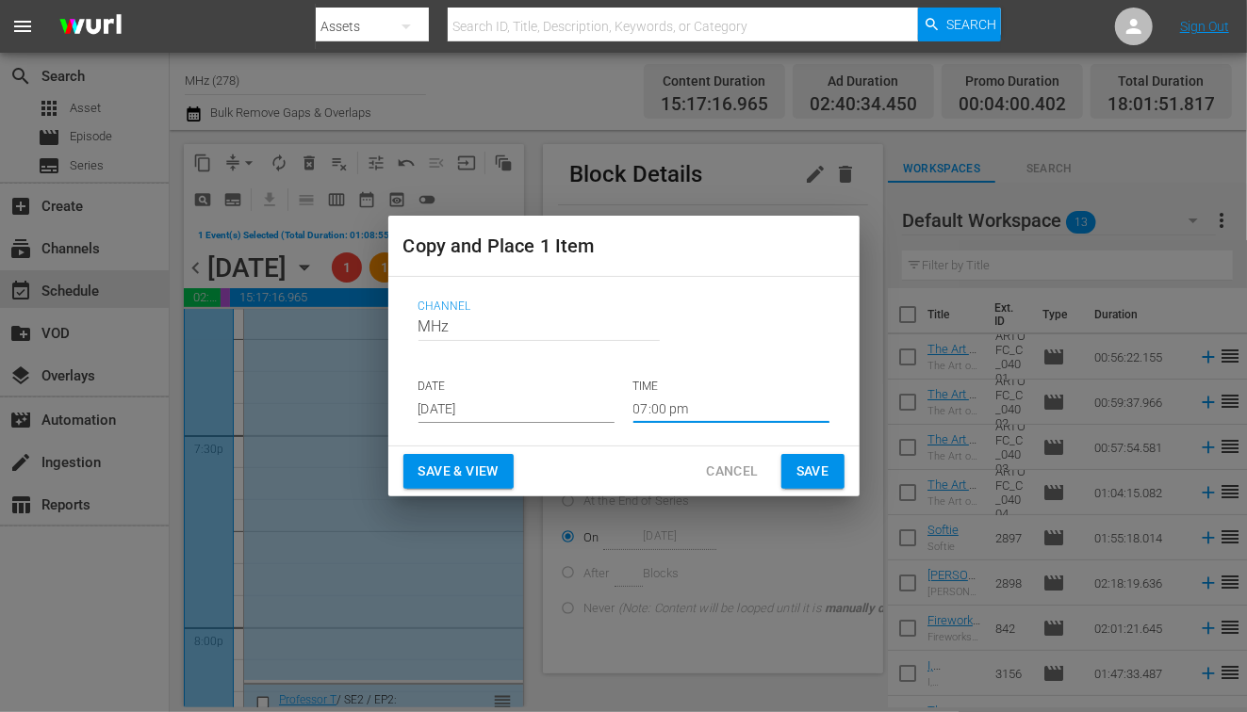
click at [646, 412] on input "07:00 pm" at bounding box center [731, 409] width 196 height 28
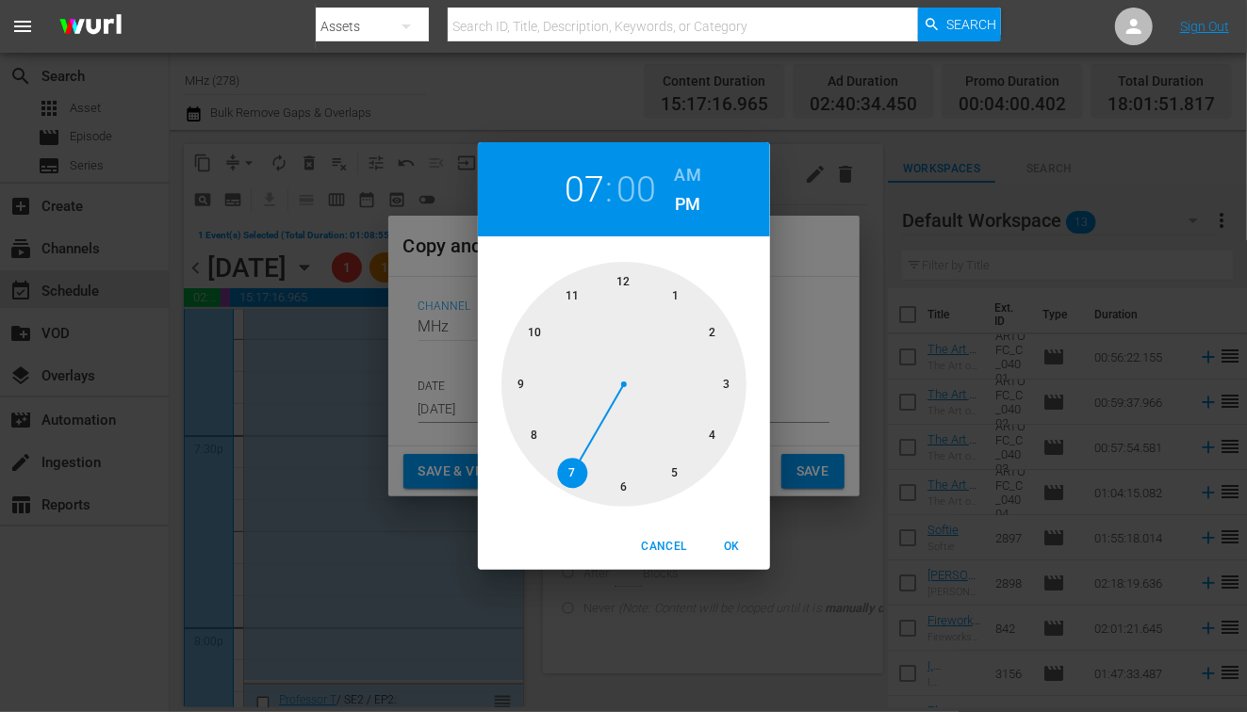
click at [526, 429] on div at bounding box center [623, 384] width 245 height 245
click at [731, 551] on span "OK" at bounding box center [732, 547] width 45 height 20
type input "08:00 pm"
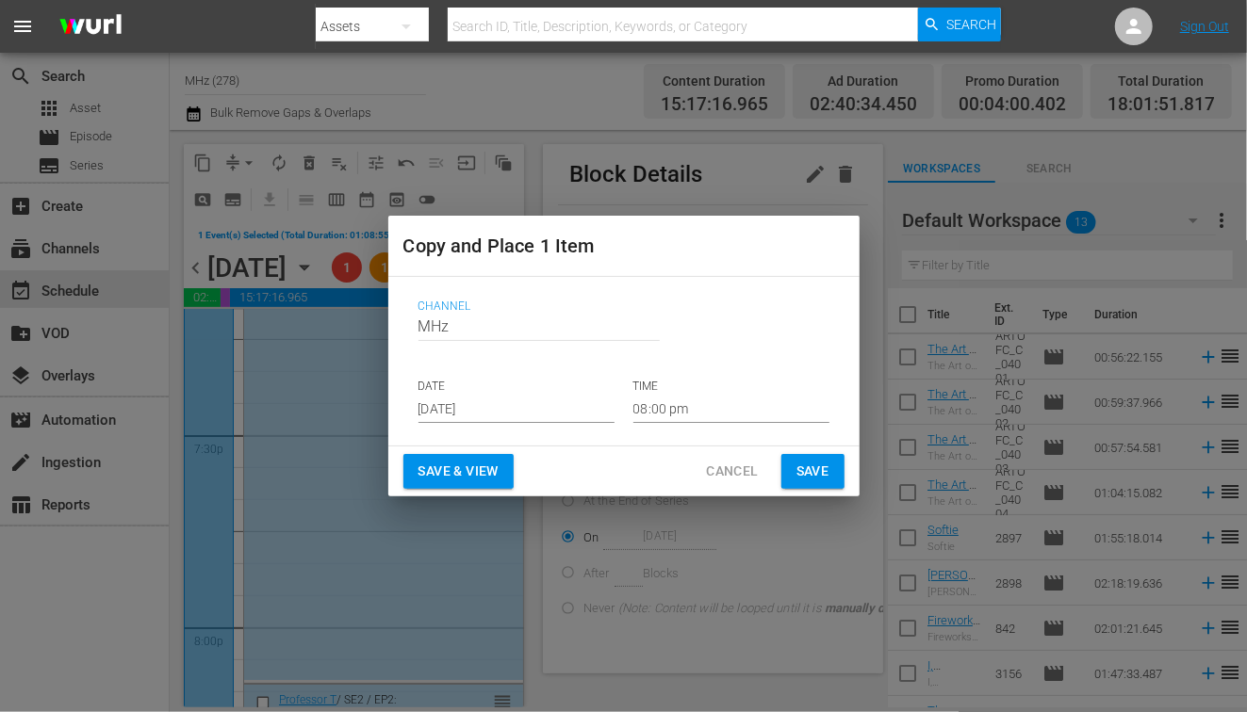
click at [795, 450] on div "Save & View Cancel Save" at bounding box center [623, 472] width 471 height 50
click at [813, 466] on span "Save" at bounding box center [812, 472] width 33 height 24
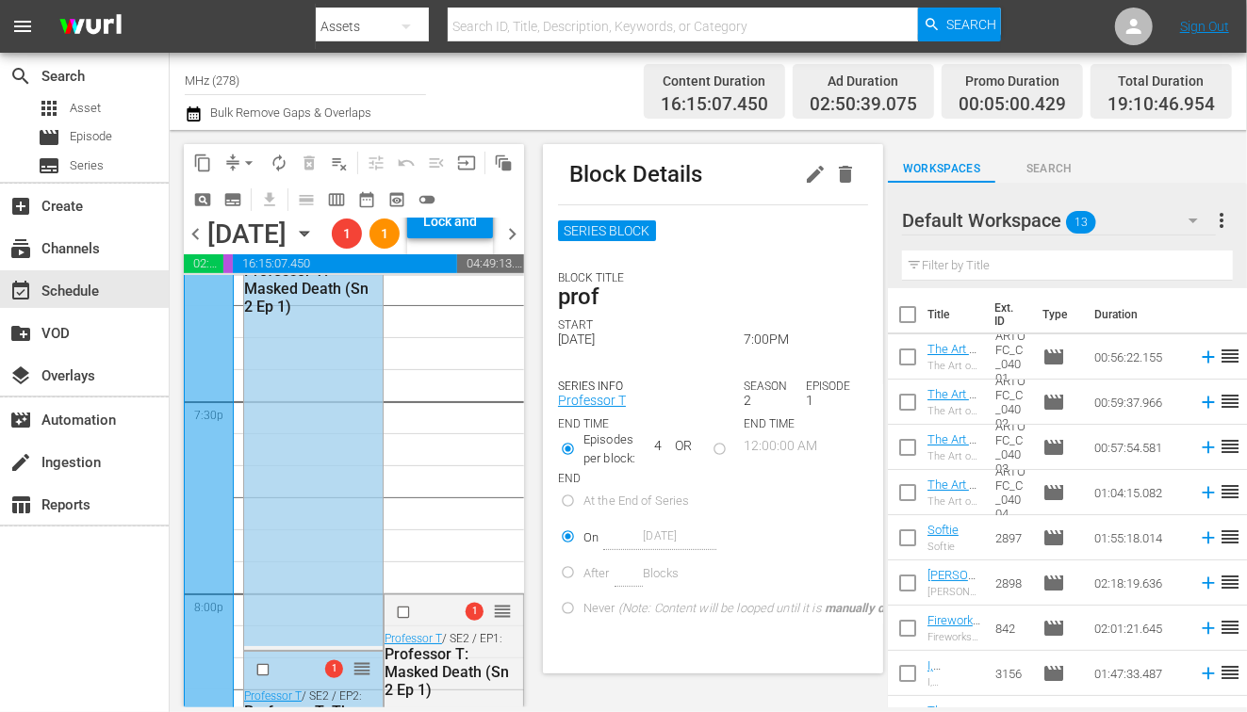
click at [798, 178] on div "Block Details" at bounding box center [713, 174] width 310 height 60
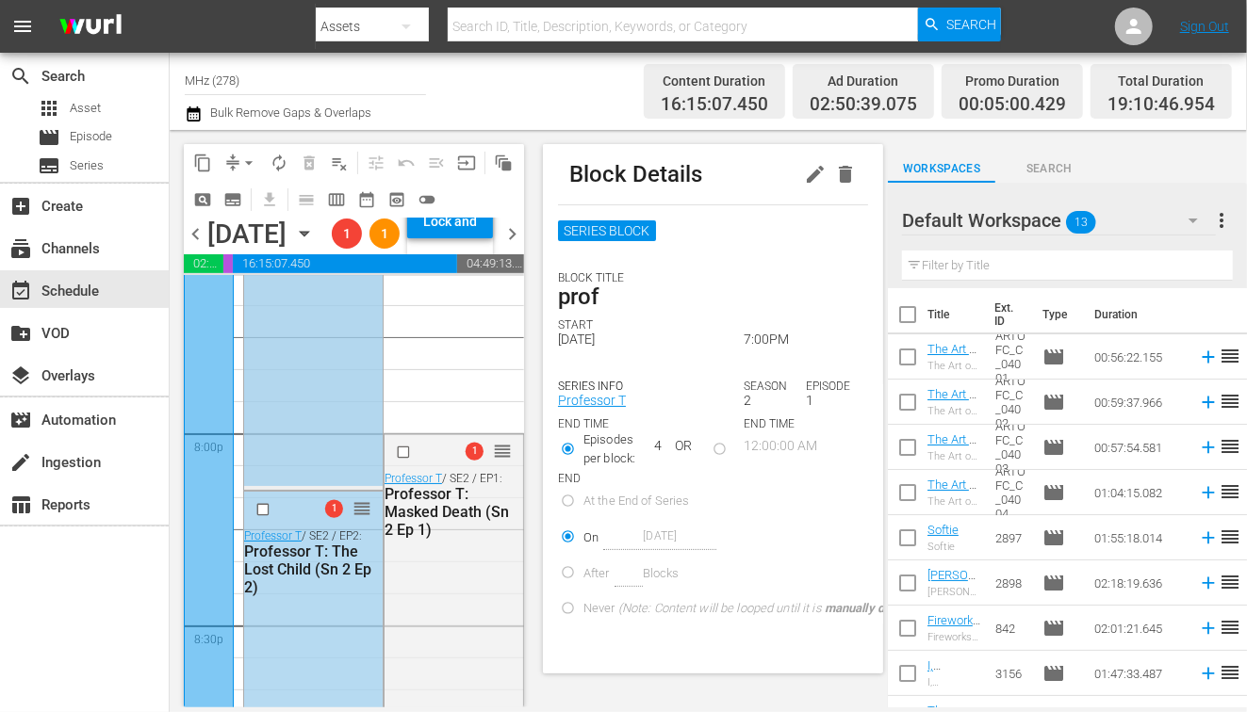
scroll to position [7588, 0]
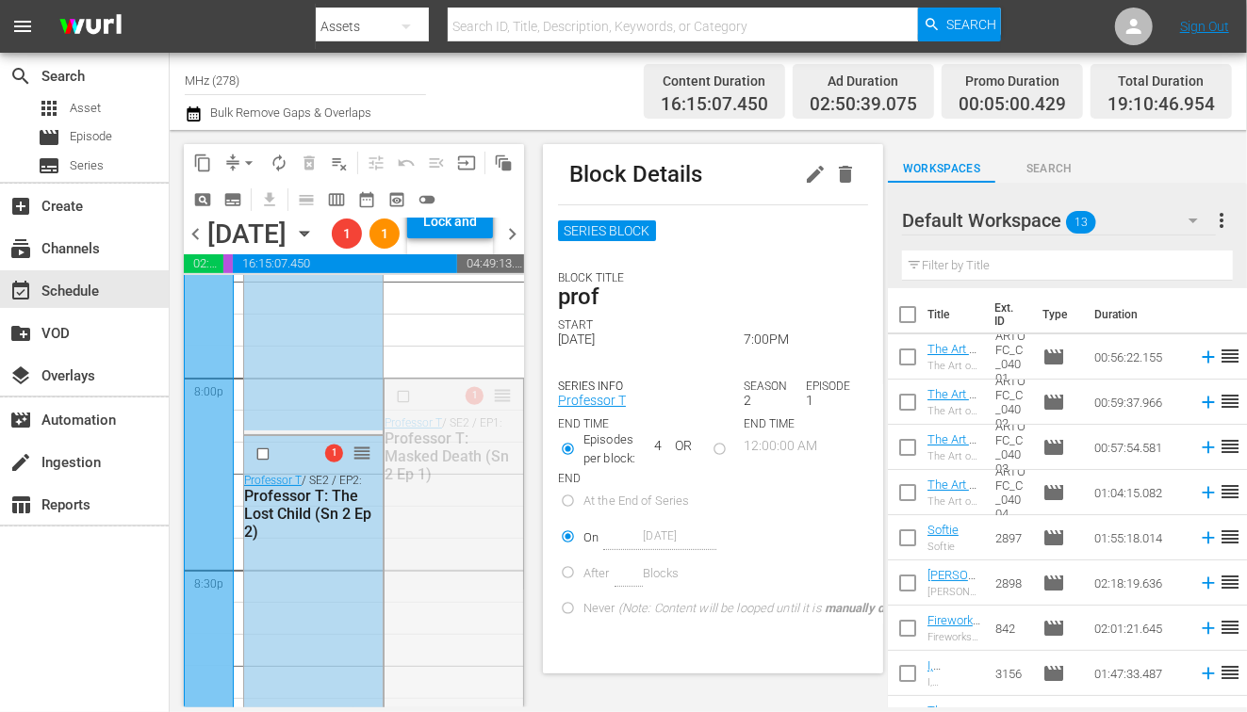
drag, startPoint x: 495, startPoint y: 459, endPoint x: 441, endPoint y: 383, distance: 93.3
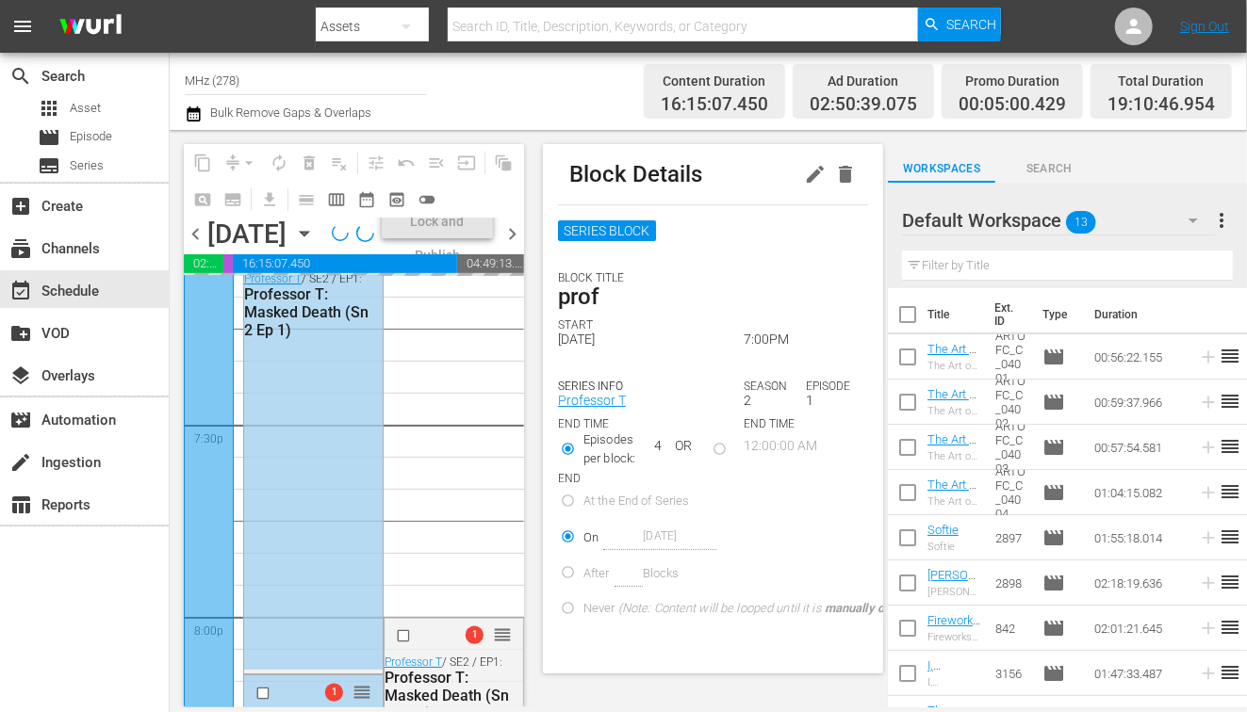
scroll to position [7351, 0]
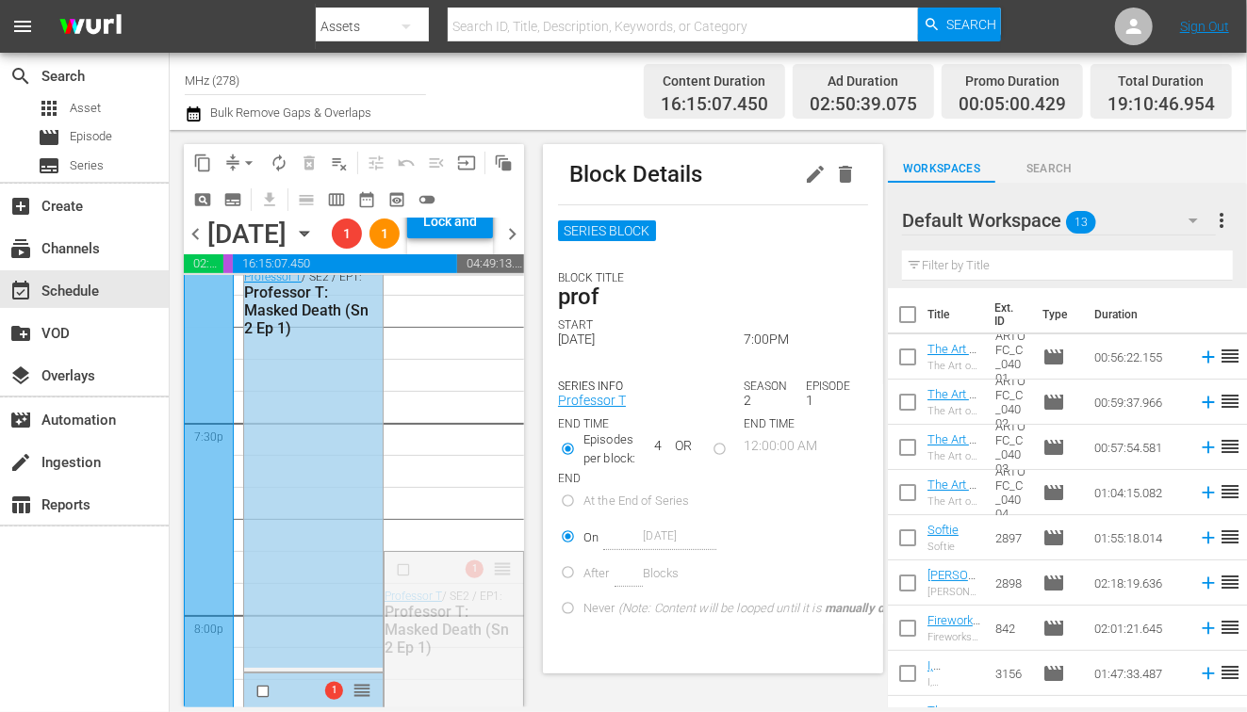
drag, startPoint x: 503, startPoint y: 539, endPoint x: 512, endPoint y: 329, distance: 210.3
click at [512, 329] on div "content_copy compress arrow_drop_down autorenew_outlined delete_forever_outline…" at bounding box center [354, 426] width 340 height 564
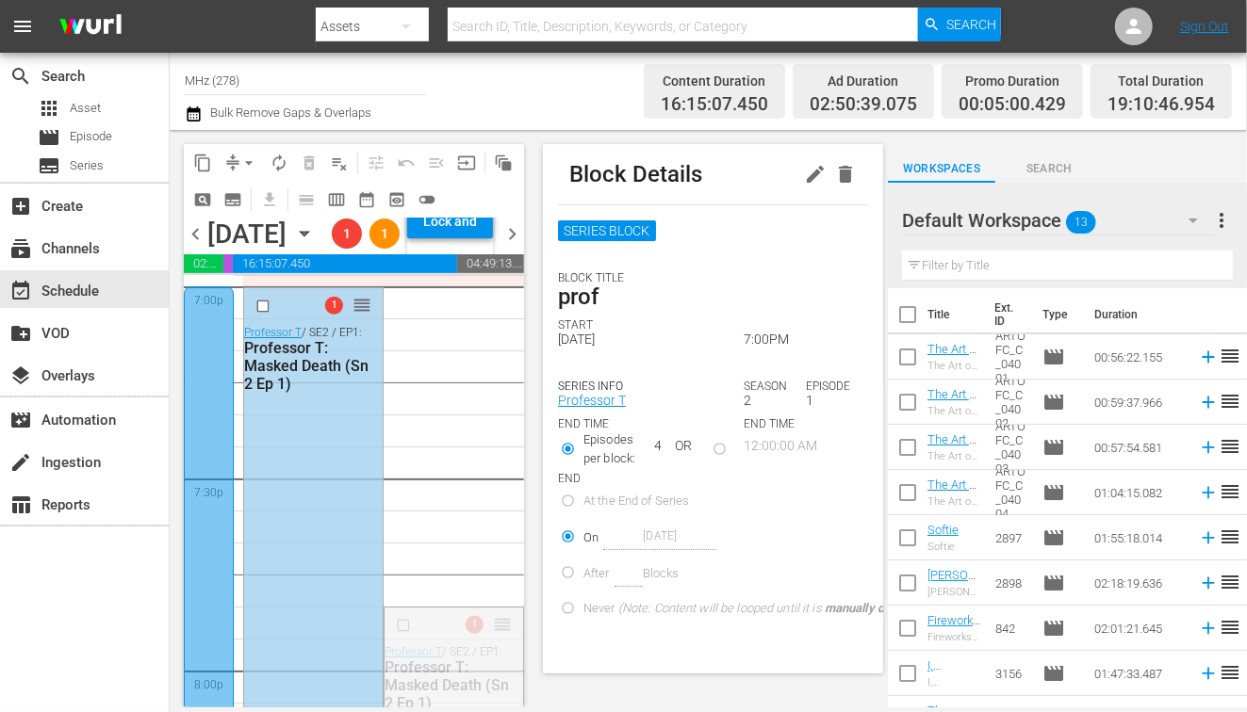
scroll to position [7300, 0]
drag, startPoint x: 499, startPoint y: 682, endPoint x: 488, endPoint y: 347, distance: 335.7
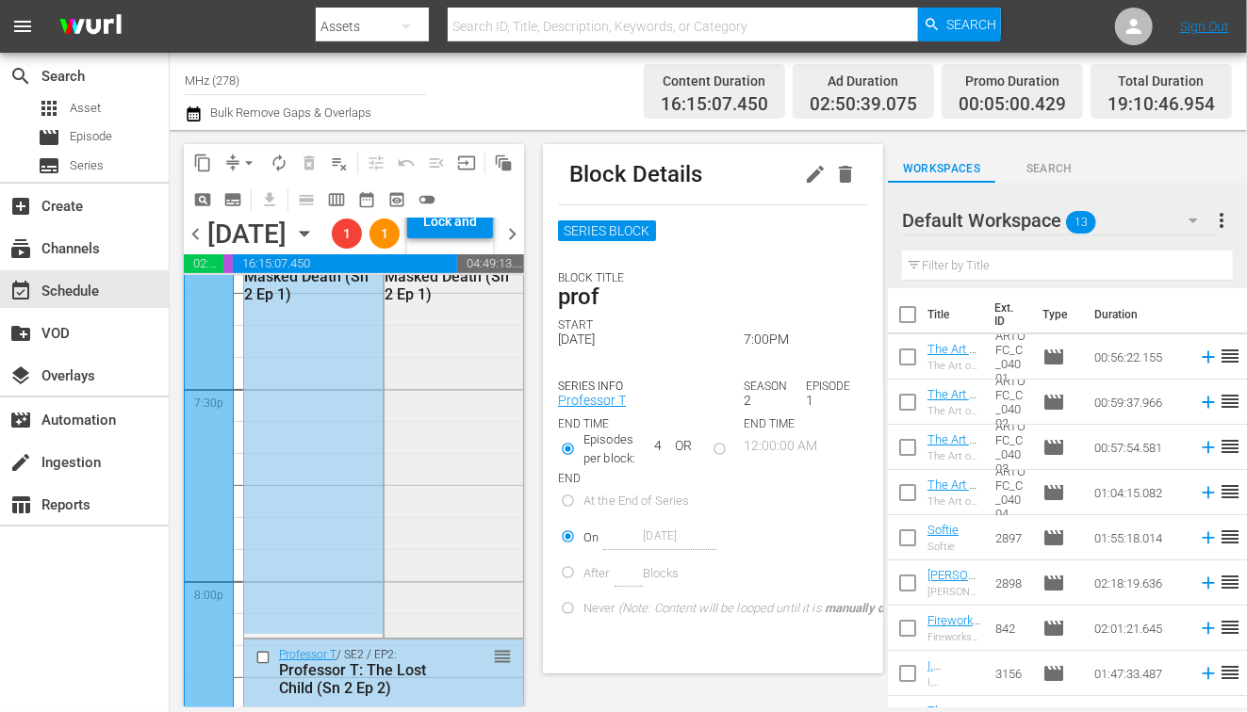
scroll to position [7113, 0]
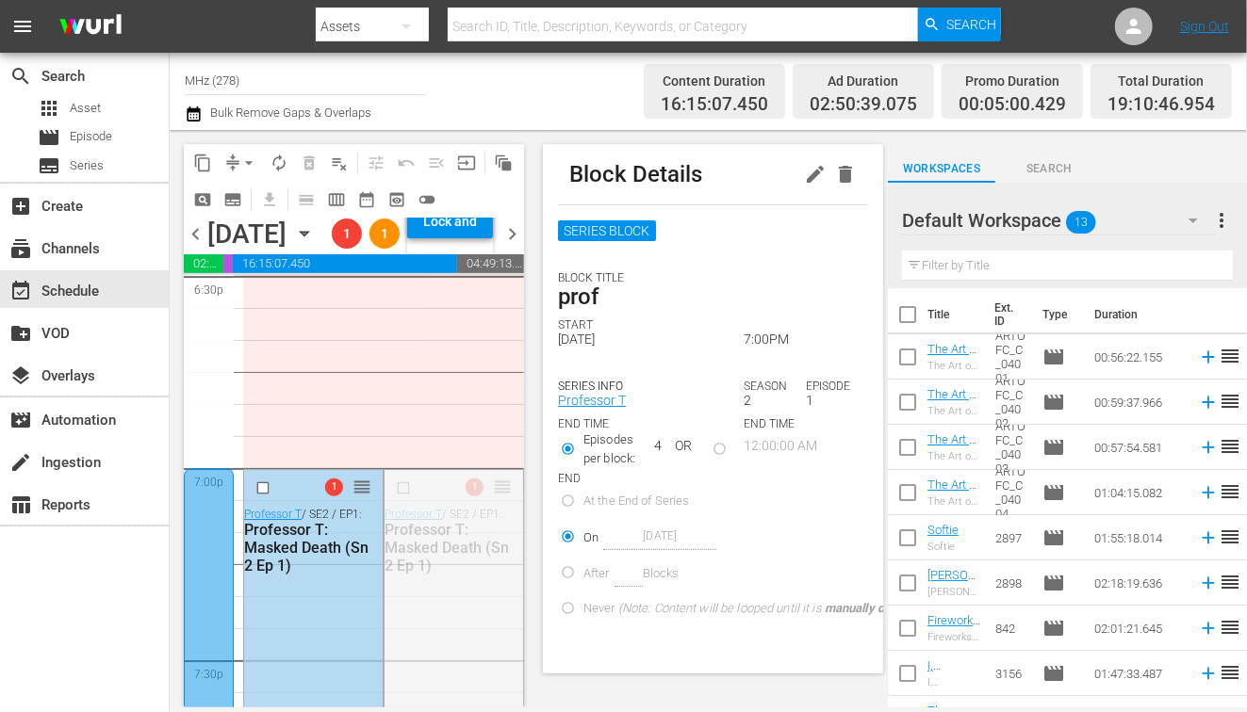
drag, startPoint x: 498, startPoint y: 545, endPoint x: 490, endPoint y: 327, distance: 217.8
click at [490, 327] on div "content_copy compress arrow_drop_down autorenew_outlined delete_forever_outline…" at bounding box center [354, 426] width 340 height 564
drag, startPoint x: 499, startPoint y: 554, endPoint x: 499, endPoint y: 358, distance: 196.0
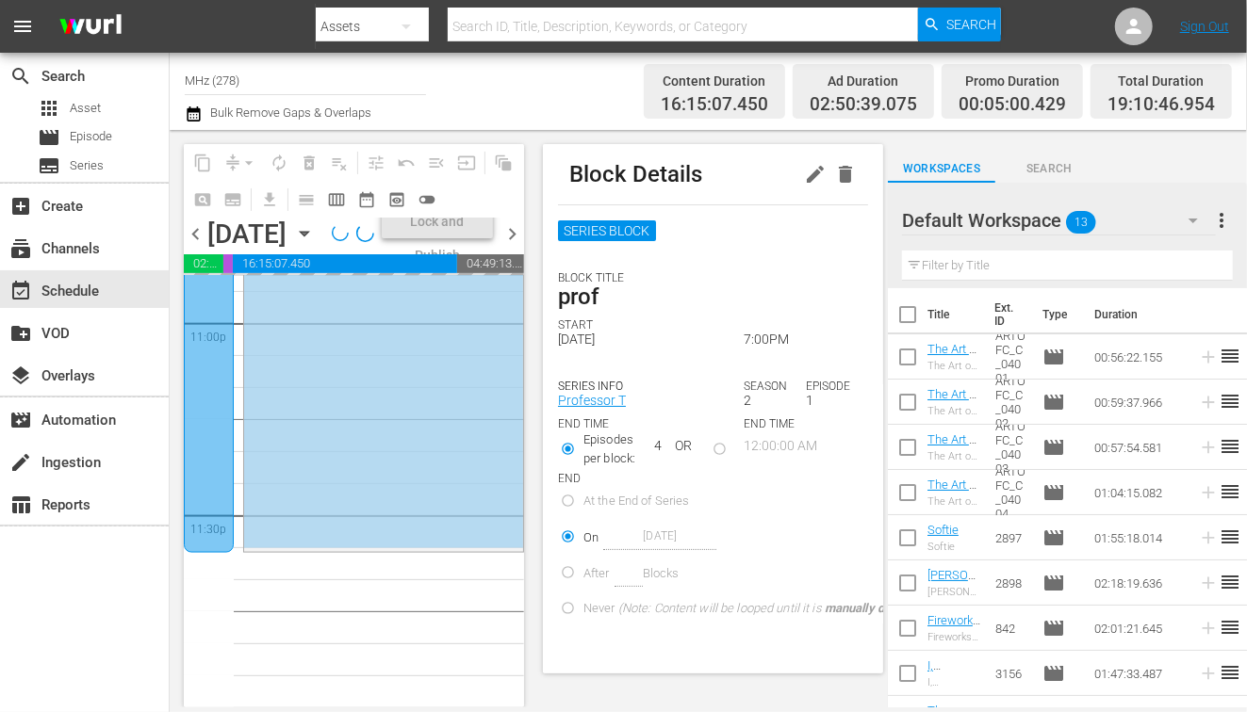
scroll to position [8856, 0]
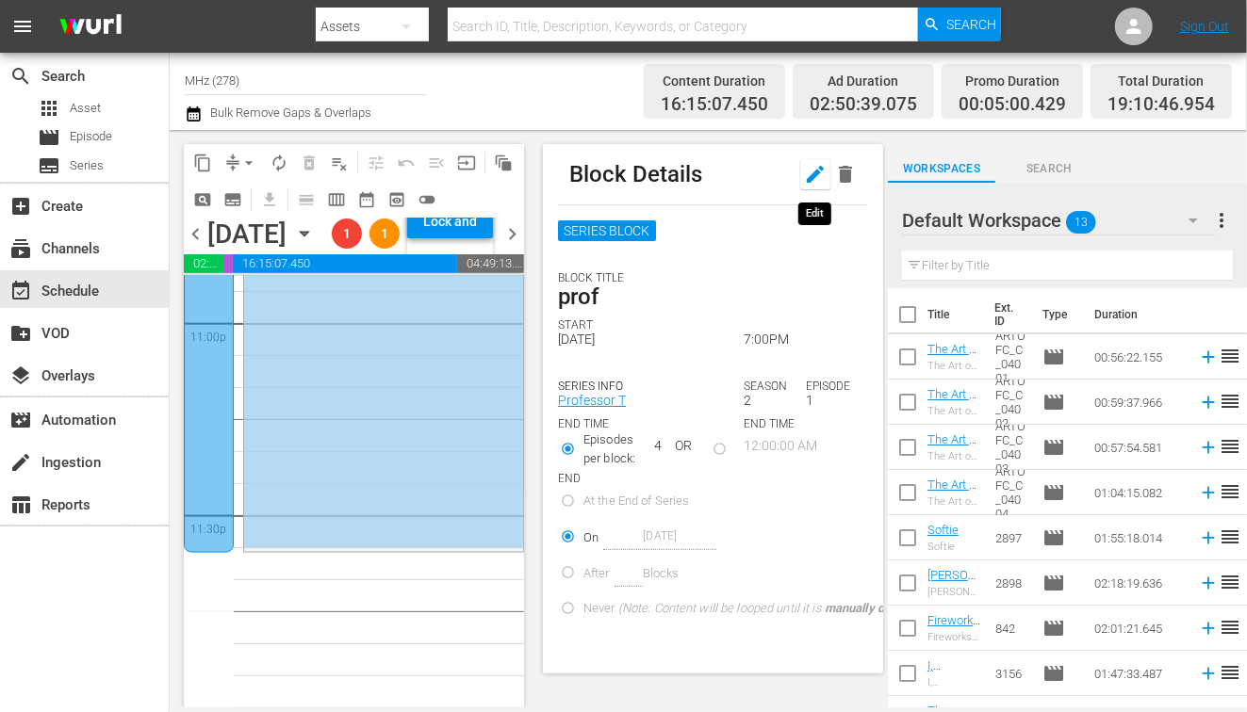
click at [817, 174] on icon "button" at bounding box center [815, 174] width 17 height 17
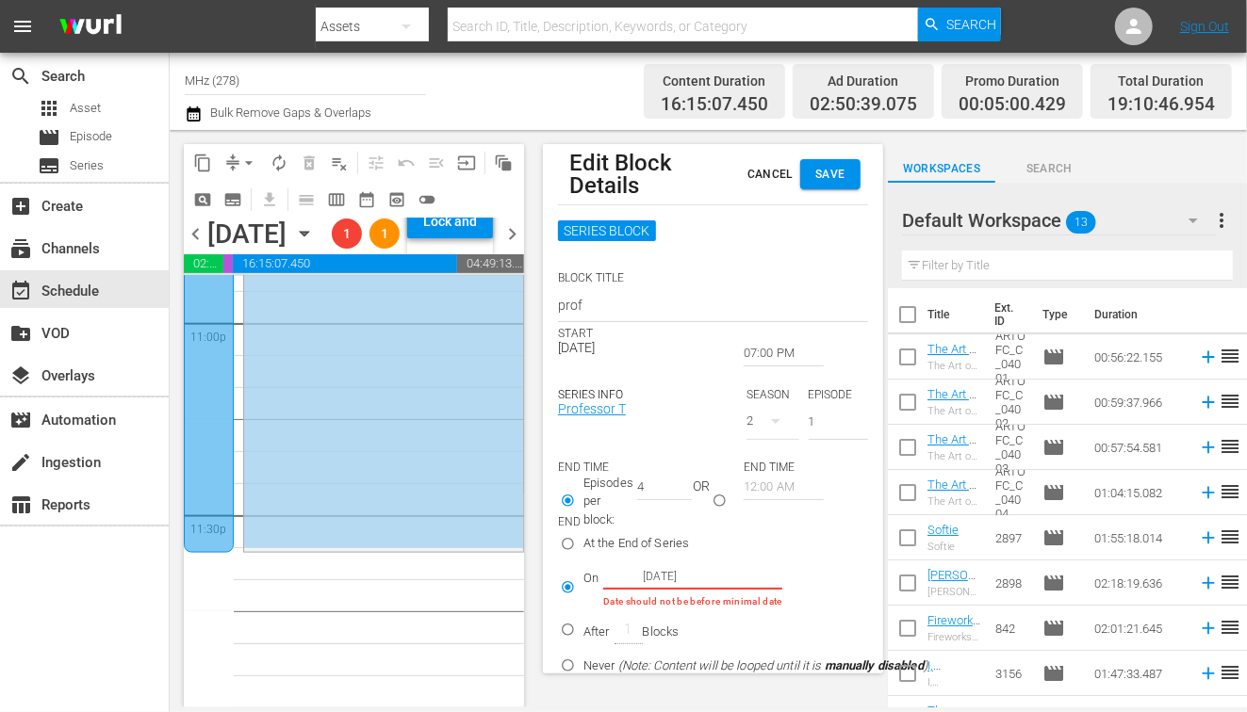
click at [760, 346] on input "07:00 PM" at bounding box center [784, 353] width 80 height 26
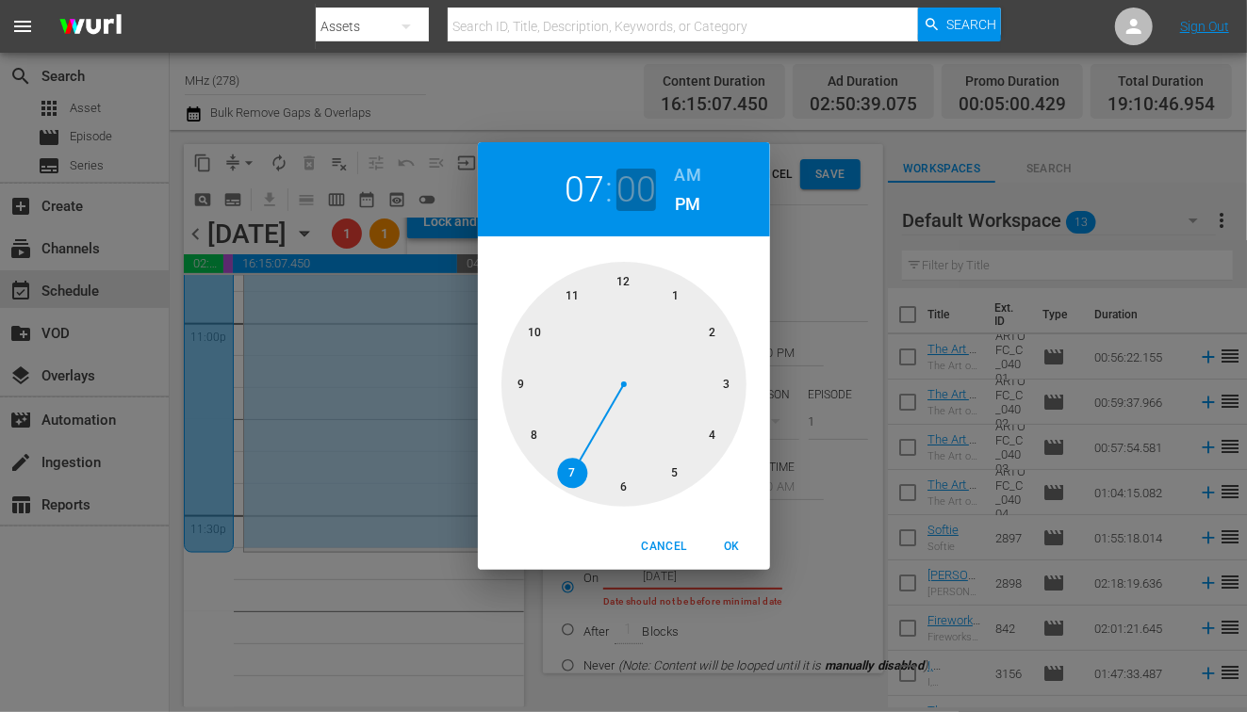
click at [630, 187] on h2 "00" at bounding box center [635, 190] width 39 height 42
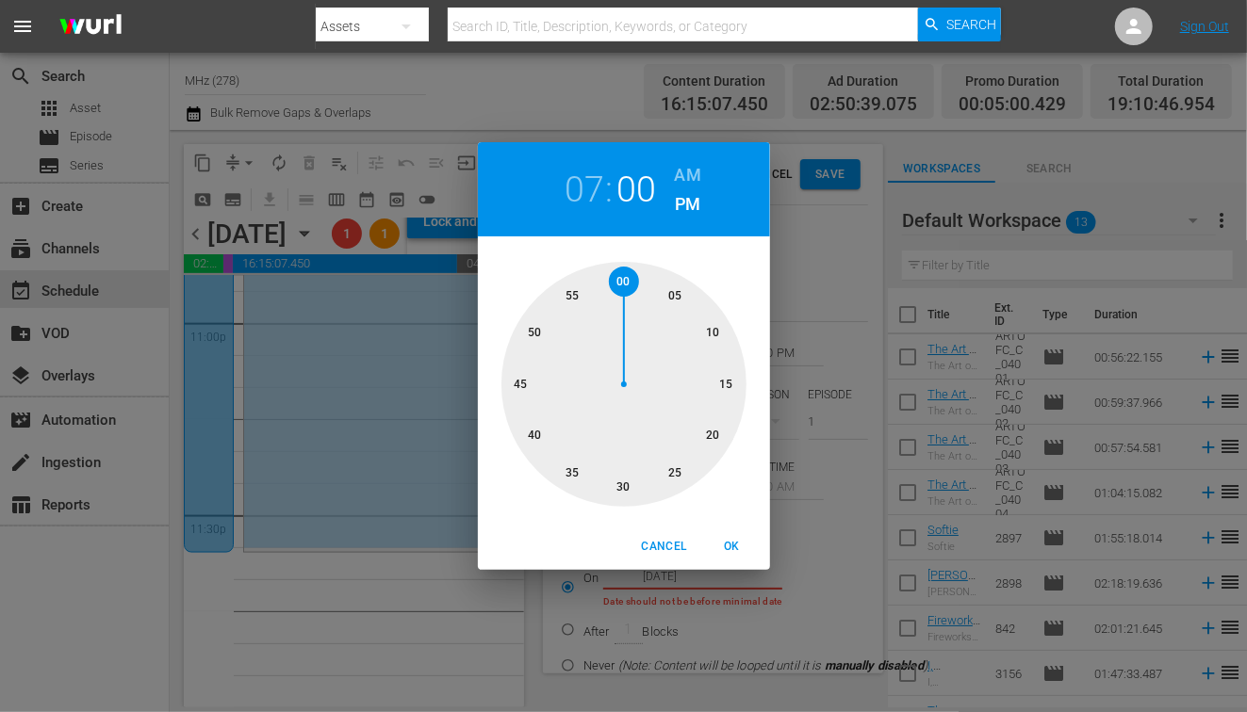
click at [671, 468] on div at bounding box center [623, 384] width 245 height 245
click at [723, 540] on span "OK" at bounding box center [732, 547] width 45 height 20
type input "07:25 PM"
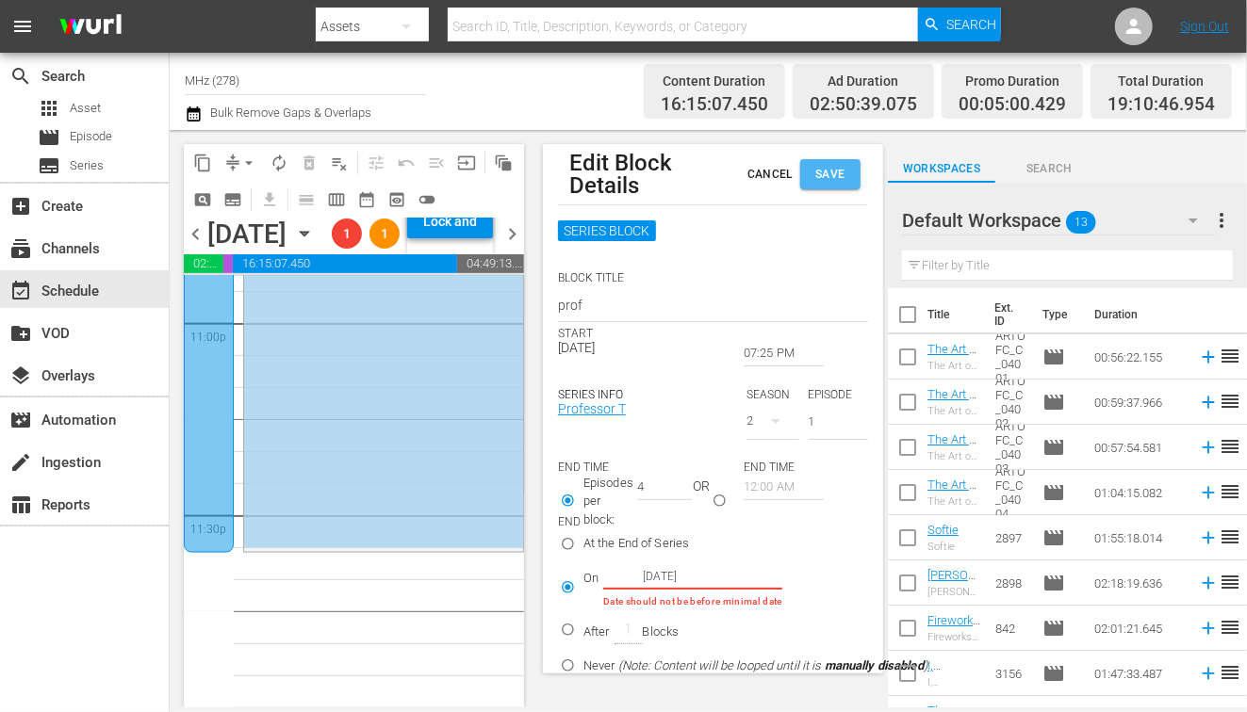
click at [826, 183] on span "Save" at bounding box center [830, 175] width 30 height 20
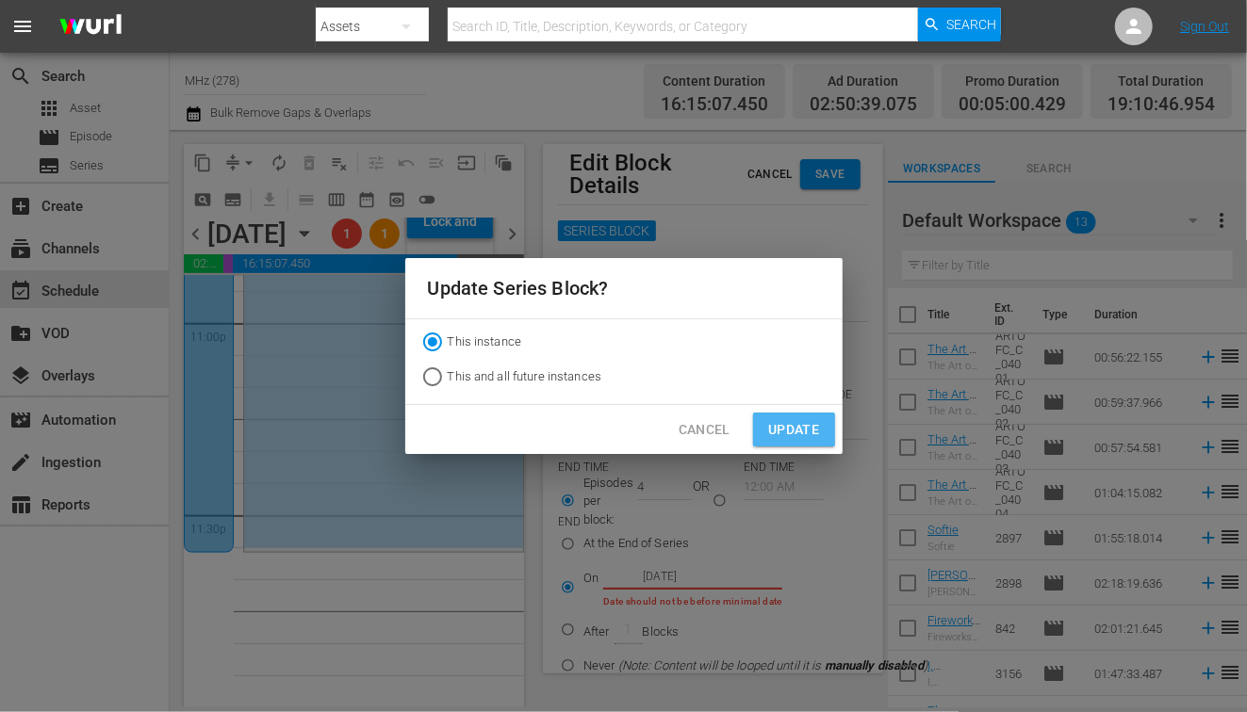
click at [777, 424] on span "Update" at bounding box center [793, 430] width 51 height 24
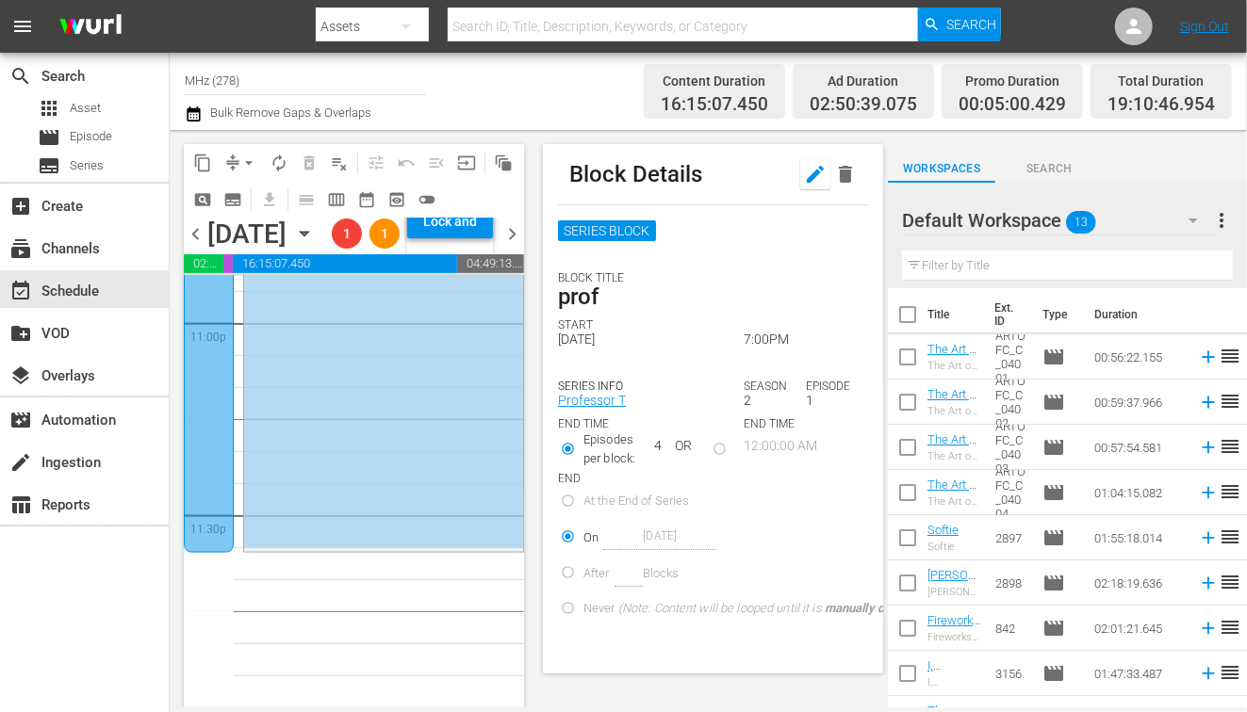
click at [812, 178] on icon "button" at bounding box center [815, 174] width 17 height 17
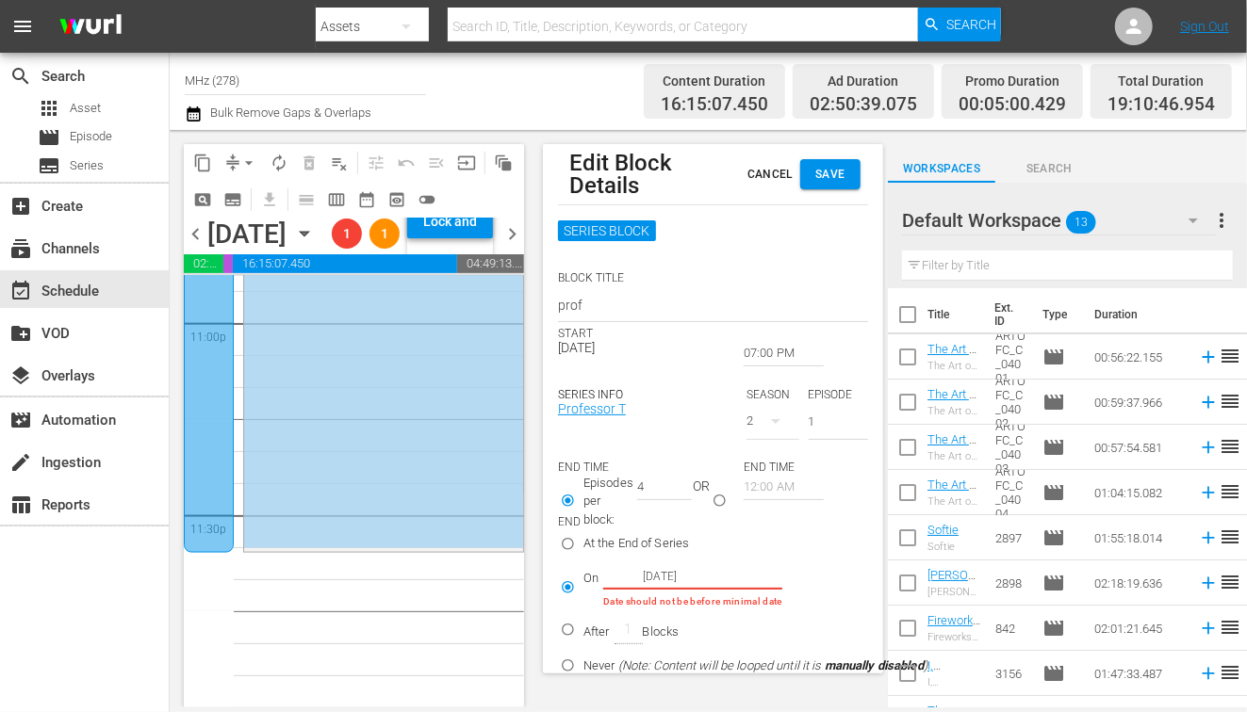
click at [820, 418] on input "1" at bounding box center [838, 424] width 59 height 31
type input "2"
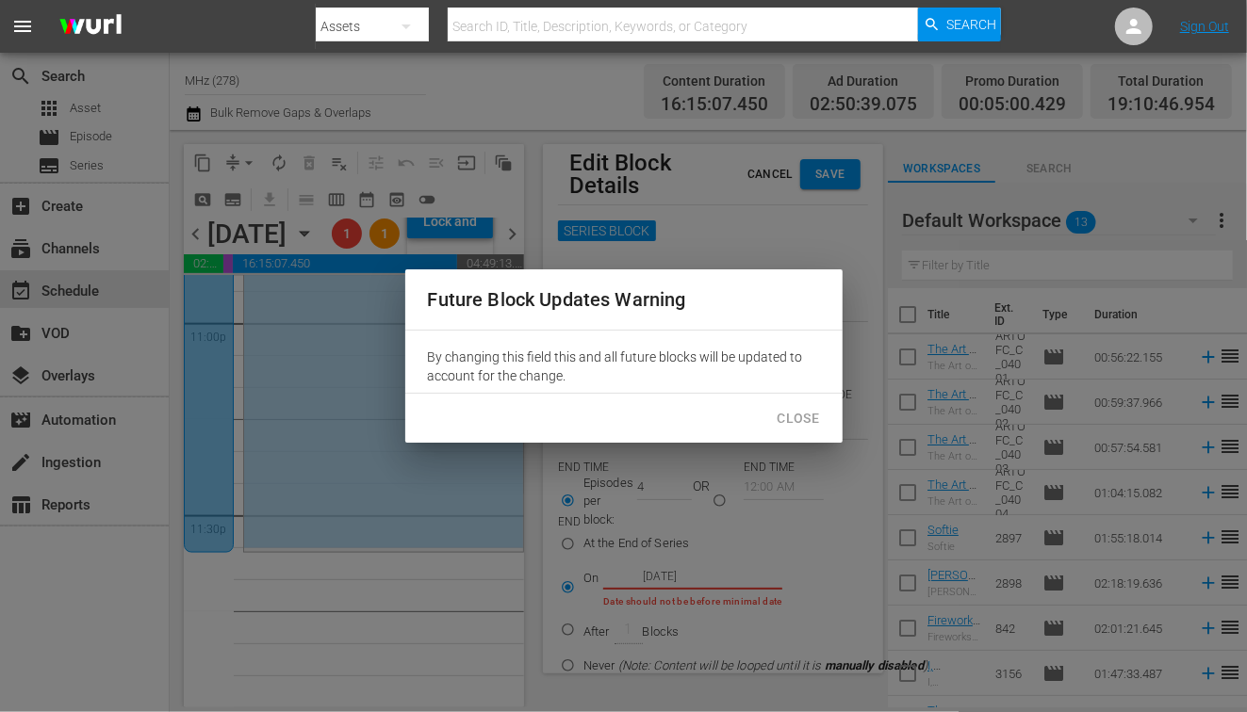
click at [859, 418] on input "2" at bounding box center [838, 424] width 59 height 31
click at [809, 419] on span "Close" at bounding box center [798, 419] width 42 height 24
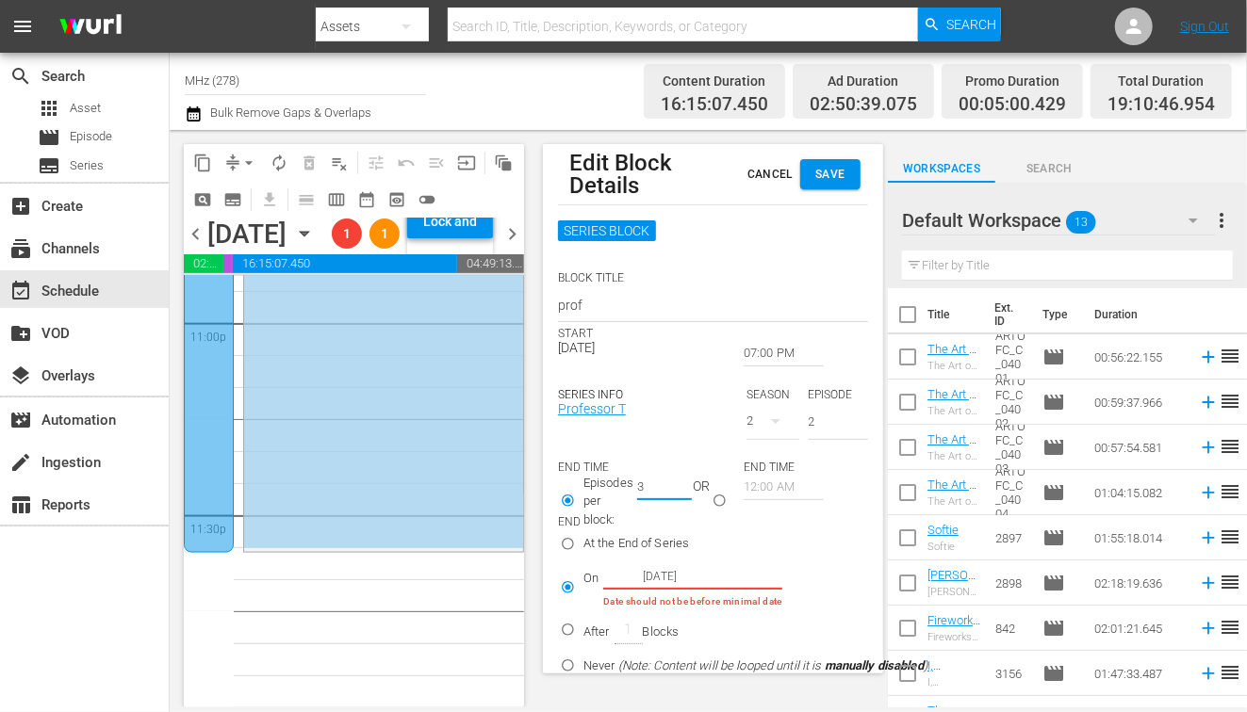
type input "3"
click at [687, 490] on input "3" at bounding box center [664, 487] width 55 height 26
click at [747, 351] on input "07:00 PM" at bounding box center [784, 353] width 80 height 26
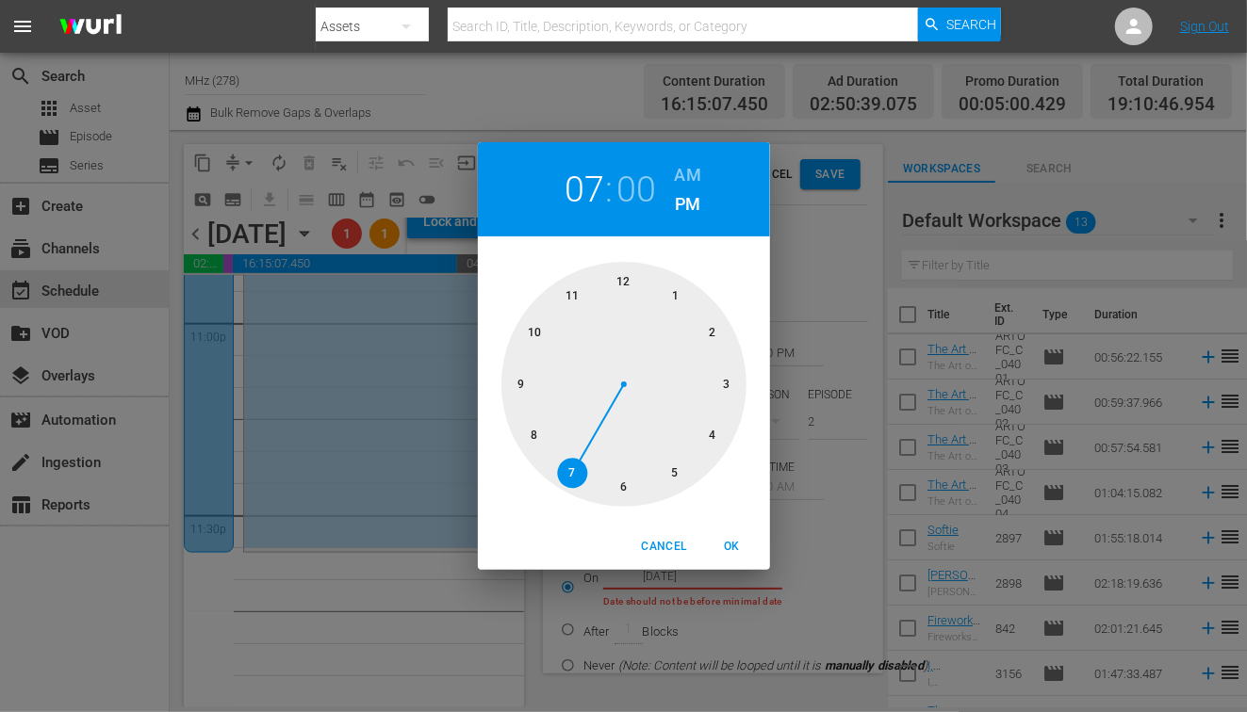
click at [531, 436] on div at bounding box center [623, 384] width 245 height 245
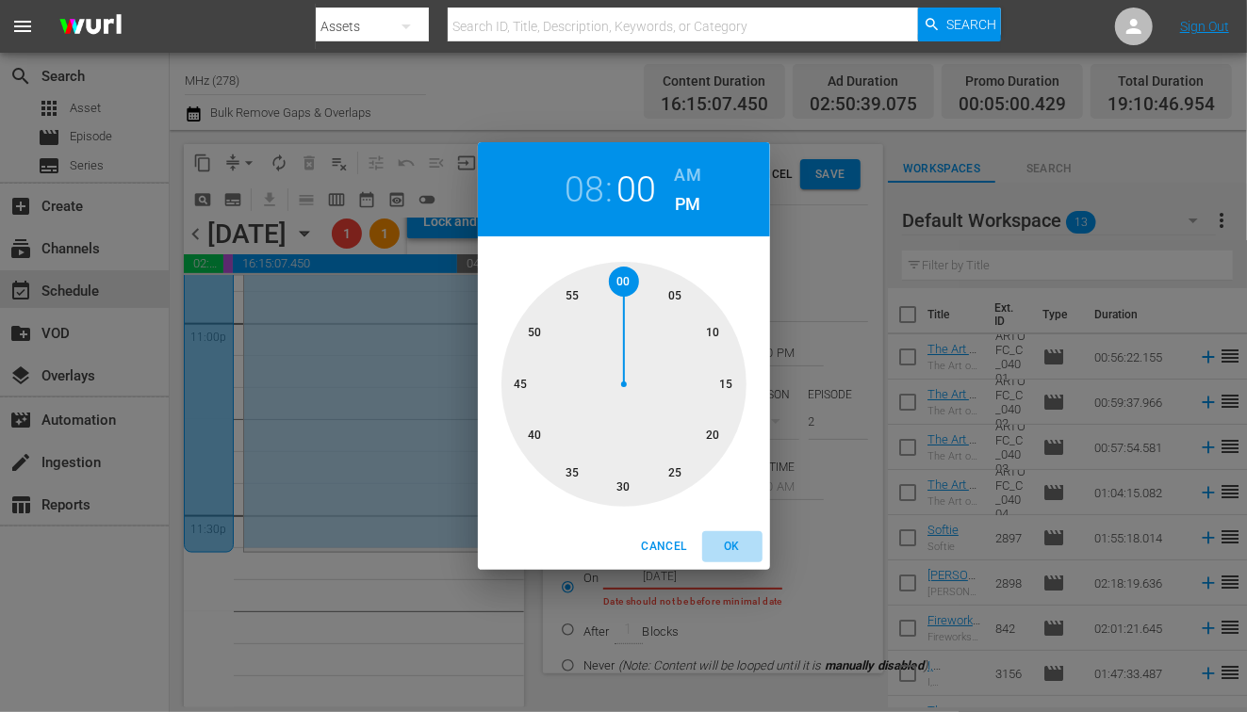
click at [736, 542] on span "OK" at bounding box center [732, 547] width 45 height 20
type input "08:00 PM"
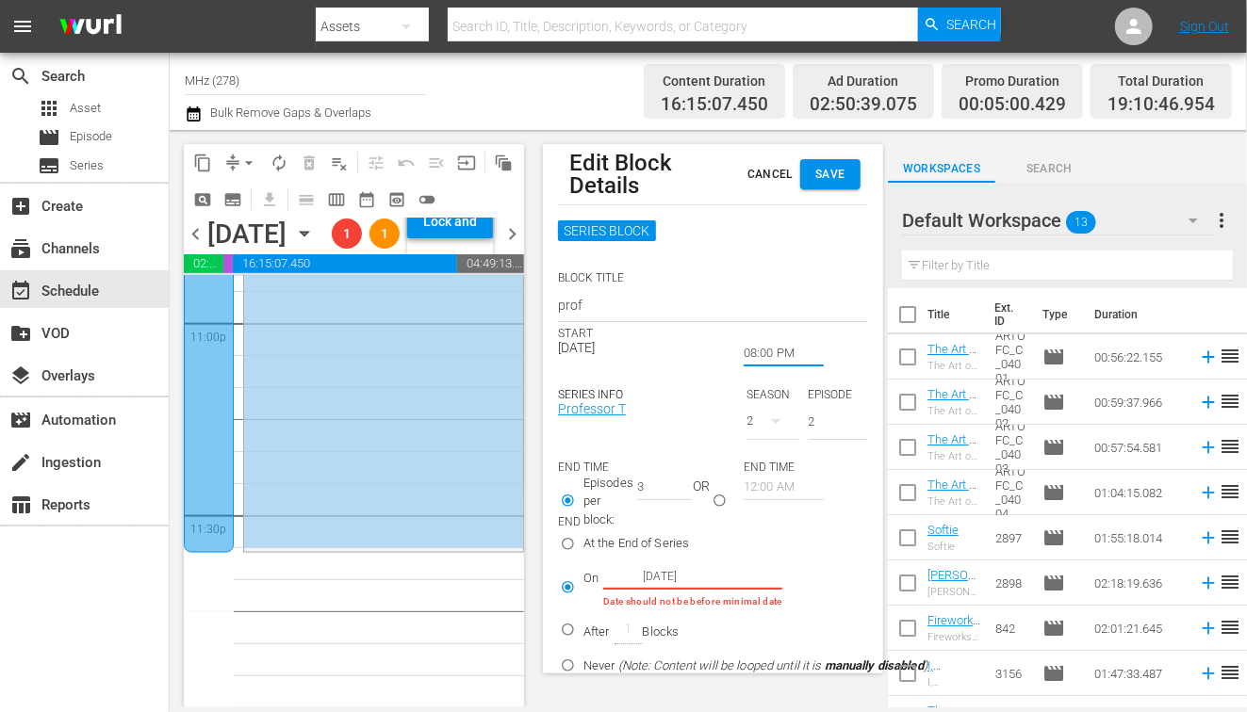
click at [818, 174] on span "Save" at bounding box center [830, 175] width 30 height 20
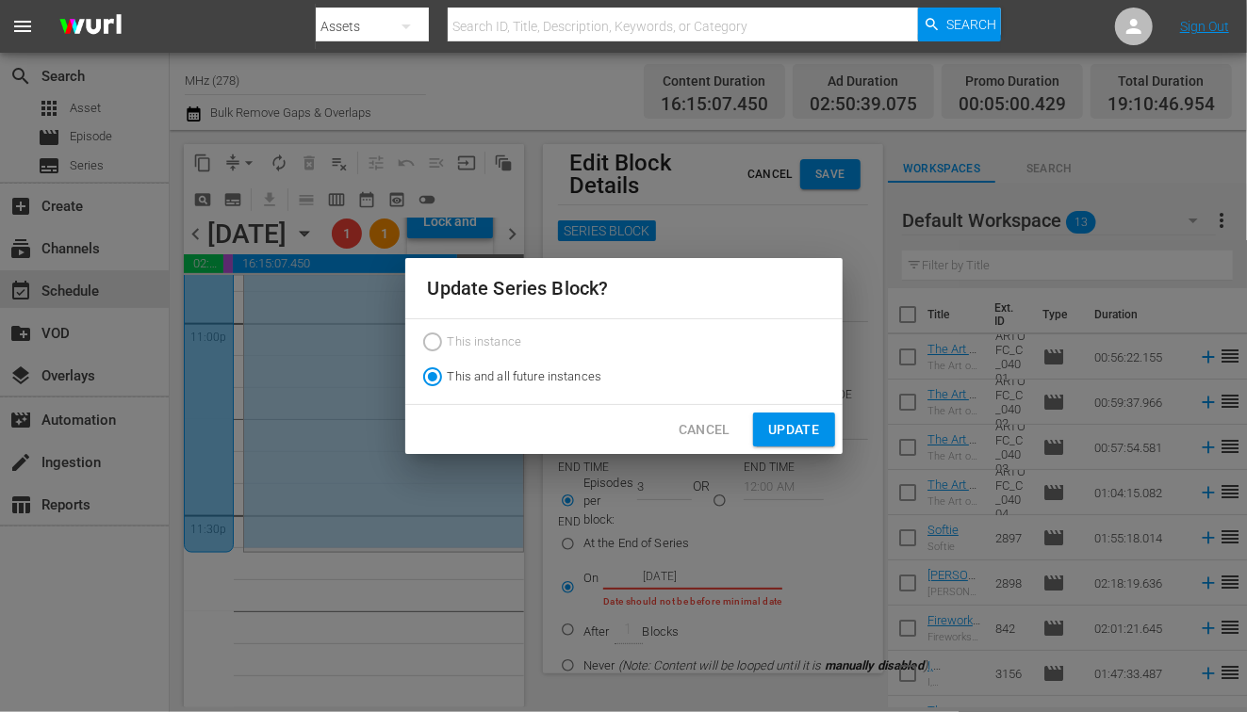
click at [793, 427] on span "Update" at bounding box center [793, 430] width 51 height 24
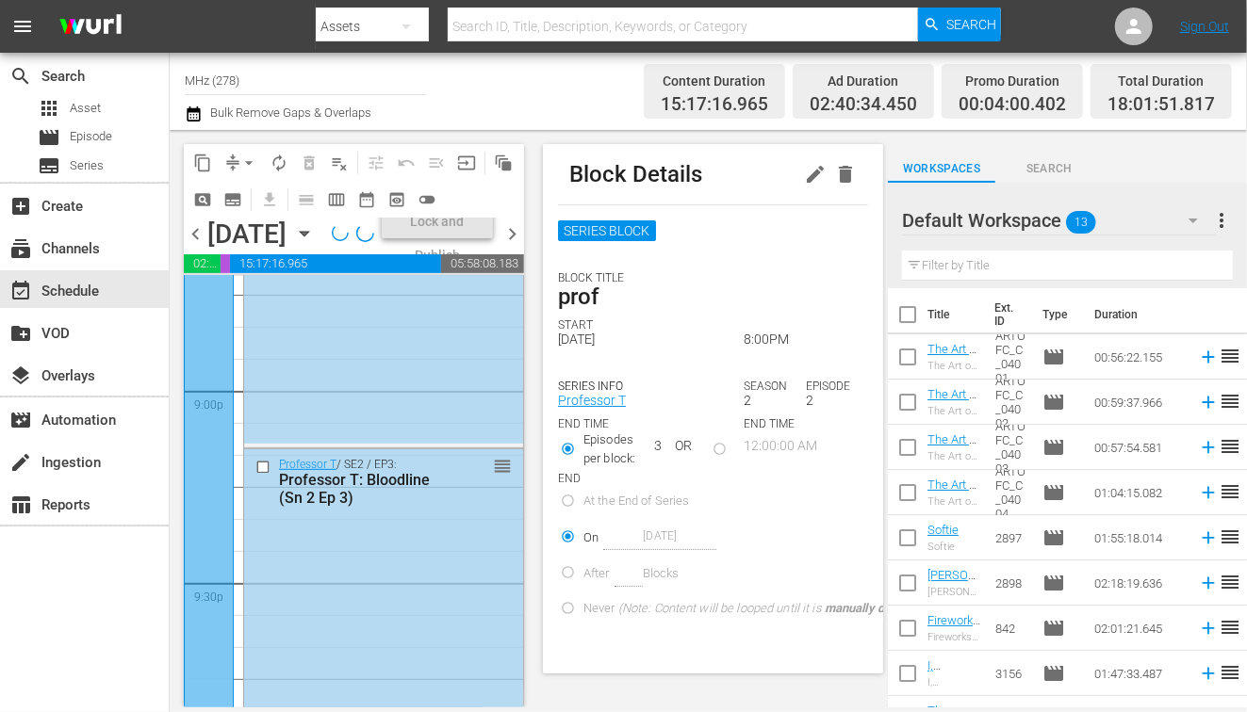
scroll to position [7957, 0]
click at [825, 174] on icon "button" at bounding box center [815, 174] width 23 height 23
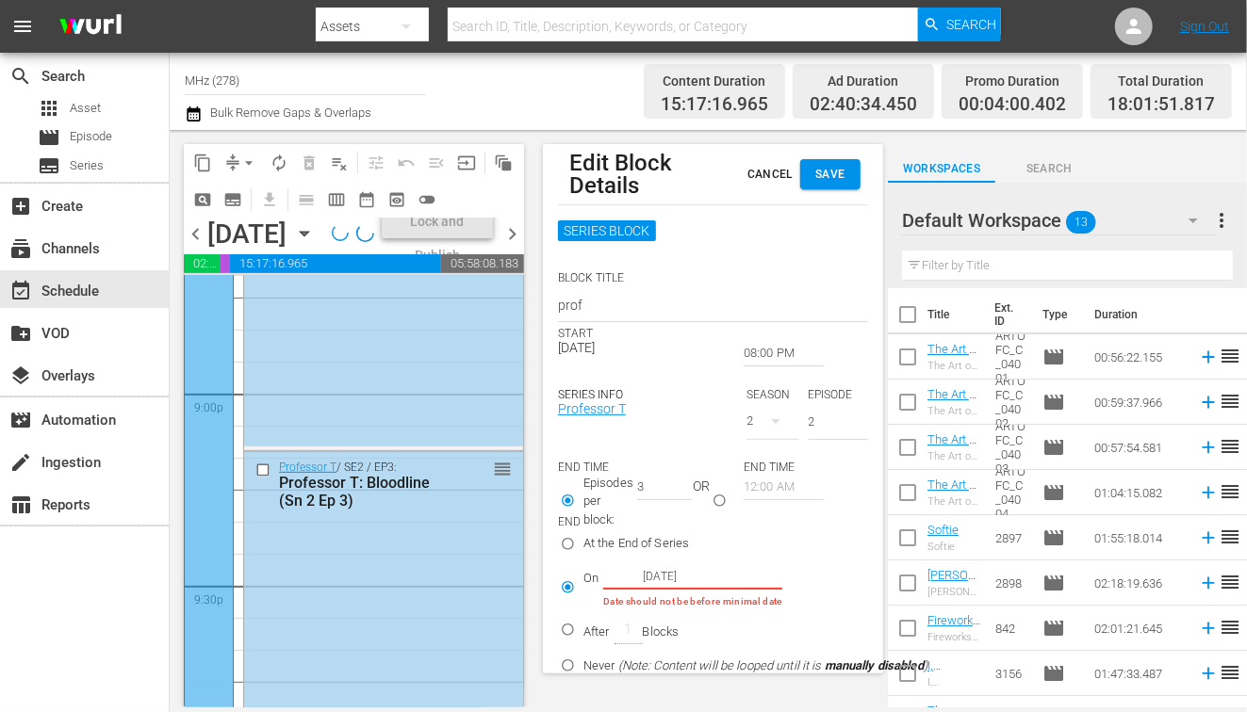
click at [763, 358] on input "08:00 PM" at bounding box center [784, 353] width 80 height 26
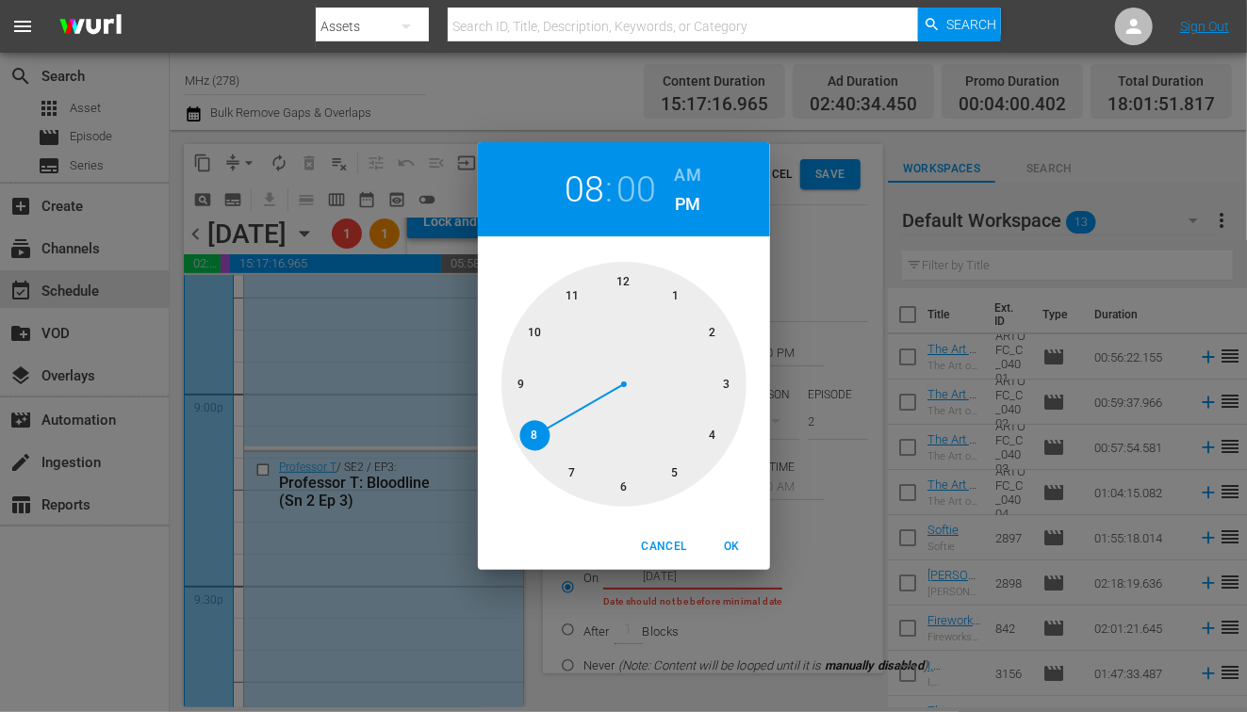
click at [629, 203] on h2 "00" at bounding box center [635, 190] width 39 height 42
click at [628, 493] on div at bounding box center [623, 384] width 245 height 245
click at [730, 549] on span "OK" at bounding box center [732, 547] width 45 height 20
type input "08:30 PM"
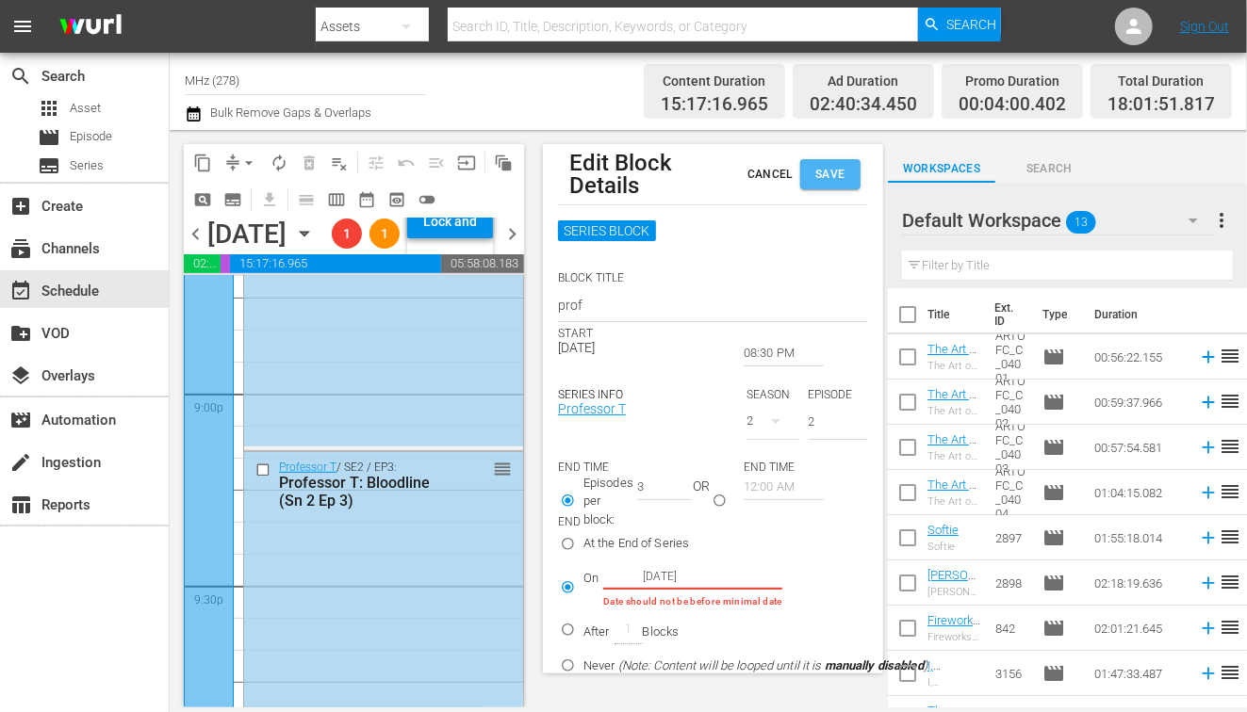
click at [839, 183] on span "Save" at bounding box center [830, 175] width 30 height 20
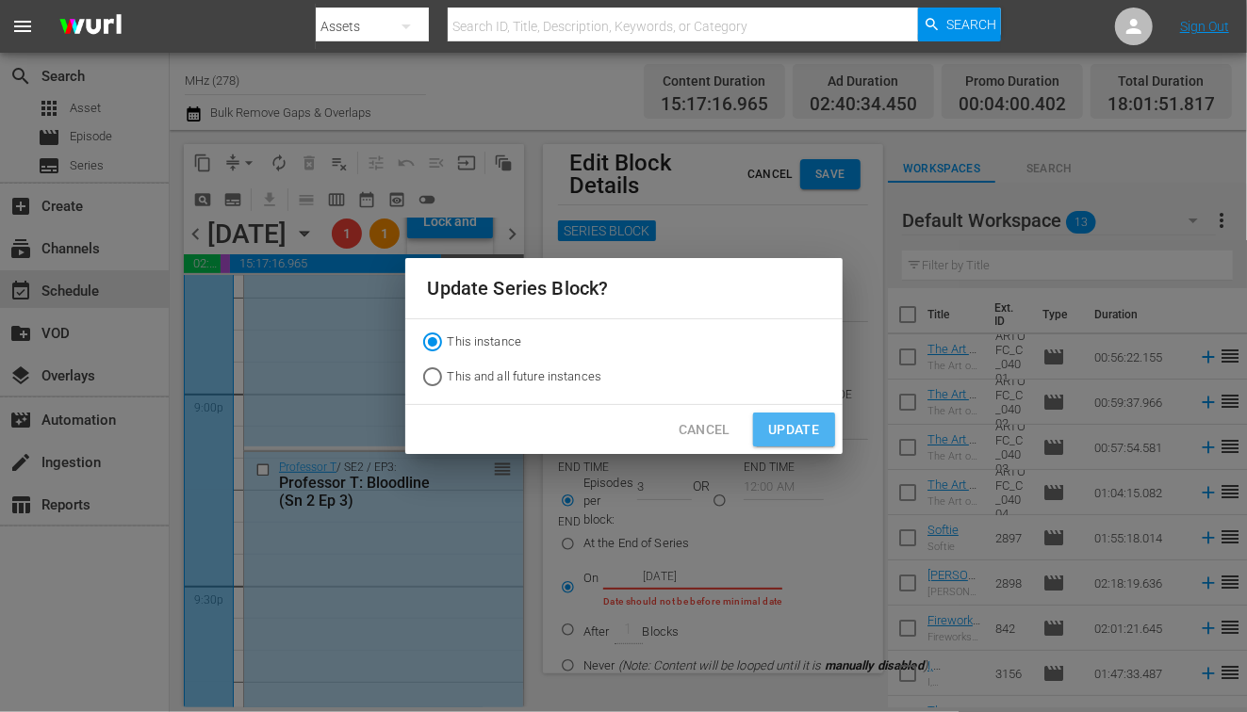
click at [795, 428] on span "Update" at bounding box center [793, 430] width 51 height 24
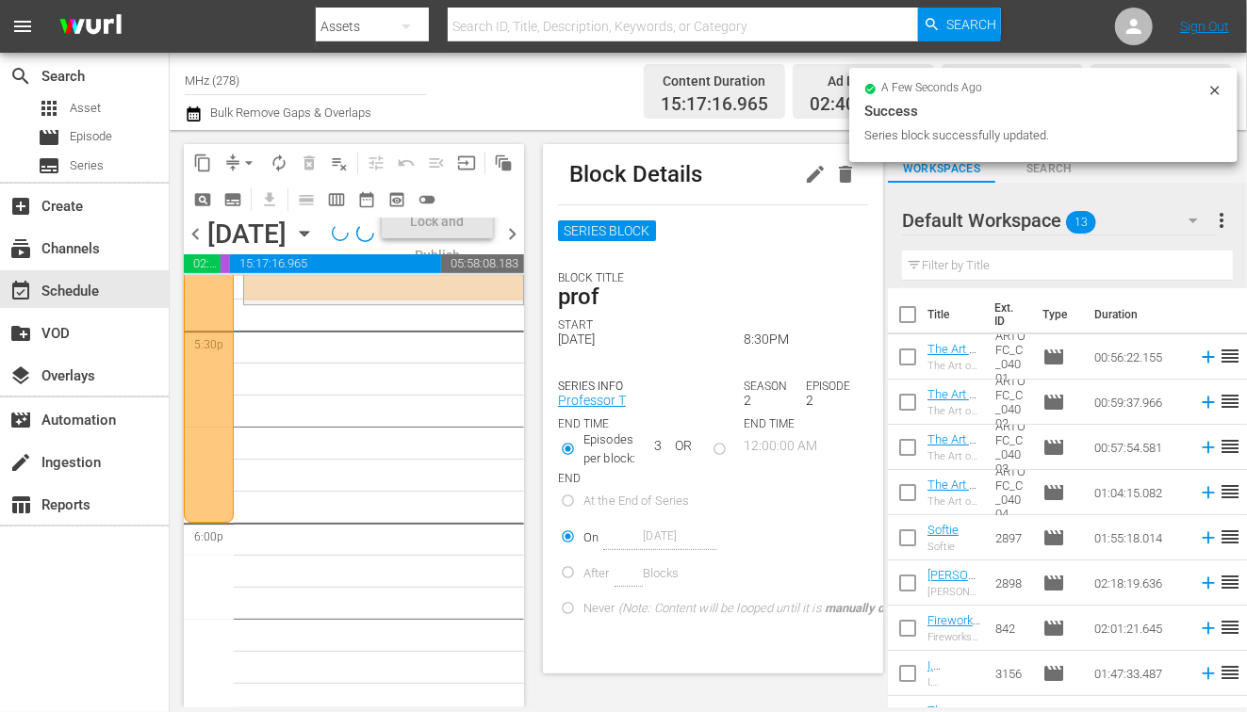
scroll to position [6980, 0]
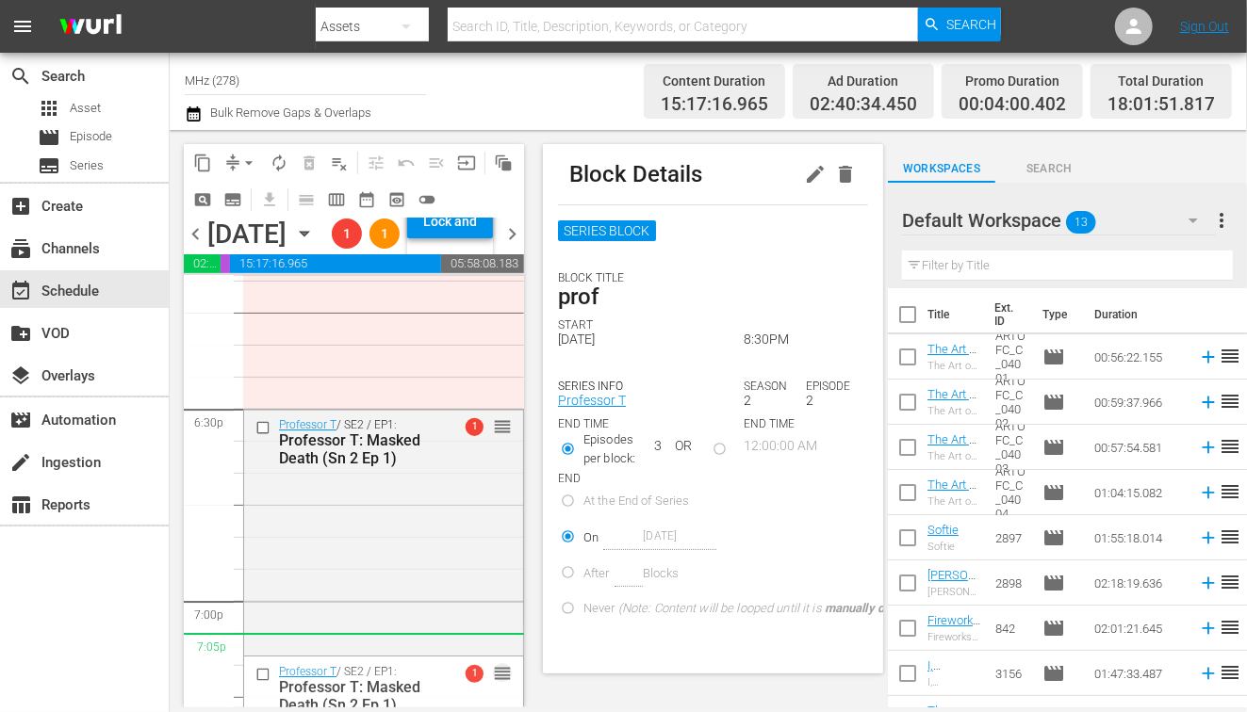
drag, startPoint x: 498, startPoint y: 483, endPoint x: 433, endPoint y: 693, distance: 220.0
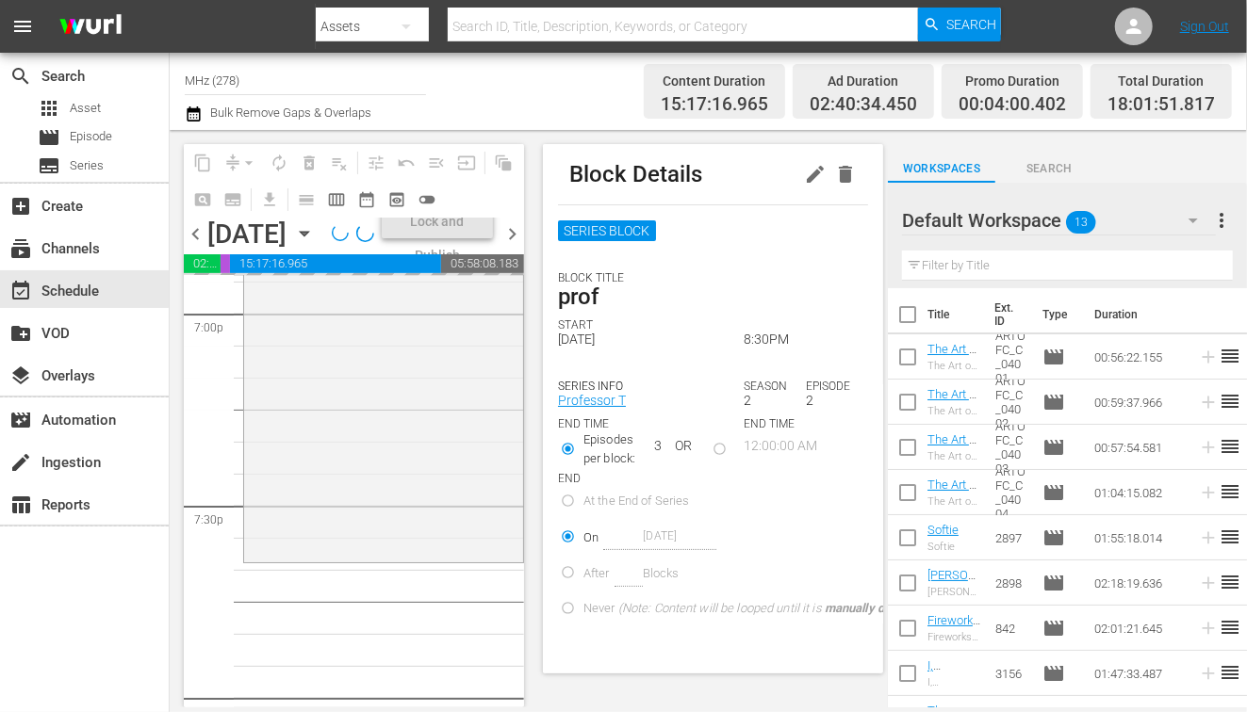
scroll to position [7265, 0]
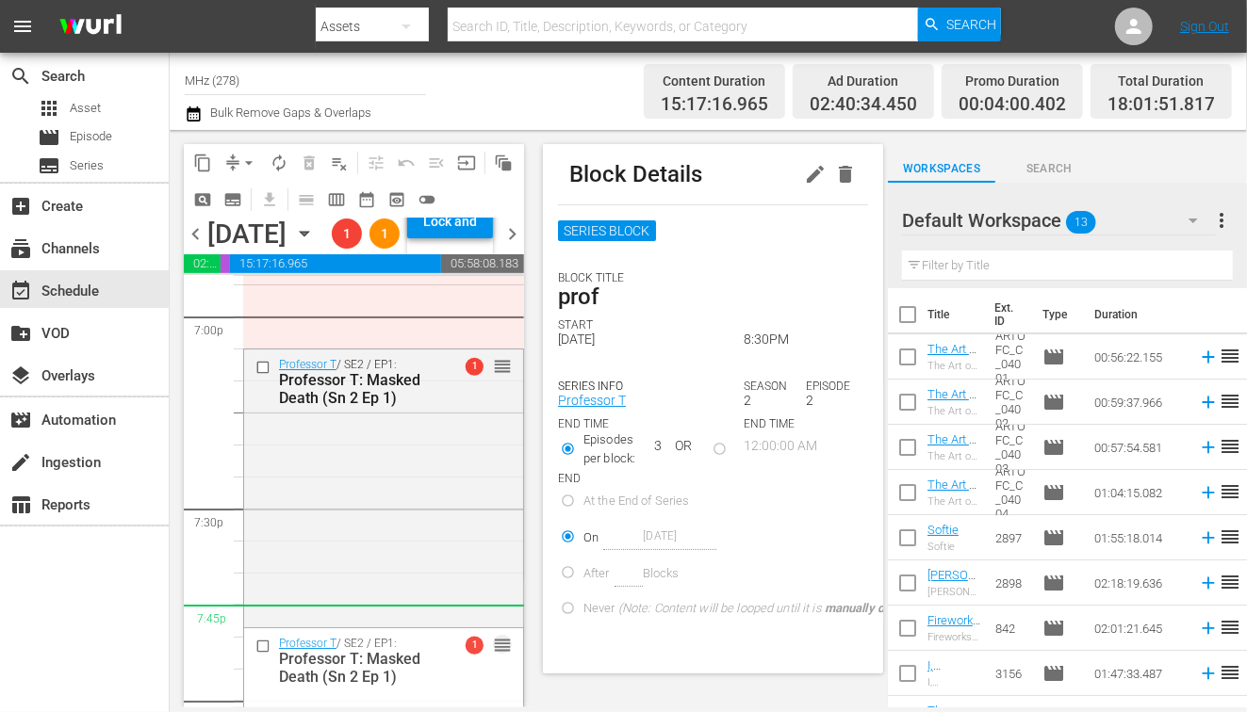
drag, startPoint x: 499, startPoint y: 426, endPoint x: 425, endPoint y: 695, distance: 278.7
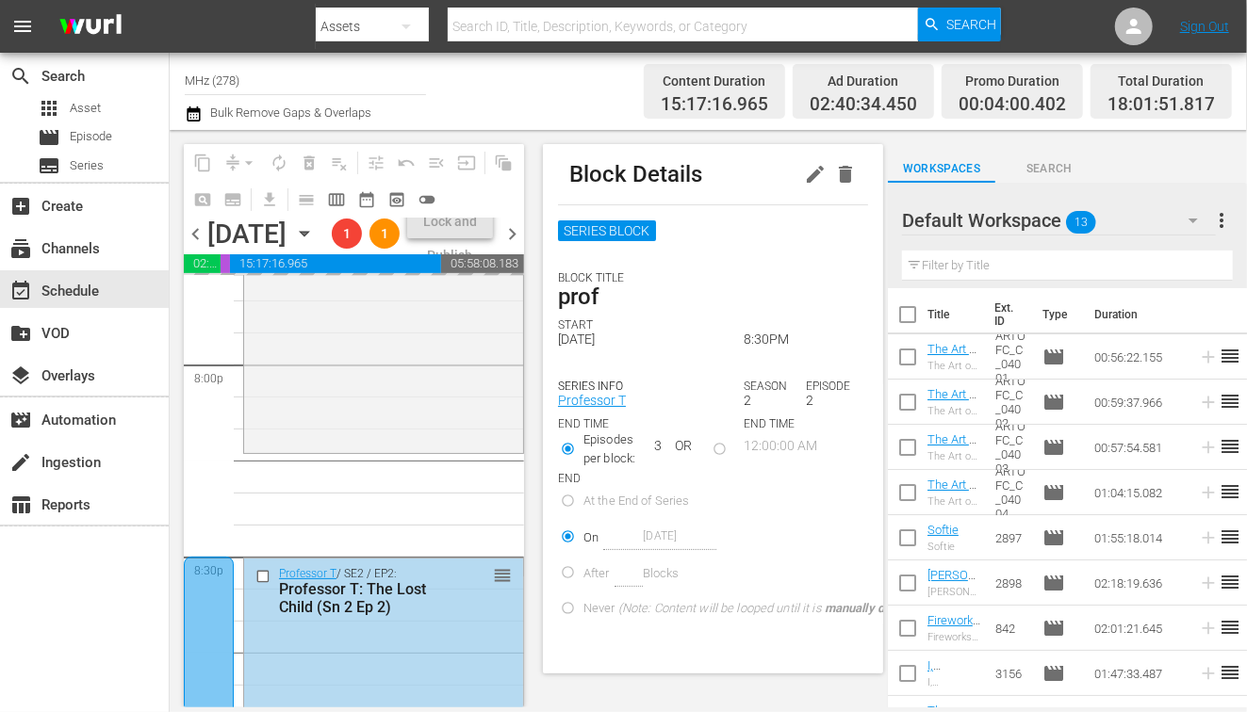
scroll to position [7607, 0]
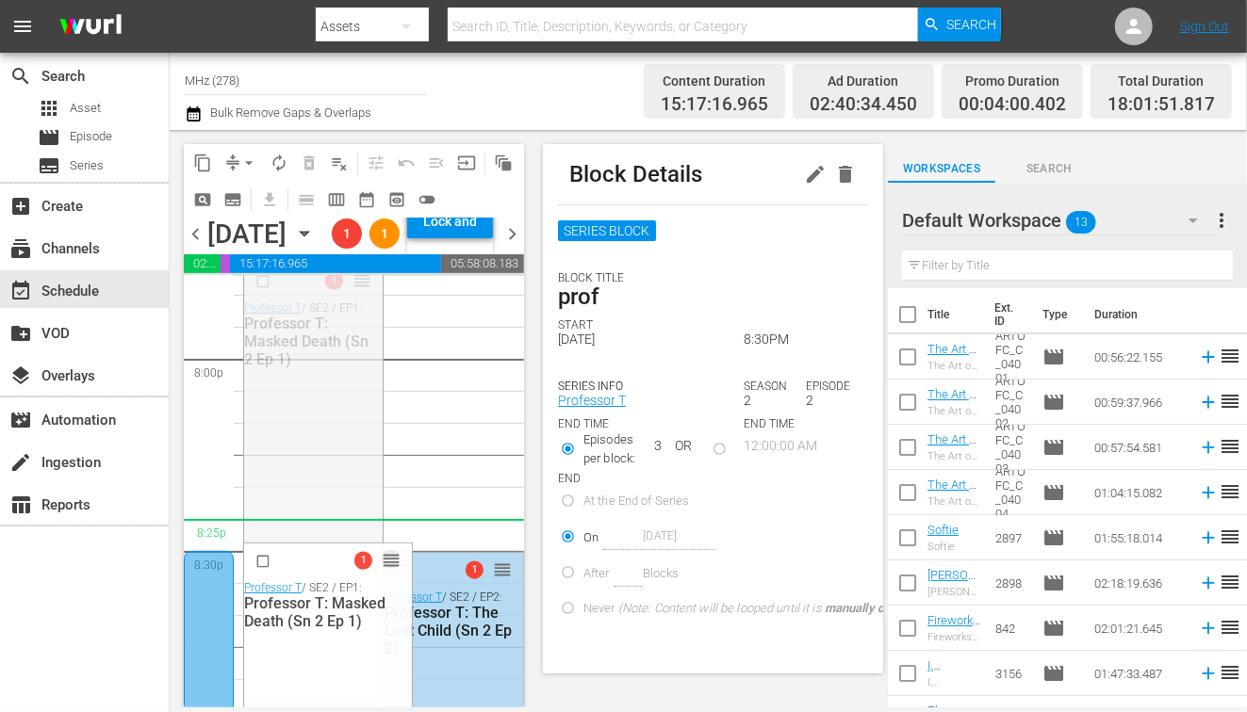
drag, startPoint x: 364, startPoint y: 337, endPoint x: 362, endPoint y: 591, distance: 253.5
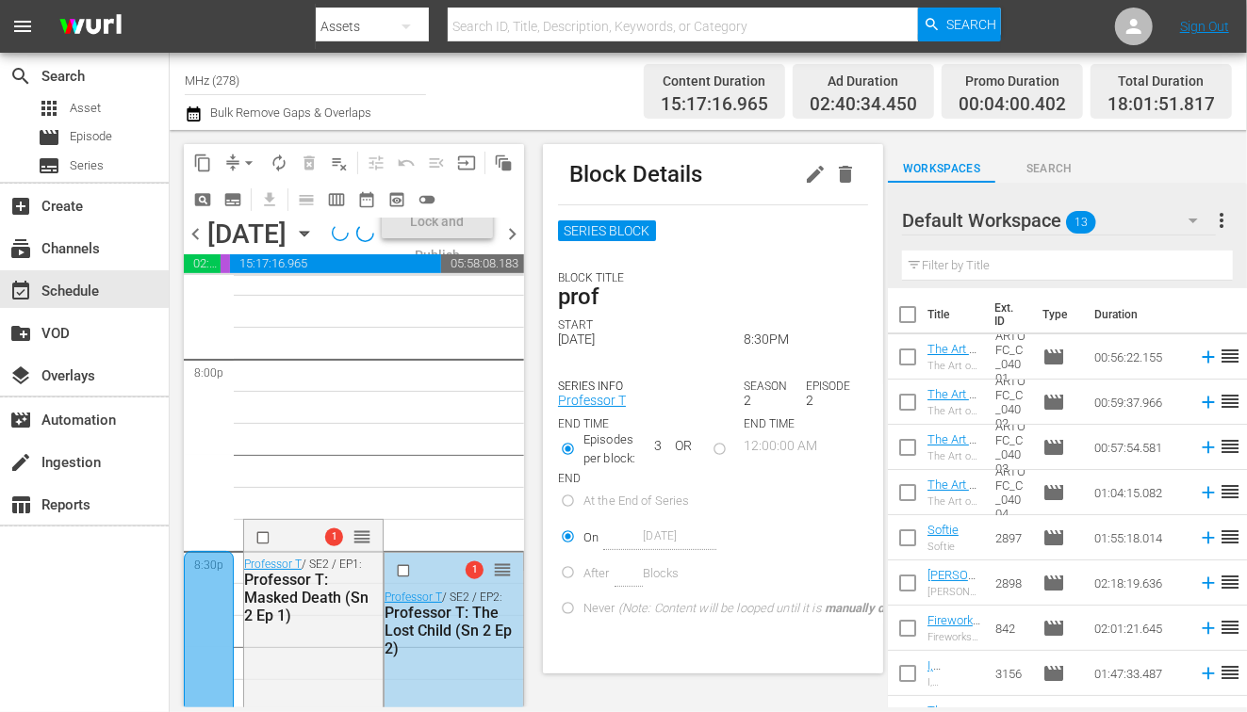
click at [315, 244] on icon "button" at bounding box center [304, 233] width 21 height 21
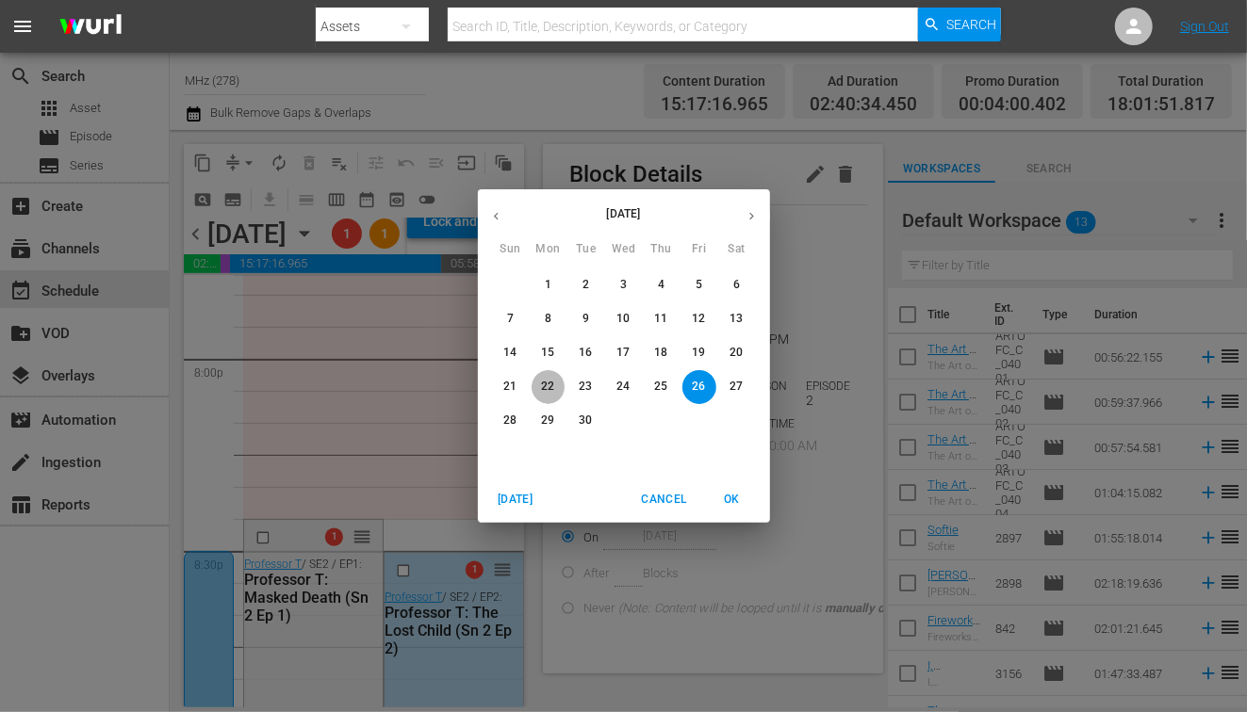
click at [548, 389] on p "22" at bounding box center [547, 387] width 13 height 16
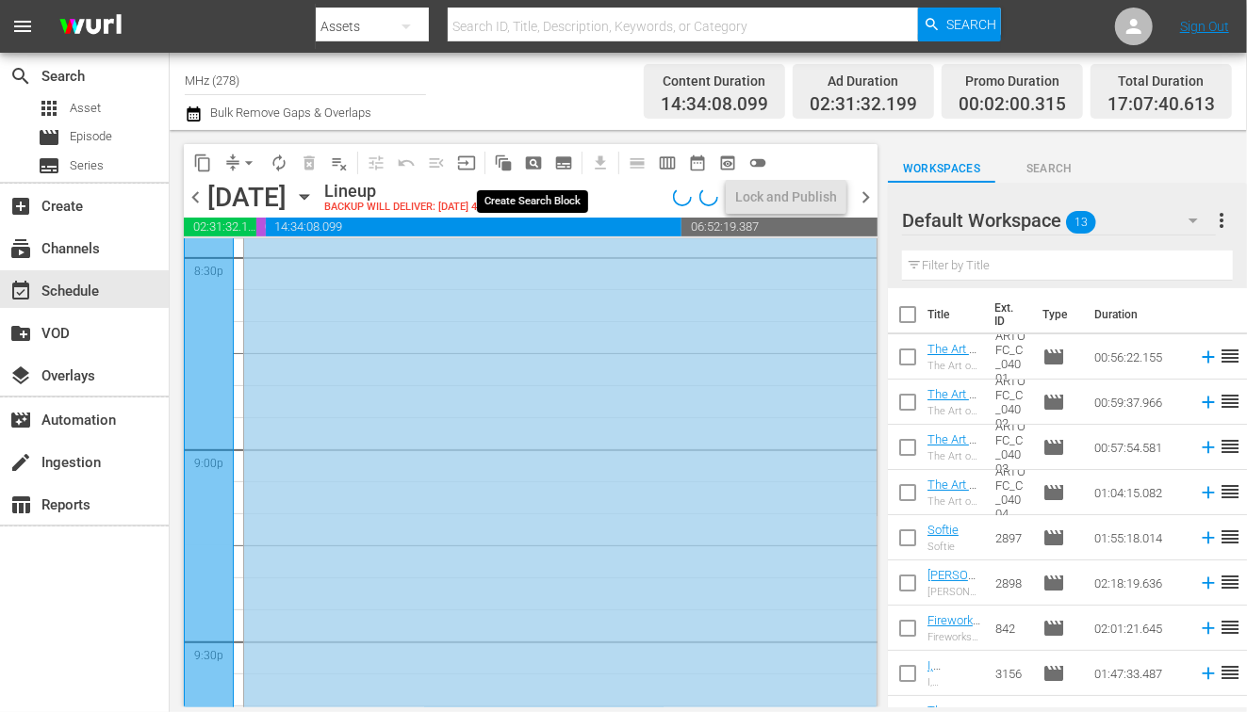
scroll to position [7640, 0]
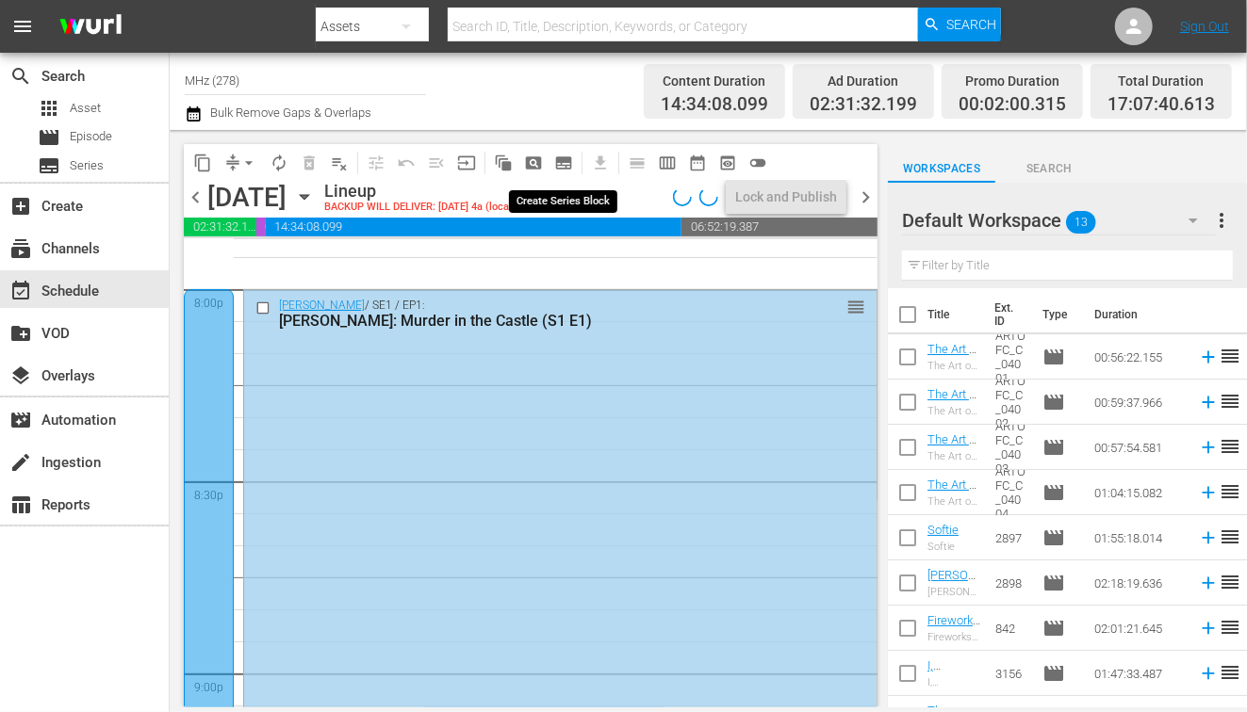
click at [563, 167] on span "subtitles_outlined" at bounding box center [563, 163] width 19 height 19
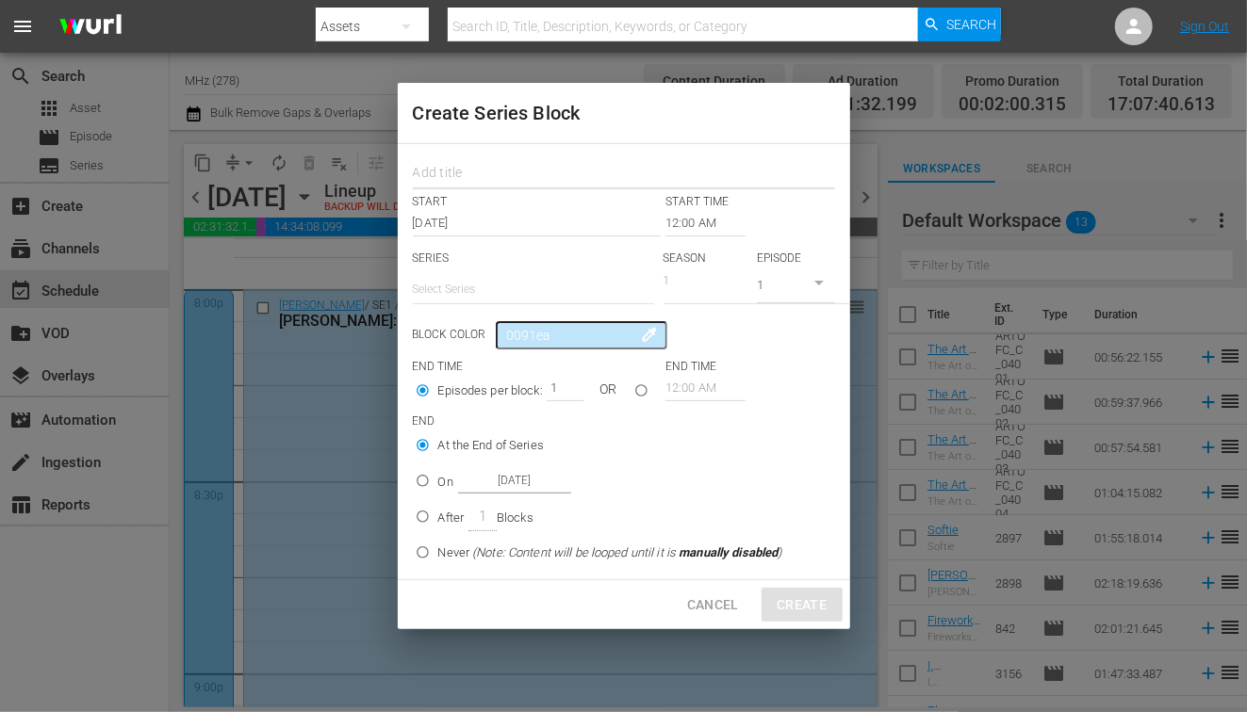
click at [547, 172] on input "text" at bounding box center [624, 174] width 422 height 29
type input "murd"
click at [708, 216] on input "12:00 AM" at bounding box center [705, 223] width 80 height 26
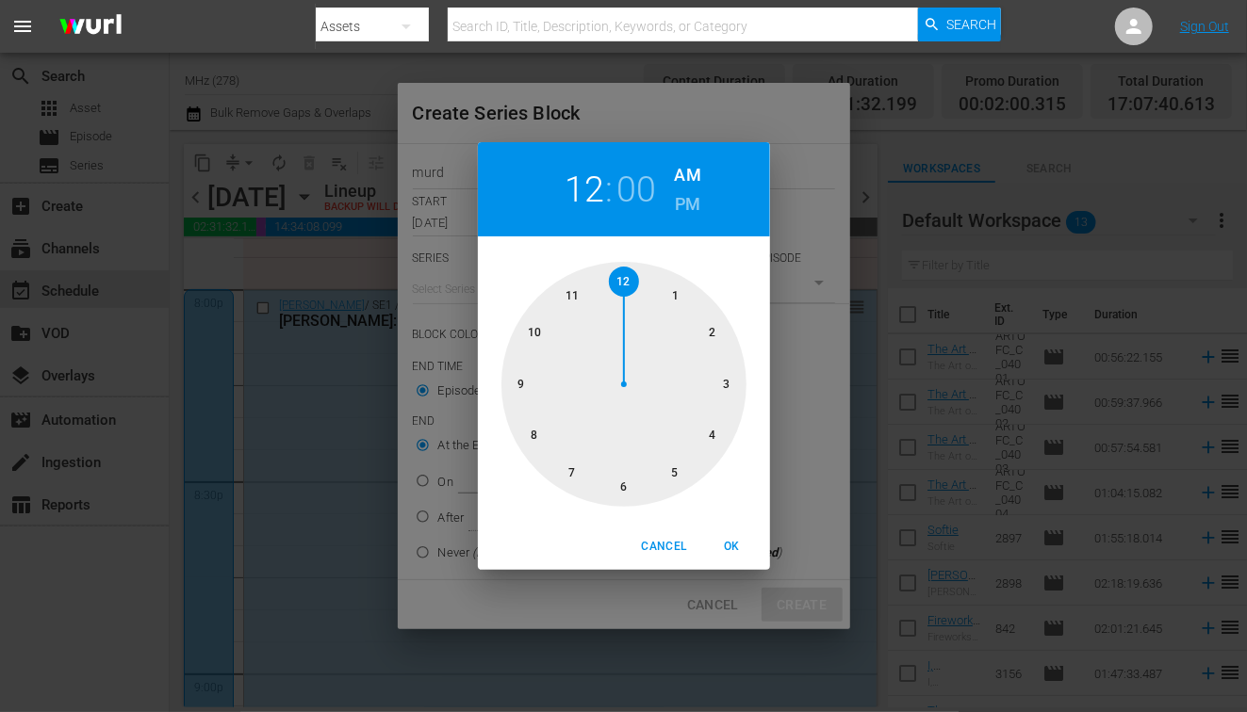
click at [691, 206] on h6 "PM" at bounding box center [687, 204] width 25 height 30
click at [631, 483] on div at bounding box center [623, 384] width 245 height 245
click at [734, 548] on span "OK" at bounding box center [732, 547] width 45 height 20
type input "06:00 PM"
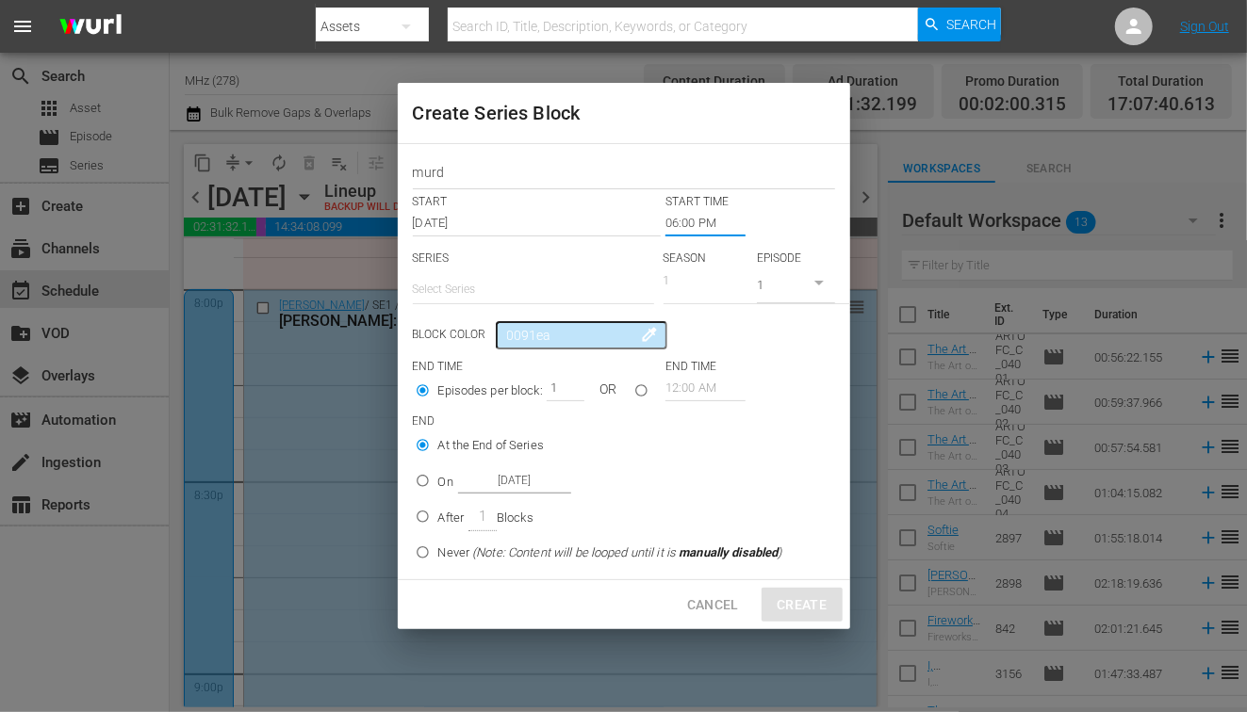
click at [518, 299] on input "text" at bounding box center [533, 289] width 241 height 45
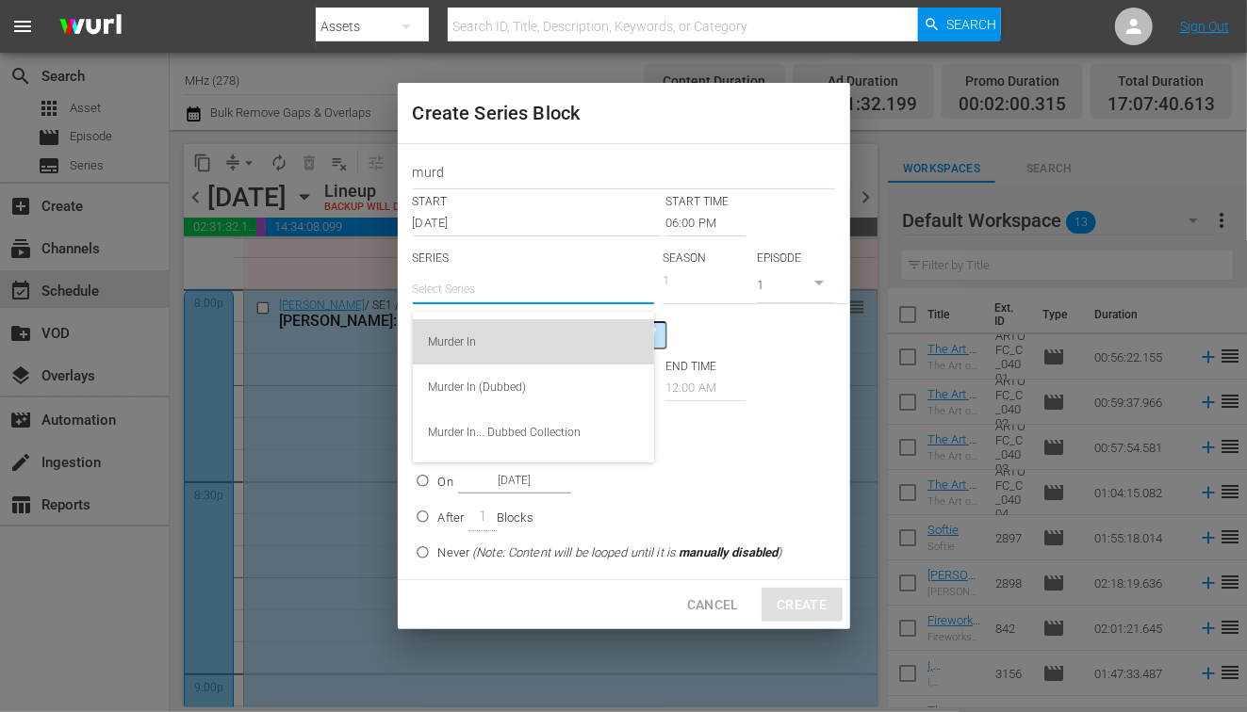
click at [506, 341] on div "Murder In" at bounding box center [533, 341] width 211 height 45
type input "Murder In"
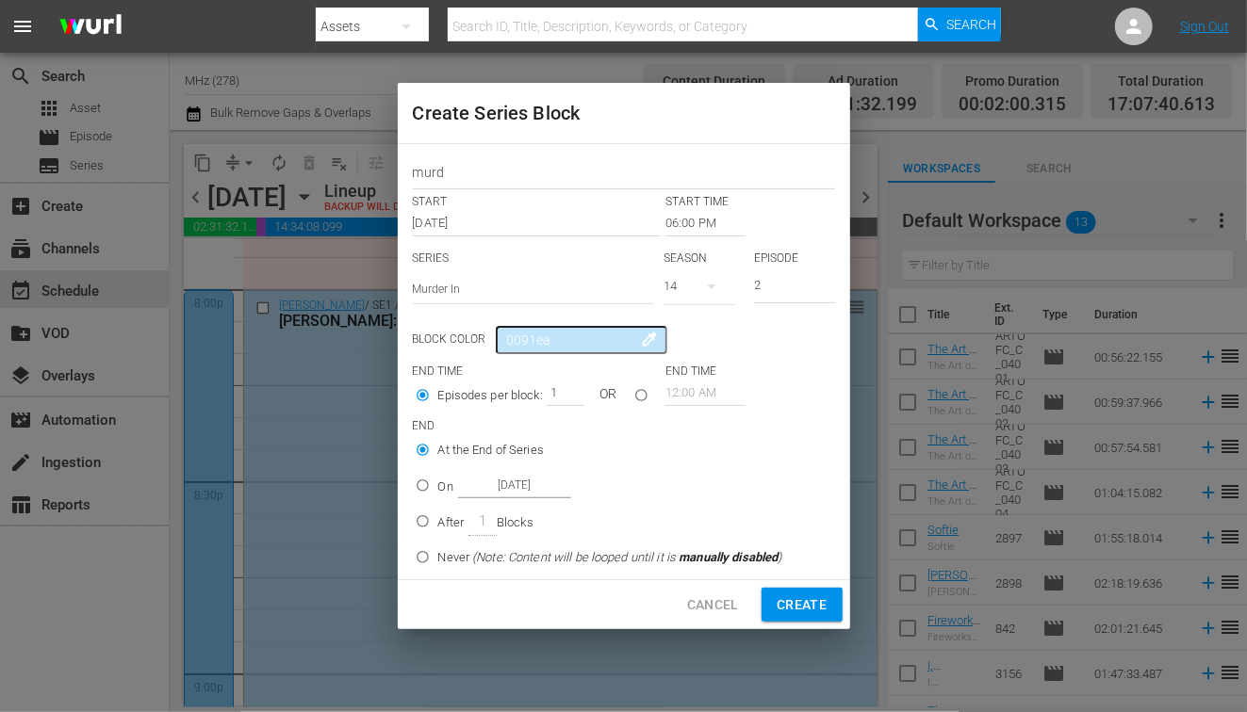
click at [821, 280] on input "2" at bounding box center [794, 287] width 81 height 31
click at [821, 280] on input "3" at bounding box center [794, 287] width 81 height 31
click at [821, 280] on input "4" at bounding box center [794, 287] width 81 height 31
click at [821, 280] on input "5" at bounding box center [794, 287] width 81 height 31
type input "6"
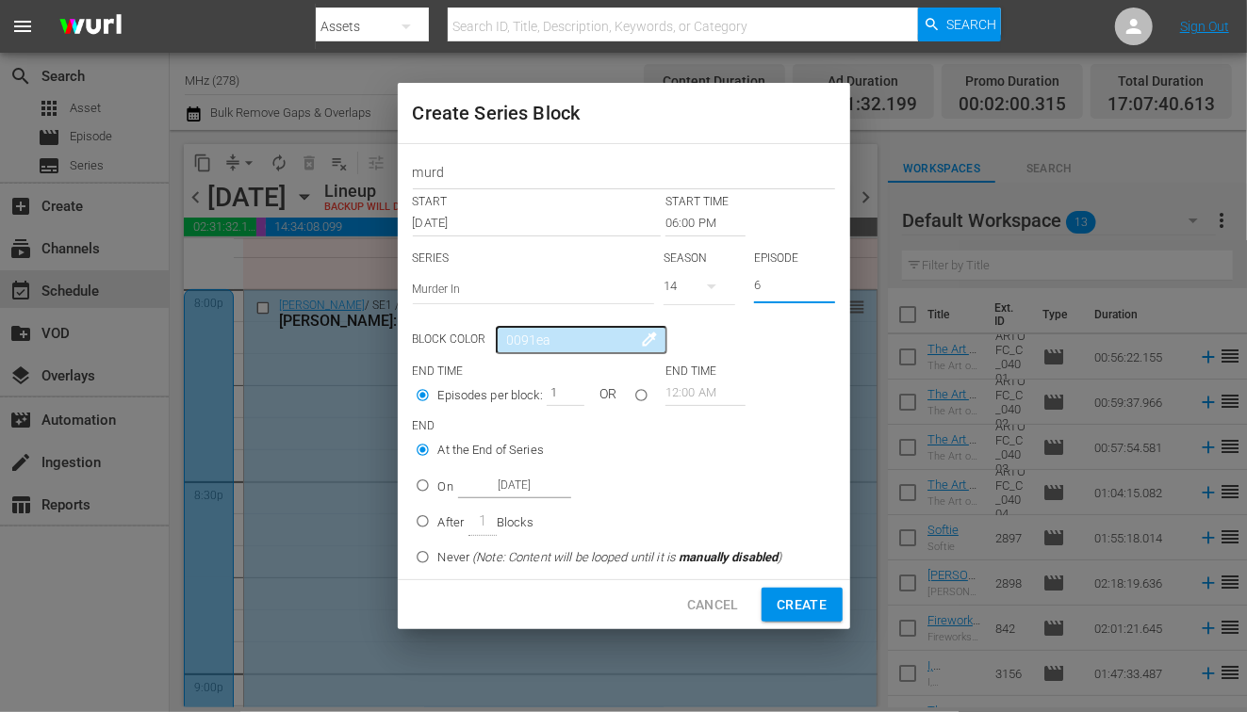
click at [821, 280] on input "6" at bounding box center [794, 287] width 81 height 31
click at [414, 482] on input "On [DATE]" at bounding box center [422, 489] width 31 height 31
radio input "true"
click at [511, 482] on input "[DATE]" at bounding box center [514, 485] width 113 height 25
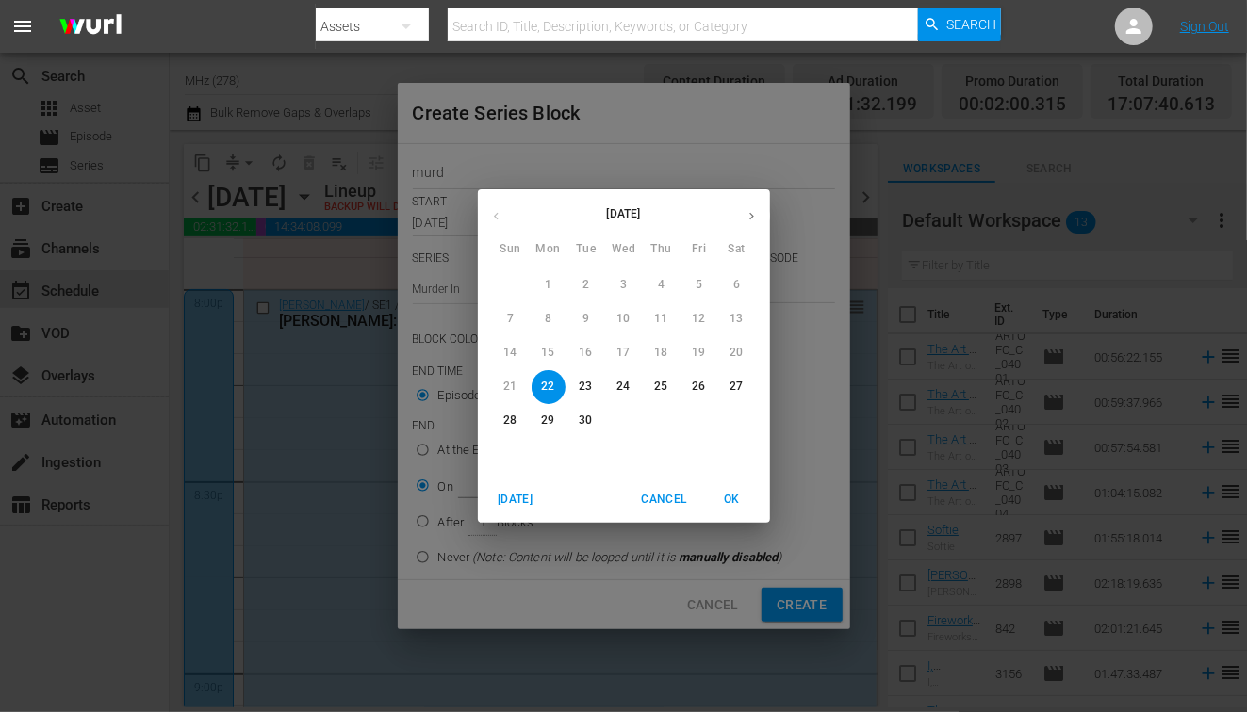
click at [693, 390] on p "26" at bounding box center [698, 387] width 13 height 16
type input "[DATE]"
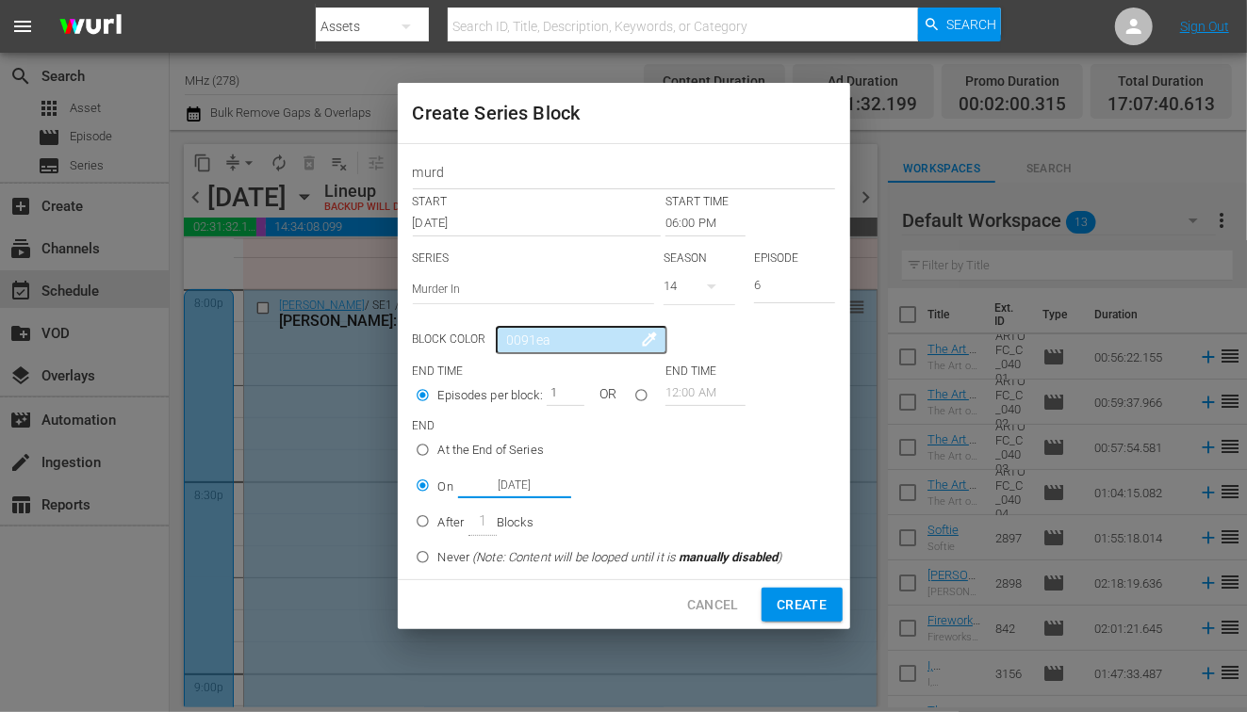
click at [800, 603] on span "Create" at bounding box center [802, 606] width 50 height 24
type input "12:00 AM"
type input "1"
radio input "true"
type input "[DATE]"
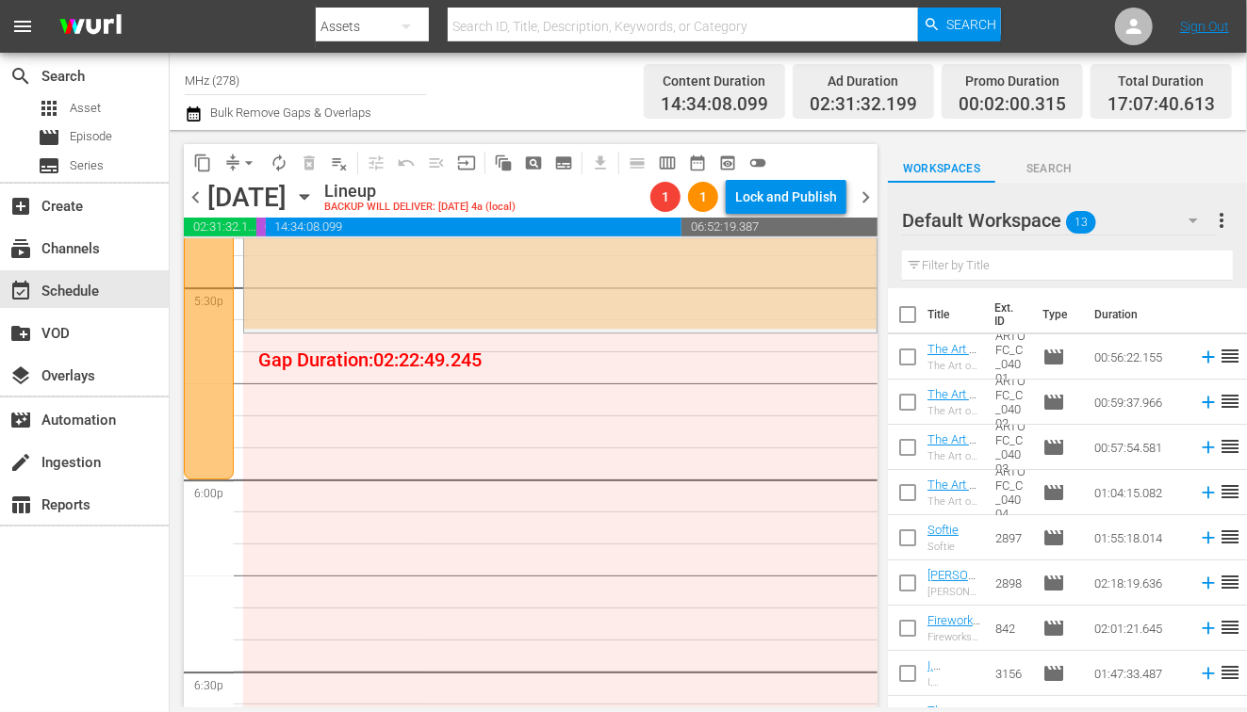
scroll to position [6668, 0]
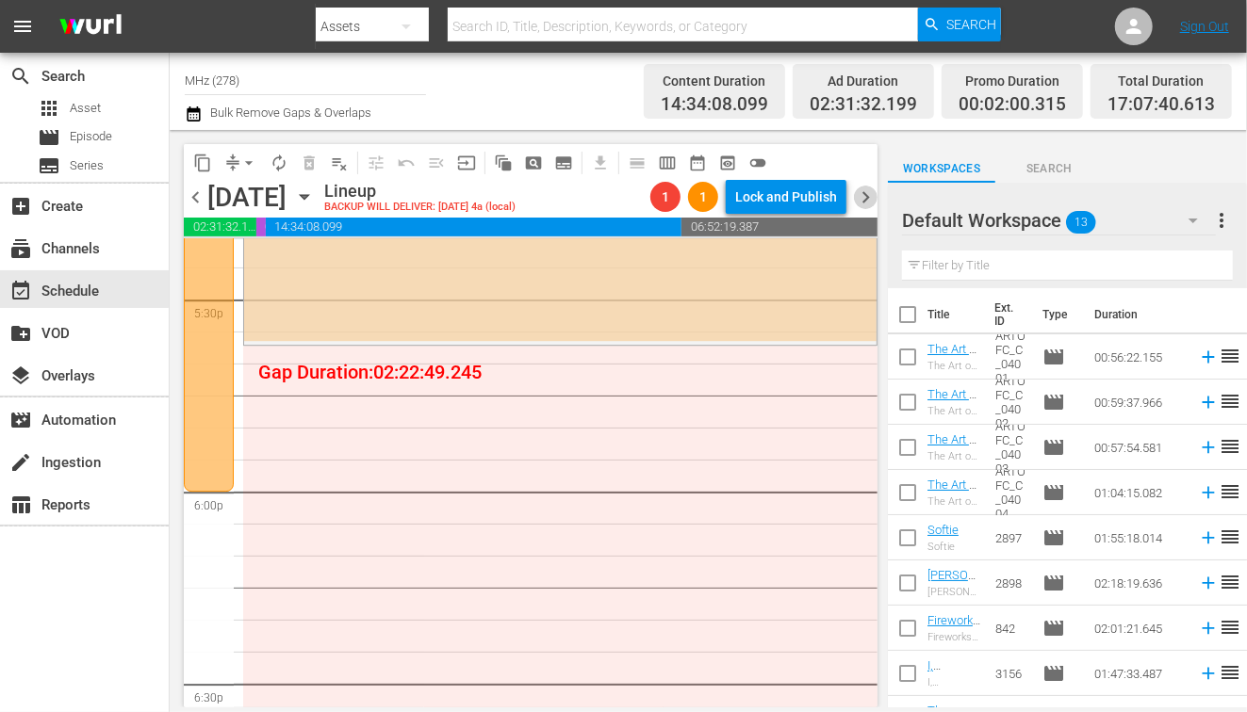
click at [868, 202] on span "chevron_right" at bounding box center [866, 198] width 24 height 24
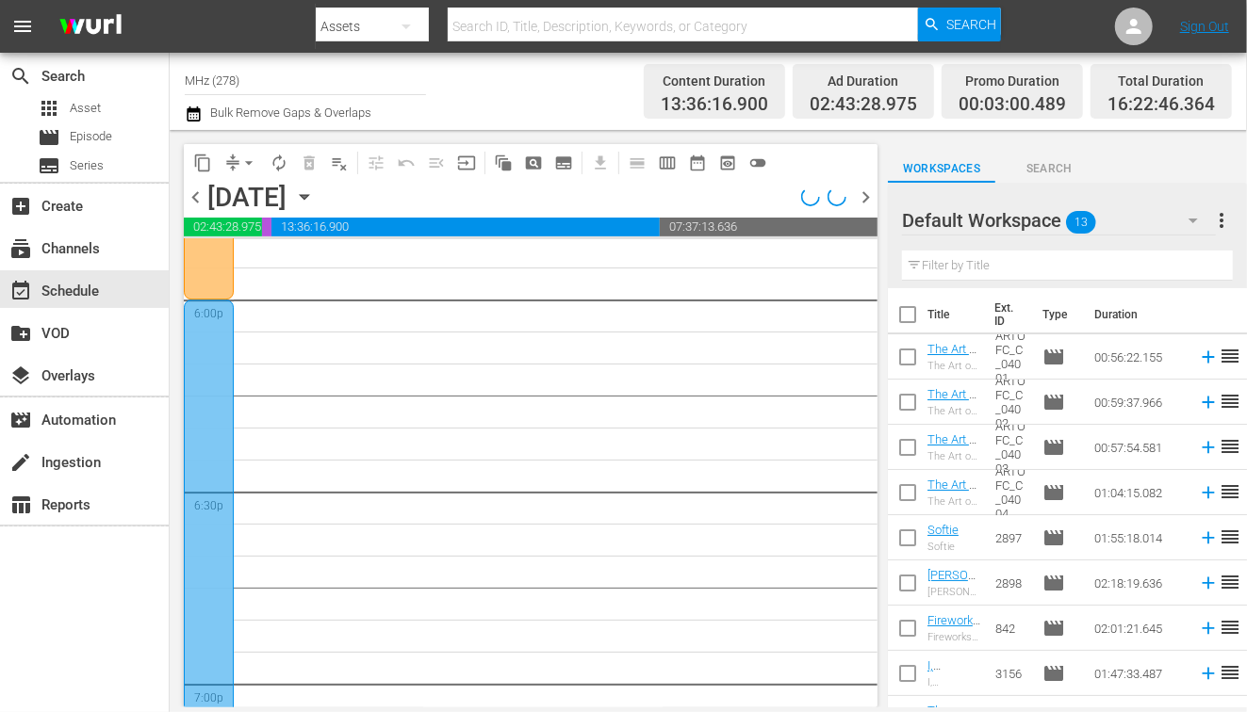
scroll to position [6668, 0]
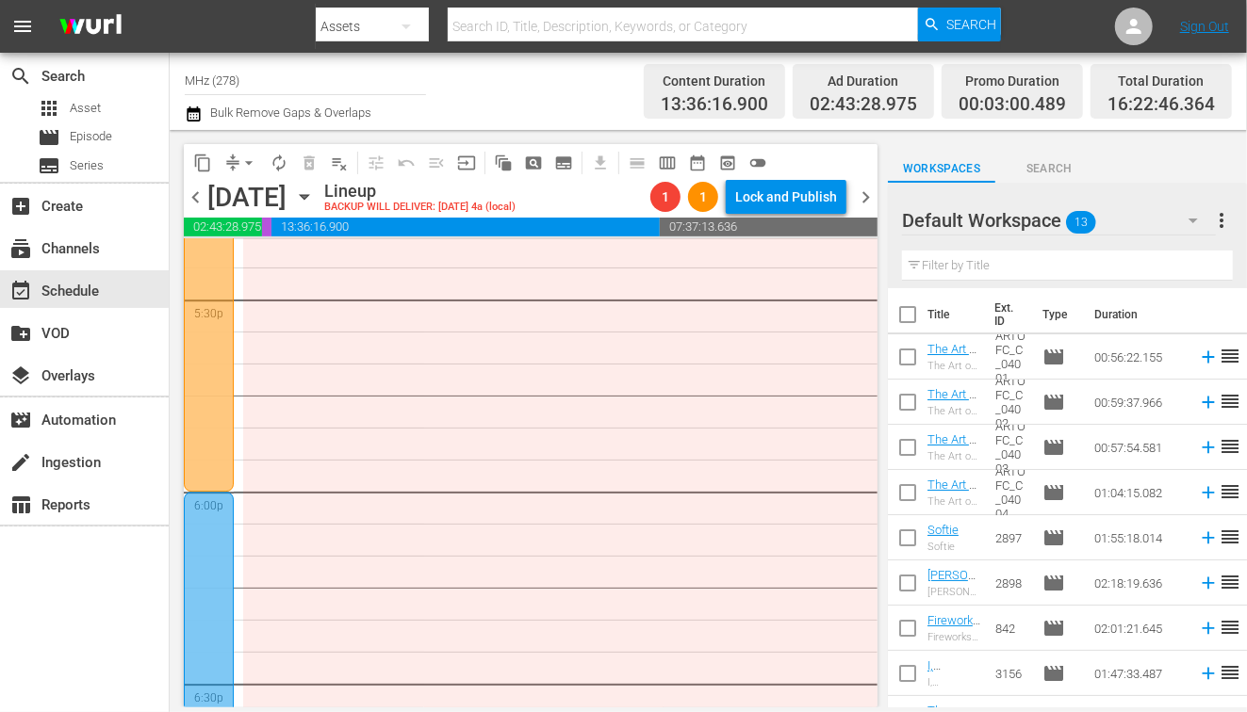
click at [188, 198] on span "chevron_left" at bounding box center [196, 198] width 24 height 24
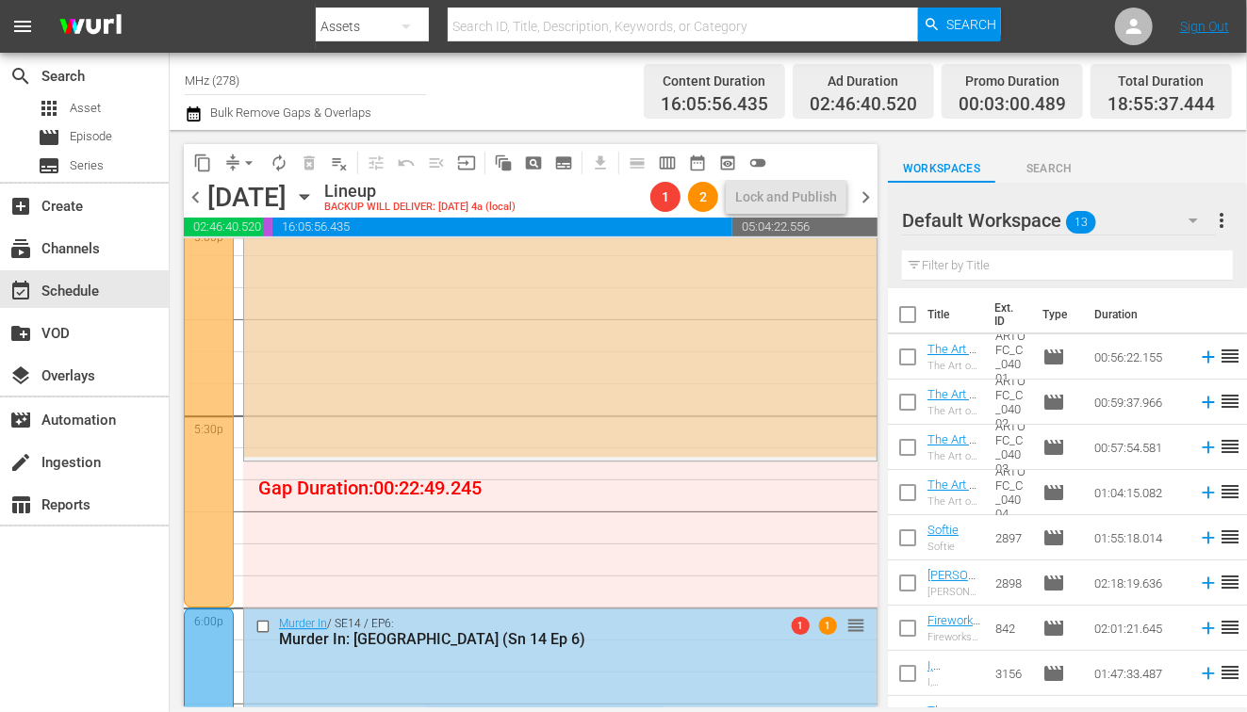
scroll to position [6528, 0]
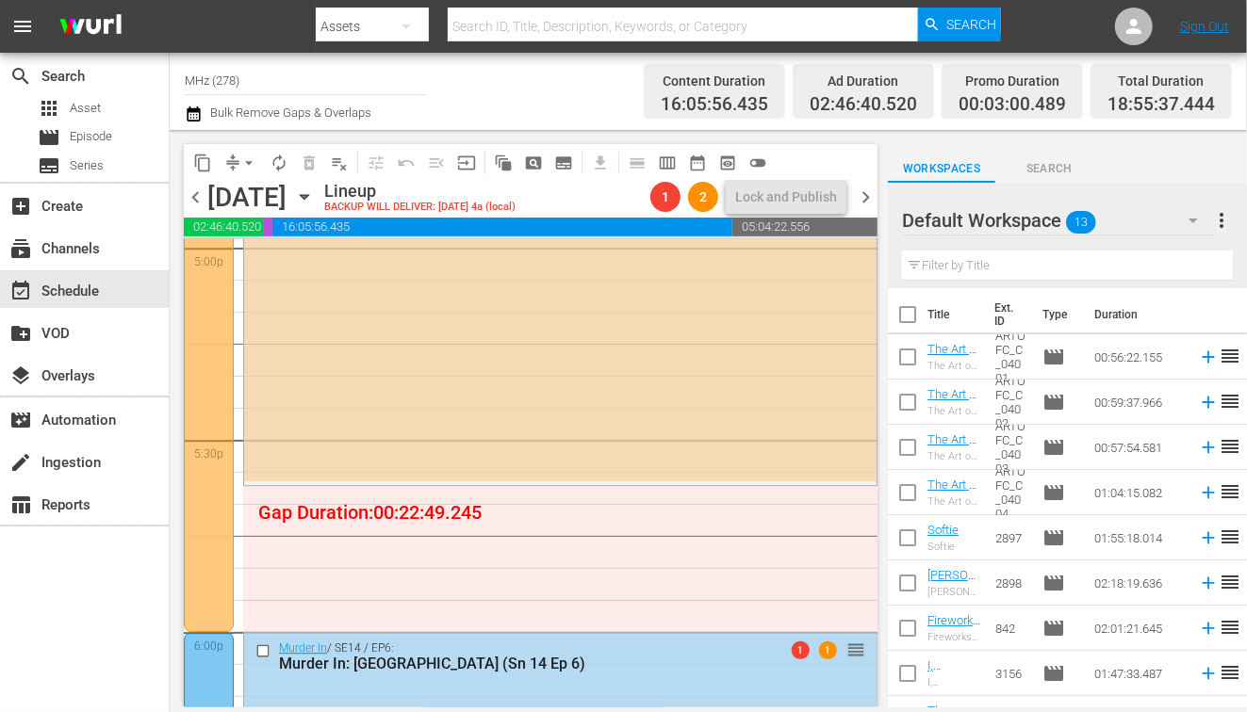
click at [870, 194] on span "chevron_right" at bounding box center [866, 198] width 24 height 24
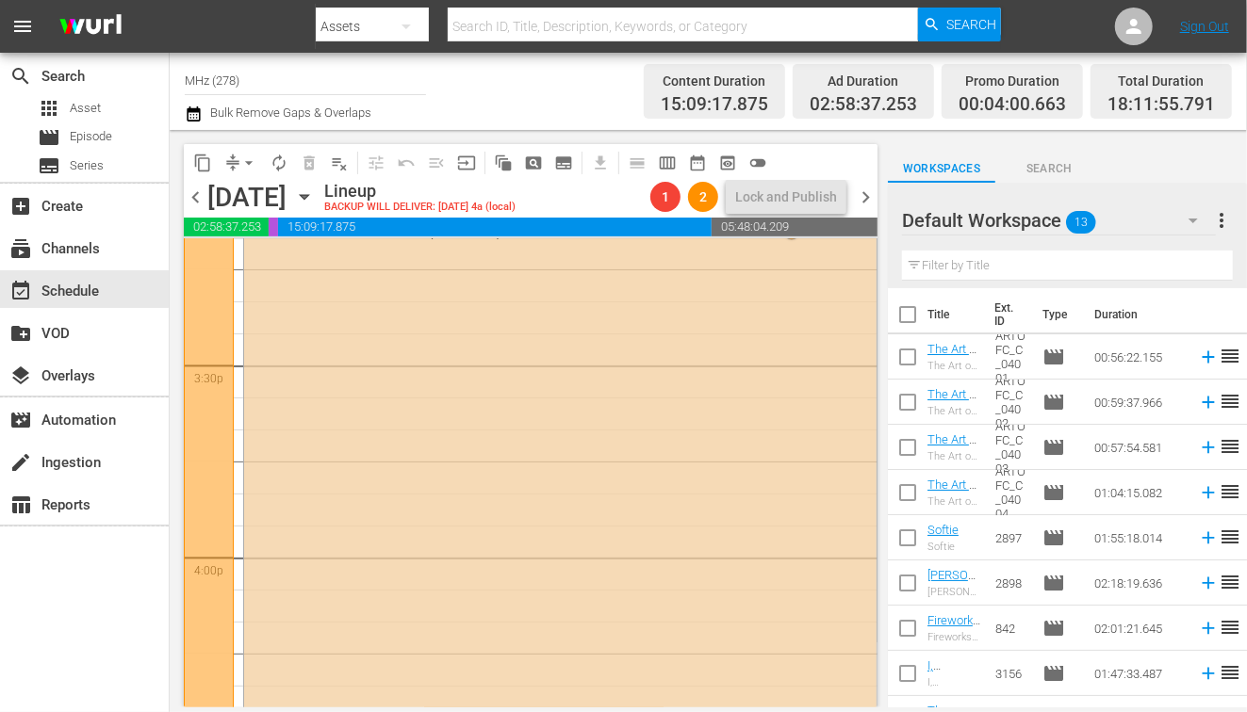
scroll to position [5626, 0]
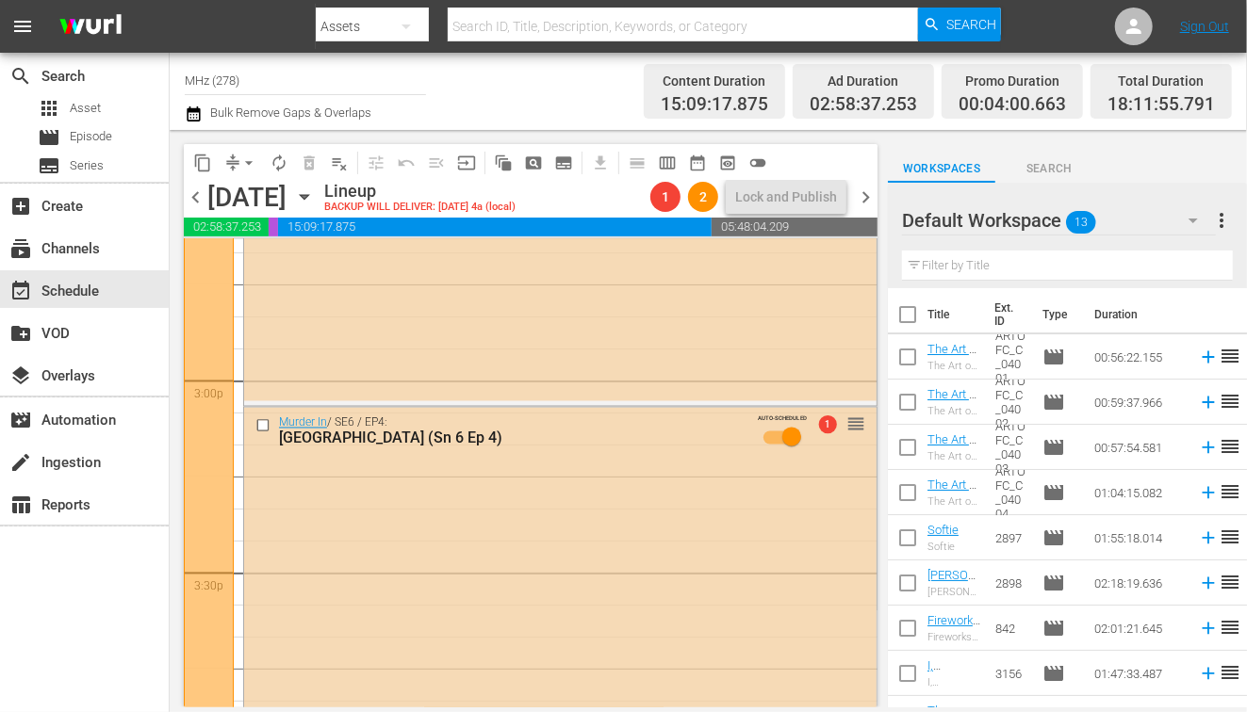
click at [315, 200] on icon "button" at bounding box center [304, 197] width 21 height 21
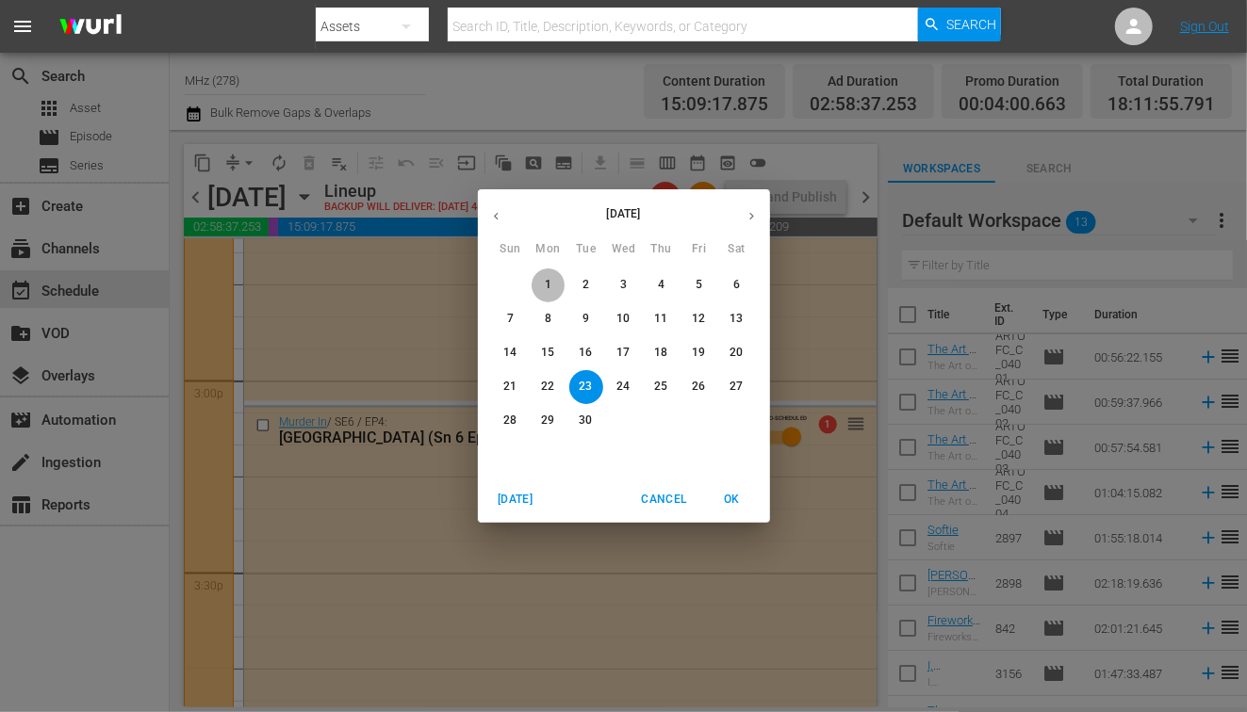
click at [558, 281] on span "1" at bounding box center [549, 285] width 34 height 16
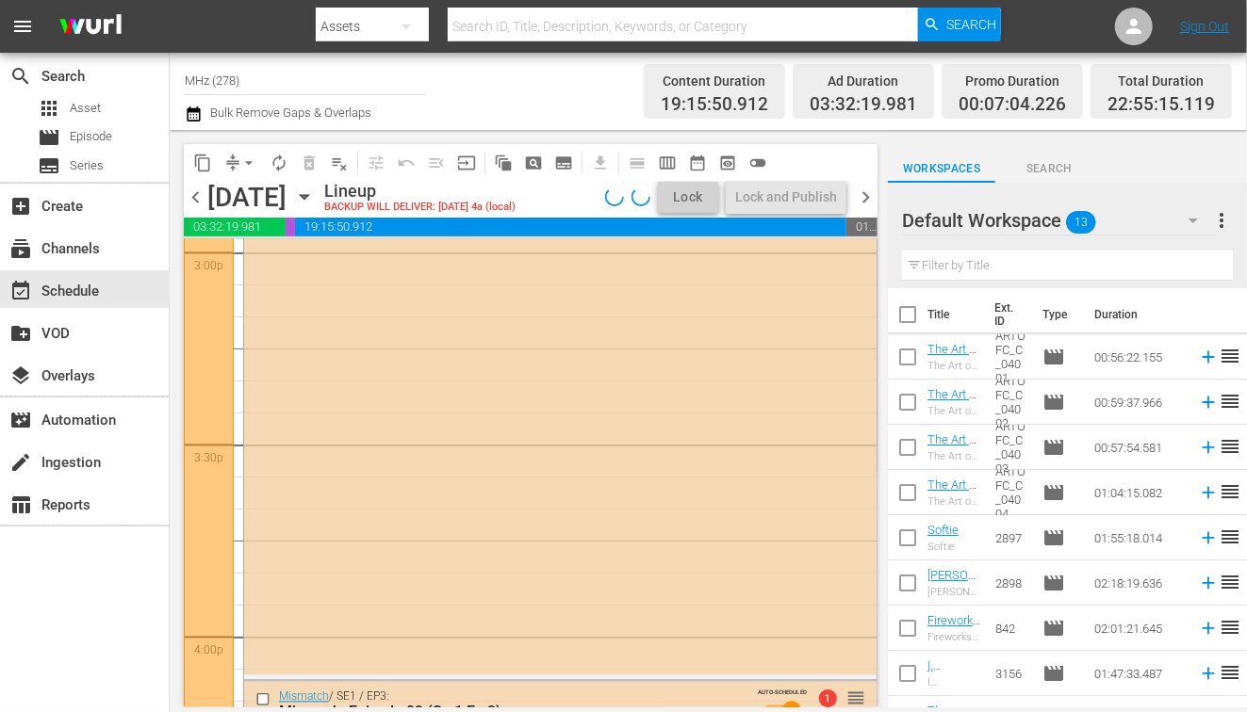
scroll to position [5562, 0]
